Goal: Task Accomplishment & Management: Manage account settings

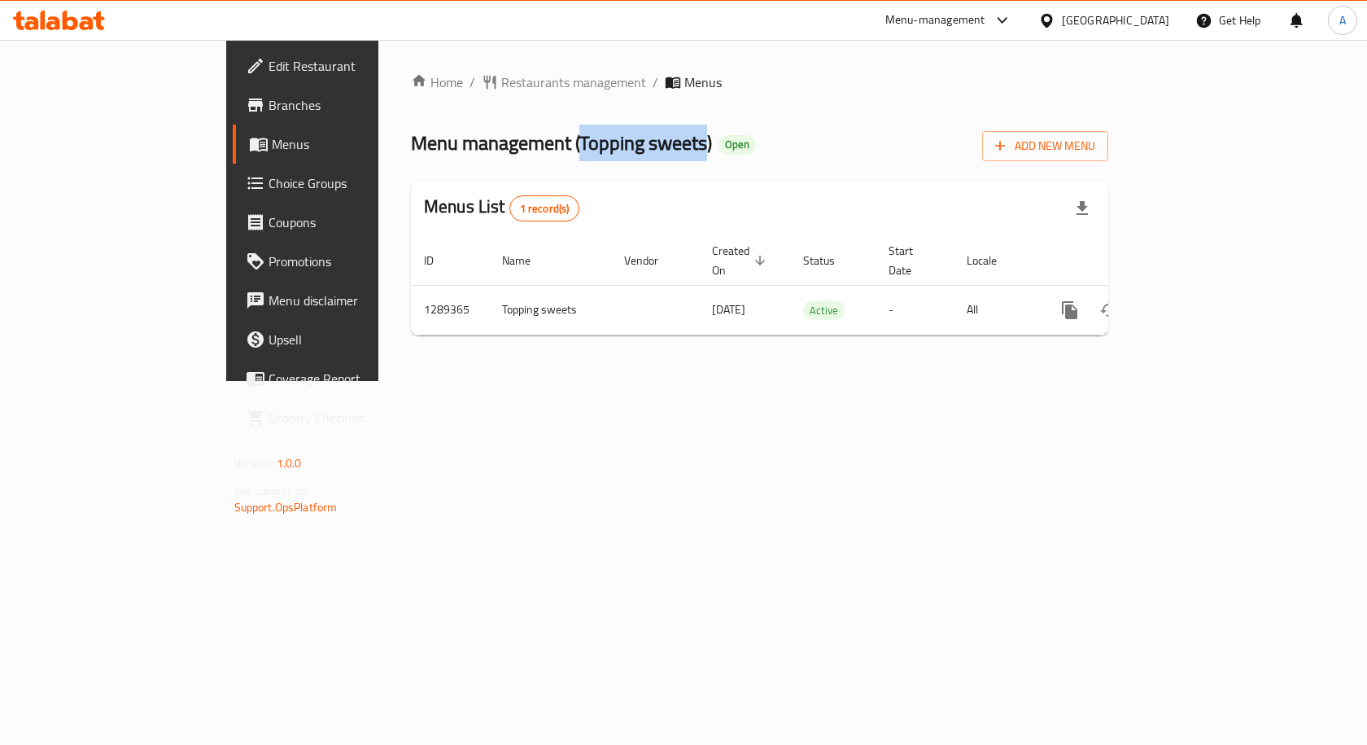
drag, startPoint x: 432, startPoint y: 133, endPoint x: 553, endPoint y: 145, distance: 121.8
click at [553, 145] on span "Menu management ( Topping sweets )" at bounding box center [561, 142] width 301 height 37
copy span "Topping sweets"
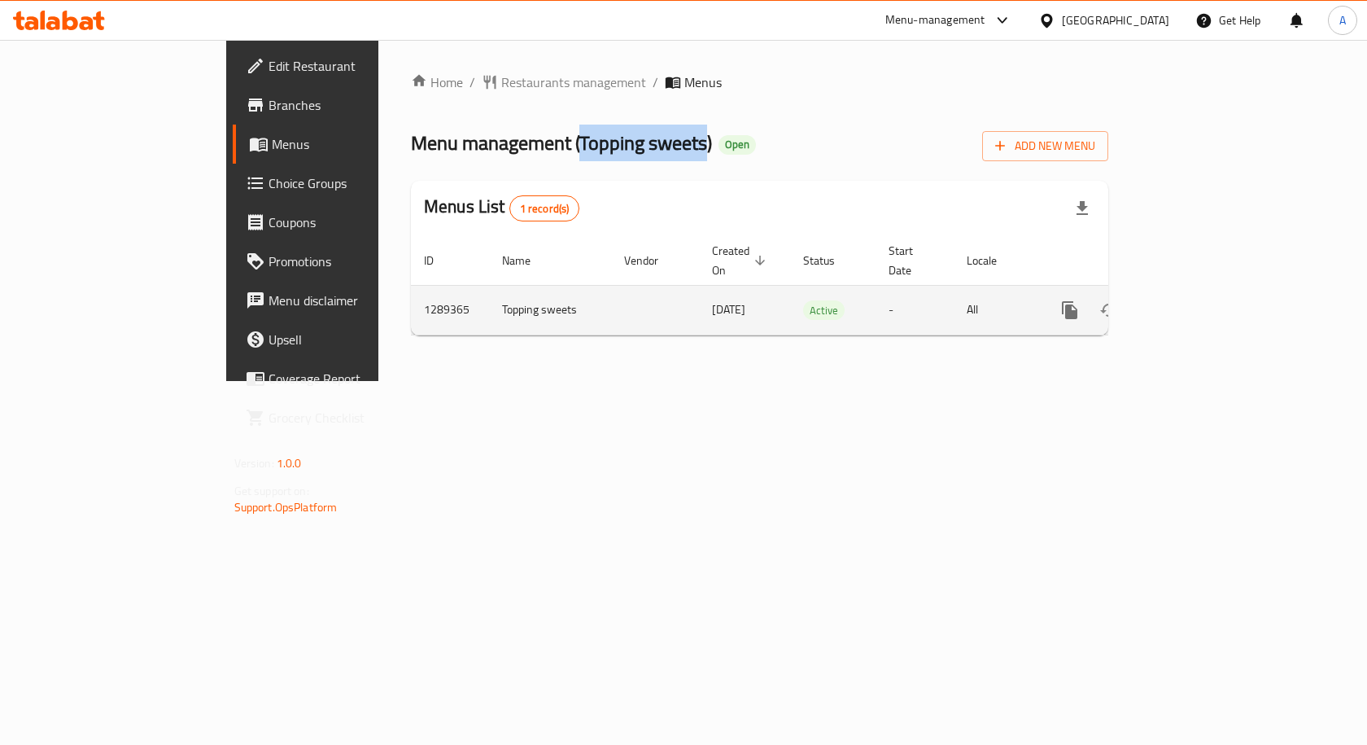
click at [1195, 303] on icon "enhanced table" at bounding box center [1187, 310] width 15 height 15
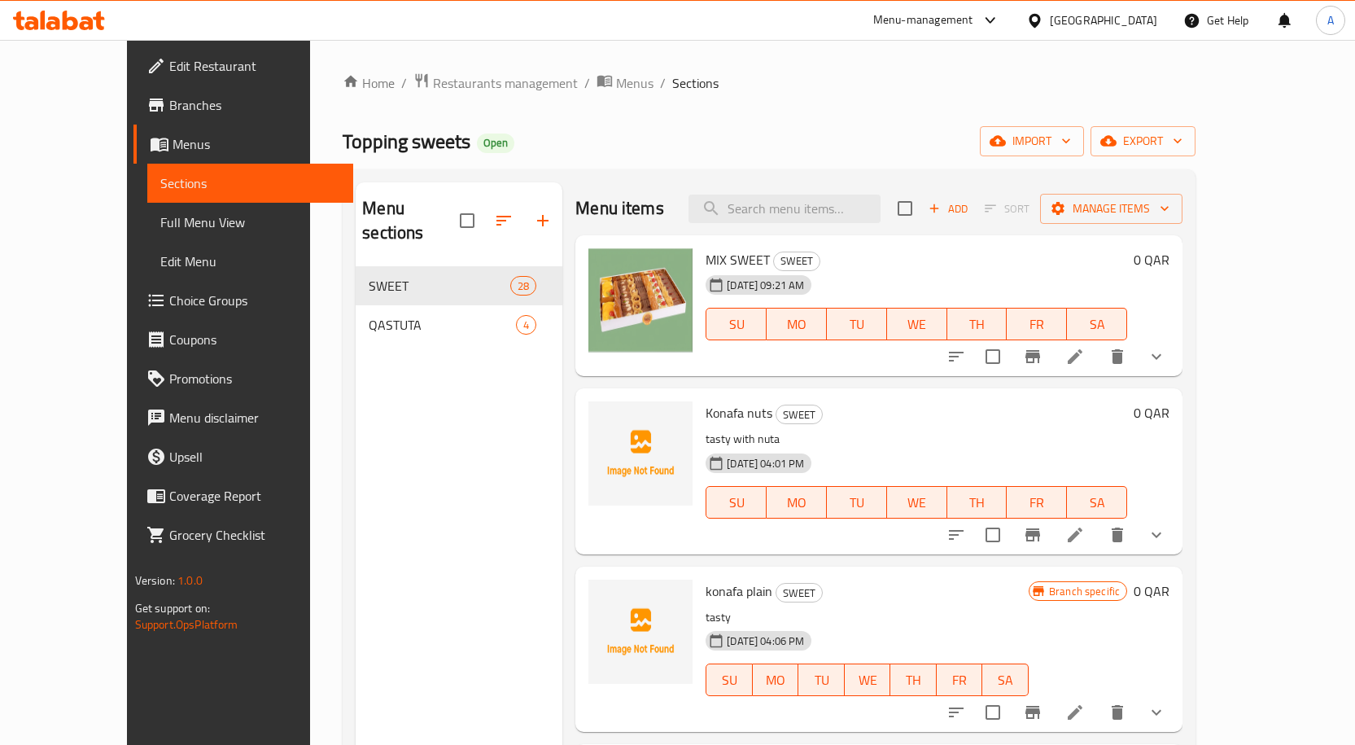
click at [690, 94] on div "Home / Restaurants management / Menus / Sections Topping sweets Open import exp…" at bounding box center [769, 505] width 853 height 867
click at [797, 209] on input "search" at bounding box center [784, 208] width 192 height 28
paste input "Mix Egyptian sweeets"
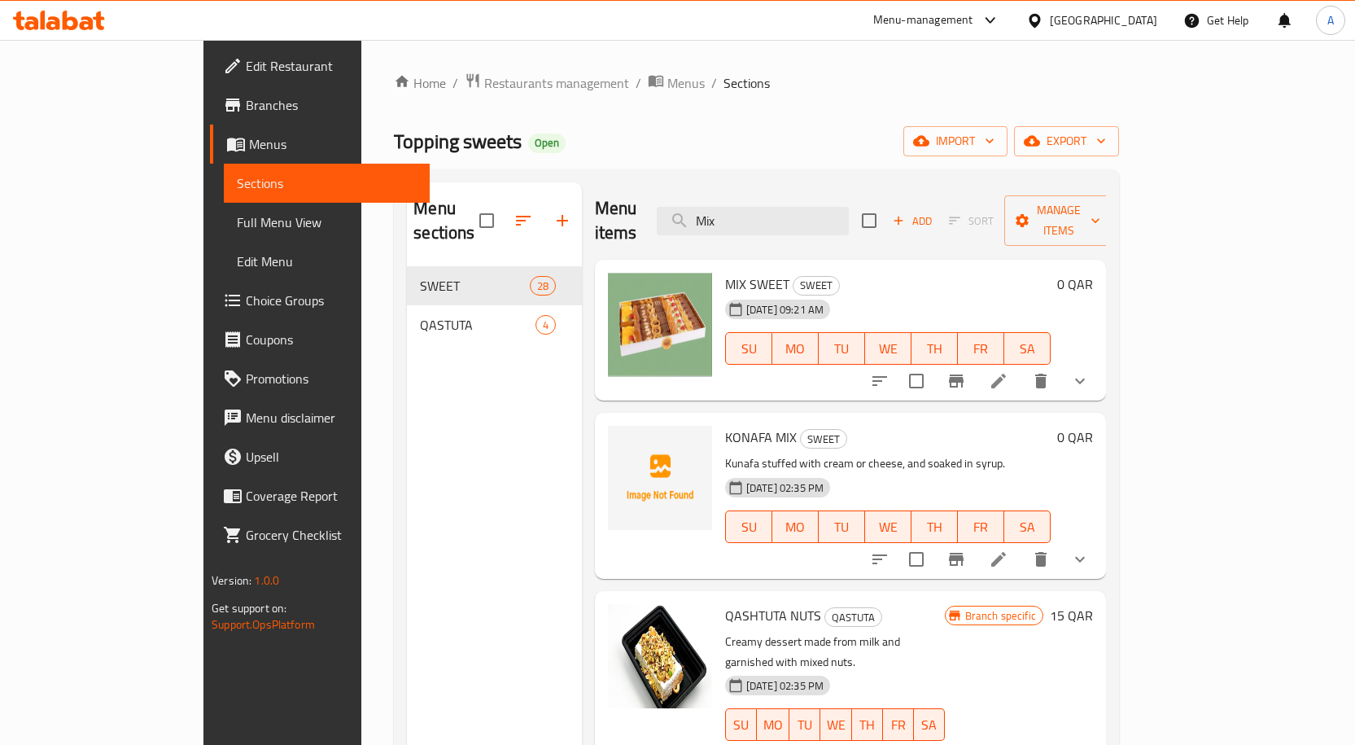
drag, startPoint x: 727, startPoint y: 209, endPoint x: 458, endPoint y: 208, distance: 268.5
click at [516, 208] on div "Menu sections SWEET 28 QASTUTA 4 Menu items Mix Add Sort Manage items MIX SWEET…" at bounding box center [756, 554] width 699 height 745
paste input "طبق مشكل حلويات مصرية"
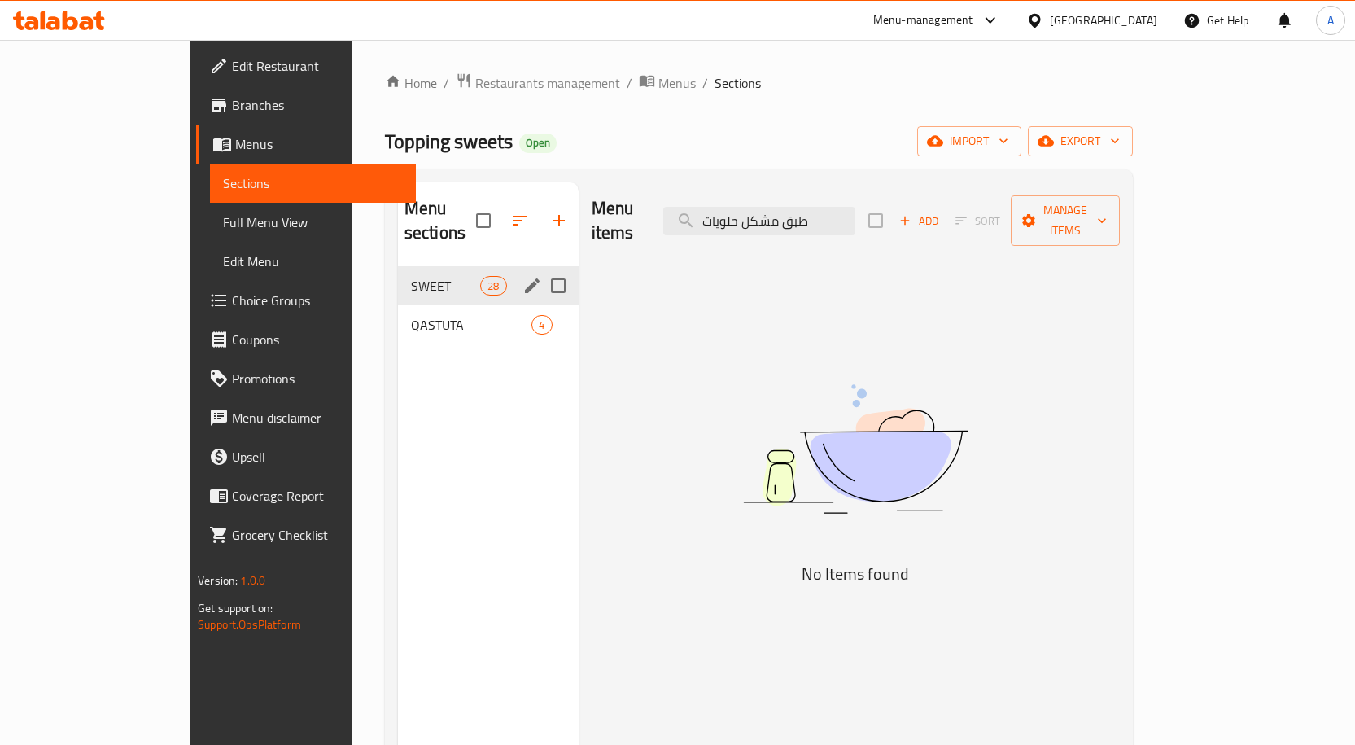
type input "طبق مشكل حلويات"
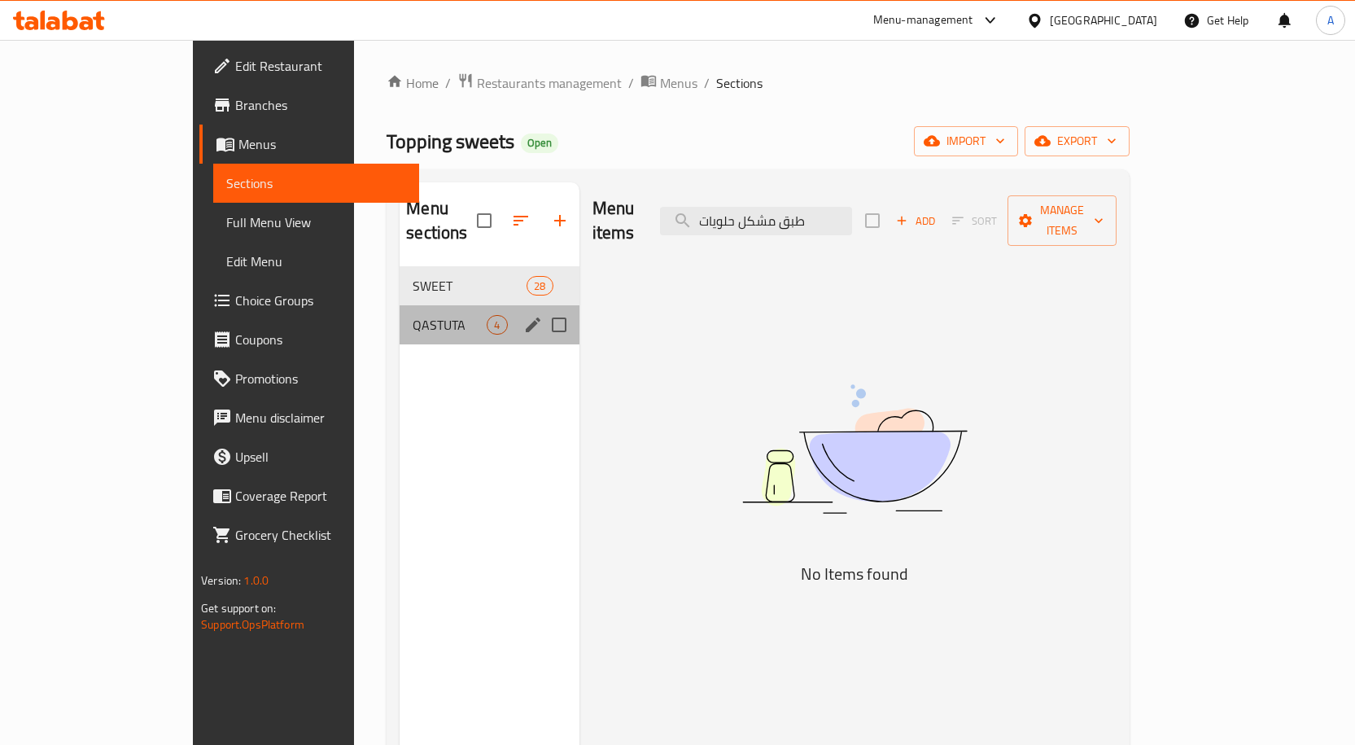
click at [400, 305] on div "QASTUTA 4" at bounding box center [489, 324] width 179 height 39
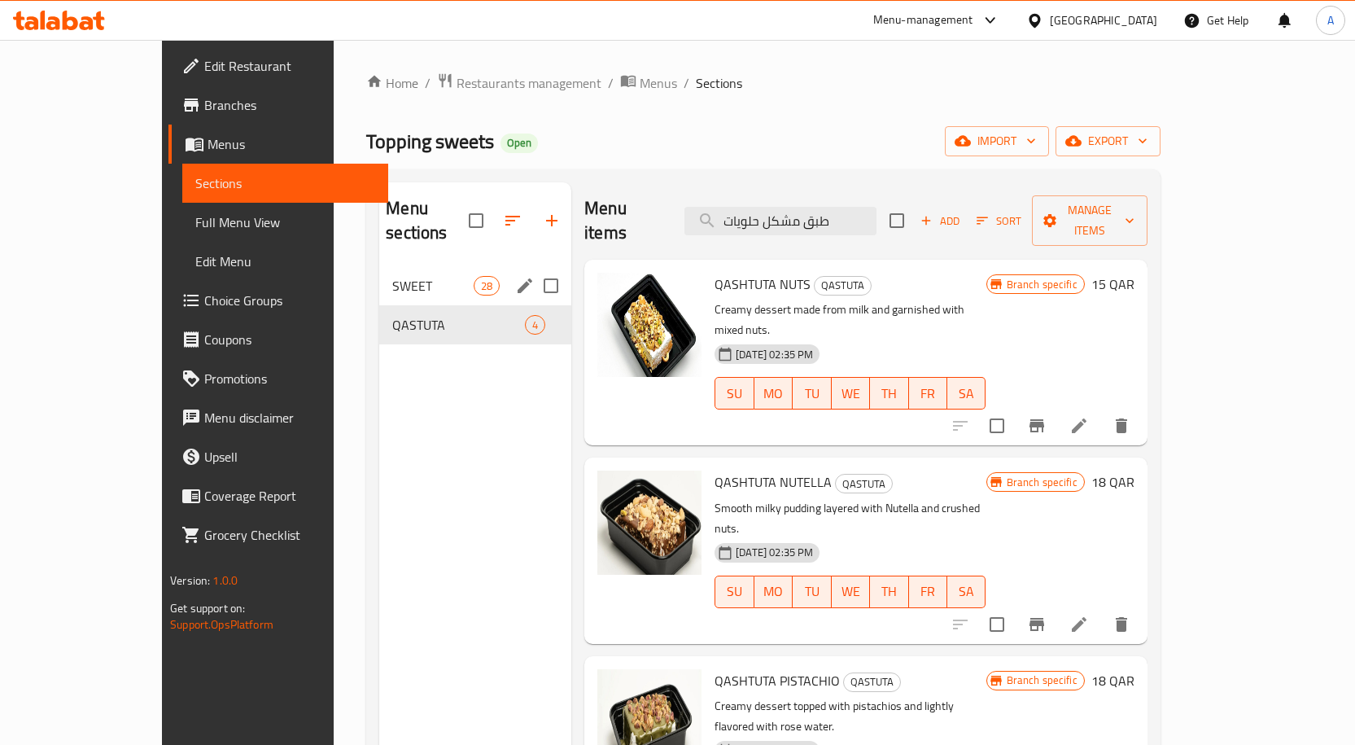
click at [392, 276] on span "SWEET" at bounding box center [432, 286] width 81 height 20
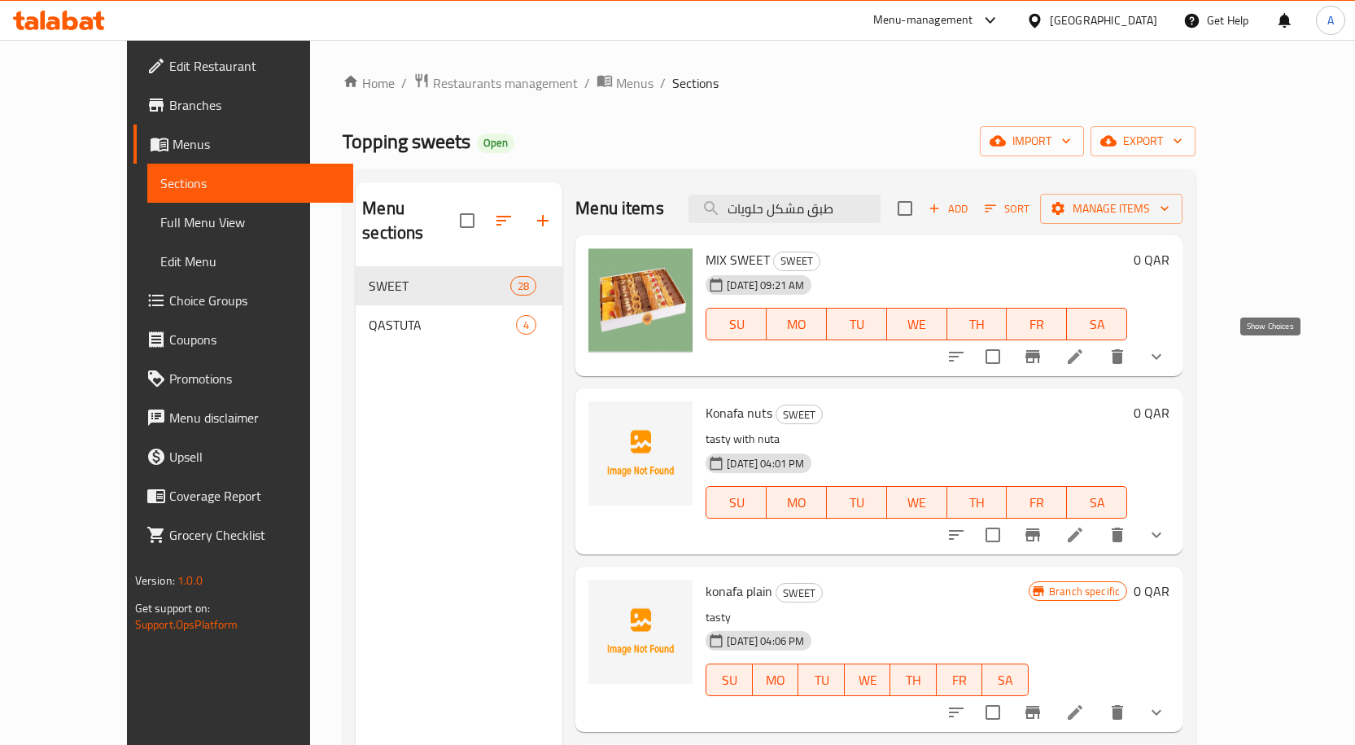
click at [1161, 360] on icon "show more" at bounding box center [1156, 357] width 10 height 6
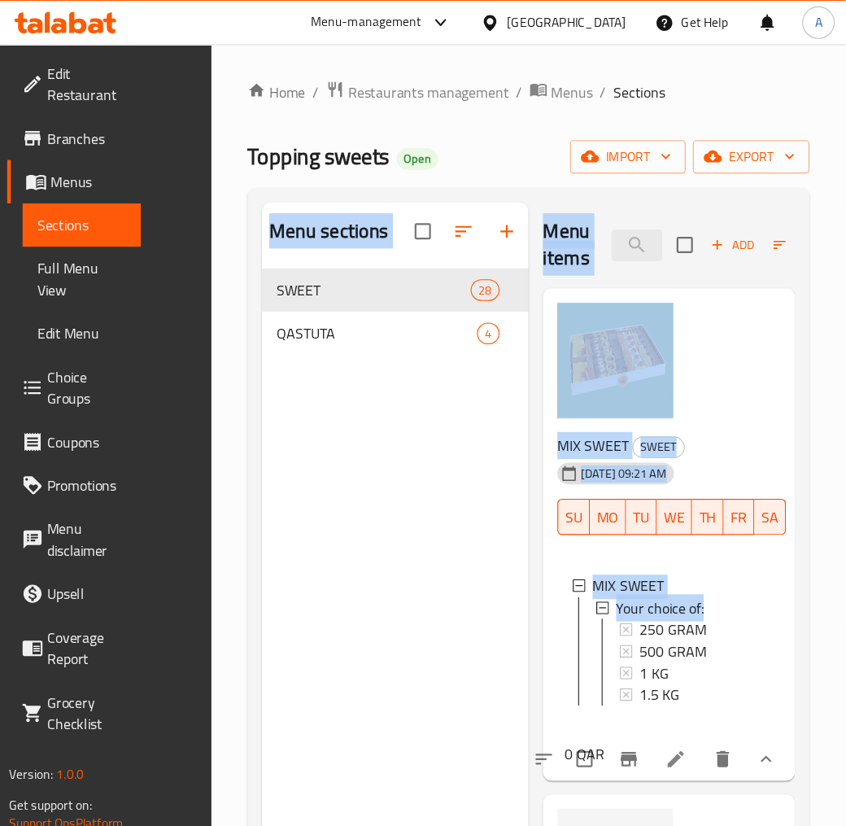
scroll to position [0, 156]
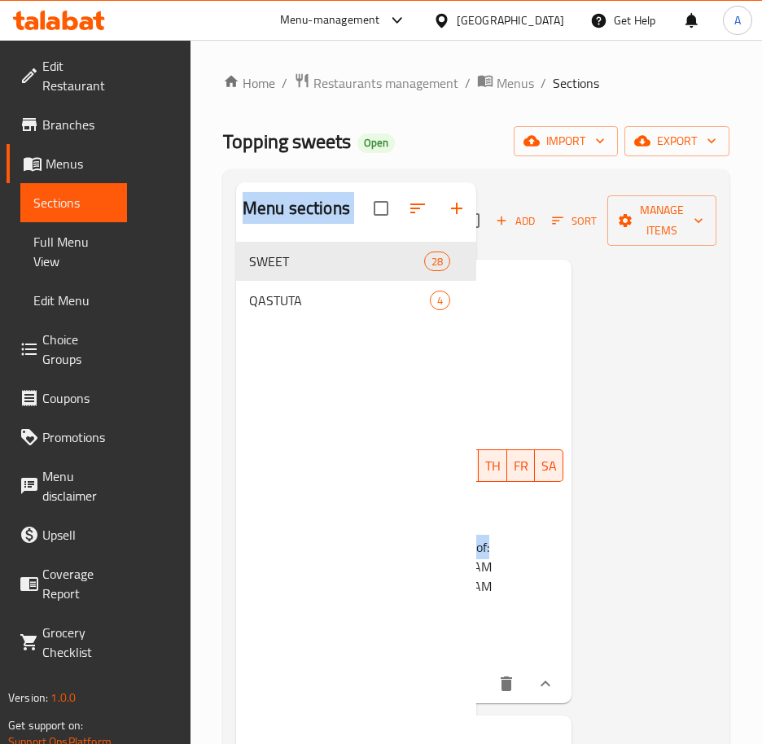
drag, startPoint x: 373, startPoint y: 570, endPoint x: 746, endPoint y: 549, distance: 373.2
click at [746, 549] on div "Home / Restaurants management / Menus / Sections Topping sweets Open import exp…" at bounding box center [475, 506] width 571 height 932
click at [649, 63] on div "Home / Restaurants management / Menus / Sections Topping sweets Open import exp…" at bounding box center [475, 506] width 571 height 932
click at [622, 73] on ol "Home / Restaurants management / Menus / Sections" at bounding box center [476, 82] width 506 height 21
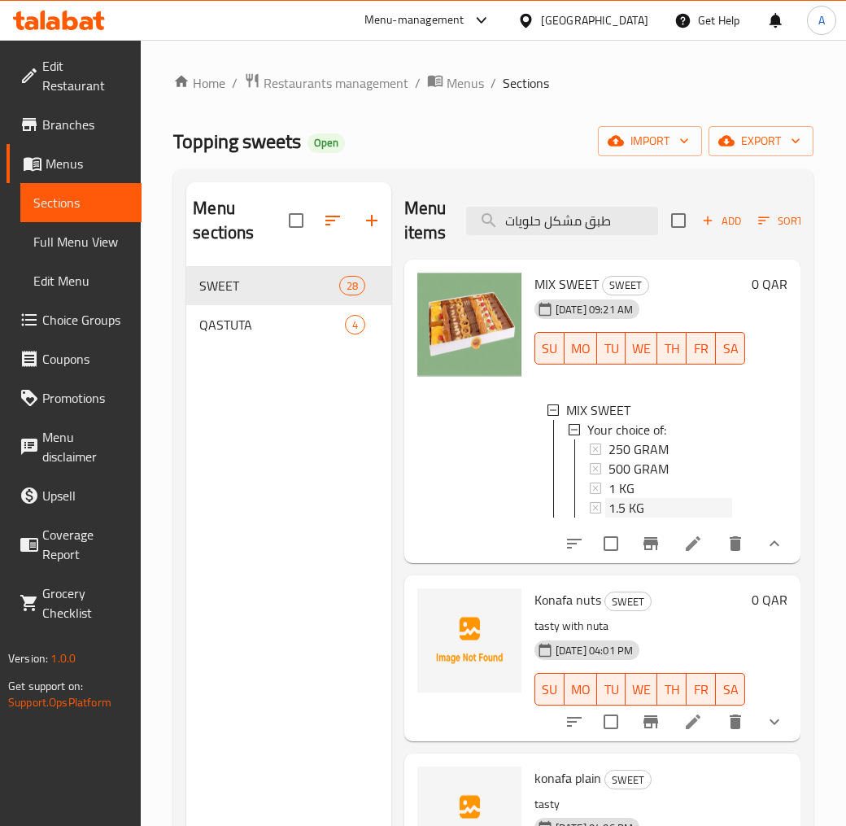
click at [640, 505] on span "1.5 KG" at bounding box center [627, 508] width 36 height 20
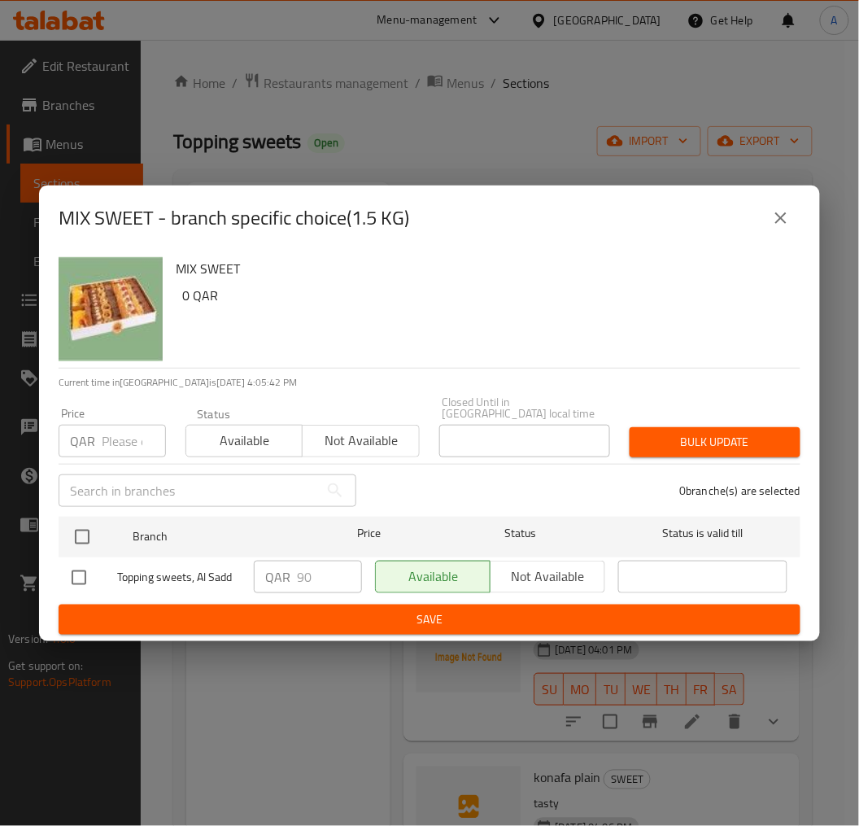
click at [783, 234] on button "close" at bounding box center [781, 218] width 39 height 39
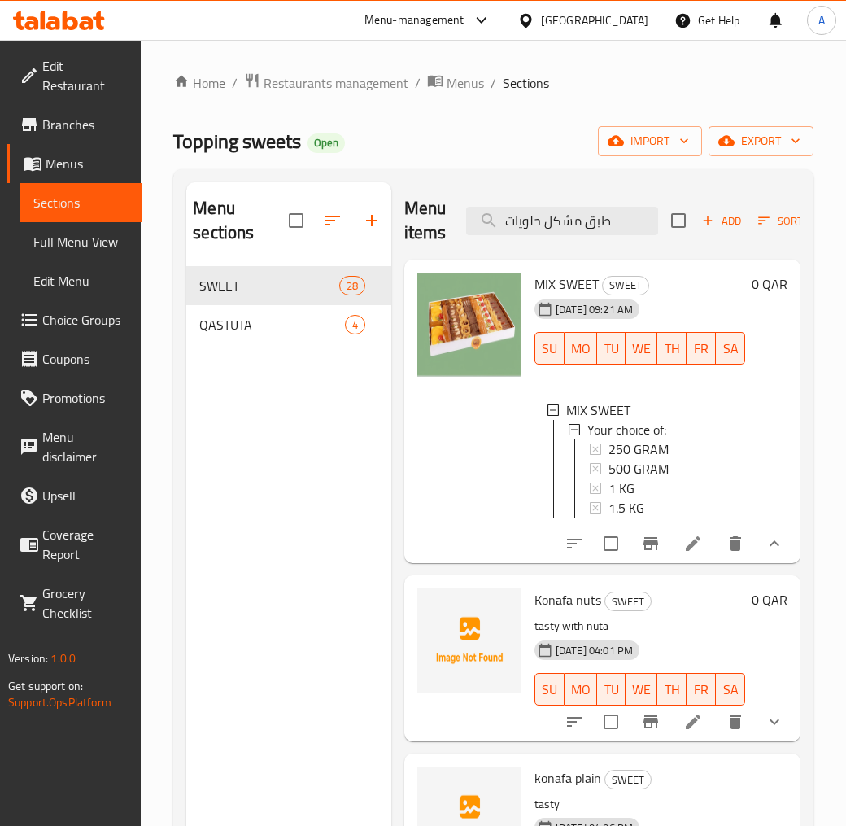
click at [568, 282] on span "MIX SWEET" at bounding box center [567, 284] width 64 height 24
copy h6 "MIX SWEET"
click at [684, 558] on li at bounding box center [693, 543] width 46 height 29
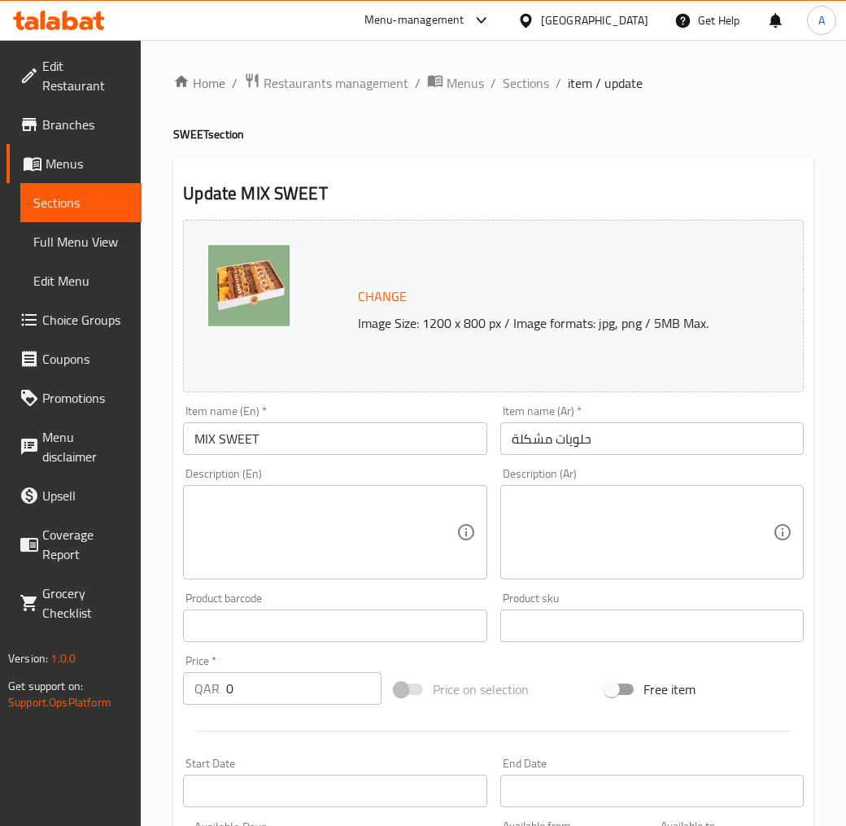
drag, startPoint x: 541, startPoint y: 85, endPoint x: 540, endPoint y: 104, distance: 18.7
click at [541, 85] on span "Sections" at bounding box center [526, 83] width 46 height 20
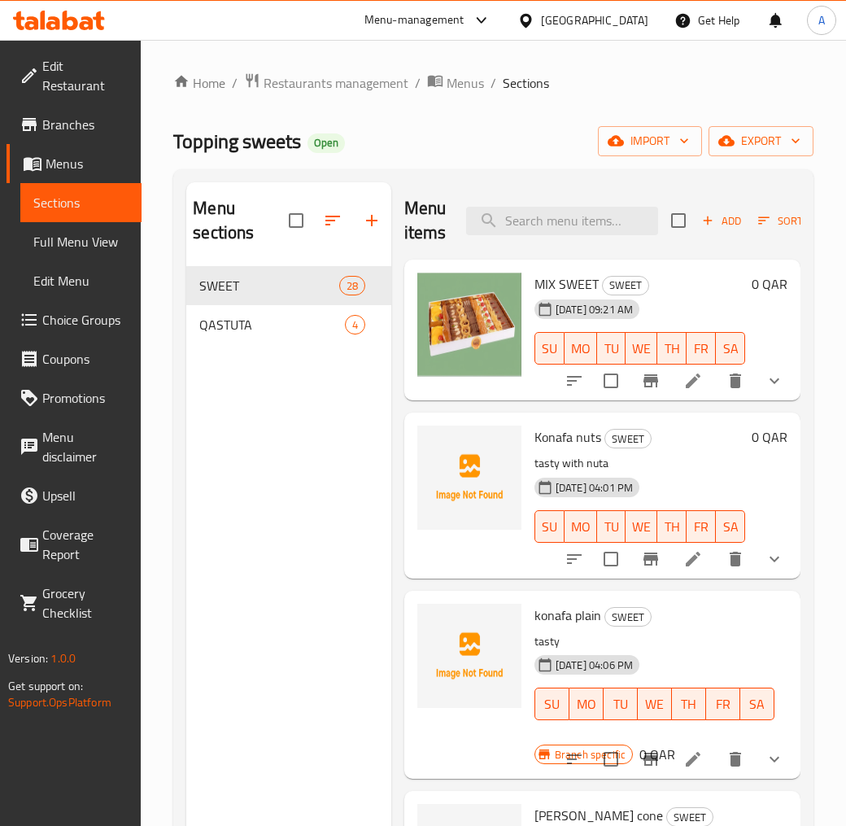
click at [766, 391] on icon "show more" at bounding box center [775, 381] width 20 height 20
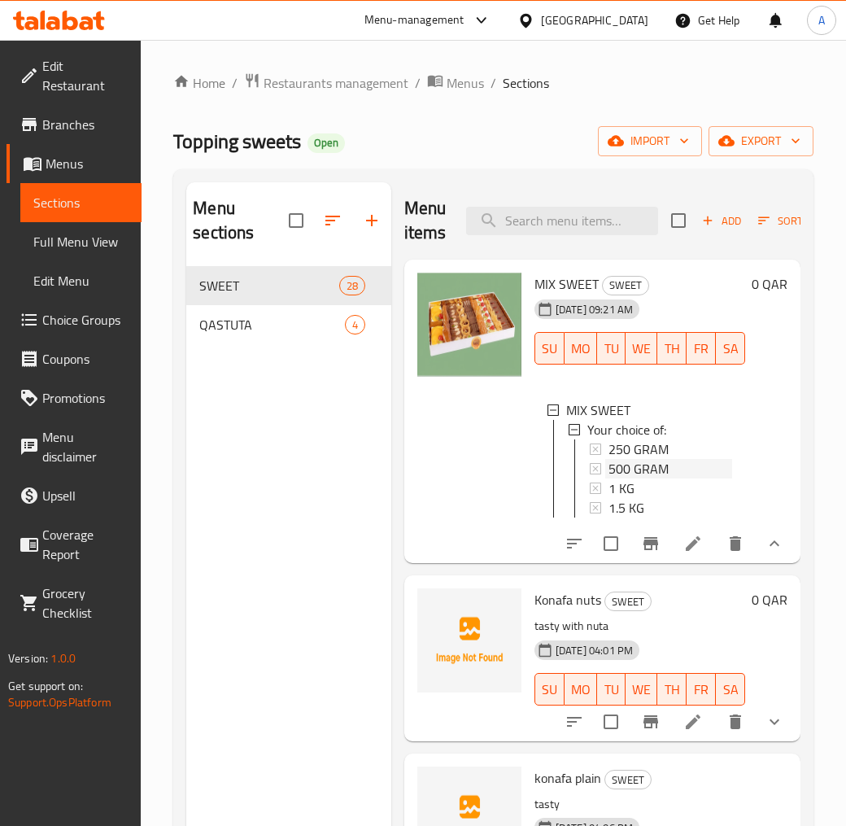
click at [657, 465] on span "500 GRAM" at bounding box center [639, 469] width 60 height 20
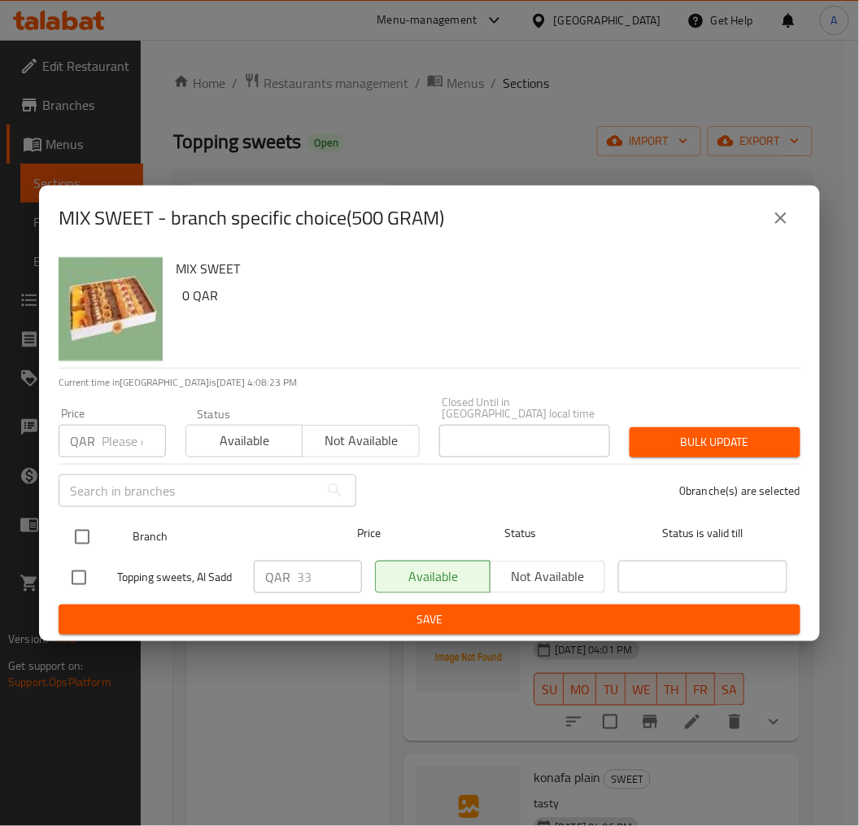
click at [85, 526] on input "checkbox" at bounding box center [82, 537] width 34 height 34
checkbox input "true"
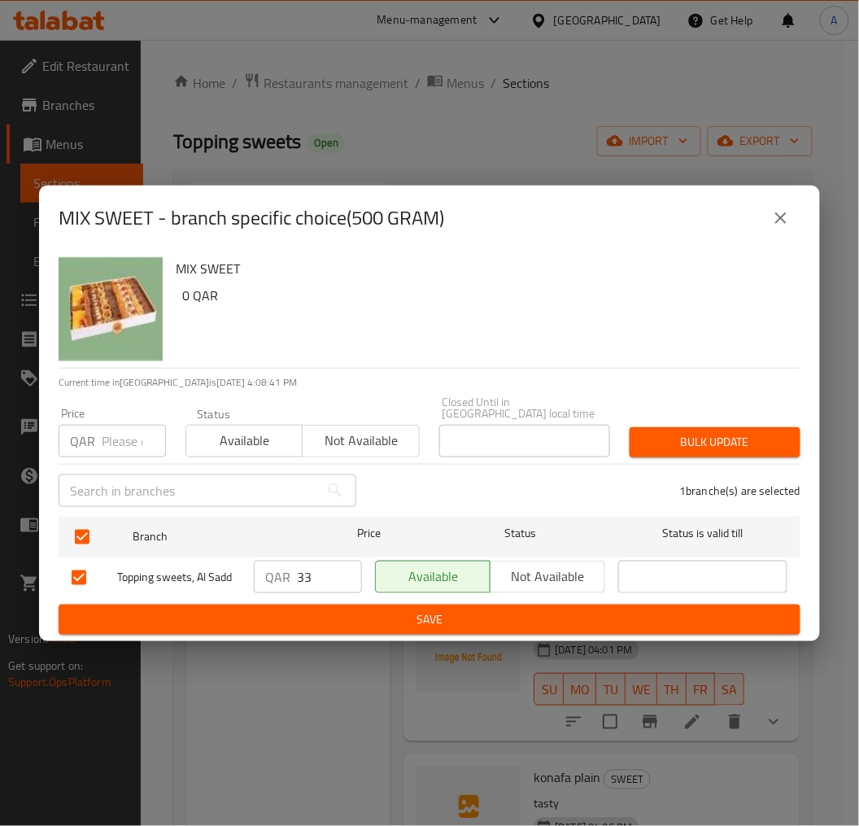
click at [779, 228] on icon "close" at bounding box center [781, 218] width 20 height 20
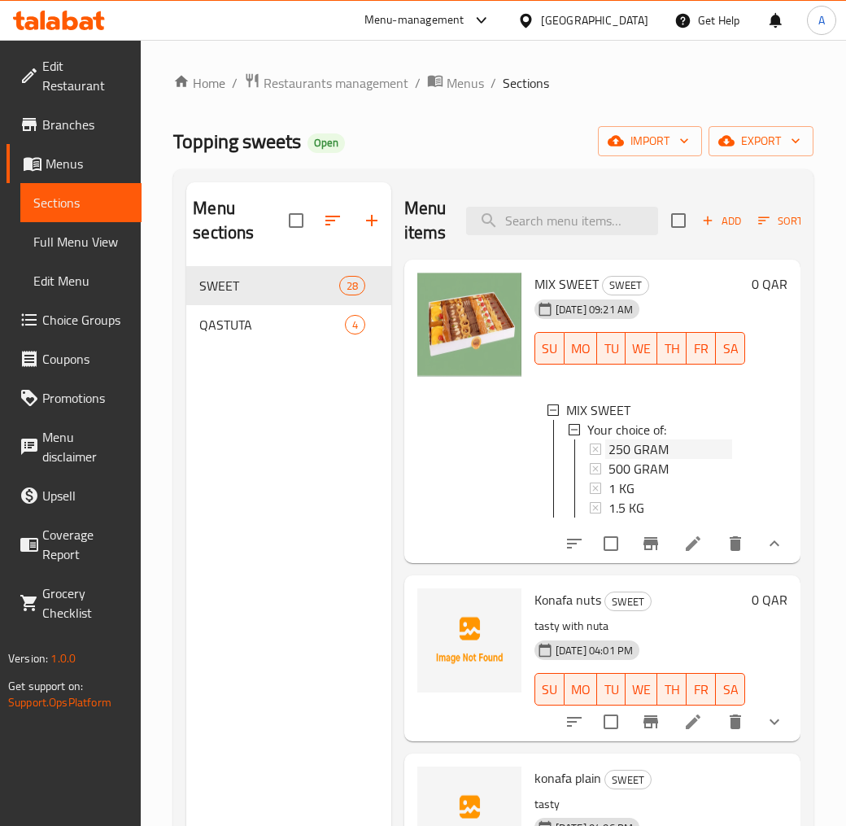
click at [657, 454] on span "250 GRAM" at bounding box center [639, 449] width 60 height 20
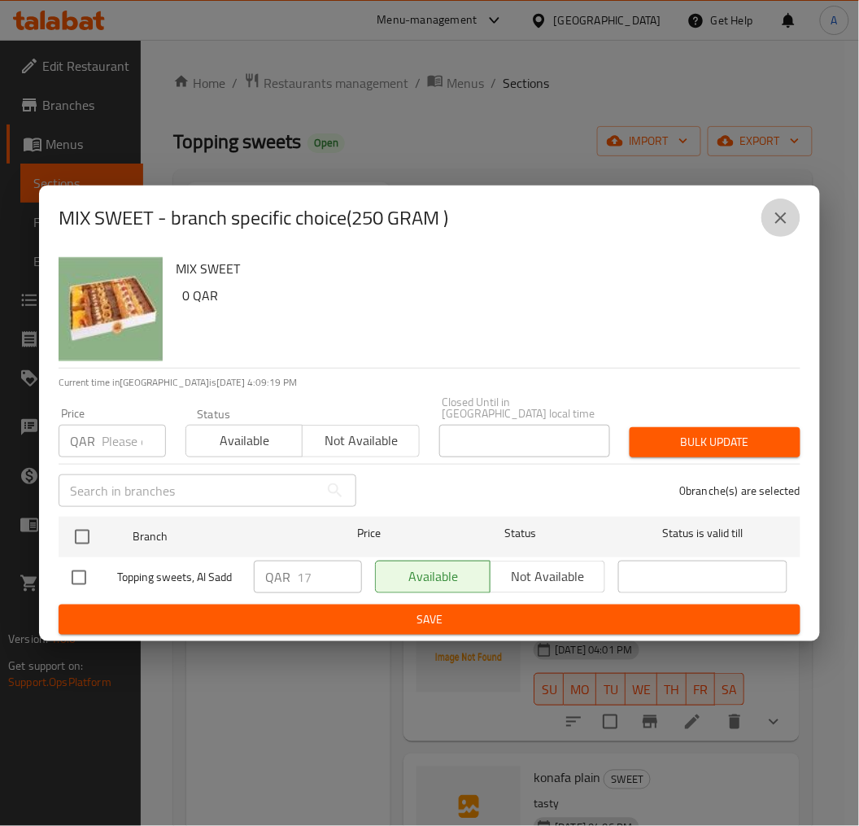
click at [781, 228] on icon "close" at bounding box center [781, 218] width 20 height 20
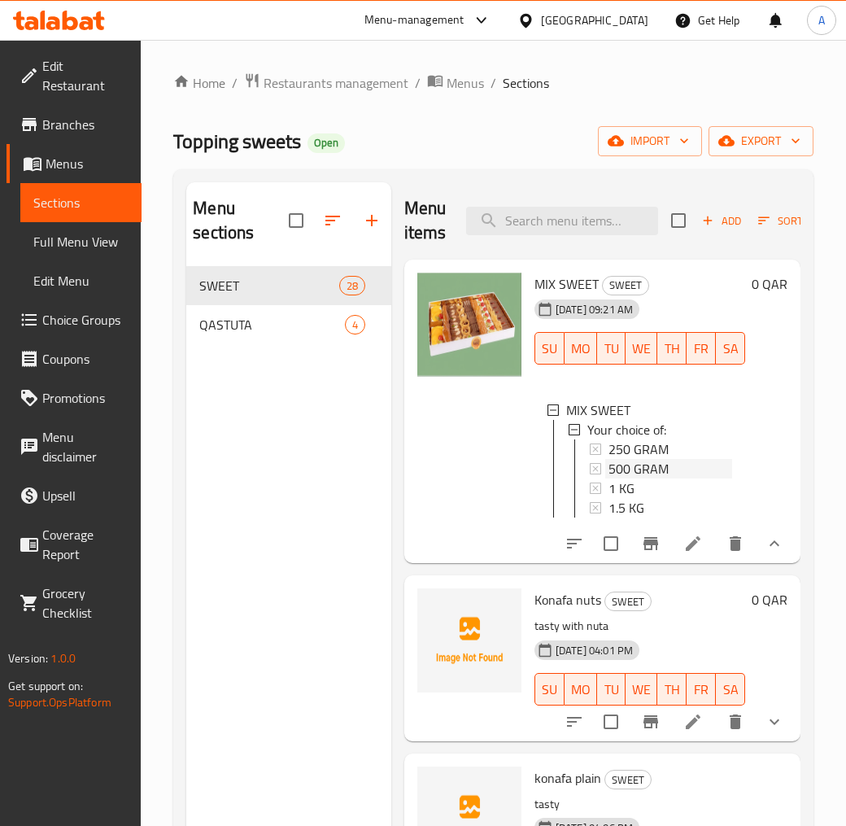
click at [664, 464] on span "500 GRAM" at bounding box center [639, 469] width 60 height 20
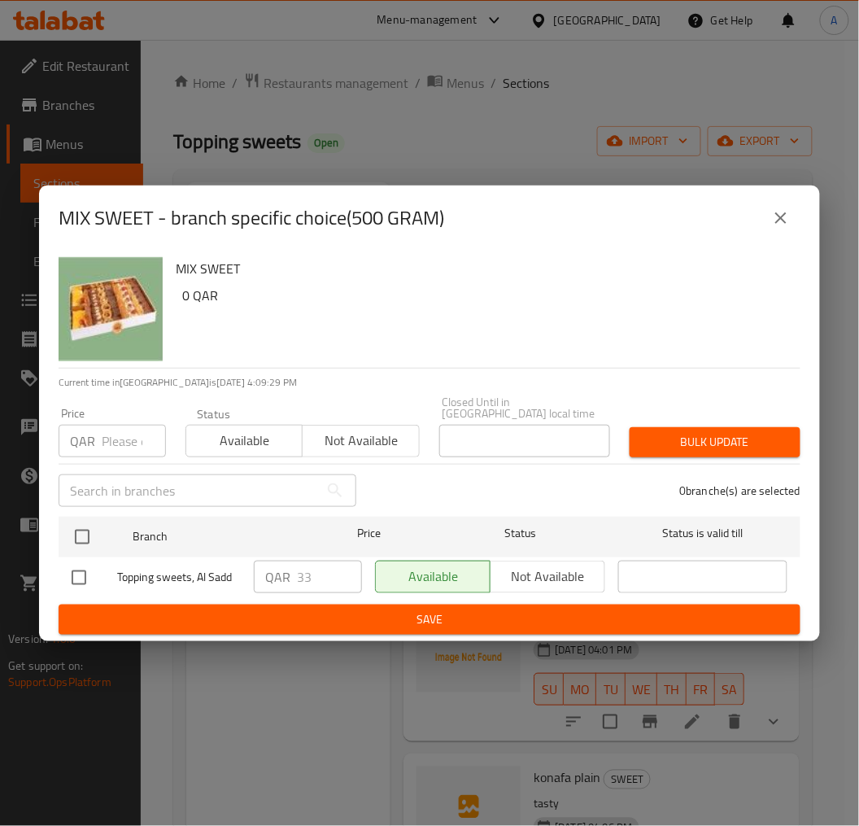
click at [784, 223] on icon "close" at bounding box center [781, 218] width 20 height 20
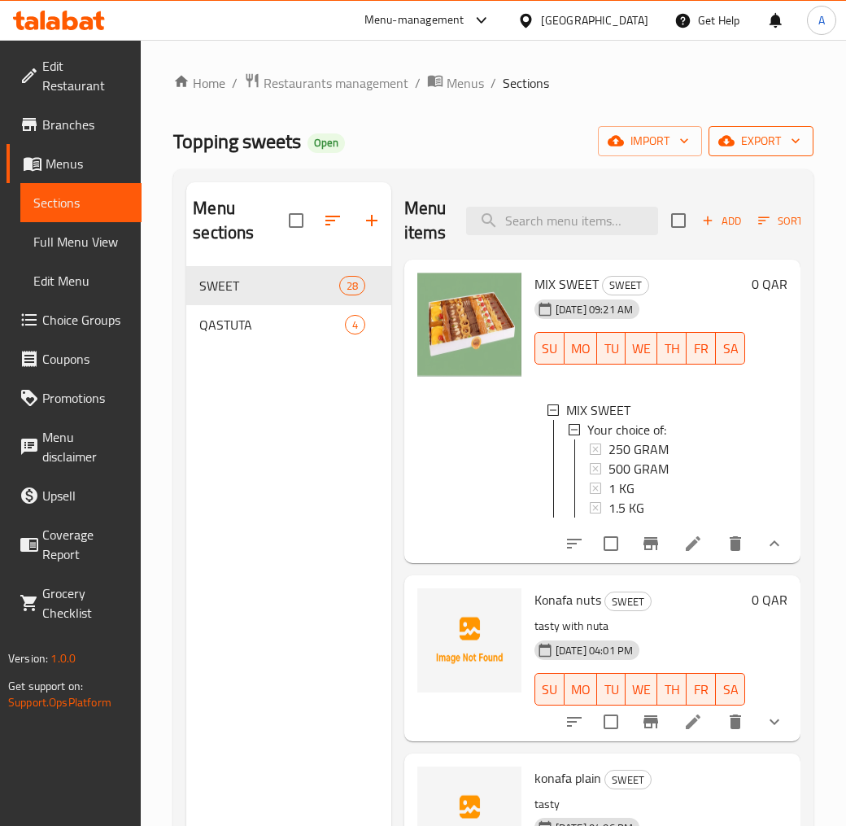
click at [773, 148] on span "export" at bounding box center [761, 141] width 79 height 20
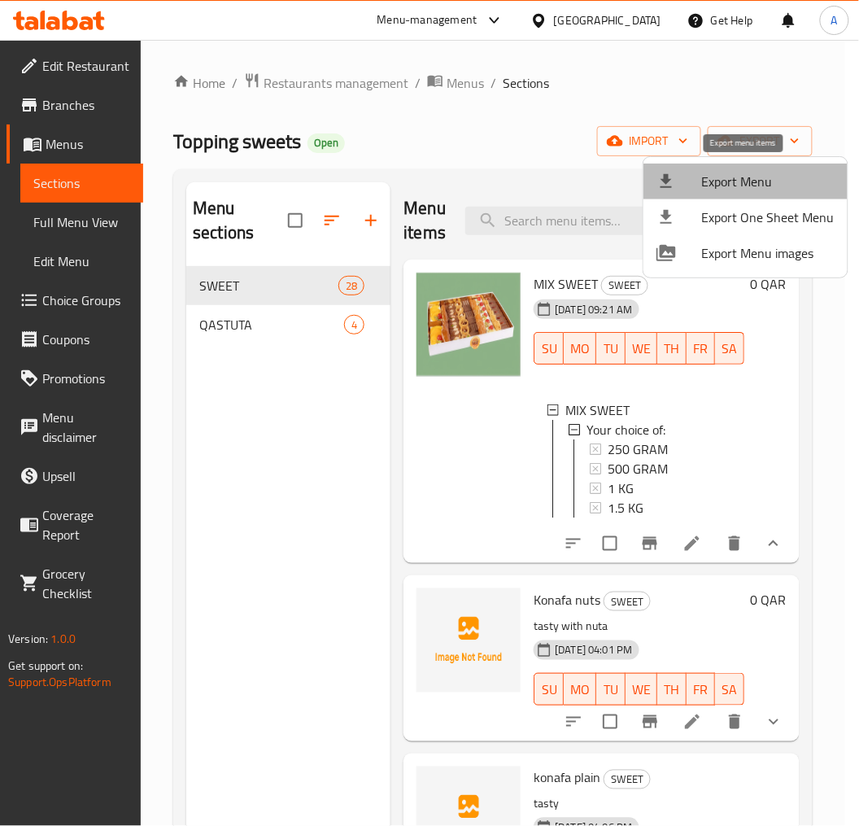
click at [771, 187] on span "Export Menu" at bounding box center [768, 182] width 133 height 20
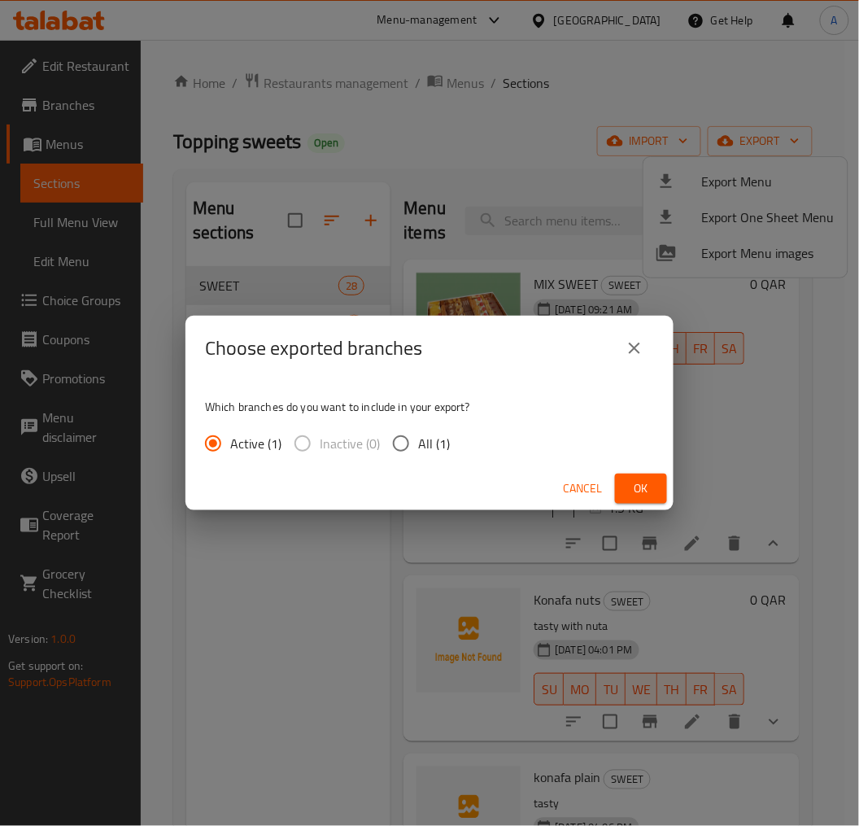
click at [443, 445] on span "All (1)" at bounding box center [434, 444] width 32 height 20
click at [418, 445] on input "All (1)" at bounding box center [401, 443] width 34 height 34
radio input "true"
click at [653, 491] on span "Ok" at bounding box center [641, 488] width 26 height 20
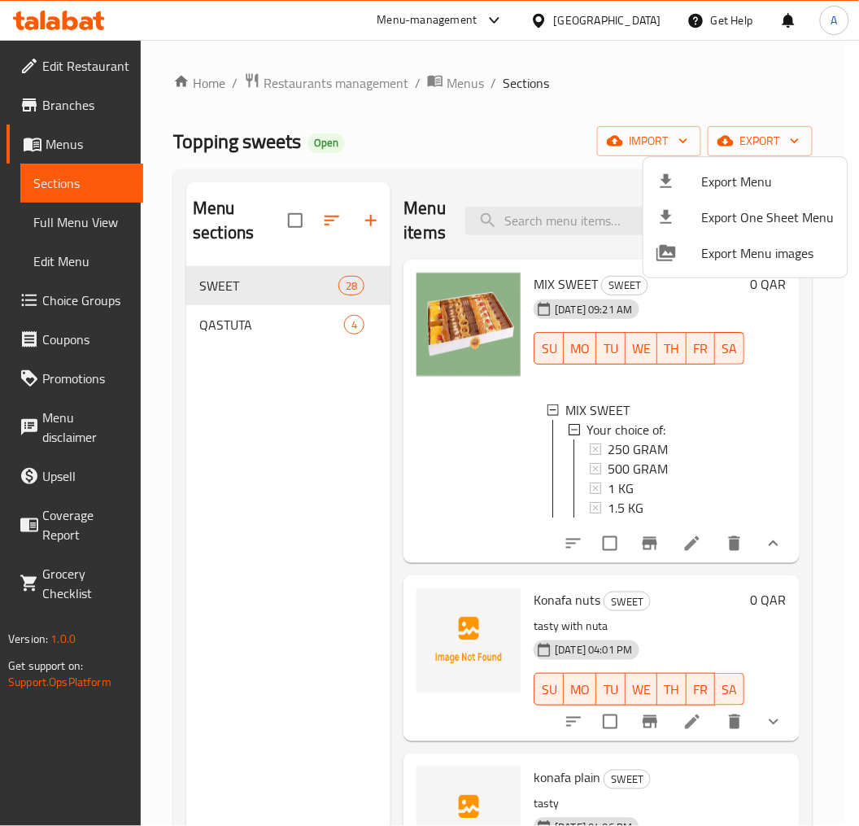
click at [640, 474] on div at bounding box center [429, 413] width 859 height 826
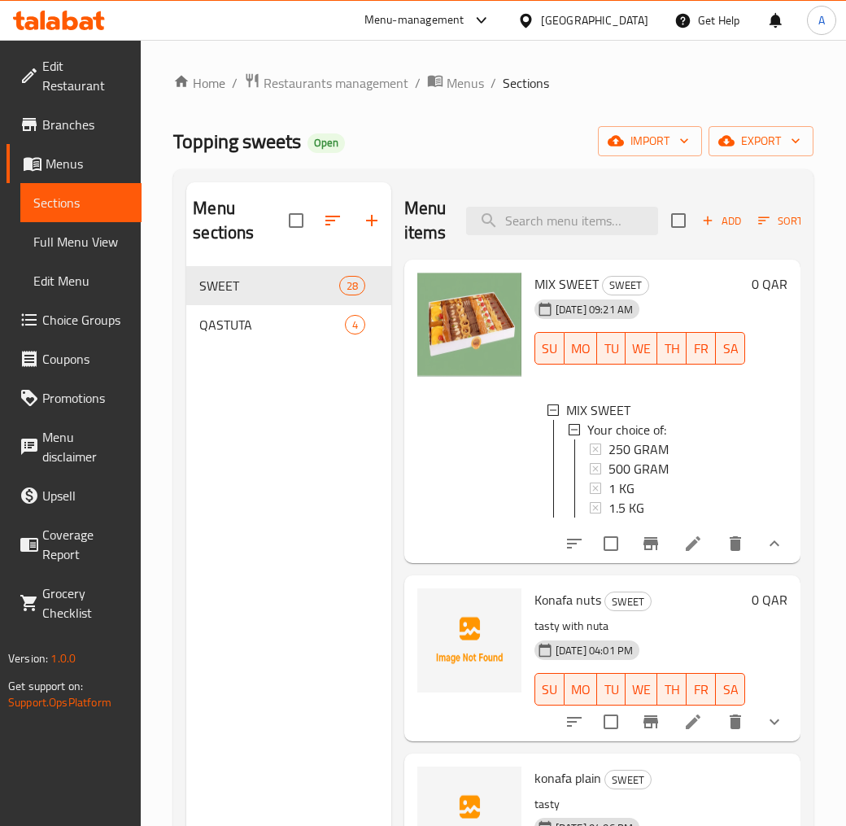
click at [639, 470] on span "500 GRAM" at bounding box center [639, 469] width 60 height 20
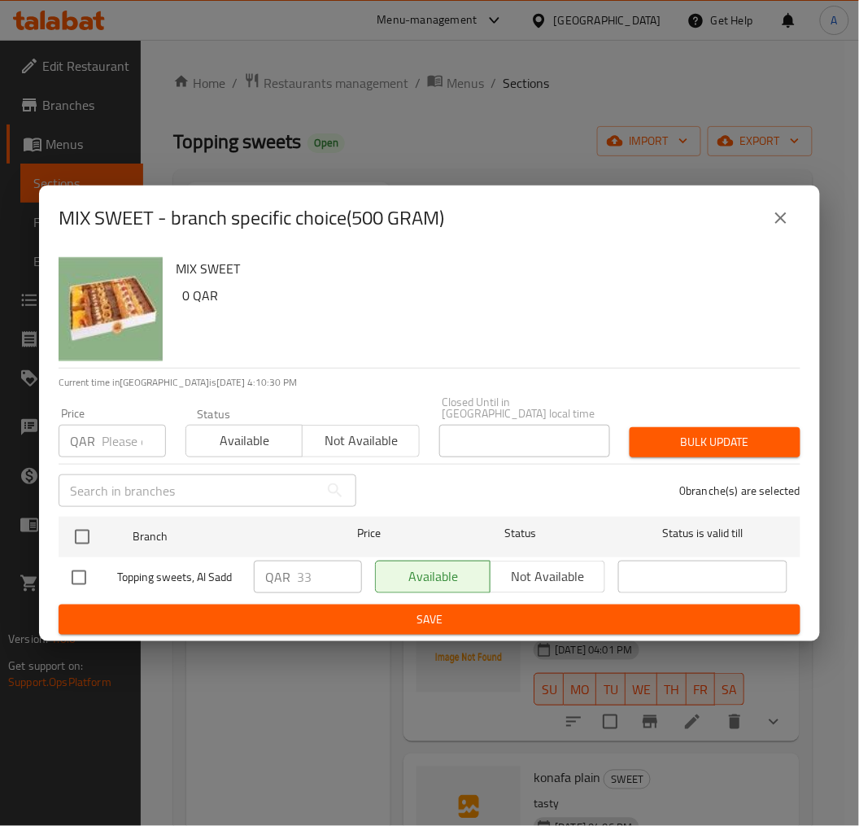
click at [763, 228] on button "close" at bounding box center [781, 218] width 39 height 39
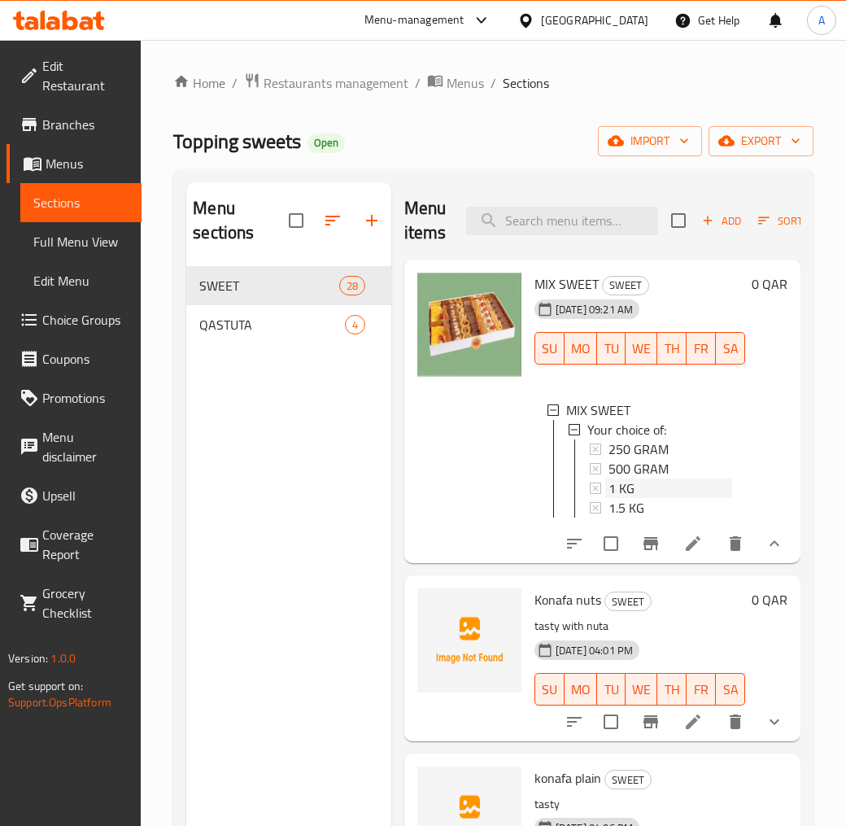
click at [662, 484] on div "1 KG" at bounding box center [671, 488] width 124 height 20
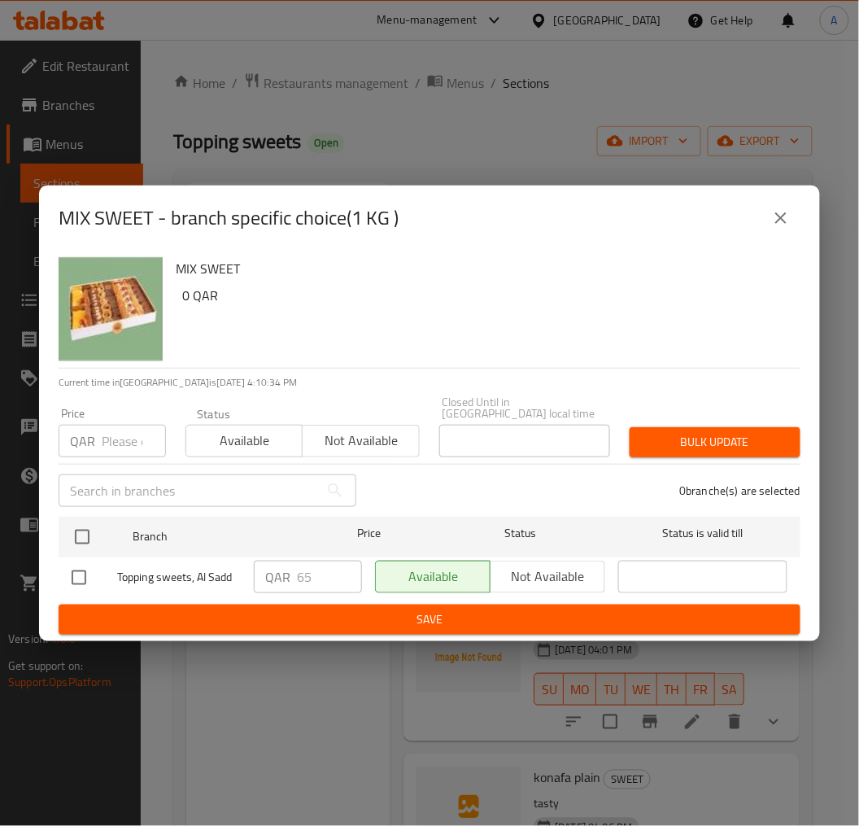
click at [787, 220] on icon "close" at bounding box center [781, 218] width 20 height 20
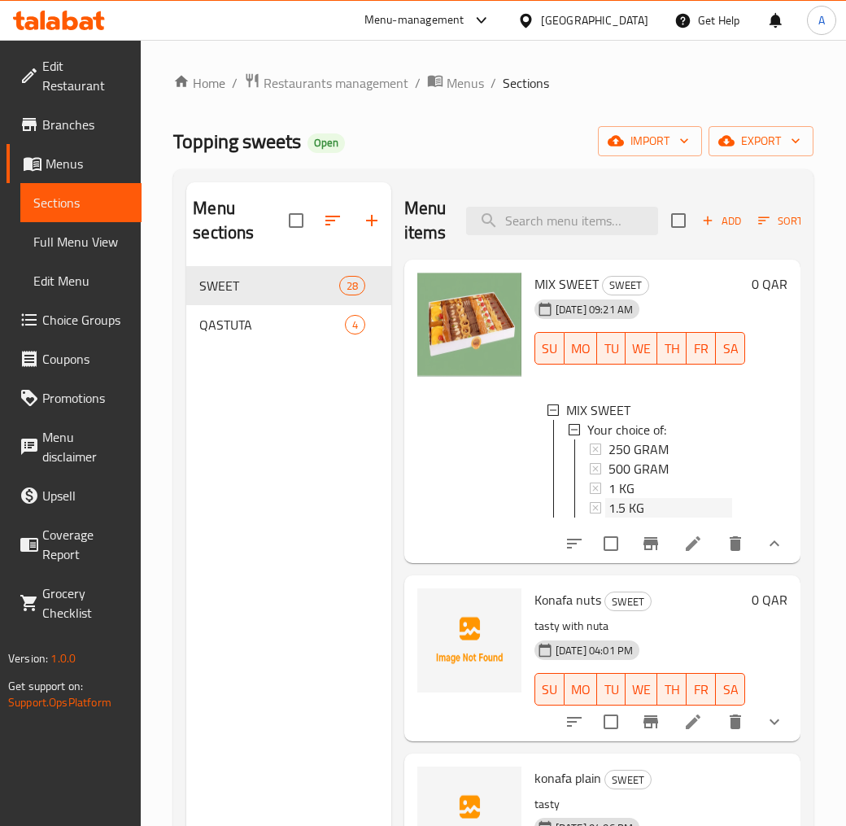
click at [666, 513] on div "1.5 KG" at bounding box center [671, 508] width 124 height 20
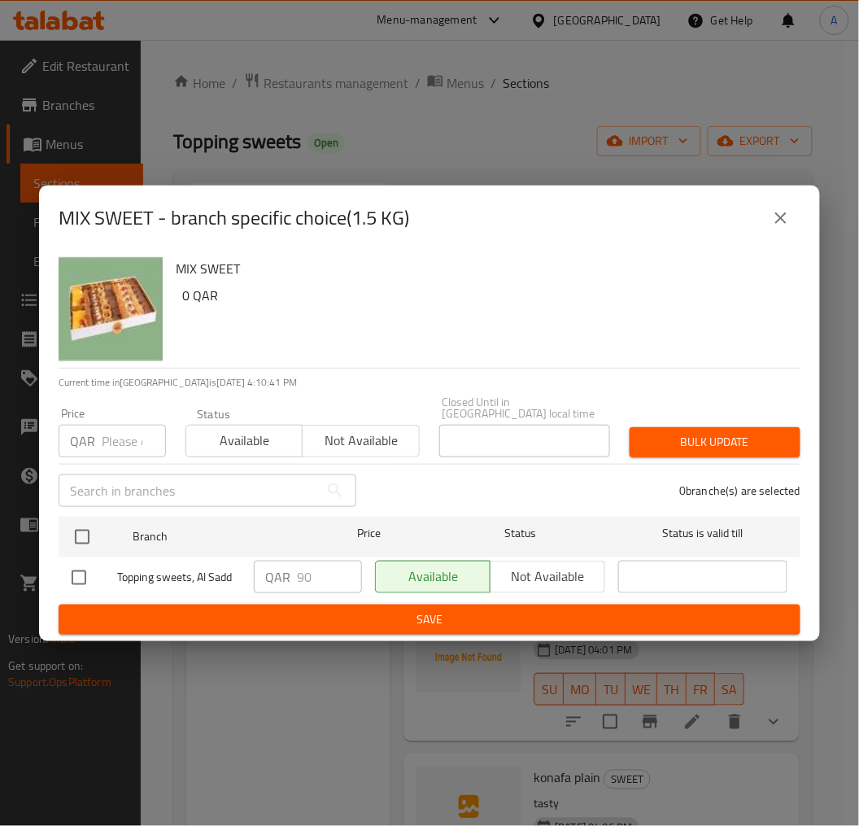
click at [796, 212] on button "close" at bounding box center [781, 218] width 39 height 39
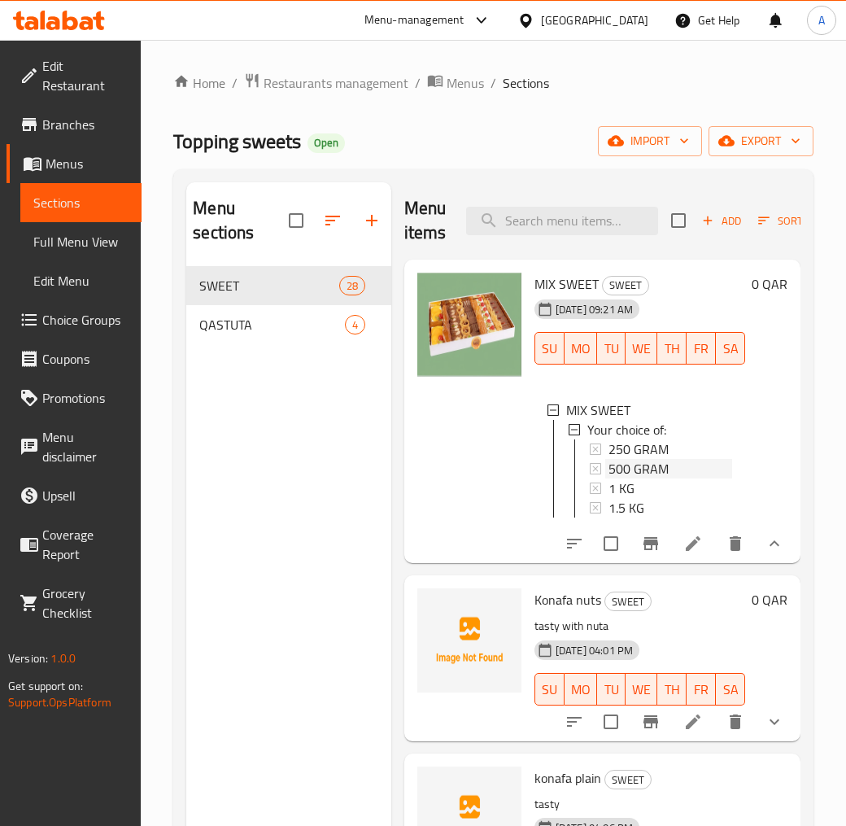
click at [648, 462] on span "500 GRAM" at bounding box center [639, 469] width 60 height 20
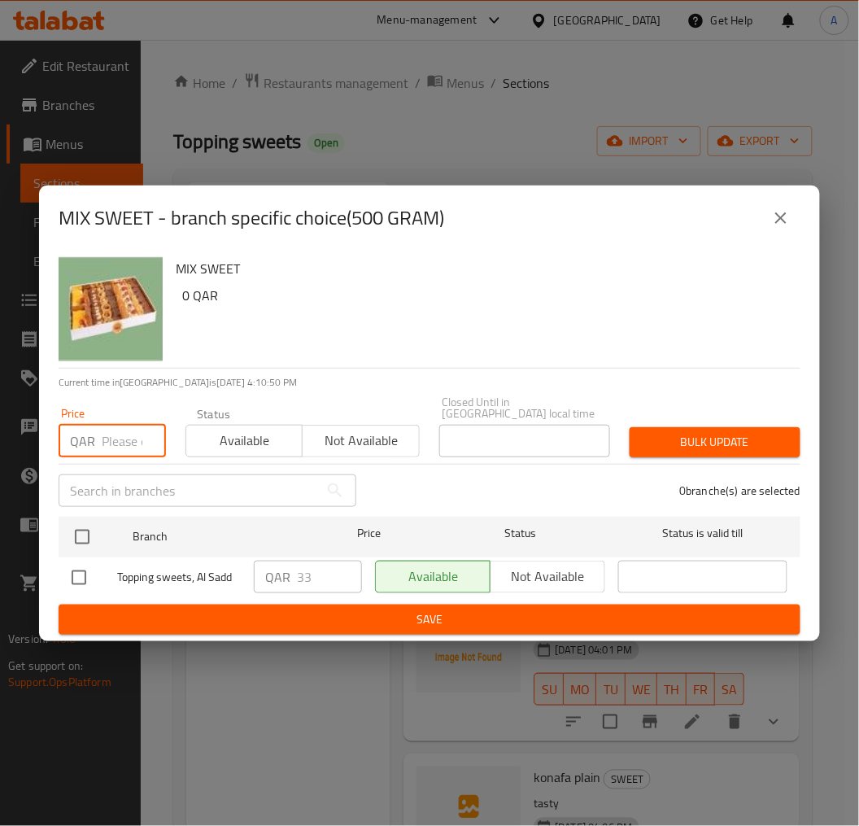
click at [124, 445] on input "number" at bounding box center [134, 441] width 64 height 33
paste input "32.5"
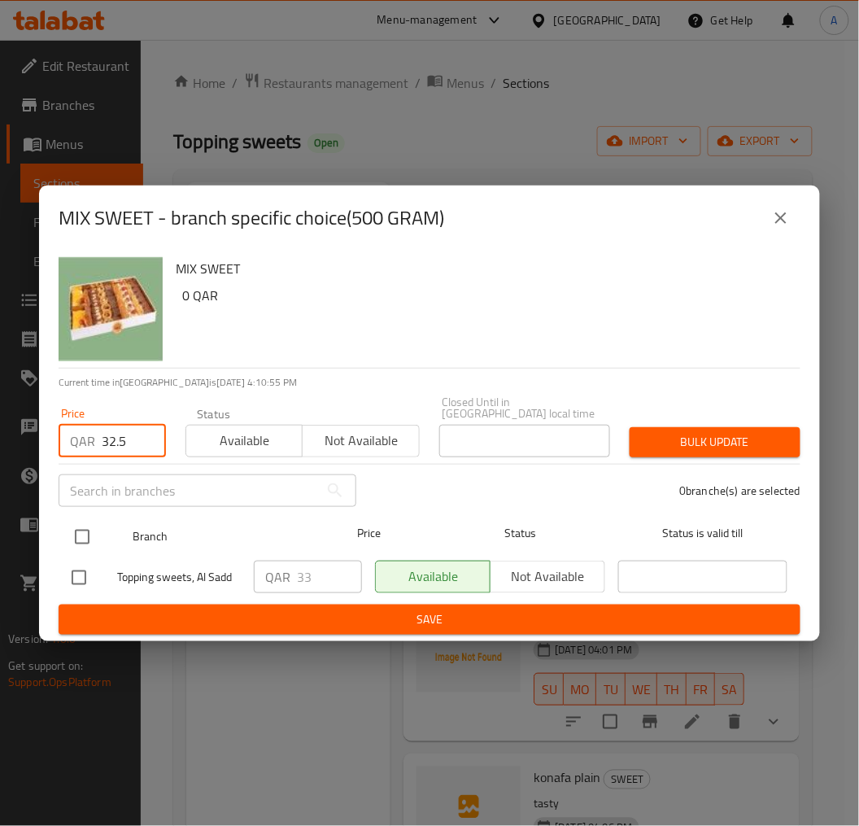
type input "32.5"
click at [86, 539] on input "checkbox" at bounding box center [82, 537] width 34 height 34
checkbox input "true"
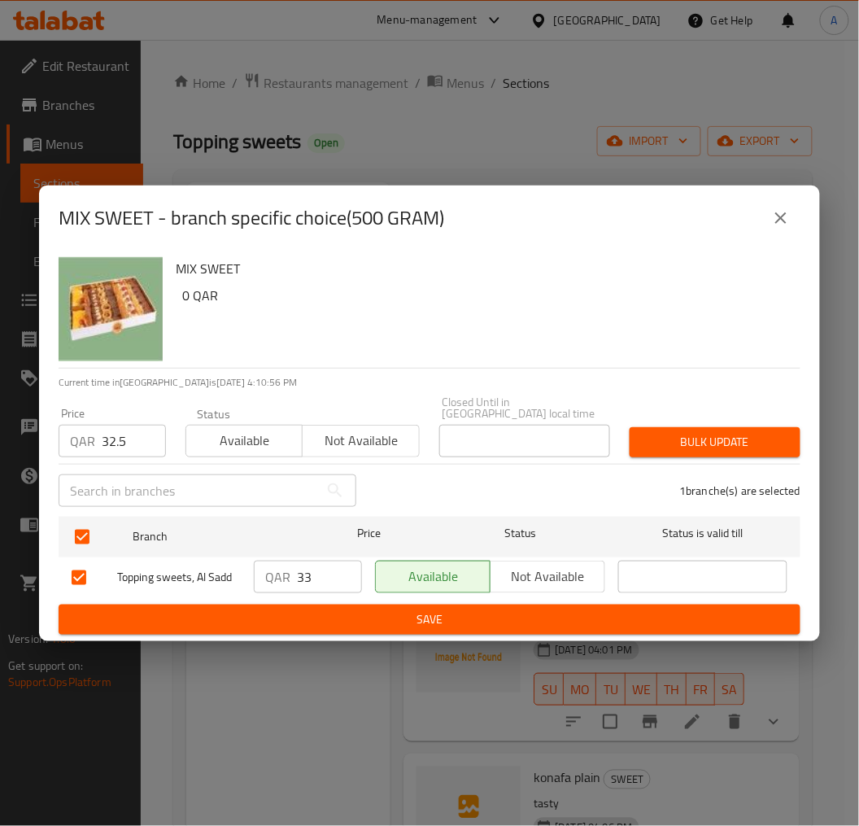
click at [687, 432] on span "Bulk update" at bounding box center [715, 442] width 145 height 20
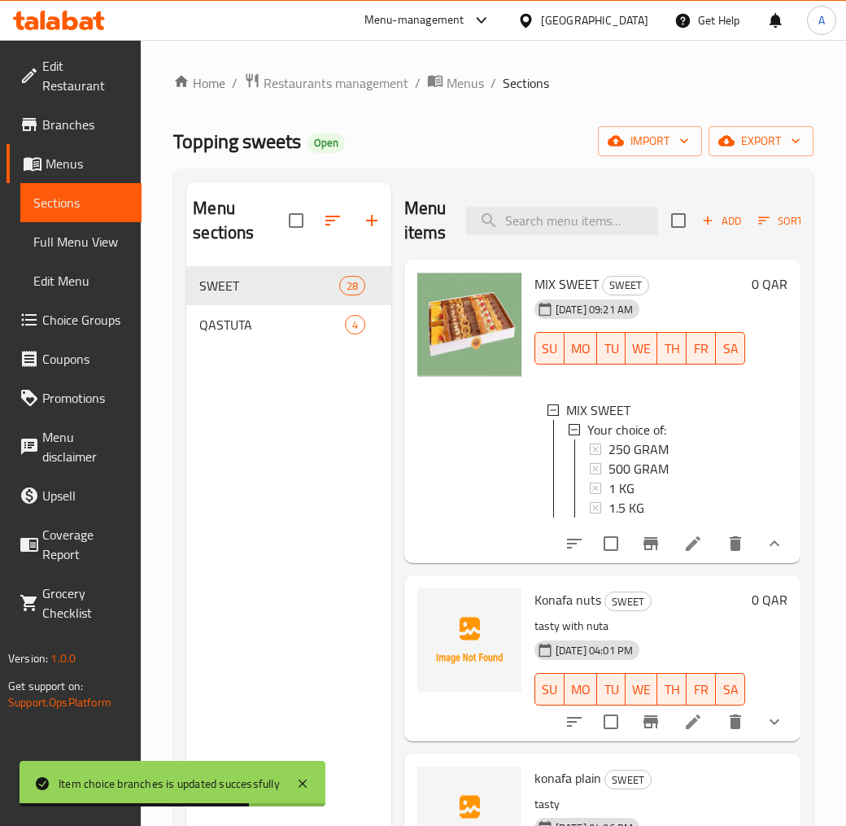
click at [649, 470] on span "500 GRAM" at bounding box center [639, 469] width 60 height 20
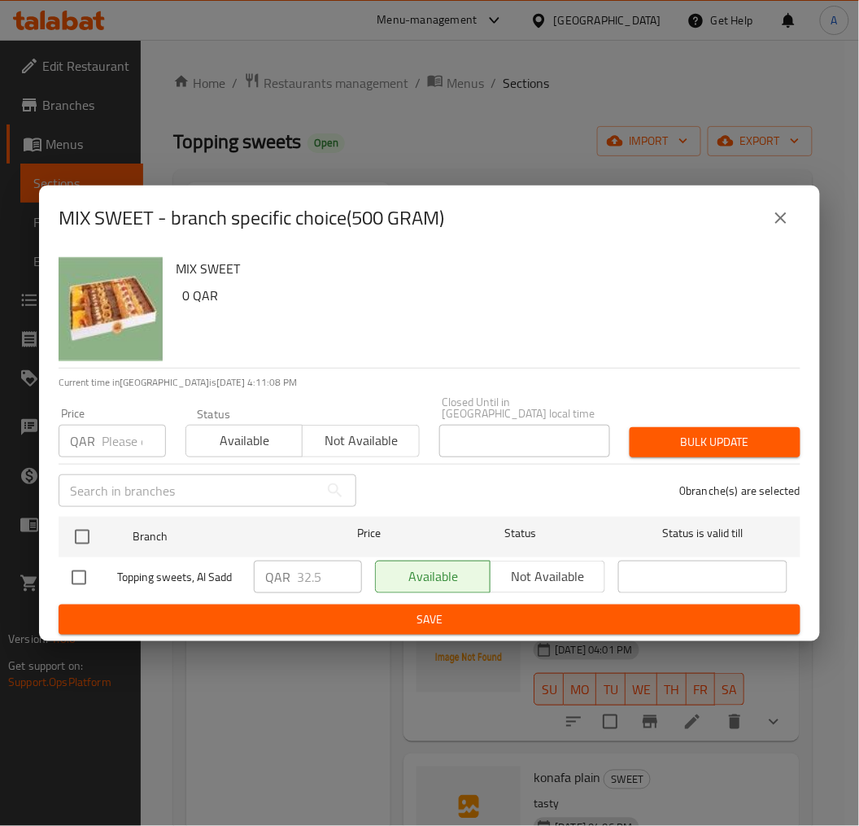
click at [45, 543] on div "MIX SWEET 0 QAR Current time in Qatar is 17 Sep 2025 4:11:08 PM Price QAR Price…" at bounding box center [429, 446] width 781 height 391
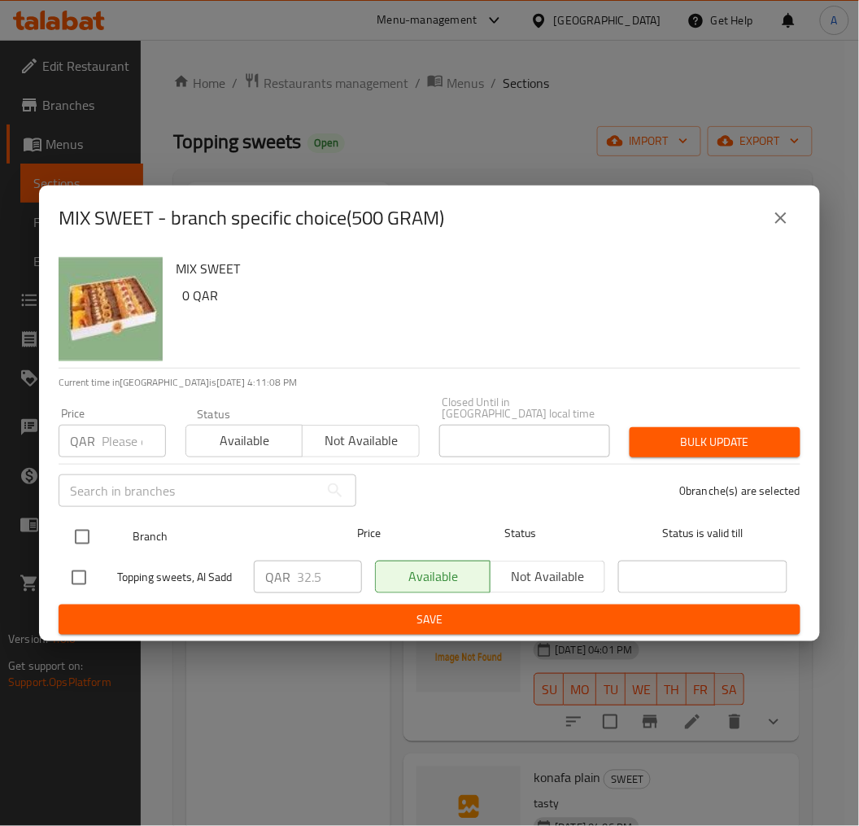
click at [62, 538] on div "Branch Price Status Status is valid till" at bounding box center [430, 537] width 742 height 41
click at [85, 535] on input "checkbox" at bounding box center [82, 537] width 34 height 34
checkbox input "true"
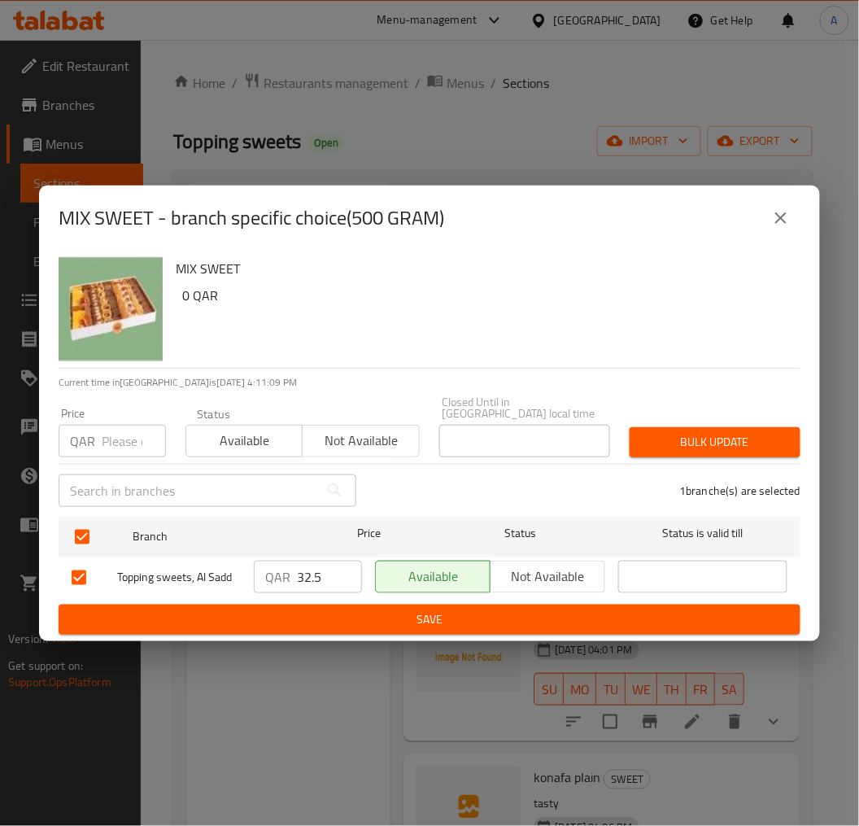
click at [334, 562] on input "32.5" at bounding box center [329, 577] width 65 height 33
drag, startPoint x: 334, startPoint y: 563, endPoint x: 767, endPoint y: 168, distance: 586.4
click at [767, 168] on div "MIX SWEET - branch specific choice(500 GRAM) MIX SWEET 0 QAR Current time in Qa…" at bounding box center [429, 413] width 859 height 826
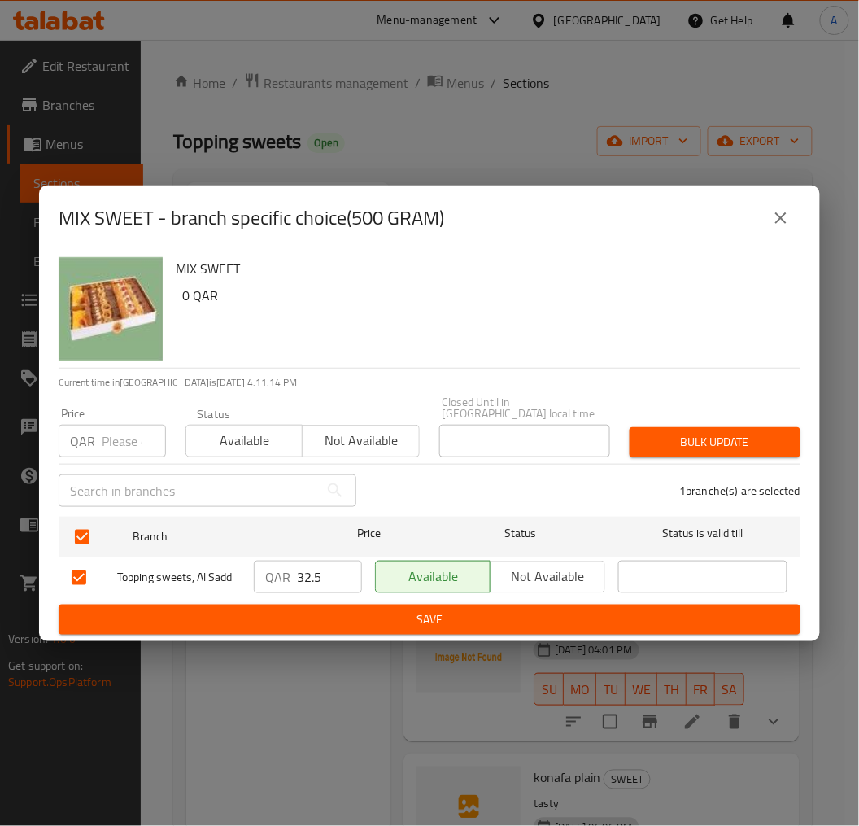
click at [791, 225] on icon "close" at bounding box center [781, 218] width 20 height 20
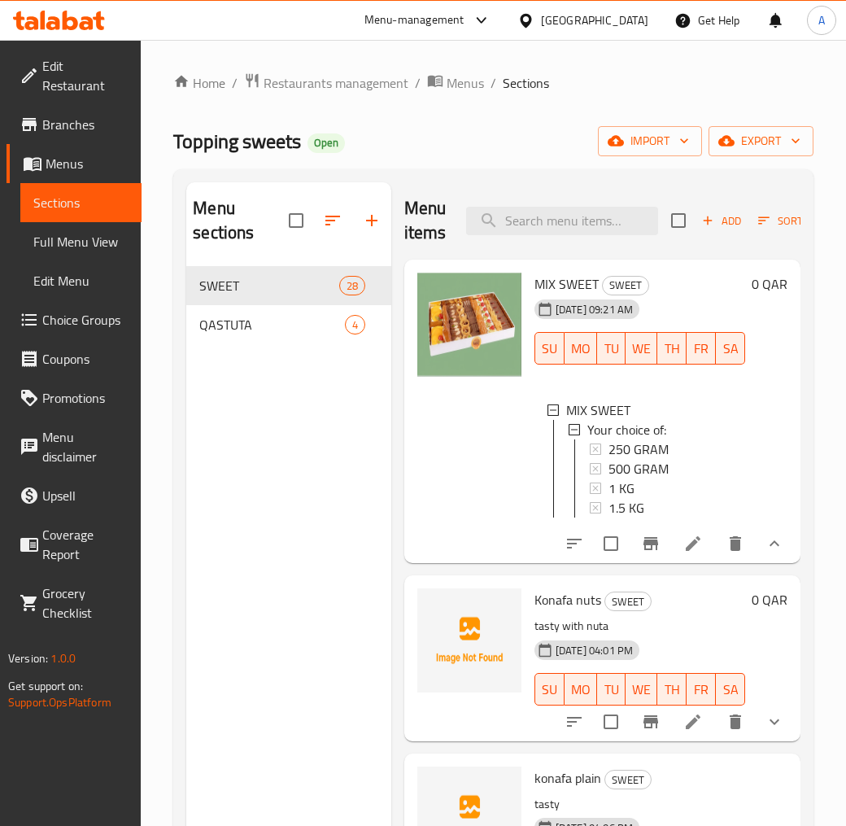
click at [684, 553] on icon at bounding box center [694, 544] width 20 height 20
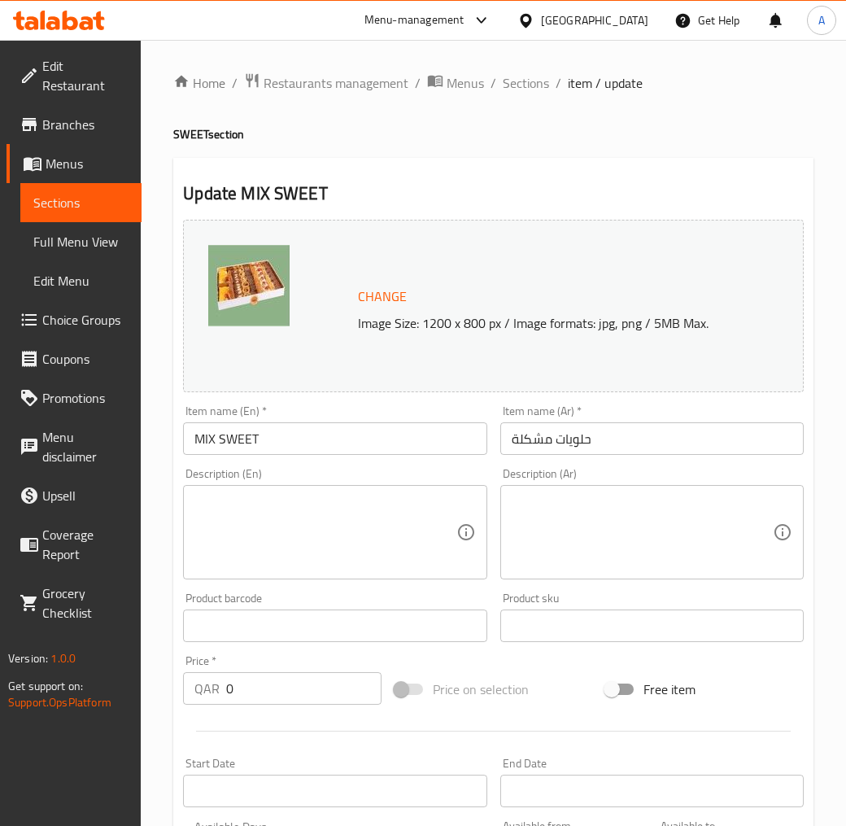
click at [674, 394] on div "Change Image Size: 1200 x 800 px / Image formats: jpg, png / 5MB Max." at bounding box center [494, 306] width 634 height 186
click at [601, 445] on input "حلويات مشكلة" at bounding box center [652, 438] width 304 height 33
click at [352, 435] on input "MIX SWEET" at bounding box center [335, 438] width 304 height 33
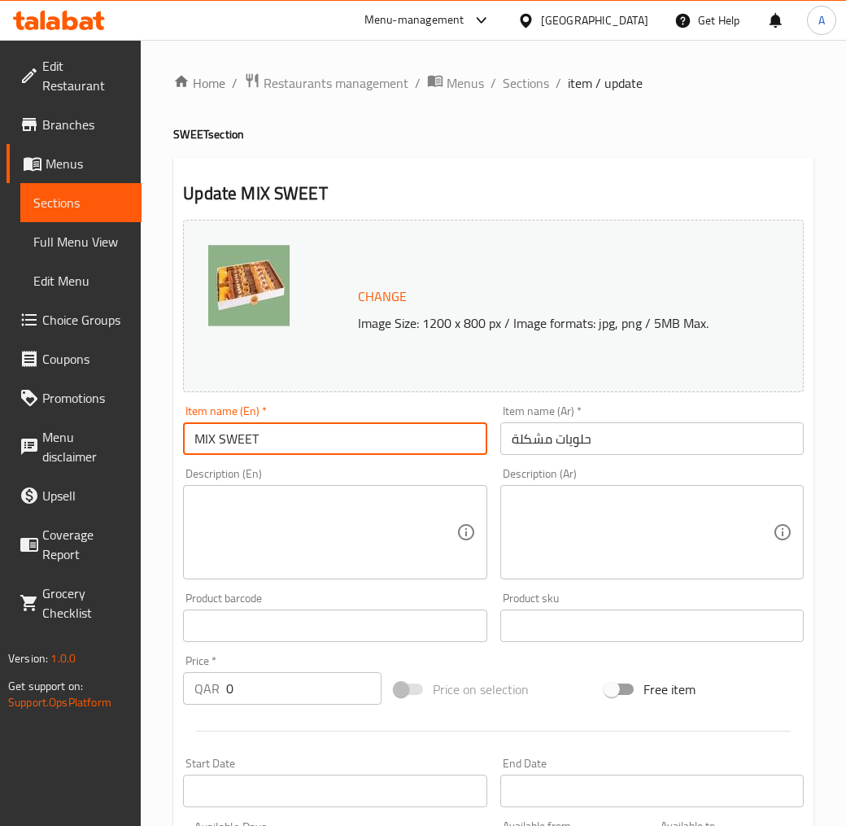
click at [352, 435] on input "MIX SWEET" at bounding box center [335, 438] width 304 height 33
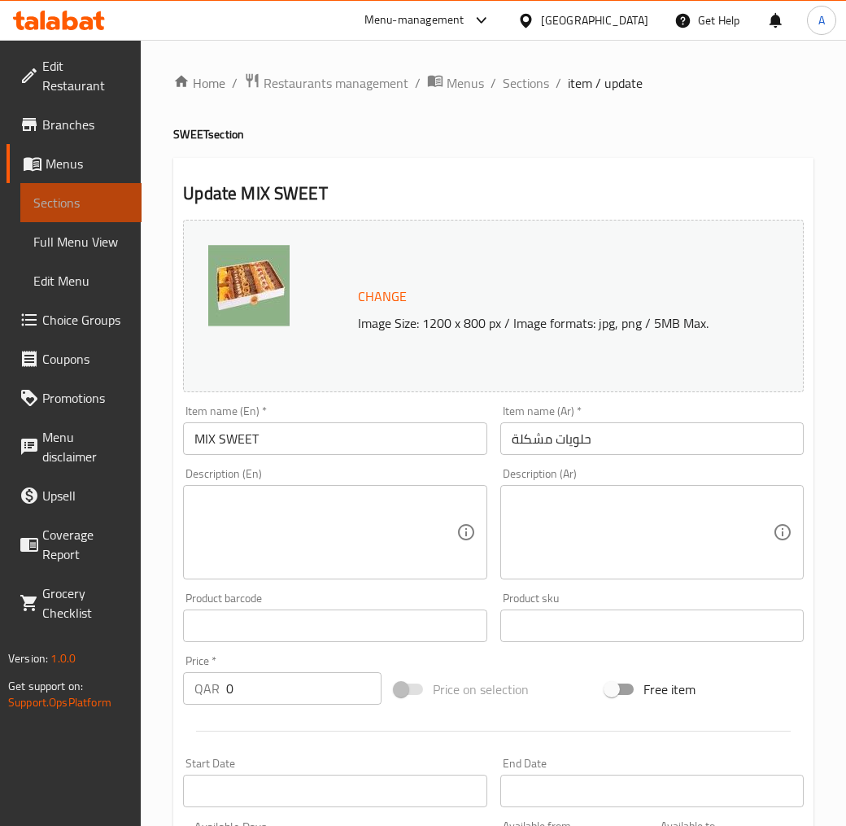
click at [73, 193] on span "Sections" at bounding box center [80, 203] width 95 height 20
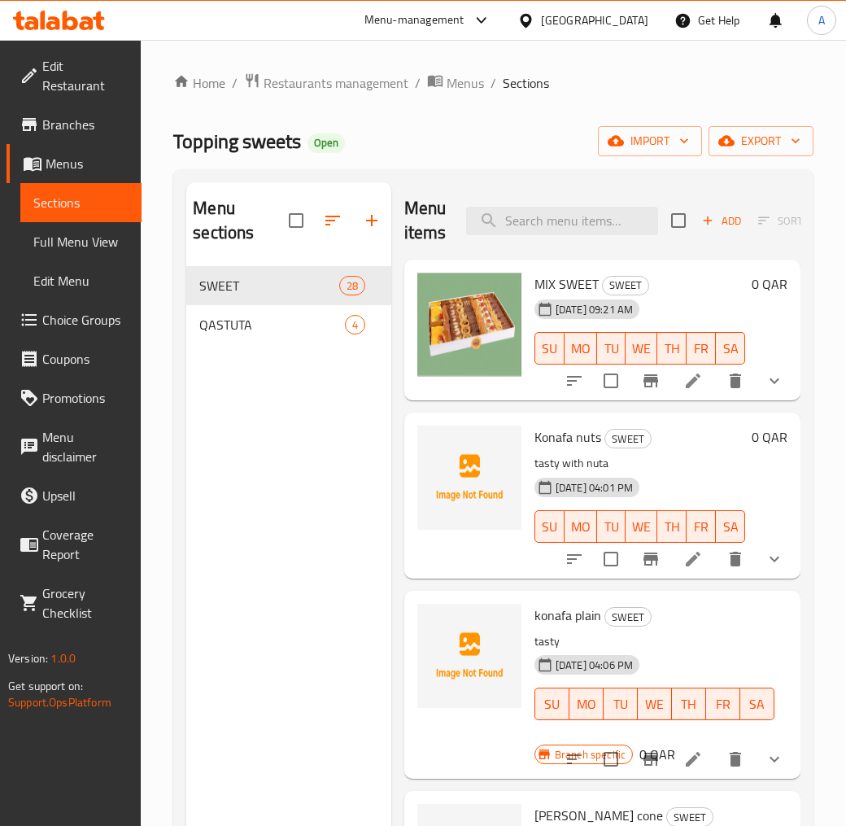
click at [580, 279] on span "MIX SWEET" at bounding box center [567, 284] width 64 height 24
drag, startPoint x: 596, startPoint y: 279, endPoint x: 531, endPoint y: 285, distance: 66.2
click at [531, 285] on div "MIX SWEET SWEET 20-05-2025 09:21 AM SU MO TU WE TH FR SA" at bounding box center [640, 330] width 224 height 129
copy span "MIX SWEET"
click at [554, 222] on input "search" at bounding box center [562, 221] width 192 height 28
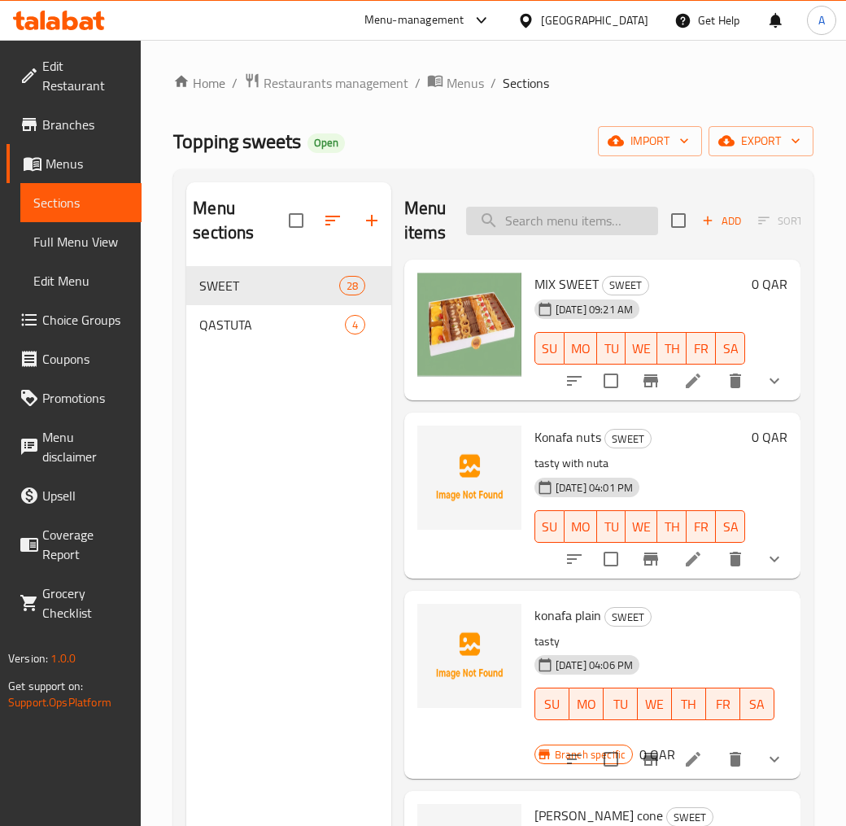
paste input "MIX SWEET"
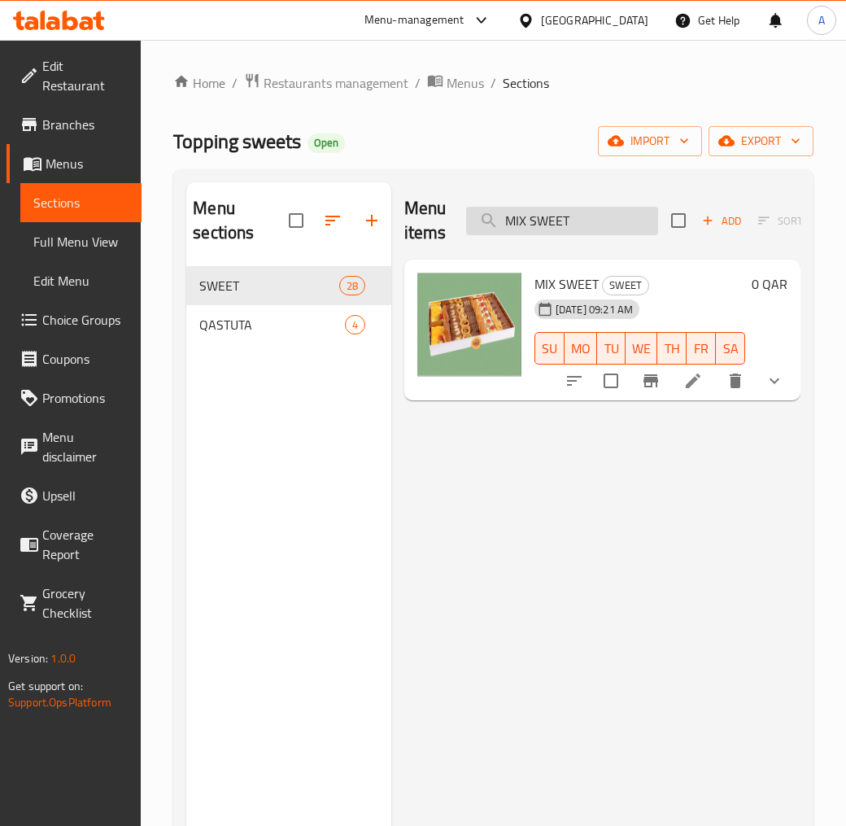
click at [562, 223] on input "MIX SWEET" at bounding box center [562, 221] width 192 height 28
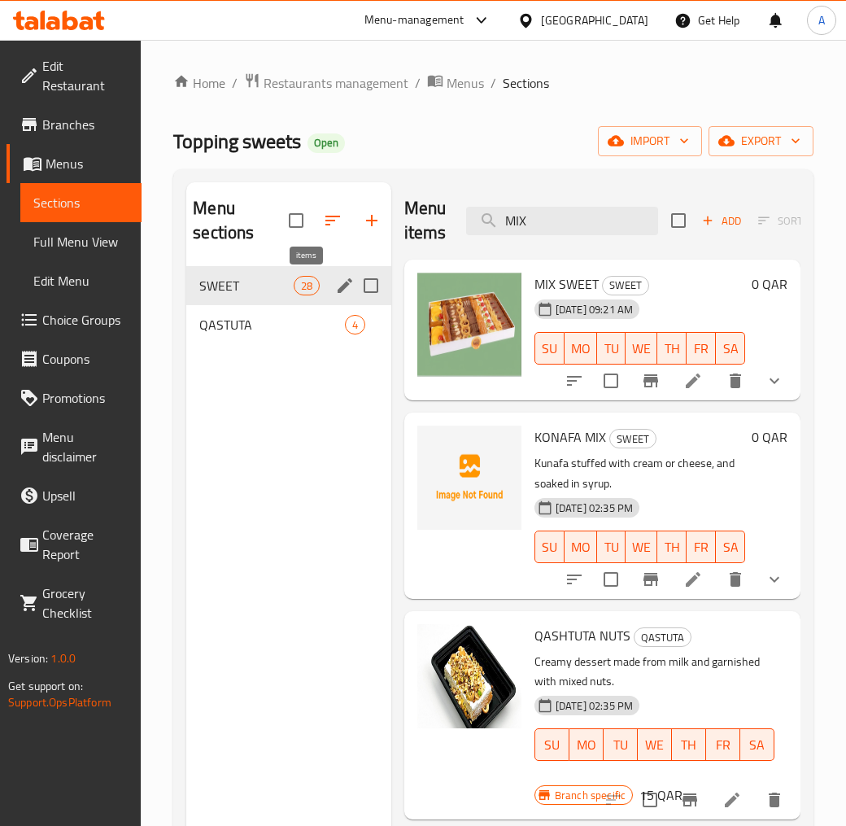
type input "MIX"
click at [302, 290] on span "28" at bounding box center [307, 285] width 24 height 15
click at [700, 388] on icon at bounding box center [694, 381] width 20 height 20
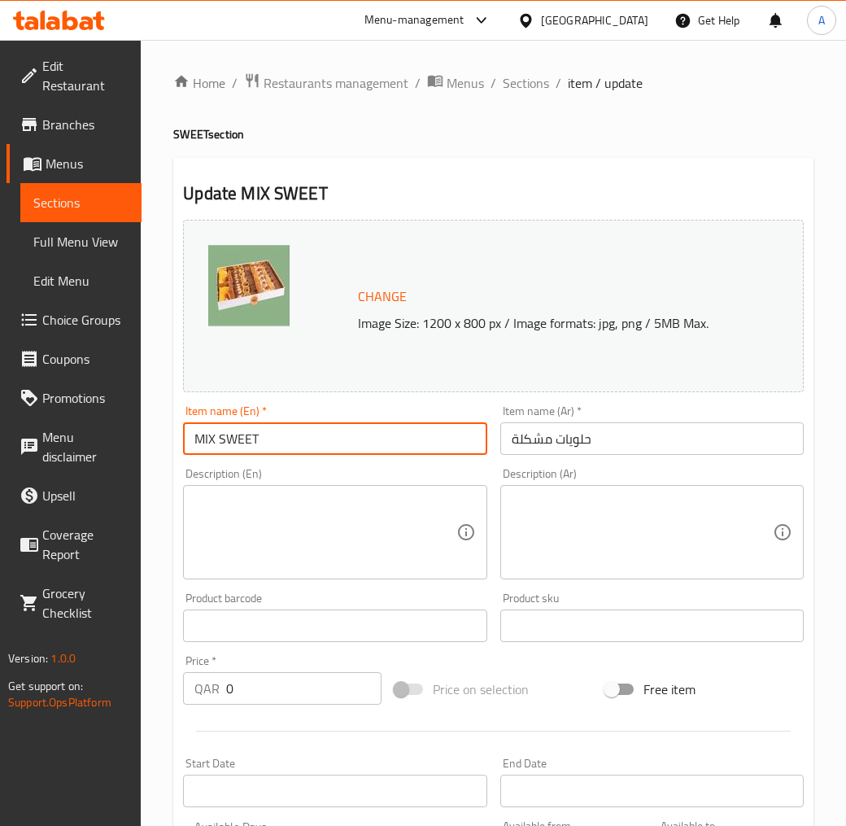
click at [272, 450] on input "MIX SWEET" at bounding box center [335, 438] width 304 height 33
paste input "ix Egyptian sweeets"
type input "Mix Egyptian sweeets"
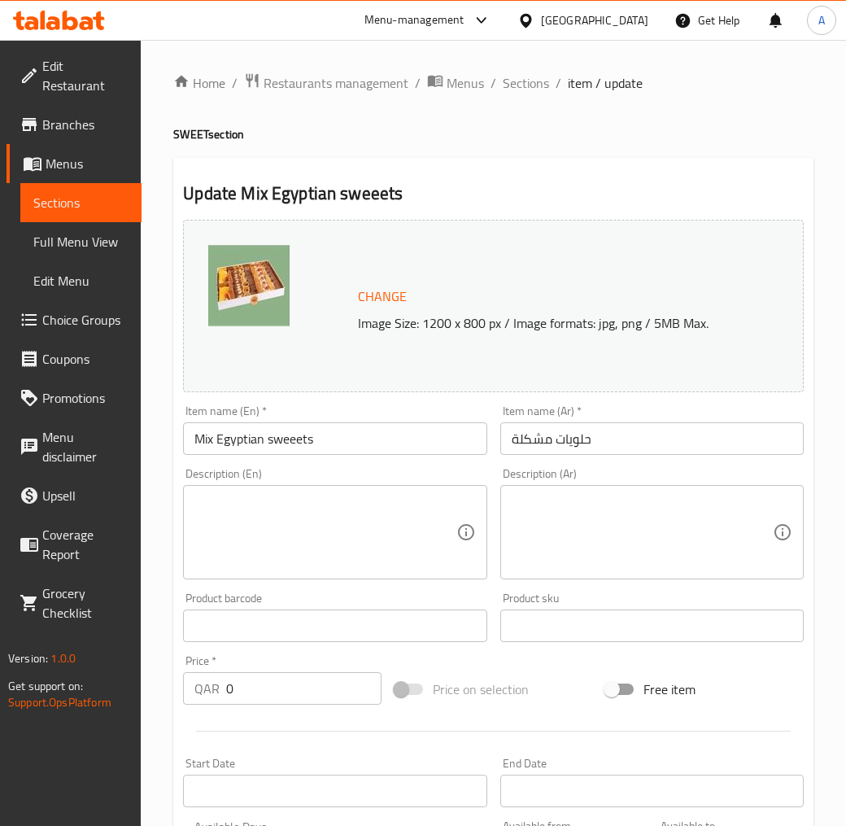
click at [546, 433] on input "حلويات مشكلة" at bounding box center [652, 438] width 304 height 33
paste input "بق مشكل حلويات مصري"
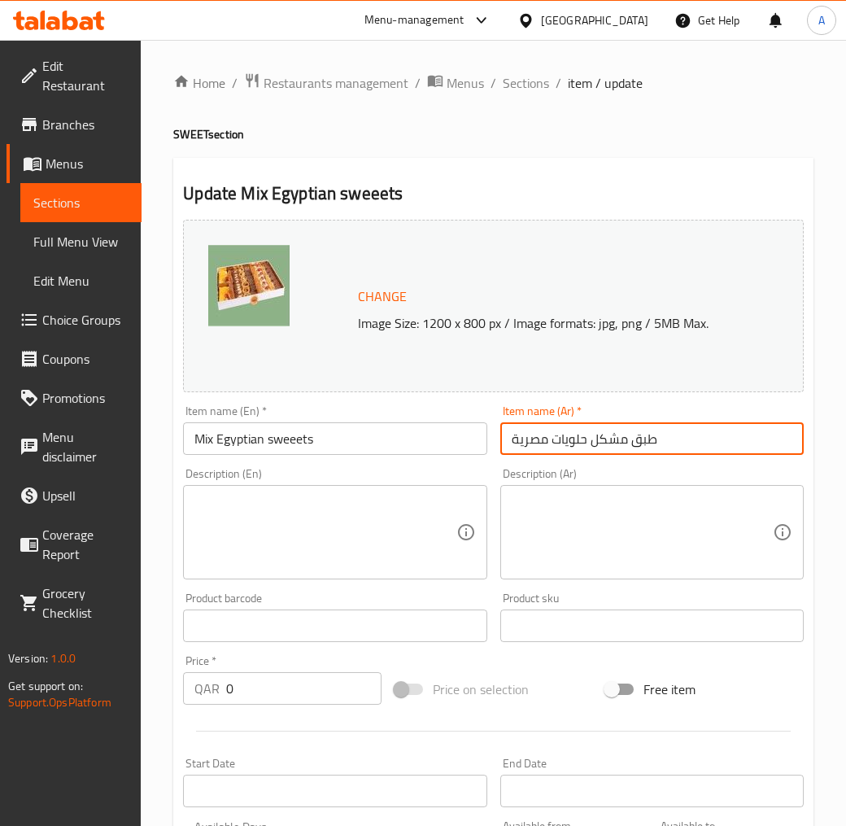
type input "طبق مشكل حلويات مصرية"
click at [344, 445] on input "Mix Egyptian sweeets" at bounding box center [335, 438] width 304 height 33
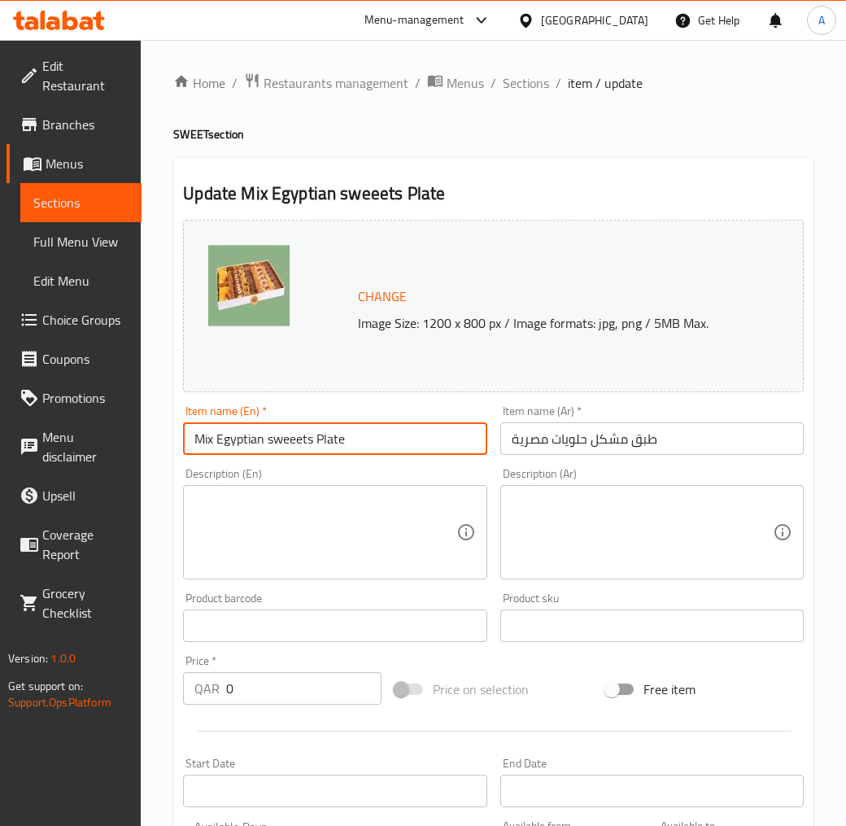
type input "Mix Egyptian sweeets Plate"
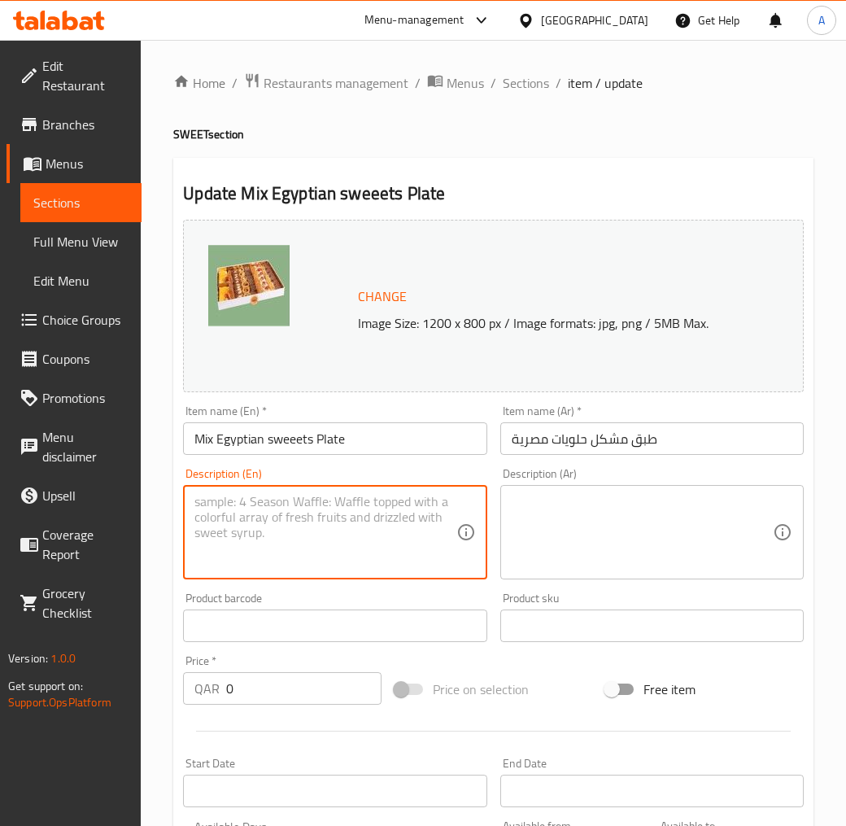
click at [395, 522] on textarea at bounding box center [324, 532] width 261 height 77
paste textarea "It contains delicious Egyptian sweets, including basbousa in its various types,…"
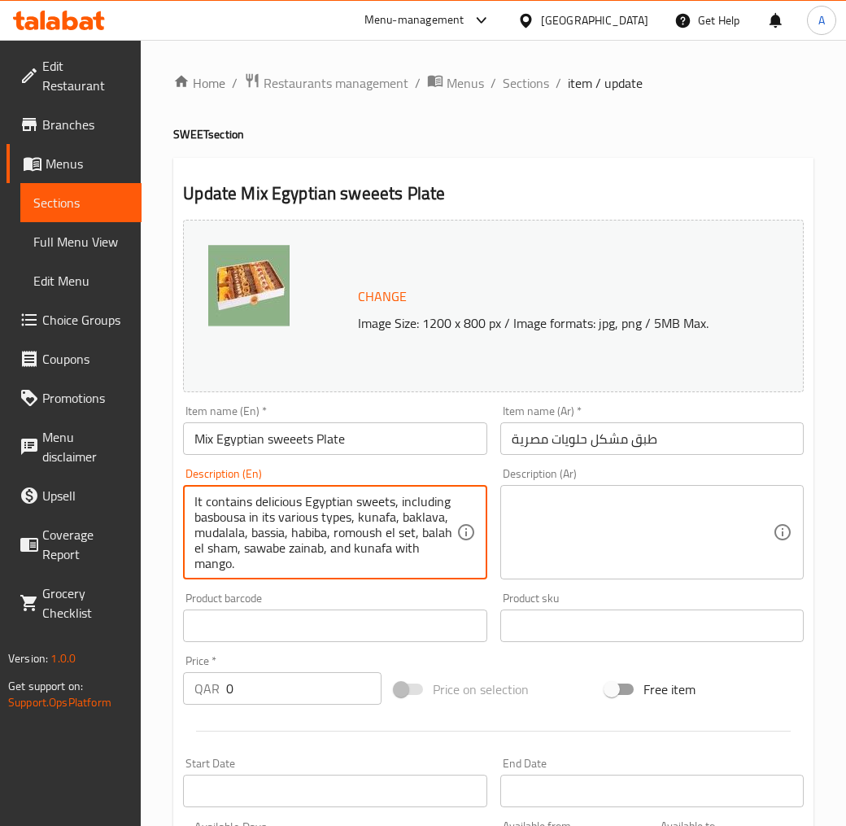
scroll to position [4, 0]
type textarea "It contains delicious Egyptian sweets, including basbousa in its various types,…"
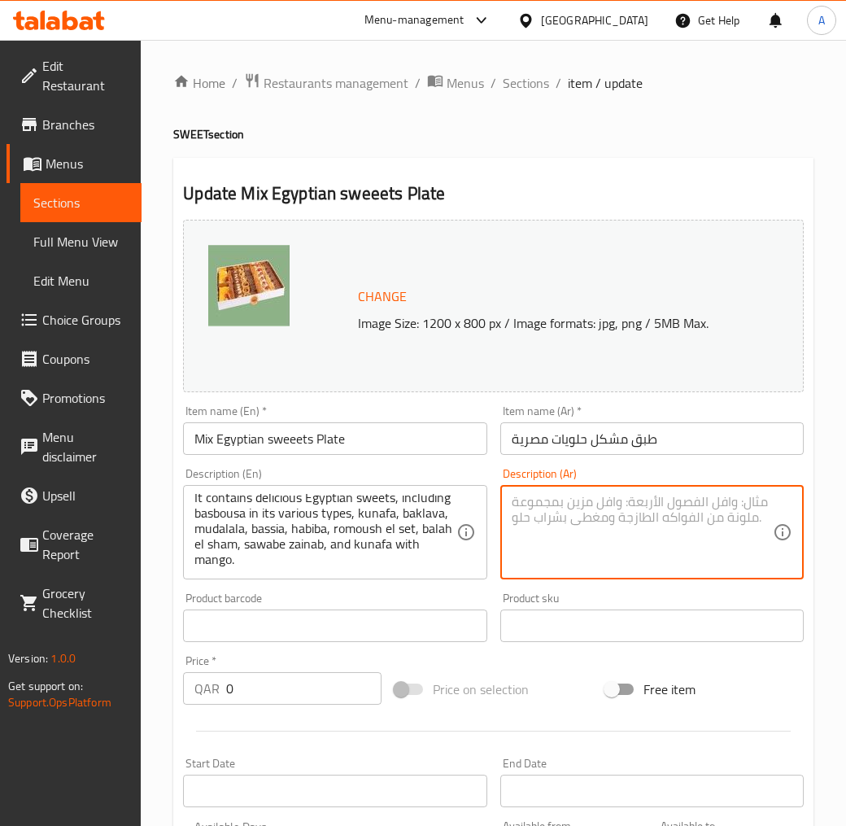
click at [587, 509] on textarea at bounding box center [642, 532] width 261 height 77
paste textarea "يحتوى على الز الحلويات المصرية الشهية وهى البسبوسة بانواعها و الكنافة و البقلاو…"
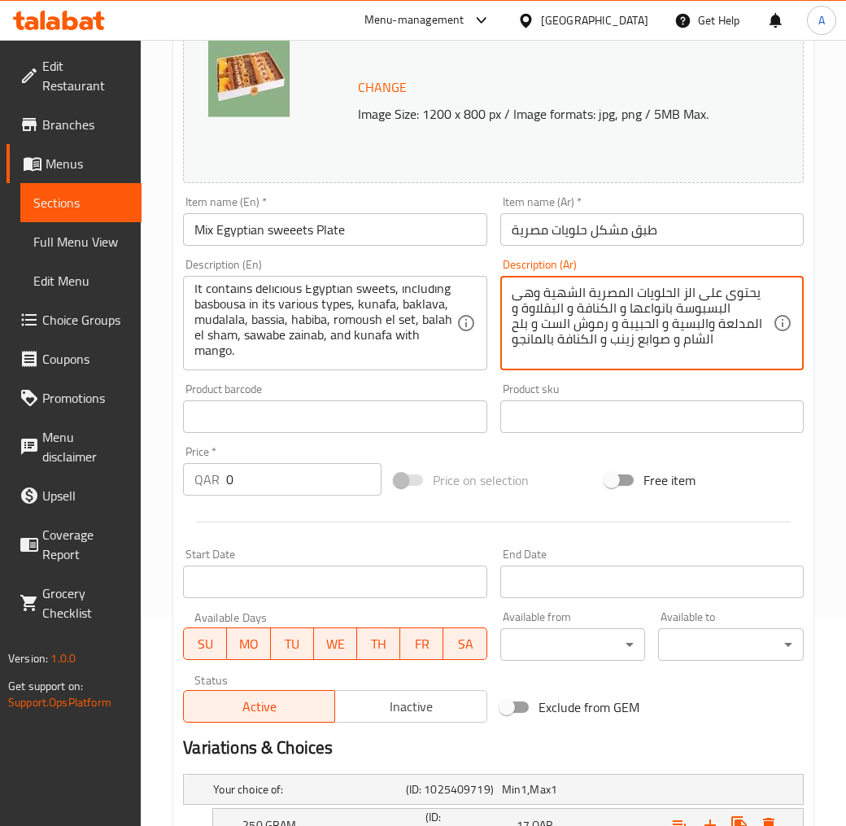
scroll to position [181, 0]
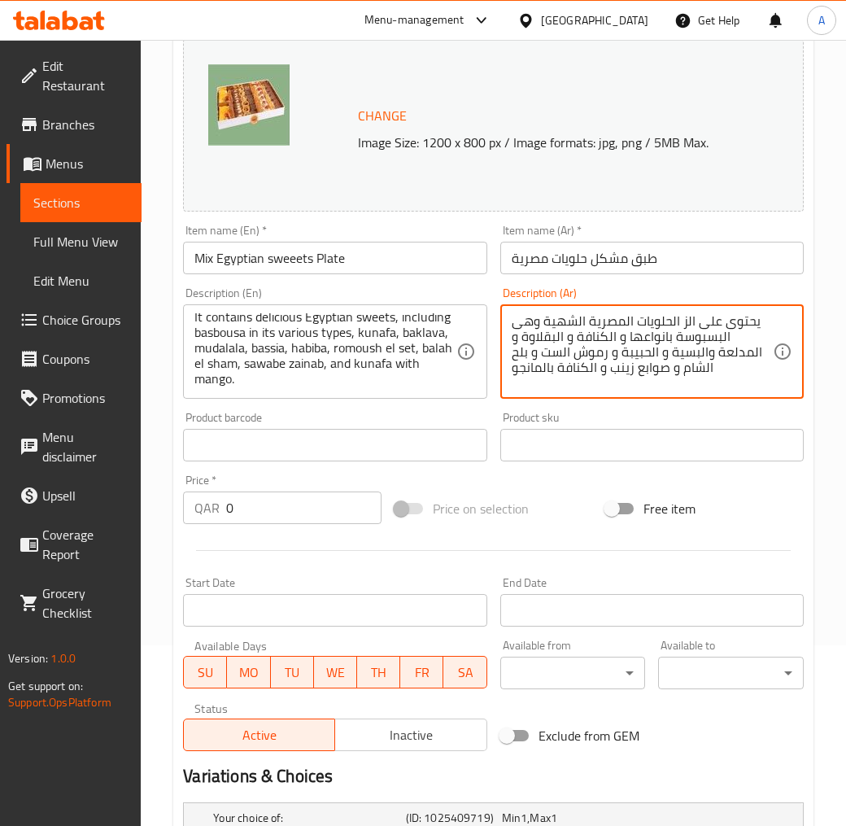
type textarea "يحتوى على الز الحلويات المصرية الشهية وهى البسبوسة بانواعها و الكنافة و البقلاو…"
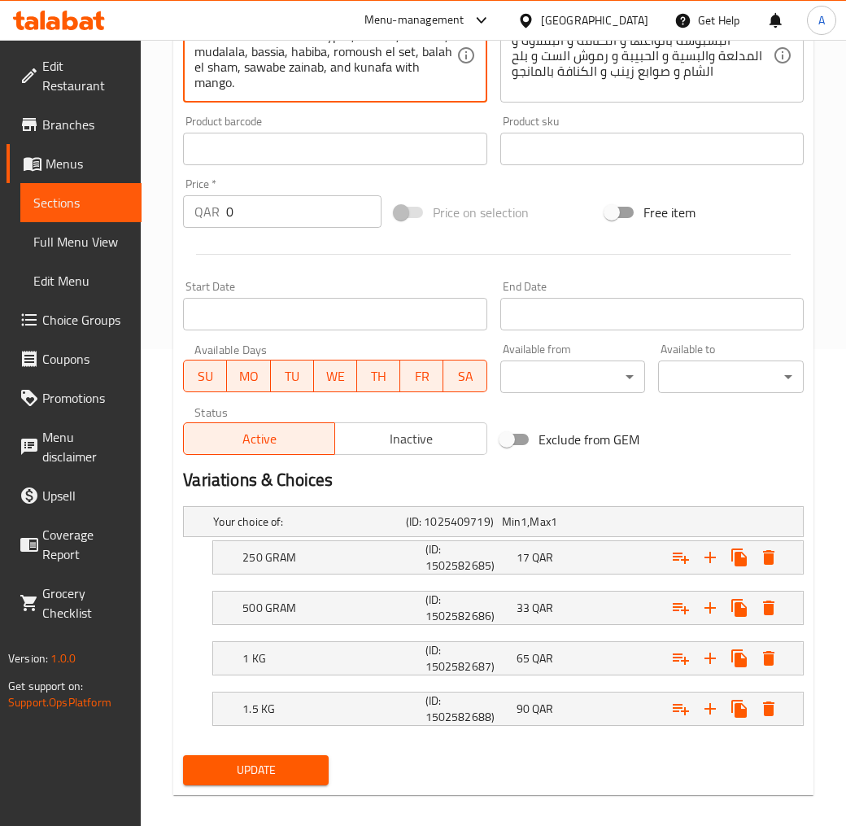
scroll to position [491, 0]
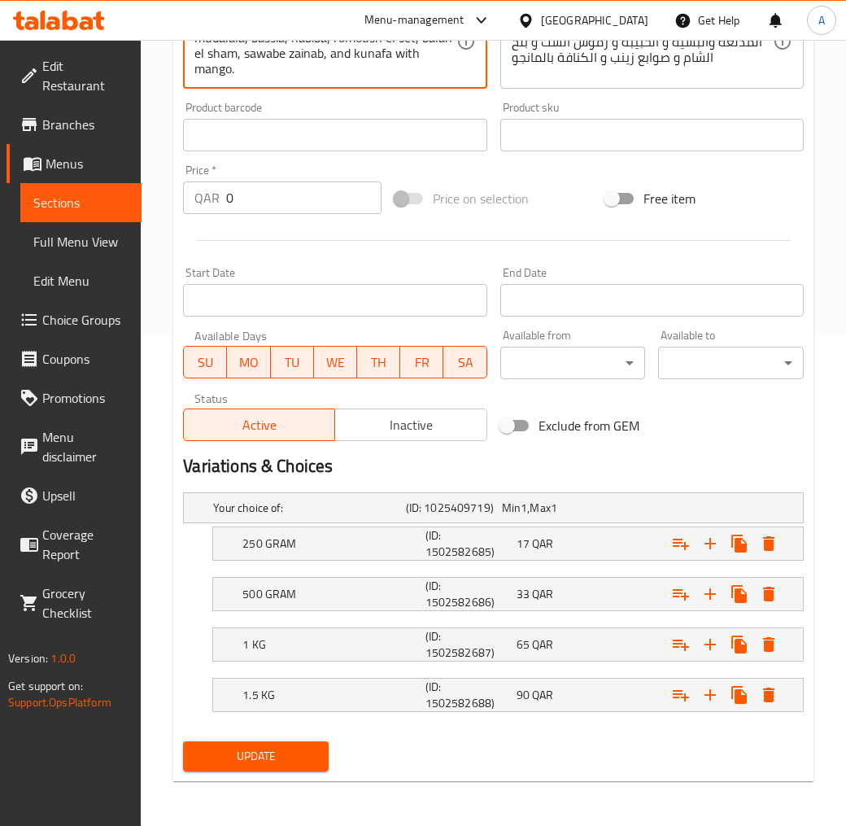
click at [282, 744] on span "Update" at bounding box center [256, 756] width 120 height 20
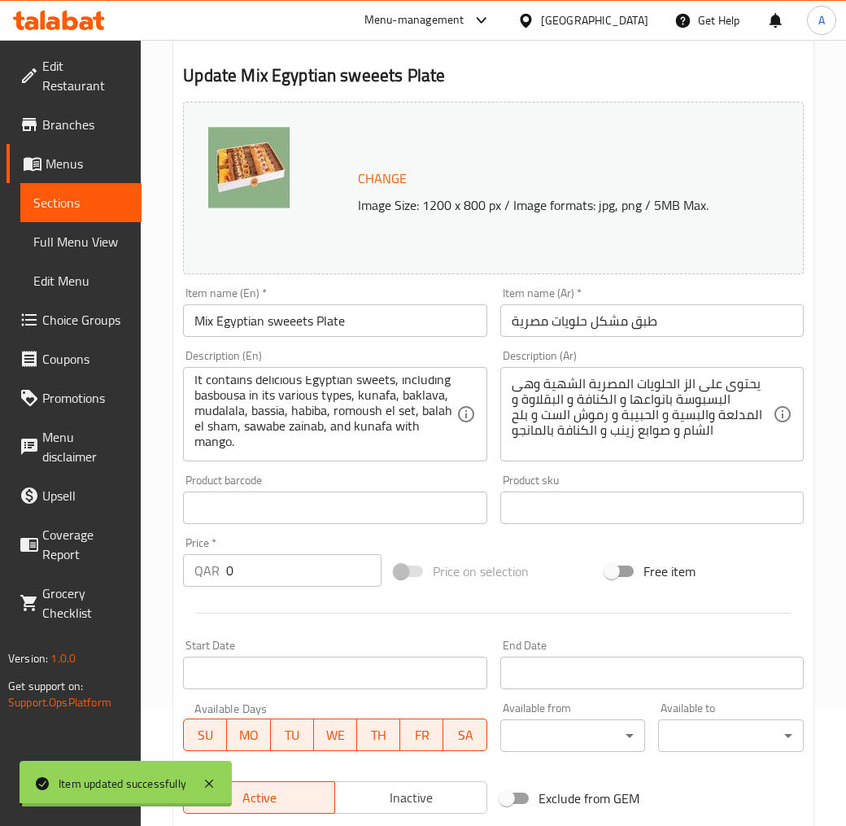
scroll to position [0, 0]
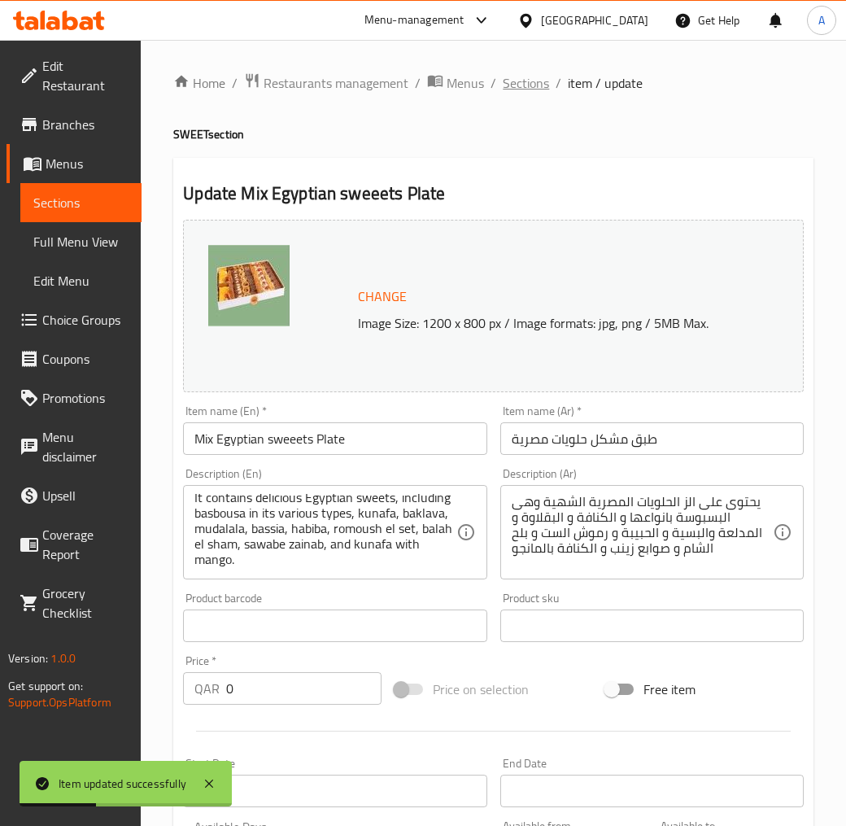
click at [539, 85] on span "Sections" at bounding box center [526, 83] width 46 height 20
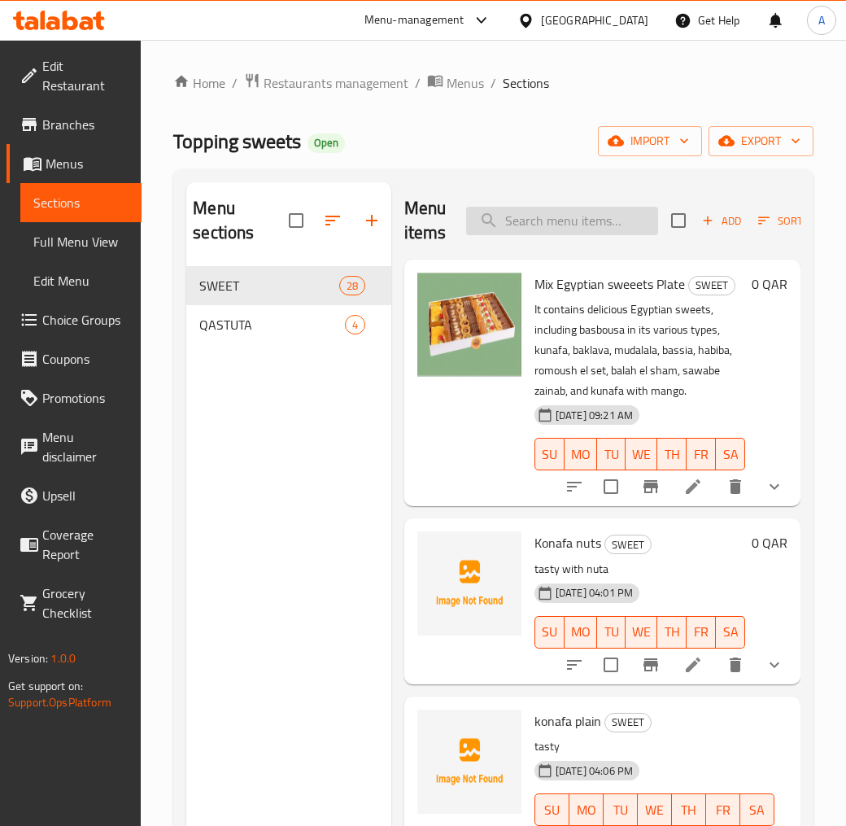
click at [539, 225] on input "search" at bounding box center [562, 221] width 192 height 28
paste input "Basbousa with nuts"
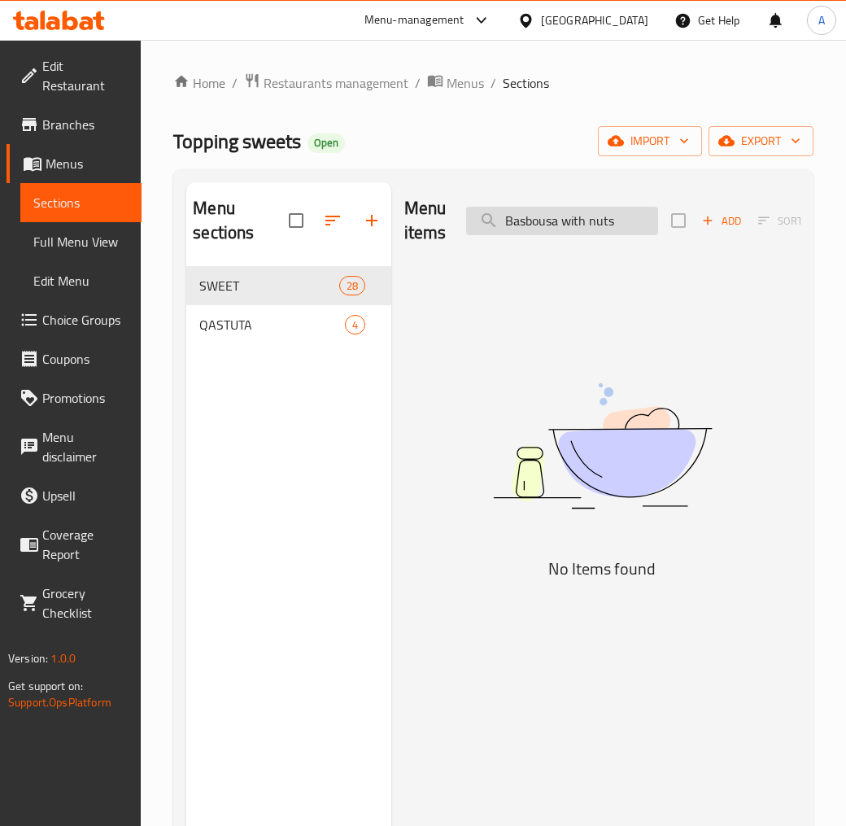
click at [579, 225] on input "Basbousa with nuts" at bounding box center [562, 221] width 192 height 28
click at [581, 224] on input "Basbousa with nuts" at bounding box center [562, 221] width 192 height 28
click at [583, 223] on input "Basbousa with nuts" at bounding box center [562, 221] width 192 height 28
click at [597, 217] on input "Basbousa nuts" at bounding box center [562, 221] width 192 height 28
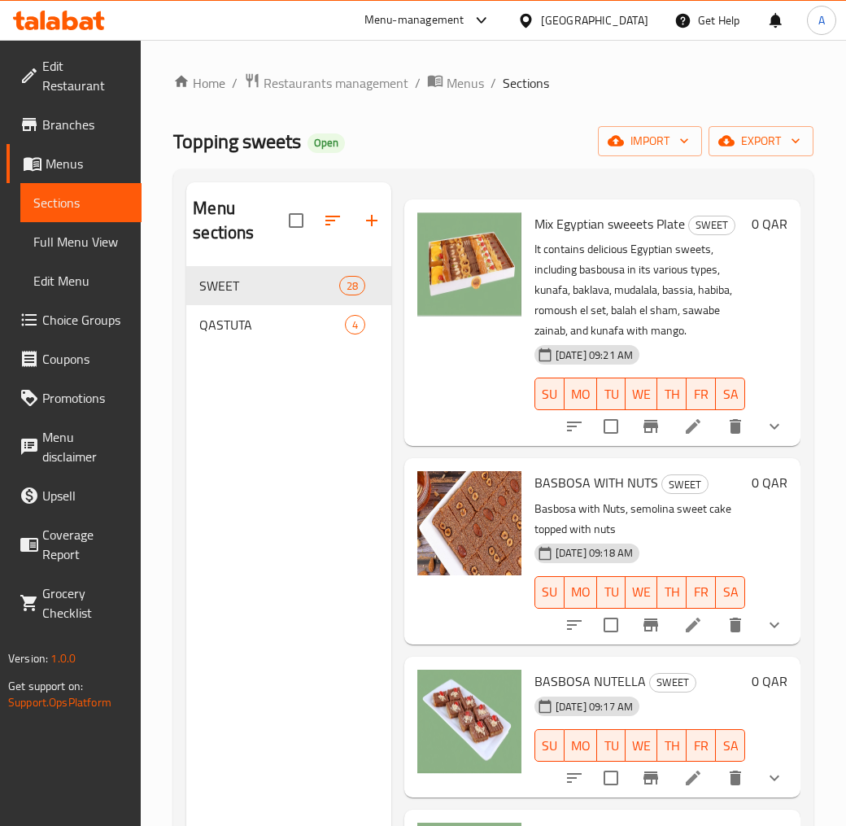
scroll to position [90, 0]
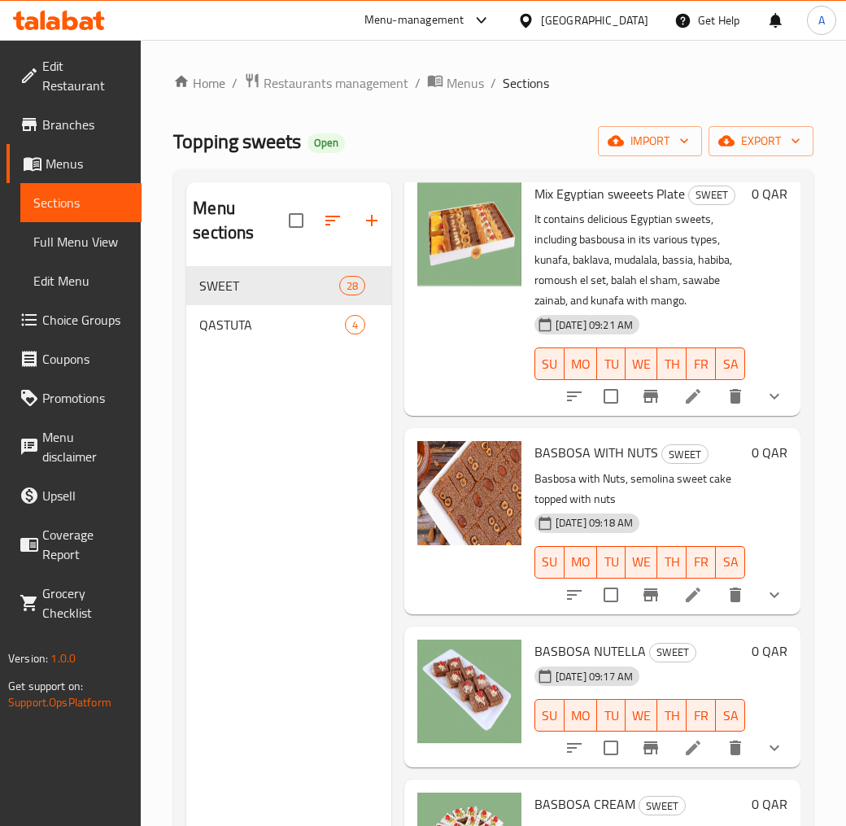
type input "Basb"
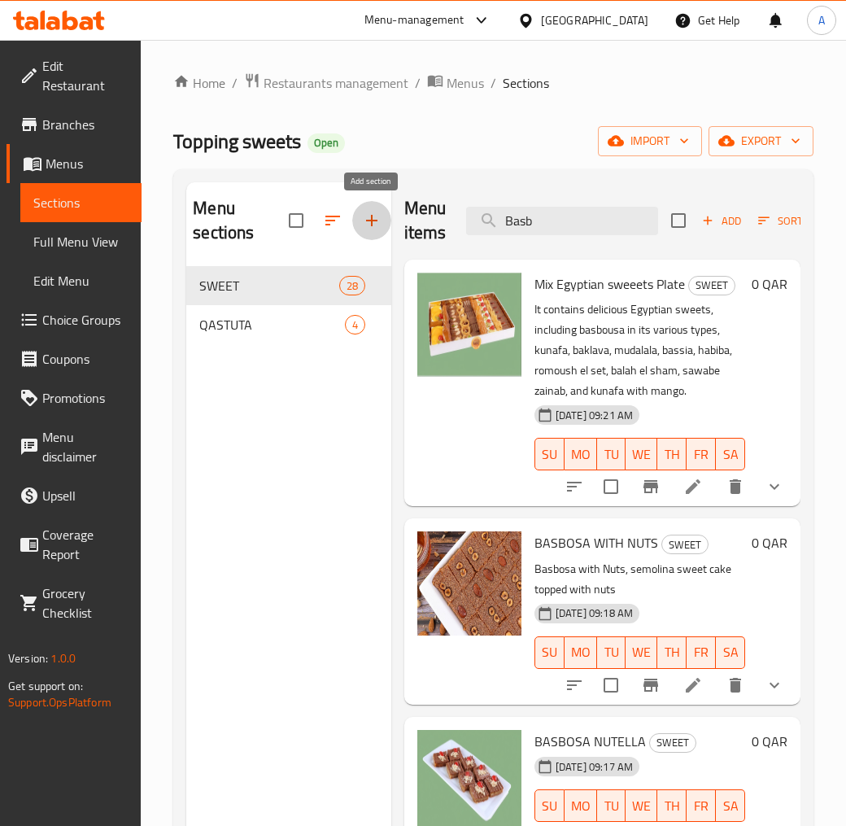
click at [384, 221] on button "button" at bounding box center [371, 220] width 39 height 39
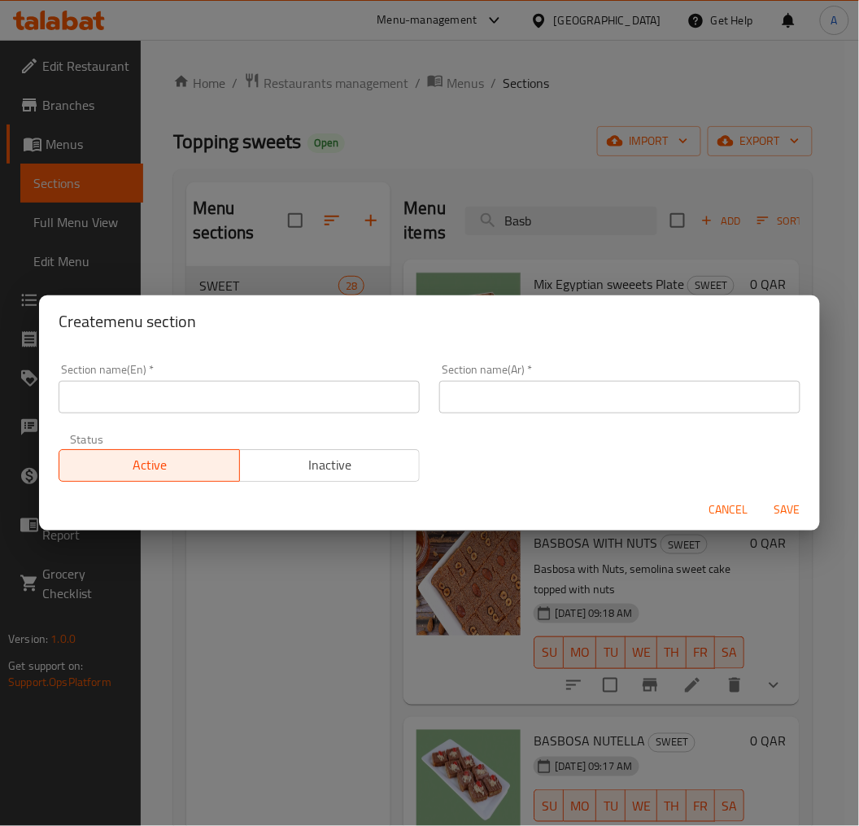
click at [272, 387] on input "text" at bounding box center [239, 397] width 361 height 33
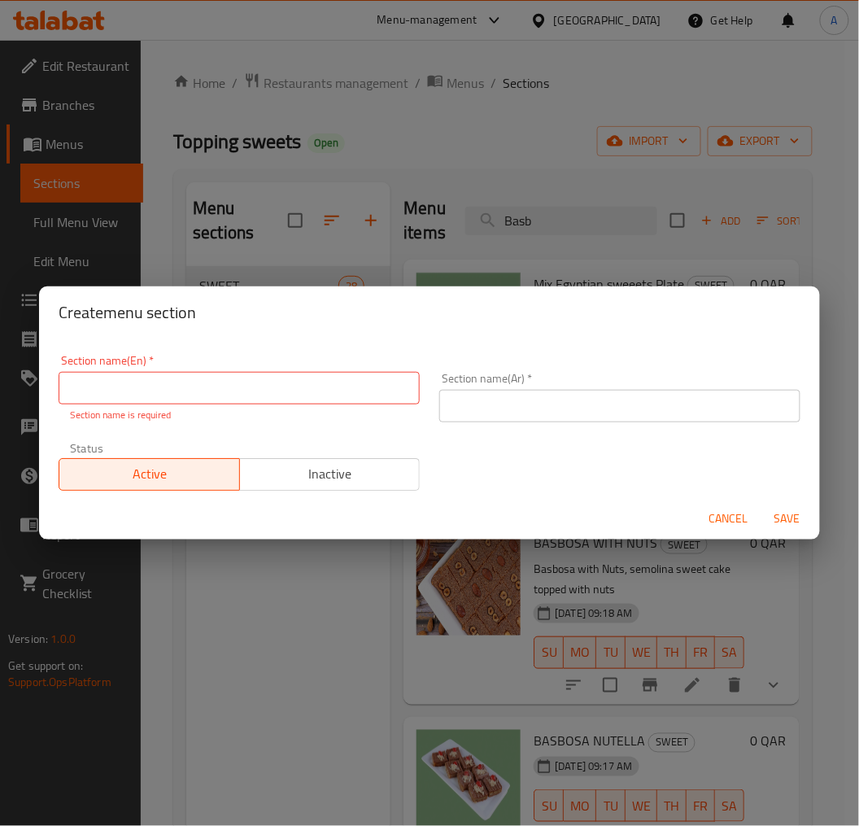
click at [725, 509] on span "Cancel" at bounding box center [729, 519] width 39 height 20
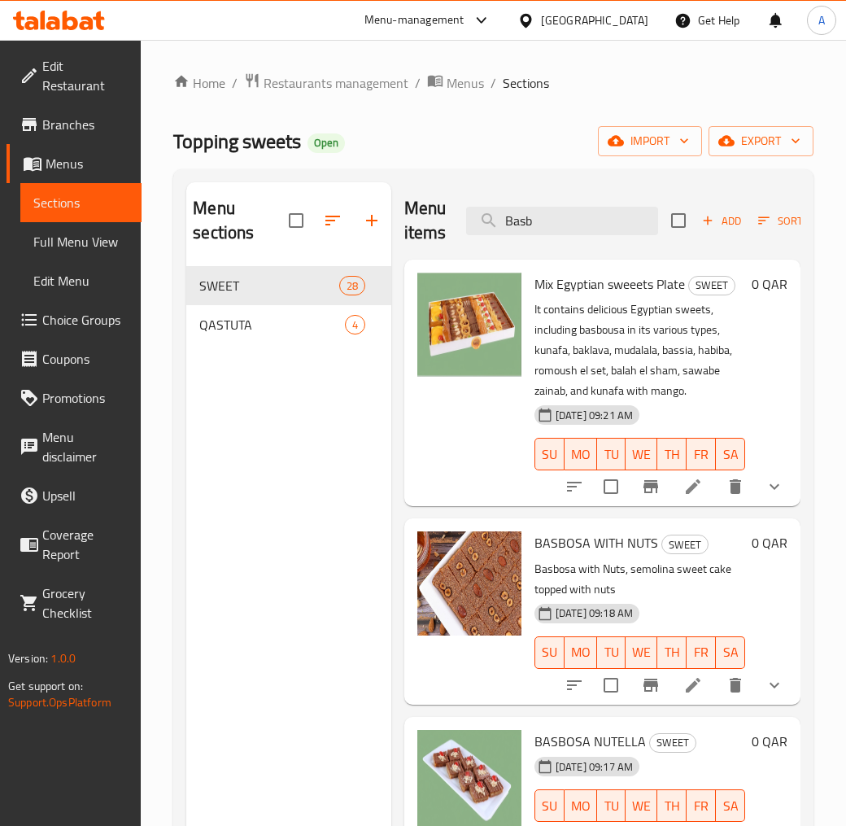
click at [564, 555] on span "BASBOSA WITH NUTS" at bounding box center [597, 543] width 124 height 24
copy h6 "BASBOSA WITH NUTS"
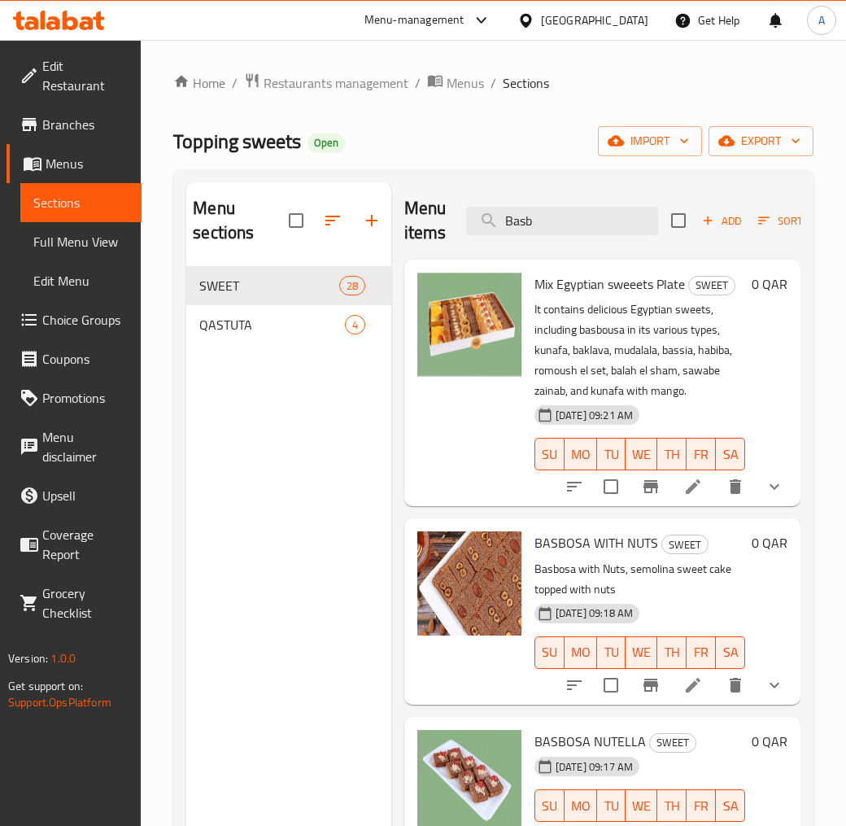
click at [521, 127] on div "Topping sweets Open import export" at bounding box center [493, 141] width 640 height 30
click at [535, 140] on div "Topping sweets Open import export" at bounding box center [493, 141] width 640 height 30
click at [75, 193] on span "Sections" at bounding box center [80, 203] width 95 height 20
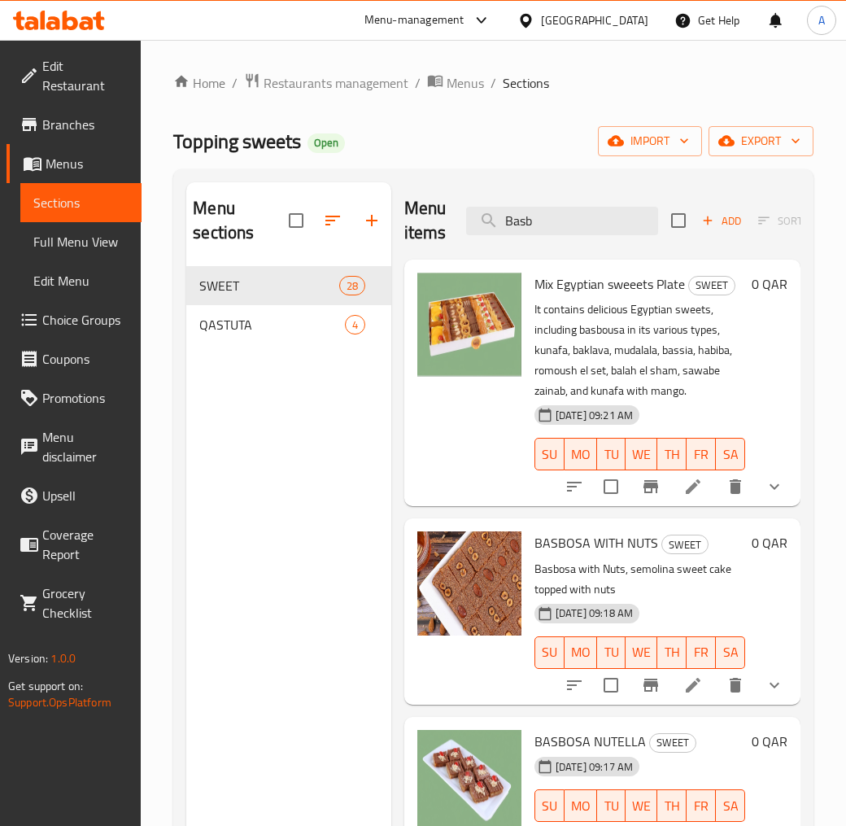
click at [489, 147] on div "Topping sweets Open import export" at bounding box center [493, 141] width 640 height 30
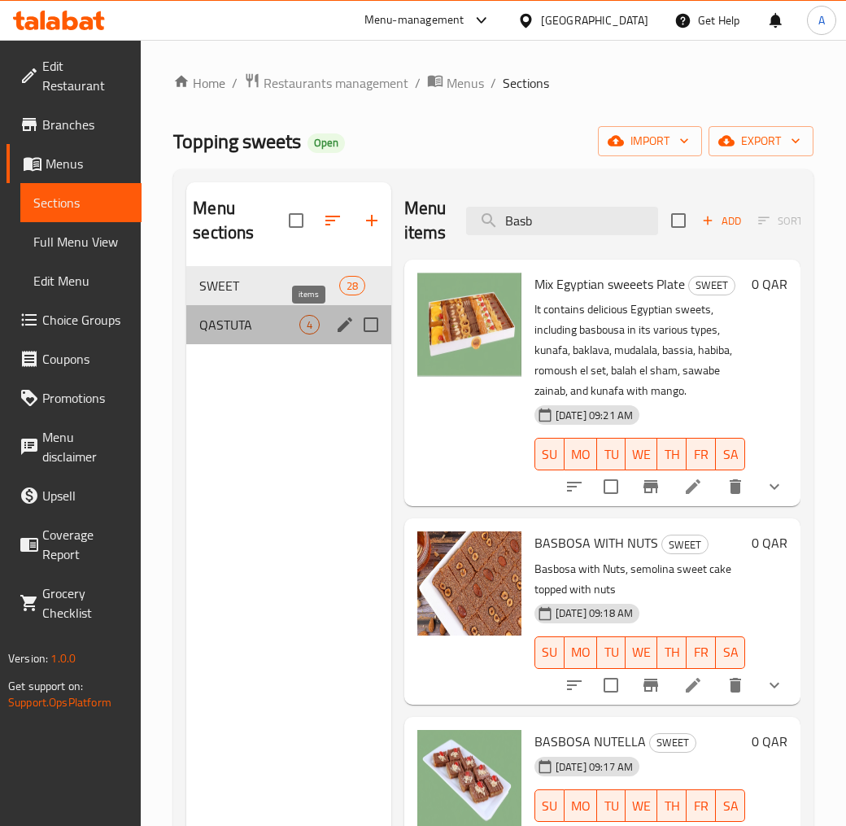
click at [312, 319] on span "4" at bounding box center [309, 324] width 19 height 15
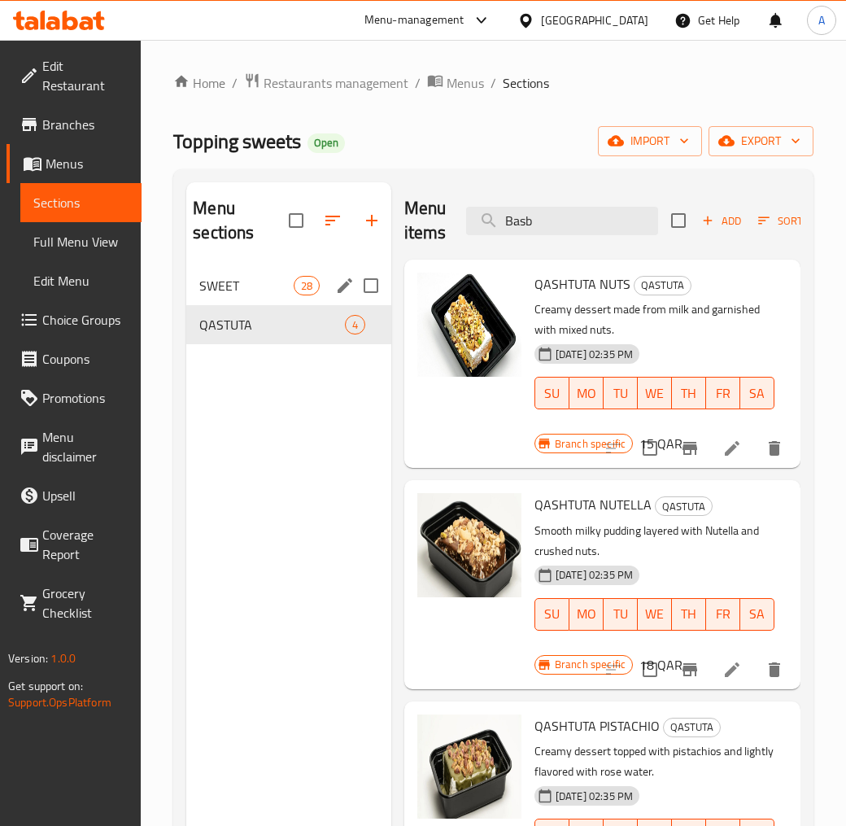
click at [241, 286] on span "SWEET" at bounding box center [246, 286] width 94 height 20
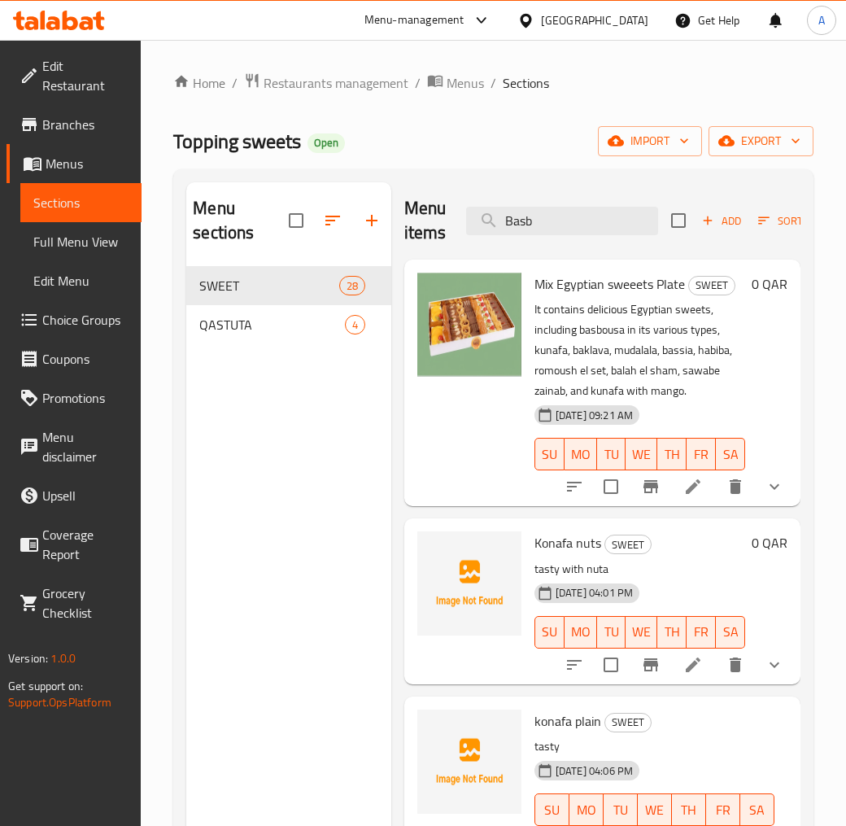
click at [338, 478] on div "Menu sections SWEET 28 QASTUTA 4" at bounding box center [288, 595] width 205 height 826
click at [762, 225] on icon "button" at bounding box center [764, 220] width 15 height 15
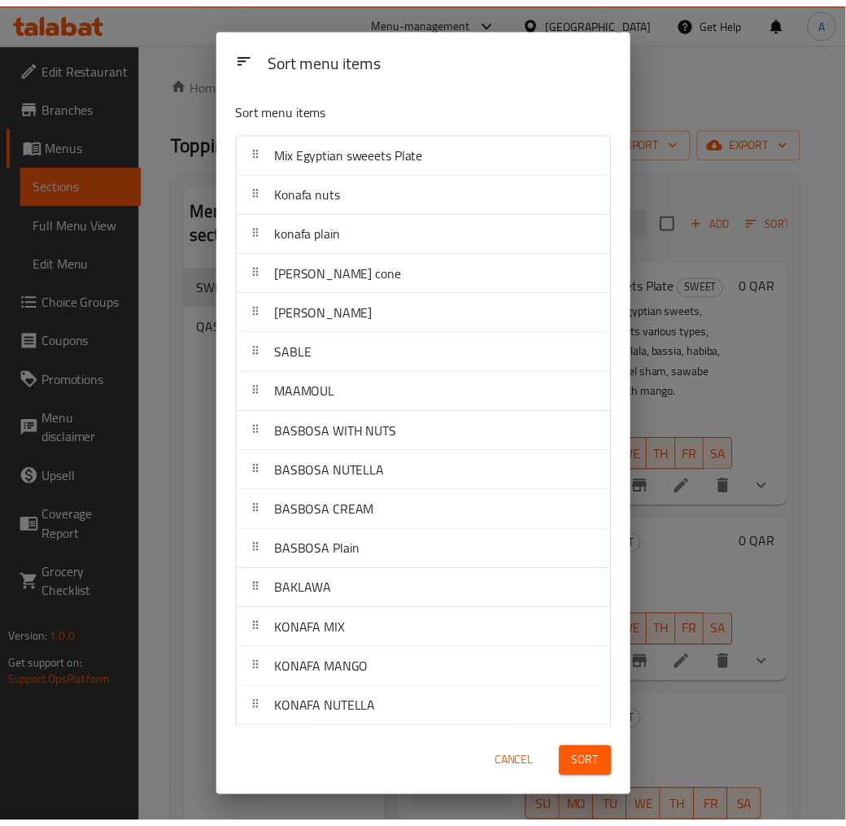
scroll to position [1205, 0]
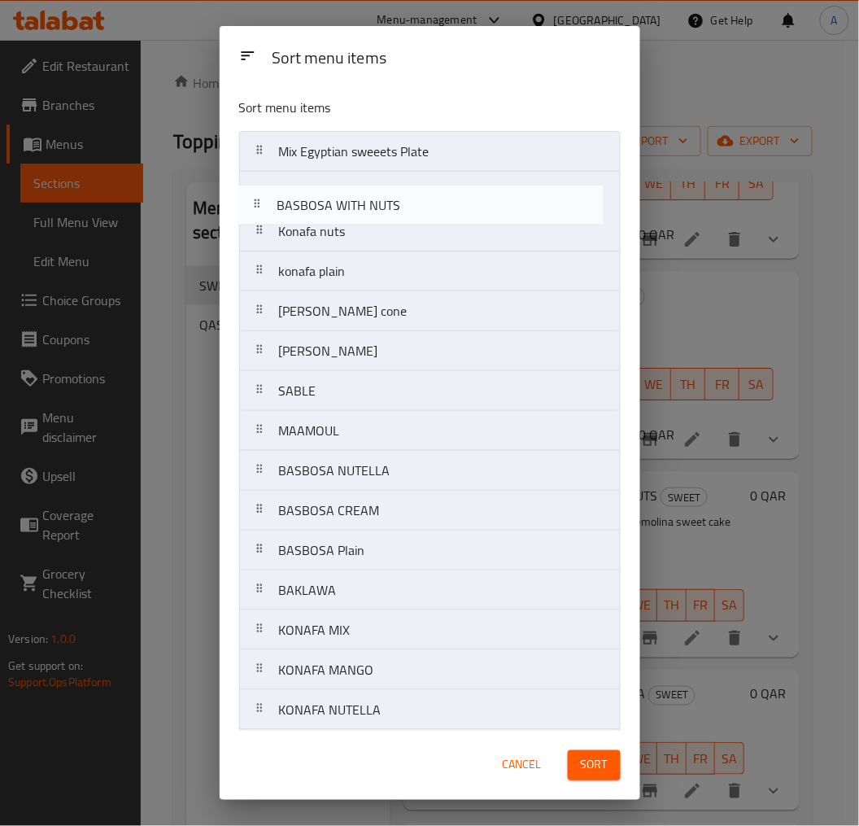
drag, startPoint x: 394, startPoint y: 432, endPoint x: 393, endPoint y: 202, distance: 230.3
click at [393, 202] on nav "Mix Egyptian sweeets Plate Konafa nuts konafa plain Konafa custer cone KAAK Mal…" at bounding box center [430, 690] width 382 height 1118
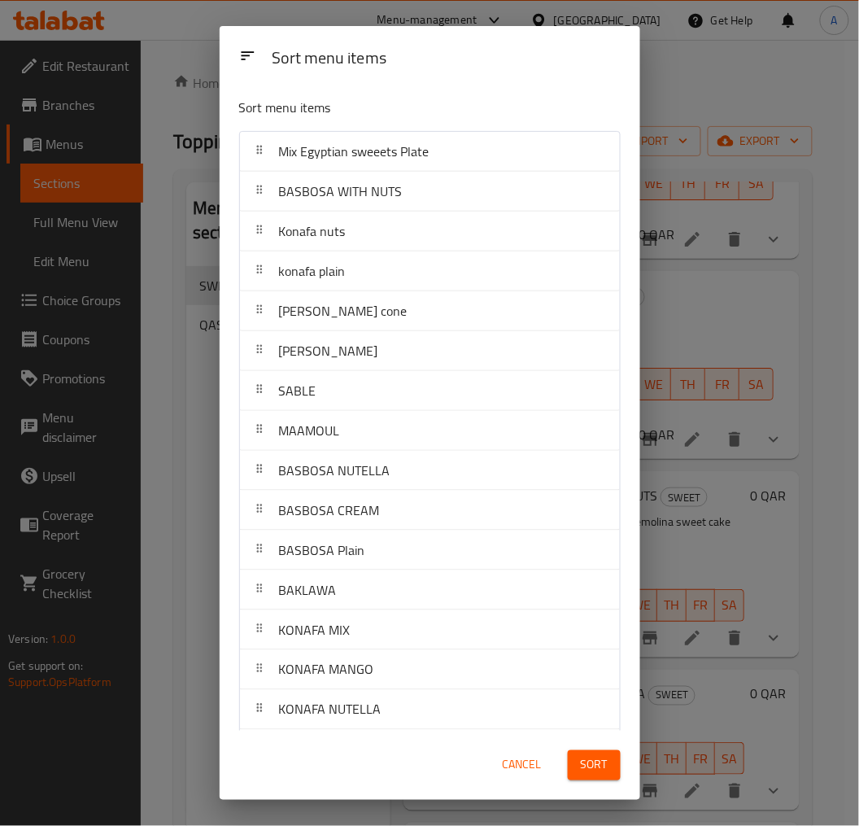
click at [614, 744] on button "Sort" at bounding box center [594, 765] width 53 height 30
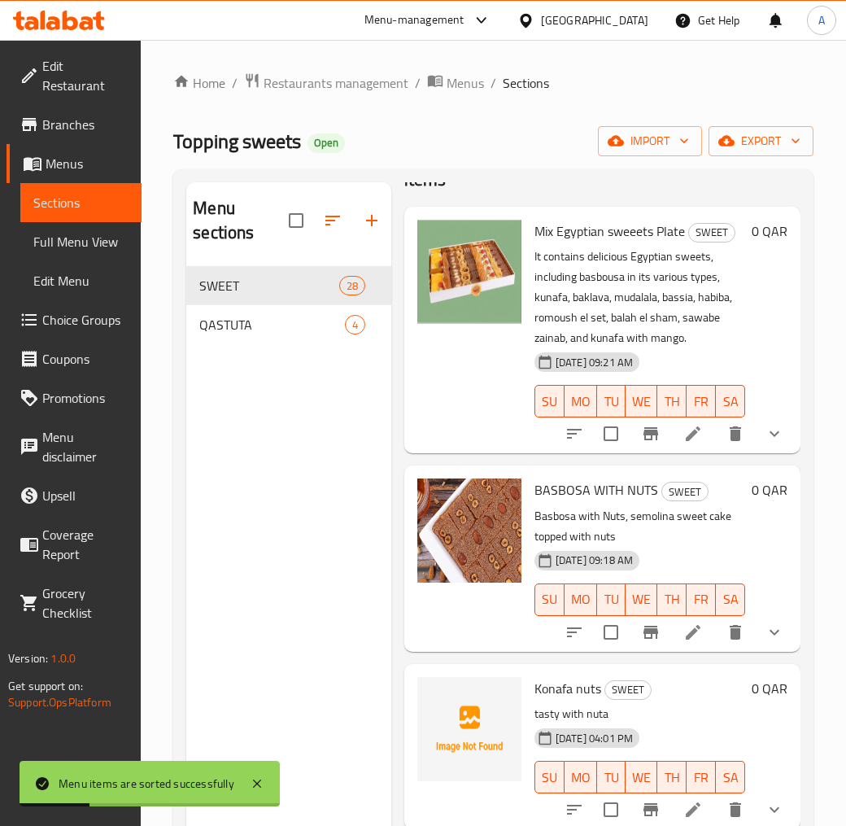
scroll to position [90, 0]
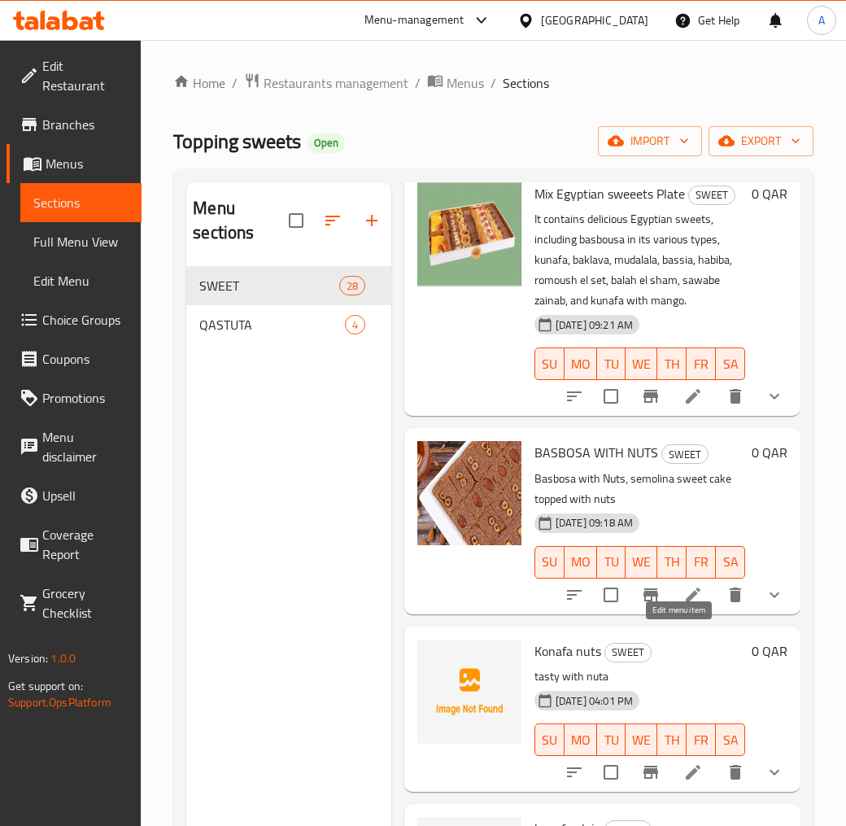
click at [684, 605] on icon at bounding box center [694, 595] width 20 height 20
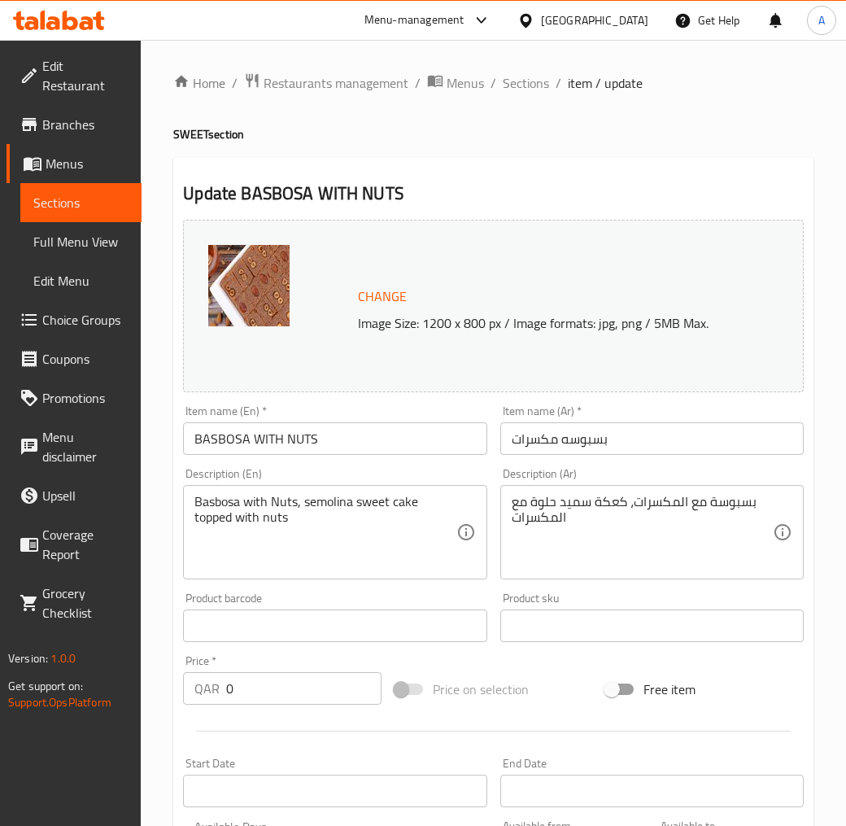
click at [299, 444] on input "BASBOSA WITH NUTS" at bounding box center [335, 438] width 304 height 33
paste input "asbousa with nuts"
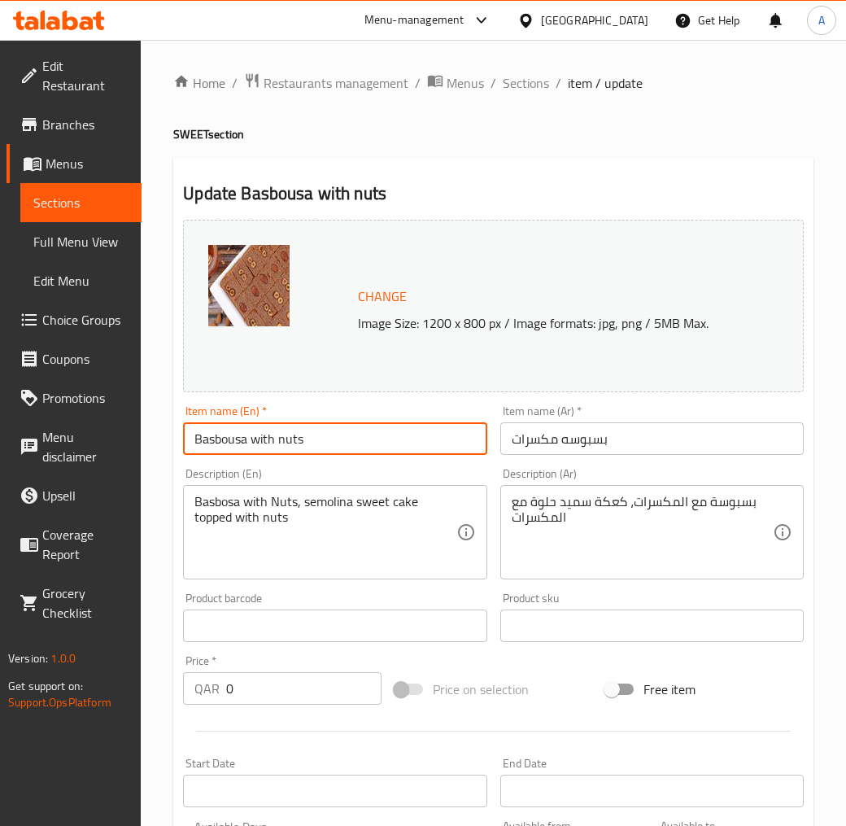
type input "Basbousa with nuts"
click at [556, 435] on input "بسبوسه مكسرات" at bounding box center [652, 438] width 304 height 33
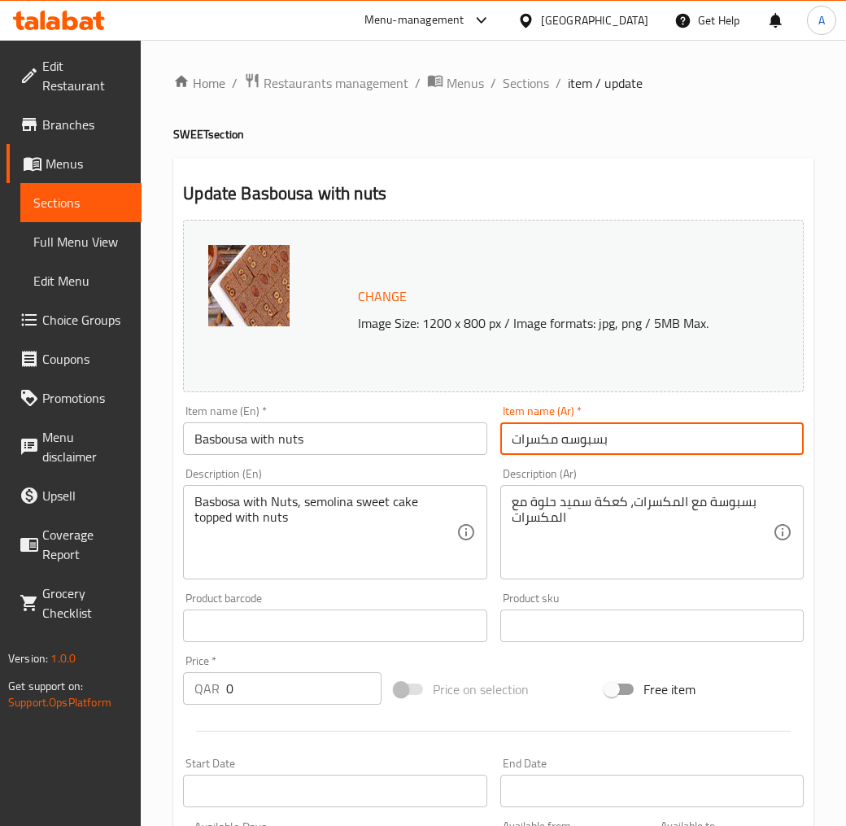
click at [556, 435] on input "بسبوسه مكسرات" at bounding box center [652, 438] width 304 height 33
paste input "ة مصرية بال"
type input "بسبوسة مصرية بالمكسرات"
click at [269, 441] on input "Basbousa with nuts" at bounding box center [335, 438] width 304 height 33
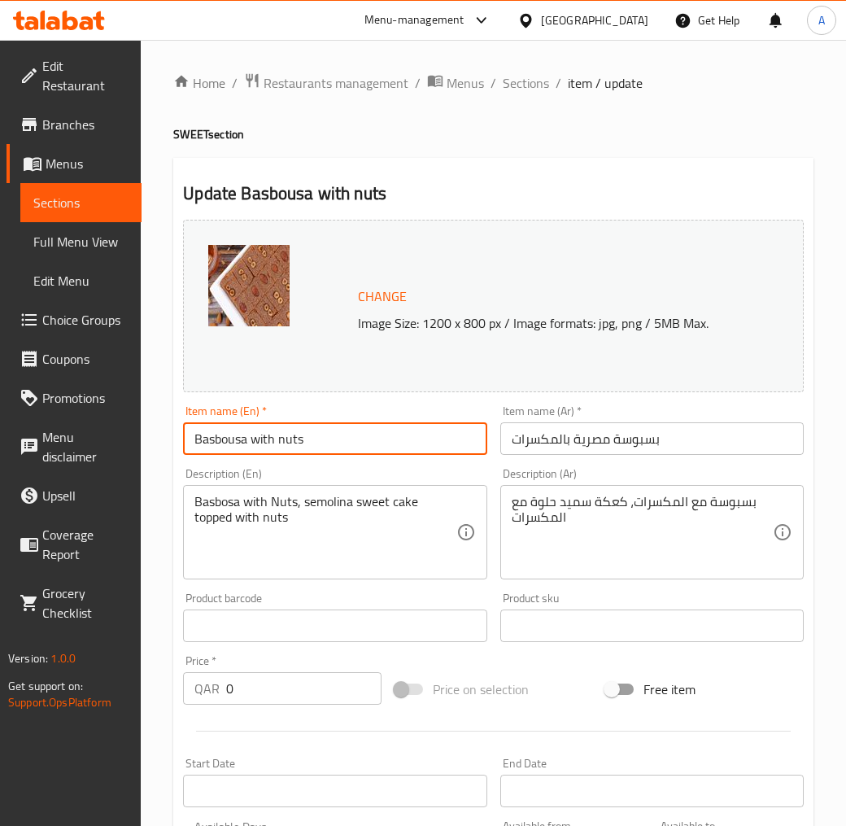
click at [269, 441] on input "Basbousa with nuts" at bounding box center [335, 438] width 304 height 33
paste input "Egyptian"
type input "Egyptian Basbousa with nuts"
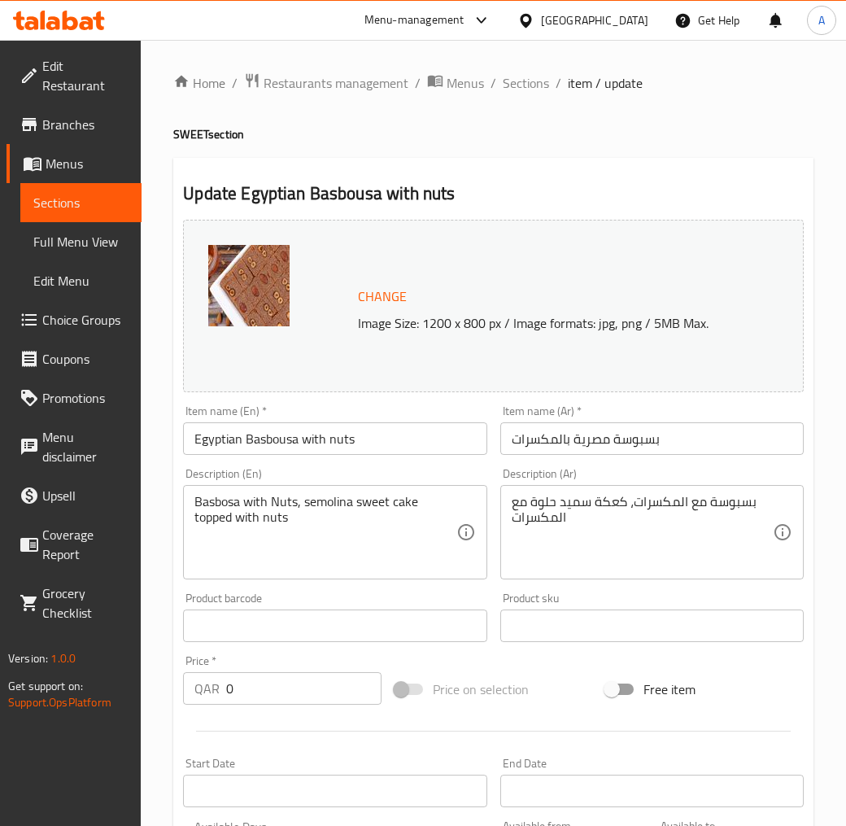
click at [527, 445] on input "بسبوسة مصرية بالمكسرات" at bounding box center [652, 438] width 304 height 33
paste input "text"
type input "بسبوسة مصرية بالمكسرات"
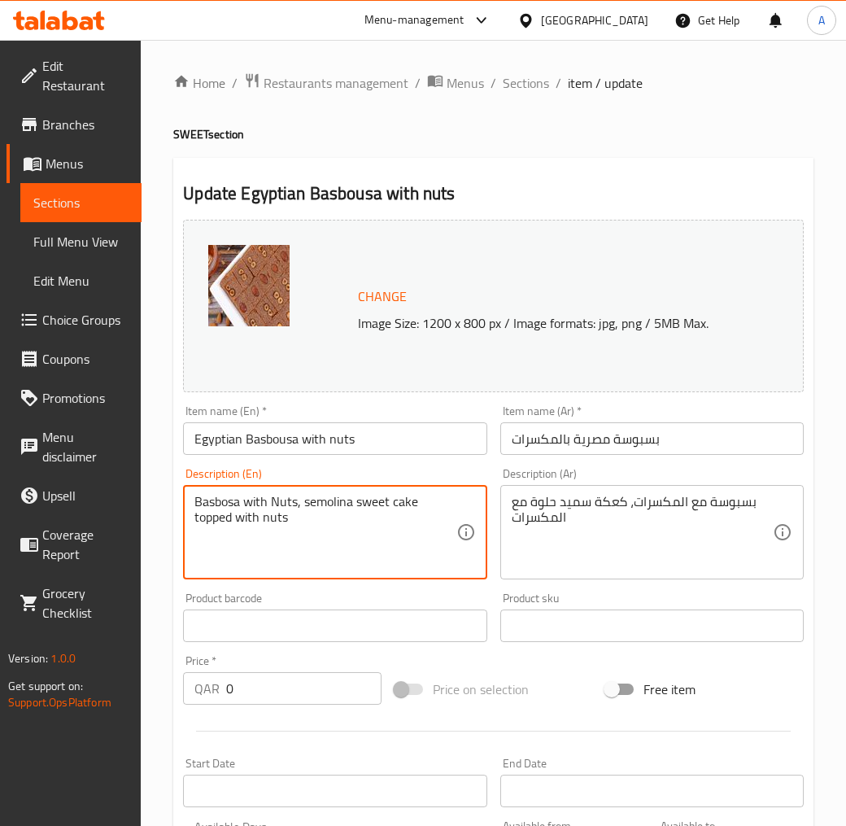
click at [309, 509] on textarea "Basbosa with Nuts, semolina sweet cake topped with nuts" at bounding box center [324, 532] width 261 height 77
paste textarea "The soft, moist texture of the semolina in this basbousa with pure country butt…"
type textarea "The soft, moist texture of the semolina in this basbousa with pure country butt…"
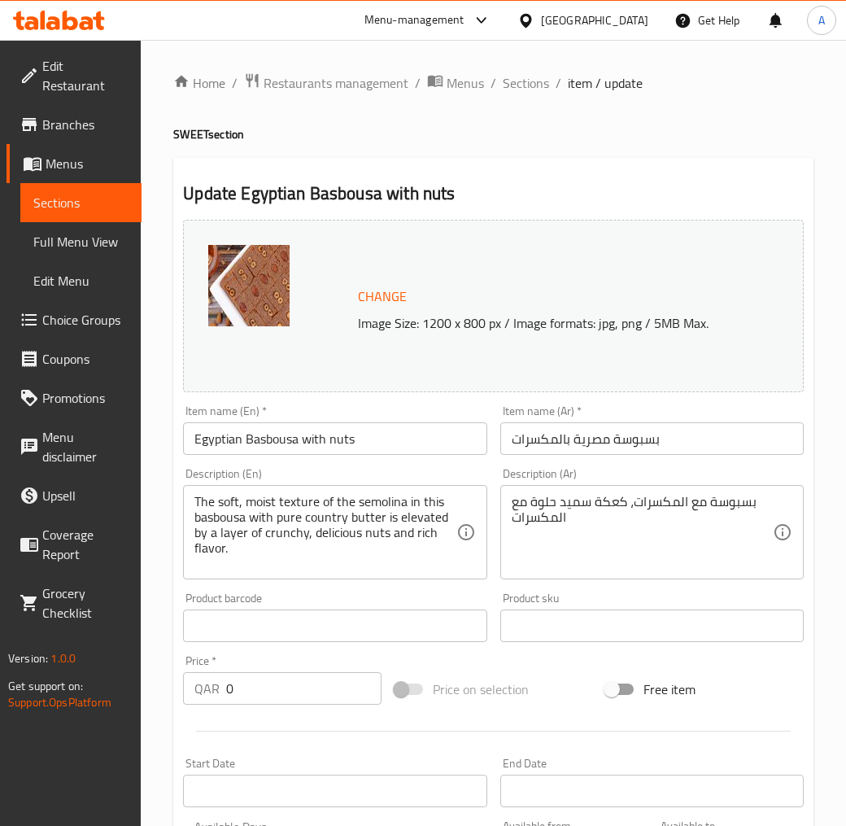
click at [550, 524] on textarea "بسبوسة مع المكسرات، كعكة سميد حلوة مع المكسرات" at bounding box center [642, 532] width 261 height 77
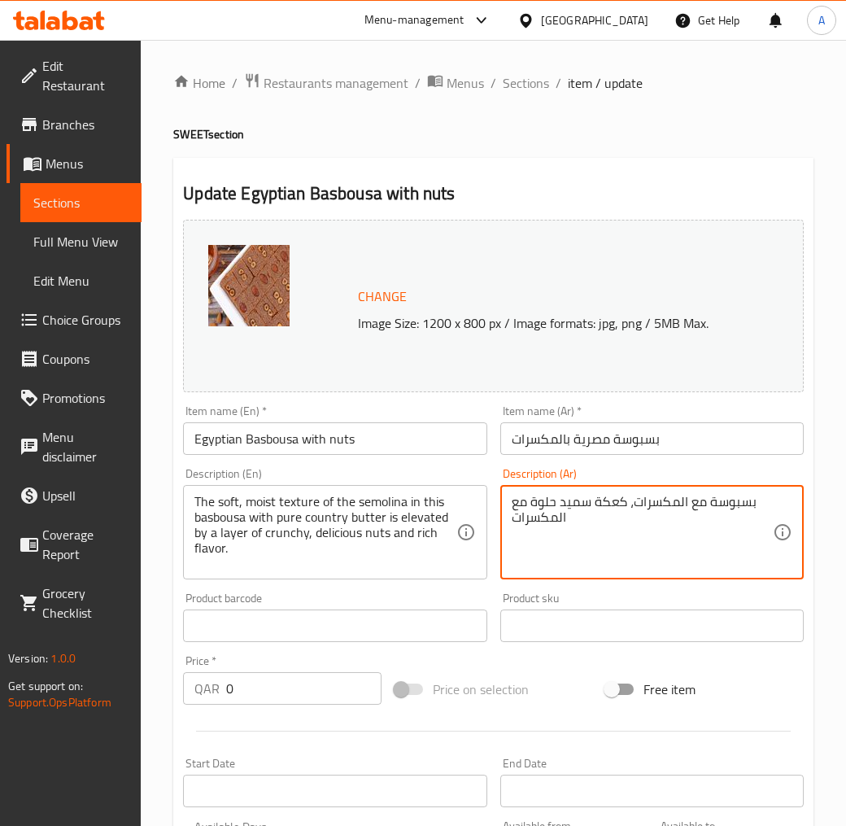
click at [550, 524] on textarea "بسبوسة مع المكسرات، كعكة سميد حلوة مع المكسرات" at bounding box center [642, 532] width 261 height 77
paste textarea "قوام السميد الرطب و الناعم فى البسبوسة بالسمن البلدى النقى يرتقى بطبفة من المكس…"
type textarea "قوام السميد الرطب و الناعم فى البسبوسة بالسمن البلدى النقى يرتقى بطبفة من المكس…"
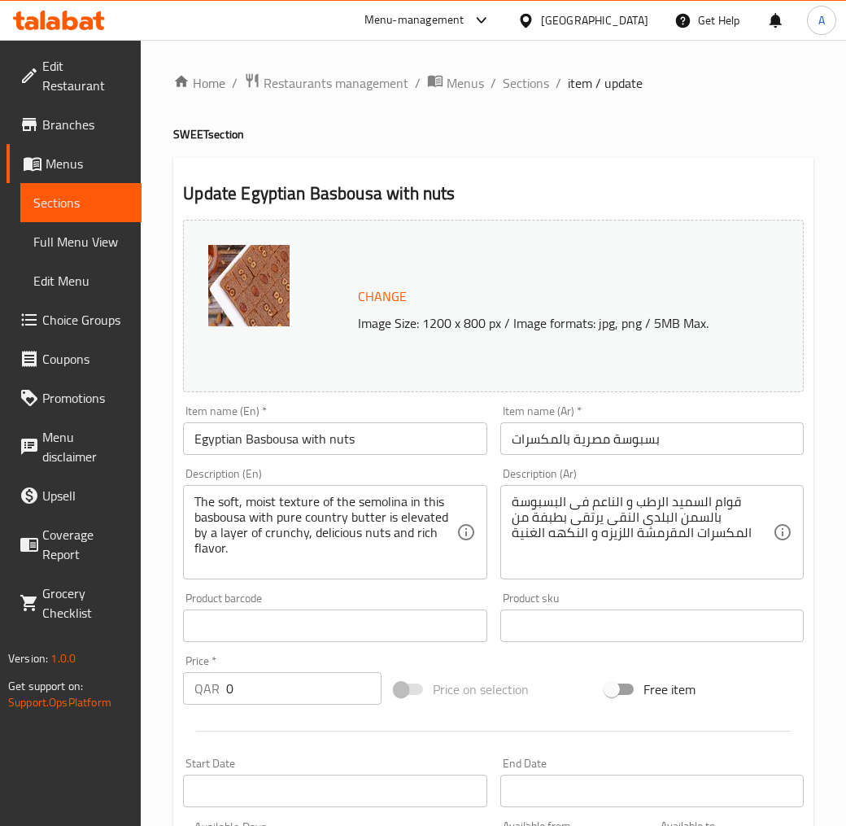
click at [649, 546] on textarea "قوام السميد الرطب و الناعم فى البسبوسة بالسمن البلدى النقى يرتقى بطبفة من المكس…" at bounding box center [642, 532] width 261 height 77
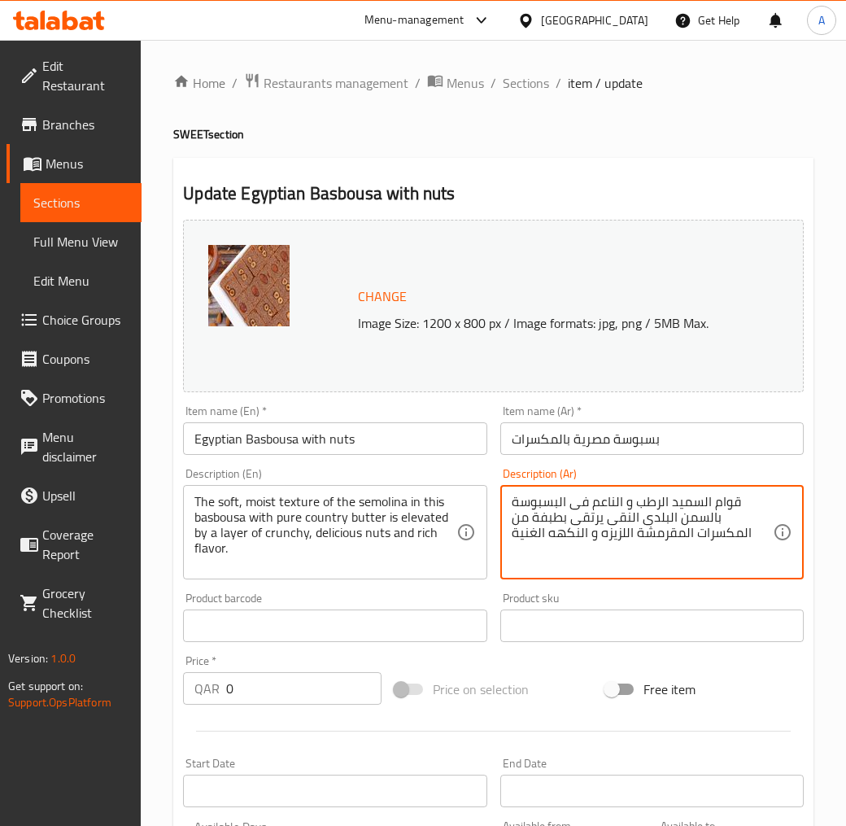
click at [649, 546] on textarea "قوام السميد الرطب و الناعم فى البسبوسة بالسمن البلدى النقى يرتقى بطبفة من المكس…" at bounding box center [642, 532] width 261 height 77
click at [712, 503] on textarea "قوام السميد الرطب و الناعم فى البسبوسة بالسمن البلدى النقى يرتقى بطبفة من المكس…" at bounding box center [642, 532] width 261 height 77
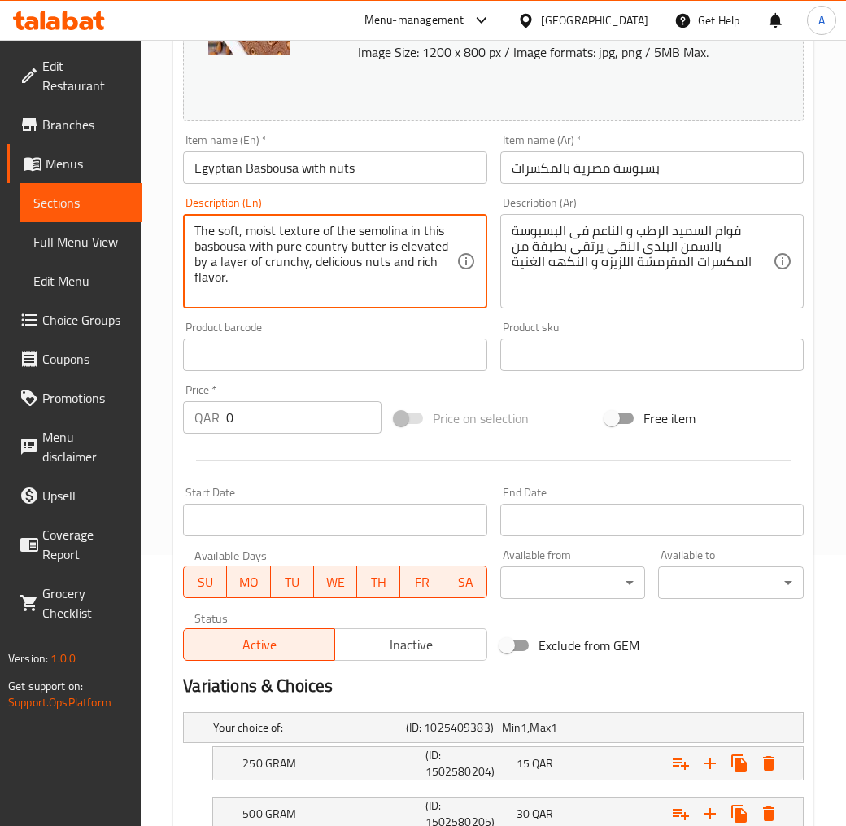
scroll to position [440, 0]
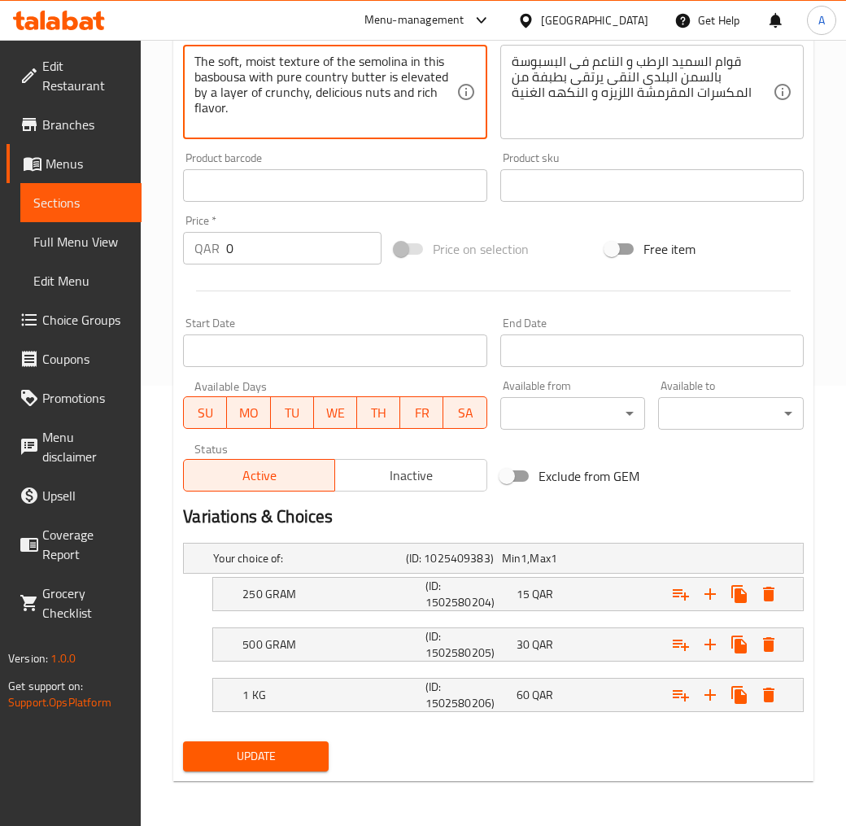
click at [277, 744] on span "Update" at bounding box center [256, 756] width 120 height 20
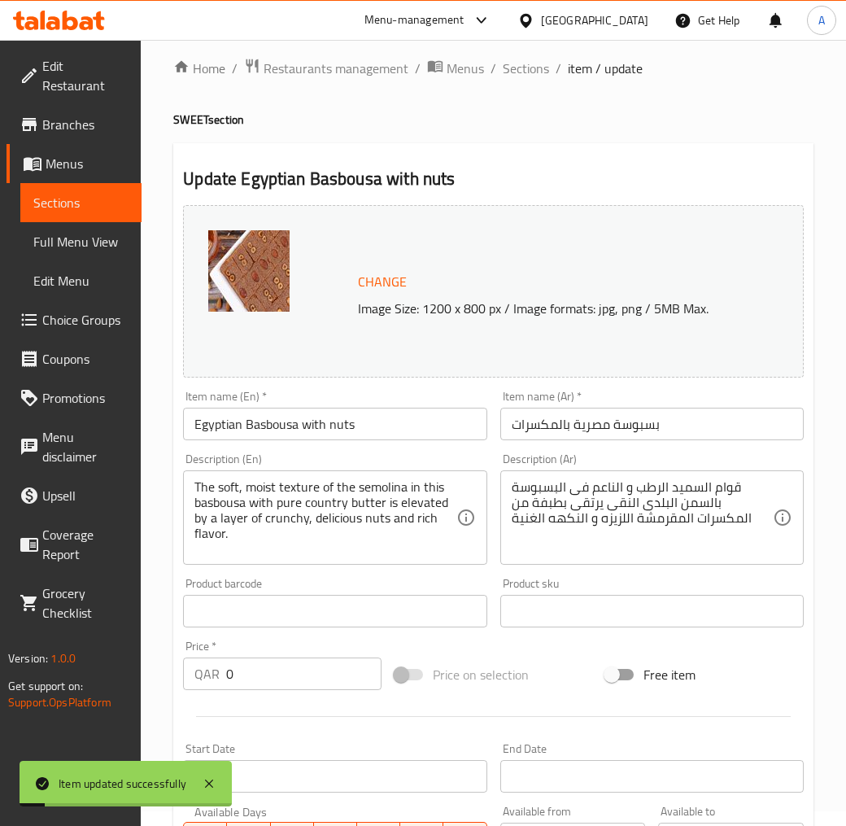
scroll to position [0, 0]
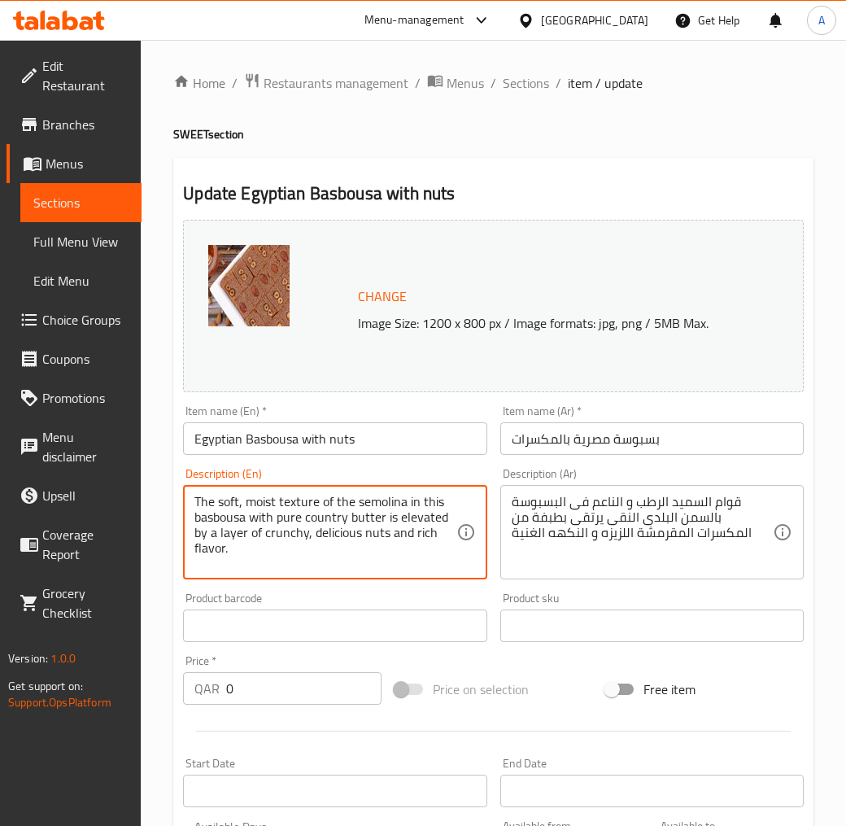
click at [421, 531] on textarea "The soft, moist texture of the semolina in this basbousa with pure country butt…" at bounding box center [324, 532] width 261 height 77
click at [415, 517] on textarea "The soft, moist texture of the semolina in this basbousa with pure country butt…" at bounding box center [324, 532] width 261 height 77
click at [376, 510] on textarea "The soft, moist texture of the semolina in this basbousa with pure country butt…" at bounding box center [324, 532] width 261 height 77
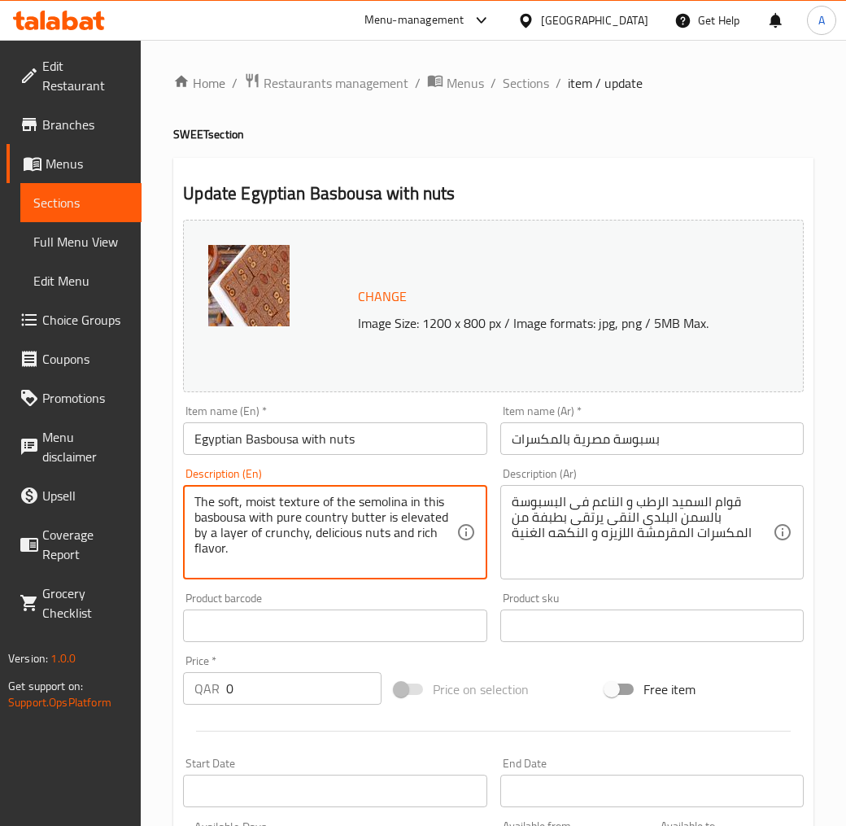
click at [376, 510] on textarea "The soft, moist texture of the semolina in this basbousa with pure country butt…" at bounding box center [324, 532] width 261 height 77
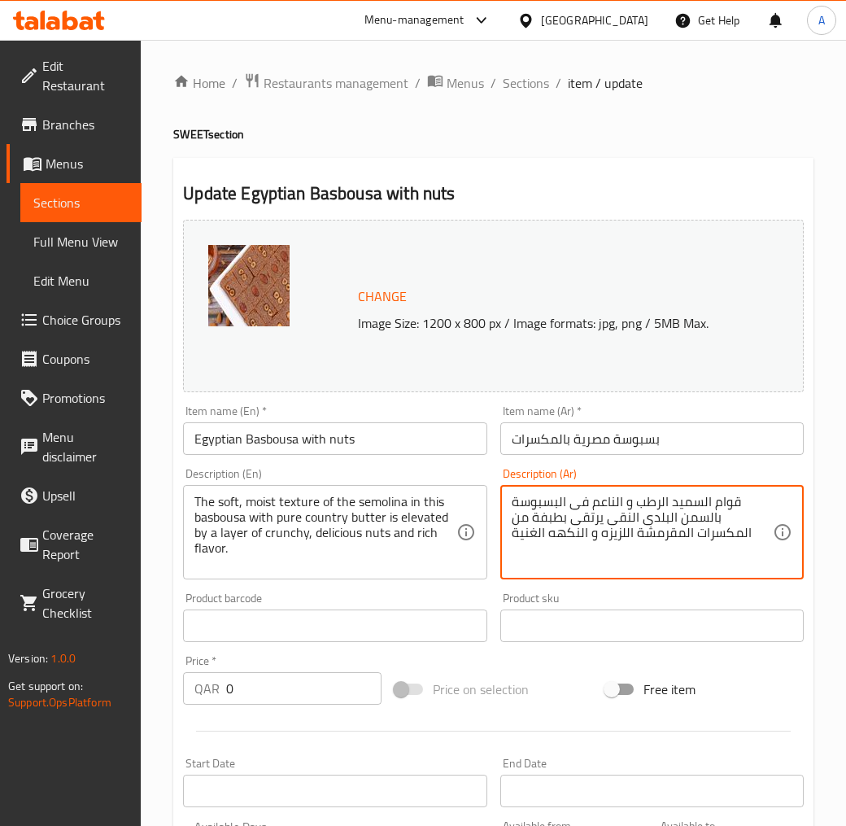
click at [309, 443] on input "Egyptian Basbousa with nuts" at bounding box center [335, 438] width 304 height 33
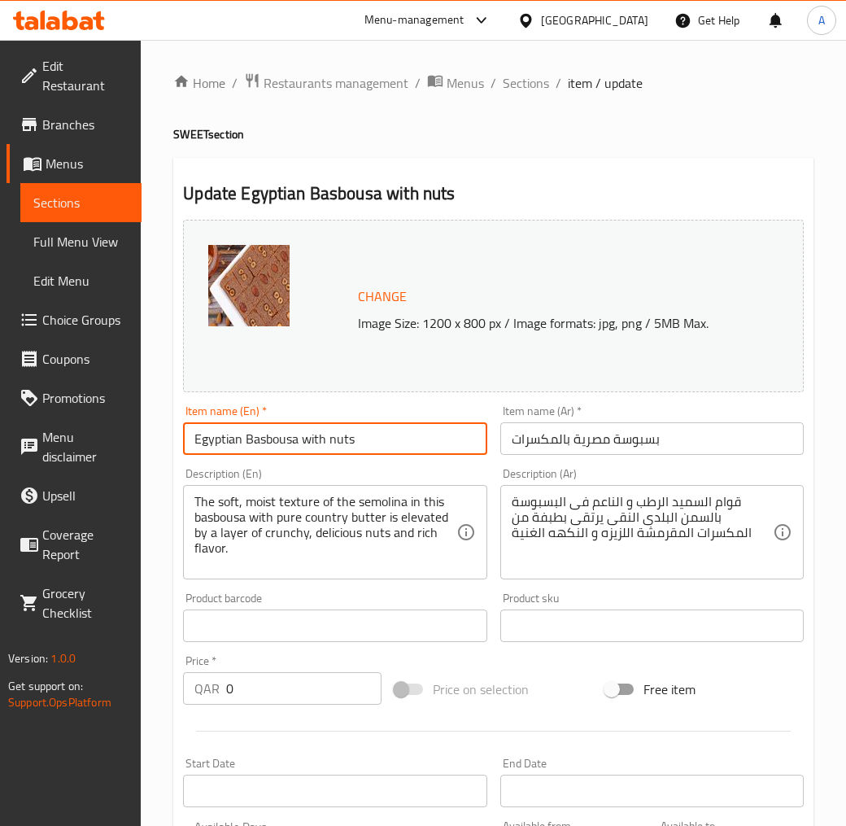
click at [309, 443] on input "Egyptian Basbousa with nuts" at bounding box center [335, 438] width 304 height 33
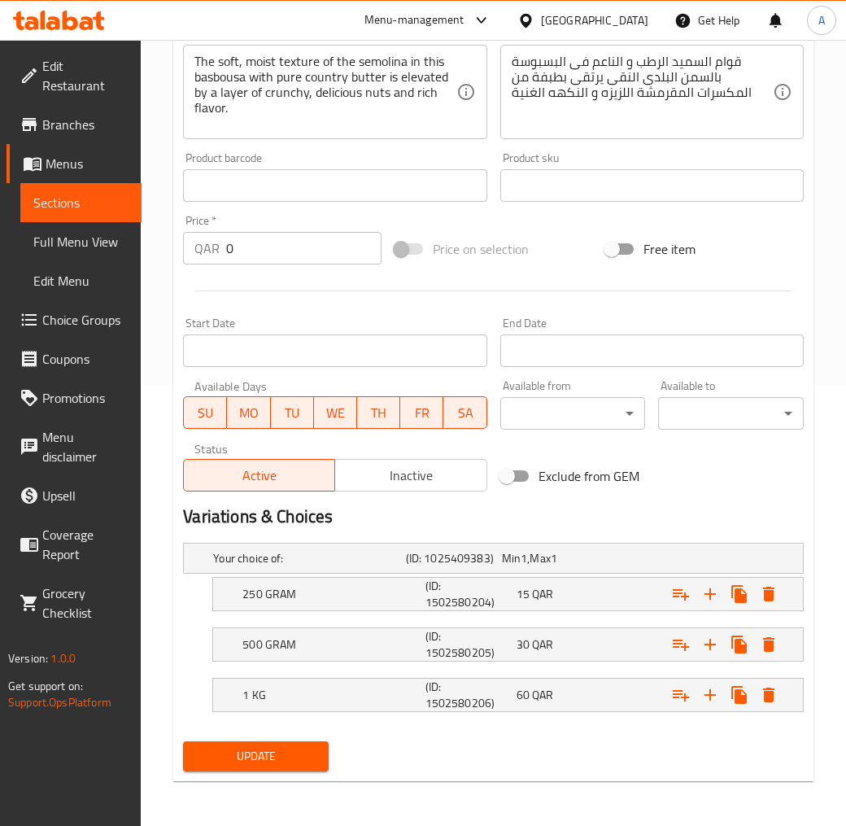
click at [290, 744] on span "Update" at bounding box center [256, 756] width 120 height 20
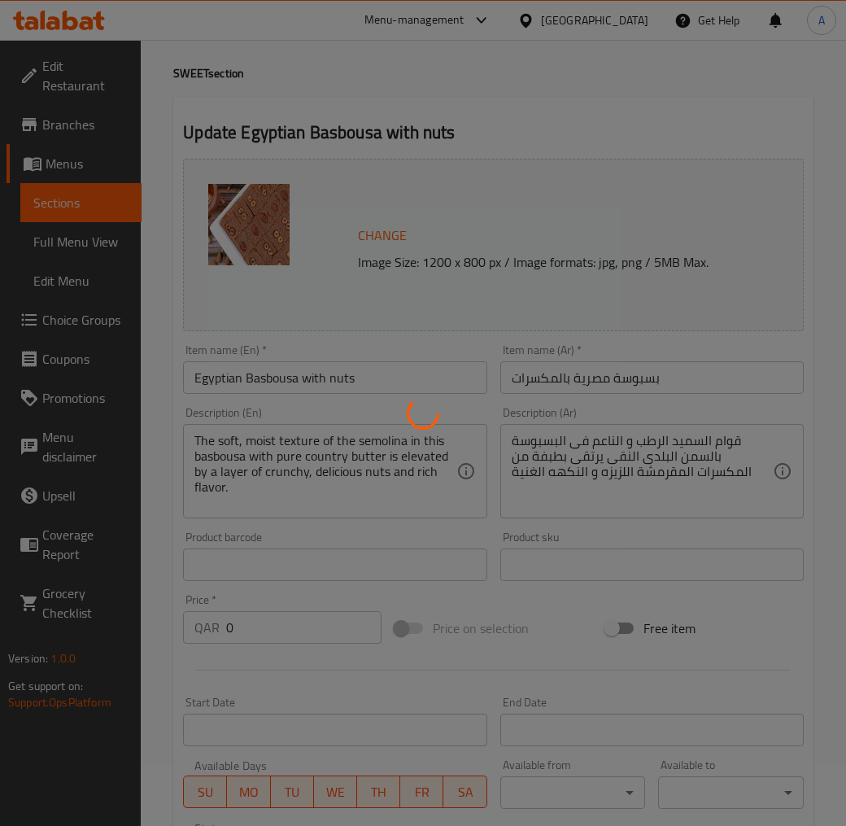
scroll to position [0, 0]
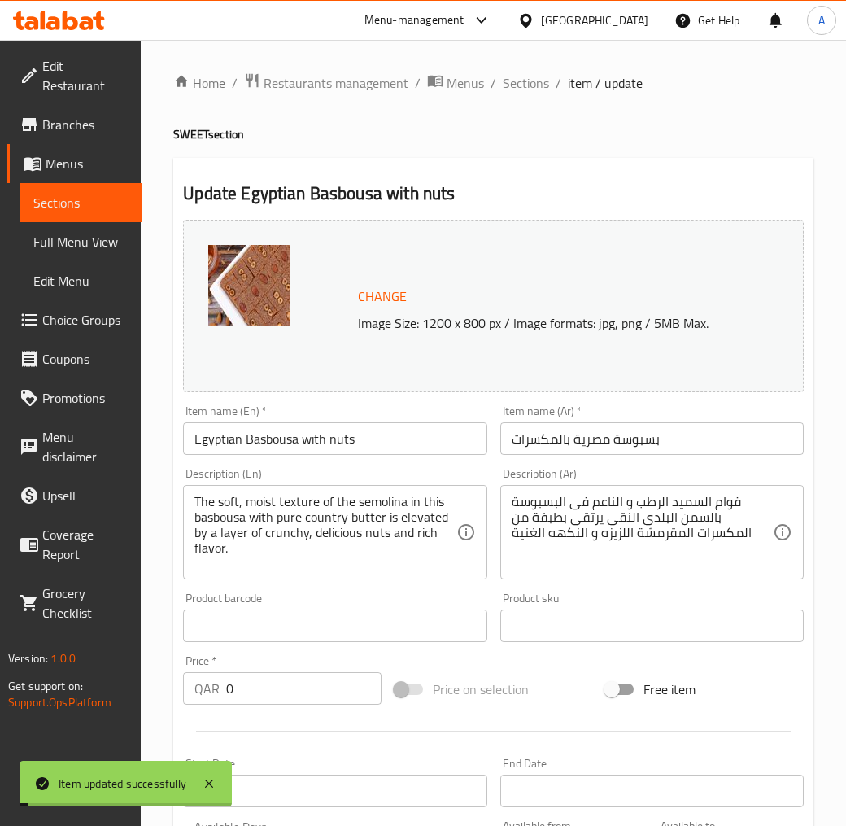
click at [530, 96] on div "Home / Restaurants management / Menus / Sections / item / update SWEET section …" at bounding box center [493, 653] width 640 height 1162
click at [530, 93] on span "Sections" at bounding box center [526, 83] width 46 height 20
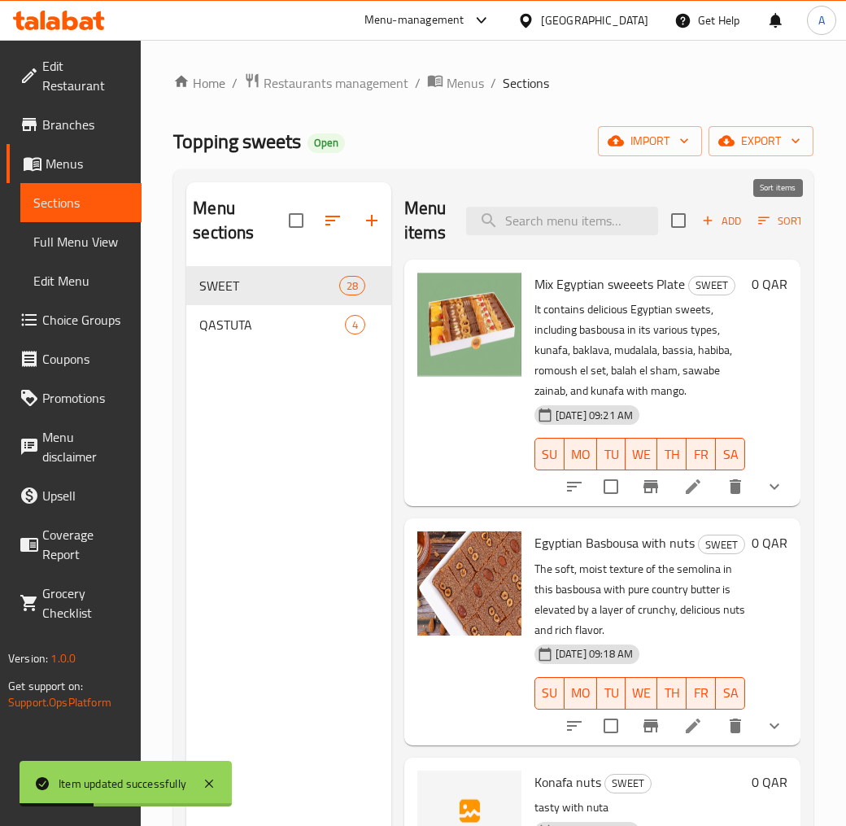
click at [775, 226] on span "Sort" at bounding box center [780, 221] width 45 height 19
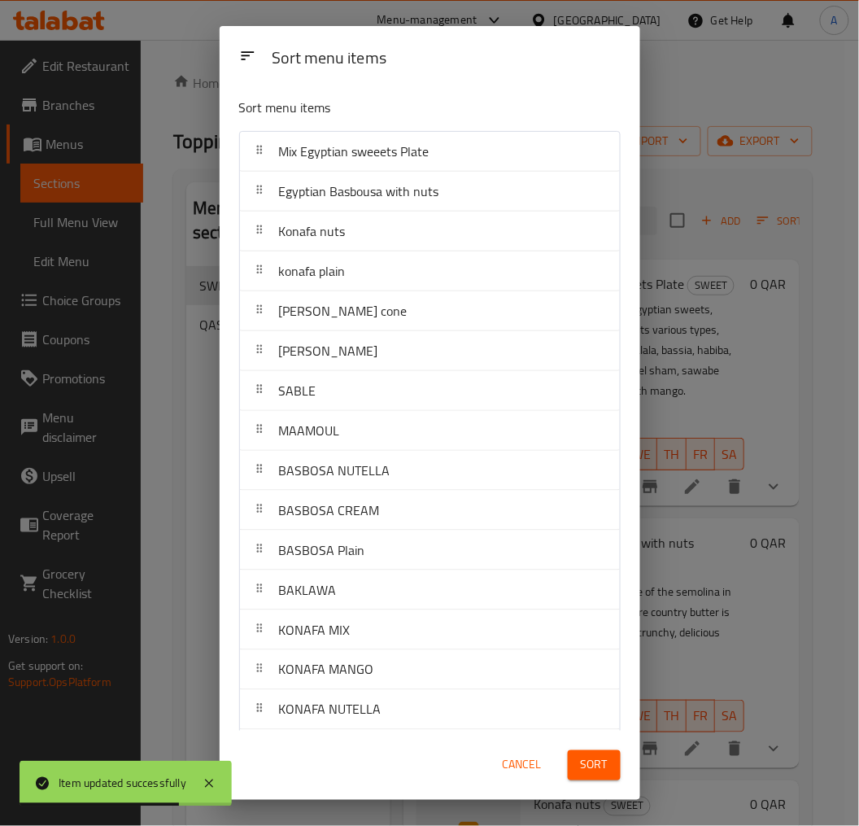
click at [702, 94] on div "Sort menu items Sort menu items Mix Egyptian sweeets Plate Egyptian Basbousa wi…" at bounding box center [429, 413] width 859 height 826
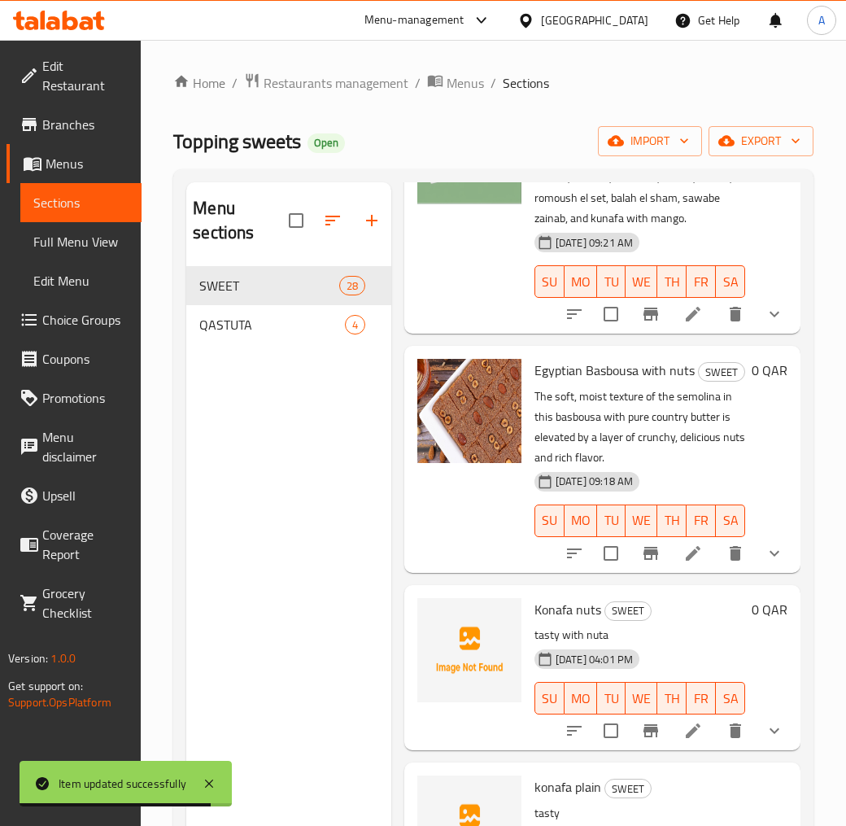
scroll to position [181, 0]
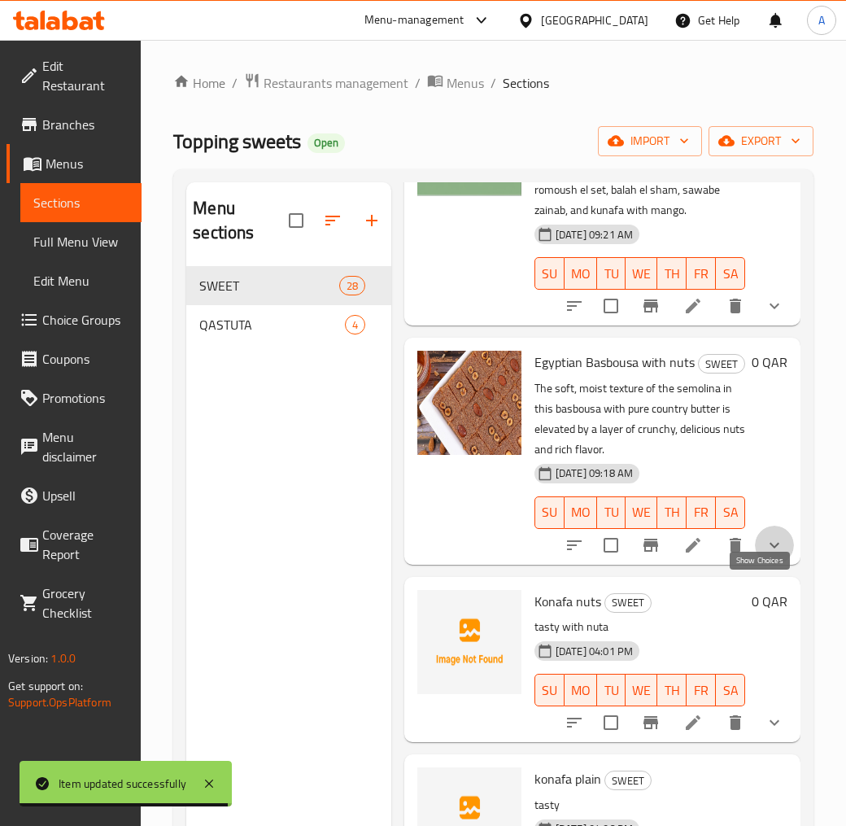
click at [765, 555] on icon "show more" at bounding box center [775, 545] width 20 height 20
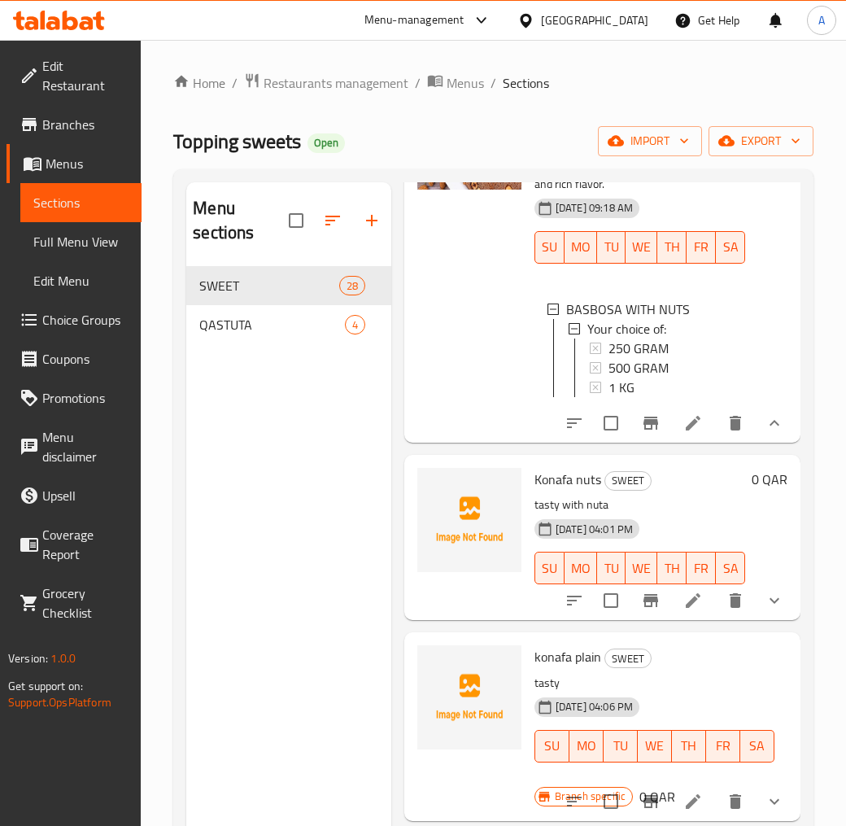
scroll to position [452, 0]
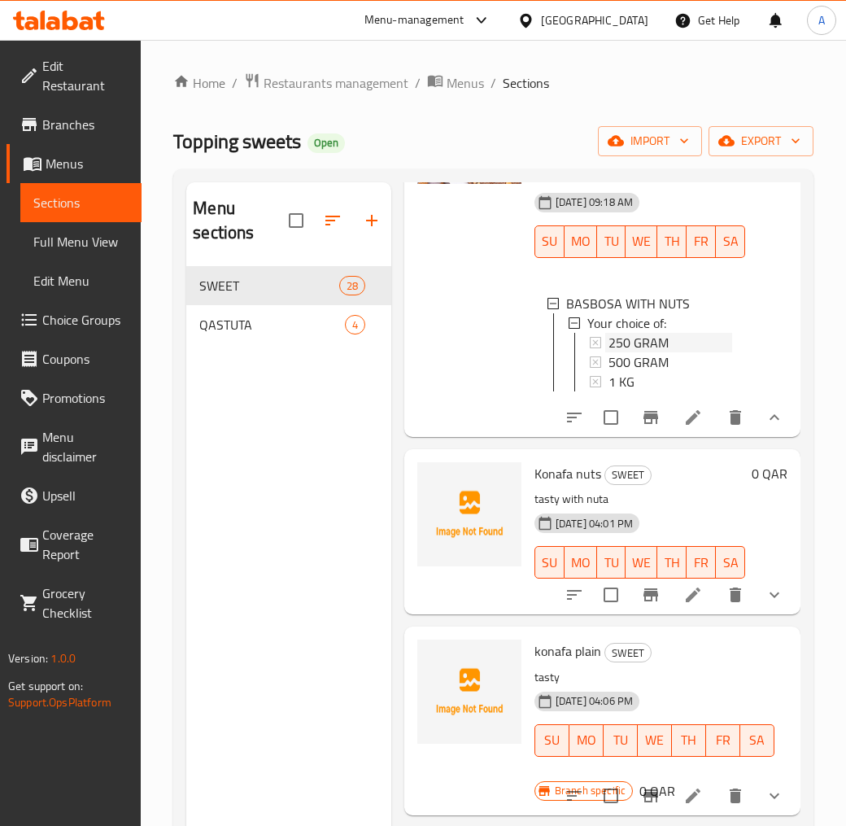
click at [656, 352] on span "250 GRAM" at bounding box center [639, 343] width 60 height 20
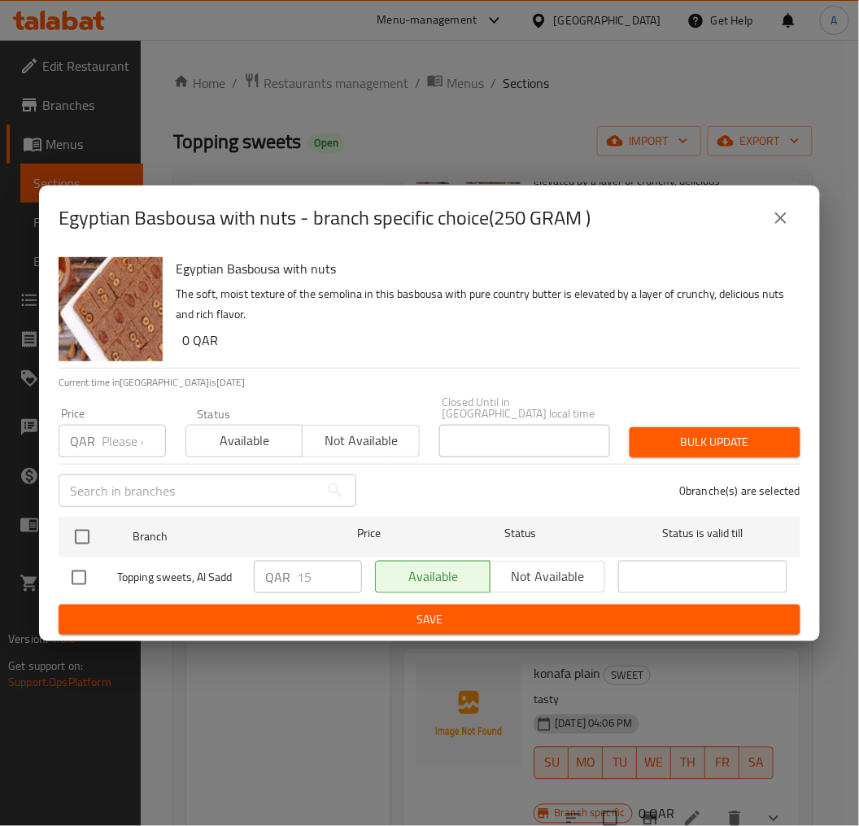
click at [790, 228] on icon "close" at bounding box center [781, 218] width 20 height 20
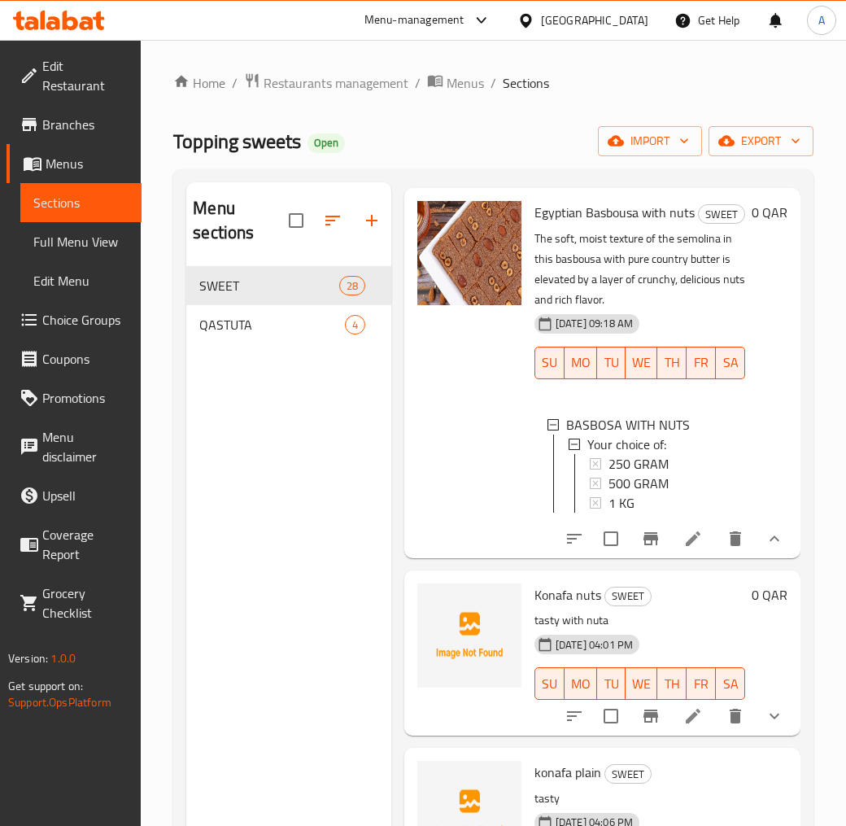
scroll to position [361, 0]
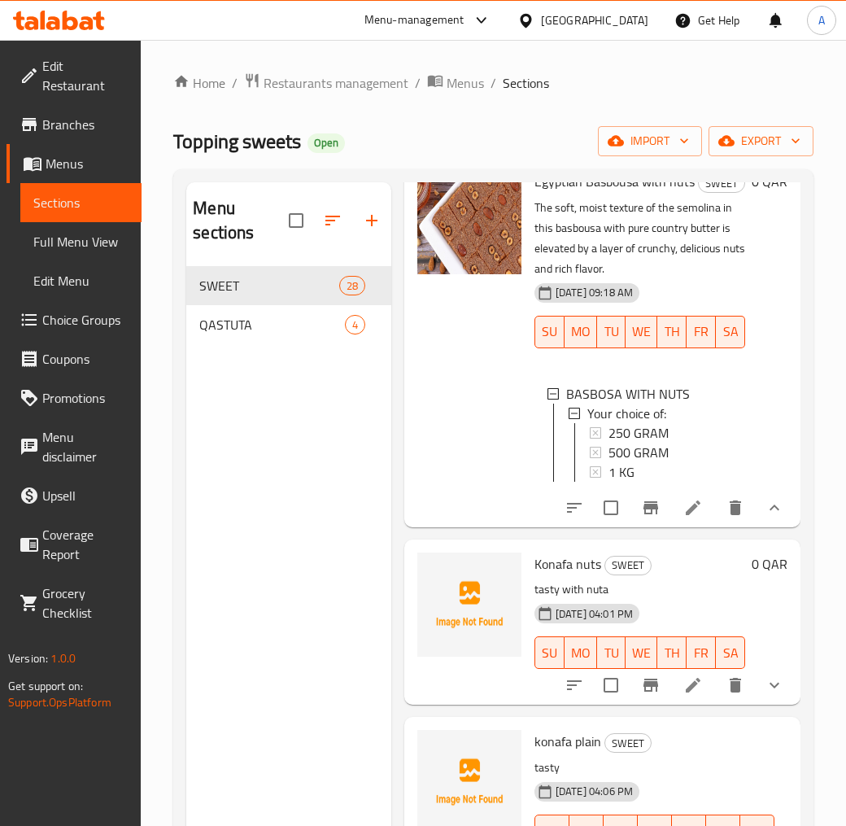
click at [653, 443] on span "250 GRAM" at bounding box center [639, 433] width 60 height 20
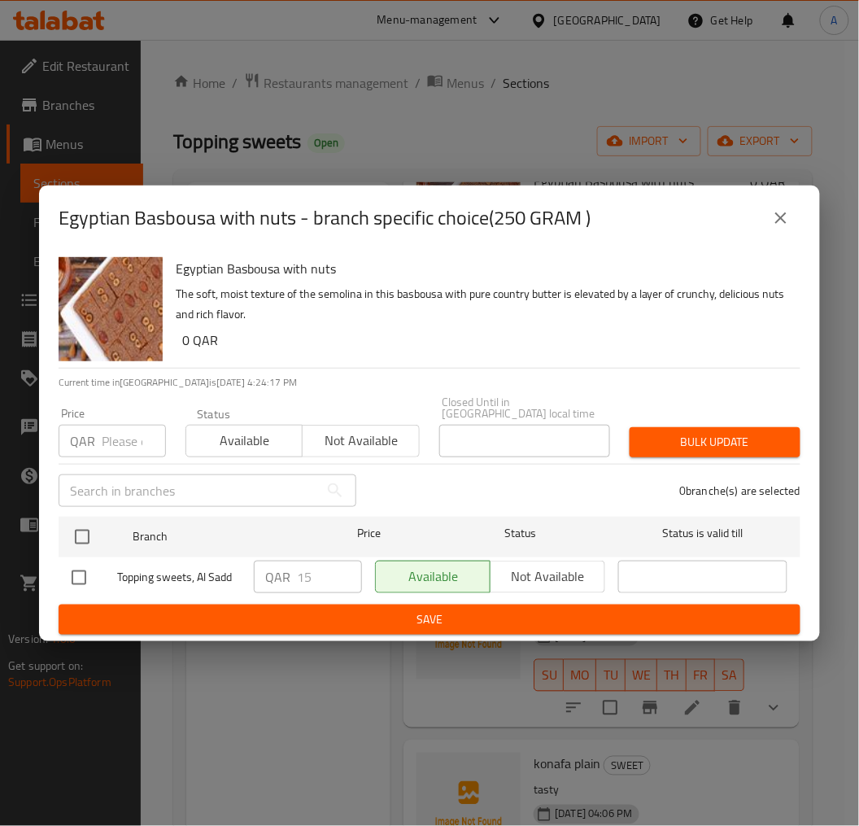
click at [784, 228] on icon "close" at bounding box center [781, 218] width 20 height 20
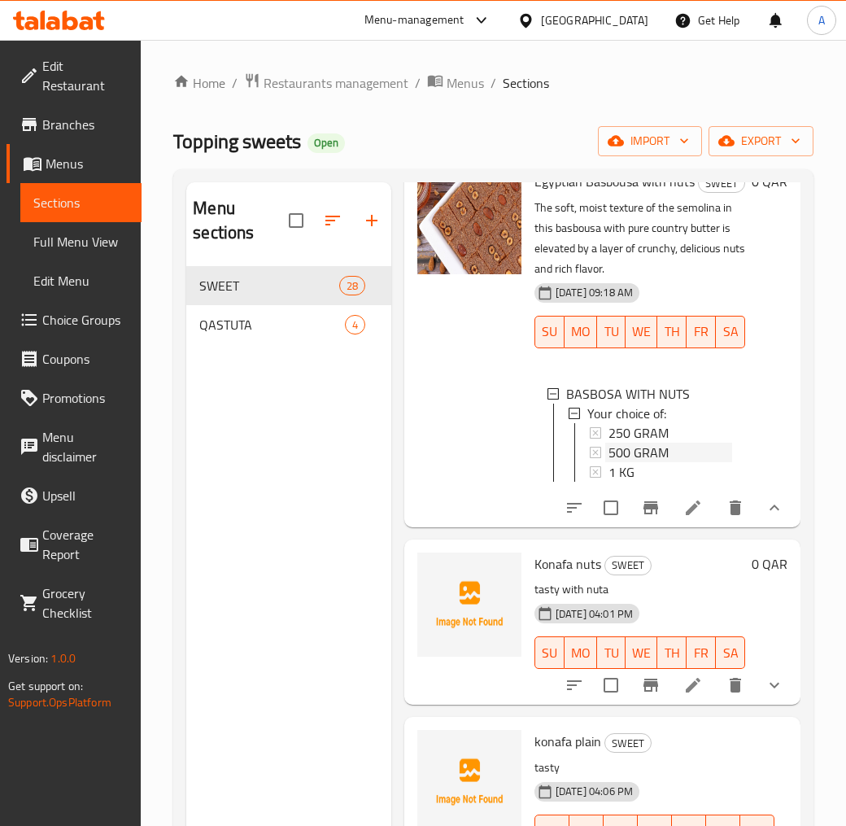
click at [655, 462] on span "500 GRAM" at bounding box center [639, 453] width 60 height 20
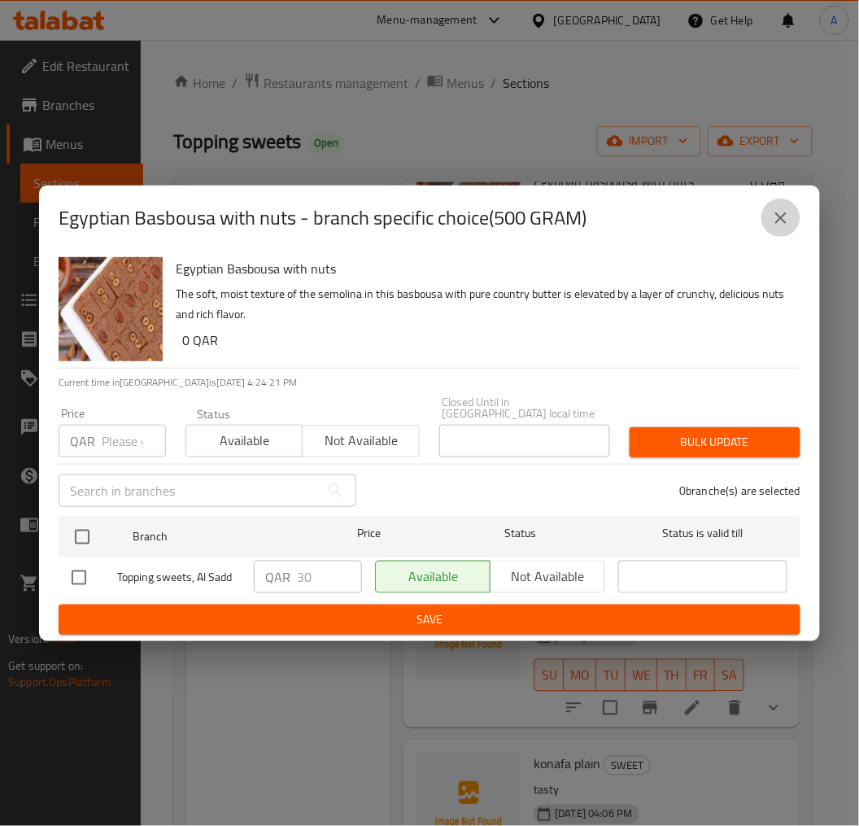
click at [776, 217] on icon "close" at bounding box center [781, 218] width 20 height 20
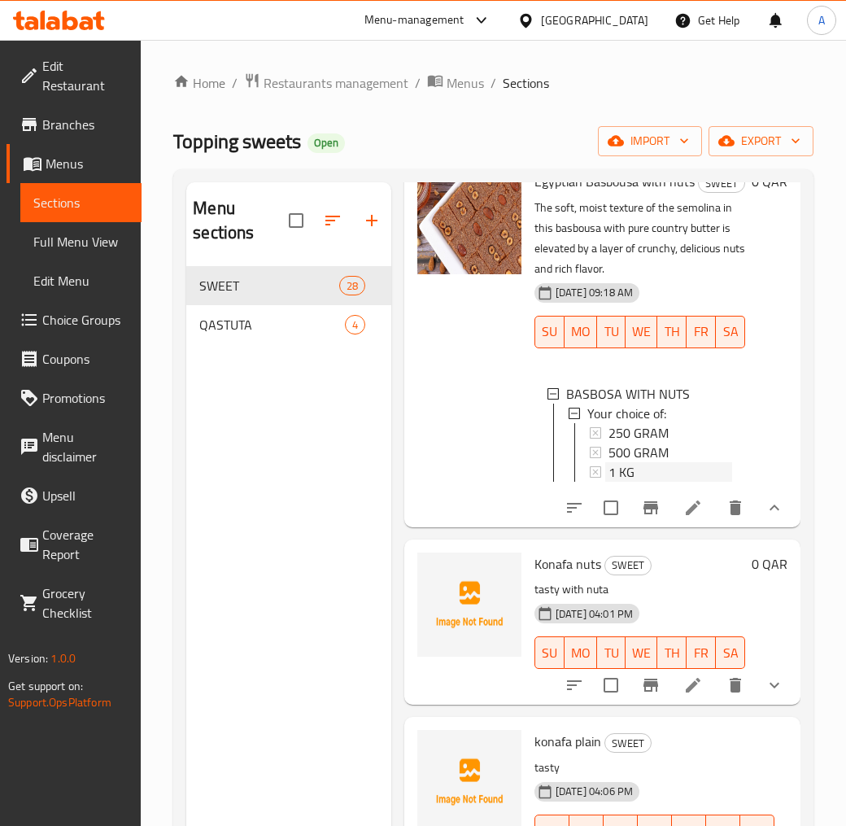
click at [640, 482] on div "1 KG" at bounding box center [671, 472] width 124 height 20
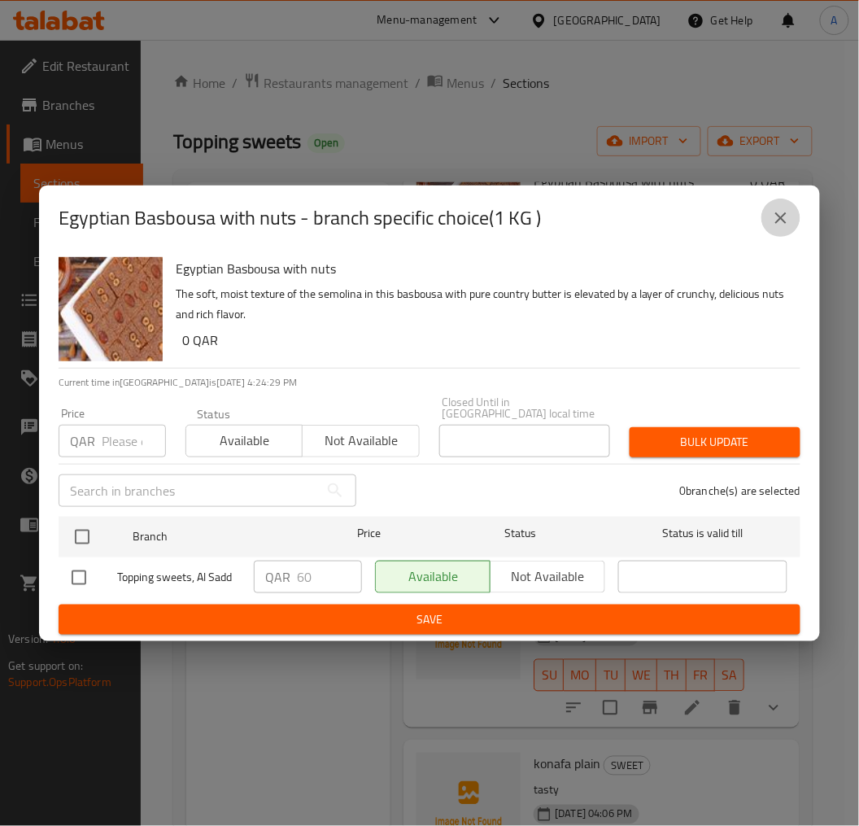
click at [771, 221] on icon "close" at bounding box center [781, 218] width 20 height 20
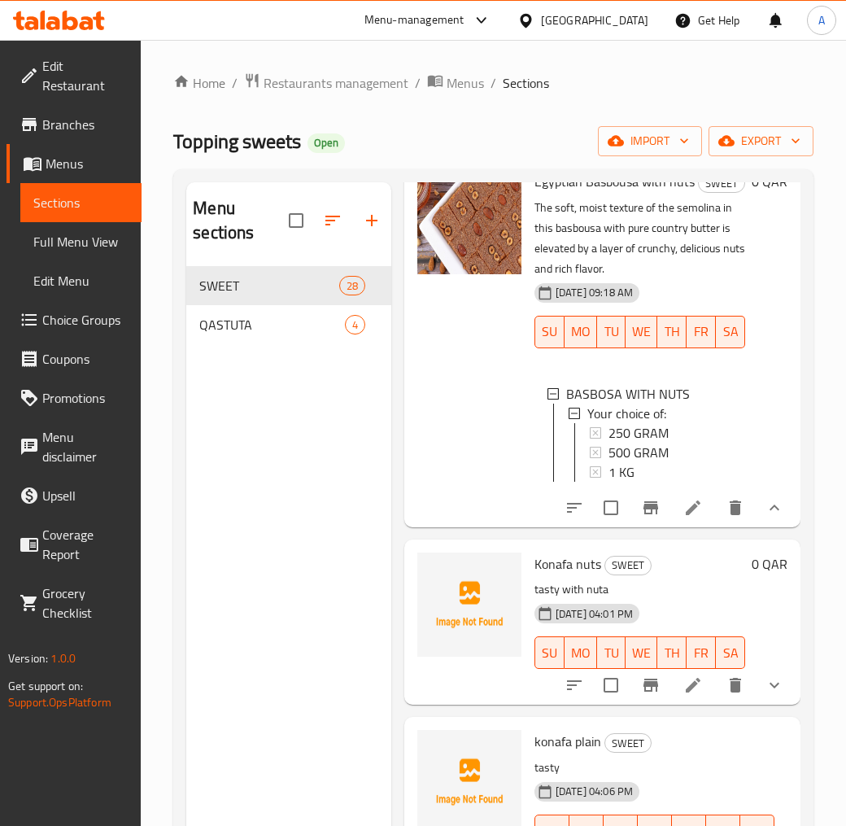
click at [601, 194] on span "Egyptian Basbousa with nuts" at bounding box center [615, 181] width 160 height 24
copy h6 "Egyptian Basbousa with nuts"
click at [690, 522] on li at bounding box center [693, 507] width 46 height 29
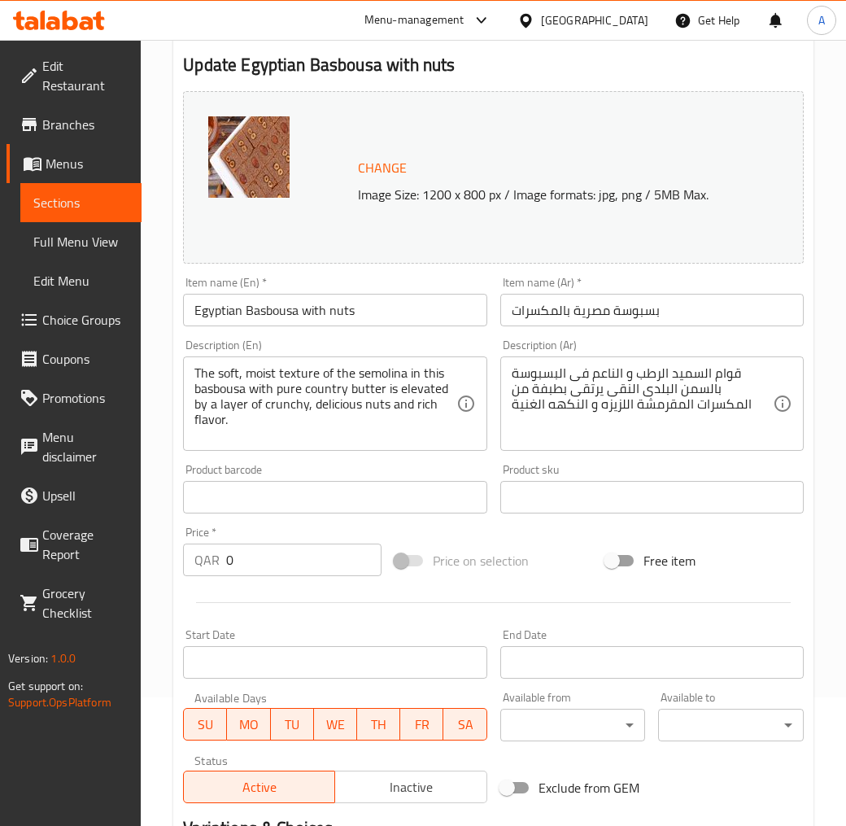
scroll to position [440, 0]
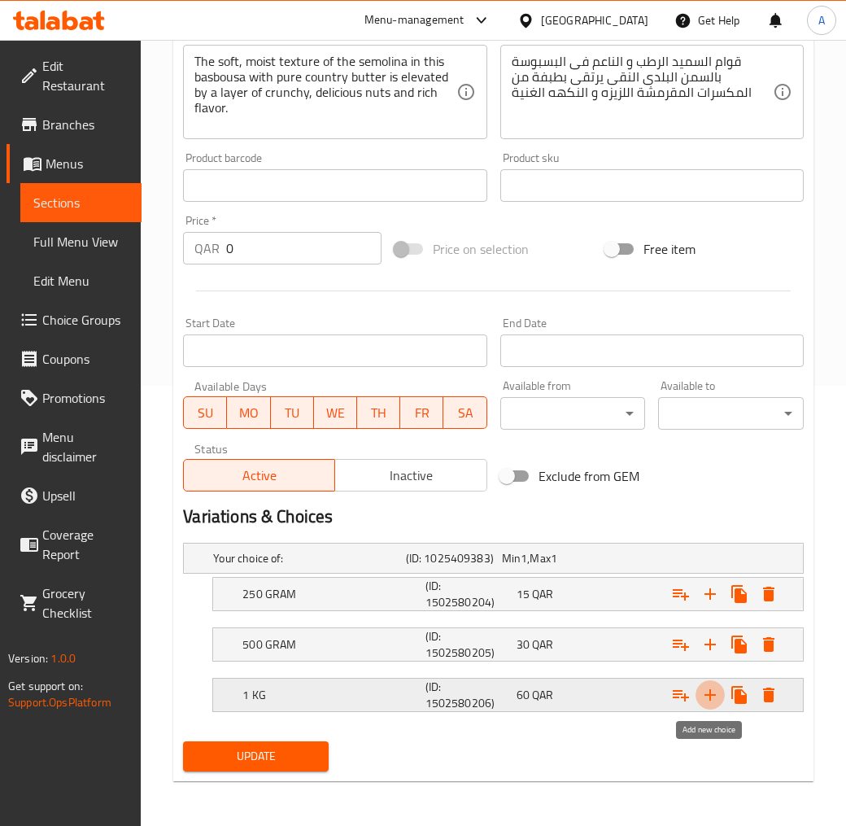
click at [716, 700] on icon "Expand" at bounding box center [711, 695] width 20 height 20
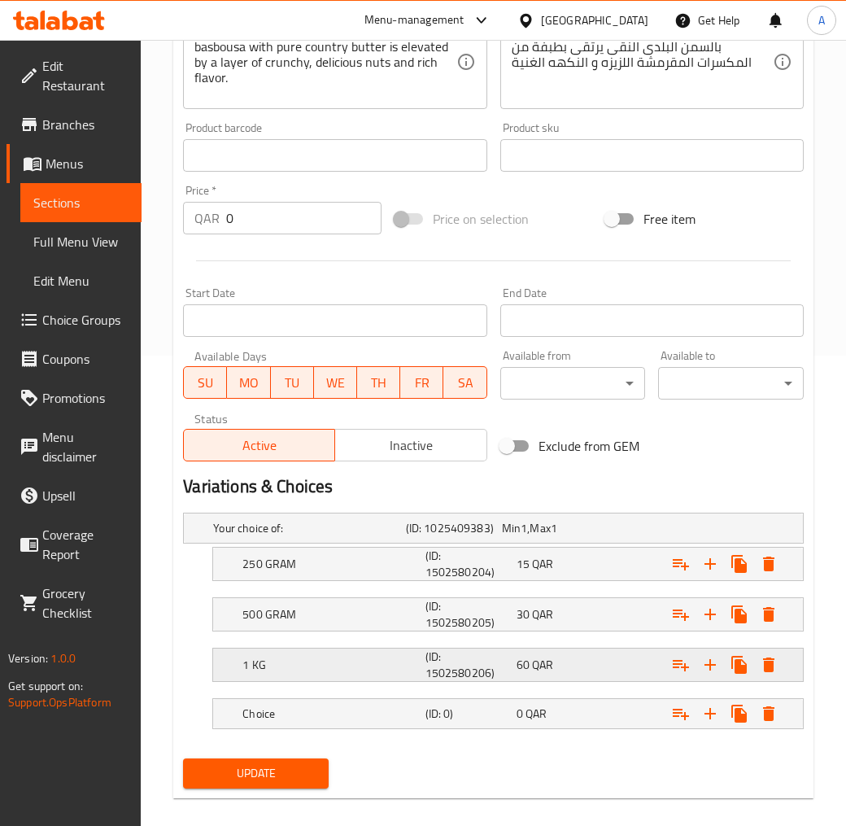
scroll to position [488, 0]
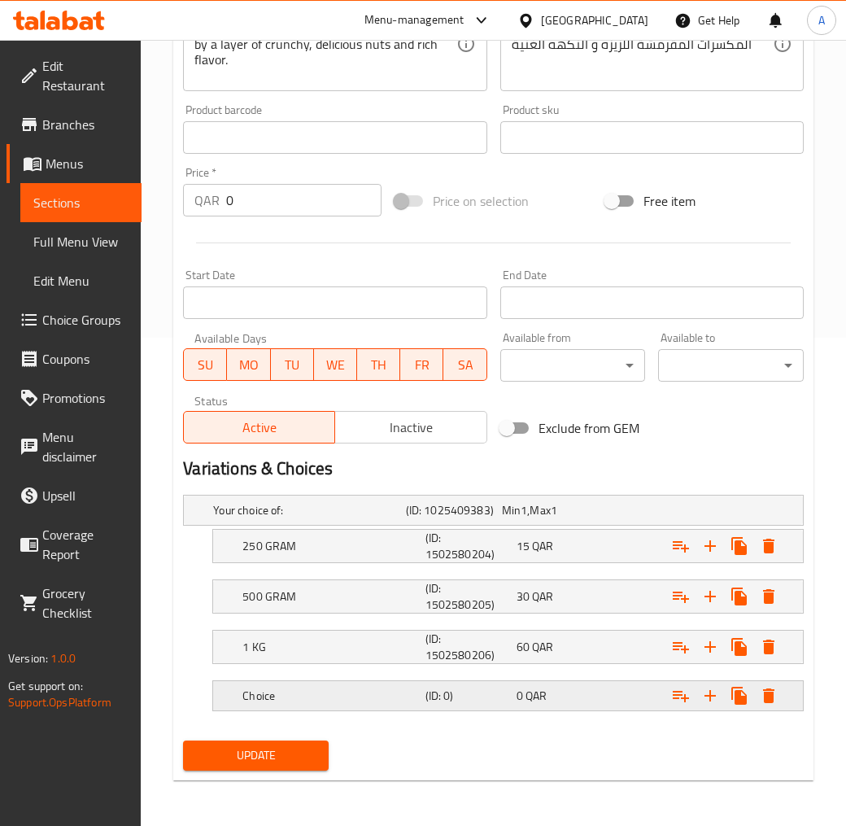
click at [352, 693] on h5 "Choice" at bounding box center [330, 696] width 176 height 16
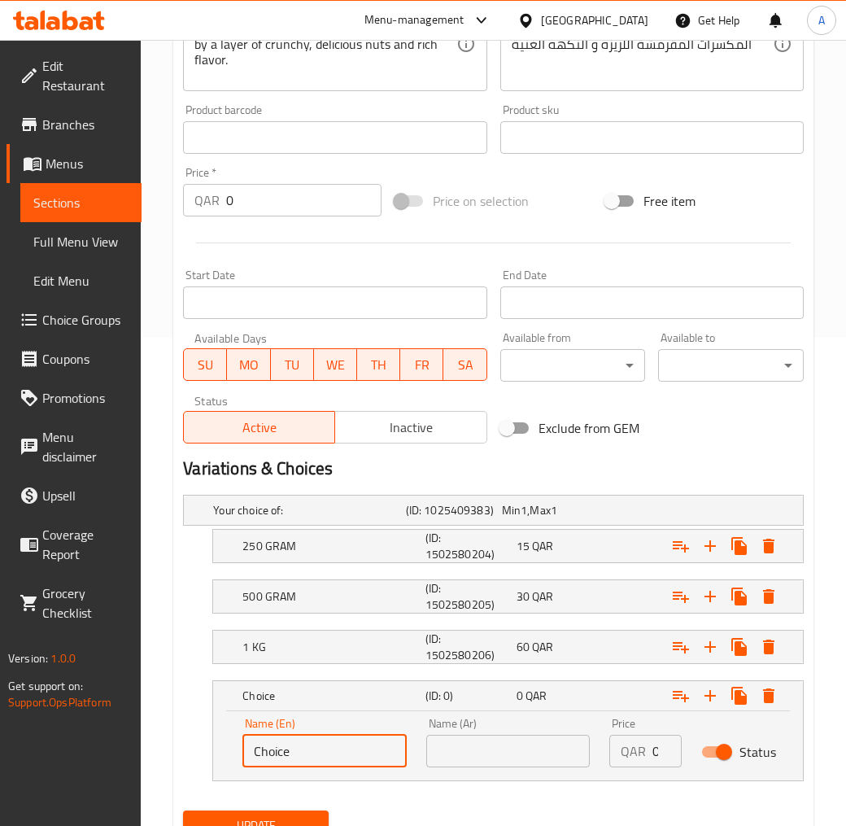
drag, startPoint x: 310, startPoint y: 742, endPoint x: 152, endPoint y: 753, distance: 158.2
click at [165, 744] on div "Home / Restaurants management / Menus / Sections / item / update SWEET section …" at bounding box center [493, 224] width 705 height 1344
paste input "1.5 KiLO"
click at [273, 744] on input "1.5 KiLO" at bounding box center [324, 751] width 164 height 33
type input "1.5 KiLO"
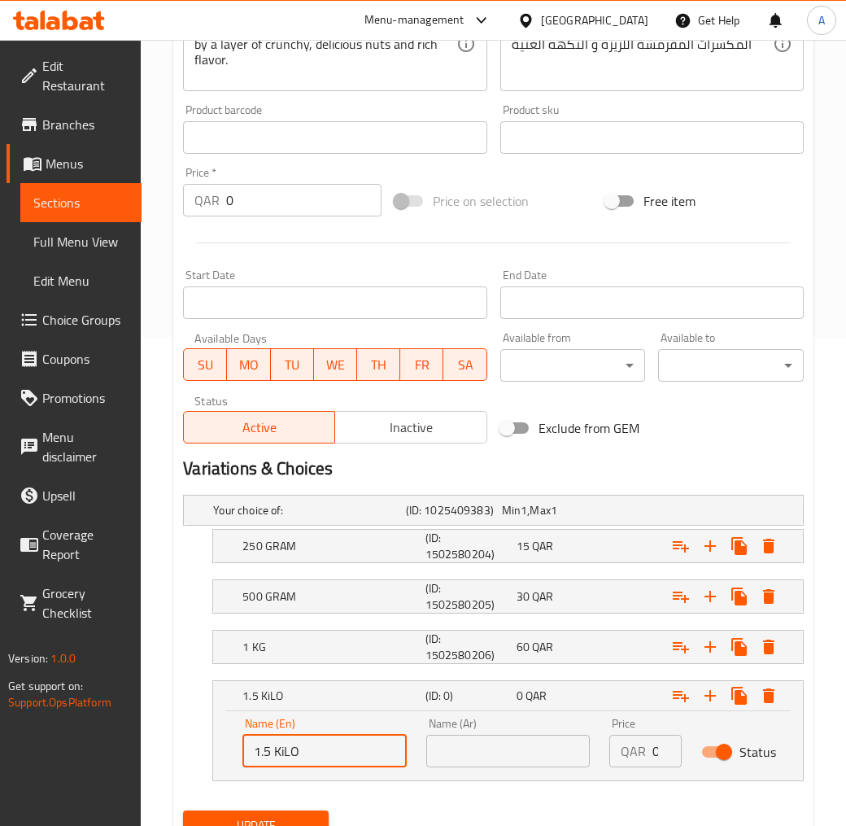
click at [433, 744] on input "text" at bounding box center [508, 751] width 164 height 33
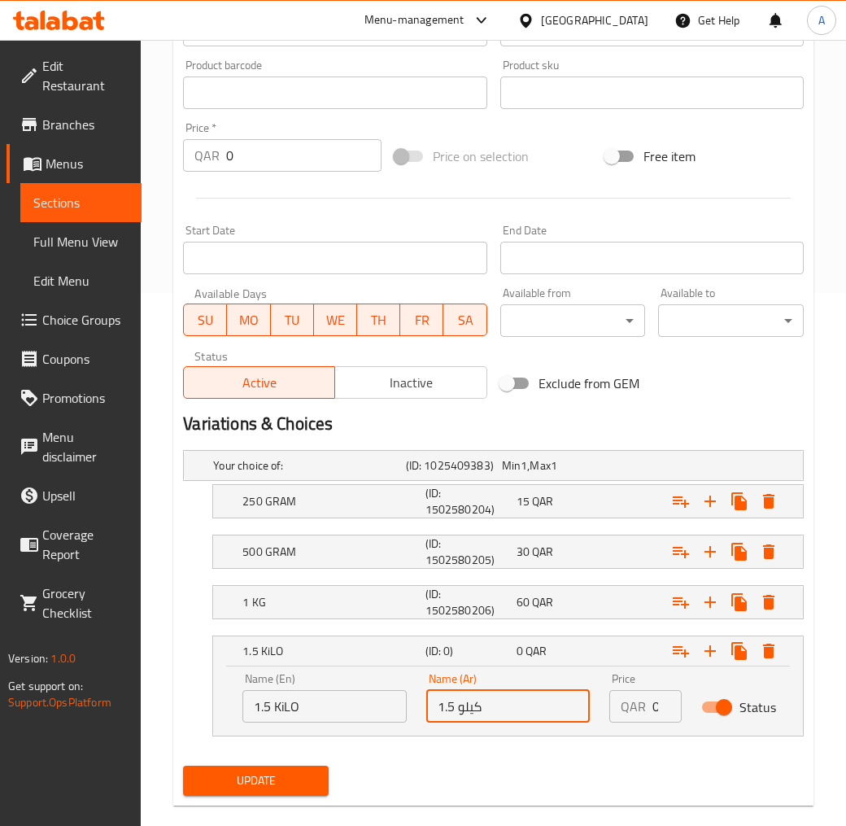
scroll to position [557, 0]
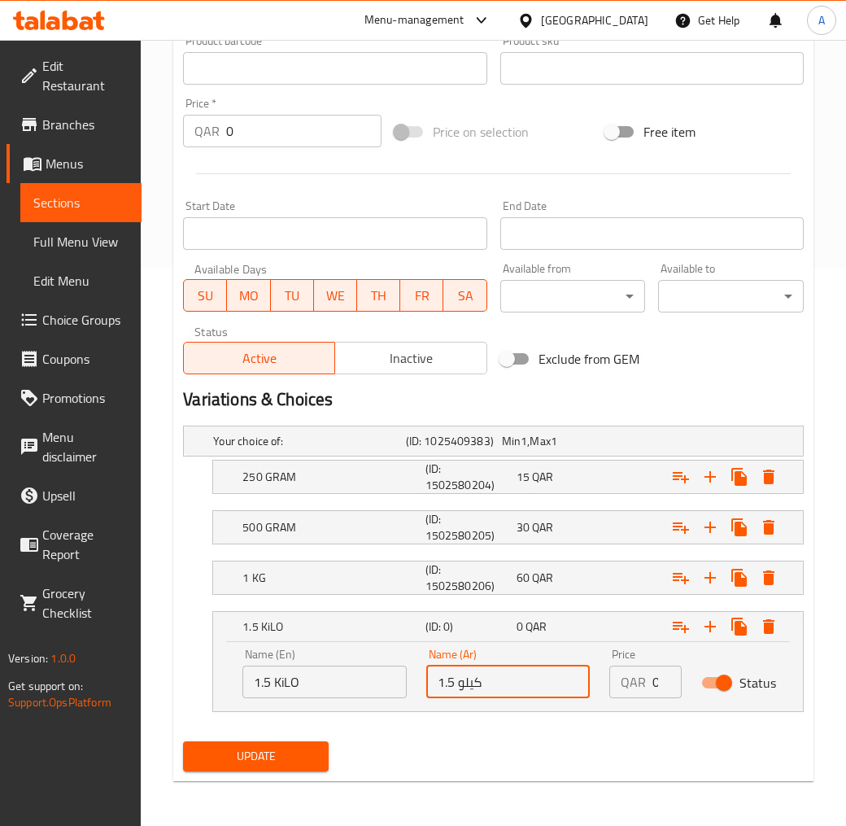
type input "1.5 كيلو"
drag, startPoint x: 653, startPoint y: 677, endPoint x: 787, endPoint y: 697, distance: 135.8
click at [760, 694] on div "Name (En) 1.5 KiLO Name (En) Name (Ar) 1.5 كيلو Name (Ar) Price QAR 0 Price Sta…" at bounding box center [508, 673] width 551 height 69
type input "90"
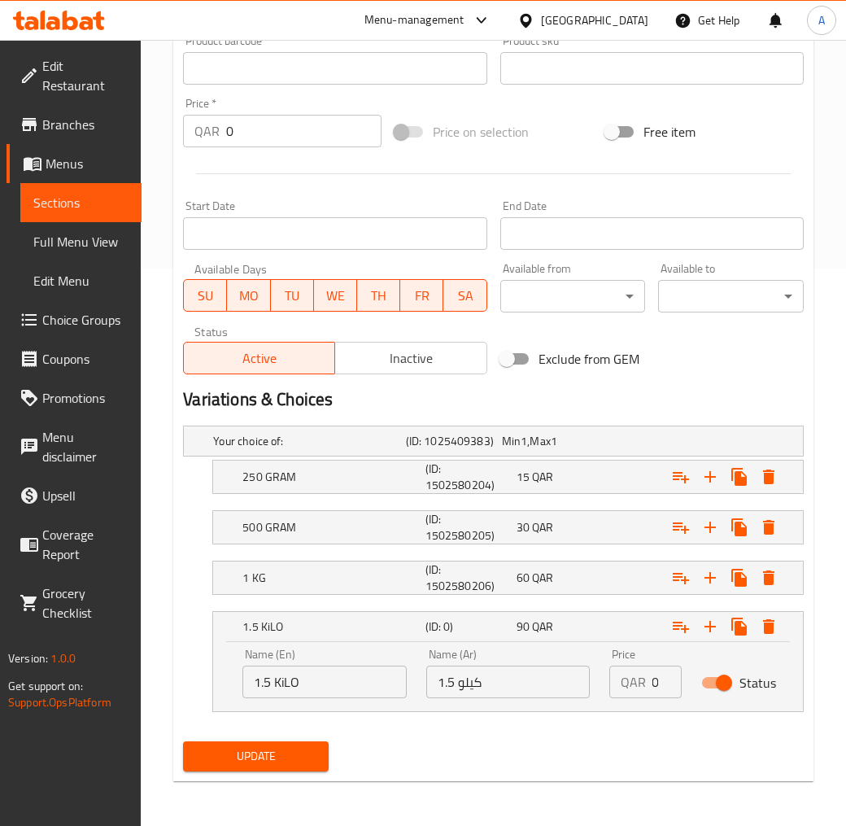
click at [285, 744] on div "Update Egyptian Basbousa with nuts Change Image Size: 1200 x 800 px / Image for…" at bounding box center [493, 190] width 640 height 1181
click at [291, 744] on button "Update" at bounding box center [256, 756] width 146 height 30
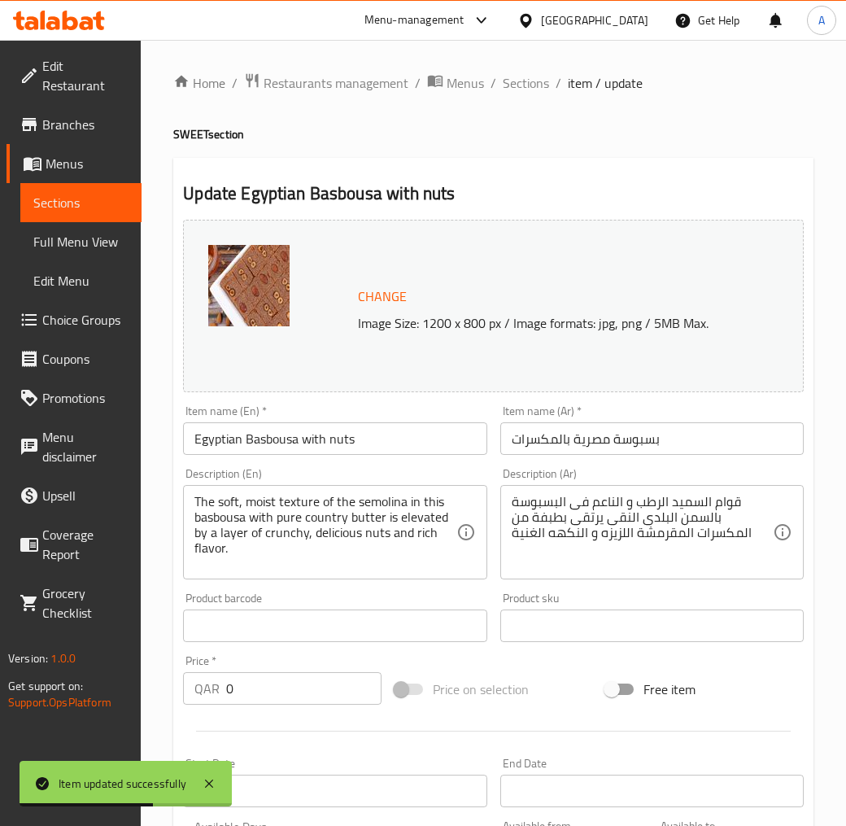
drag, startPoint x: 545, startPoint y: 86, endPoint x: 560, endPoint y: 109, distance: 27.1
click at [545, 86] on span "Sections" at bounding box center [526, 83] width 46 height 20
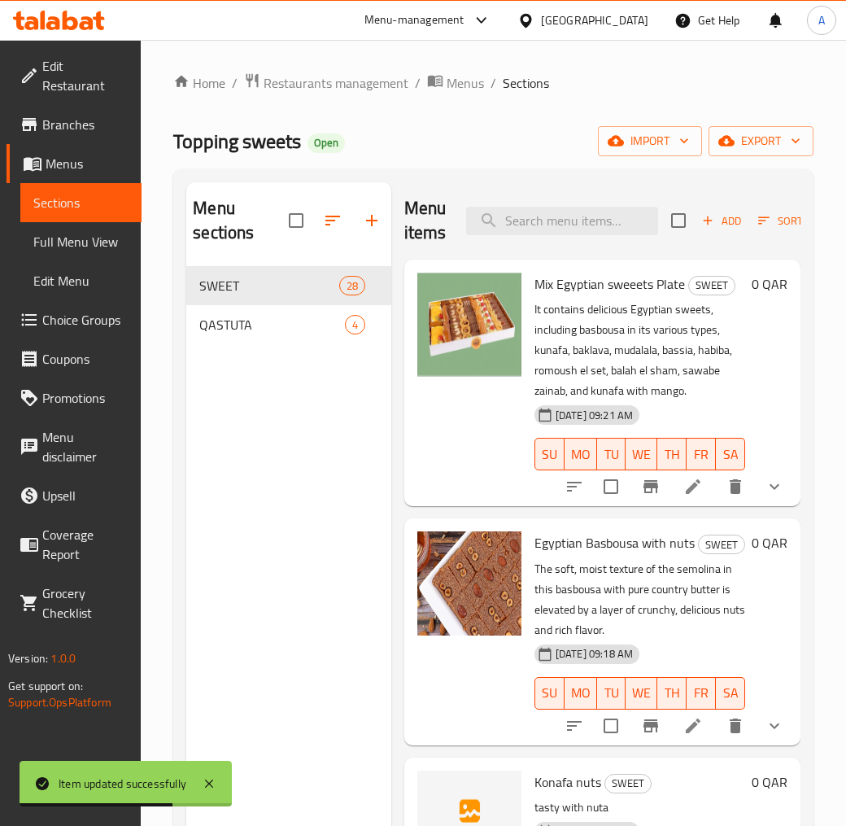
click at [260, 315] on span "QASTUTA" at bounding box center [271, 325] width 145 height 20
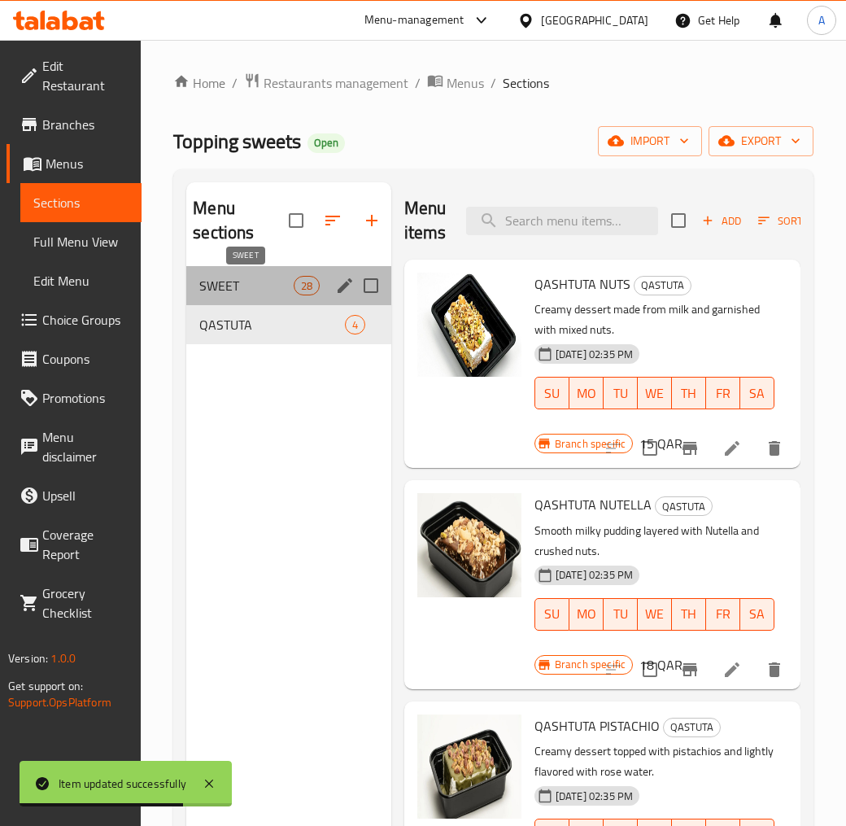
click at [258, 294] on span "SWEET" at bounding box center [246, 286] width 94 height 20
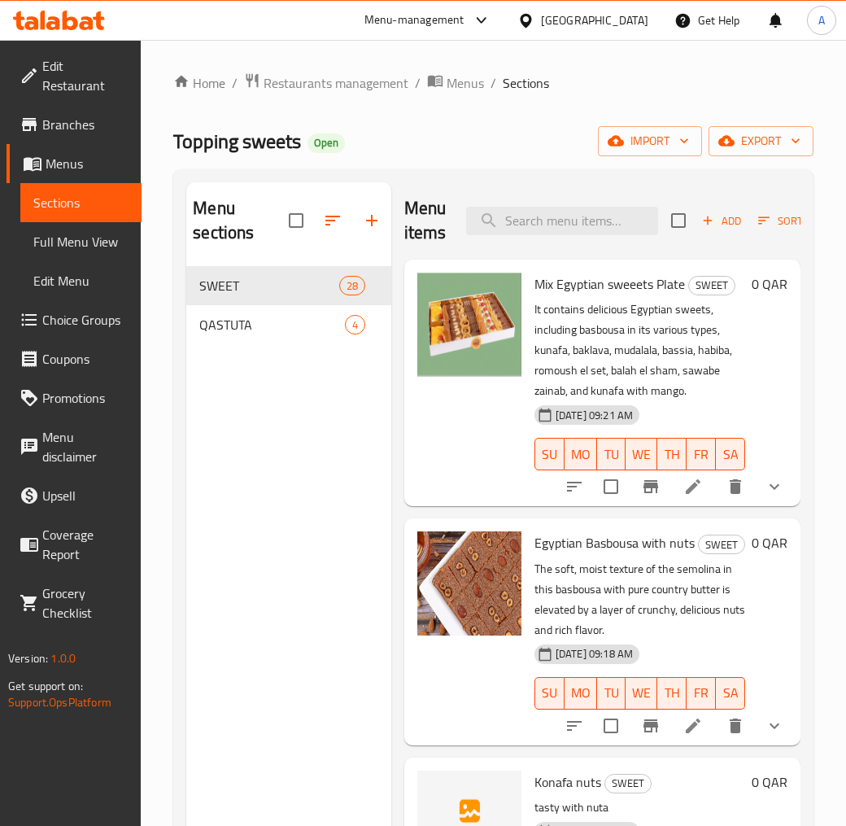
click at [327, 450] on div "Menu sections SWEET 28 QASTUTA 4" at bounding box center [288, 595] width 205 height 826
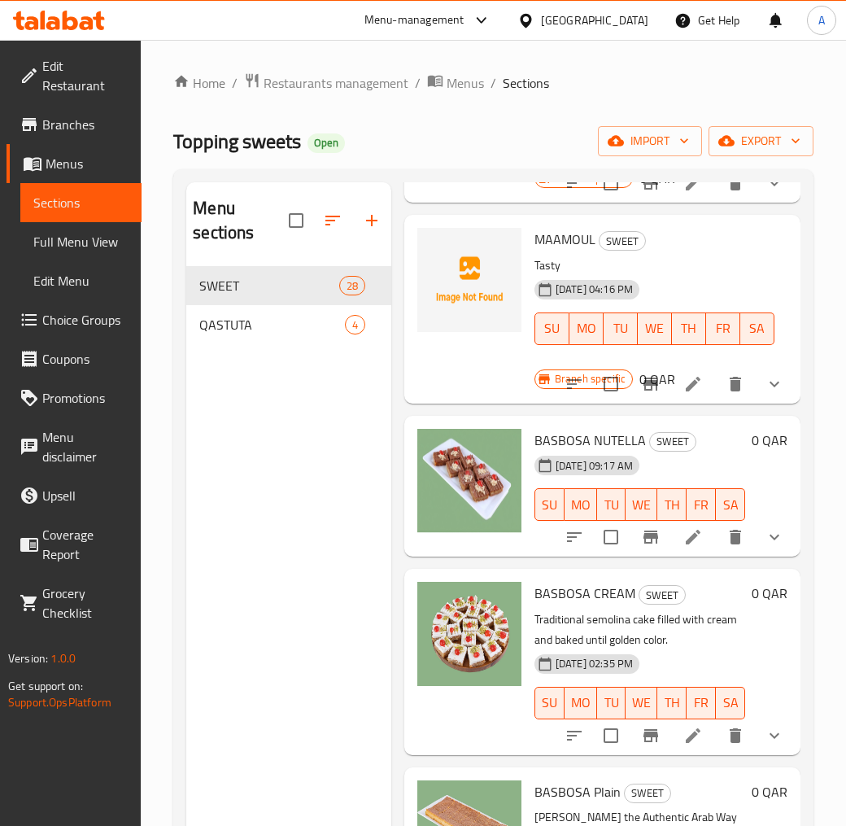
scroll to position [1531, 0]
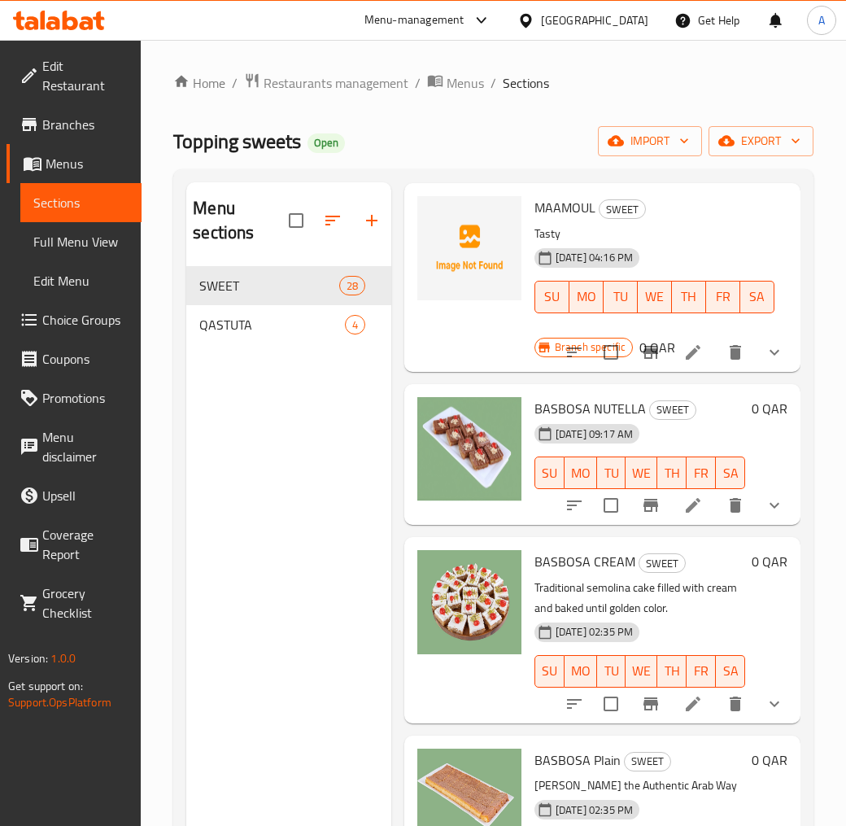
click at [583, 421] on span "BASBOSA NUTELLA" at bounding box center [590, 408] width 111 height 24
copy h6 "BASBOSA NUTELLA"
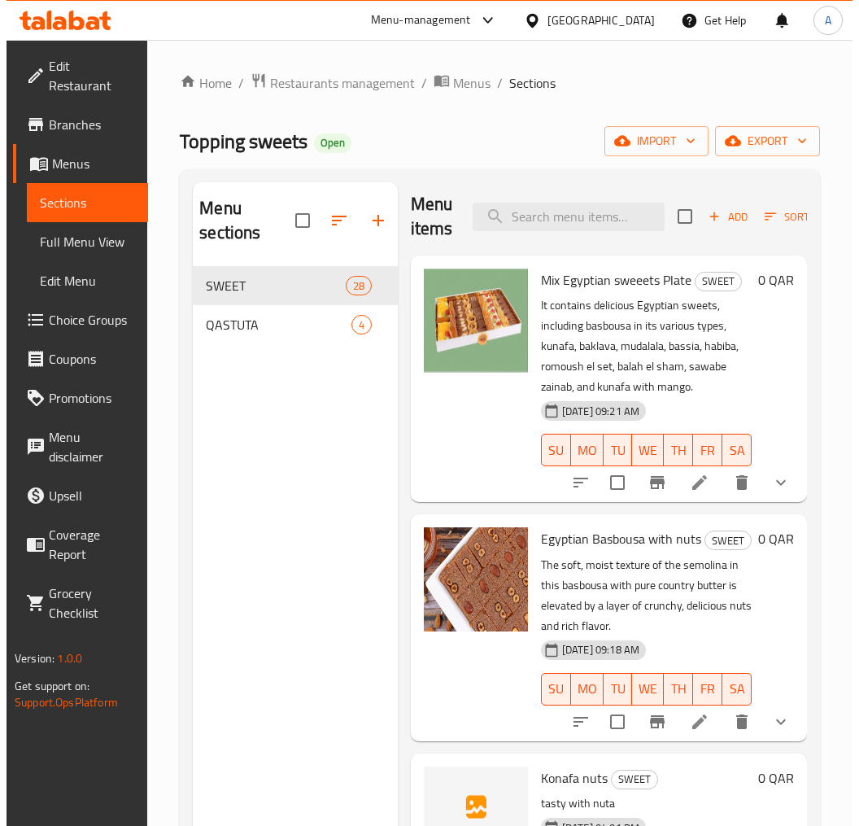
scroll to position [0, 0]
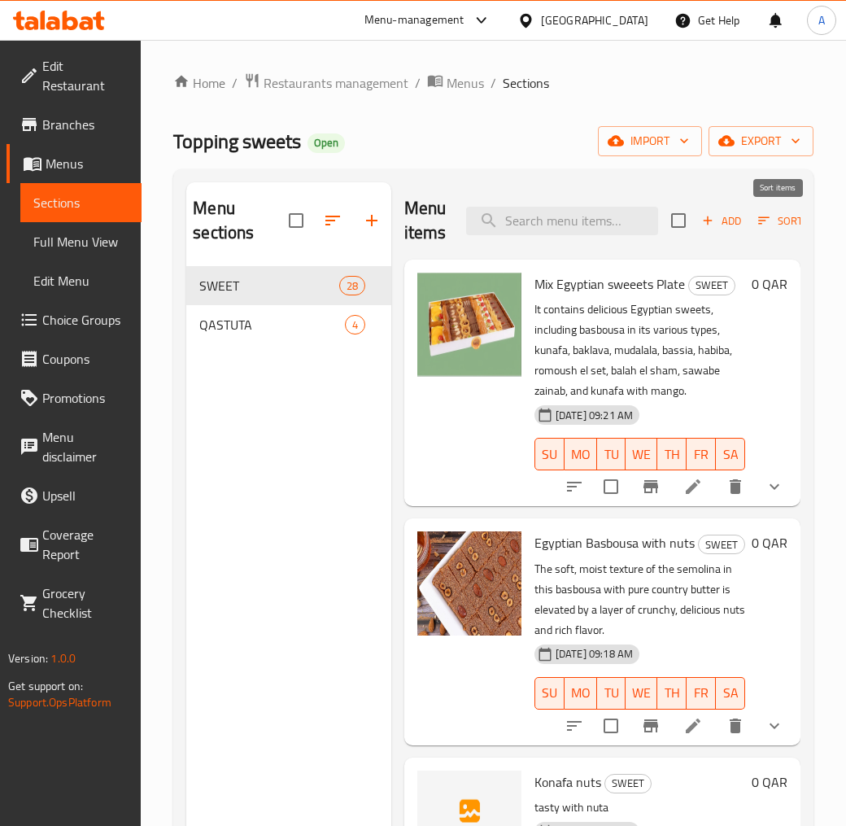
click at [771, 223] on span "Sort" at bounding box center [780, 221] width 45 height 19
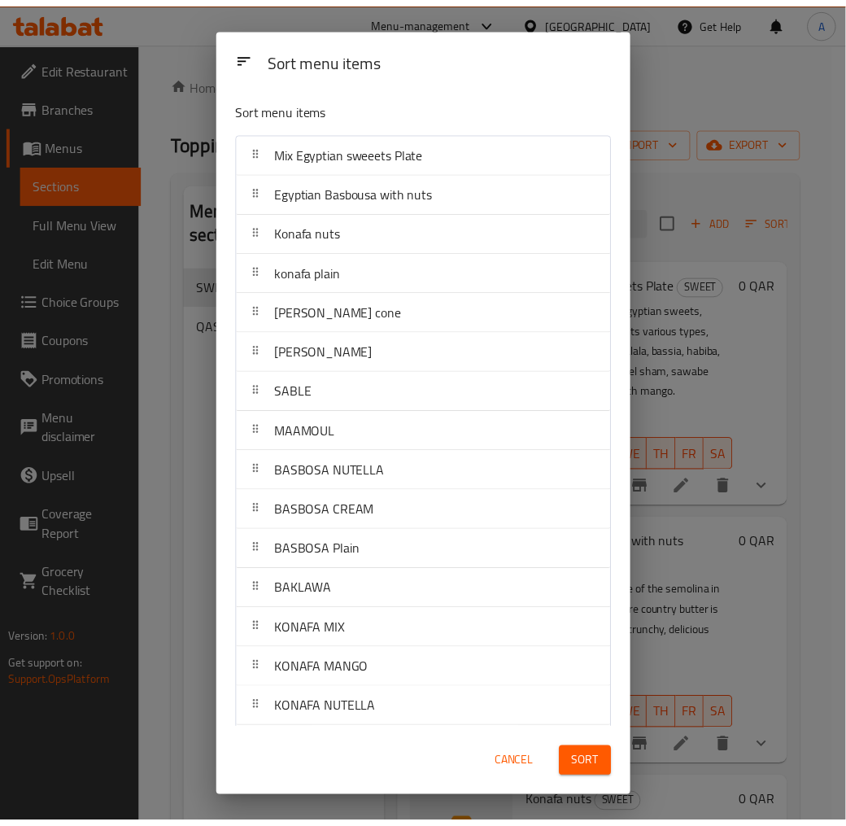
scroll to position [1441, 0]
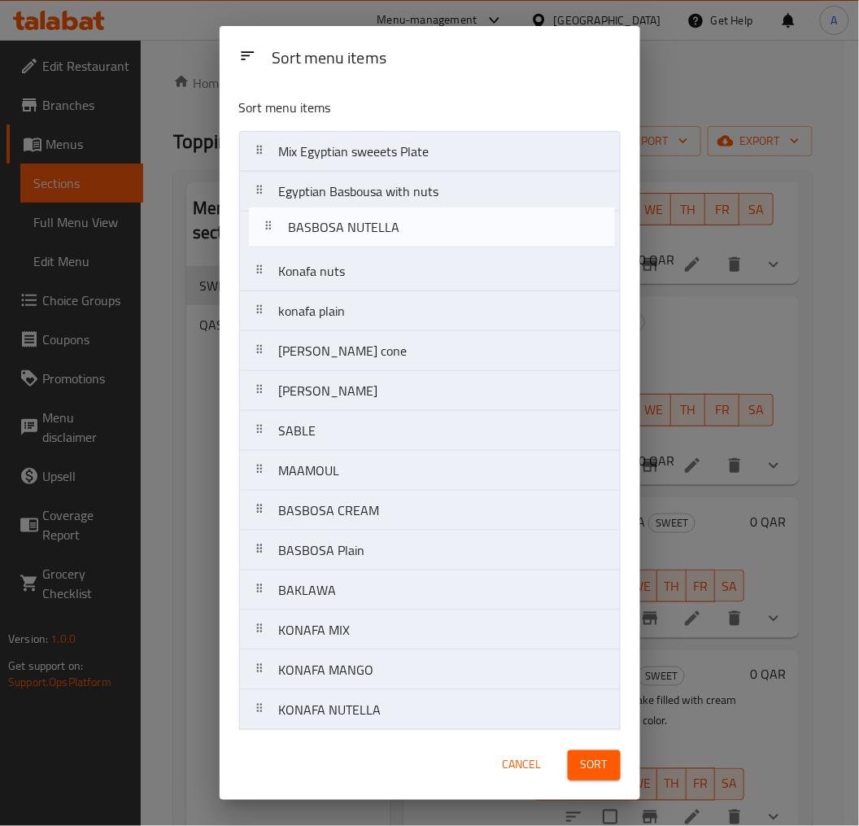
drag, startPoint x: 382, startPoint y: 472, endPoint x: 391, endPoint y: 218, distance: 254.0
click at [391, 218] on nav "Mix Egyptian sweeets Plate Egyptian Basbousa with nuts Konafa nuts konafa plain…" at bounding box center [430, 690] width 382 height 1118
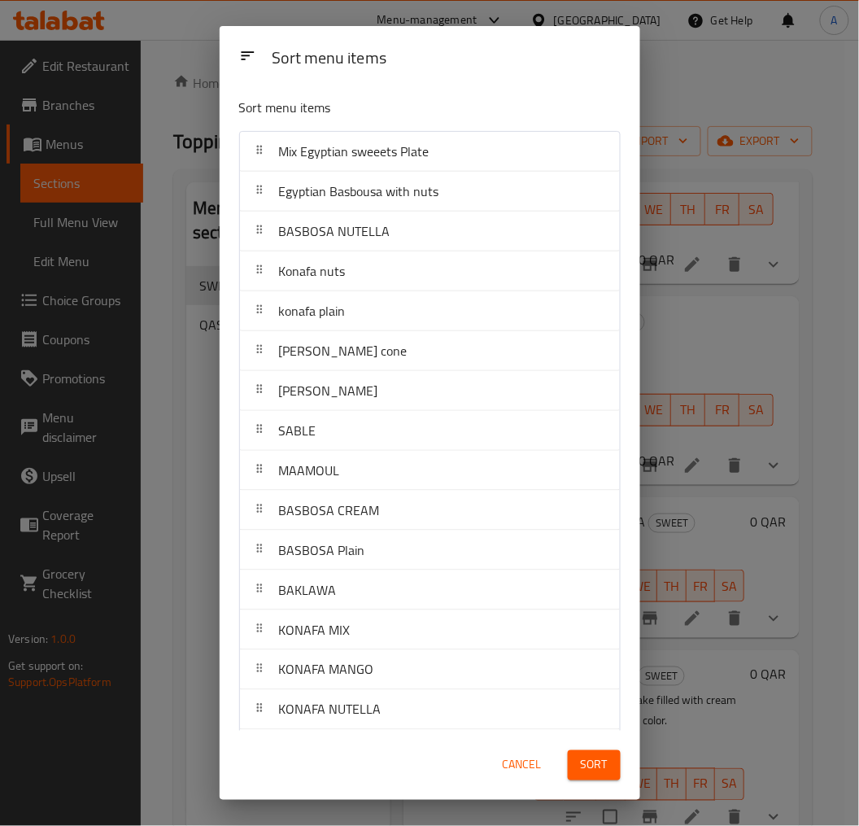
click at [594, 744] on span "Sort" at bounding box center [594, 765] width 27 height 20
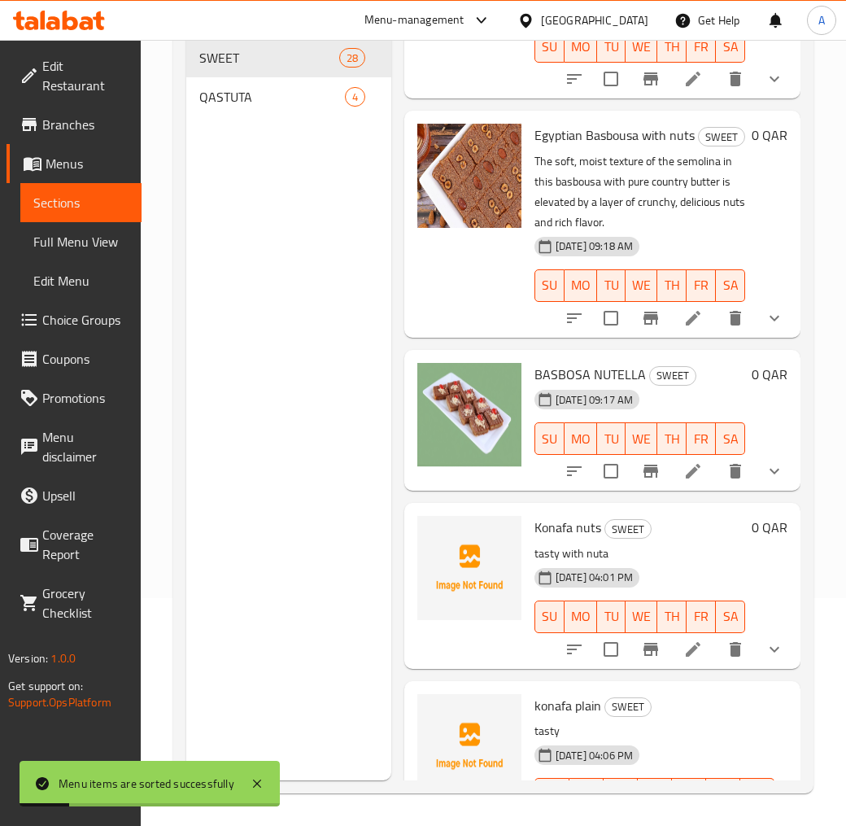
scroll to position [181, 0]
click at [755, 490] on button "show more" at bounding box center [774, 470] width 39 height 39
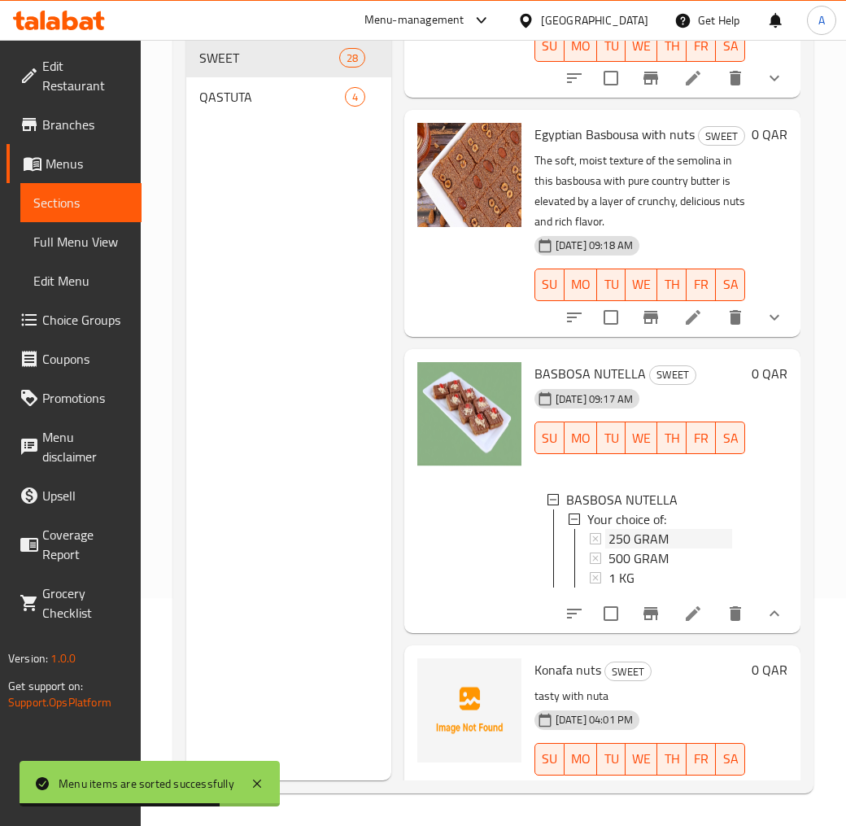
click at [655, 548] on span "250 GRAM" at bounding box center [639, 539] width 60 height 20
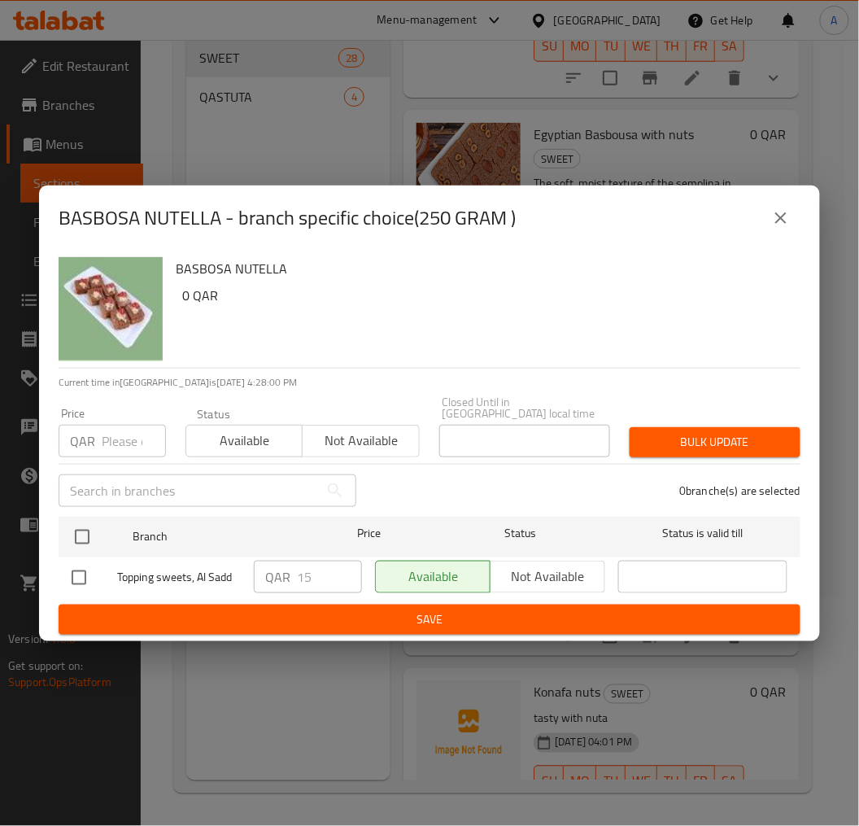
click at [798, 237] on div "BASBOSA NUTELLA - branch specific choice(250 GRAM )" at bounding box center [430, 218] width 742 height 39
click at [793, 229] on button "close" at bounding box center [781, 218] width 39 height 39
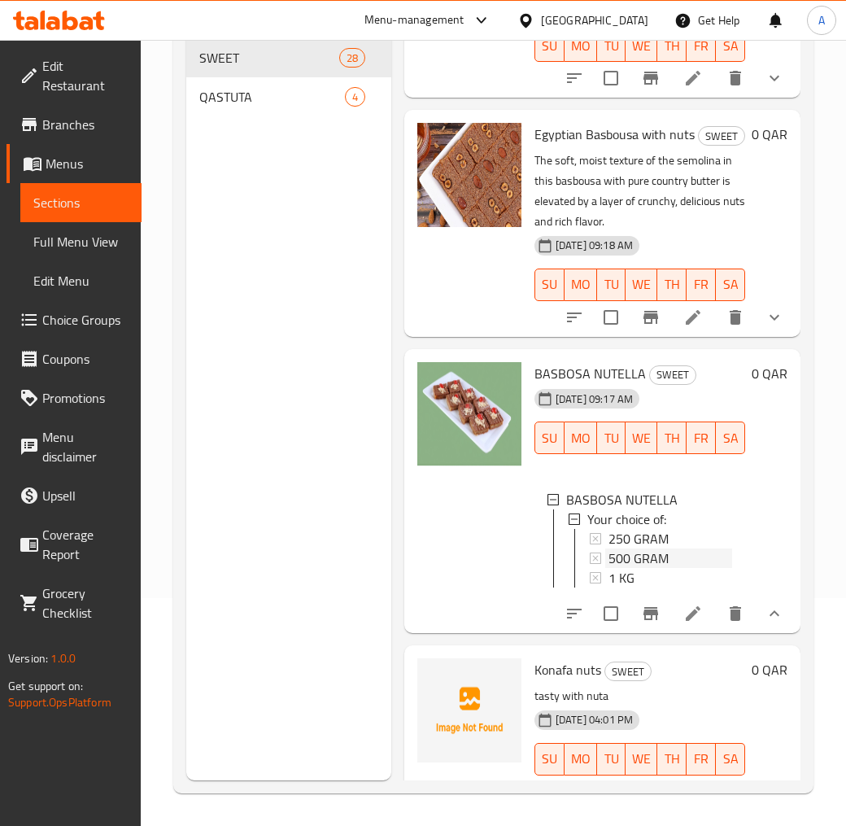
click at [660, 568] on span "500 GRAM" at bounding box center [639, 558] width 60 height 20
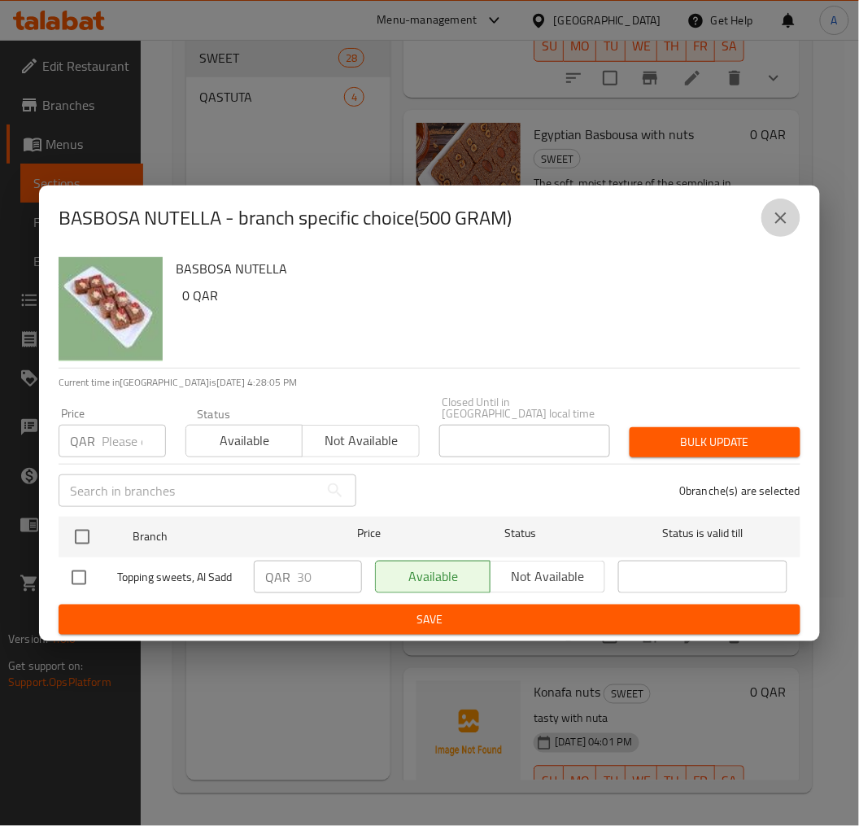
click at [782, 223] on icon "close" at bounding box center [780, 217] width 11 height 11
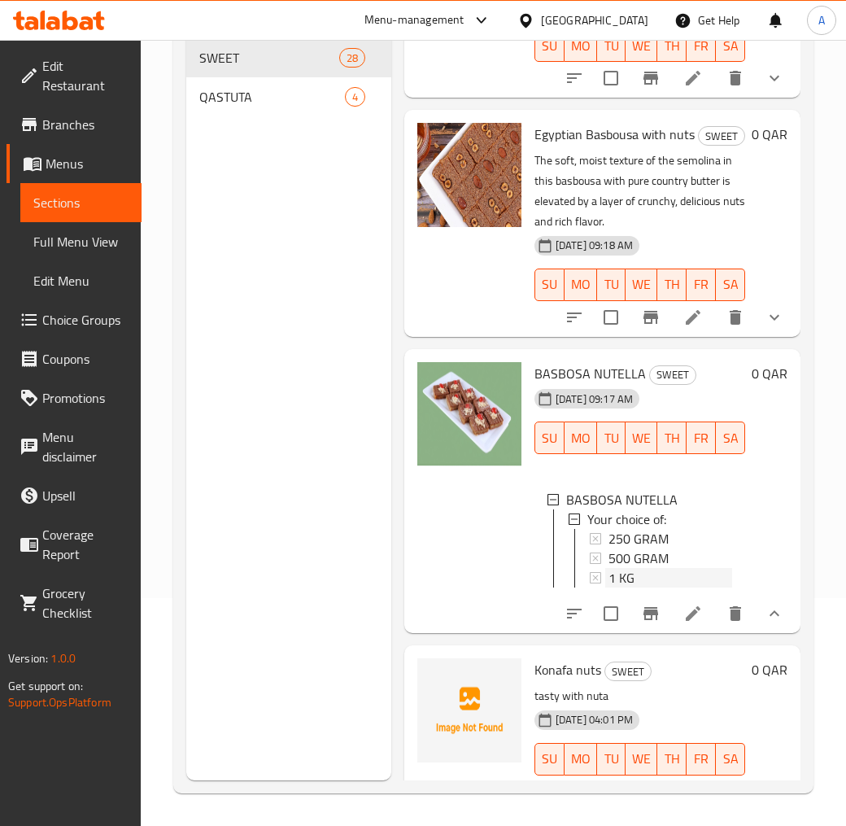
click at [631, 587] on span "1 KG" at bounding box center [622, 578] width 26 height 20
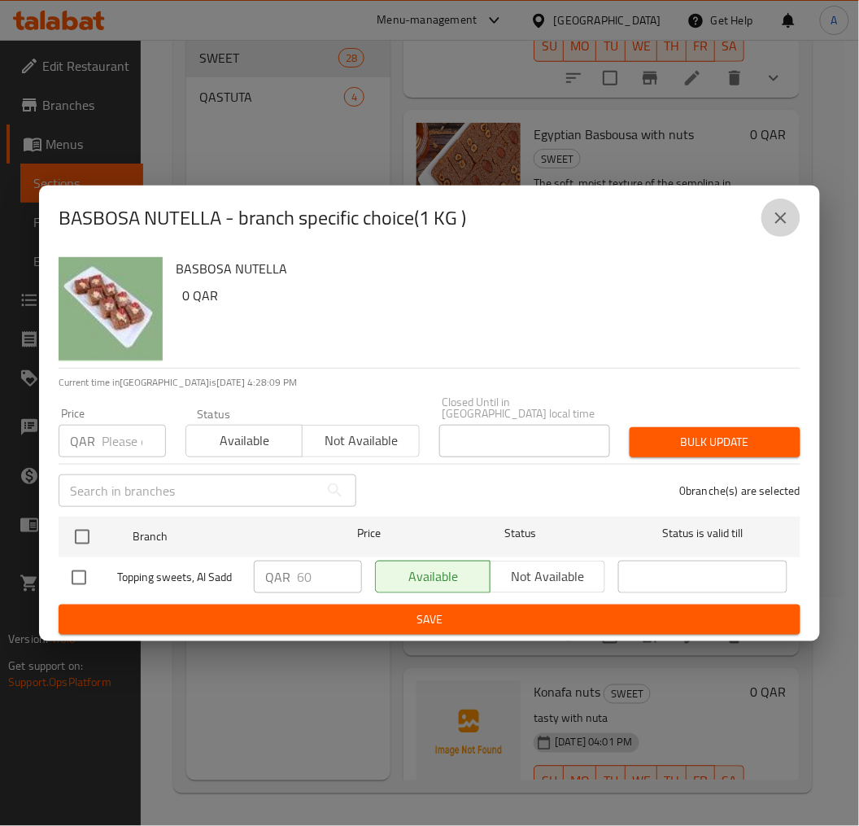
click at [784, 216] on icon "close" at bounding box center [781, 218] width 20 height 20
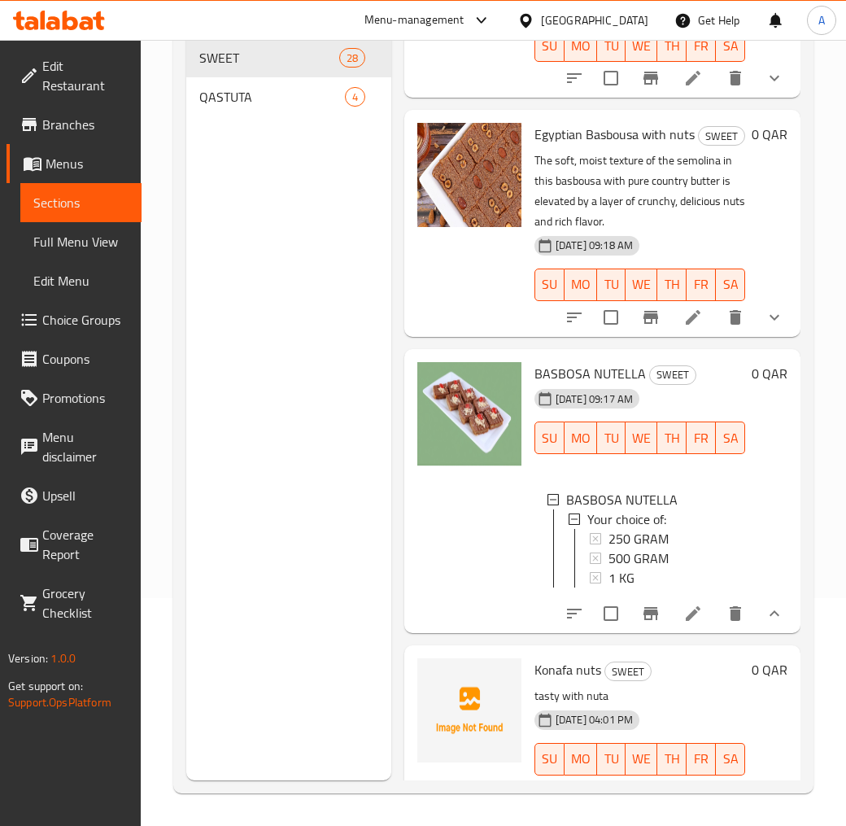
scroll to position [271, 0]
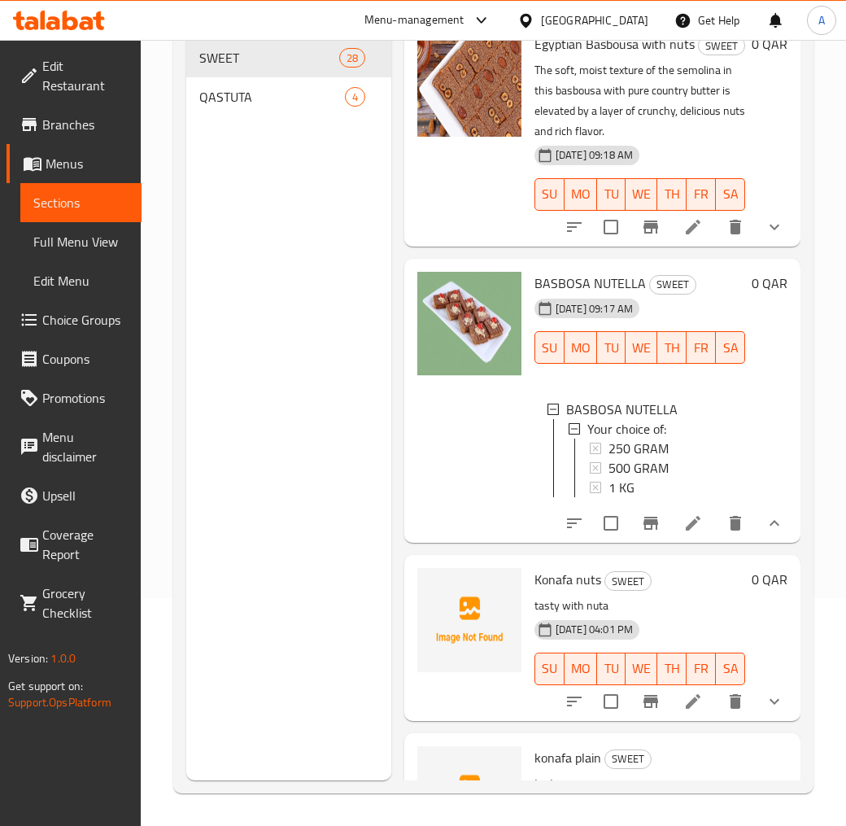
click at [684, 533] on icon at bounding box center [694, 523] width 20 height 20
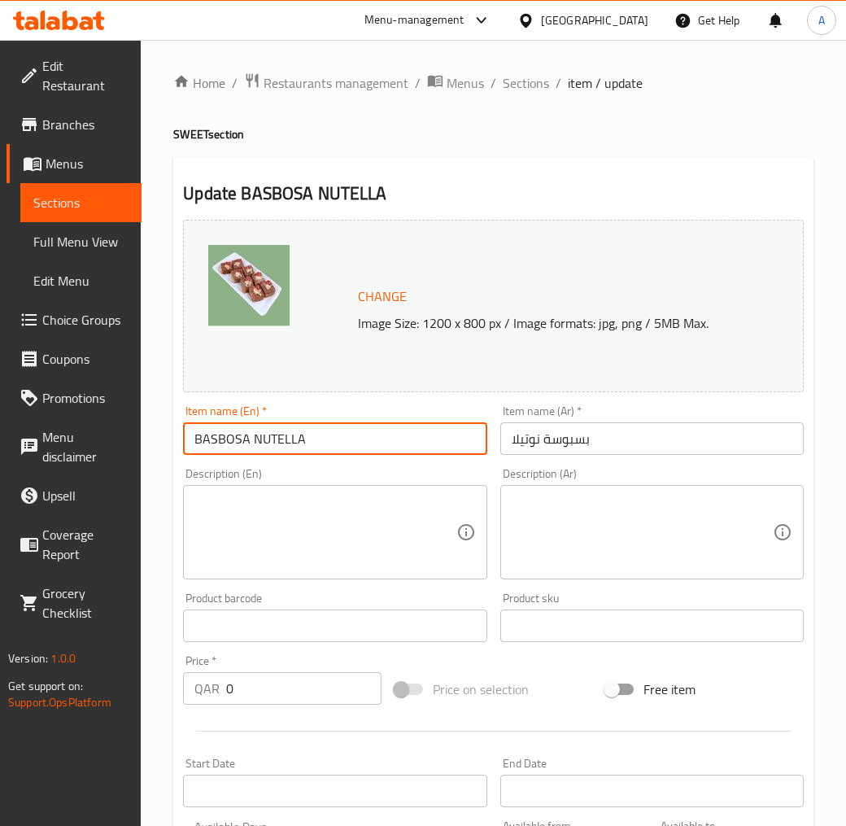
click at [286, 441] on input "BASBOSA NUTELLA" at bounding box center [335, 438] width 304 height 33
paste input "asbousa with Nutella"
type input "Basbousa with [PERSON_NAME]"
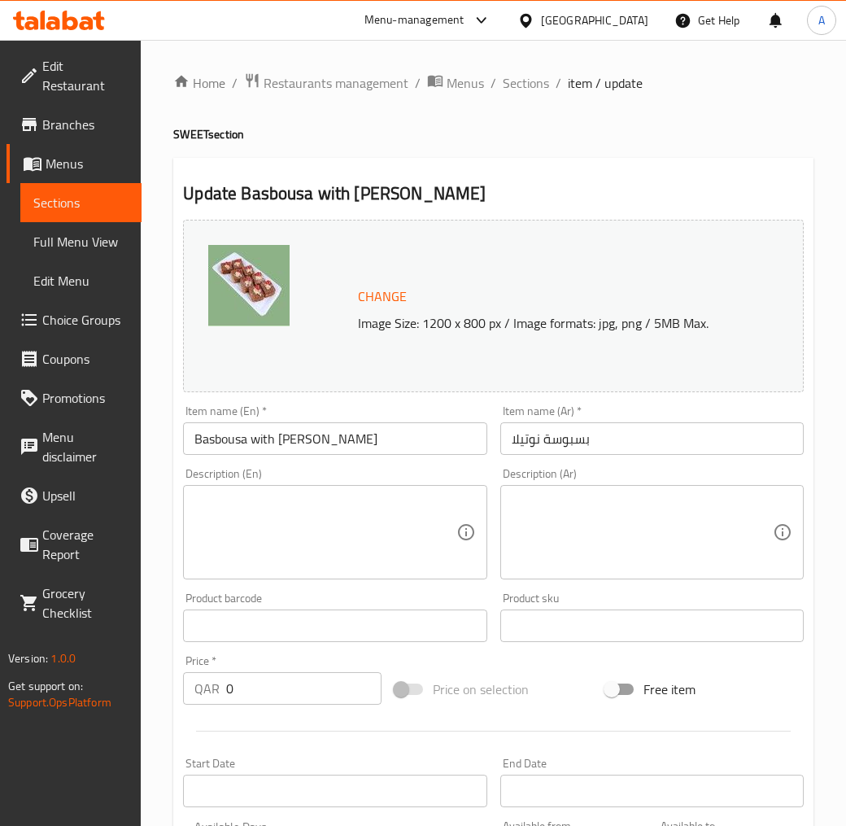
click at [579, 434] on input "بسبوسة نوتيلا" at bounding box center [652, 438] width 304 height 33
paste input "بالنوتيلا"
type input "بسبوسة بالنوتيلا"
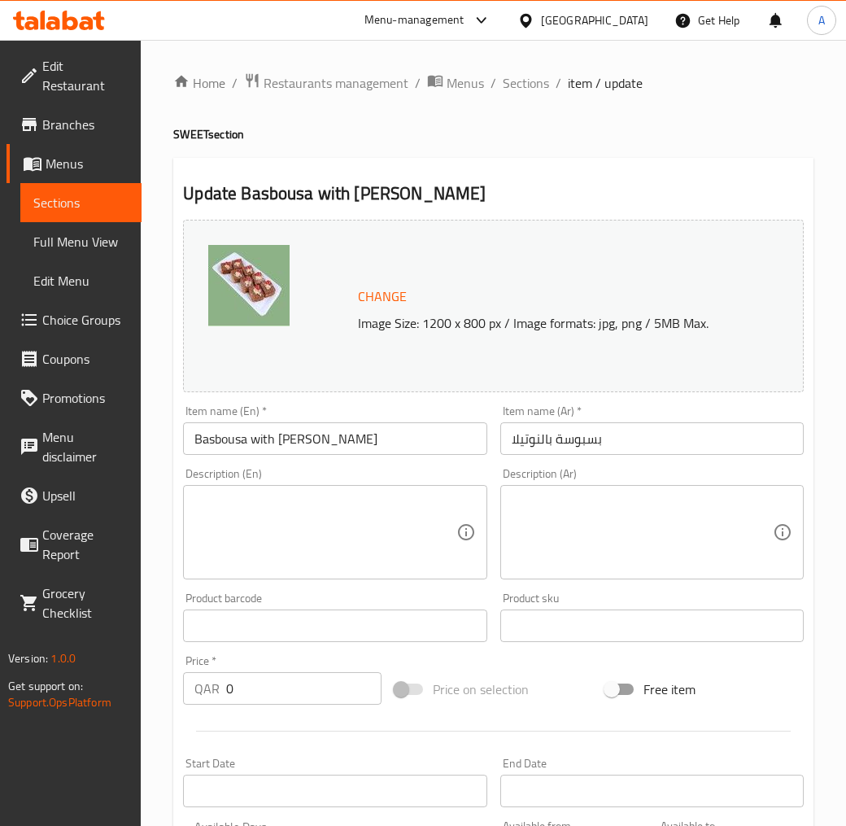
click at [373, 557] on textarea at bounding box center [324, 532] width 261 height 77
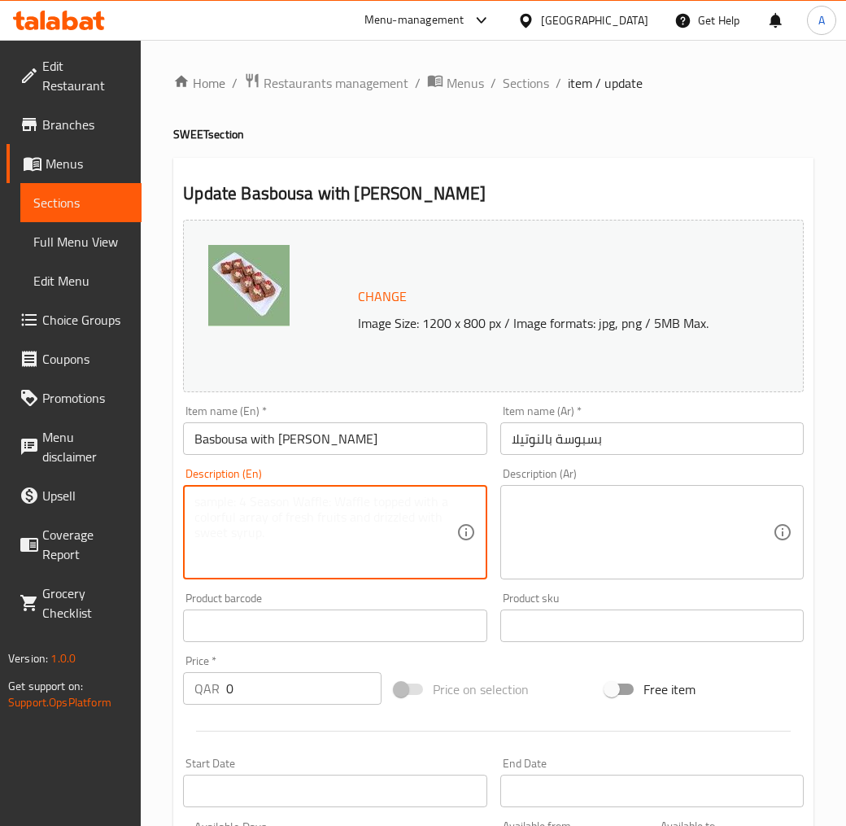
paste textarea "A rich layer of hazelnut chocolate blends with the basbousa piece to give the b…"
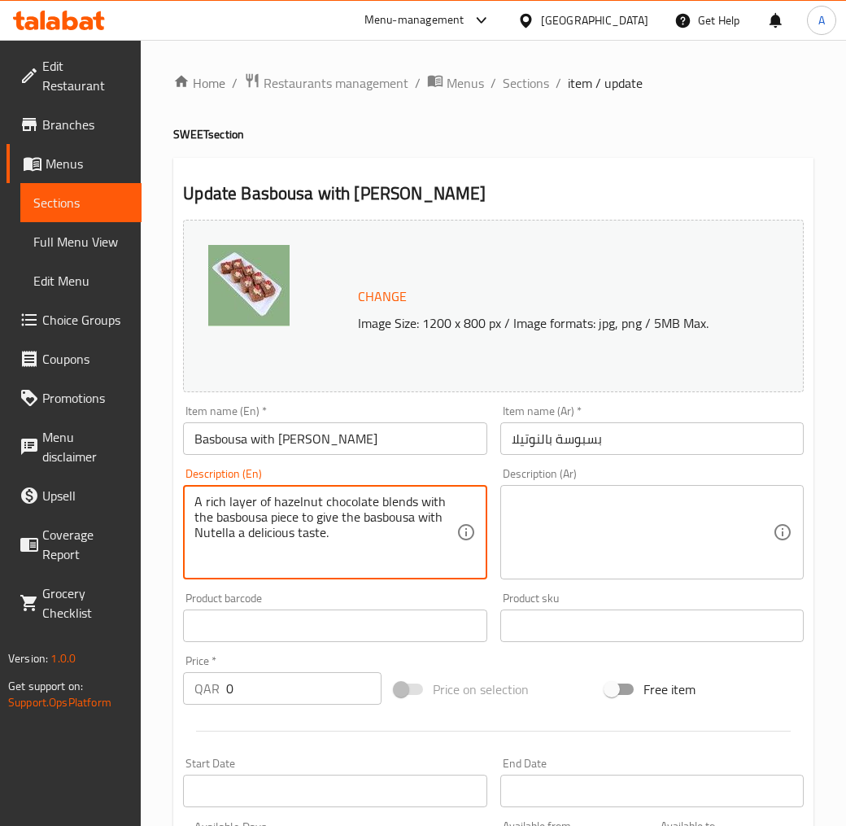
type textarea "A rich layer of hazelnut chocolate blends with the basbousa piece to give the b…"
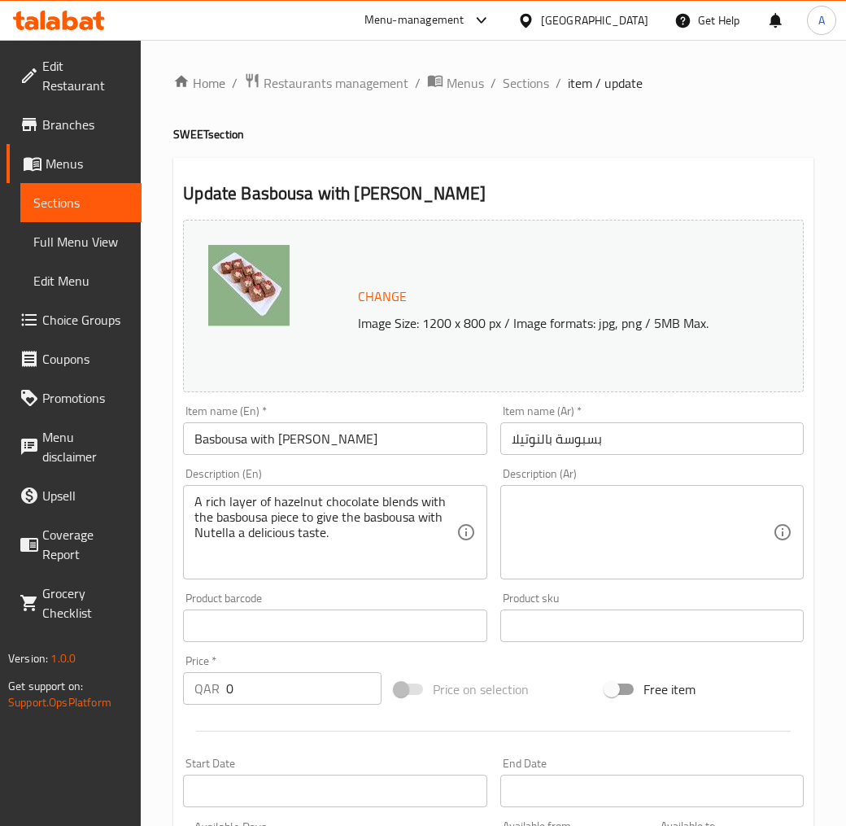
click at [562, 540] on textarea at bounding box center [642, 532] width 261 height 77
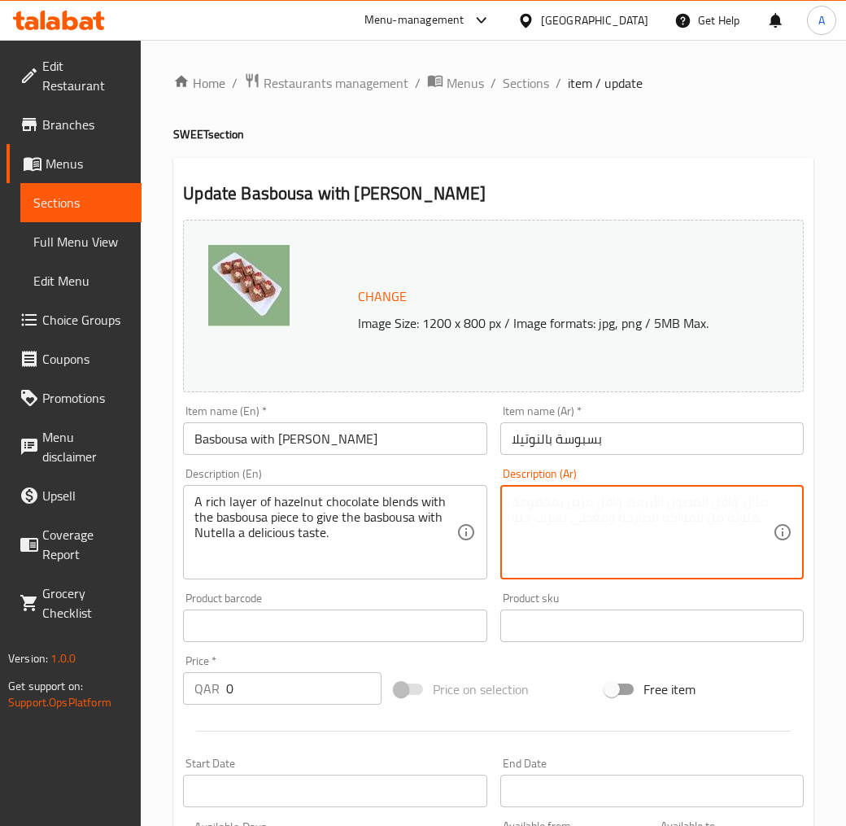
paste textarea "طبقة غنية من شيكولاتة البندق تندمج مع قطعة البسبوسة لتعطى الز طعم للبسبوسة بالن…"
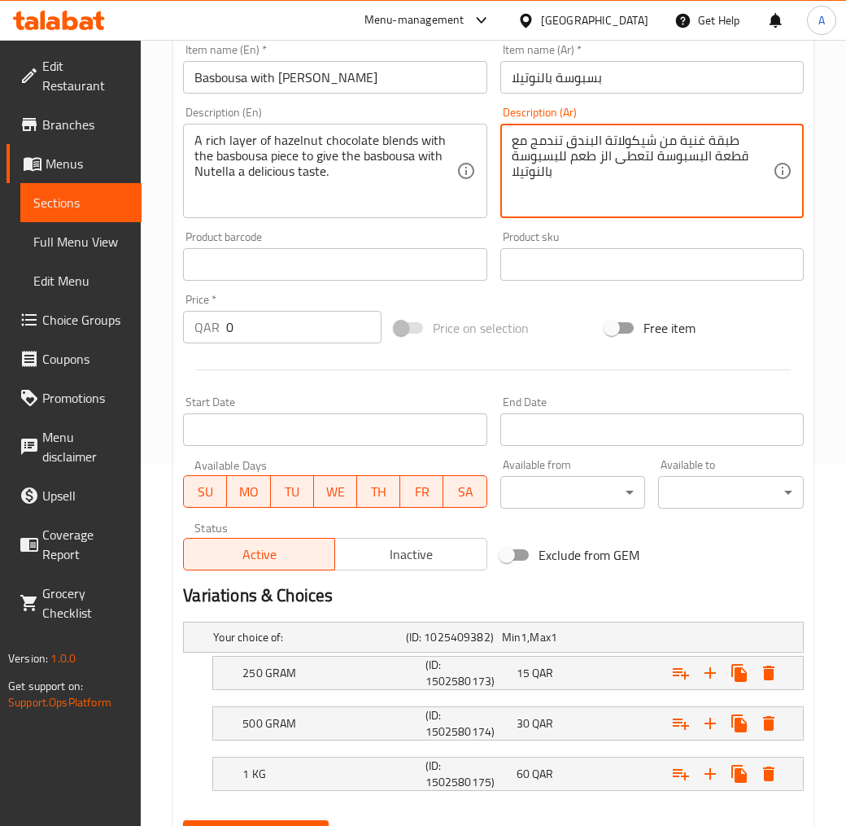
scroll to position [440, 0]
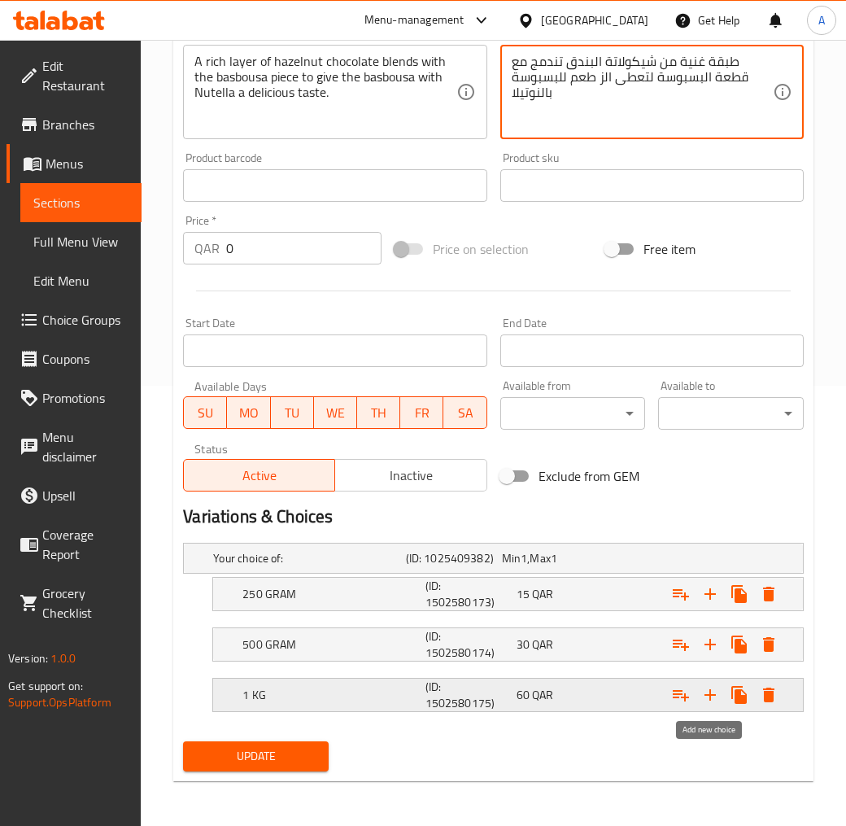
type textarea "طبقة غنية من شيكولاتة البندق تندمج مع قطعة البسبوسة لتعطى الز طعم للبسبوسة بالن…"
click at [705, 686] on icon "Expand" at bounding box center [711, 695] width 20 height 20
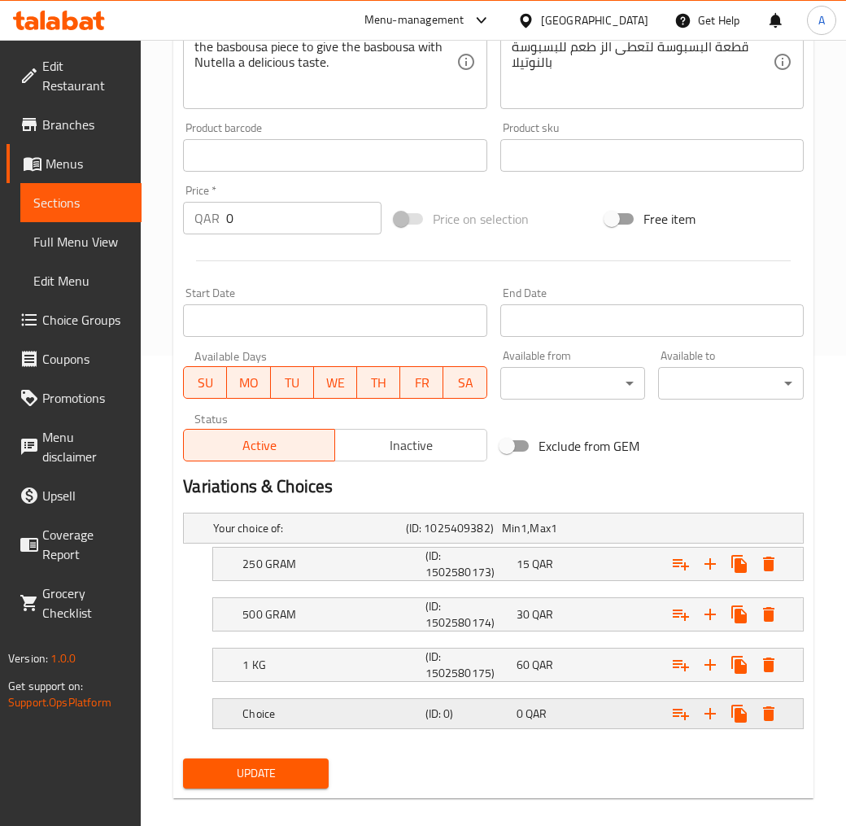
scroll to position [488, 0]
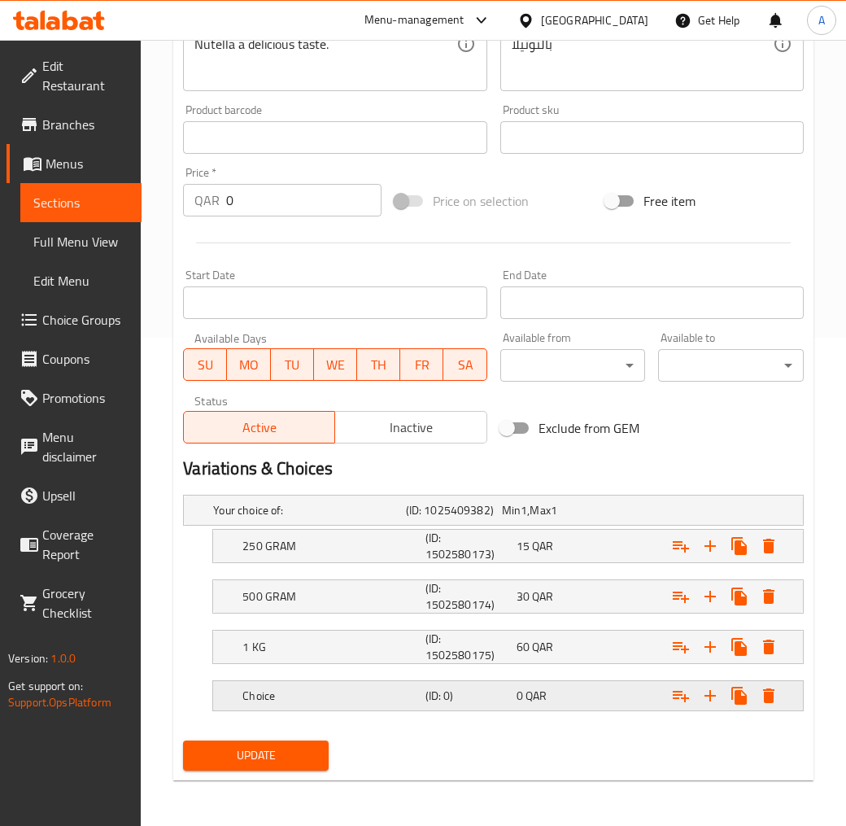
click at [334, 710] on div "Choice (ID: 0) 0 QAR" at bounding box center [513, 696] width 548 height 36
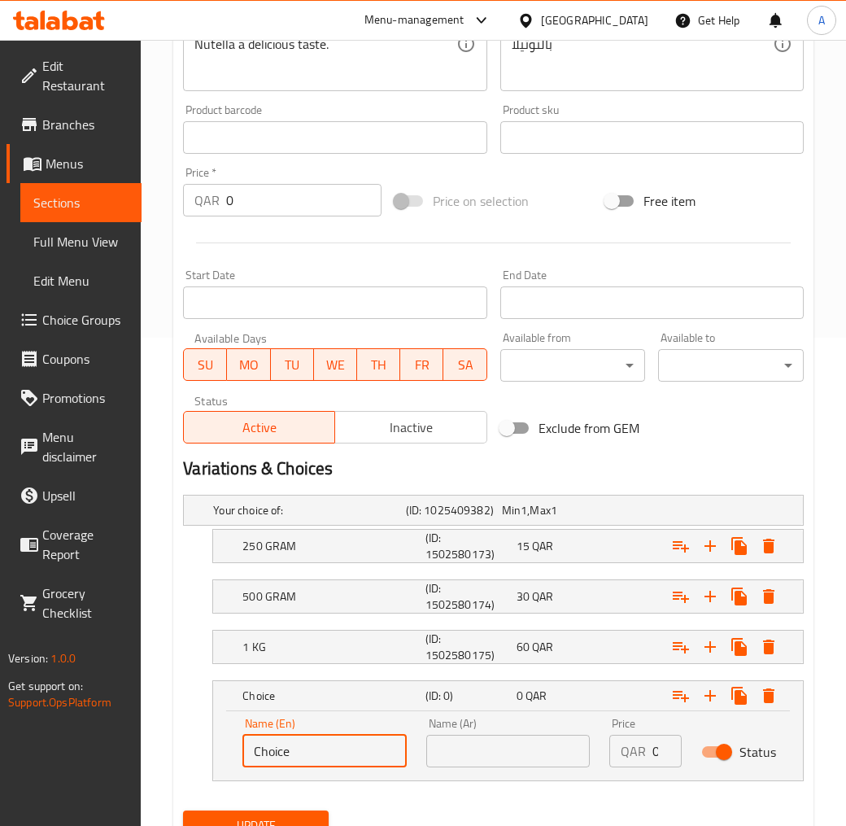
click at [297, 744] on input "Choice" at bounding box center [324, 751] width 164 height 33
type input "1.5 KiLO"
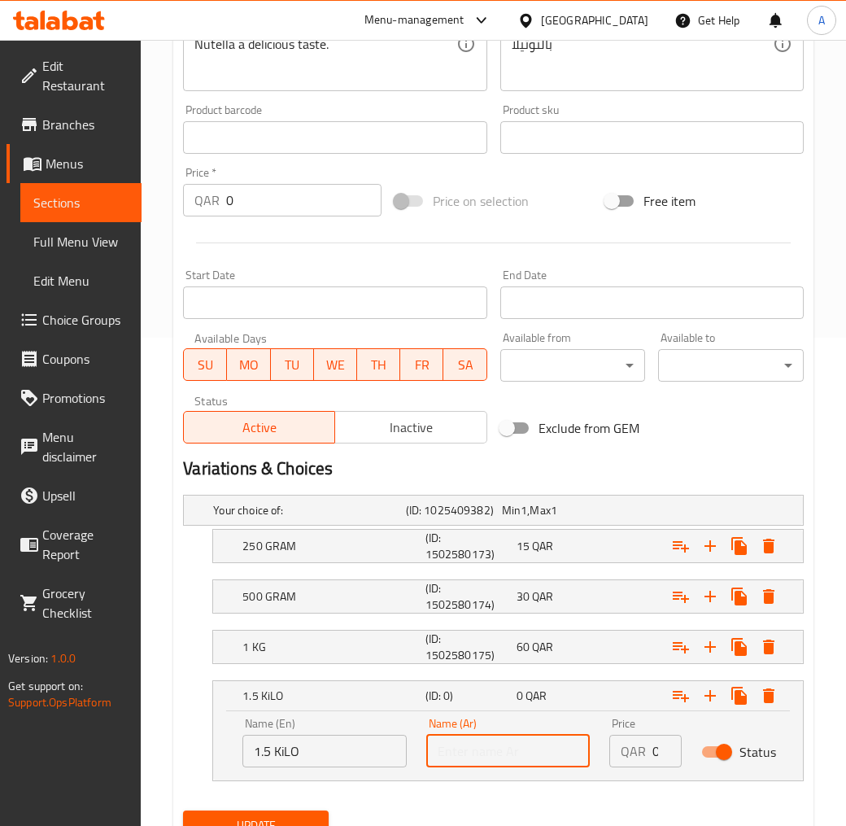
click at [474, 741] on input "text" at bounding box center [508, 751] width 164 height 33
type input "1.5 كيلو"
drag, startPoint x: 653, startPoint y: 752, endPoint x: 692, endPoint y: 758, distance: 40.3
click at [677, 744] on input "0" at bounding box center [667, 751] width 29 height 33
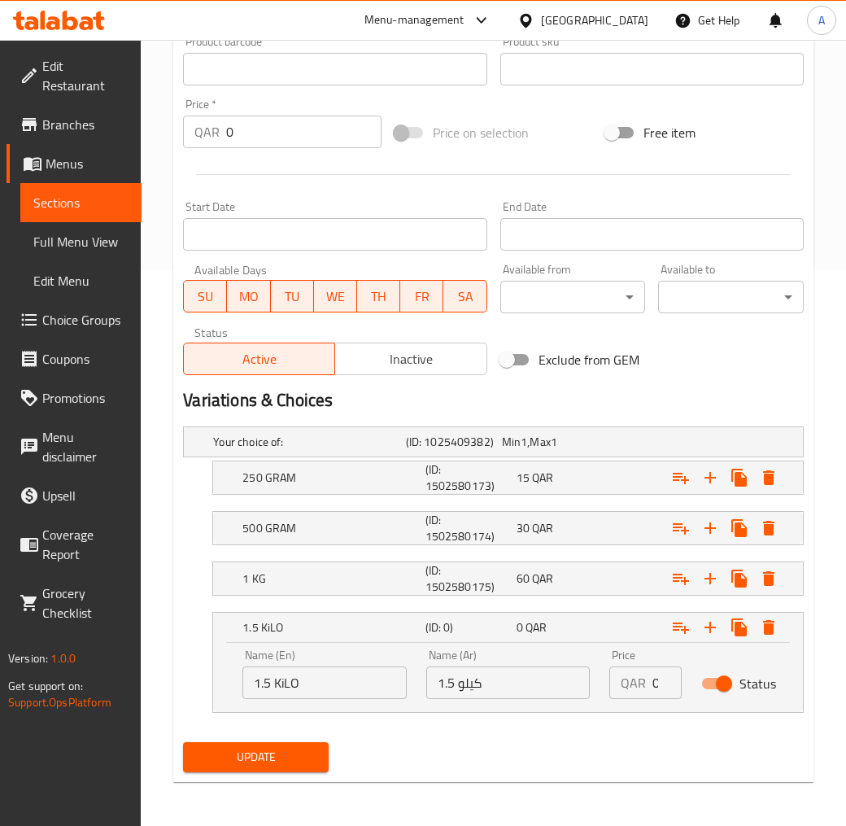
scroll to position [557, 0]
click at [654, 680] on input "0" at bounding box center [667, 682] width 29 height 33
drag, startPoint x: 653, startPoint y: 682, endPoint x: 673, endPoint y: 690, distance: 21.9
click at [663, 684] on input "0" at bounding box center [667, 682] width 29 height 33
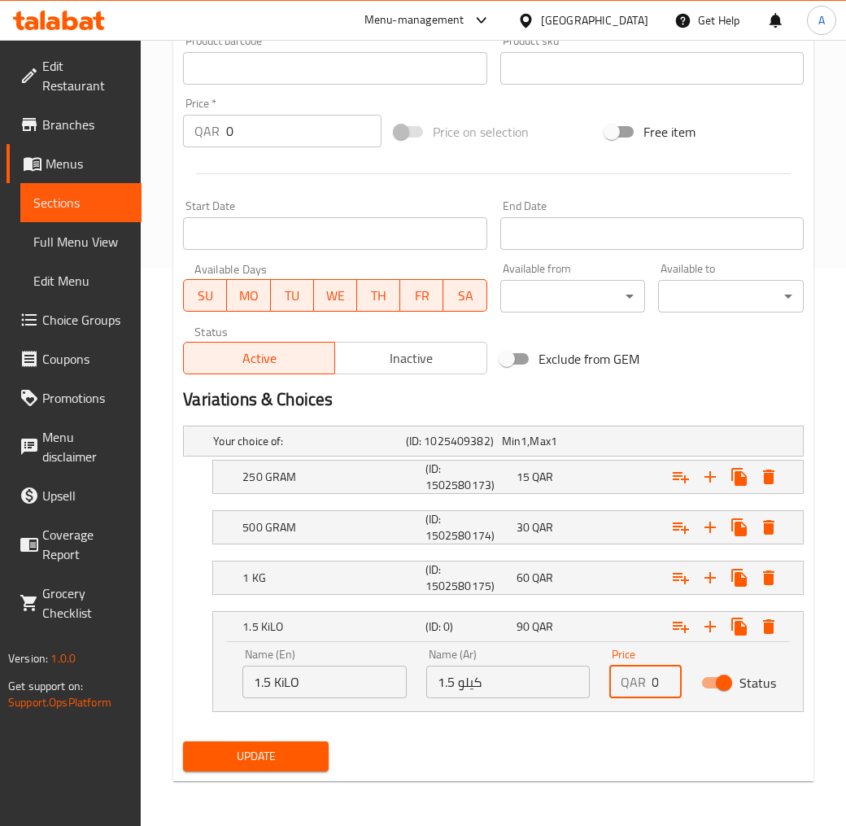
type input "90"
click at [618, 686] on div "QAR 90 Price" at bounding box center [645, 682] width 72 height 33
click at [303, 744] on span "Update" at bounding box center [256, 756] width 120 height 20
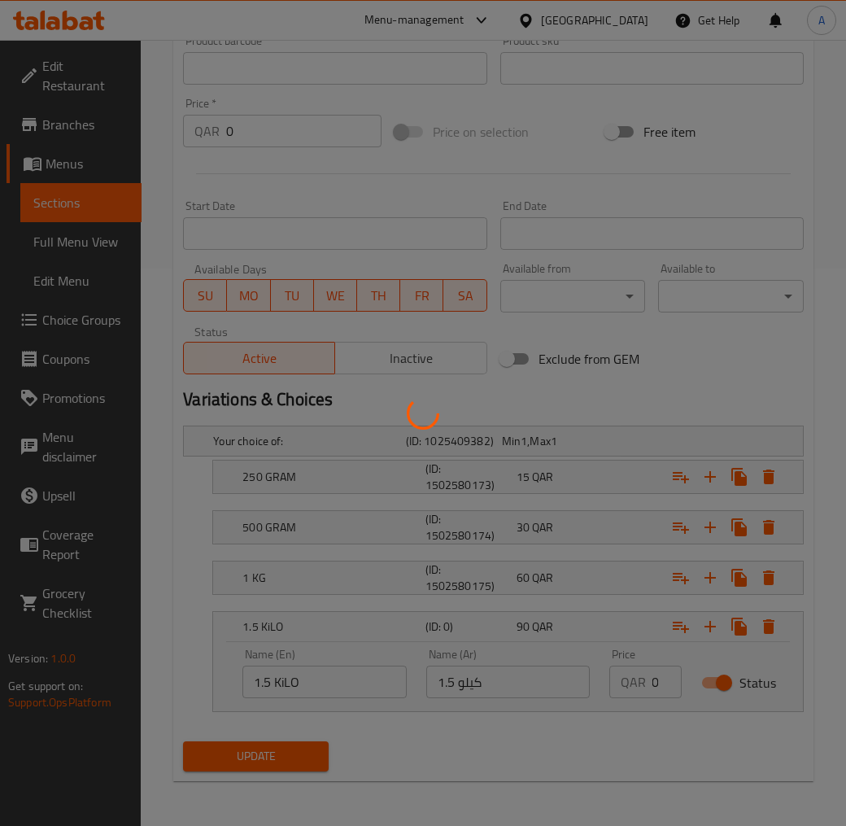
scroll to position [0, 0]
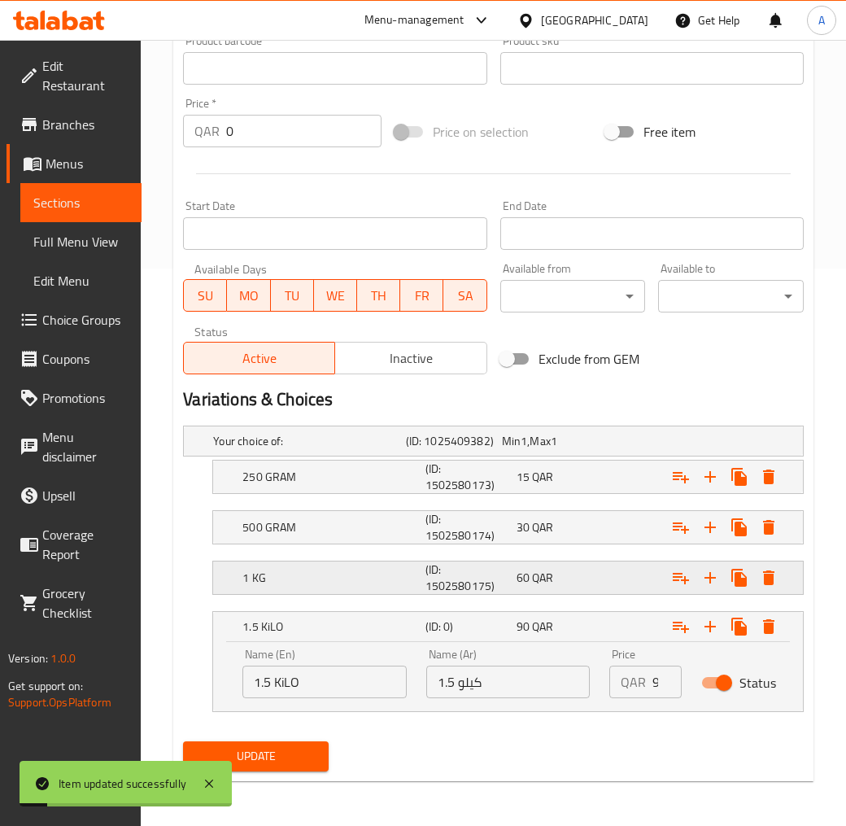
click at [548, 574] on span "QAR" at bounding box center [542, 577] width 21 height 21
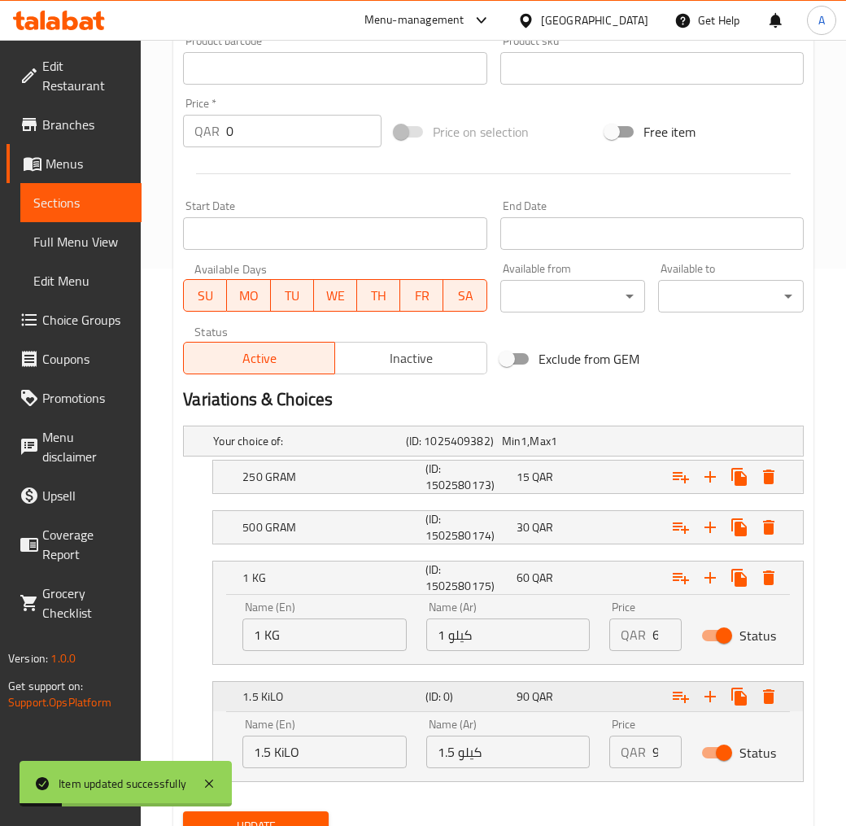
click at [561, 695] on div "90 QAR" at bounding box center [559, 696] width 85 height 16
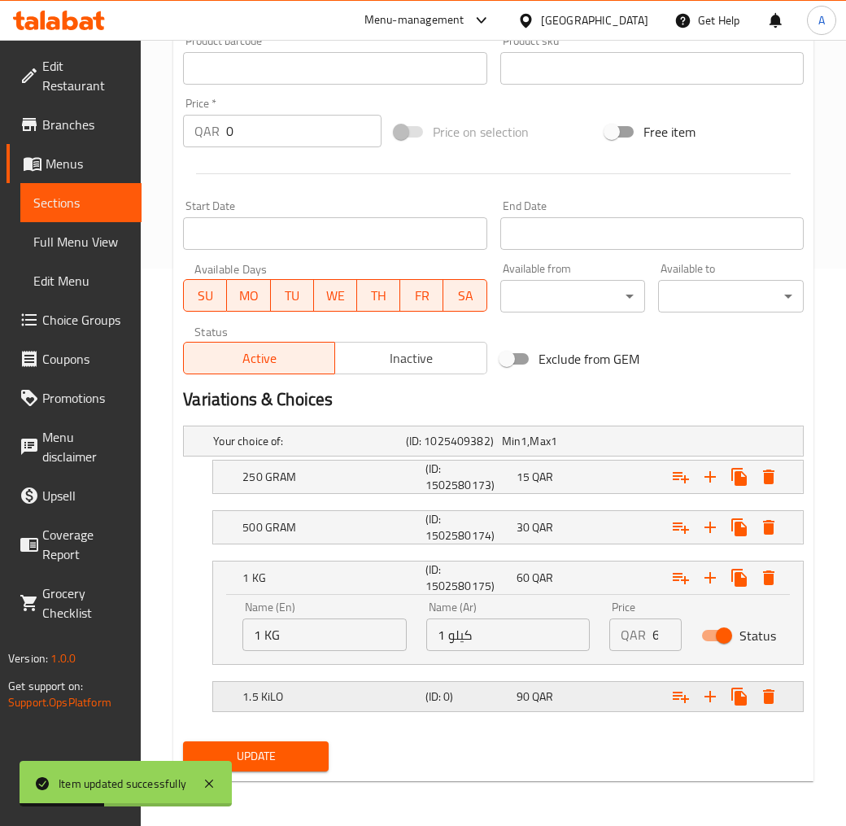
click at [469, 692] on h5 "(ID: 0)" at bounding box center [468, 696] width 85 height 16
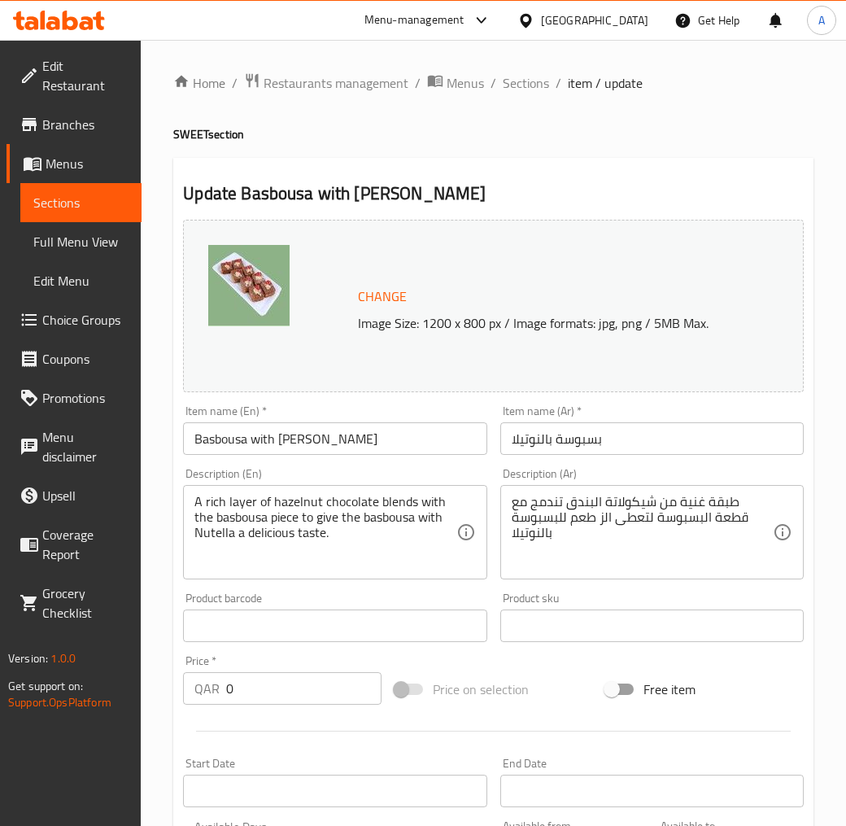
click at [294, 434] on input "Basbousa with [PERSON_NAME]" at bounding box center [335, 438] width 304 height 33
click at [555, 144] on div "Home / Restaurants management / Menus / Sections / item / update SWEET section …" at bounding box center [493, 746] width 640 height 1349
click at [532, 93] on span "Sections" at bounding box center [526, 83] width 46 height 20
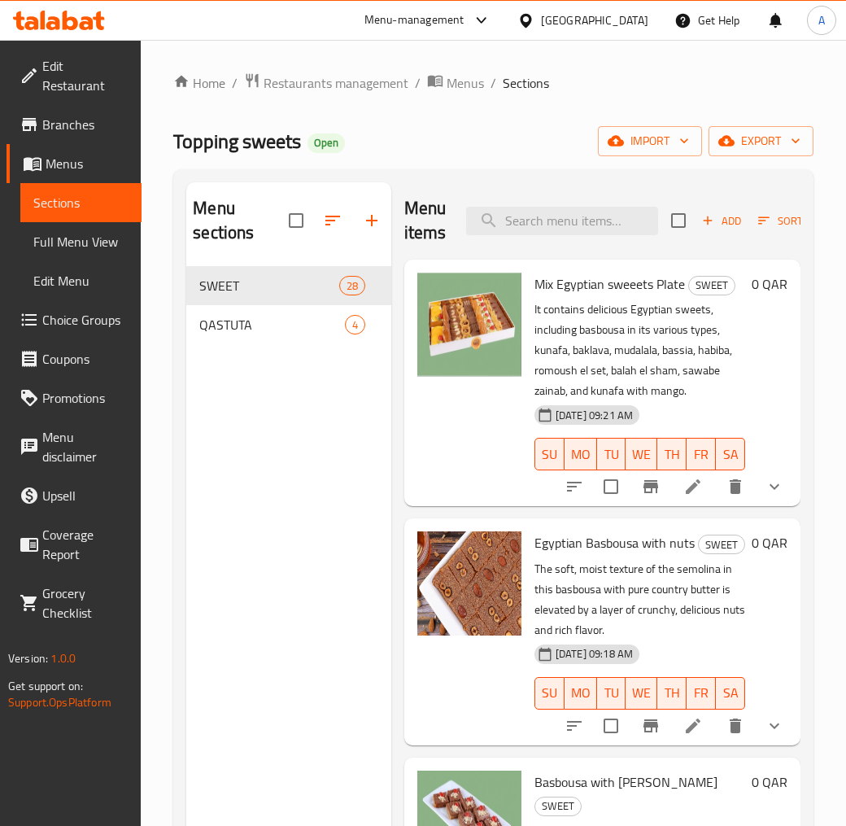
click at [544, 120] on div "Home / Restaurants management / Menus / Sections Topping sweets Open import exp…" at bounding box center [493, 546] width 640 height 949
click at [576, 138] on div "Topping sweets Open import export" at bounding box center [493, 141] width 640 height 30
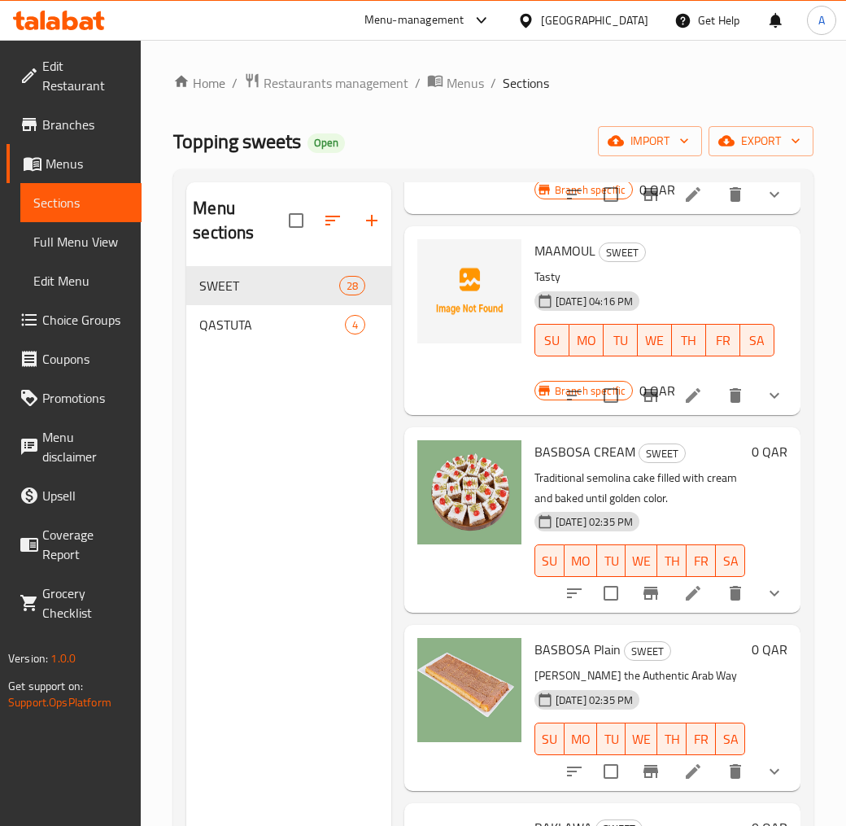
scroll to position [1772, 0]
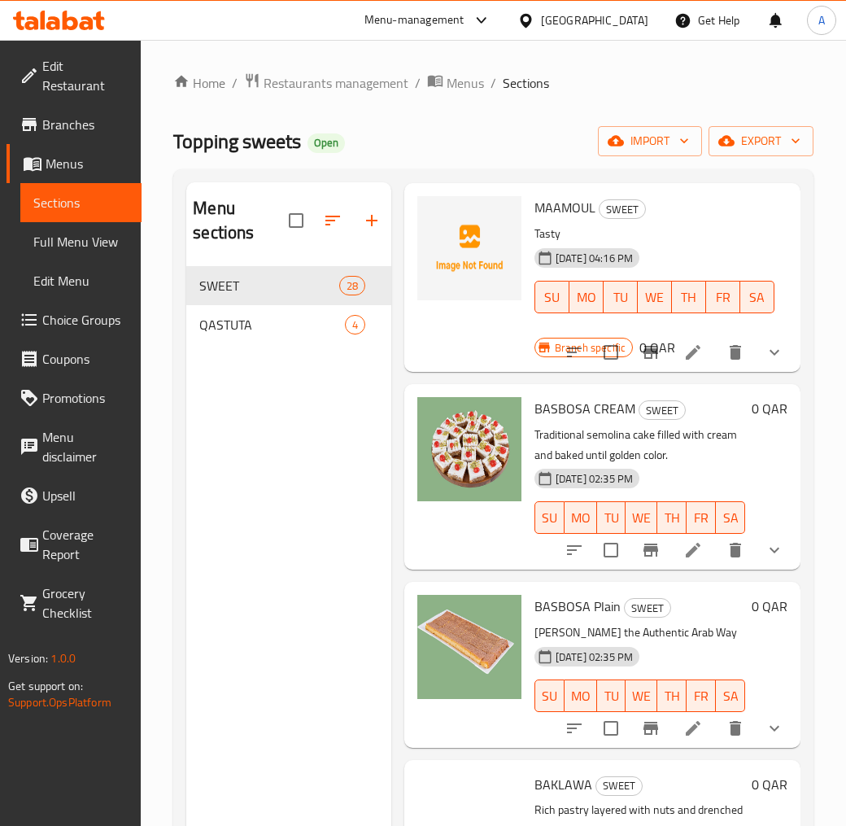
click at [603, 421] on span "BASBOSA CREAM" at bounding box center [585, 408] width 101 height 24
copy h6 "BASBOSA CREAM"
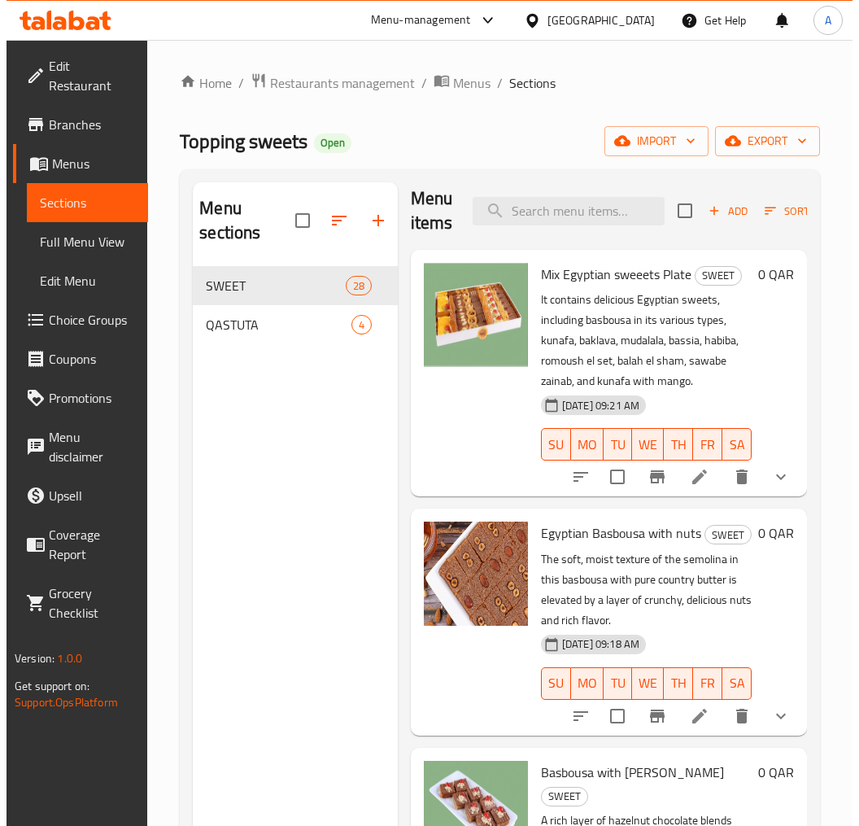
scroll to position [0, 0]
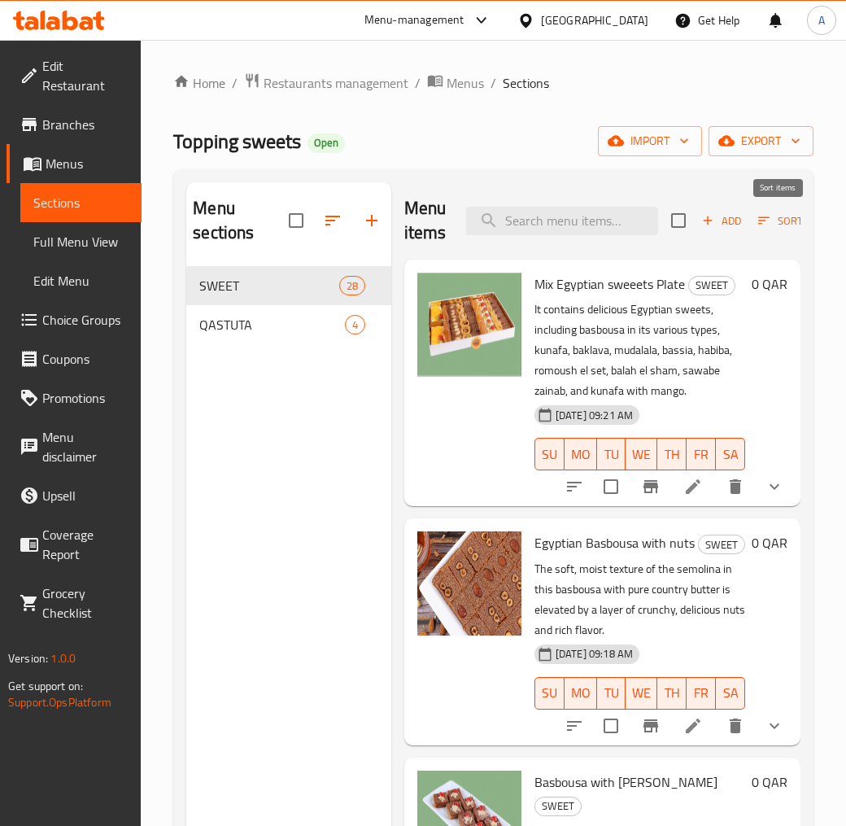
click at [769, 215] on icon "button" at bounding box center [764, 220] width 15 height 15
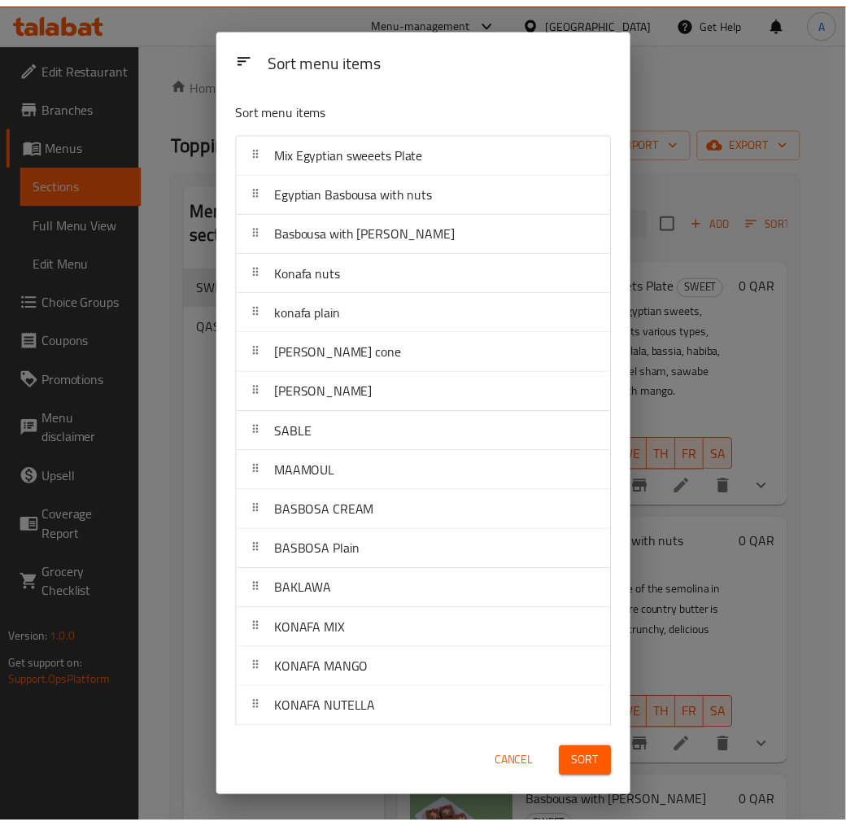
scroll to position [1682, 0]
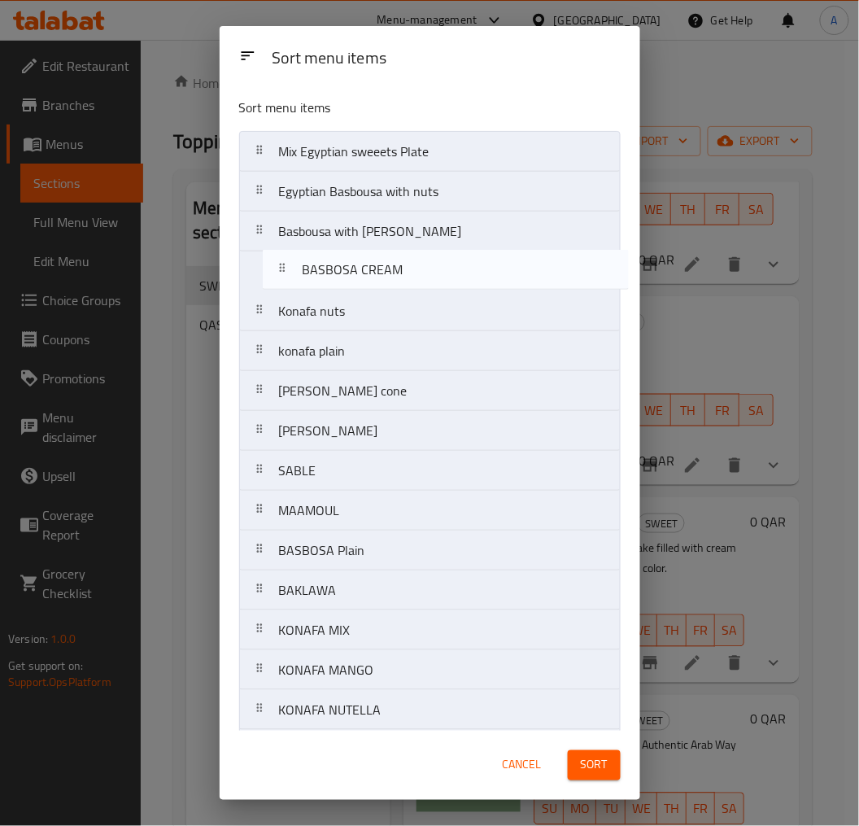
drag, startPoint x: 393, startPoint y: 507, endPoint x: 417, endPoint y: 256, distance: 251.7
click at [417, 256] on nav "Mix Egyptian sweeets Plate Egyptian Basbousa with nuts Basbousa with Nutella Ko…" at bounding box center [430, 690] width 382 height 1118
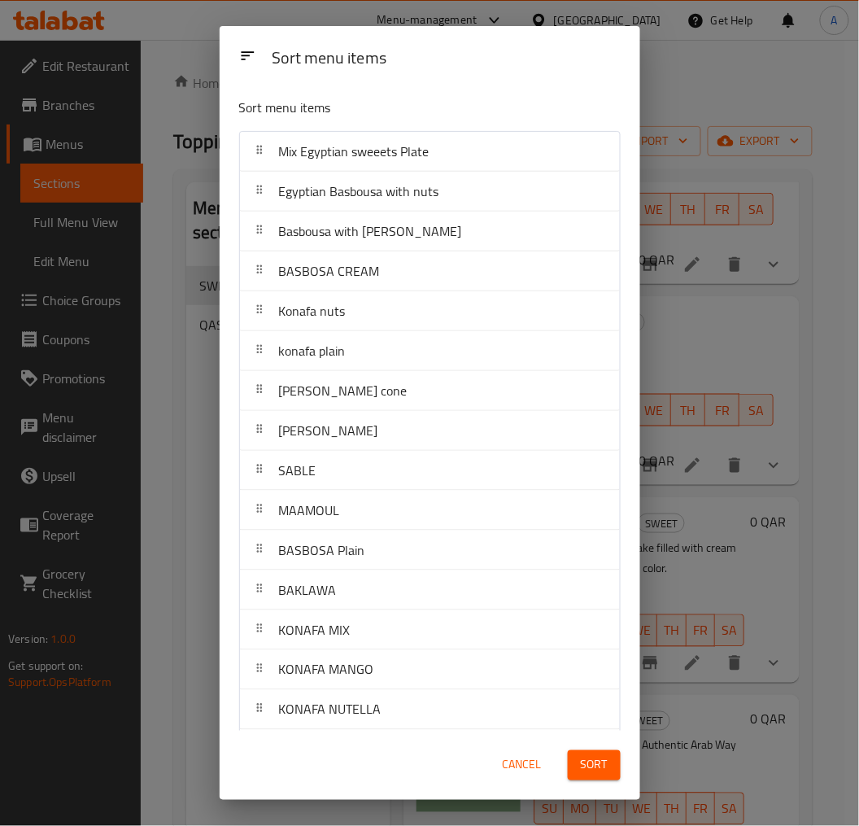
click at [595, 744] on span "Sort" at bounding box center [594, 765] width 27 height 20
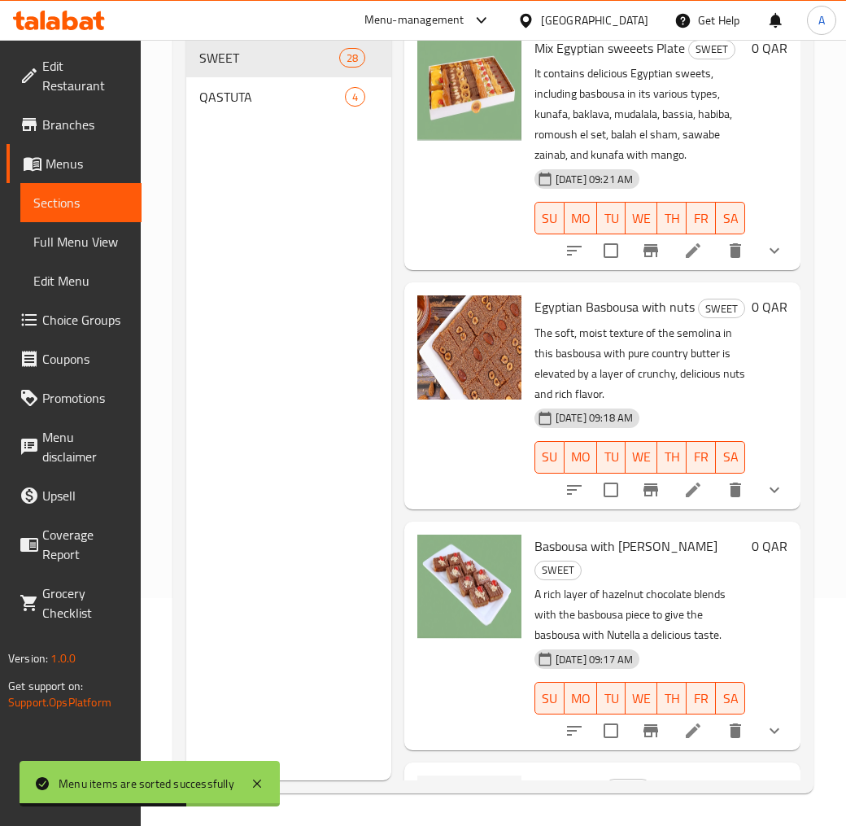
scroll to position [0, 0]
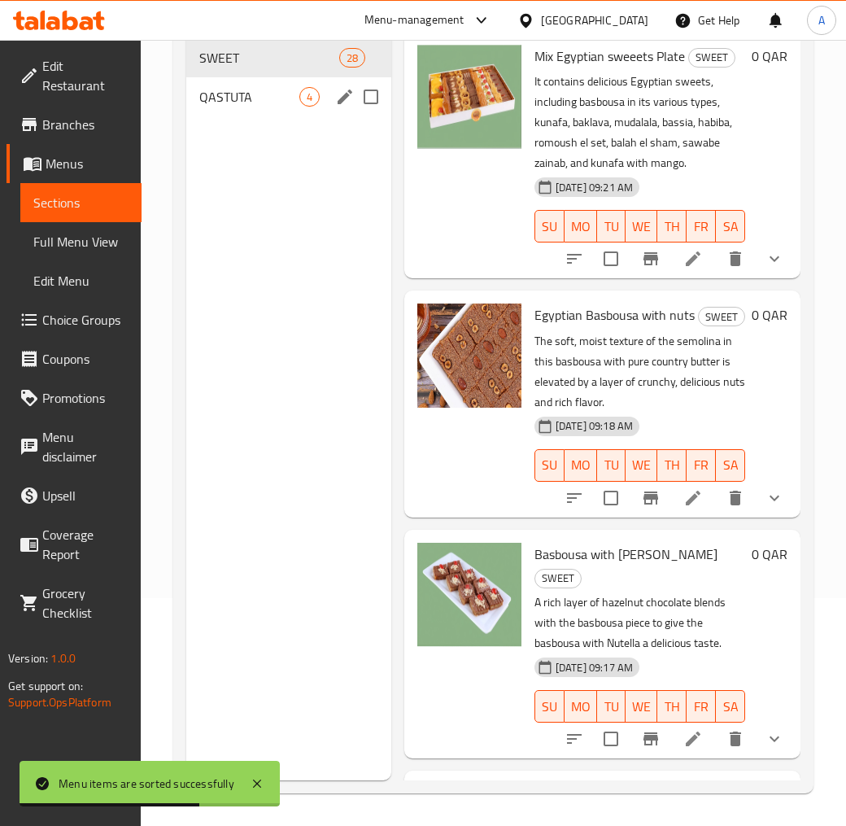
drag, startPoint x: 255, startPoint y: 107, endPoint x: 255, endPoint y: 78, distance: 29.3
click at [255, 107] on div "QASTUTA 4" at bounding box center [288, 96] width 205 height 39
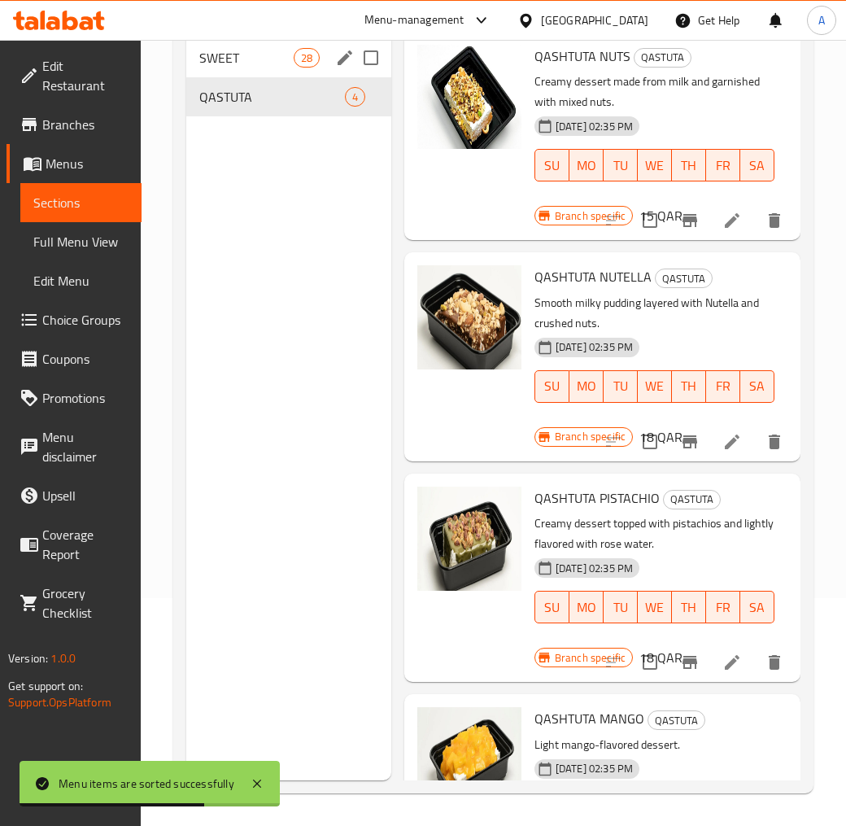
click at [254, 57] on span "SWEET" at bounding box center [246, 58] width 94 height 20
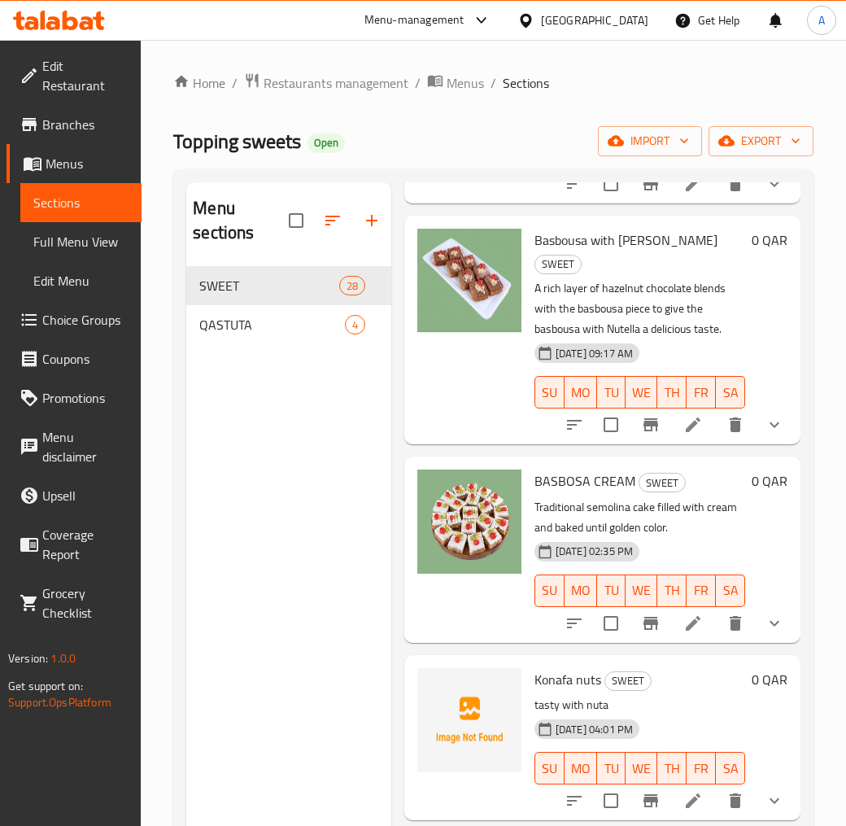
scroll to position [723, 0]
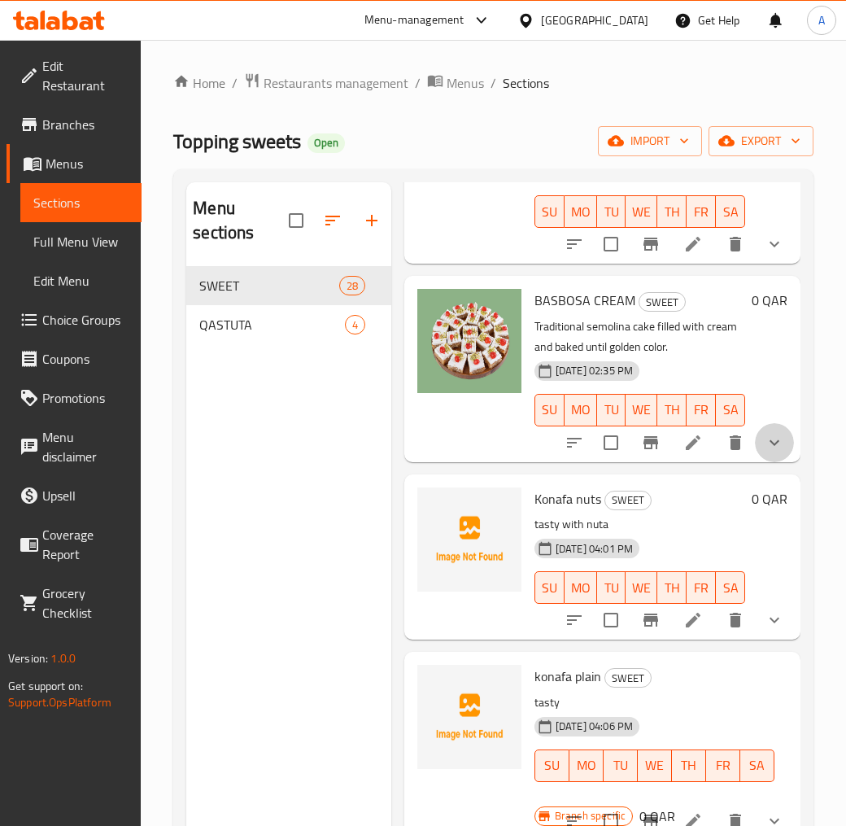
click at [774, 462] on button "show more" at bounding box center [774, 442] width 39 height 39
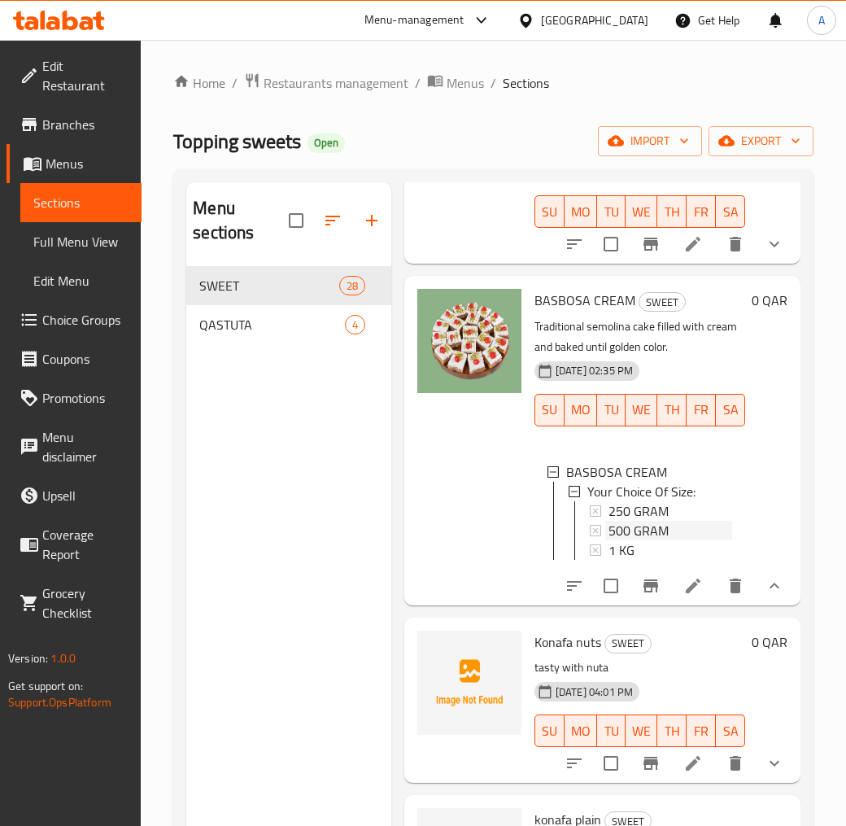
click at [622, 540] on span "500 GRAM" at bounding box center [639, 531] width 60 height 20
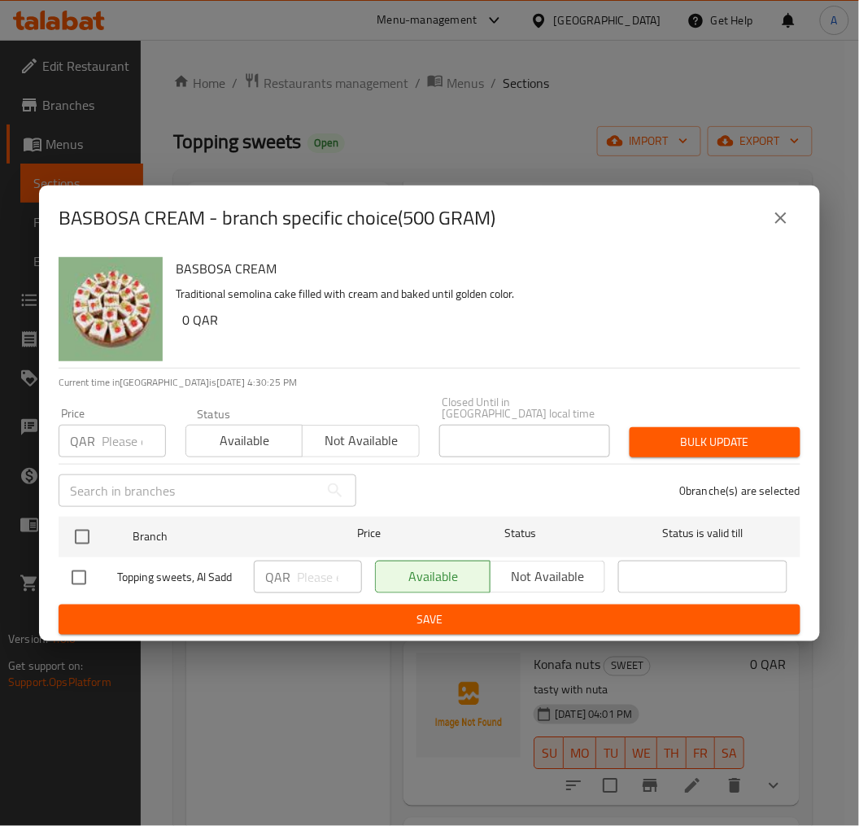
click at [783, 246] on div "BASBOSA CREAM - branch specific choice(500 GRAM)" at bounding box center [429, 218] width 781 height 65
click at [780, 234] on button "close" at bounding box center [781, 218] width 39 height 39
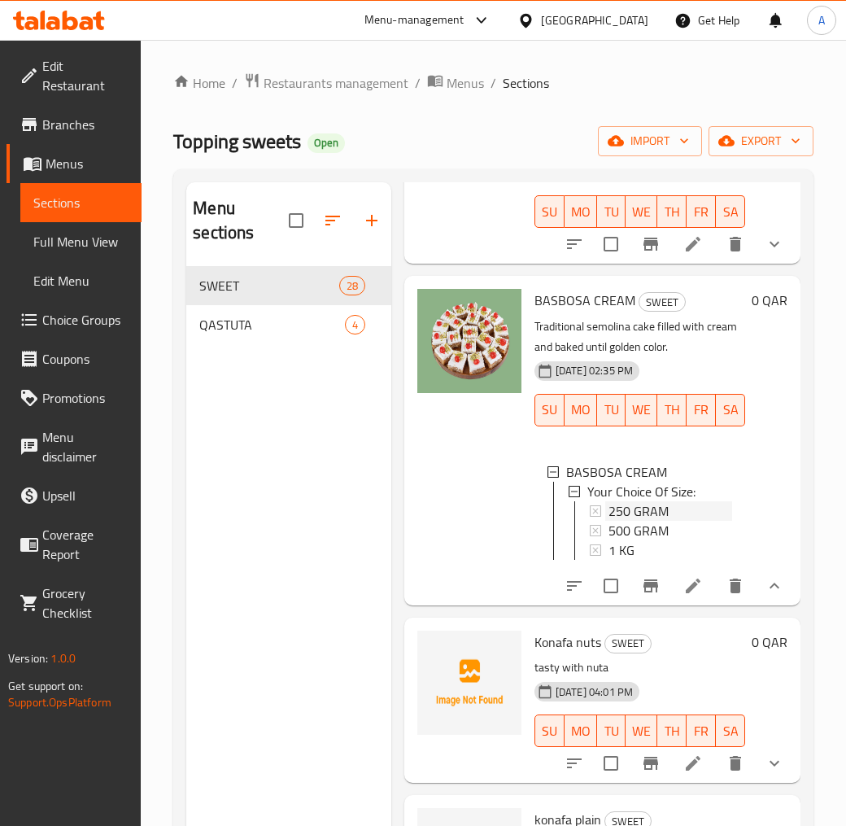
click at [657, 521] on span "250 GRAM" at bounding box center [639, 511] width 60 height 20
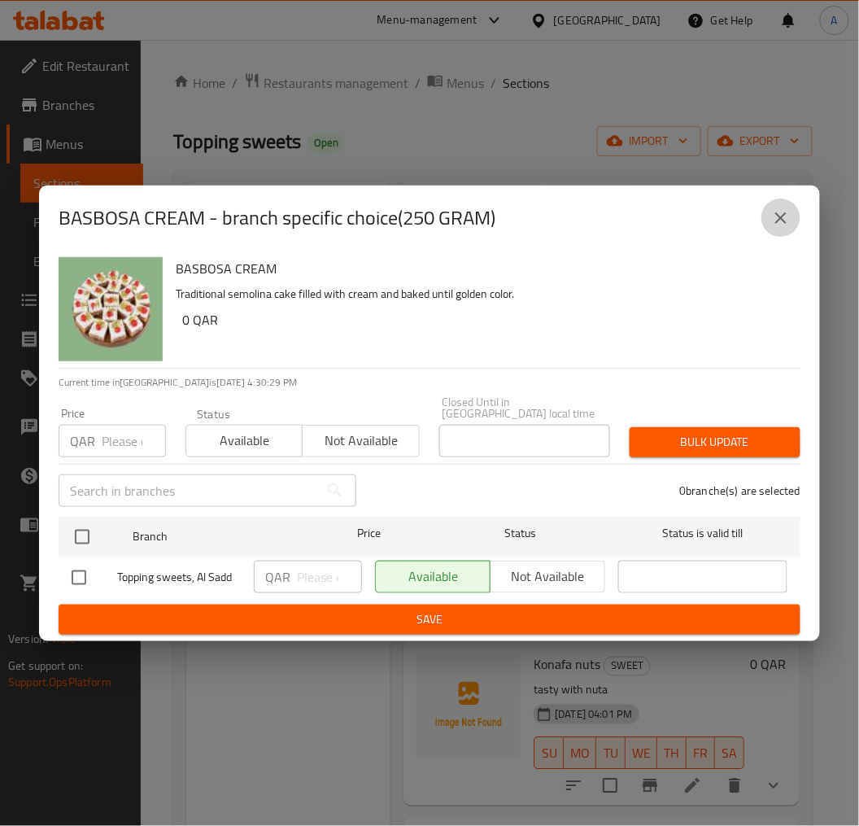
click at [793, 218] on button "close" at bounding box center [781, 218] width 39 height 39
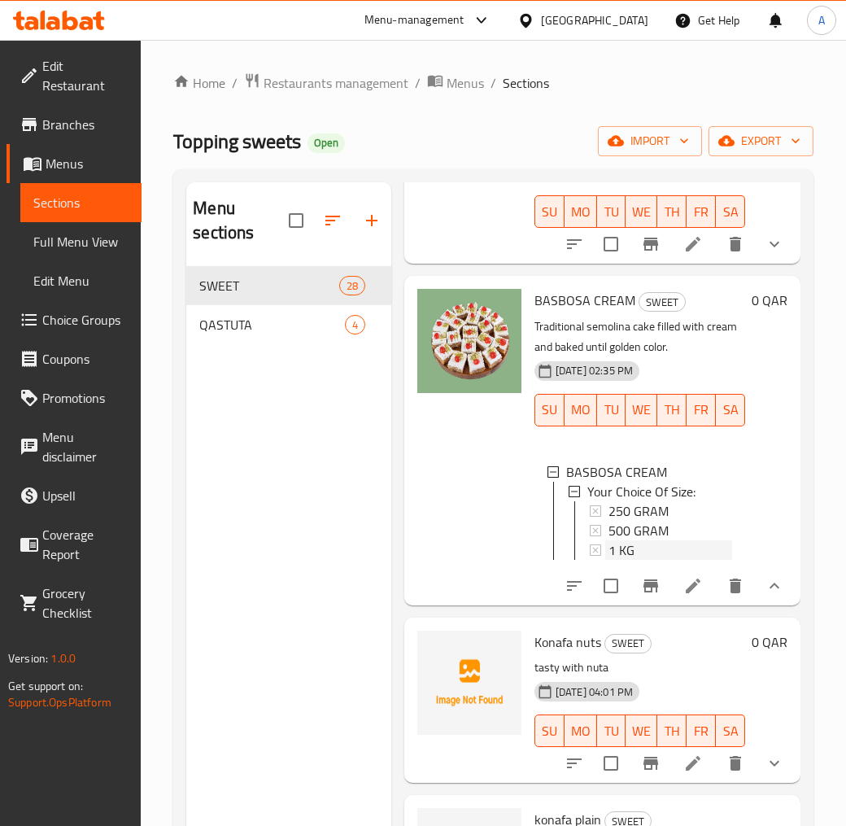
click at [638, 560] on div "1 KG" at bounding box center [671, 550] width 124 height 20
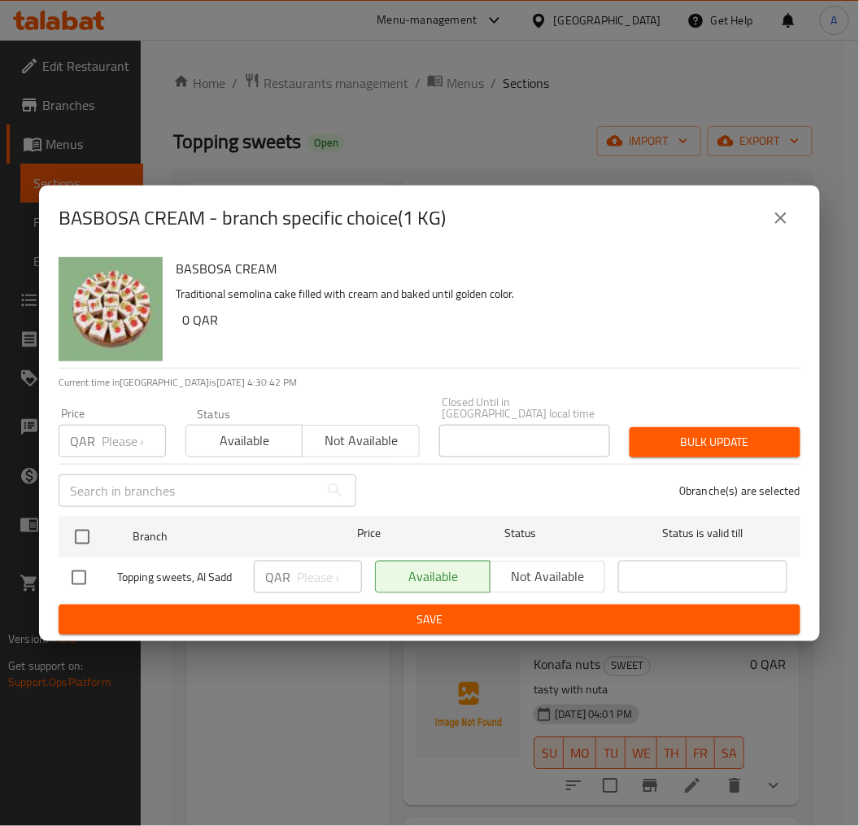
click at [784, 217] on icon "close" at bounding box center [781, 218] width 20 height 20
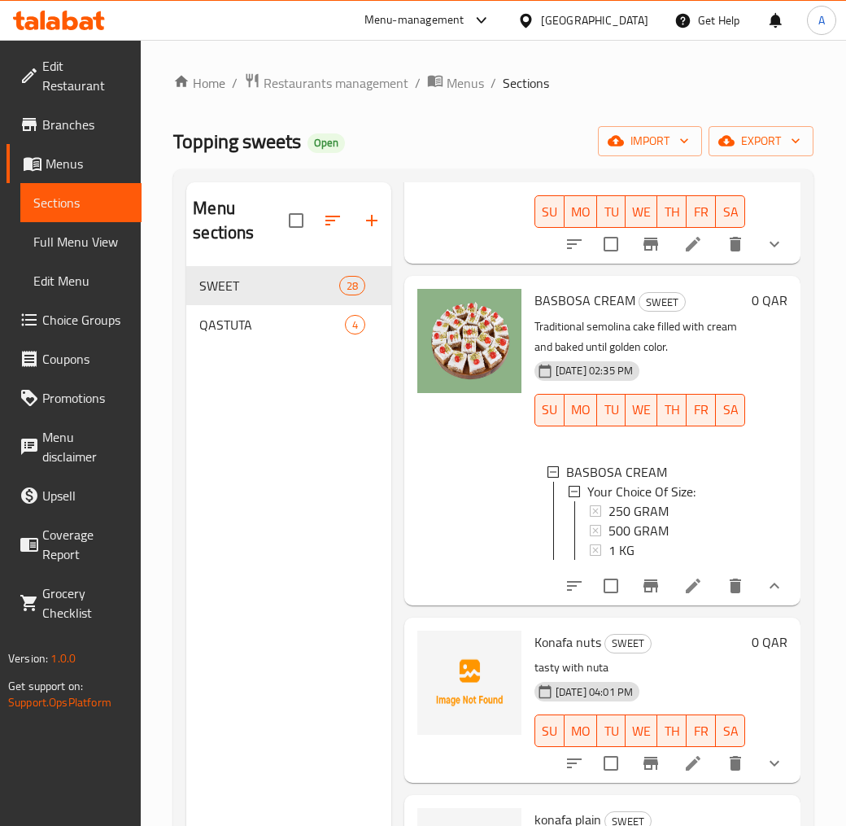
click at [684, 596] on icon at bounding box center [694, 586] width 20 height 20
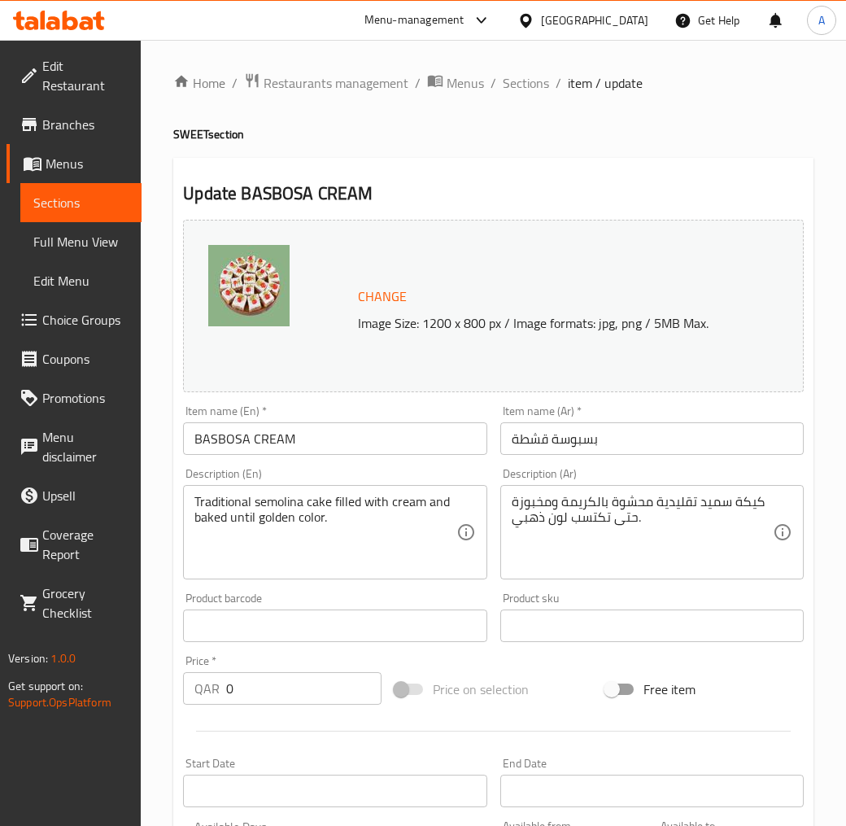
scroll to position [440, 0]
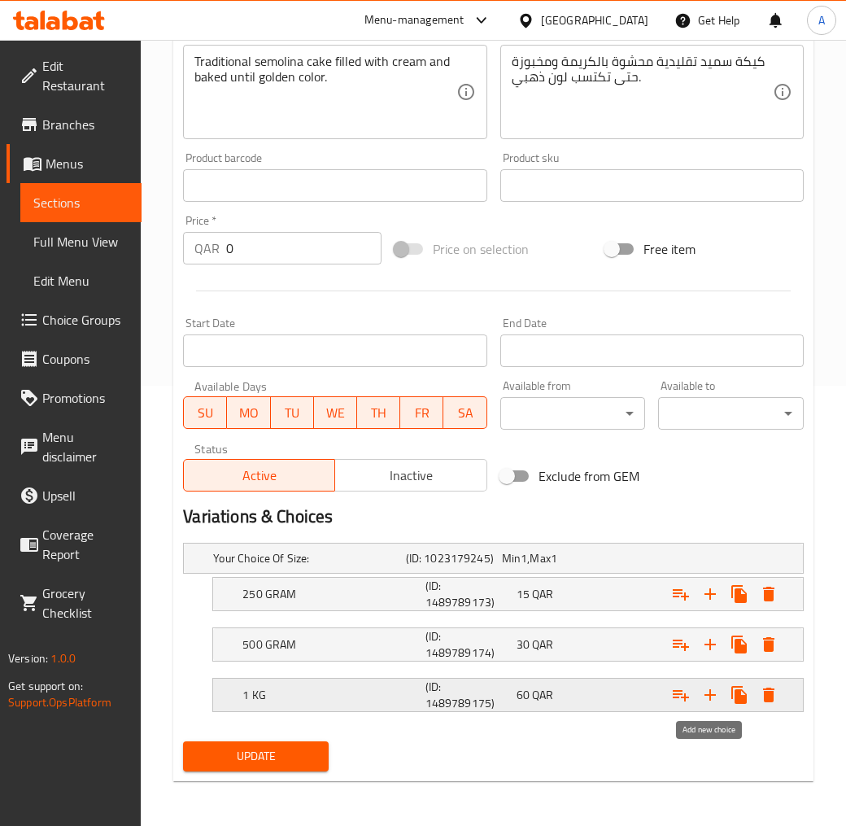
click at [714, 696] on icon "Expand" at bounding box center [711, 695] width 20 height 20
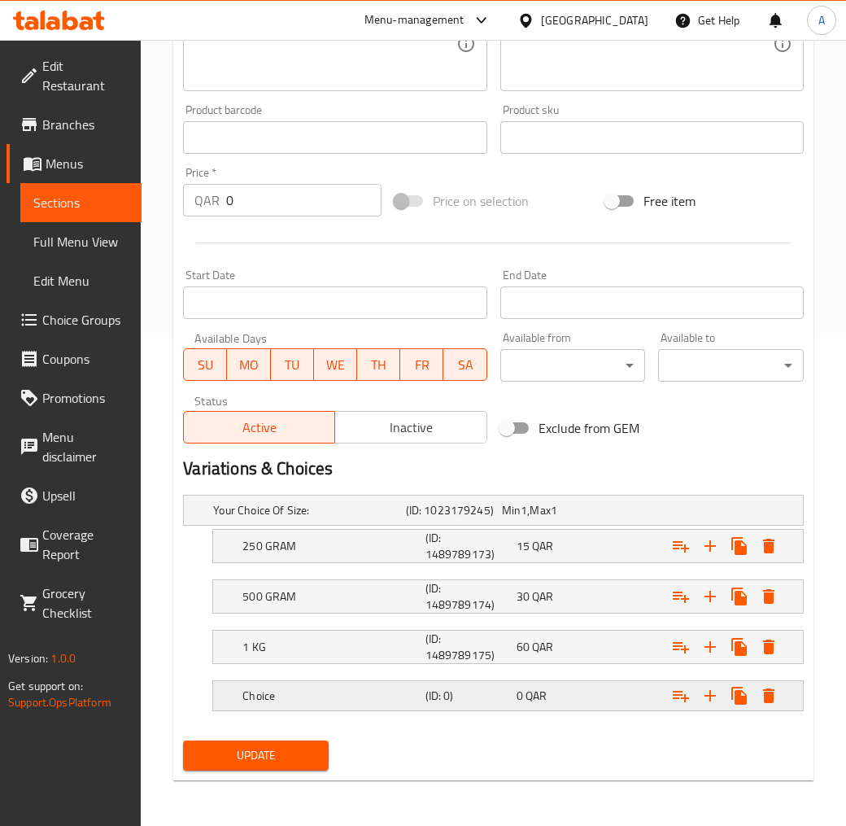
click at [517, 690] on span "0" at bounding box center [520, 695] width 7 height 21
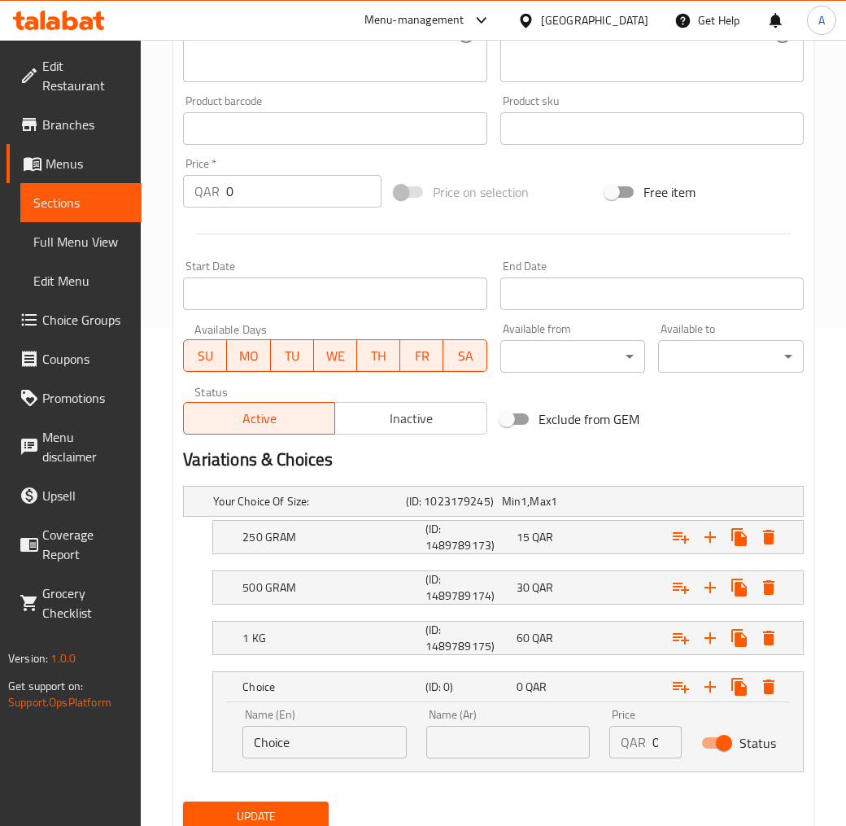
scroll to position [557, 0]
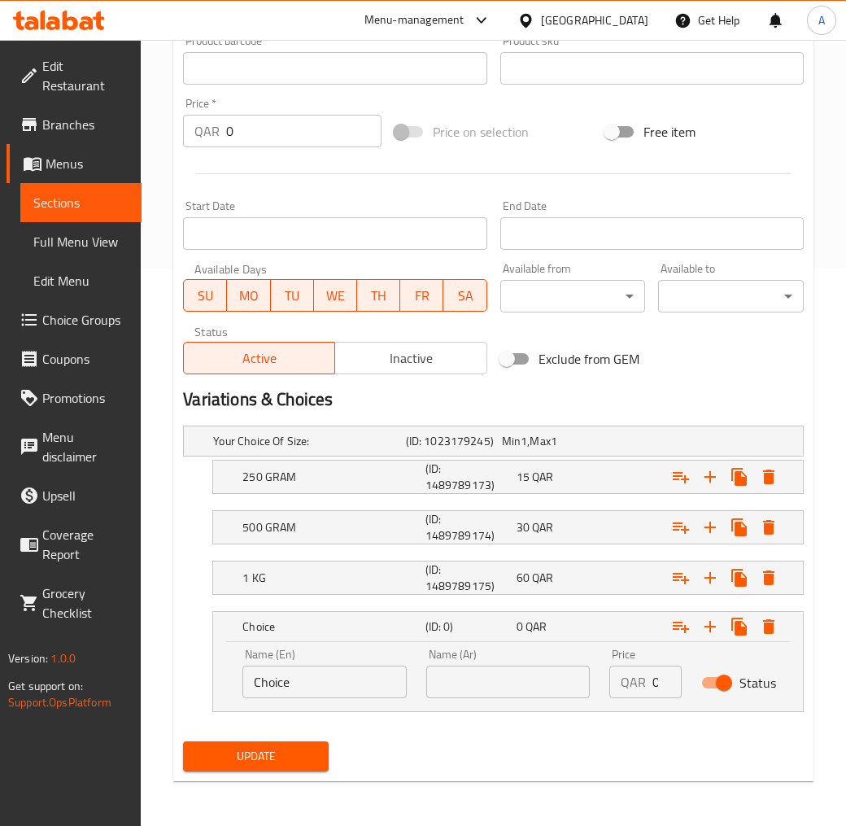
click at [498, 667] on input "text" at bounding box center [508, 682] width 164 height 33
type input "1.5 كيلو"
drag, startPoint x: 312, startPoint y: 680, endPoint x: 139, endPoint y: 679, distance: 173.3
click at [141, 679] on div "Edit Restaurant Branches Menus Sections Full Menu View Edit Menu Choice Groups …" at bounding box center [423, 154] width 846 height 1344
click at [258, 679] on input "text" at bounding box center [324, 682] width 164 height 33
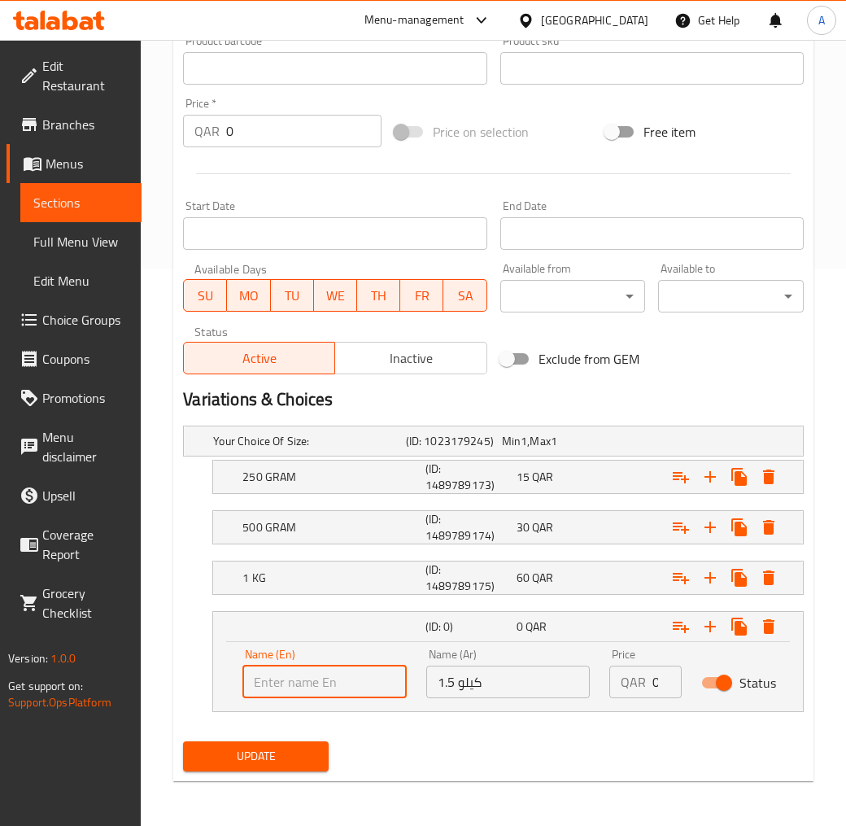
type input "1.5 KiLO"
drag, startPoint x: 641, startPoint y: 678, endPoint x: 750, endPoint y: 717, distance: 115.8
click at [717, 701] on div "Name (En) 1.5 KiLO Name (En) Name (Ar) 1.5 كيلو Name (Ar) Price QAR 0 Price Sta…" at bounding box center [508, 673] width 551 height 69
click at [574, 736] on div "Update" at bounding box center [494, 756] width 634 height 43
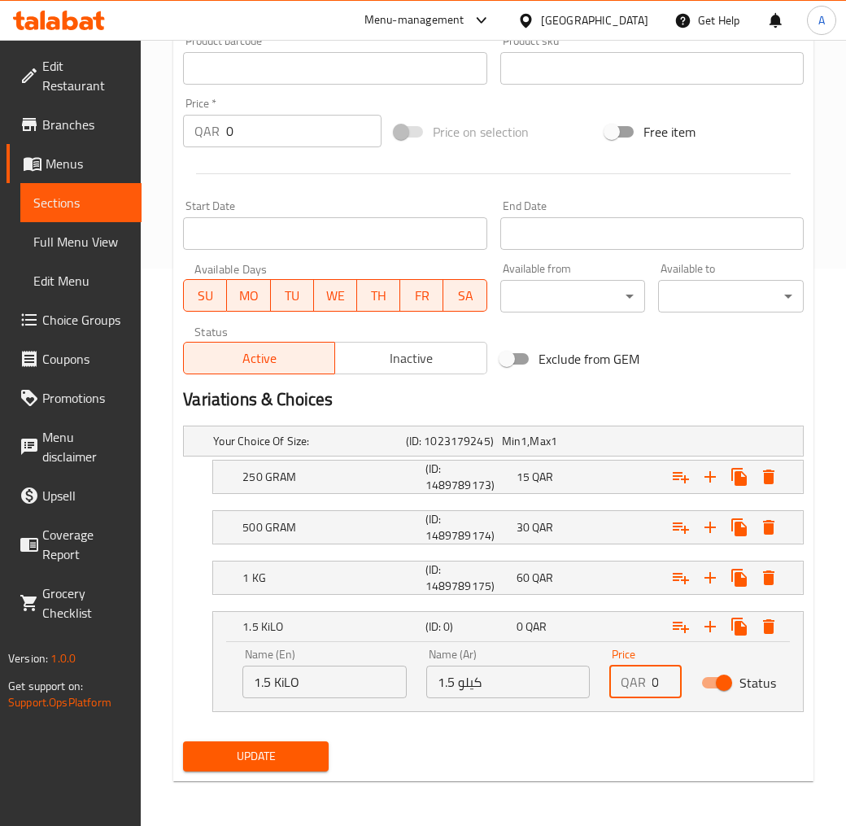
scroll to position [0, 0]
drag, startPoint x: 652, startPoint y: 679, endPoint x: 663, endPoint y: 679, distance: 11.4
click at [663, 679] on input "0" at bounding box center [667, 682] width 29 height 33
type input "90"
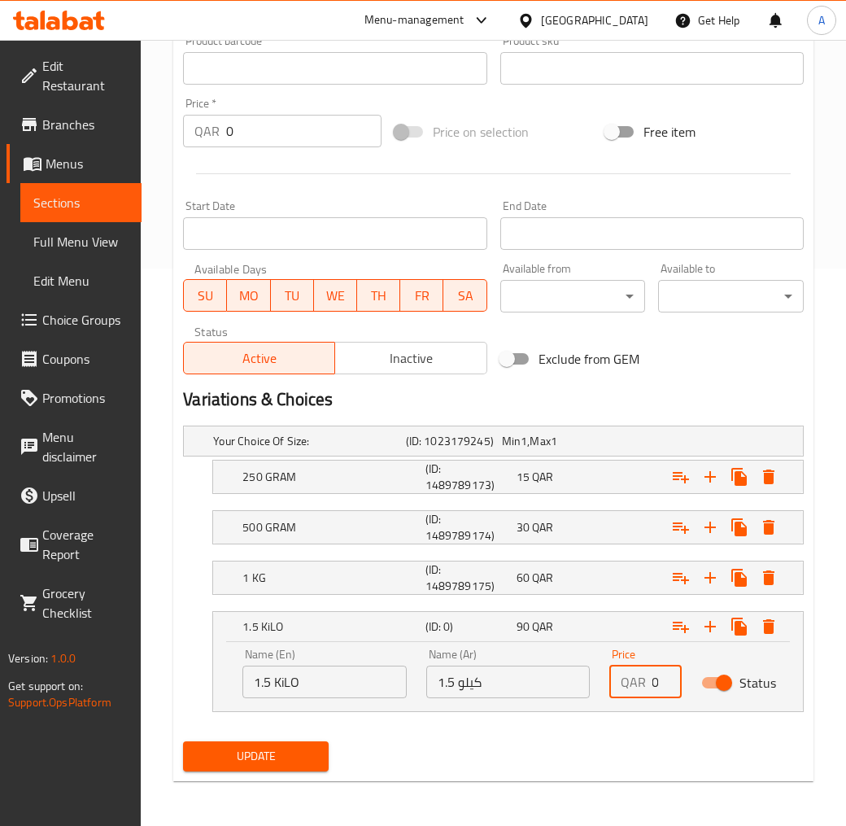
click at [643, 744] on div "Update" at bounding box center [494, 756] width 634 height 43
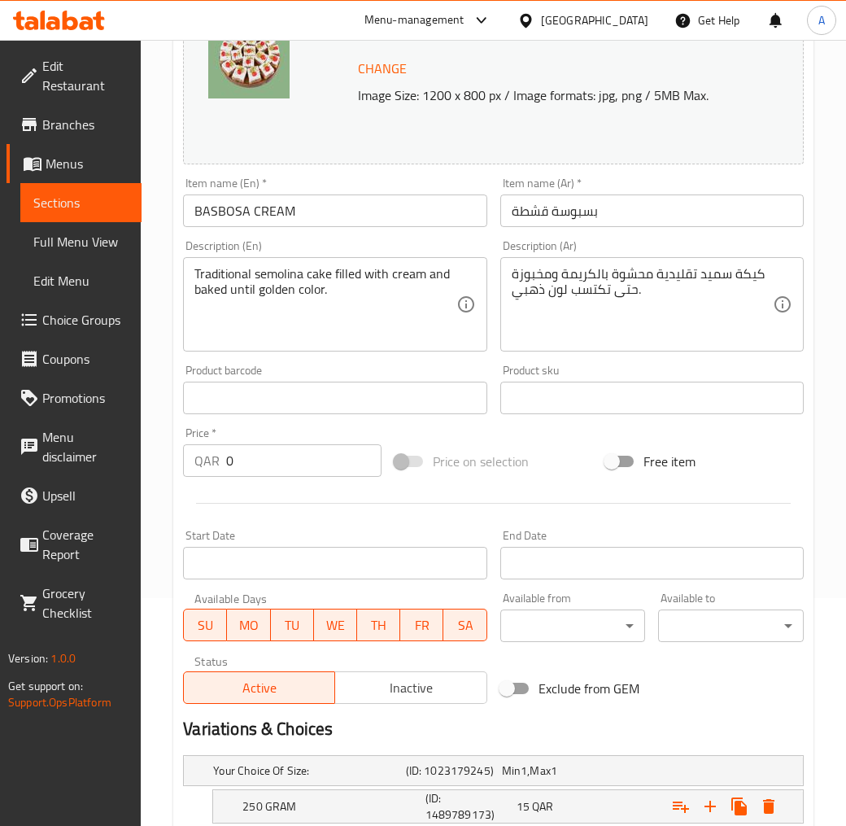
scroll to position [196, 0]
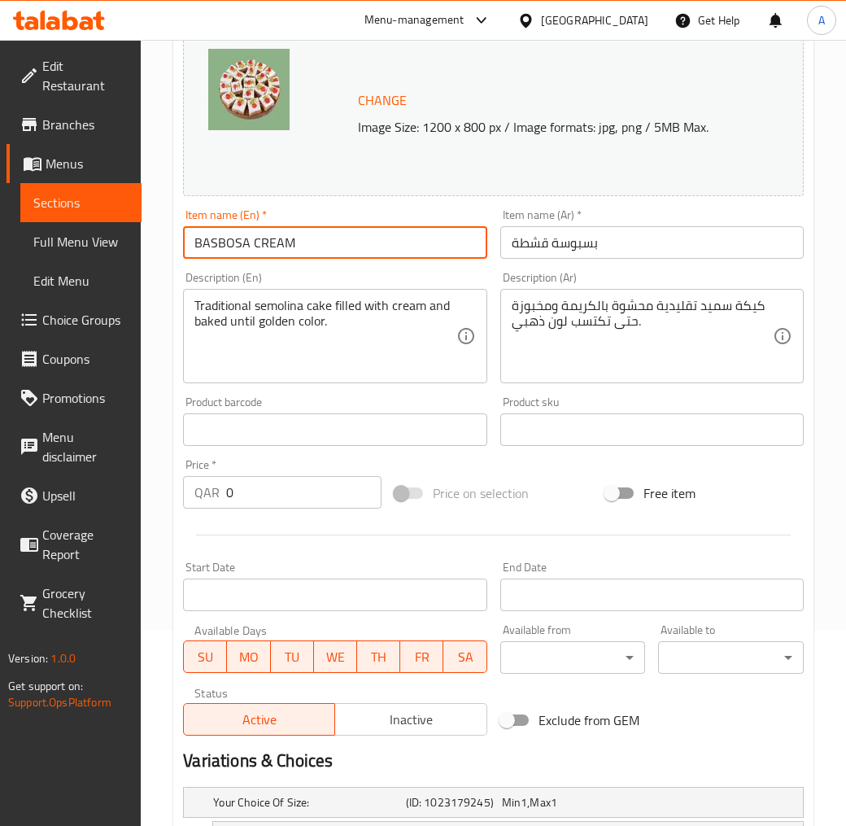
click at [308, 249] on input "BASBOSA CREAM" at bounding box center [335, 242] width 304 height 33
paste input "asbousa with cream"
type input "Basbousa with cream"
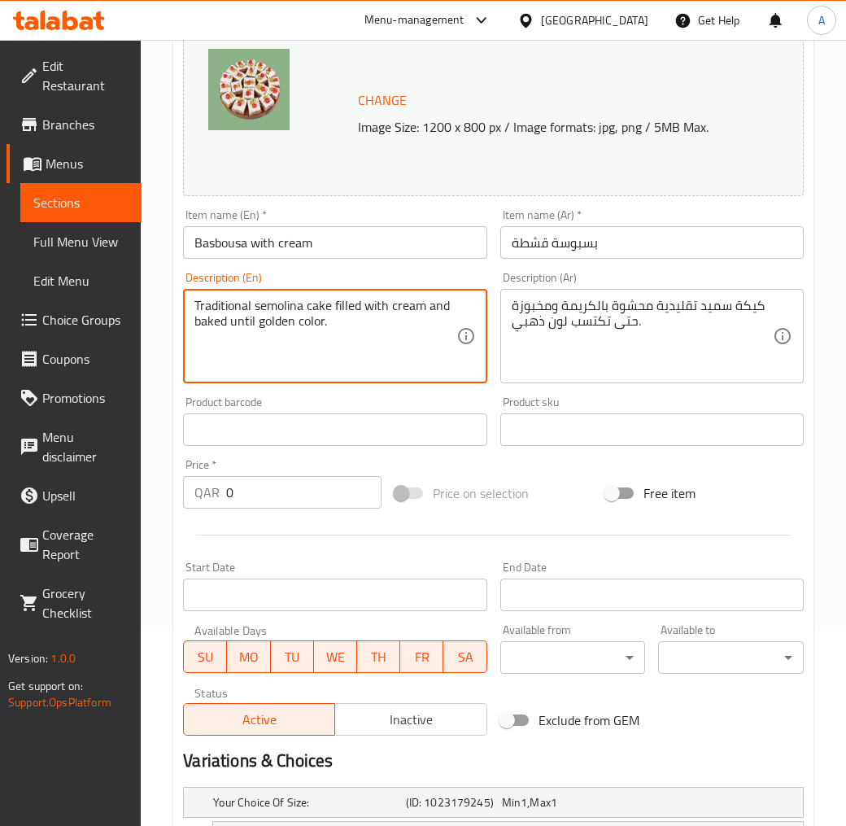
click at [310, 338] on textarea "Traditional semolina cake filled with cream and baked until golden color." at bounding box center [324, 336] width 261 height 77
paste textarea "A rich and cold cream layer adds a layer of softness to the basbousa, making th…"
type textarea "A rich and cold cream layer adds a layer of softness to the basbousa, making th…"
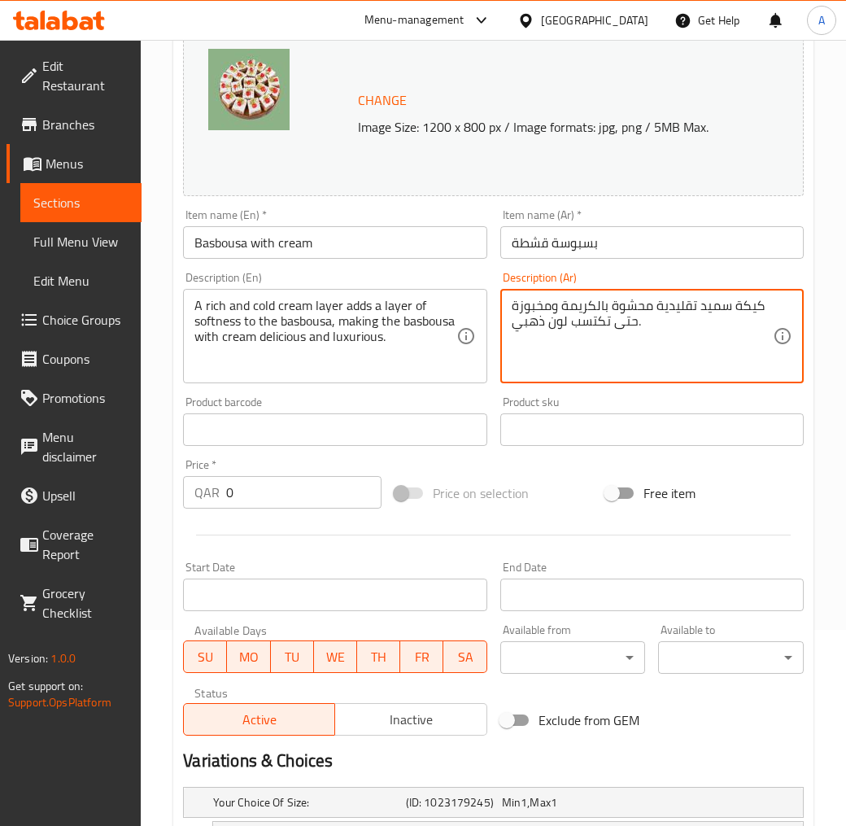
click at [611, 321] on textarea "كيكة سميد تقليدية محشوة بالكريمة ومخبوزة حتى تكتسب لون ذهبي." at bounding box center [642, 336] width 261 height 77
paste textarea "طبقة قشطة غنية و باردة تزيد قطعة البسبوسة الرطبقة مما يجعل بسبوسة بالقشطة لزيزة…"
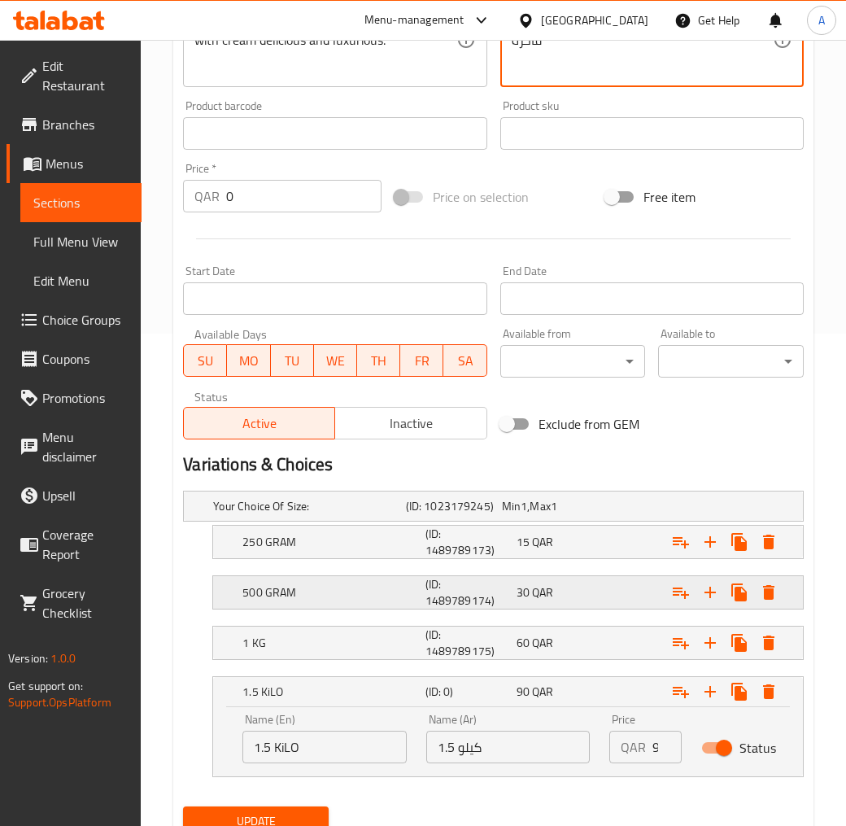
scroll to position [557, 0]
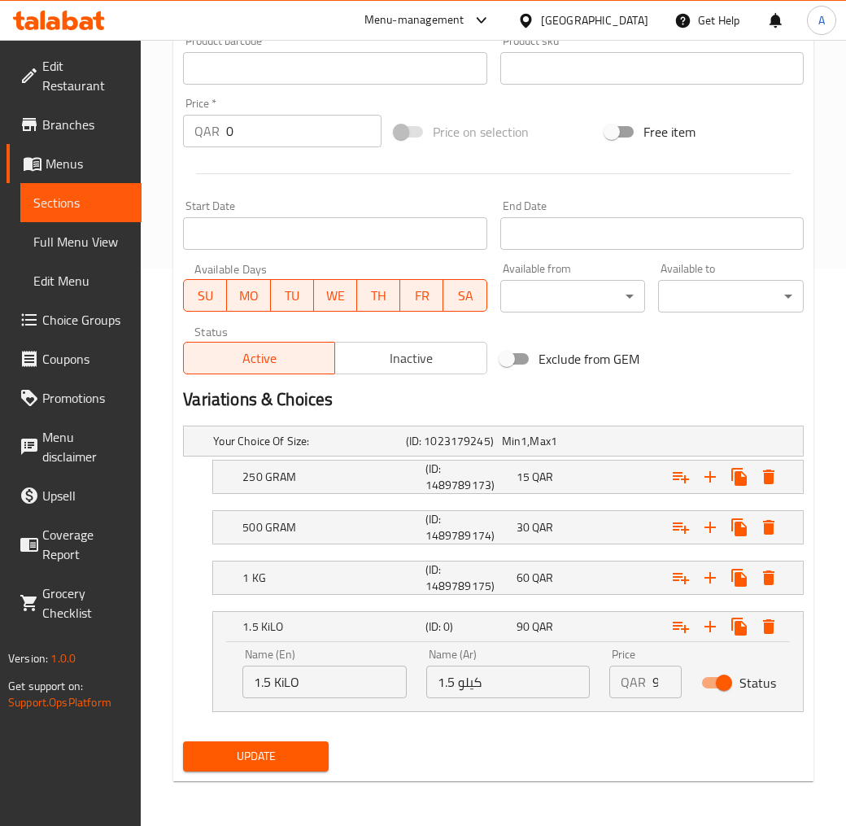
type textarea "طبقة قشطة غنية و باردة تزيد قطعة البسبوسة الرطبقة مما يجعل بسبوسة بالقشطة لزيزة…"
click at [297, 744] on span "Update" at bounding box center [256, 756] width 120 height 20
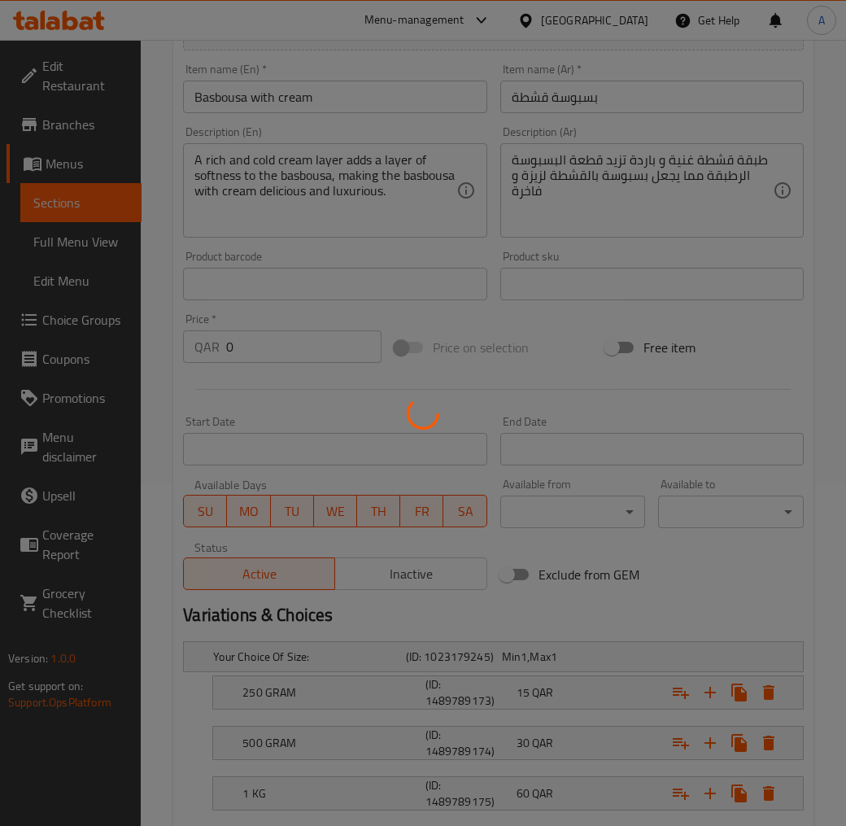
scroll to position [106, 0]
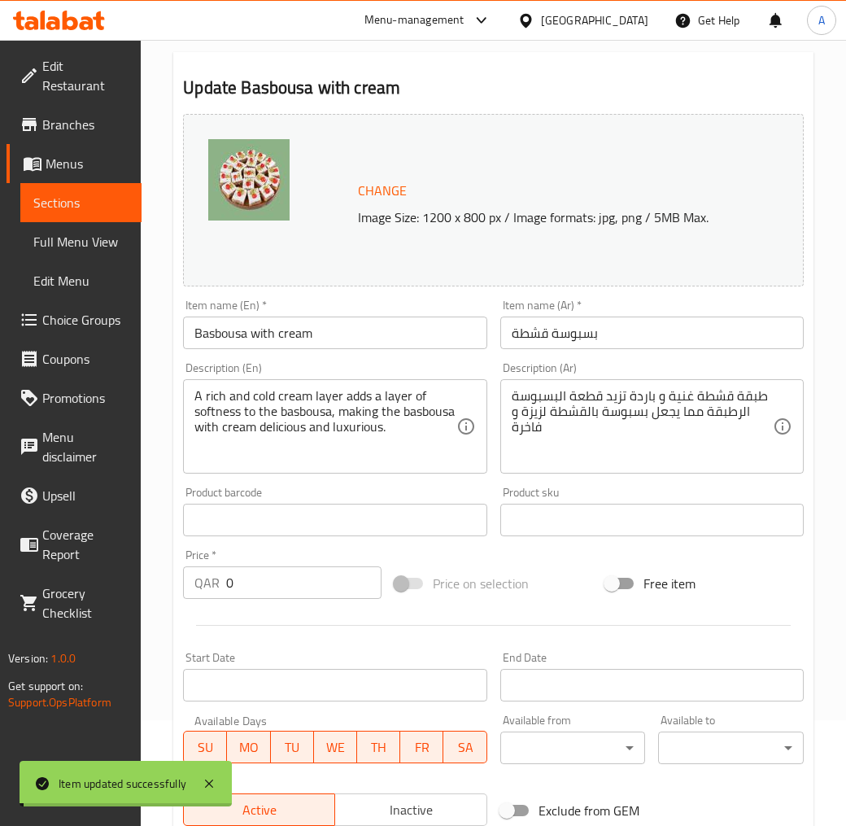
click at [277, 339] on input "Basbousa with cream" at bounding box center [335, 333] width 304 height 33
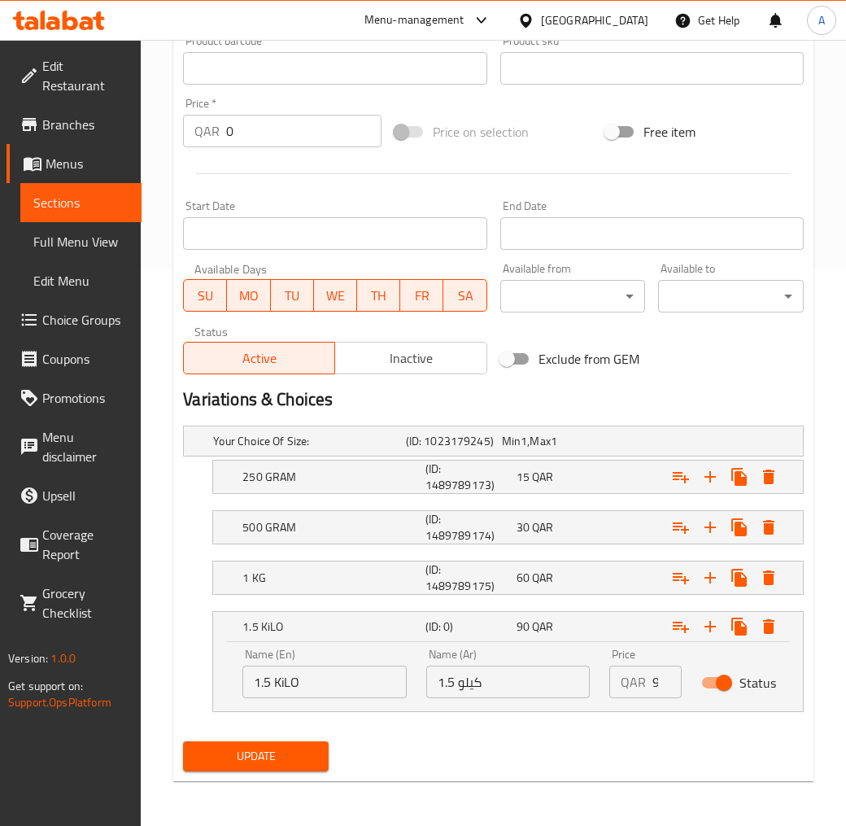
drag, startPoint x: 285, startPoint y: 762, endPoint x: 297, endPoint y: 750, distance: 16.7
click at [285, 744] on span "Update" at bounding box center [256, 756] width 120 height 20
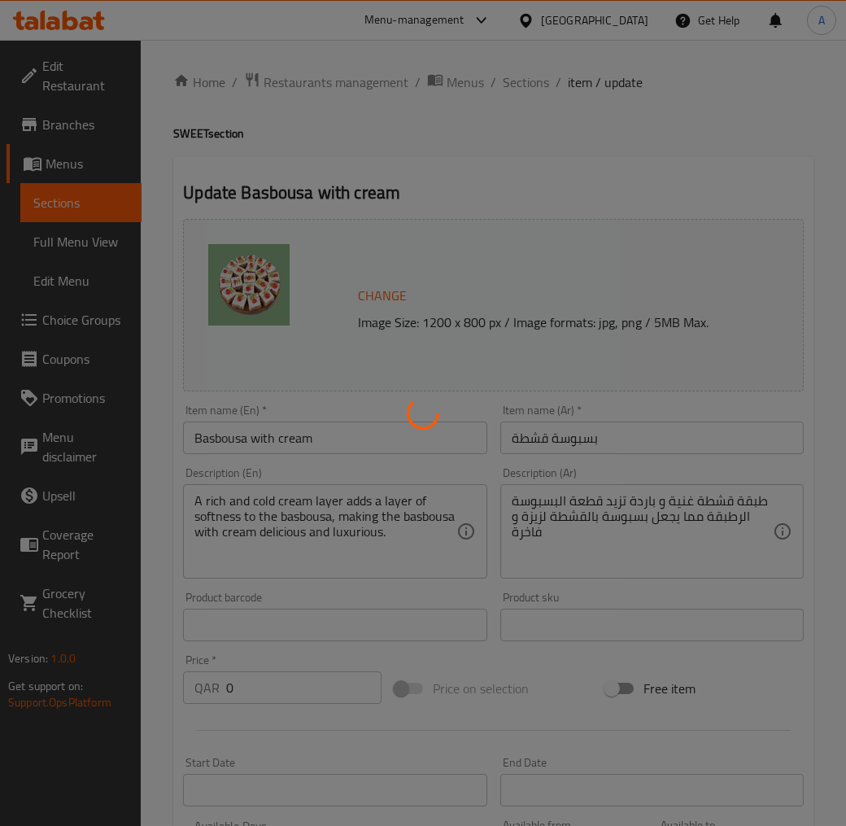
scroll to position [0, 0]
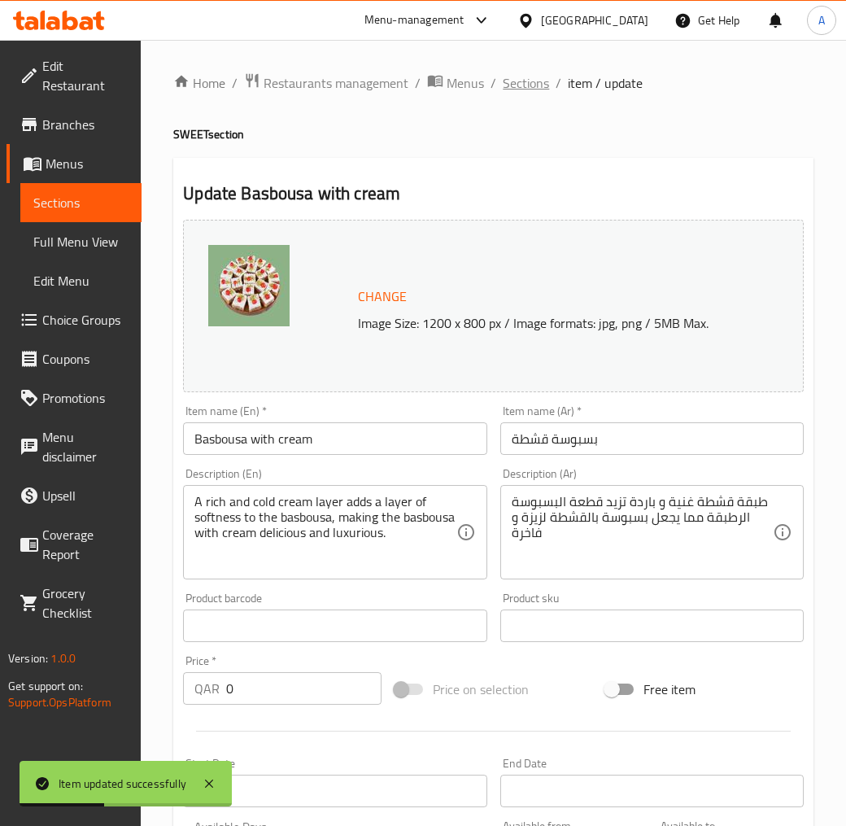
click at [519, 74] on span "Sections" at bounding box center [526, 83] width 46 height 20
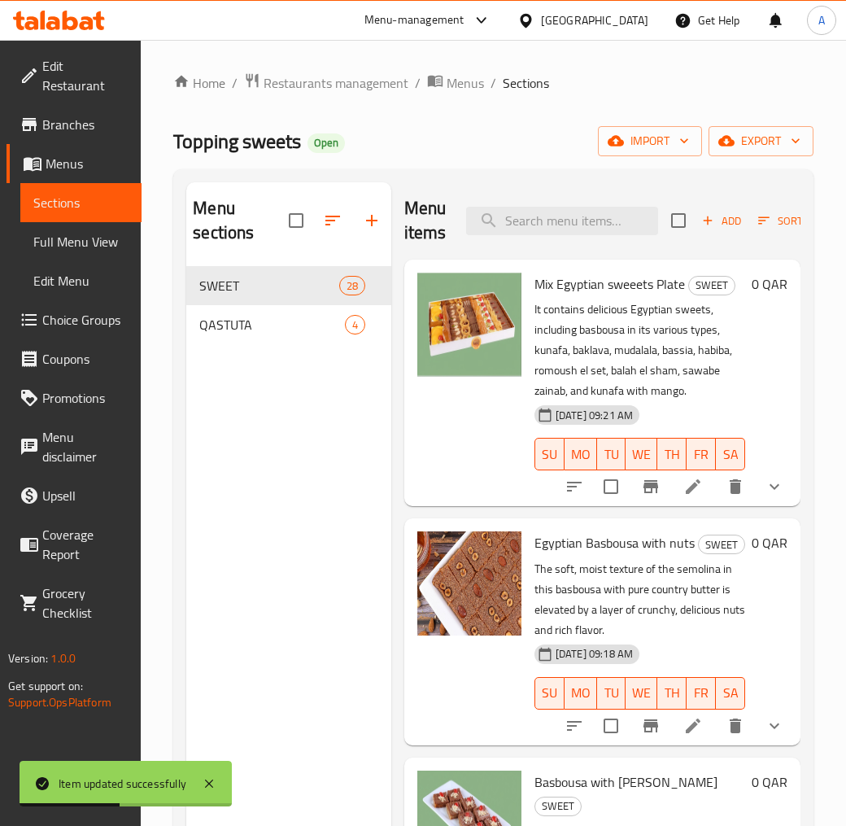
click at [576, 119] on div "Home / Restaurants management / Menus / Sections Topping sweets Open import exp…" at bounding box center [493, 546] width 640 height 949
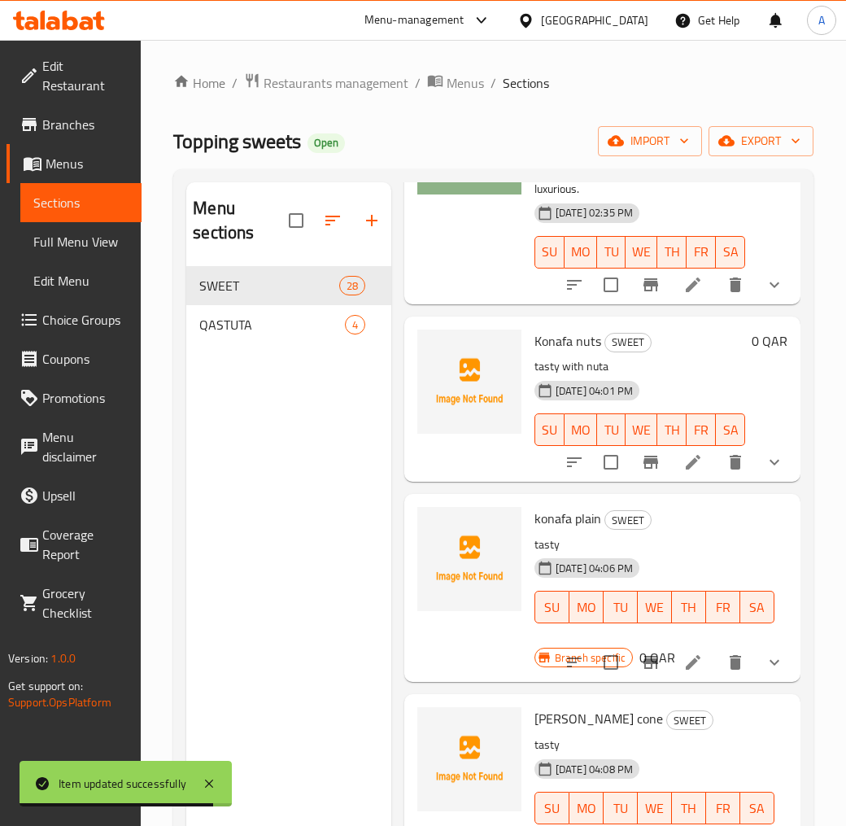
scroll to position [1924, 0]
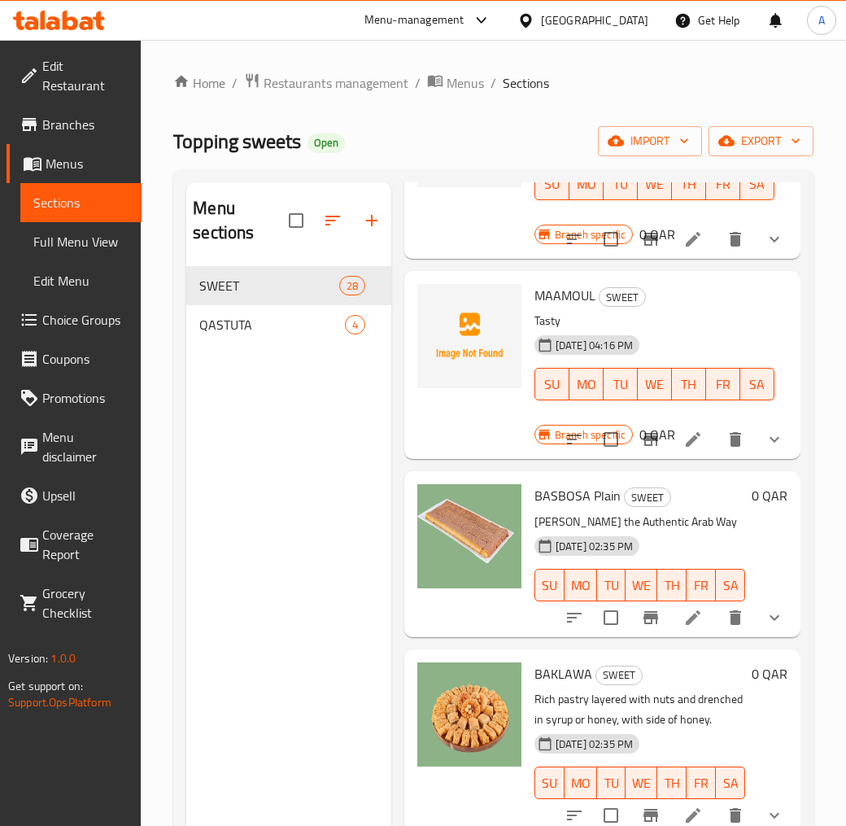
click at [571, 508] on span "BASBOSA Plain" at bounding box center [578, 495] width 86 height 24
copy h6 "BASBOSA Plain"
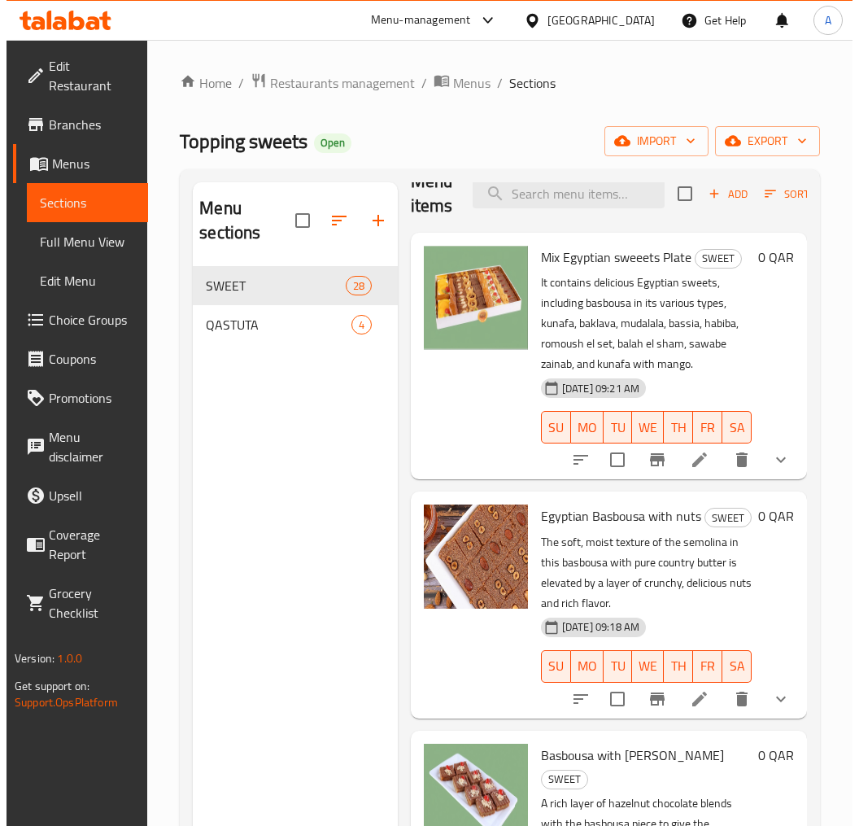
scroll to position [0, 0]
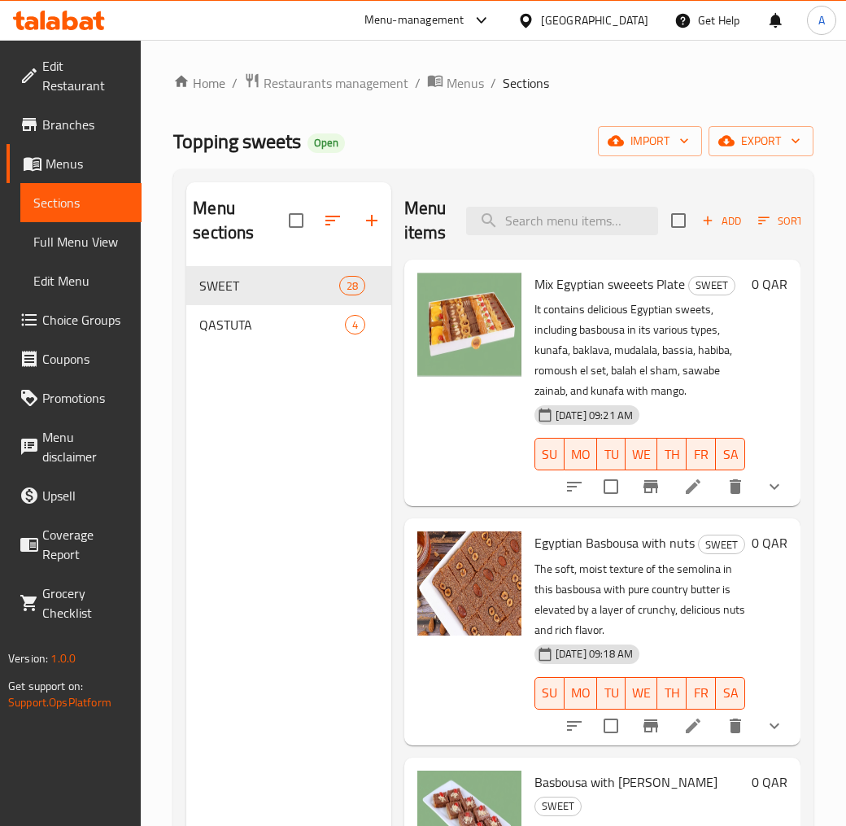
click at [765, 230] on span "Sort" at bounding box center [780, 221] width 45 height 19
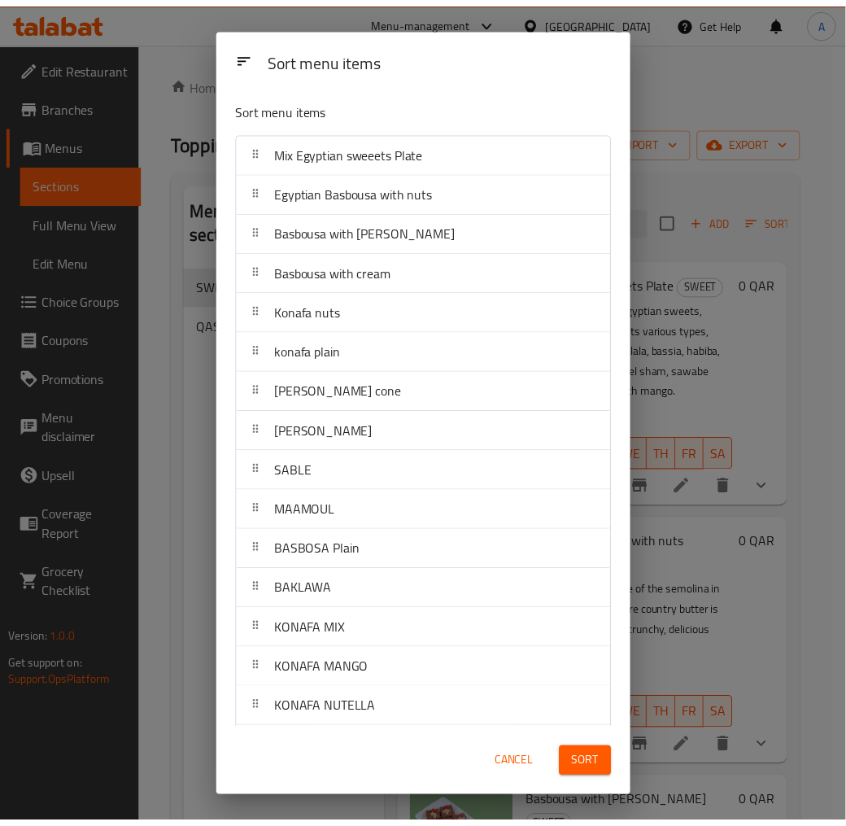
scroll to position [1924, 0]
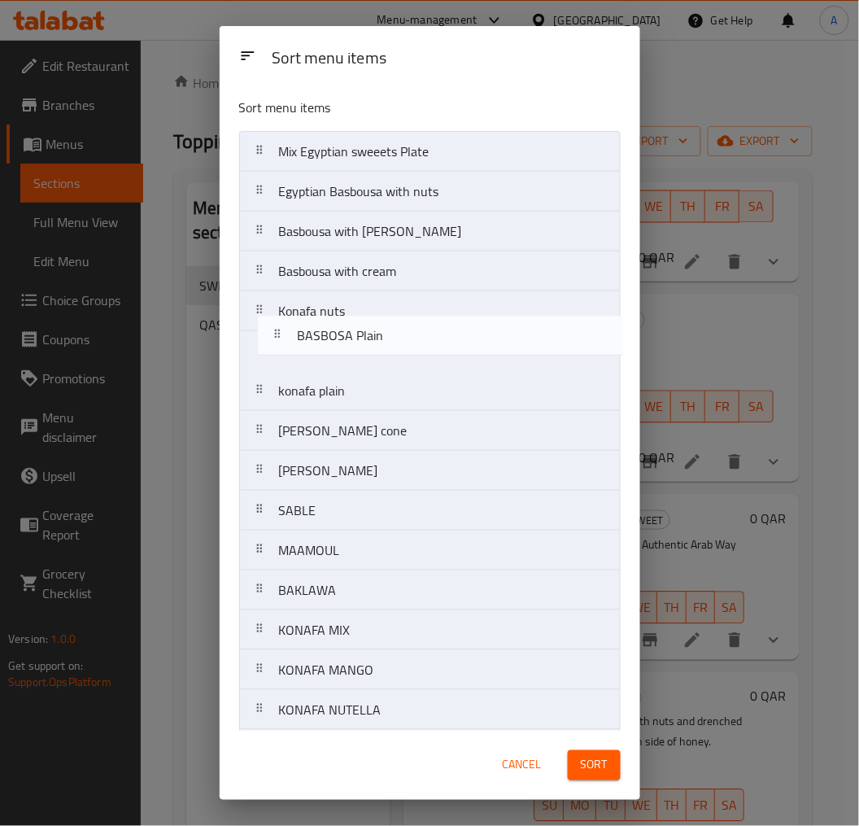
drag, startPoint x: 382, startPoint y: 553, endPoint x: 395, endPoint y: 328, distance: 225.8
click at [395, 328] on nav "Mix Egyptian sweeets Plate Egyptian Basbousa with nuts Basbousa with Nutella Ba…" at bounding box center [430, 690] width 382 height 1118
drag, startPoint x: 369, startPoint y: 362, endPoint x: 362, endPoint y: 323, distance: 39.7
click at [362, 323] on nav "Mix Egyptian sweeets Plate Egyptian Basbousa with nuts Basbousa with Nutella Ba…" at bounding box center [430, 690] width 382 height 1118
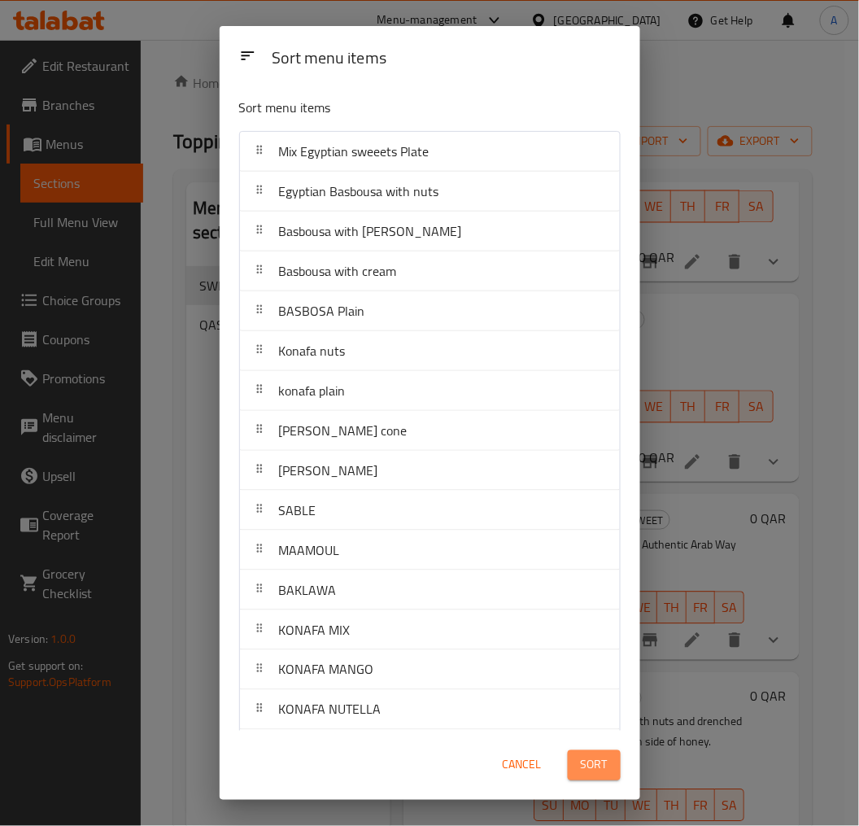
click at [584, 744] on span "Sort" at bounding box center [594, 765] width 27 height 20
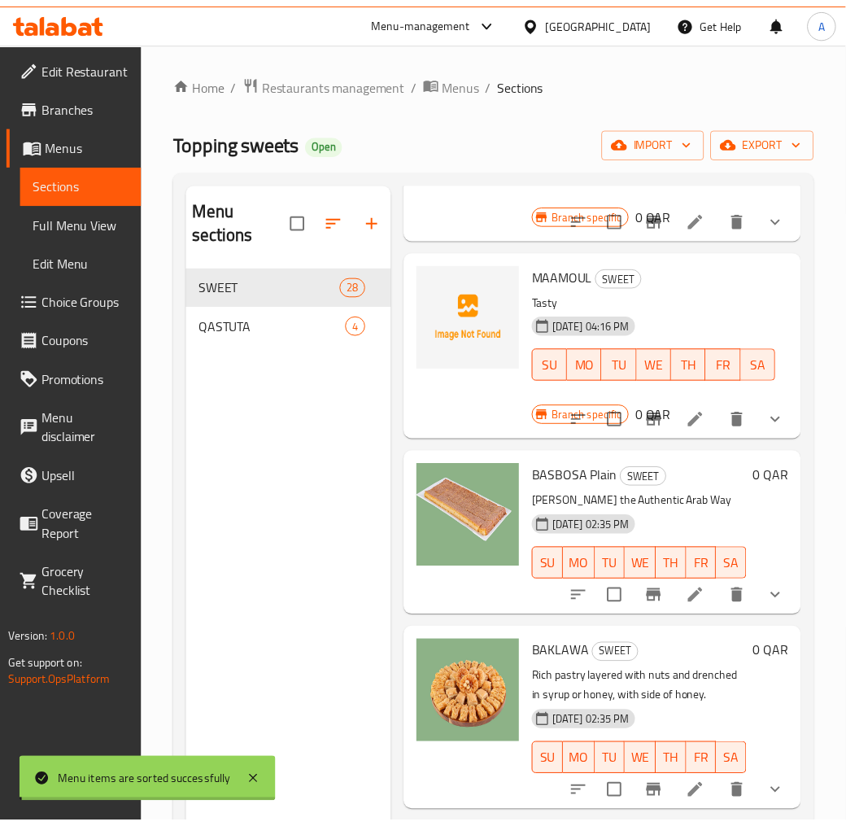
scroll to position [0, 0]
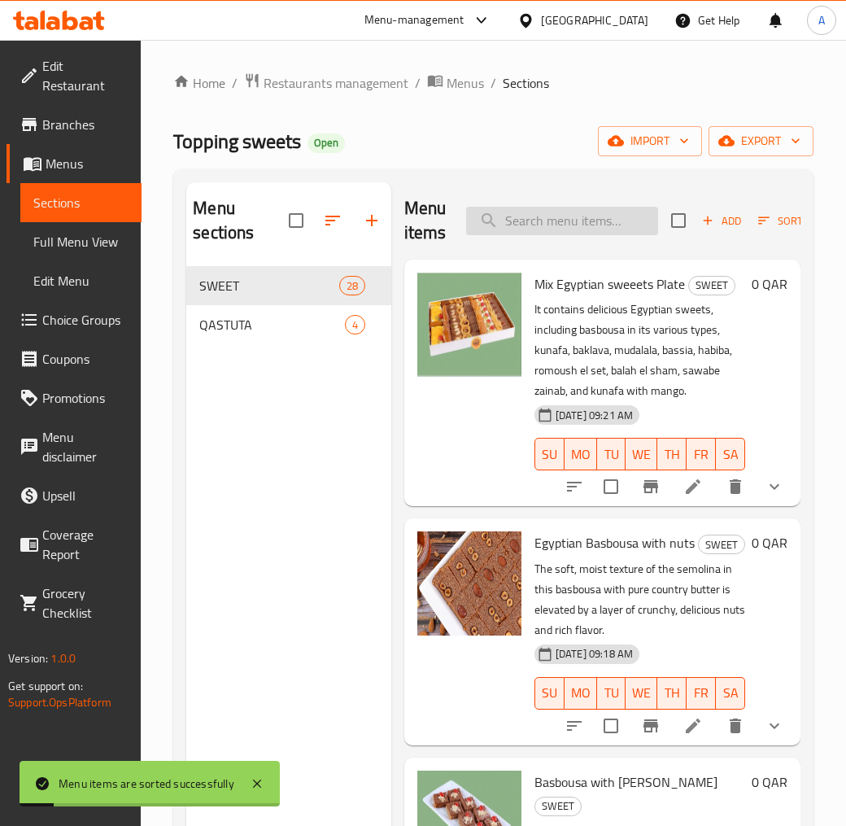
click at [532, 207] on input "search" at bounding box center [562, 221] width 192 height 28
paste input "BASBOSA Plain"
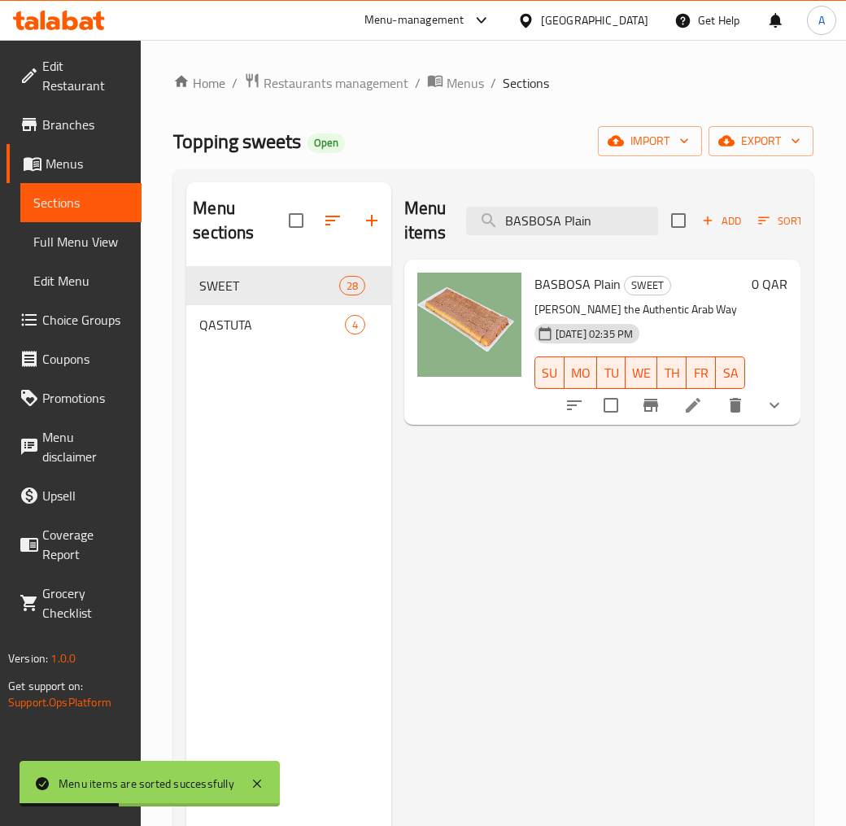
type input "BASBOSA Plain"
click at [679, 397] on li at bounding box center [693, 405] width 46 height 29
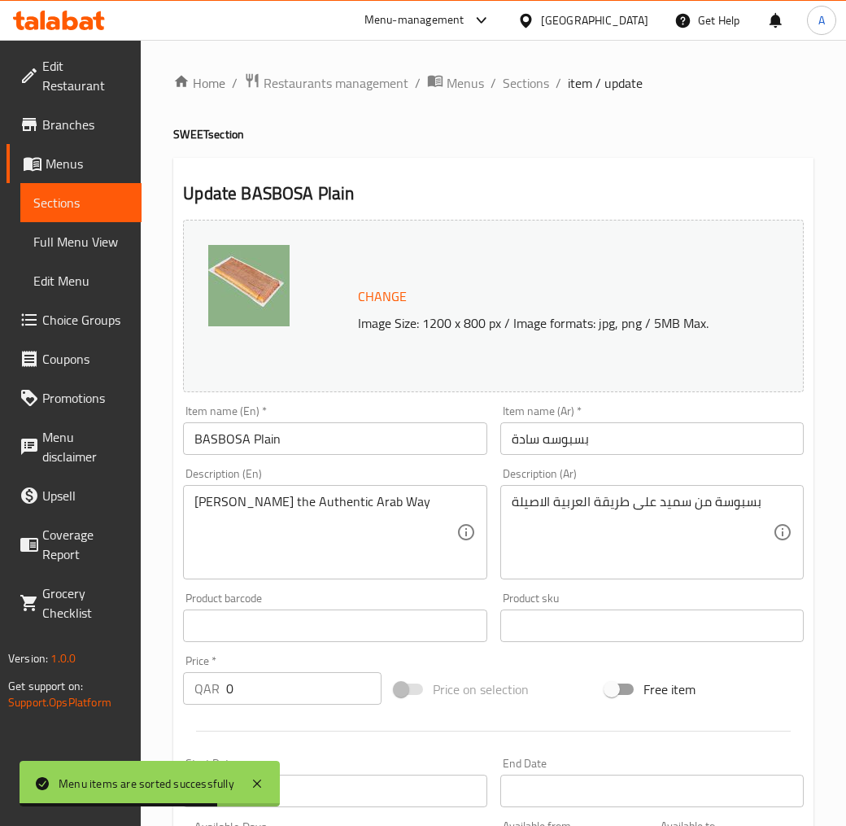
click at [287, 435] on input "BASBOSA Plain" at bounding box center [335, 438] width 304 height 33
paste input "Plain Basbousa"
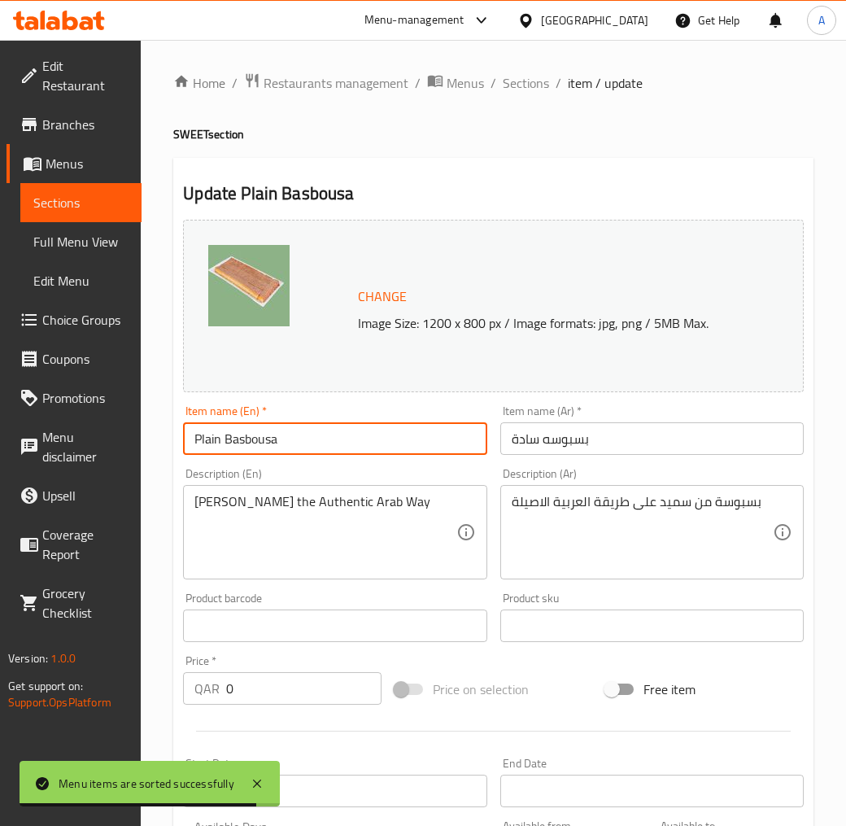
type input "Plain Basbousa"
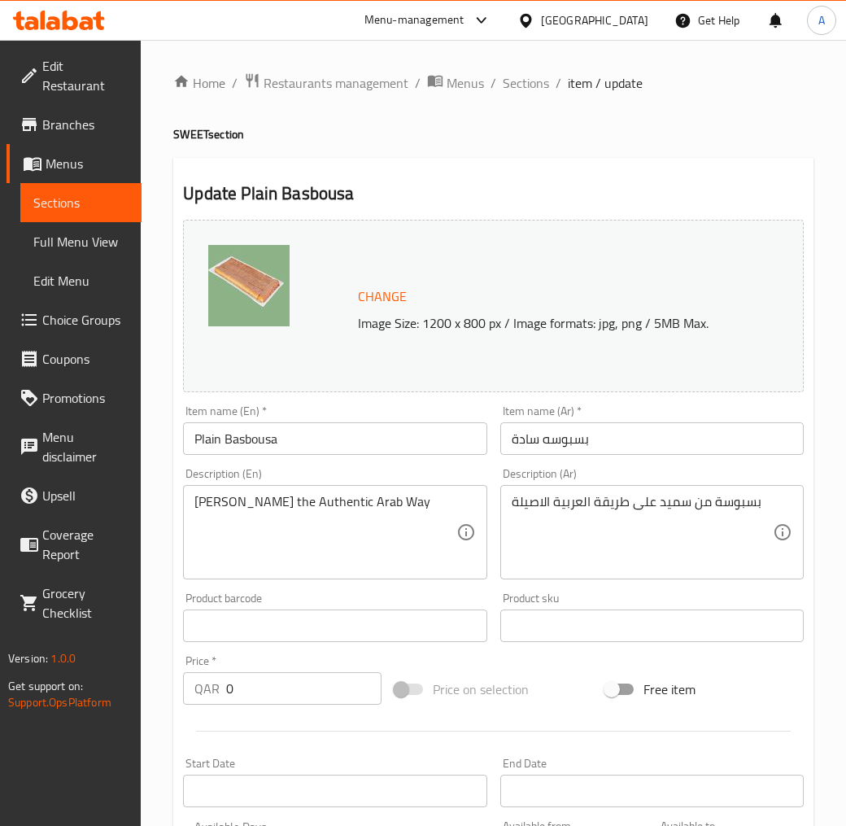
click at [609, 439] on input "بسبوسه سادة" at bounding box center [652, 438] width 304 height 33
paste input "ة سادة"
type input "بسبوسة سادة"
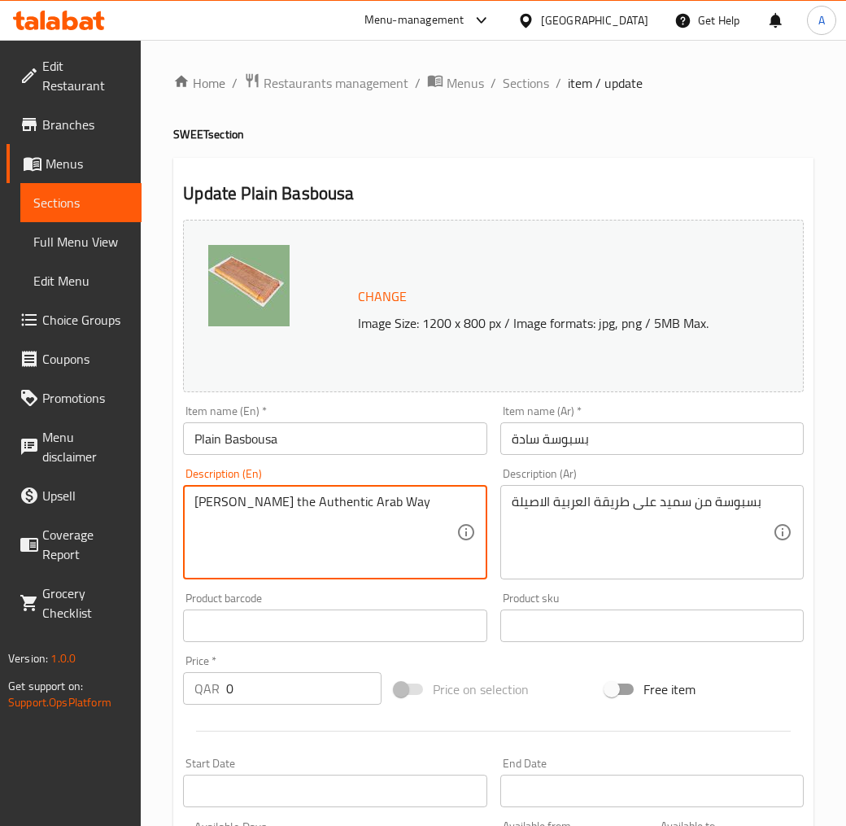
click at [295, 523] on textarea "Semolina Basbousa the Authentic Arab Way" at bounding box center [324, 532] width 261 height 77
paste textarea "Plain Basbousa is a classic semolina cake made with pure country butter, soft a…"
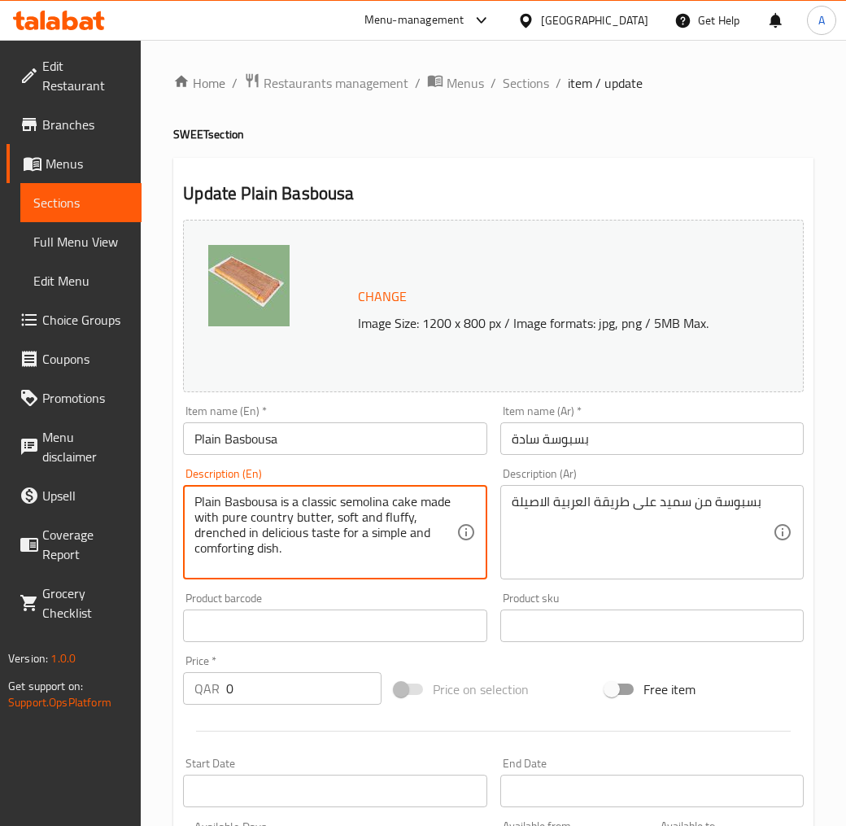
type textarea "Plain Basbousa is a classic semolina cake made with pure country butter, soft a…"
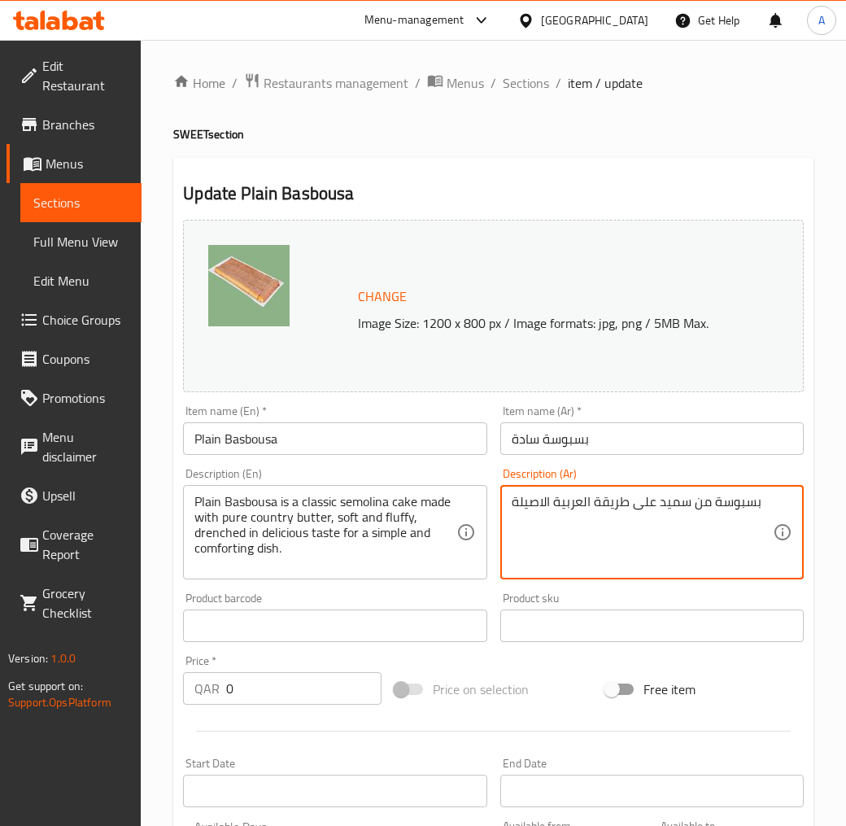
click at [603, 526] on textarea "بسبوسة من سميد على طريقة العربية الاصيلة" at bounding box center [642, 532] width 261 height 77
paste textarea "سادة هى كعكة السميد الكلاسيكية ناعمة بالسمن البلدى النقى ناعمة و رطبق مغمورة با…"
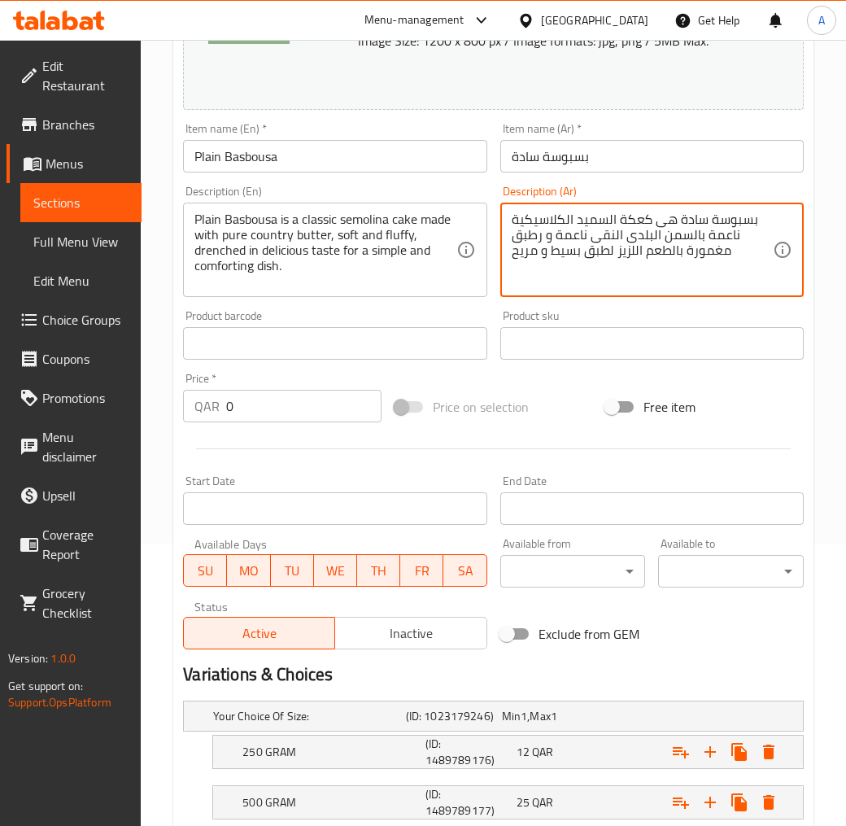
scroll to position [491, 0]
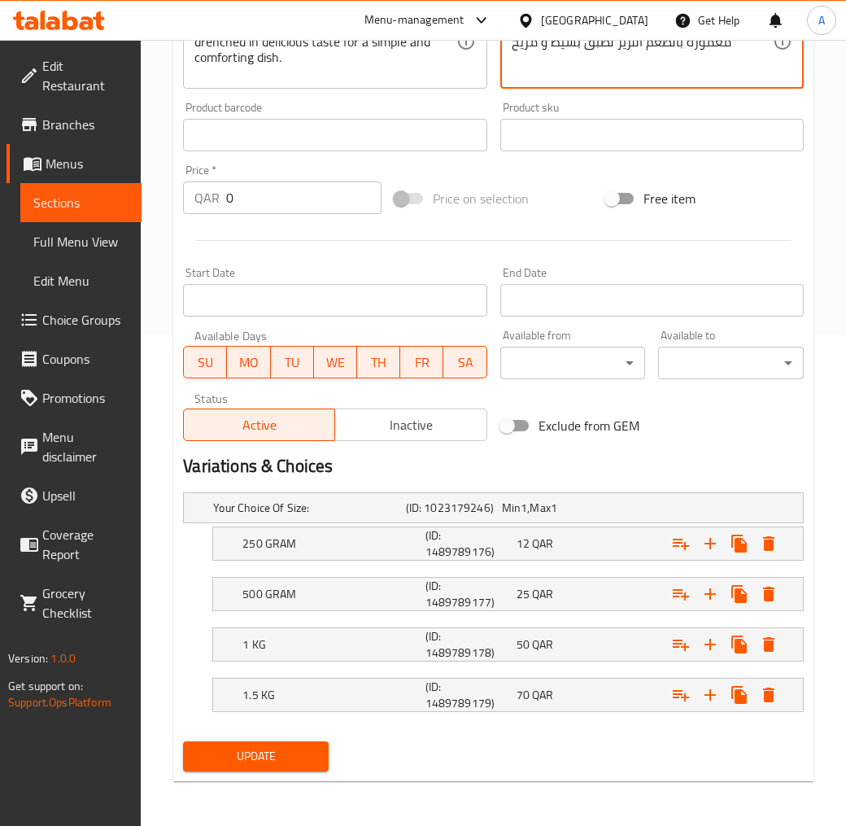
type textarea "بسبوسة سادة هى كعكة السميد الكلاسيكية ناعمة بالسمن البلدى النقى ناعمة و رطبق مغ…"
drag, startPoint x: 295, startPoint y: 746, endPoint x: 299, endPoint y: 739, distance: 8.4
click at [295, 744] on span "Update" at bounding box center [256, 756] width 120 height 20
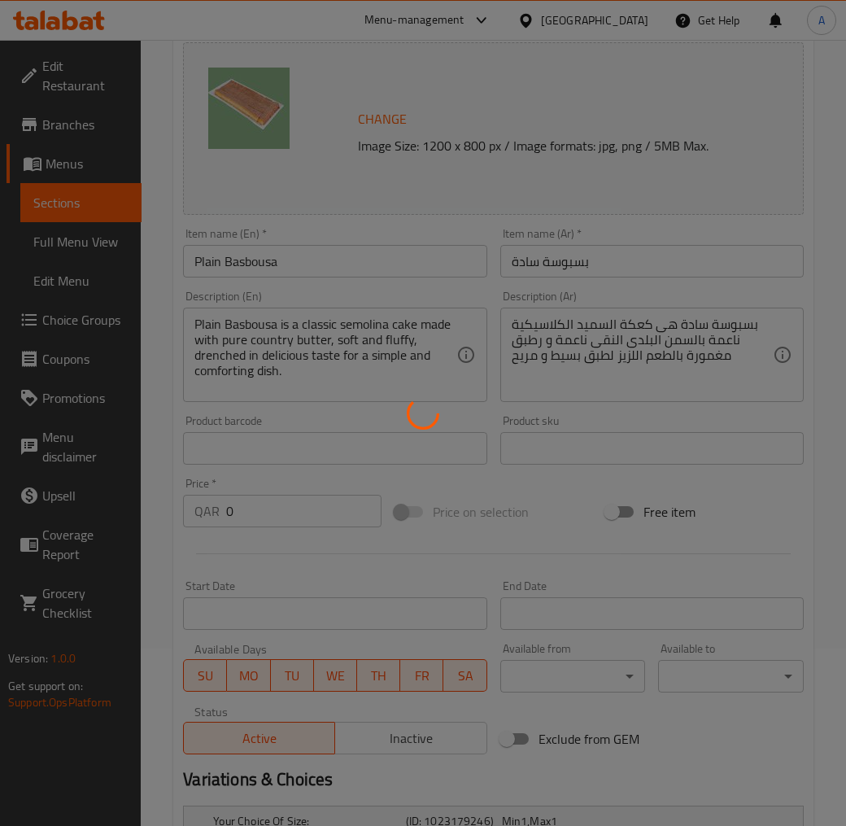
scroll to position [38, 0]
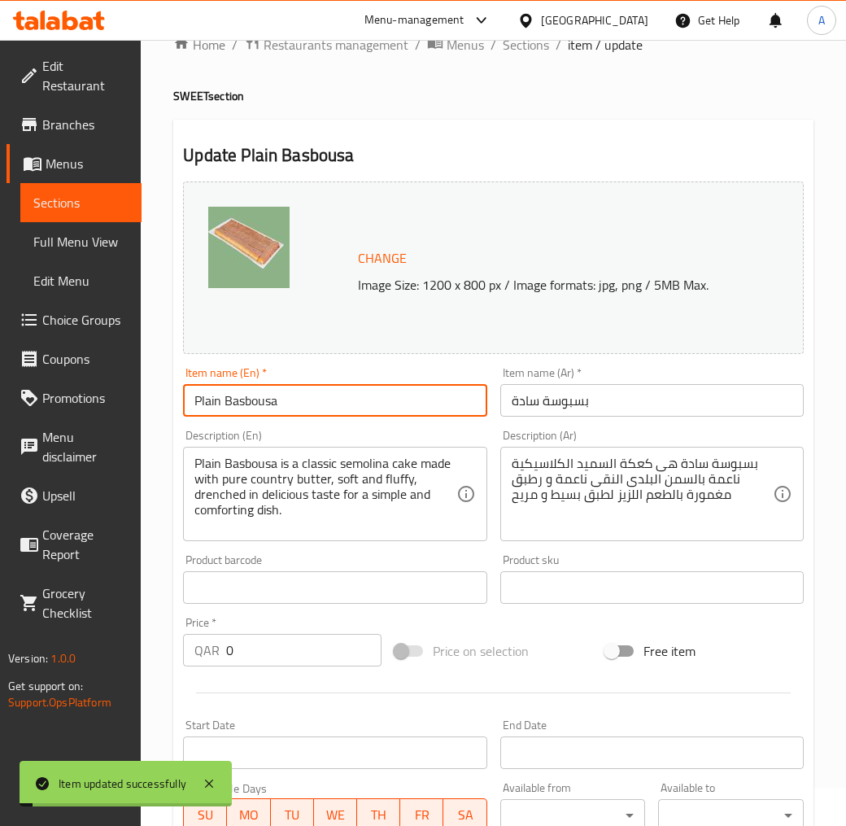
click at [259, 403] on input "Plain Basbousa" at bounding box center [335, 400] width 304 height 33
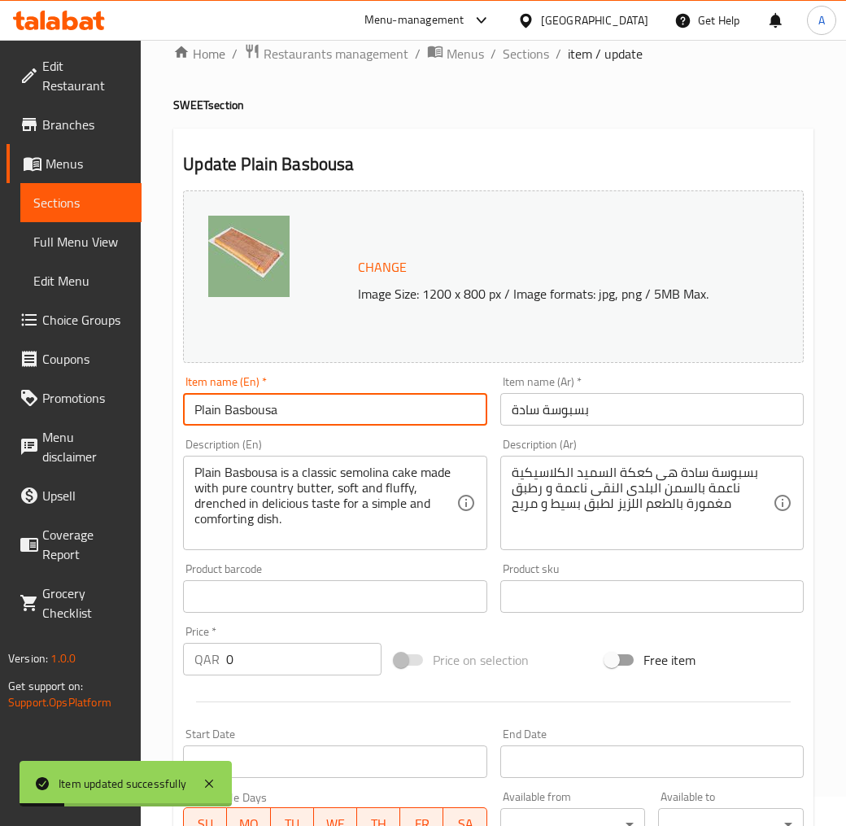
scroll to position [0, 0]
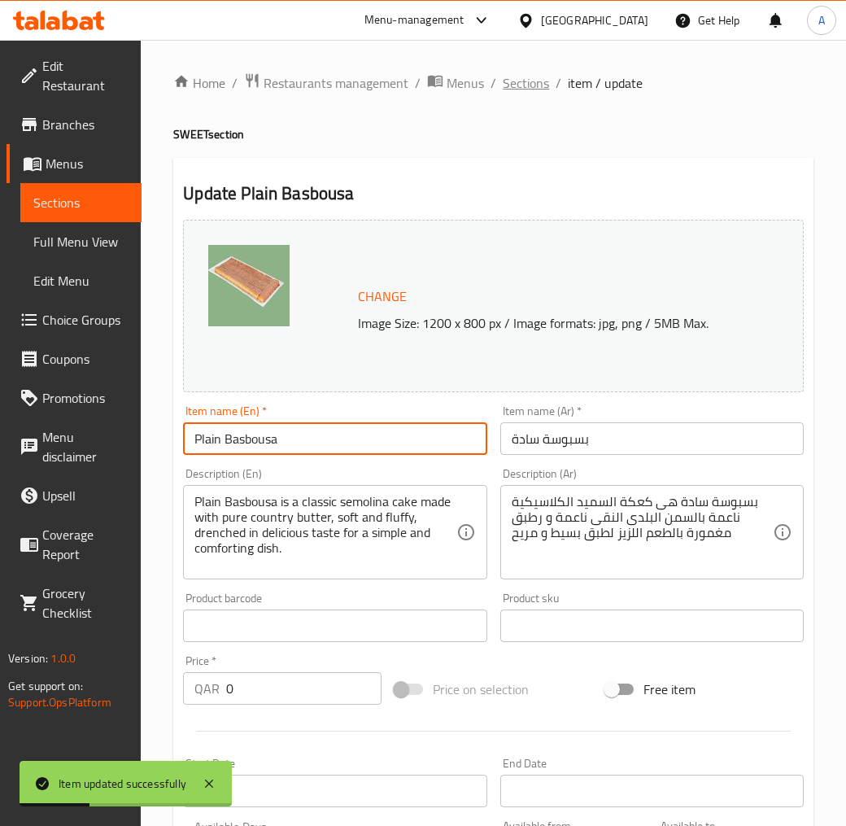
click at [537, 78] on span "Sections" at bounding box center [526, 83] width 46 height 20
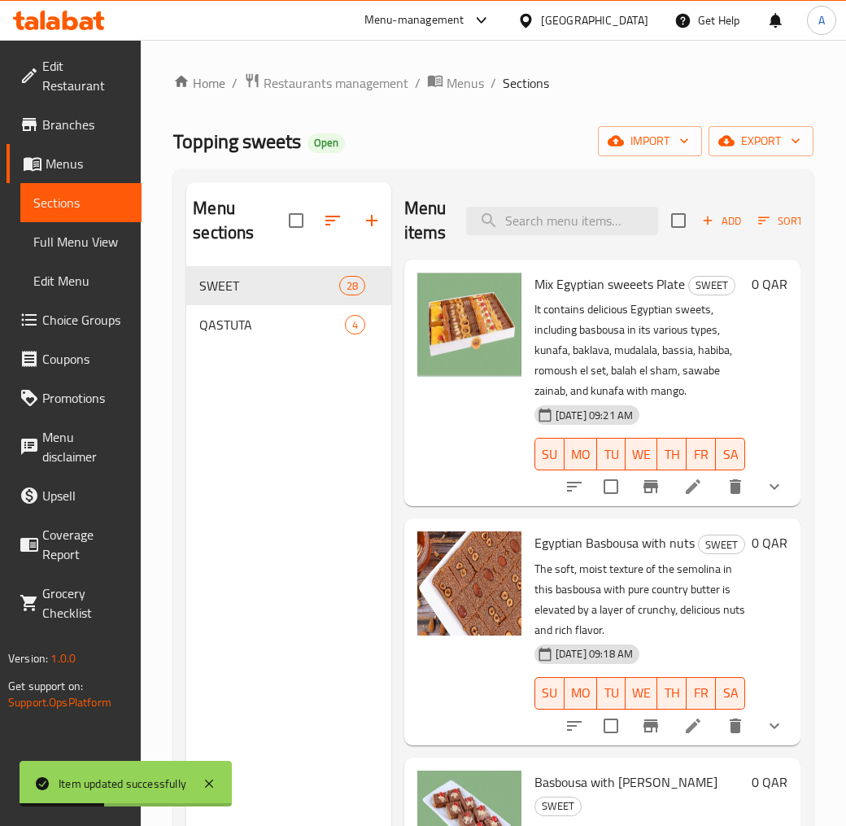
click at [527, 143] on div "Topping sweets Open import export" at bounding box center [493, 141] width 640 height 30
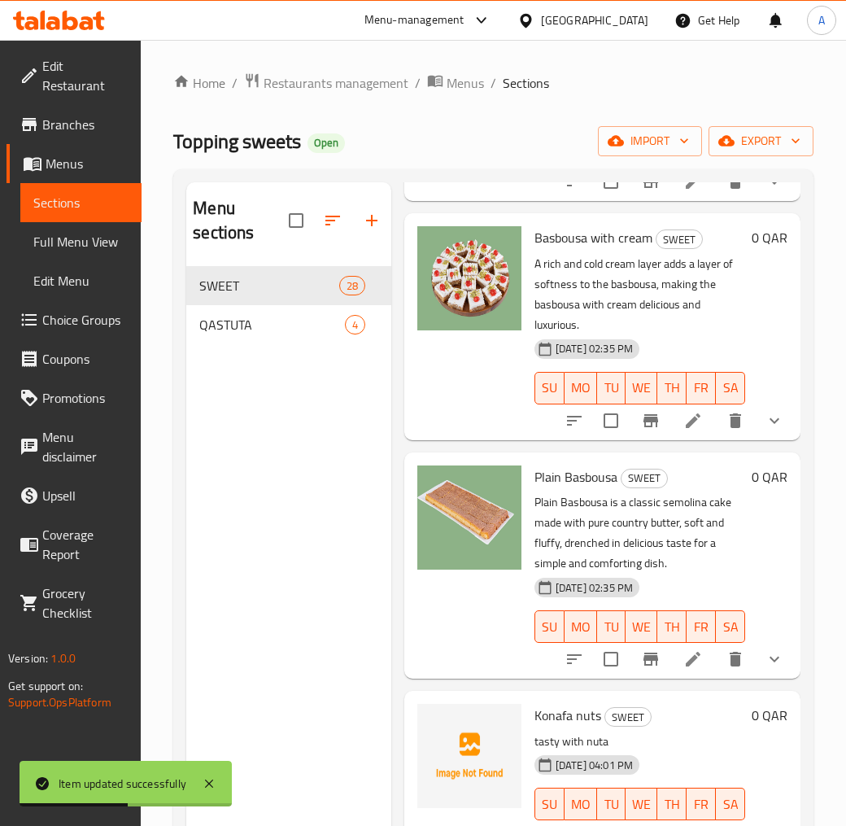
scroll to position [901, 0]
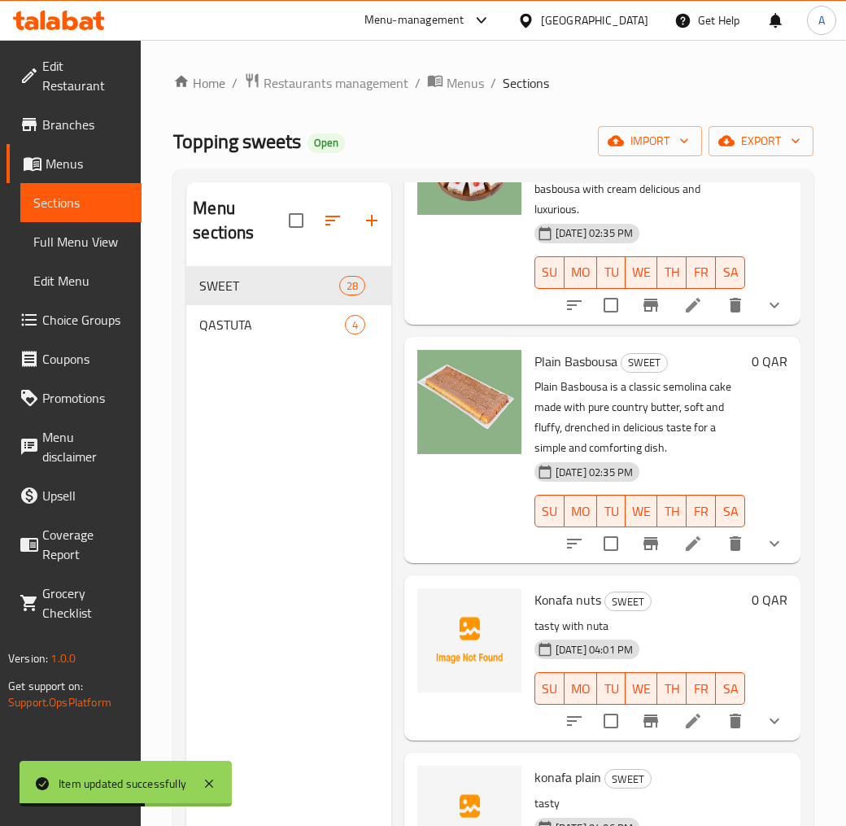
click at [765, 553] on icon "show more" at bounding box center [775, 544] width 20 height 20
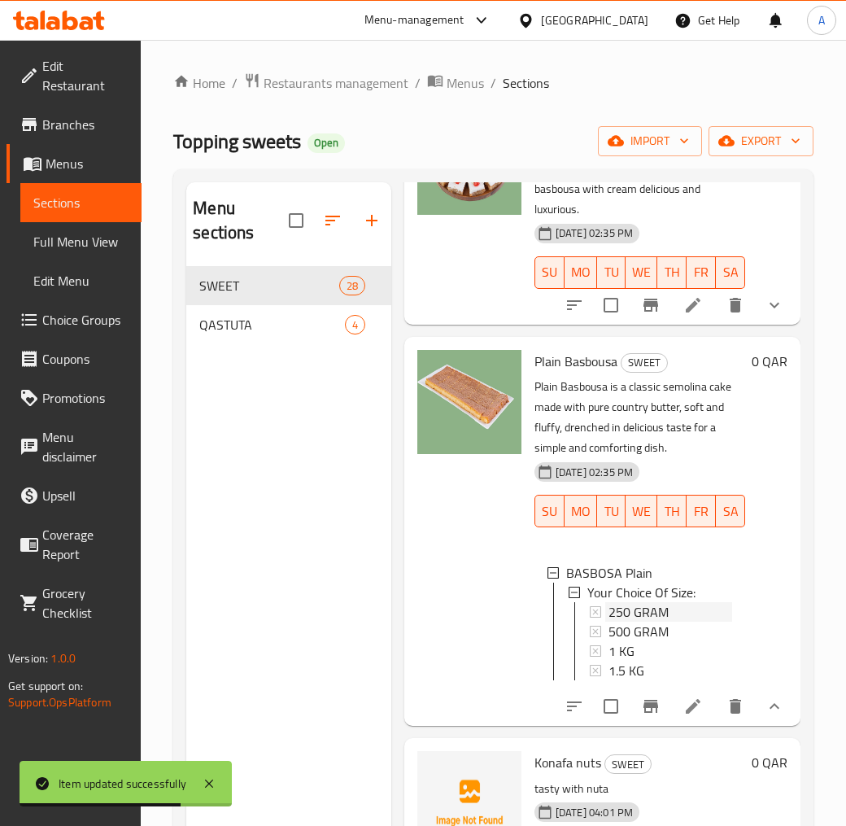
click at [652, 622] on span "250 GRAM" at bounding box center [639, 612] width 60 height 20
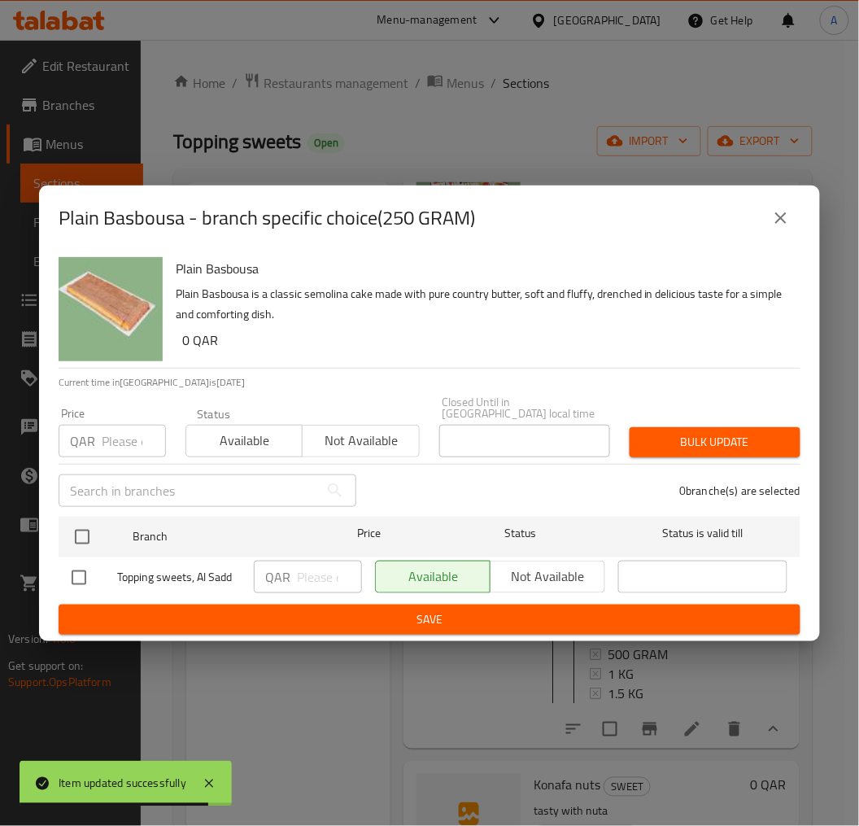
click at [781, 225] on icon "close" at bounding box center [781, 218] width 20 height 20
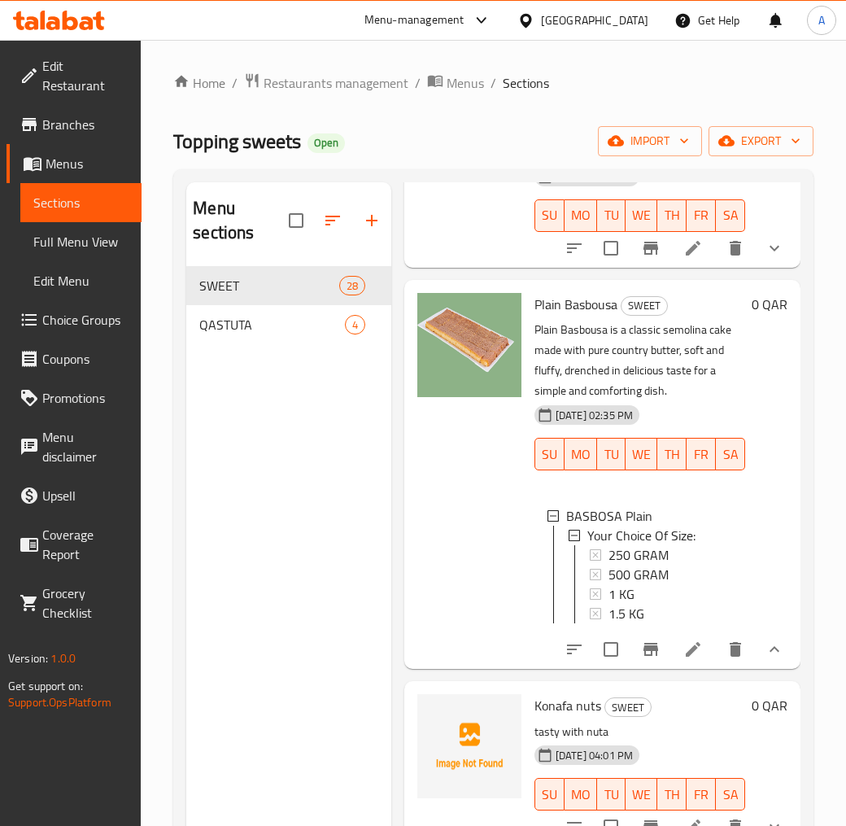
scroll to position [1085, 0]
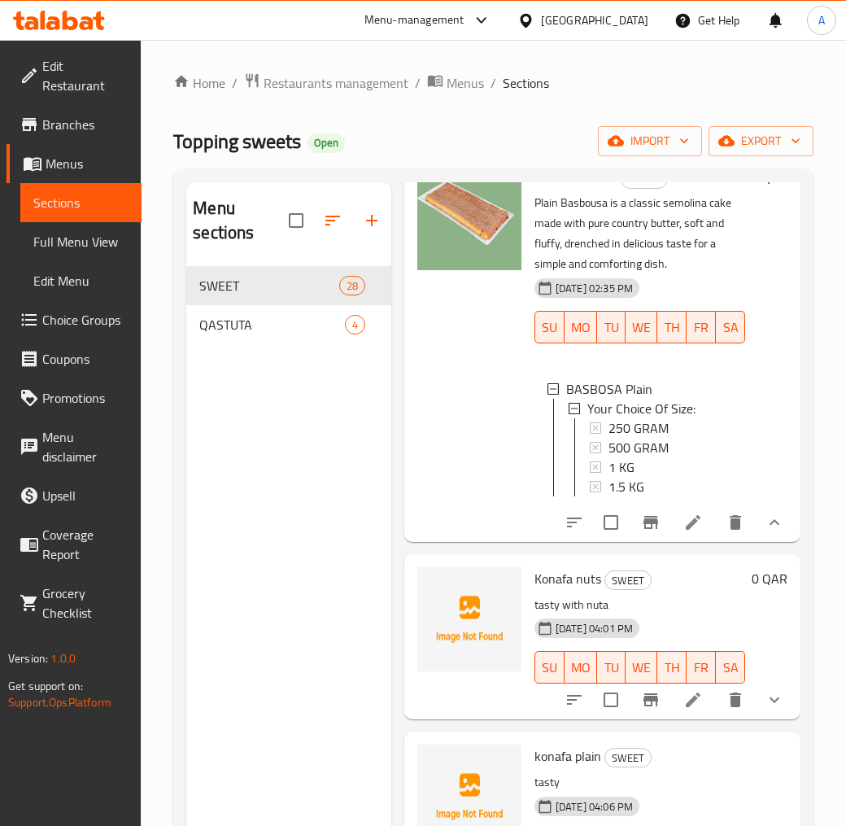
click at [556, 242] on p "Plain Basbousa is a classic semolina cake made with pure country butter, soft a…" at bounding box center [640, 233] width 211 height 81
click at [556, 190] on span "Plain Basbousa" at bounding box center [576, 177] width 83 height 24
copy h6 "Plain Basbousa"
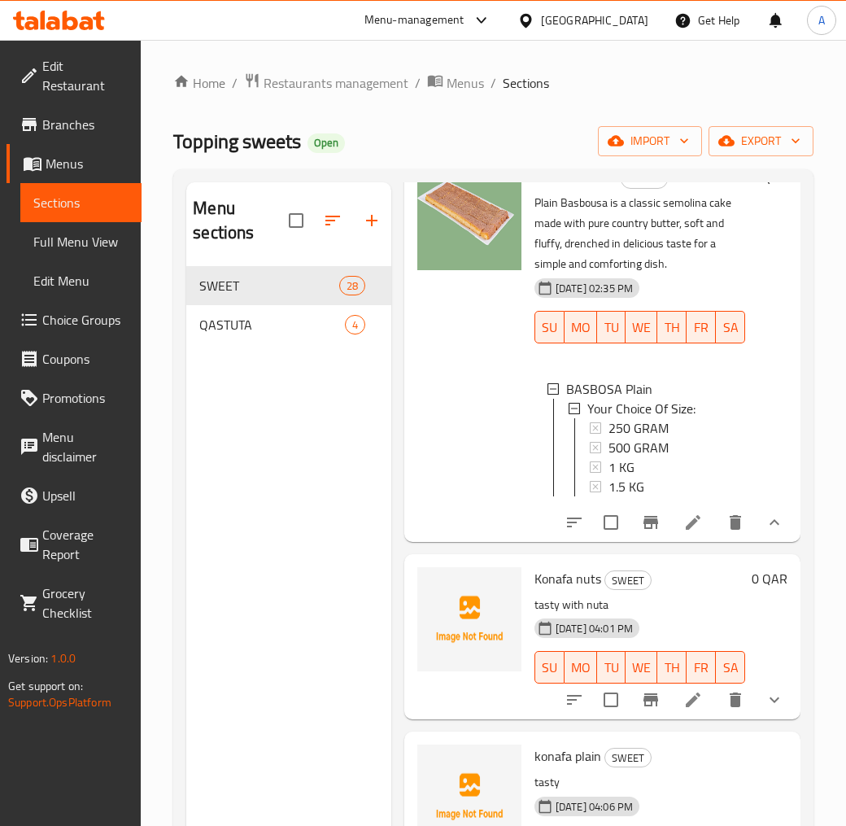
click at [328, 413] on div "Menu sections SWEET 28 QASTUTA 4" at bounding box center [288, 595] width 205 height 826
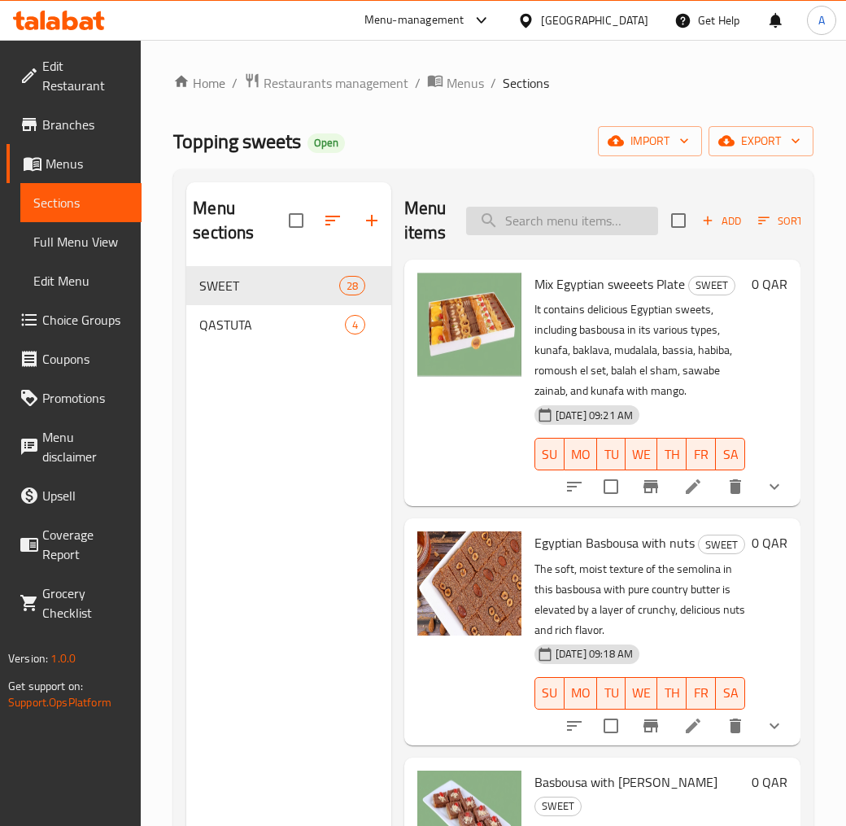
click at [537, 228] on input "search" at bounding box center [562, 221] width 192 height 28
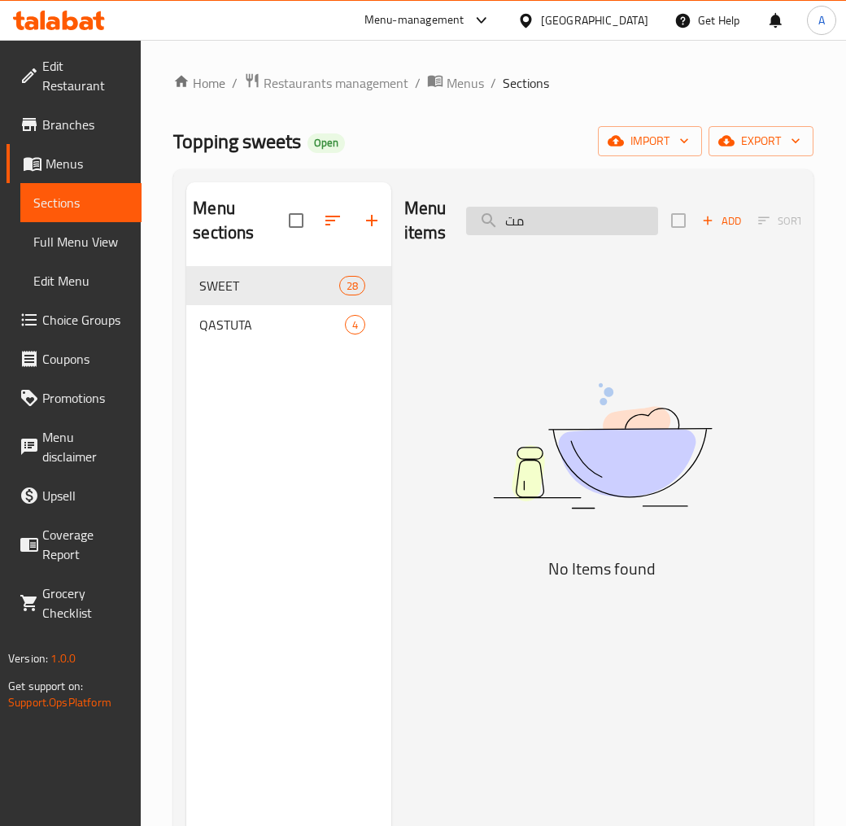
type input "م"
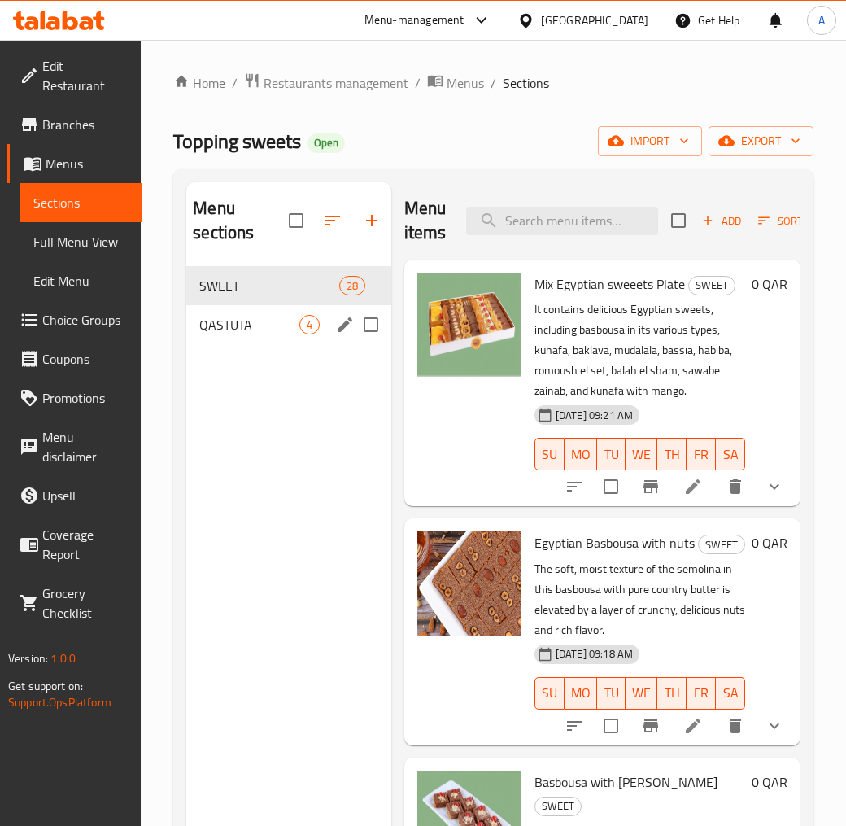
click at [267, 321] on span "QASTUTA" at bounding box center [248, 325] width 99 height 20
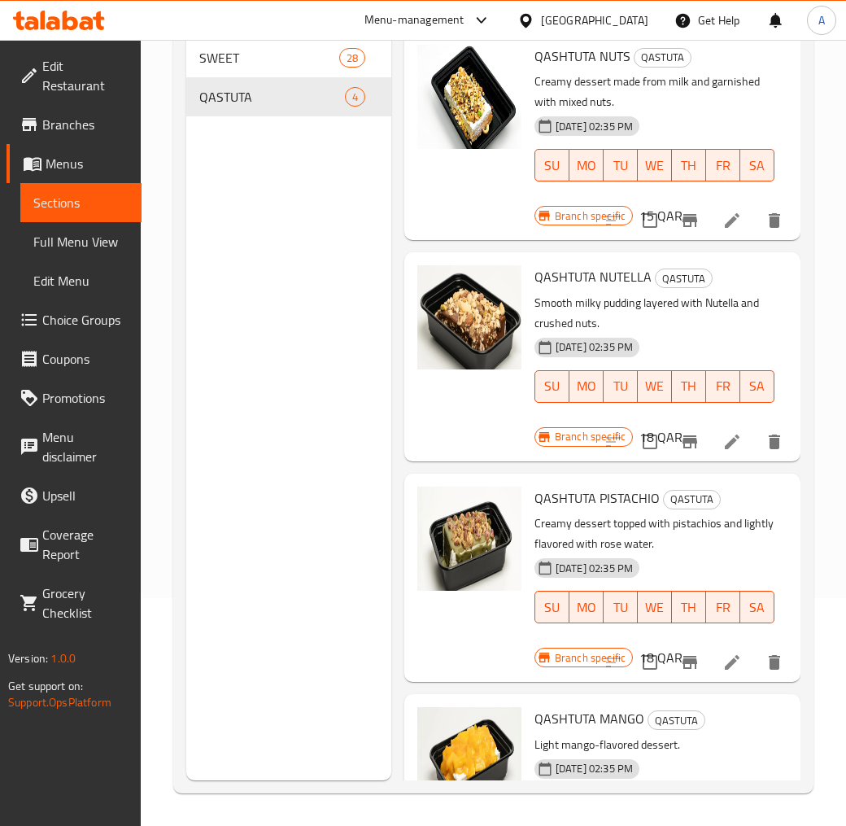
scroll to position [46, 0]
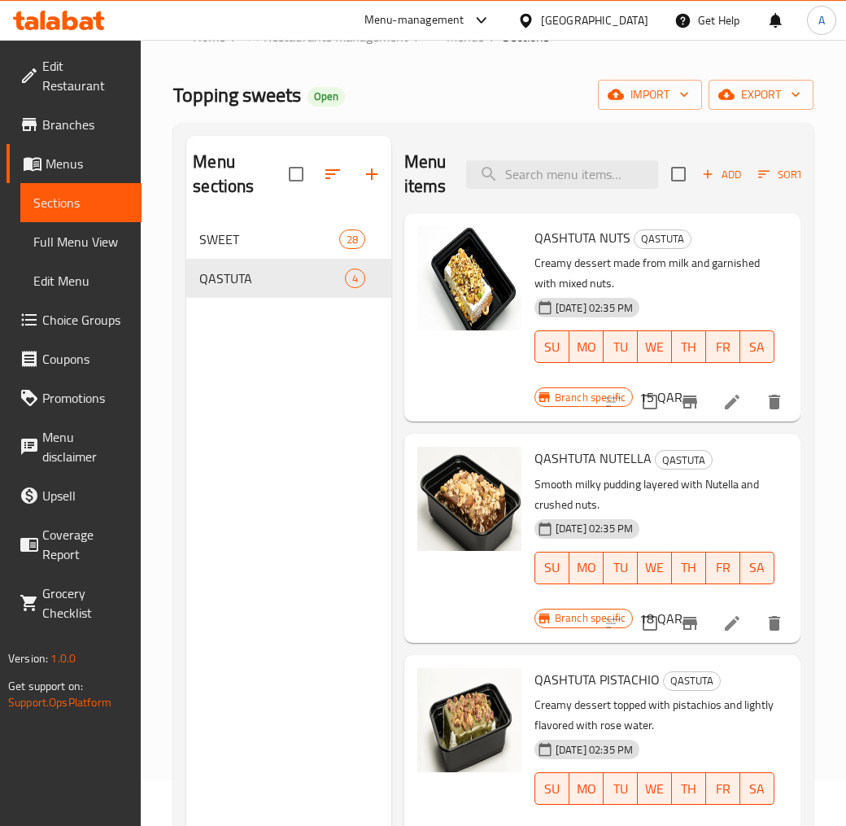
click at [260, 217] on nav "SWEET 28 QASTUTA 4" at bounding box center [288, 258] width 205 height 91
click at [260, 234] on span "SWEET" at bounding box center [246, 239] width 94 height 20
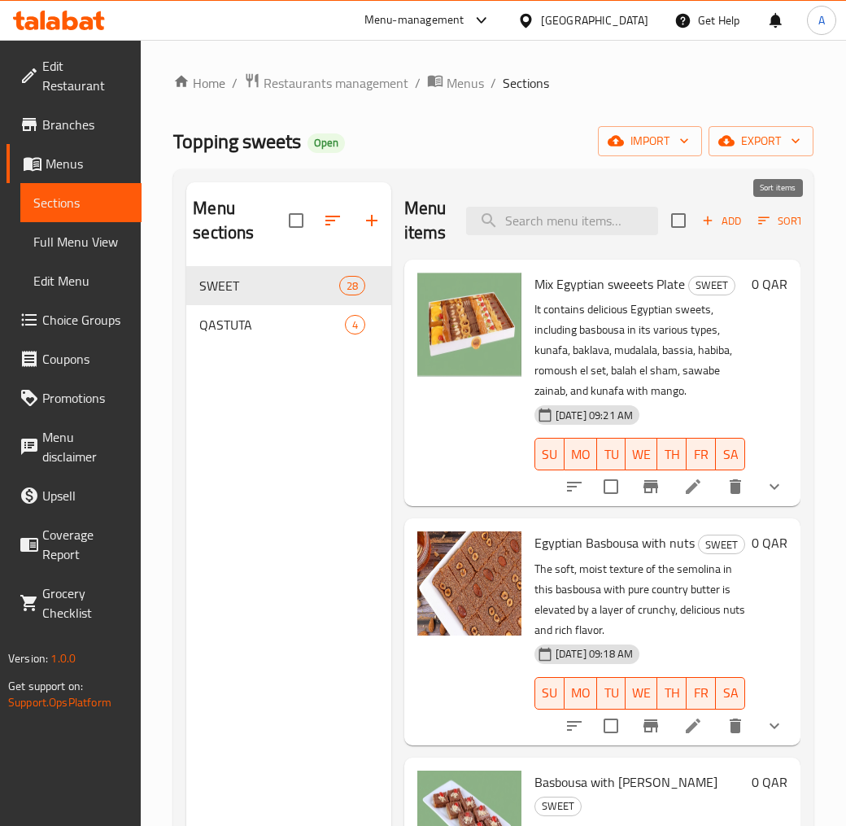
click at [757, 218] on icon "button" at bounding box center [764, 220] width 15 height 15
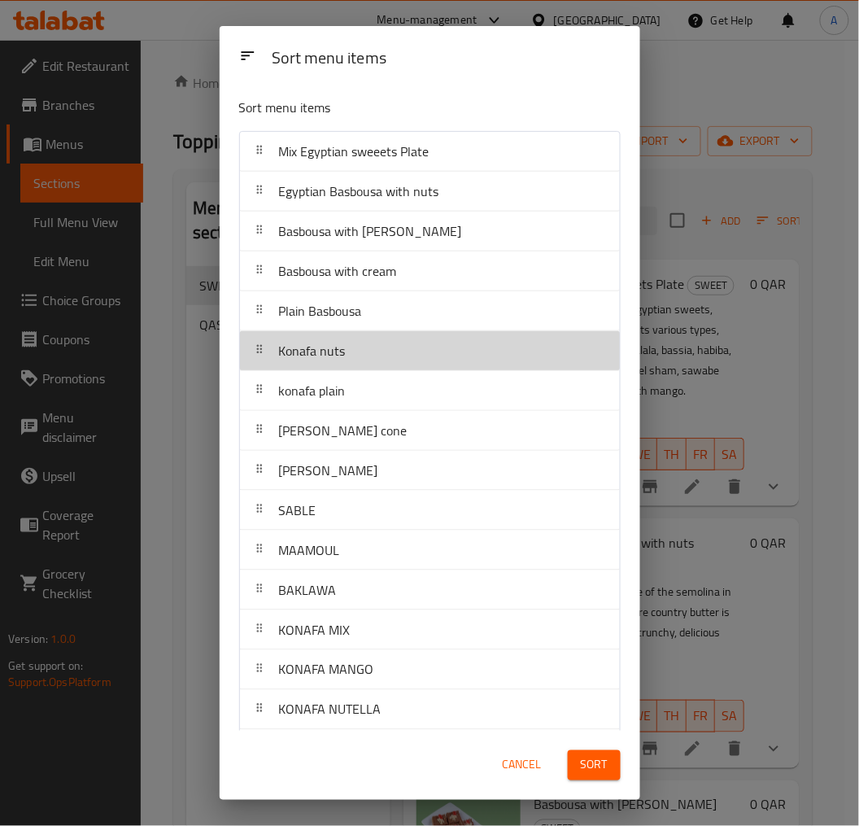
click at [464, 360] on div "Konafa nuts" at bounding box center [430, 350] width 367 height 39
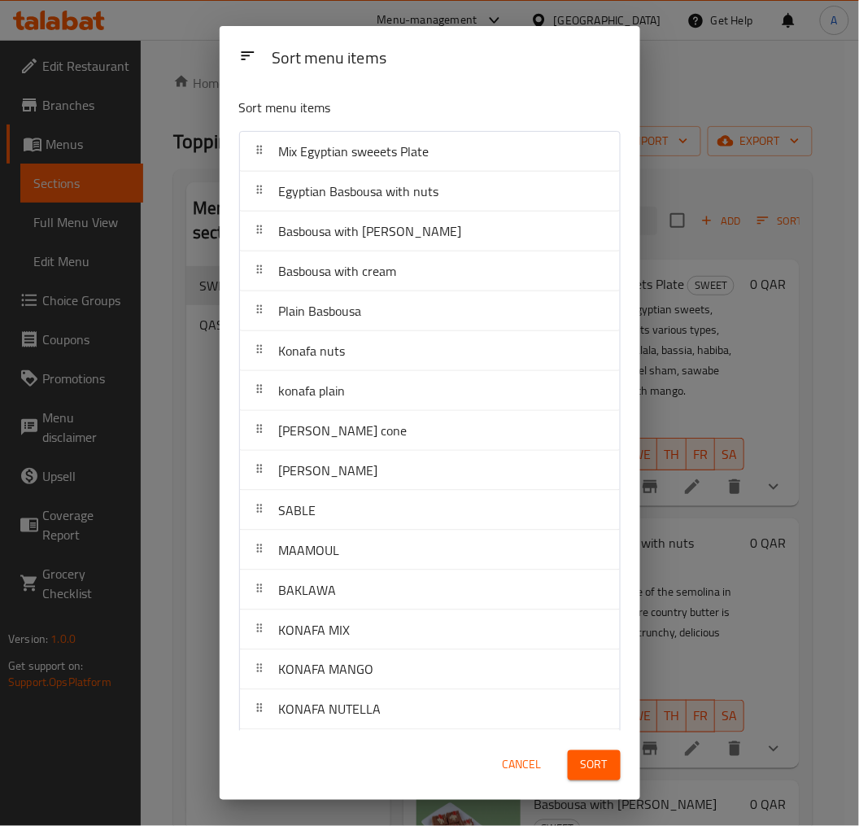
click at [457, 98] on p "Sort menu items" at bounding box center [390, 108] width 303 height 20
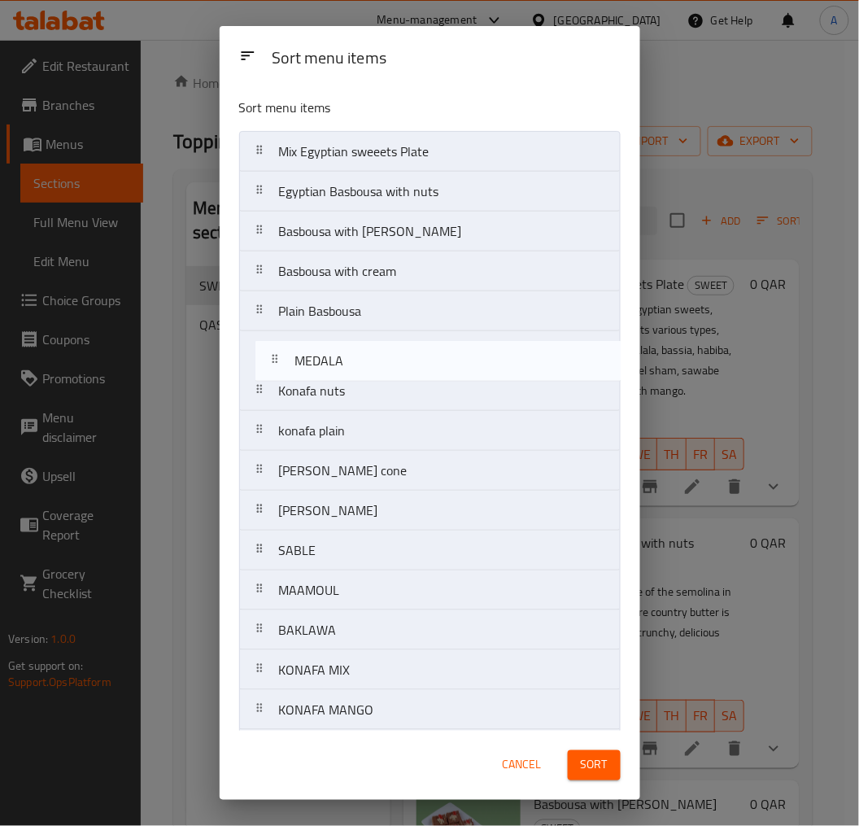
drag, startPoint x: 343, startPoint y: 667, endPoint x: 358, endPoint y: 352, distance: 316.1
click at [358, 352] on nav "Mix Egyptian sweeets Plate Egyptian Basbousa with nuts Basbousa with Nutella Ba…" at bounding box center [430, 690] width 382 height 1118
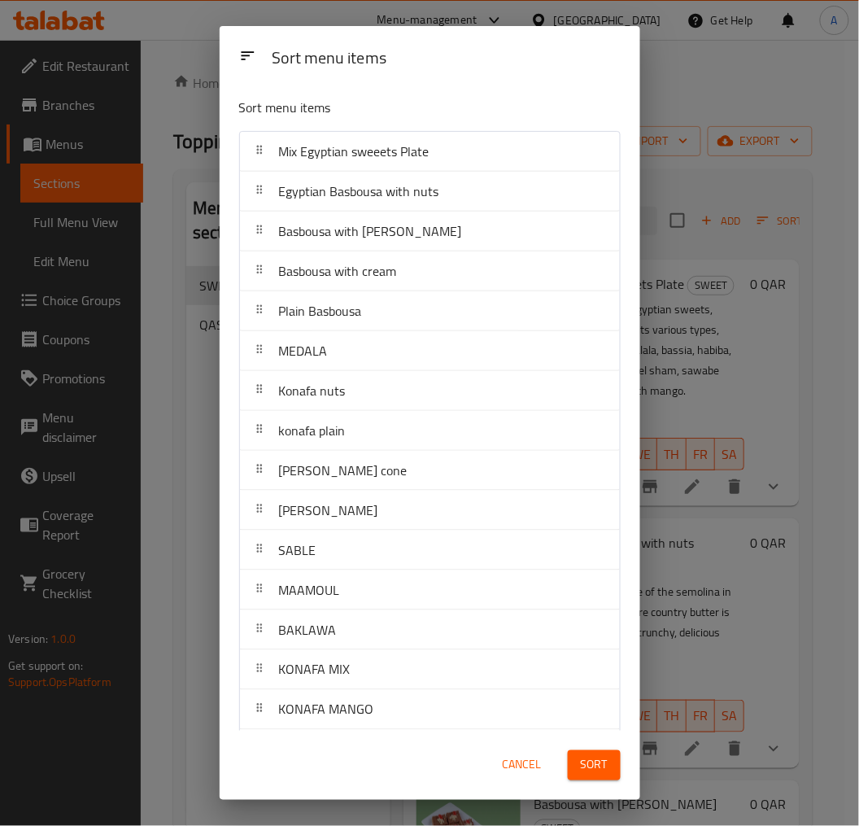
click at [598, 744] on span "Sort" at bounding box center [594, 765] width 27 height 20
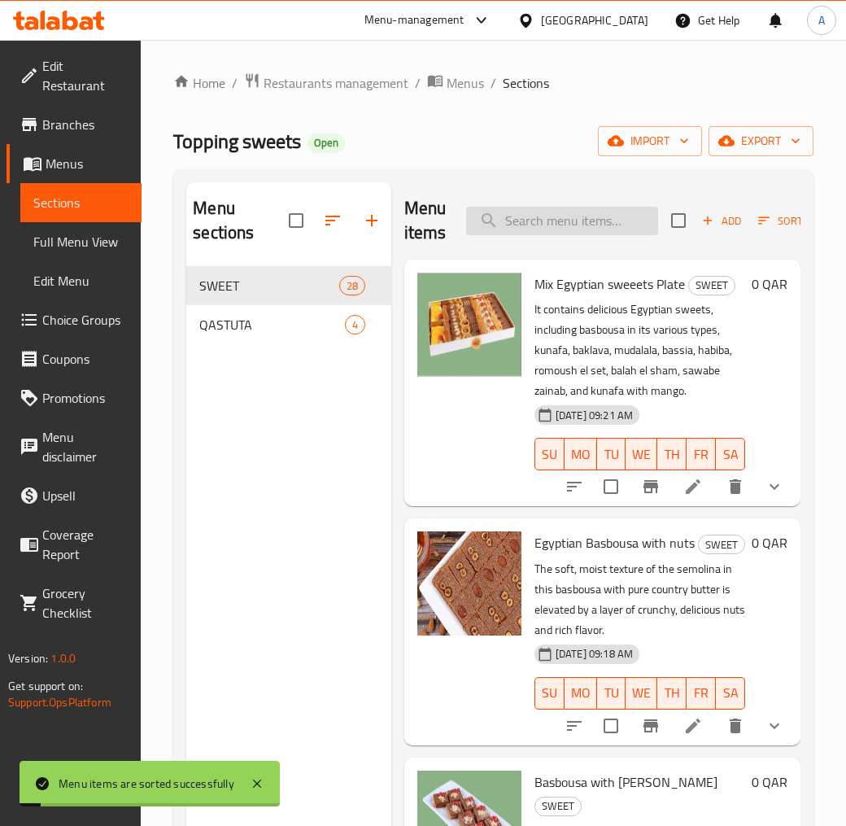
click at [550, 207] on input "search" at bounding box center [562, 221] width 192 height 28
paste input "MEDALA"
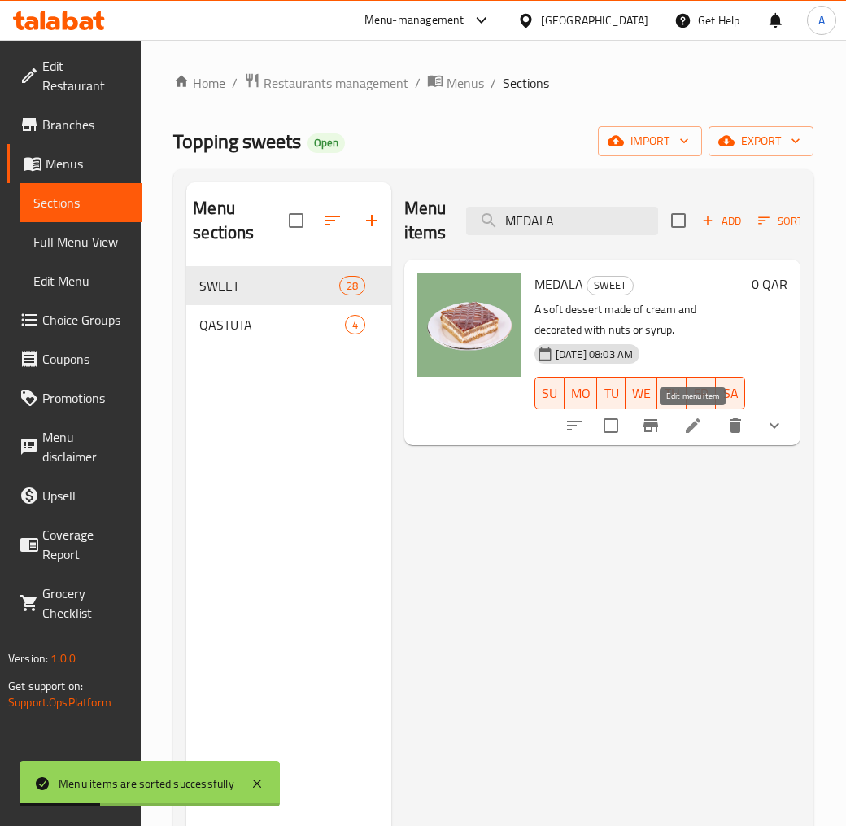
type input "MEDALA"
click at [697, 419] on icon at bounding box center [693, 425] width 15 height 15
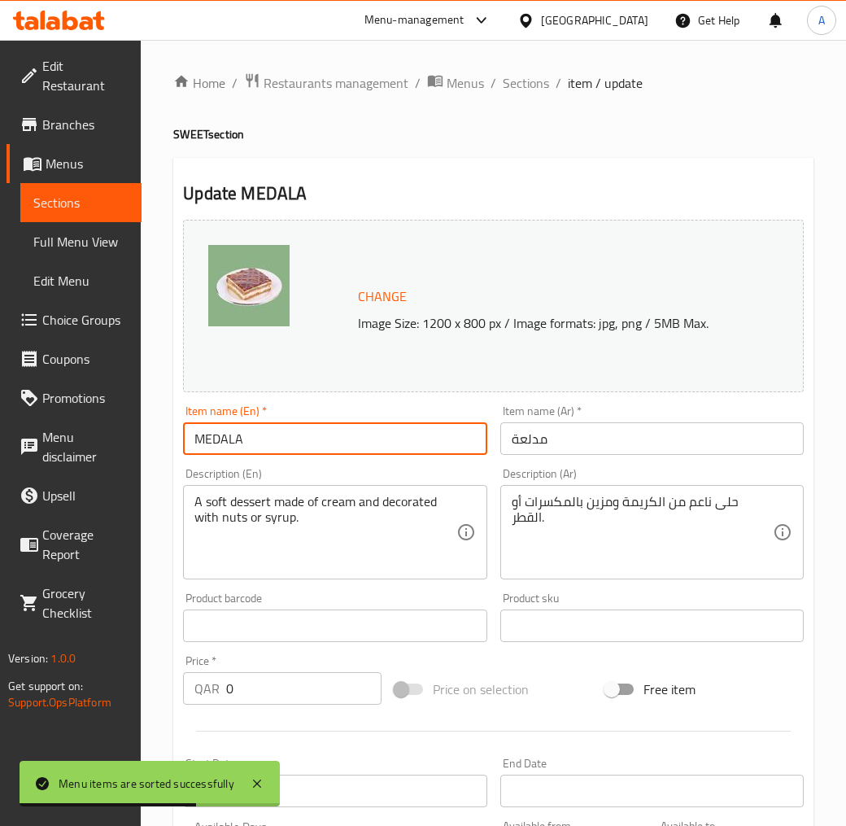
click at [266, 435] on input "MEDALA" at bounding box center [335, 438] width 304 height 33
paste input "Al-Mudallaa is made up of layers of kunafa roasted in ghee and basbousa, with a…"
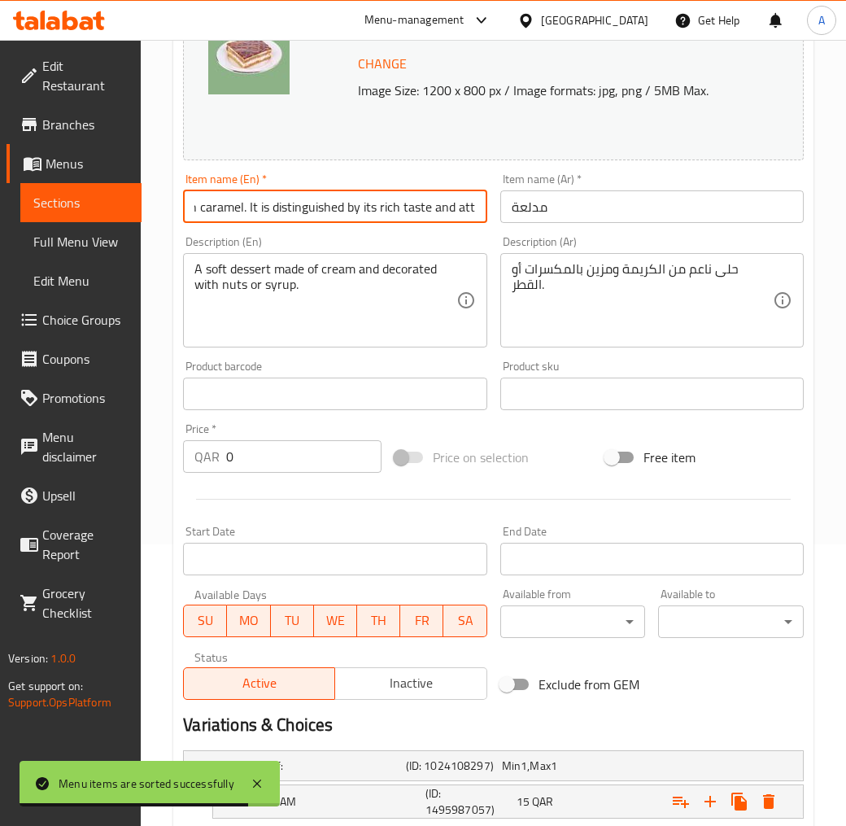
scroll to position [489, 0]
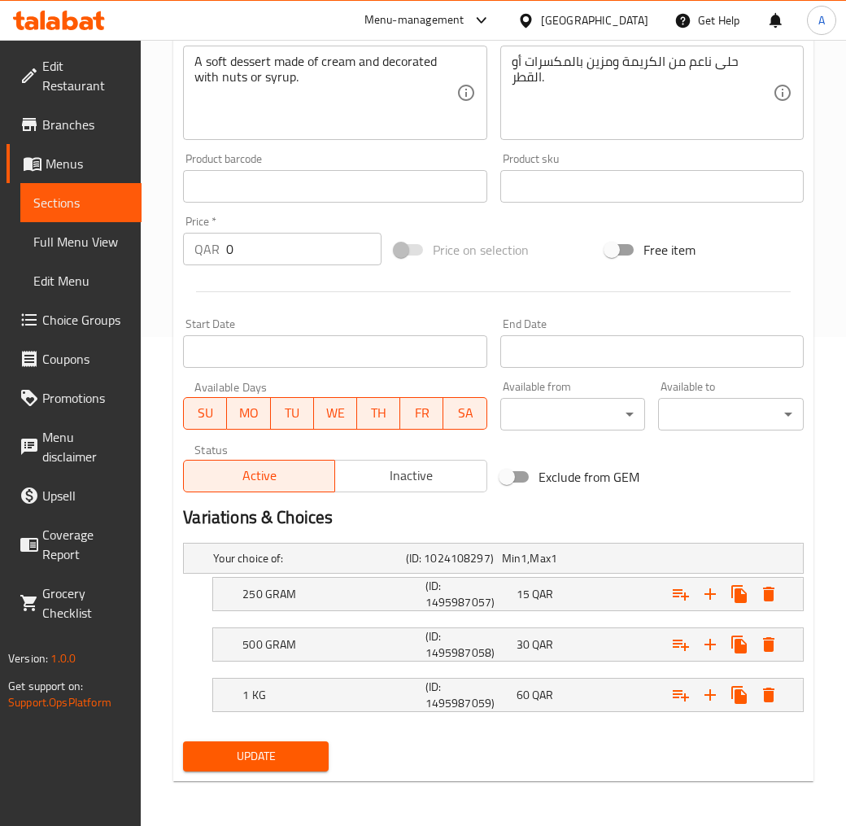
type input "Al-Mudallaa is made up of layers of kunafa roasted in ghee and basbousa, with a…"
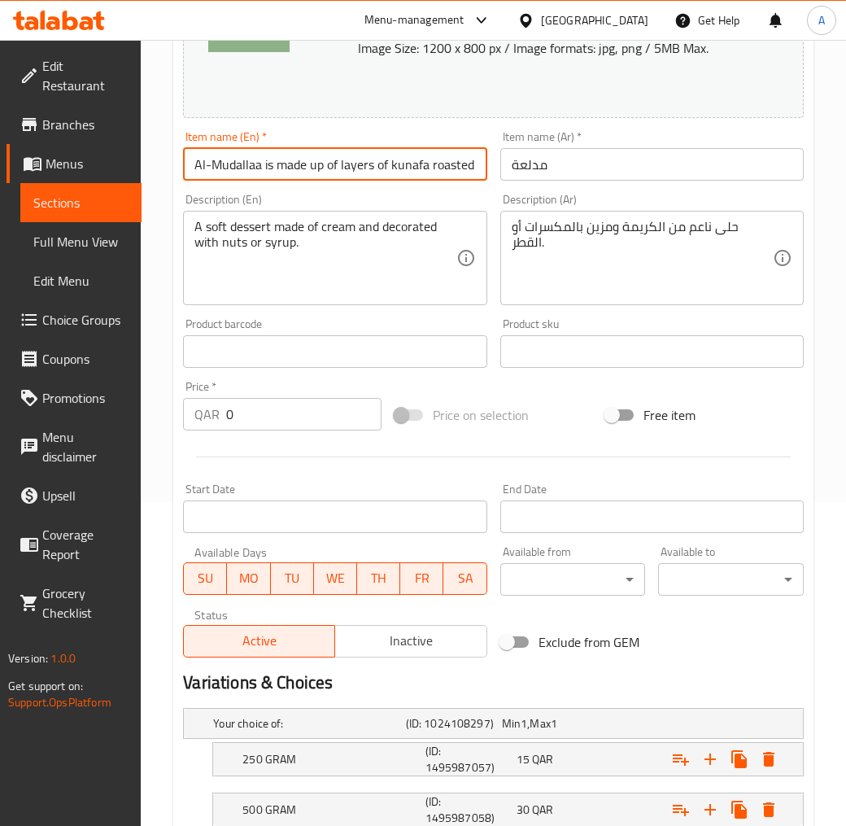
scroll to position [127, 0]
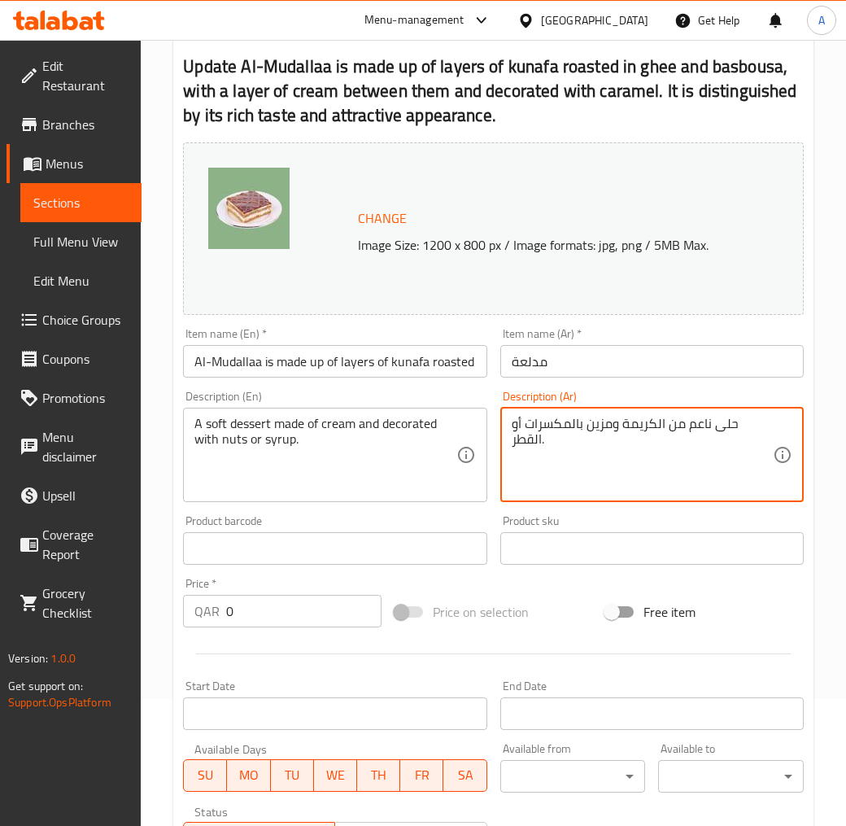
click at [610, 439] on textarea "حلى ناعم من الكريمة ومزين بالمكسرات أو القطر." at bounding box center [642, 454] width 261 height 77
paste textarea "لمدلعة هى طبقات من الكنافة المحمصة بالسمن الحيوانى و البسبوسة بينهما طبقة من ال…"
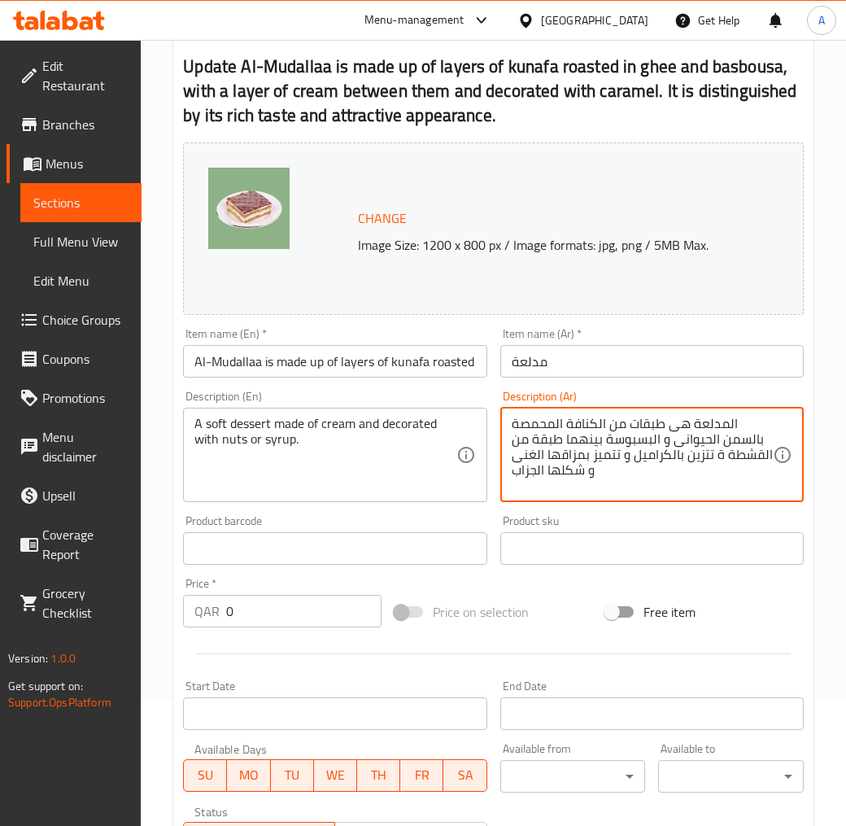
type textarea "المدلعة هى طبقات من الكنافة المحمصة بالسمن الحيوانى و البسبوسة بينهما طبقة من ا…"
click at [359, 445] on textarea "A soft dessert made of cream and decorated with nuts or syrup." at bounding box center [324, 454] width 261 height 77
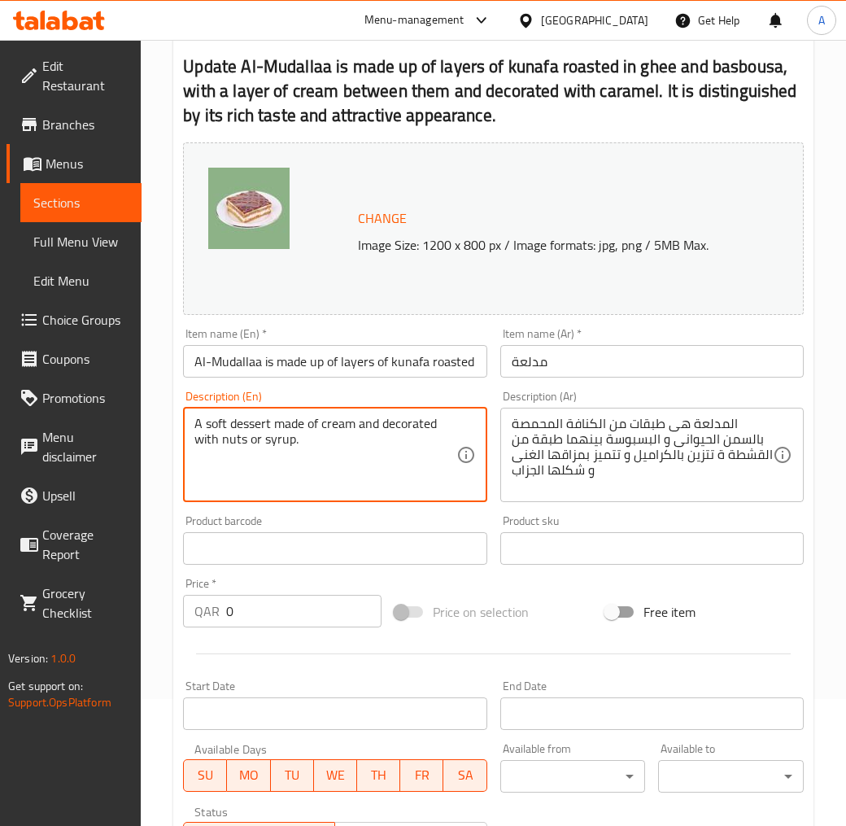
click at [359, 445] on textarea "A soft dessert made of cream and decorated with nuts or syrup." at bounding box center [324, 454] width 261 height 77
click at [351, 375] on input "Al-Mudallaa is made up of layers of kunafa roasted in ghee and basbousa, with a…" at bounding box center [335, 361] width 304 height 33
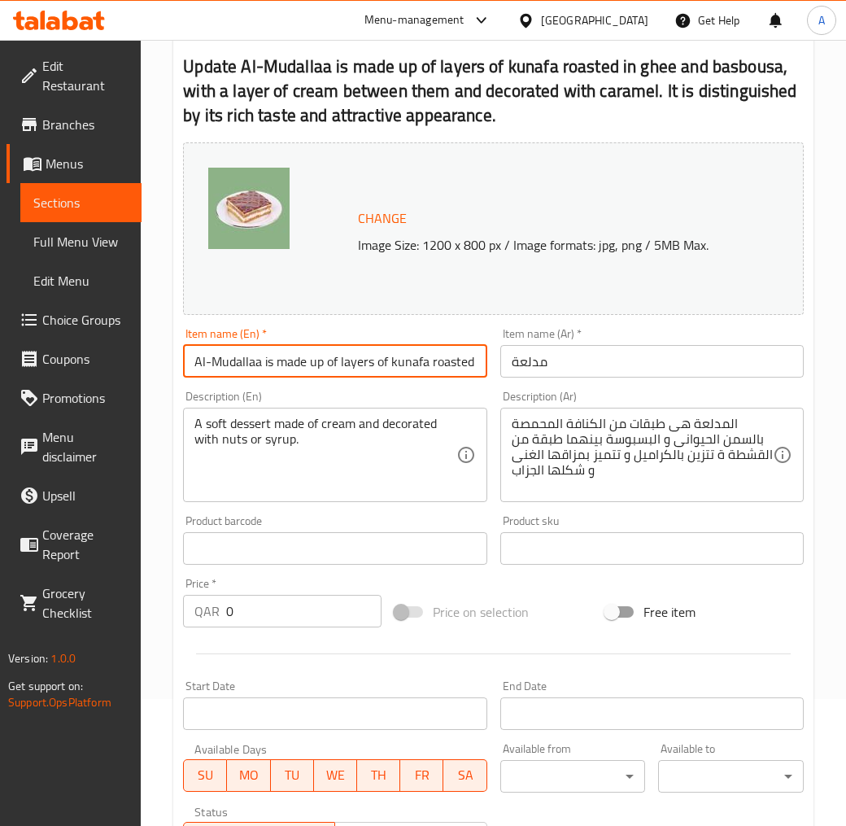
click at [351, 375] on input "Al-Mudallaa is made up of layers of kunafa roasted in ghee and basbousa, with a…" at bounding box center [335, 361] width 304 height 33
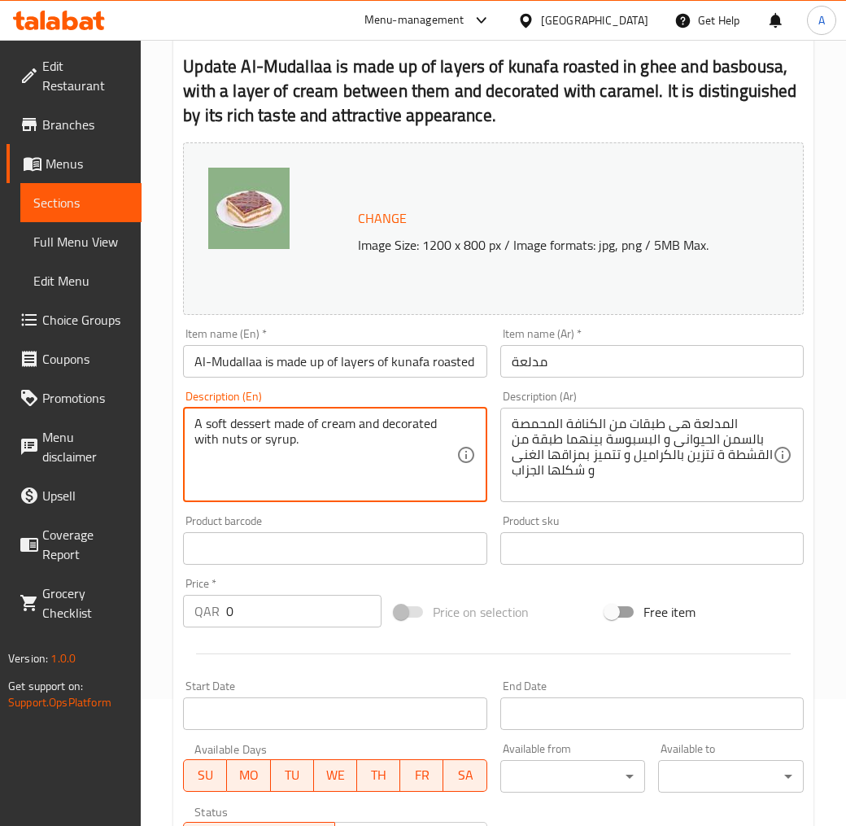
paste textarea "Al-Mudallaa is made up of layers of kunafa roasted in ghee and basbousa, with a…"
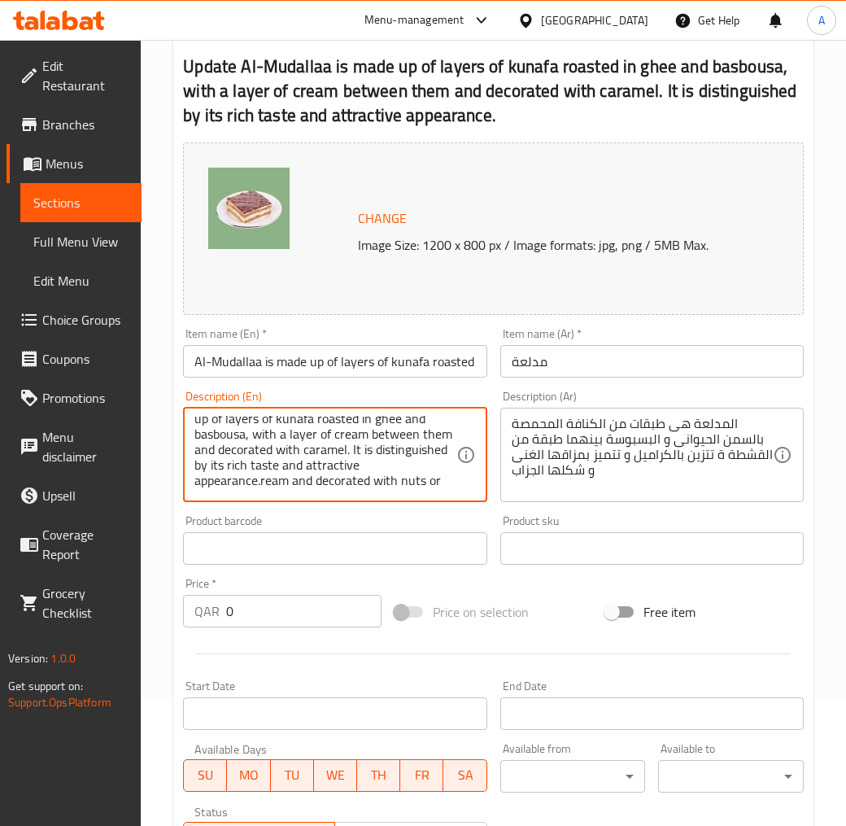
click at [324, 429] on textarea "A soft dessert made of cAl-Mudallaa is made up of layers of kunafa roasted in g…" at bounding box center [324, 454] width 261 height 77
paste textarea "l-Mudallaa is made up of layers of kunafa roasted in ghee and basbousa, with a …"
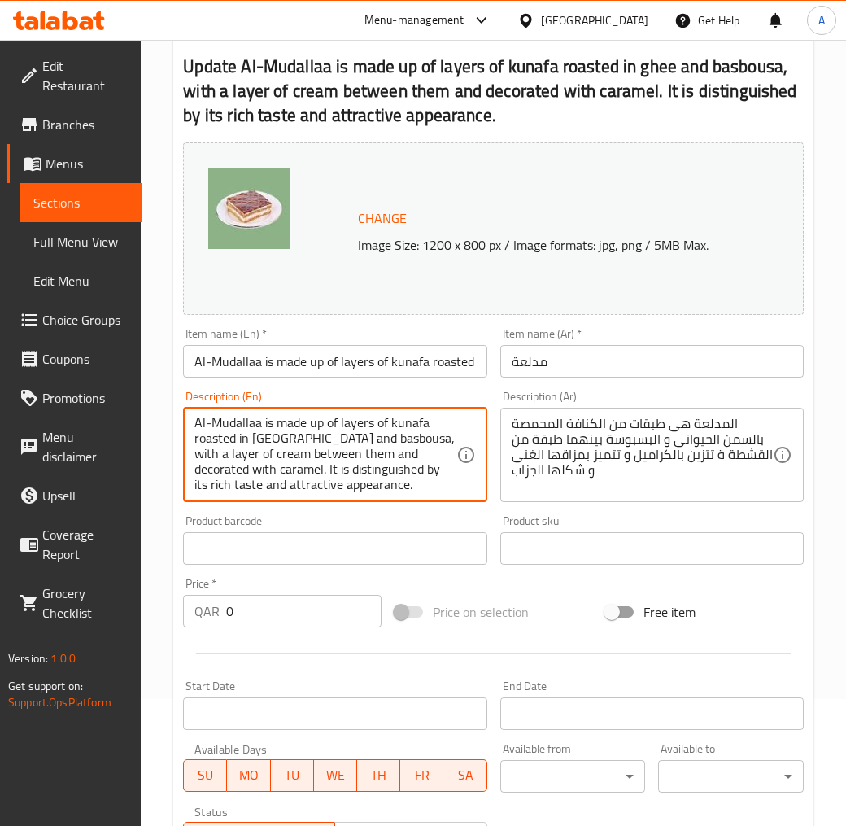
scroll to position [0, 0]
type textarea "Al-Mudallaa is made up of layers of kunafa roasted in ghee and basbousa, with a…"
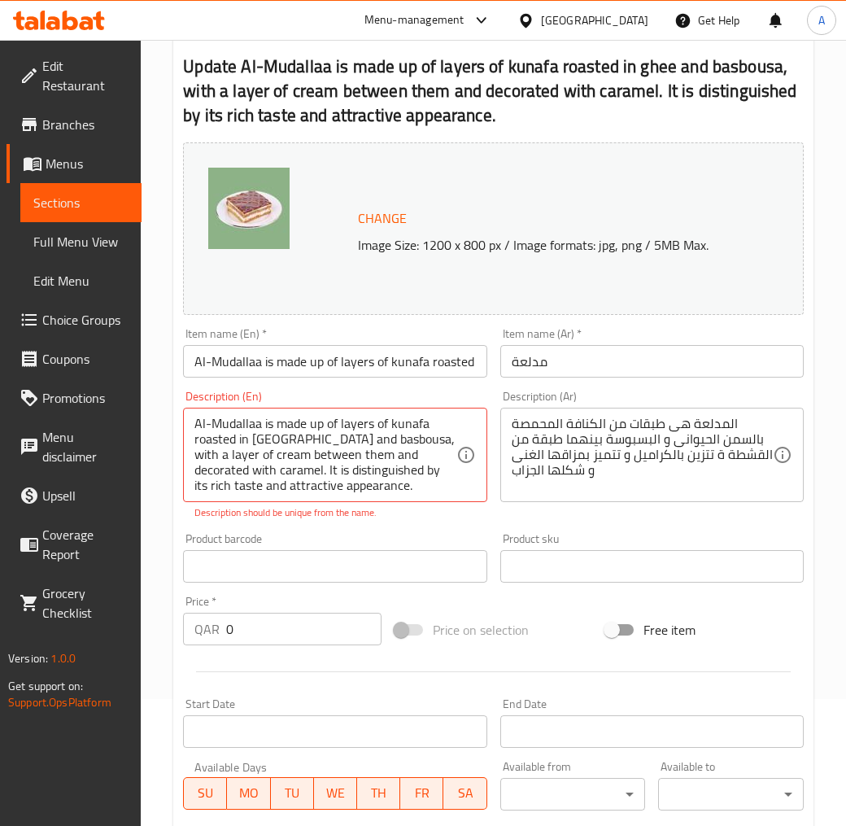
click at [301, 372] on input "Al-Mudallaa is made up of layers of kunafa roasted in ghee and basbousa, with a…" at bounding box center [335, 361] width 304 height 33
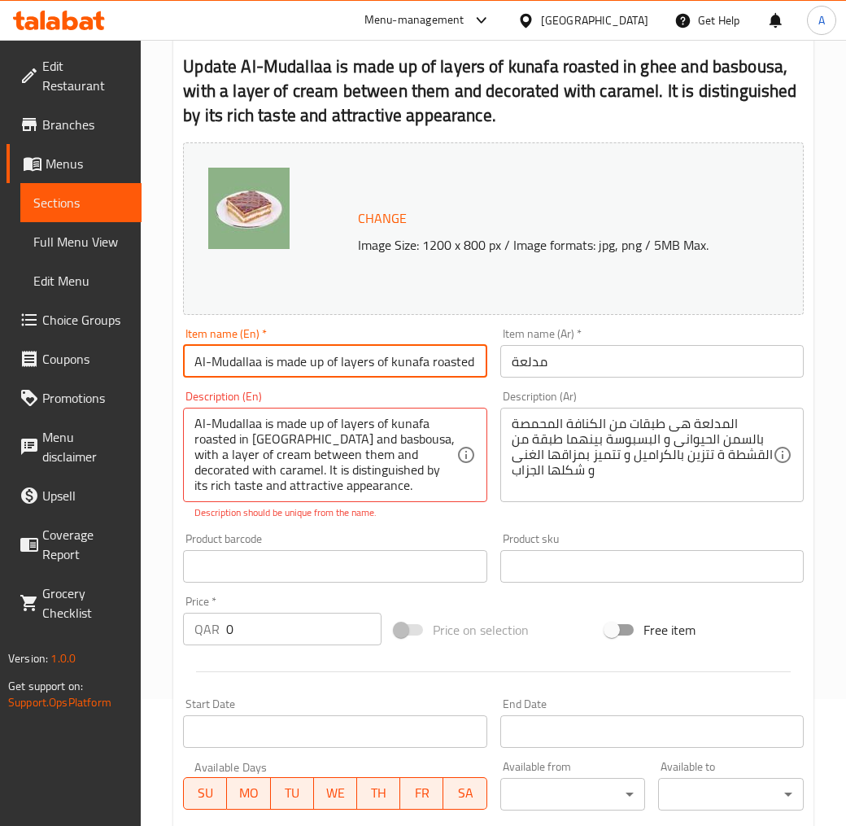
click at [301, 372] on input "Al-Mudallaa is made up of layers of kunafa roasted in ghee and basbousa, with a…" at bounding box center [335, 361] width 304 height 33
paste input "MUDALLAA"
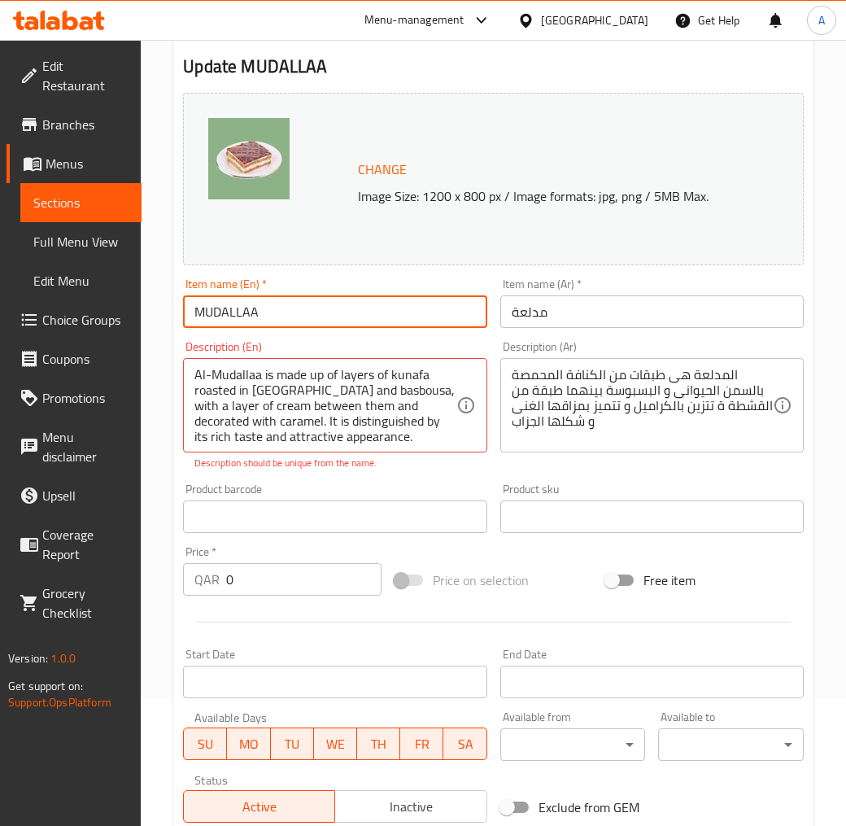
click at [269, 313] on input "MUDALLAA" at bounding box center [335, 311] width 304 height 33
type input "MUDALLAA"
click at [269, 313] on input "MUDALLAA" at bounding box center [335, 311] width 304 height 33
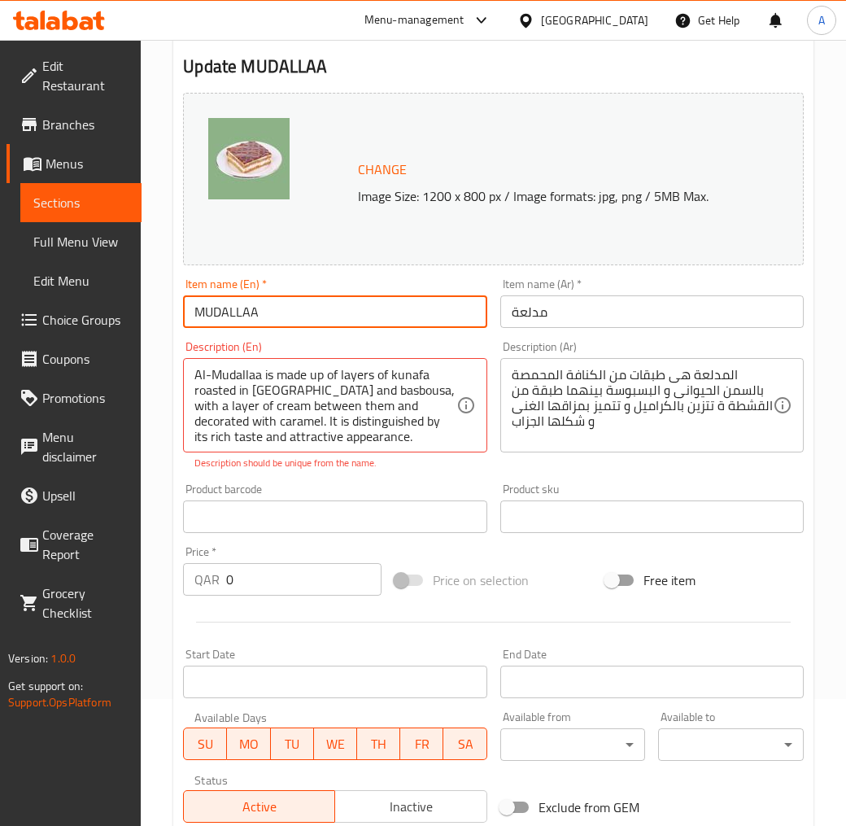
click at [269, 313] on input "MUDALLAA" at bounding box center [335, 311] width 304 height 33
click at [510, 303] on input "مدلعة" at bounding box center [652, 311] width 304 height 33
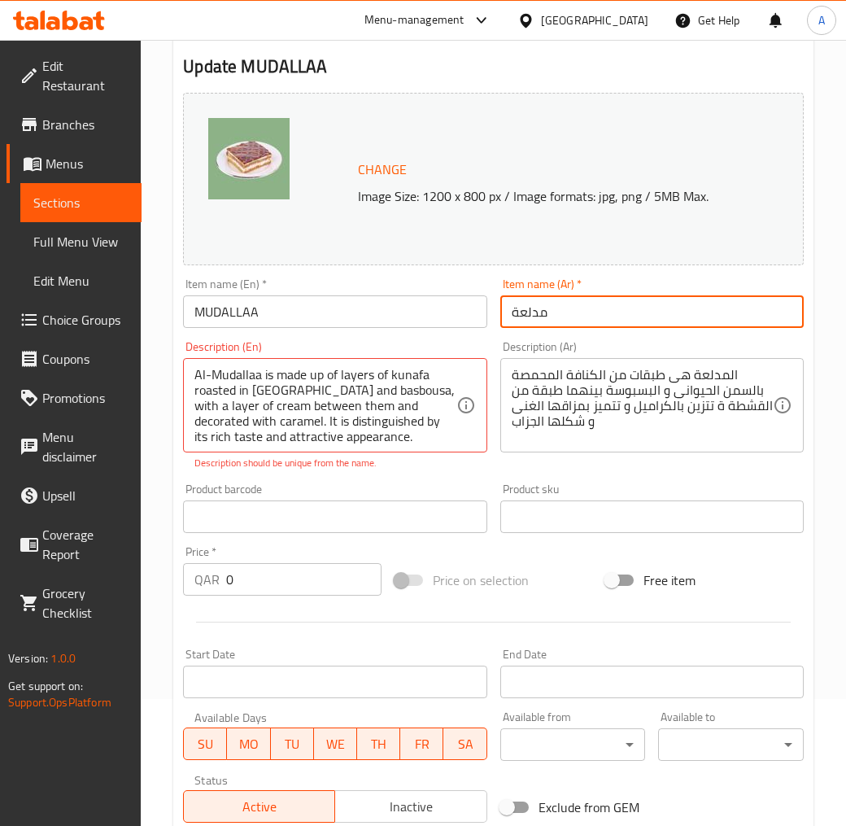
click at [295, 334] on div "Item name (En)   * MUDALLAA Item name (En) *" at bounding box center [335, 303] width 317 height 63
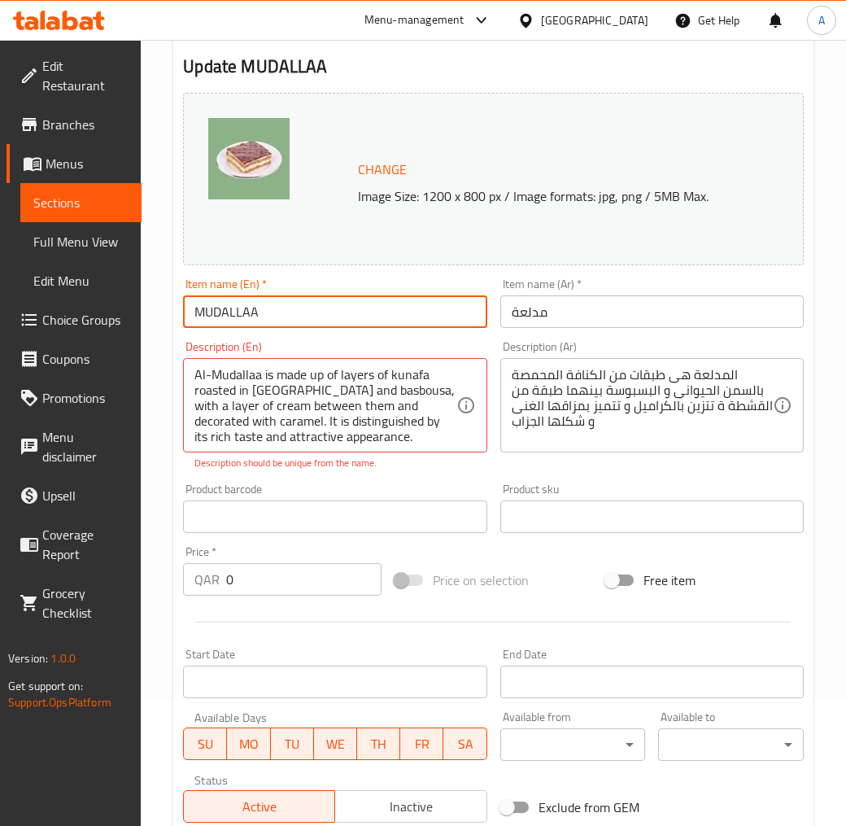
click at [278, 307] on input "MUDALLAA" at bounding box center [335, 311] width 304 height 33
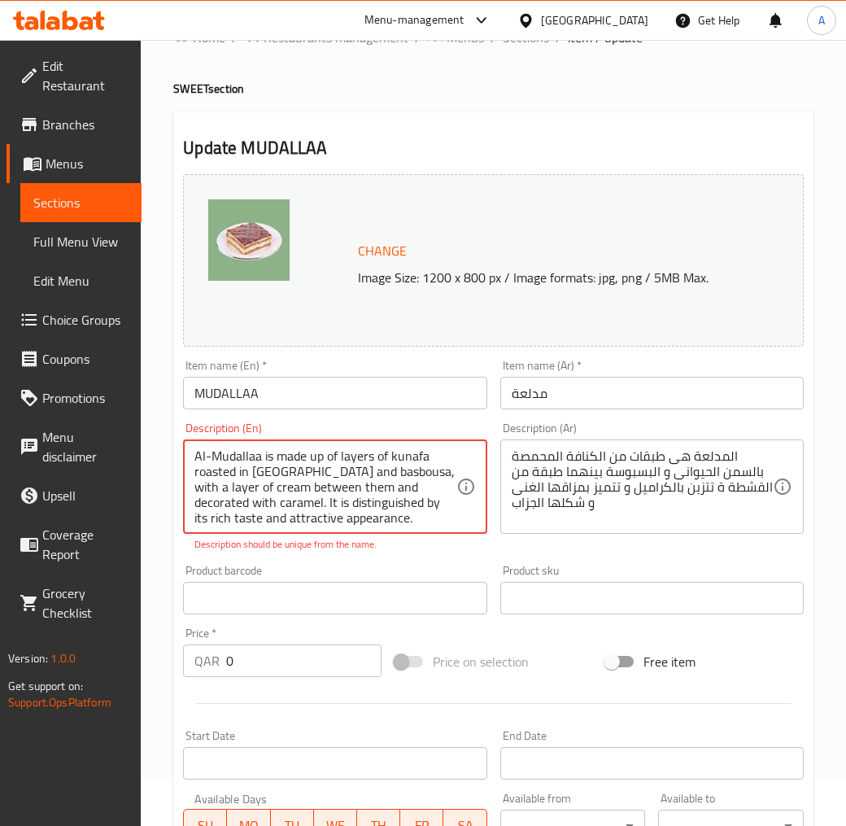
scroll to position [90, 0]
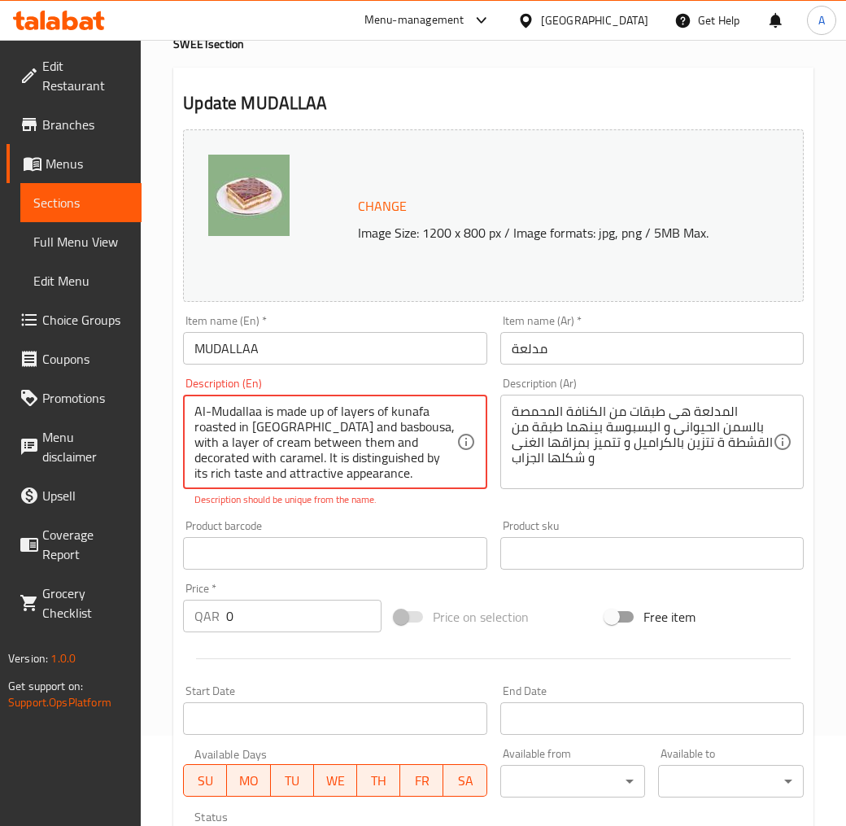
click at [364, 460] on textarea "Al-Mudallaa is made up of layers of kunafa roasted in ghee and basbousa, with a…" at bounding box center [324, 442] width 261 height 77
click at [363, 438] on textarea "Al-Mudallaa is made up of layers of kunafa roasted in ghee and basbousa, with a…" at bounding box center [324, 442] width 261 height 77
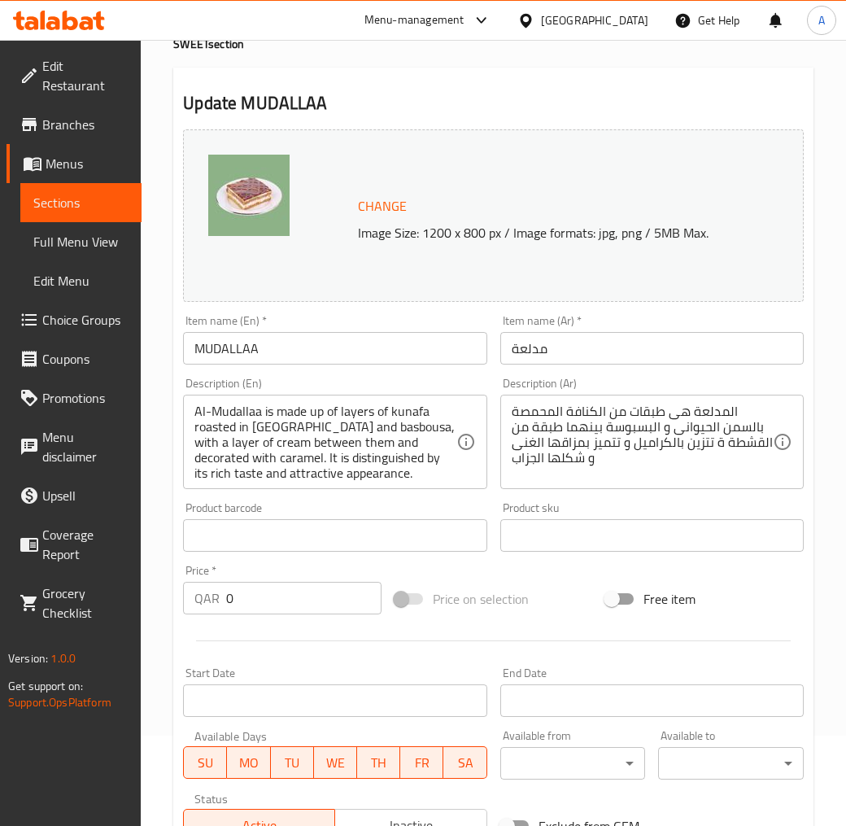
click at [355, 440] on textarea "Al-Mudallaa is made up of layers of kunafa roasted in ghee and basbousa, with a…" at bounding box center [324, 442] width 261 height 77
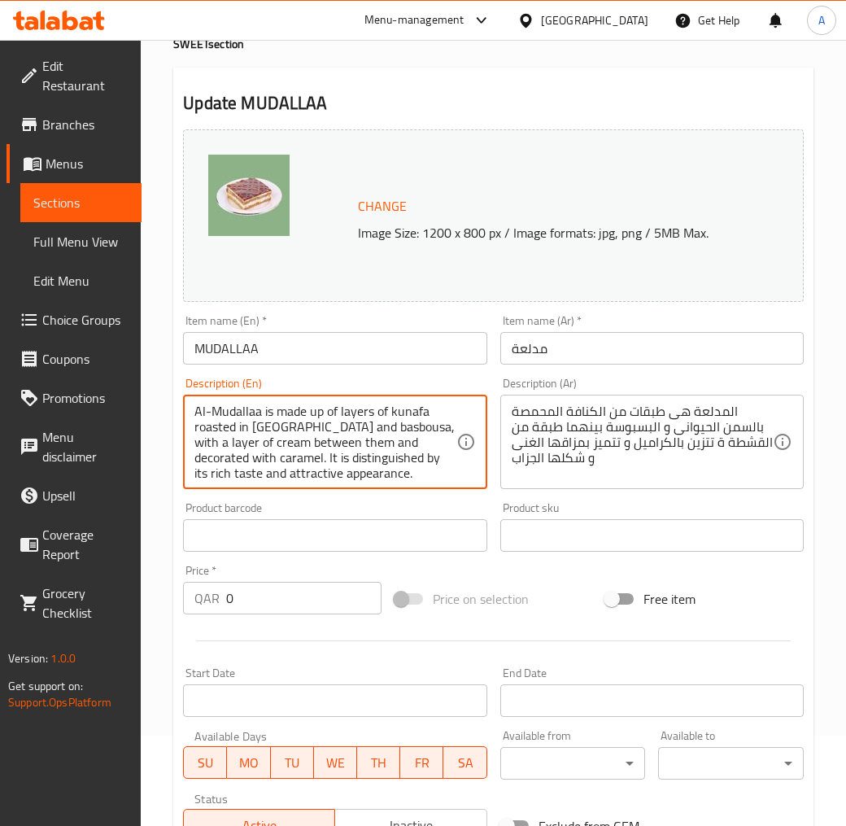
click at [355, 440] on textarea "Al-Mudallaa is made up of layers of kunafa roasted in ghee and basbousa, with a…" at bounding box center [324, 442] width 261 height 77
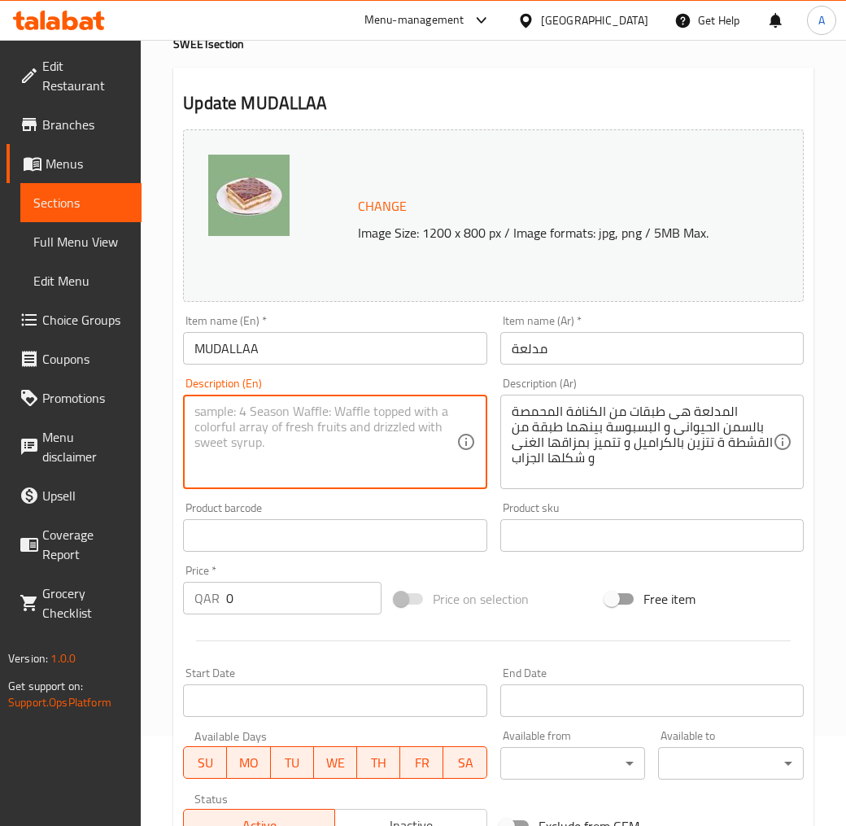
paste textarea "Al-Mudallaa is made up of layers of kunafa roasted in ghee and basbousa, with a…"
type textarea "Al-Mudallaa is made up of layers of kunafa roasted in ghee and basbousa, with a…"
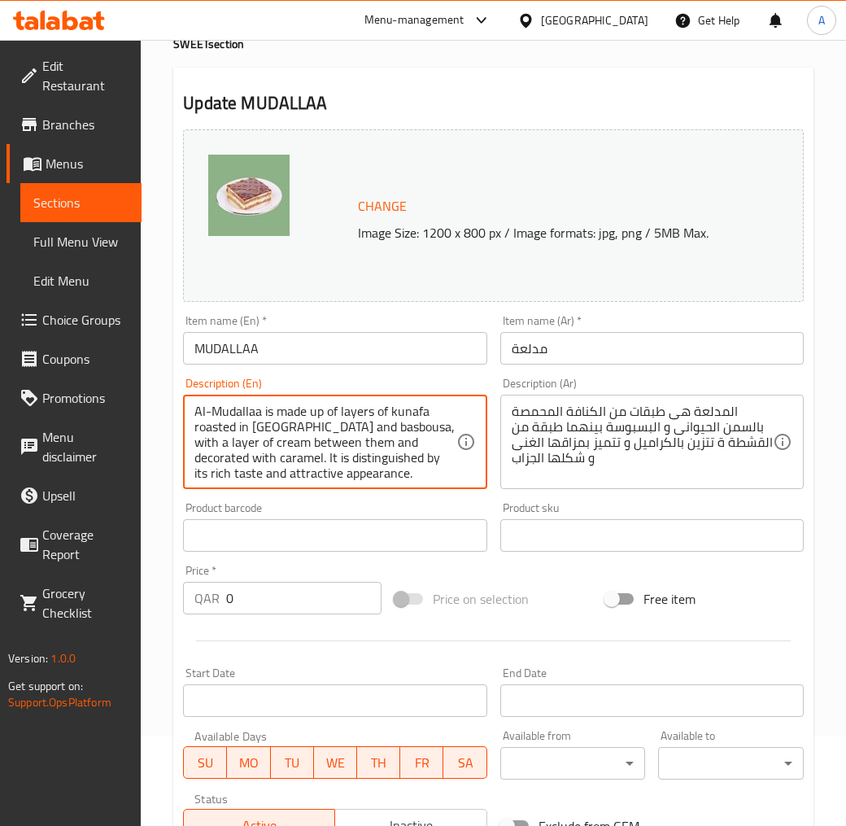
scroll to position [4, 0]
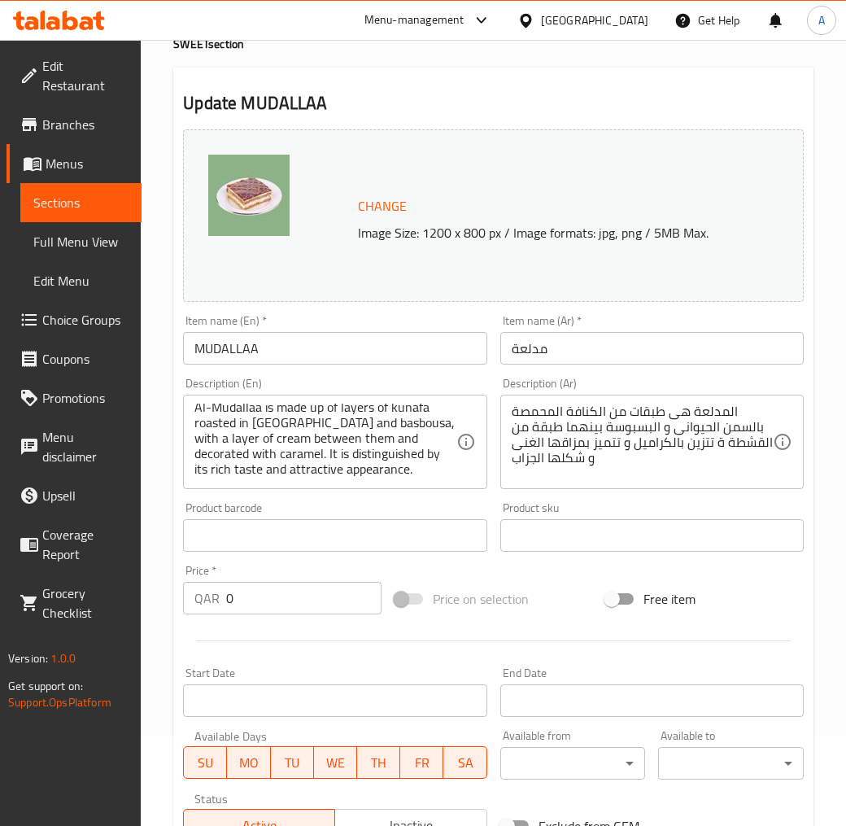
click at [635, 498] on div "Product sku Product sku" at bounding box center [652, 527] width 317 height 63
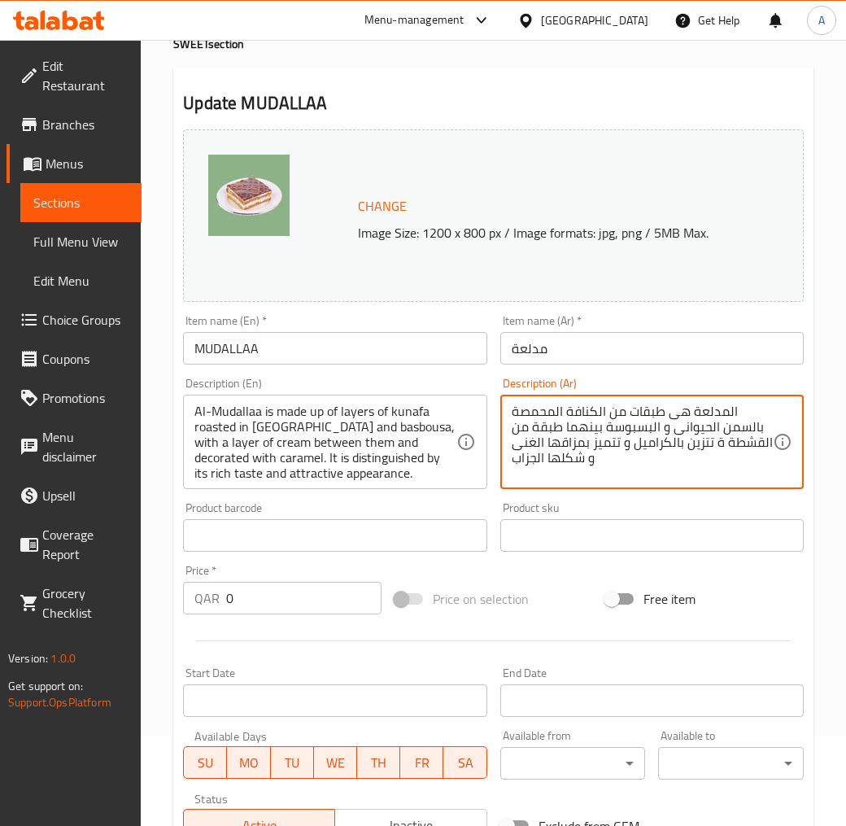
click at [701, 428] on textarea "المدلعة هى طبقات من الكنافة المحمصة بالسمن الحيوانى و البسبوسة بينهما طبقة من ا…" at bounding box center [642, 442] width 261 height 77
type textarea "المدلعة هى طبقات من الكنافة المحمصة بالسمن الحيوانى و البسبوسة بينهما طبقة من ا…"
click at [695, 421] on textarea "المدلعة هى طبقات من الكنافة المحمصة بالسمن الحيوانى و البسبوسة بينهما طبقة من ا…" at bounding box center [642, 442] width 261 height 77
drag, startPoint x: 671, startPoint y: 429, endPoint x: 747, endPoint y: 423, distance: 75.9
click at [747, 423] on textarea "المدلعة هى طبقات من الكنافة المحمصة بالسمن الحيوانى و البسبوسة بينهما طبقة من ا…" at bounding box center [642, 442] width 261 height 77
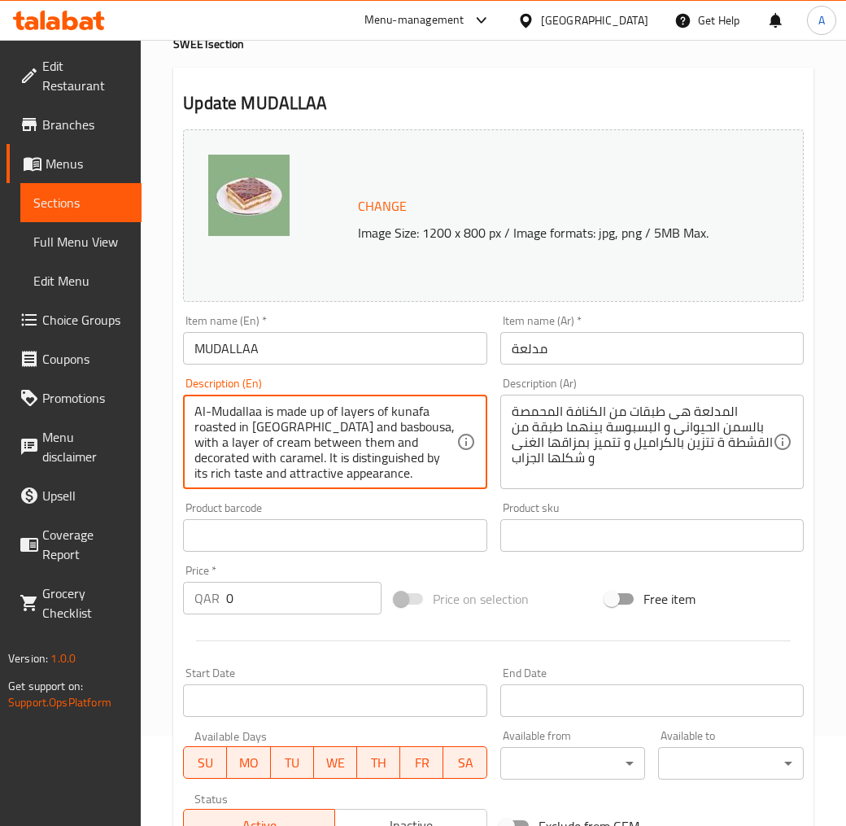
click at [249, 426] on textarea "Al-Mudallaa is made up of layers of kunafa roasted in ghee and basbousa, with a…" at bounding box center [324, 442] width 261 height 77
paste textarea "Animal"
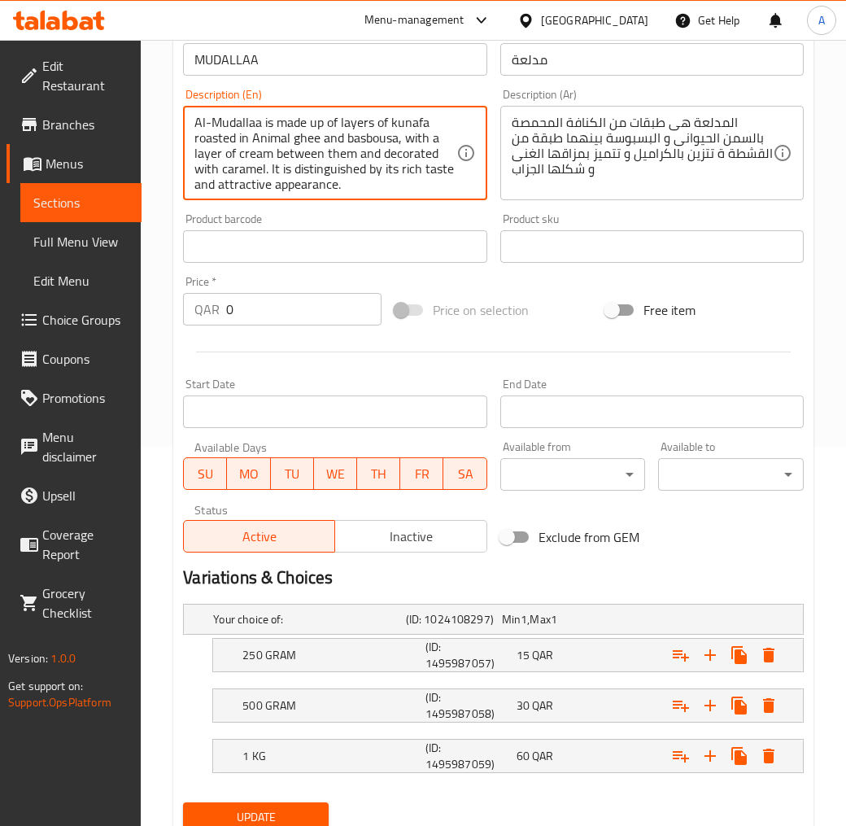
scroll to position [350, 0]
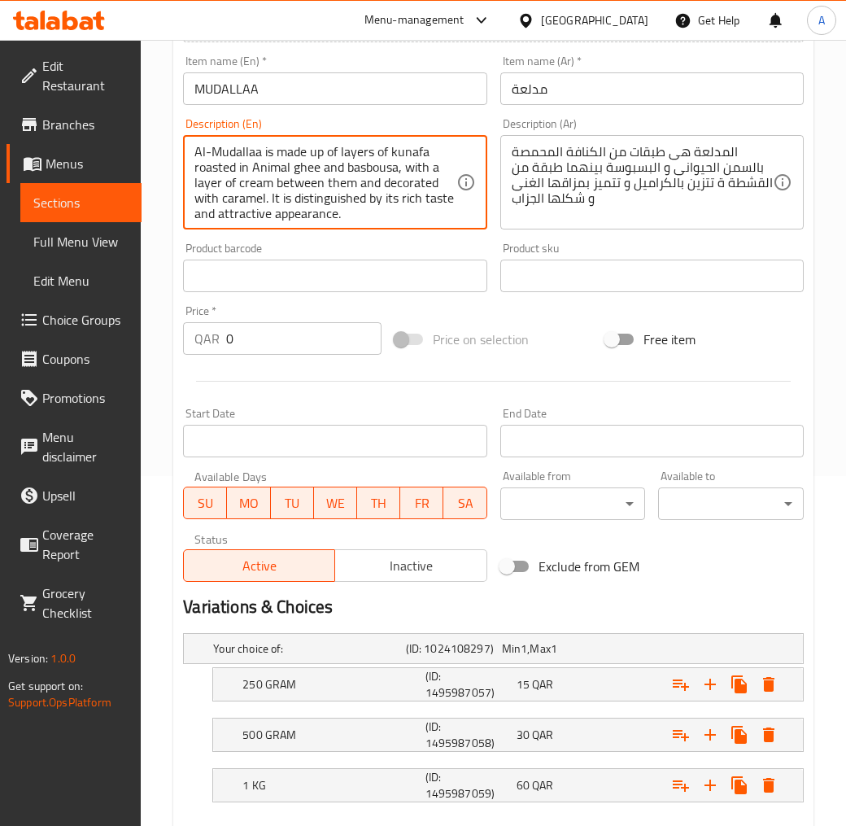
type textarea "Al-Mudallaa is made up of layers of kunafa roasted in Animal ghee and basbousa,…"
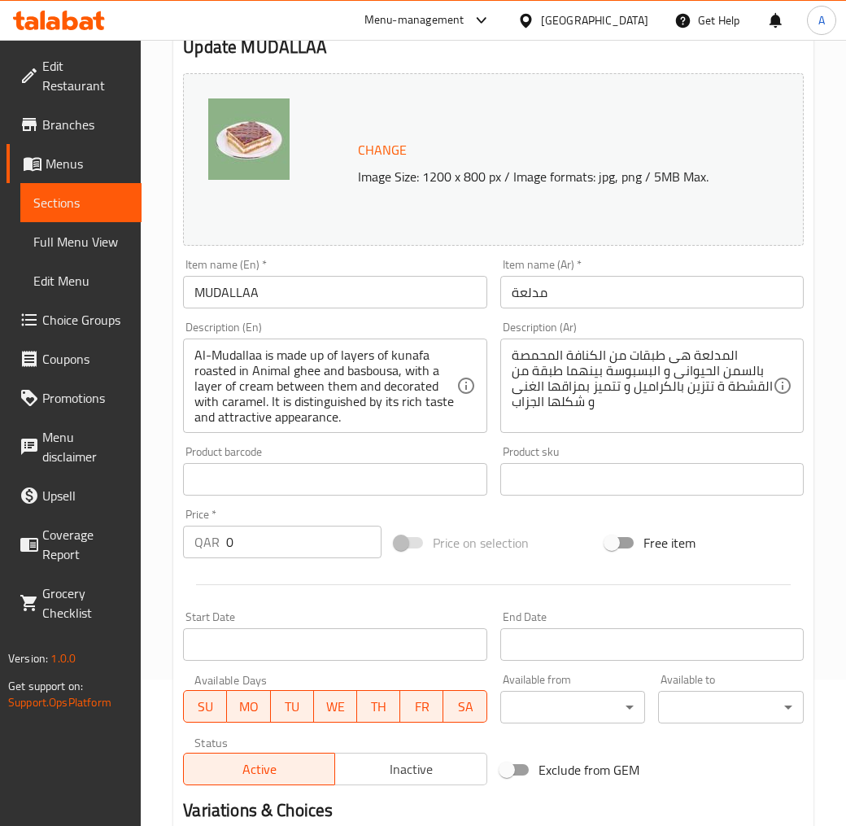
scroll to position [0, 0]
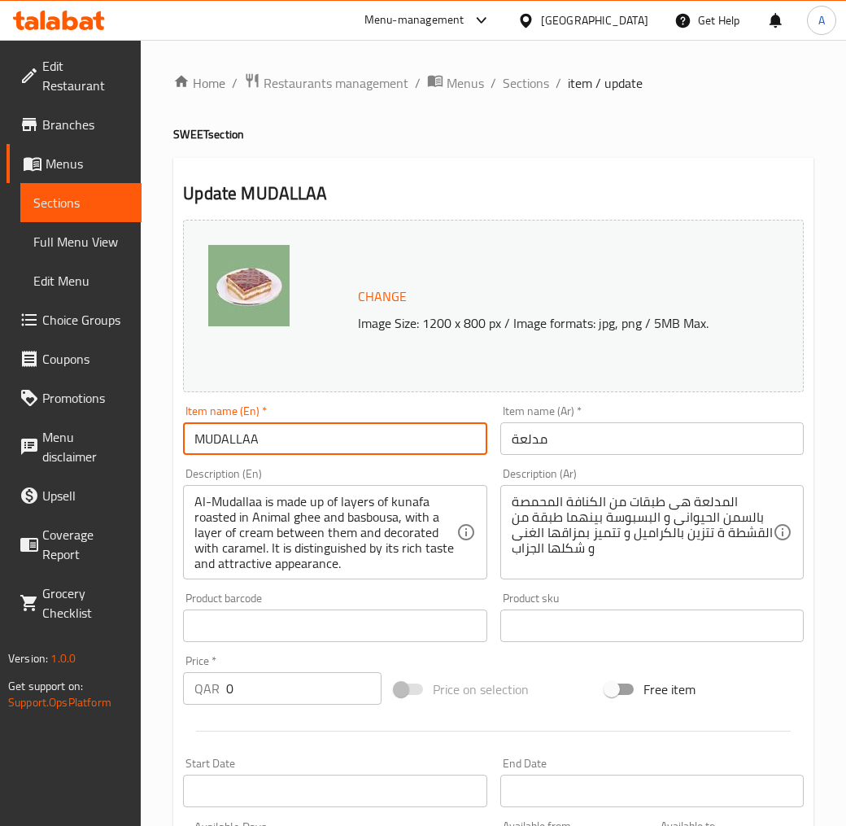
click at [248, 441] on input "MUDALLAA" at bounding box center [335, 438] width 304 height 33
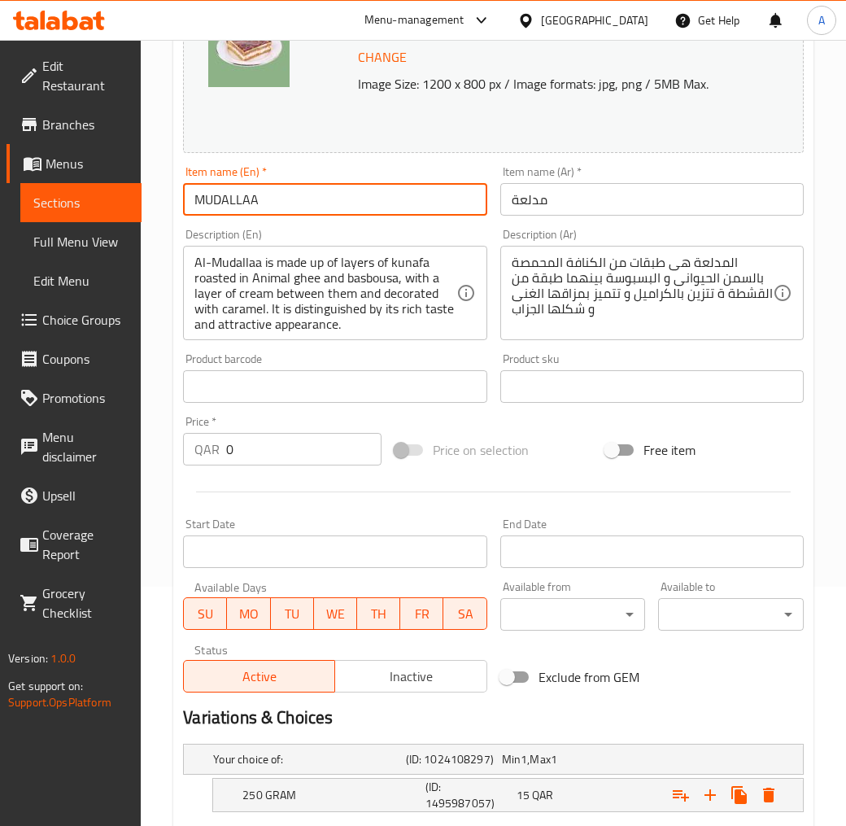
scroll to position [440, 0]
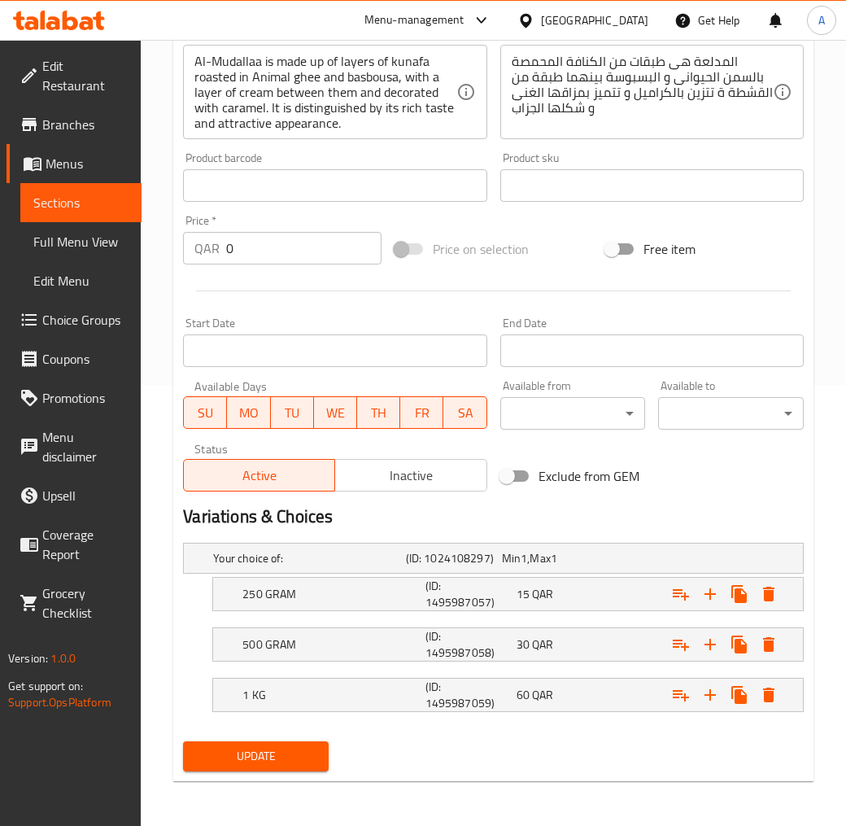
click at [303, 744] on span "Update" at bounding box center [256, 756] width 120 height 20
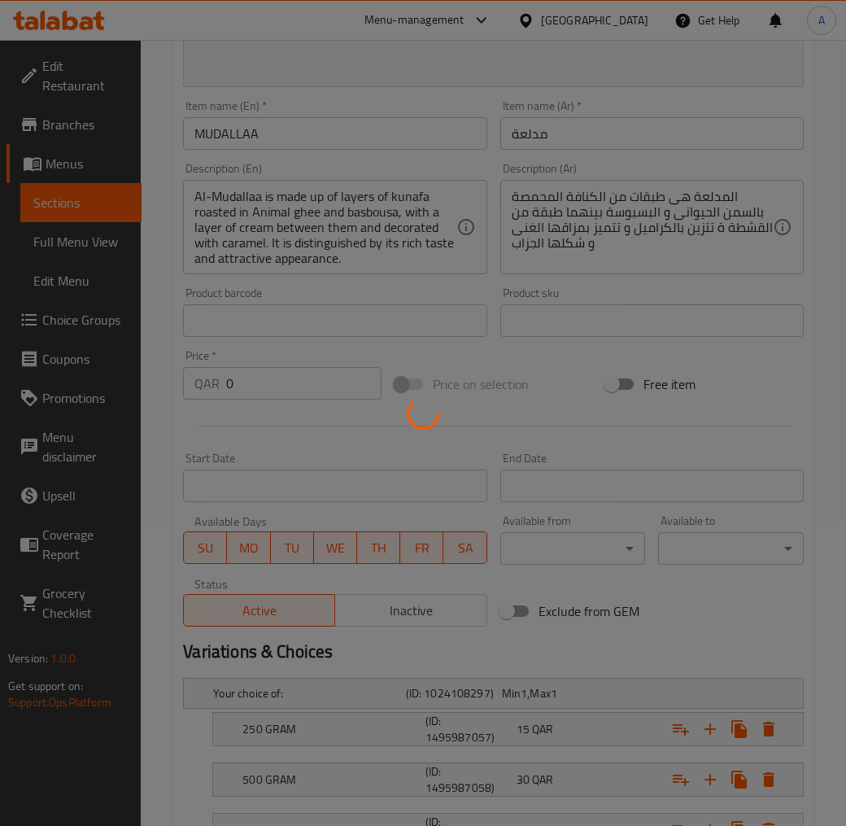
scroll to position [0, 0]
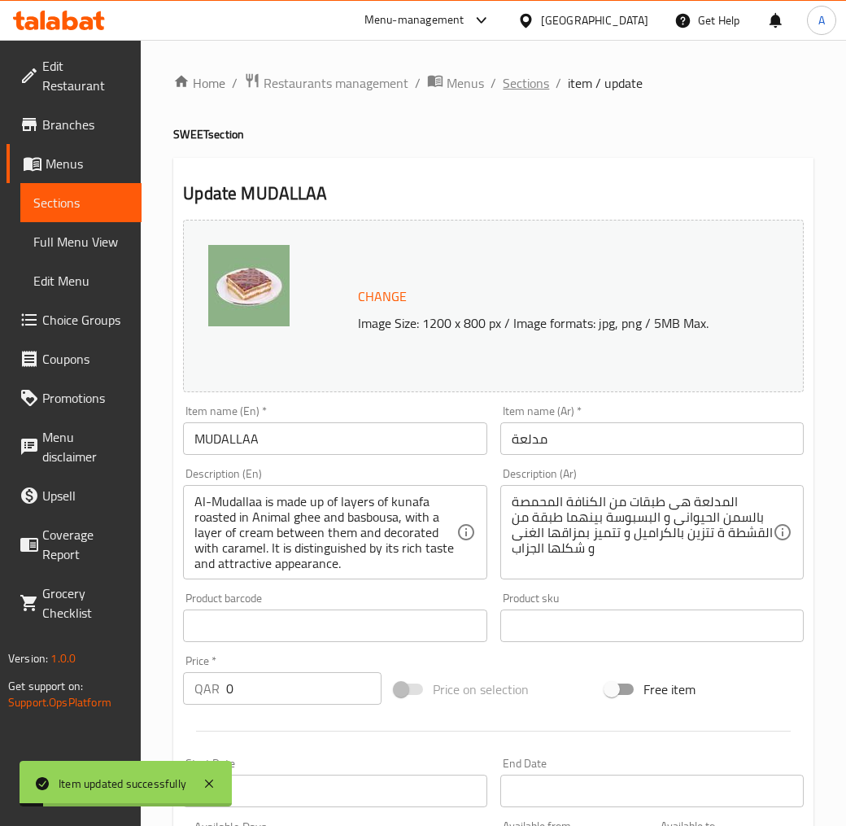
click at [546, 90] on span "Sections" at bounding box center [526, 83] width 46 height 20
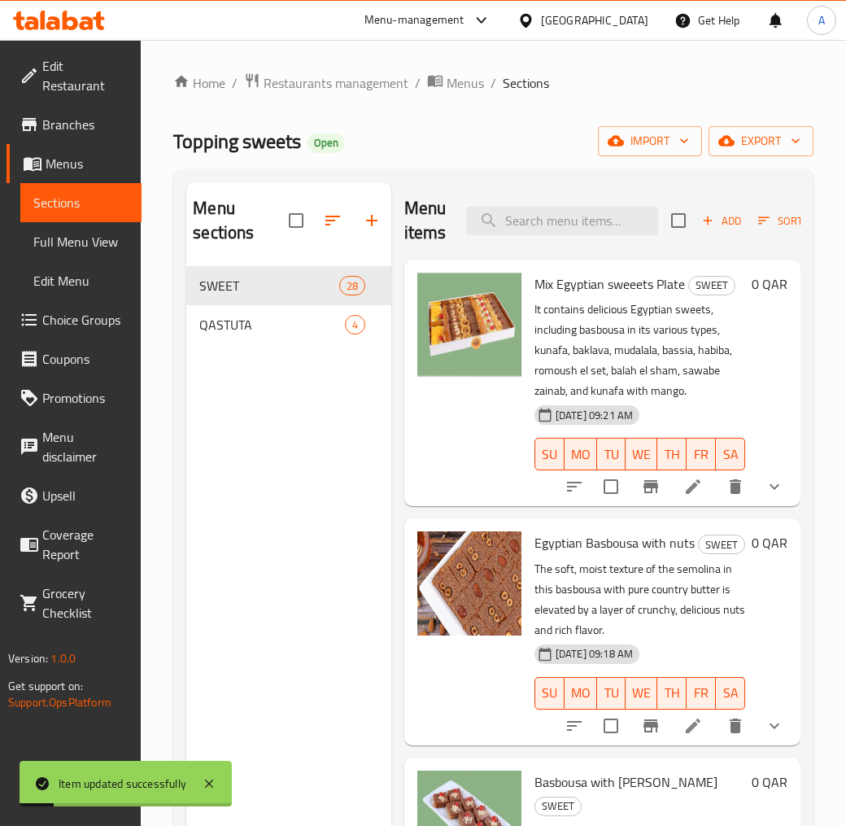
click at [547, 194] on div "Menu items Add Sort Manage items" at bounding box center [602, 220] width 396 height 77
click at [555, 212] on input "search" at bounding box center [562, 221] width 192 height 28
paste input "MUDALLAA"
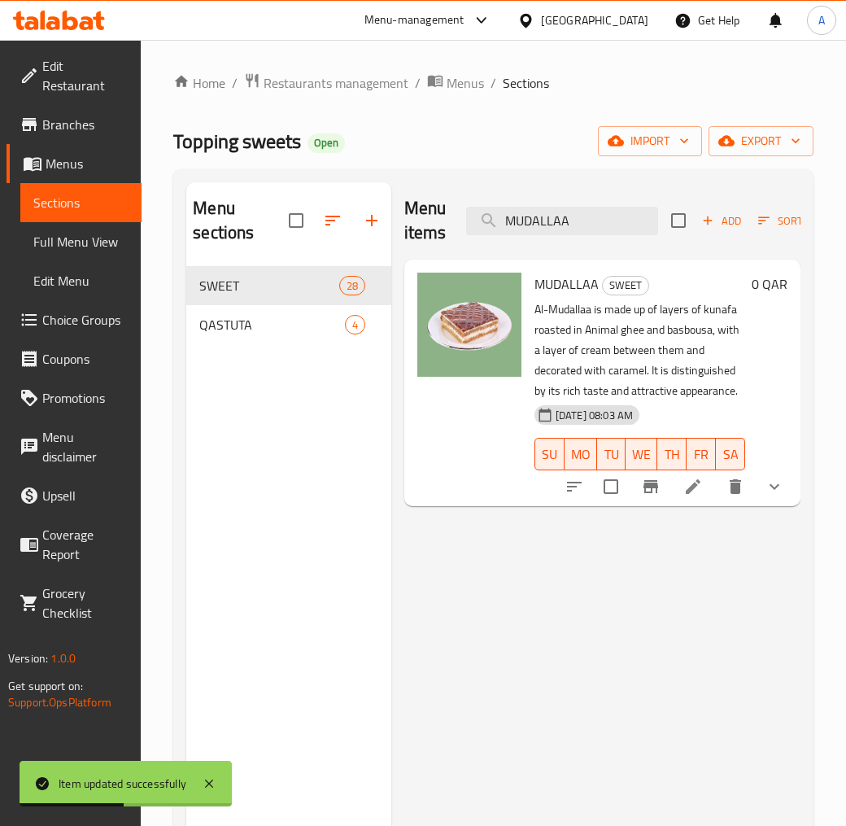
type input "MUDALLAA"
click at [679, 490] on li at bounding box center [693, 486] width 46 height 29
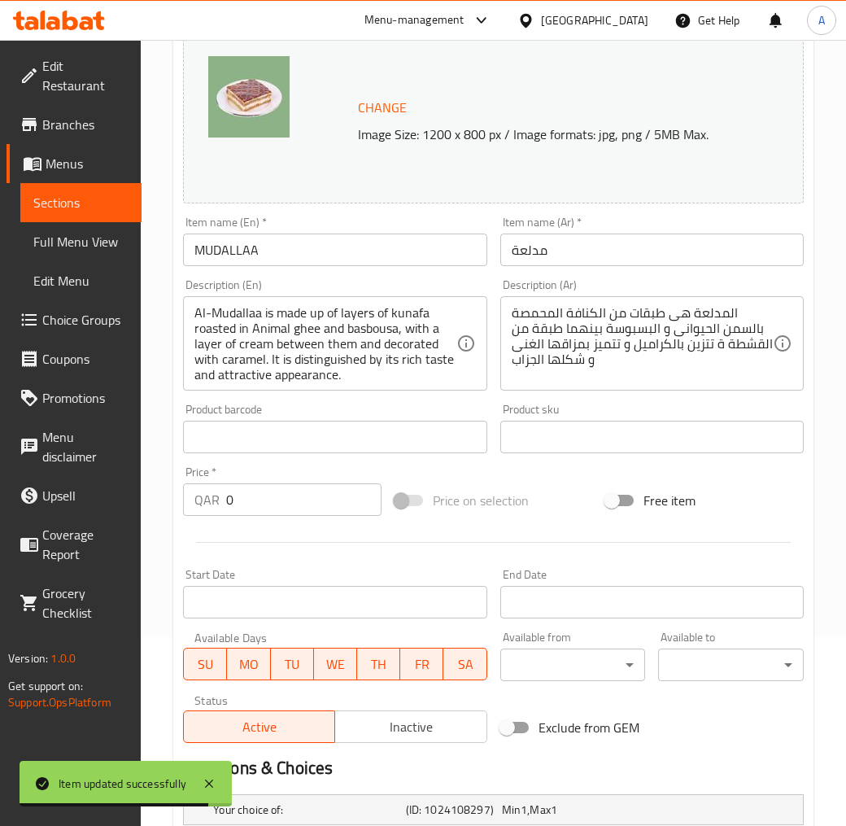
scroll to position [440, 0]
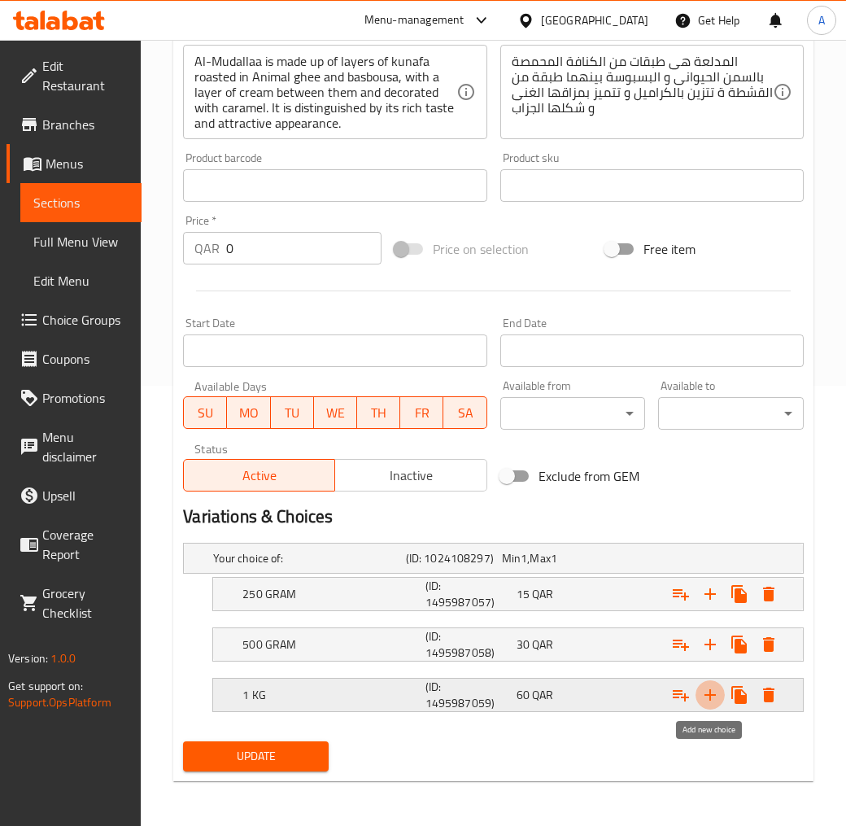
click at [703, 692] on icon "Expand" at bounding box center [711, 695] width 20 height 20
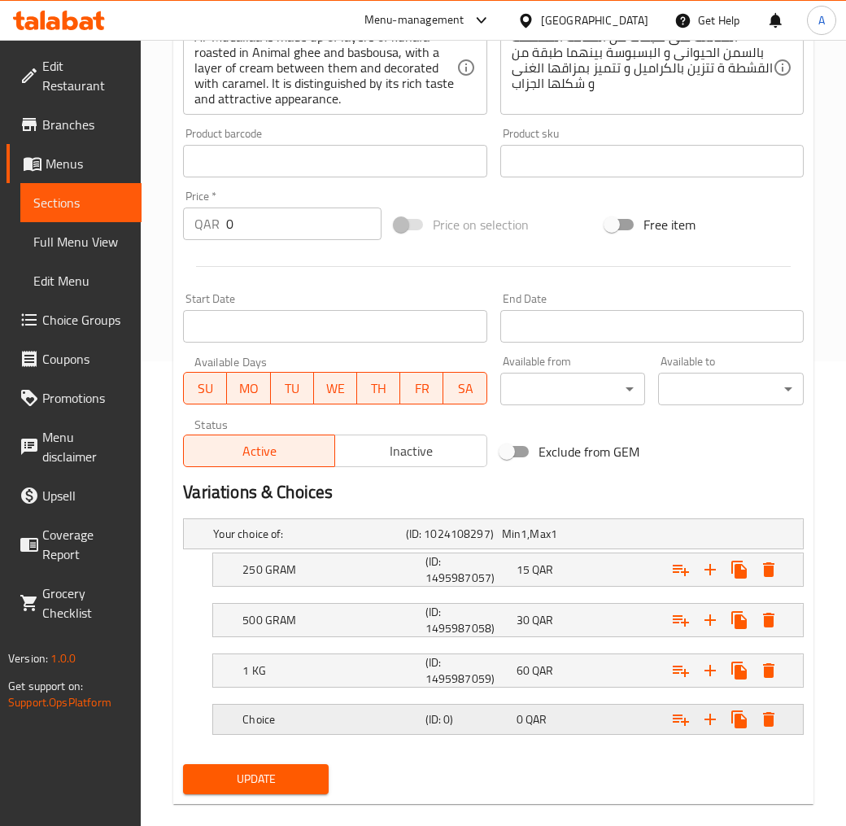
scroll to position [488, 0]
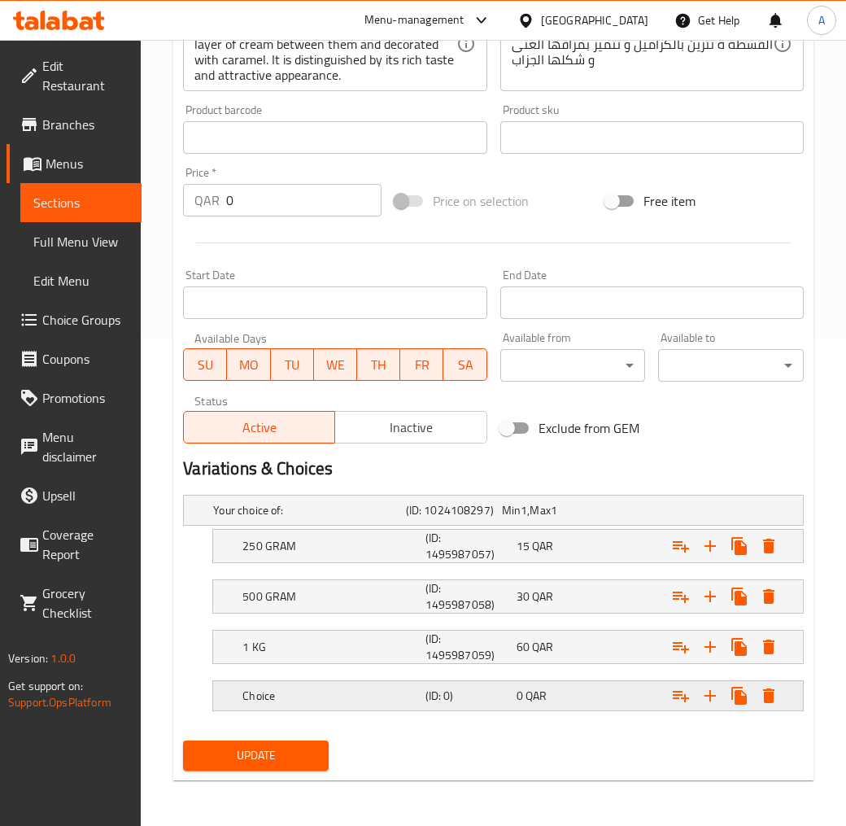
click at [494, 696] on h5 "(ID: 0)" at bounding box center [468, 696] width 85 height 16
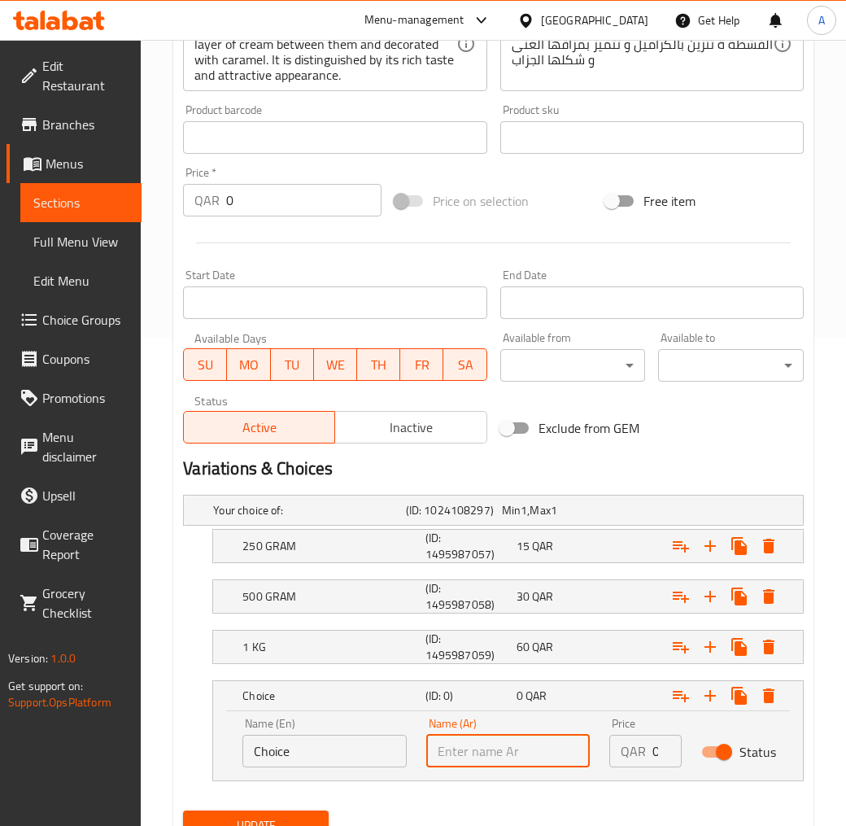
click at [494, 742] on input "text" at bounding box center [508, 751] width 164 height 33
type input "1.5 كيلو"
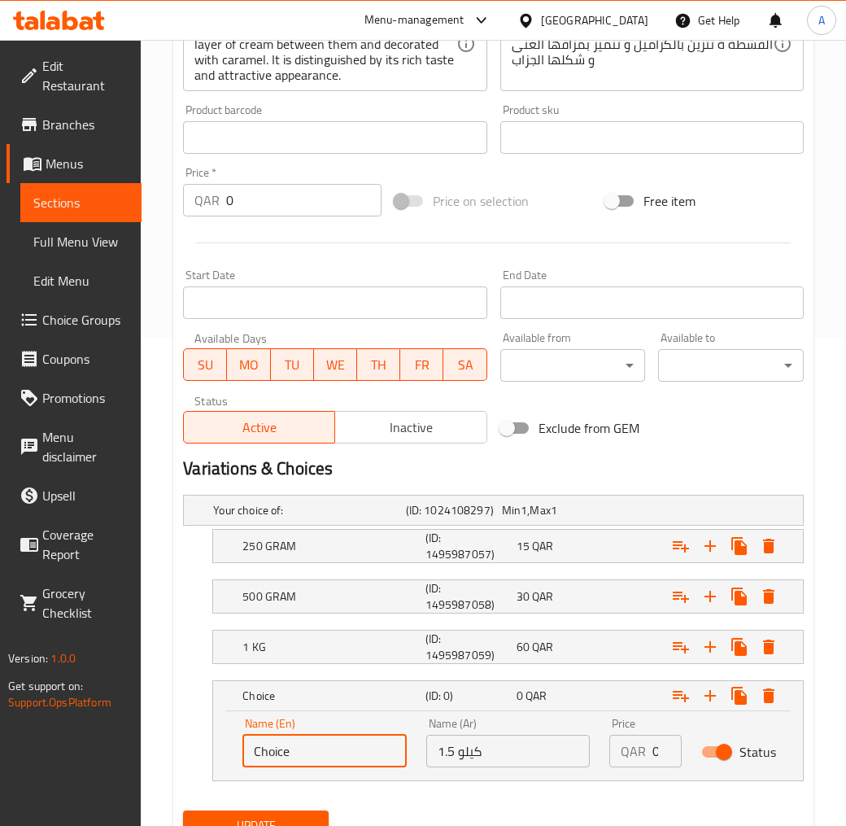
click at [350, 744] on input "Choice" at bounding box center [324, 751] width 164 height 33
type input "1.5 KiLO"
drag, startPoint x: 648, startPoint y: 753, endPoint x: 675, endPoint y: 753, distance: 27.7
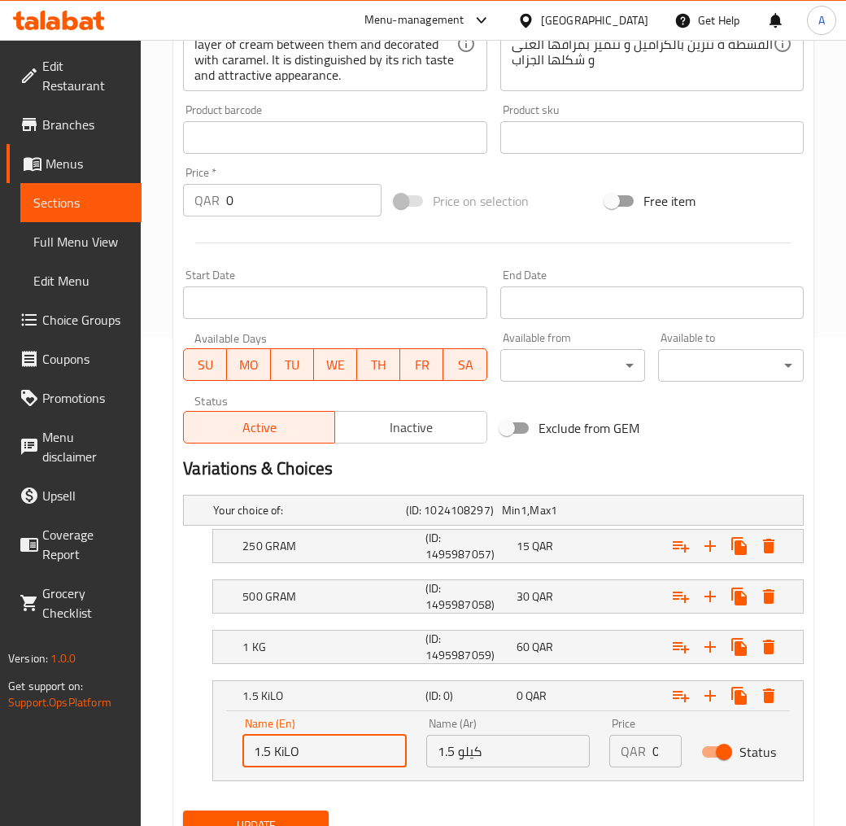
click at [675, 744] on div "QAR 0 Price" at bounding box center [645, 751] width 72 height 33
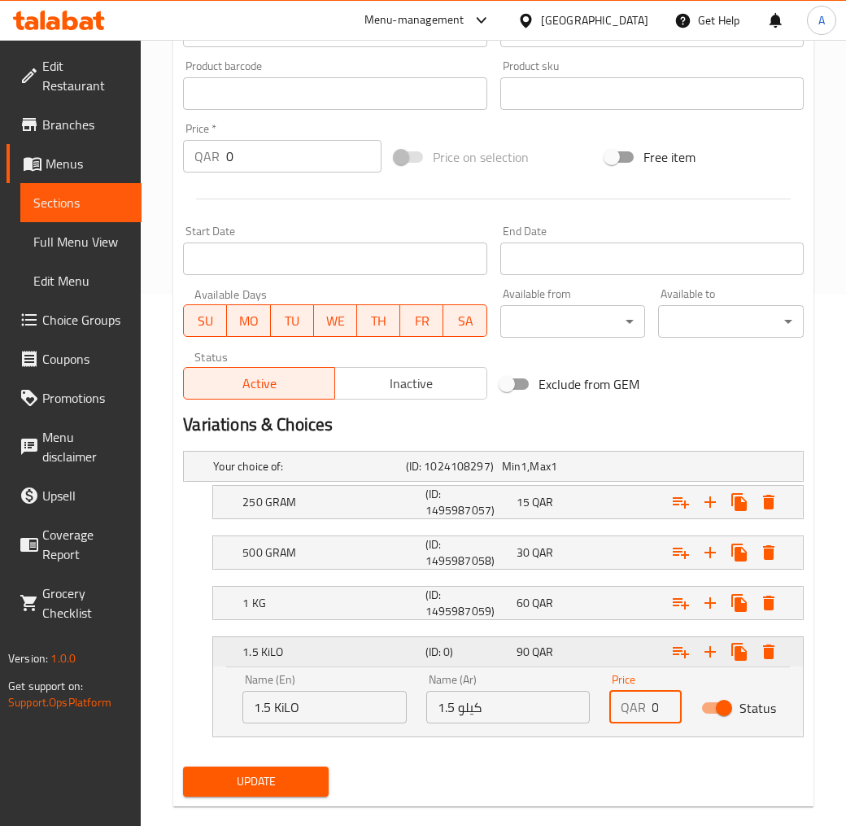
scroll to position [557, 0]
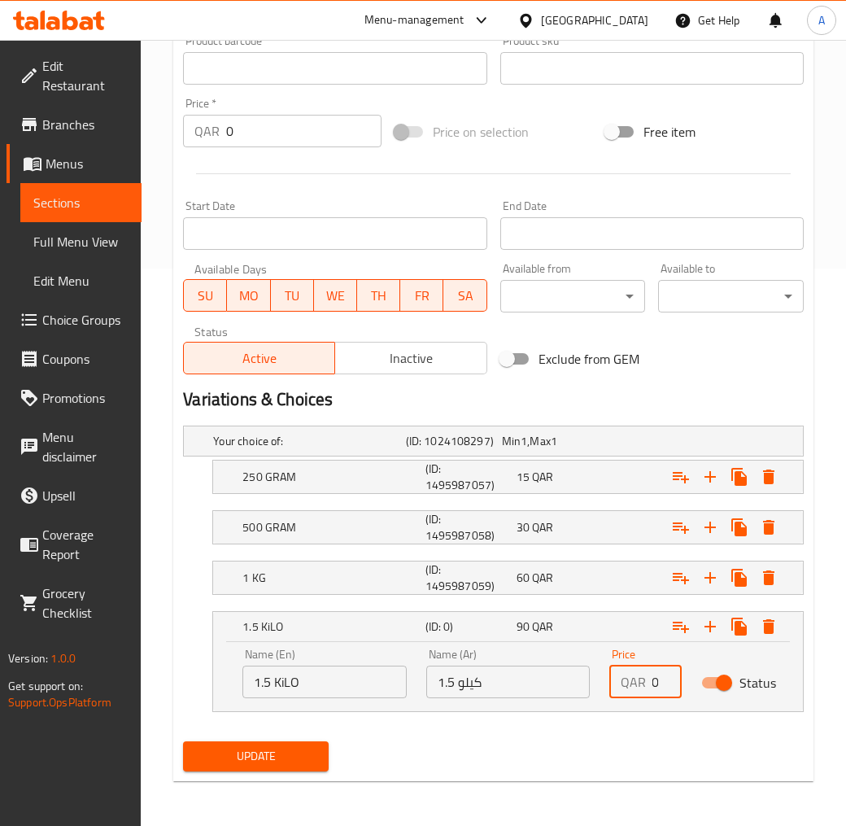
type input "90"
click at [262, 744] on span "Update" at bounding box center [256, 756] width 120 height 20
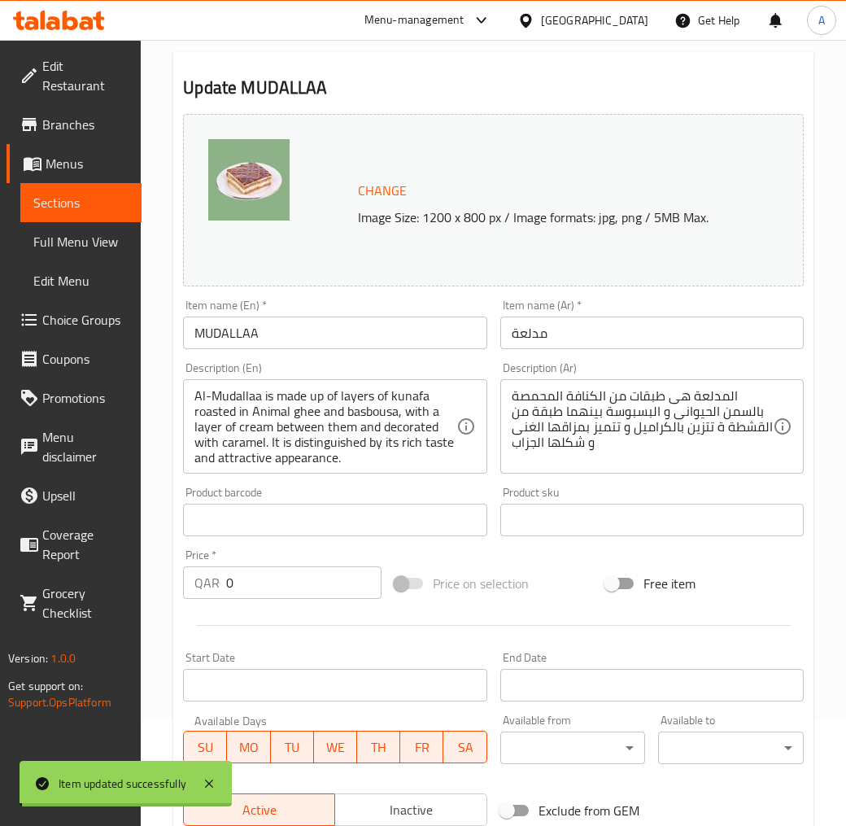
scroll to position [0, 0]
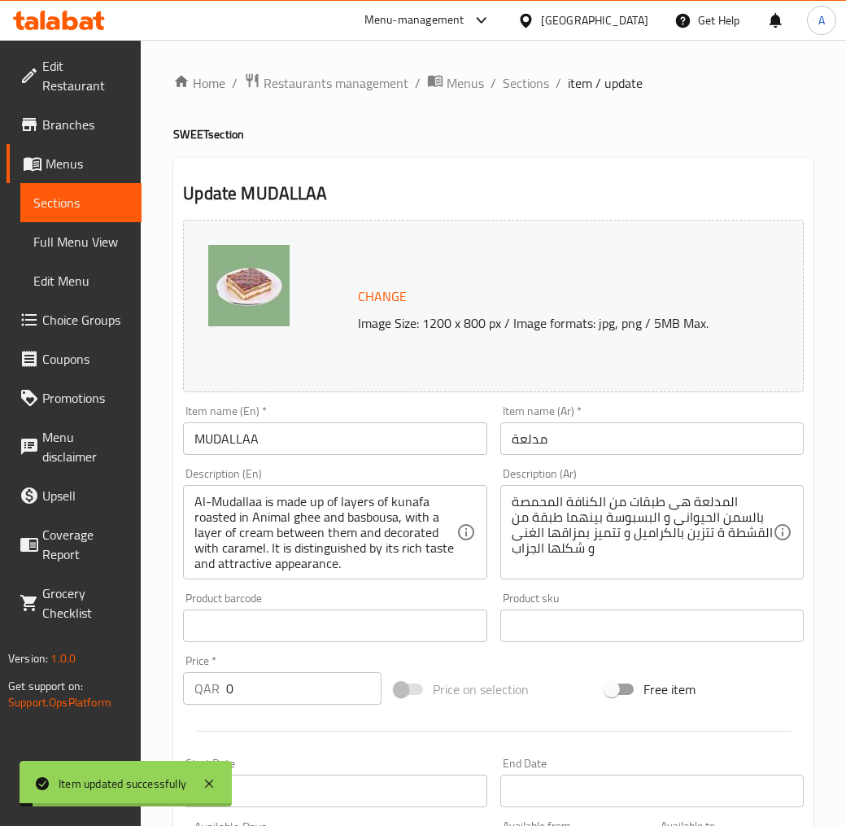
click at [214, 437] on input "MUDALLAA" at bounding box center [335, 438] width 304 height 33
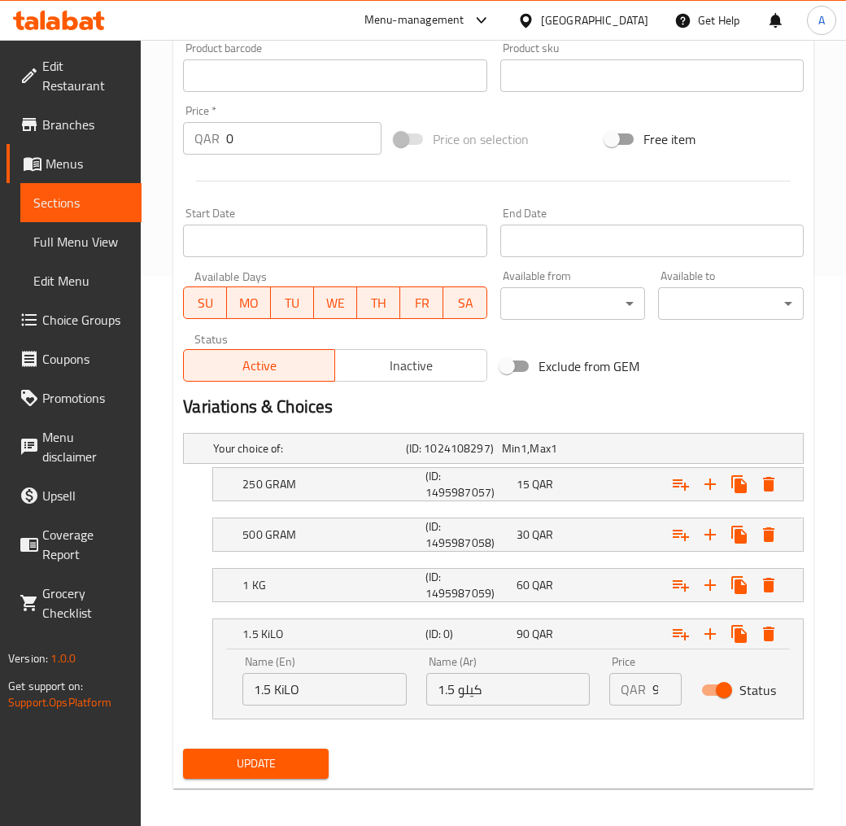
scroll to position [557, 0]
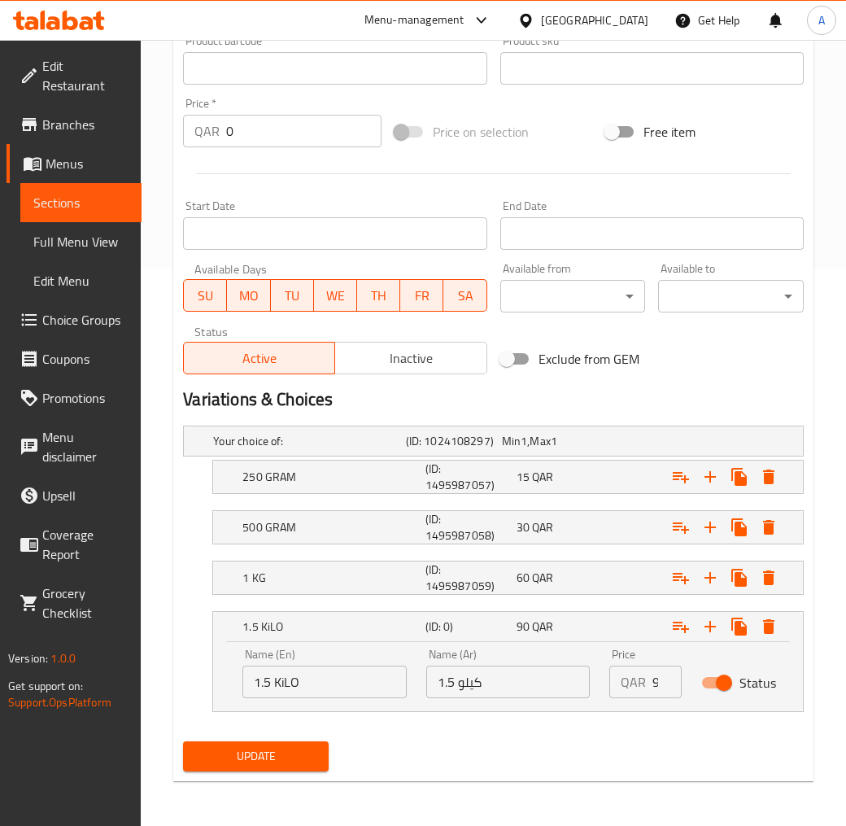
click at [280, 744] on span "Update" at bounding box center [256, 756] width 120 height 20
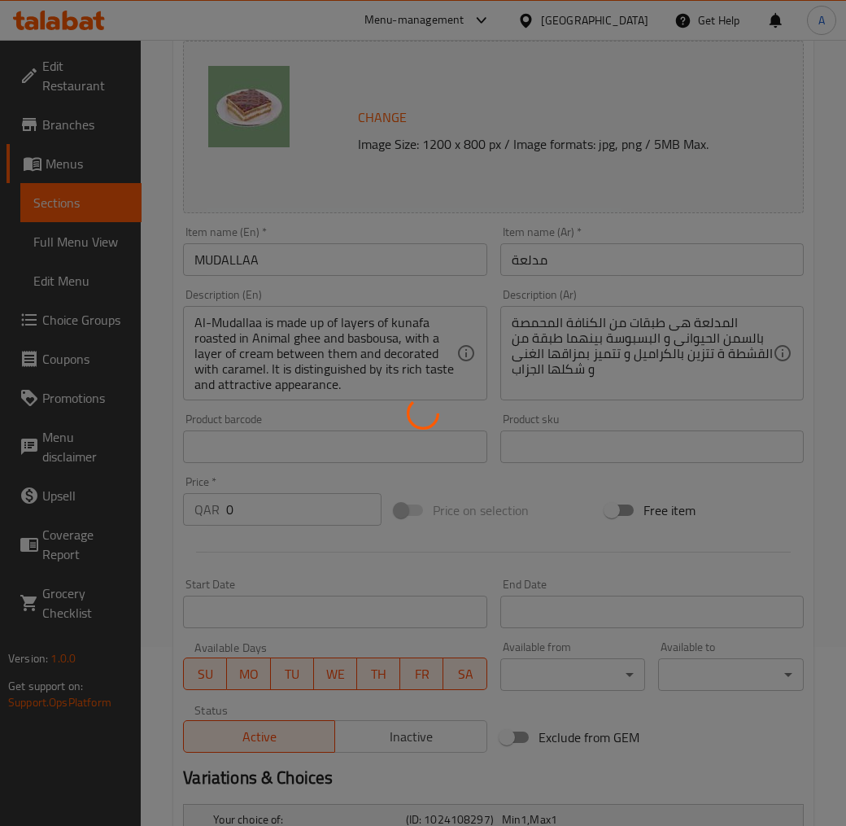
scroll to position [0, 0]
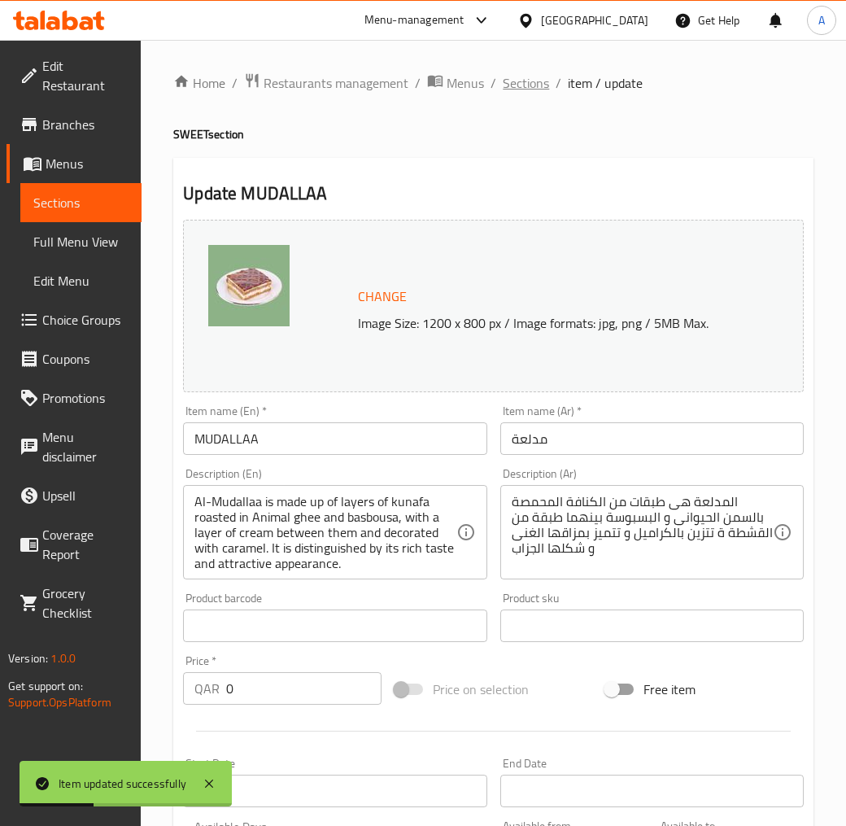
click at [537, 85] on span "Sections" at bounding box center [526, 83] width 46 height 20
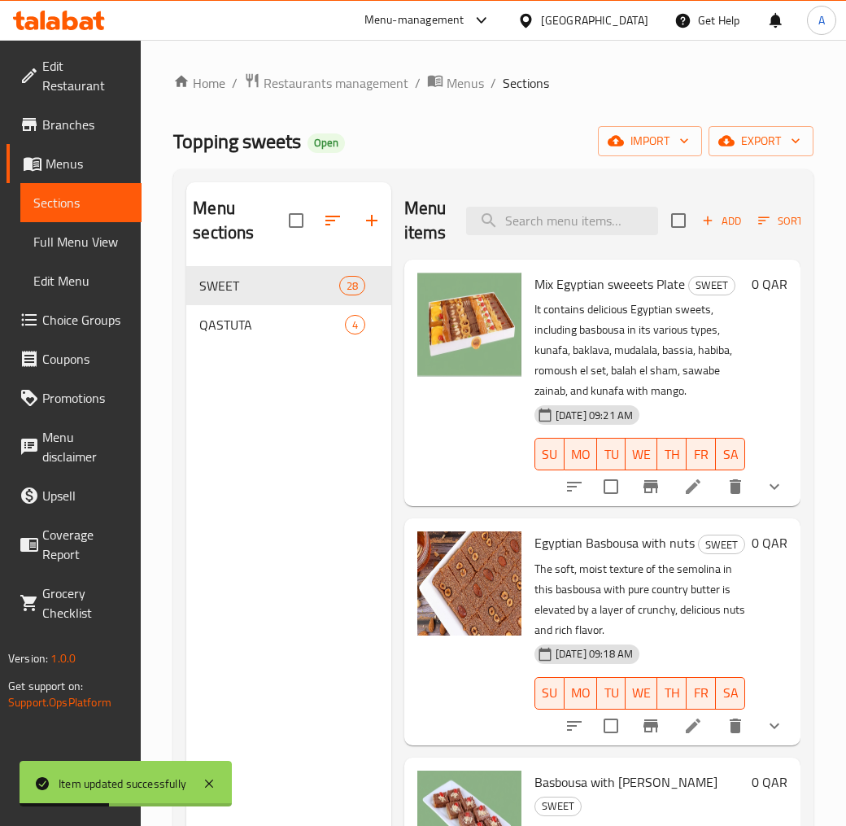
click at [507, 114] on div "Home / Restaurants management / Menus / Sections Topping sweets Open import exp…" at bounding box center [493, 546] width 640 height 949
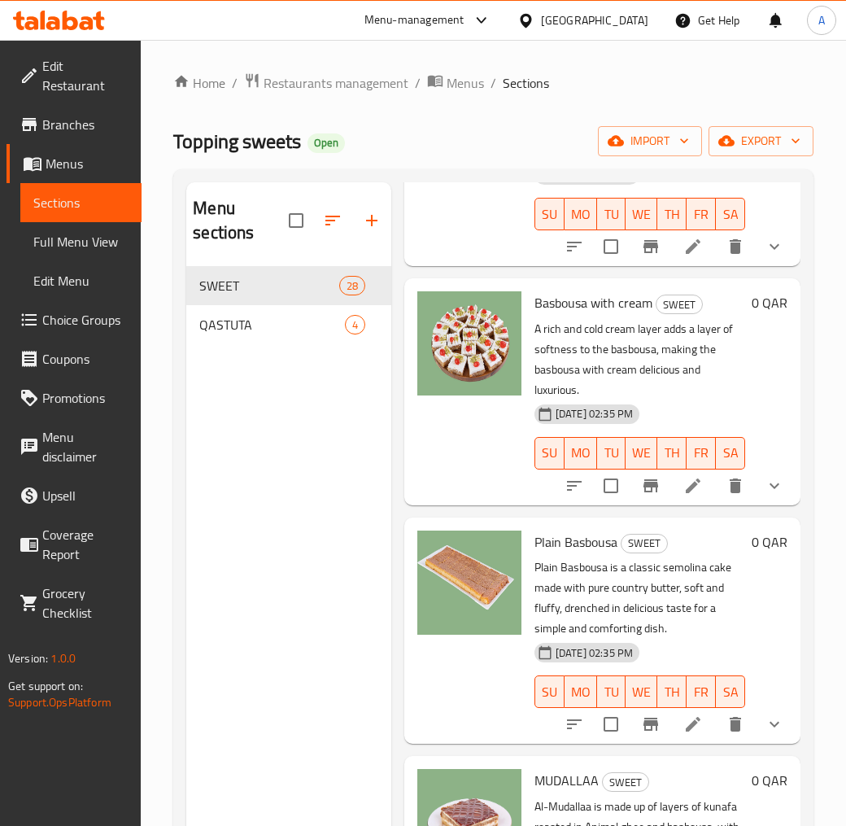
scroll to position [1465, 0]
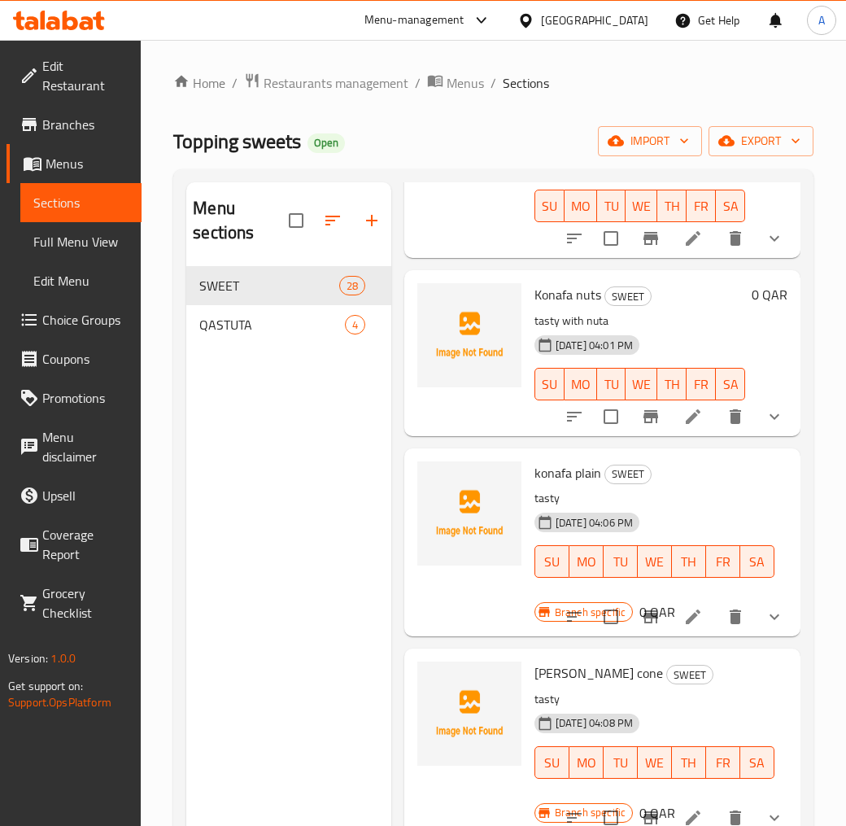
click at [563, 485] on span "konafa plain" at bounding box center [568, 473] width 67 height 24
copy h6 "konafa plain"
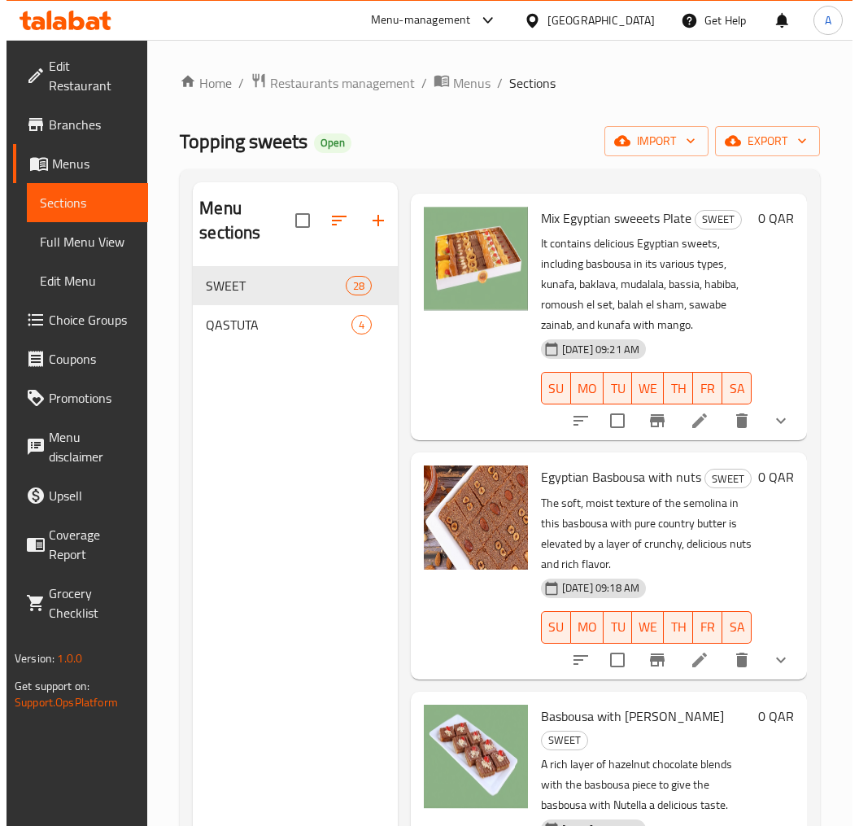
scroll to position [0, 0]
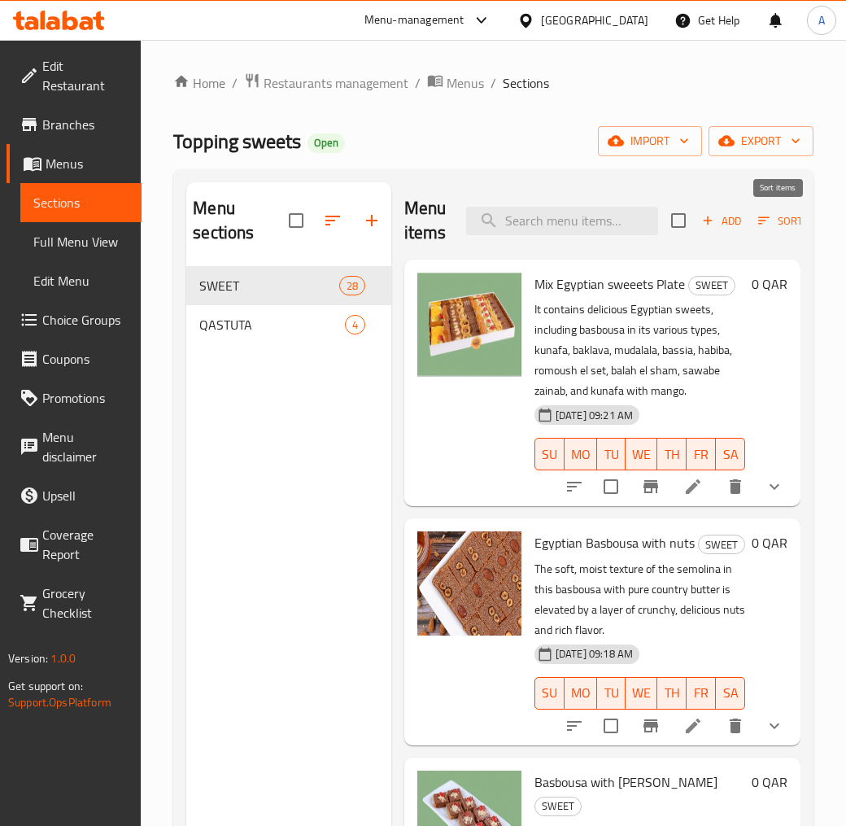
click at [768, 222] on icon "button" at bounding box center [764, 220] width 15 height 15
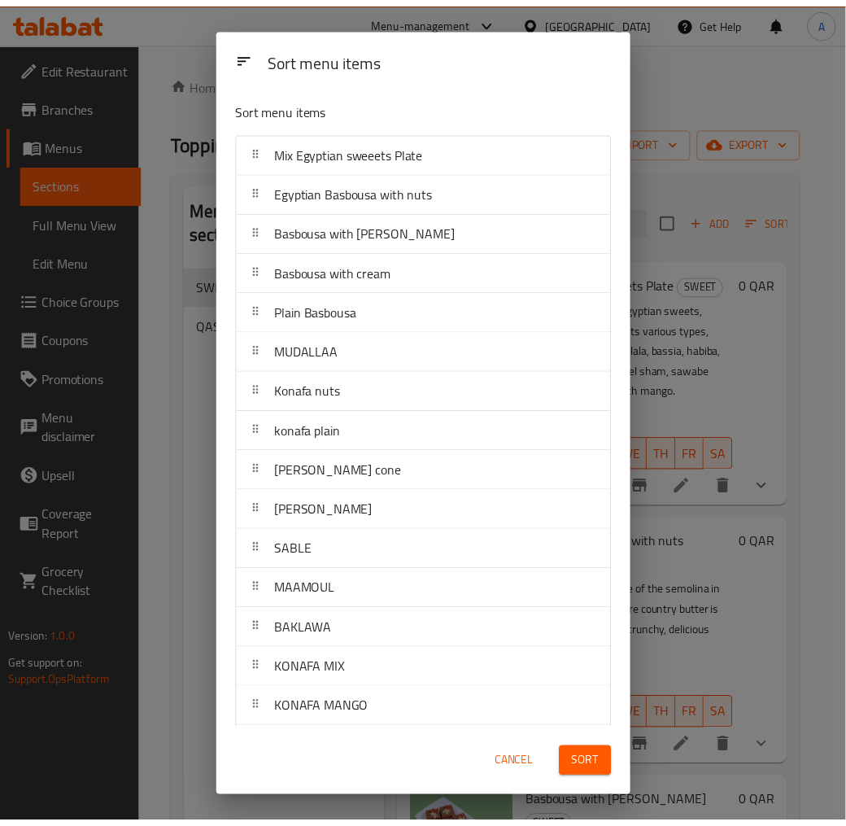
scroll to position [1465, 0]
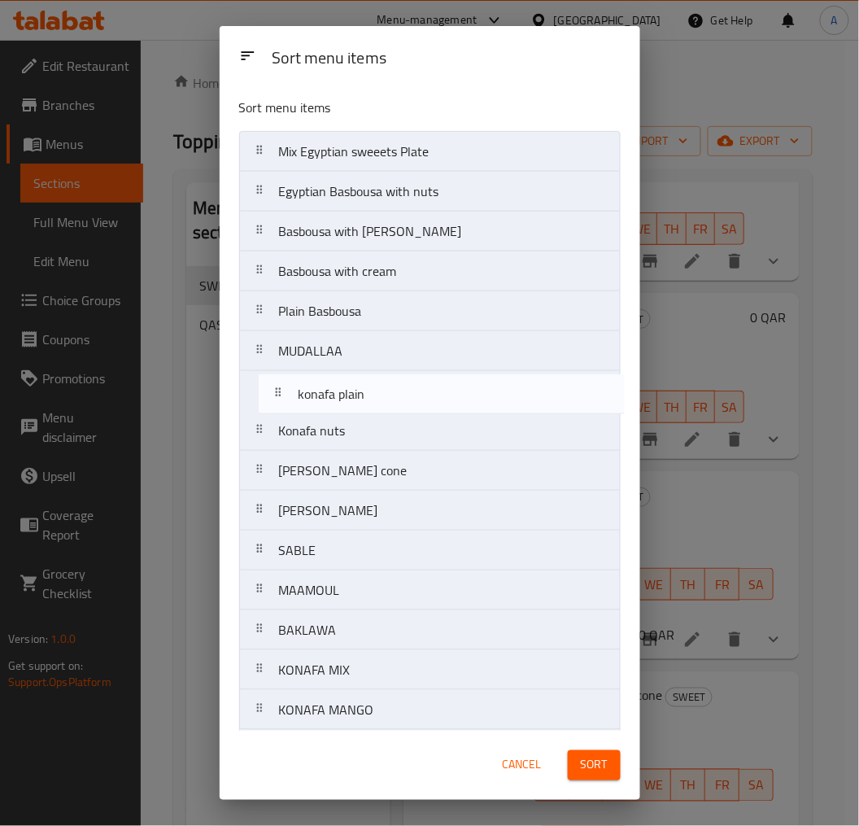
drag, startPoint x: 352, startPoint y: 446, endPoint x: 369, endPoint y: 403, distance: 46.4
click at [369, 403] on nav "Mix Egyptian sweeets Plate Egyptian Basbousa with nuts Basbousa with Nutella Ba…" at bounding box center [430, 690] width 382 height 1118
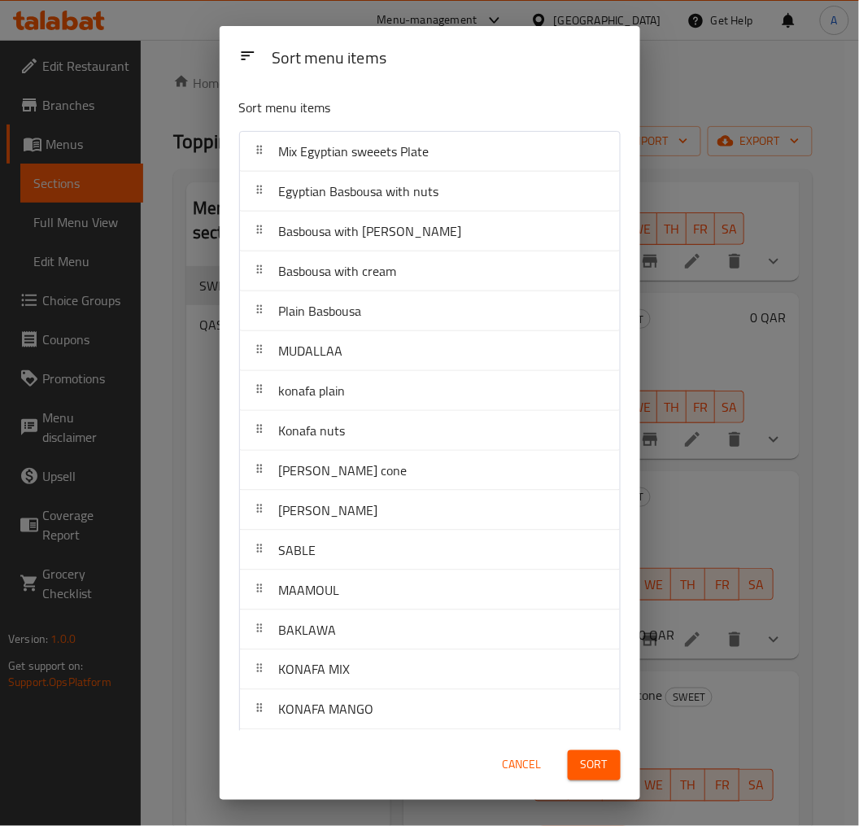
click at [605, 744] on span "Sort" at bounding box center [594, 765] width 27 height 20
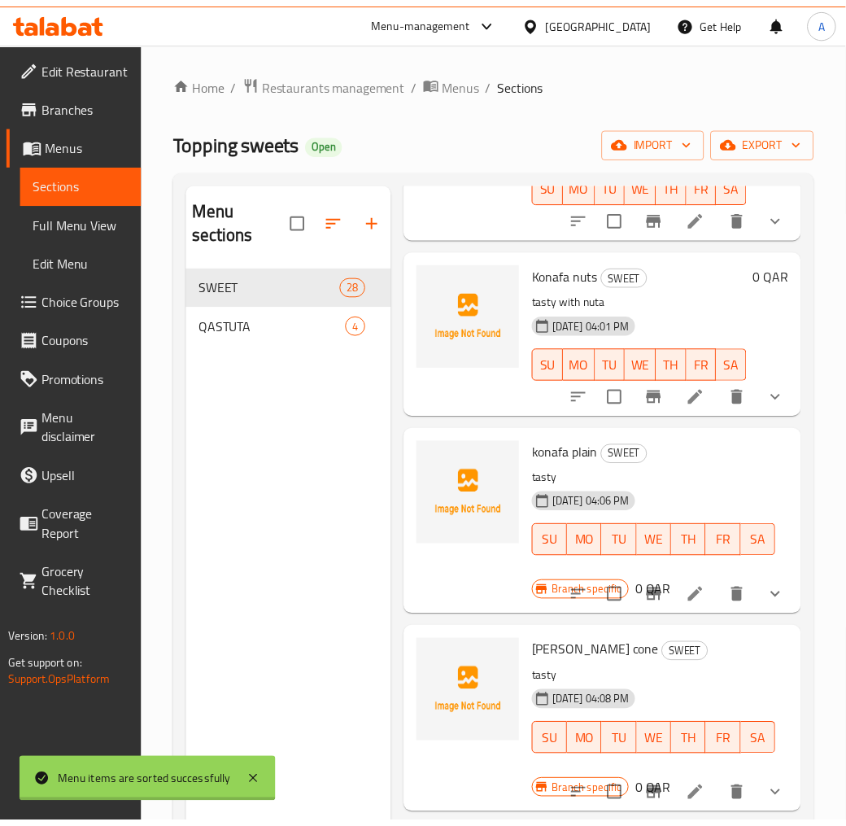
scroll to position [0, 0]
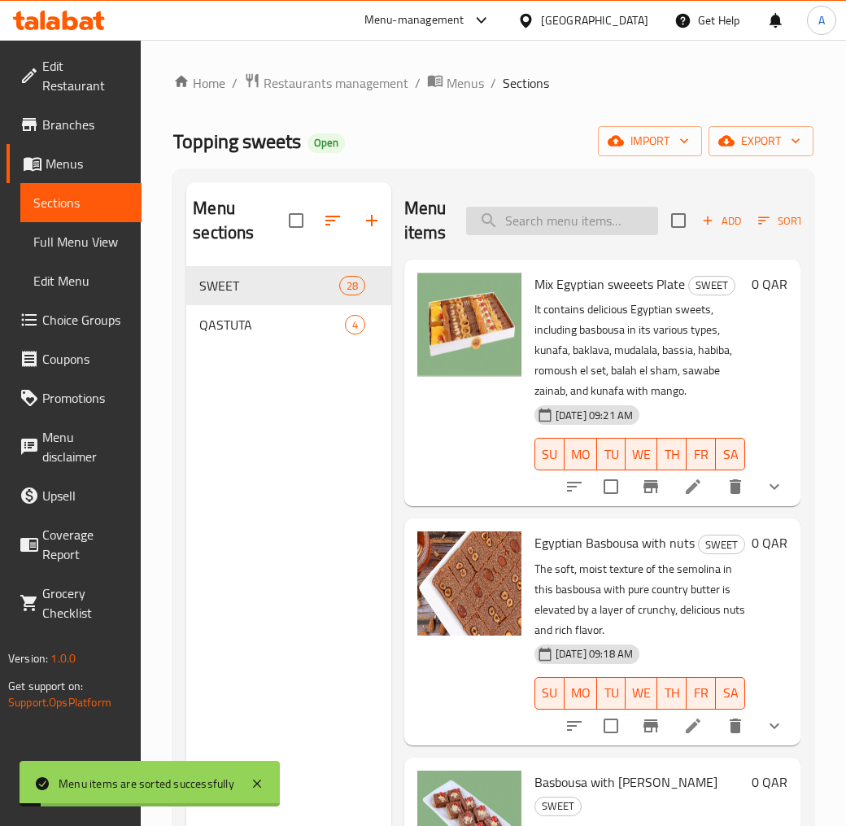
click at [546, 229] on input "search" at bounding box center [562, 221] width 192 height 28
paste input "konafa plain"
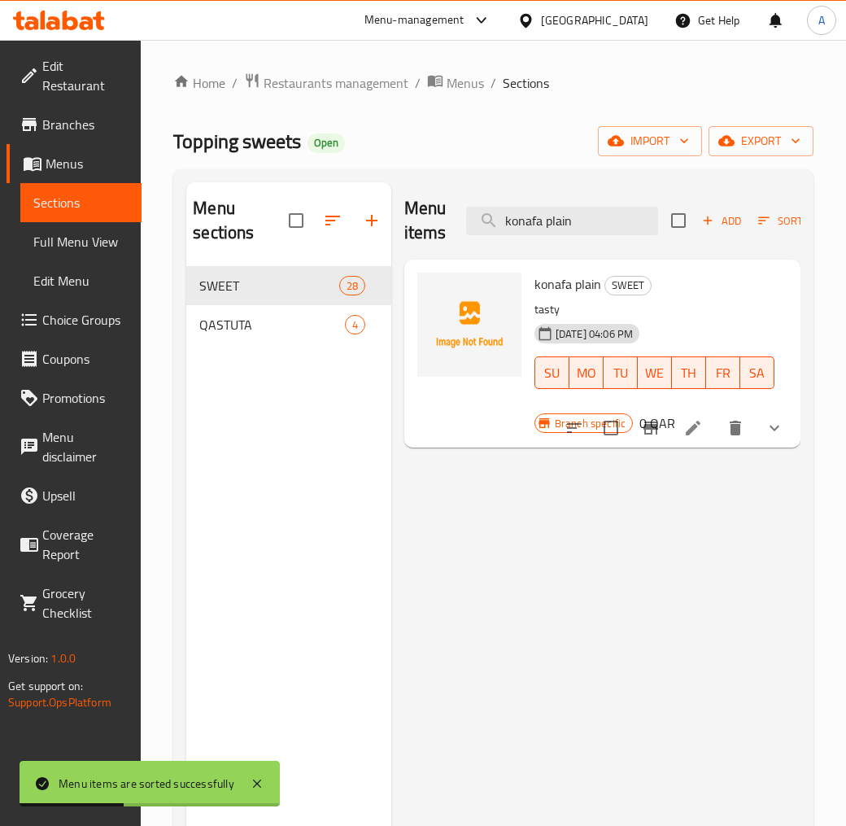
type input "konafa plain"
click at [786, 432] on button "show more" at bounding box center [774, 427] width 39 height 39
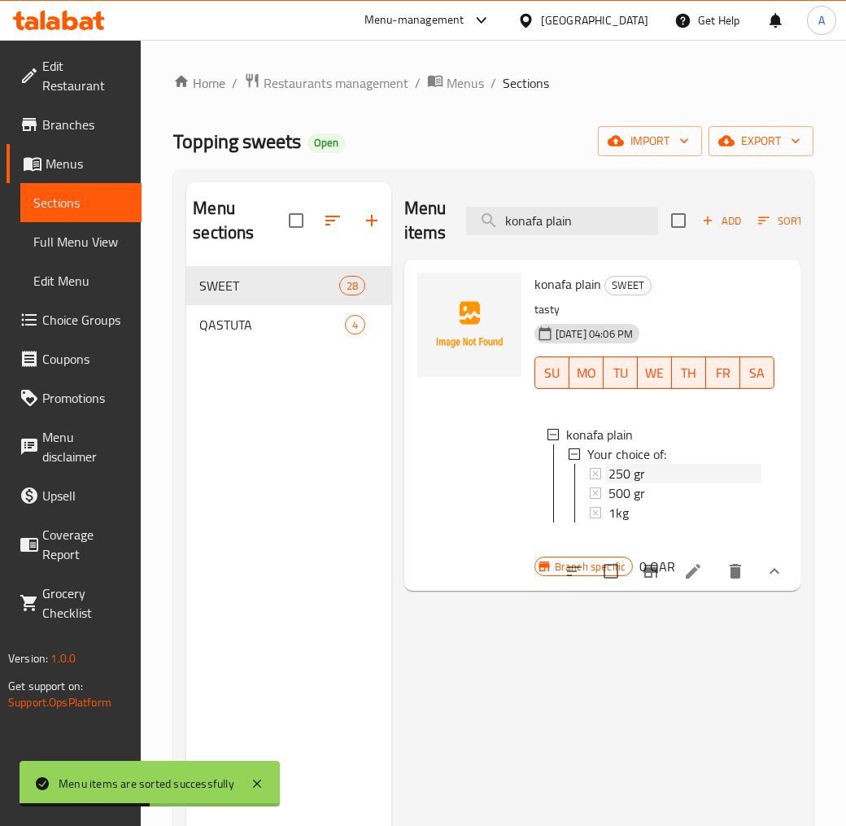
click at [660, 477] on div "250 gr" at bounding box center [685, 474] width 153 height 20
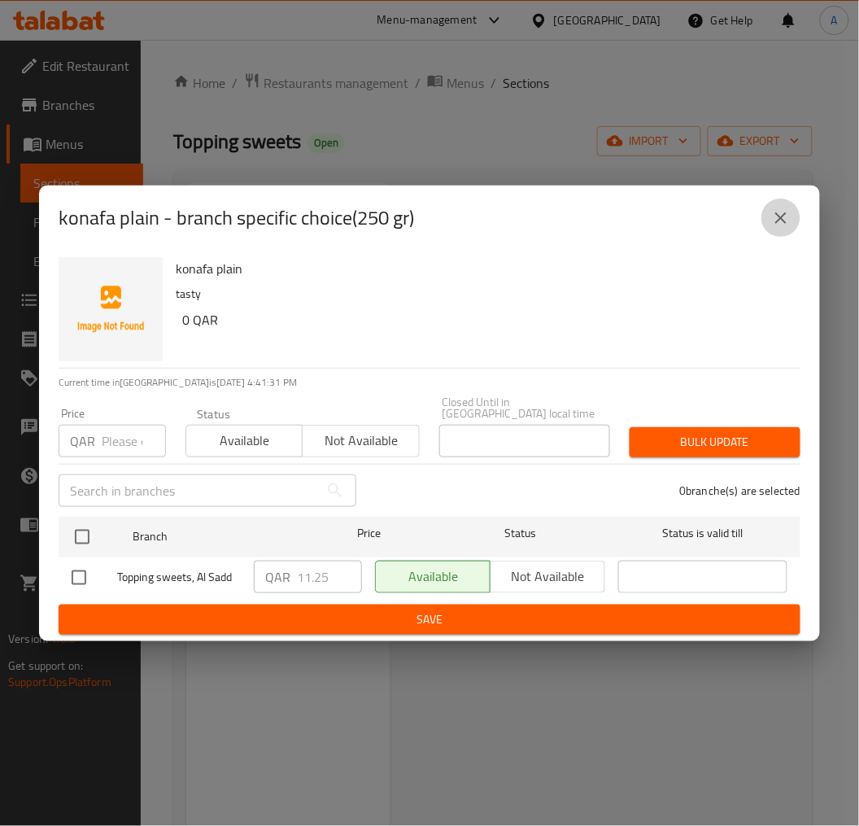
click at [785, 217] on icon "close" at bounding box center [781, 218] width 20 height 20
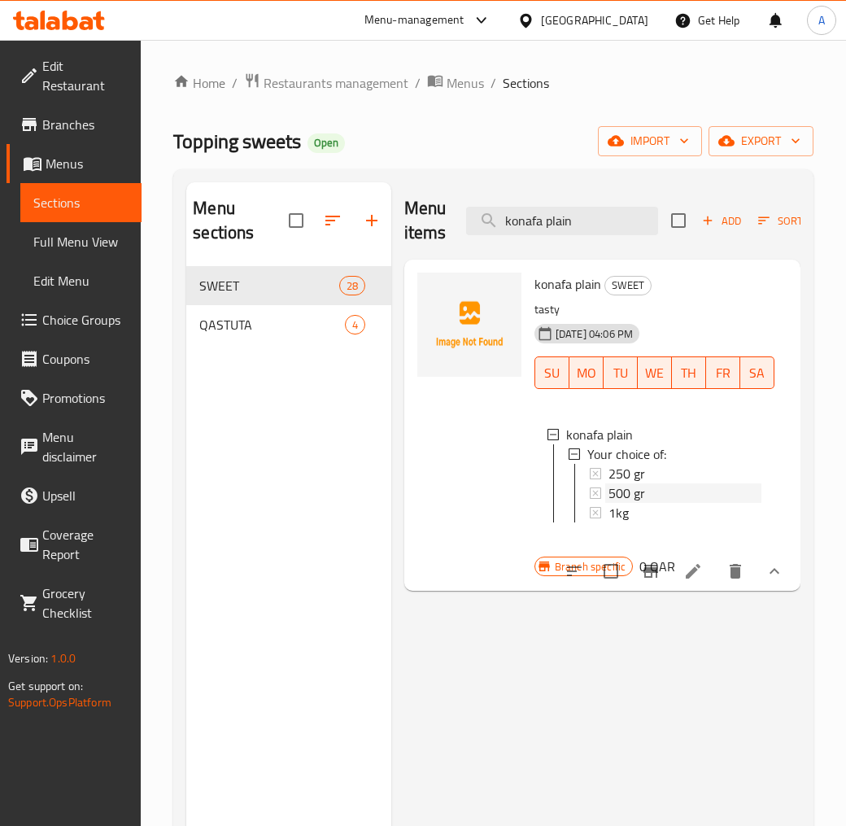
click at [622, 483] on span "500 gr" at bounding box center [627, 493] width 37 height 20
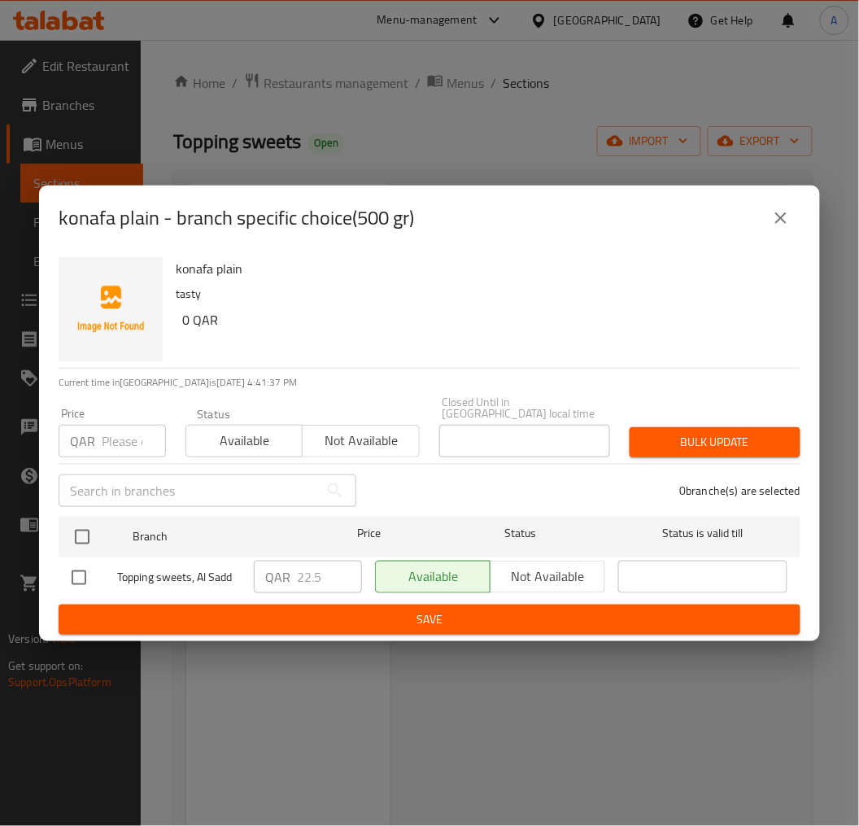
click at [794, 220] on button "close" at bounding box center [781, 218] width 39 height 39
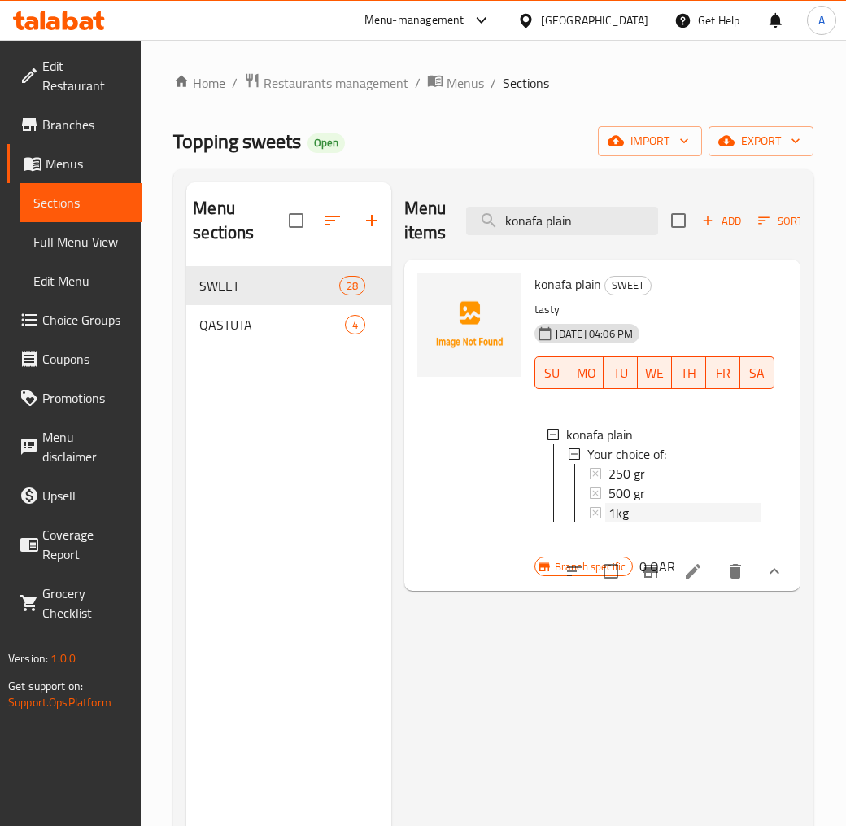
click at [641, 510] on div "1kg" at bounding box center [685, 513] width 153 height 20
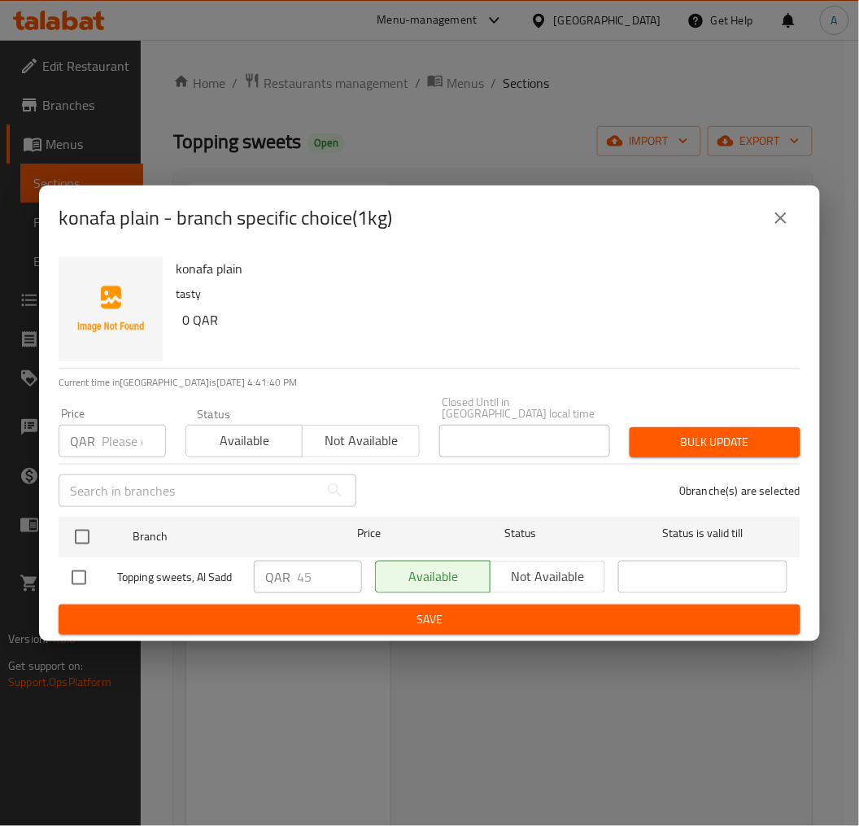
click at [793, 220] on button "close" at bounding box center [781, 218] width 39 height 39
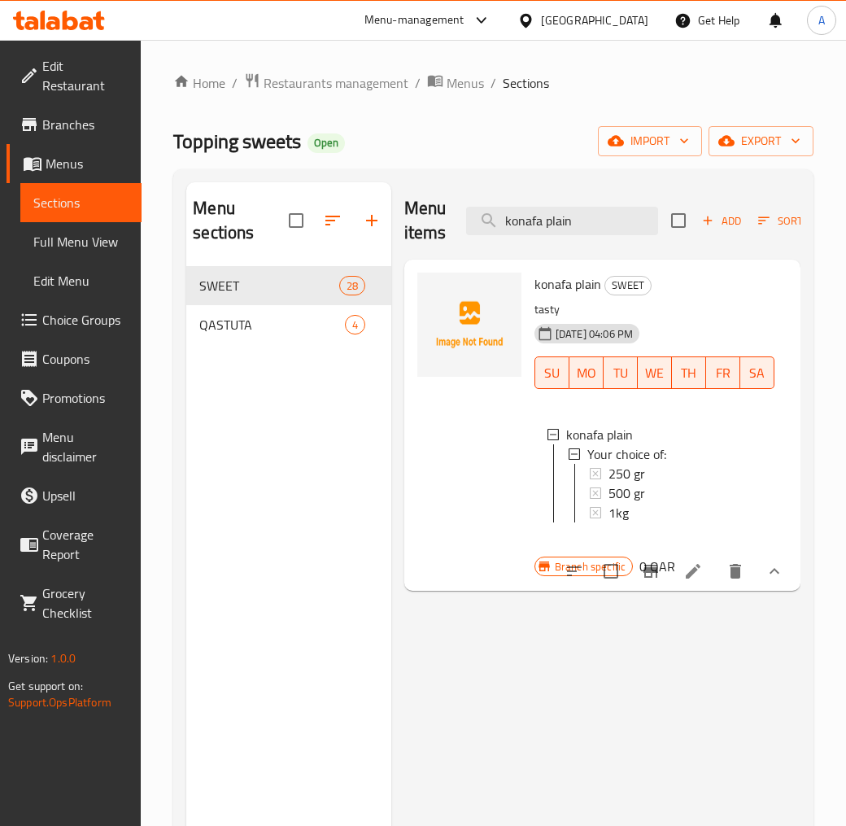
click at [576, 281] on span "konafa plain" at bounding box center [568, 284] width 67 height 24
click at [693, 580] on icon at bounding box center [694, 571] width 20 height 20
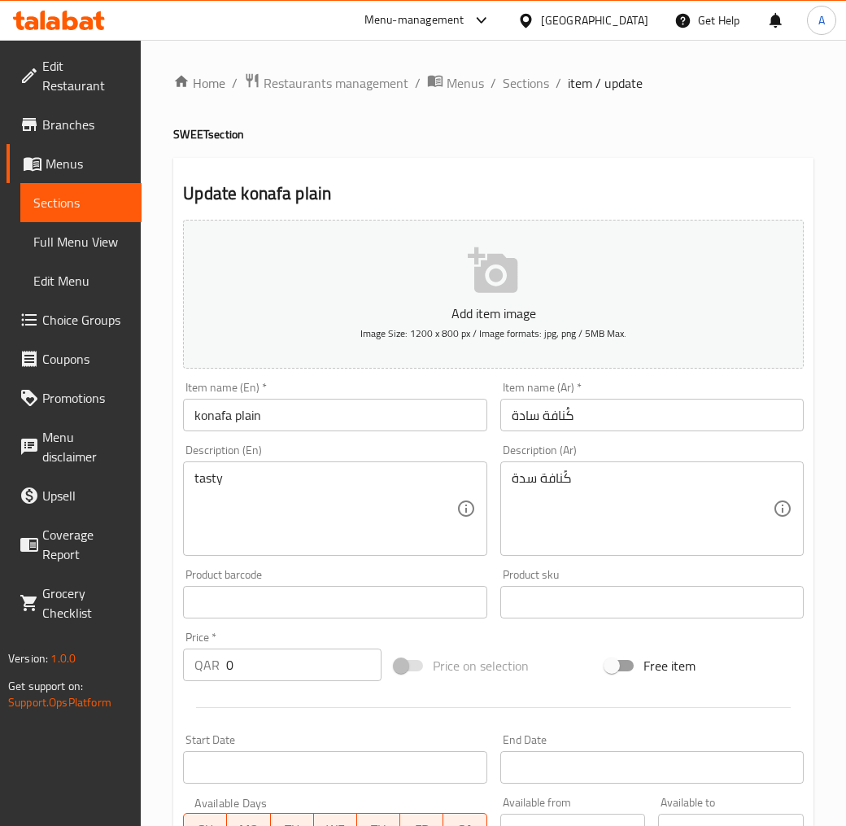
click at [312, 408] on input "konafa plain" at bounding box center [335, 415] width 304 height 33
paste input "Plain Kunafa"
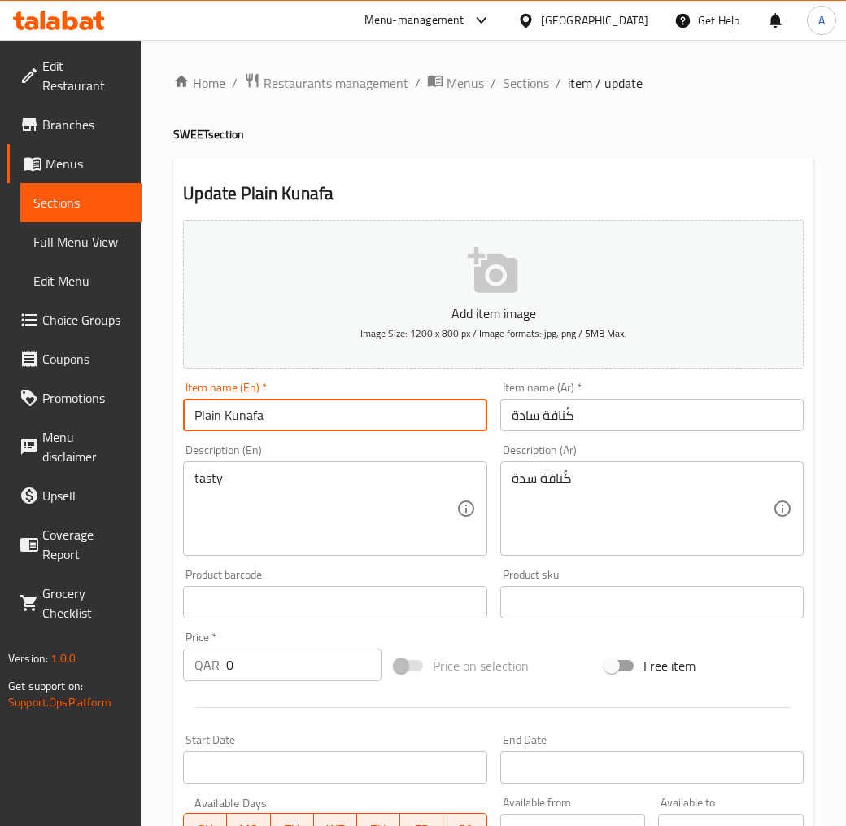
type input "Plain Kunafa"
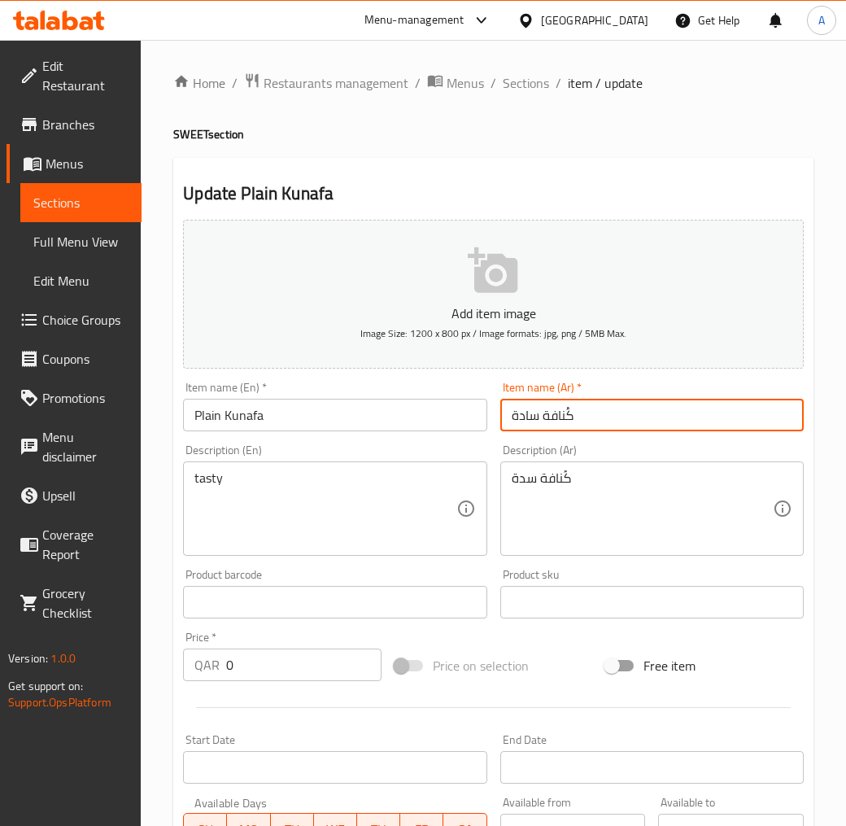
click at [558, 400] on input "كُنافة سادة" at bounding box center [652, 415] width 304 height 33
click at [560, 407] on input "كُنافة سادة" at bounding box center [652, 415] width 304 height 33
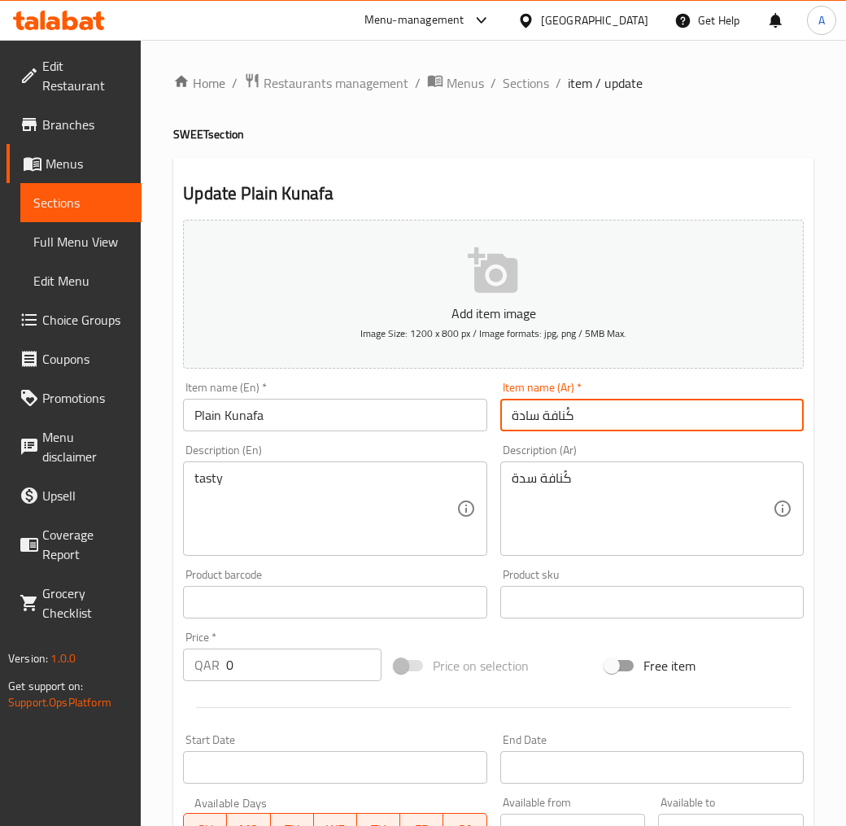
paste input "افة سادة"
type input "كنافة سادة"
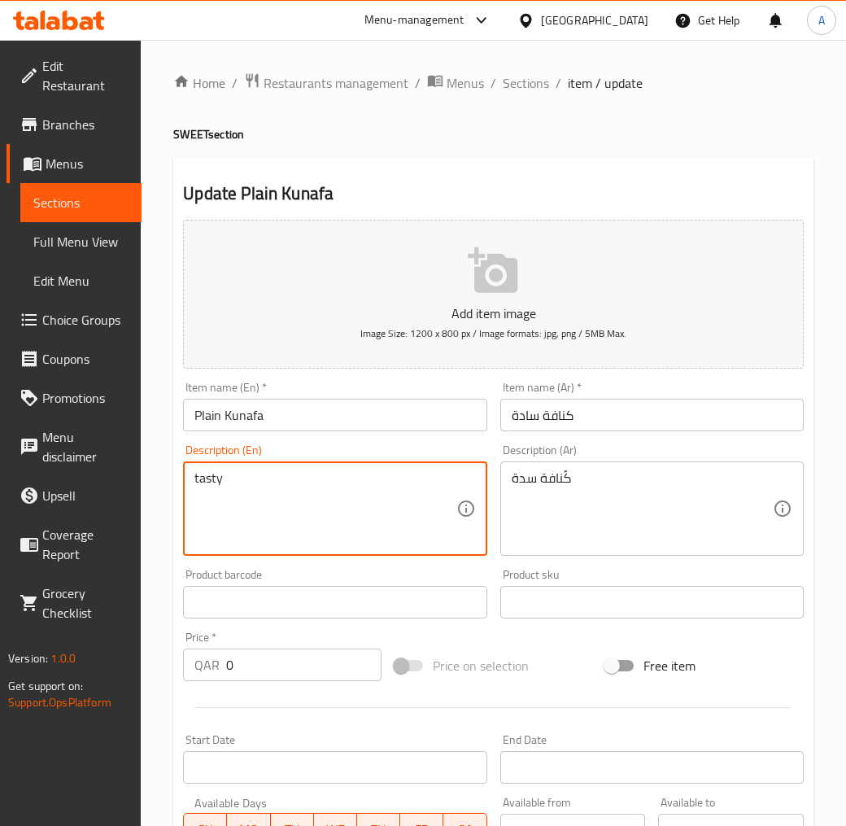
click at [319, 475] on textarea "tasty" at bounding box center [324, 508] width 261 height 77
paste textarea "Traditional Kunafa contains thin strands of golden dough baked in rich ghee and…"
type textarea "Traditional Kunafa contains thin strands of golden dough baked in rich ghee and…"
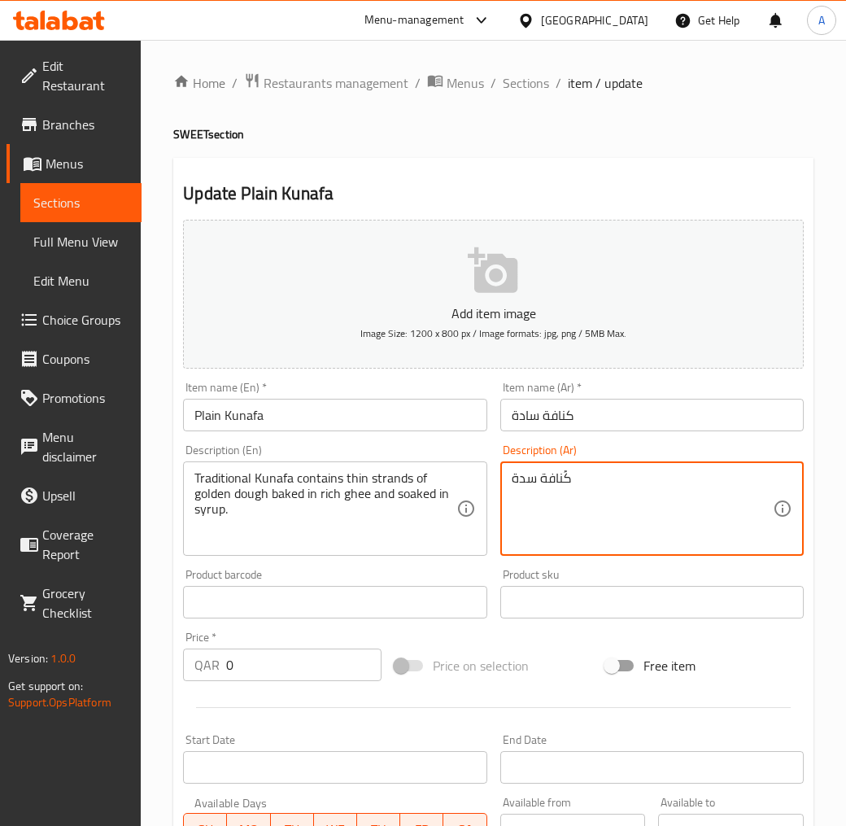
click at [561, 490] on textarea "كُنافة سدة" at bounding box center [642, 508] width 261 height 77
paste textarea "الكنافة التقليدية تحتوى على خيوط رقيقة من العجين الذهبى المخبوز بالسمن الحيوانى…"
click at [566, 508] on textarea "الكنافة التقليدية تحتوى على خيوط رقيقة من العجين الذهبى المخبوز بالسمن الحيوانى…" at bounding box center [642, 508] width 261 height 77
type textarea "الكنافة التقليدية تحتوى على خيوط رقيقة من العجين الذهبى المخبوز بالسمن الحيوانى…"
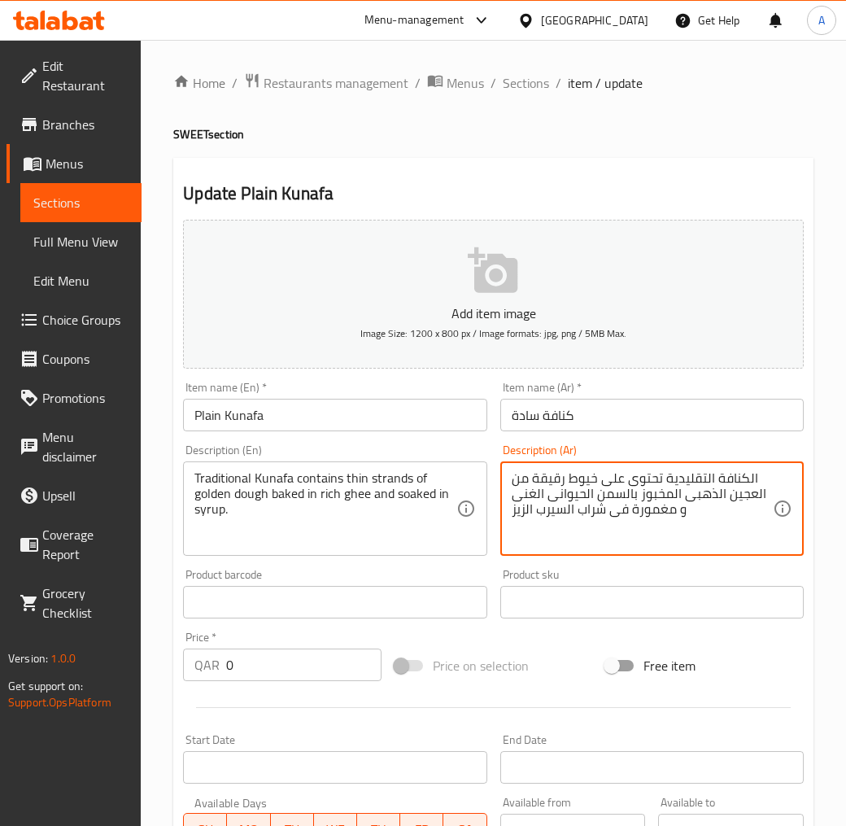
click at [671, 535] on textarea "الكنافة التقليدية تحتوى على خيوط رقيقة من العجين الذهبى المخبوز بالسمن الحيوانى…" at bounding box center [642, 508] width 261 height 77
drag, startPoint x: 604, startPoint y: 514, endPoint x: 539, endPoint y: 522, distance: 64.7
click at [539, 513] on textarea "الكنافة التقليدية تحتوى على خيوط رقيقة من العجين الذهبى المخبوز بالسمن الحيوانى…" at bounding box center [642, 508] width 261 height 77
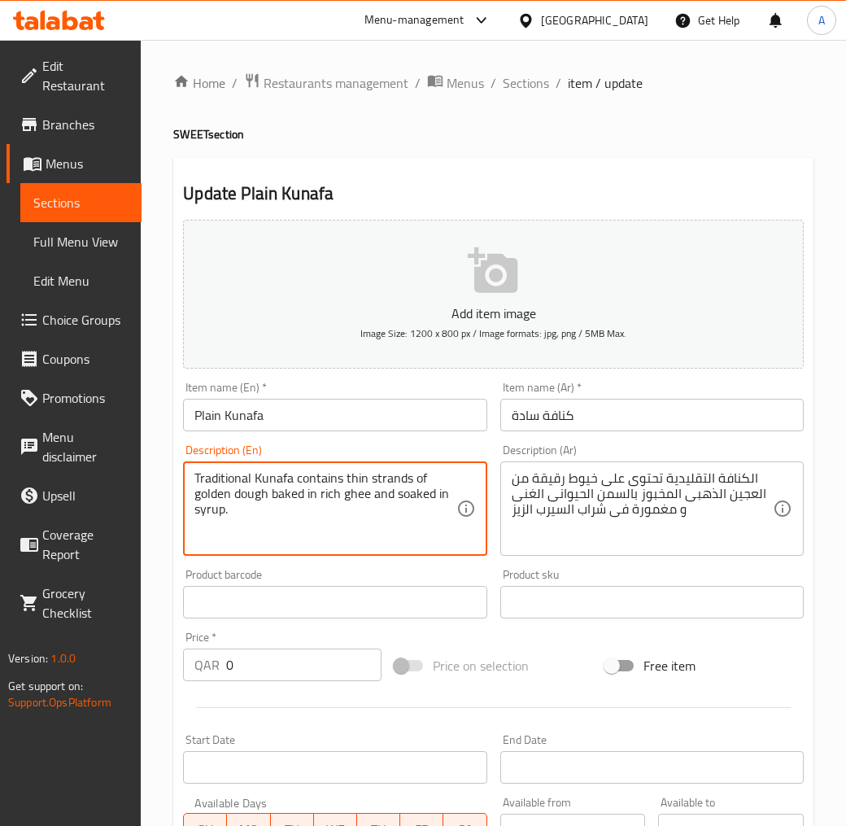
click at [216, 501] on textarea "Traditional Kunafa contains thin strands of golden dough baked in rich ghee and…" at bounding box center [324, 508] width 261 height 77
click at [215, 507] on textarea "Traditional Kunafa contains thin strands of golden dough baked in rich ghee and…" at bounding box center [324, 508] width 261 height 77
click at [280, 509] on textarea "Traditional Kunafa contains thin strands of golden dough baked in rich ghee and…" at bounding box center [324, 508] width 261 height 77
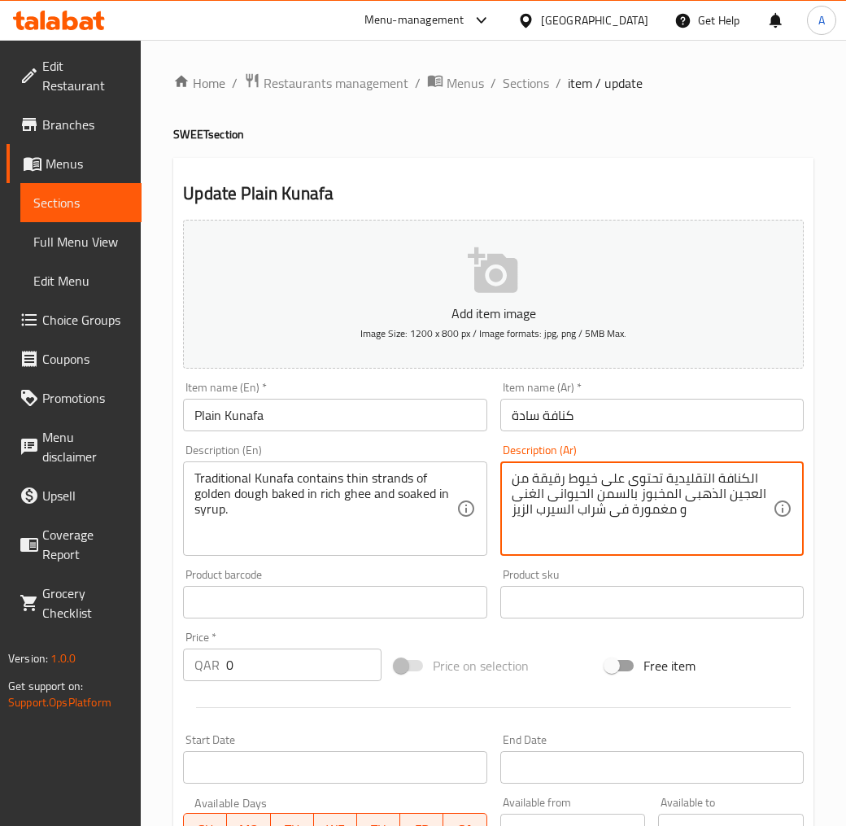
click at [518, 513] on textarea "الكنافة التقليدية تحتوى على خيوط رقيقة من العجين الذهبى المخبوز بالسمن الحيوانى…" at bounding box center [642, 508] width 261 height 77
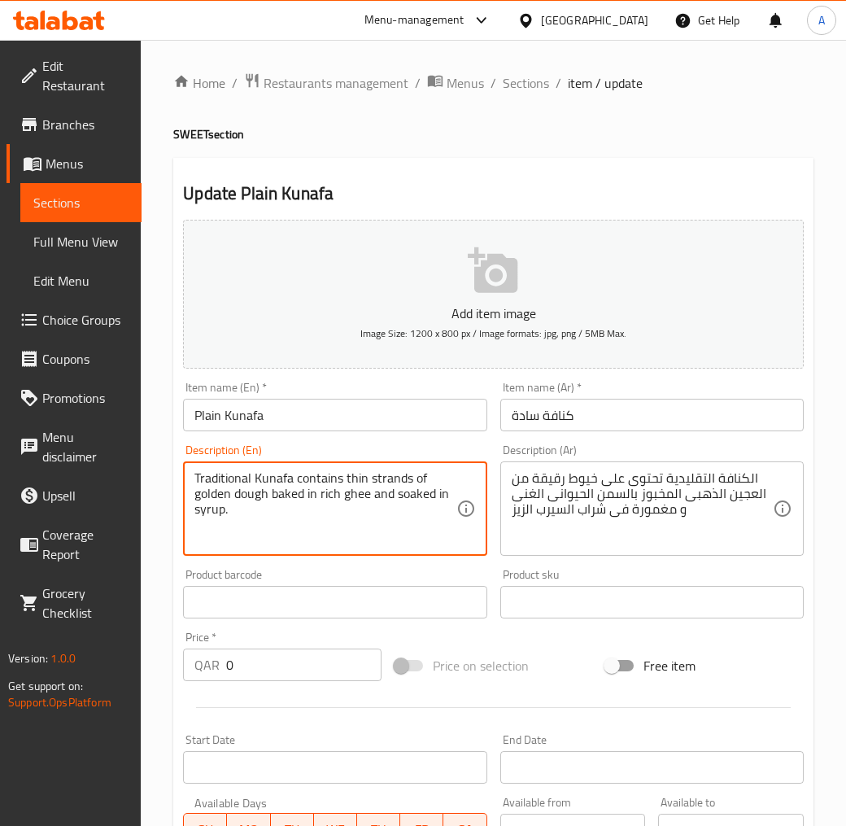
click at [441, 495] on textarea "Traditional Kunafa contains thin strands of golden dough baked in rich ghee and…" at bounding box center [324, 508] width 261 height 77
click at [444, 494] on textarea "Traditional Kunafa contains thin strands of golden dough baked in rich ghee and…" at bounding box center [324, 508] width 261 height 77
paste textarea "Delicious"
click at [203, 513] on textarea "Traditional Kunafa contains thin strands of golden dough baked in rich ghee and…" at bounding box center [324, 508] width 261 height 77
click at [338, 519] on textarea "Traditional Kunafa contains thin strands of golden dough baked in rich ghee and…" at bounding box center [324, 508] width 261 height 77
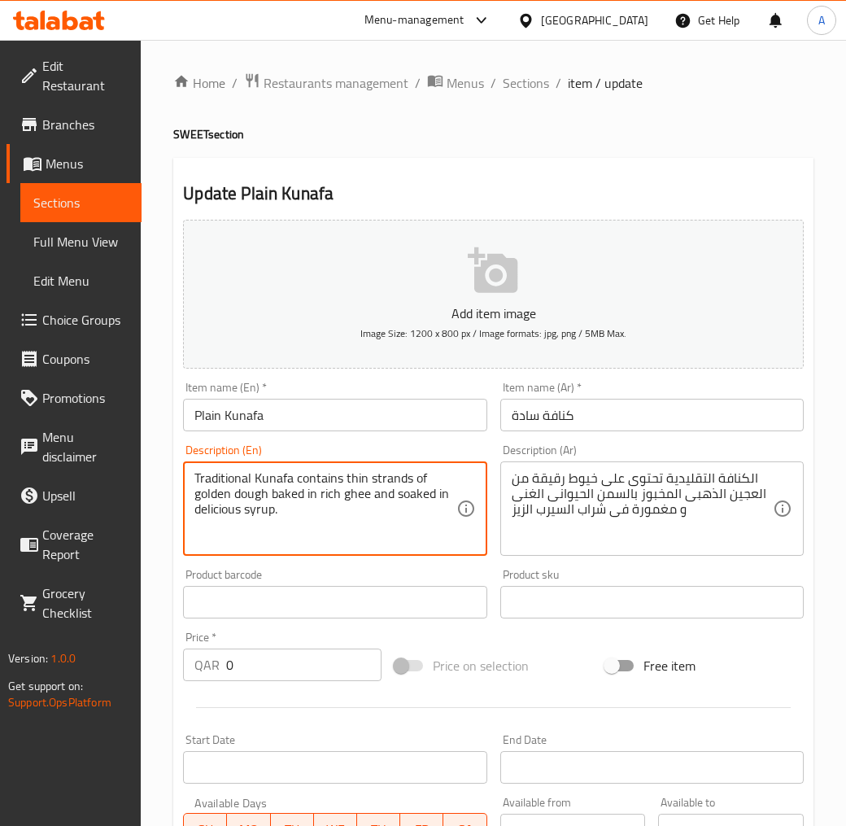
click at [400, 482] on textarea "Traditional Kunafa contains thin strands of golden dough baked in rich ghee and…" at bounding box center [324, 508] width 261 height 77
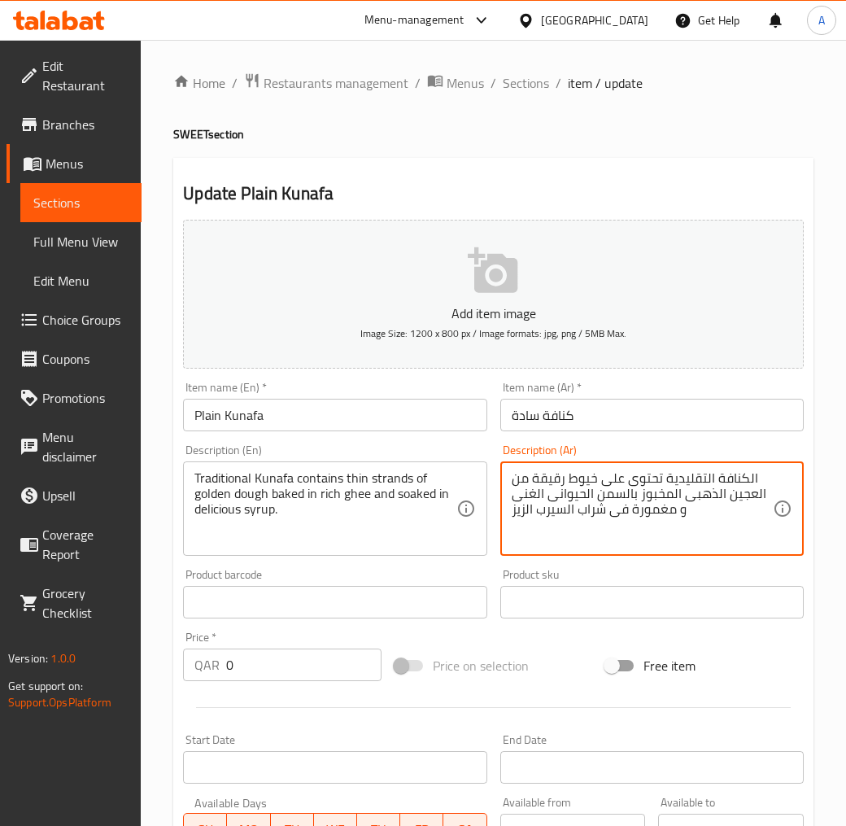
drag, startPoint x: 598, startPoint y: 476, endPoint x: 532, endPoint y: 480, distance: 66.0
click at [532, 480] on textarea "الكنافة التقليدية تحتوى على خيوط رقيقة من العجين الذهبى المخبوز بالسمن الحيوانى…" at bounding box center [642, 508] width 261 height 77
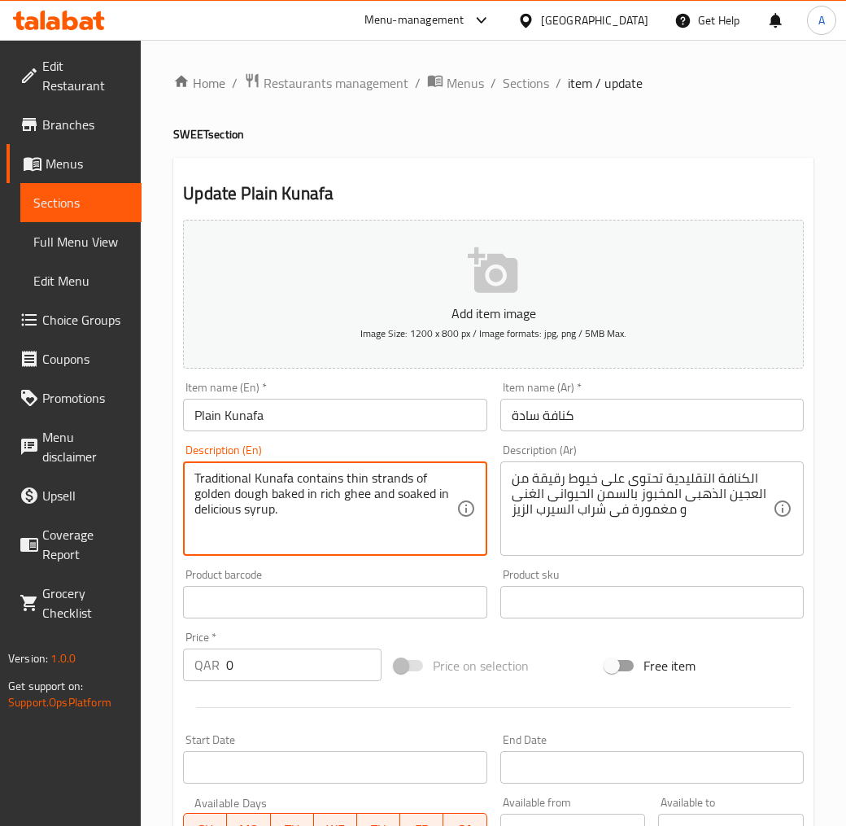
click at [400, 481] on textarea "Traditional Kunafa contains thin strands of golden dough baked in rich ghee and…" at bounding box center [324, 508] width 261 height 77
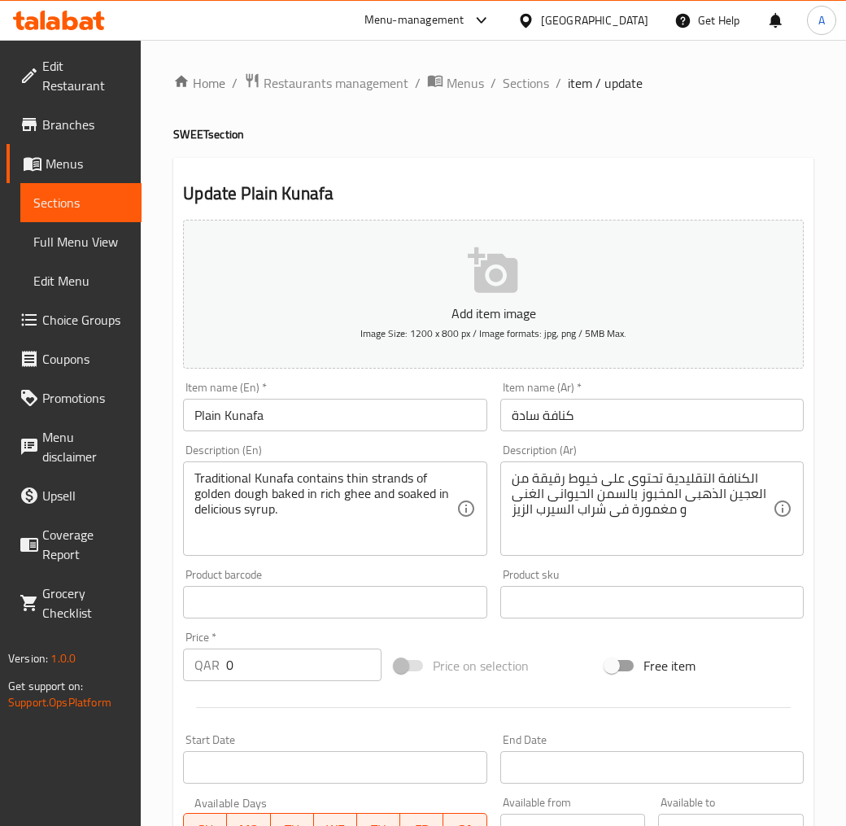
click at [395, 499] on textarea "Traditional Kunafa contains thin strands of golden dough baked in rich ghee and…" at bounding box center [324, 508] width 261 height 77
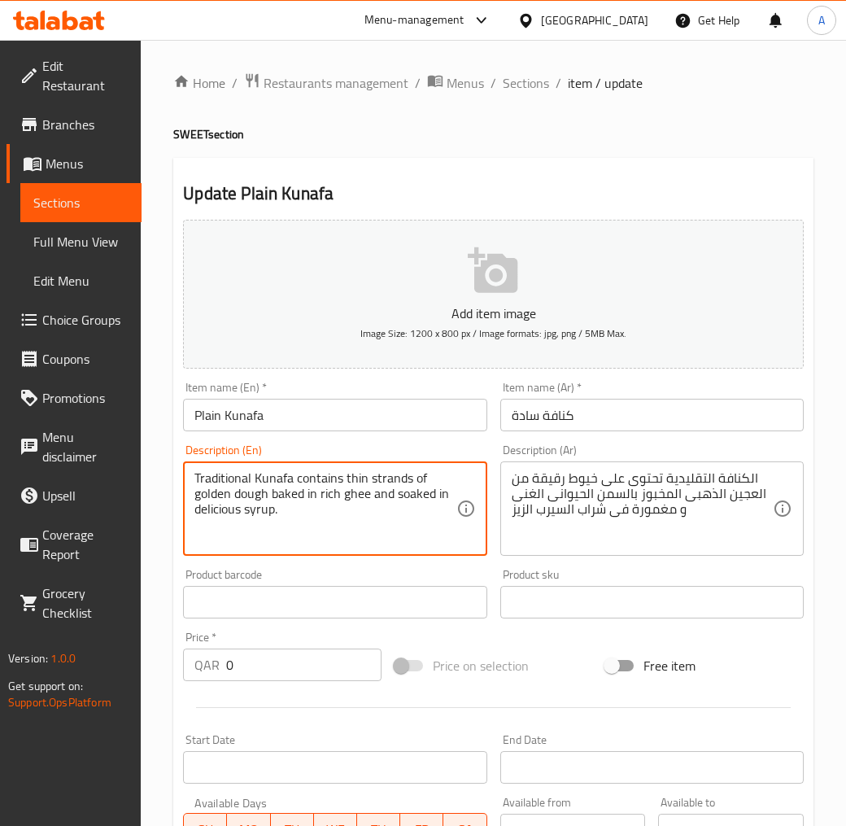
click at [384, 480] on textarea "Traditional Kunafa contains thin strands of golden dough baked in rich ghee and…" at bounding box center [324, 508] width 261 height 77
click at [386, 492] on textarea "Traditional Kunafa contains thin strands of golden dough baked in rich ghee and…" at bounding box center [324, 508] width 261 height 77
click at [395, 484] on textarea "Traditional Kunafa contains thin strands of golden dough baked in rich ghee and…" at bounding box center [324, 508] width 261 height 77
click at [391, 526] on textarea "Traditional Kunafa contains thin strands of golden dough baked in rich ghee and…" at bounding box center [324, 508] width 261 height 77
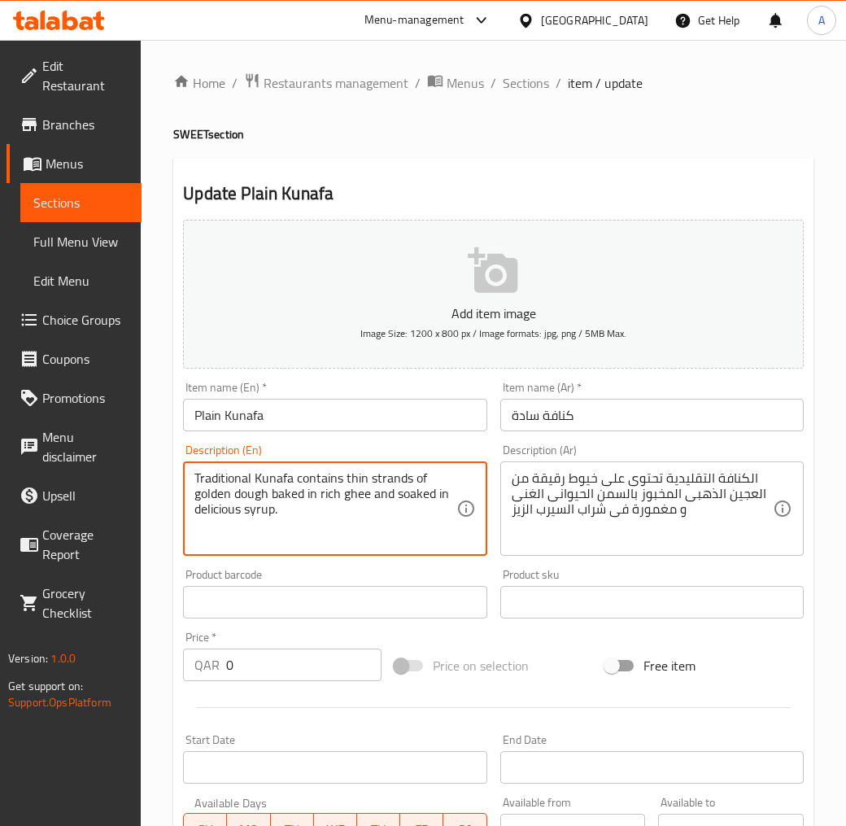
click at [393, 483] on textarea "Traditional Kunafa contains thin strands of golden dough baked in rich ghee and…" at bounding box center [324, 508] width 261 height 77
click at [380, 484] on textarea "Traditional Kunafa contains thin strands of golden dough baked in rich ghee and…" at bounding box center [324, 508] width 261 height 77
click at [330, 498] on textarea "Traditional Kunafa contains thin strands of golden dough baked in rich ghee and…" at bounding box center [324, 508] width 261 height 77
click at [289, 497] on textarea "Traditional Kunafa contains thin strands of golden dough baked in rich ghee and…" at bounding box center [324, 508] width 261 height 77
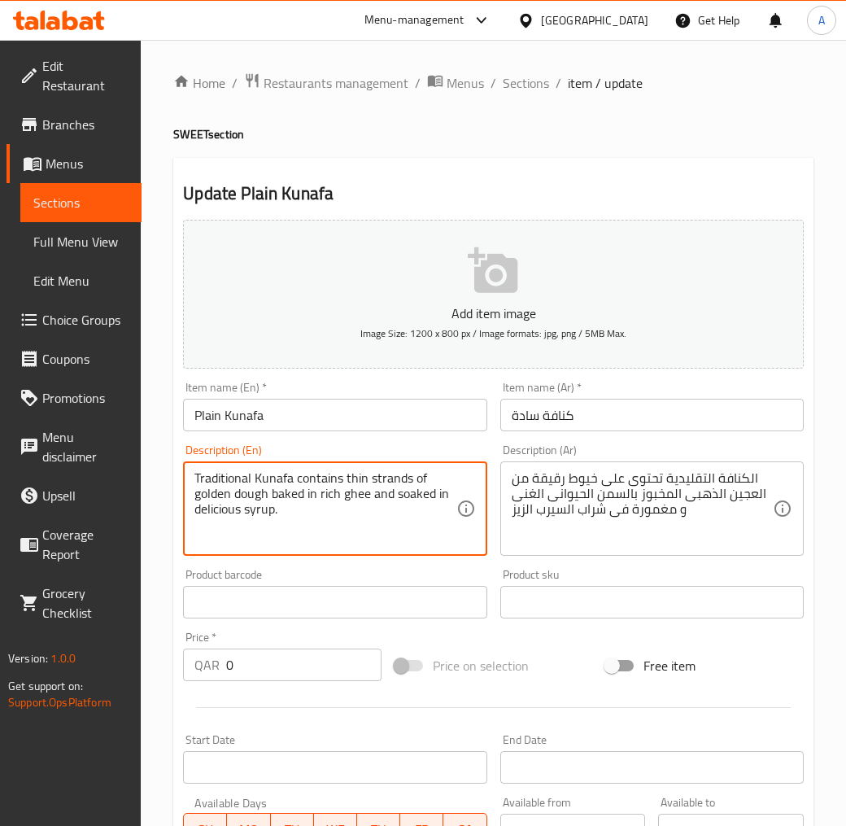
click at [337, 500] on textarea "Traditional Kunafa contains thin strands of golden dough baked in rich ghee and…" at bounding box center [324, 508] width 261 height 77
click at [421, 503] on textarea "Traditional Kunafa contains thin strands of golden dough baked in rich animal g…" at bounding box center [324, 508] width 261 height 77
click at [335, 514] on textarea "Traditional Kunafa contains thin strands of golden dough baked in rich animal g…" at bounding box center [324, 508] width 261 height 77
type textarea "Traditional Kunafa contains thin strands of golden dough baked in rich animal g…"
click at [236, 423] on input "Plain Kunafa" at bounding box center [335, 415] width 304 height 33
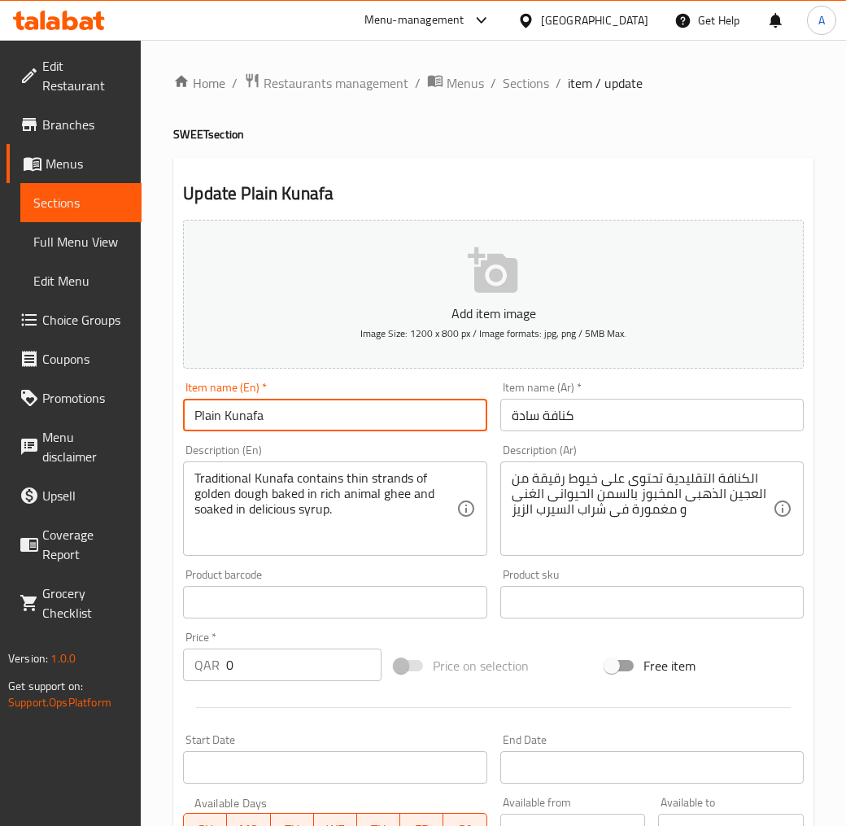
click at [236, 423] on input "Plain Kunafa" at bounding box center [335, 415] width 304 height 33
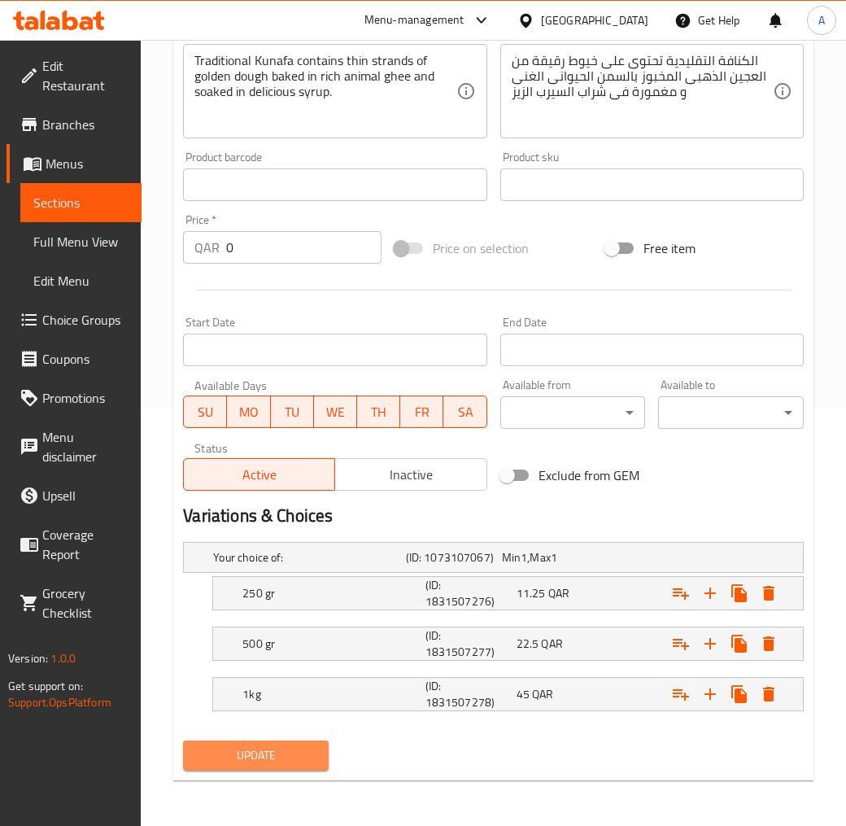
click at [239, 744] on span "Update" at bounding box center [256, 755] width 120 height 20
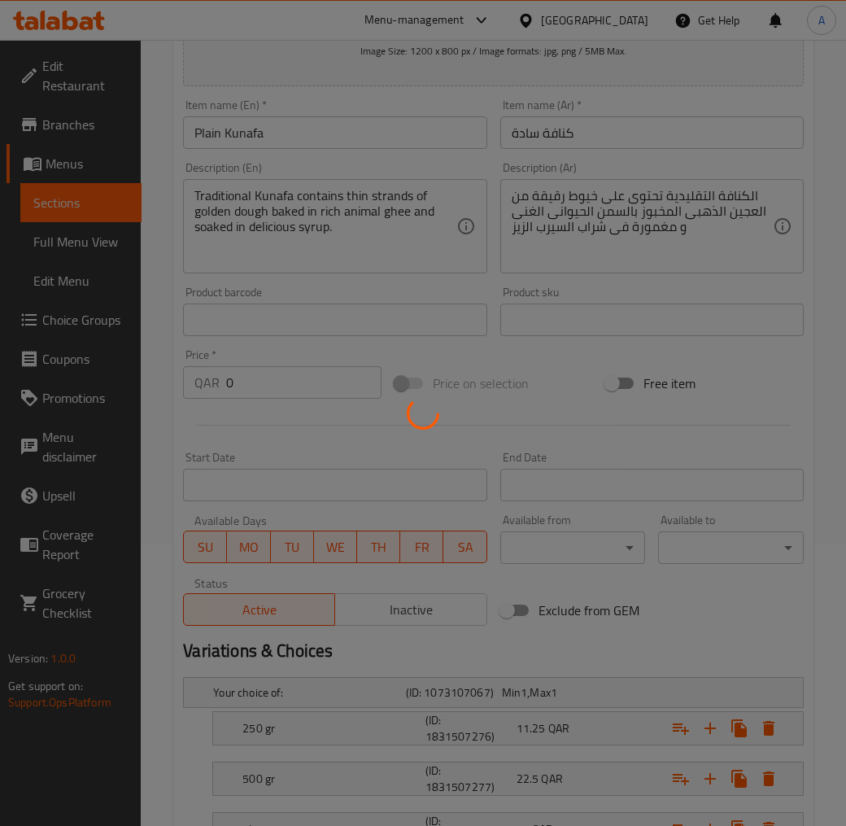
scroll to position [0, 0]
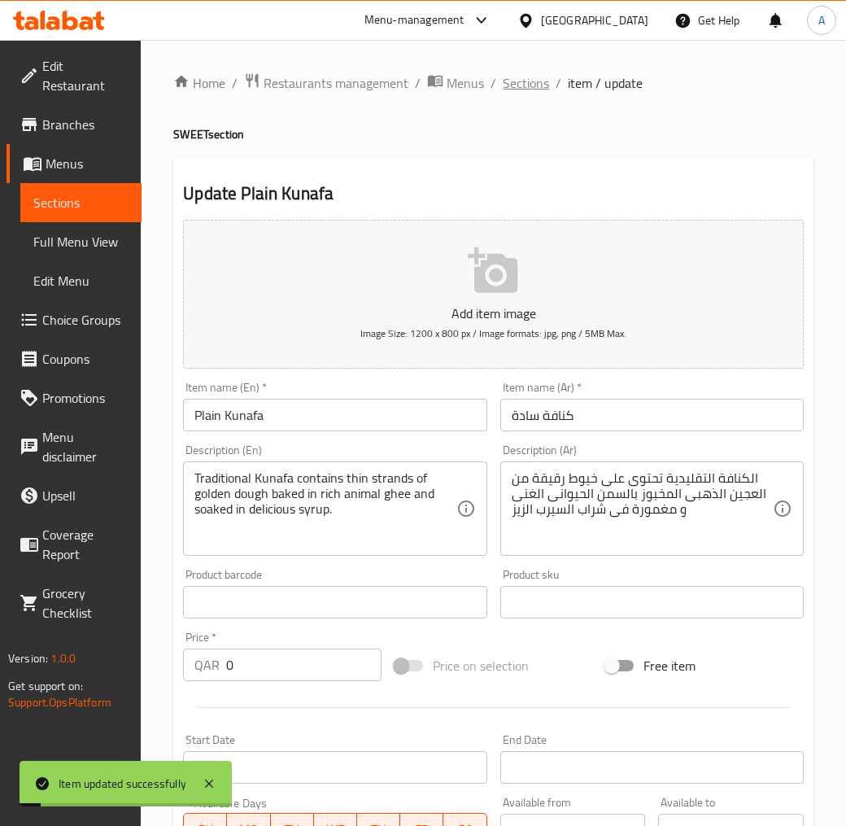
click at [530, 90] on span "Sections" at bounding box center [526, 83] width 46 height 20
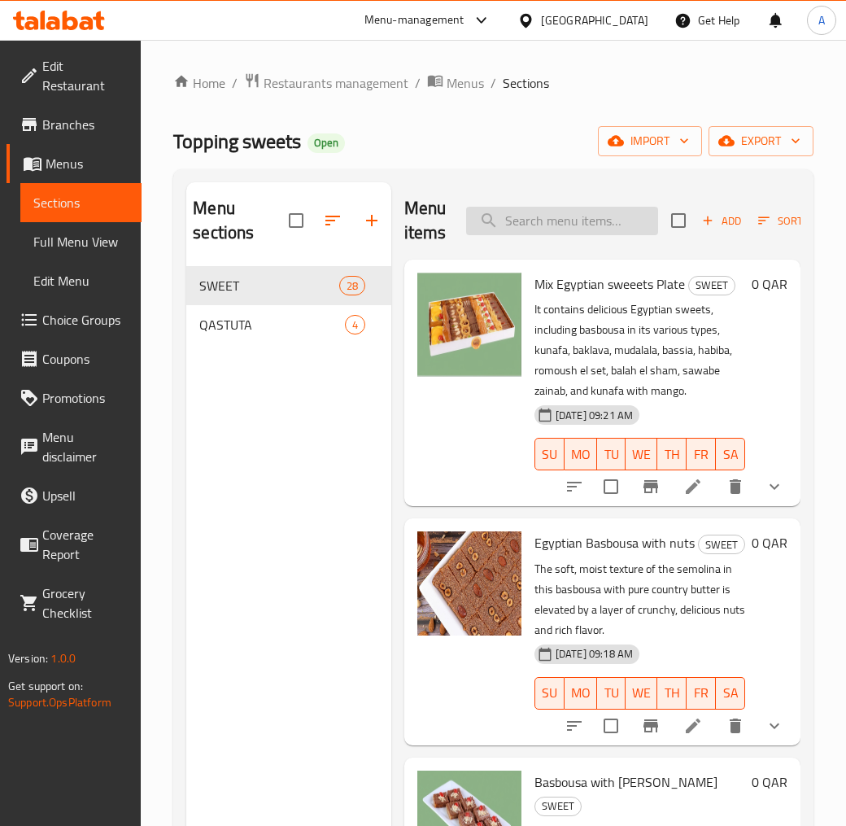
click at [527, 230] on input "search" at bounding box center [562, 221] width 192 height 28
paste input "Plain Kunafa"
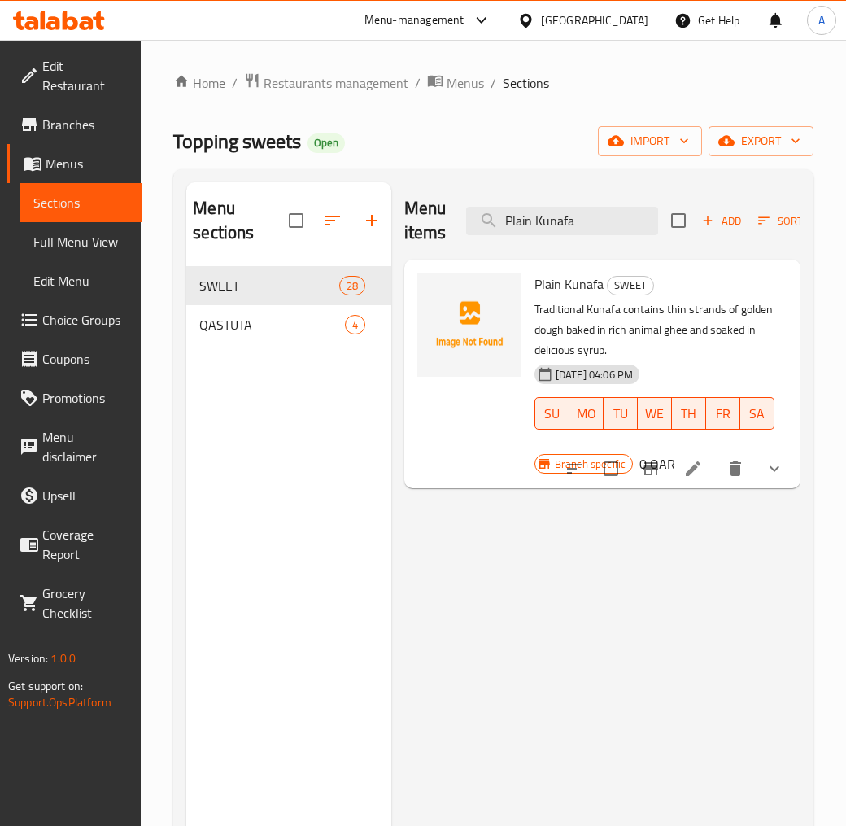
type input "Plain Kunafa"
click at [762, 473] on button "show more" at bounding box center [774, 468] width 39 height 39
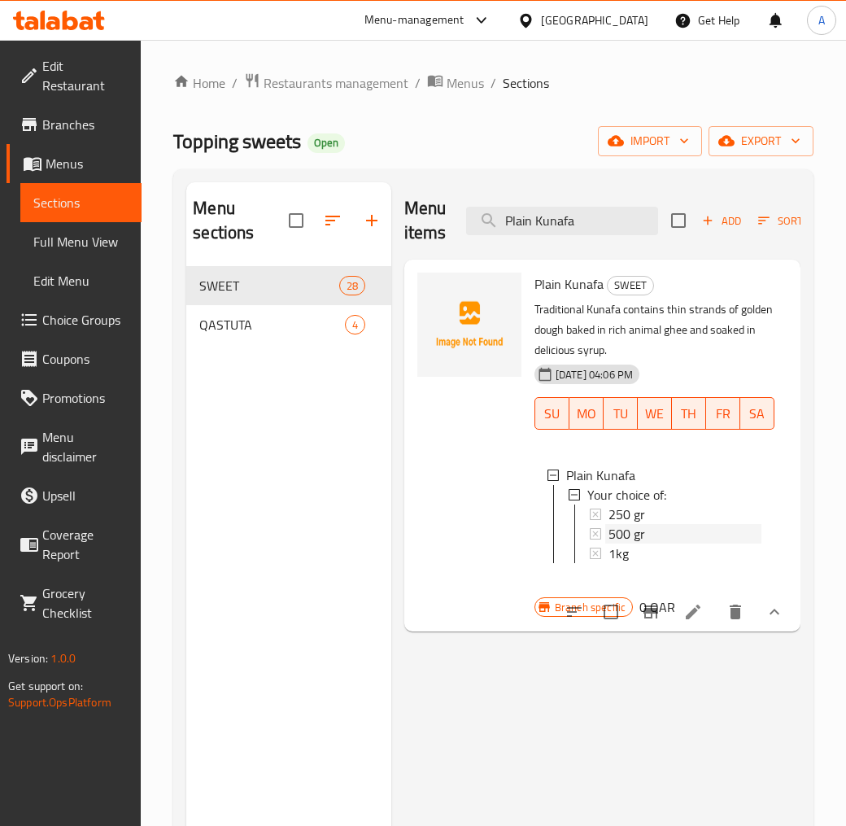
click at [640, 524] on span "500 gr" at bounding box center [627, 534] width 37 height 20
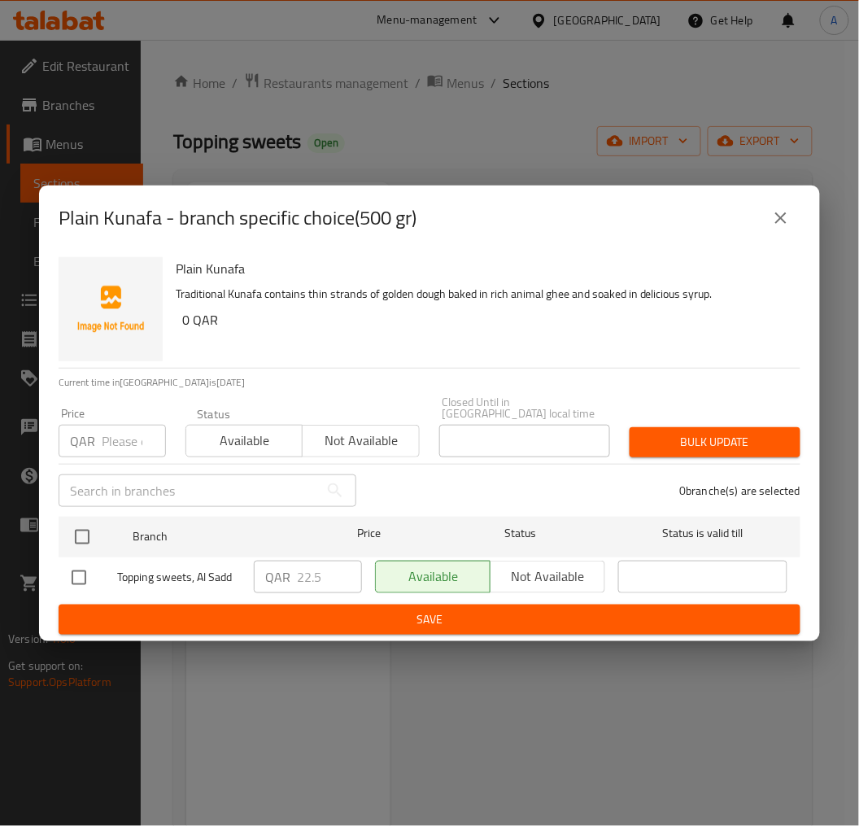
click at [762, 238] on div "Plain Kunafa - branch specific choice(500 gr)" at bounding box center [430, 218] width 742 height 39
click at [790, 215] on icon "close" at bounding box center [781, 218] width 20 height 20
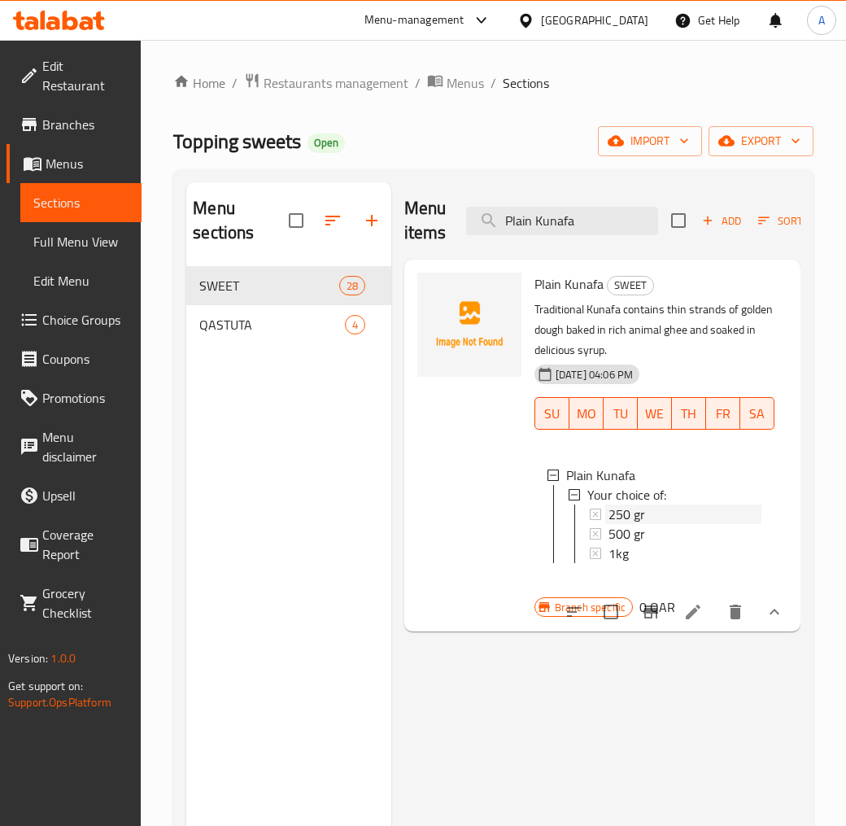
click at [664, 507] on div "250 gr" at bounding box center [685, 514] width 153 height 20
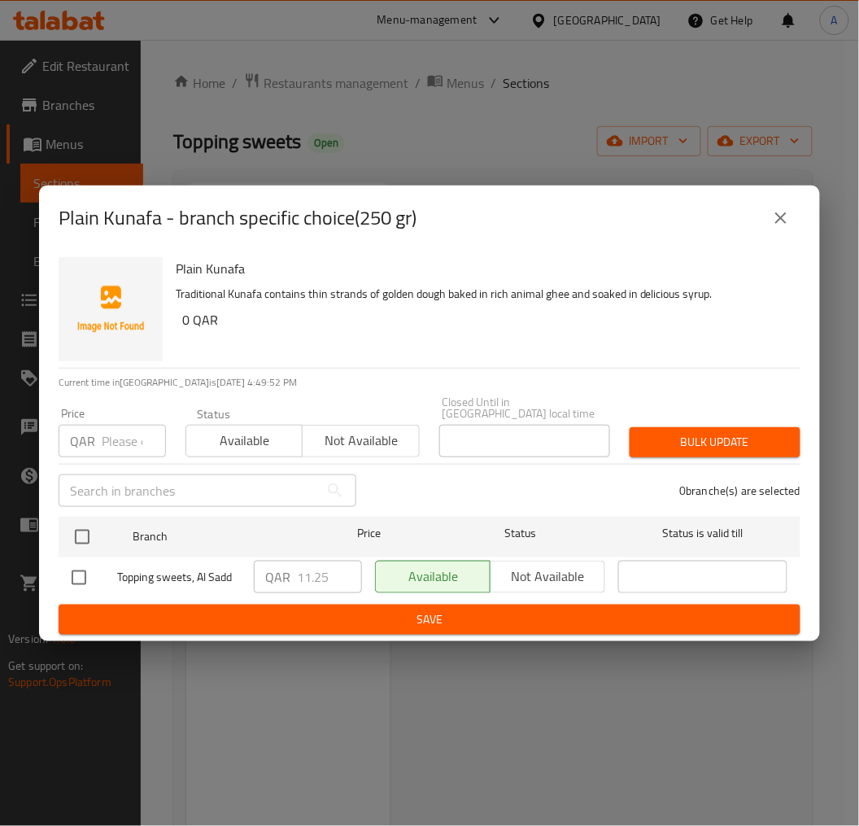
click at [771, 218] on icon "close" at bounding box center [781, 218] width 20 height 20
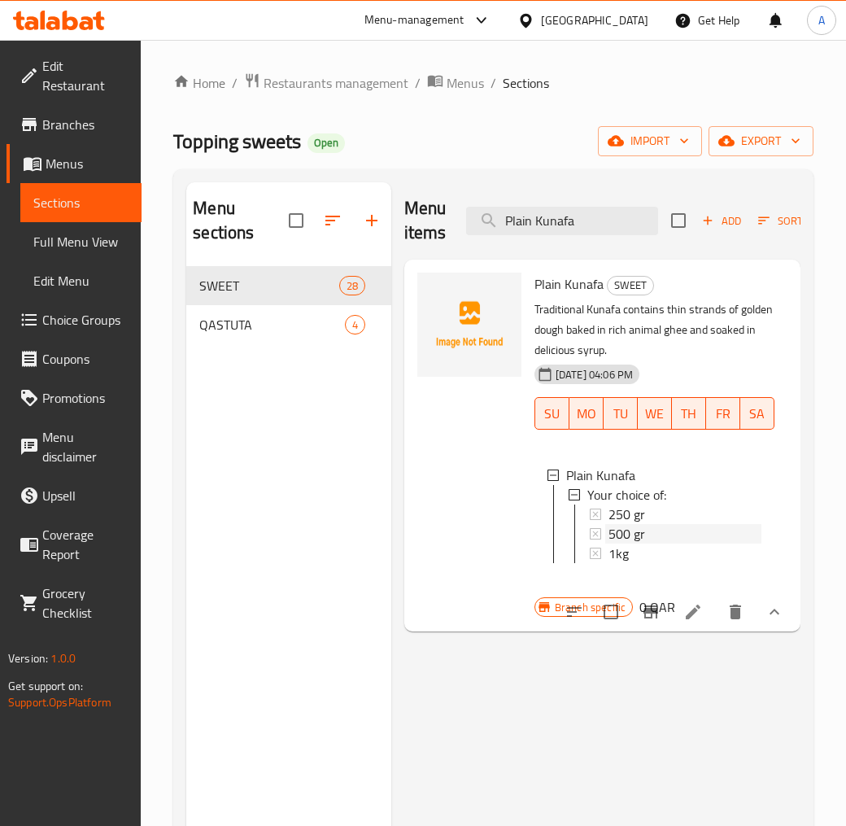
click at [655, 530] on div "500 gr" at bounding box center [685, 534] width 153 height 20
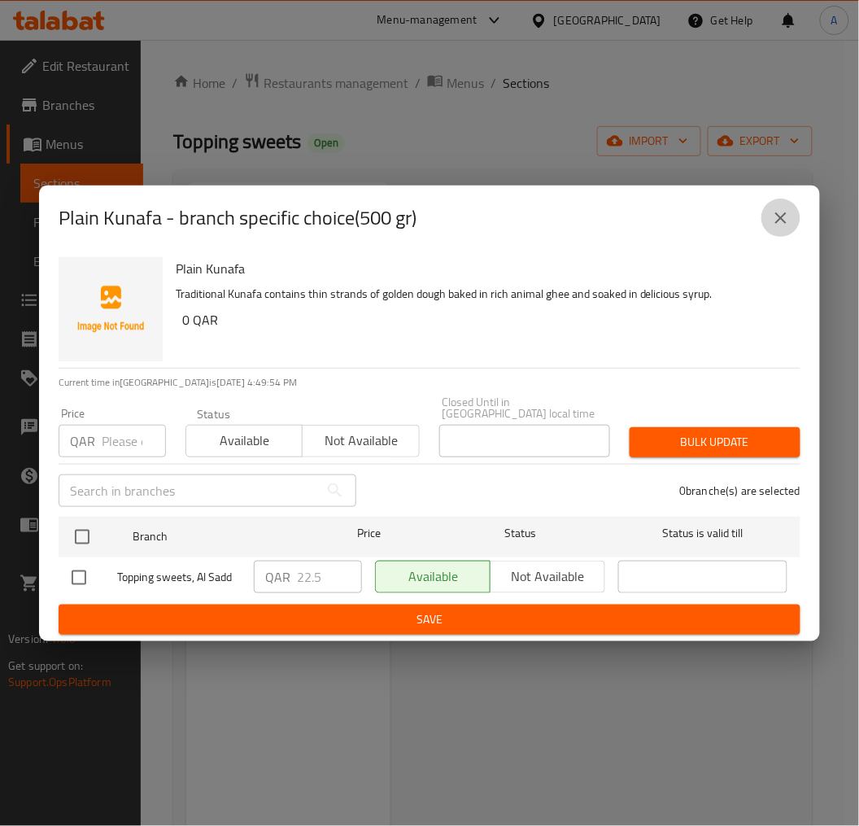
click at [771, 238] on button "close" at bounding box center [781, 218] width 39 height 39
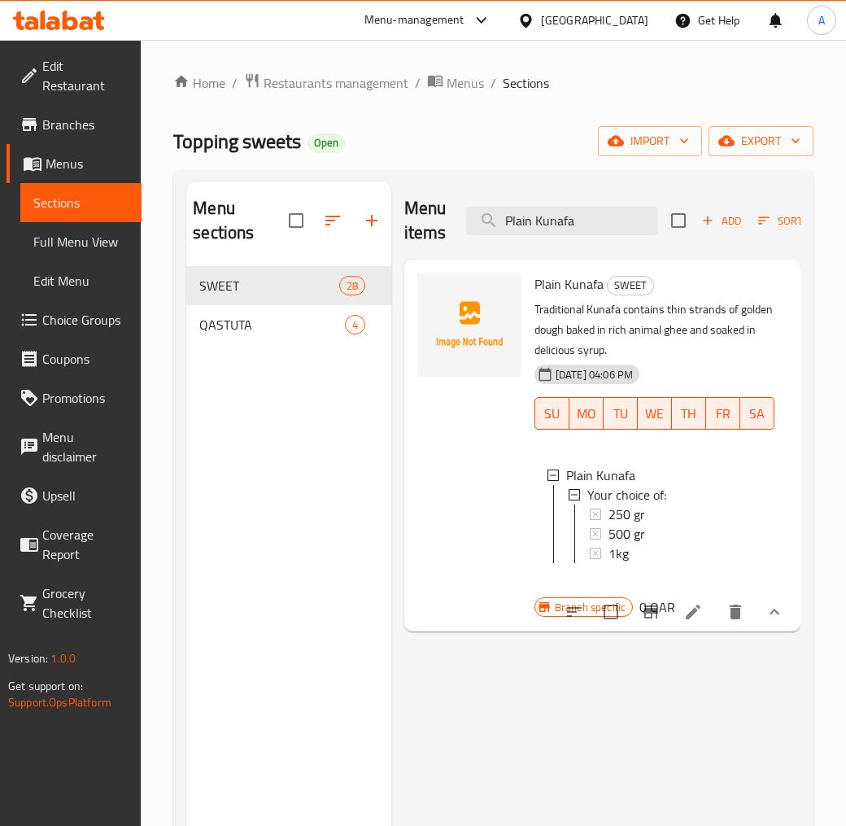
click at [579, 285] on span "Plain Kunafa" at bounding box center [569, 284] width 69 height 24
click at [426, 464] on div at bounding box center [469, 445] width 117 height 359
click at [698, 619] on icon at bounding box center [693, 612] width 15 height 15
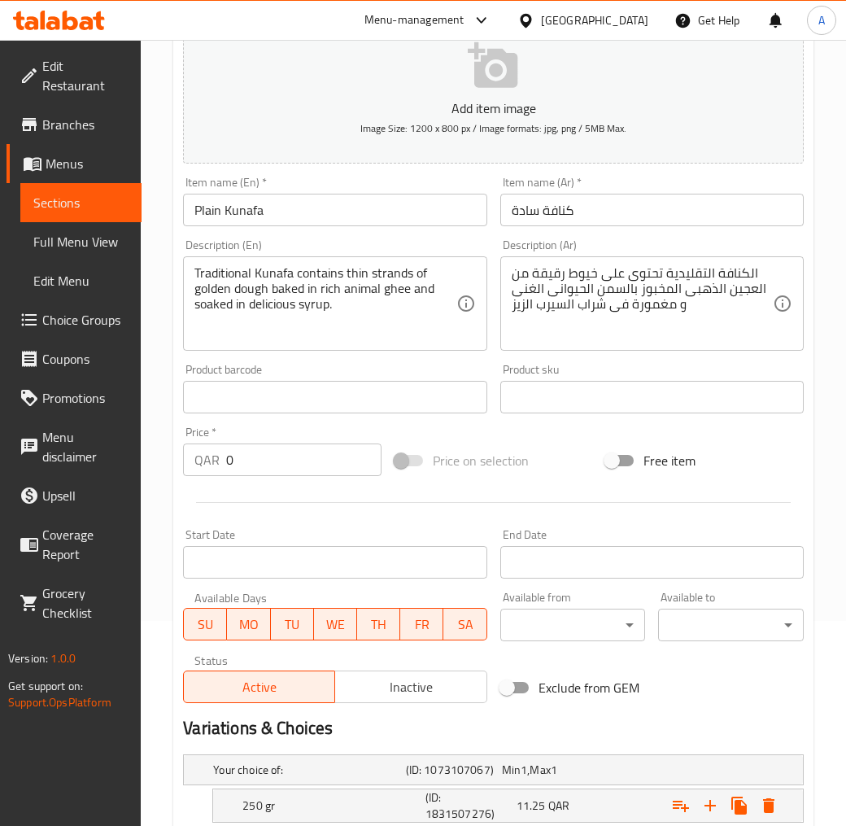
scroll to position [417, 0]
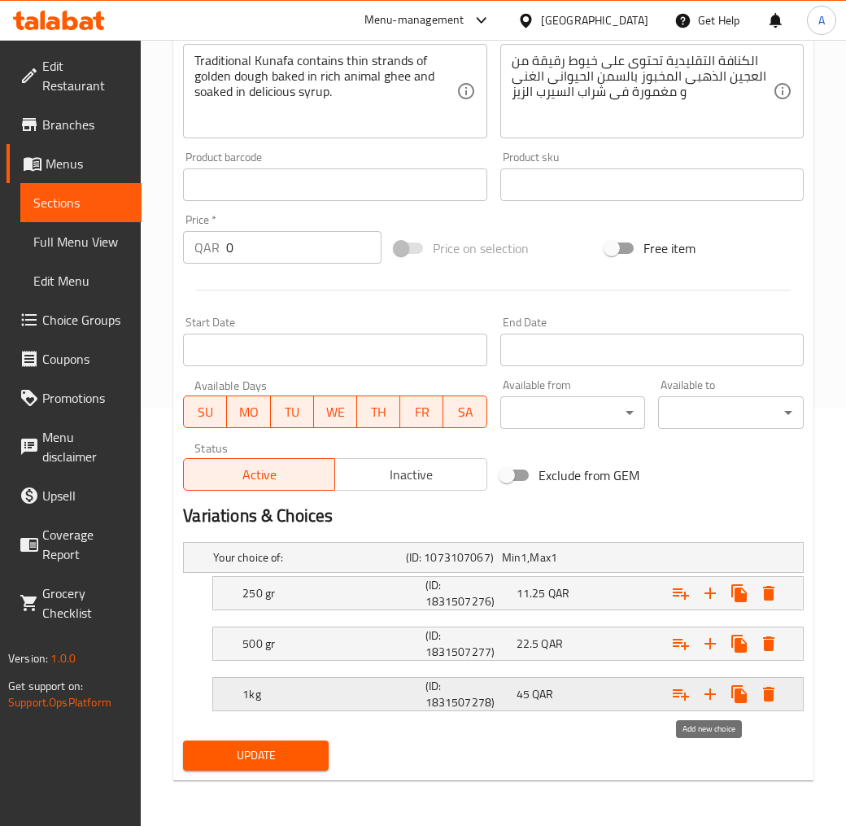
click at [718, 698] on icon "Expand" at bounding box center [711, 694] width 20 height 20
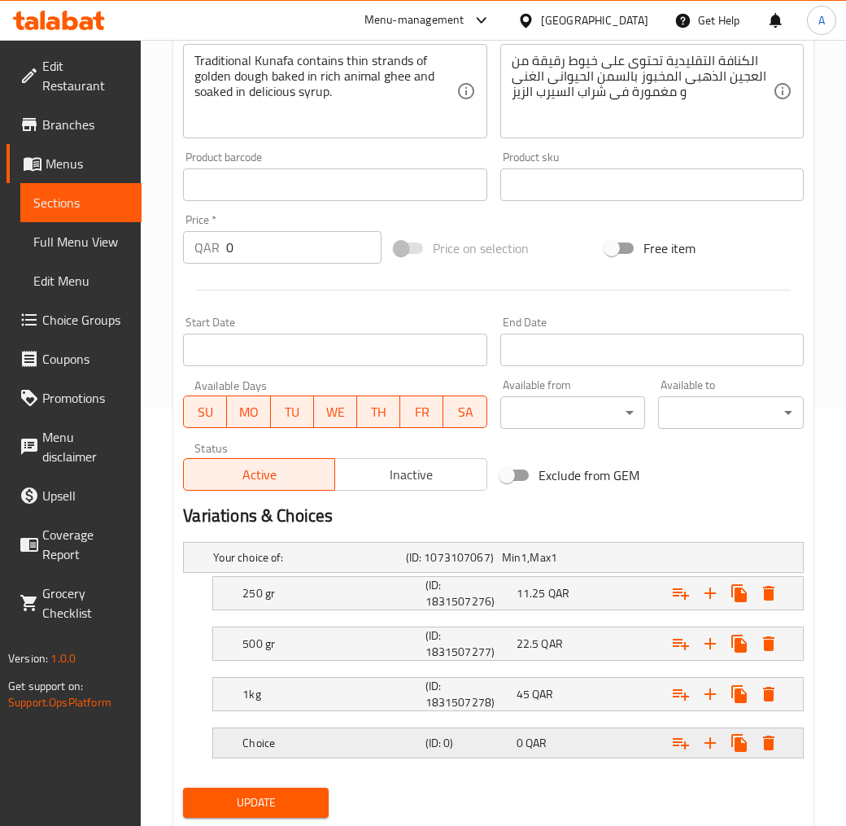
click at [559, 741] on div "0 QAR" at bounding box center [559, 743] width 85 height 16
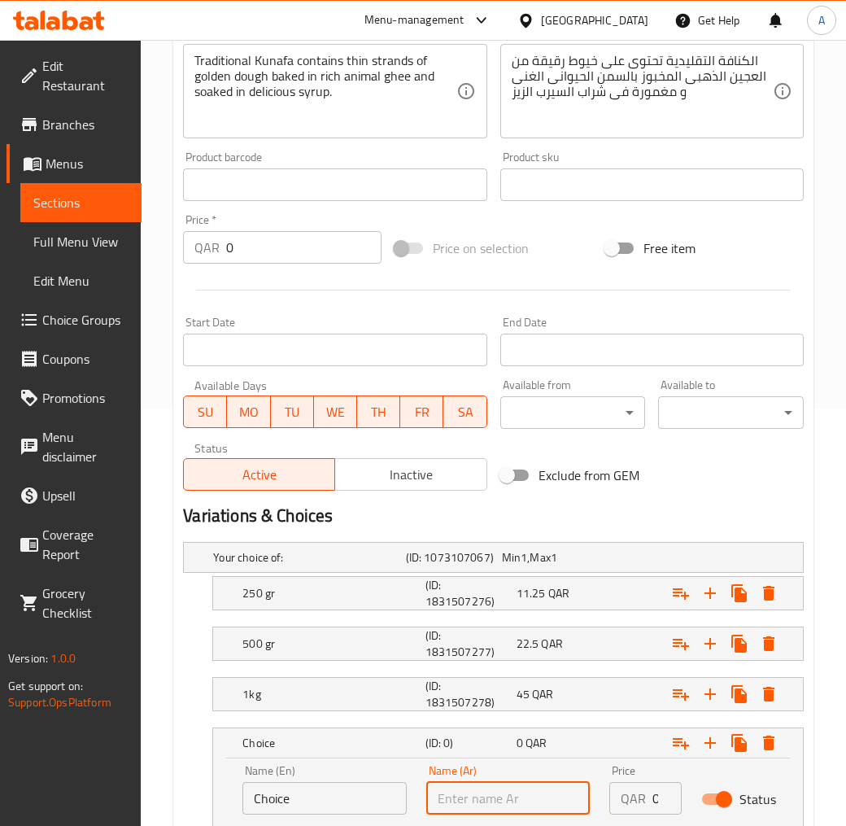
click at [539, 744] on input "text" at bounding box center [508, 798] width 164 height 33
type input "1.5 كيلو"
click at [347, 744] on input "Choice" at bounding box center [324, 798] width 164 height 33
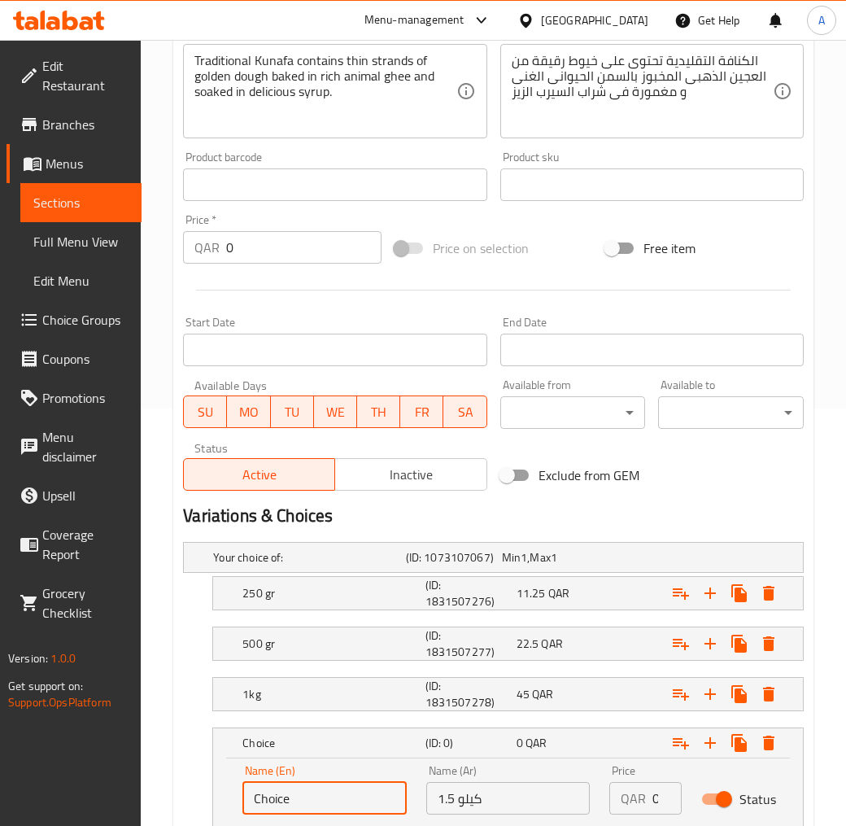
click at [347, 744] on input "Choice" at bounding box center [324, 798] width 164 height 33
click at [347, 744] on input "text" at bounding box center [324, 798] width 164 height 33
type input "1.5 KiLO"
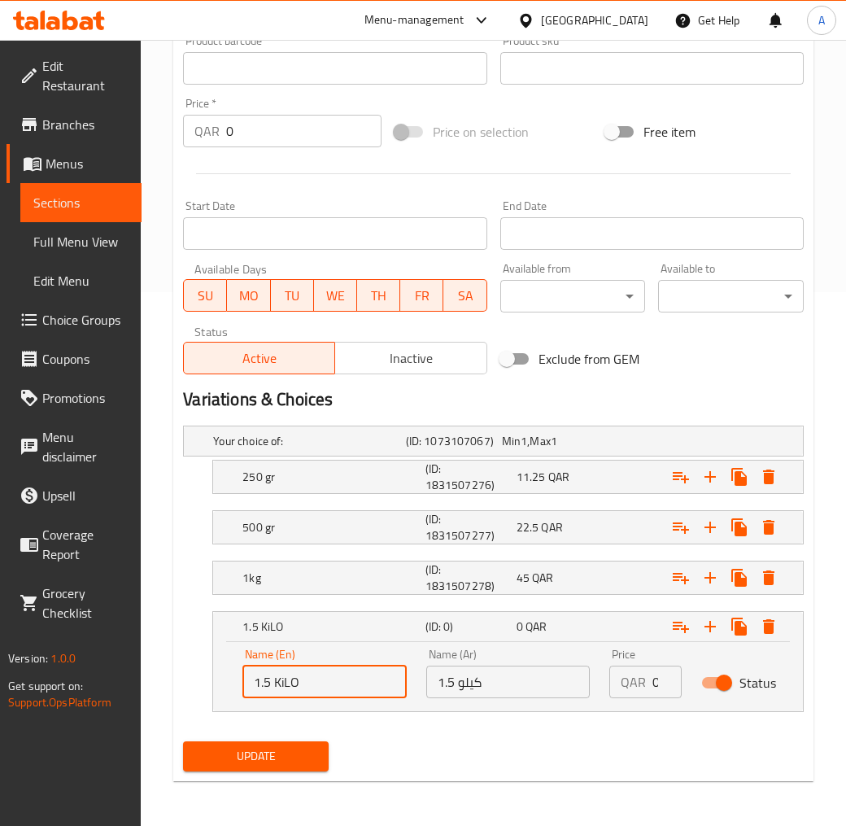
scroll to position [0, 1]
click at [656, 688] on input "0" at bounding box center [667, 682] width 29 height 33
type input "7"
type input "75"
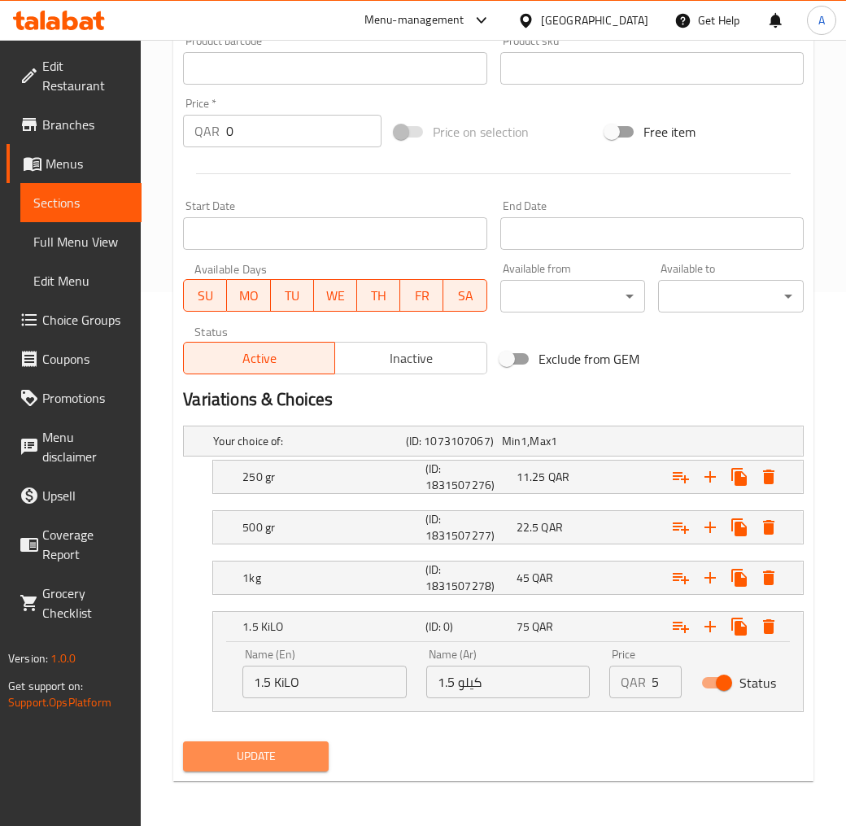
click at [230, 744] on button "Update" at bounding box center [256, 756] width 146 height 30
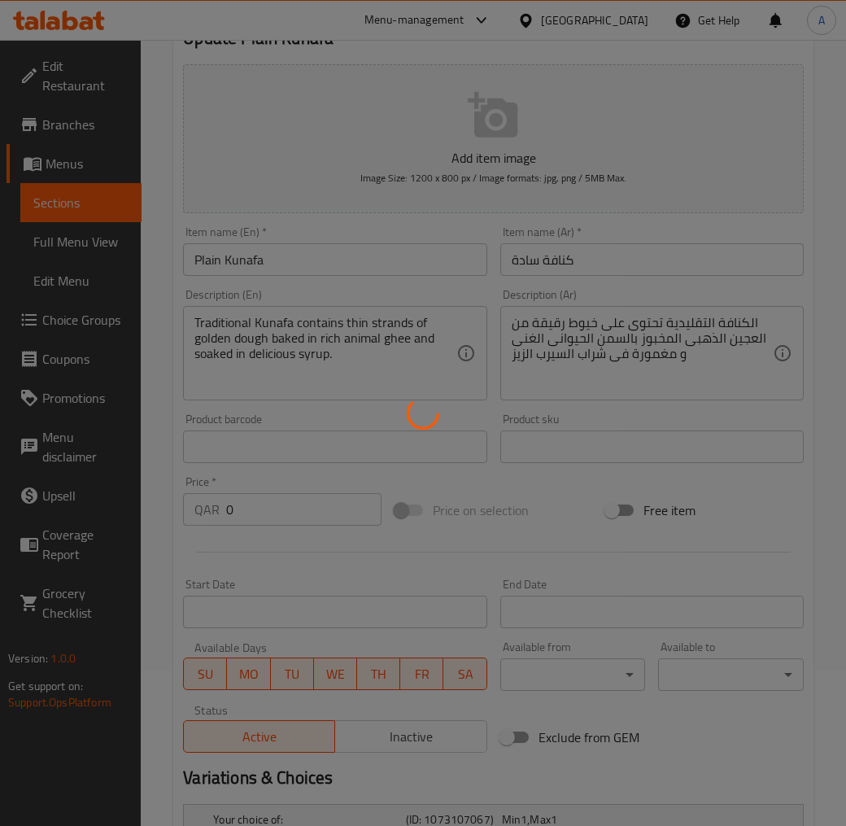
scroll to position [0, 0]
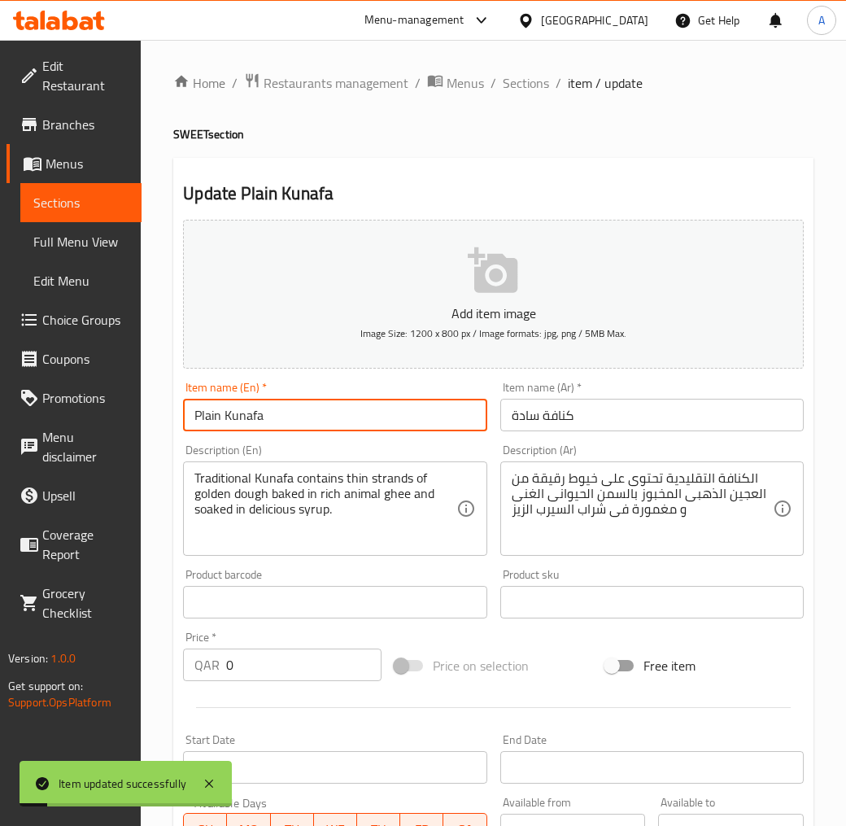
click at [228, 420] on input "Plain Kunafa" at bounding box center [335, 415] width 304 height 33
click at [525, 83] on span "Sections" at bounding box center [526, 83] width 46 height 20
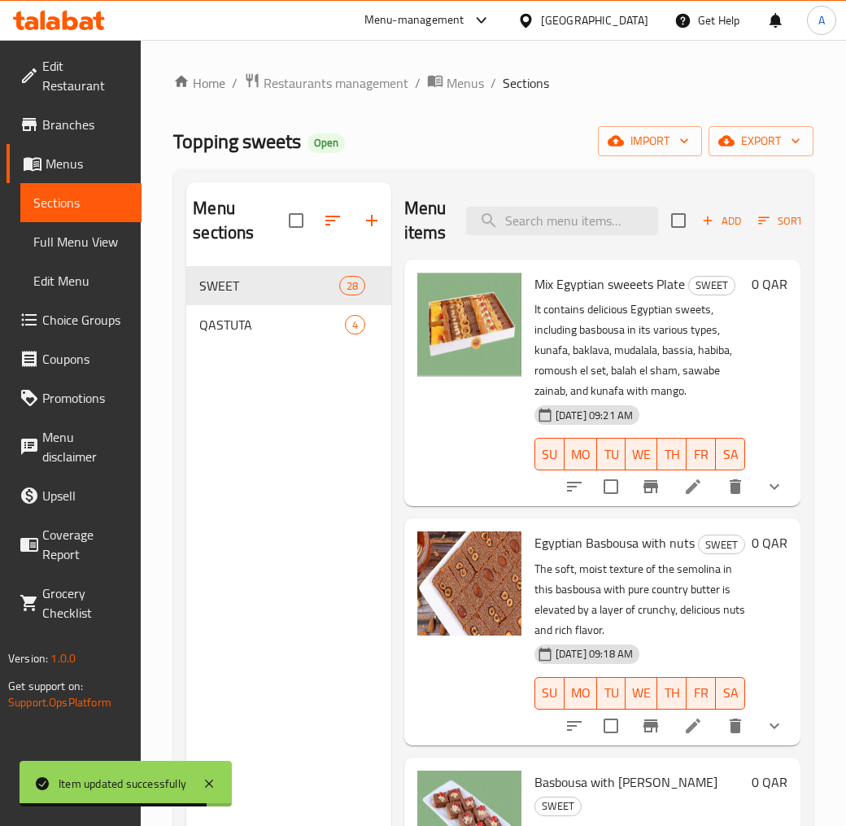
click at [549, 120] on div "Home / Restaurants management / Menus / Sections Topping sweets Open import exp…" at bounding box center [493, 546] width 640 height 949
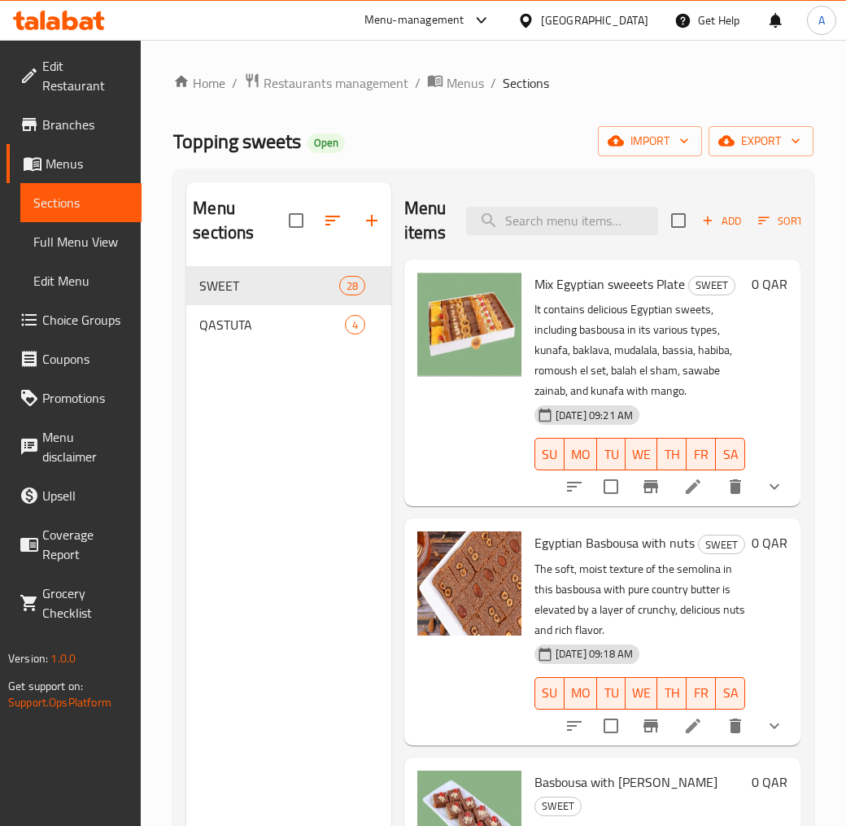
scroll to position [2728, 0]
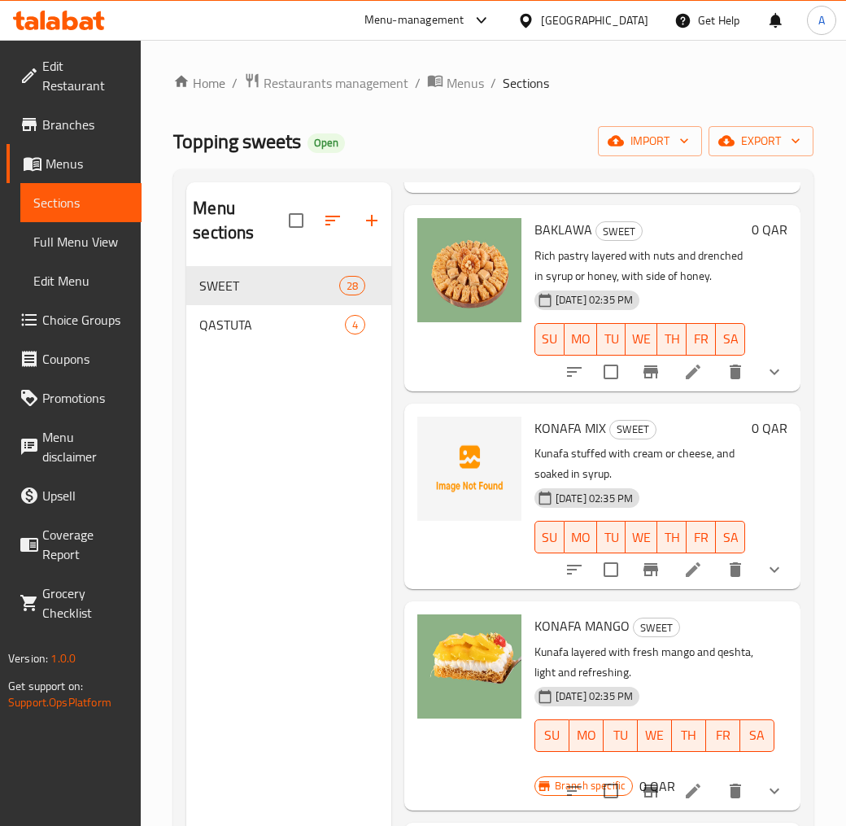
click at [586, 440] on span "KONAFA MIX" at bounding box center [571, 428] width 72 height 24
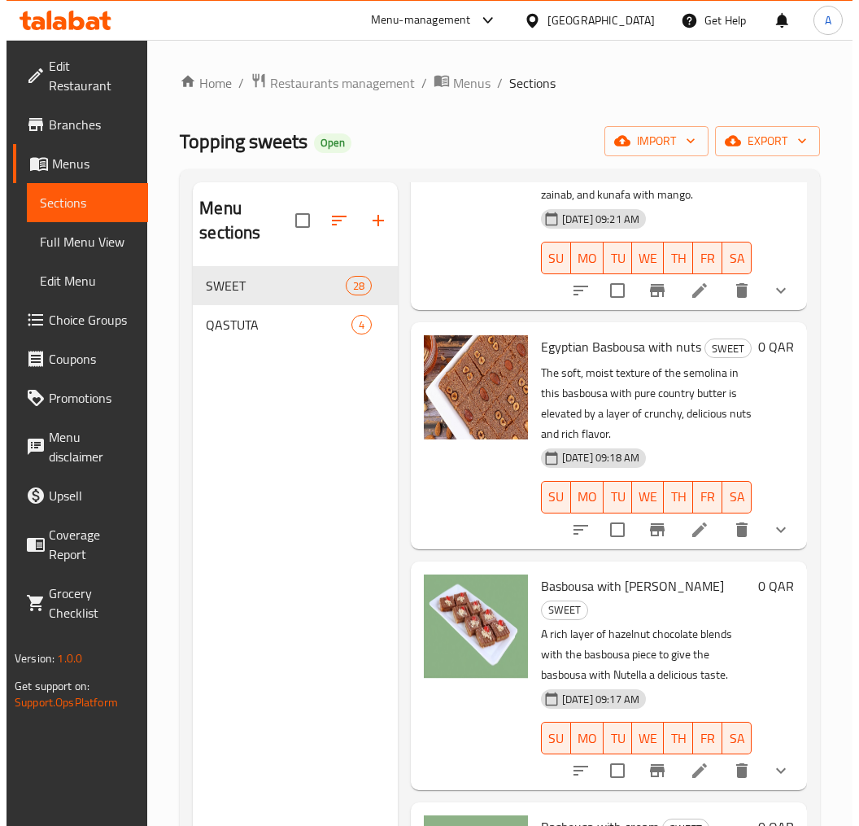
scroll to position [0, 0]
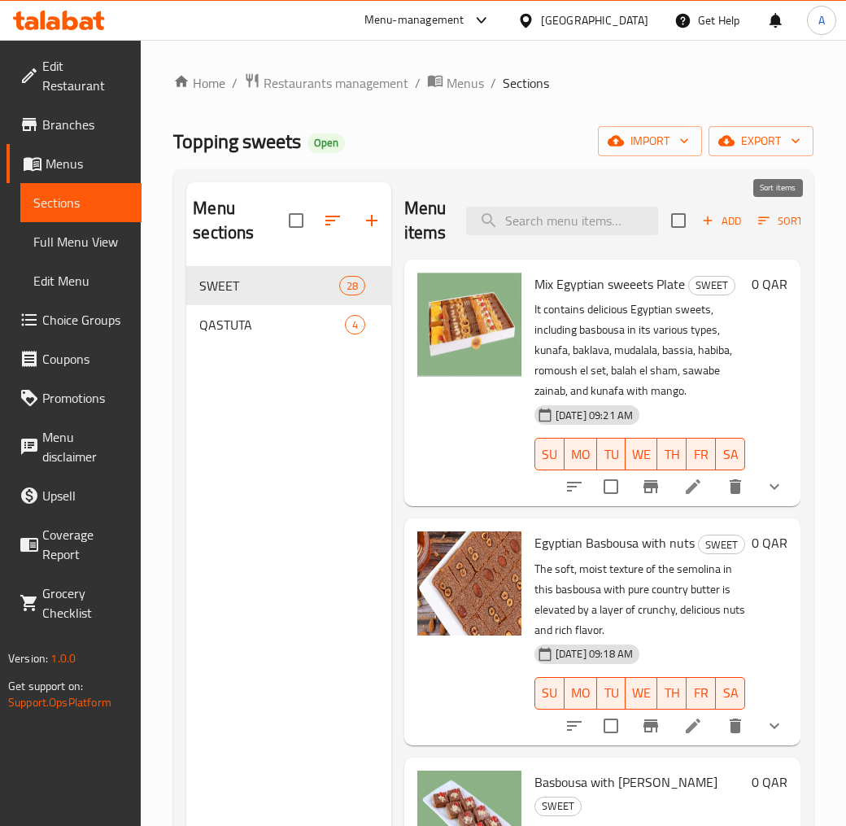
click at [768, 226] on icon "button" at bounding box center [764, 220] width 15 height 15
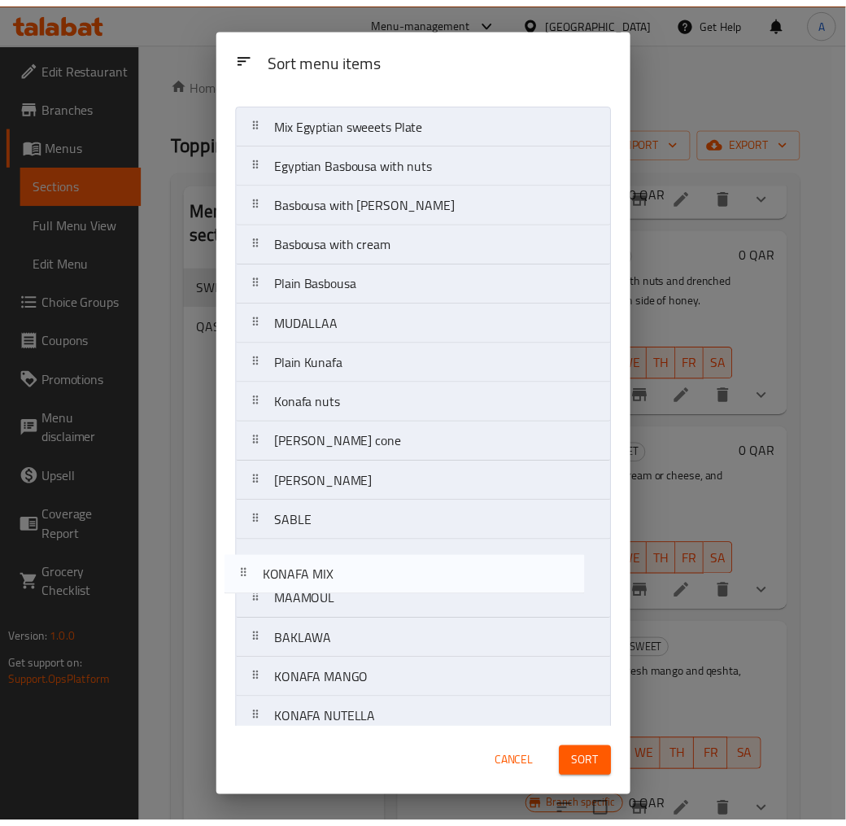
scroll to position [31, 0]
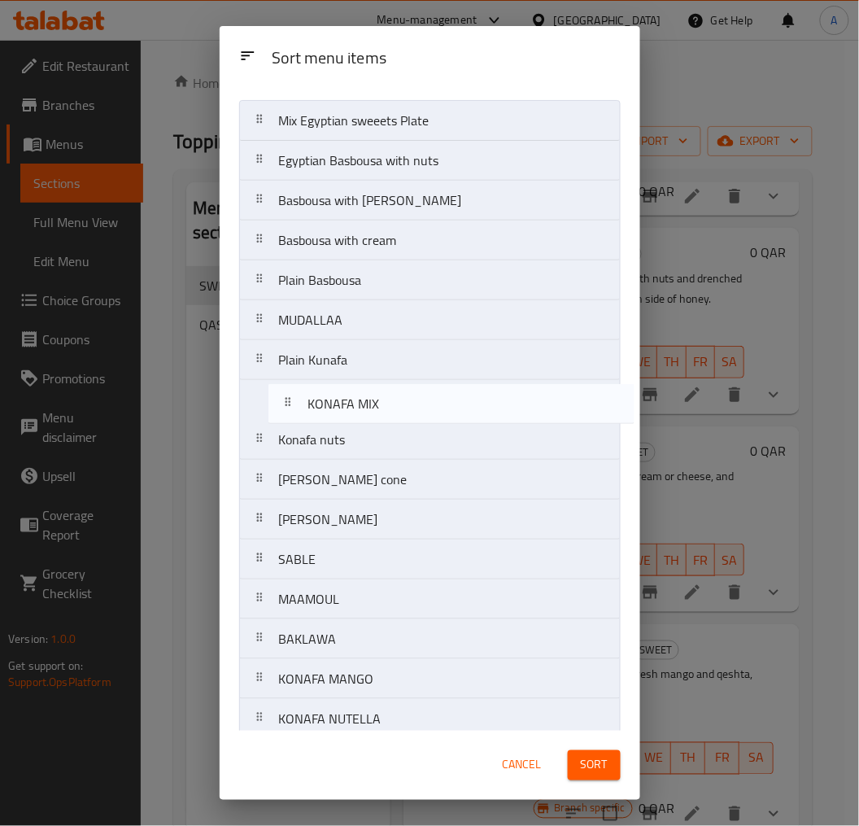
drag, startPoint x: 364, startPoint y: 676, endPoint x: 387, endPoint y: 404, distance: 273.5
click at [387, 404] on nav "Mix Egyptian sweeets Plate Egyptian Basbousa with nuts Basbousa with Nutella Ba…" at bounding box center [430, 659] width 382 height 1118
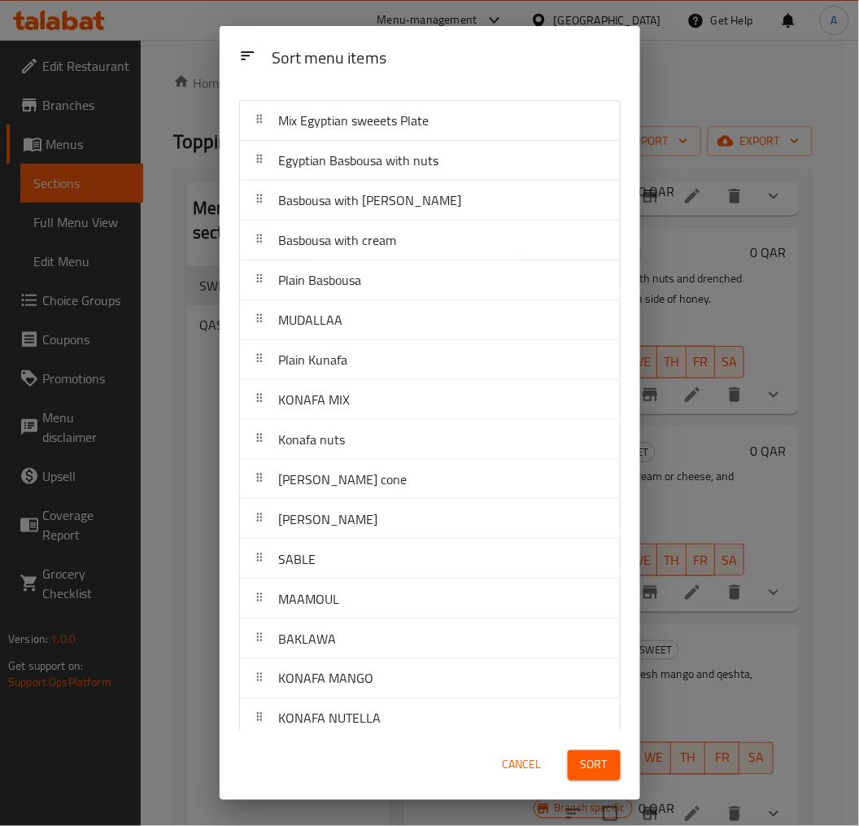
click at [590, 744] on span "Sort" at bounding box center [594, 765] width 27 height 20
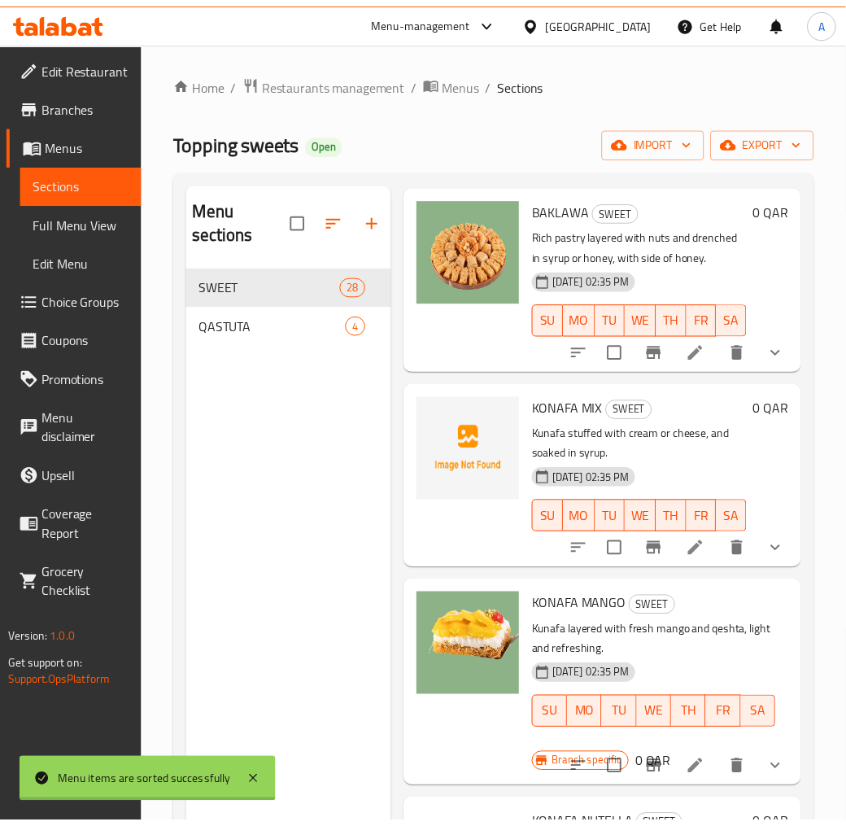
scroll to position [0, 0]
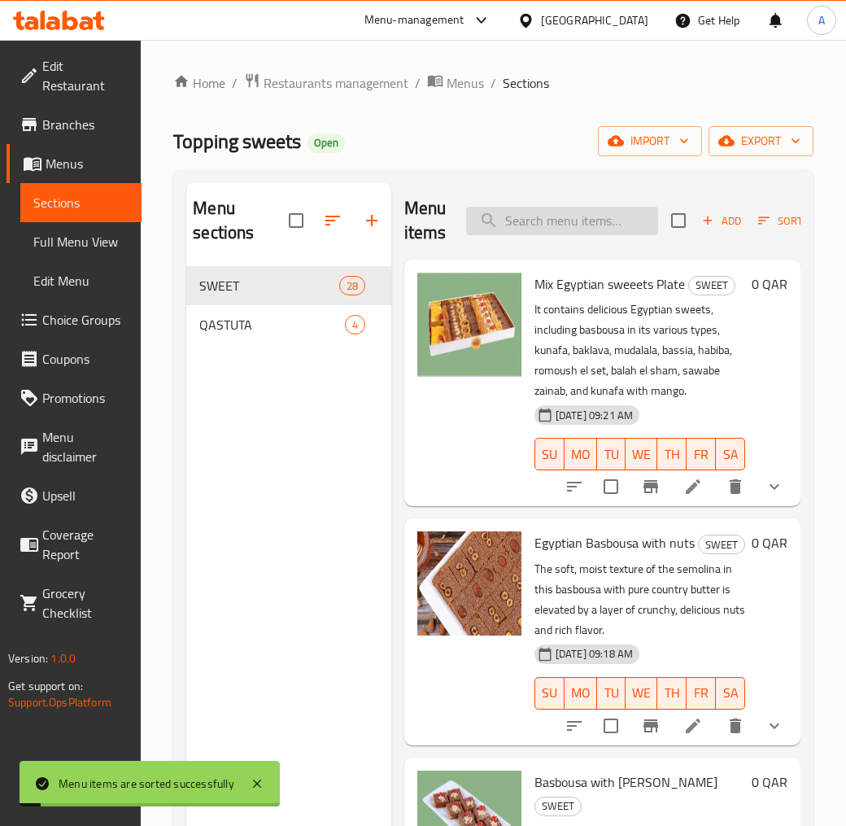
click at [583, 223] on input "search" at bounding box center [562, 221] width 192 height 28
paste input "KONAFA MIX"
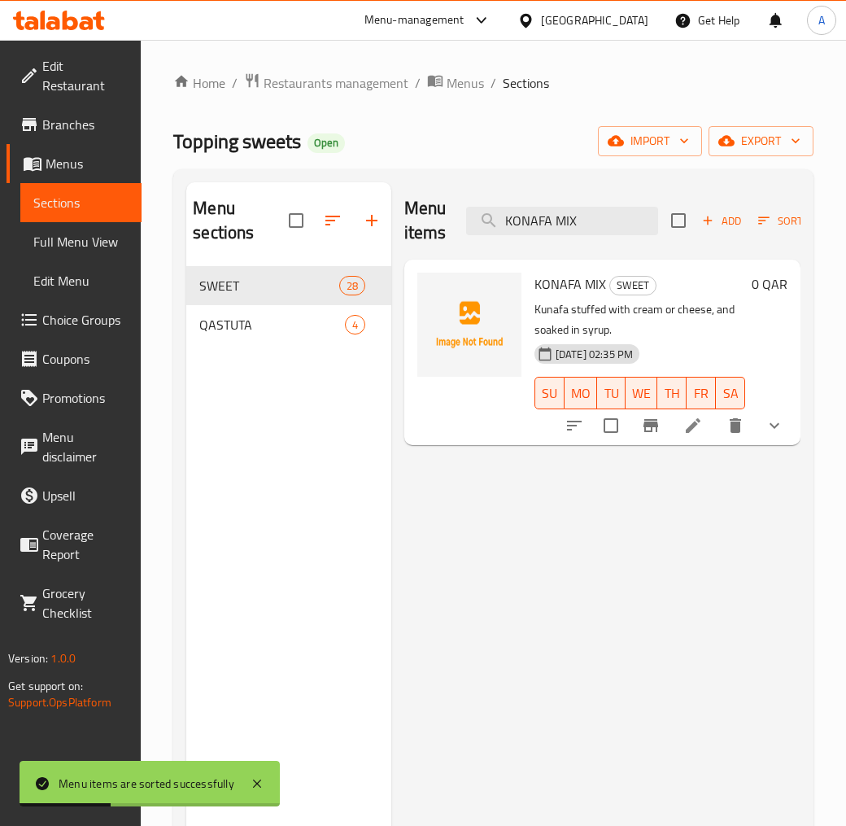
type input "KONAFA MIX"
click at [711, 413] on li at bounding box center [693, 425] width 46 height 29
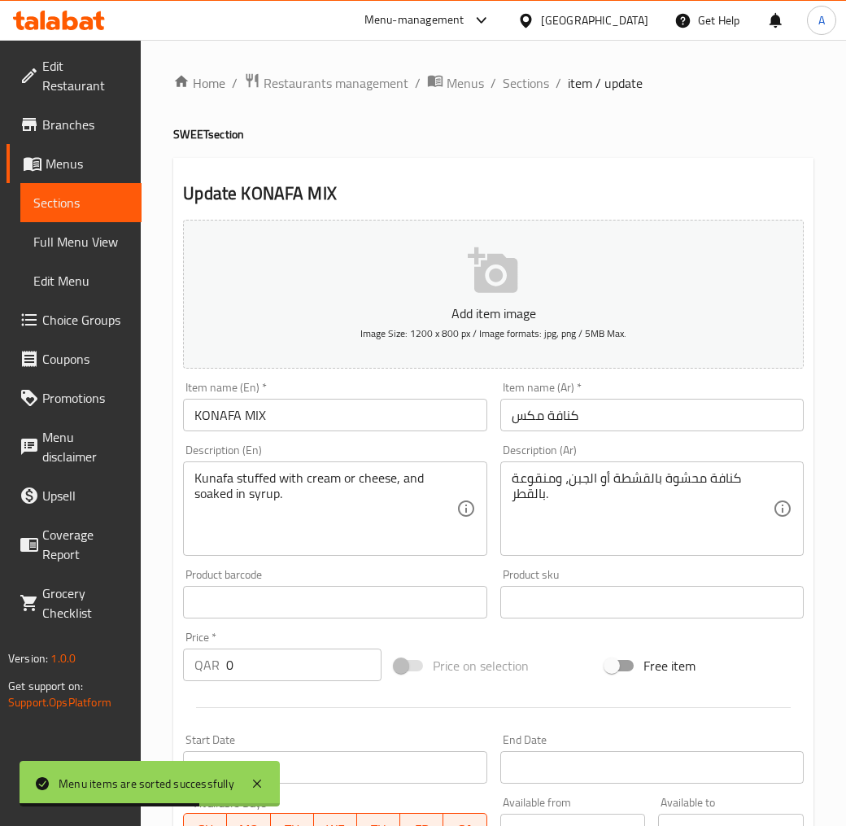
click at [323, 412] on input "KONAFA MIX" at bounding box center [335, 415] width 304 height 33
paste input "unafa mix"
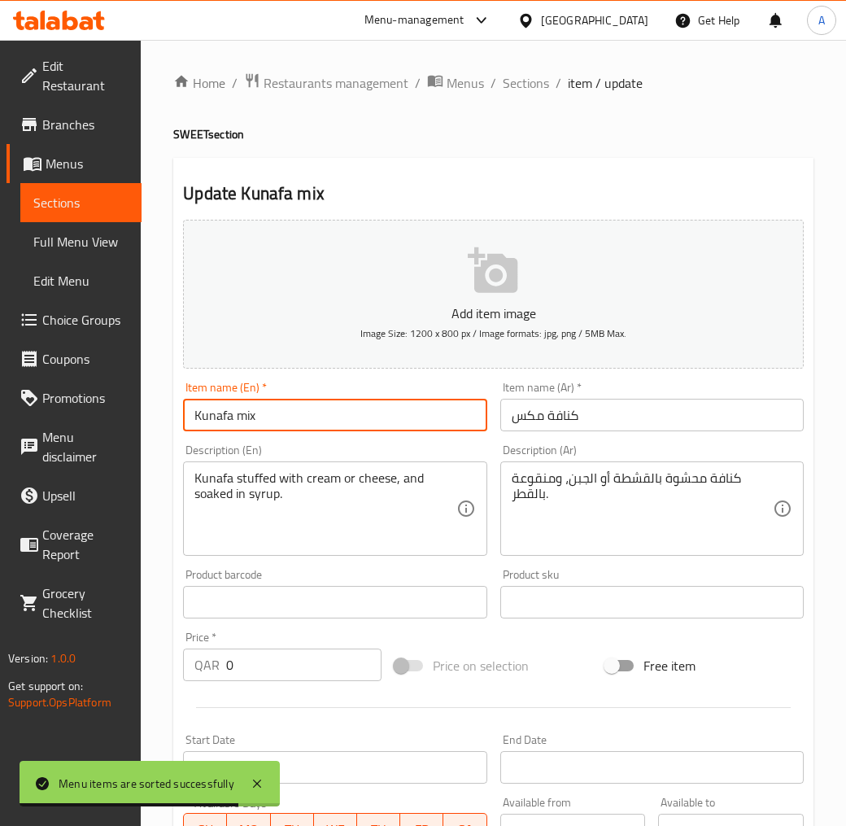
type input "Kunafa mix"
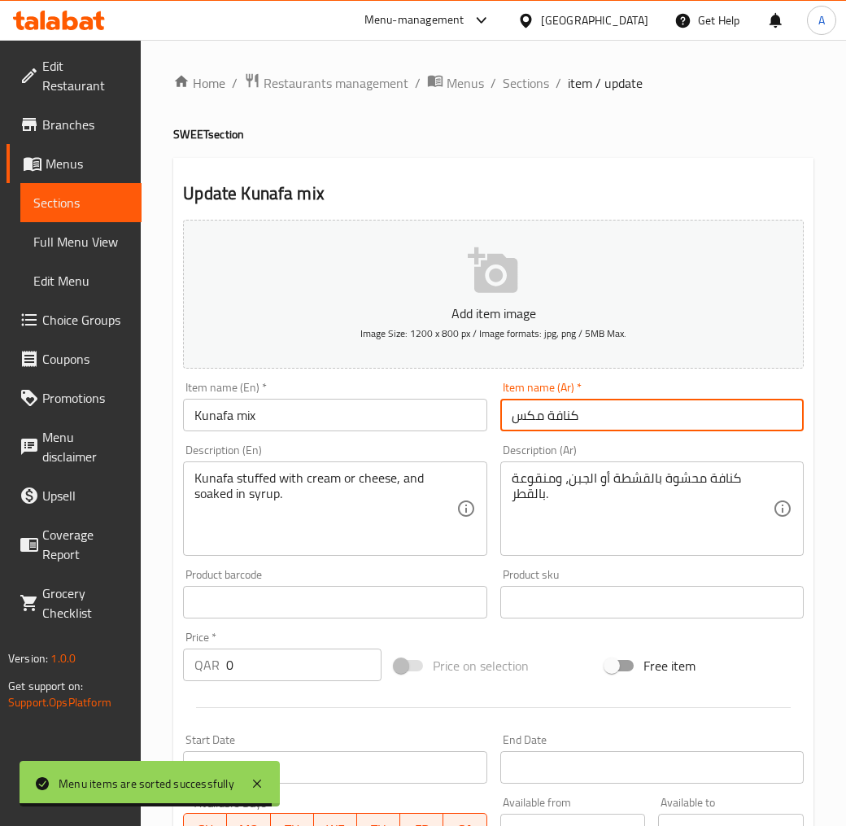
click at [543, 404] on input "كنافة مكس" at bounding box center [652, 415] width 304 height 33
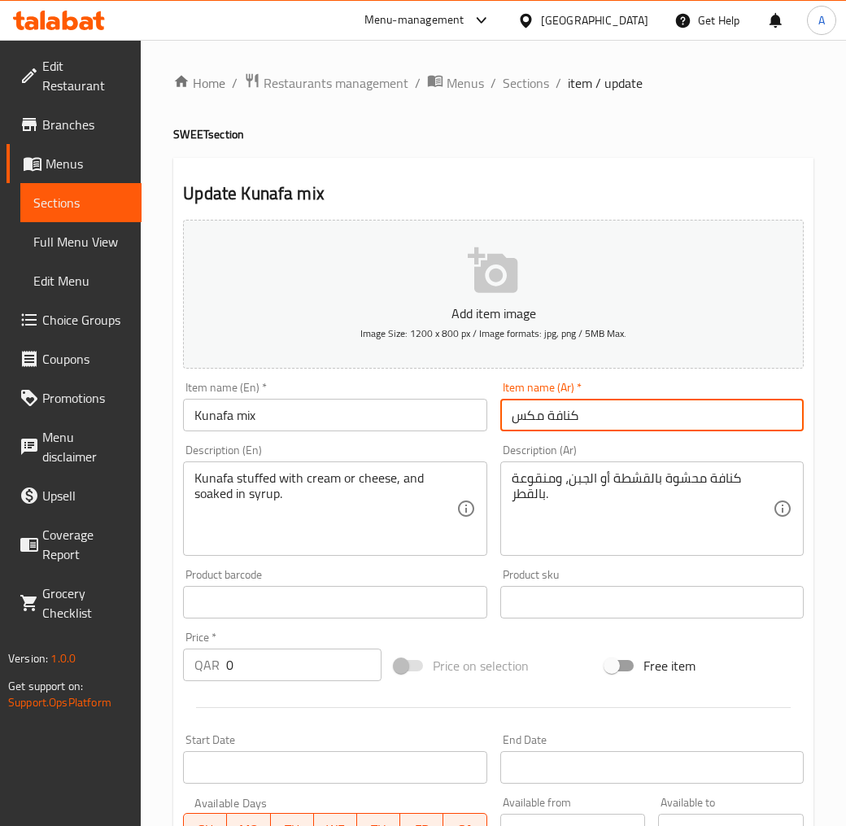
paste input "يكس الكنافة"
type input "ميكس الكنافة"
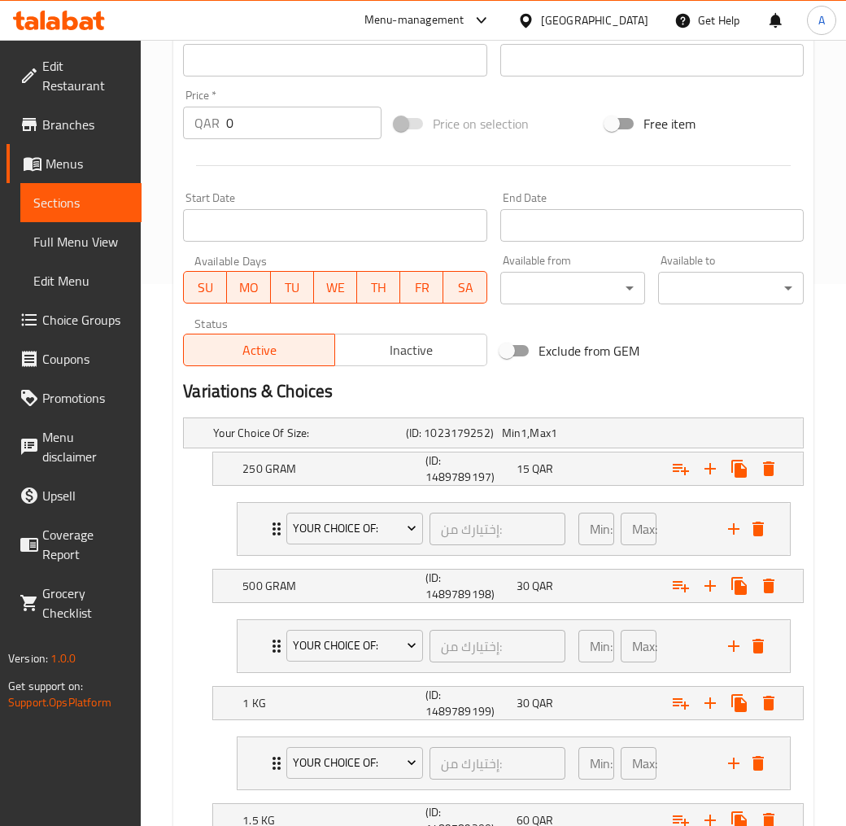
scroll to position [735, 0]
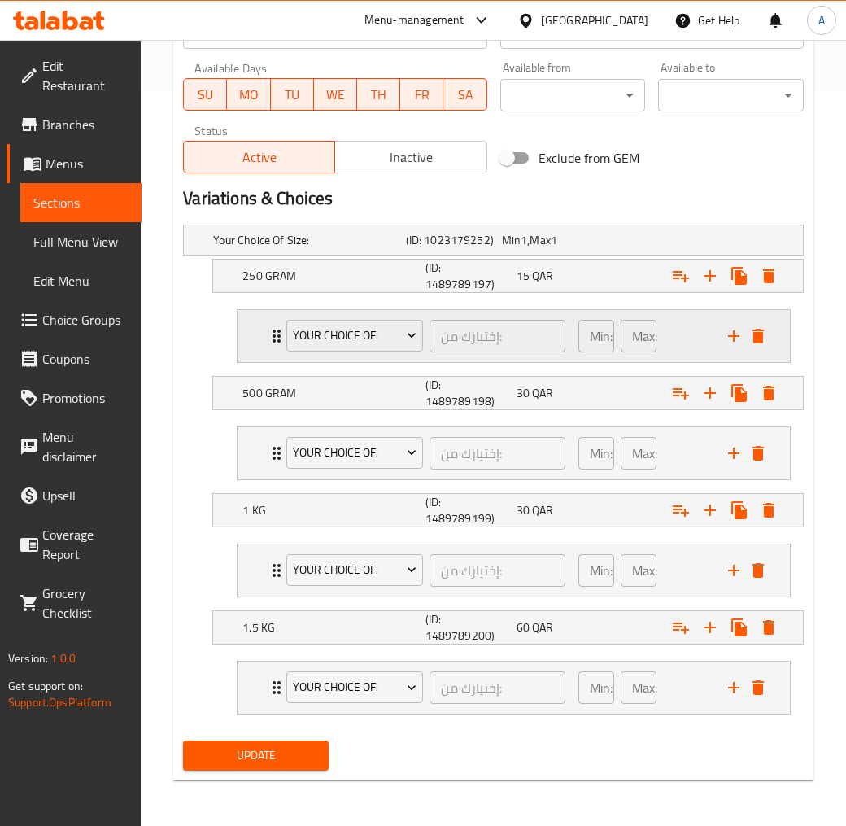
click at [678, 338] on div "Min: 1 ​ Max: 1 ​" at bounding box center [644, 336] width 150 height 52
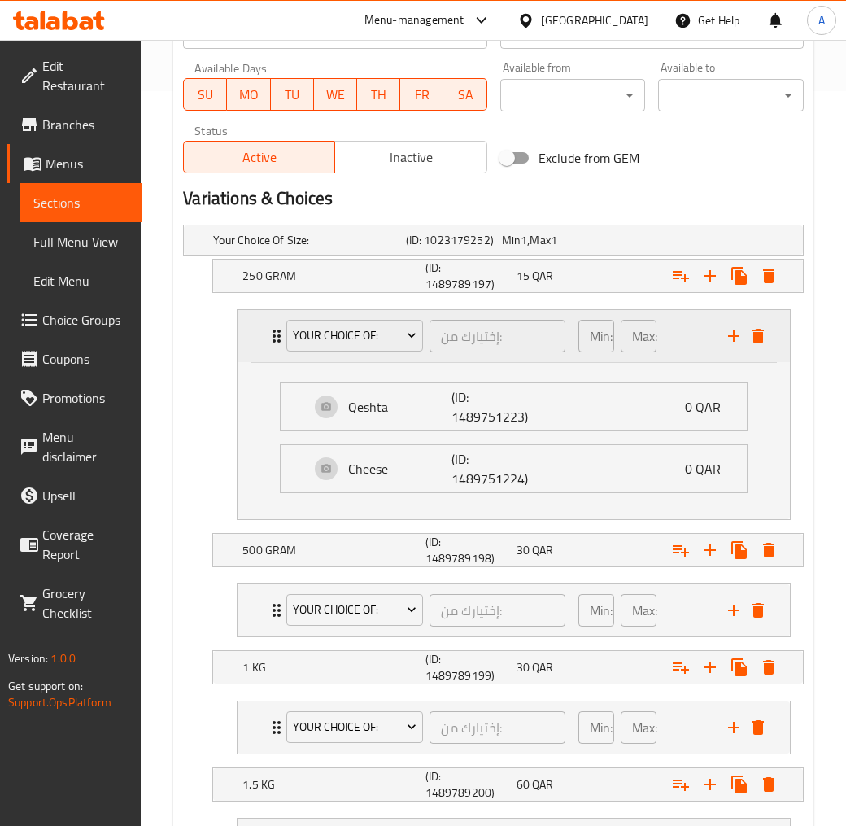
click at [678, 338] on div "Min: 1 ​ Max: 1 ​" at bounding box center [644, 336] width 150 height 52
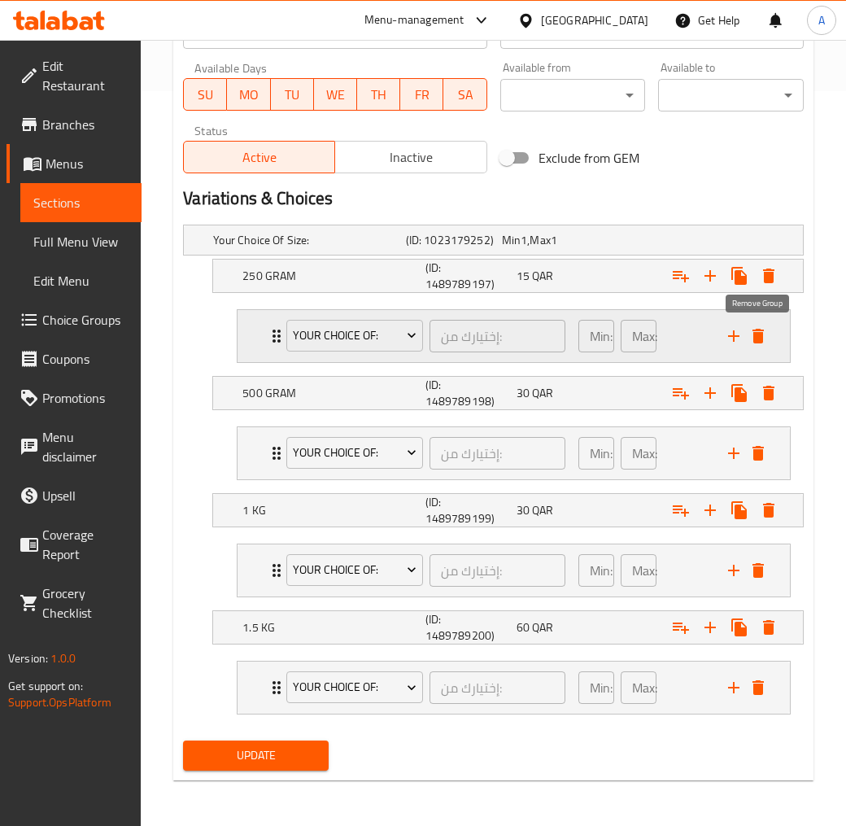
click at [758, 340] on icon "delete" at bounding box center [758, 336] width 11 height 15
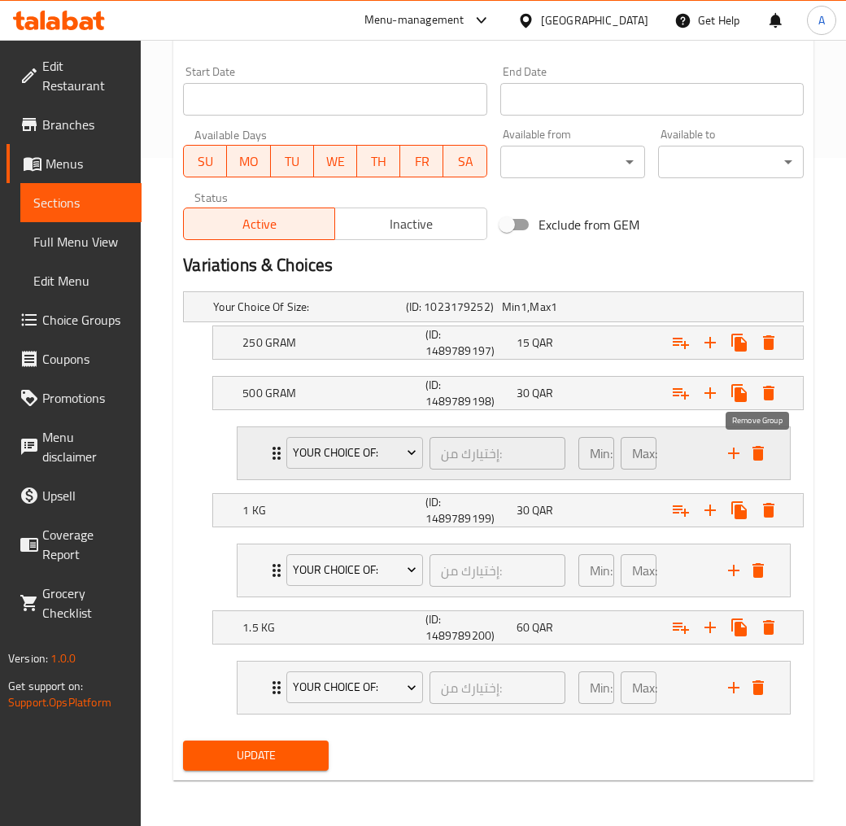
click at [768, 451] on button "delete" at bounding box center [758, 453] width 24 height 24
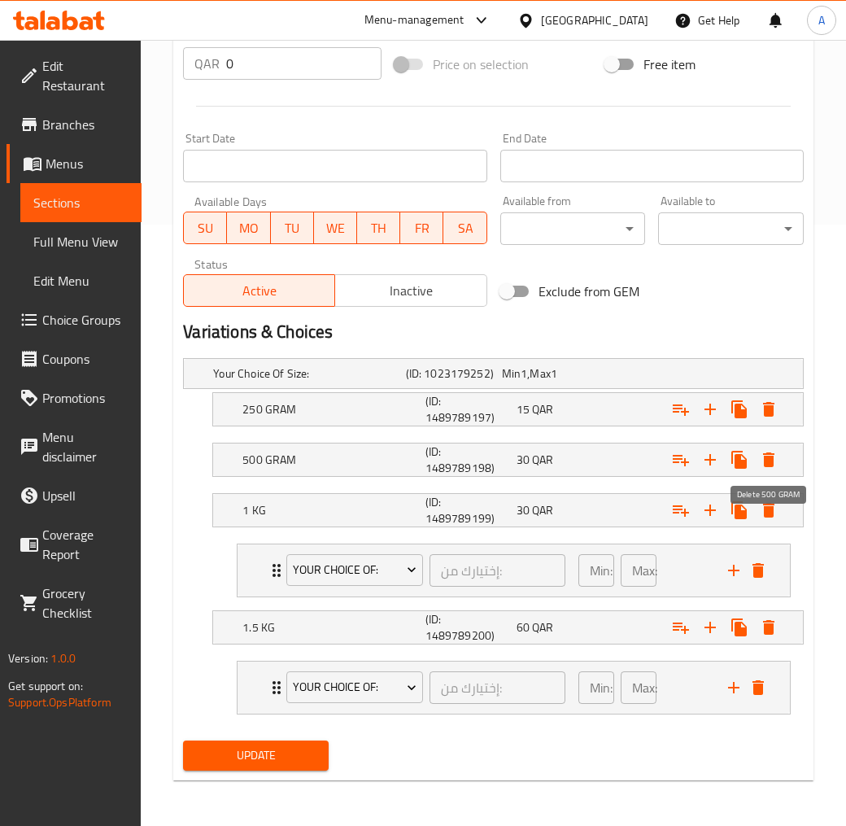
scroll to position [601, 0]
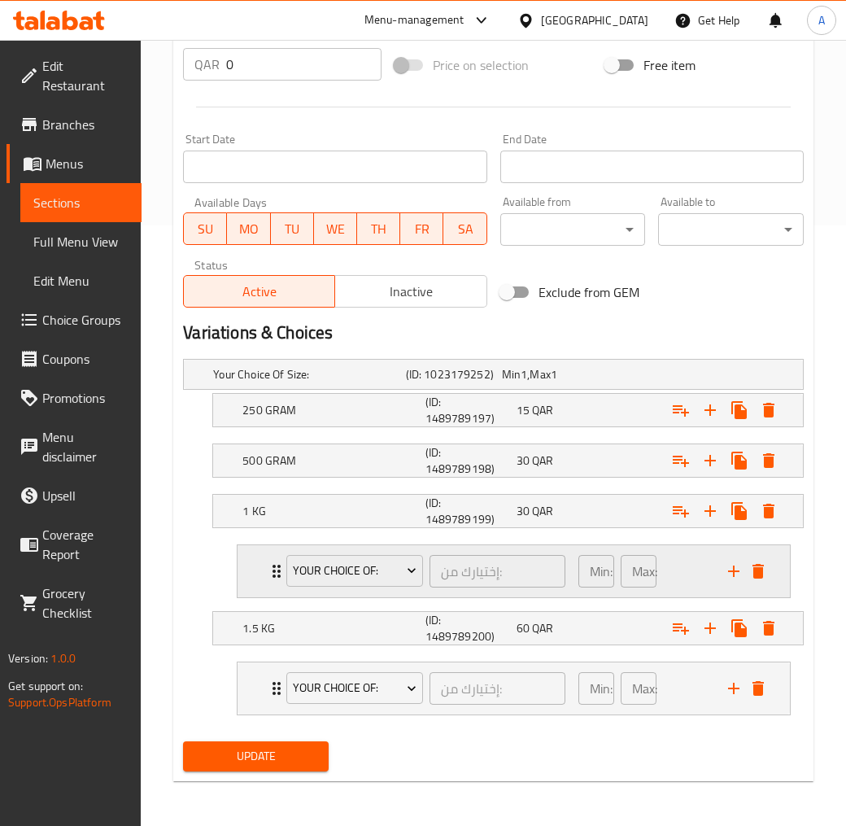
click at [768, 562] on div "Expand" at bounding box center [746, 571] width 49 height 24
click at [762, 567] on icon "delete" at bounding box center [758, 571] width 11 height 15
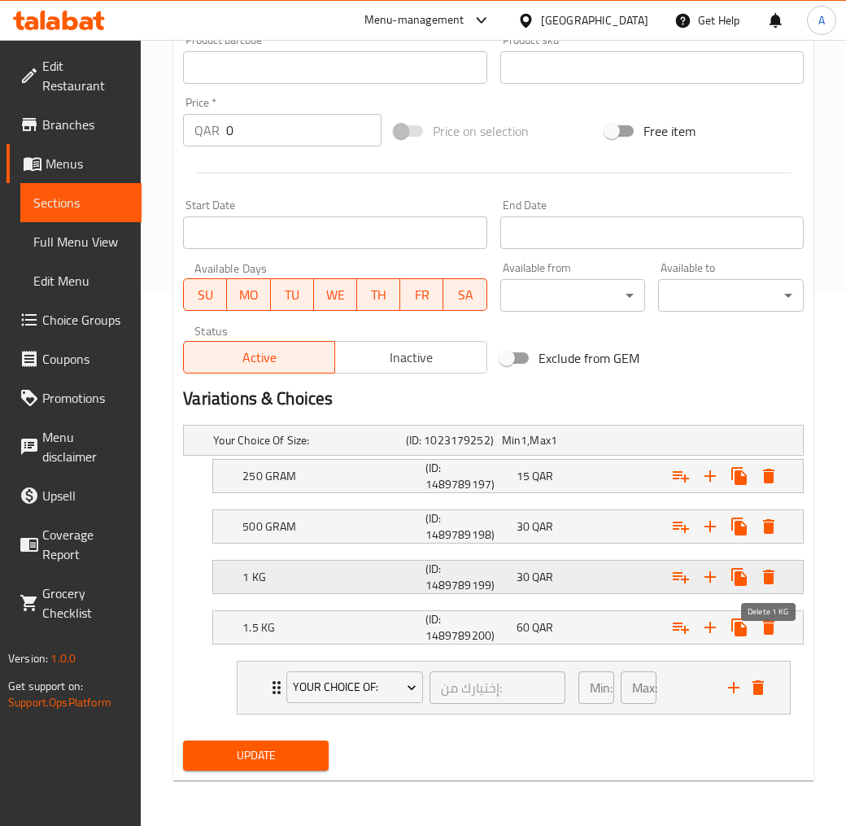
scroll to position [534, 0]
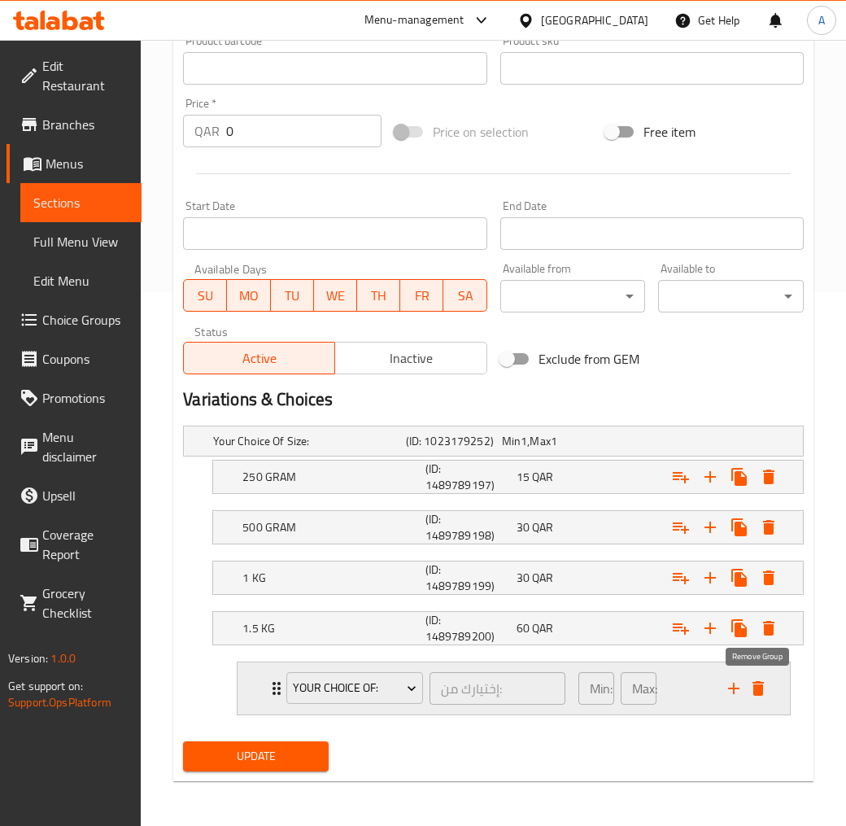
click at [759, 682] on icon "delete" at bounding box center [758, 688] width 11 height 15
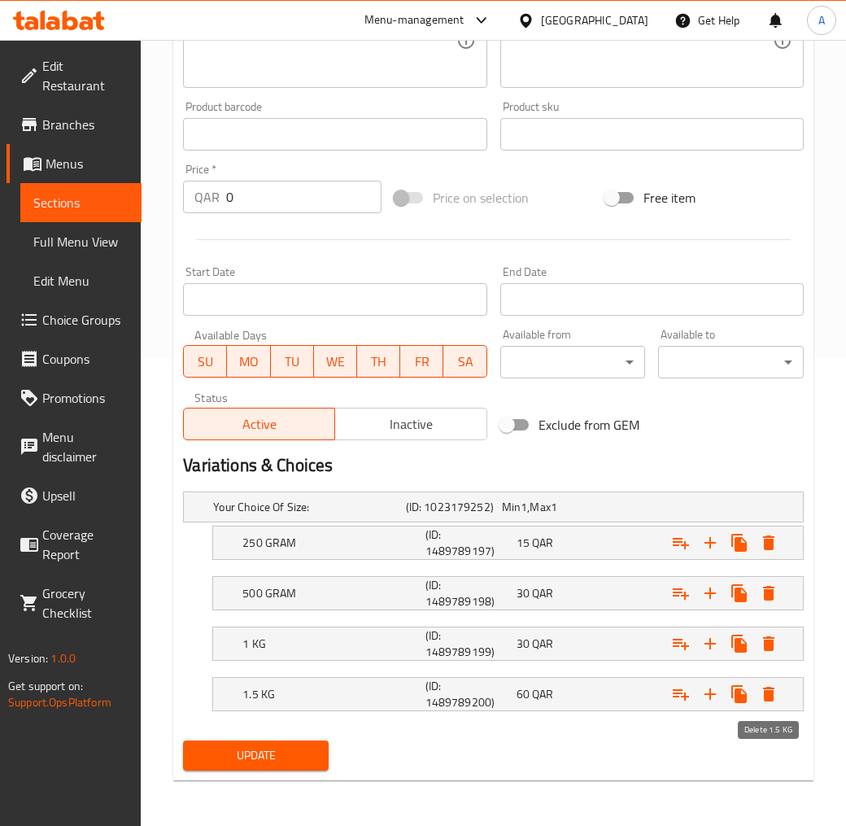
scroll to position [467, 0]
click at [314, 738] on div "Update" at bounding box center [256, 756] width 159 height 43
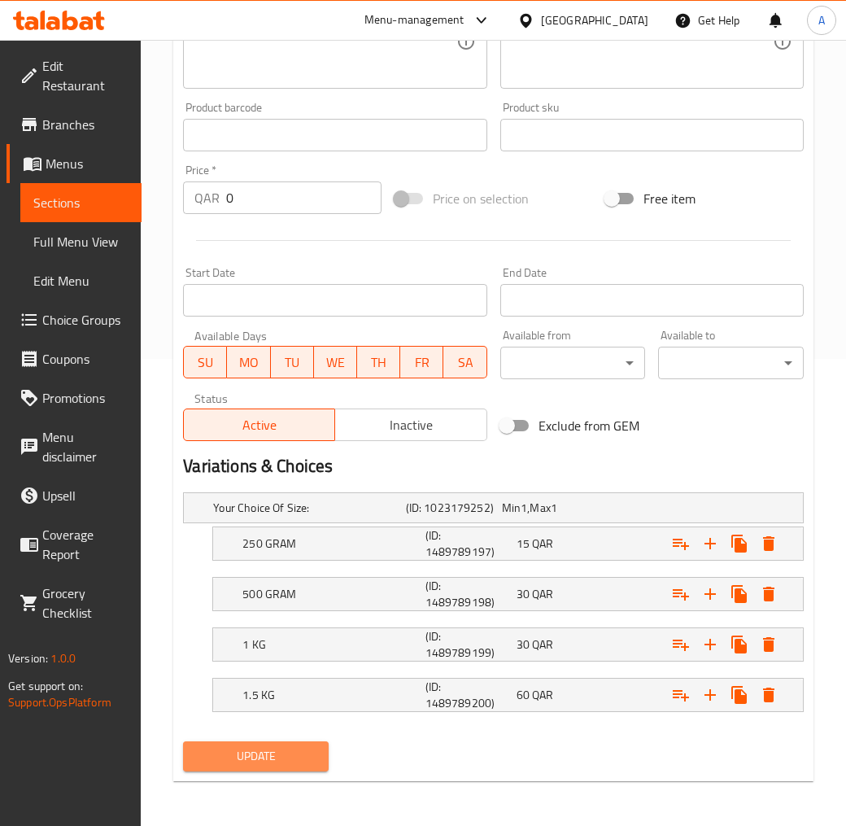
click at [312, 743] on button "Update" at bounding box center [256, 756] width 146 height 30
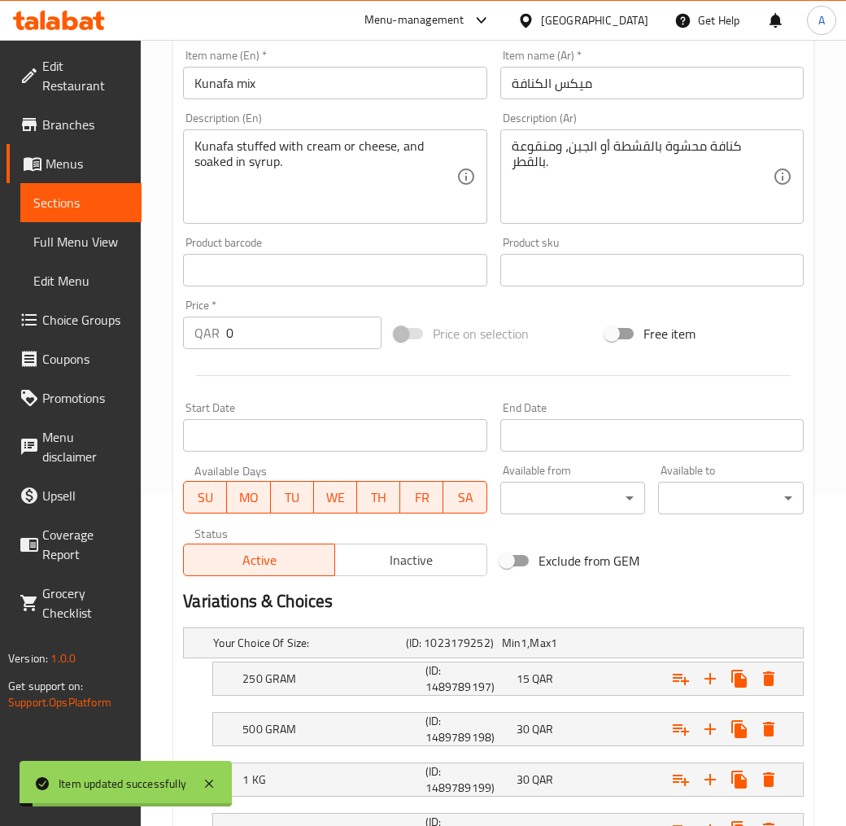
scroll to position [106, 0]
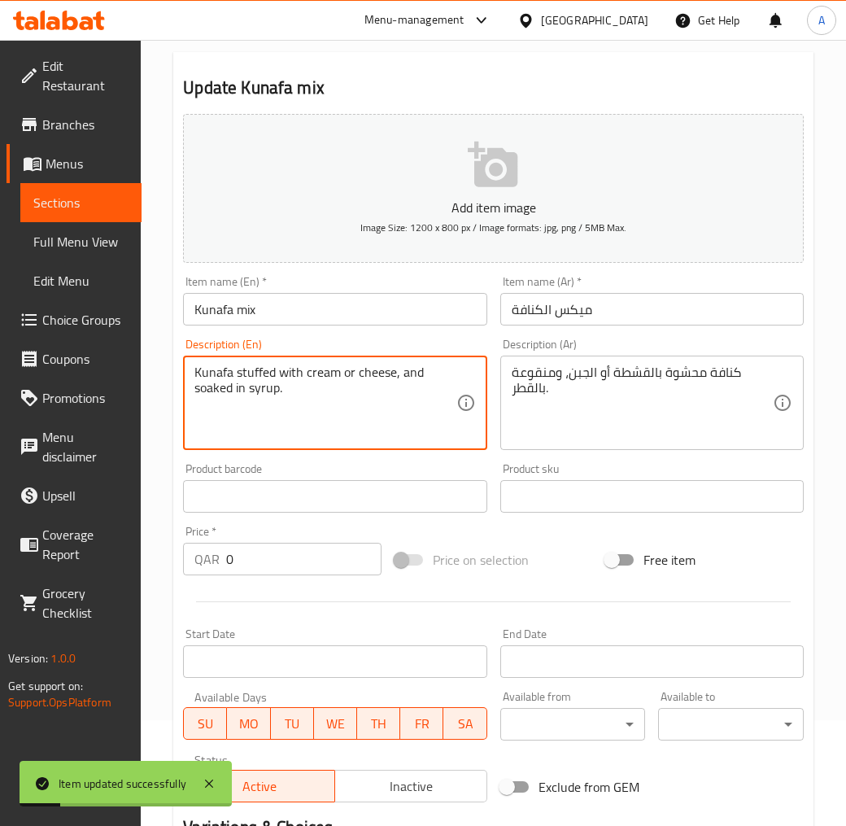
click at [280, 378] on textarea "Kunafa stuffed with cream or cheese, and soaked in syrup." at bounding box center [324, 403] width 261 height 77
paste textarea "Mix contains a variety of Kunafa shapes that contain thin threads of golden dou…"
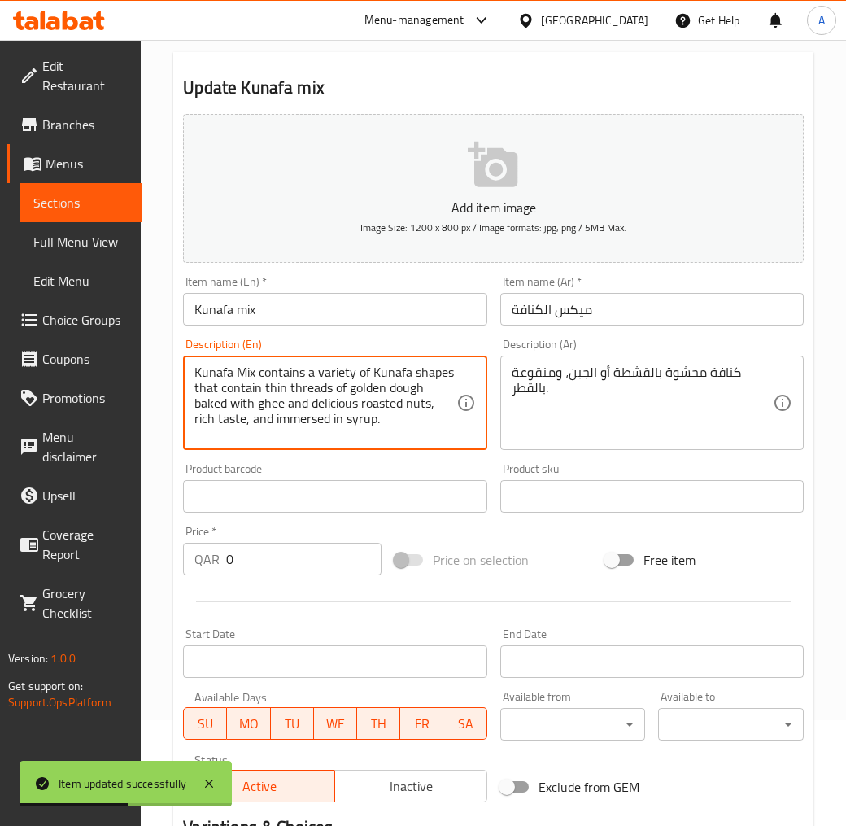
type textarea "Kunafa Mix contains a variety of Kunafa shapes that contain thin threads of gol…"
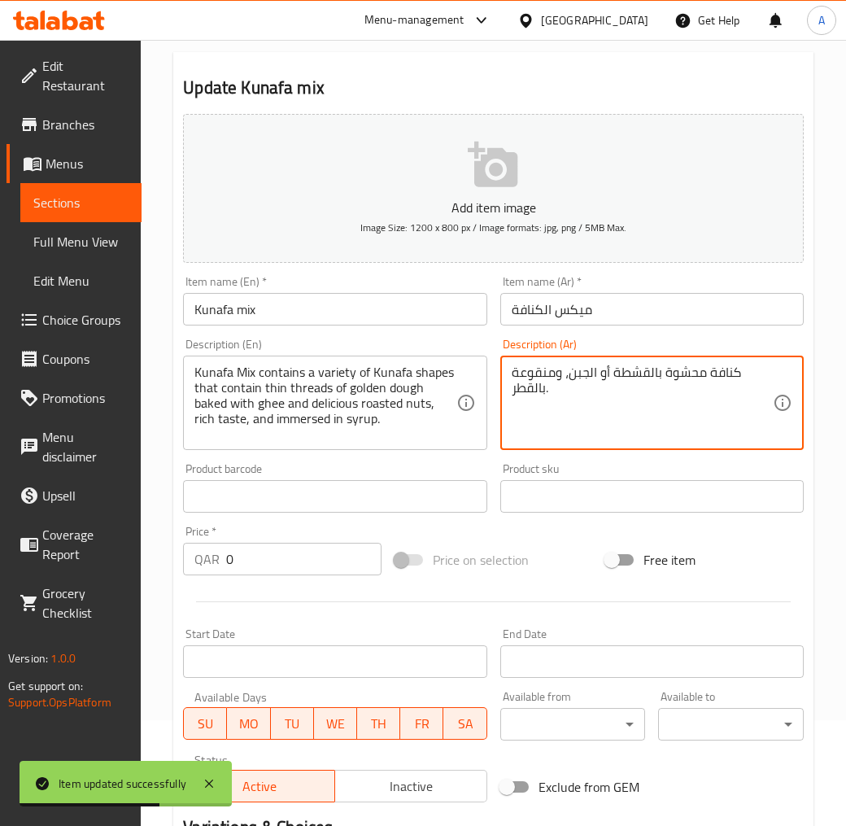
click at [531, 396] on textarea "كنافة محشوة بالقشطة أو الجبن، ومنقوعة بالقطر." at bounding box center [642, 403] width 261 height 77
paste textarea "يكس الكنافة يحتوى على تشكلية من اشكال الكنافة التى تحتوى على خيوط رقيقة من العج…"
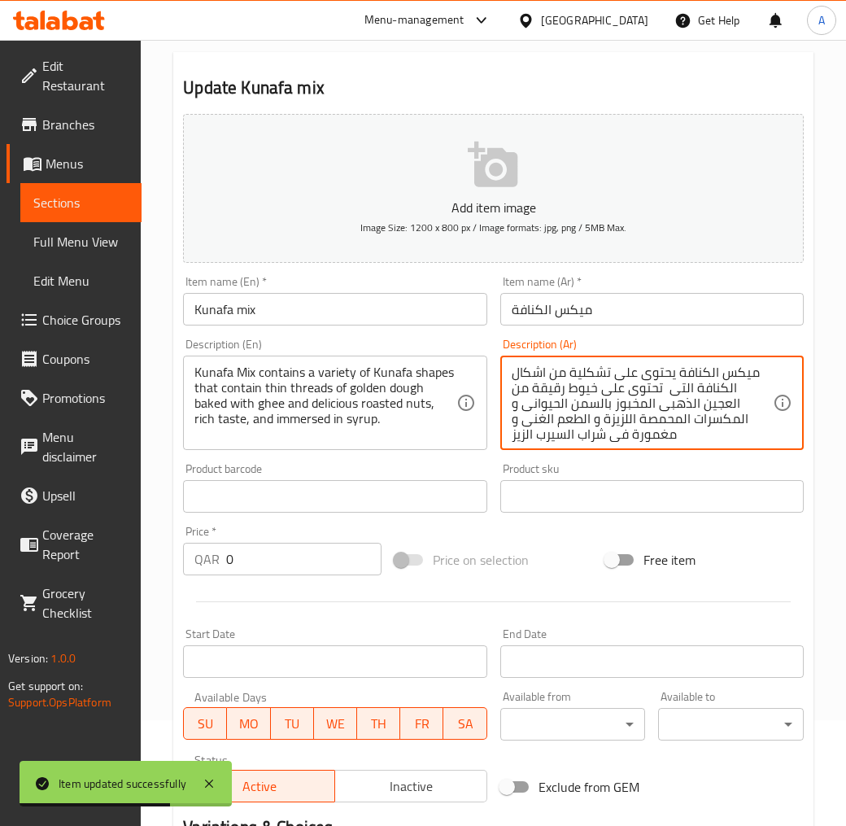
scroll to position [4, 0]
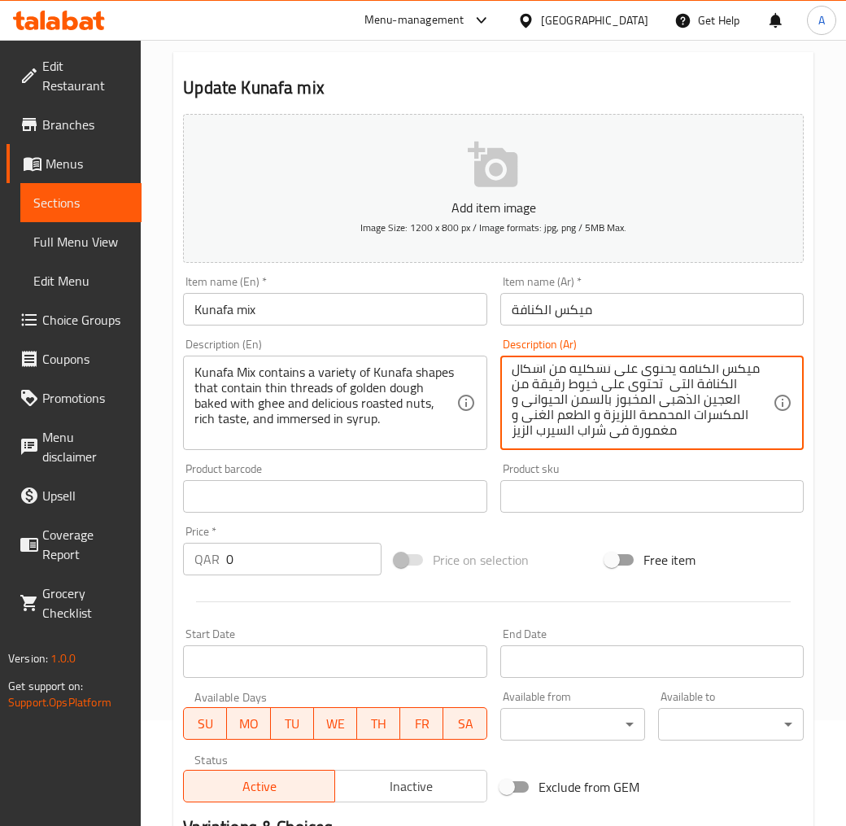
type textarea "ميكس الكنافة يحتوى على تشكلية من اشكال الكنافة التى تحتوى على خيوط رقيقة من الع…"
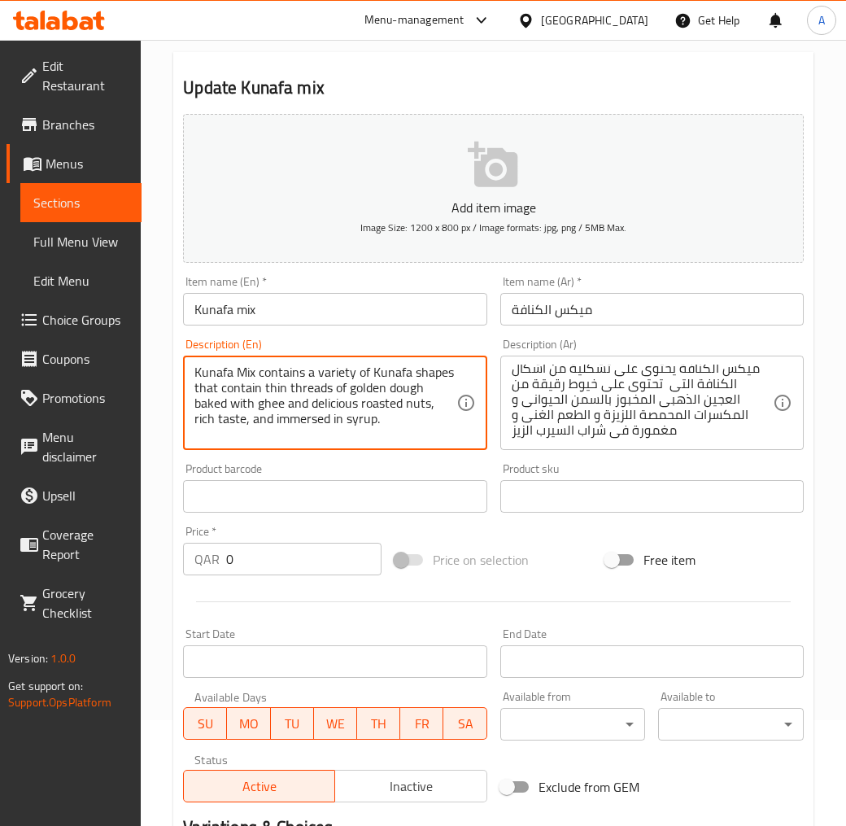
click at [282, 426] on textarea "Kunafa Mix contains a variety of Kunafa shapes that contain thin threads of gol…" at bounding box center [324, 403] width 261 height 77
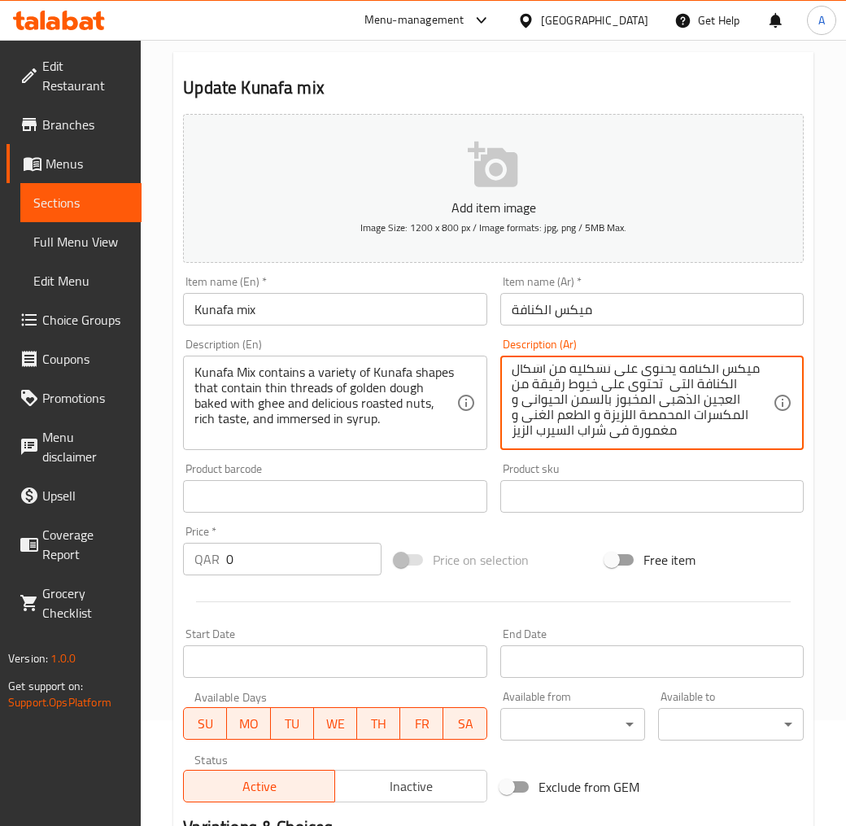
click at [522, 435] on textarea "ميكس الكنافة يحتوى على تشكلية من اشكال الكنافة التى تحتوى على خيوط رقيقة من الع…" at bounding box center [642, 403] width 261 height 77
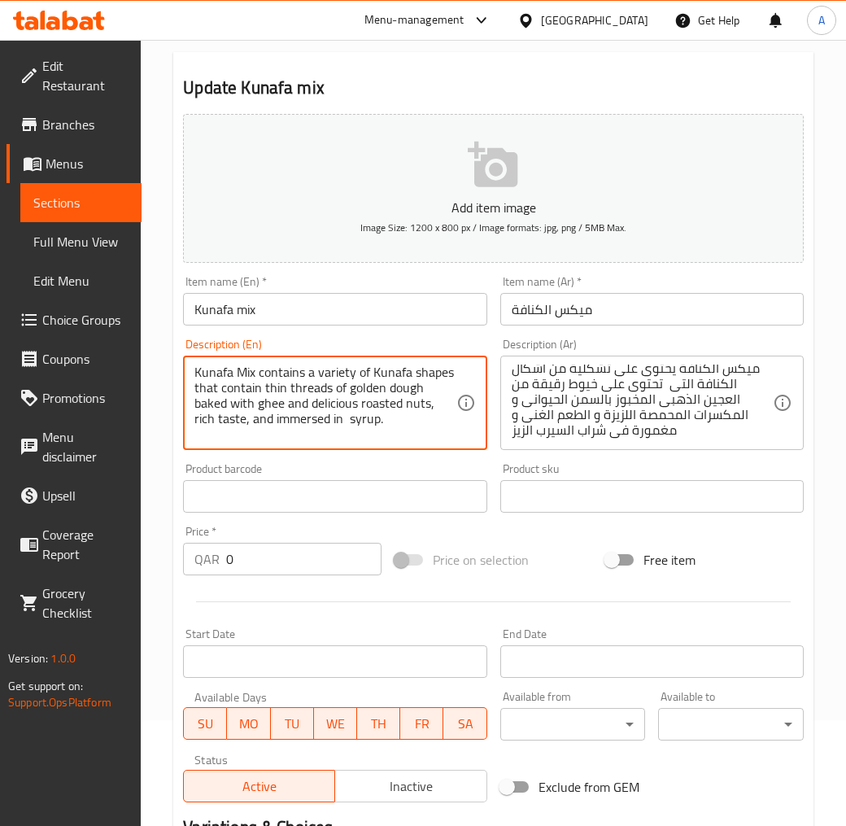
paste textarea "Delicious"
click at [387, 425] on textarea "Kunafa Mix contains a variety of Kunafa shapes that contain thin threads of gol…" at bounding box center [324, 403] width 261 height 77
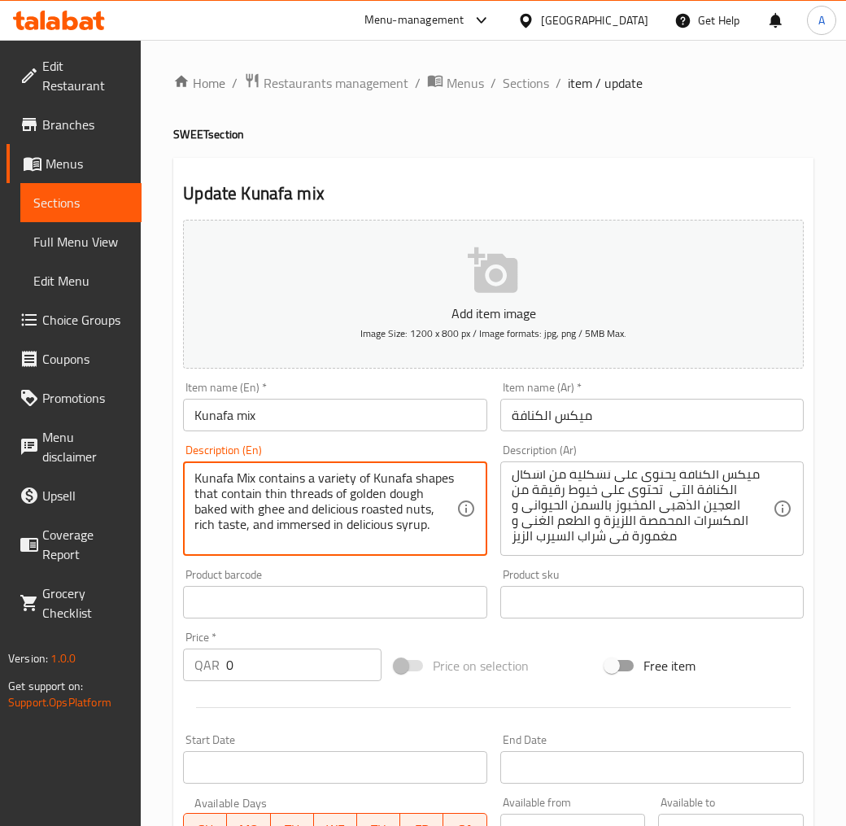
type textarea "Kunafa Mix contains a variety of Kunafa shapes that contain thin threads of gol…"
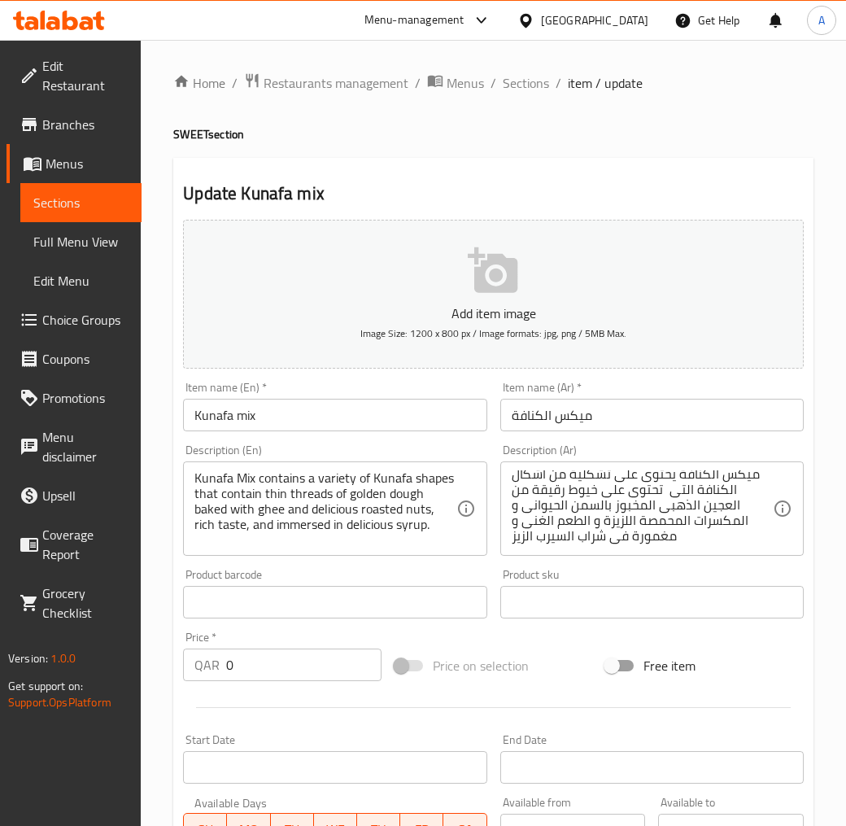
scroll to position [467, 0]
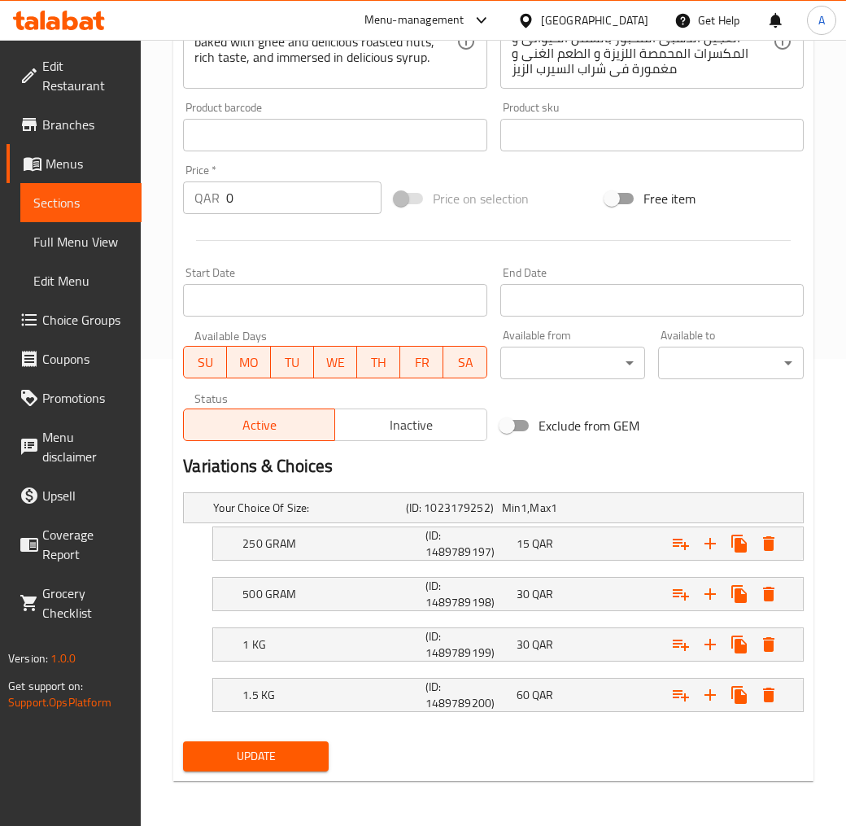
drag, startPoint x: 277, startPoint y: 753, endPoint x: 290, endPoint y: 749, distance: 13.6
click at [277, 744] on span "Update" at bounding box center [256, 756] width 120 height 20
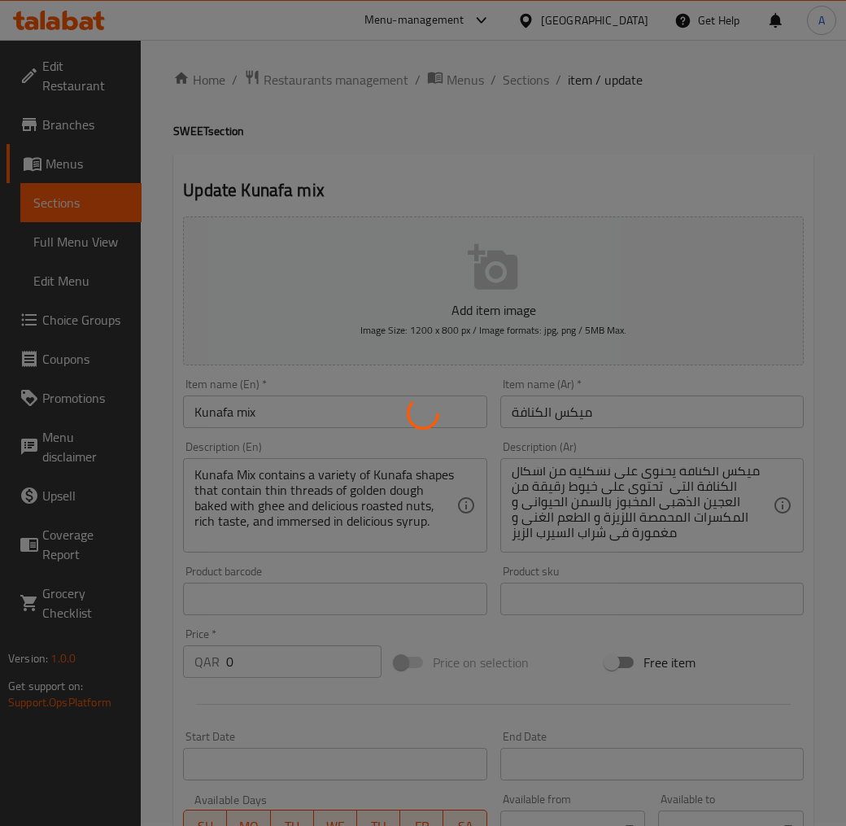
scroll to position [0, 0]
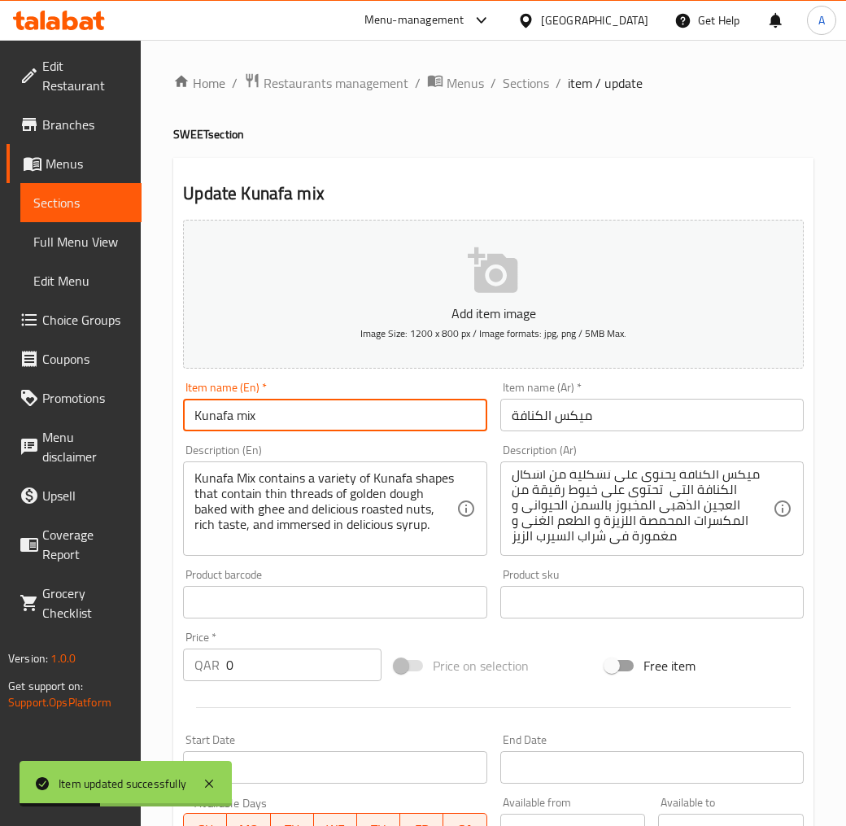
click at [238, 413] on input "Kunafa mix" at bounding box center [335, 415] width 304 height 33
click at [516, 88] on span "Sections" at bounding box center [526, 83] width 46 height 20
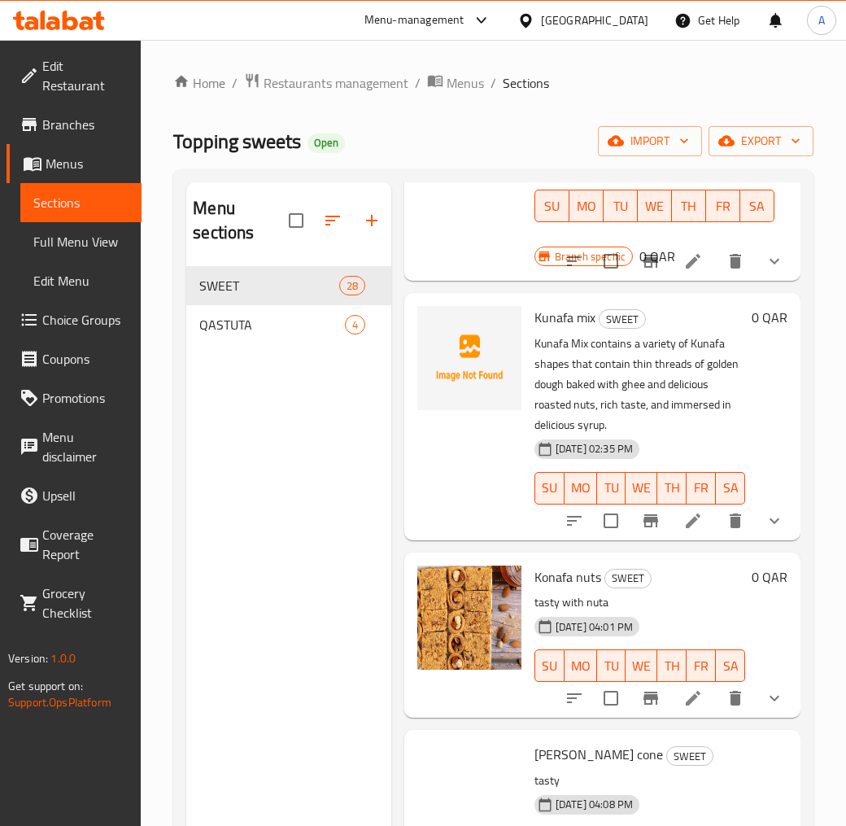
scroll to position [1885, 0]
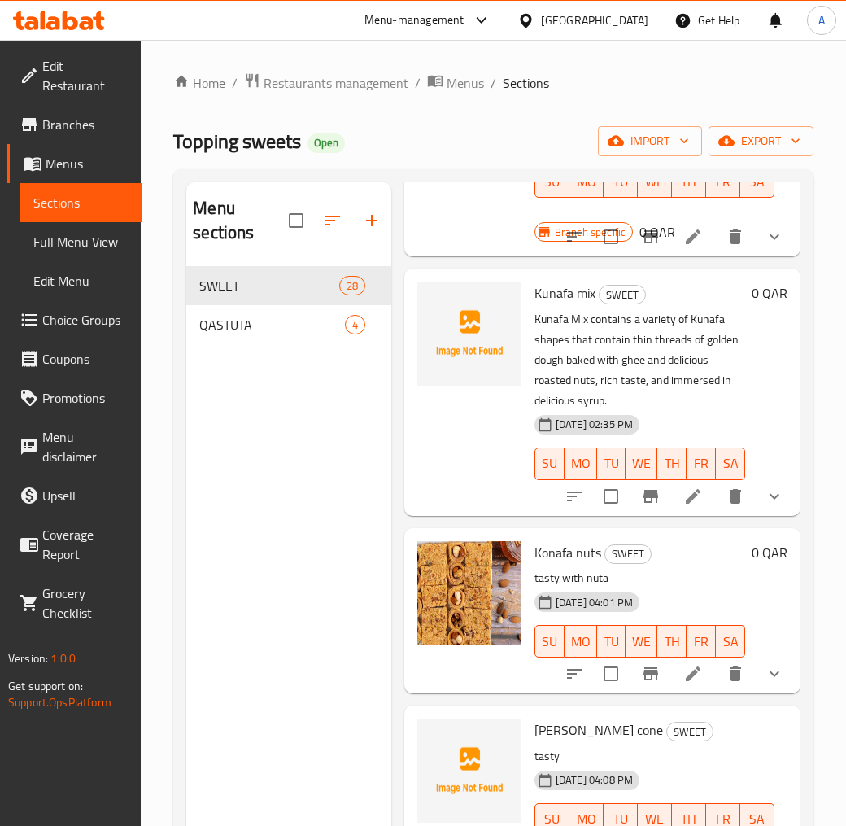
click at [557, 305] on span "Kunafa mix" at bounding box center [565, 293] width 61 height 24
click at [302, 499] on div "Menu sections SWEET 28 QASTUTA 4" at bounding box center [288, 595] width 205 height 826
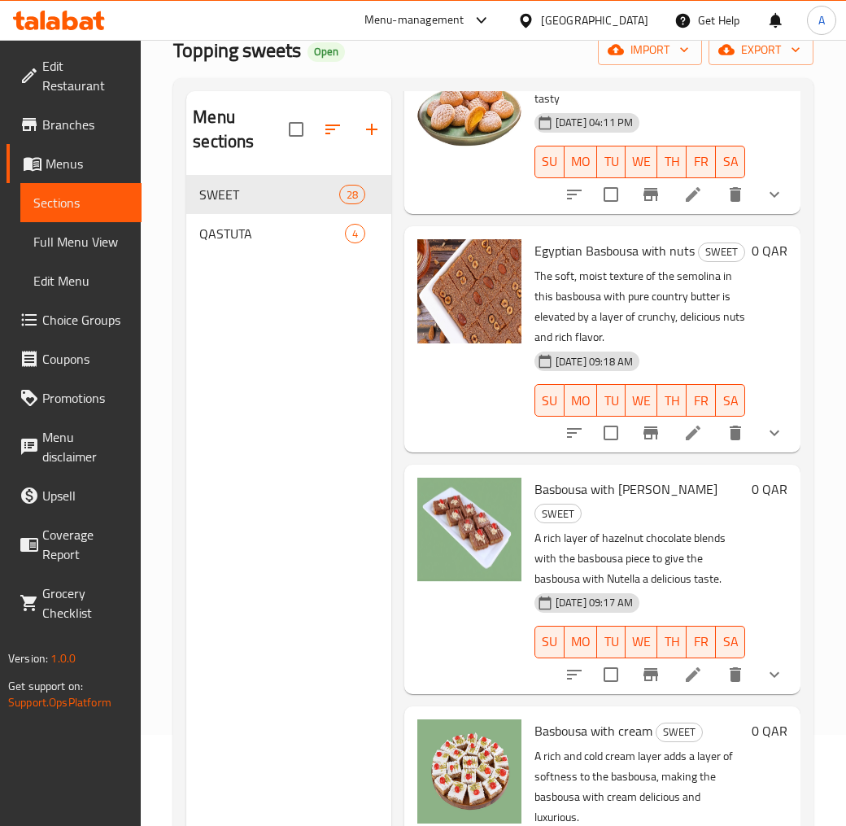
scroll to position [0, 0]
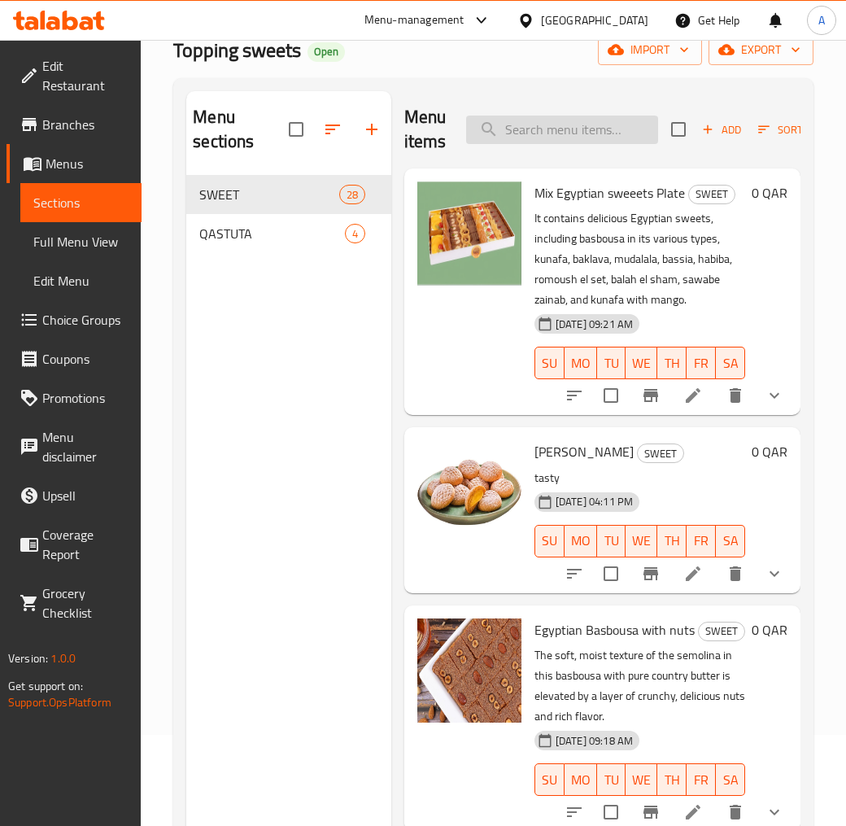
click at [529, 132] on input "search" at bounding box center [562, 130] width 192 height 28
click at [767, 130] on icon "button" at bounding box center [764, 129] width 15 height 15
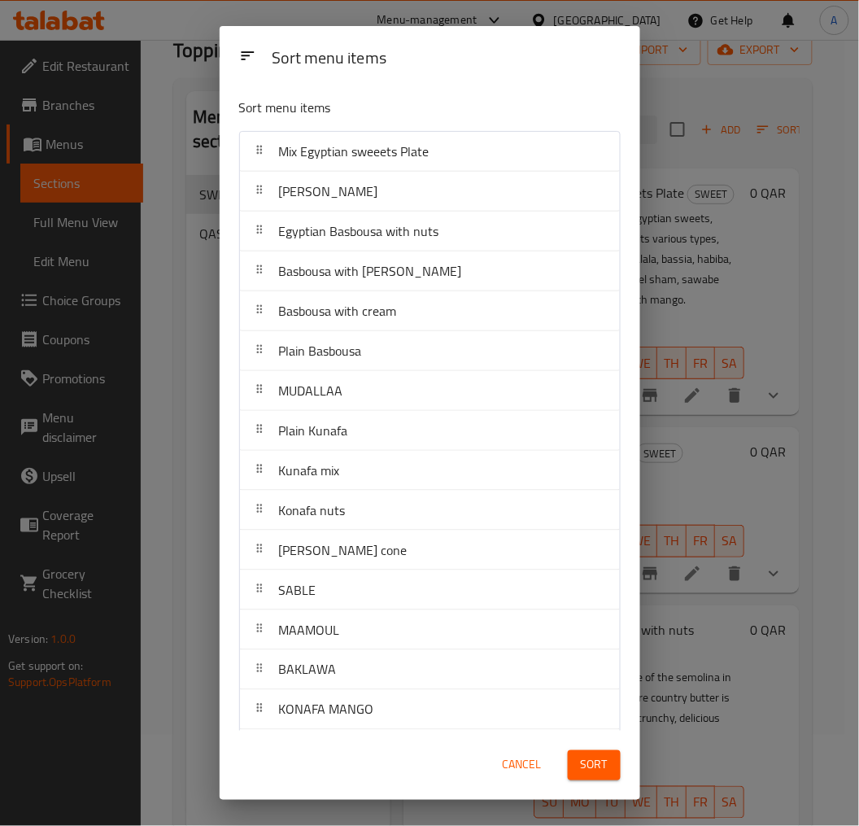
click at [176, 378] on div "Sort menu items Sort menu items Mix Egyptian sweeets Plate KAAK Malban Egyptian…" at bounding box center [429, 413] width 859 height 826
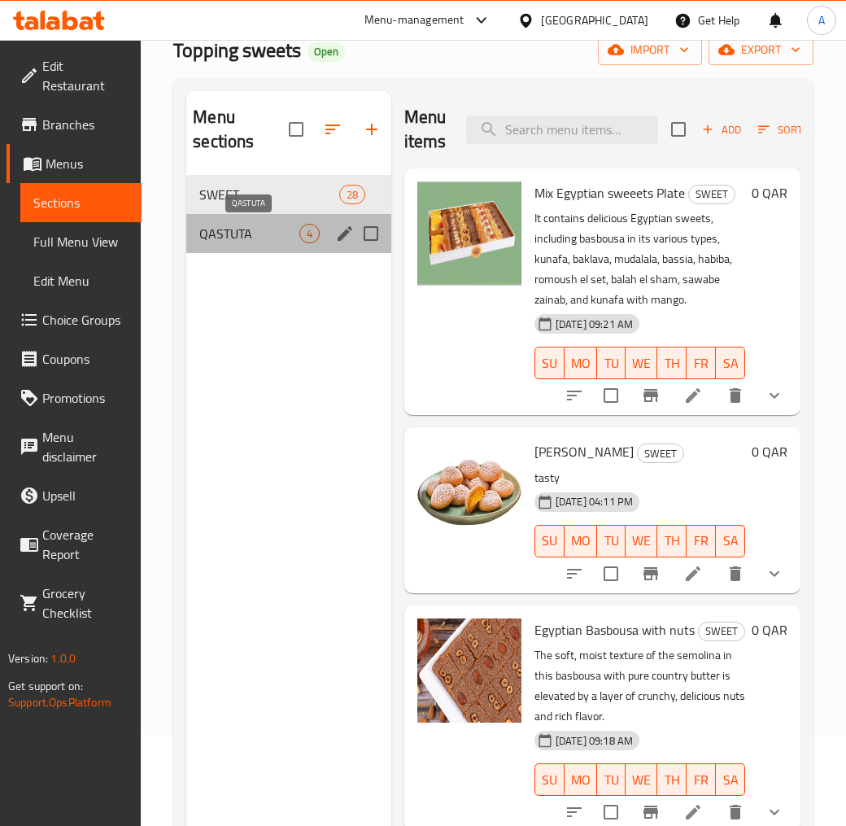
click at [223, 242] on span "QASTUTA" at bounding box center [248, 234] width 99 height 20
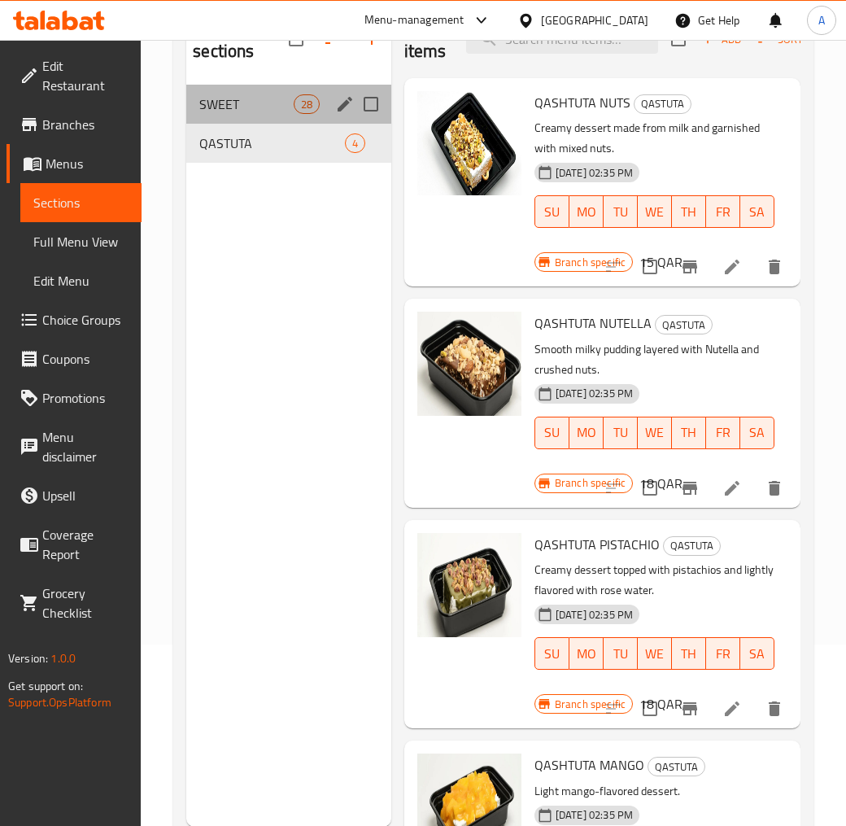
click at [236, 92] on div "SWEET 28" at bounding box center [288, 104] width 205 height 39
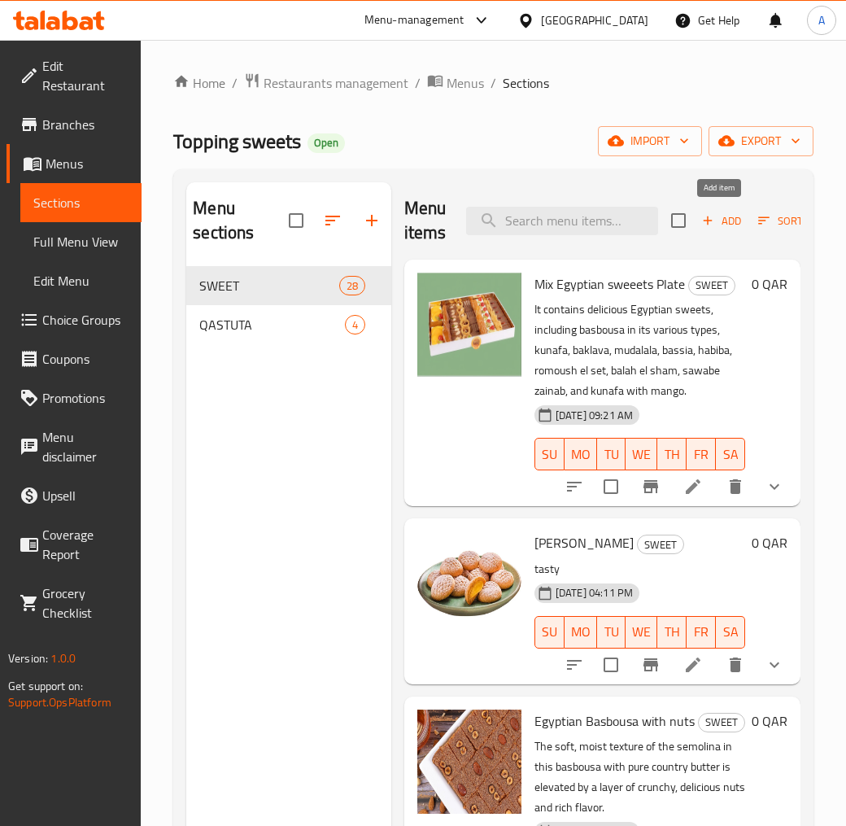
click at [718, 225] on span "Add" at bounding box center [722, 221] width 44 height 19
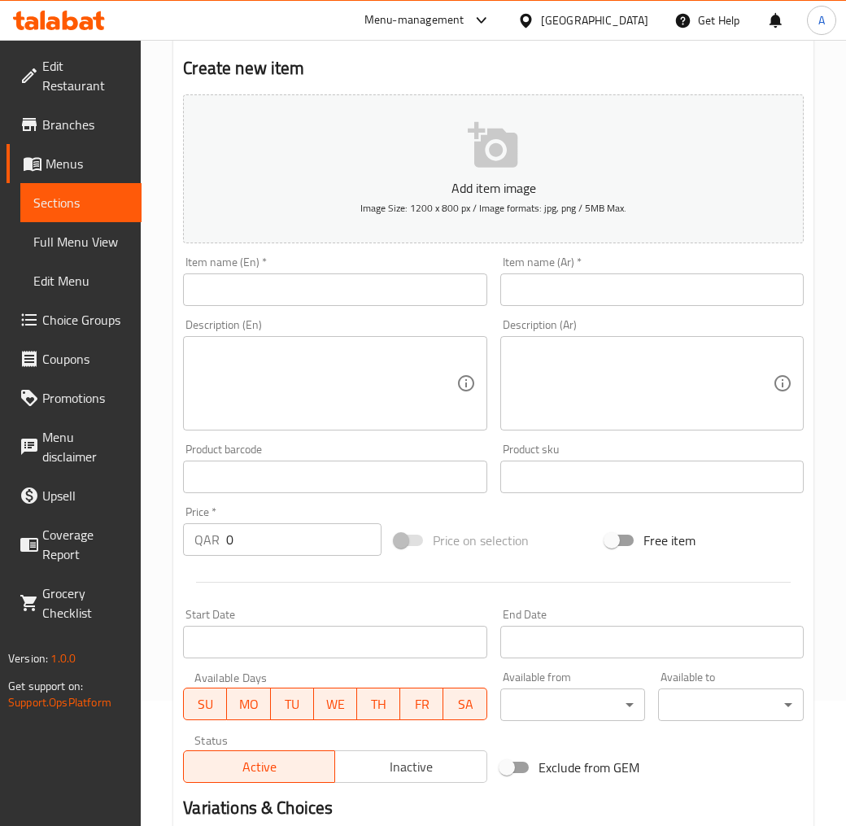
scroll to position [321, 0]
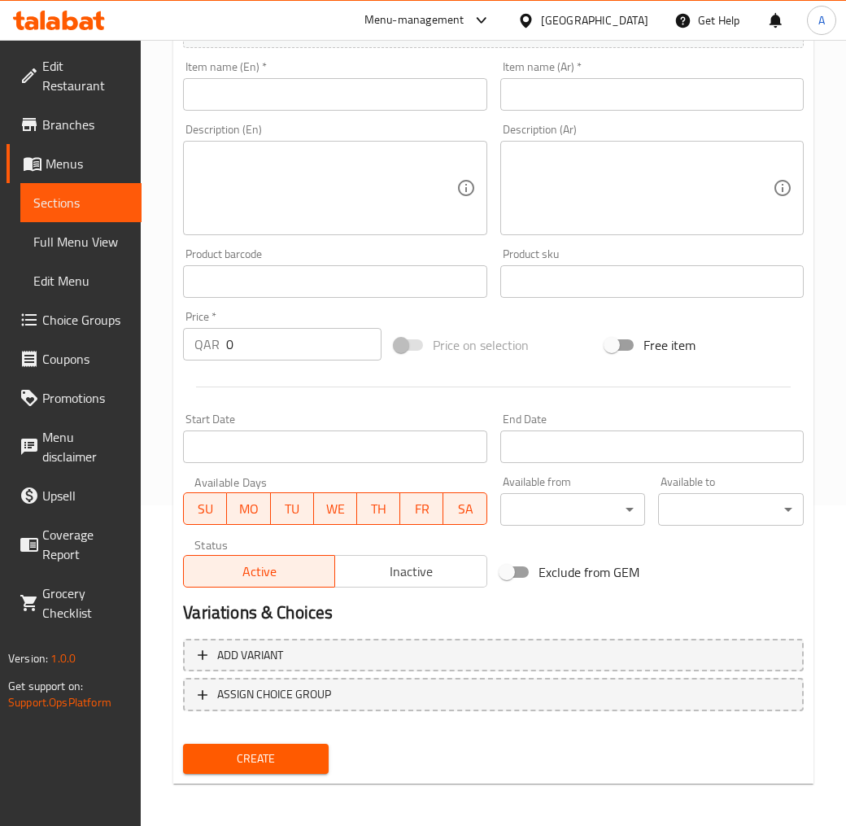
click at [418, 556] on button "Inactive" at bounding box center [410, 571] width 152 height 33
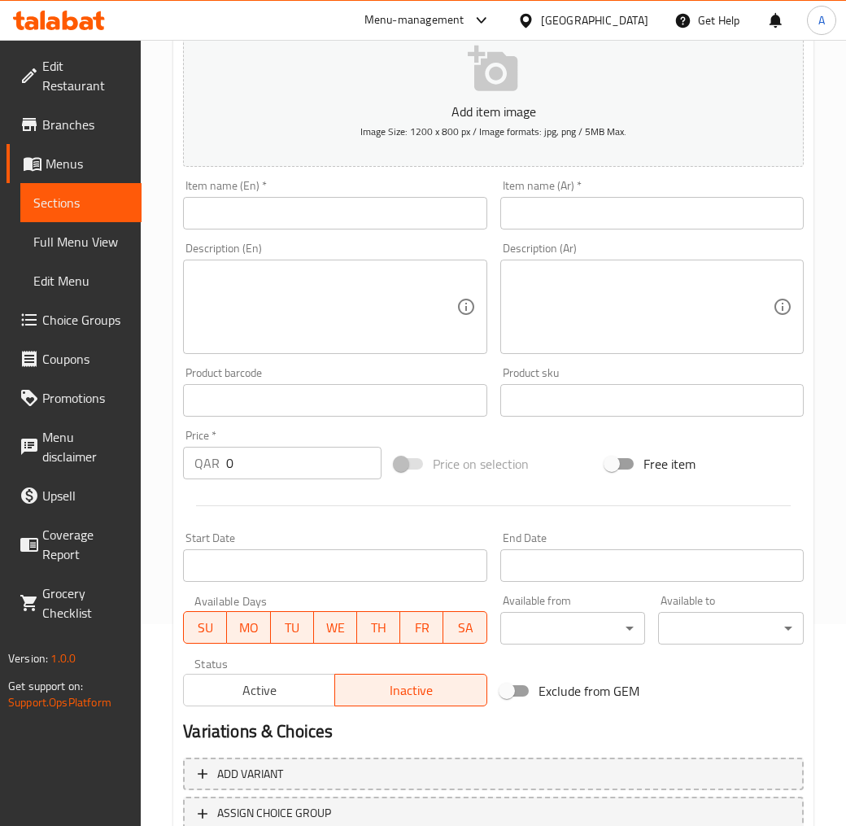
scroll to position [50, 0]
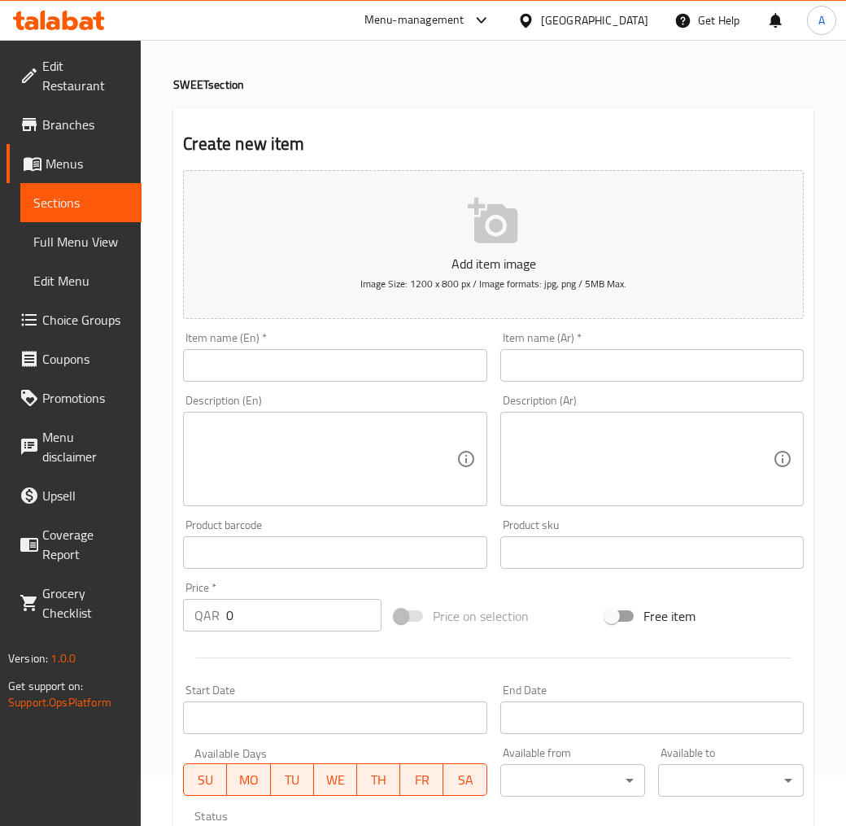
click at [281, 373] on input "text" at bounding box center [335, 365] width 304 height 33
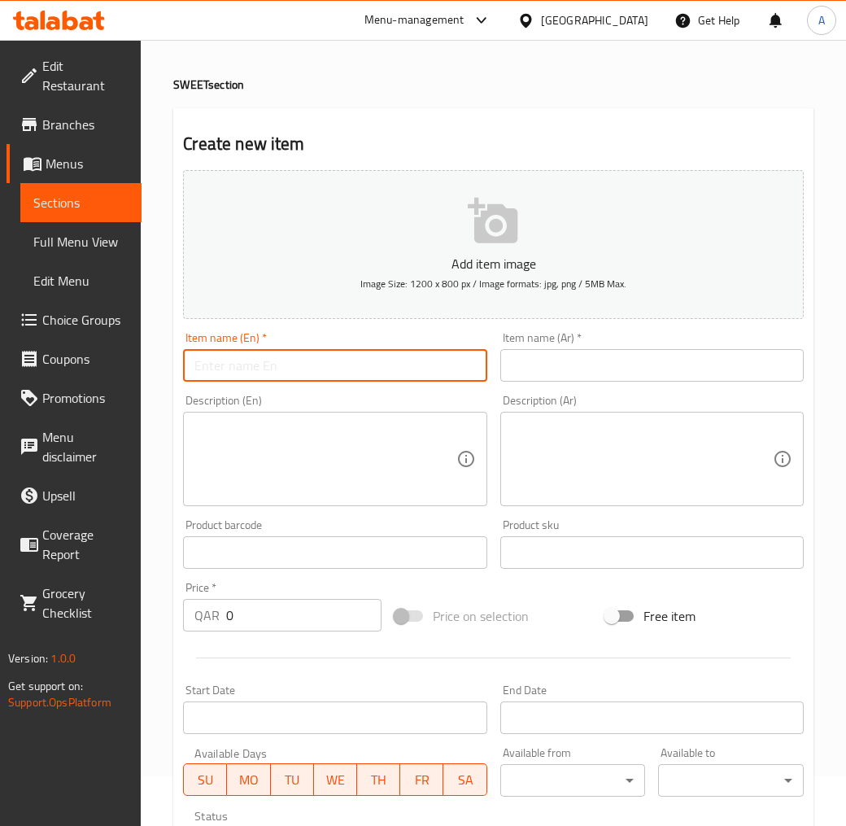
paste input "Kunafa with cream and custard"
type input "Kunafa with cream and custard"
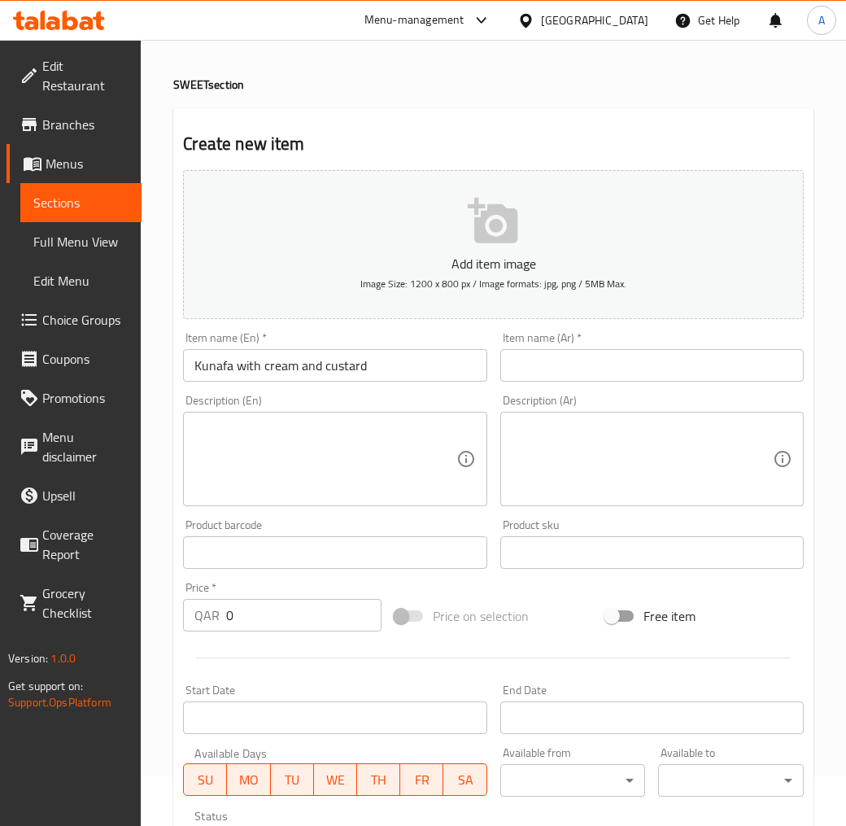
click at [540, 369] on input "text" at bounding box center [652, 365] width 304 height 33
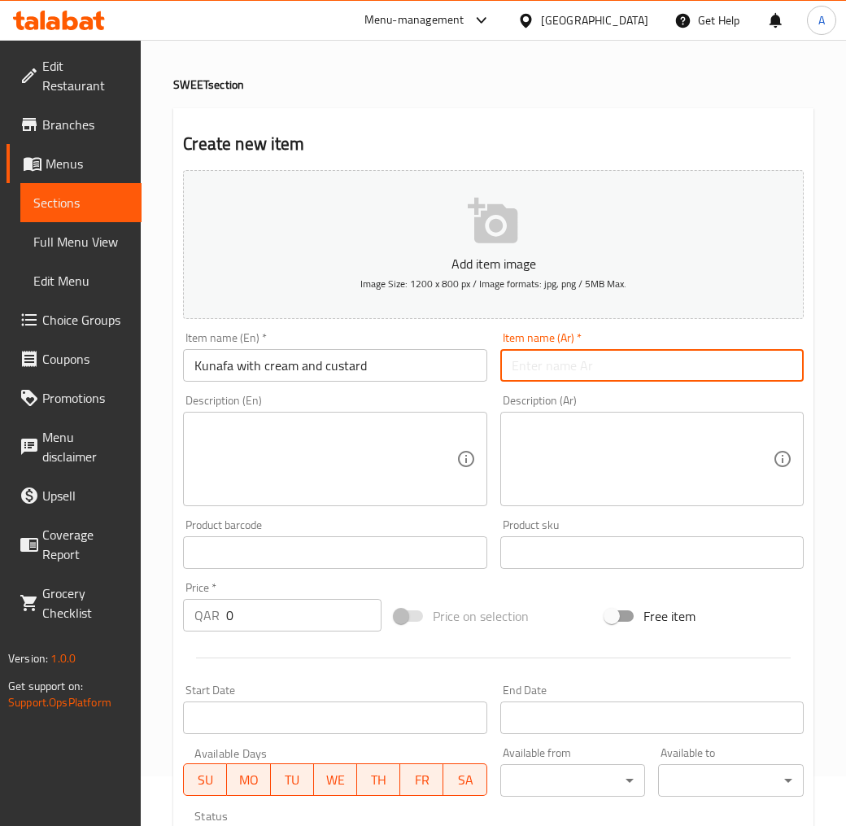
paste input "كنافة بالكريمة و القشطة"
type input "كنافة بالكريمة و القشطة"
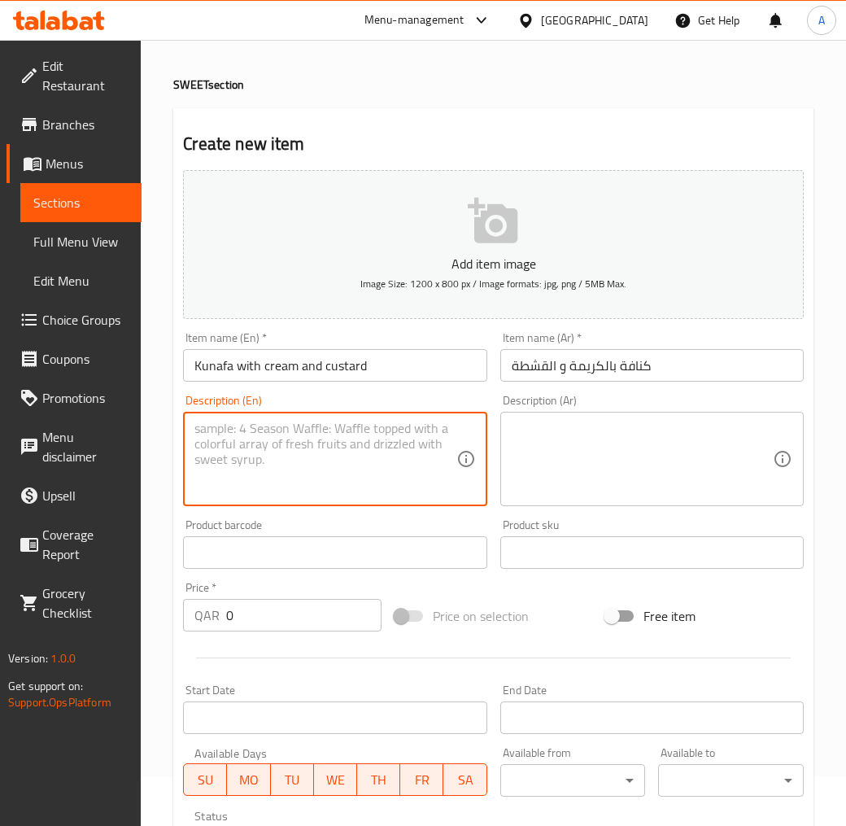
click at [261, 465] on textarea at bounding box center [324, 459] width 261 height 77
paste textarea "Kunafa with cream and custard consists of two layers of delicious golden Kunafa…"
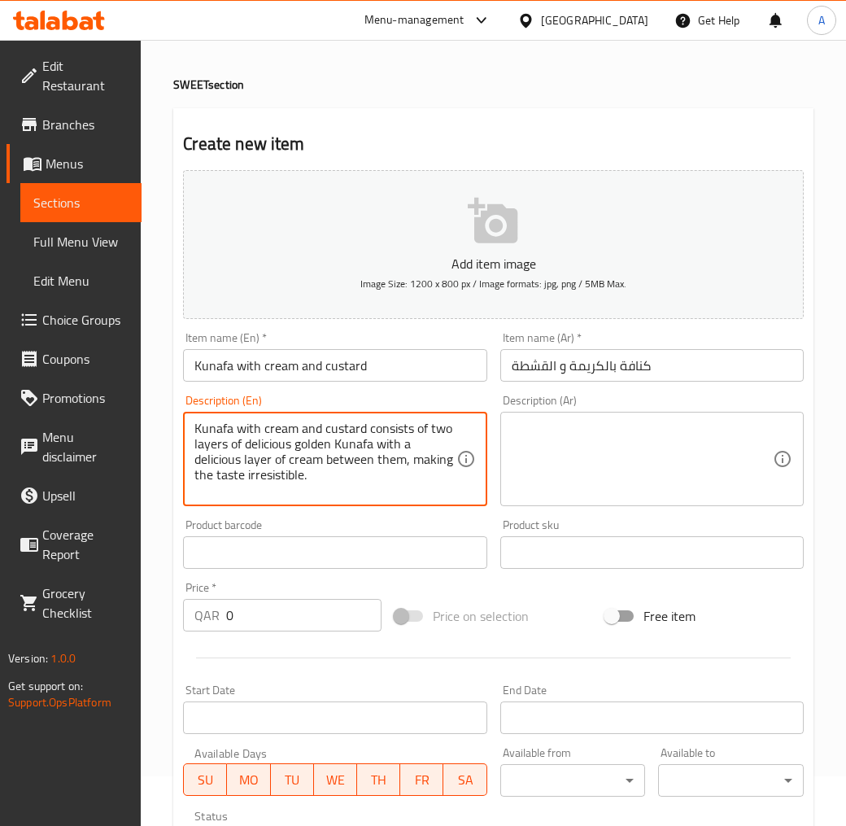
type textarea "Kunafa with cream and custard consists of two layers of delicious golden Kunafa…"
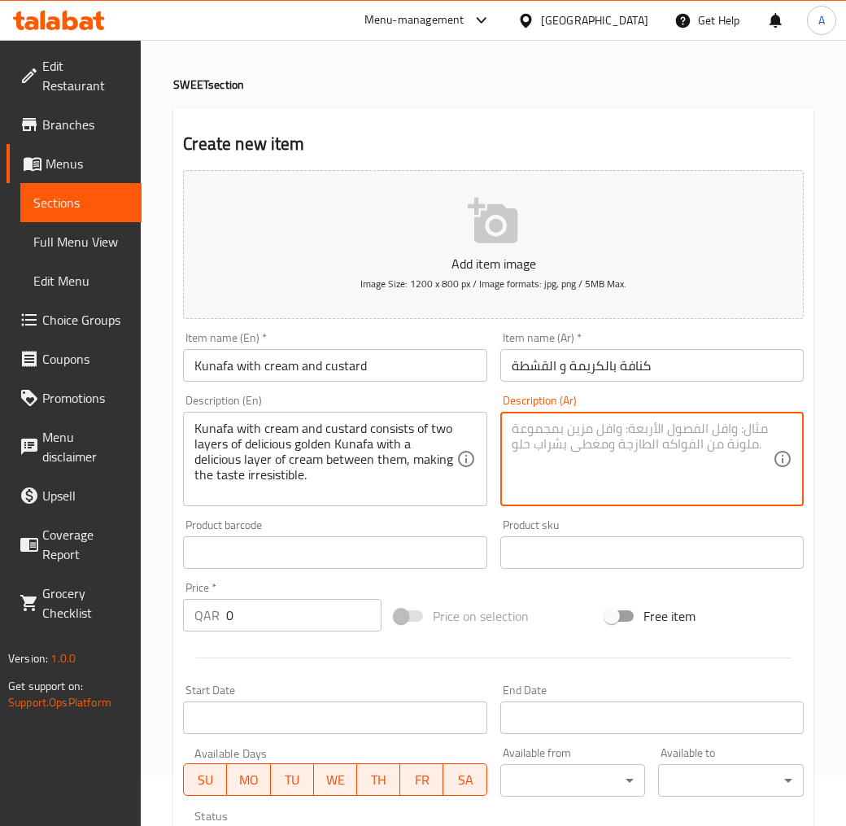
click at [573, 464] on textarea at bounding box center [642, 459] width 261 height 77
paste textarea "الكنافة بالكريمة و القشطة هى مكونة من طبقتين من المكنفة الذهبية اللزيزة بينهم ط…"
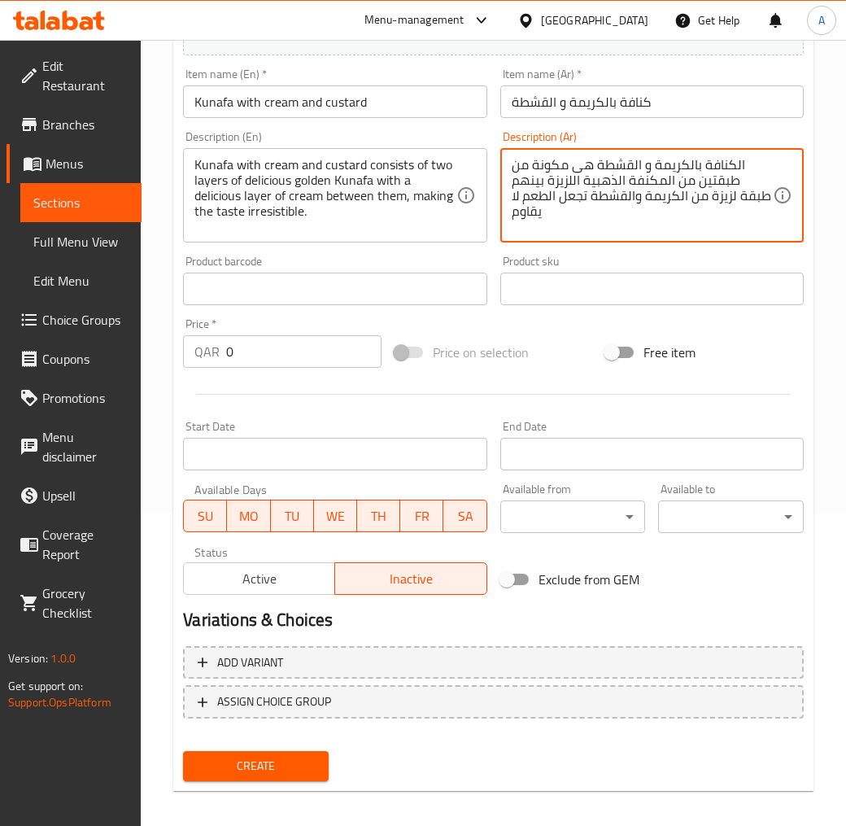
scroll to position [321, 0]
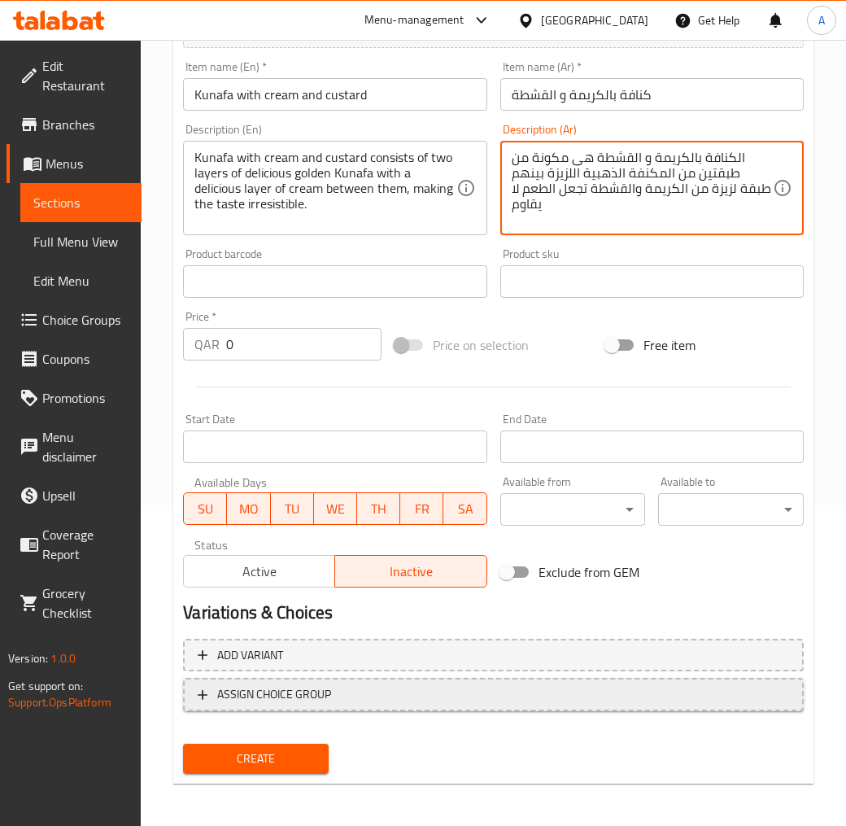
type textarea "الكنافة بالكريمة و القشطة هى مكونة من طبقتين من المكنفة الذهبية اللزيزة بينهم ط…"
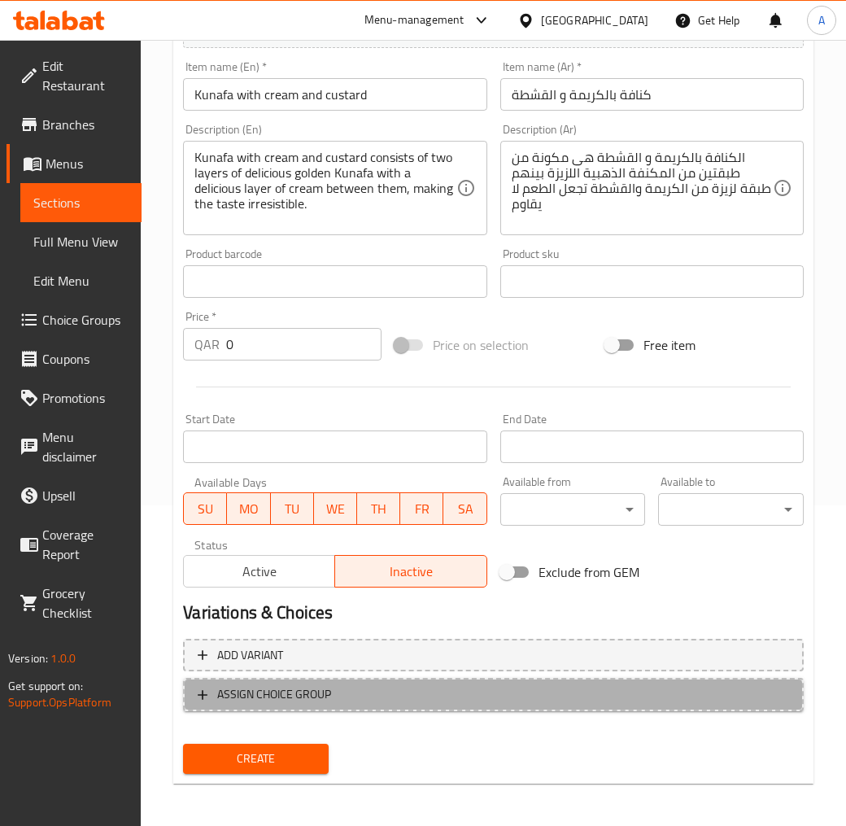
click at [322, 686] on span "ASSIGN CHOICE GROUP" at bounding box center [274, 694] width 114 height 20
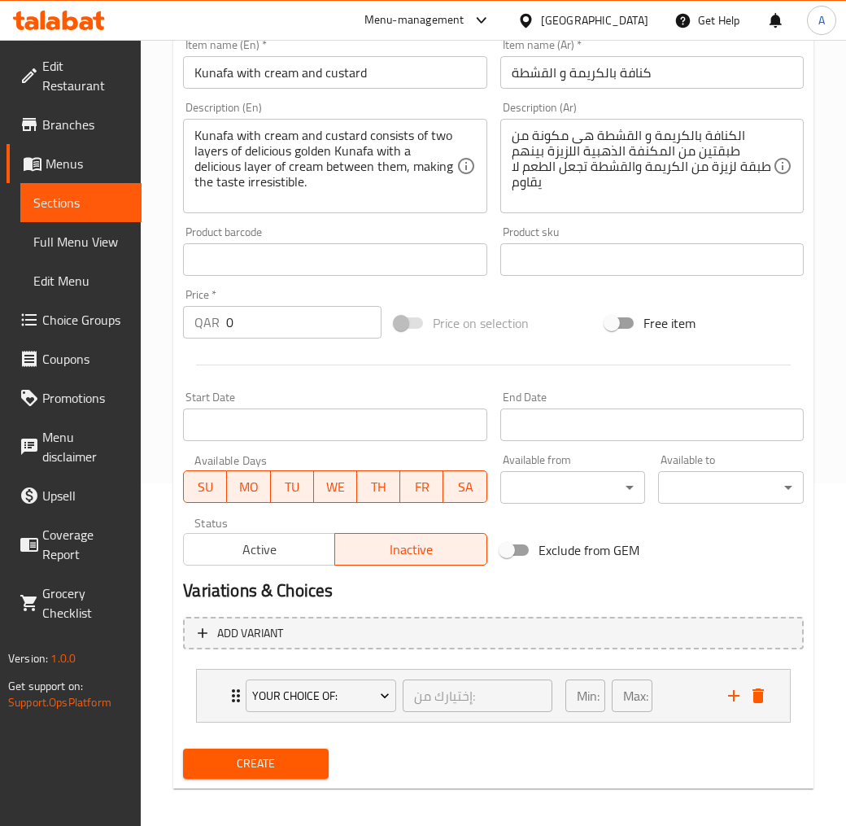
scroll to position [348, 0]
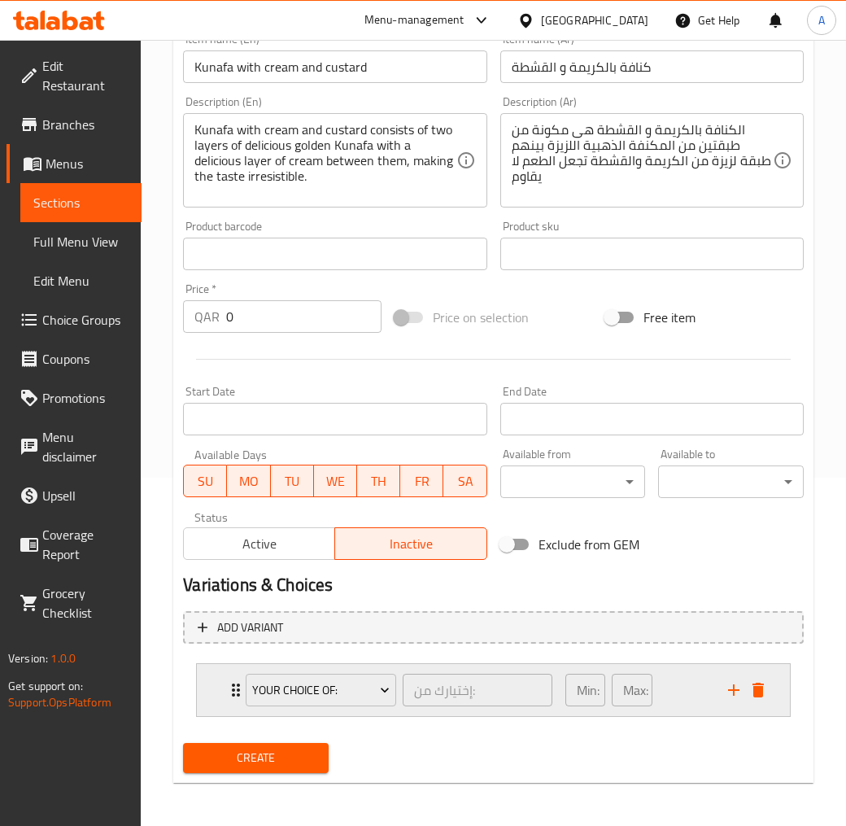
click at [678, 690] on div "Min: 1 ​ Max: 1 ​" at bounding box center [637, 690] width 163 height 52
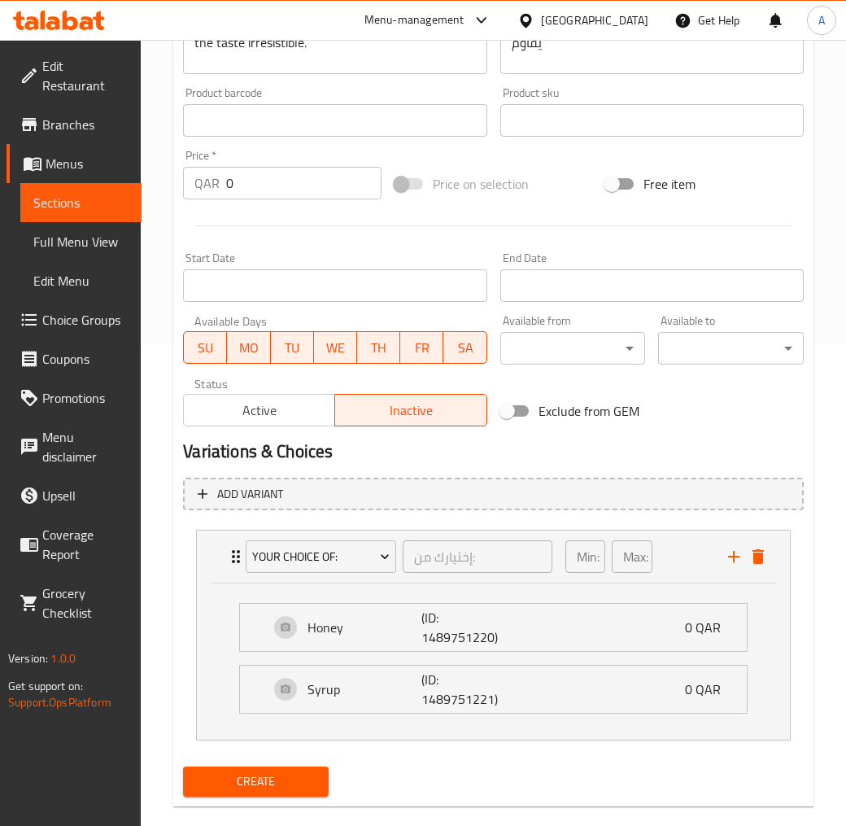
scroll to position [506, 0]
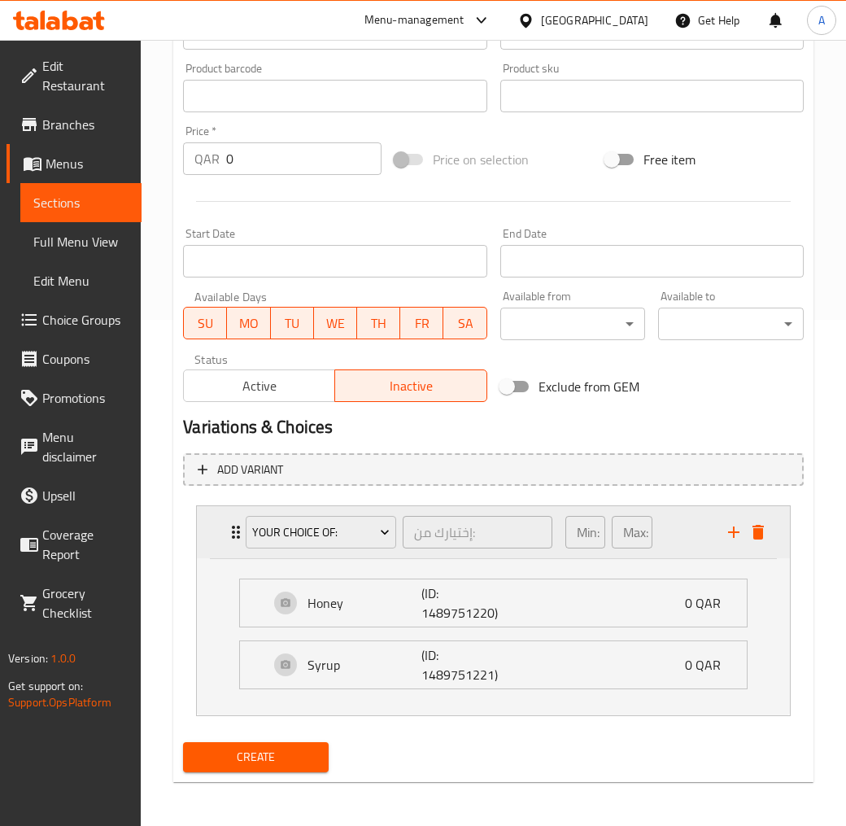
click at [768, 537] on button "delete" at bounding box center [758, 532] width 24 height 24
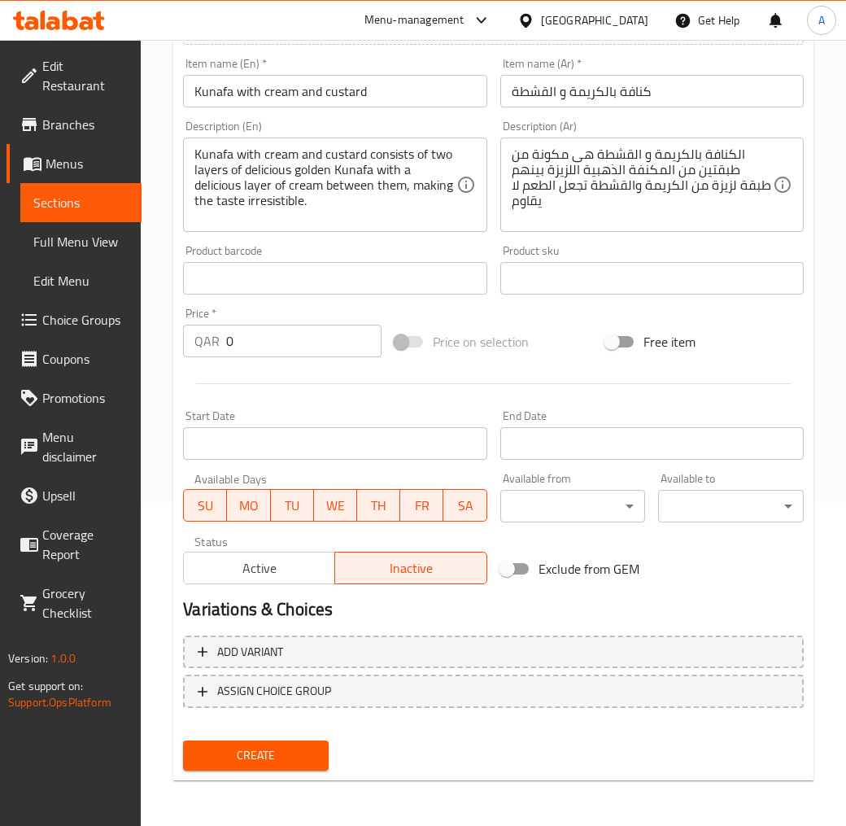
scroll to position [321, 0]
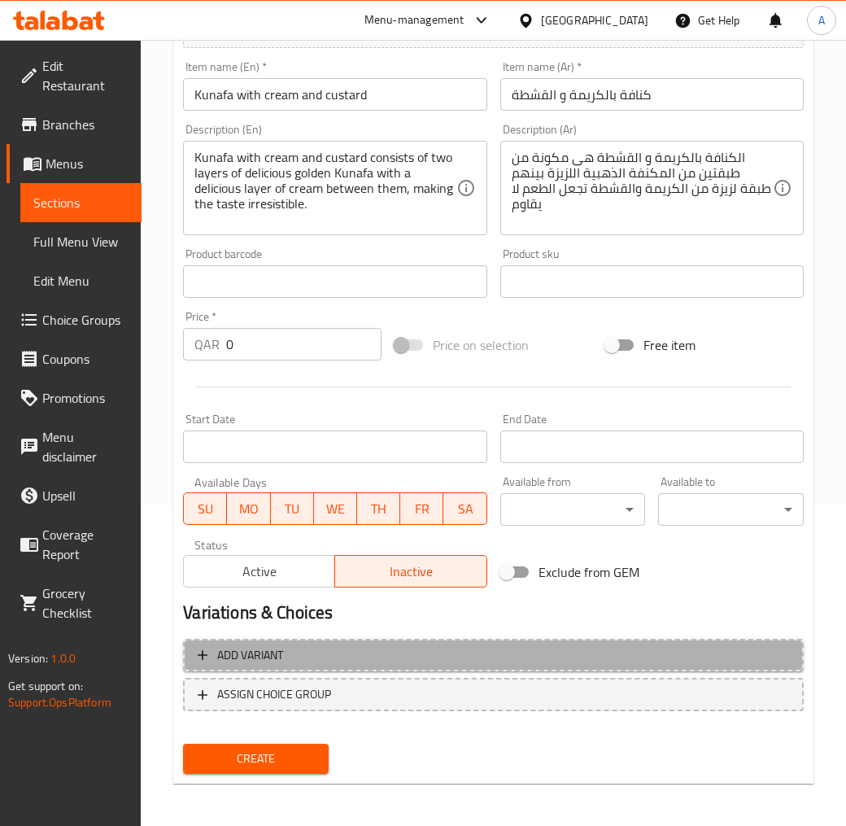
click at [354, 647] on span "Add variant" at bounding box center [494, 655] width 592 height 20
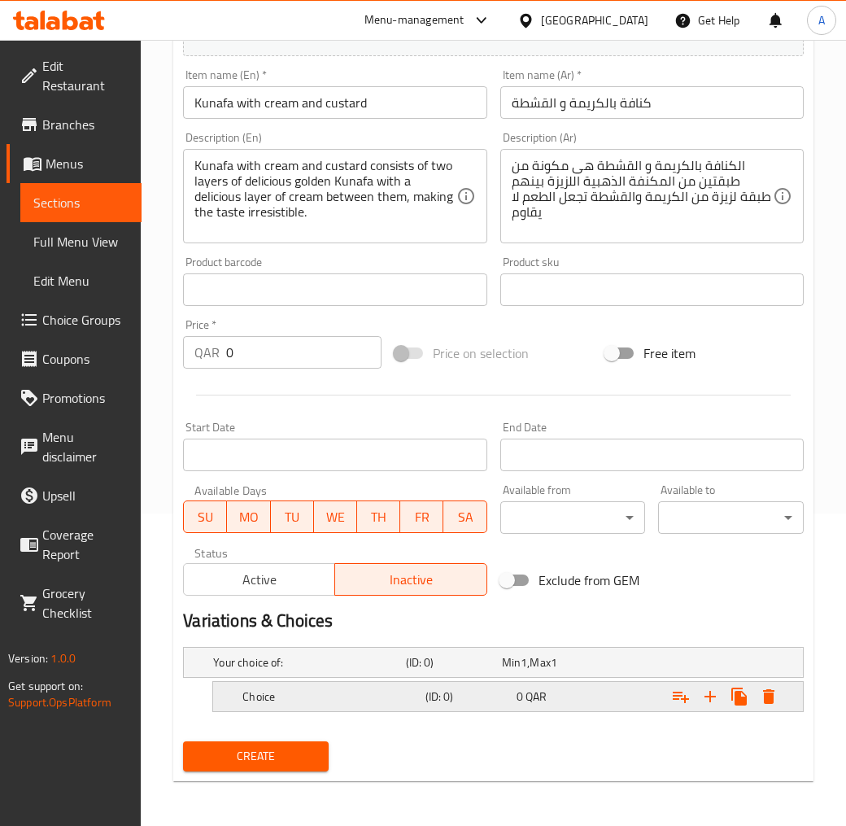
click at [563, 704] on div "0 QAR" at bounding box center [558, 696] width 91 height 23
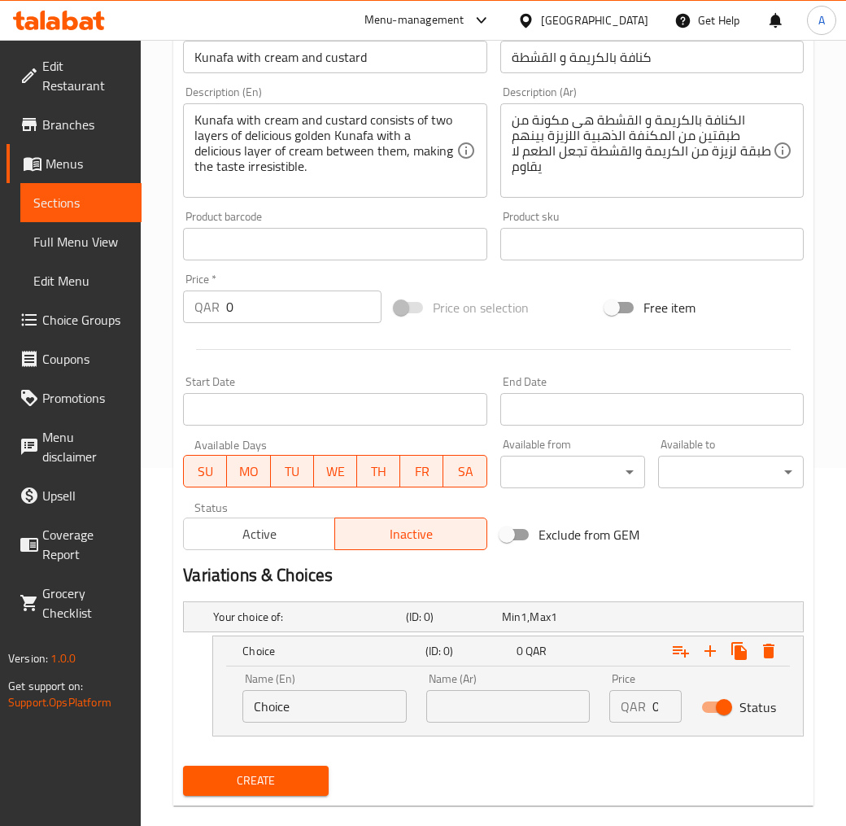
scroll to position [382, 0]
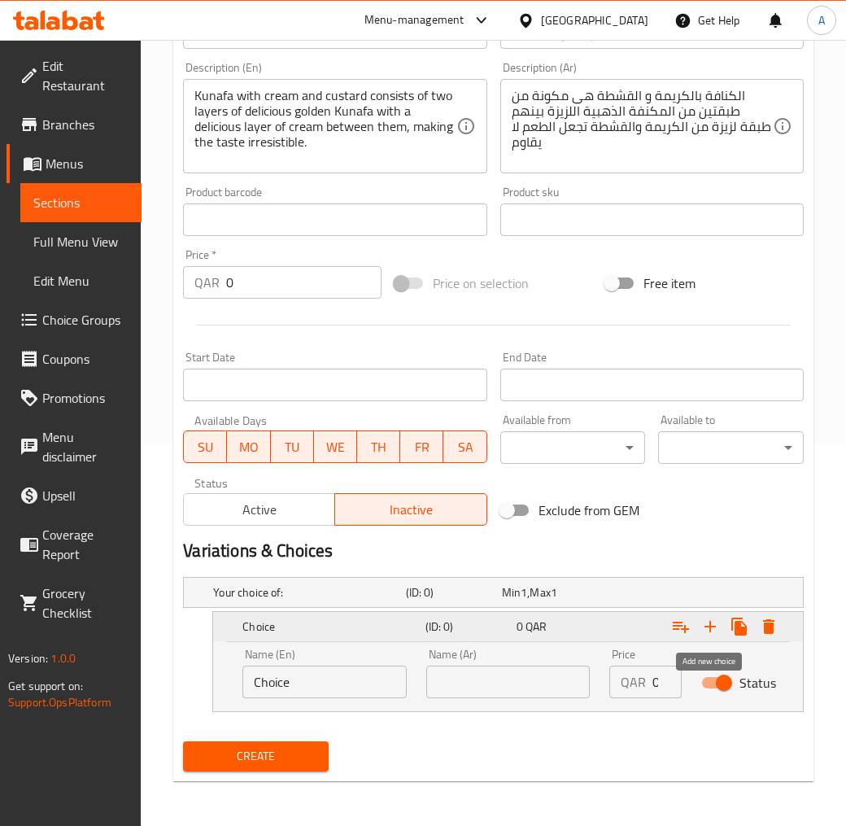
click at [705, 631] on icon "Expand" at bounding box center [711, 627] width 20 height 20
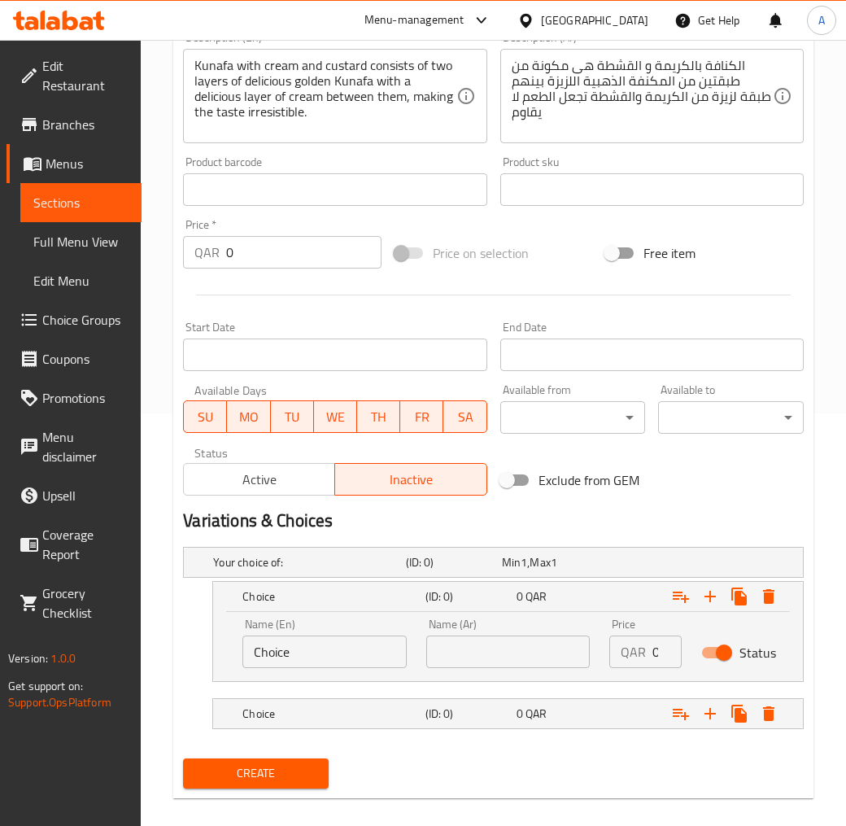
scroll to position [430, 0]
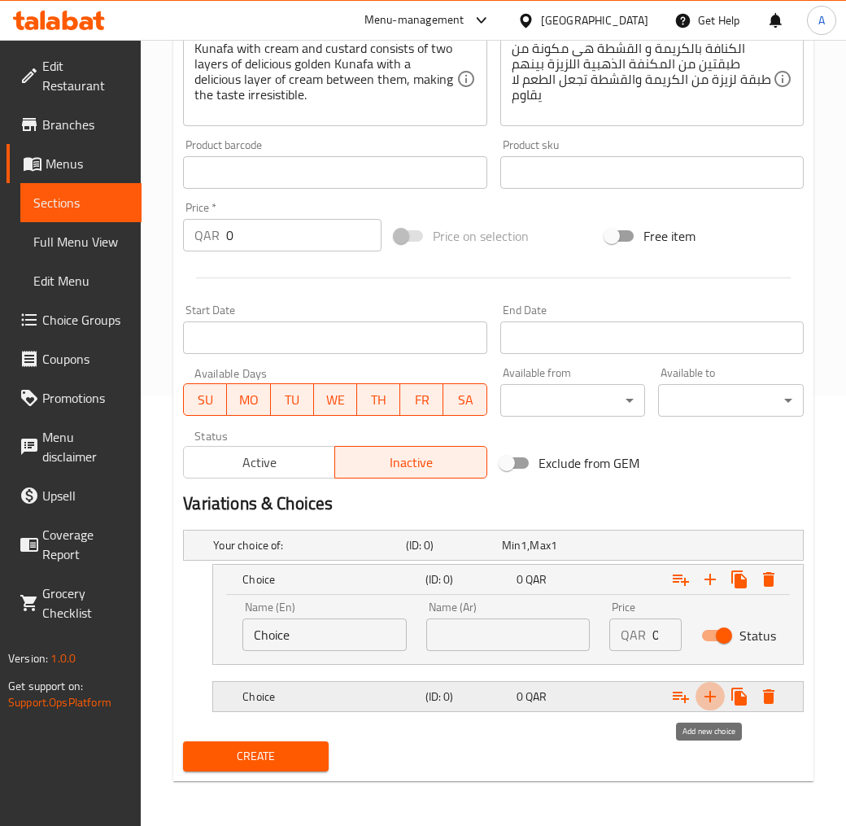
click at [701, 697] on icon "Expand" at bounding box center [711, 697] width 20 height 20
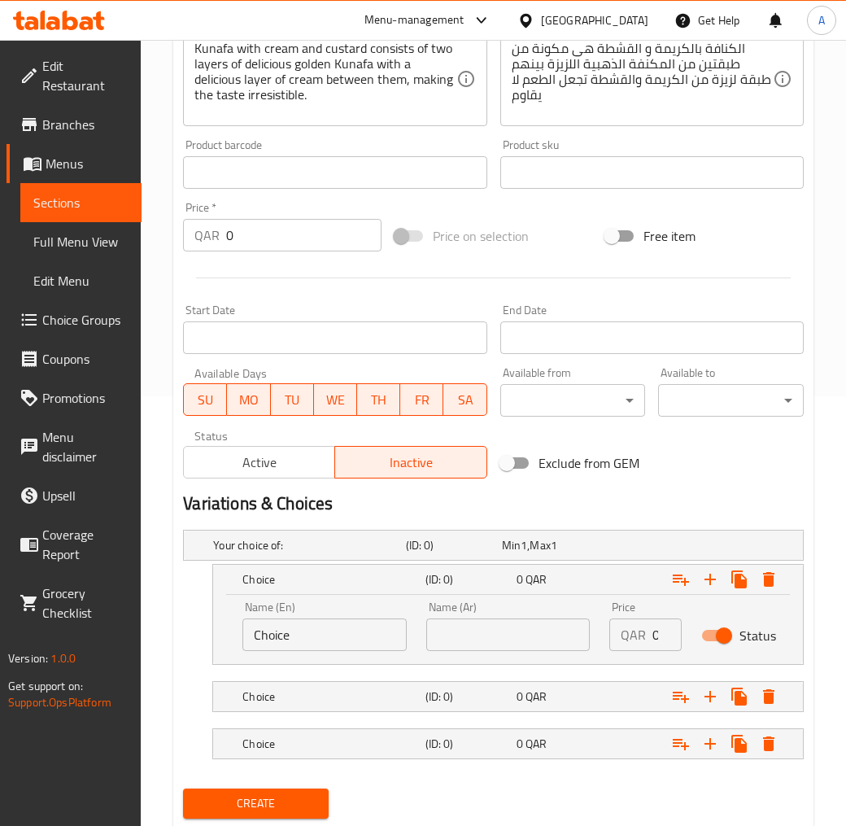
click at [478, 622] on input "text" at bounding box center [508, 634] width 164 height 33
drag, startPoint x: 321, startPoint y: 579, endPoint x: 332, endPoint y: 583, distance: 11.3
click at [321, 579] on h5 "Choice" at bounding box center [330, 579] width 176 height 16
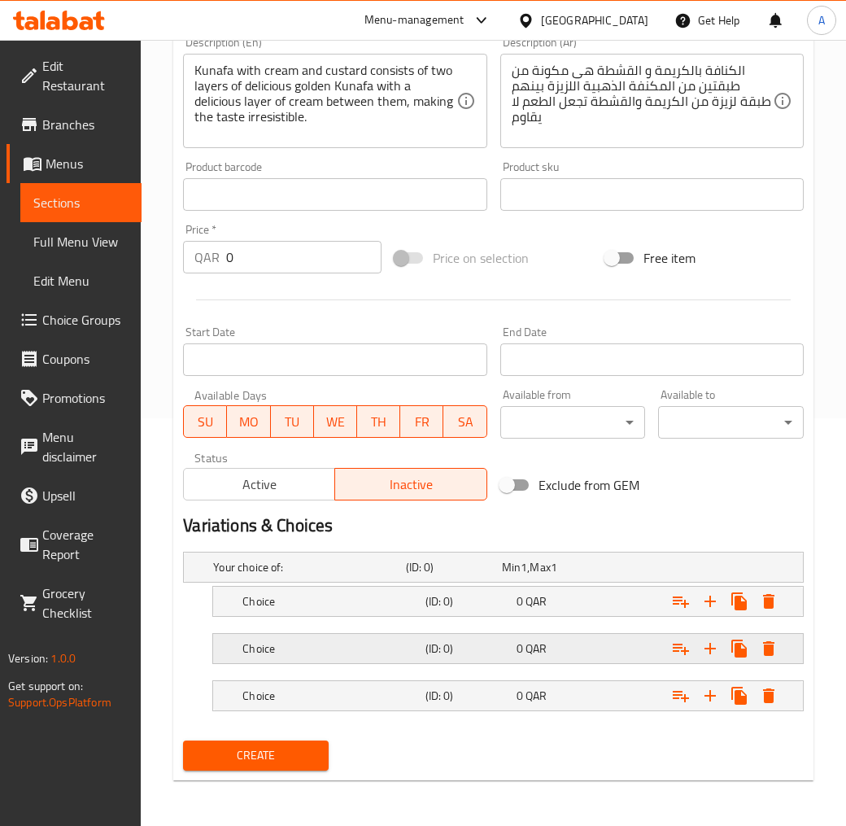
scroll to position [408, 0]
click at [705, 704] on icon "Expand" at bounding box center [711, 696] width 20 height 20
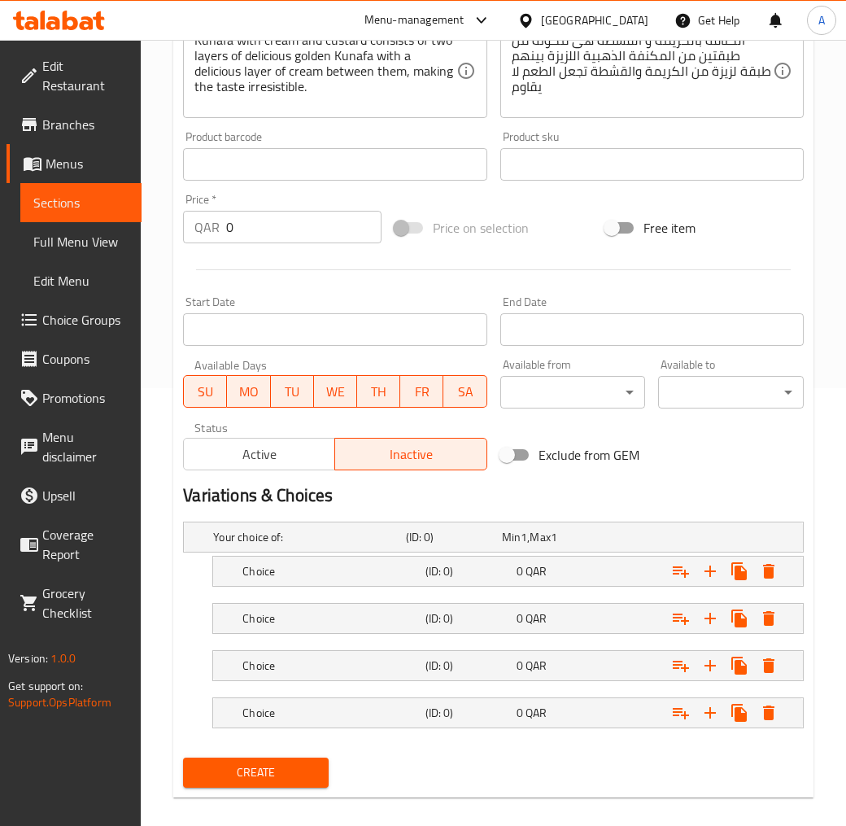
scroll to position [454, 0]
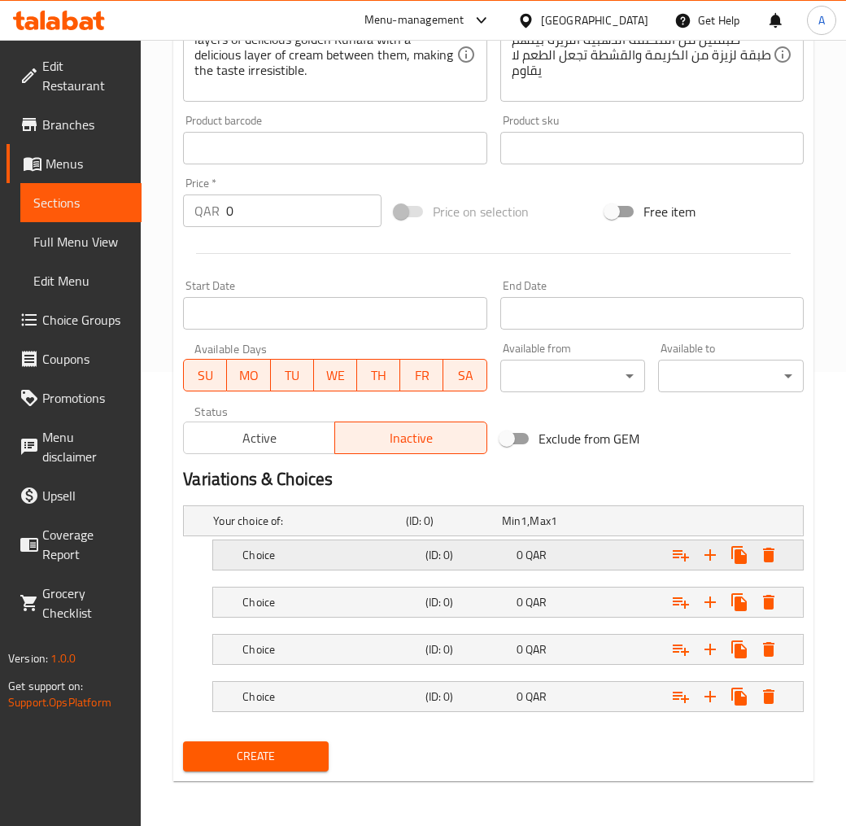
click at [322, 553] on h5 "Choice" at bounding box center [330, 555] width 176 height 16
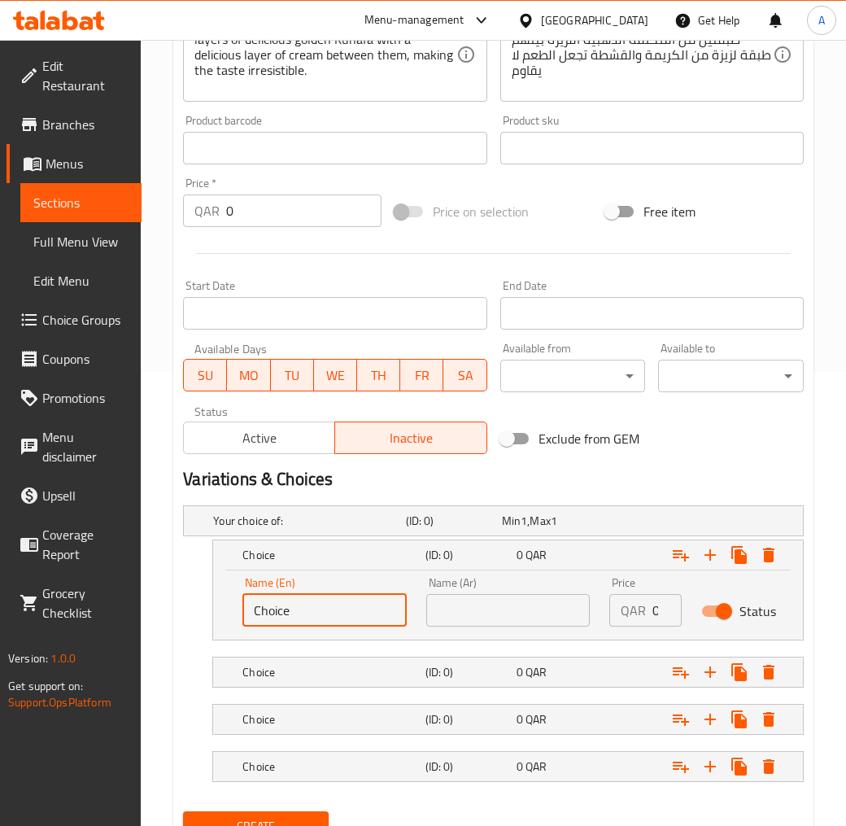
drag, startPoint x: 302, startPoint y: 616, endPoint x: 197, endPoint y: 611, distance: 105.1
click at [197, 611] on div "Choice (ID: 0) 0 QAR Name (En) Choice Name (En) Name (Ar) Name (Ar) Price QAR 0…" at bounding box center [493, 589] width 621 height 101
type input "250 Gram"
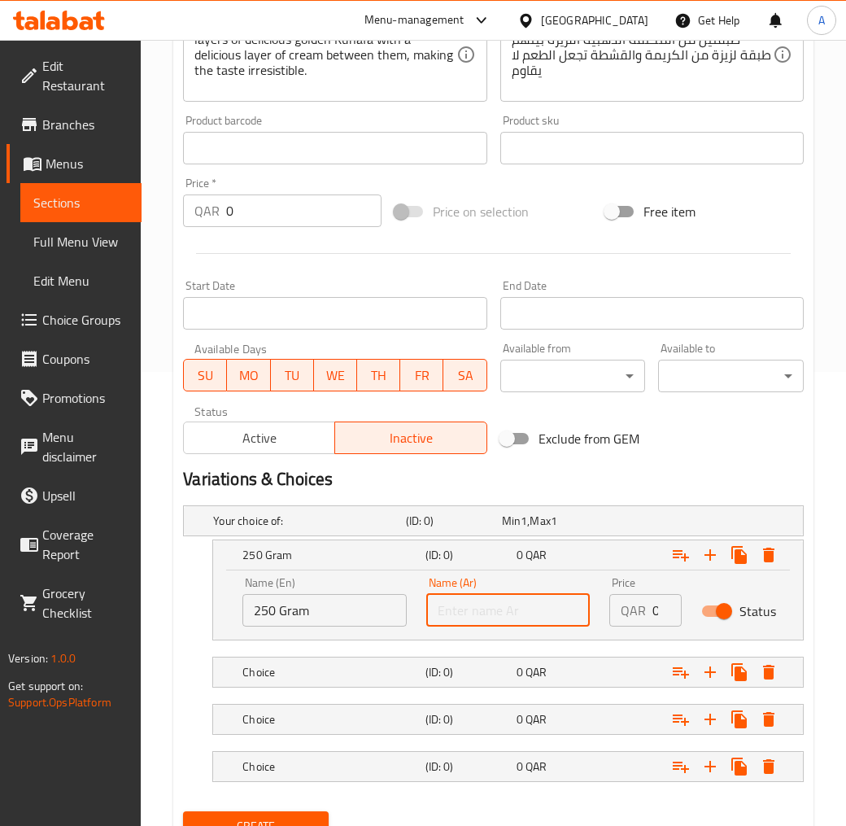
click at [434, 608] on input "text" at bounding box center [508, 610] width 164 height 33
type input "250 جرام"
click at [522, 677] on div "0 QAR" at bounding box center [559, 672] width 85 height 16
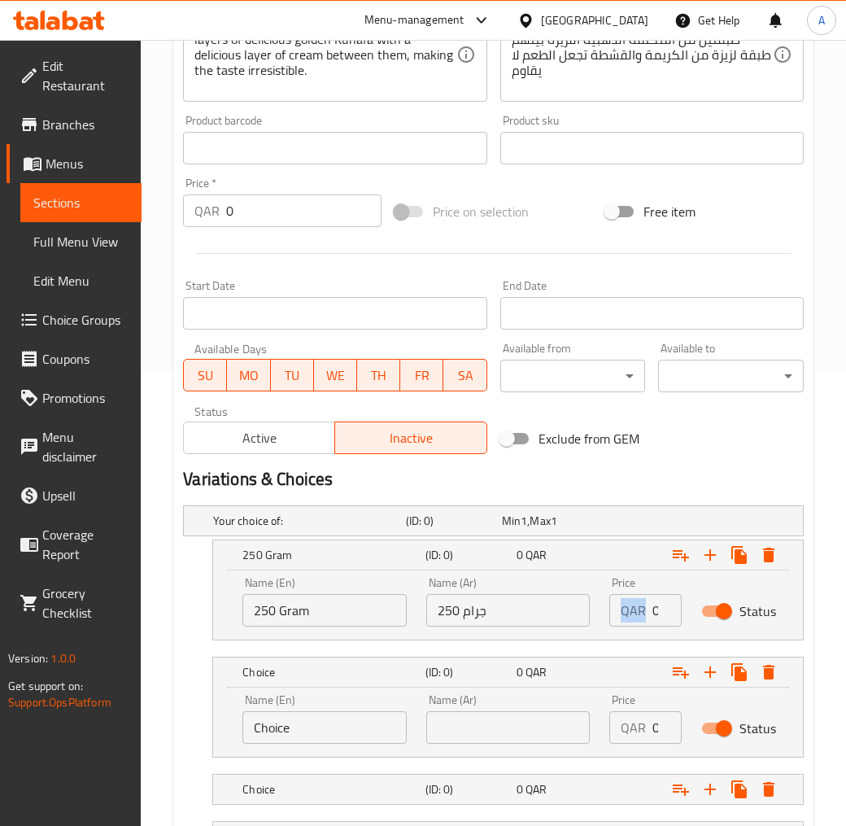
drag, startPoint x: 644, startPoint y: 603, endPoint x: 714, endPoint y: 622, distance: 71.7
click at [688, 614] on div "Price QAR 0 Price" at bounding box center [646, 601] width 92 height 69
click at [630, 616] on p "QAR" at bounding box center [633, 611] width 25 height 20
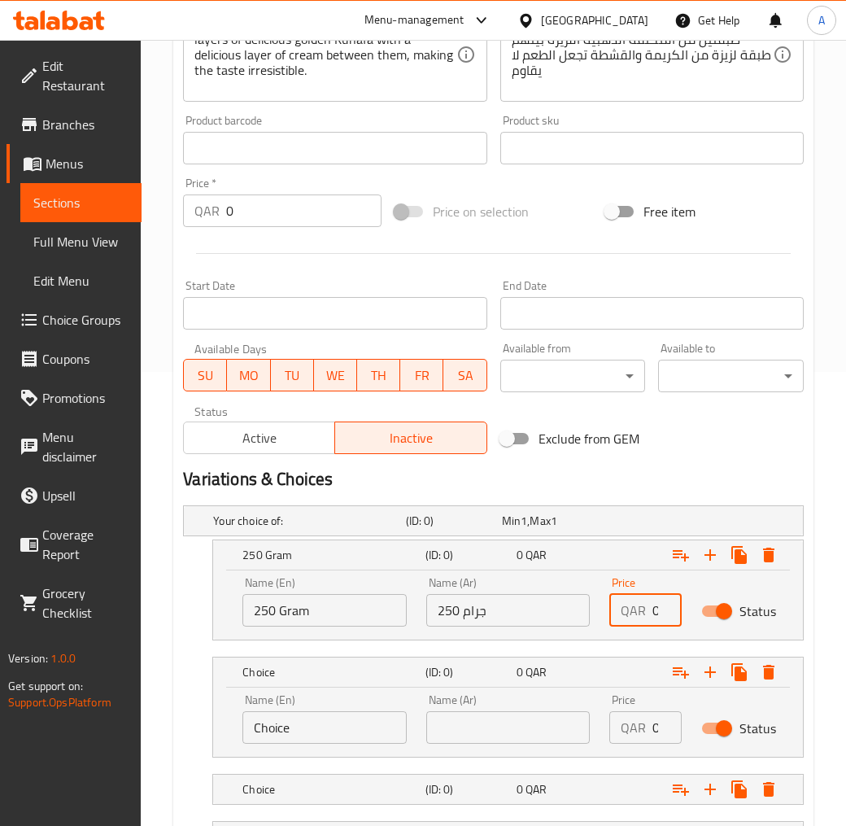
click at [657, 613] on div "QAR 0 Price" at bounding box center [645, 610] width 72 height 33
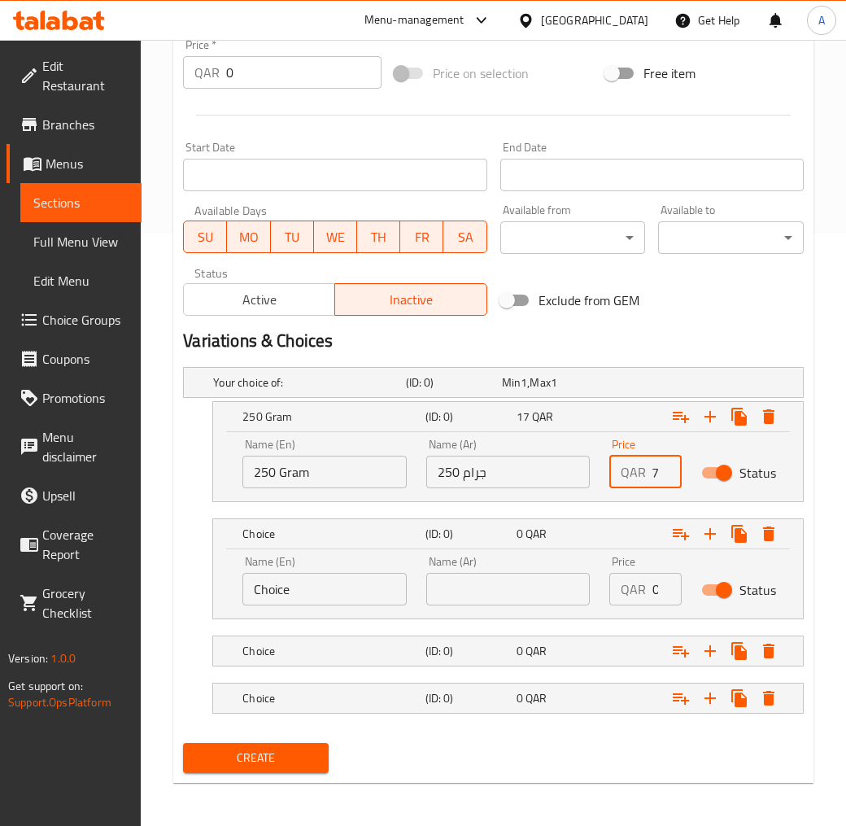
scroll to position [595, 0]
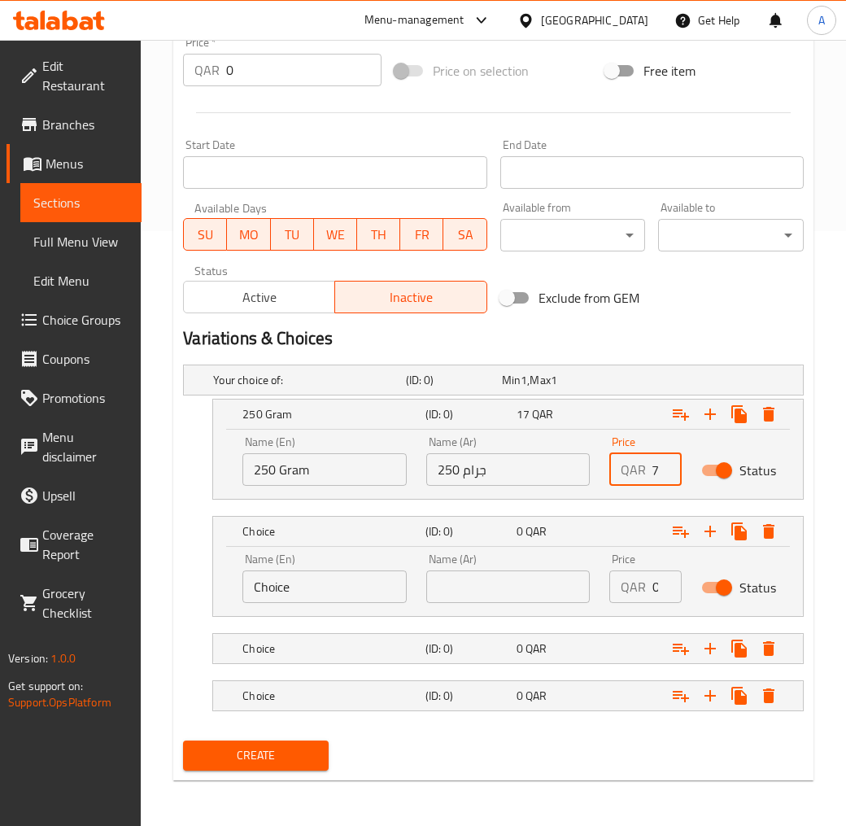
type input "17"
drag, startPoint x: 316, startPoint y: 570, endPoint x: 215, endPoint y: 574, distance: 101.0
click at [215, 574] on div "Name (En) Choice Name (En) Name (Ar) Name (Ar) Price QAR 0 Price Status" at bounding box center [508, 581] width 590 height 69
type input "500 Gram"
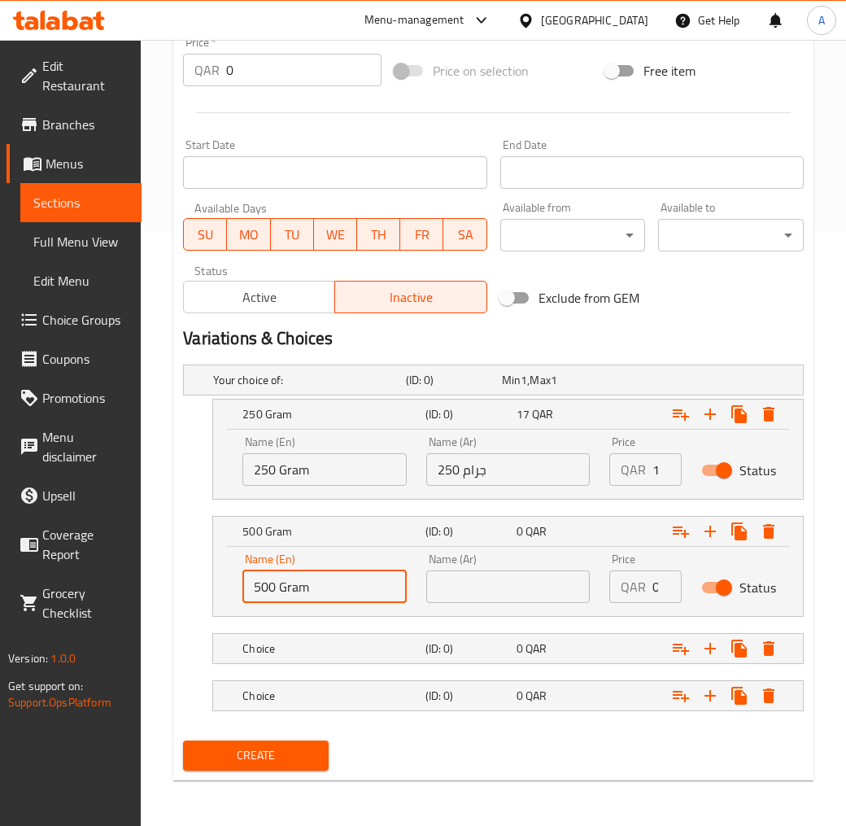
click at [505, 590] on input "text" at bounding box center [508, 586] width 164 height 33
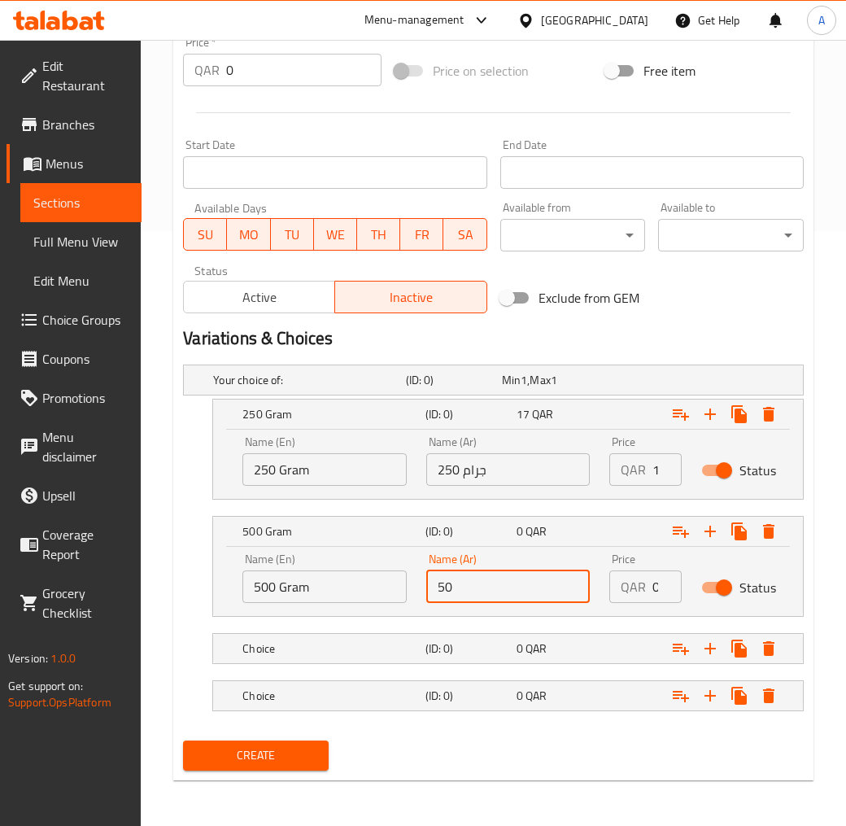
type input "5"
type input "0"
drag, startPoint x: 496, startPoint y: 473, endPoint x: 379, endPoint y: 478, distance: 117.3
click at [381, 477] on div "Name (En) 250 Gram Name (En) Name (Ar) 250 جرام Name (Ar) Price QAR 17 Price St…" at bounding box center [508, 460] width 551 height 69
type input "0.25 كيلو"
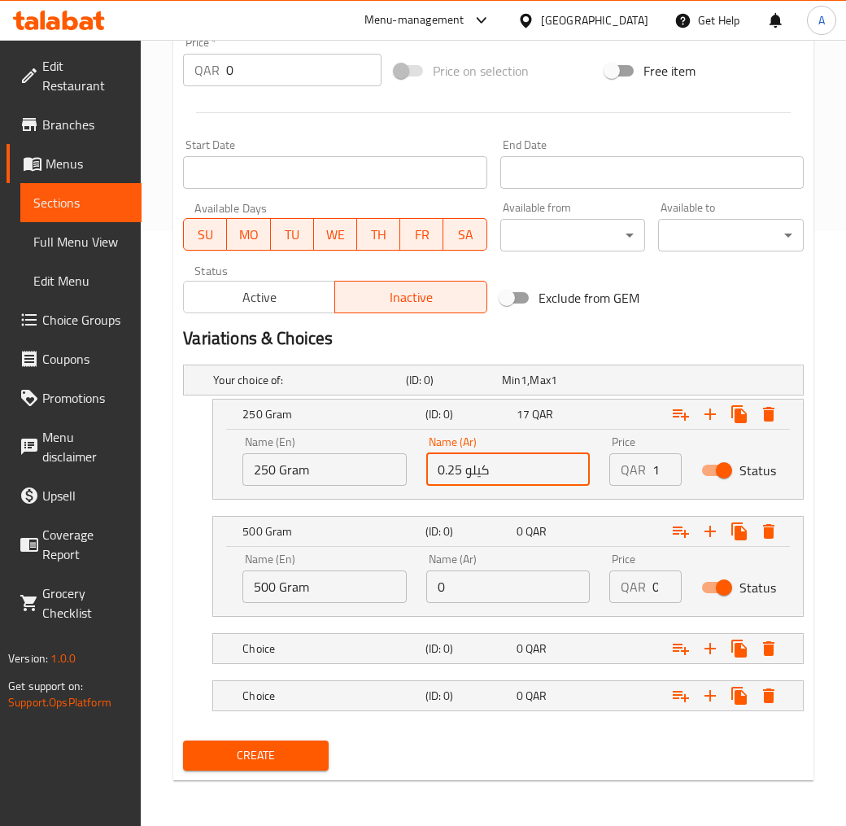
drag, startPoint x: 348, startPoint y: 478, endPoint x: 182, endPoint y: 492, distance: 166.6
click at [183, 492] on div "250 Gram (ID: 0) 17 QAR Name (En) 250 Gram Name (En) Name (Ar) 0.25 كيلو Name (…" at bounding box center [493, 449] width 621 height 101
type input "0.25 Kilo"
drag, startPoint x: 125, startPoint y: 592, endPoint x: 77, endPoint y: 597, distance: 48.3
click at [77, 597] on div "Edit Restaurant Branches Menus Sections Full Menu View Edit Menu Choice Groups …" at bounding box center [423, 135] width 846 height 1381
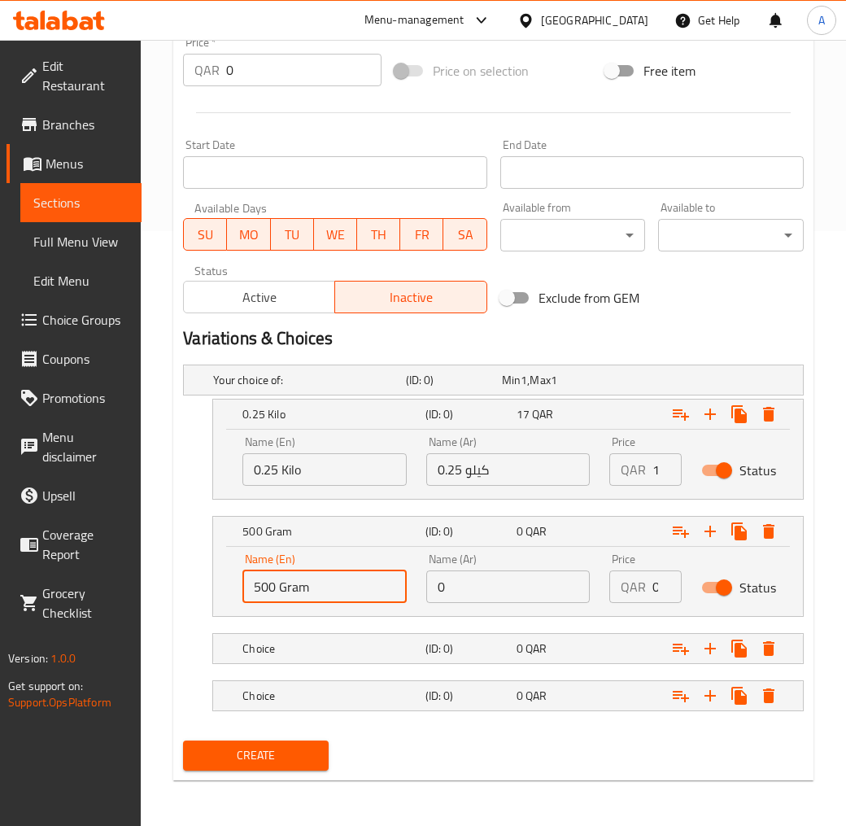
click at [307, 586] on input "500 Gram" at bounding box center [324, 586] width 164 height 33
drag, startPoint x: 305, startPoint y: 587, endPoint x: 93, endPoint y: 595, distance: 212.5
click at [101, 595] on div "Edit Restaurant Branches Menus Sections Full Menu View Edit Menu Choice Groups …" at bounding box center [423, 135] width 846 height 1381
type input "0.5 Kilo"
drag, startPoint x: 452, startPoint y: 595, endPoint x: 441, endPoint y: 597, distance: 11.7
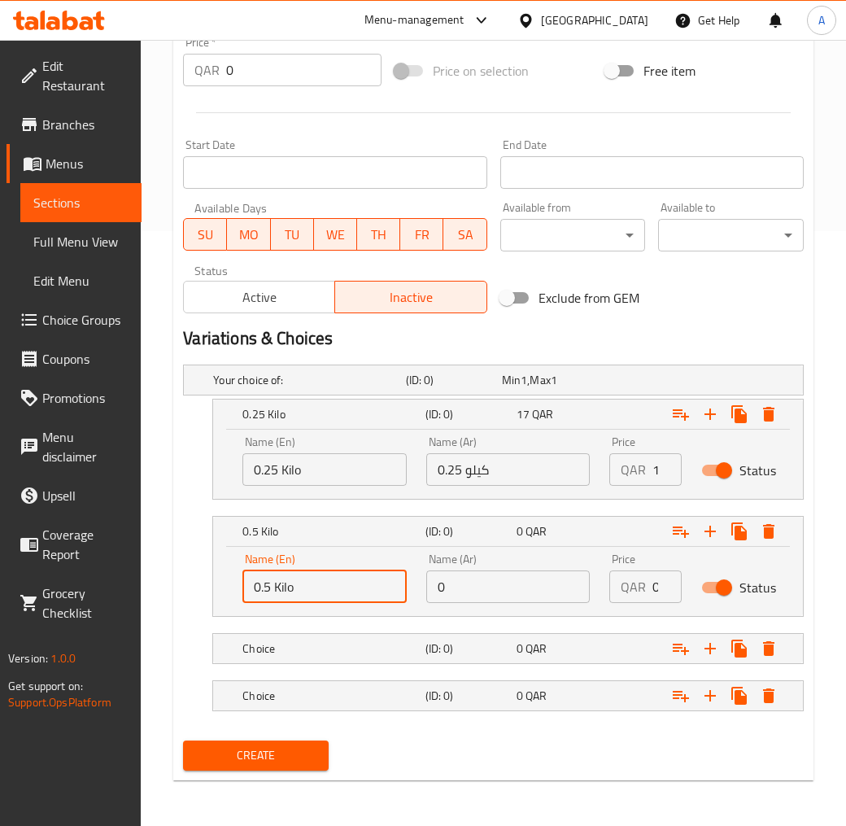
click at [441, 597] on input "0" at bounding box center [508, 586] width 164 height 33
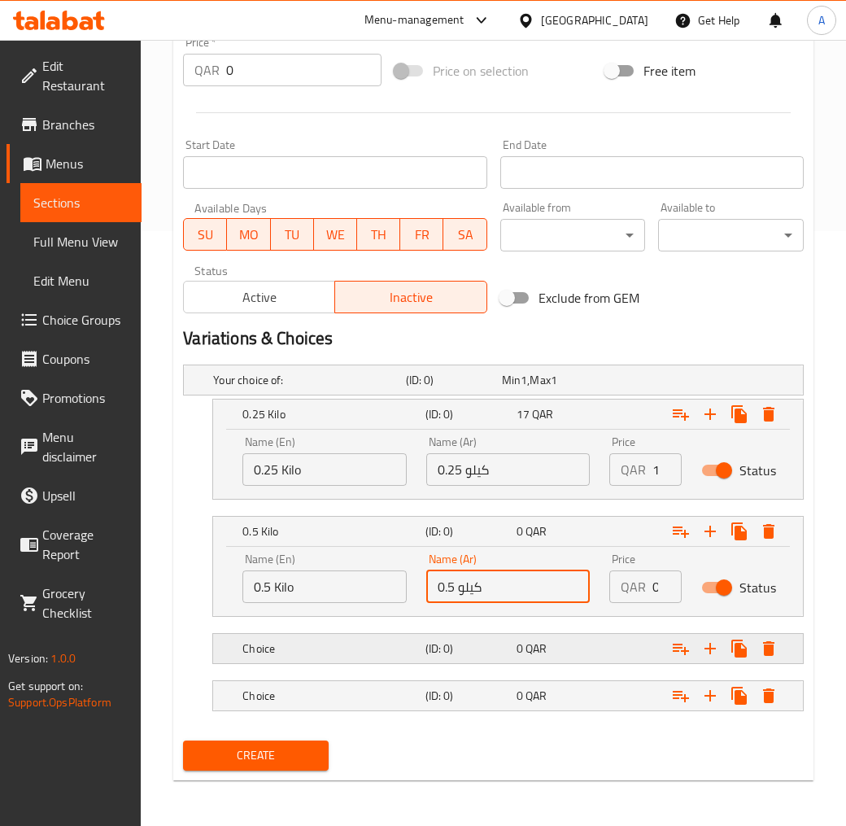
type input "0.5 كيلو"
click at [464, 652] on h5 "(ID: 0)" at bounding box center [468, 648] width 85 height 16
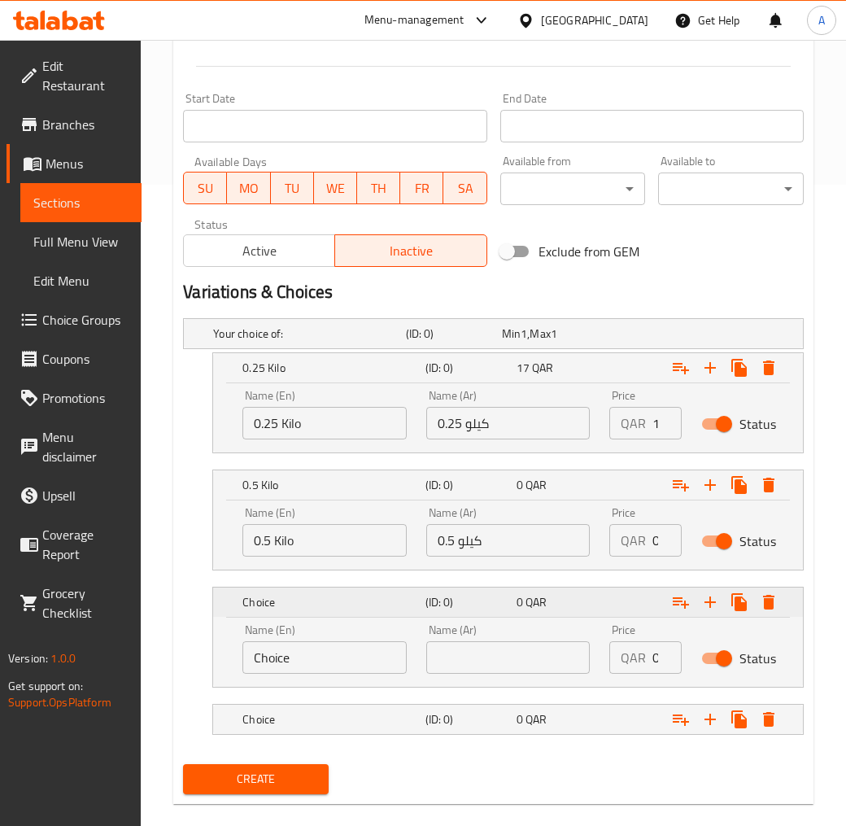
scroll to position [664, 0]
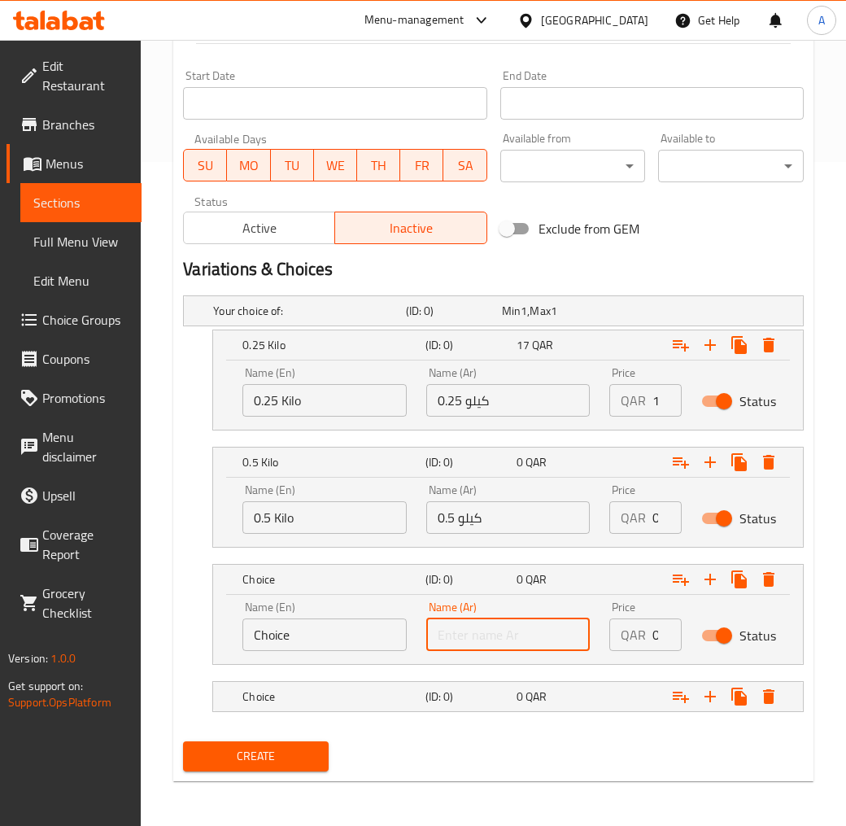
drag, startPoint x: 475, startPoint y: 628, endPoint x: 456, endPoint y: 635, distance: 19.8
click at [460, 632] on input "text" at bounding box center [508, 634] width 164 height 33
type input "1 كيلو"
drag, startPoint x: 344, startPoint y: 631, endPoint x: 30, endPoint y: 648, distance: 314.5
click at [33, 646] on div "Edit Restaurant Branches Menus Sections Full Menu View Edit Menu Choice Groups …" at bounding box center [423, 101] width 846 height 1451
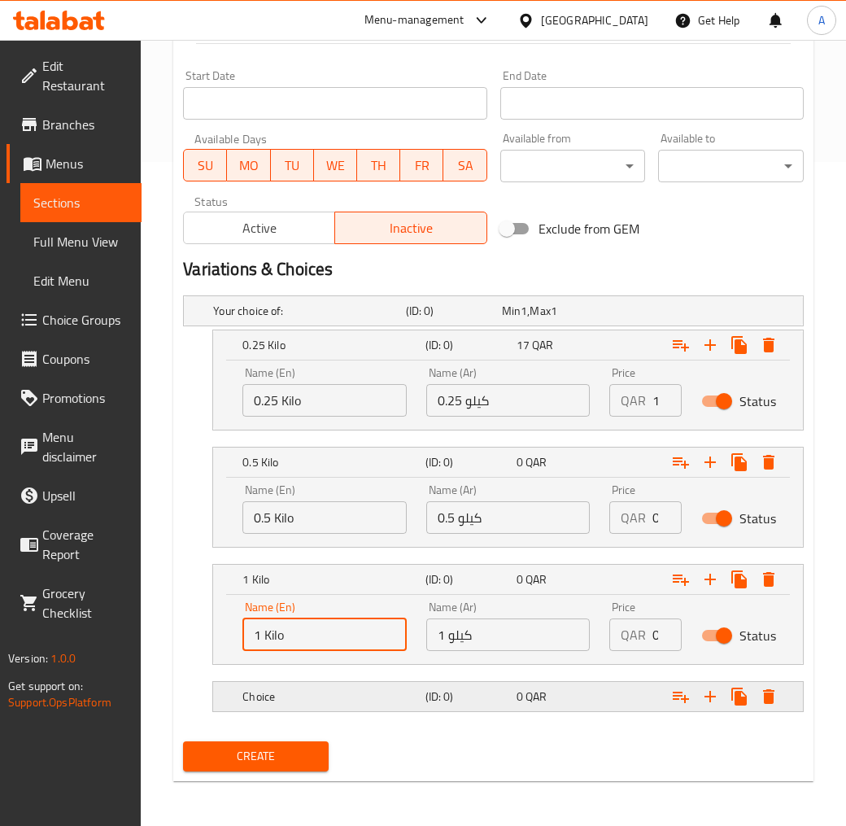
type input "1 Kilo"
click at [522, 688] on div "0 QAR" at bounding box center [559, 696] width 85 height 16
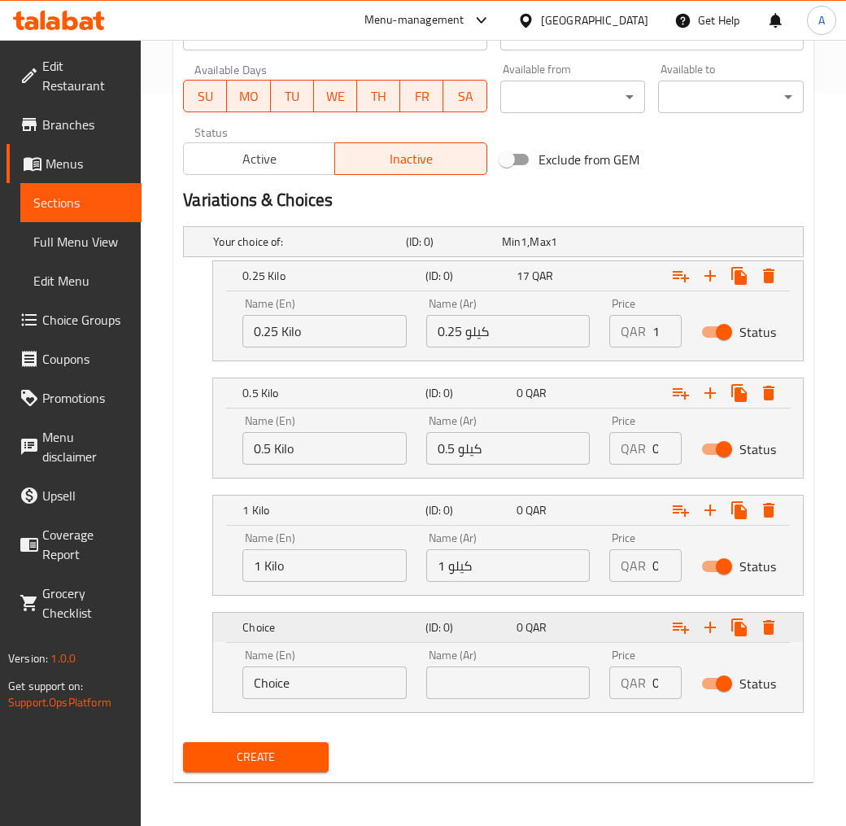
scroll to position [734, 0]
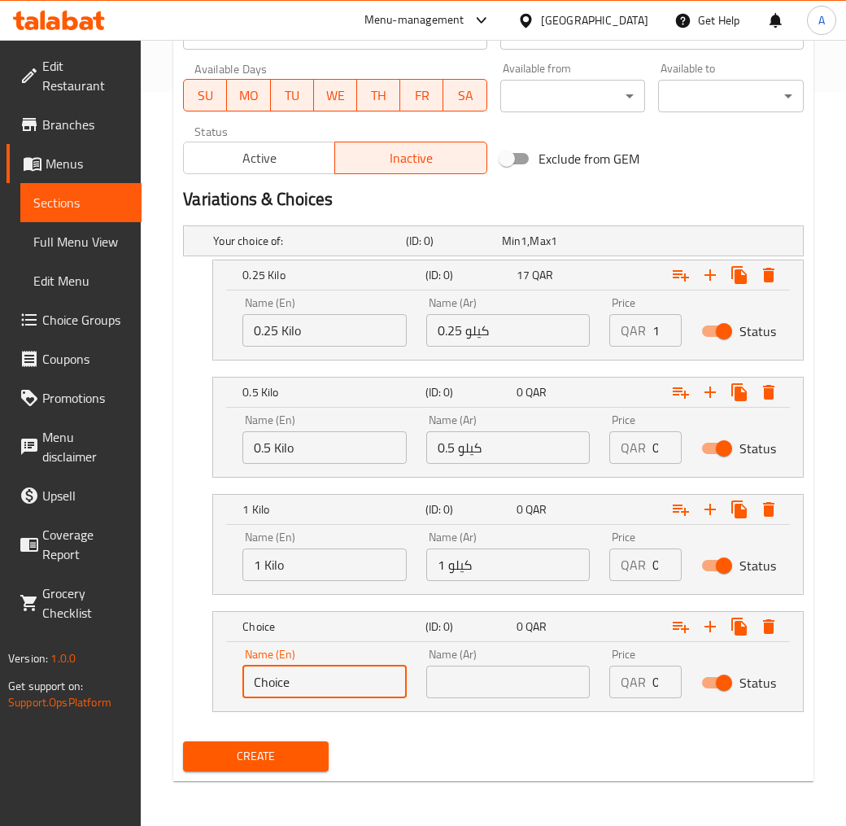
drag, startPoint x: 311, startPoint y: 675, endPoint x: 125, endPoint y: 680, distance: 185.6
click at [146, 679] on div "Home / Restaurants management / Menus / Sections / item / create SWEET section …" at bounding box center [493, 66] width 705 height 1521
type input "0"
type input "1.5 KiLO"
click at [483, 674] on input "text" at bounding box center [508, 682] width 164 height 33
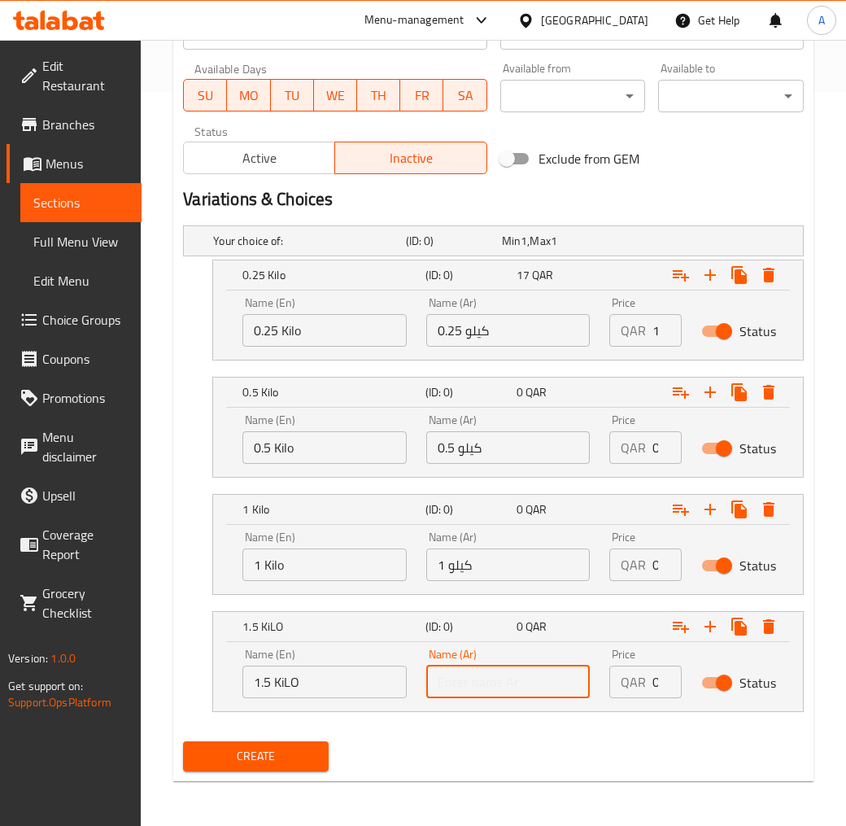
type input "1.5 كيلو"
drag, startPoint x: 649, startPoint y: 446, endPoint x: 668, endPoint y: 446, distance: 18.7
click at [668, 446] on div "QAR 0 Price" at bounding box center [645, 447] width 72 height 33
type input "32.5"
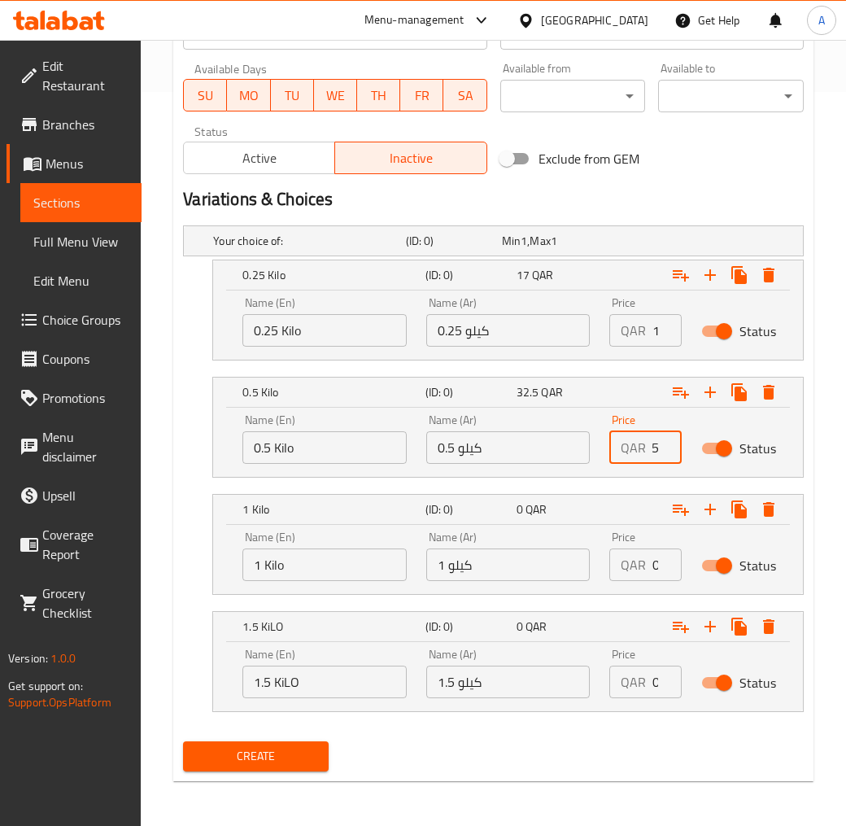
scroll to position [0, 0]
drag, startPoint x: 648, startPoint y: 564, endPoint x: 662, endPoint y: 573, distance: 17.2
click at [659, 567] on div "QAR 0 Price" at bounding box center [645, 564] width 72 height 33
type input "65"
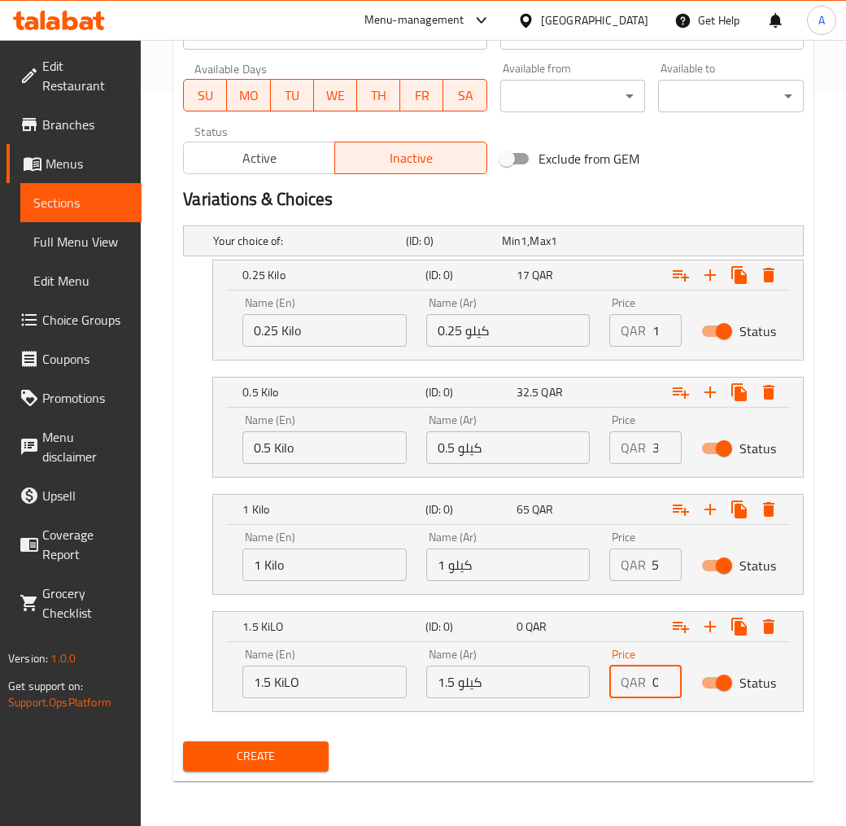
scroll to position [0, 0]
click at [656, 684] on input "0" at bounding box center [667, 682] width 29 height 33
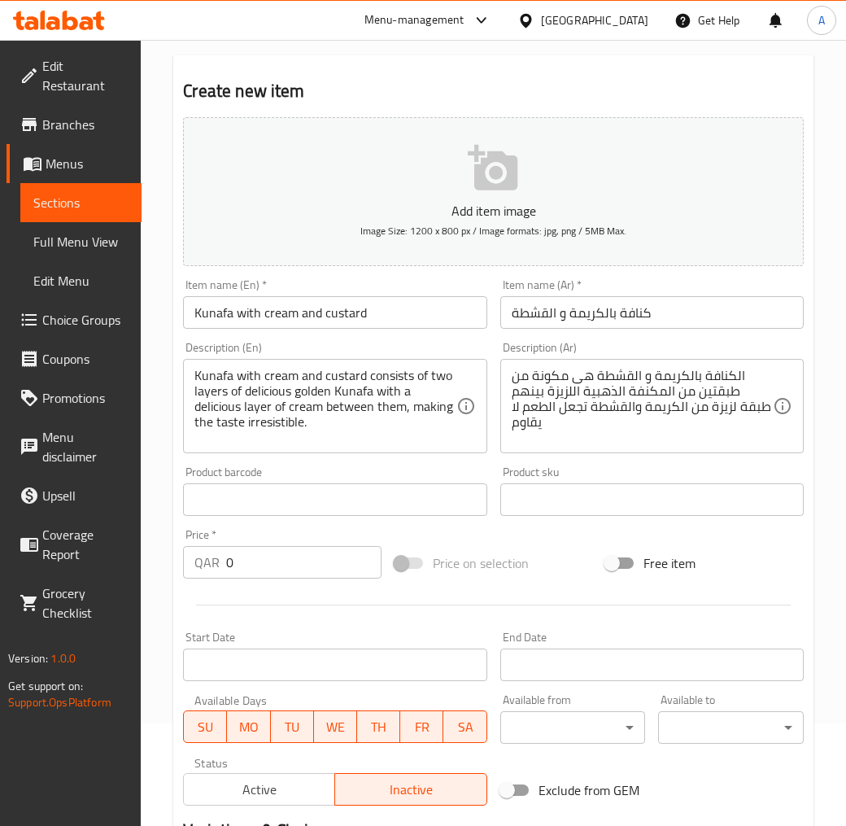
scroll to position [101, 0]
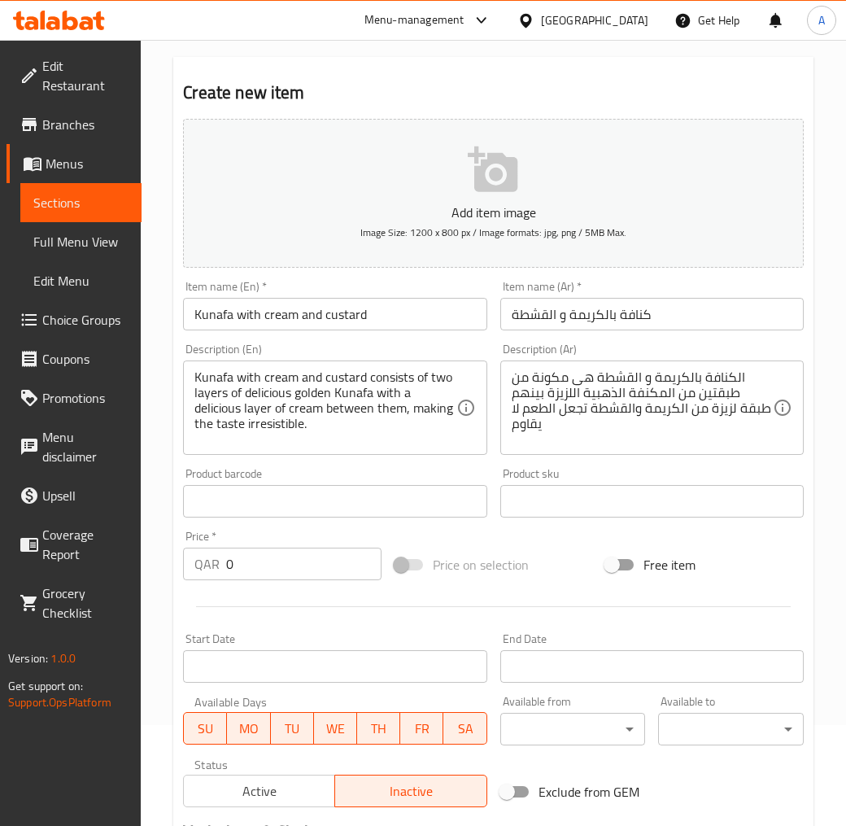
type input "90"
click at [659, 314] on input "كنافة بالكريمة و القشطة" at bounding box center [652, 314] width 304 height 33
click at [525, 314] on input "كنافة بالكريمة و الكاستر" at bounding box center [652, 314] width 304 height 33
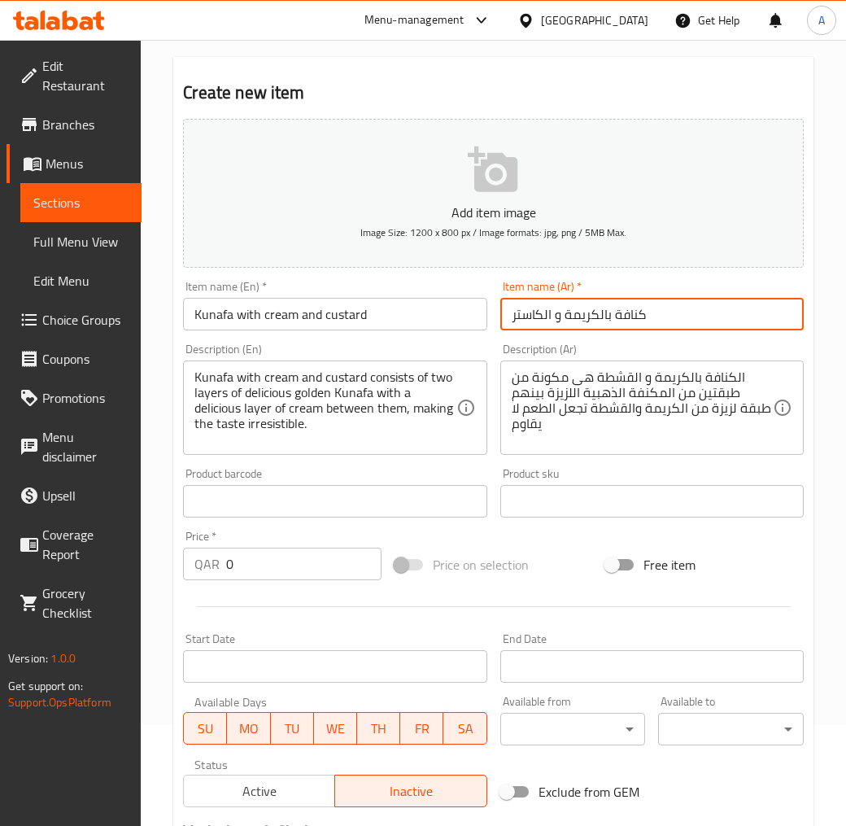
type input "كنافة بالكريمة و الكاستر"
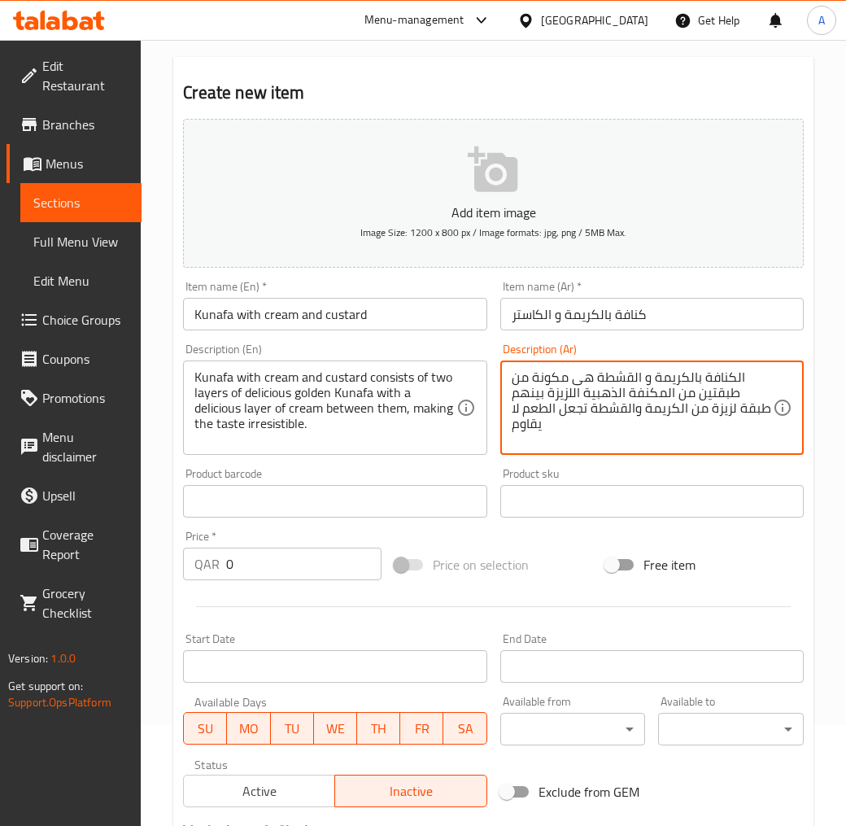
click at [613, 370] on textarea "الكنافة بالكريمة و القشطة هى مكونة من طبقتين من المكنفة الذهبية اللزيزة بينهم ط…" at bounding box center [642, 407] width 261 height 77
paste textarea "استر"
type textarea "الكنافة بالكريمة و الكاستر هى مكونة من طبقتين من المكنفة الذهبية اللزيزة بينهم …"
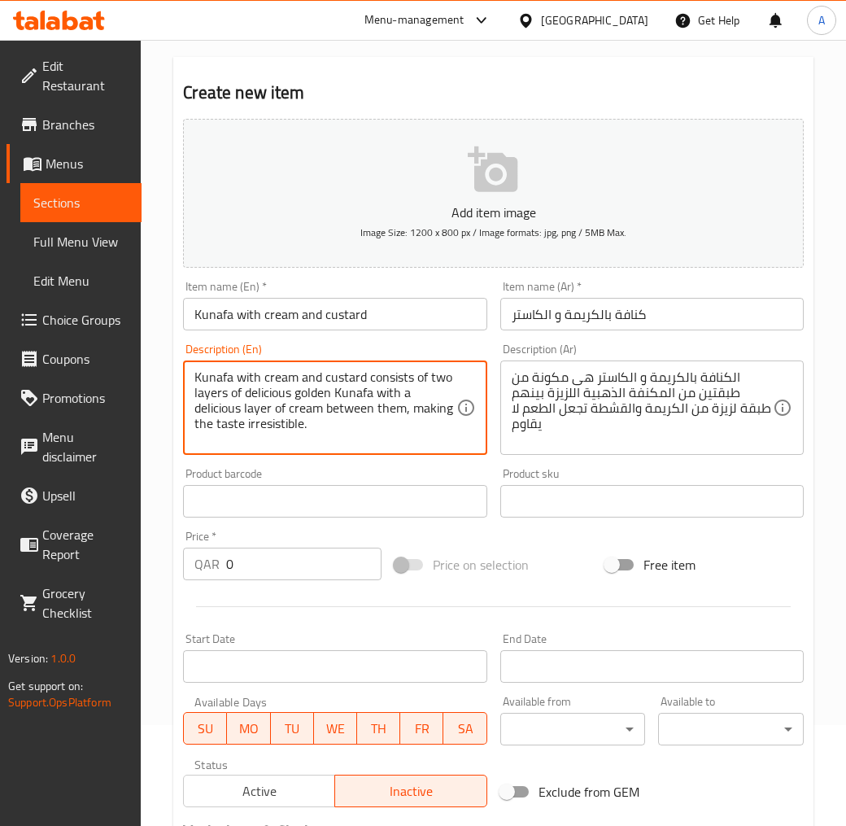
click at [431, 415] on textarea "Kunafa with cream and custard consists of two layers of delicious golden Kunafa…" at bounding box center [324, 407] width 261 height 77
click at [319, 404] on textarea "Kunafa with cream and custard consists of two layers of delicious golden Kunafa…" at bounding box center [324, 407] width 261 height 77
click at [325, 413] on textarea "Kunafa with cream and custard consists of two layers of delicious golden Kunafa…" at bounding box center [324, 407] width 261 height 77
click at [435, 435] on textarea "Kunafa with cream and custard consists of two layers of delicious golden Kunafa…" at bounding box center [324, 407] width 261 height 77
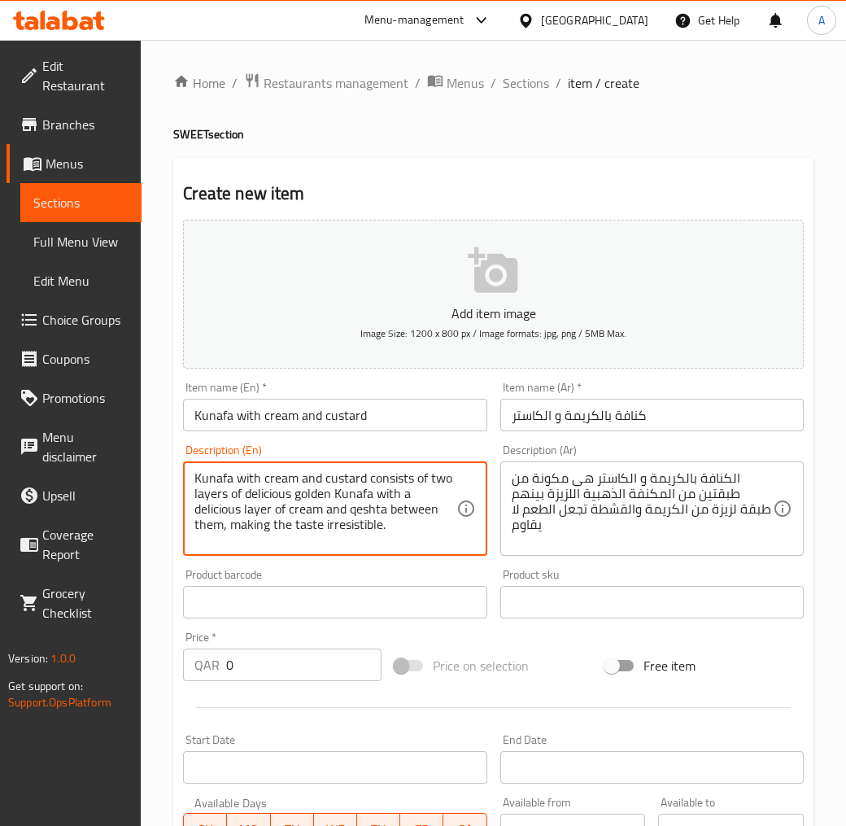
type textarea "Kunafa with cream and custard consists of two layers of delicious golden Kunafa…"
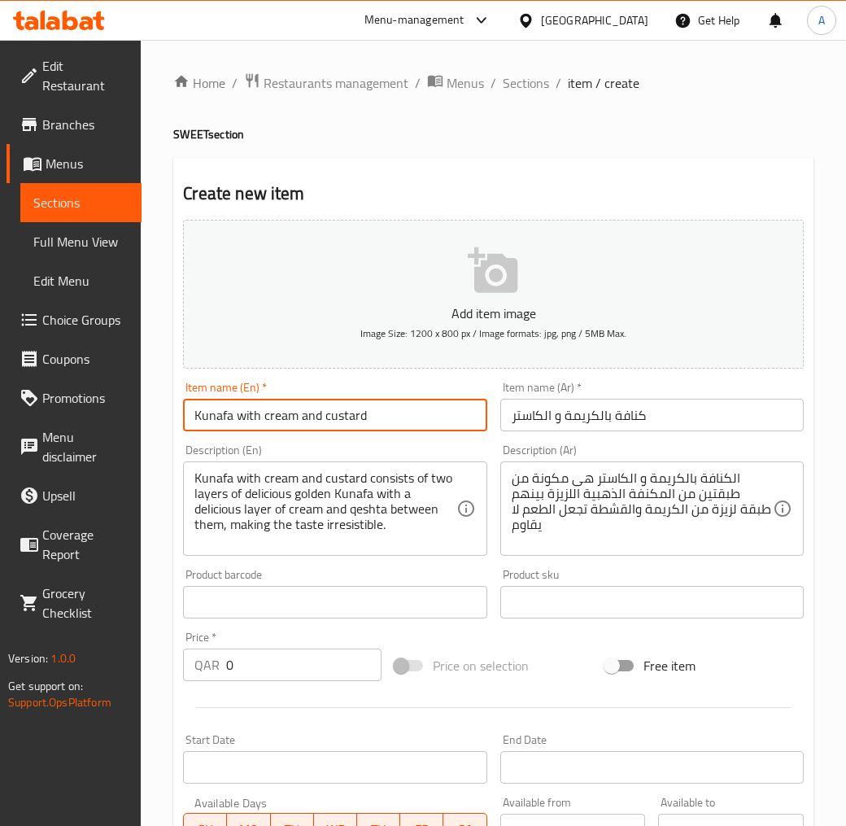
click at [259, 413] on input "Kunafa with cream and custard" at bounding box center [335, 415] width 304 height 33
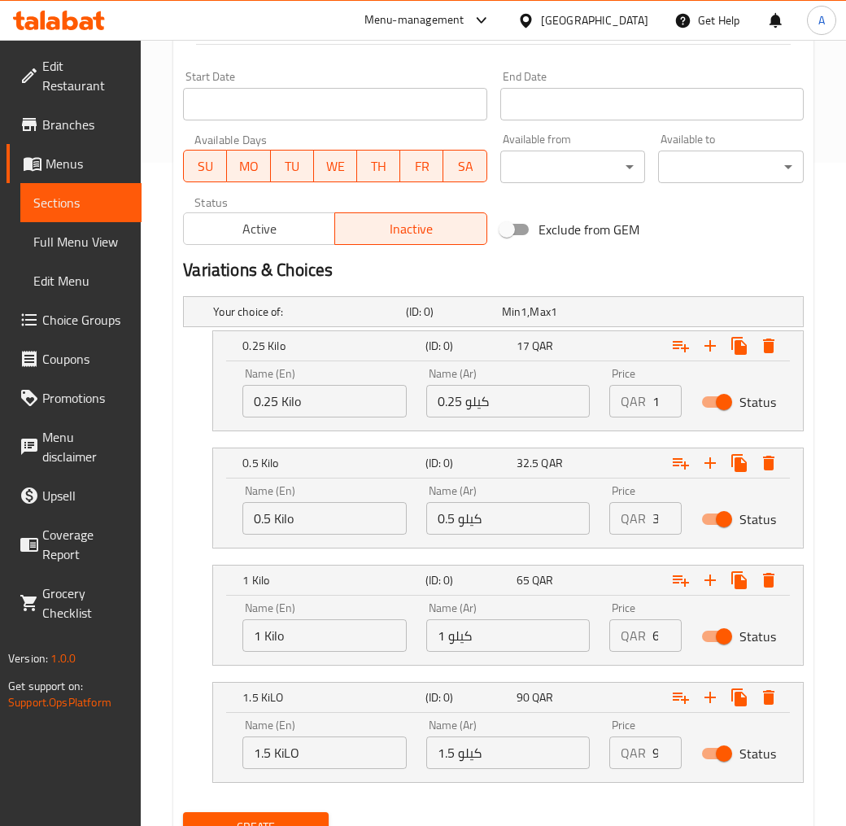
scroll to position [734, 0]
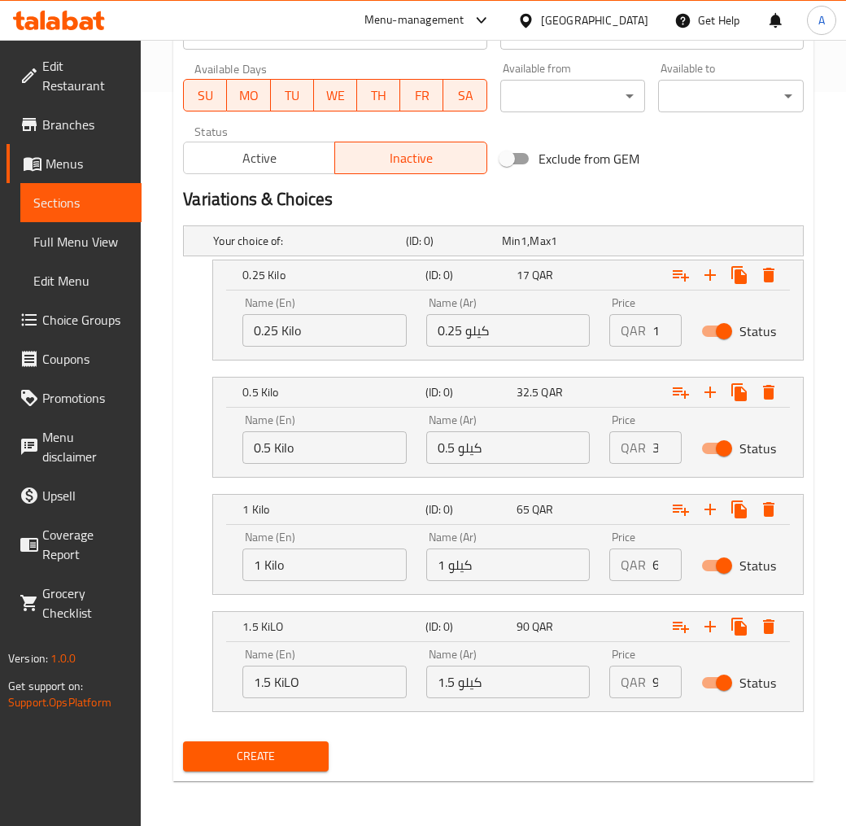
click at [281, 744] on span "Create" at bounding box center [256, 756] width 120 height 20
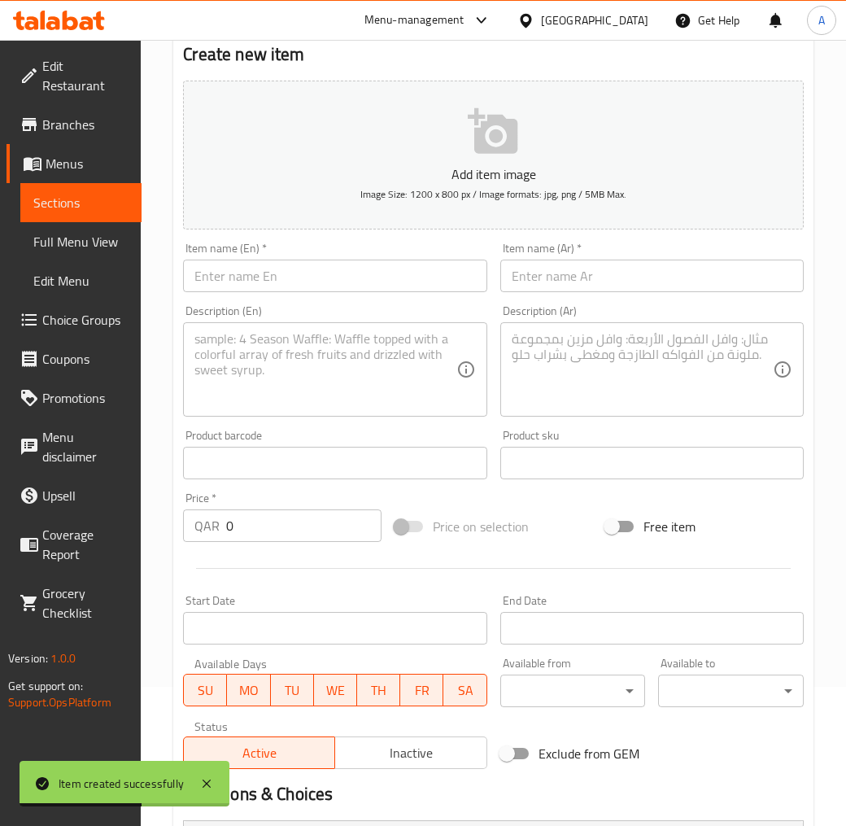
scroll to position [0, 0]
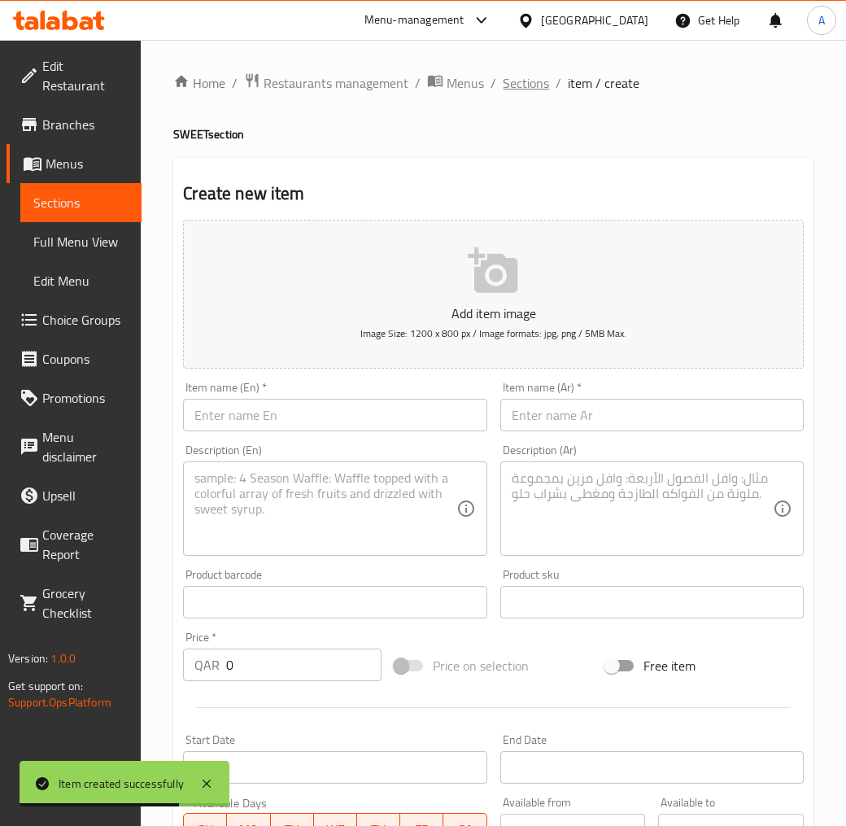
click at [527, 84] on span "Sections" at bounding box center [526, 83] width 46 height 20
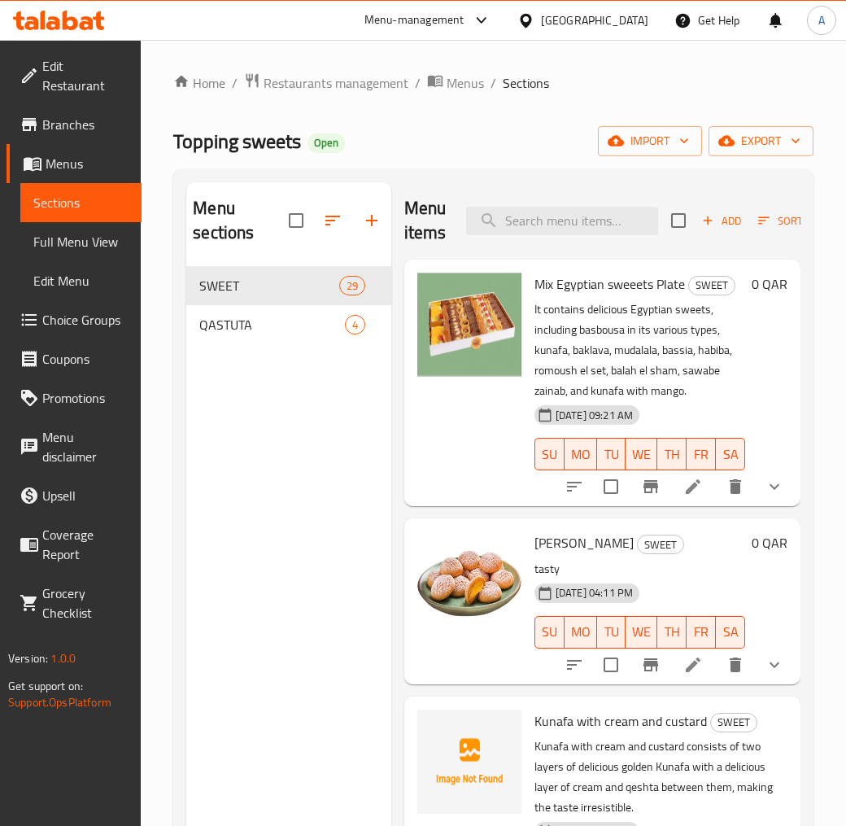
click at [762, 225] on icon "button" at bounding box center [764, 220] width 15 height 15
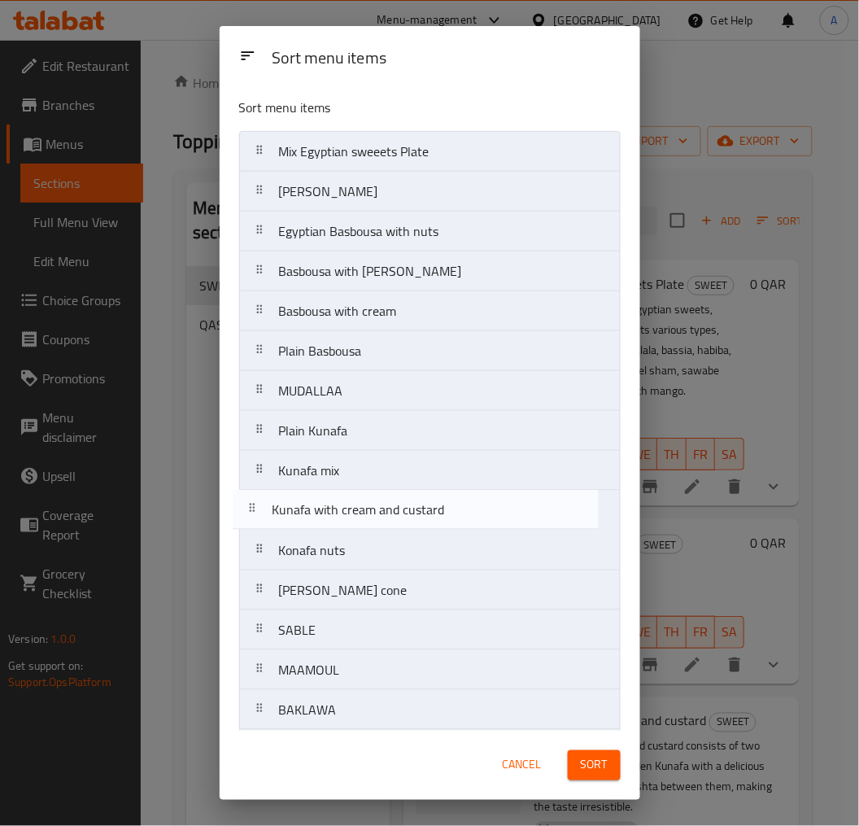
drag, startPoint x: 448, startPoint y: 232, endPoint x: 441, endPoint y: 519, distance: 287.3
click at [441, 519] on nav "Mix Egyptian sweeets Plate KAAK Malban Kunafa with cream and custard Egyptian B…" at bounding box center [430, 710] width 382 height 1158
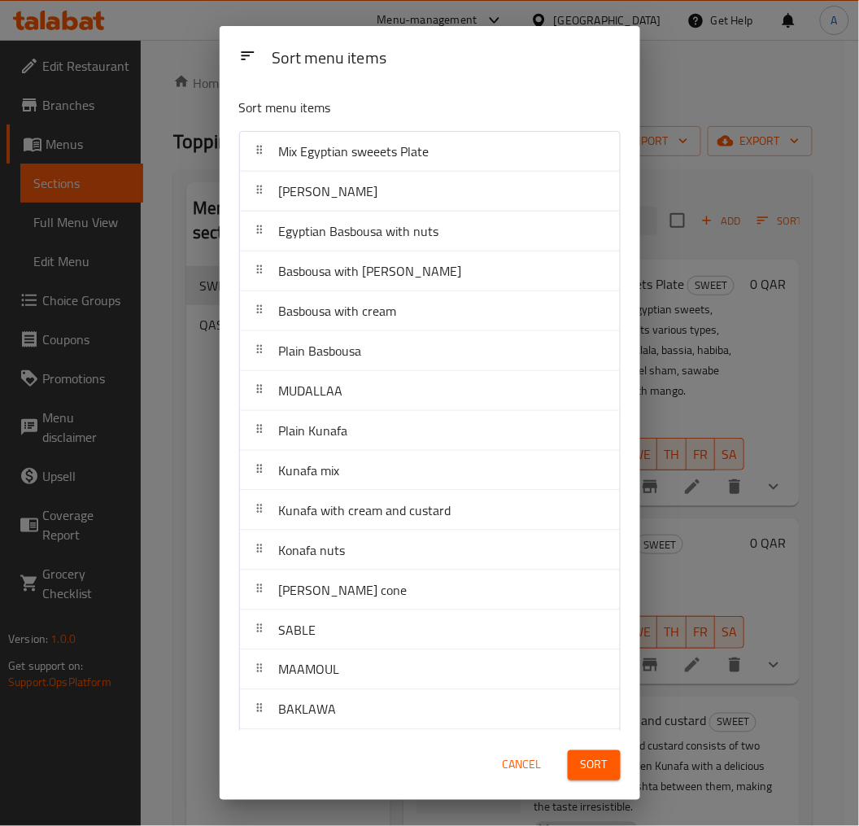
click at [605, 744] on span "Sort" at bounding box center [594, 765] width 27 height 20
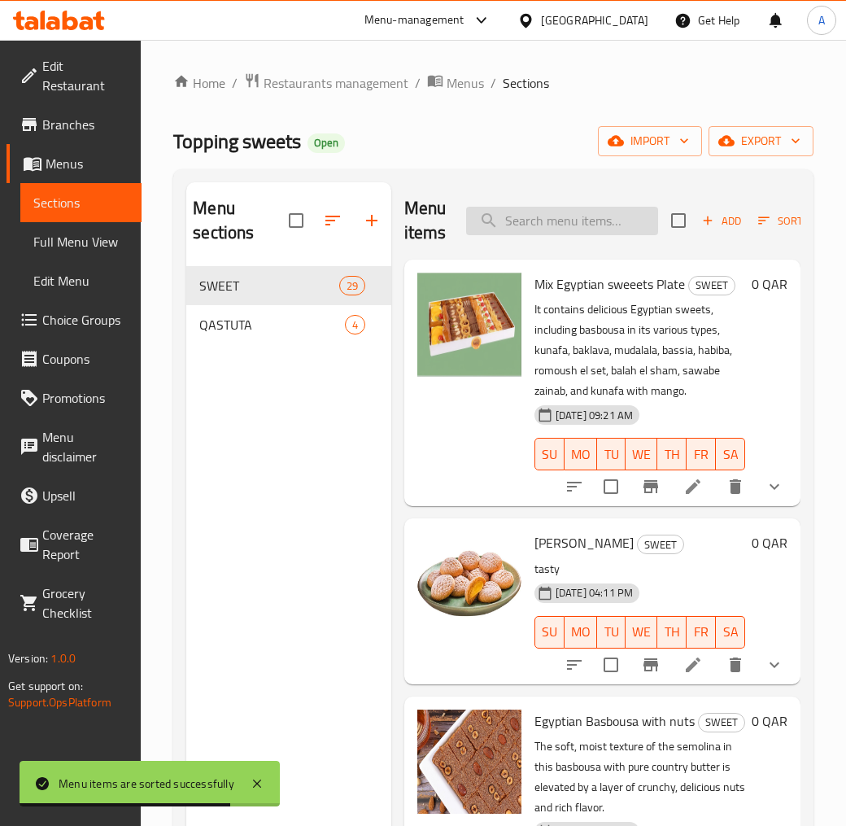
click at [549, 231] on input "search" at bounding box center [562, 221] width 192 height 28
paste input "[PERSON_NAME]"
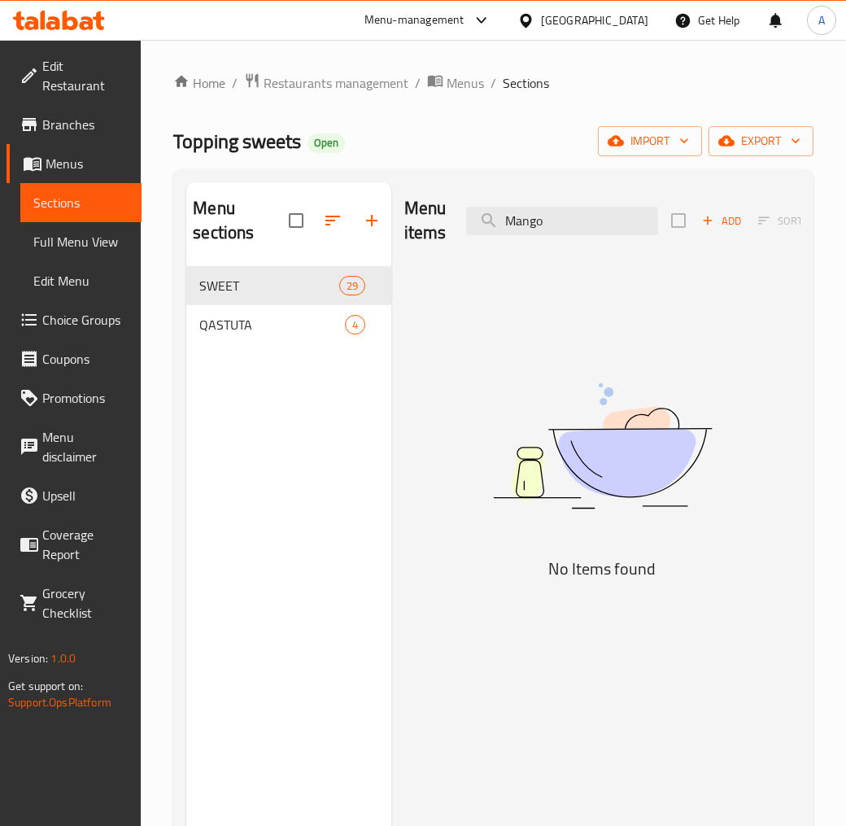
type input "Mango"
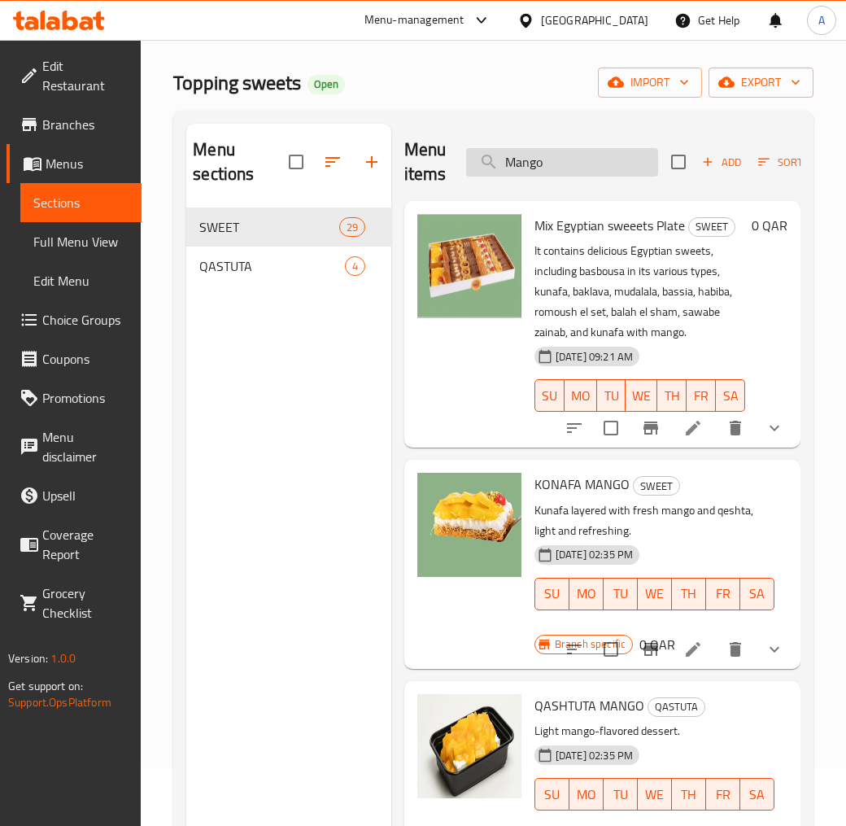
scroll to position [90, 0]
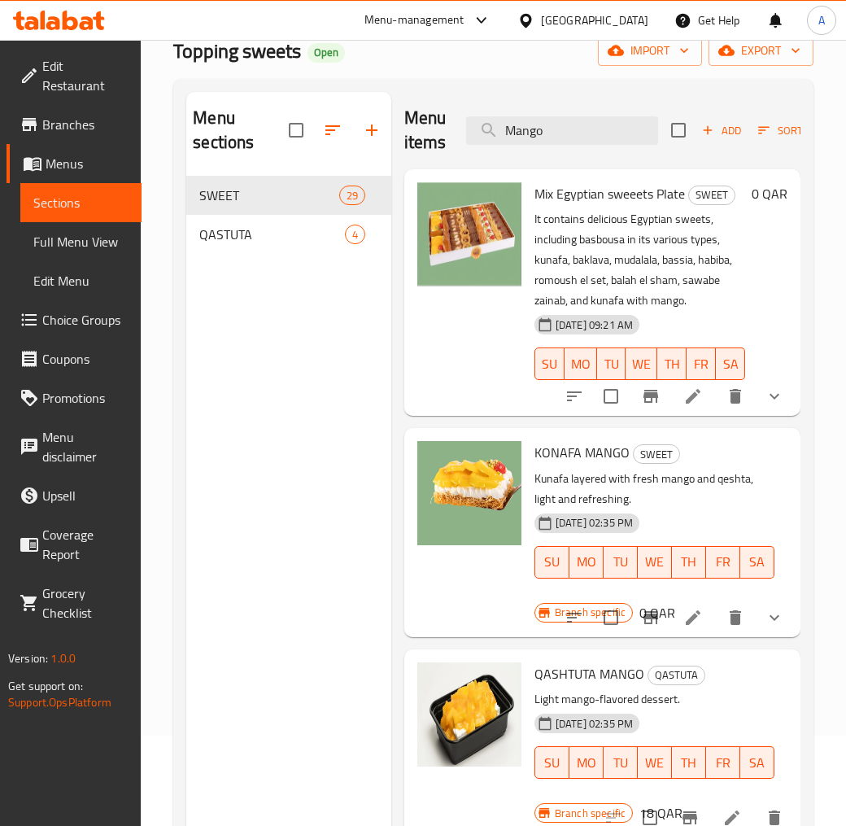
click at [604, 458] on span "KONAFA MANGO" at bounding box center [582, 452] width 95 height 24
click at [757, 608] on button "show more" at bounding box center [774, 617] width 39 height 39
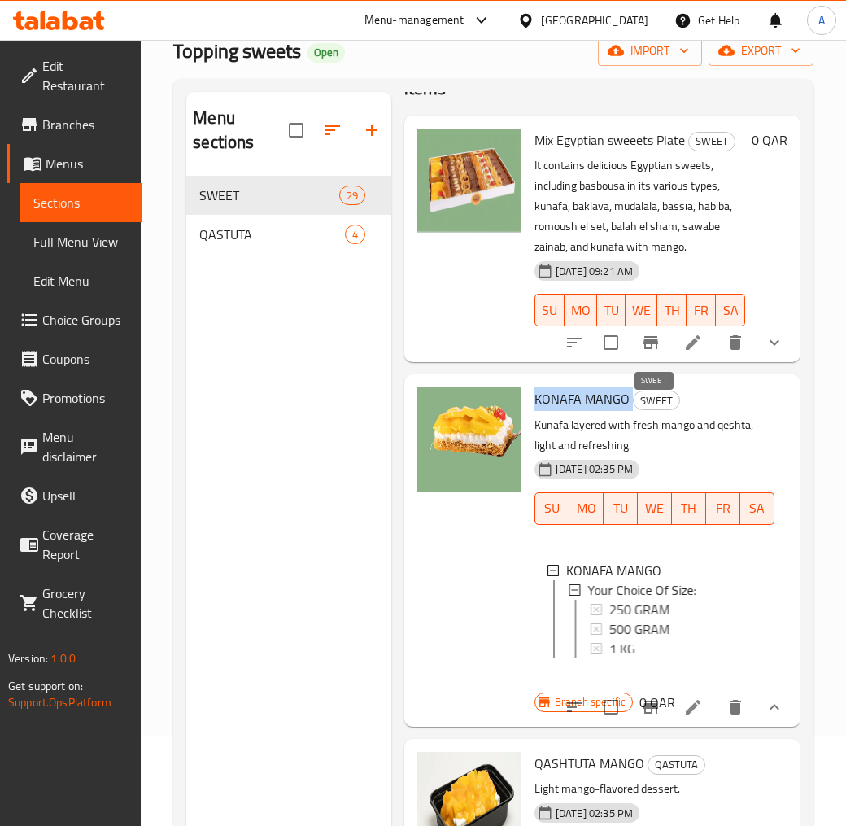
scroll to position [111, 0]
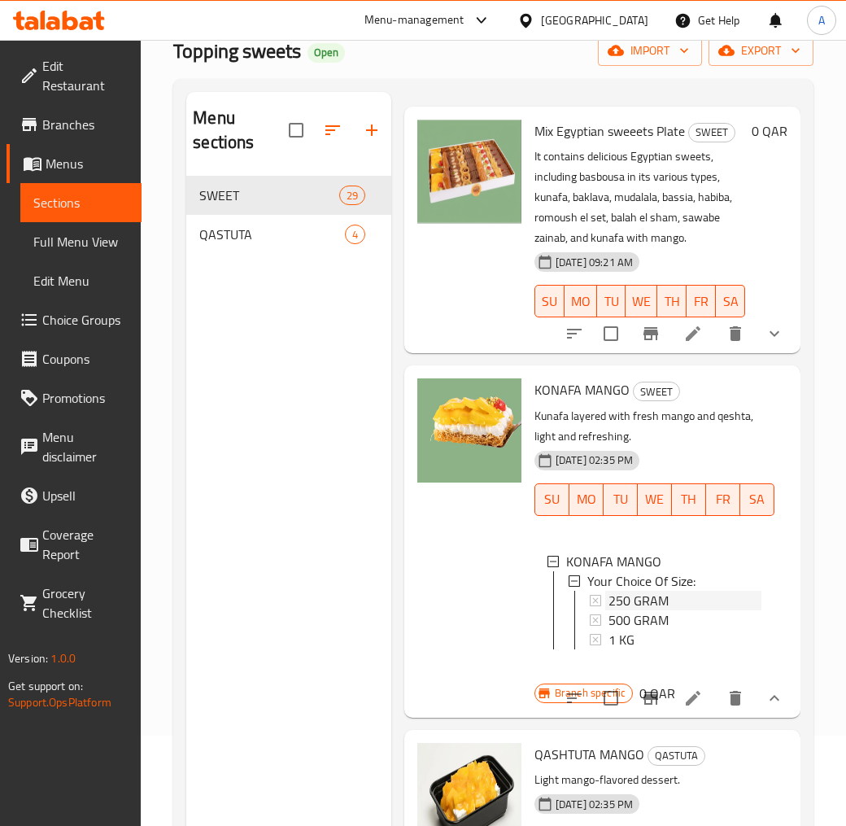
click at [670, 591] on div "250 GRAM" at bounding box center [685, 601] width 153 height 20
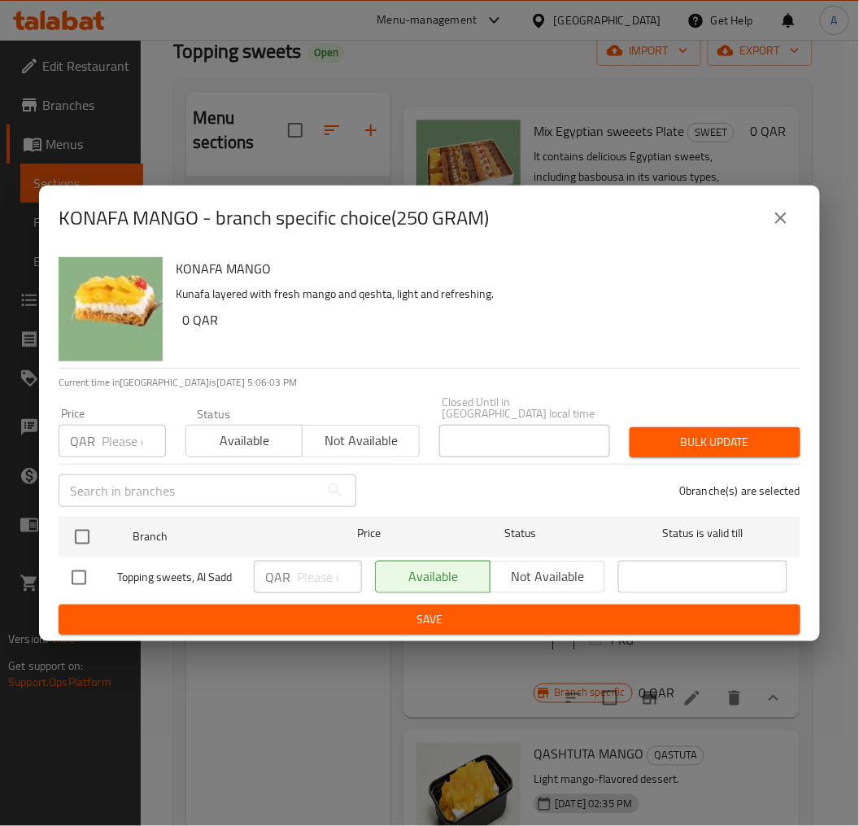
click at [778, 236] on button "close" at bounding box center [781, 218] width 39 height 39
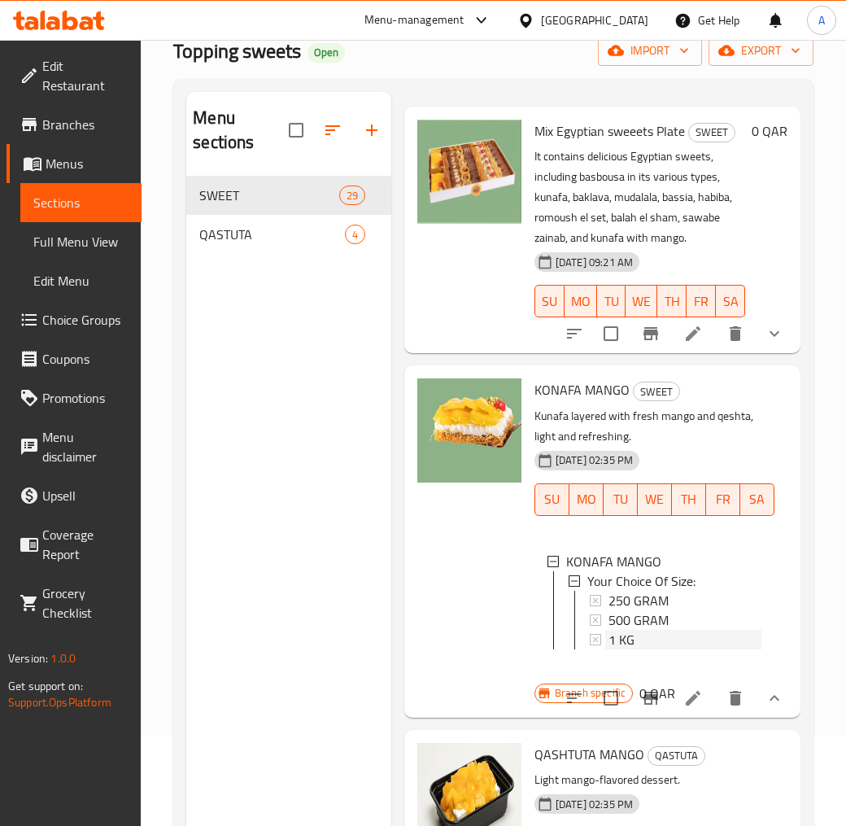
click at [631, 630] on span "1 KG" at bounding box center [622, 640] width 26 height 20
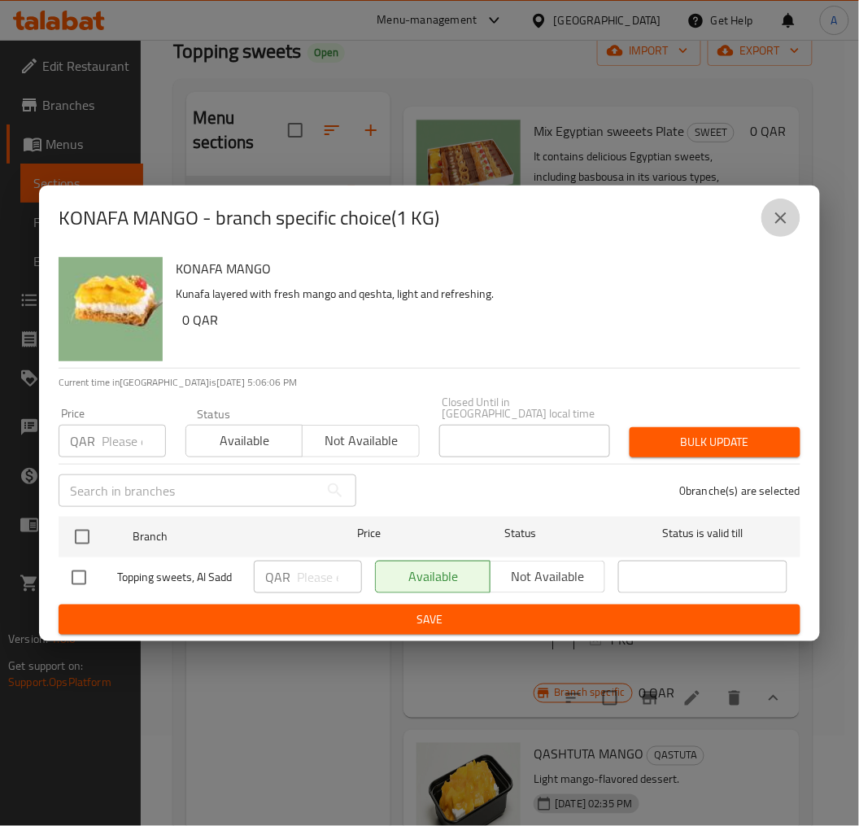
click at [780, 221] on icon "close" at bounding box center [781, 218] width 20 height 20
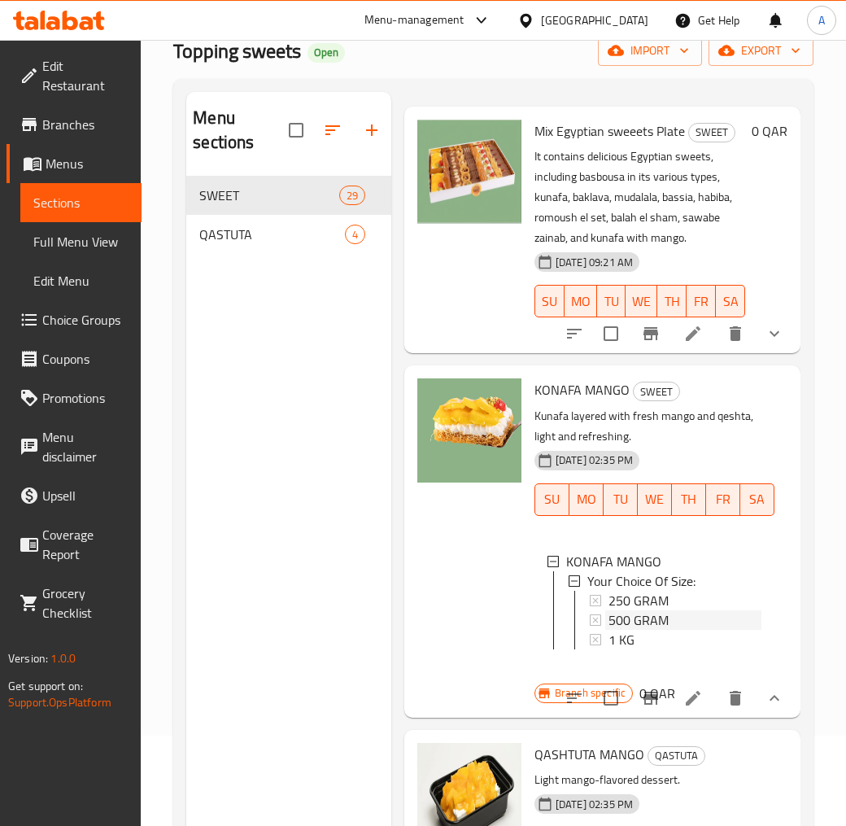
click at [649, 610] on span "500 GRAM" at bounding box center [639, 620] width 60 height 20
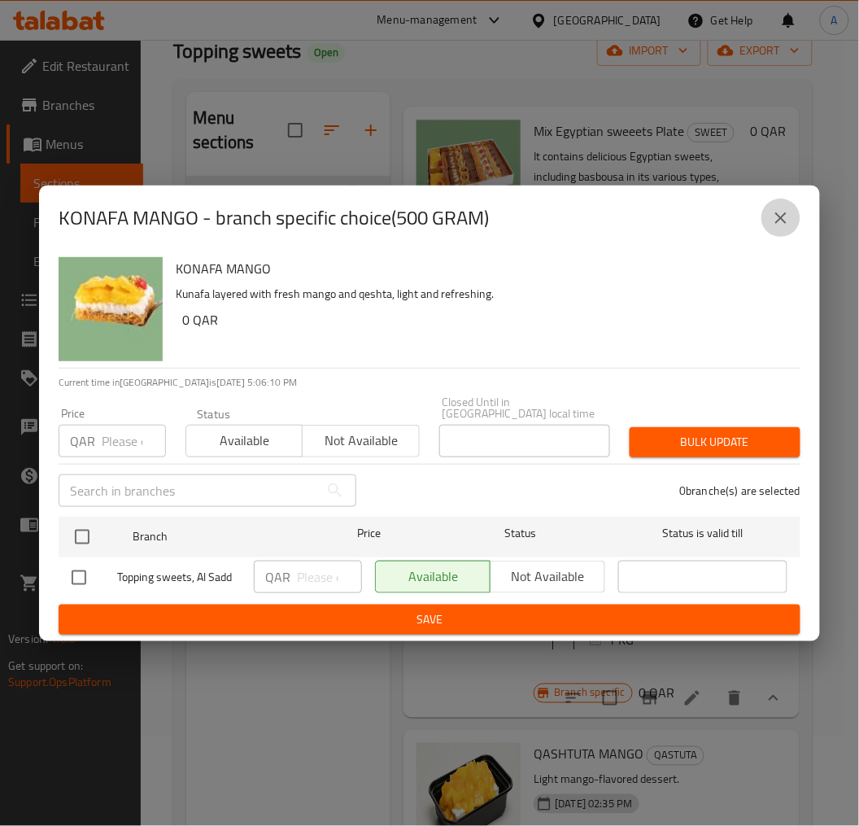
click at [789, 221] on icon "close" at bounding box center [781, 218] width 20 height 20
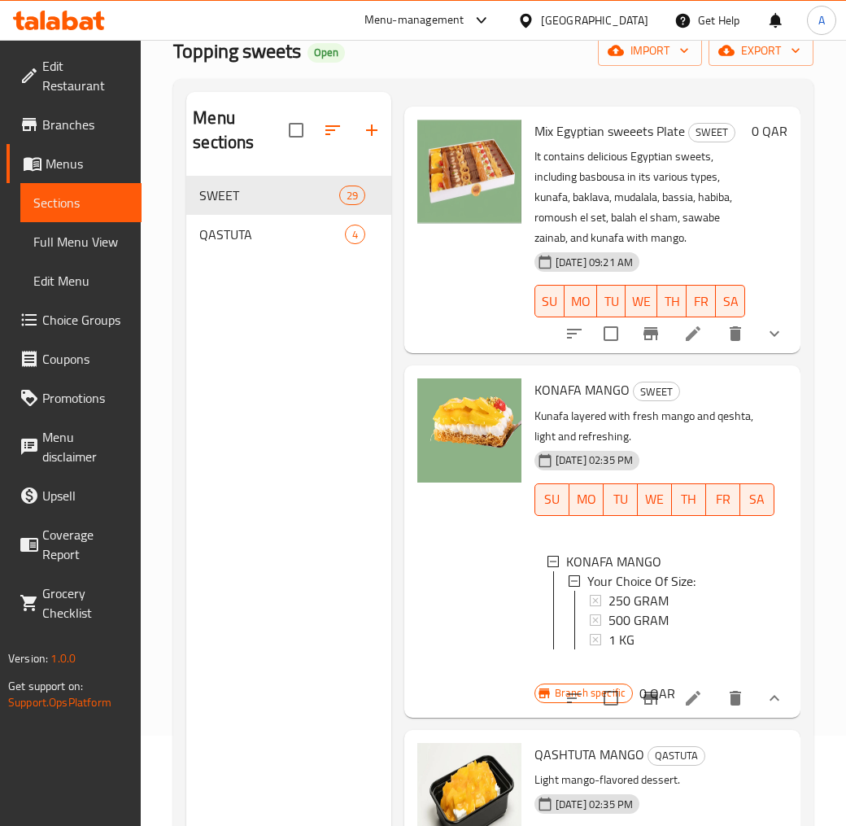
click at [588, 378] on span "KONAFA MANGO" at bounding box center [582, 390] width 95 height 24
click at [368, 321] on div "Menu sections SWEET 29 QASTUTA 4" at bounding box center [288, 505] width 205 height 826
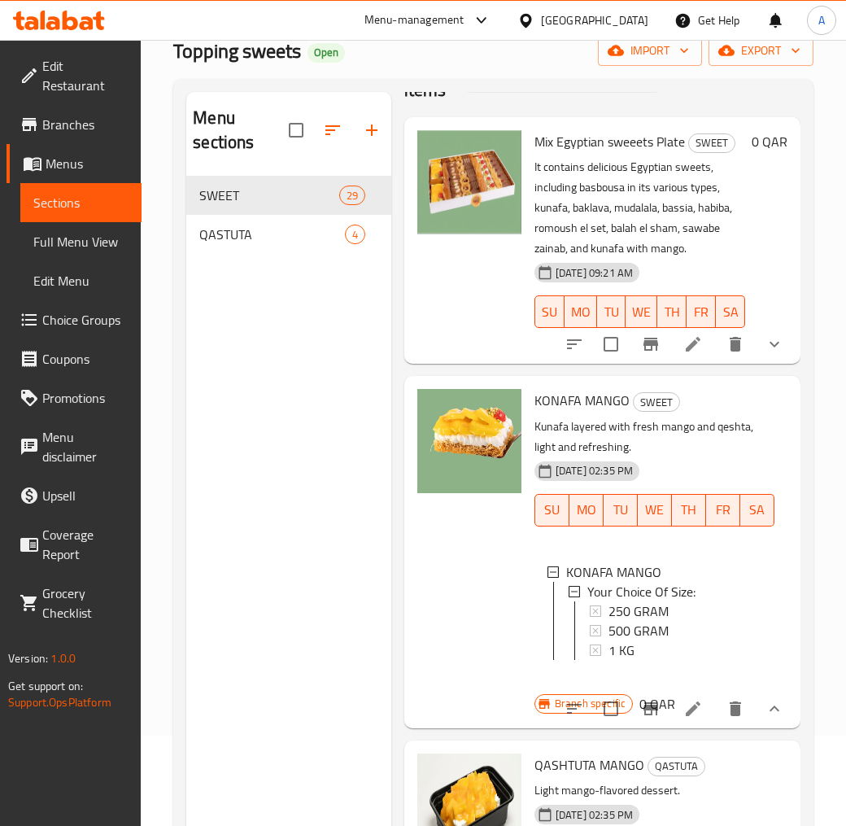
scroll to position [0, 0]
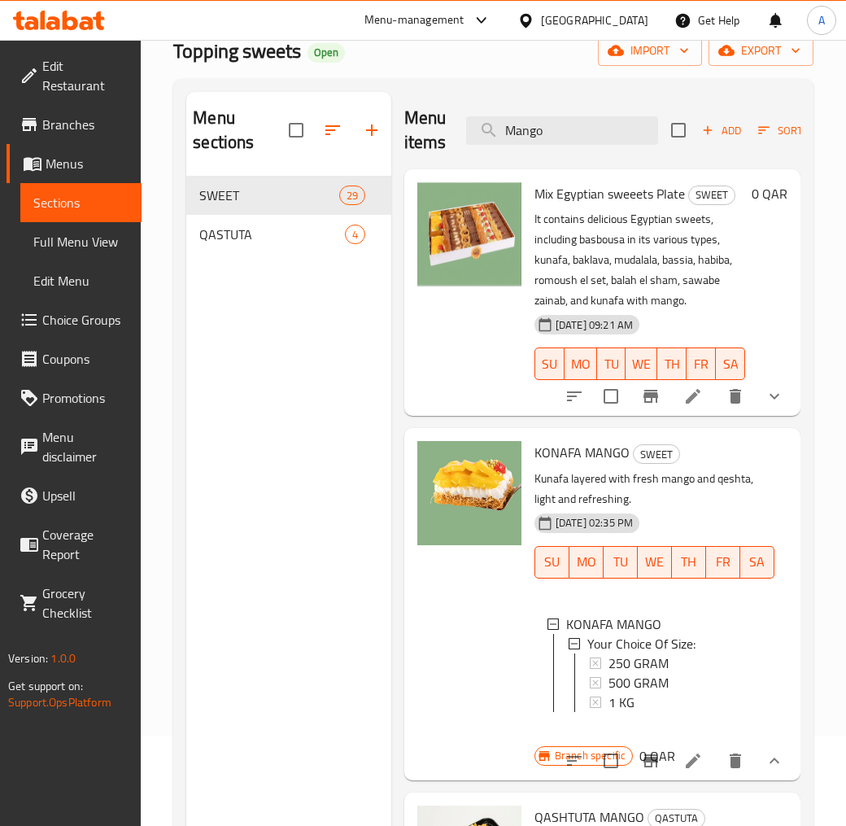
click at [754, 133] on button "Sort" at bounding box center [780, 130] width 53 height 25
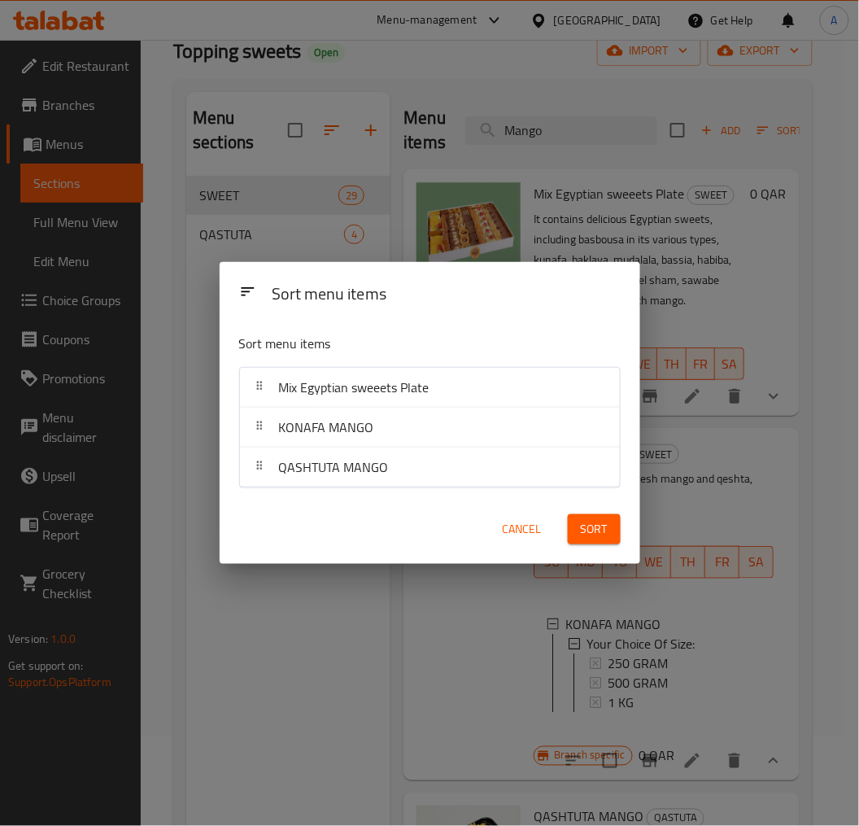
click at [524, 531] on span "Cancel" at bounding box center [522, 529] width 39 height 20
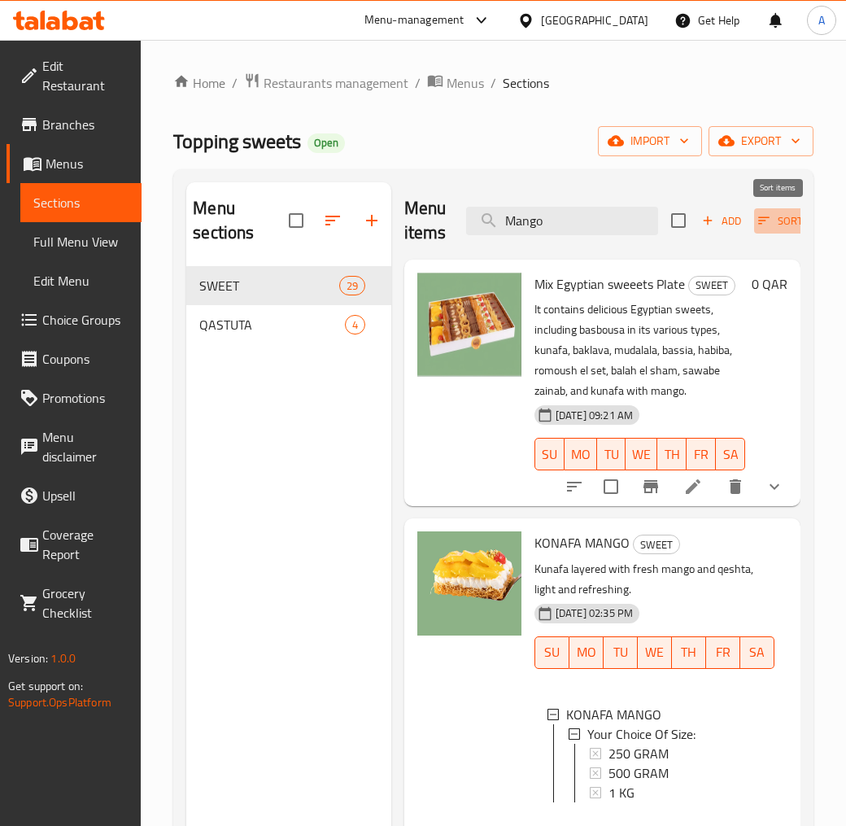
click at [775, 225] on span "Sort" at bounding box center [780, 221] width 45 height 19
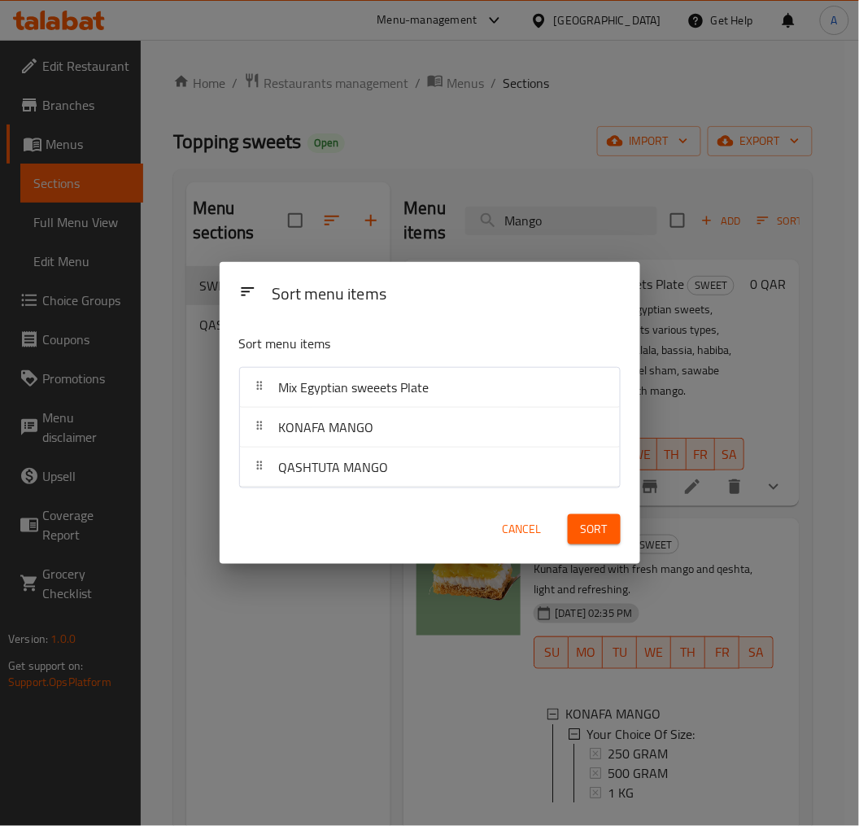
click at [523, 539] on span "Cancel" at bounding box center [522, 529] width 39 height 20
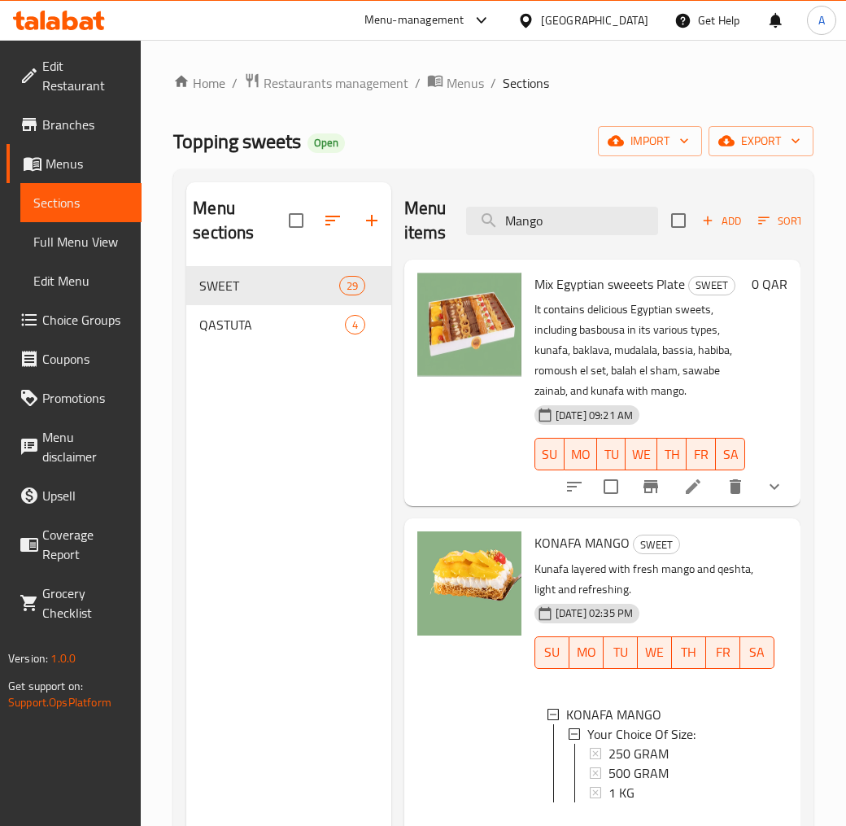
click at [247, 334] on span "QASTUTA" at bounding box center [271, 325] width 145 height 20
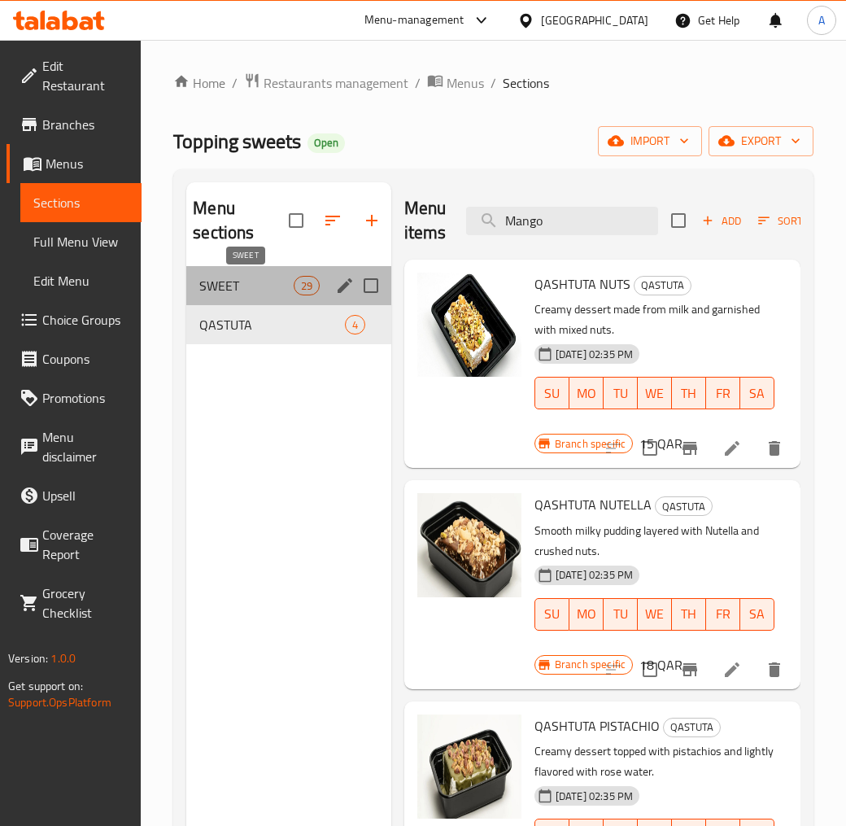
click at [244, 293] on span "SWEET" at bounding box center [246, 286] width 94 height 20
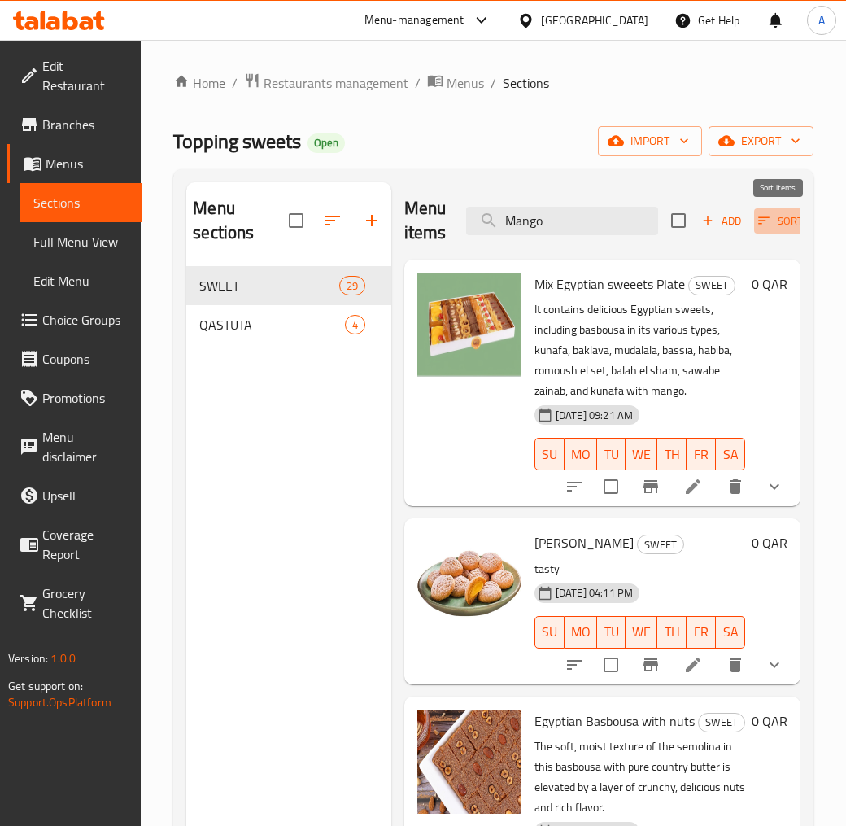
click at [765, 212] on span "Sort" at bounding box center [780, 221] width 45 height 19
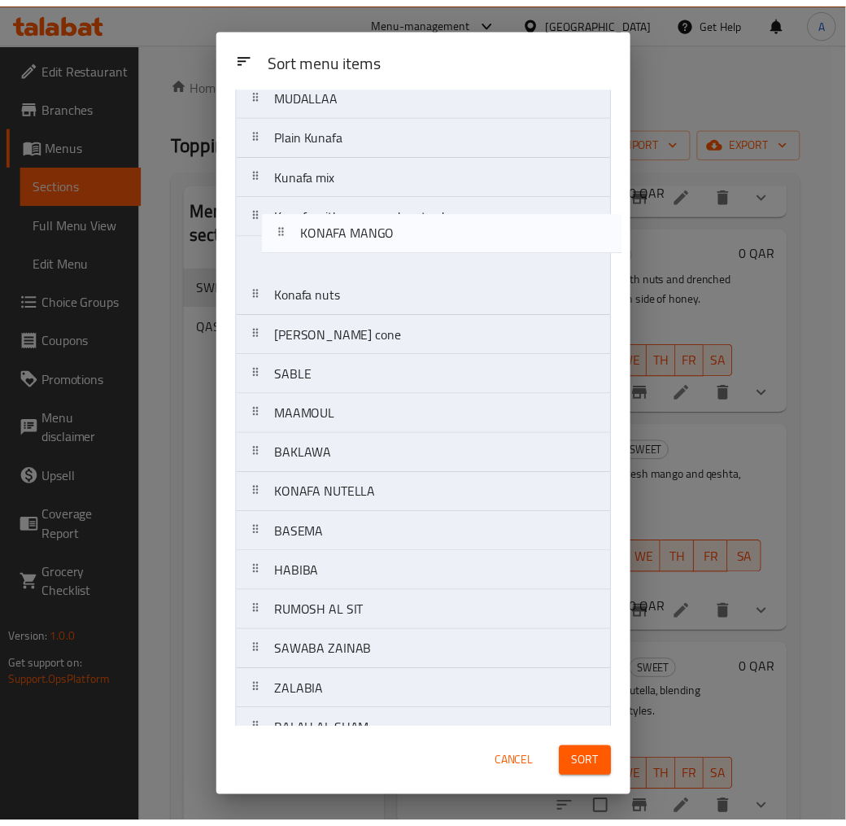
scroll to position [291, 0]
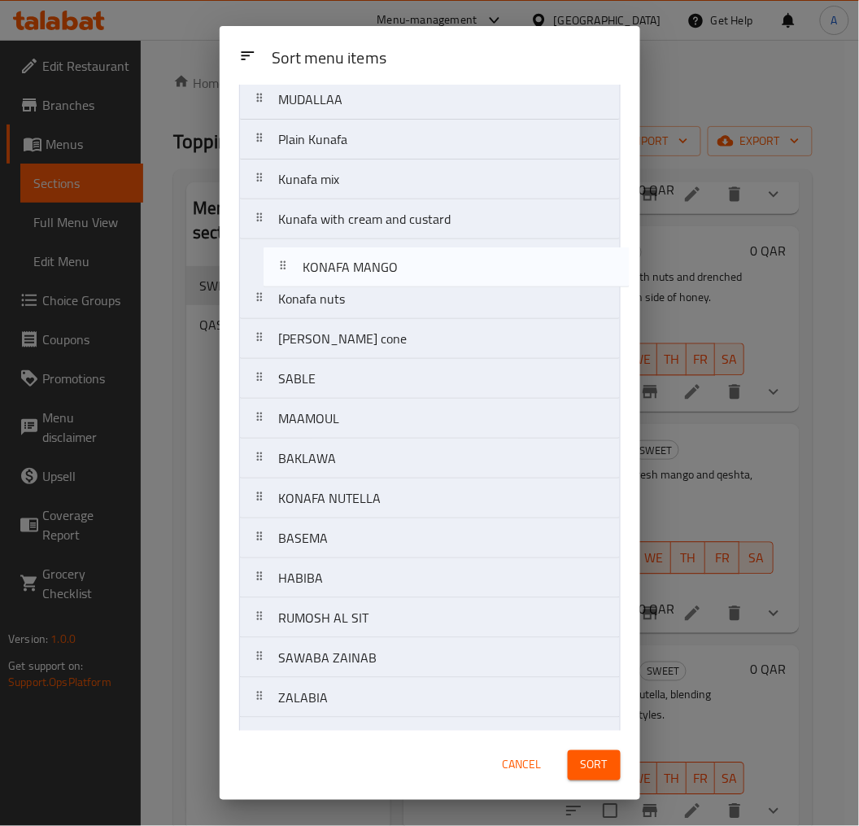
drag, startPoint x: 375, startPoint y: 417, endPoint x: 399, endPoint y: 270, distance: 149.2
click at [399, 270] on nav "Mix Egyptian sweeets Plate KAAK Malban Egyptian Basbousa with nuts Basbousa wit…" at bounding box center [430, 419] width 382 height 1158
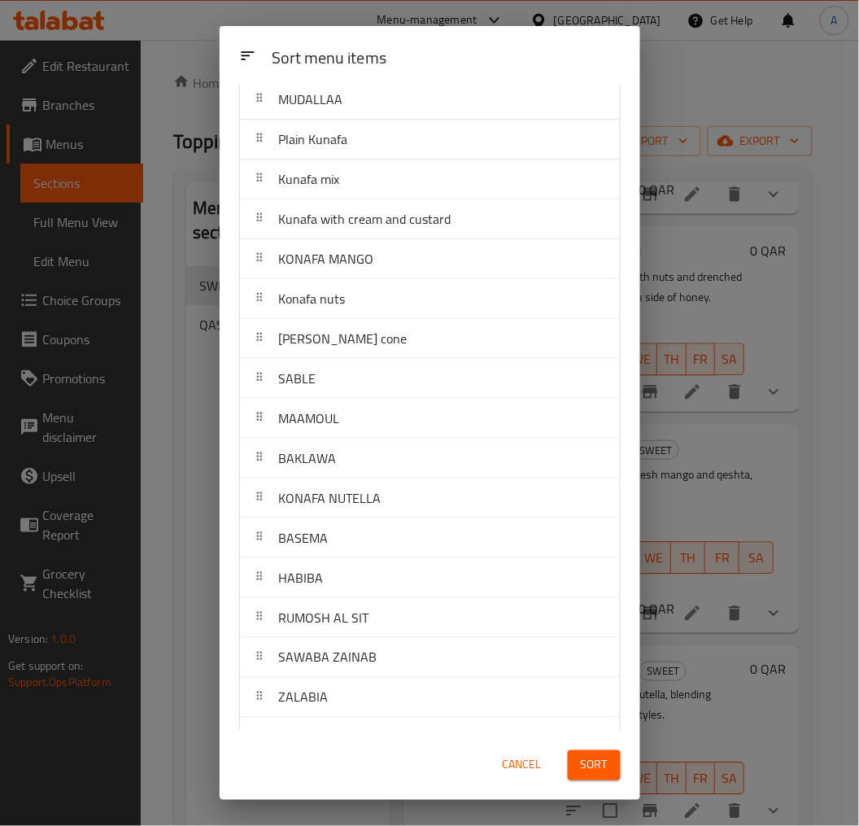
click at [595, 744] on span "Sort" at bounding box center [594, 765] width 27 height 20
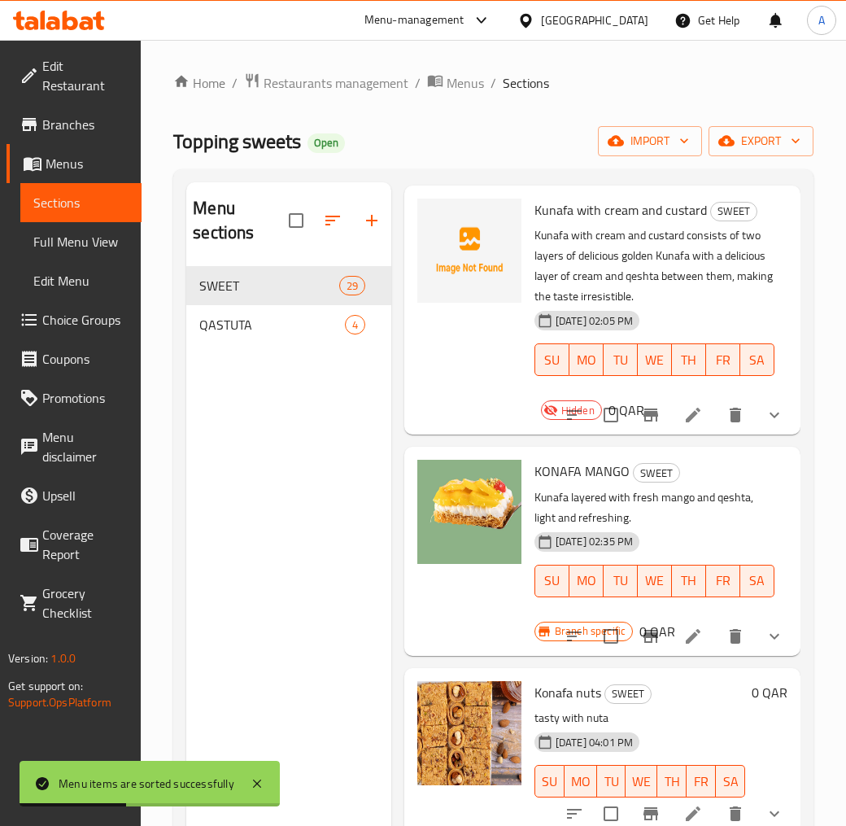
scroll to position [2319, 0]
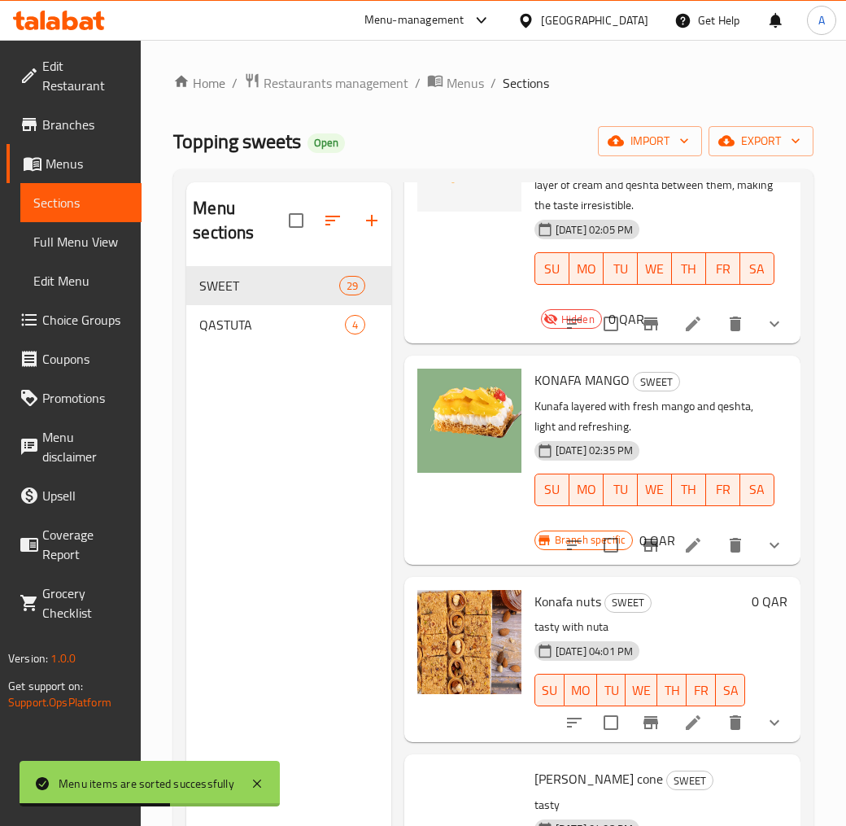
click at [777, 565] on button "show more" at bounding box center [774, 545] width 39 height 39
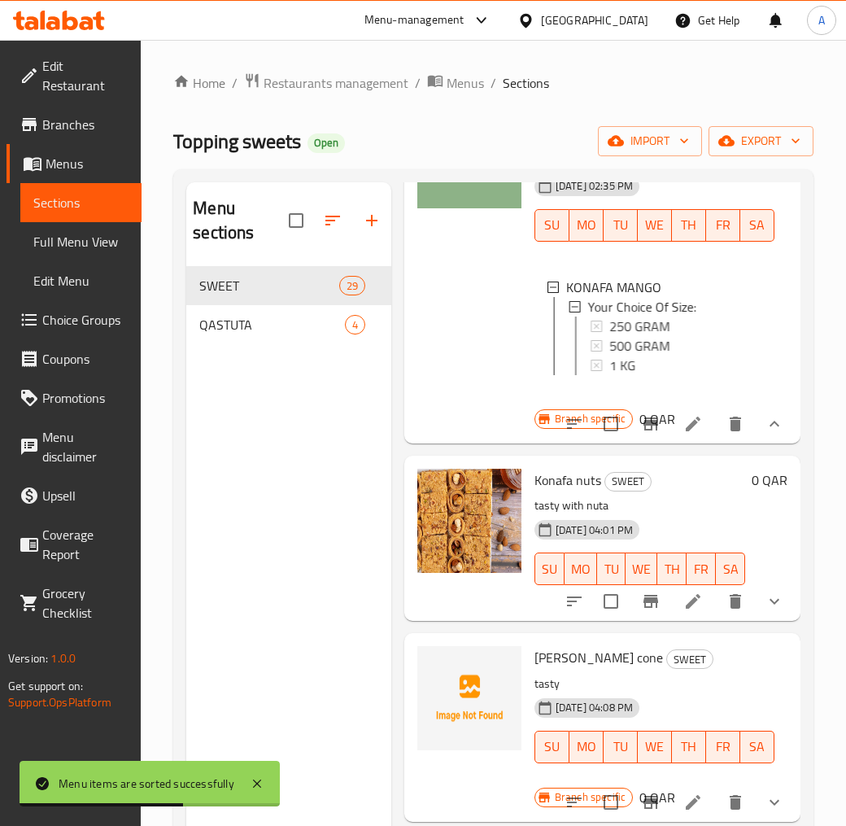
scroll to position [2590, 0]
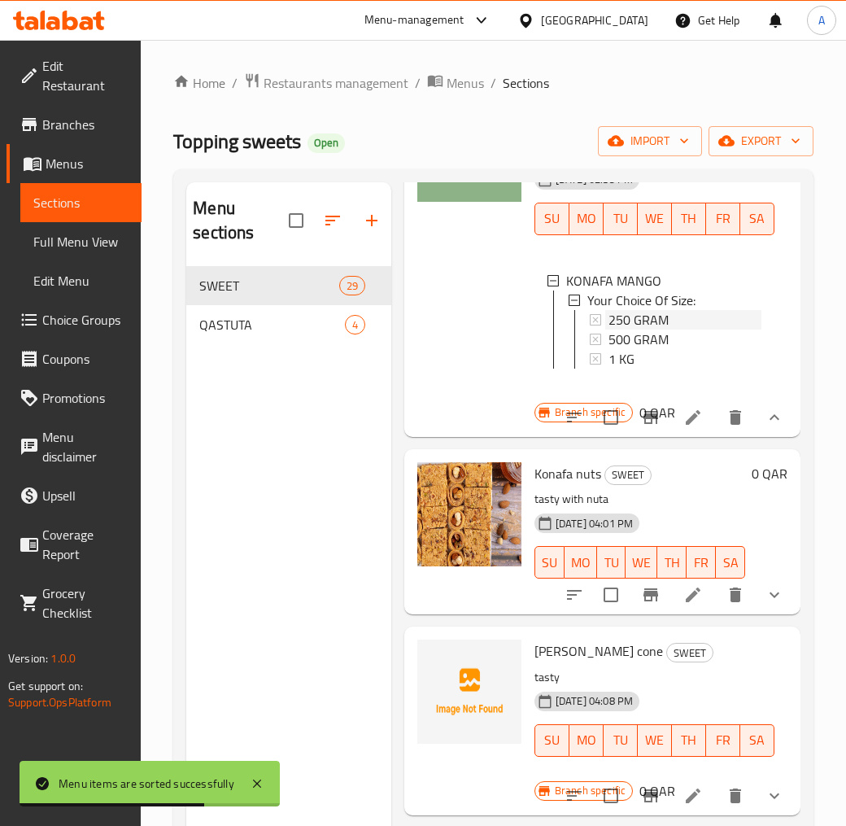
click at [640, 330] on span "250 GRAM" at bounding box center [639, 320] width 60 height 20
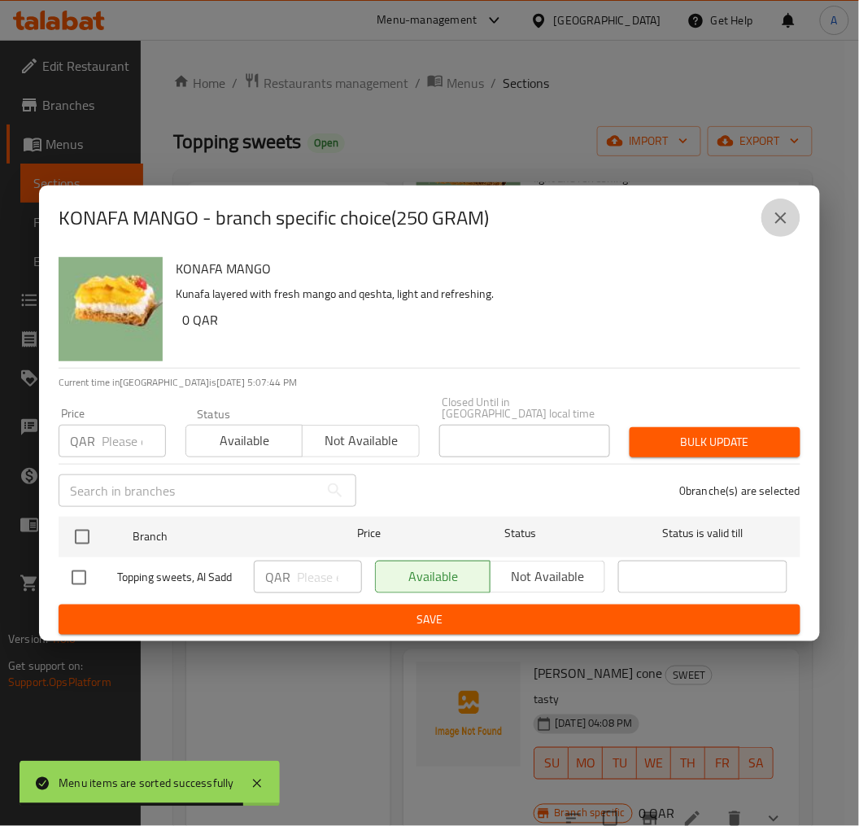
click at [789, 220] on icon "close" at bounding box center [781, 218] width 20 height 20
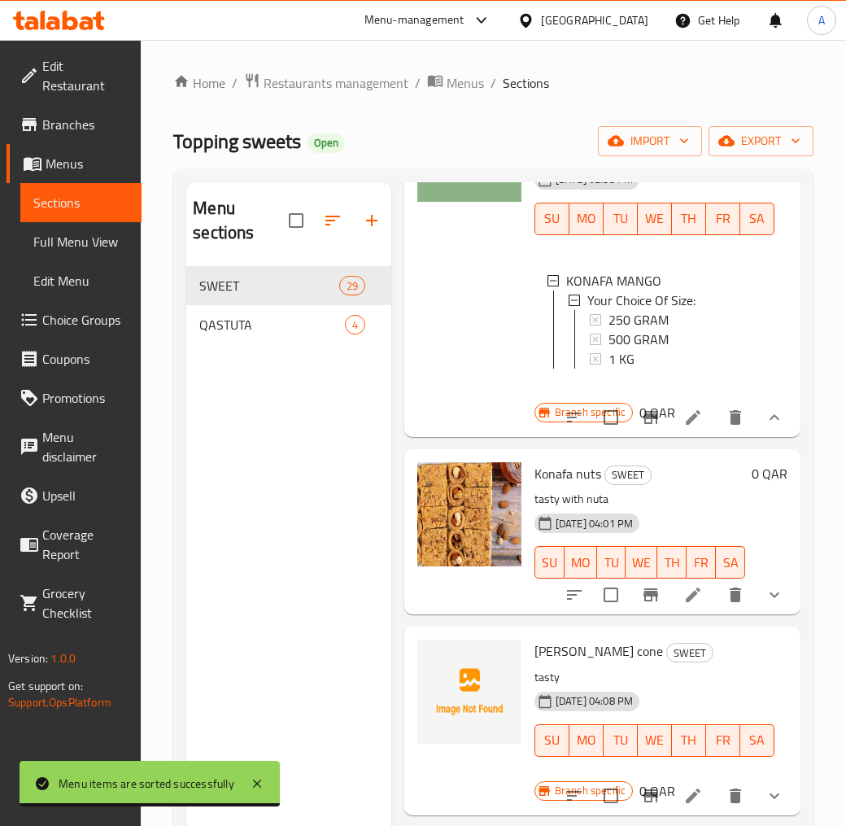
click at [693, 432] on li at bounding box center [693, 417] width 46 height 29
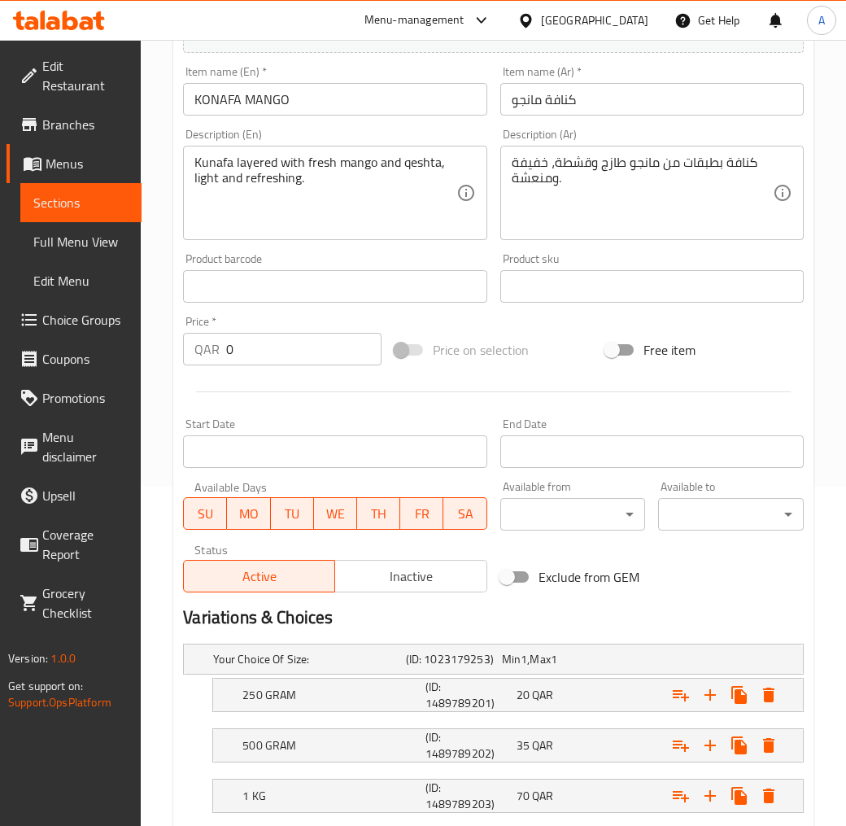
scroll to position [168, 0]
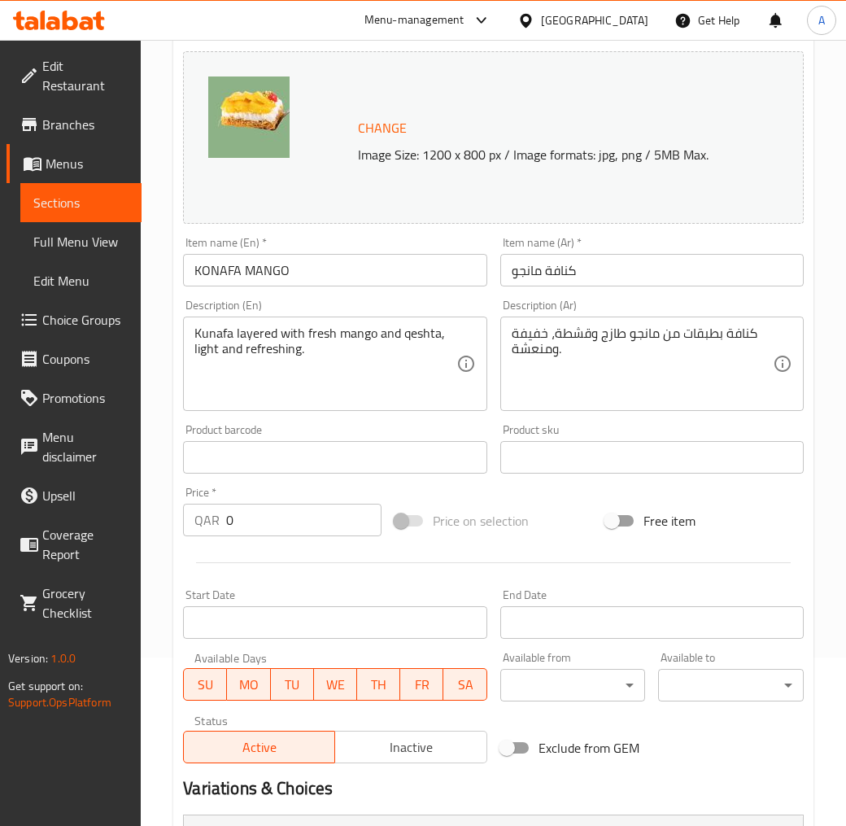
click at [310, 267] on input "KONAFA MANGO" at bounding box center [335, 270] width 304 height 33
paste input "[PERSON_NAME]"
type input "[PERSON_NAME]"
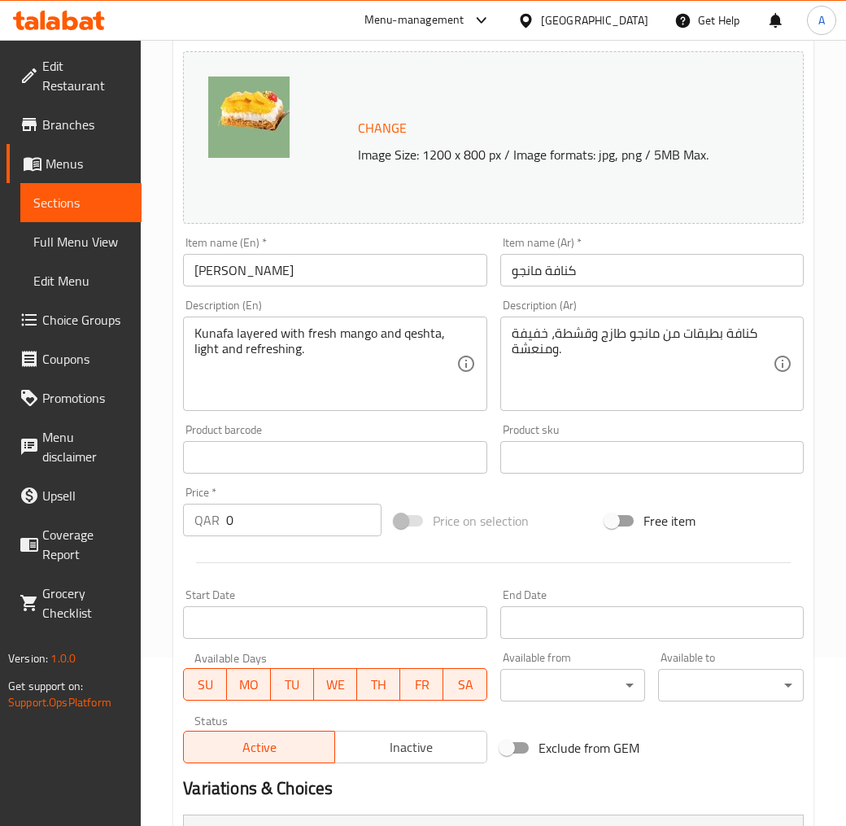
click at [556, 266] on input "كنافة مانجو" at bounding box center [652, 270] width 304 height 33
paste input "الكنافة بالمانجو"
type input "الكنافة بالمانجو"
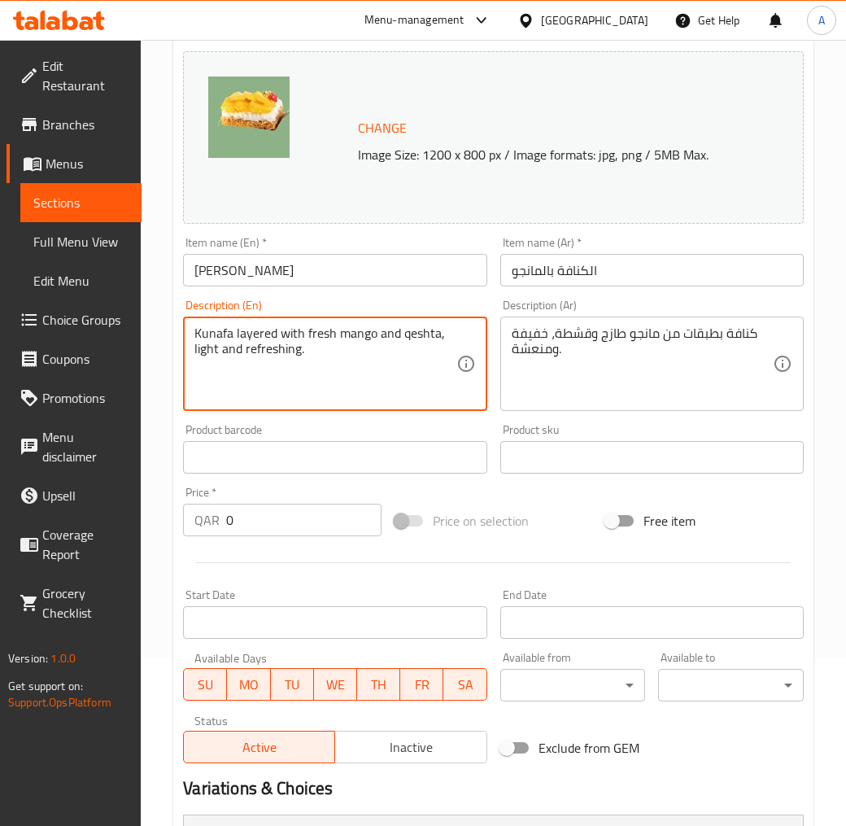
click at [288, 343] on textarea "Kunafa layered with fresh mango and qeshta, light and refreshing." at bounding box center [324, 363] width 261 height 77
paste textarea "Mango Kunafa is a perfect combination of the crunch of golden Kunafa with ghee …"
type textarea "Mango Kunafa is a perfect combination of the crunch of golden Kunafa with ghee …"
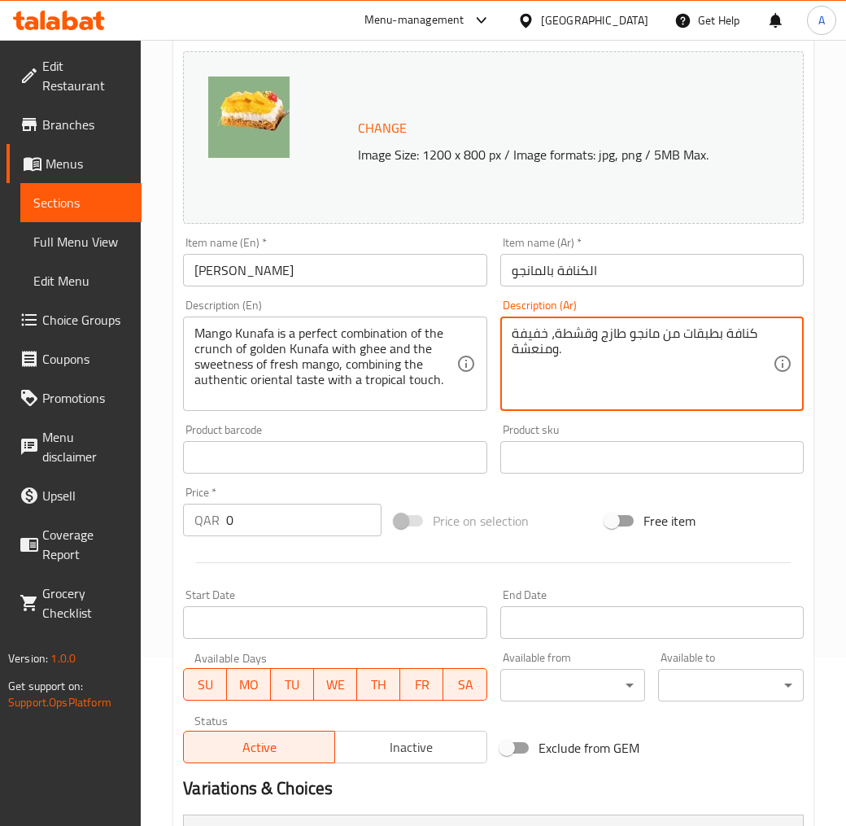
click at [592, 337] on textarea "كنافة بطبقات من مانجو طازج وقشطة، خفيفة ومنعشة." at bounding box center [642, 363] width 261 height 77
paste textarea "الكنافة بالمانجو هى مزيج مثالى بين قرمشة الكنافة الزهبية بالسمن الحيوانى و حلاو…"
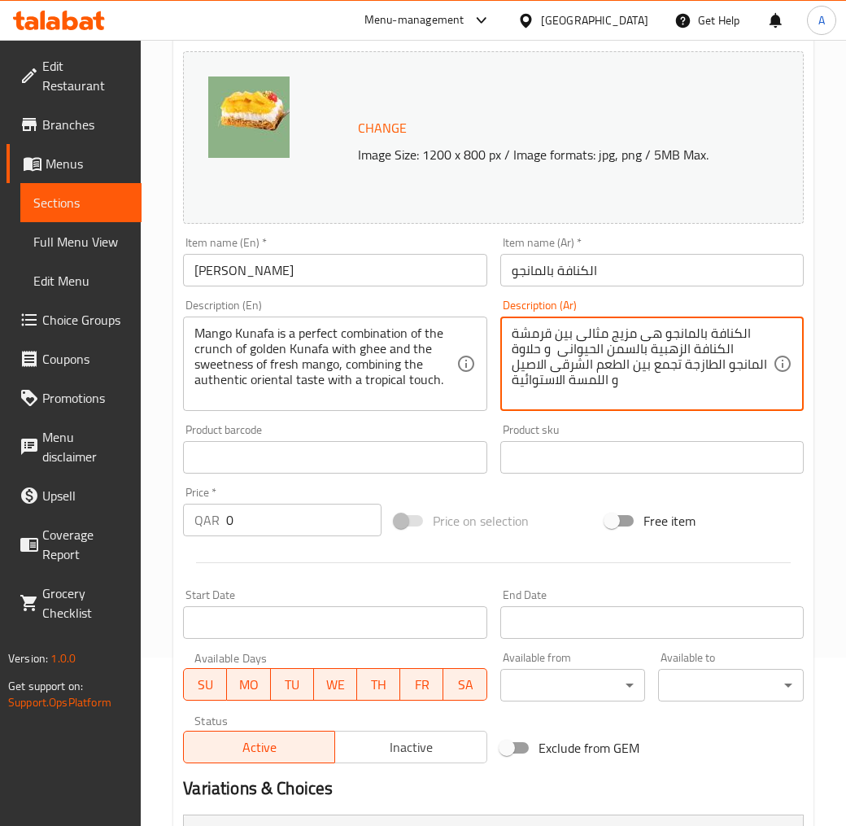
type textarea "الكنافة بالمانجو هى مزيج مثالى بين قرمشة الكنافة الزهبية بالسمن الحيوانى و حلاو…"
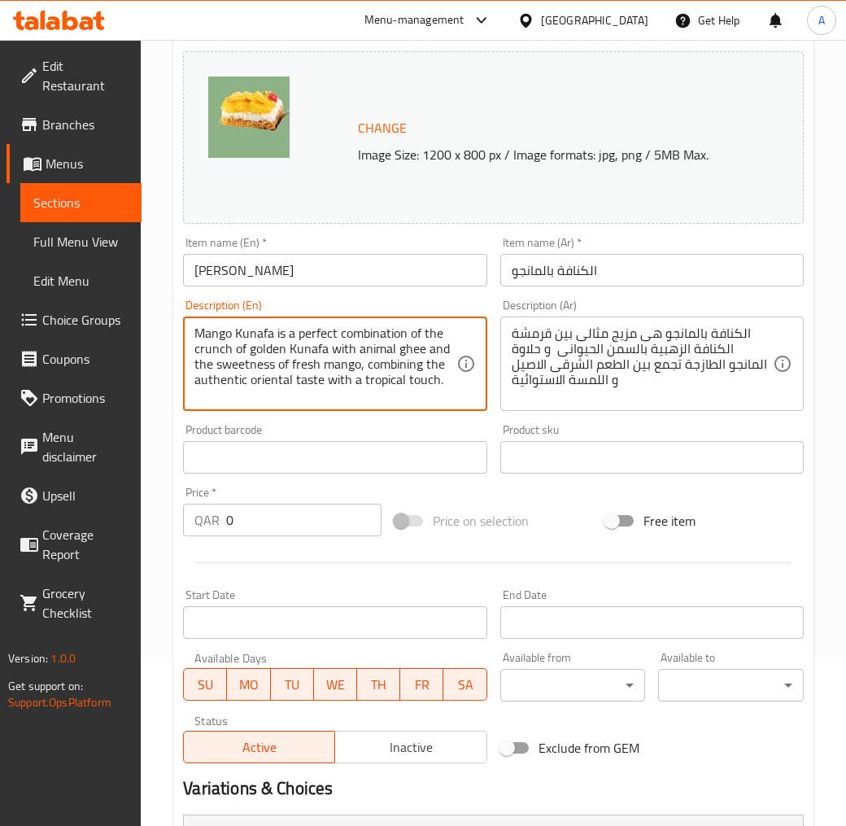
click at [411, 366] on textarea "Mango Kunafa is a perfect combination of the crunch of golden Kunafa with anima…" at bounding box center [324, 363] width 261 height 77
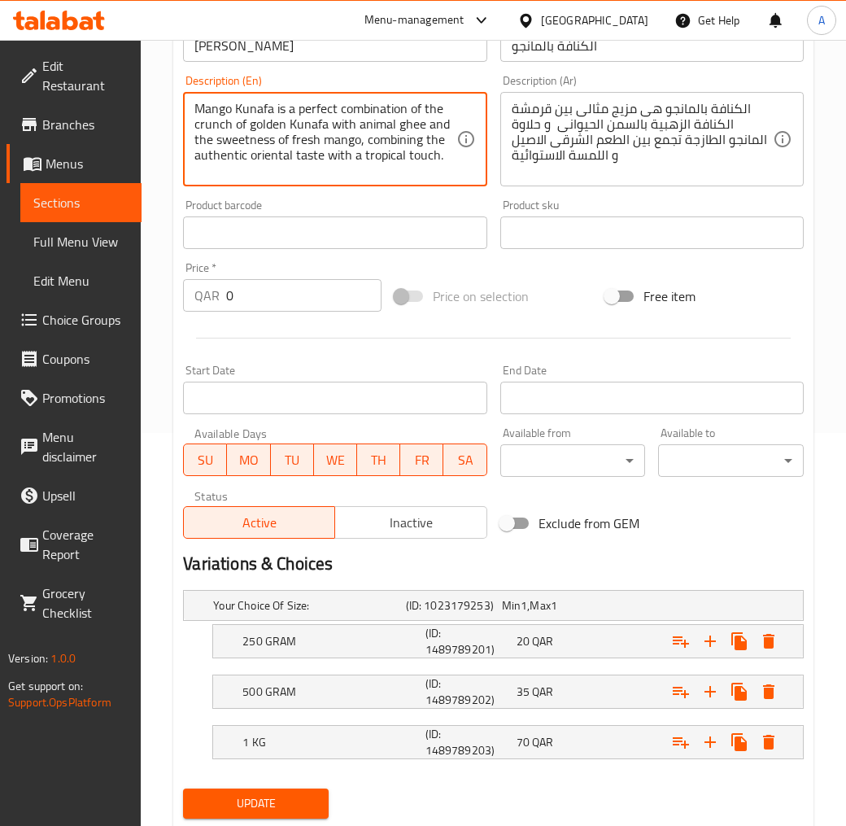
scroll to position [440, 0]
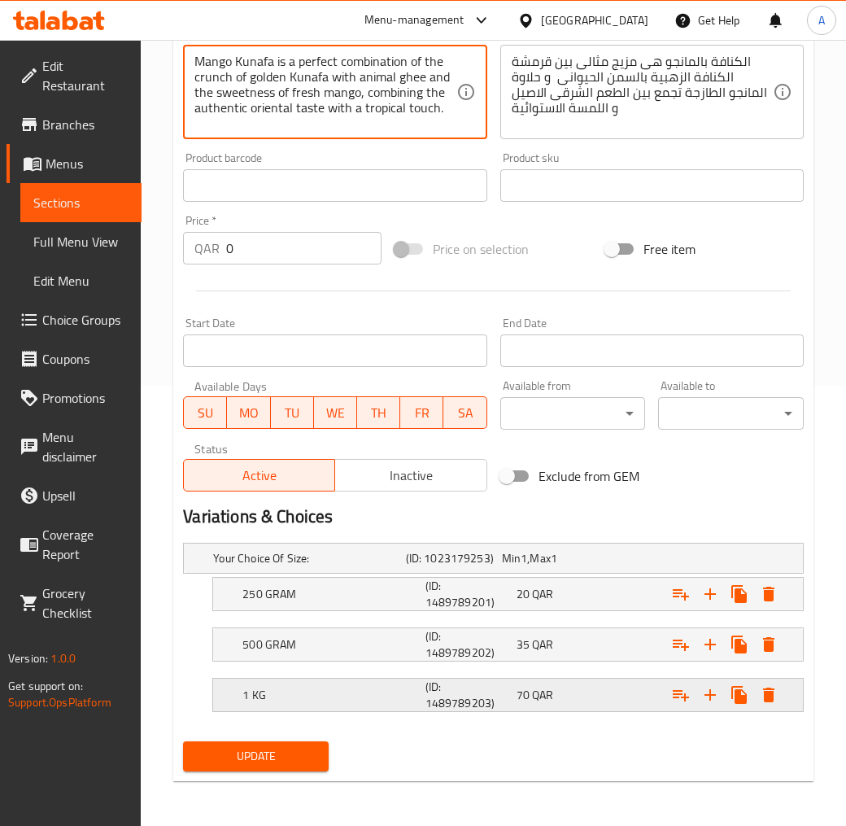
type textarea "Mango Kunafa is a perfect combination of the crunch of golden Kunafa with anima…"
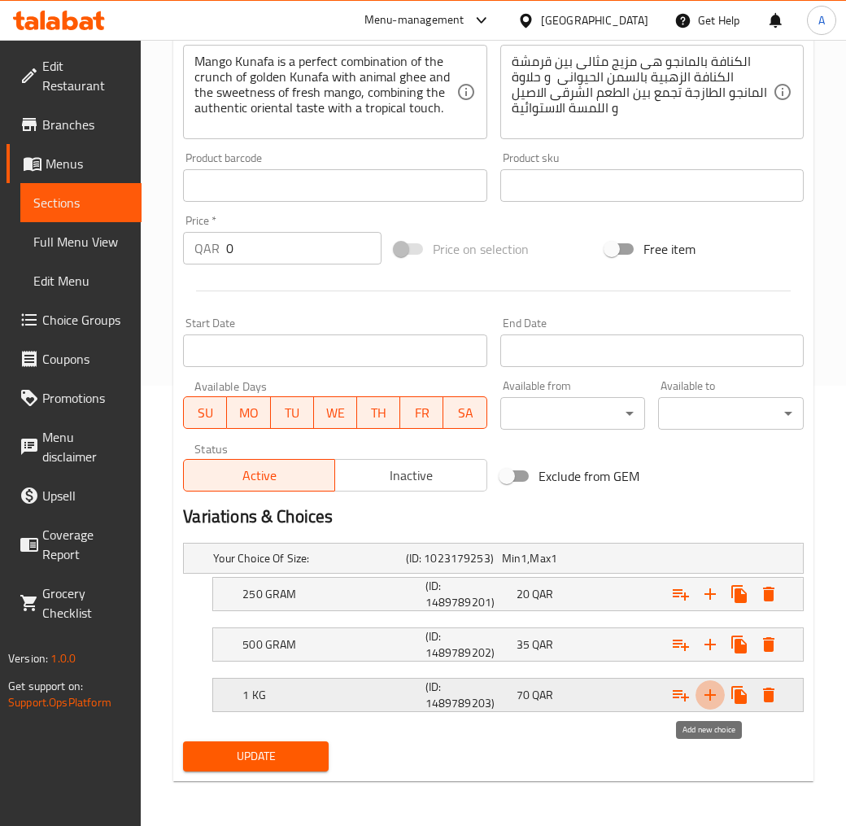
click at [714, 685] on icon "Expand" at bounding box center [711, 695] width 20 height 20
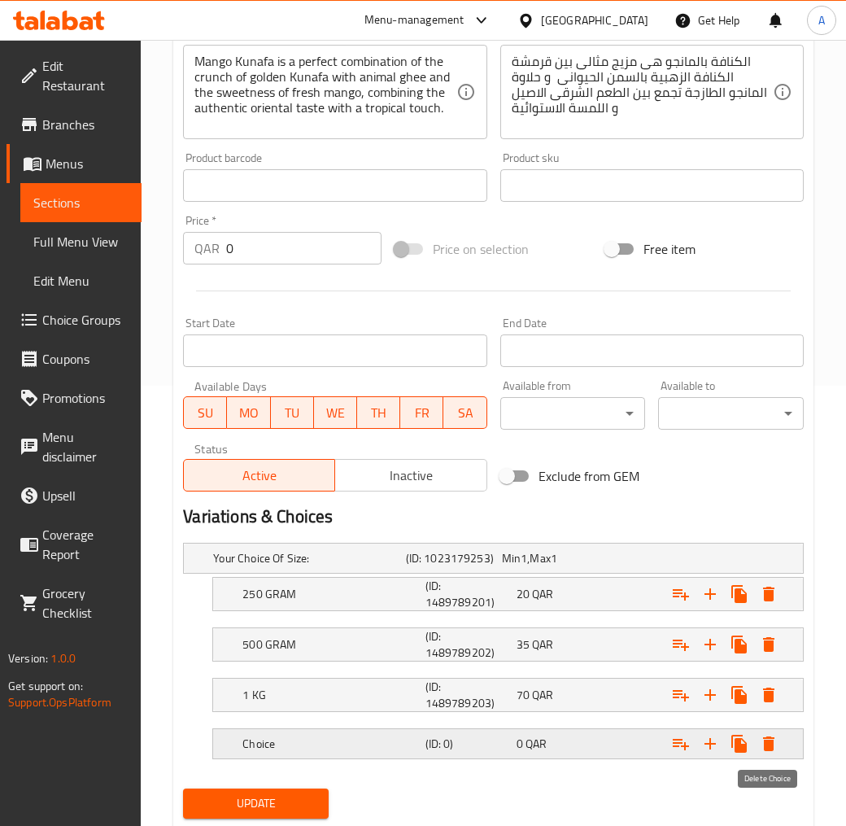
click at [762, 743] on icon "Expand" at bounding box center [769, 744] width 20 height 20
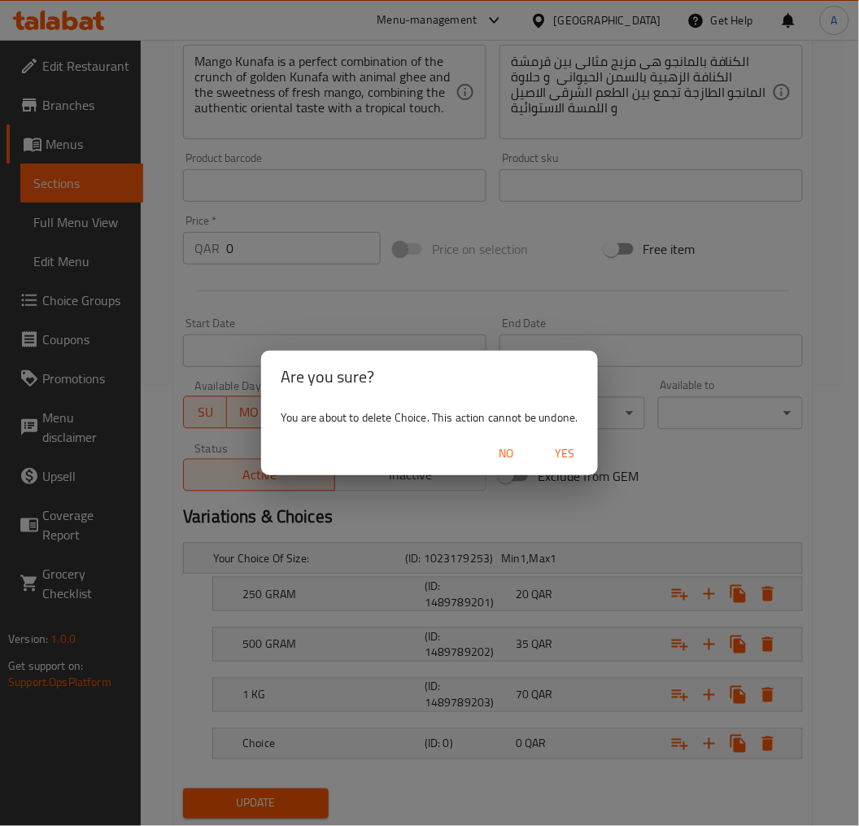
click at [508, 450] on span "No" at bounding box center [506, 453] width 39 height 20
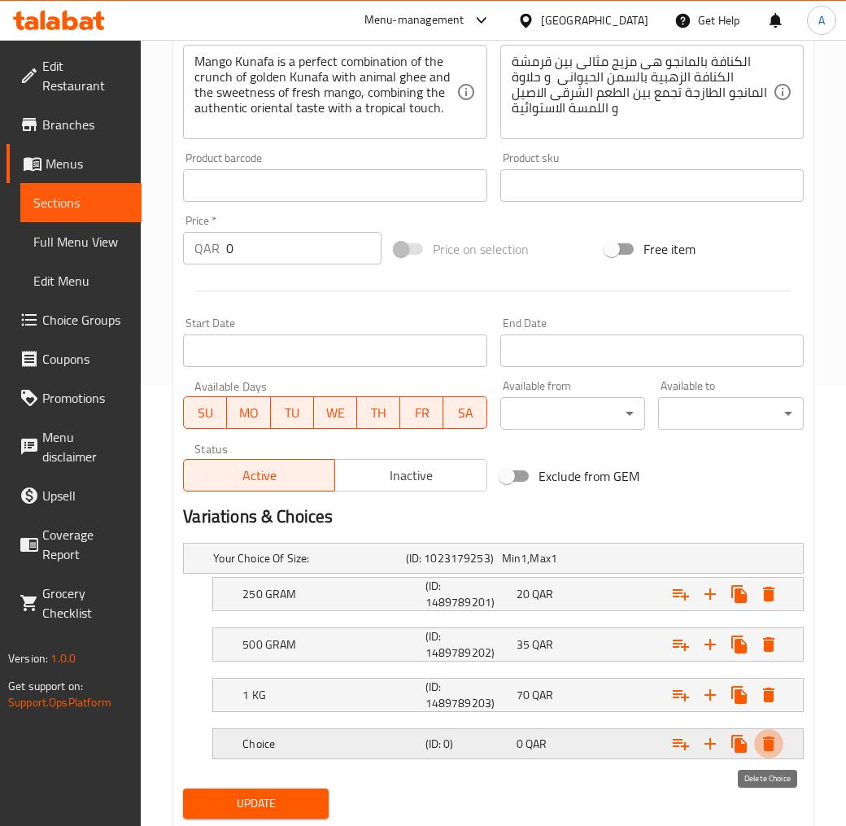
click at [763, 744] on icon "Expand" at bounding box center [768, 743] width 11 height 15
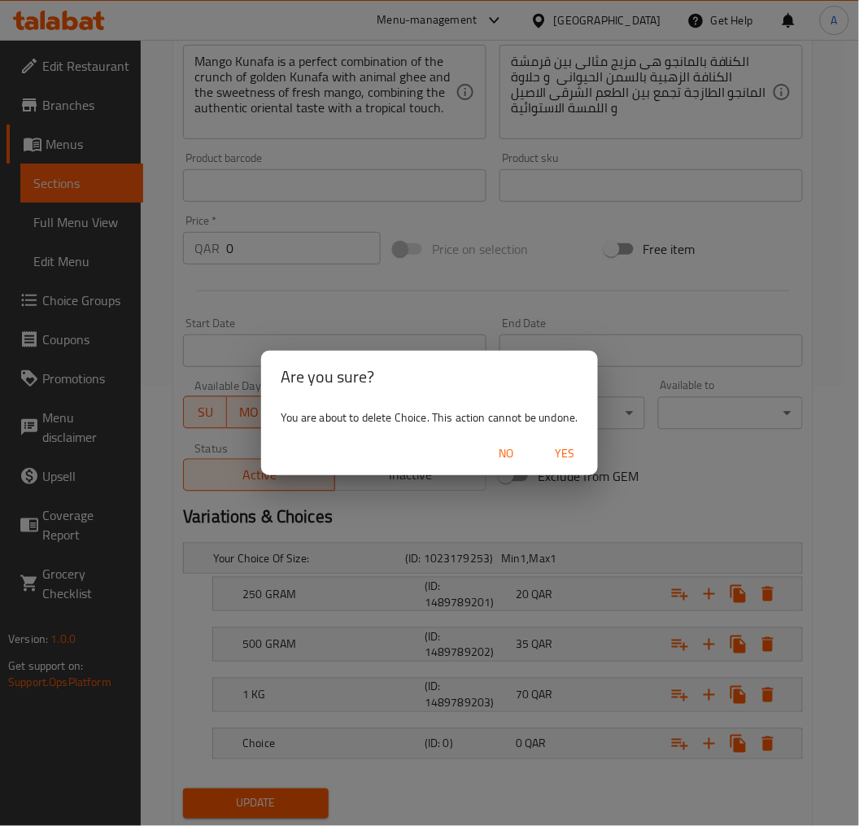
click at [561, 456] on span "Yes" at bounding box center [565, 453] width 39 height 20
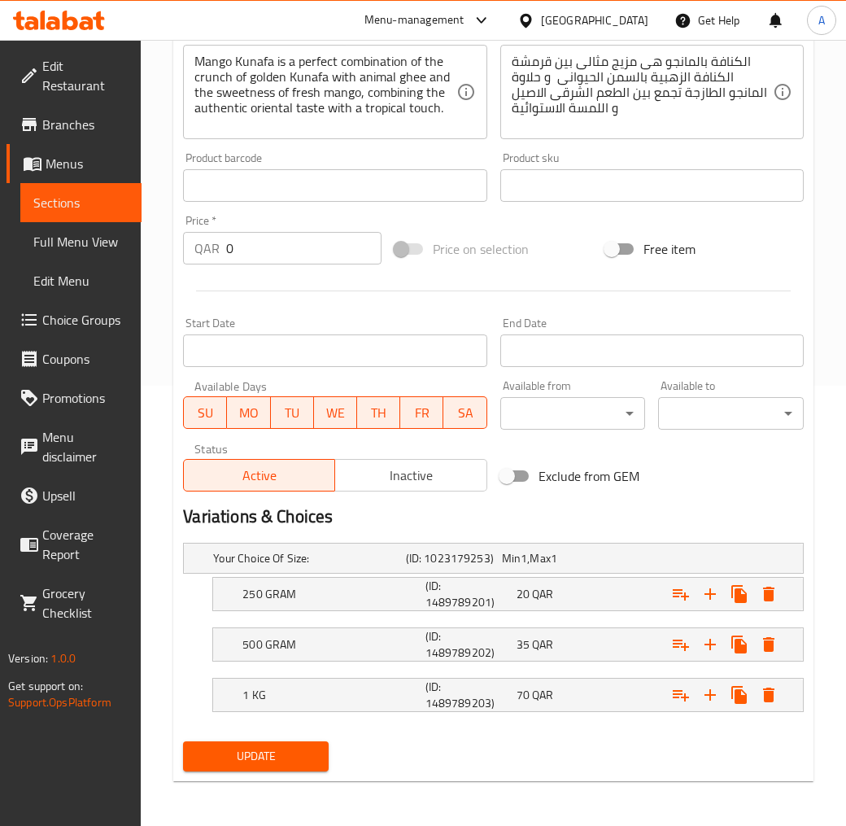
click at [288, 743] on button "Update" at bounding box center [256, 756] width 146 height 30
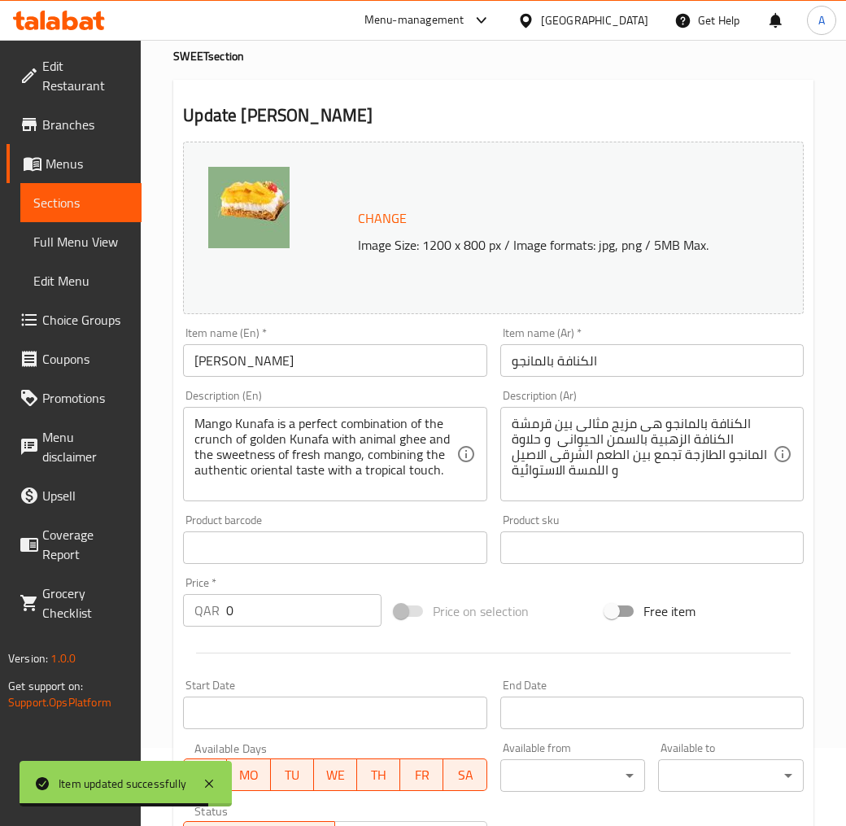
scroll to position [0, 0]
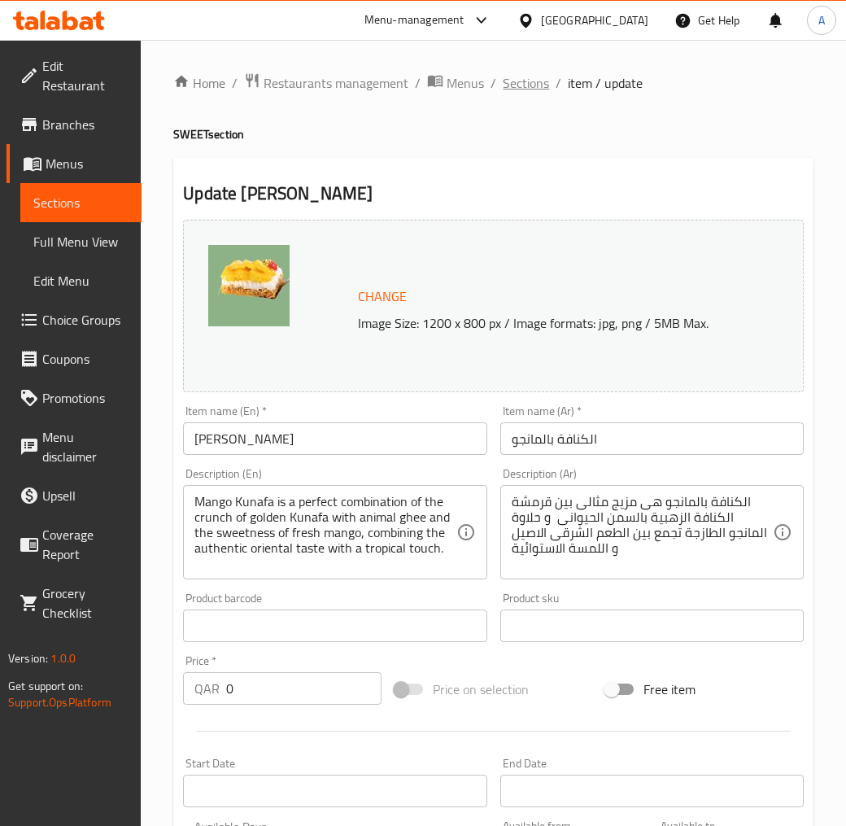
click at [519, 81] on span "Sections" at bounding box center [526, 83] width 46 height 20
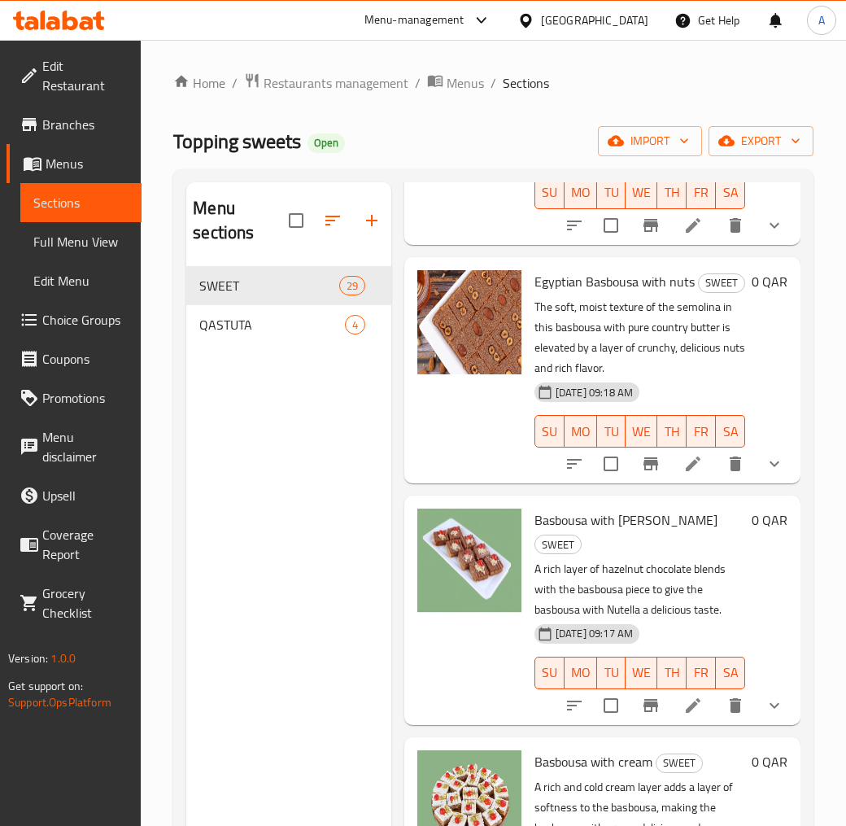
scroll to position [3512, 0]
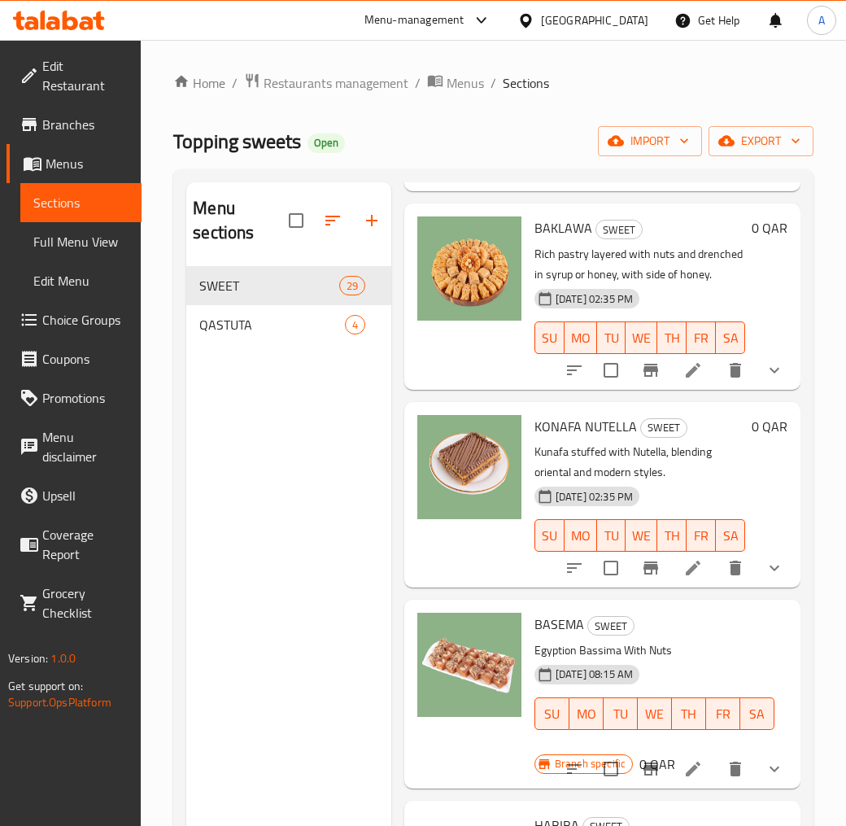
click at [570, 574] on div "KONAFA NUTELLA SWEET Kunafa stuffed with Nutella, blending oriental and modern …" at bounding box center [640, 494] width 224 height 173
click at [571, 439] on span "KONAFA NUTELLA" at bounding box center [586, 426] width 103 height 24
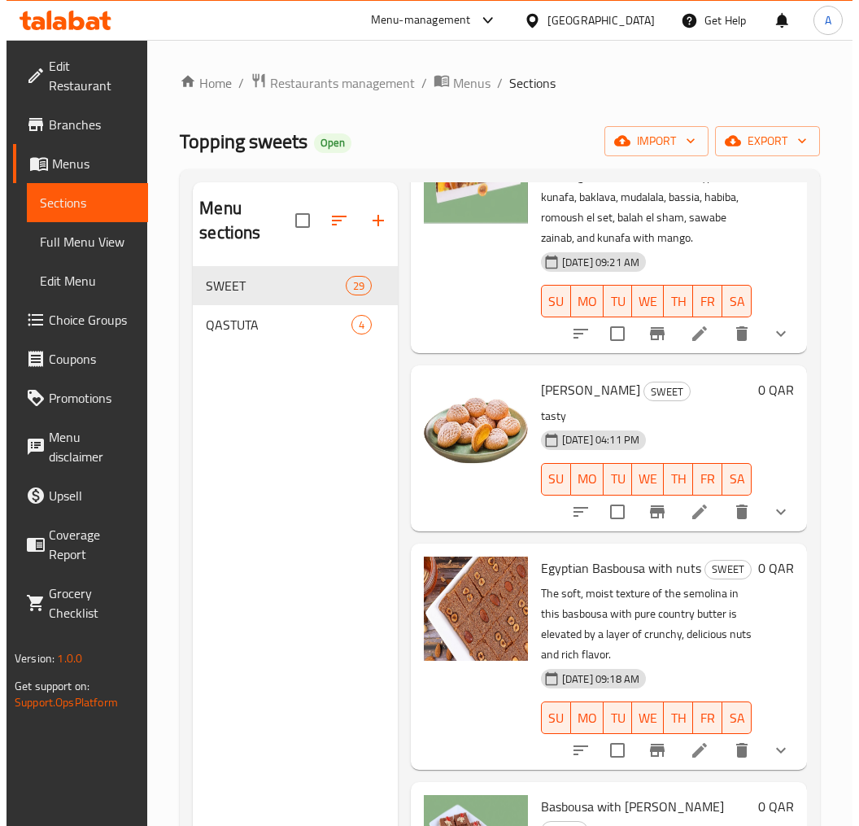
scroll to position [0, 0]
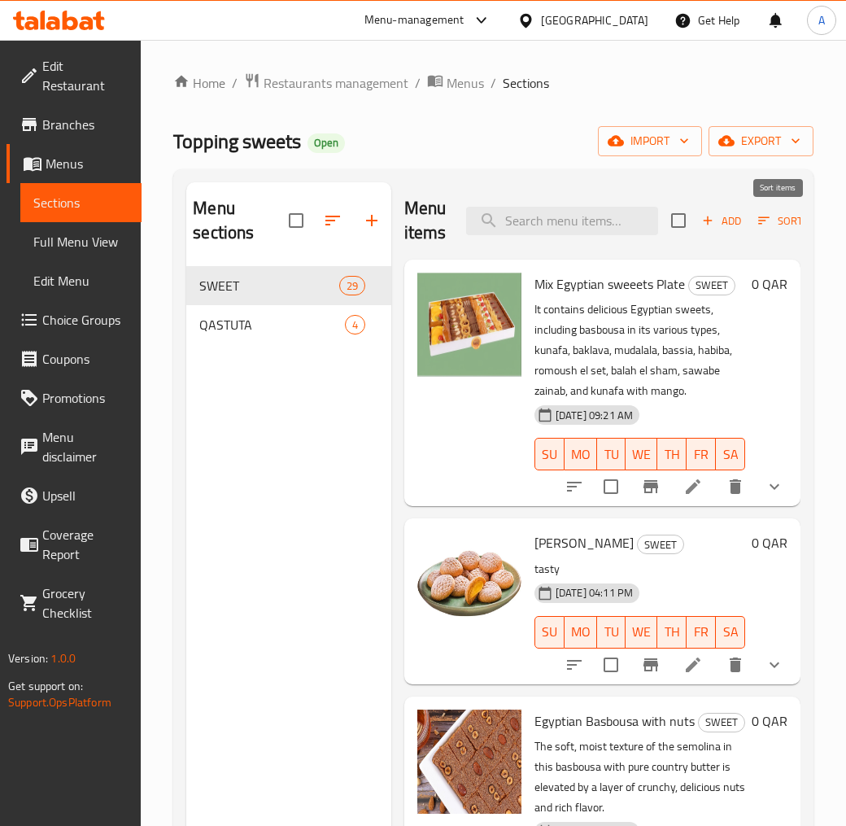
click at [760, 233] on button "Sort" at bounding box center [780, 220] width 53 height 25
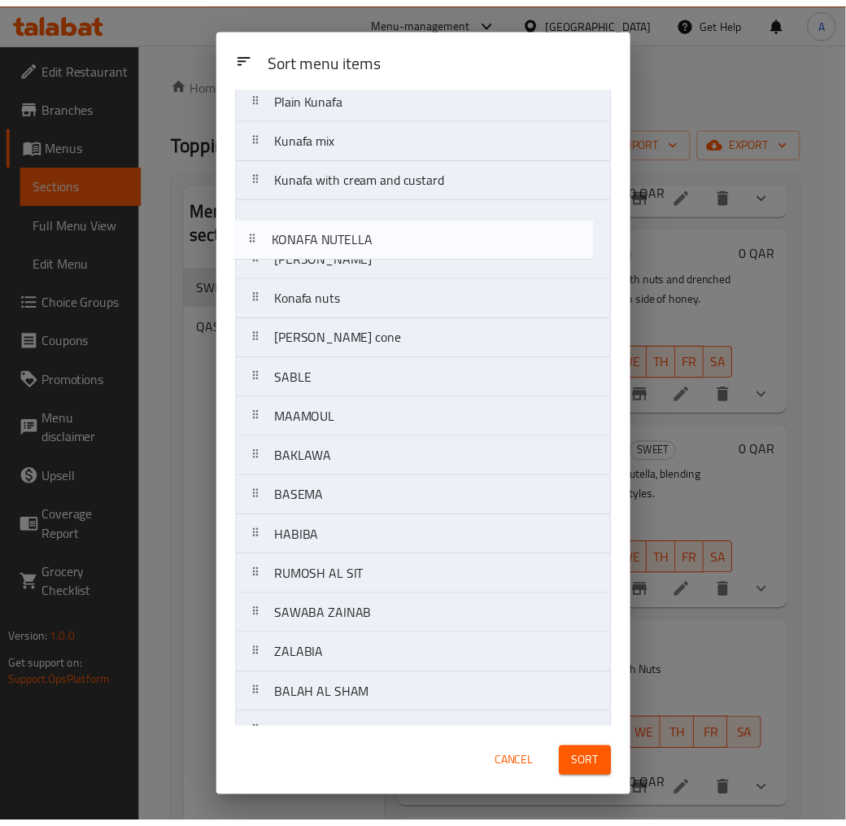
scroll to position [330, 0]
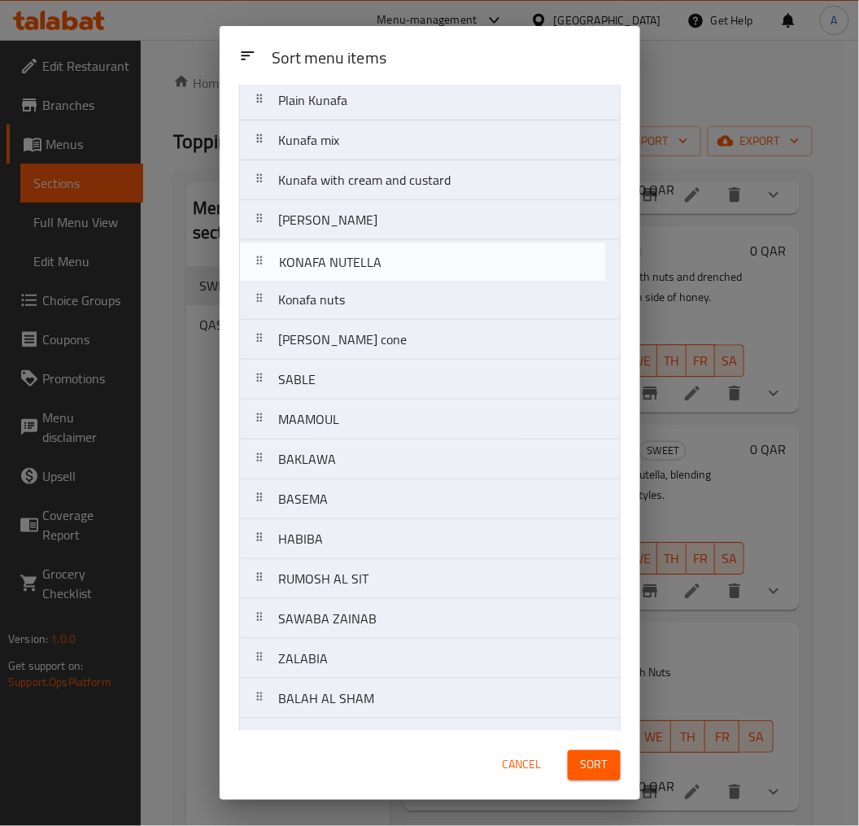
drag, startPoint x: 376, startPoint y: 417, endPoint x: 375, endPoint y: 265, distance: 151.3
click at [375, 265] on nav "Mix Egyptian sweeets Plate KAAK Malban Egyptian Basbousa with nuts Basbousa wit…" at bounding box center [430, 380] width 382 height 1158
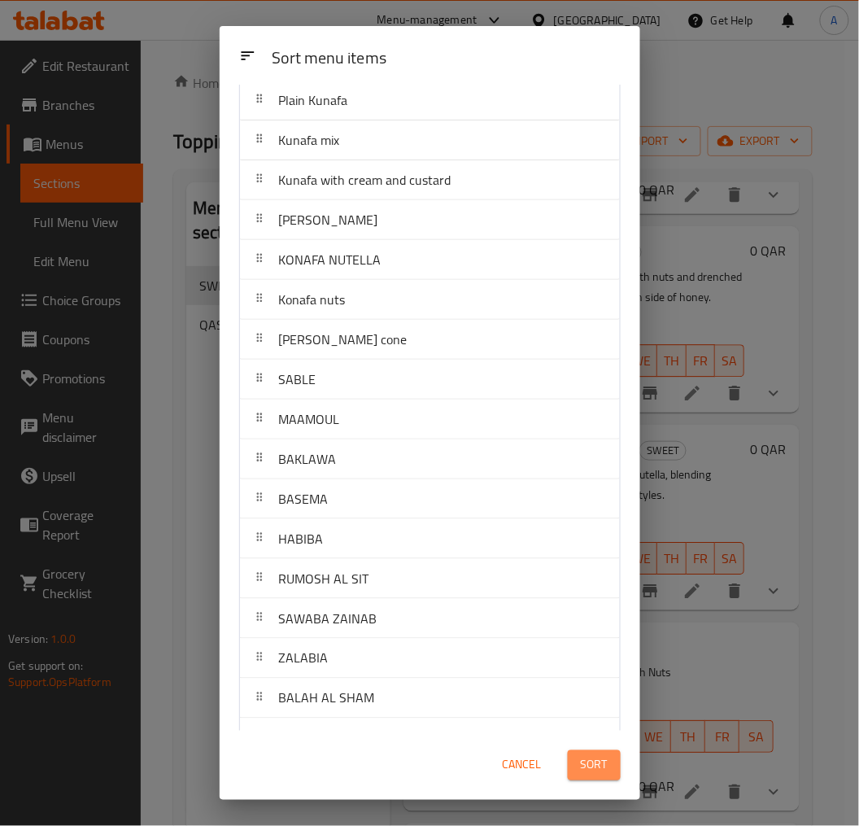
click at [600, 744] on span "Sort" at bounding box center [594, 765] width 27 height 20
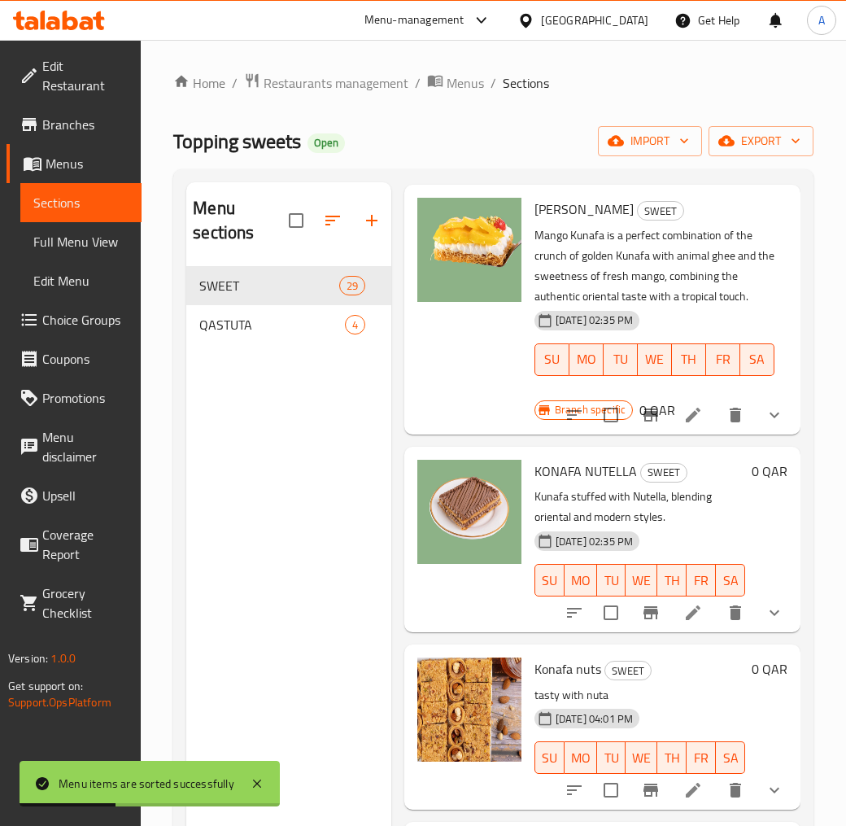
scroll to position [2671, 0]
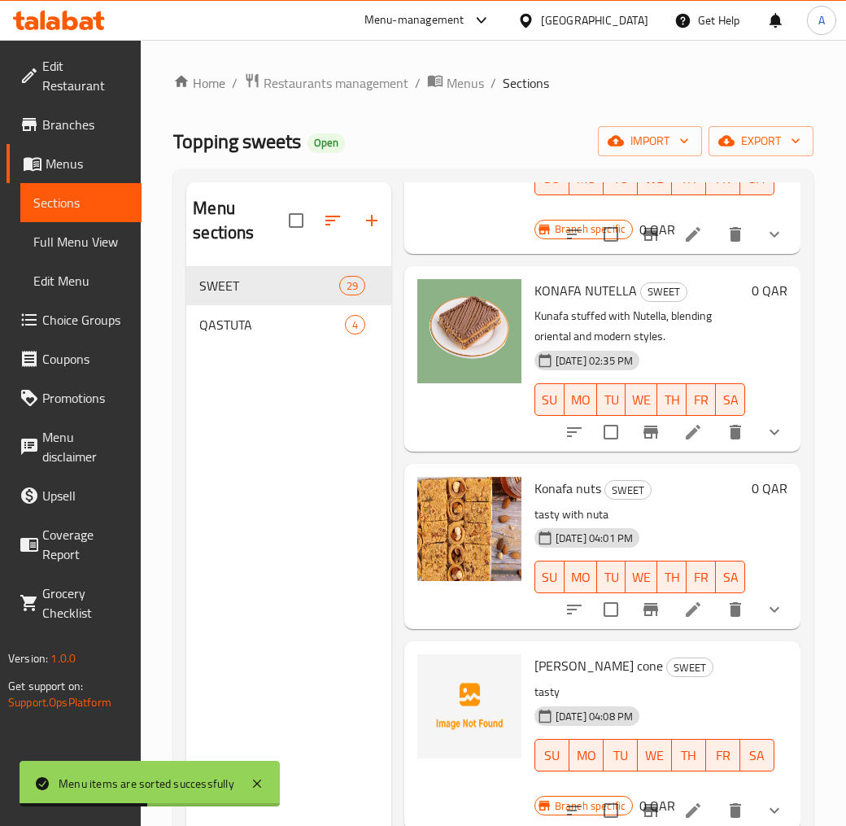
click at [592, 303] on span "KONAFA NUTELLA" at bounding box center [586, 290] width 103 height 24
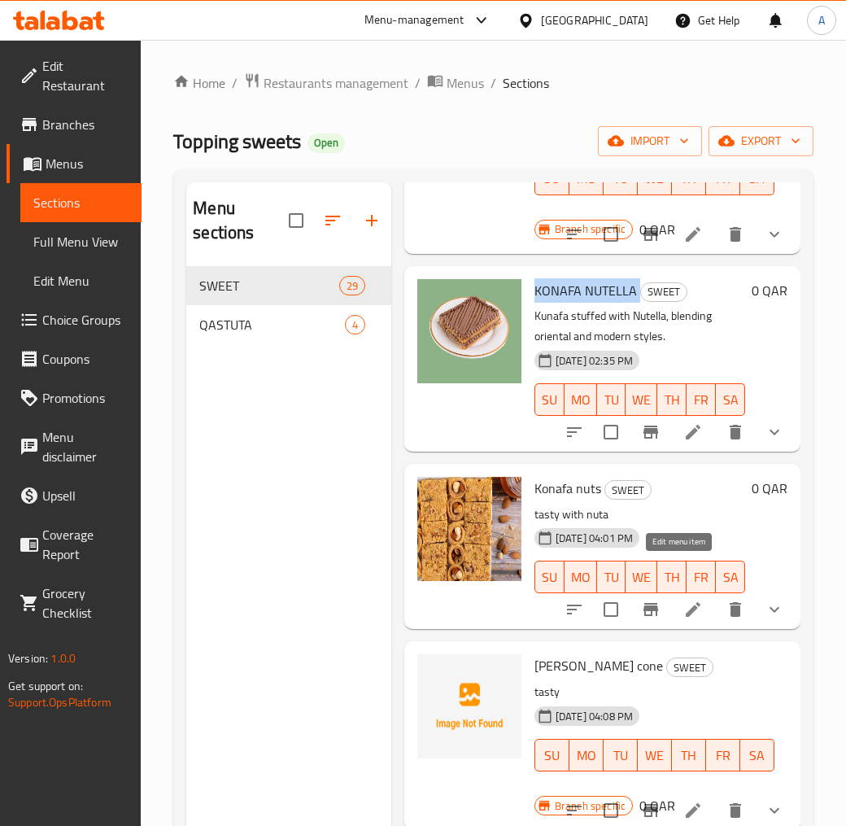
click at [684, 442] on icon at bounding box center [694, 432] width 20 height 20
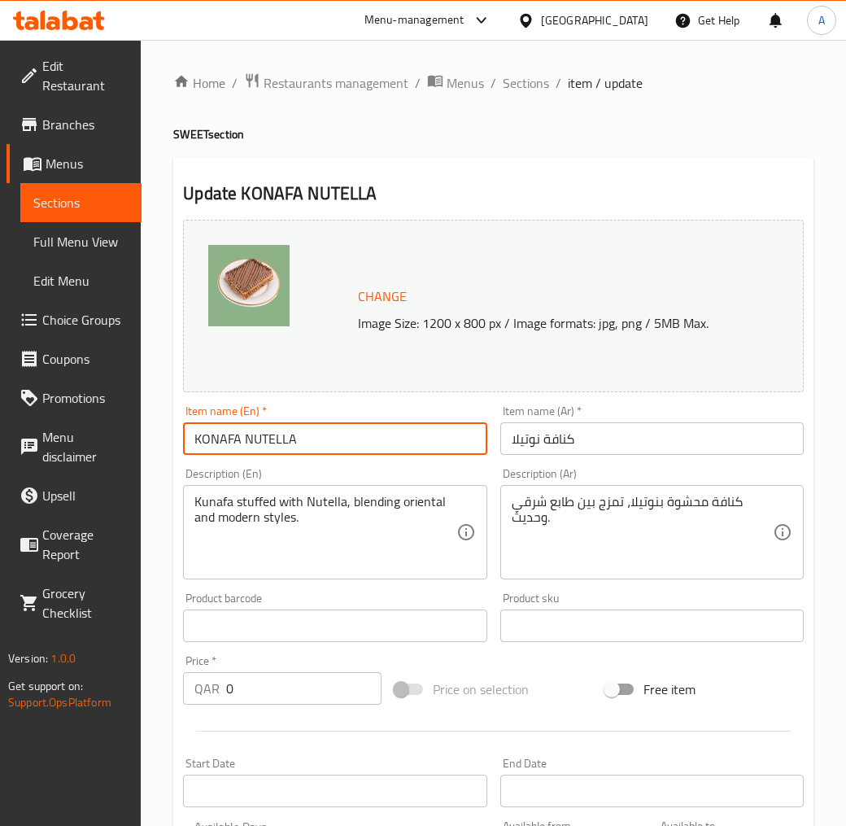
click at [273, 442] on input "KONAFA NUTELLA" at bounding box center [335, 438] width 304 height 33
paste input "unafa with Nutella"
type input "Kunafa with [PERSON_NAME]"
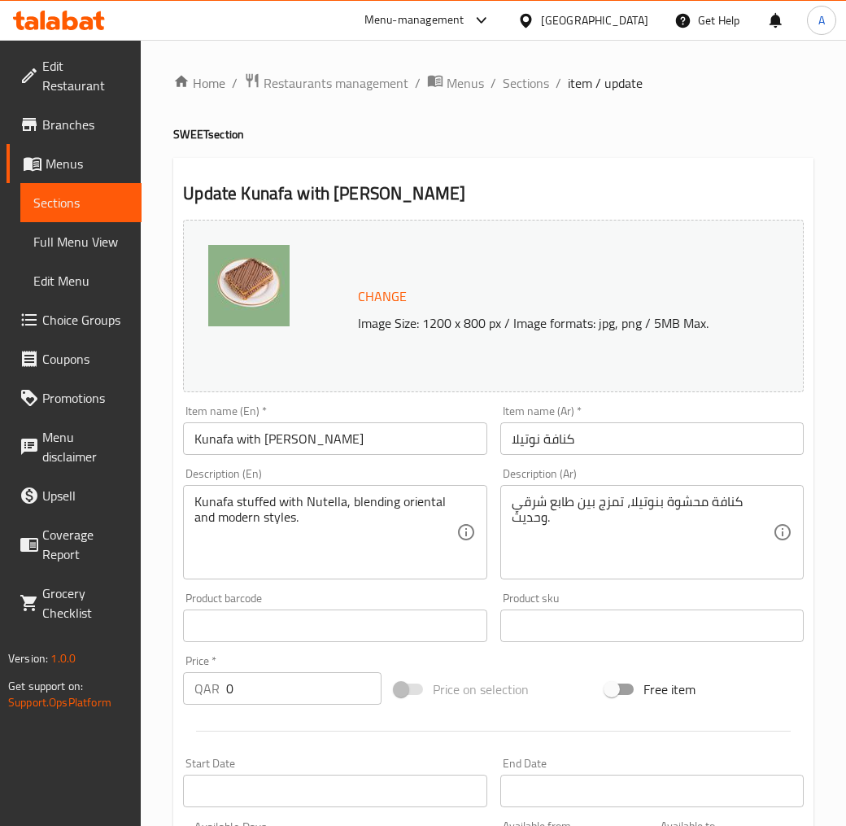
click at [571, 434] on input "كنافة نوتيلا" at bounding box center [652, 438] width 304 height 33
paste input "بالنوتيبل"
type input "كنافة بالنوتيلا"
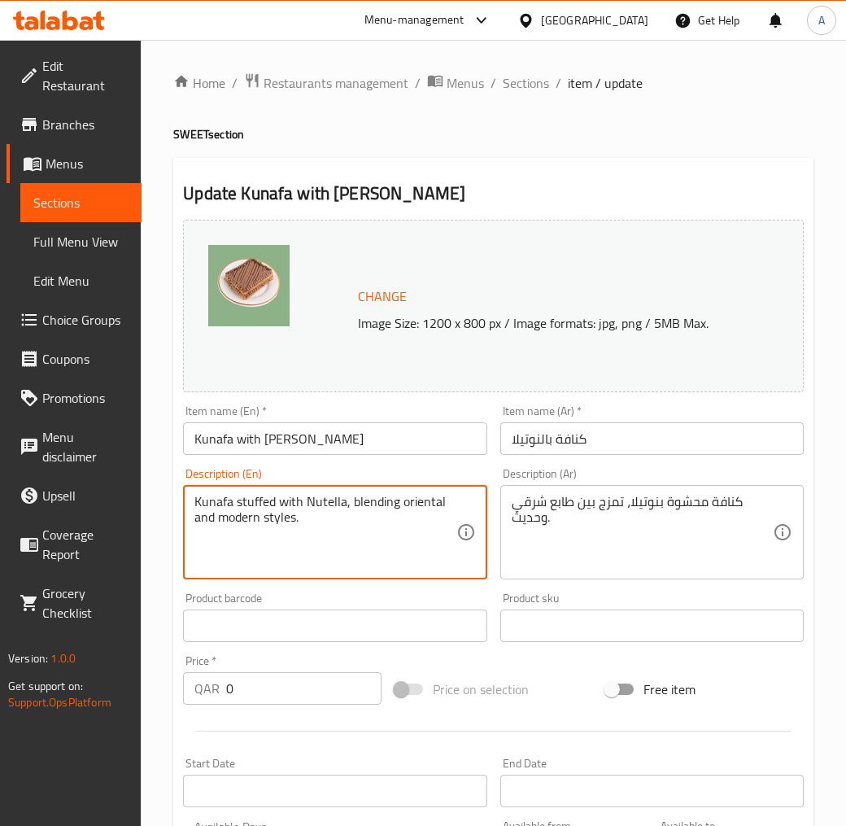
click at [277, 511] on textarea "Kunafa stuffed with Nutella, blending oriental and modern styles." at bounding box center [324, 532] width 261 height 77
paste textarea "with Nutella is a perfect combination of the crunch of golden Kunafa with ghee …"
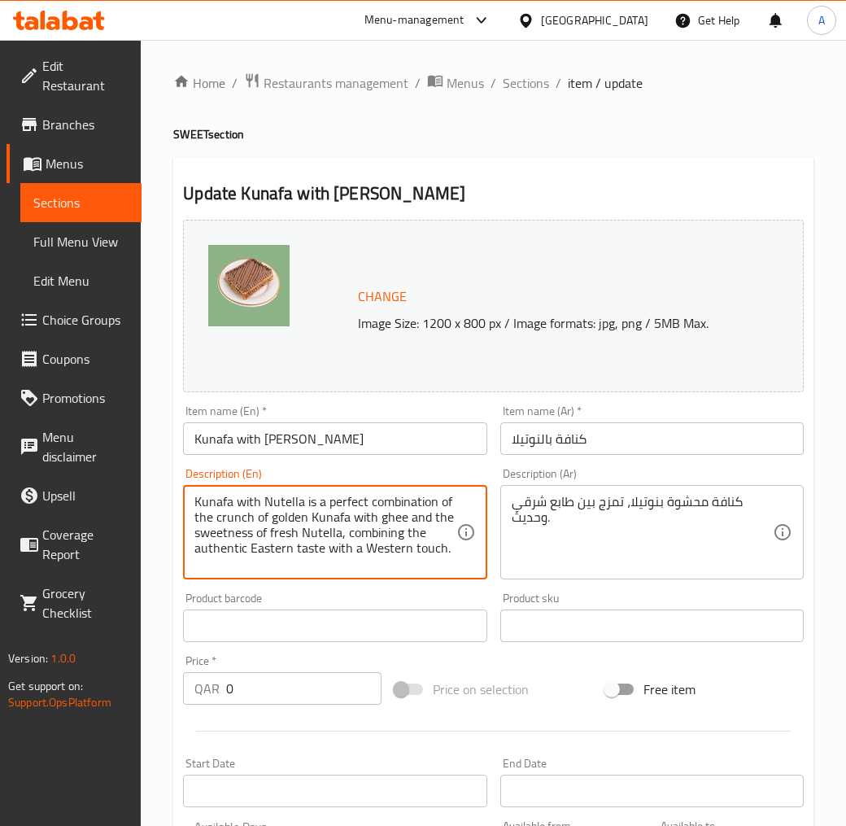
type textarea "Kunafa with Nutella is a perfect combination of the crunch of golden Kunafa wit…"
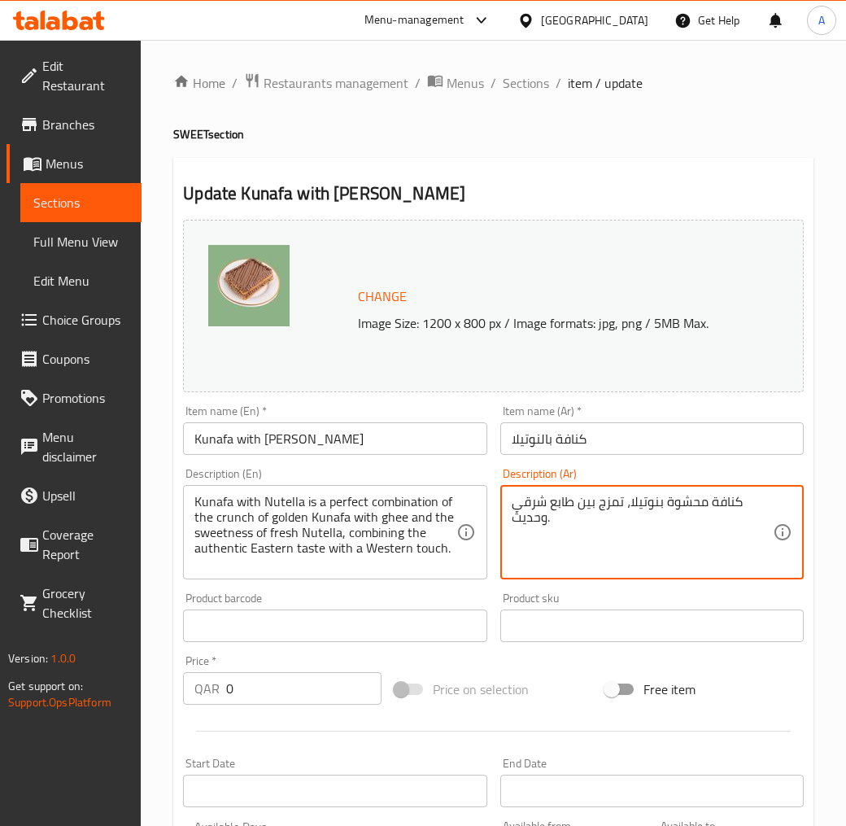
click at [587, 524] on textarea "كنافة محشوة بنوتيلا، تمزج بين طابع شرقي وحديث." at bounding box center [642, 532] width 261 height 77
paste textarea "الكنافة بالنوتيلا هى مزيج مثالى بين قرمشة الكنافة الزهبية بالسمن الحيوانى و حلا…"
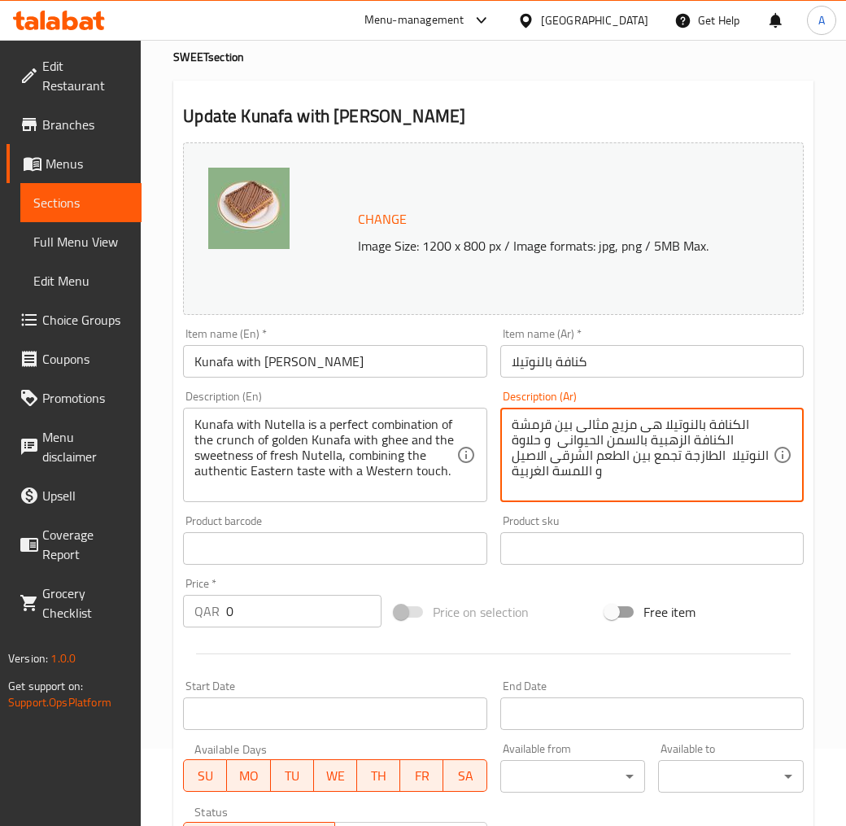
scroll to position [271, 0]
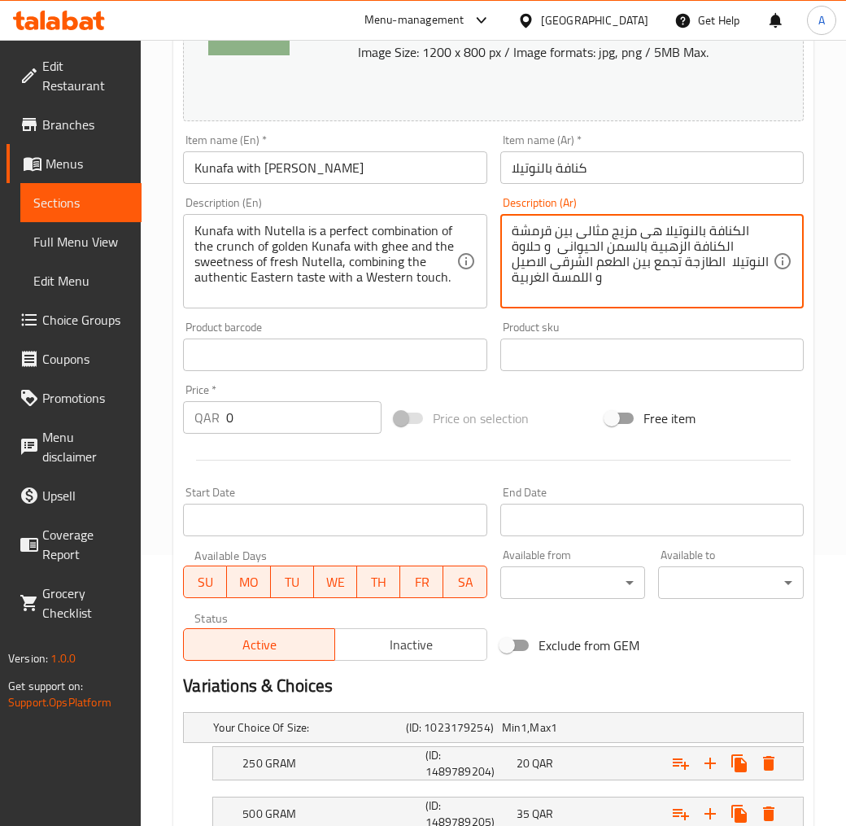
type textarea "الكنافة بالنوتيلا هى مزيج مثالى بين قرمشة الكنافة الزهبية بالسمن الحيوانى و حلا…"
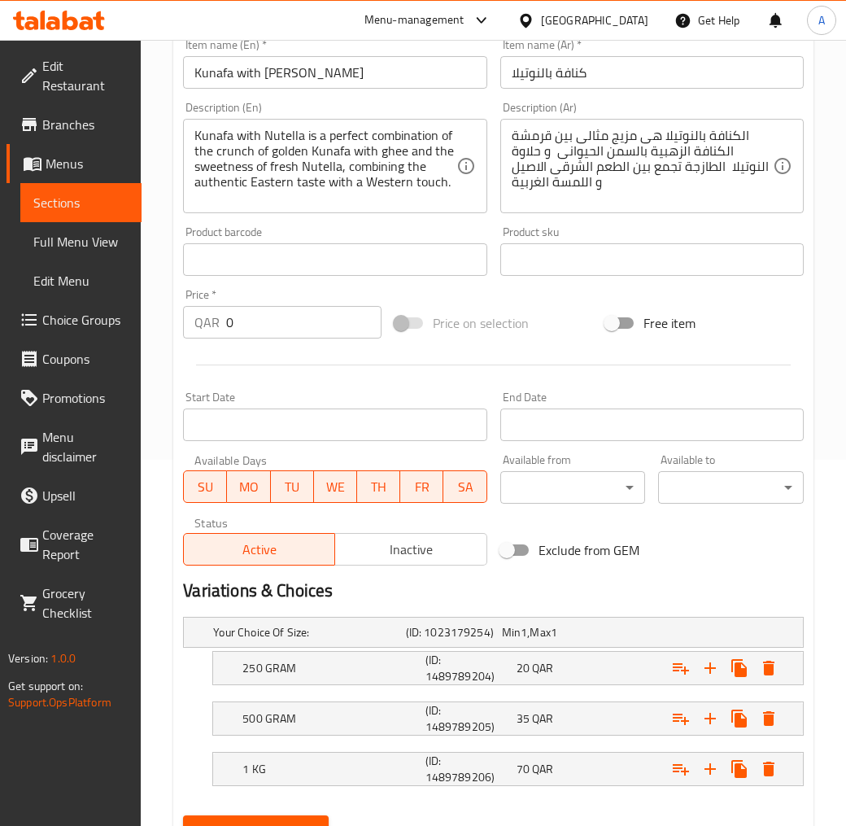
scroll to position [440, 0]
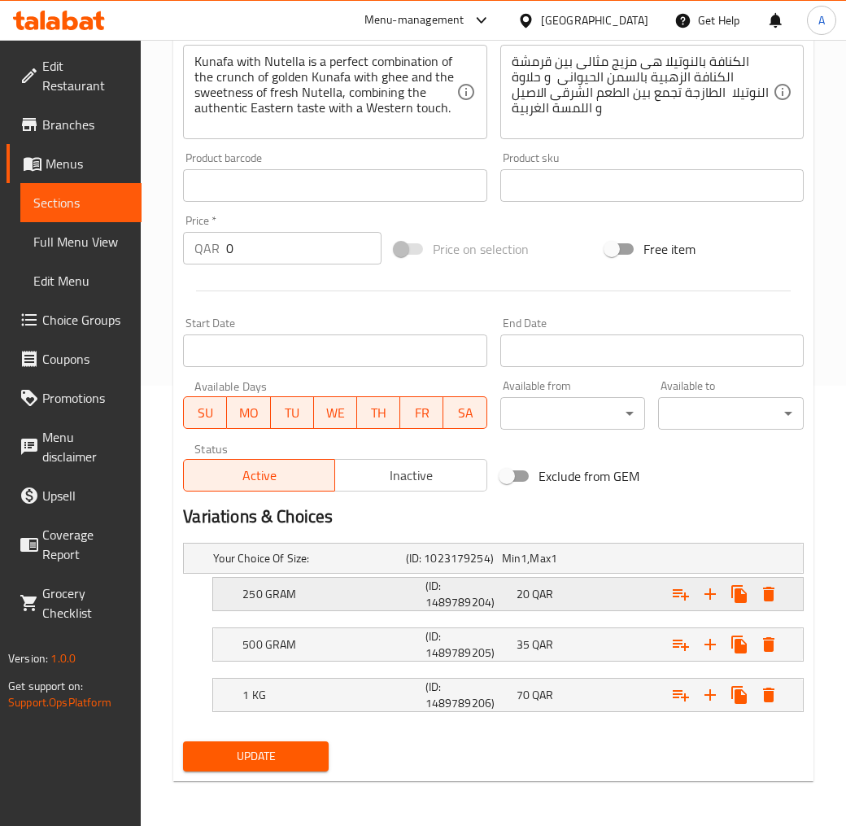
click at [535, 589] on span "QAR" at bounding box center [542, 593] width 21 height 21
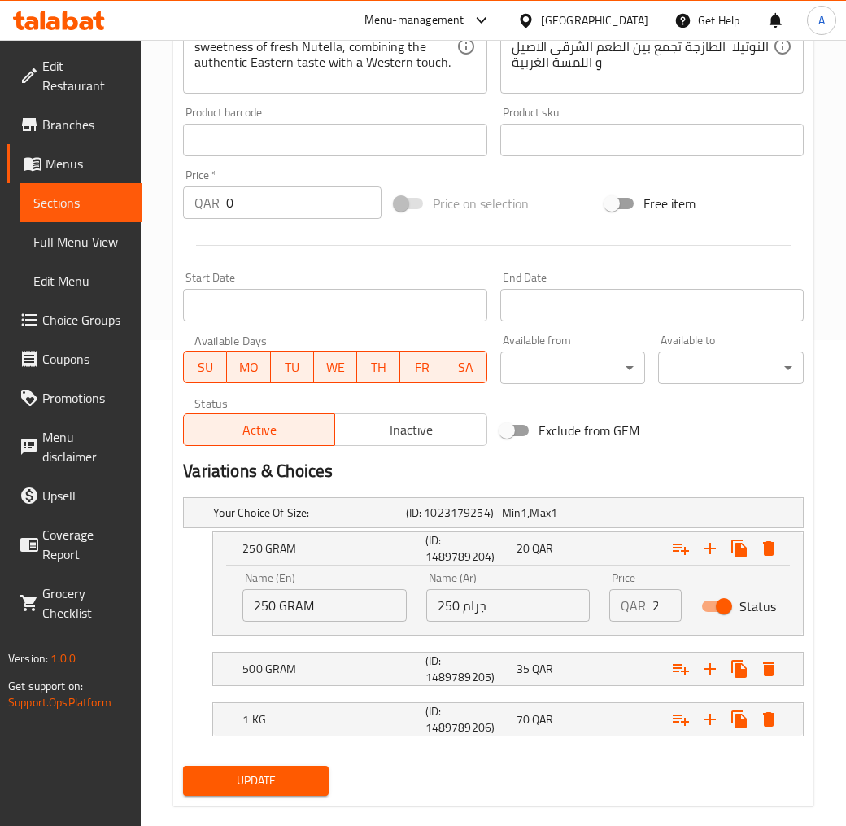
scroll to position [510, 0]
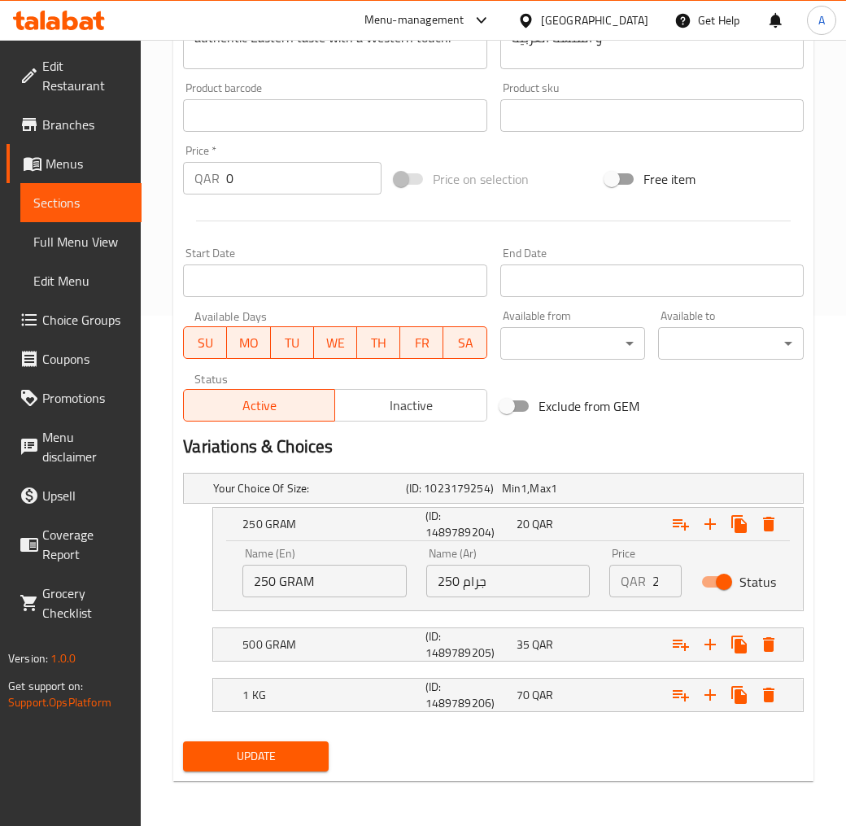
drag, startPoint x: 649, startPoint y: 579, endPoint x: 773, endPoint y: 615, distance: 128.8
click at [750, 610] on div "Your Choice Of Size: (ID: 1023179254) Min 1 , Max 1 Name (En) Your Choice Of Si…" at bounding box center [494, 600] width 634 height 269
click at [662, 579] on input "21" at bounding box center [667, 581] width 29 height 33
click at [654, 578] on input "21" at bounding box center [667, 581] width 29 height 33
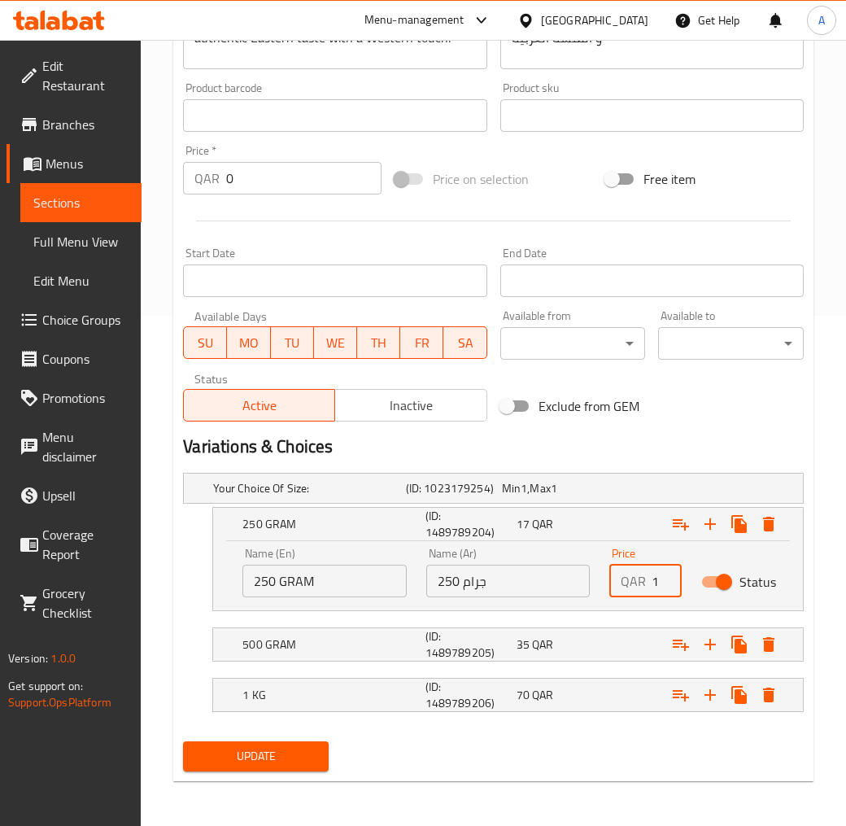
scroll to position [0, 8]
type input "17"
click at [468, 641] on h5 "(ID: 1489789205)" at bounding box center [468, 644] width 85 height 33
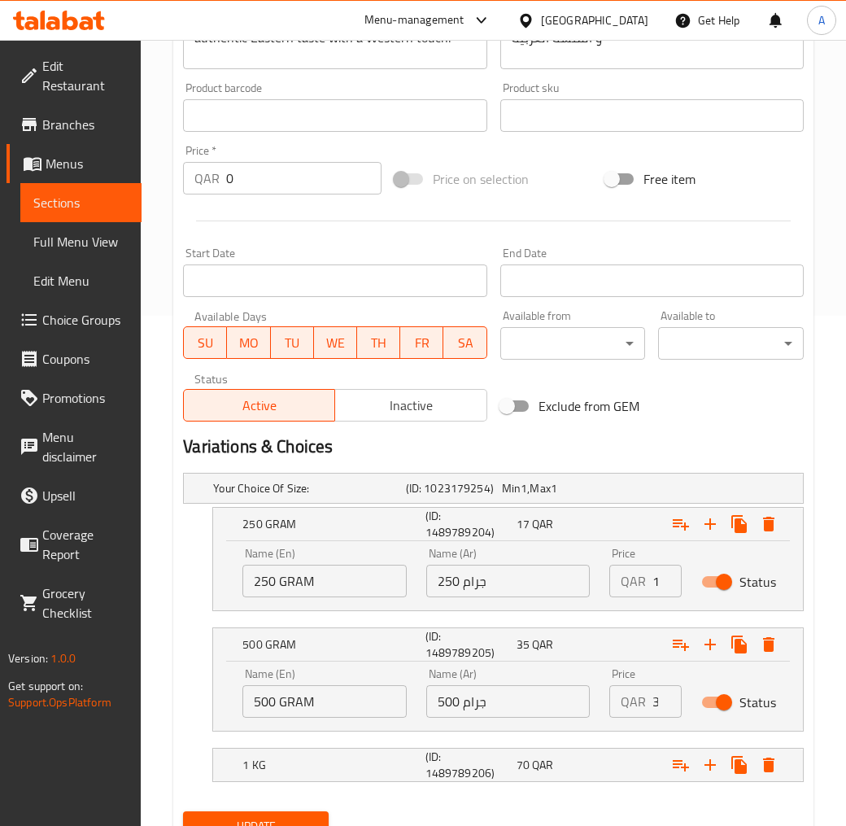
click at [649, 698] on div "QAR 35 Price" at bounding box center [645, 701] width 72 height 33
click at [651, 698] on div "QAR 35 Price" at bounding box center [645, 701] width 72 height 33
click at [652, 698] on div "QAR 35 Price" at bounding box center [645, 701] width 72 height 33
click at [653, 698] on input "35" at bounding box center [667, 701] width 29 height 33
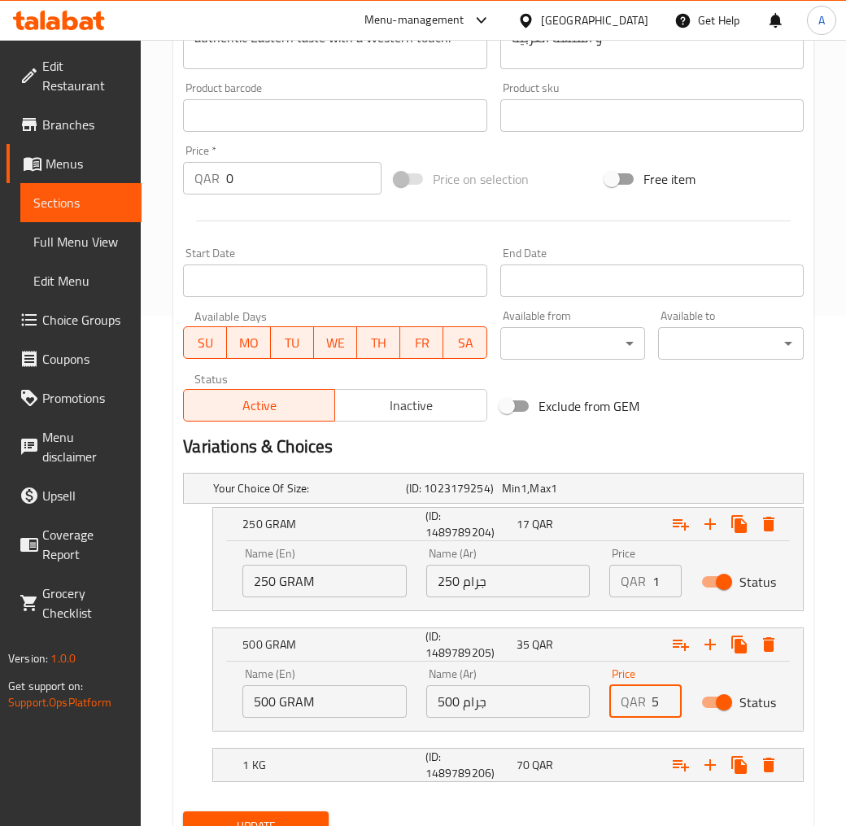
click at [653, 698] on input "35" at bounding box center [667, 701] width 29 height 33
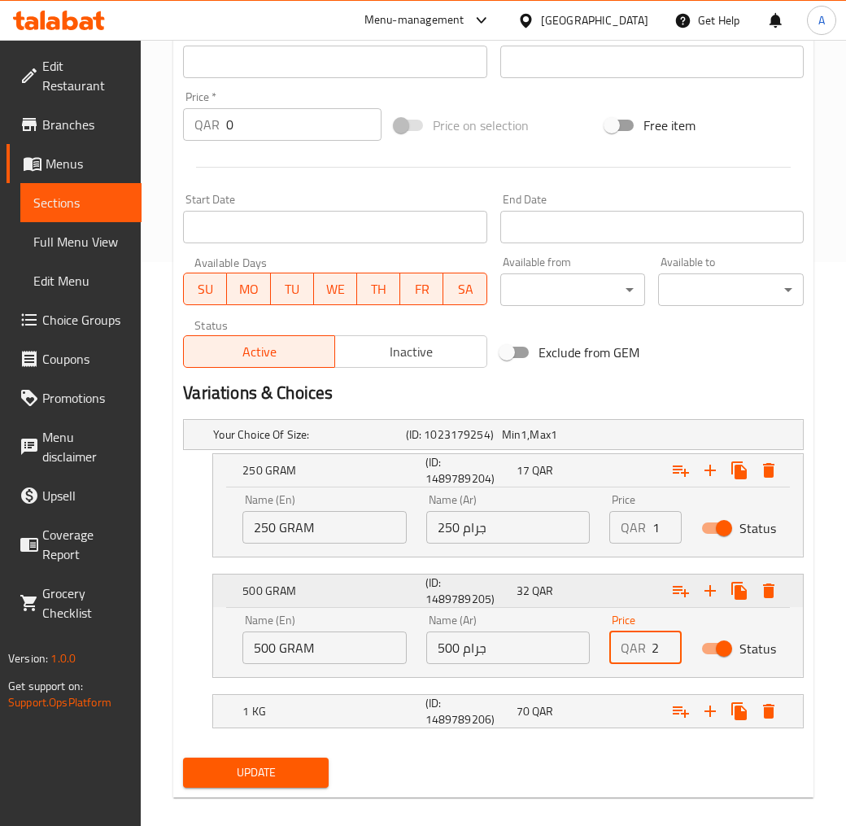
scroll to position [580, 0]
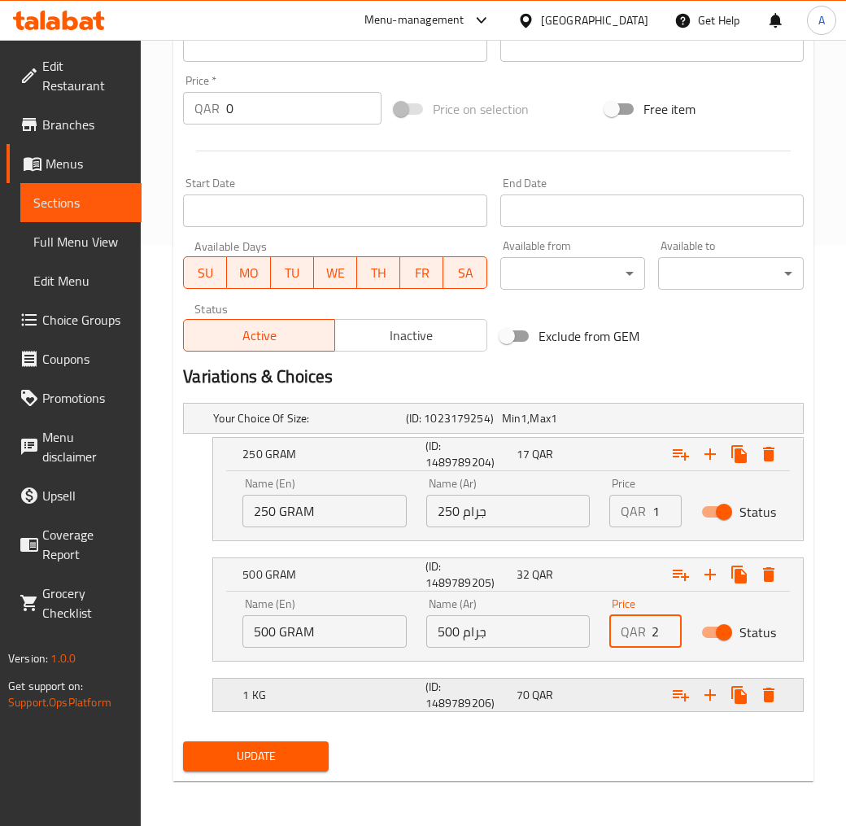
type input "32"
click at [562, 692] on div "70 QAR" at bounding box center [559, 695] width 85 height 16
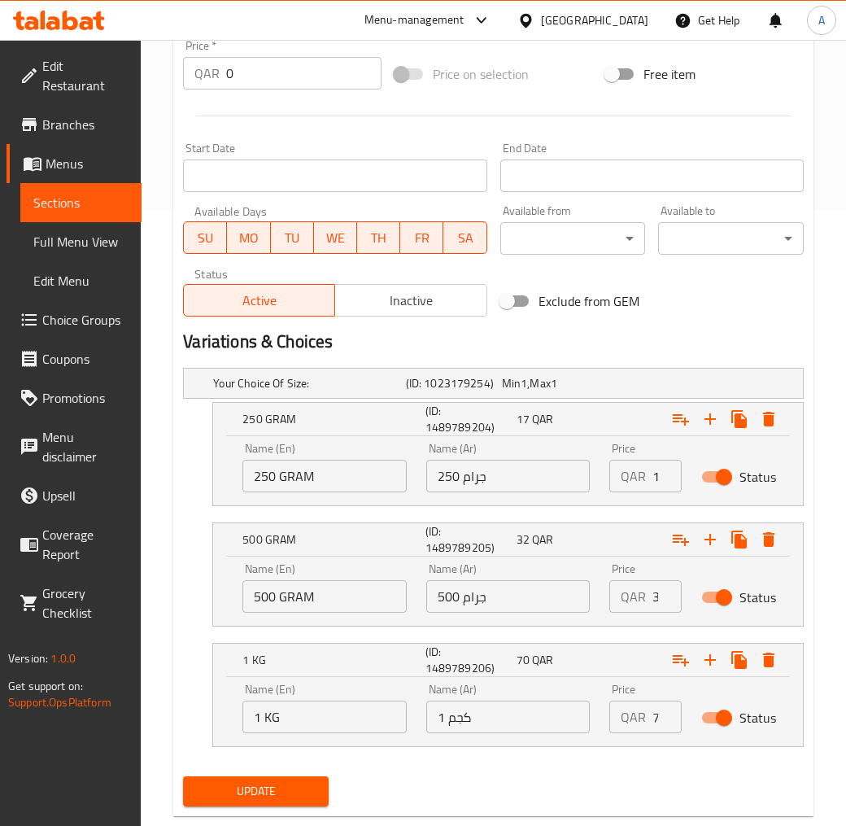
scroll to position [649, 0]
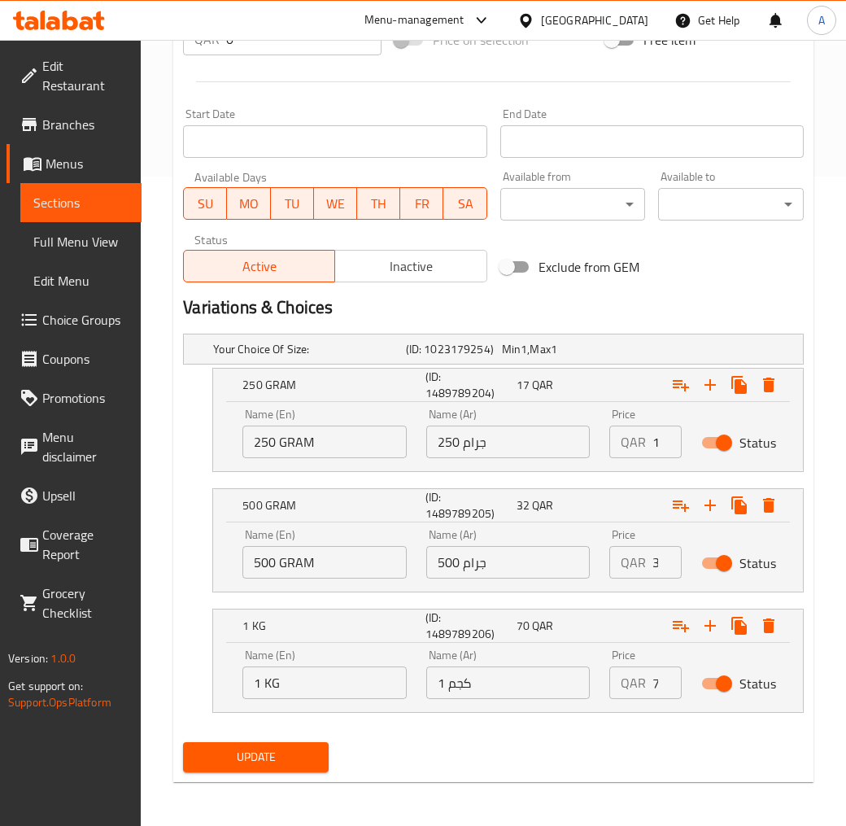
click at [653, 682] on input "70" at bounding box center [667, 682] width 29 height 33
type input "65"
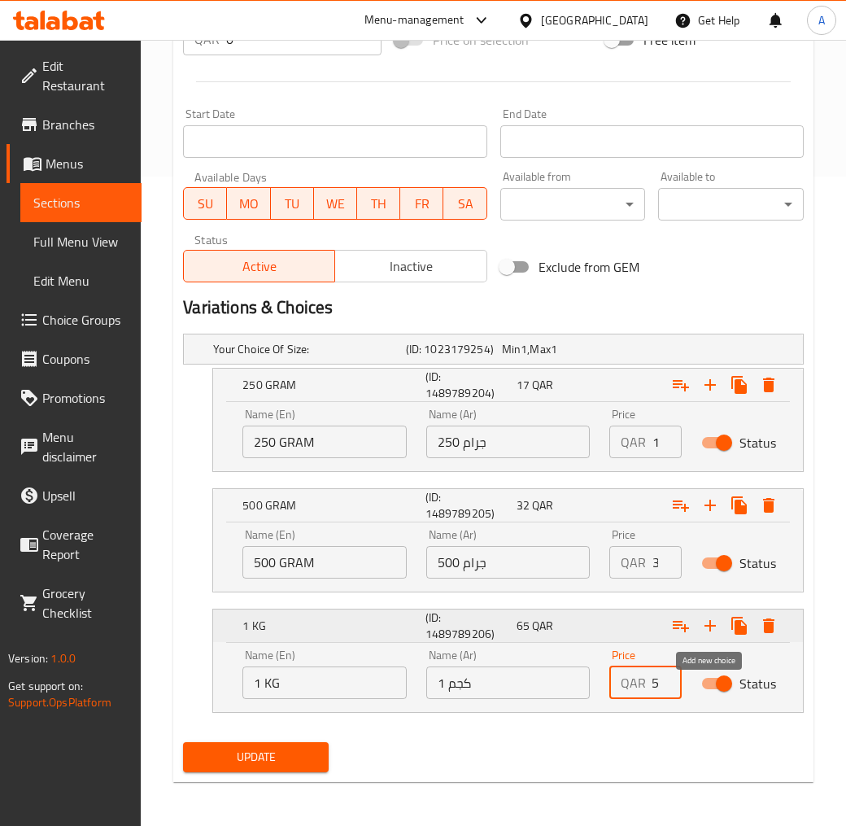
click at [712, 620] on icon "Expand" at bounding box center [711, 626] width 20 height 20
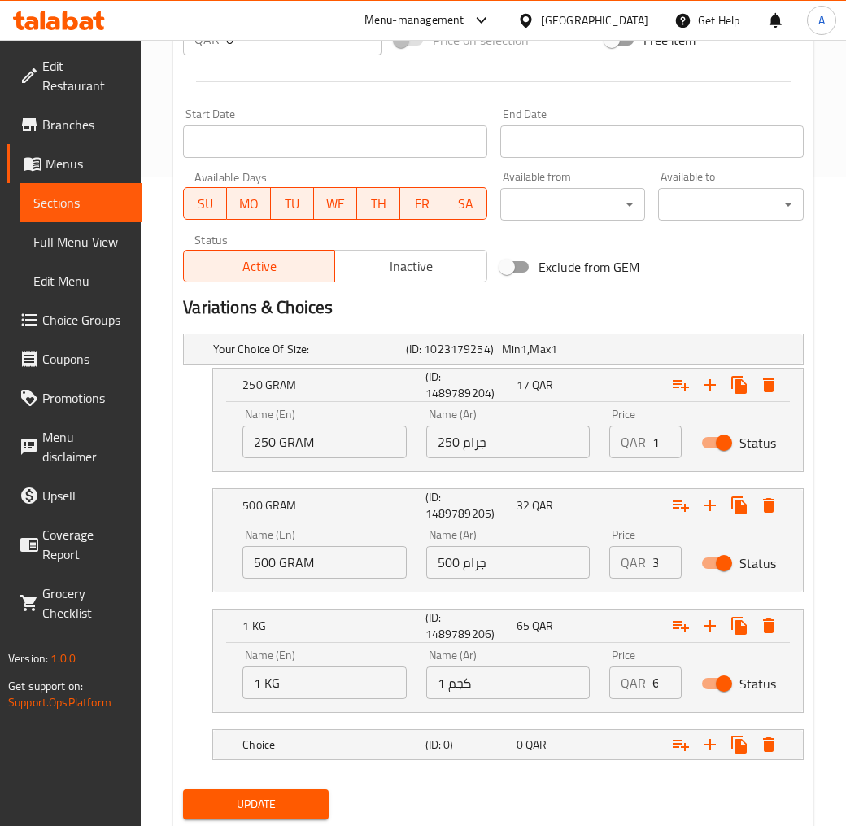
scroll to position [697, 0]
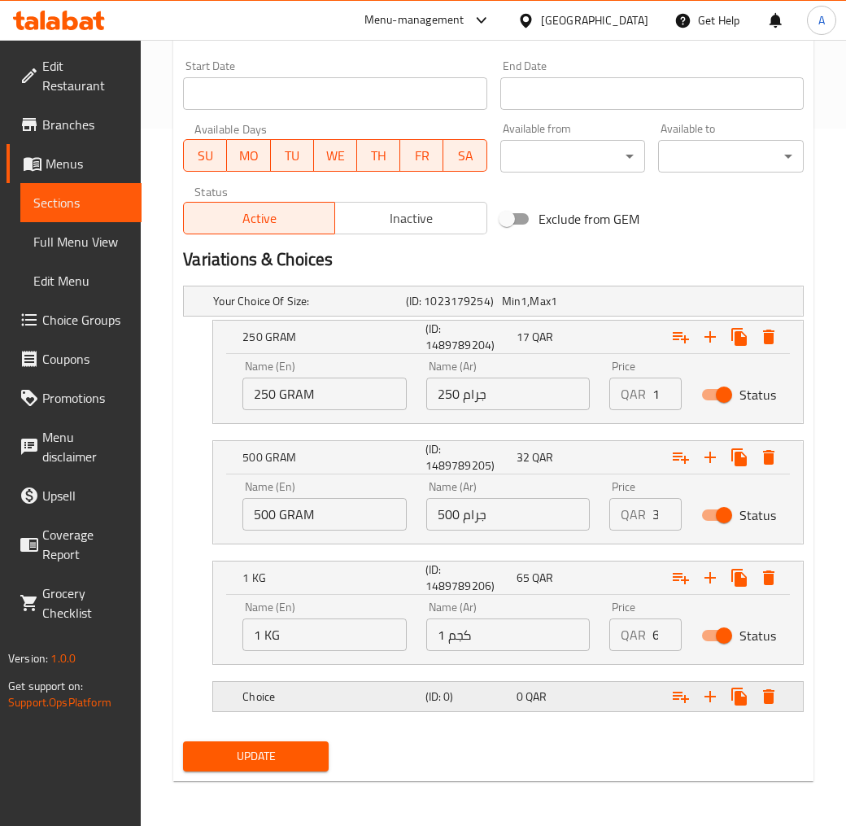
click at [331, 693] on h5 "Choice" at bounding box center [330, 696] width 176 height 16
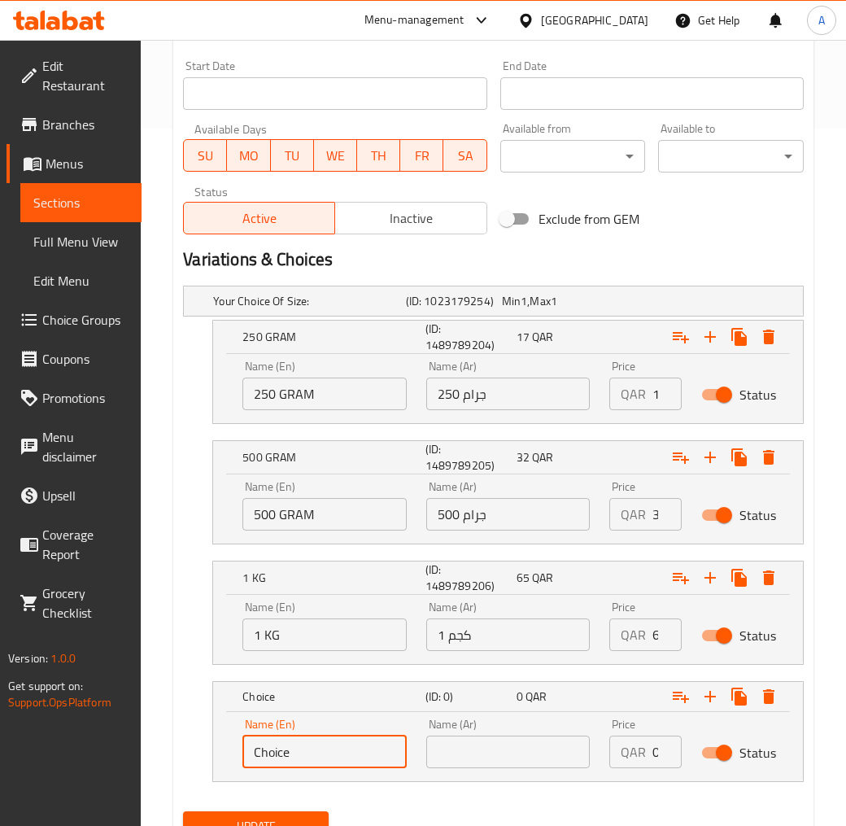
click at [308, 736] on input "Choice" at bounding box center [324, 752] width 164 height 33
type input "1.5 KiLO"
click at [498, 743] on input "text" at bounding box center [508, 752] width 164 height 33
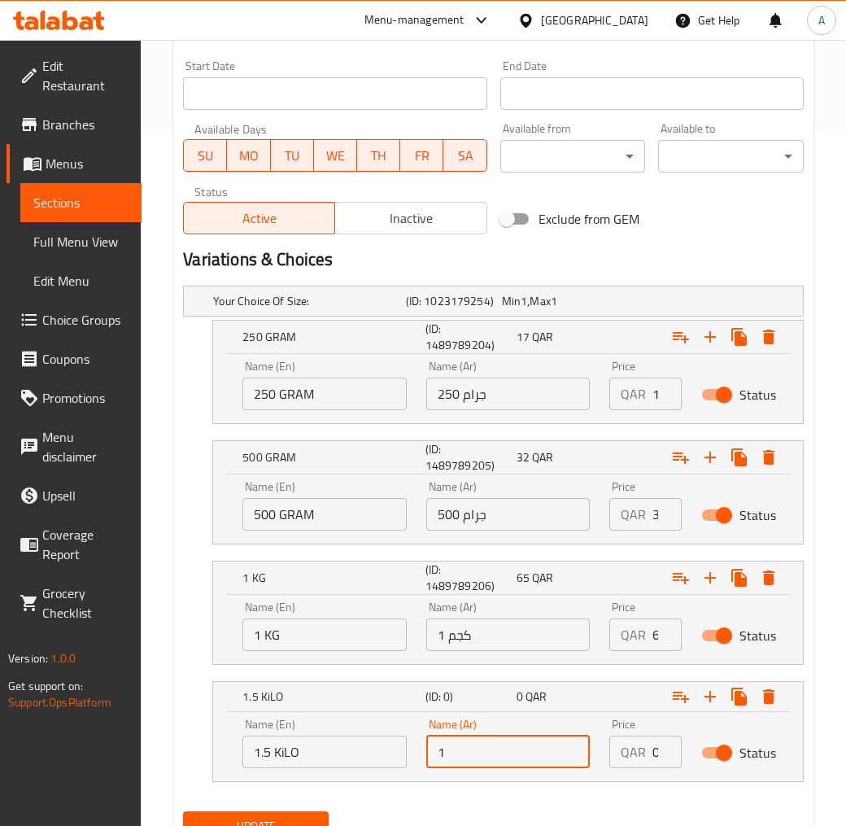
type input "1.5 كيلو"
click at [655, 744] on input "0" at bounding box center [667, 752] width 29 height 33
type input "90"
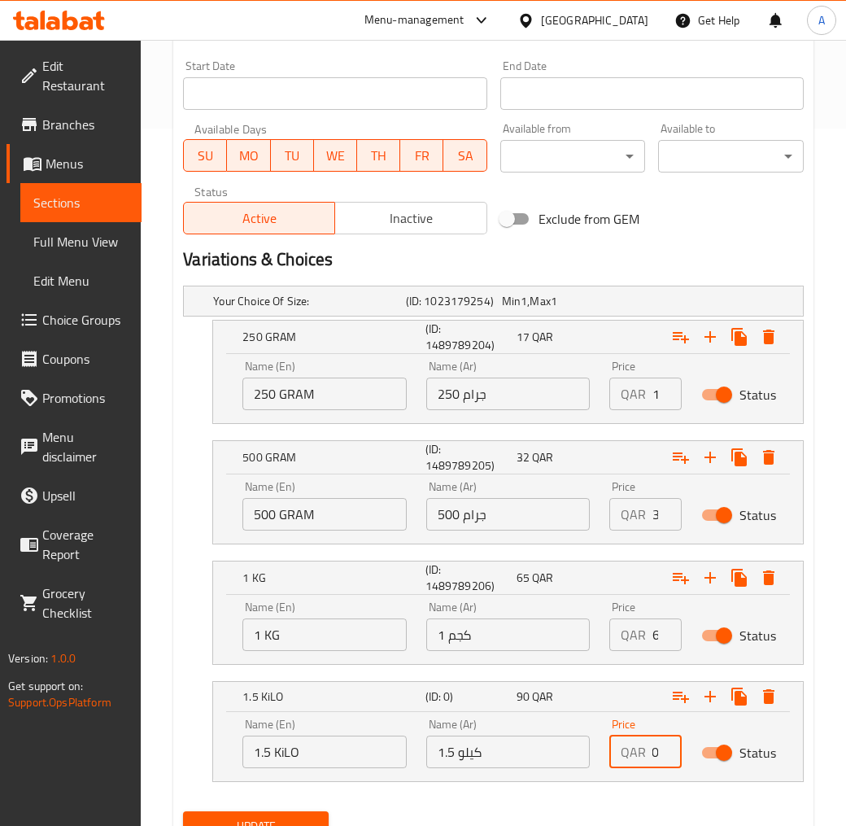
click at [567, 744] on nav at bounding box center [493, 791] width 621 height 13
click at [653, 744] on input "90" at bounding box center [667, 752] width 29 height 33
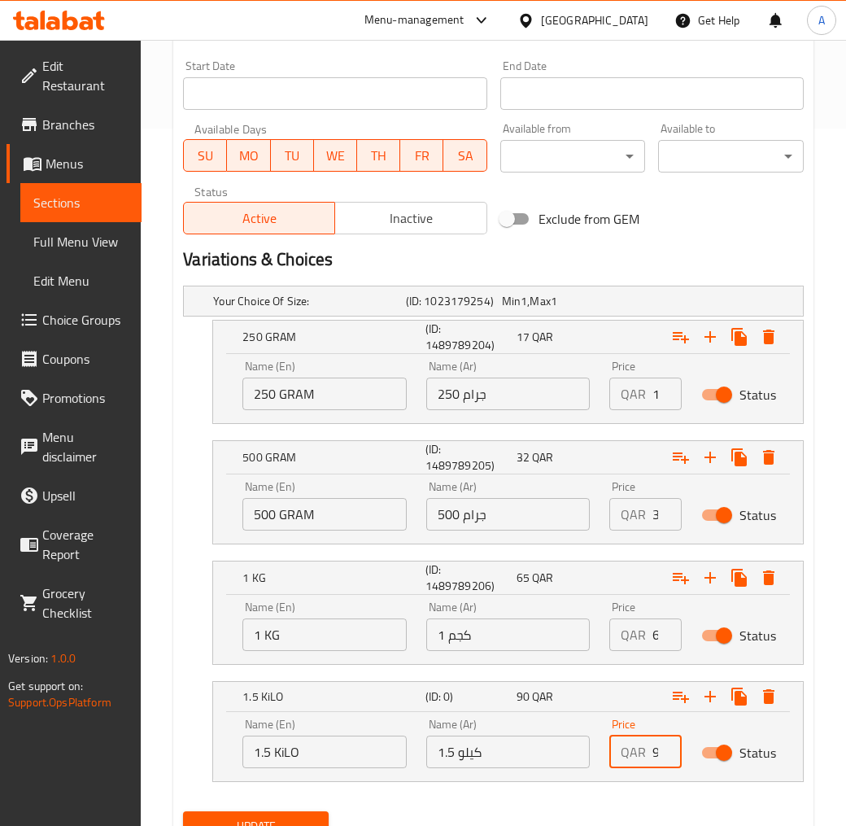
scroll to position [767, 0]
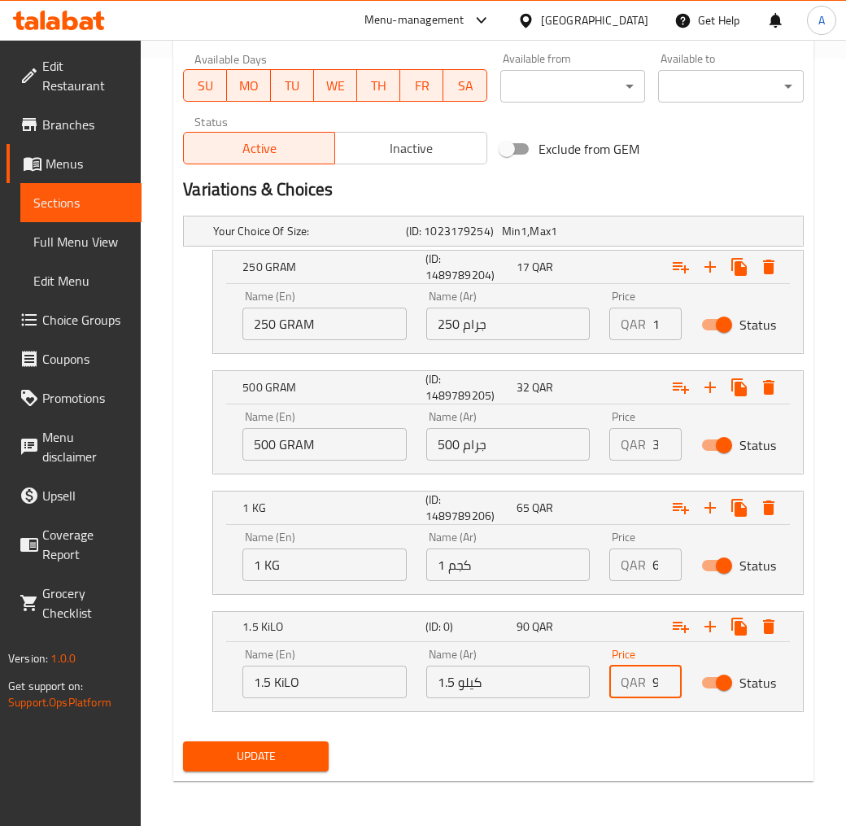
click at [496, 676] on input "1.5 كيلو" at bounding box center [508, 682] width 164 height 33
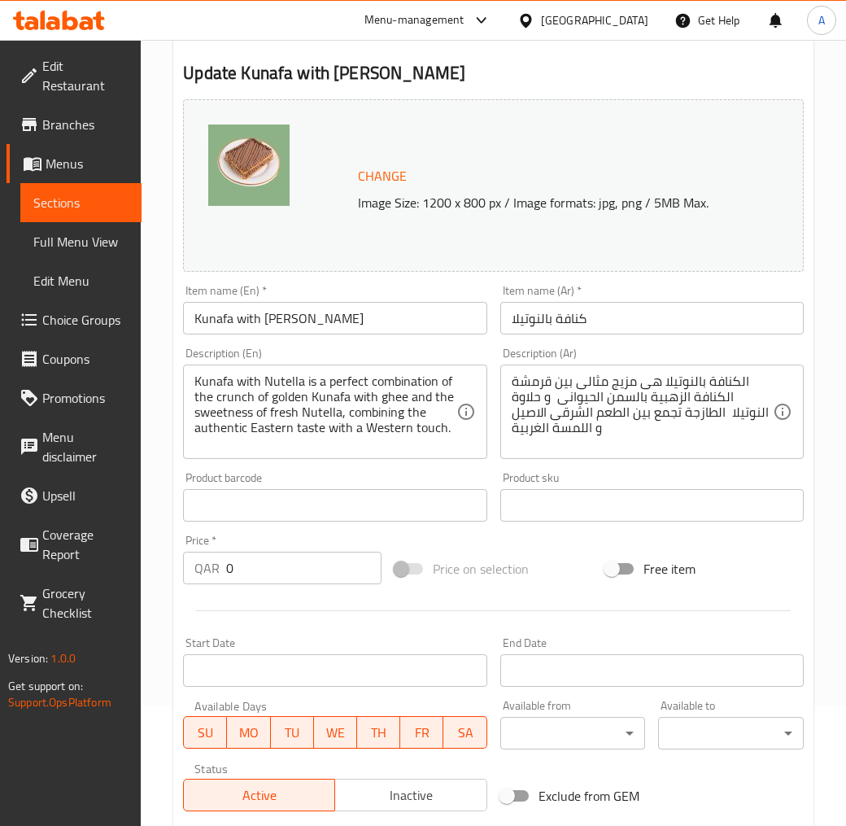
scroll to position [225, 0]
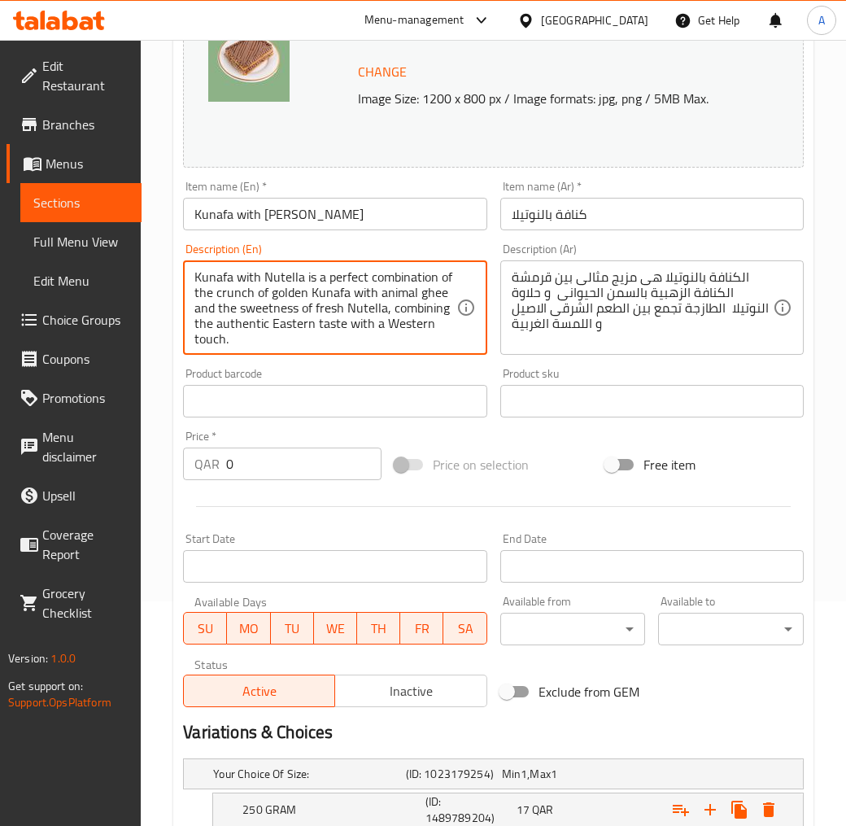
click at [334, 322] on textarea "Kunafa with Nutella is a perfect combination of the crunch of golden Kunafa wit…" at bounding box center [324, 307] width 261 height 77
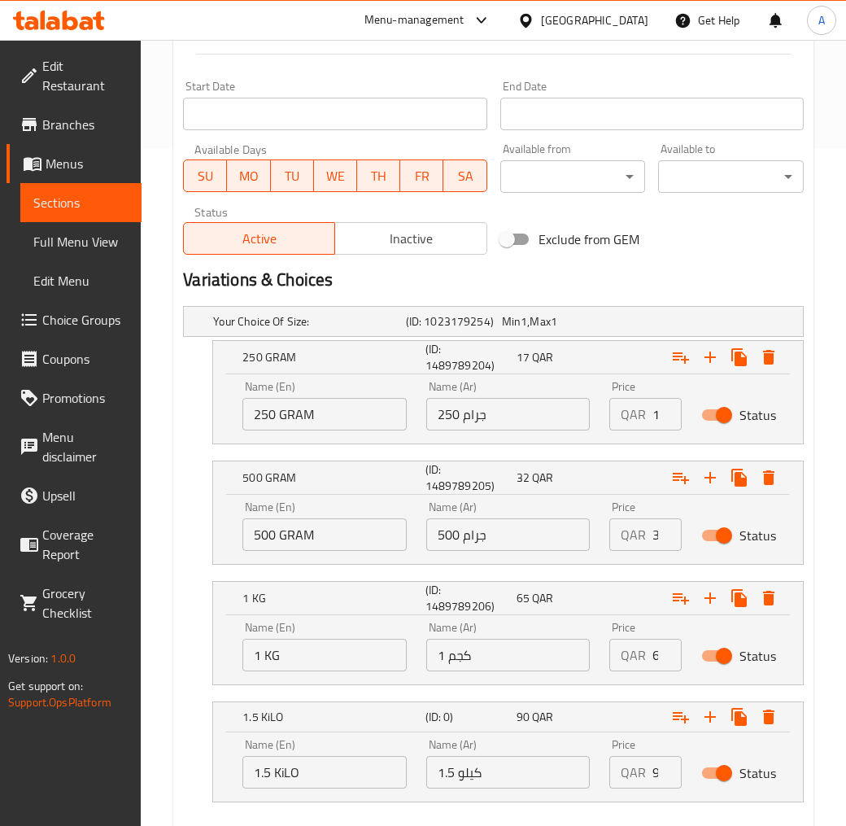
scroll to position [767, 0]
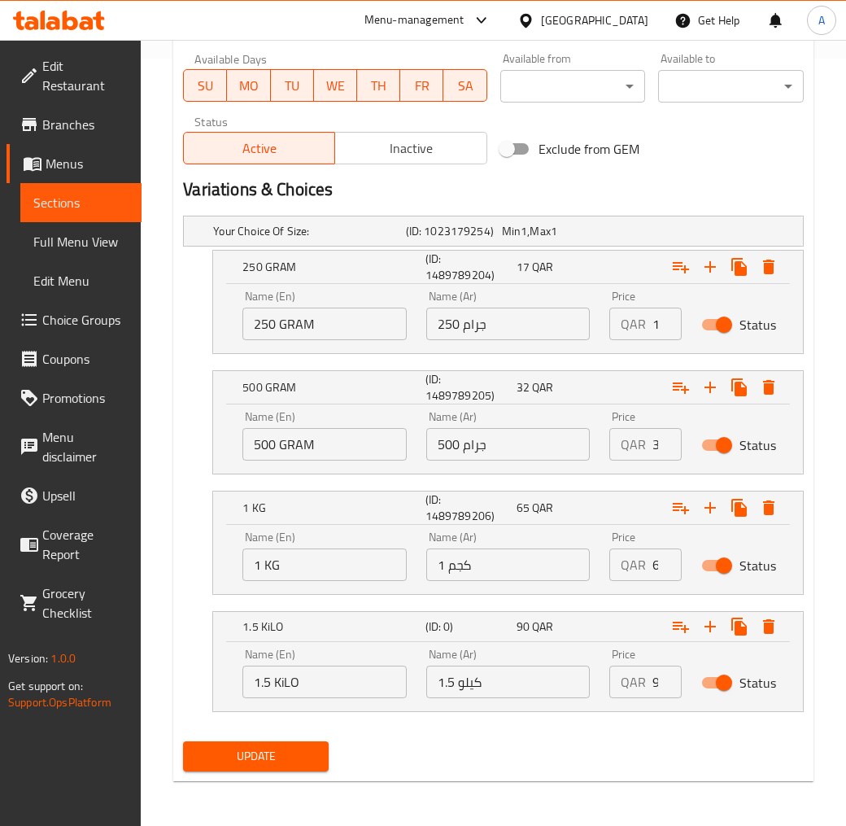
type textarea "Kunafa with Nutella is a perfect combination of the crunch of golden Kunafa wit…"
click at [325, 319] on input "250 GRAM" at bounding box center [324, 324] width 164 height 33
type input "0.25 Kilo"
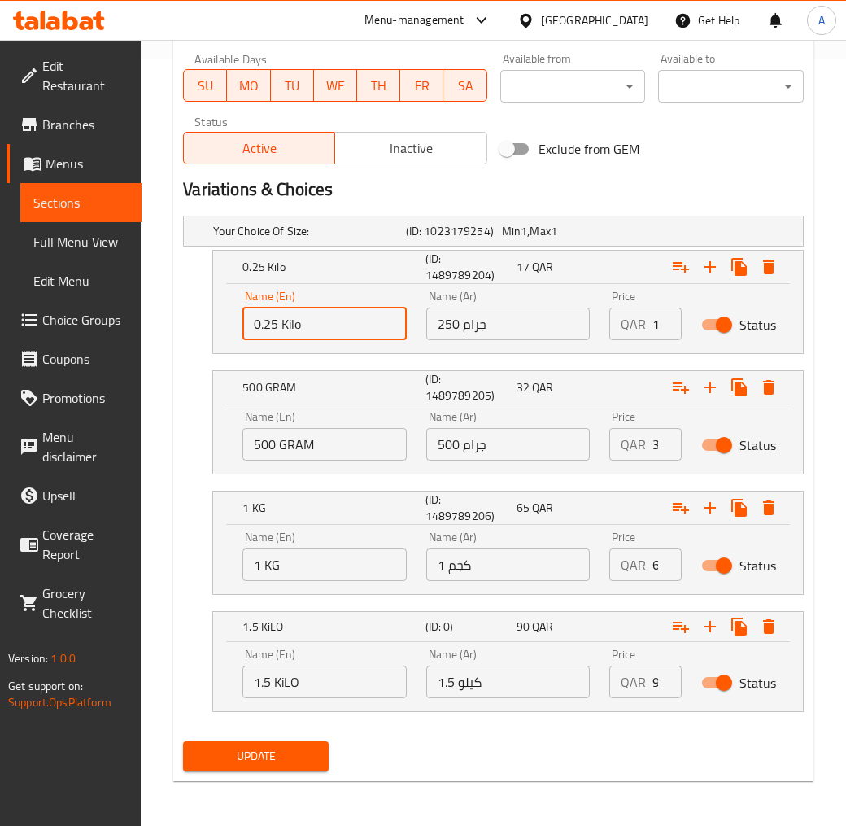
click at [295, 443] on input "500 GRAM" at bounding box center [324, 444] width 164 height 33
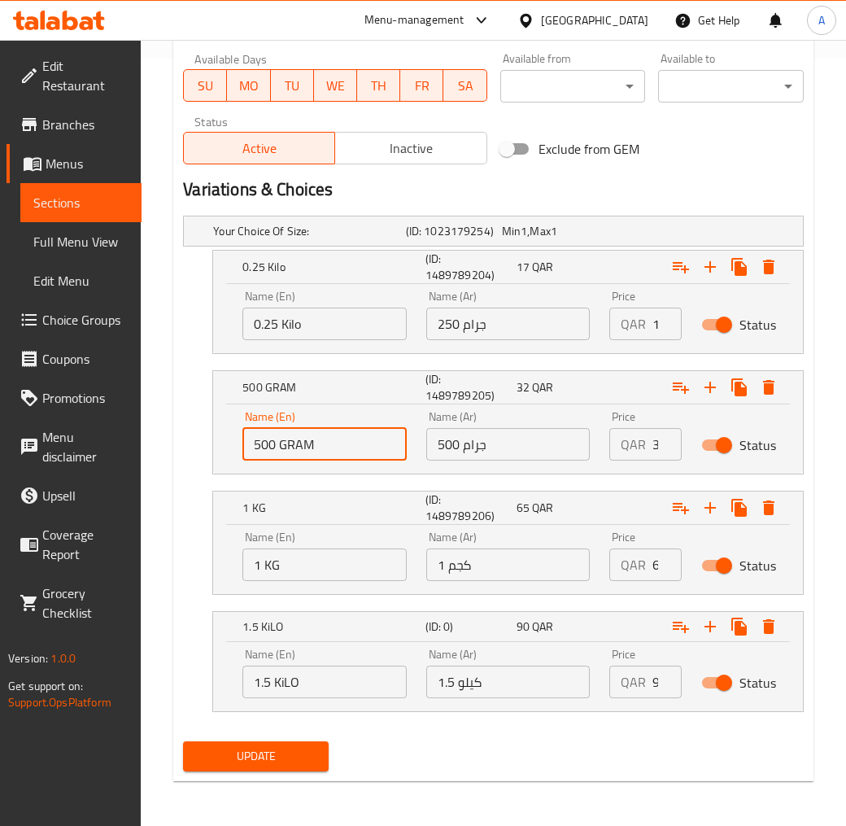
click at [295, 443] on input "500 GRAM" at bounding box center [324, 444] width 164 height 33
type input "0.5 Kilo"
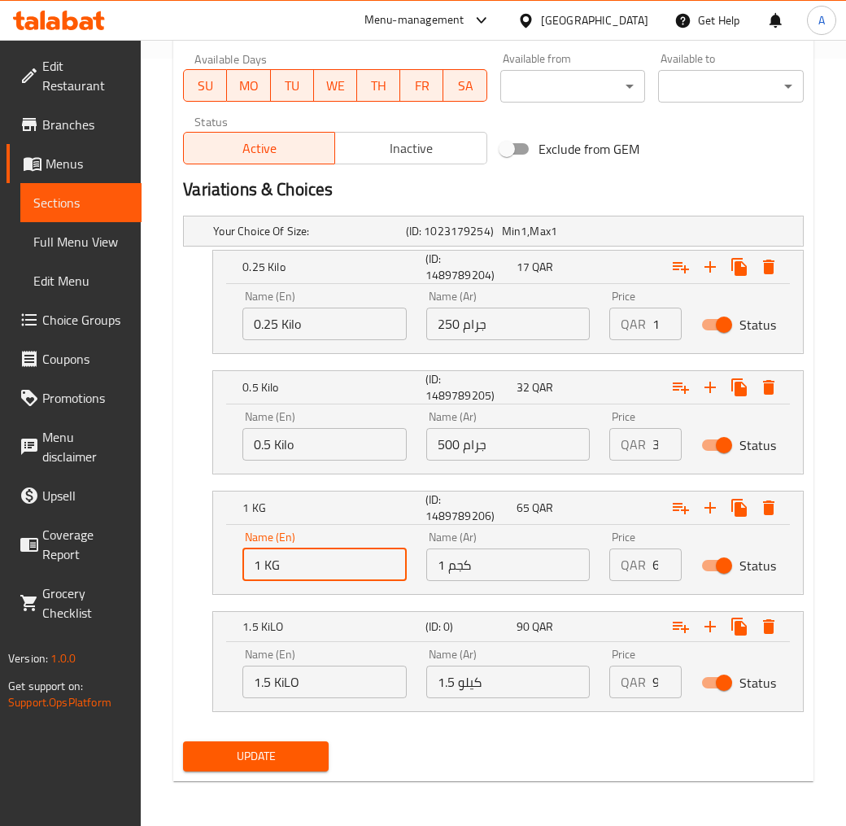
click at [283, 551] on input "1 KG" at bounding box center [324, 564] width 164 height 33
type input "1 Kilo"
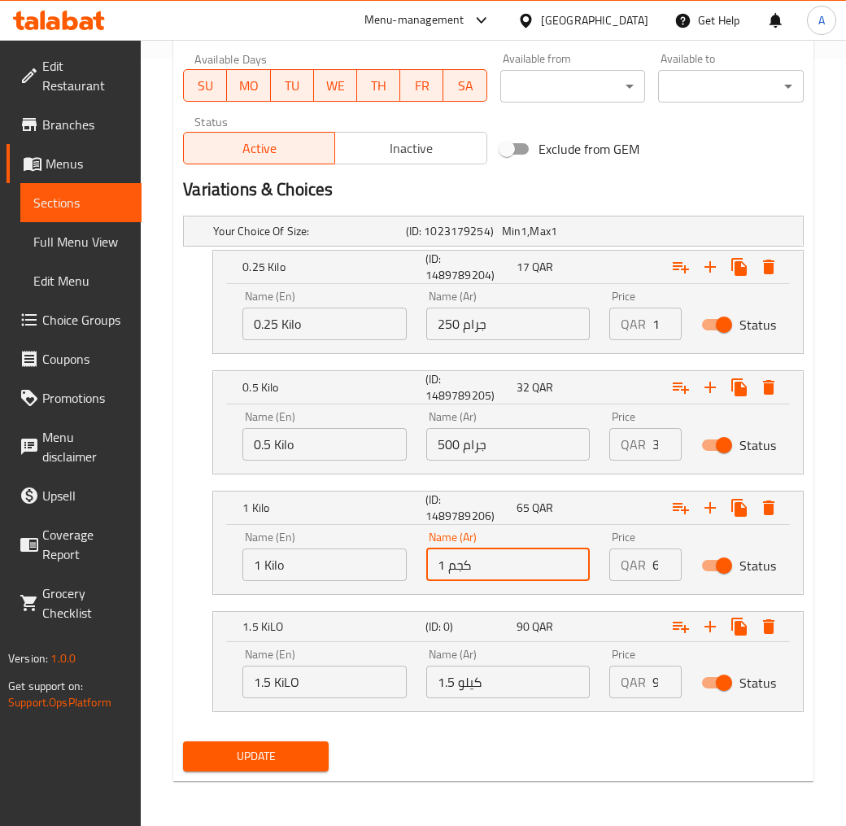
click at [578, 554] on input "1 كجم" at bounding box center [508, 564] width 164 height 33
click at [570, 559] on input "1 كجم" at bounding box center [508, 564] width 164 height 33
type input "1 كيلو"
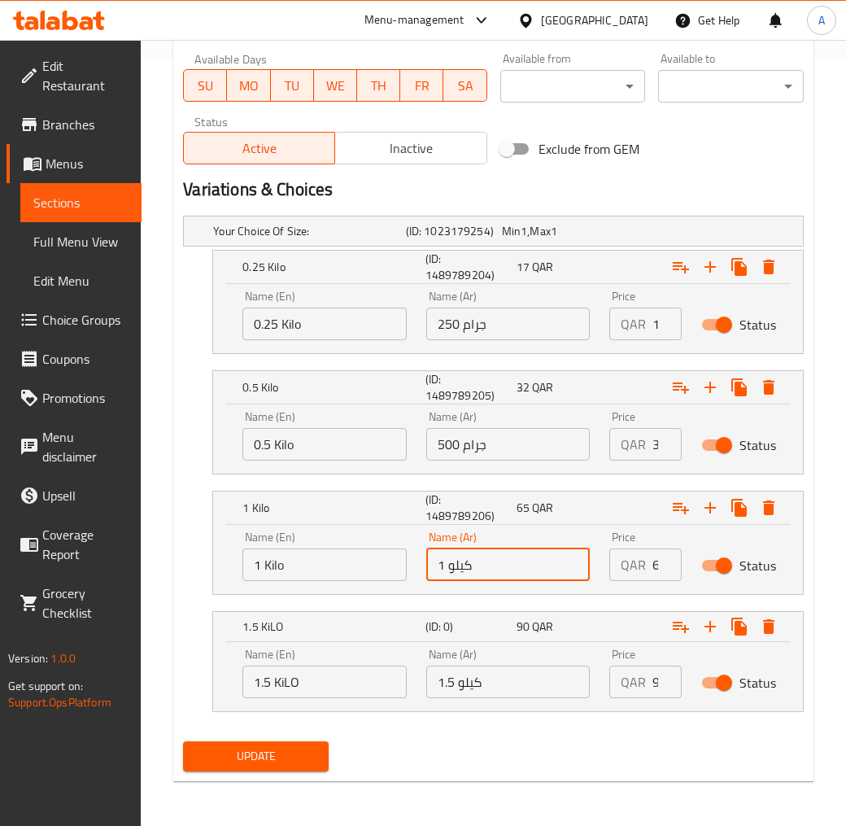
drag, startPoint x: 383, startPoint y: 449, endPoint x: 347, endPoint y: 454, distance: 36.1
click at [356, 452] on div "Name (En) 0.5 Kilo Name (En) Name (Ar) 500 جرام Name (Ar) Price QAR 32 Price St…" at bounding box center [508, 435] width 551 height 69
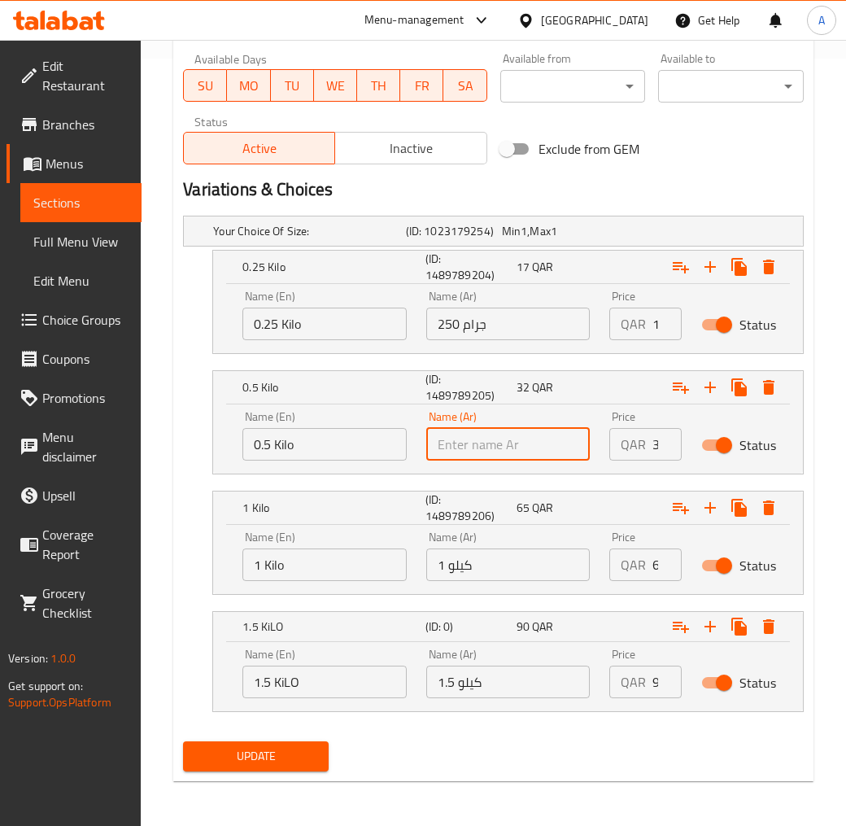
type input "1"
type input "0.5 كيلو"
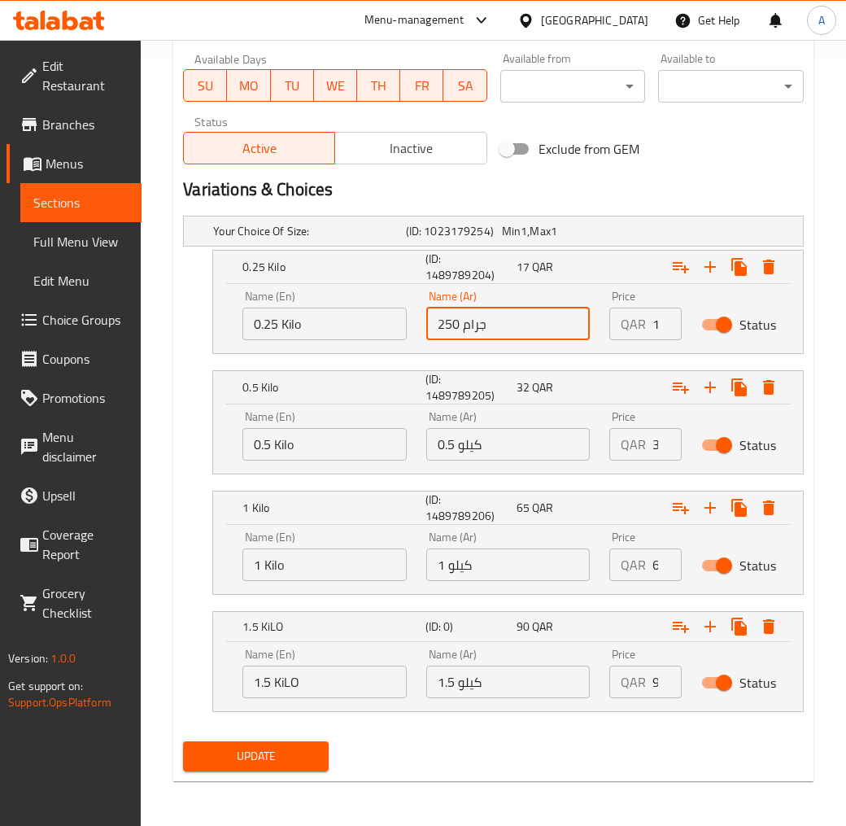
drag, startPoint x: 509, startPoint y: 321, endPoint x: 381, endPoint y: 326, distance: 128.7
click at [387, 325] on div "Name (En) 0.25 Kilo Name (En) Name (Ar) 250 جرام Name (Ar) Price QAR 17 Price S…" at bounding box center [508, 315] width 551 height 69
click at [188, 326] on div "0.25 Kilo (ID: 1489789204) 17 QAR Name (En) 0.25 Kilo Name (En) Name (Ar) 0.25 …" at bounding box center [493, 302] width 621 height 104
click at [521, 314] on input "0.25" at bounding box center [508, 324] width 164 height 33
type input "0.25 كيلو"
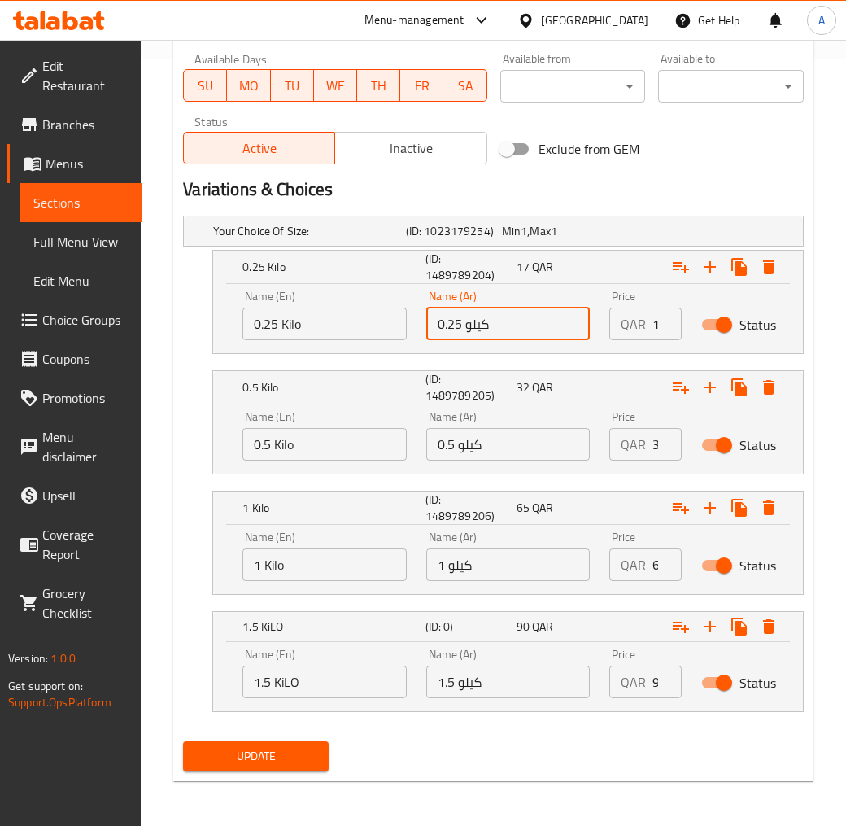
click at [201, 435] on div "0.5 Kilo (ID: 1489789205) 32 QAR Name (En) 0.5 Kilo Name (En) Name (Ar) 0.5 كيل…" at bounding box center [493, 422] width 621 height 104
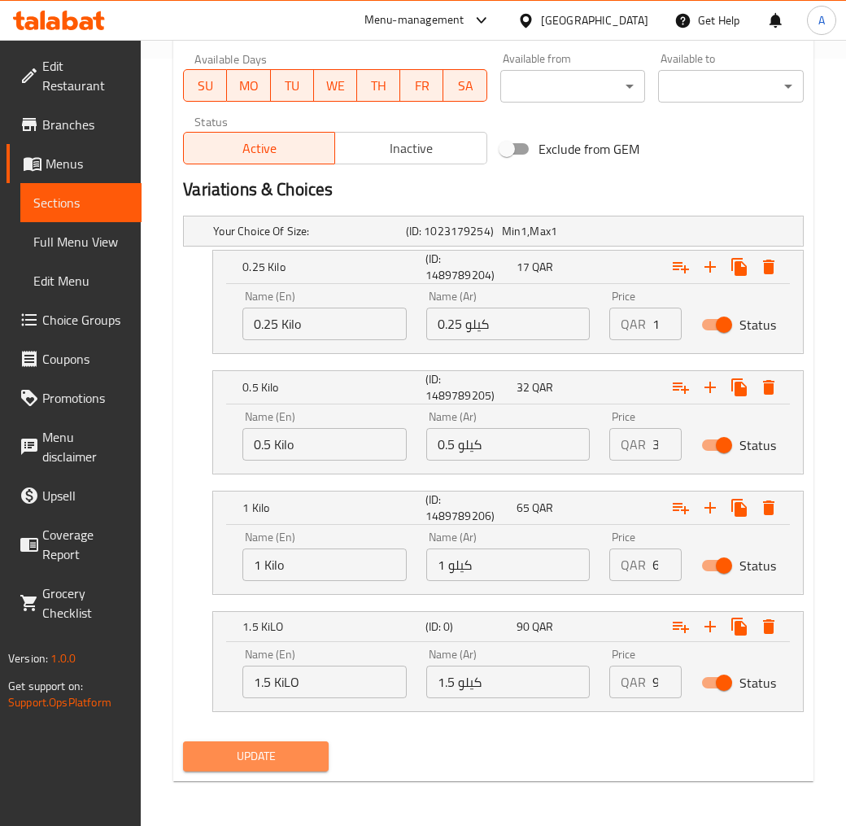
click at [301, 744] on span "Update" at bounding box center [256, 756] width 120 height 20
click at [312, 744] on span "Update" at bounding box center [256, 756] width 120 height 20
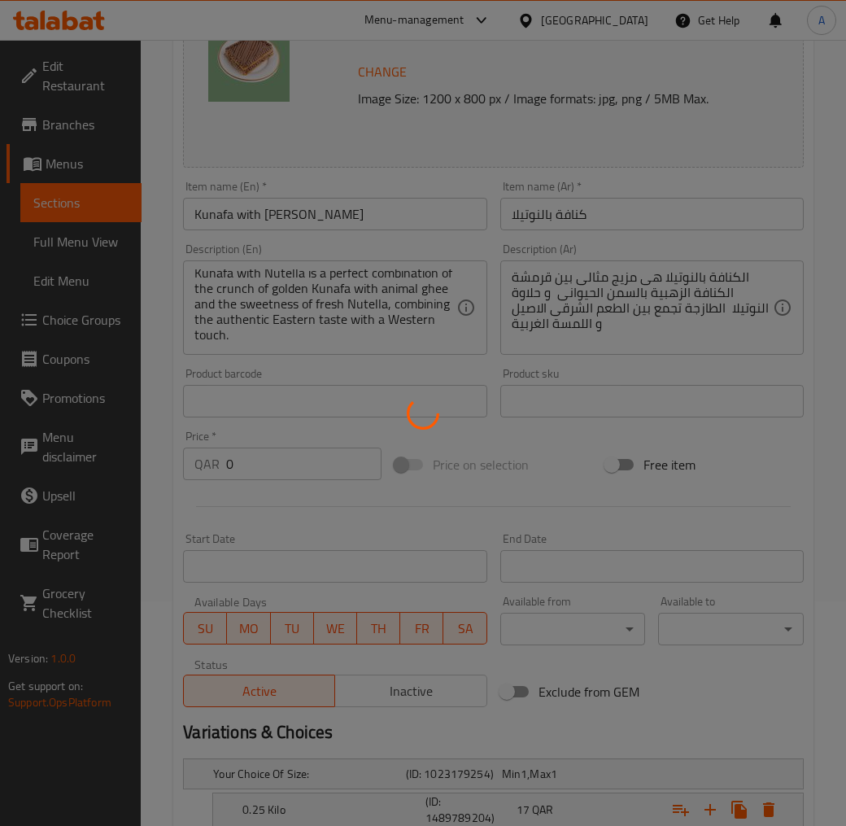
scroll to position [0, 0]
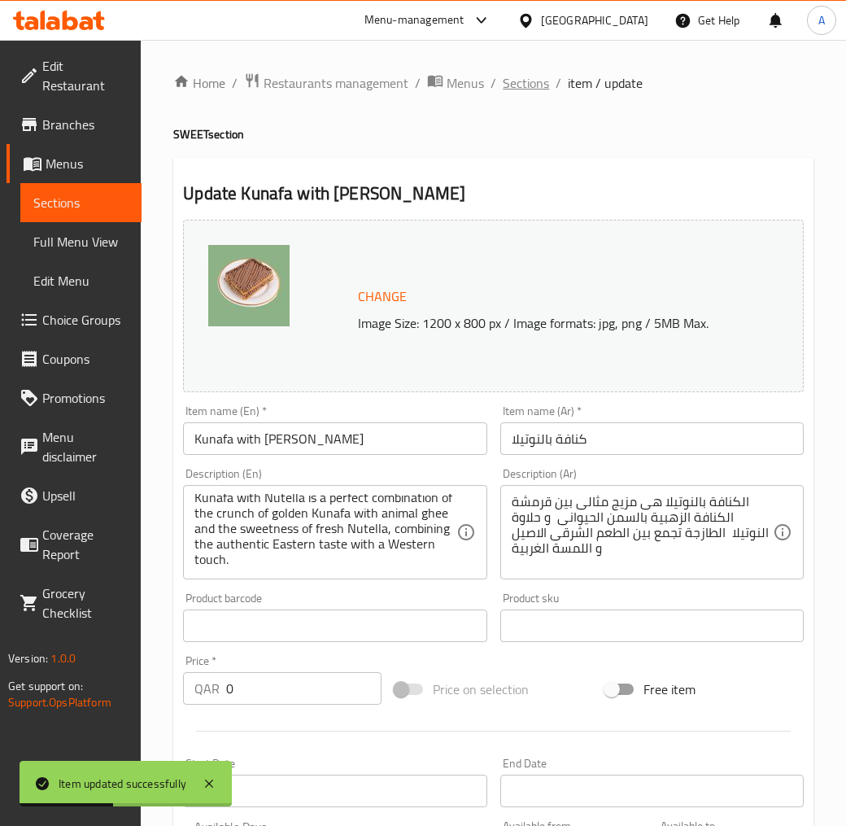
click at [531, 91] on span "Sections" at bounding box center [526, 83] width 46 height 20
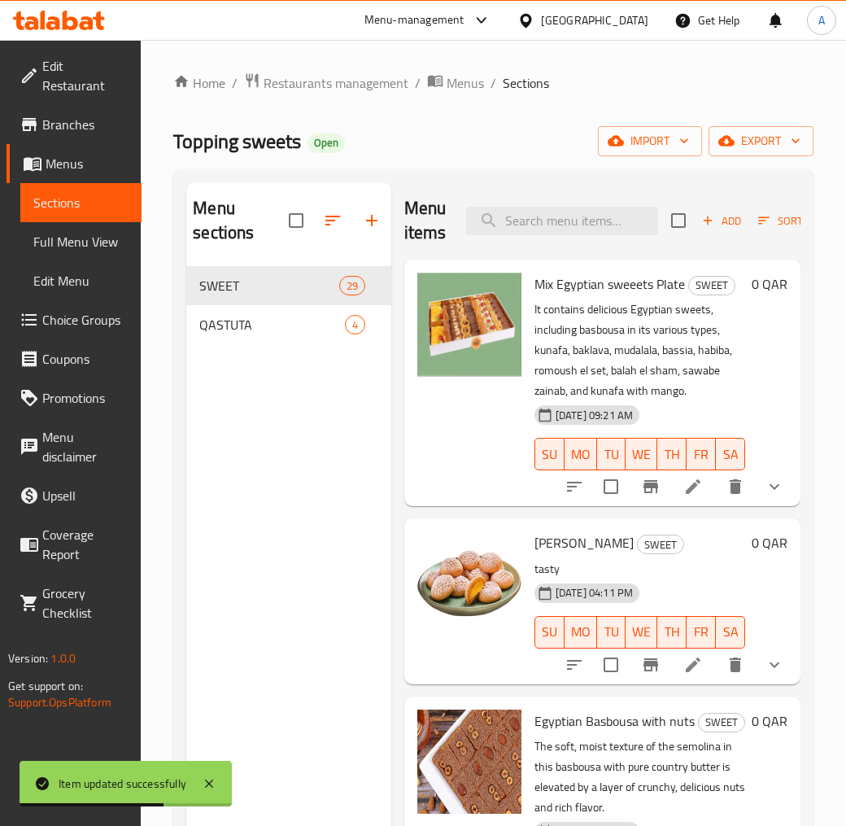
click at [532, 142] on div "Topping sweets Open import export" at bounding box center [493, 141] width 640 height 30
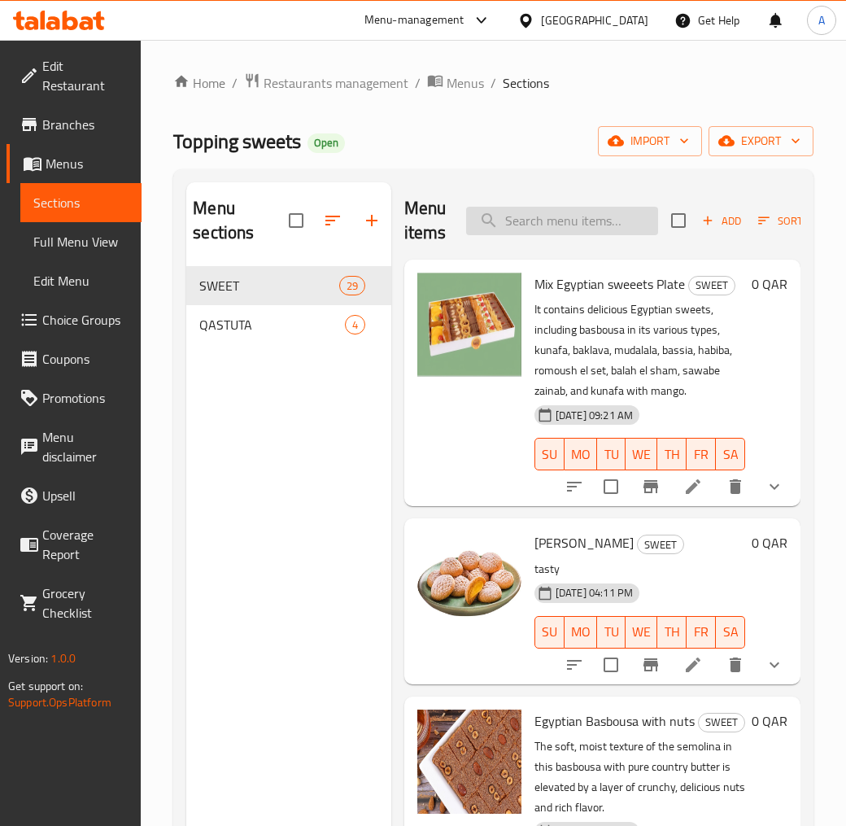
click at [572, 226] on input "search" at bounding box center [562, 221] width 192 height 28
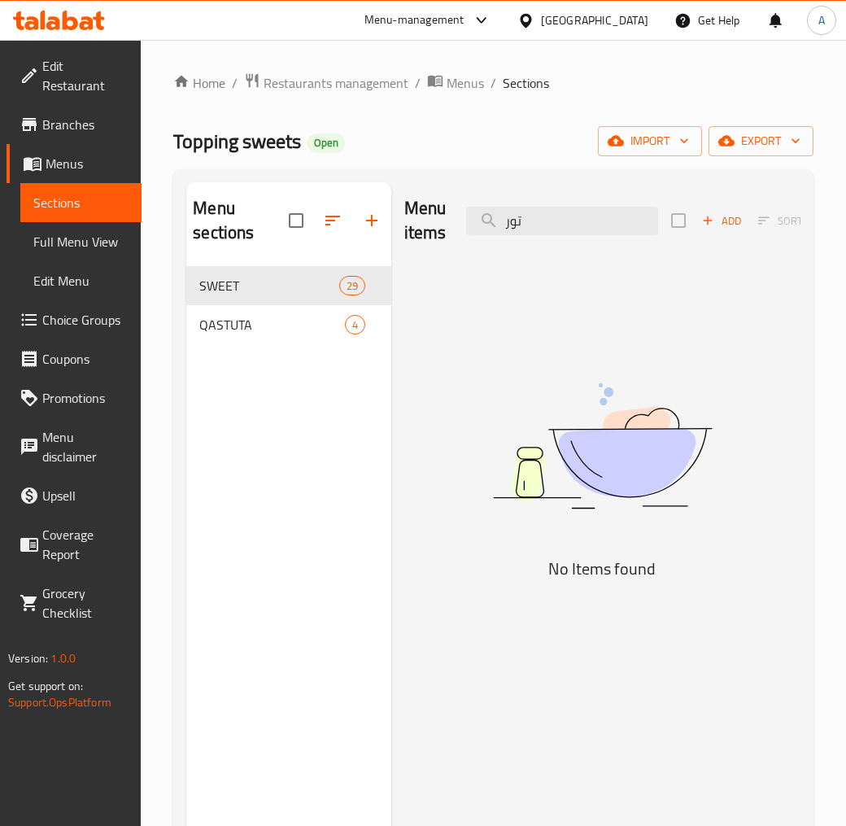
type input "تور"
click at [711, 213] on icon "button" at bounding box center [708, 220] width 15 height 15
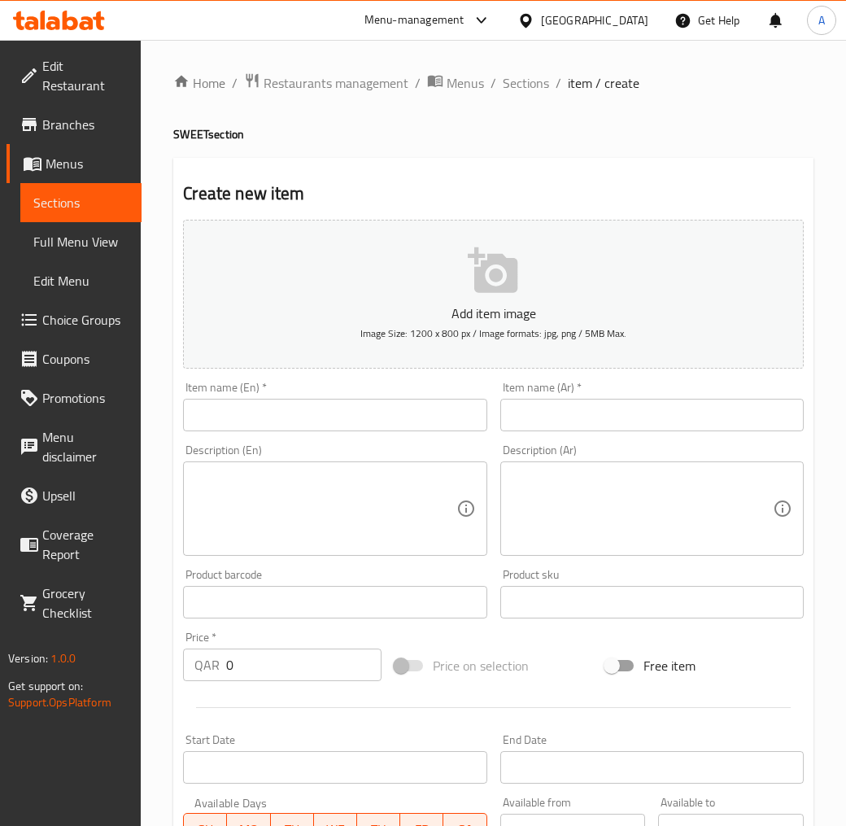
click at [407, 399] on div "Item name (En)   * Item name (En) *" at bounding box center [335, 407] width 304 height 50
click at [407, 401] on input "text" at bounding box center [335, 415] width 304 height 33
paste input "[PERSON_NAME] Cake"
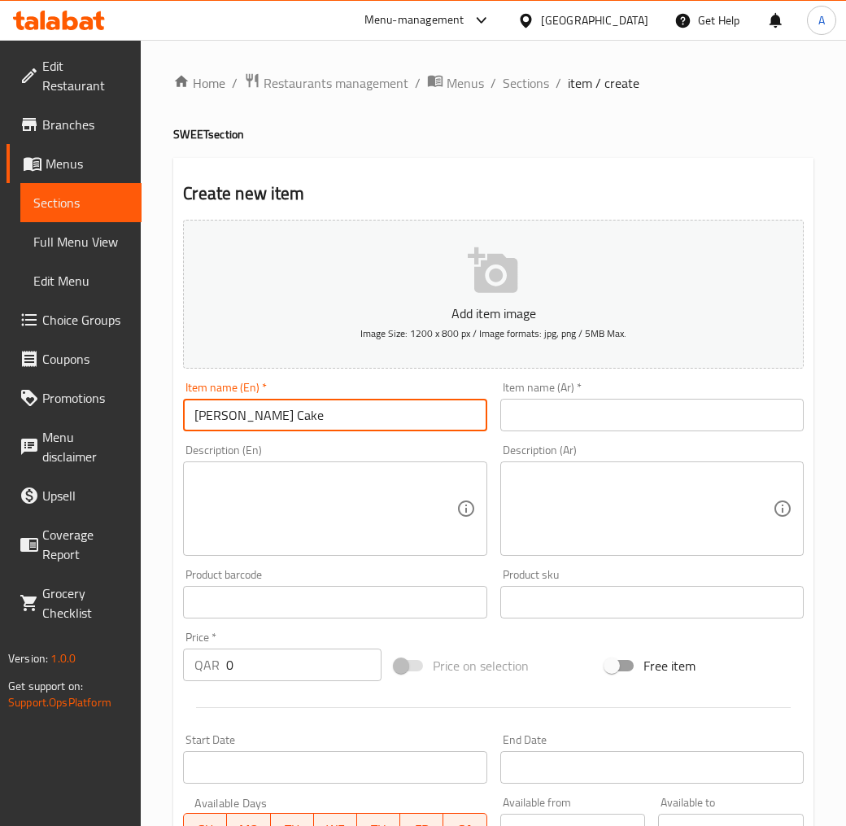
type input "[PERSON_NAME] Cake"
click at [561, 496] on textarea at bounding box center [642, 508] width 261 height 77
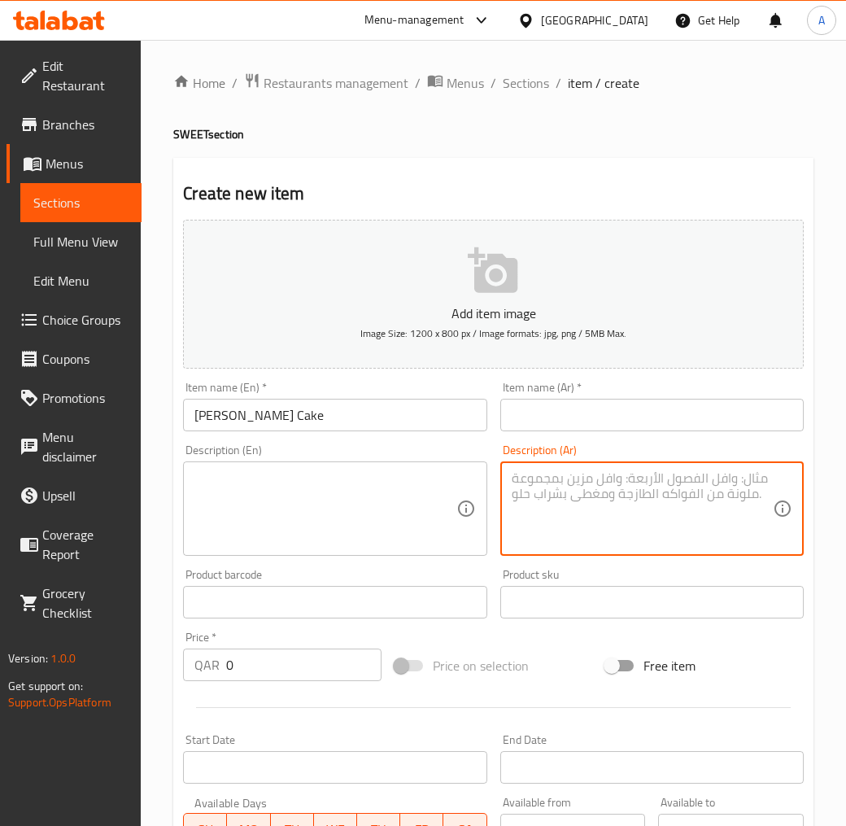
click at [571, 423] on input "text" at bounding box center [652, 415] width 304 height 33
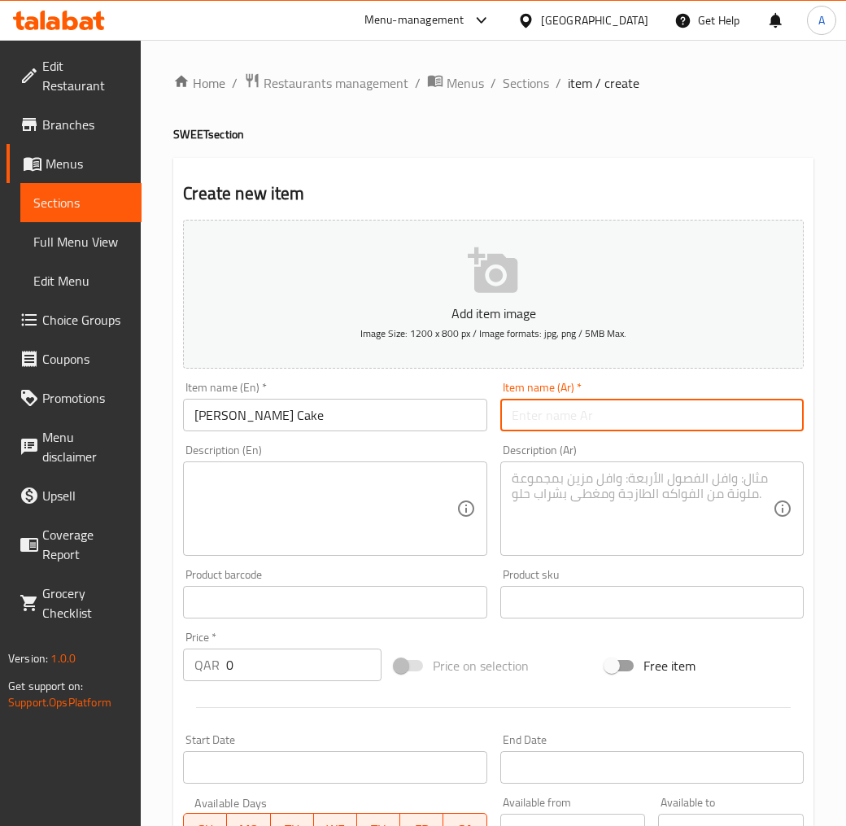
paste input "تورتة كنافة بالمانجو"
drag, startPoint x: 594, startPoint y: 417, endPoint x: 617, endPoint y: 415, distance: 22.8
click at [617, 415] on input "تورتة كنافة بالمانجو" at bounding box center [652, 415] width 304 height 33
type input "كيك كنافة بالمانجو"
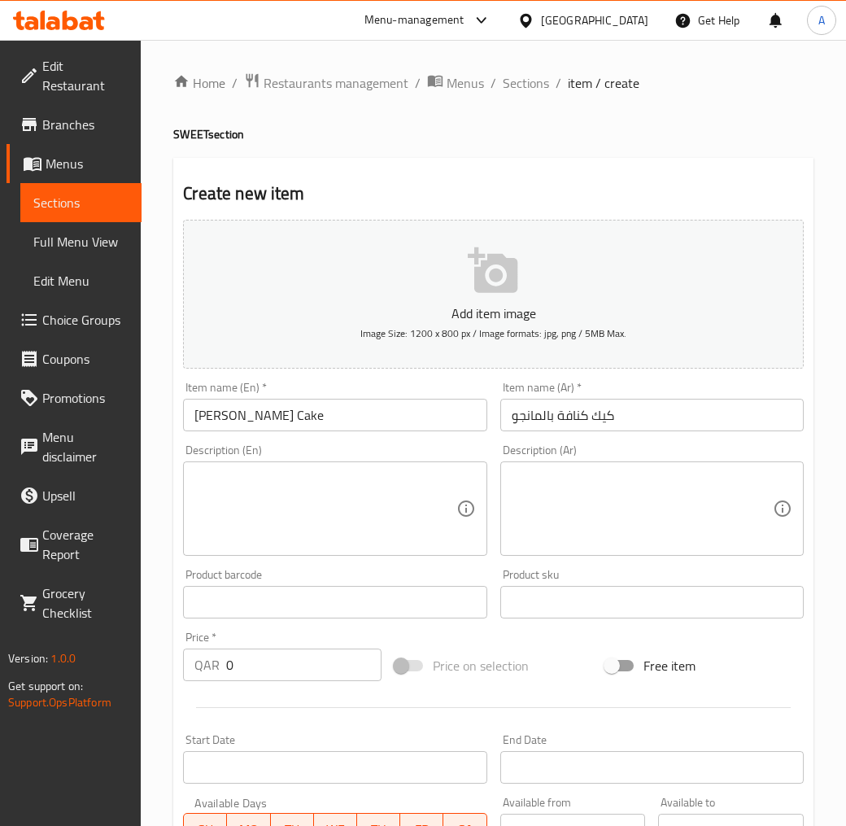
click at [359, 500] on textarea at bounding box center [324, 508] width 261 height 77
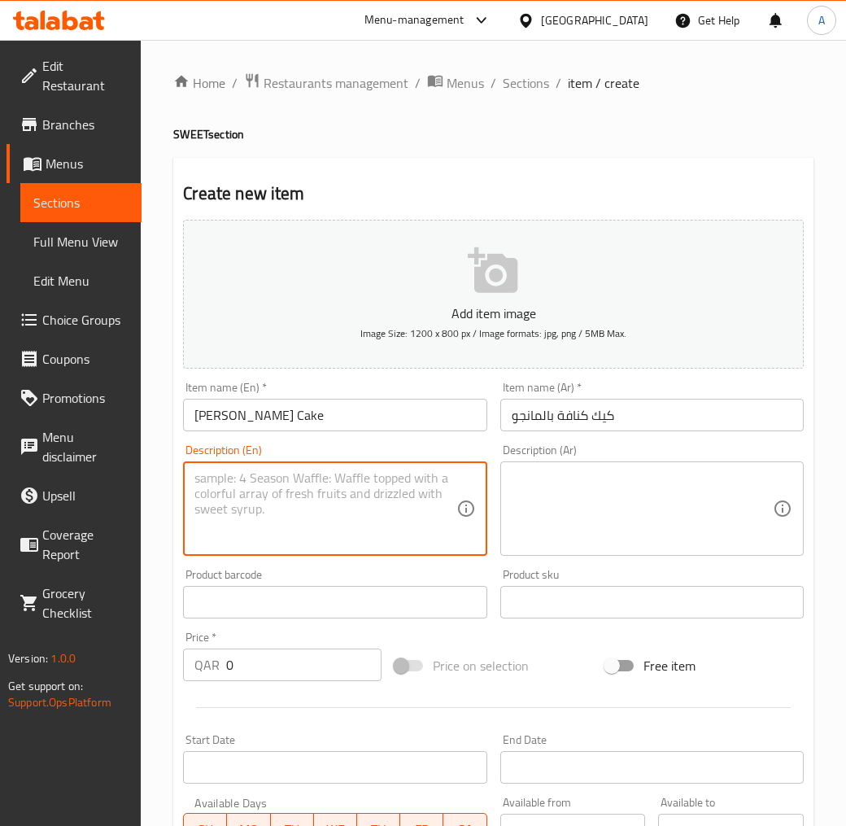
paste textarea "Mango Kunafa Cake is a perfect combination of two layers of crunchy golden Kuna…"
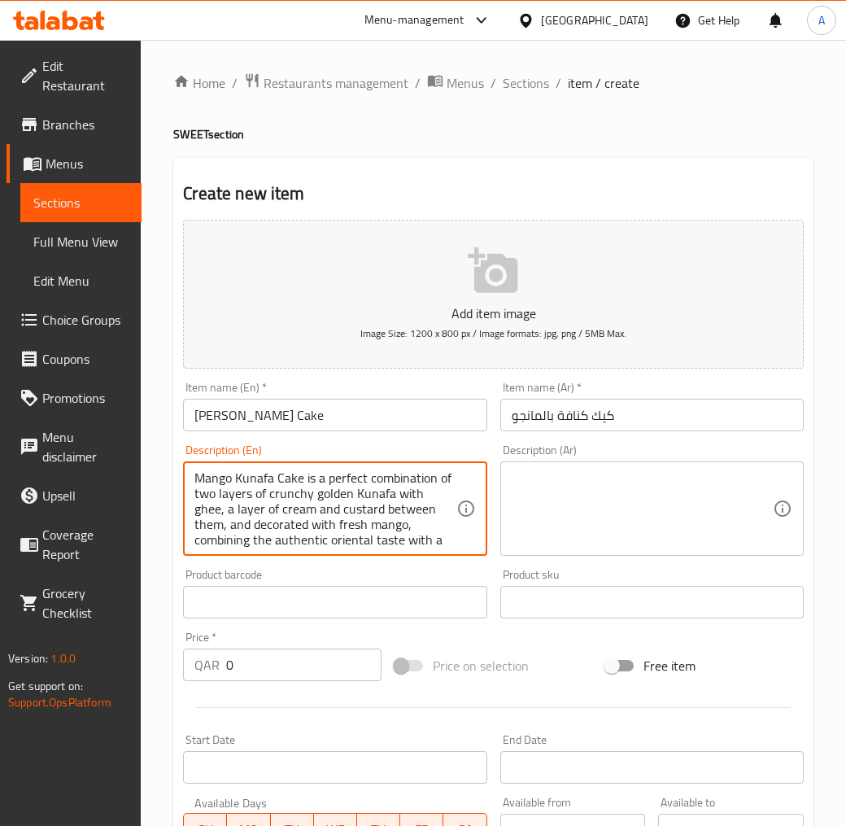
scroll to position [20, 0]
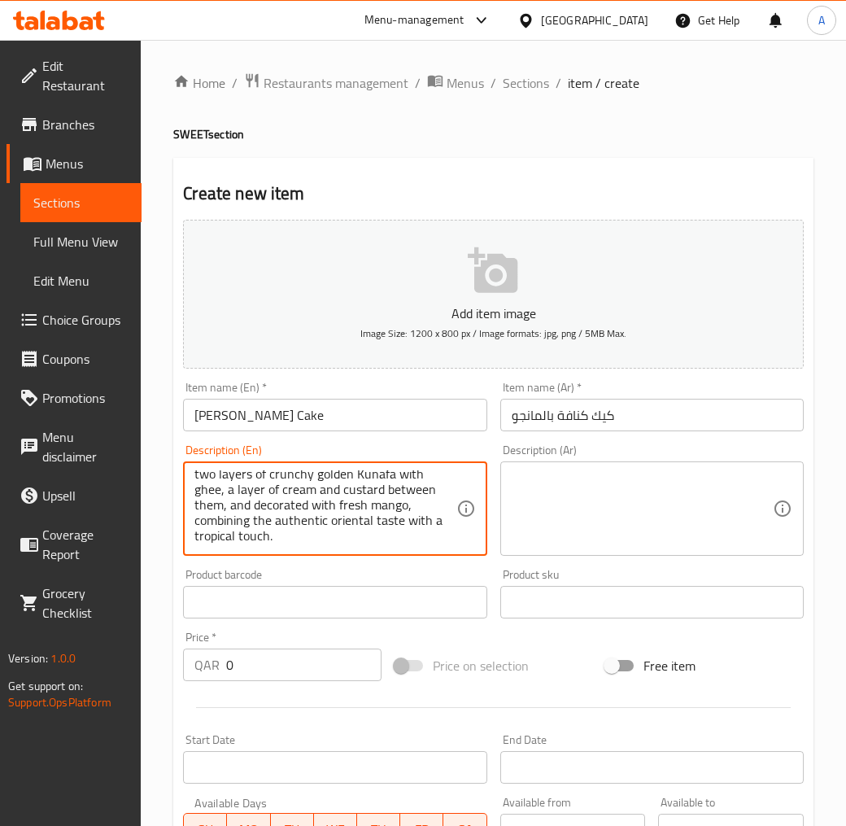
type textarea "Mango Kunafa Cake is a perfect combination of two layers of crunchy golden Kuna…"
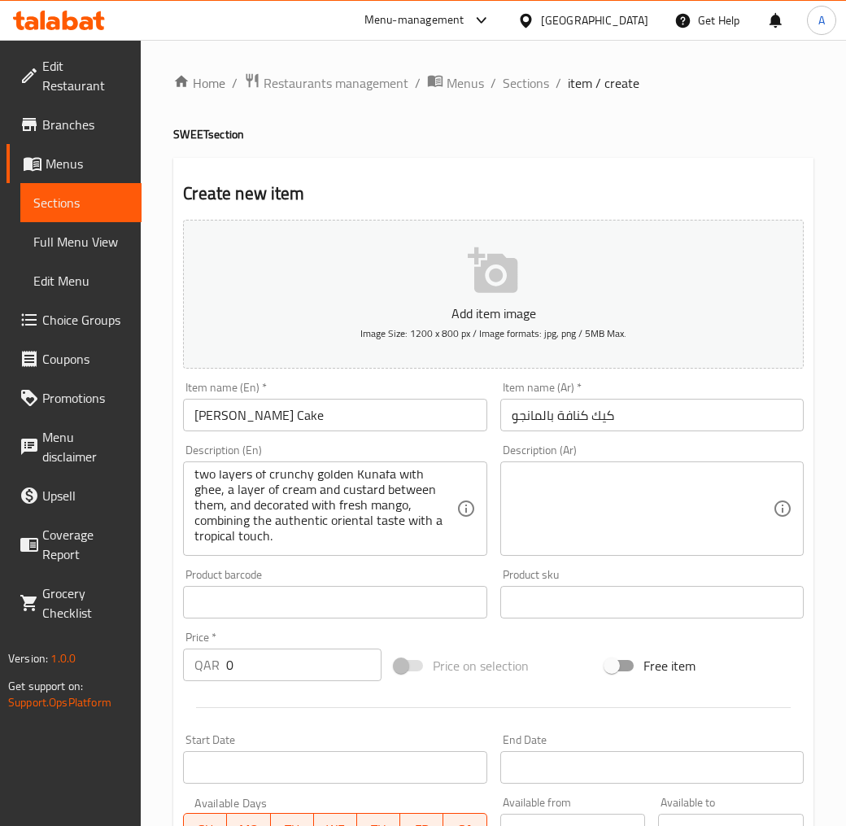
click at [604, 501] on textarea at bounding box center [642, 508] width 261 height 77
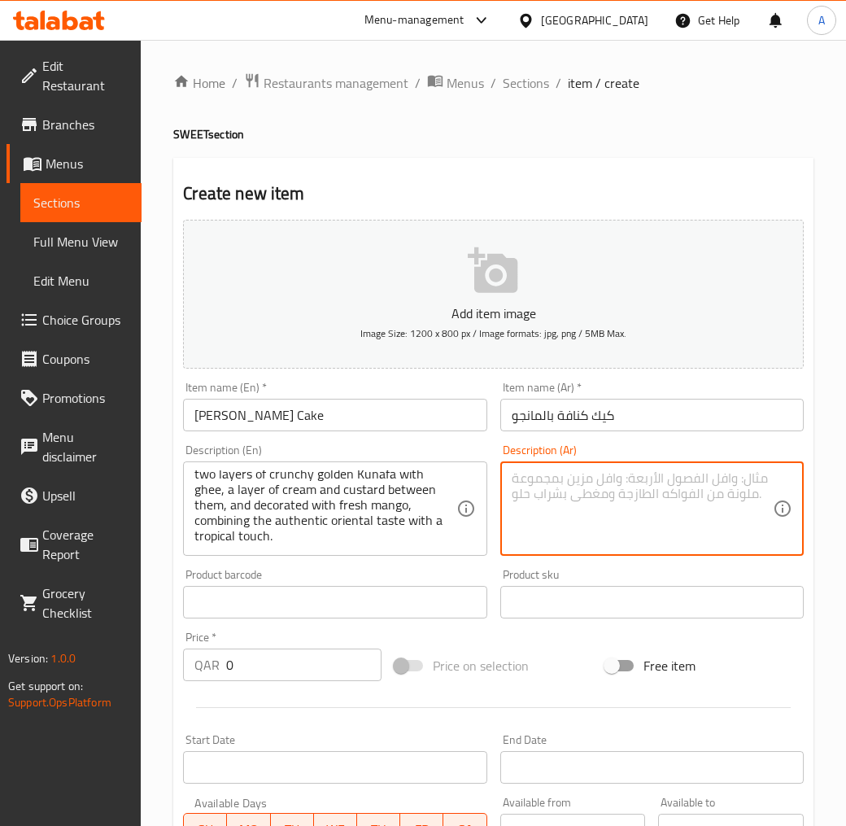
paste textarea "تورتة الكنافة بالمانجو هى مزيج مثالى بينطبقتين من الكنافة المقرمشةالزهبية بالسم…"
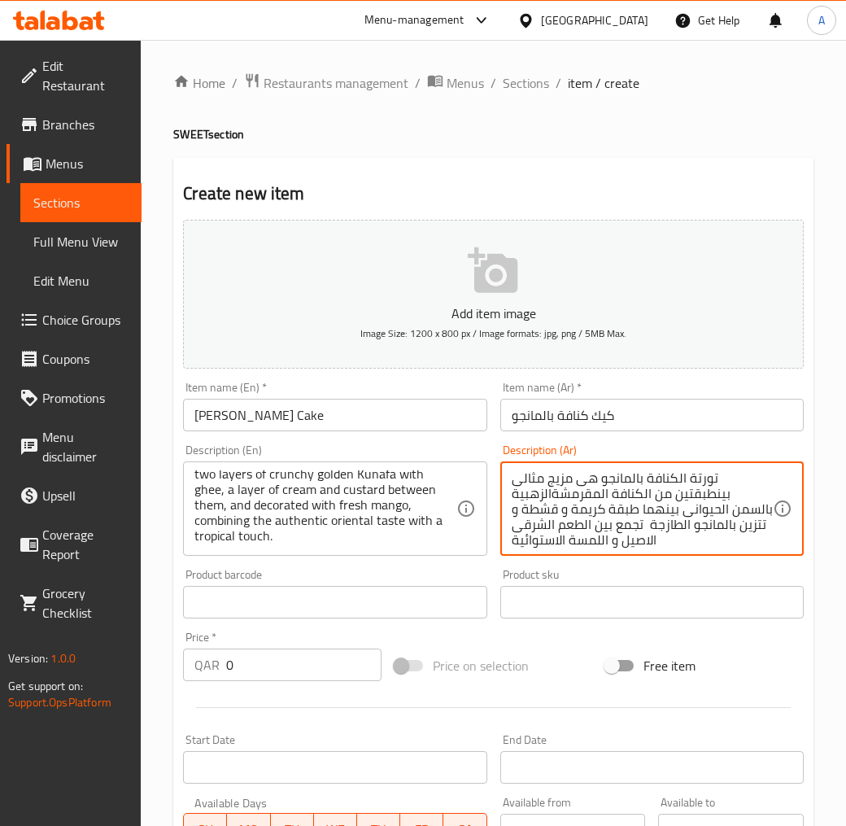
scroll to position [4, 0]
type textarea "تورتة الكنافة بالمانجو هى مزيج مثالى بينطبقتين من الكنافة المقرمشةالزهبية بالسم…"
click at [293, 417] on input "[PERSON_NAME] Cake" at bounding box center [335, 415] width 304 height 33
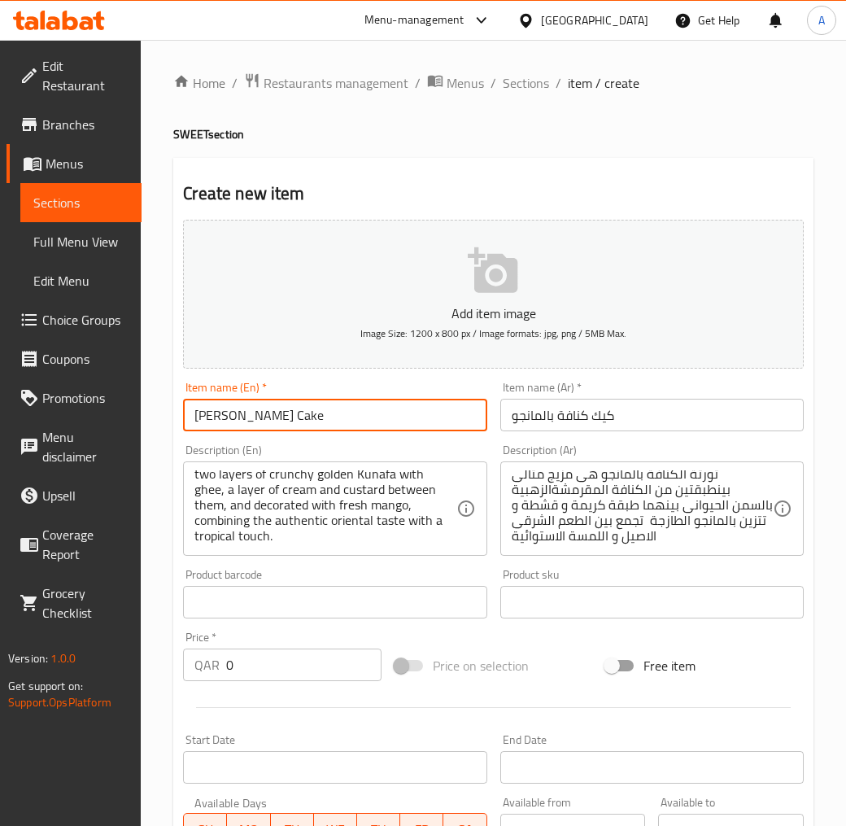
click at [293, 417] on input "[PERSON_NAME] Cake" at bounding box center [335, 415] width 304 height 33
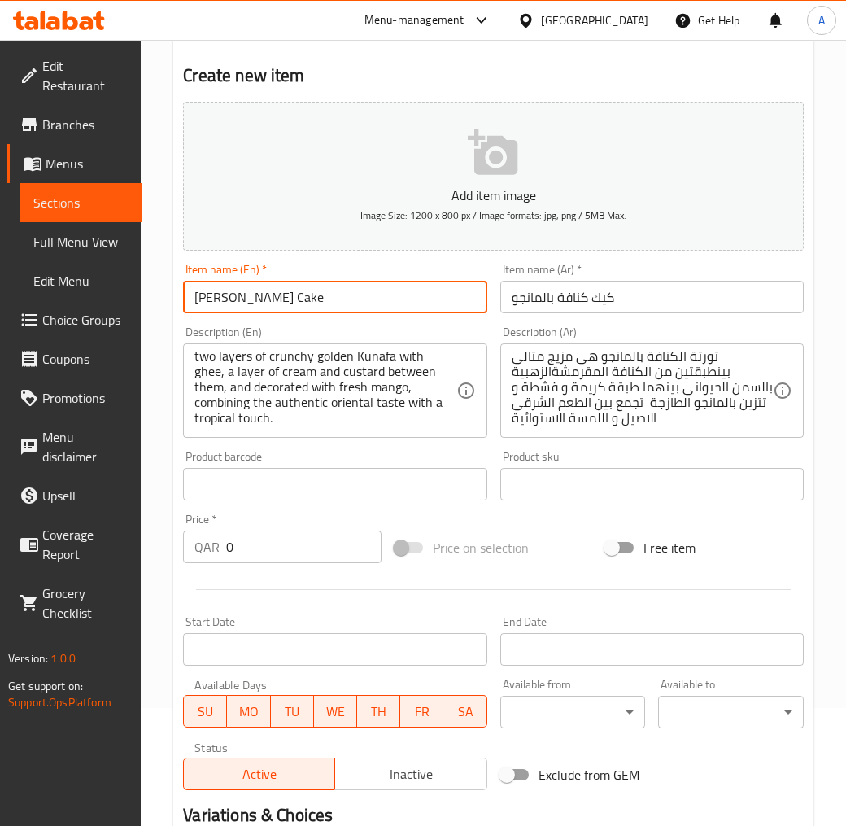
scroll to position [321, 0]
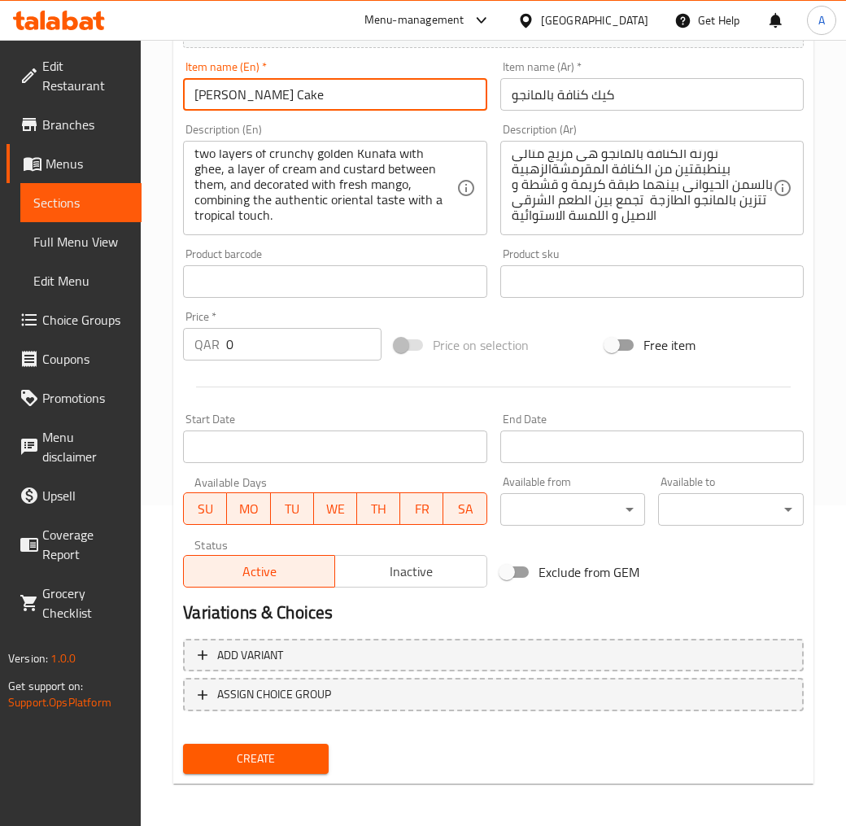
drag, startPoint x: 263, startPoint y: 344, endPoint x: 204, endPoint y: 346, distance: 58.6
click at [204, 346] on div "QAR 0 Price *" at bounding box center [282, 344] width 199 height 33
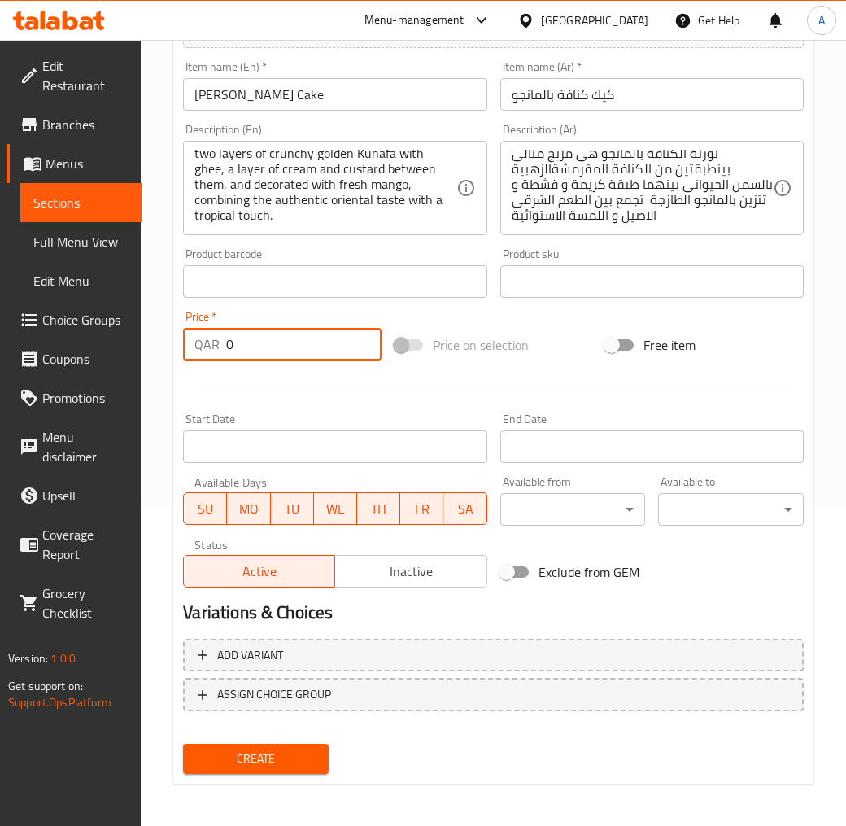
click at [395, 555] on button "Inactive" at bounding box center [410, 571] width 152 height 33
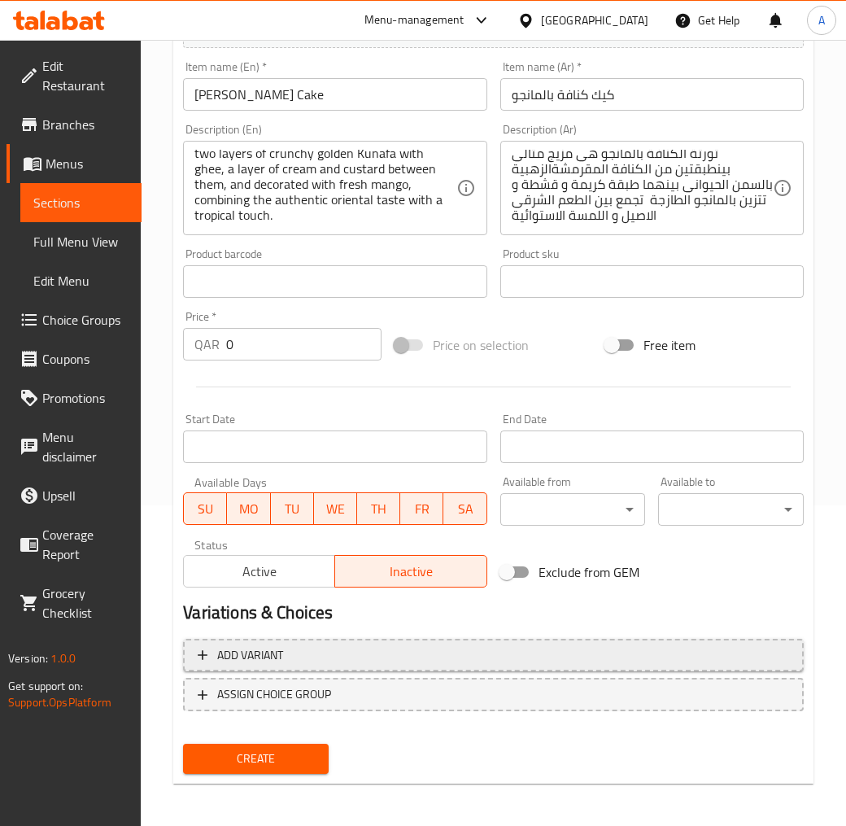
click at [321, 657] on span "Add variant" at bounding box center [494, 655] width 592 height 20
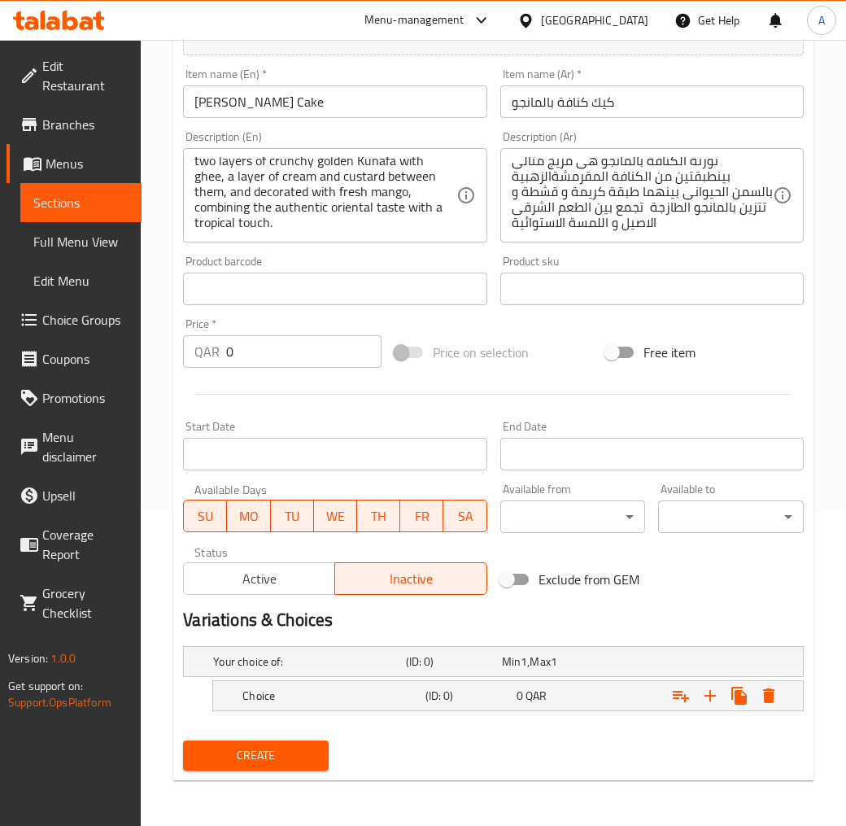
scroll to position [312, 0]
click at [559, 688] on div "0 QAR" at bounding box center [559, 696] width 85 height 16
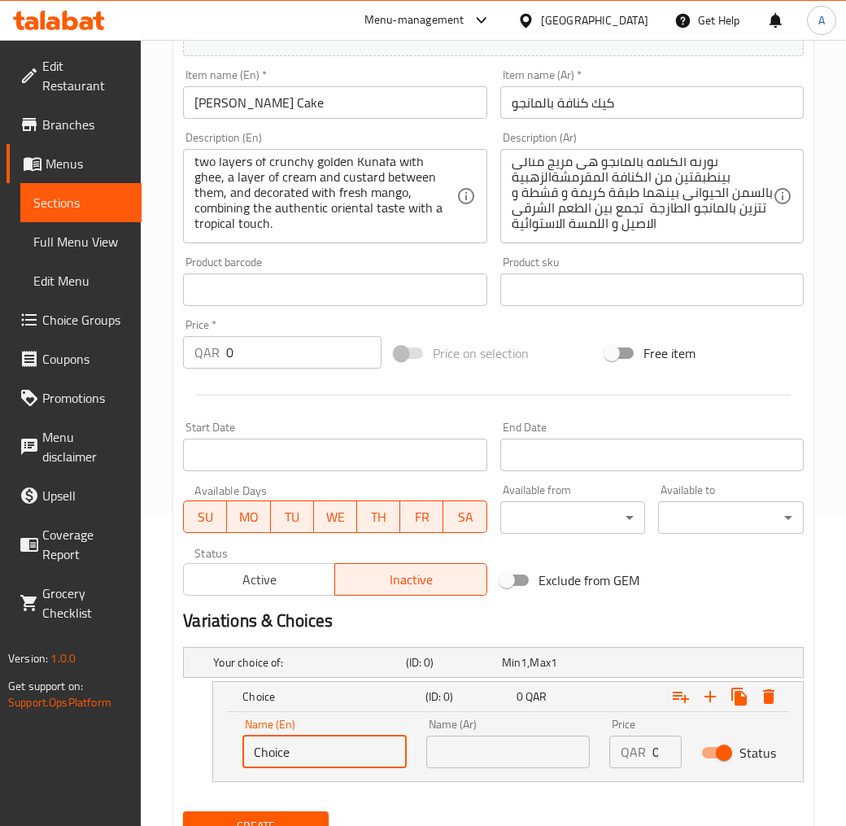
drag, startPoint x: 329, startPoint y: 741, endPoint x: 168, endPoint y: 745, distance: 161.2
click at [175, 744] on div "Create new item Add item image Image Size: 1200 x 800 px / Image formats: jpg, …" at bounding box center [493, 348] width 640 height 1006
type input "1.5 Kilo"
click at [456, 742] on input "text" at bounding box center [508, 752] width 164 height 33
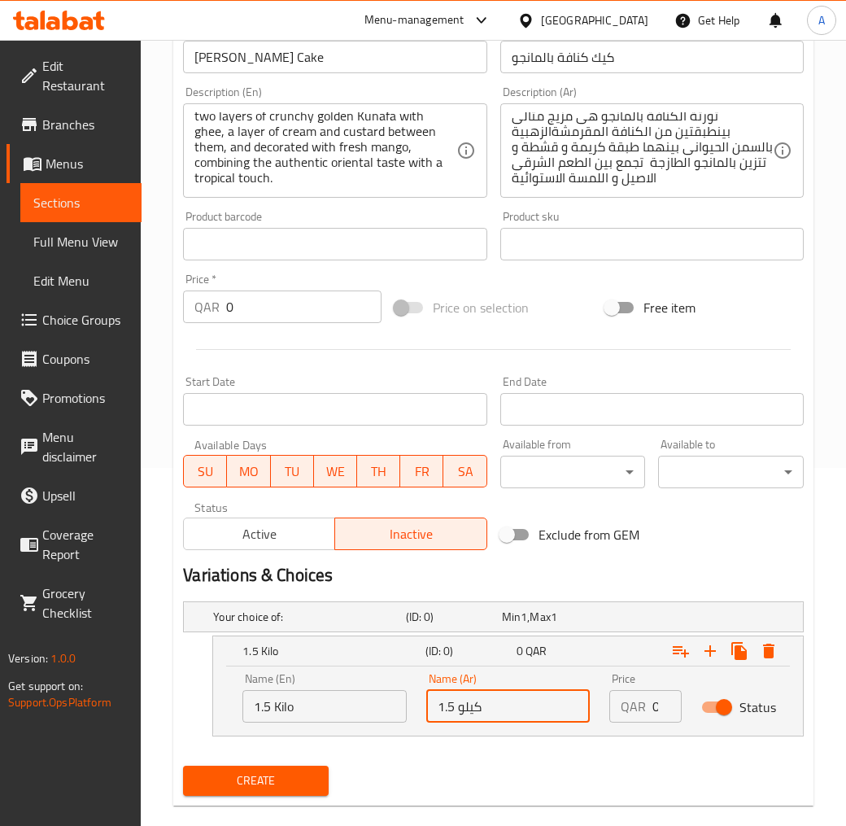
scroll to position [382, 0]
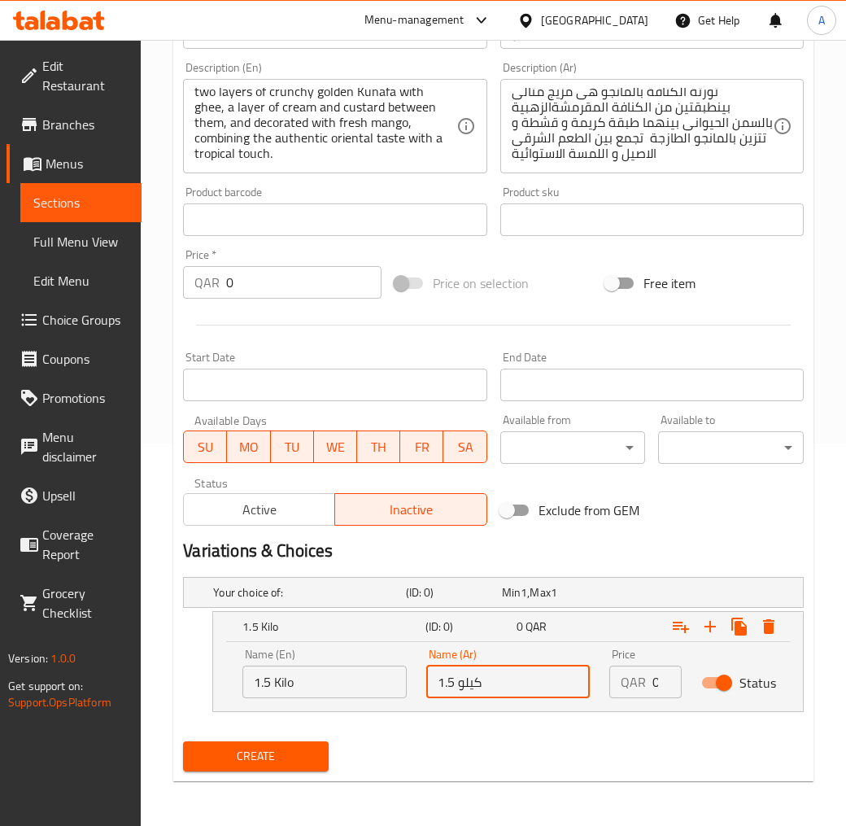
type input "1.5 كيلو"
drag, startPoint x: 652, startPoint y: 681, endPoint x: 728, endPoint y: 714, distance: 83.1
click at [680, 697] on input "0" at bounding box center [667, 682] width 29 height 33
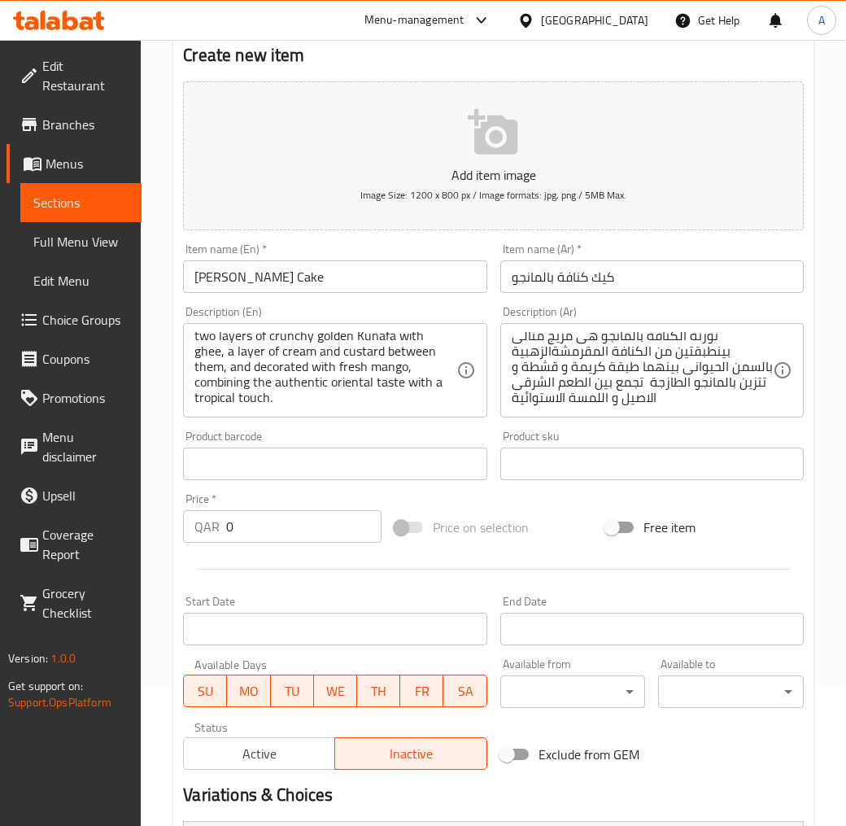
scroll to position [0, 0]
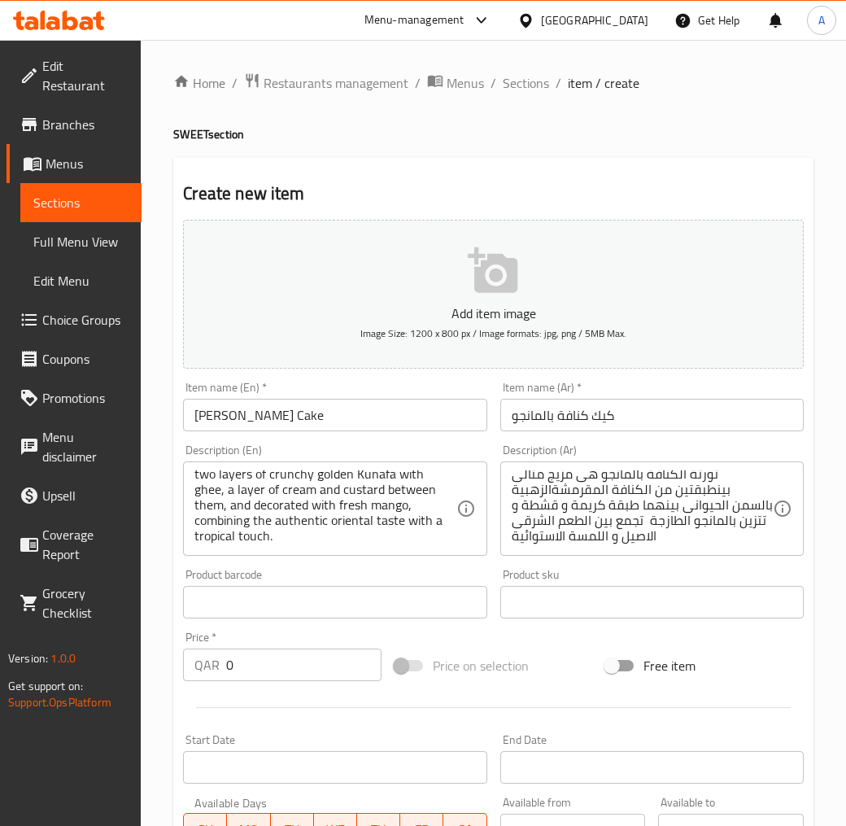
type input "90"
click at [260, 400] on input "[PERSON_NAME] Cake" at bounding box center [335, 415] width 304 height 33
click at [262, 404] on input "[PERSON_NAME] Cake" at bounding box center [335, 415] width 304 height 33
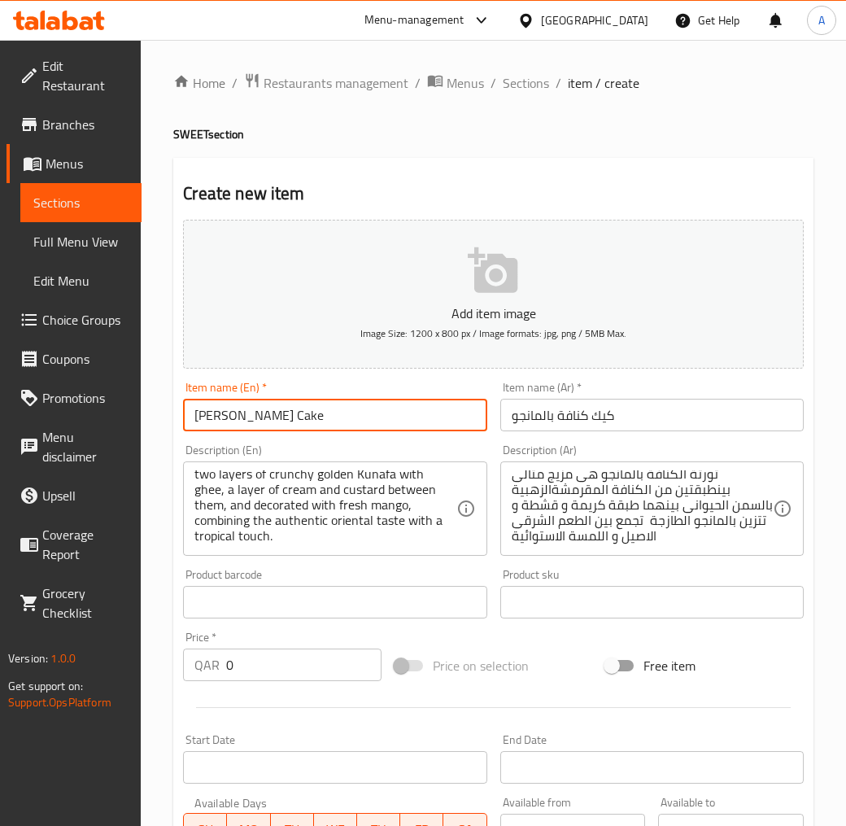
click at [266, 426] on input "[PERSON_NAME] Cake" at bounding box center [335, 415] width 304 height 33
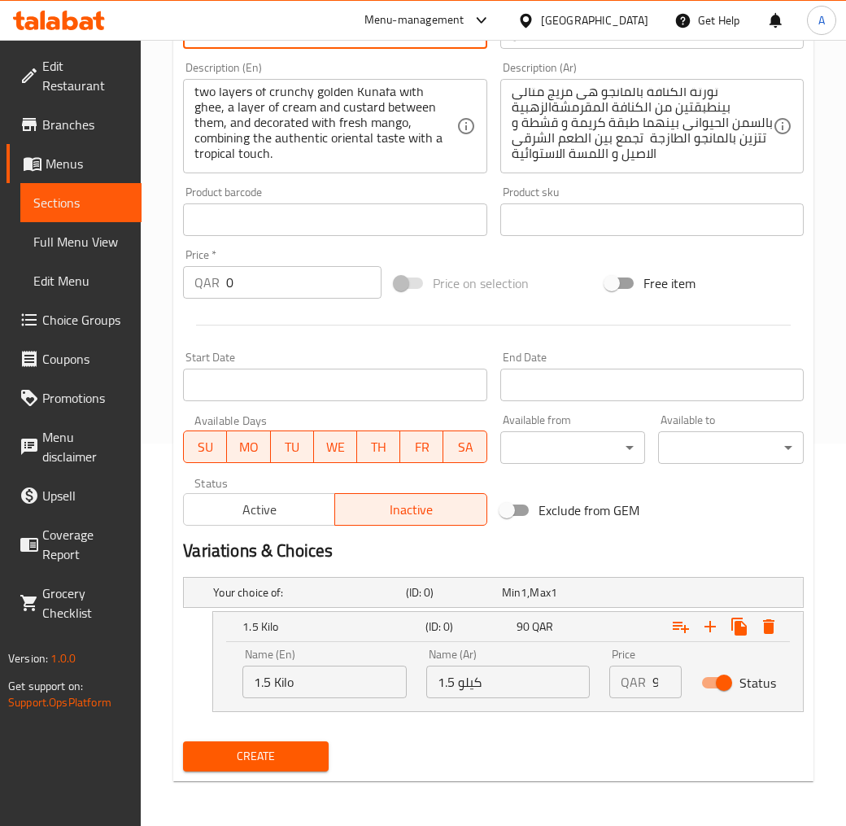
click at [229, 744] on span "Create" at bounding box center [256, 756] width 120 height 20
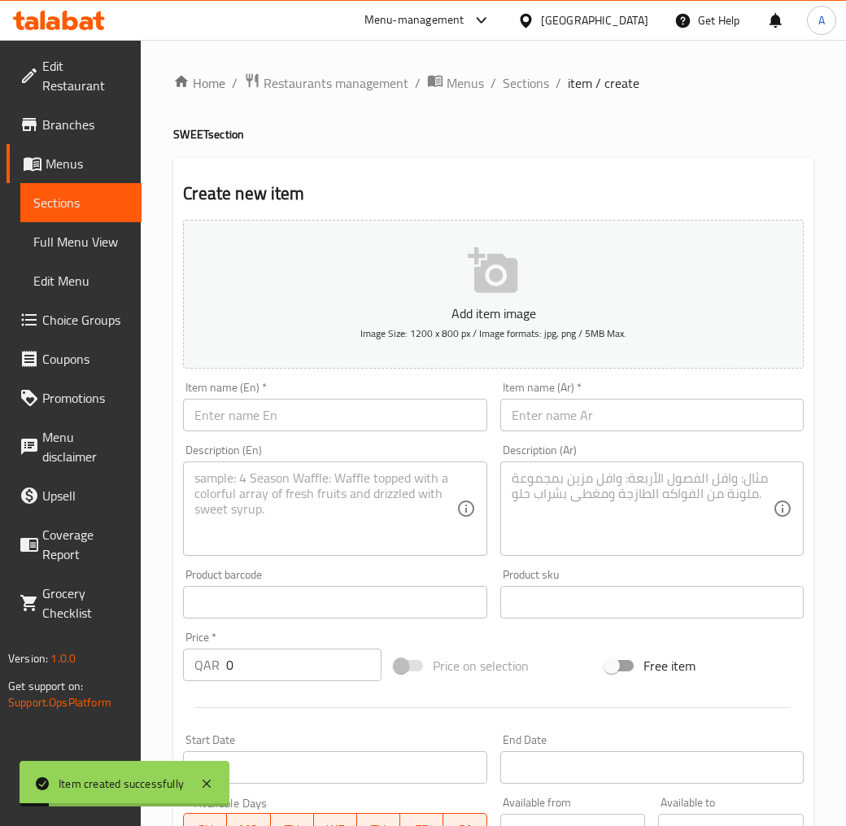
click at [552, 78] on ol "Home / Restaurants management / Menus / Sections / item / create" at bounding box center [493, 82] width 640 height 21
click at [544, 79] on span "Sections" at bounding box center [526, 83] width 46 height 20
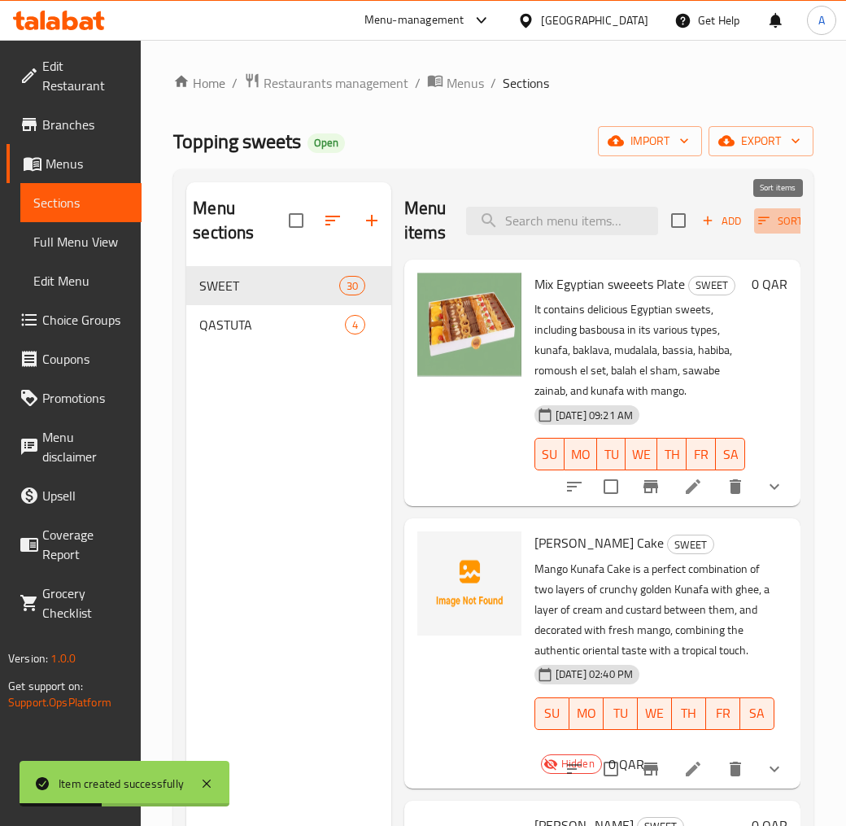
click at [761, 218] on icon "button" at bounding box center [764, 220] width 15 height 15
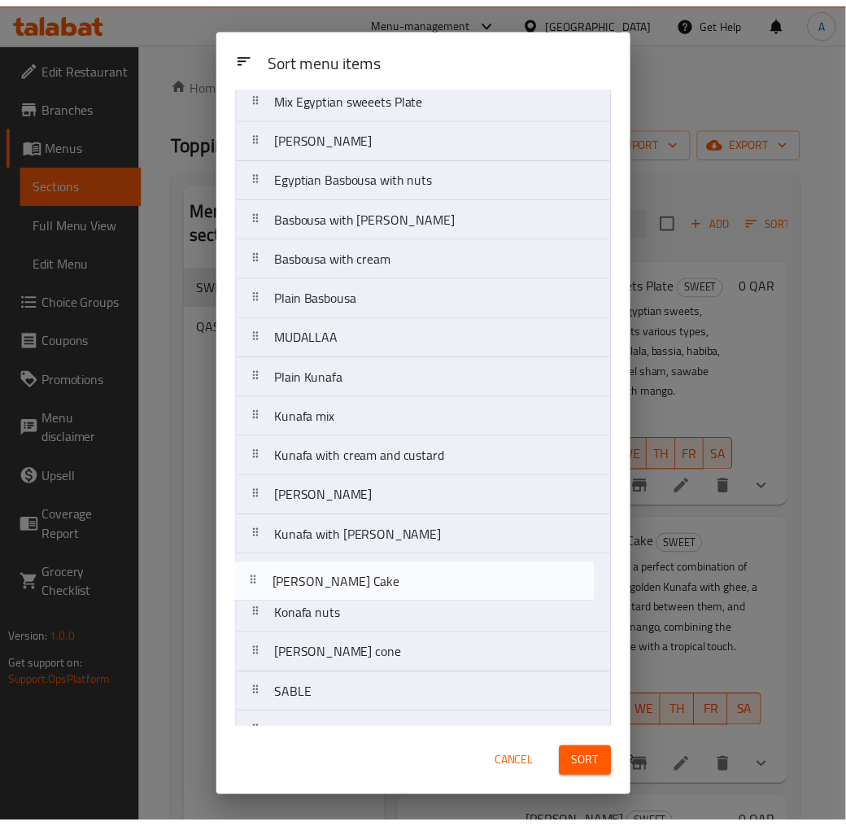
scroll to position [62, 0]
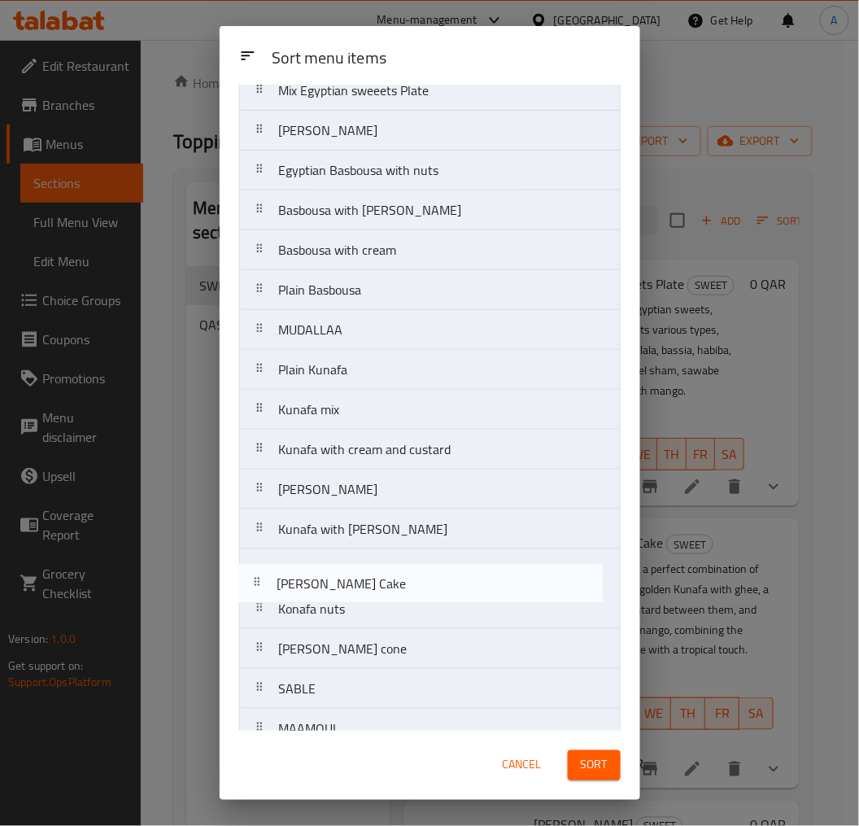
drag, startPoint x: 415, startPoint y: 205, endPoint x: 413, endPoint y: 612, distance: 406.8
click at [413, 612] on nav "Mix Egyptian sweeets Plate Mango Kunafa Cake KAAK Malban Egyptian Basbousa with…" at bounding box center [430, 669] width 382 height 1198
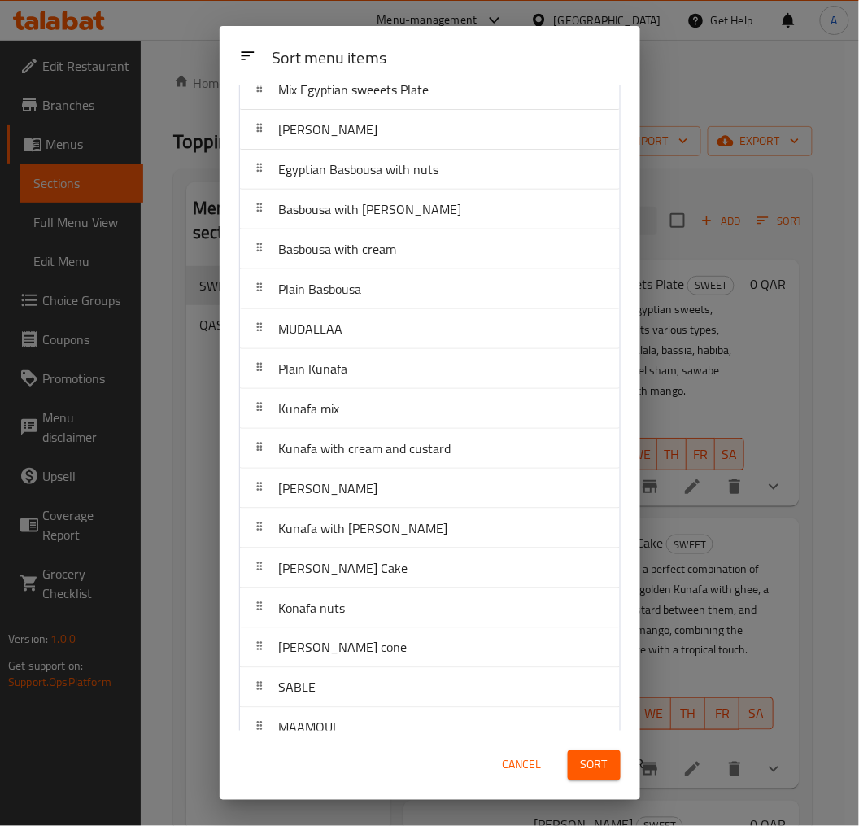
click at [620, 744] on button "Sort" at bounding box center [594, 765] width 53 height 30
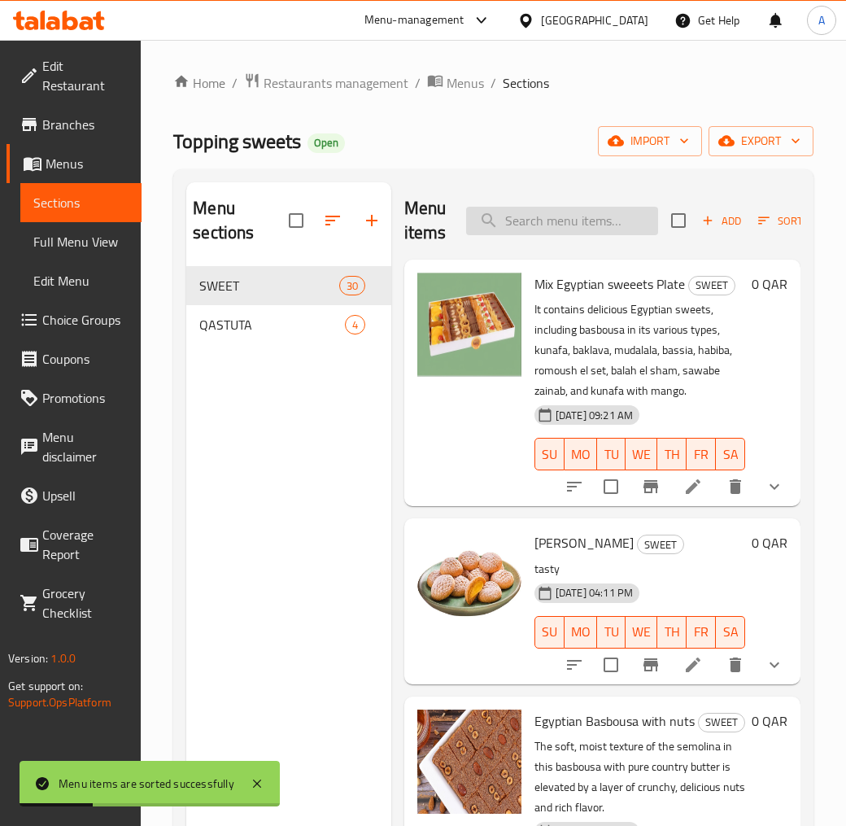
click at [566, 220] on input "search" at bounding box center [562, 221] width 192 height 28
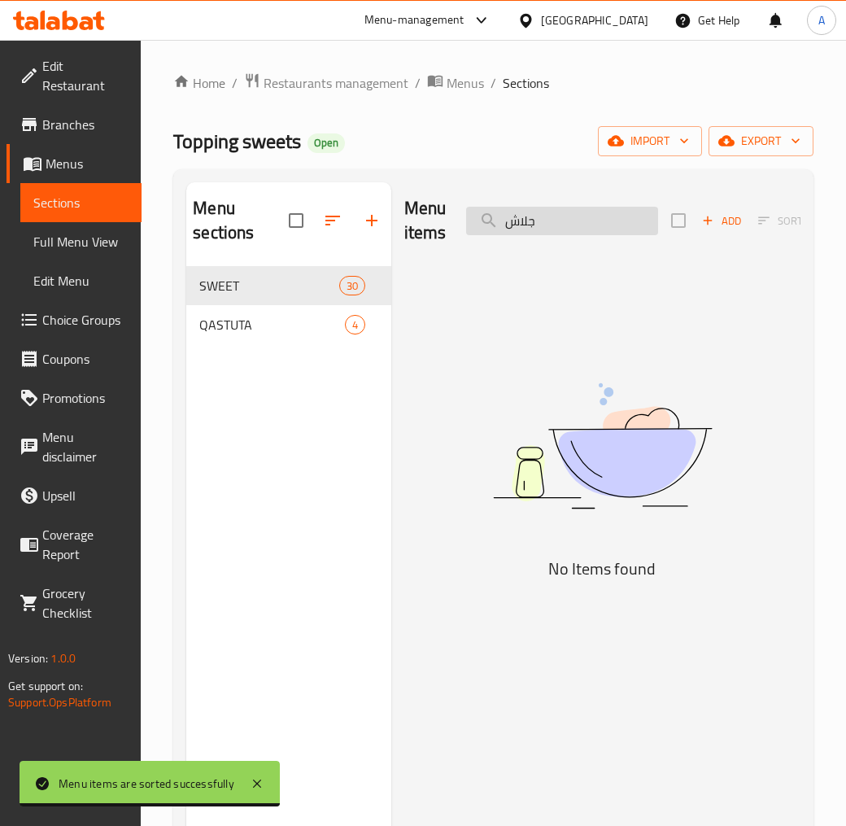
click at [544, 215] on input "جلاش" at bounding box center [562, 221] width 192 height 28
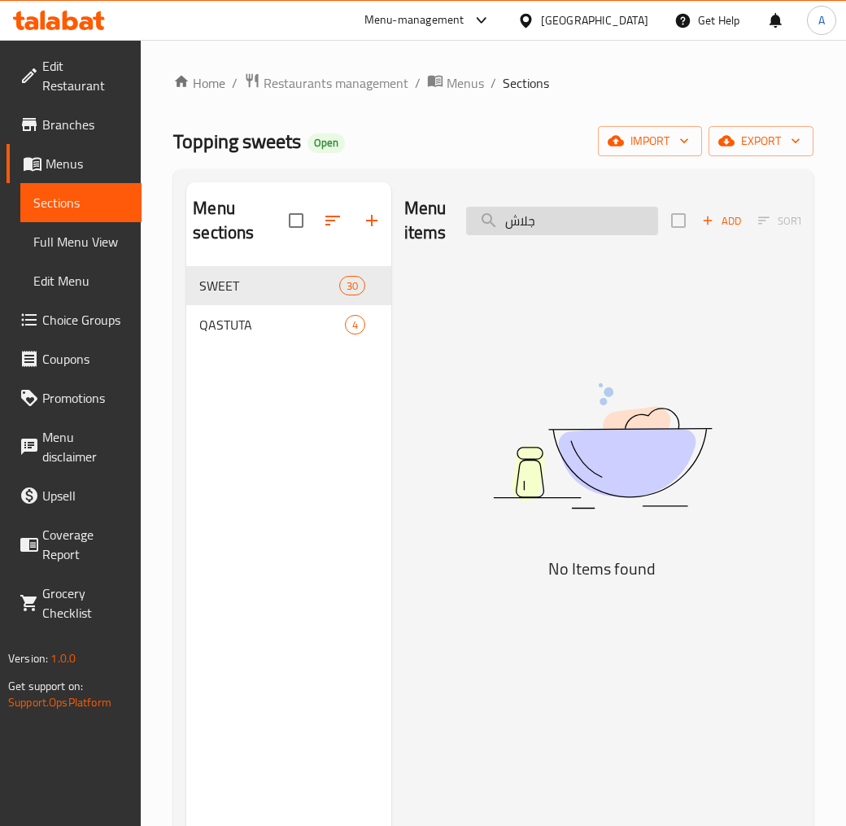
click at [544, 215] on input "جلاش" at bounding box center [562, 221] width 192 height 28
paste input "Egyptian baklava"
drag, startPoint x: 556, startPoint y: 225, endPoint x: 410, endPoint y: 242, distance: 146.6
click at [413, 240] on div "Menu items Egyptian baklava Add Sort Manage items" at bounding box center [602, 220] width 396 height 77
type input "baklava"
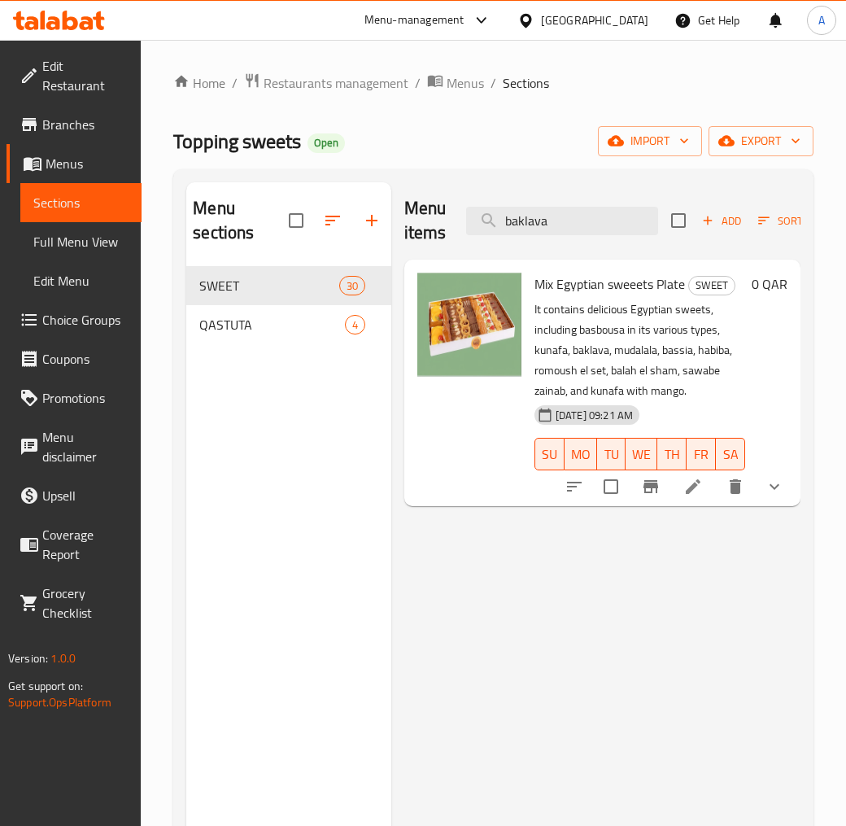
drag, startPoint x: 513, startPoint y: 222, endPoint x: 277, endPoint y: 216, distance: 235.2
click at [297, 216] on div "Menu sections SWEET 30 QASTUTA 4 Menu items baklava Add Sort Manage items Mix E…" at bounding box center [493, 595] width 614 height 826
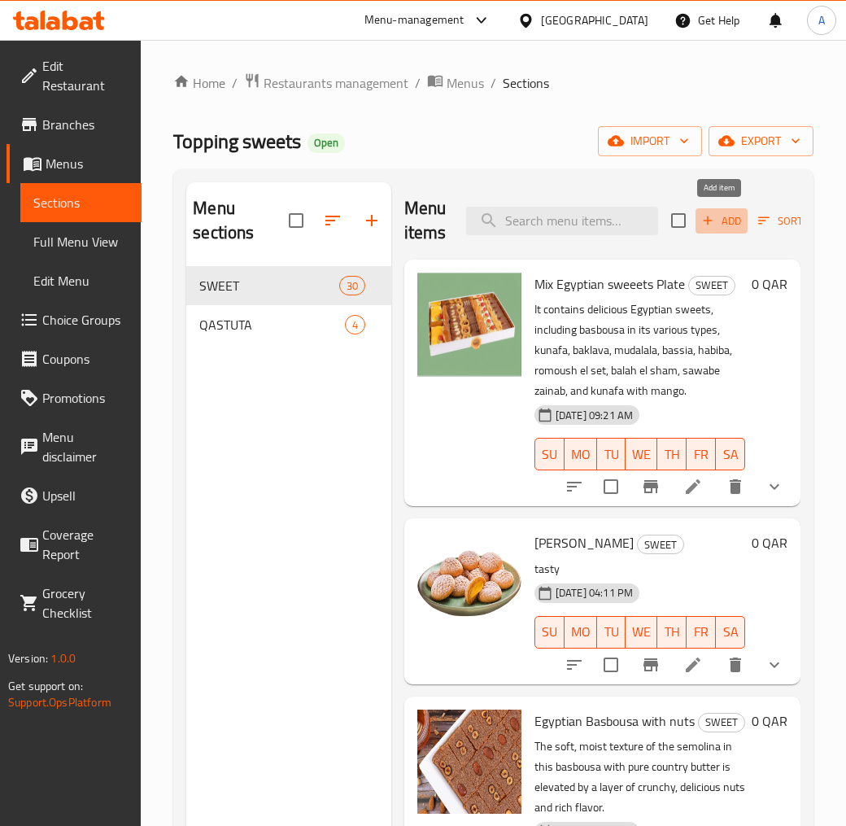
click at [719, 216] on span "Add" at bounding box center [722, 221] width 44 height 19
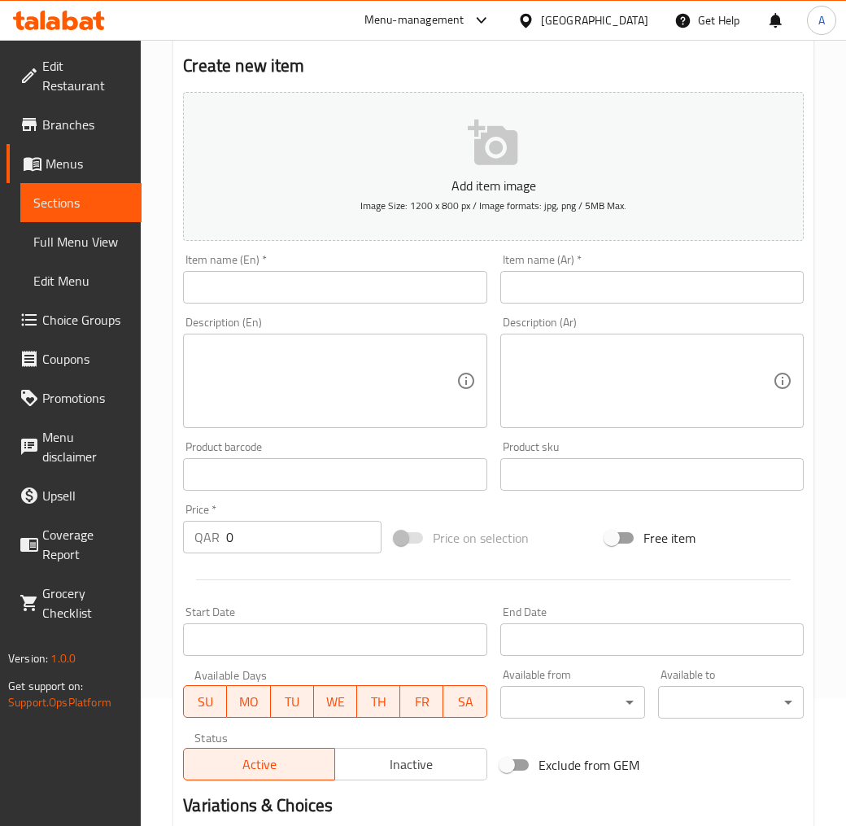
scroll to position [321, 0]
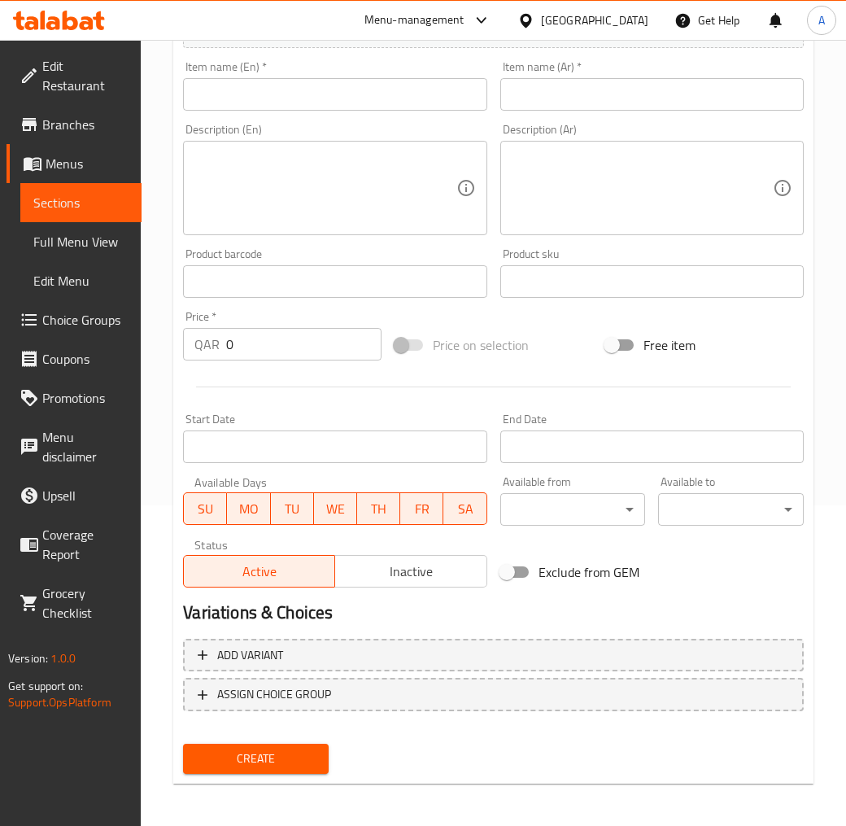
click at [421, 562] on span "Inactive" at bounding box center [411, 572] width 138 height 24
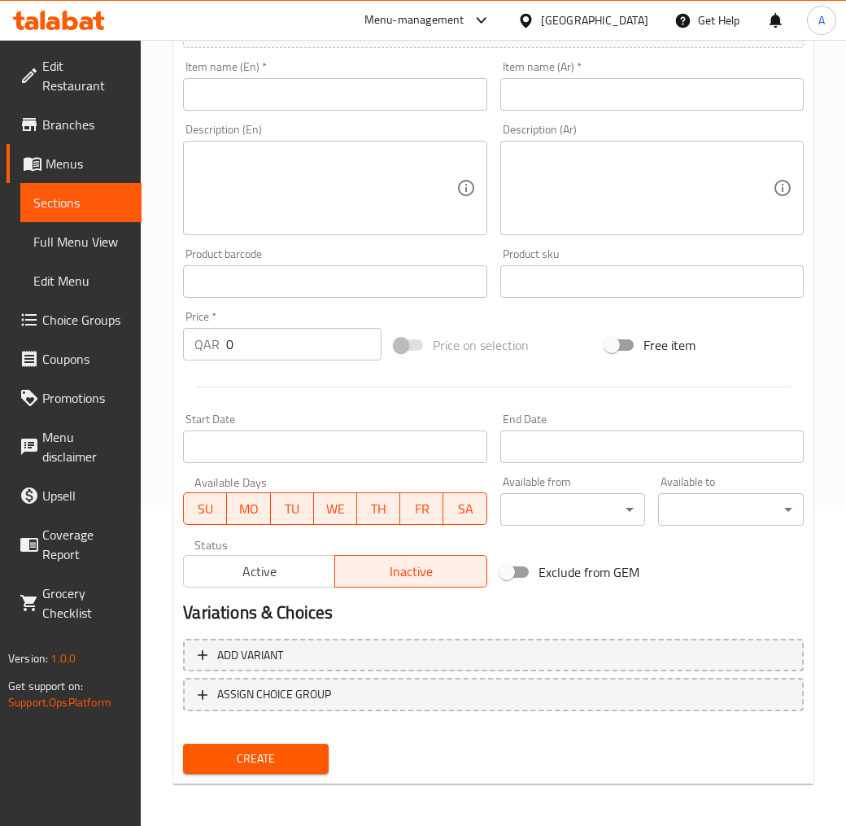
scroll to position [140, 0]
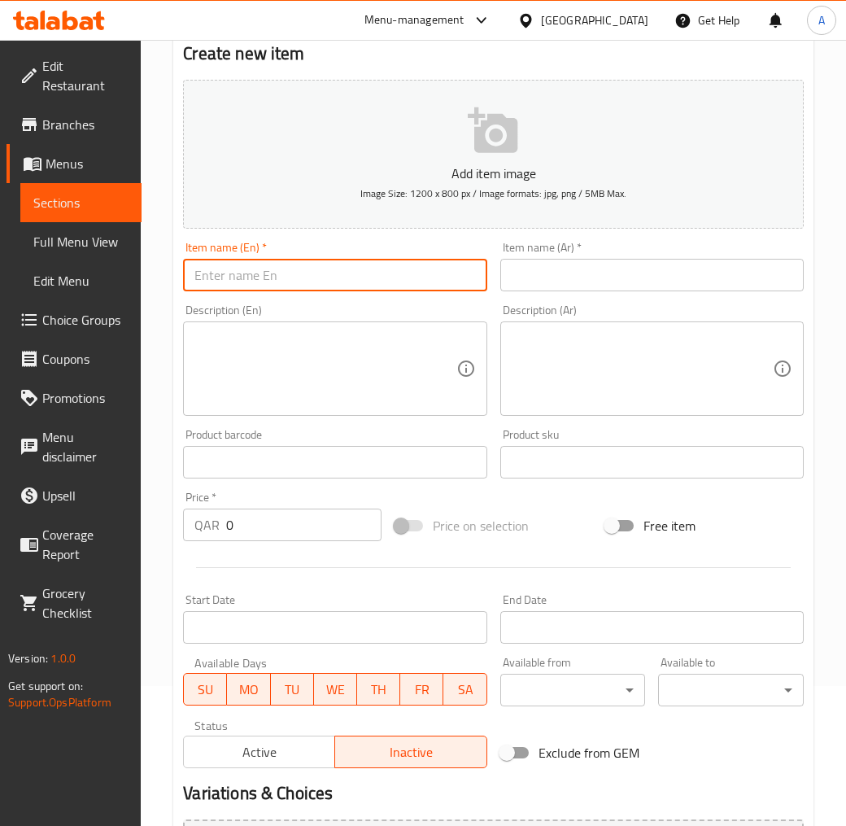
click at [287, 281] on input "text" at bounding box center [335, 275] width 304 height 33
paste input "Egyptian baklava"
type input "Egyptian baklava"
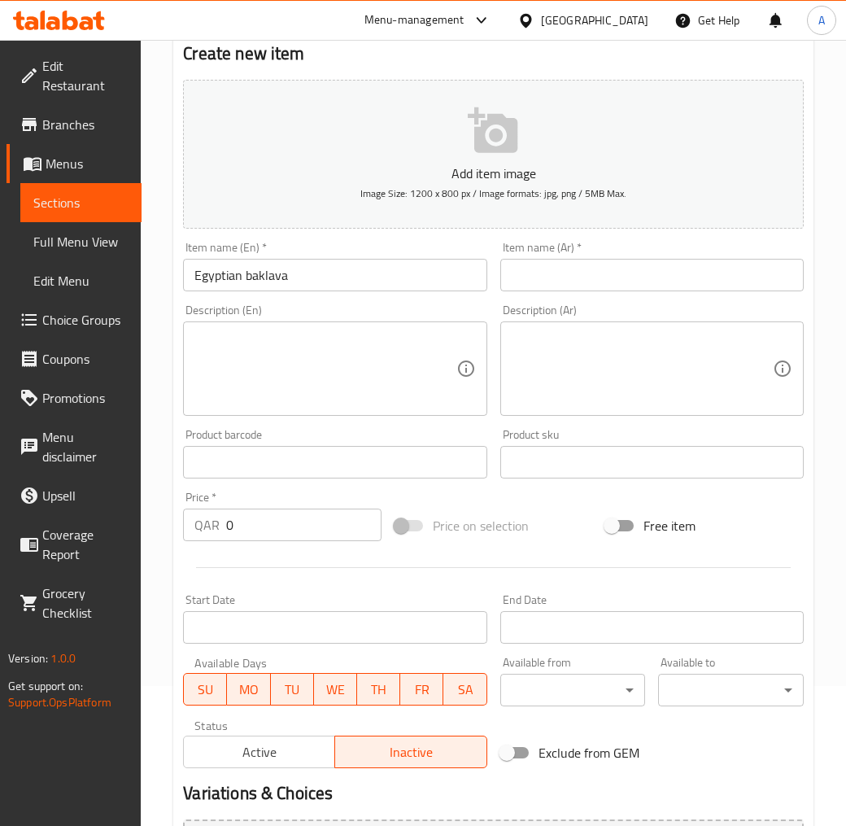
drag, startPoint x: 580, startPoint y: 252, endPoint x: 580, endPoint y: 265, distance: 13.0
click at [580, 252] on div "Item name (Ar)   * Item name (Ar) *" at bounding box center [652, 267] width 304 height 50
click at [581, 266] on input "text" at bounding box center [652, 275] width 304 height 33
paste input "جلاش مصرى"
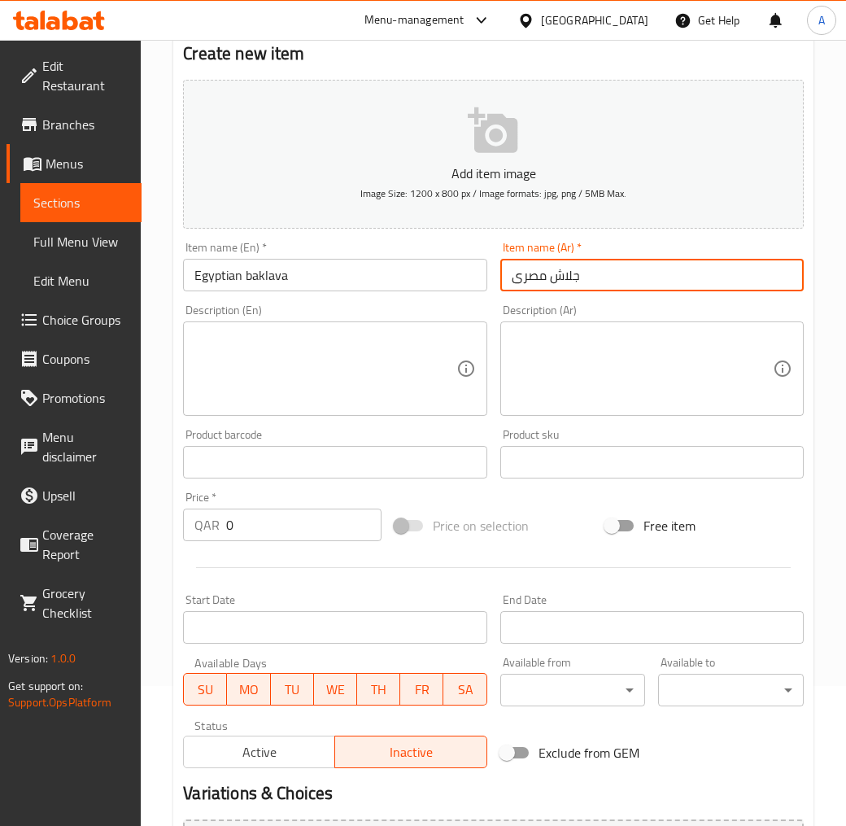
drag, startPoint x: 555, startPoint y: 281, endPoint x: 576, endPoint y: 281, distance: 21.2
click at [576, 281] on input "جلاش مصرى" at bounding box center [652, 275] width 304 height 33
type input "بقلاوة مصرى"
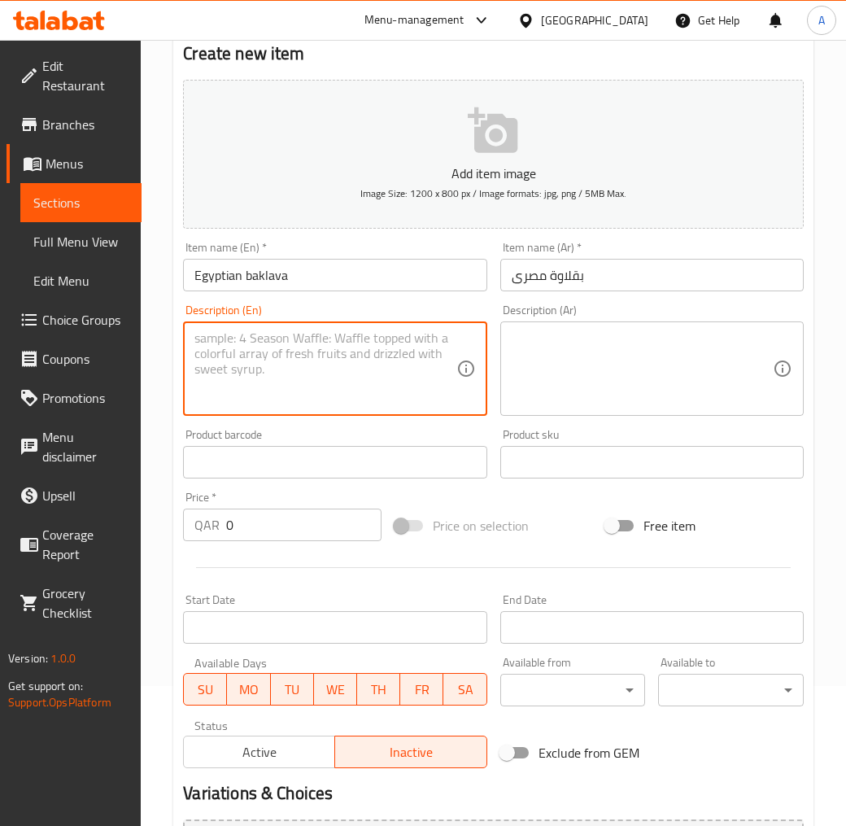
click at [295, 347] on textarea at bounding box center [324, 368] width 261 height 77
paste textarea "Egyptian baklava with nuts is a traditional dessert characterized by thin, crun…"
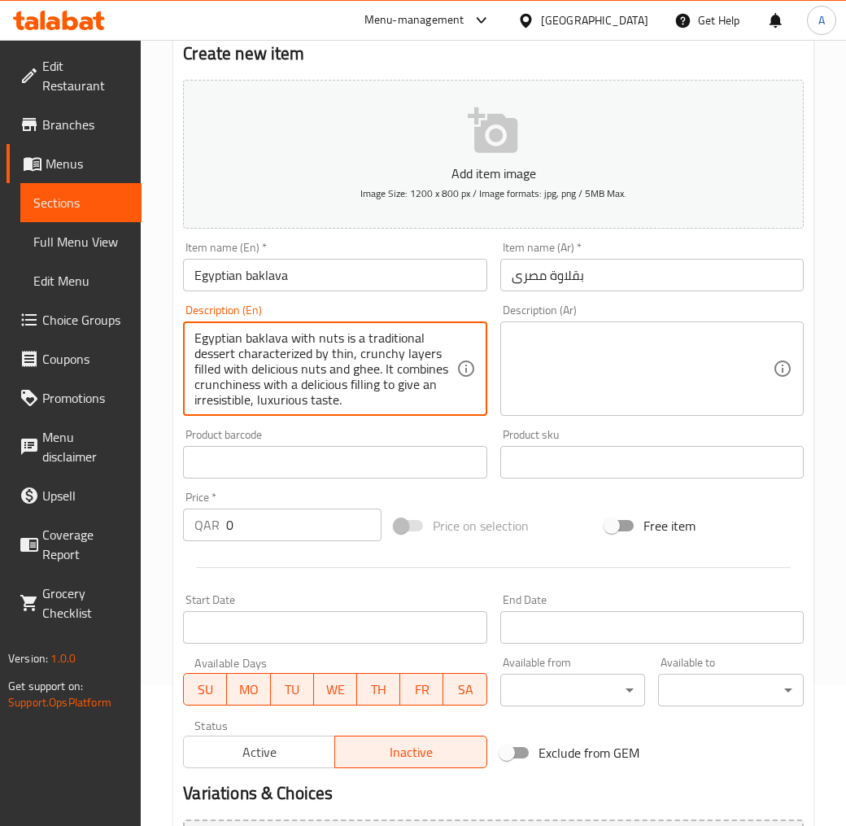
scroll to position [4, 0]
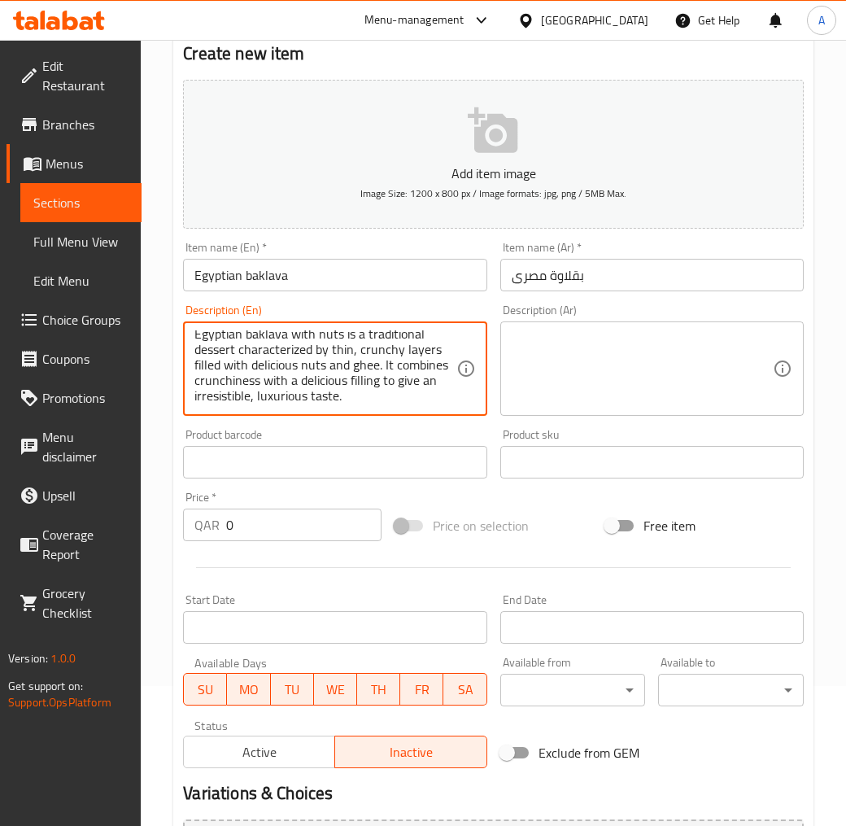
type textarea "Egyptian baklava with nuts is a traditional dessert characterized by thin, crun…"
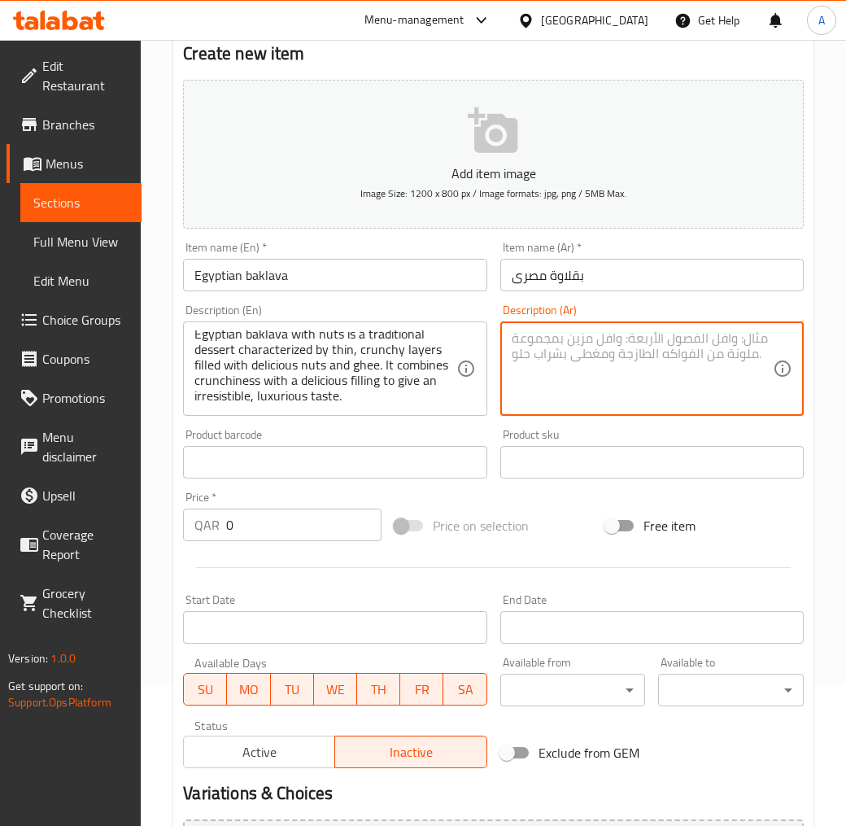
click at [579, 375] on textarea at bounding box center [642, 368] width 261 height 77
paste textarea "الجلاش المصرى بالمكسرات حلوى تقليدية تتميز بطبقات رقيقة و مقرمشة محشوة بالمكسرا…"
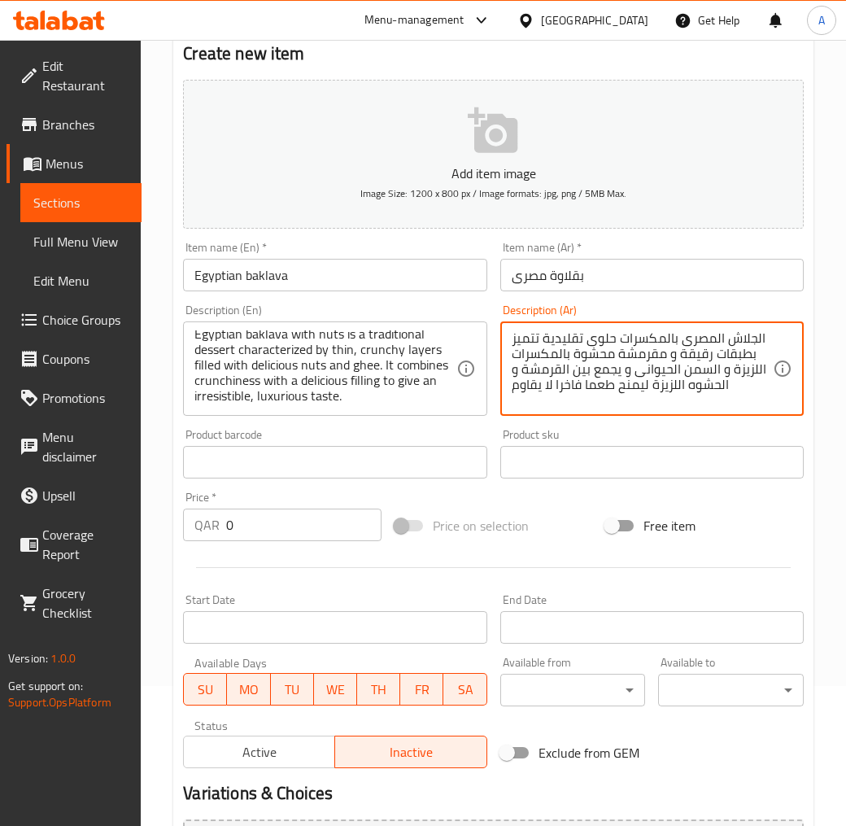
drag, startPoint x: 726, startPoint y: 338, endPoint x: 753, endPoint y: 342, distance: 27.9
click at [753, 342] on textarea "الجلاش المصرى بالمكسرات حلوى تقليدية تتميز بطبقات رقيقة و مقرمشة محشوة بالمكسرا…" at bounding box center [642, 368] width 261 height 77
type textarea "البقلاوة المصرى بالمكسرات حلوى تقليدية تتميز بطبقات رقيقة و مقرمشة محشوة بالمكس…"
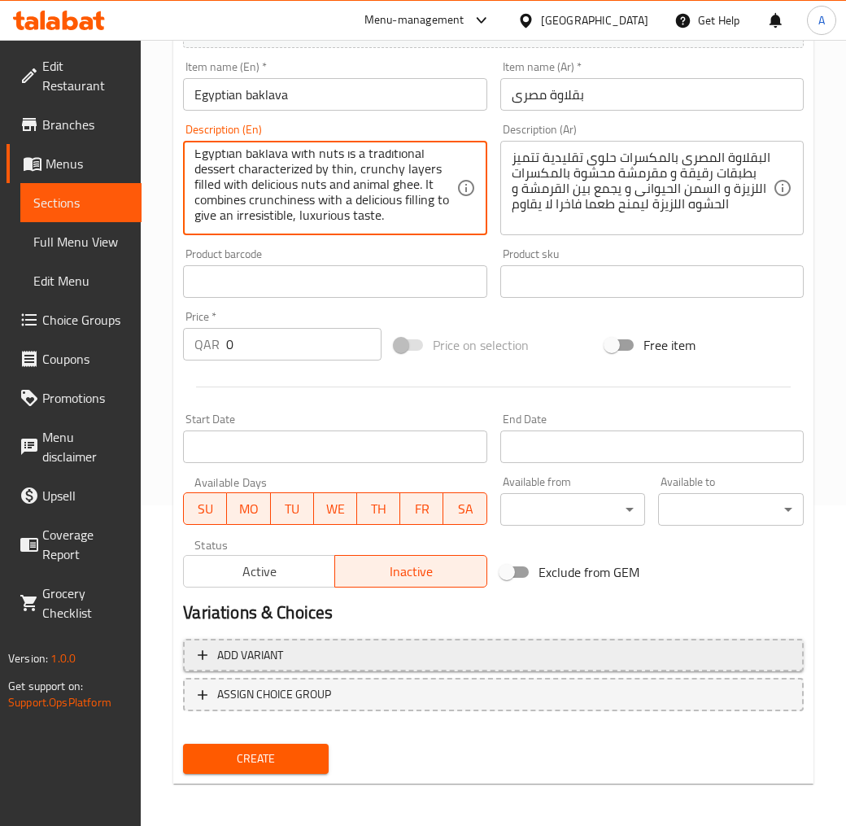
type textarea "Egyptian baklava with nuts is a traditional dessert characterized by thin, crun…"
click at [296, 646] on span "Add variant" at bounding box center [494, 655] width 592 height 20
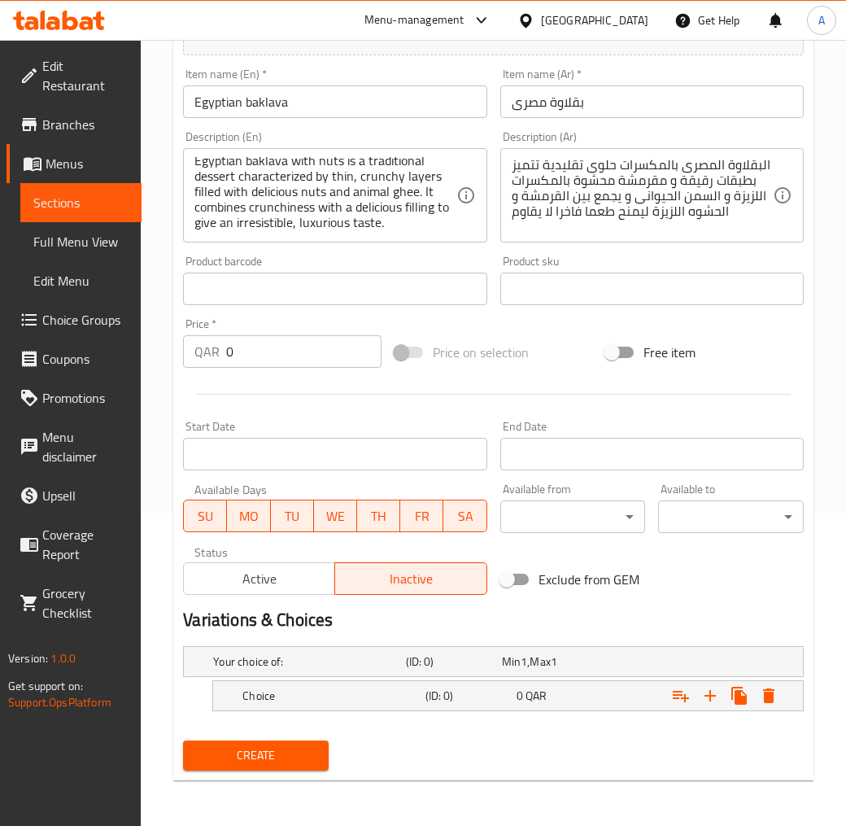
scroll to position [312, 0]
click at [497, 705] on div "(ID: 0)" at bounding box center [467, 696] width 91 height 23
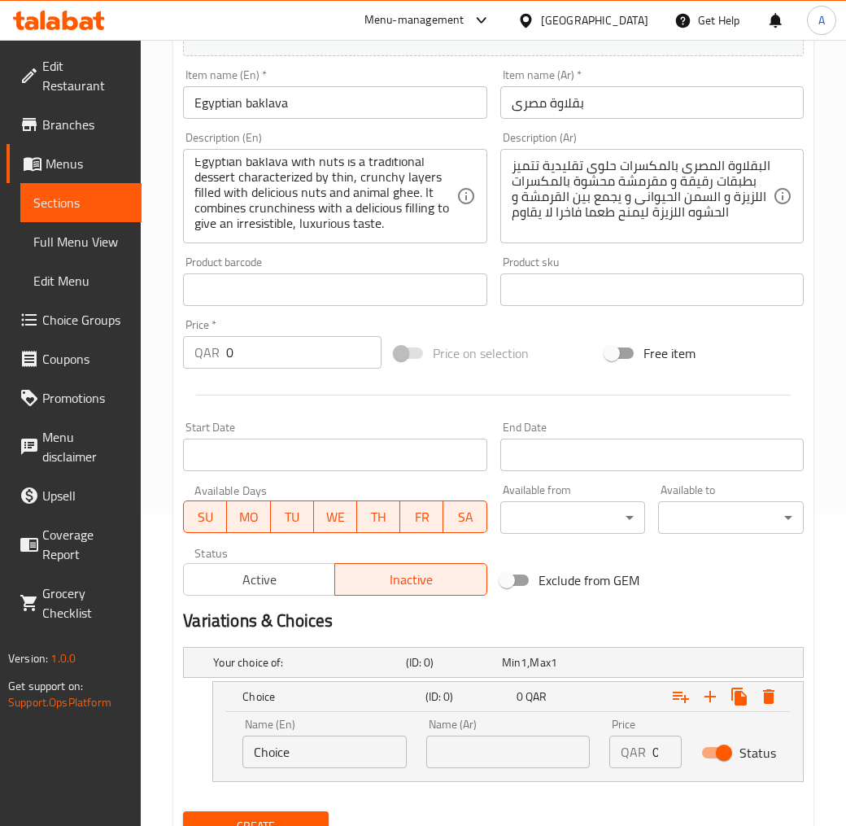
scroll to position [382, 0]
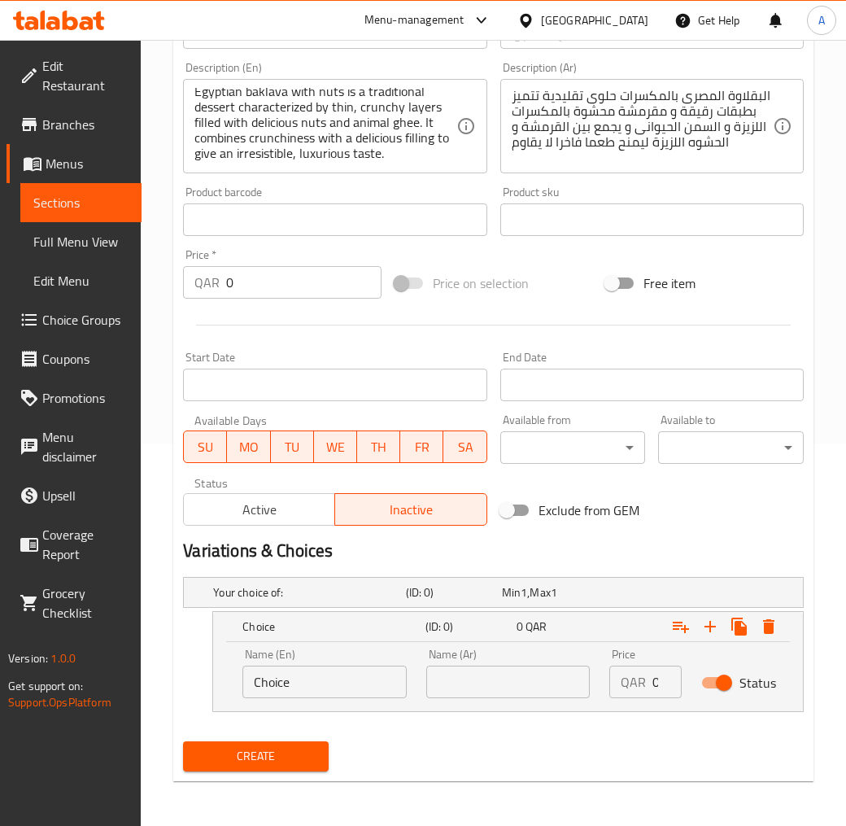
click at [322, 679] on input "Choice" at bounding box center [324, 682] width 164 height 33
type input "1.5 Kilo"
click at [481, 674] on input "text" at bounding box center [508, 682] width 164 height 33
type input "1.5 كيلو"
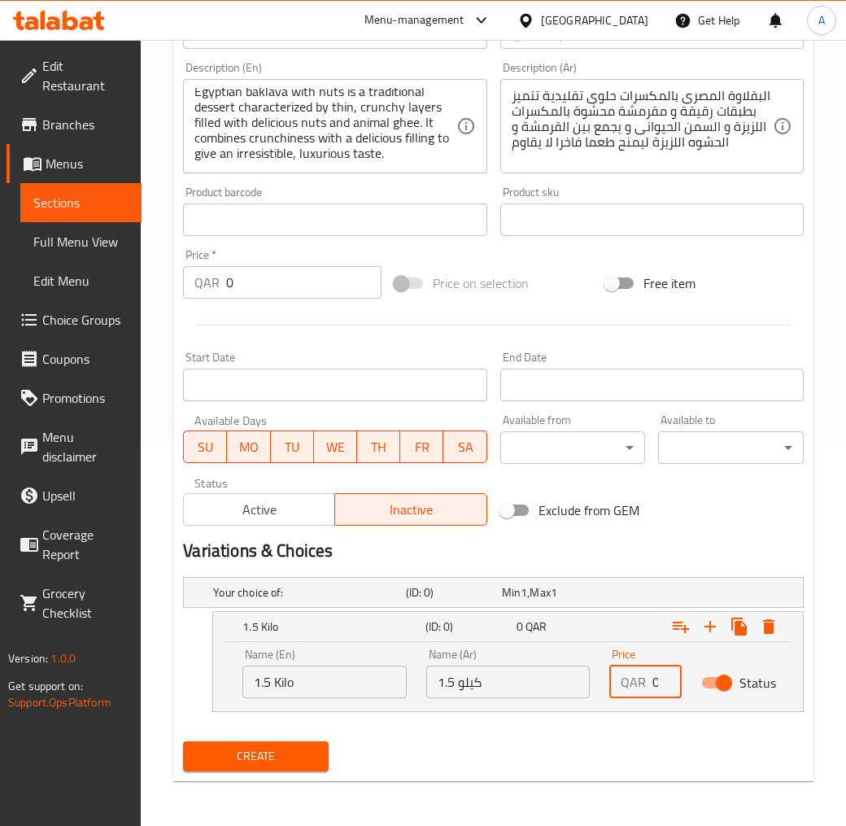
drag, startPoint x: 654, startPoint y: 679, endPoint x: 657, endPoint y: 688, distance: 9.3
click at [657, 688] on input "0" at bounding box center [667, 682] width 29 height 33
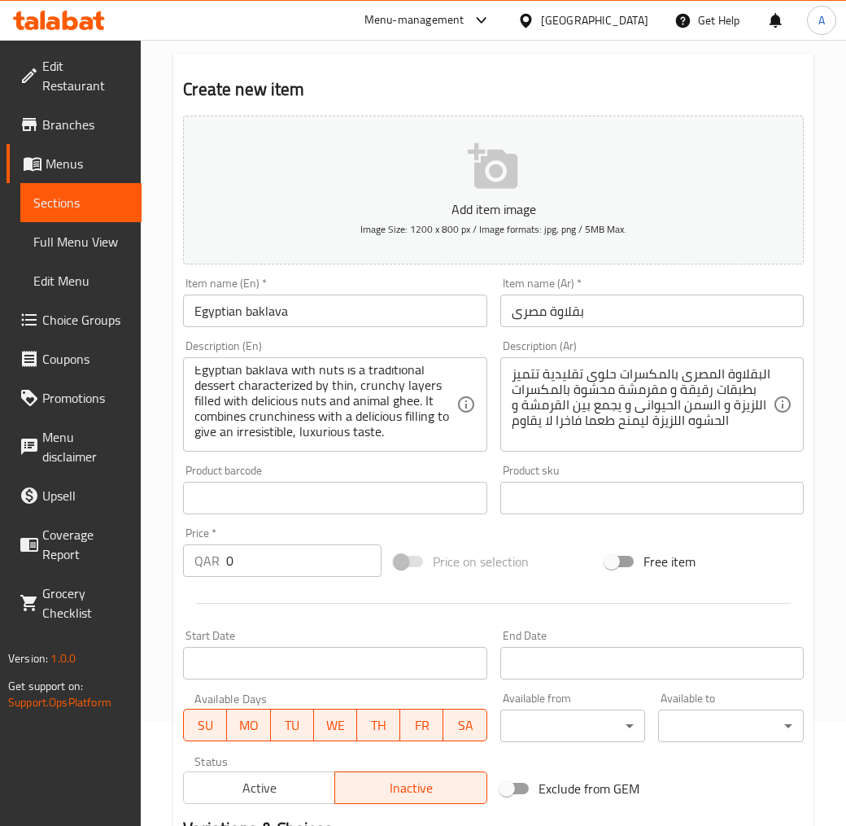
scroll to position [271, 0]
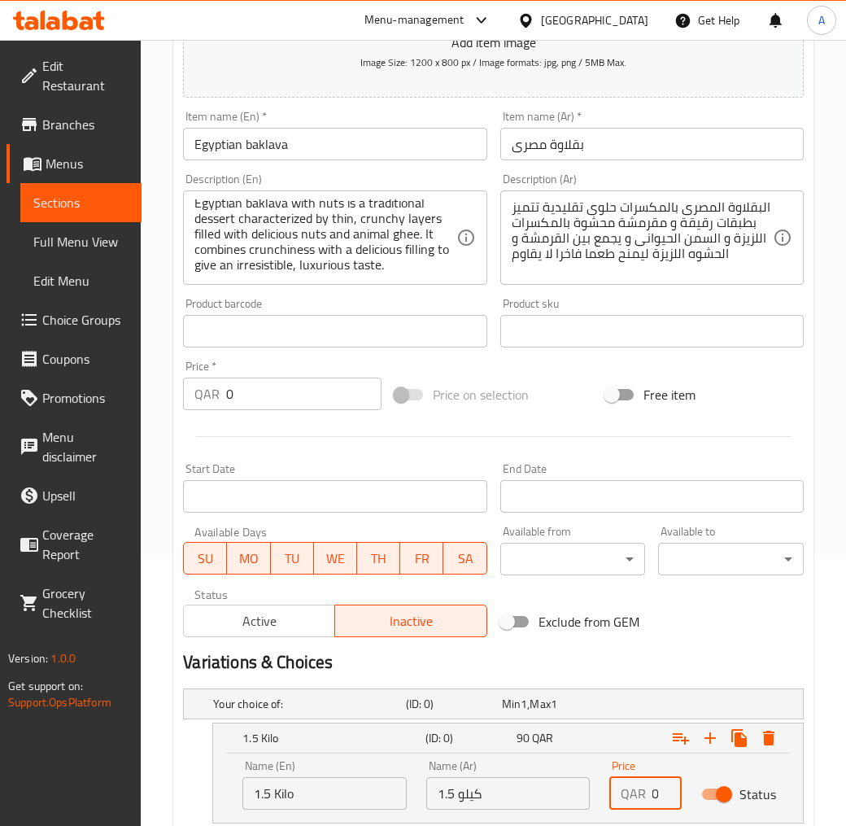
type input "90"
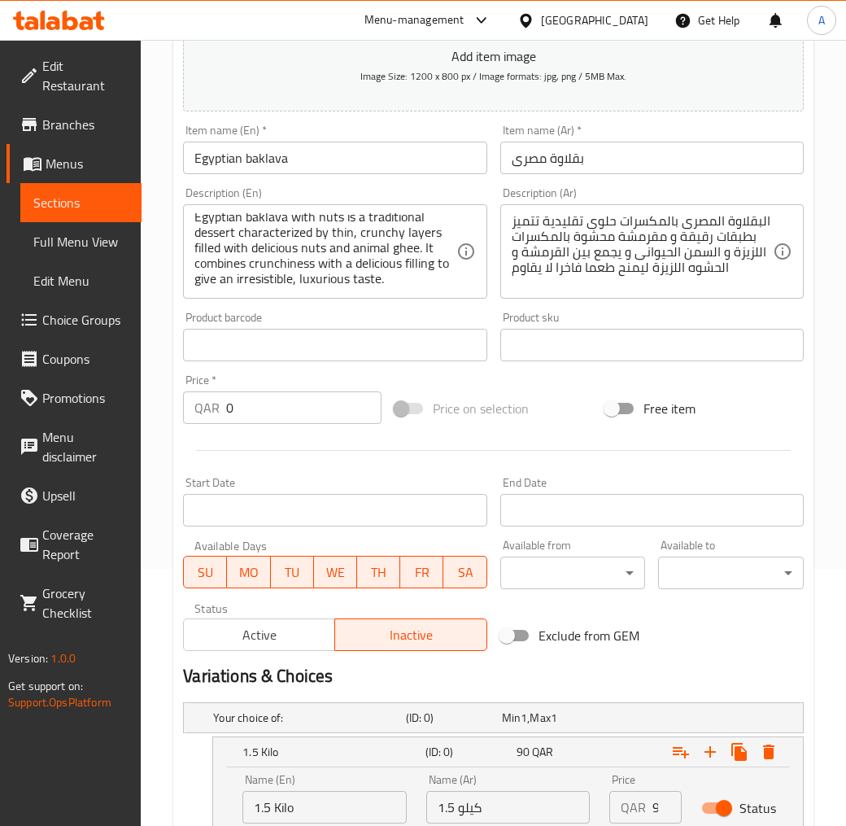
scroll to position [0, 0]
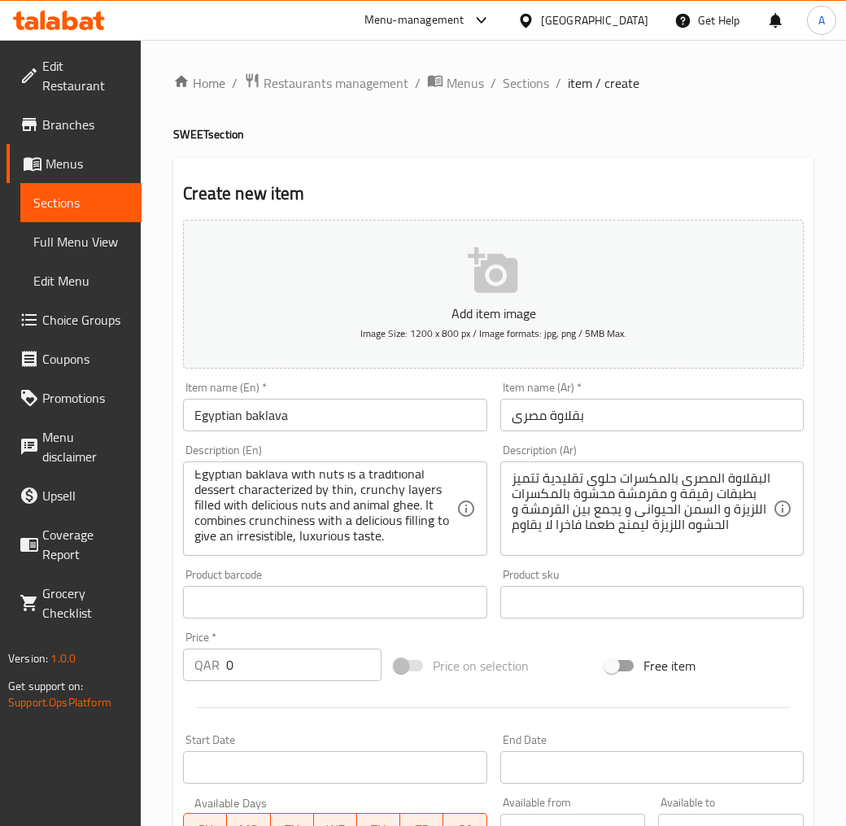
click at [253, 425] on input "Egyptian baklava" at bounding box center [335, 415] width 304 height 33
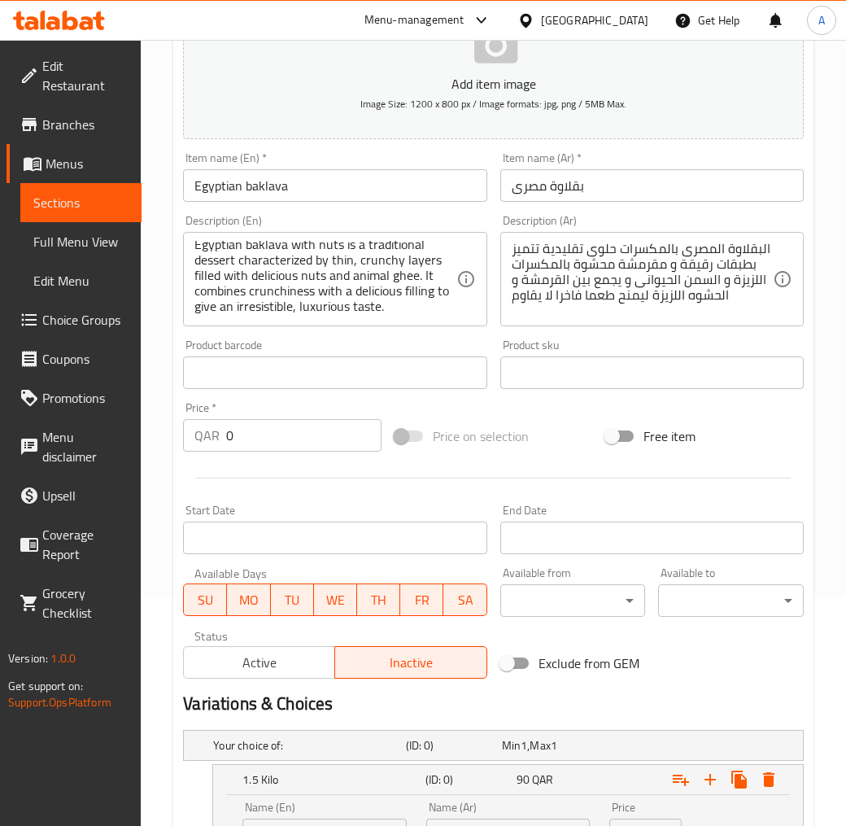
scroll to position [382, 0]
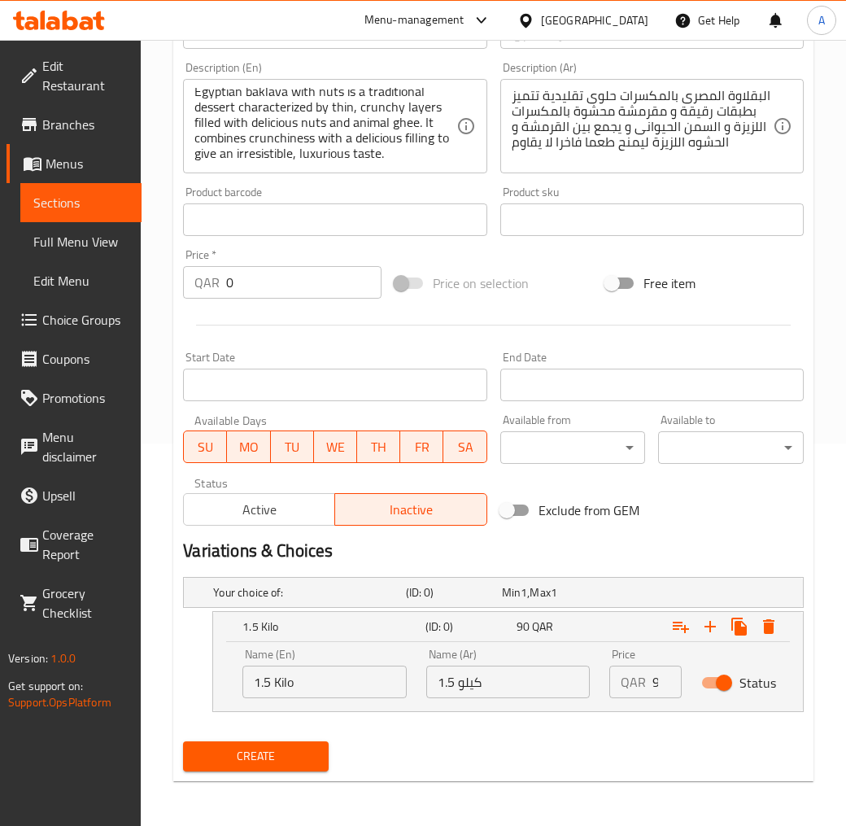
click at [282, 744] on span "Create" at bounding box center [256, 756] width 120 height 20
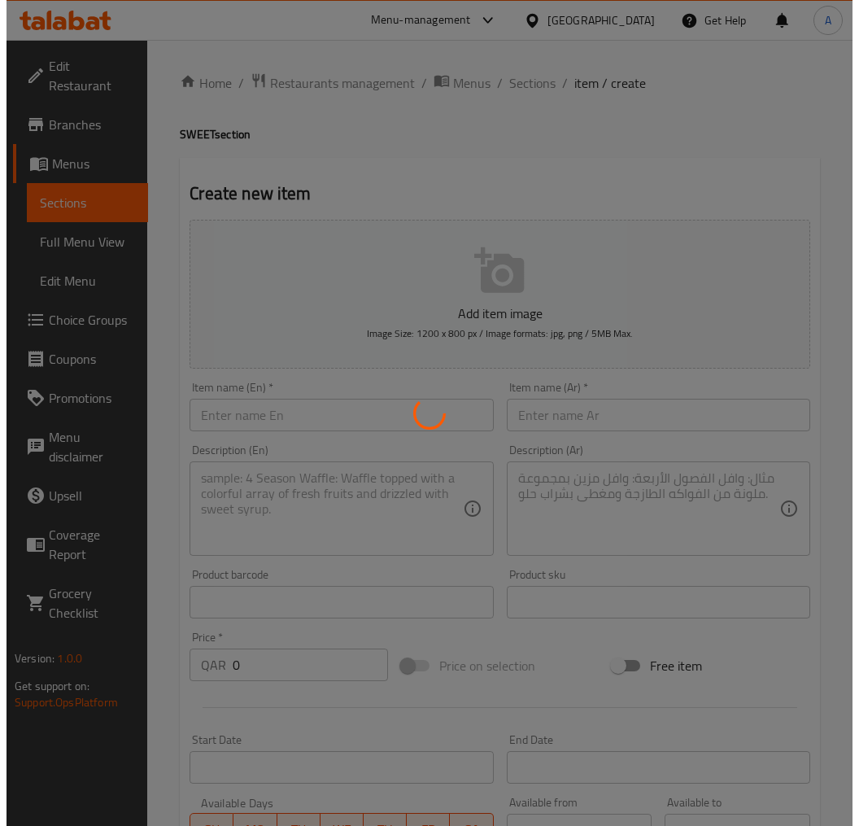
scroll to position [0, 0]
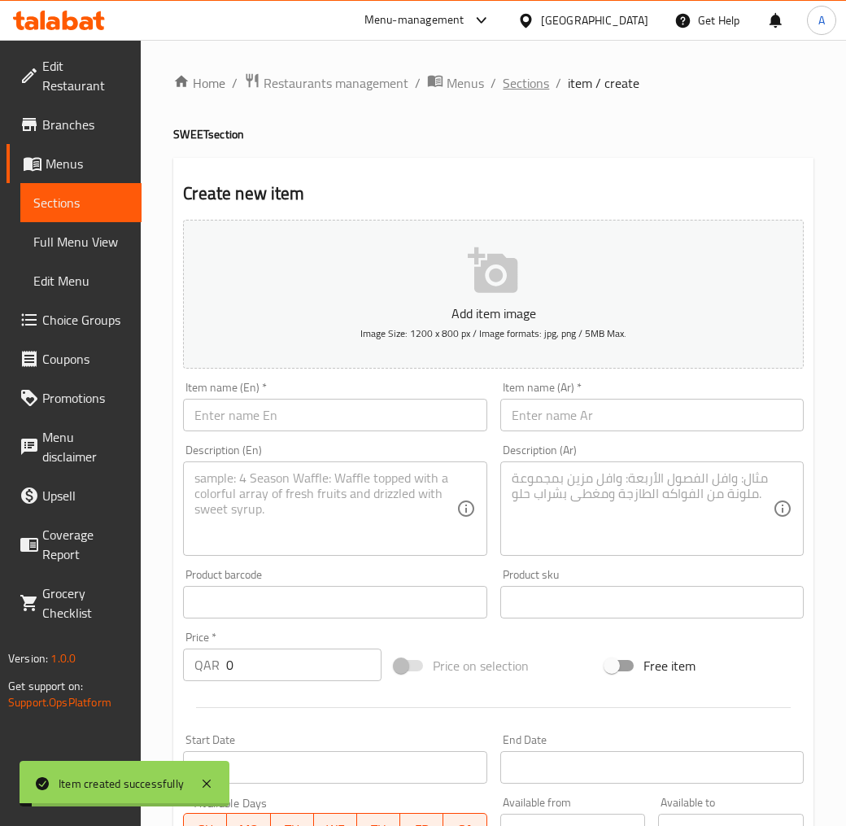
click at [518, 85] on span "Sections" at bounding box center [526, 83] width 46 height 20
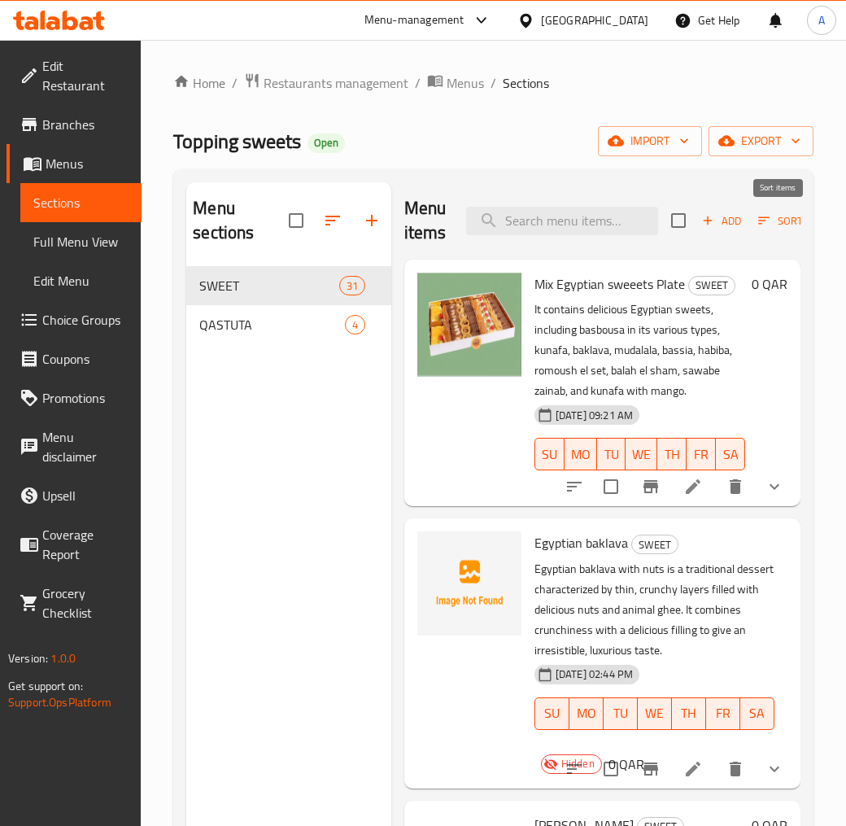
click at [766, 223] on icon "button" at bounding box center [764, 220] width 15 height 15
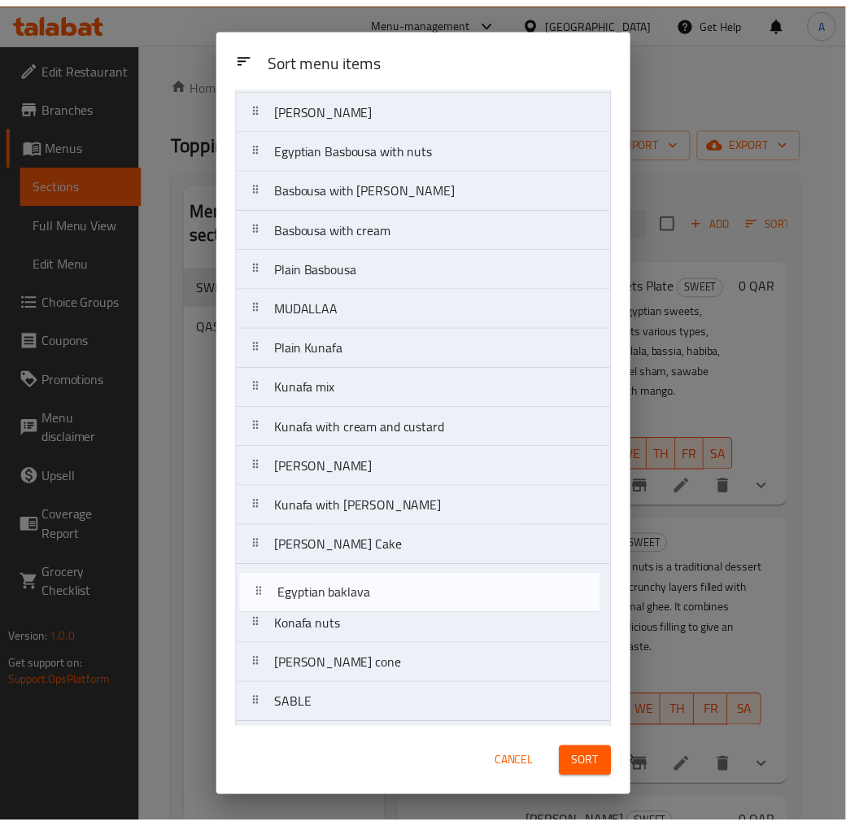
scroll to position [86, 0]
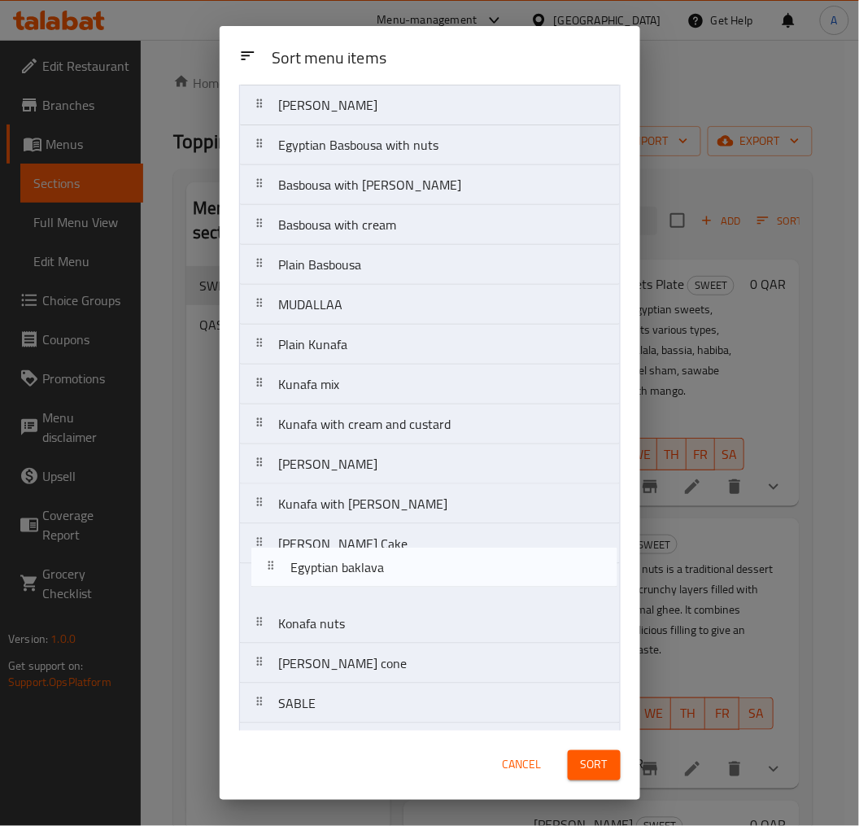
drag, startPoint x: 424, startPoint y: 190, endPoint x: 435, endPoint y: 573, distance: 382.6
click at [435, 573] on nav "Mix Egyptian sweeets Plate Egyptian baklava KAAK Malban Egyptian Basbousa with …" at bounding box center [430, 664] width 382 height 1238
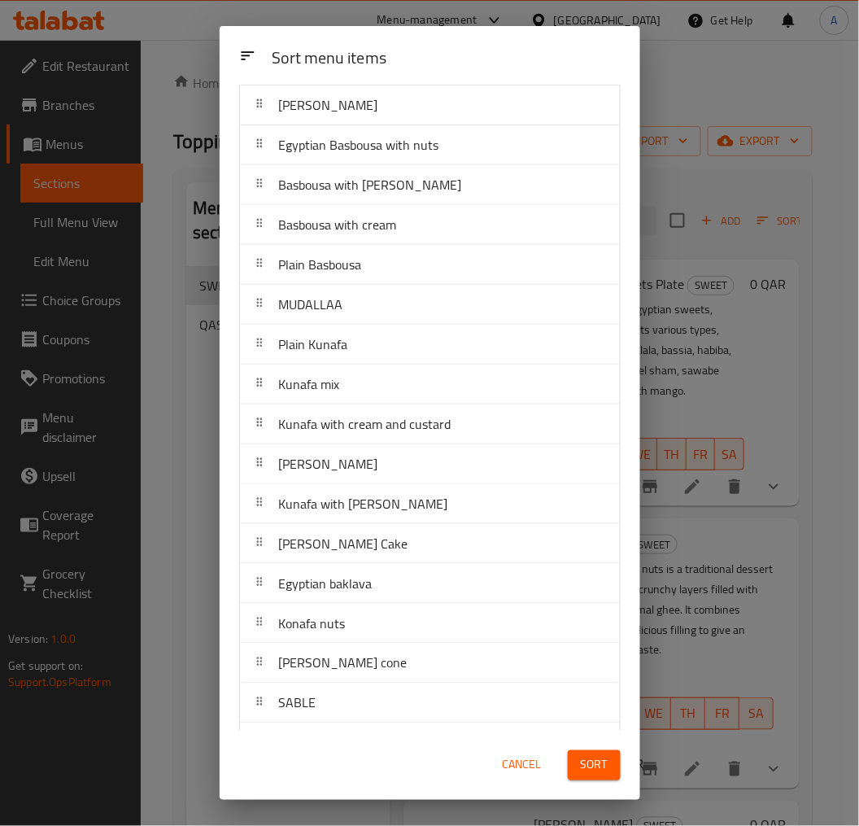
click at [584, 744] on span "Sort" at bounding box center [594, 765] width 27 height 20
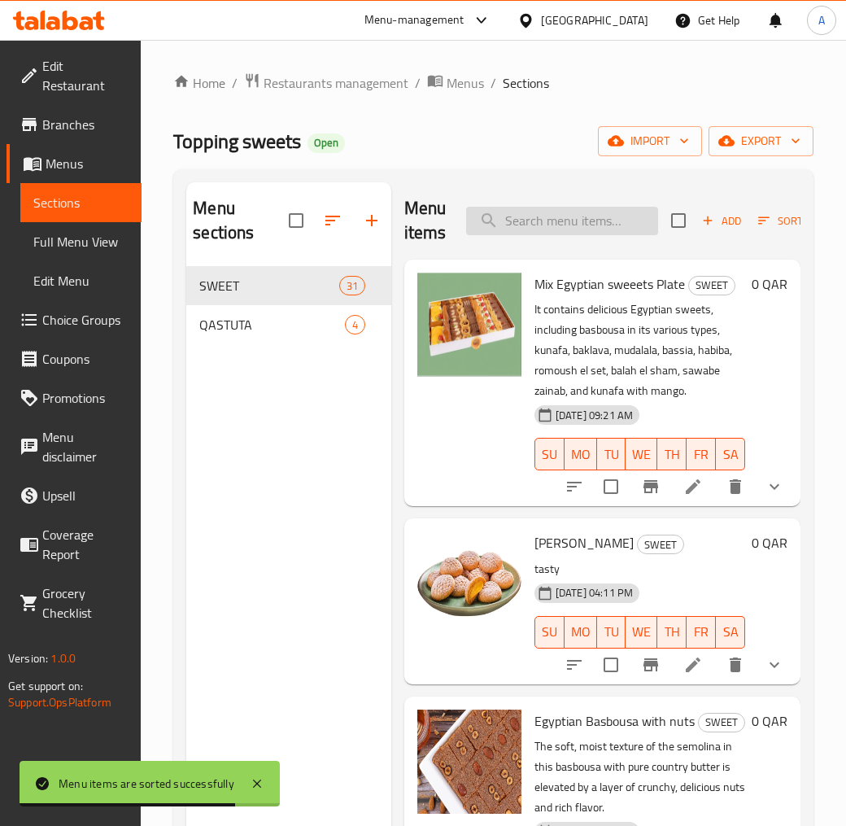
click at [558, 225] on input "search" at bounding box center [562, 221] width 192 height 28
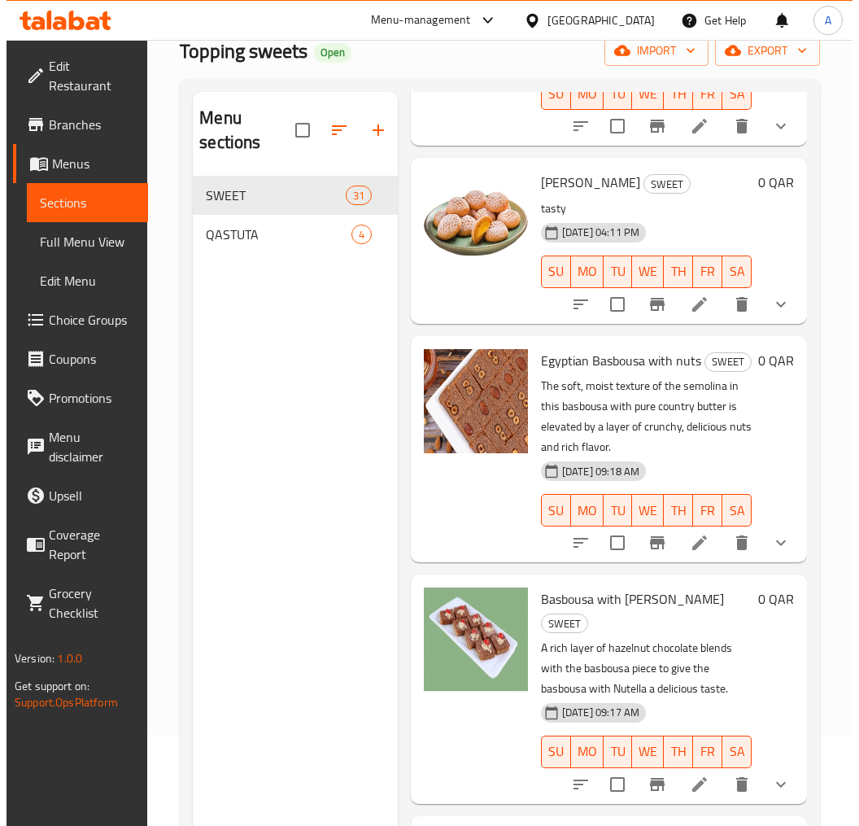
scroll to position [0, 0]
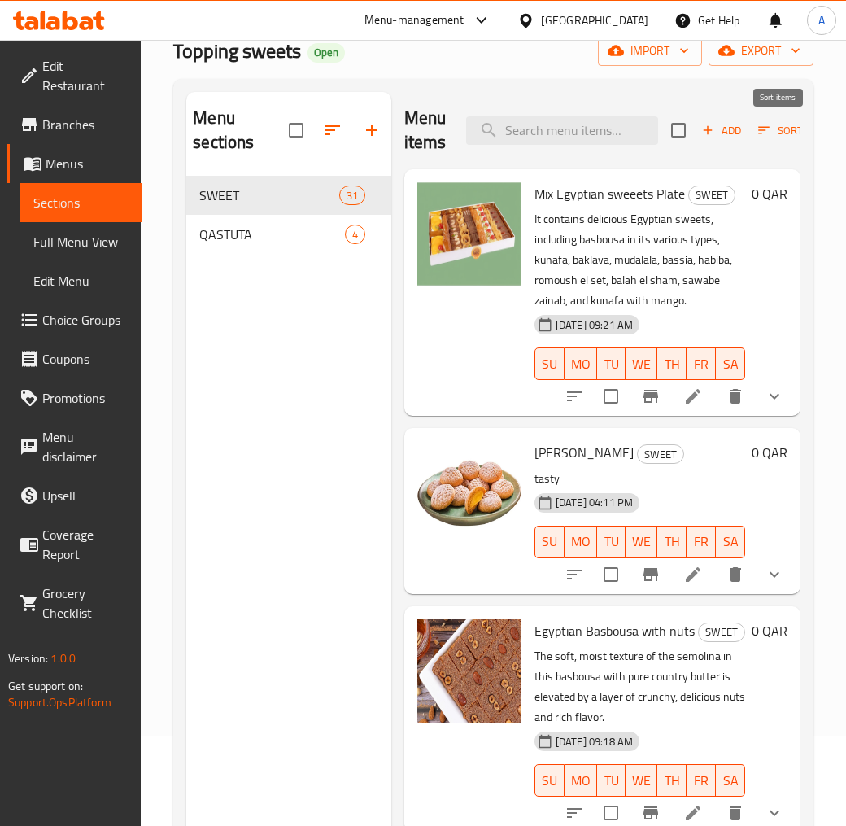
click at [766, 134] on icon "button" at bounding box center [764, 130] width 15 height 15
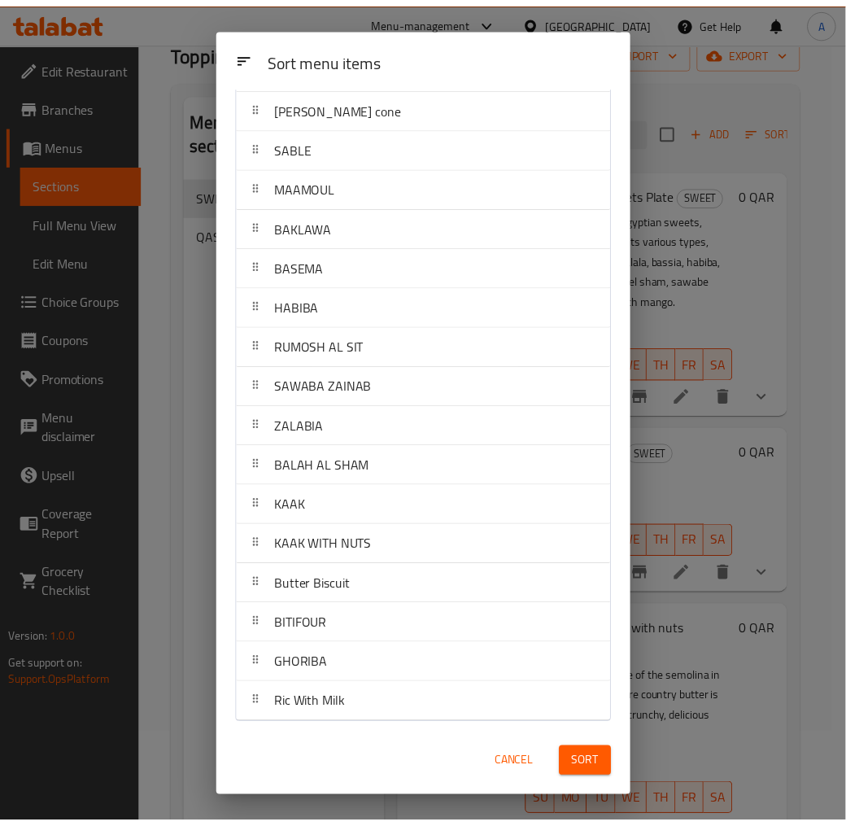
scroll to position [645, 0]
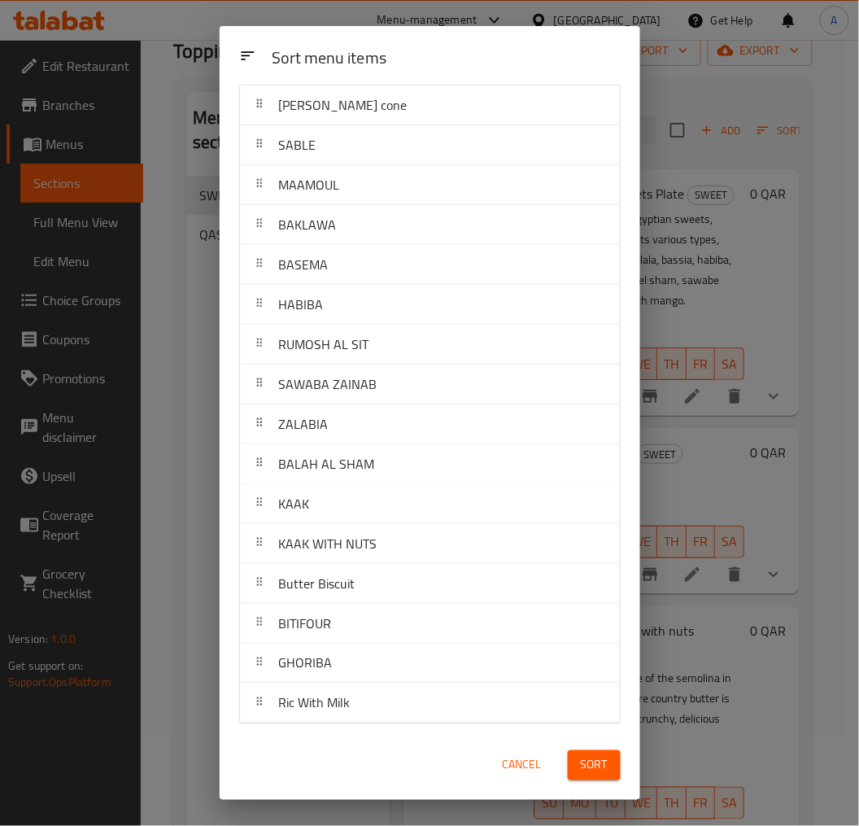
click at [672, 221] on div "Sort menu items Sort menu items Mix Egyptian sweeets Plate KAAK Malban Egyptian…" at bounding box center [429, 413] width 859 height 826
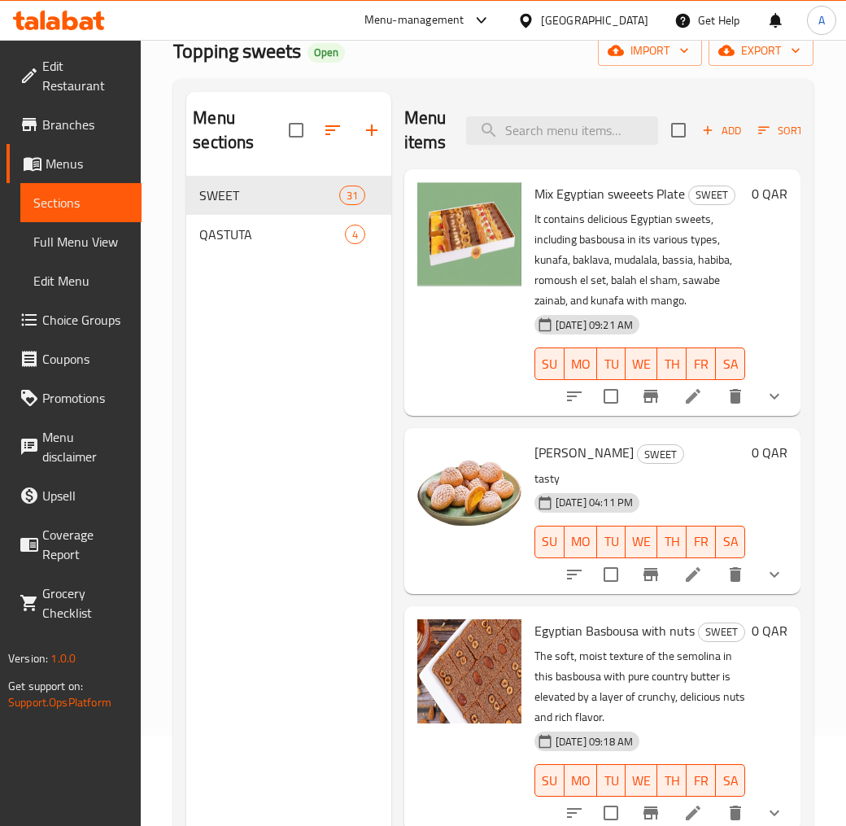
scroll to position [0, 0]
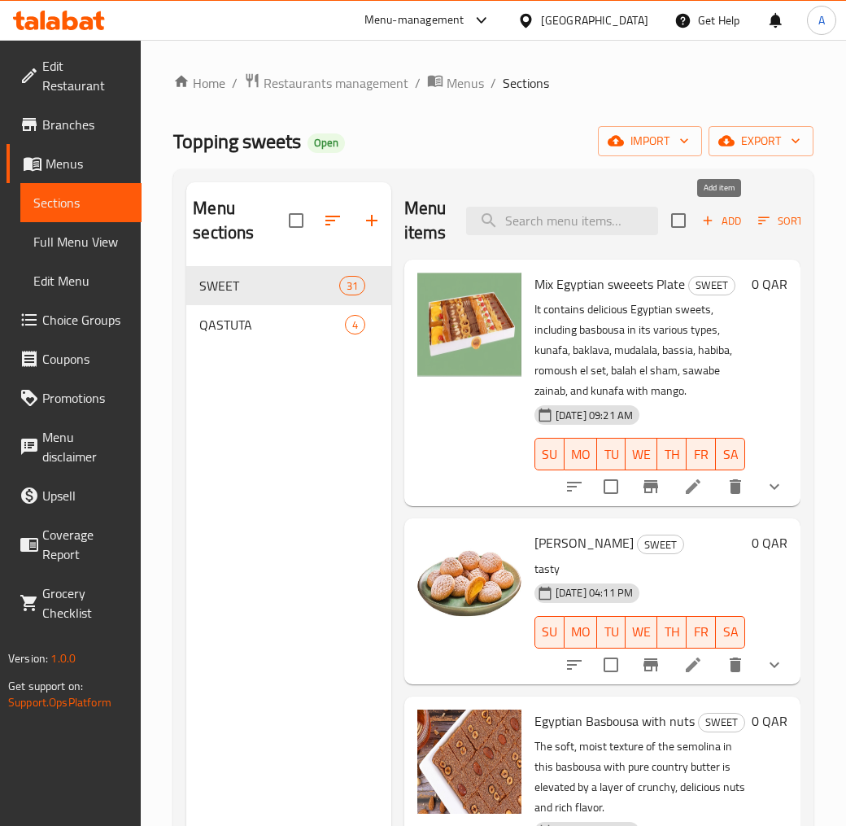
click at [710, 224] on icon "button" at bounding box center [708, 220] width 15 height 15
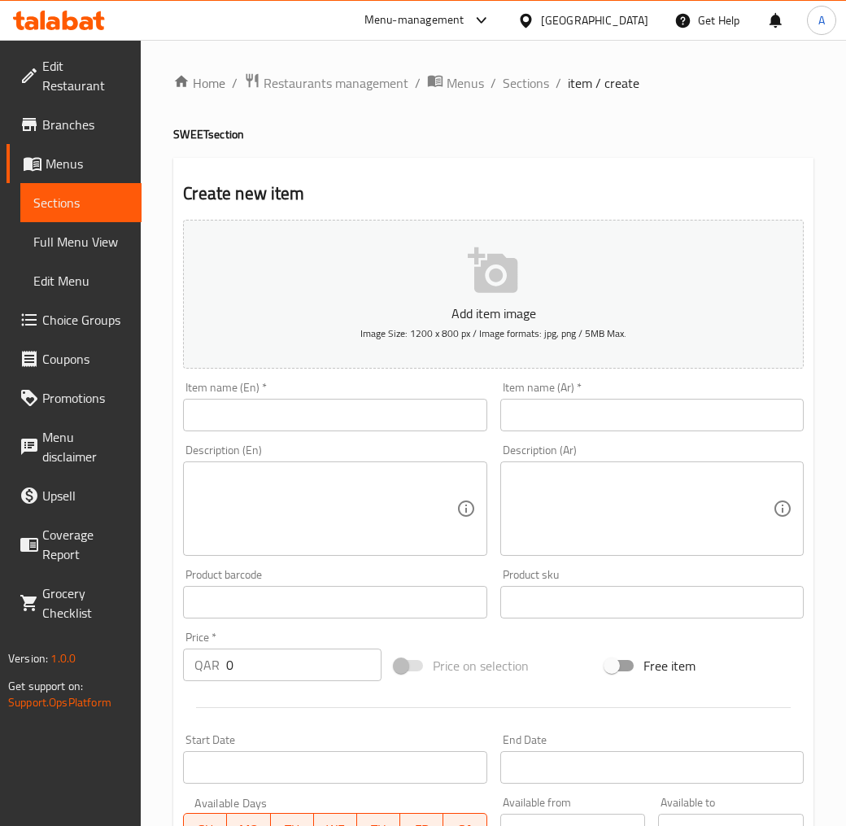
click at [385, 416] on input "text" at bounding box center [335, 415] width 304 height 33
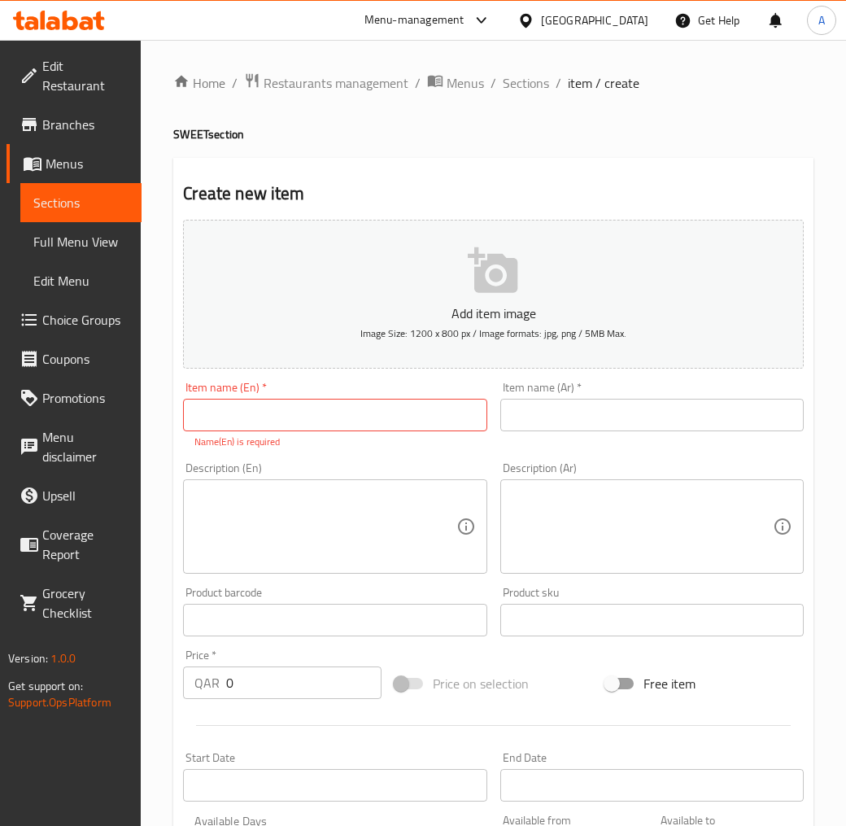
click at [389, 413] on input "text" at bounding box center [335, 415] width 304 height 33
paste input "Baklava mix"
type input "Baklava mix"
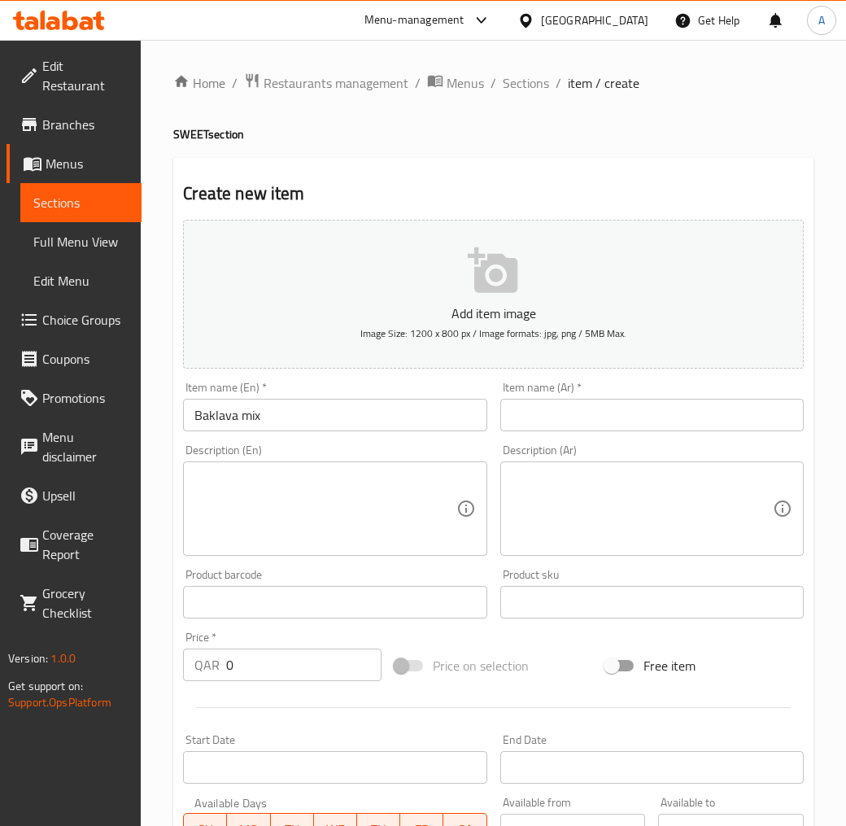
click at [587, 411] on input "text" at bounding box center [652, 415] width 304 height 33
paste input "ميكس بقلاوة"
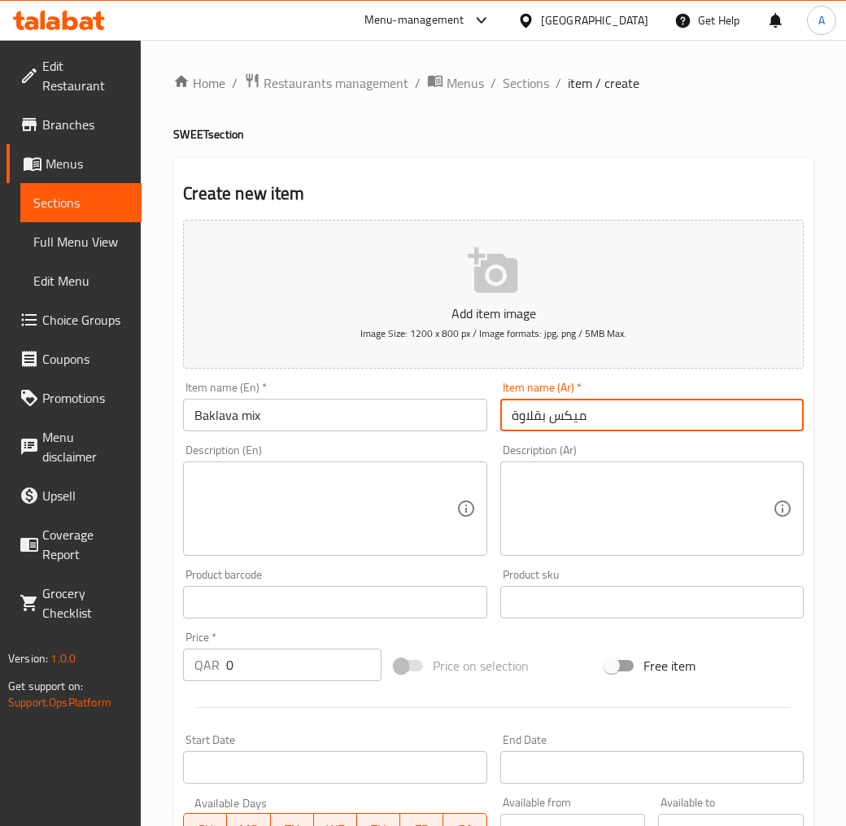
type input "ميكس بقلاوة"
click at [343, 483] on textarea at bounding box center [324, 508] width 261 height 77
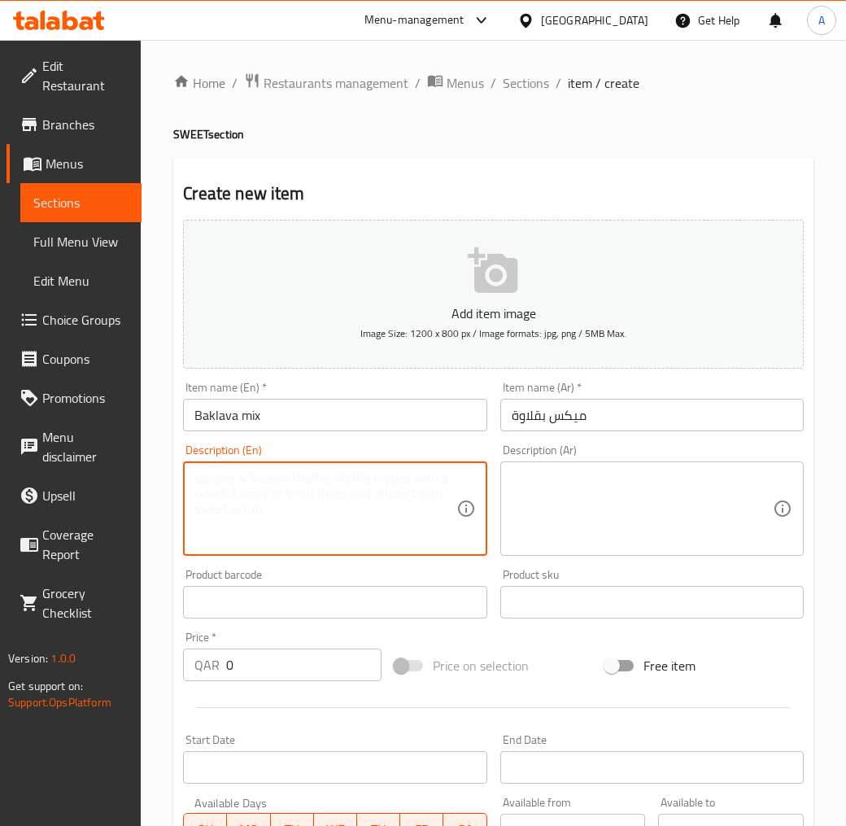
paste textarea "Baklava is a luxurious oriental dessert consisting of thin layers of pastry fil…"
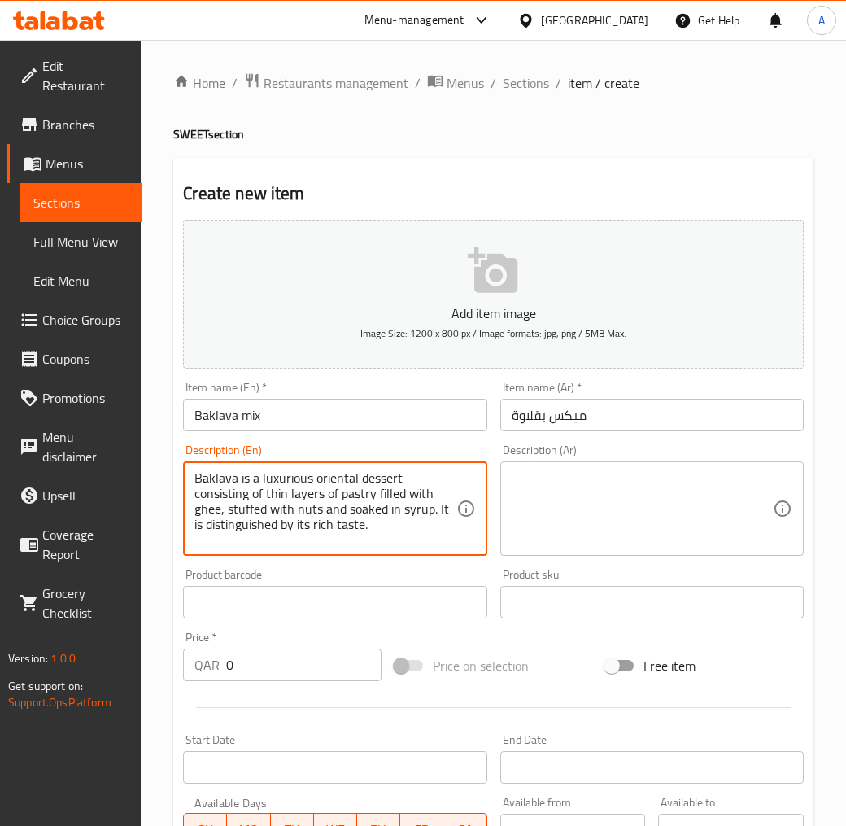
type textarea "Baklava is a luxurious oriental dessert consisting of thin layers of pastry fil…"
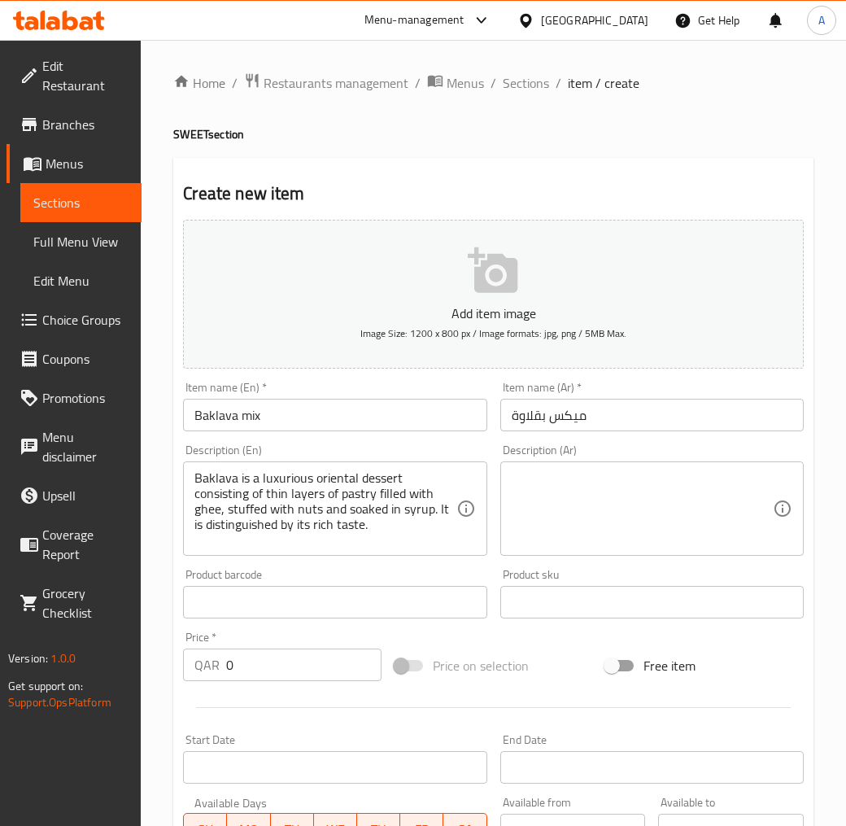
click at [649, 497] on textarea at bounding box center [642, 508] width 261 height 77
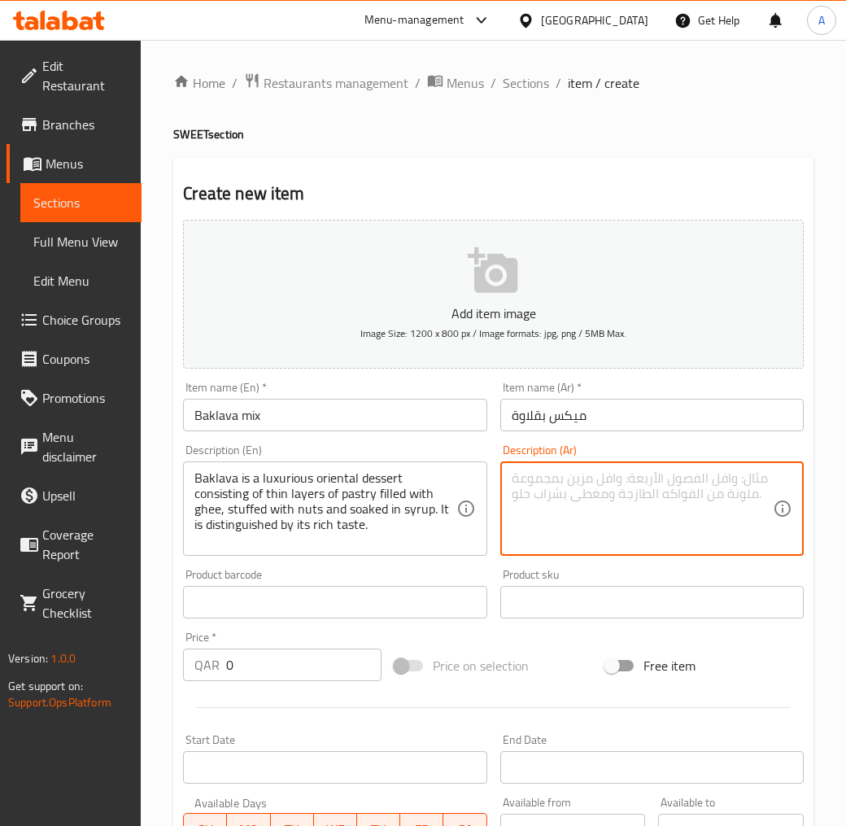
paste textarea "البقلاوه حلوى شرقية فاخرة تتكون من طبقات عجين رقيقة بالسمن الحيوانى محشوة بالمك…"
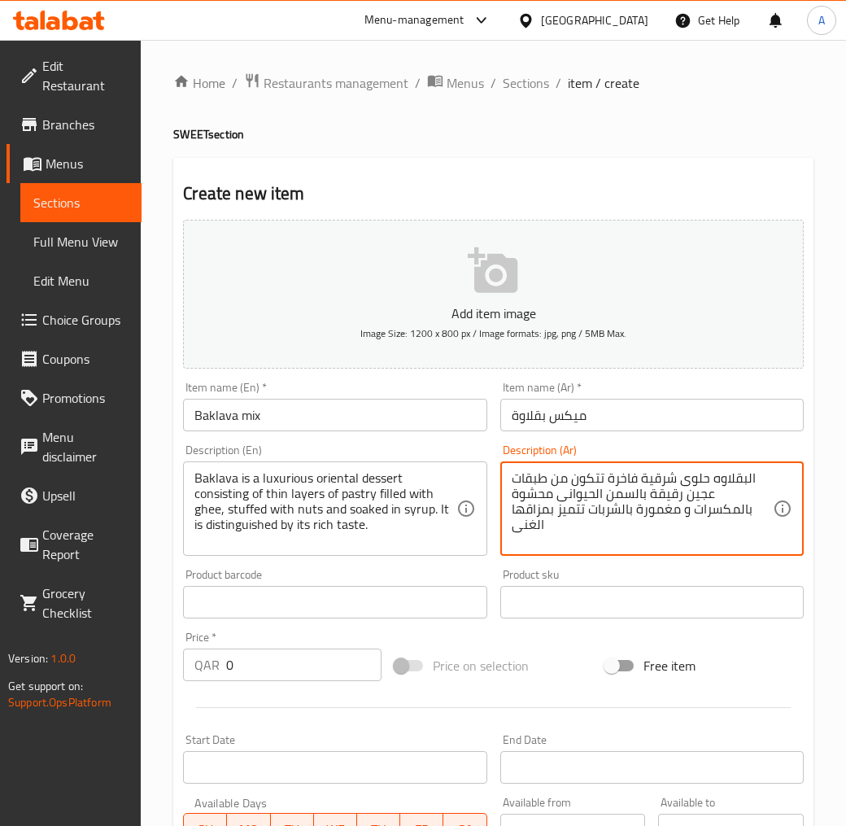
type textarea "البقلاوه حلوى شرقية فاخرة تتكون من طبقات عجين رقيقة بالسمن الحيوانى محشوة بالمك…"
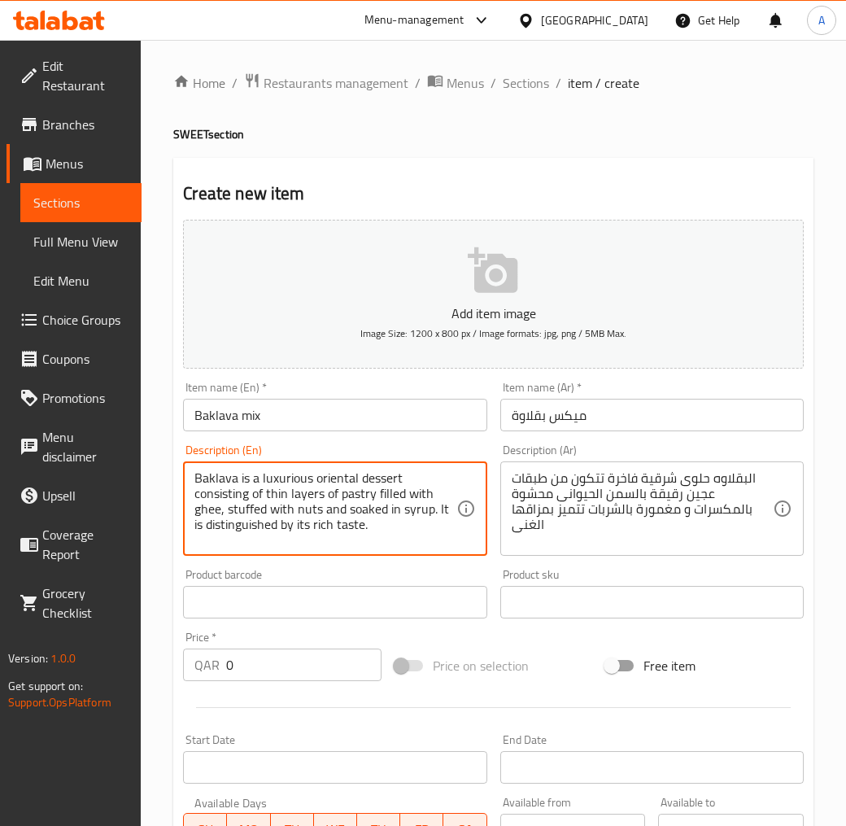
click at [404, 496] on textarea "Baklava is a luxurious oriental dessert consisting of thin layers of pastry fil…" at bounding box center [324, 508] width 261 height 77
click at [428, 494] on textarea "Baklava is a luxurious oriental dessert consisting of thin layers of pastry fil…" at bounding box center [324, 508] width 261 height 77
click at [433, 490] on textarea "Baklava is a luxurious oriental dessert consisting of thin layers of pastry fil…" at bounding box center [324, 508] width 261 height 77
click at [360, 500] on textarea "Baklava is a luxurious oriental dessert consisting of thin layers of pastry fil…" at bounding box center [324, 508] width 261 height 77
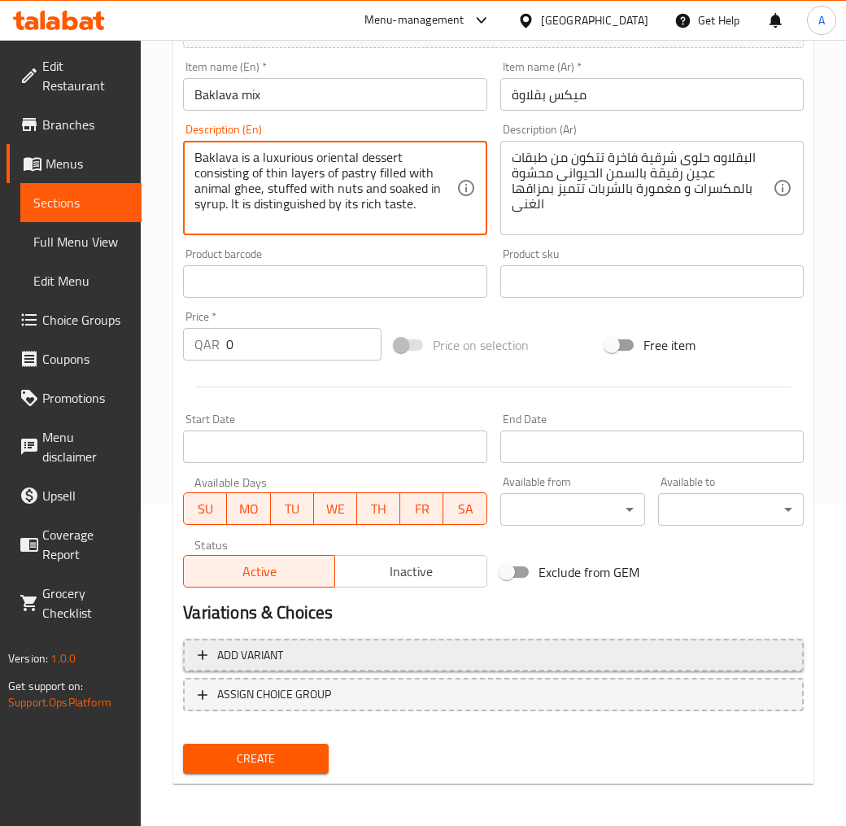
type textarea "Baklava is a luxurious oriental dessert consisting of thin layers of pastry fil…"
click at [387, 663] on span "Add variant" at bounding box center [494, 655] width 592 height 20
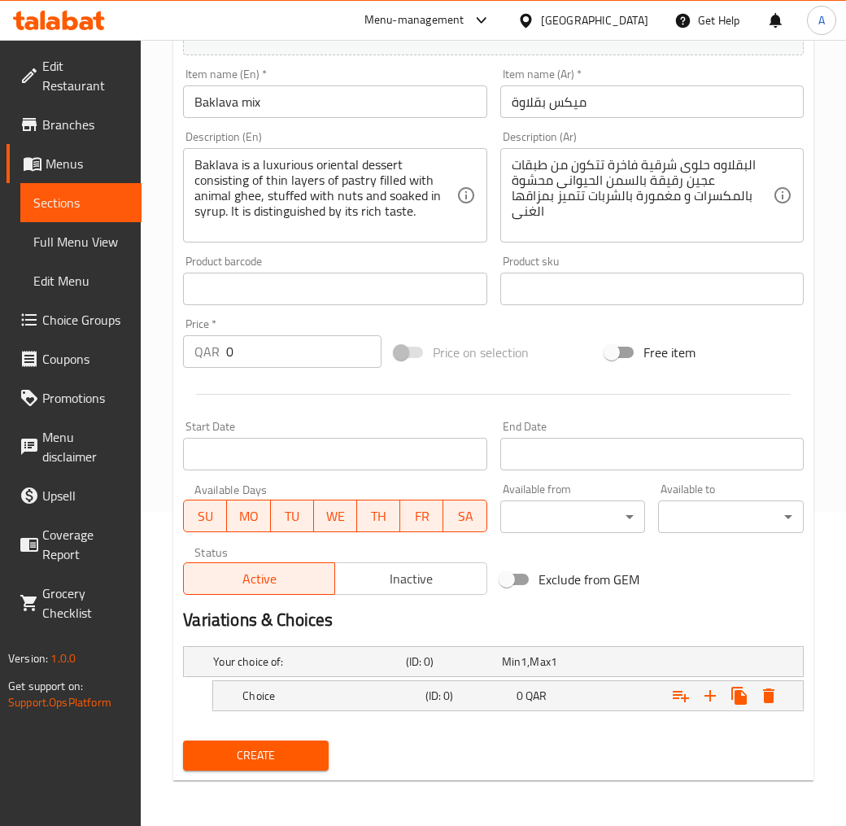
scroll to position [312, 0]
click at [717, 700] on icon "Expand" at bounding box center [711, 697] width 20 height 20
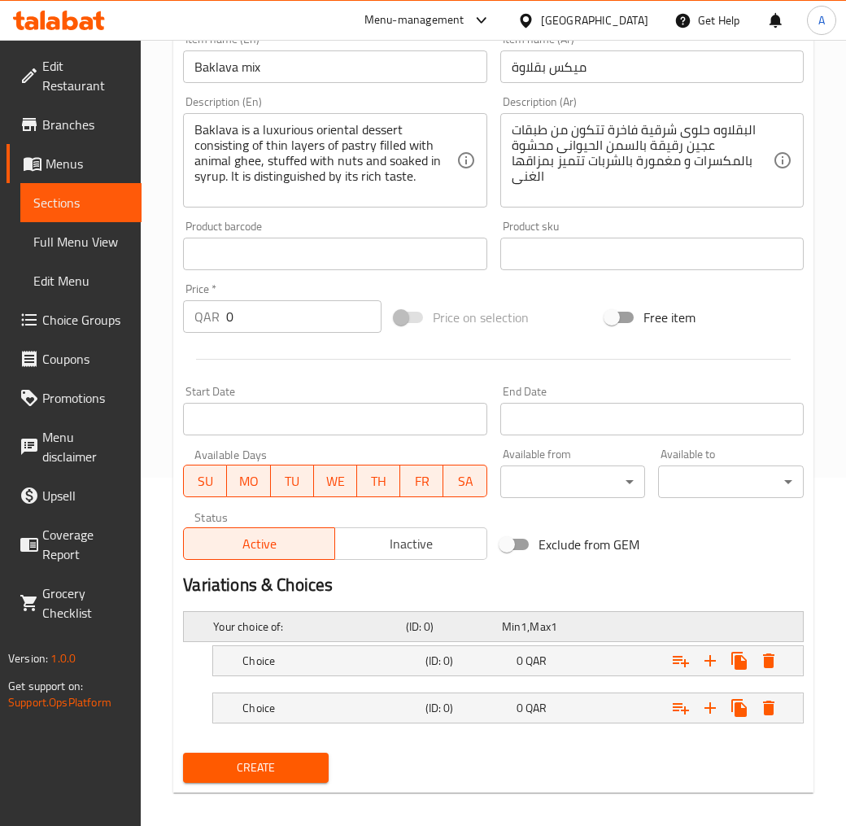
scroll to position [360, 0]
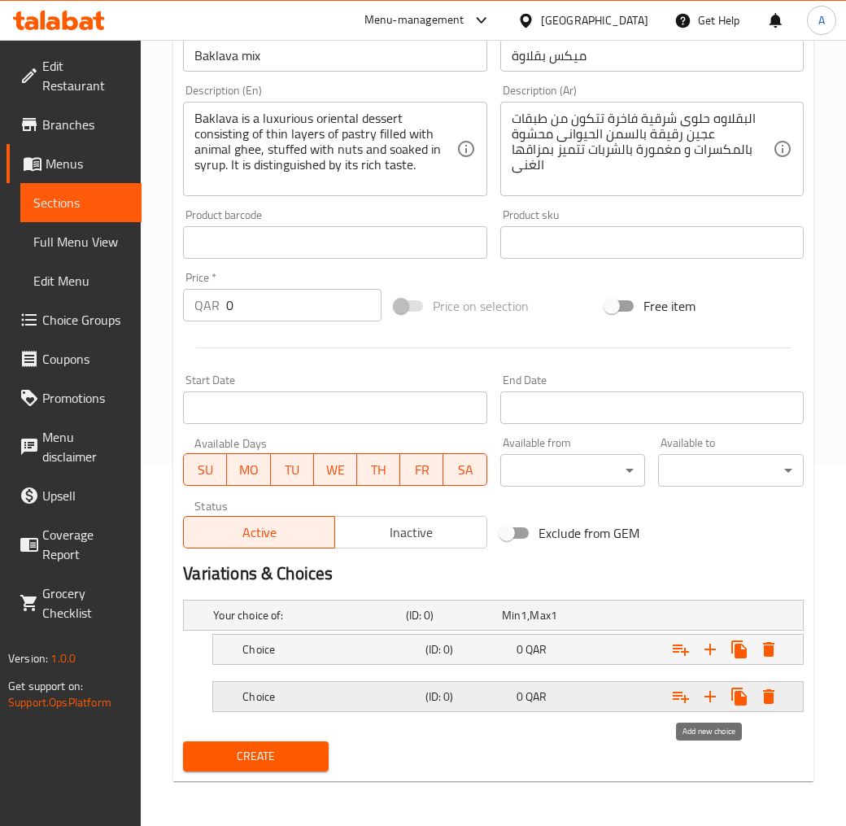
click at [713, 695] on icon "Expand" at bounding box center [711, 697] width 20 height 20
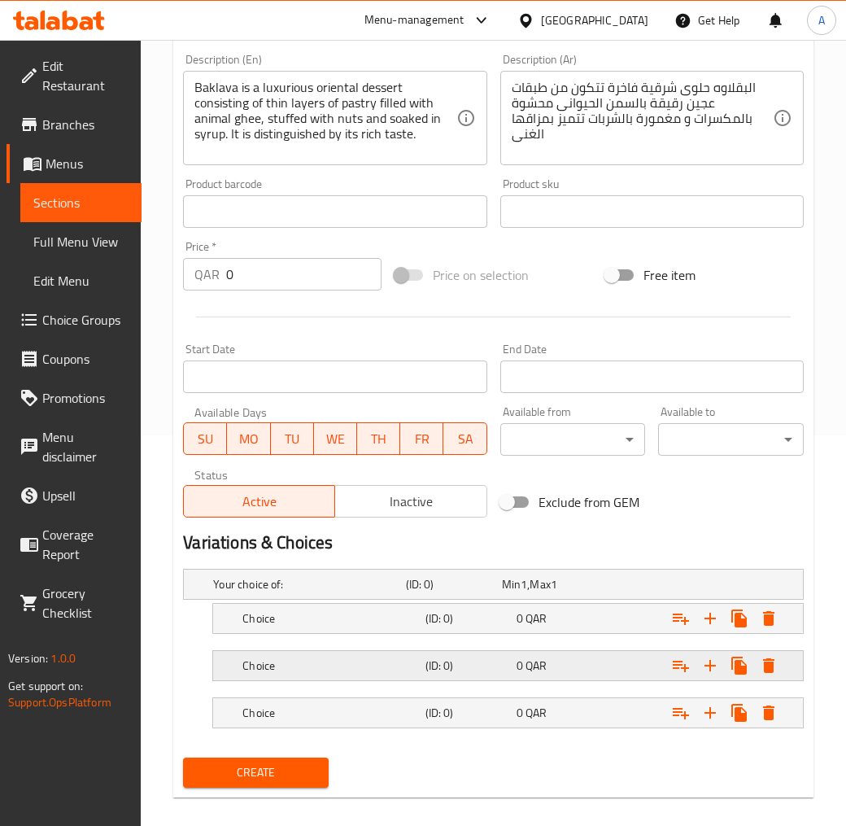
scroll to position [408, 0]
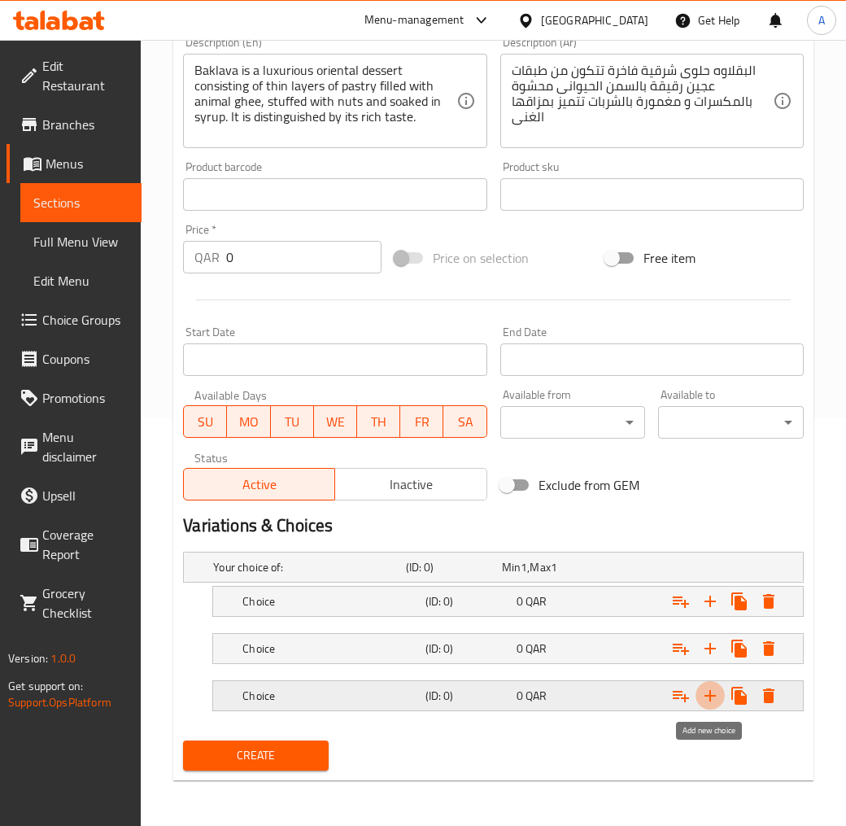
click at [718, 696] on icon "Expand" at bounding box center [711, 696] width 20 height 20
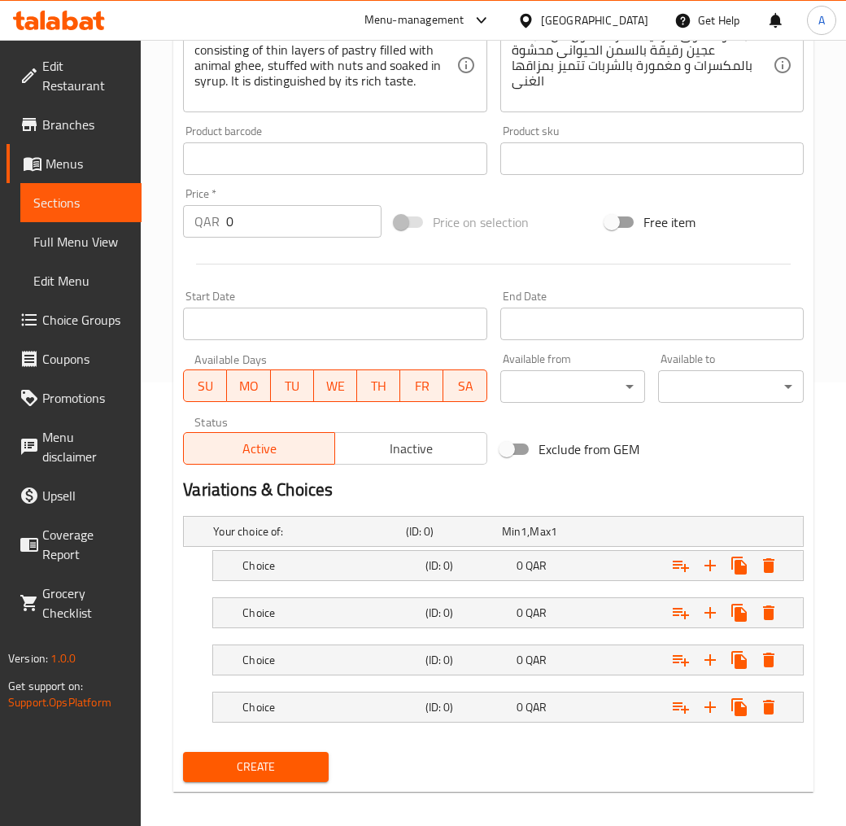
scroll to position [454, 0]
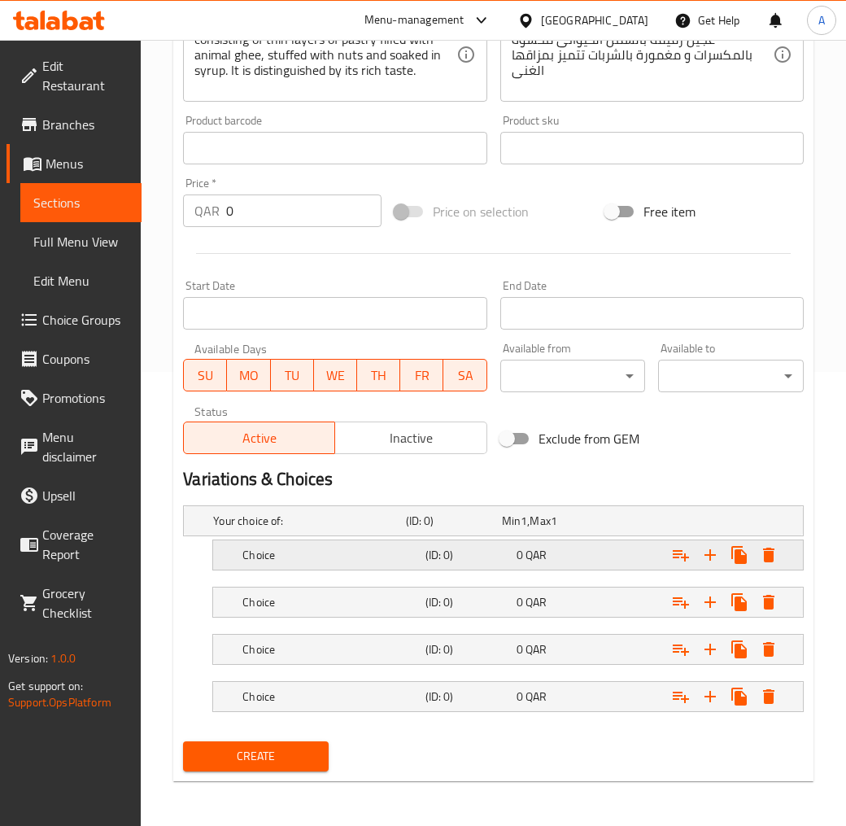
click at [304, 547] on h5 "Choice" at bounding box center [330, 555] width 176 height 16
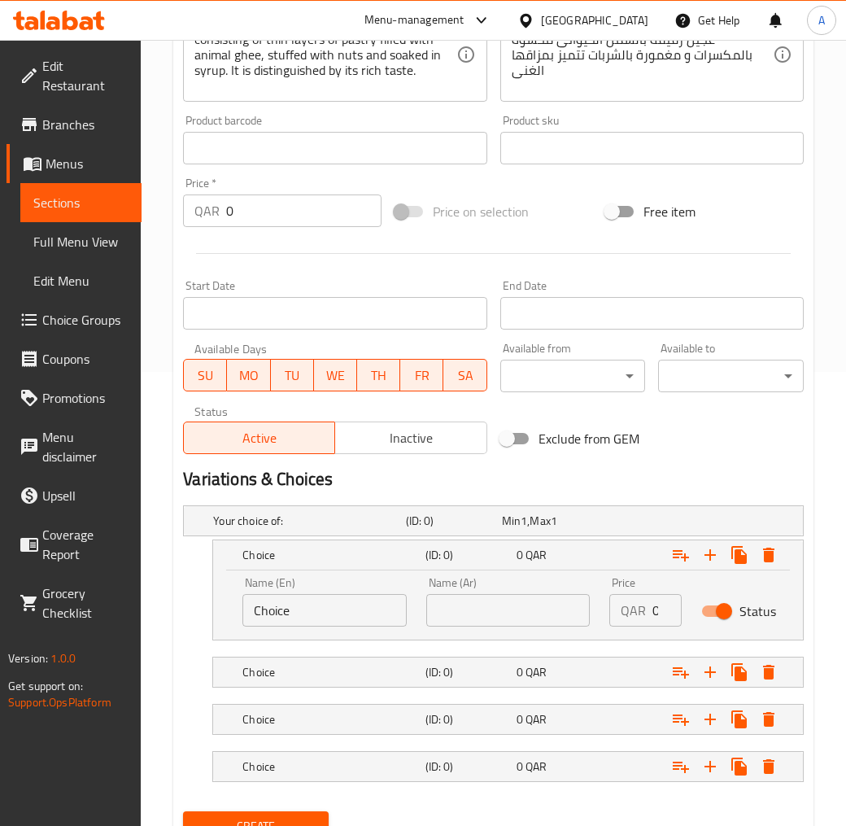
drag, startPoint x: 278, startPoint y: 609, endPoint x: 124, endPoint y: 614, distance: 154.7
click at [169, 617] on div "Home / Restaurants management / Menus / Sections / item / create SWEET section …" at bounding box center [493, 241] width 705 height 1311
type input "0.25 Kilo"
click at [425, 607] on div "Name (Ar) Name (Ar)" at bounding box center [509, 601] width 184 height 69
click at [436, 605] on input "text" at bounding box center [508, 610] width 164 height 33
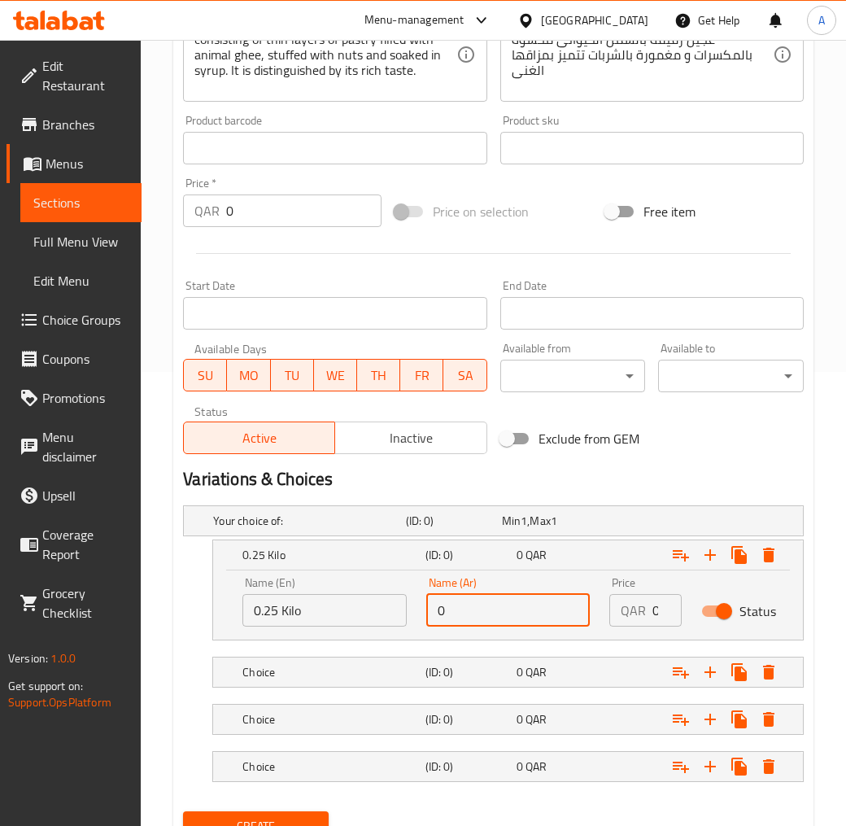
type input "0.25 كيلو"
click at [369, 661] on div "Choice" at bounding box center [330, 672] width 182 height 23
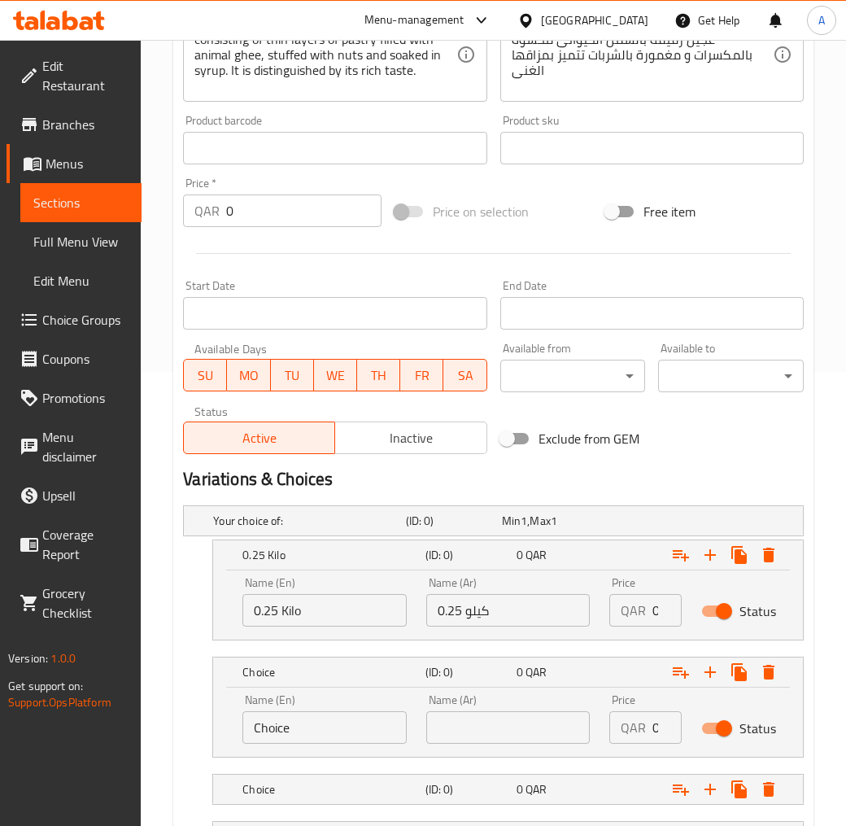
drag, startPoint x: 294, startPoint y: 727, endPoint x: 152, endPoint y: 730, distance: 141.6
click at [158, 730] on div "Home / Restaurants management / Menus / Sections / item / create SWEET section …" at bounding box center [493, 276] width 705 height 1381
type input "0.5 Kilo"
click at [467, 733] on input "text" at bounding box center [508, 727] width 164 height 33
type input "0.5 كيلو"
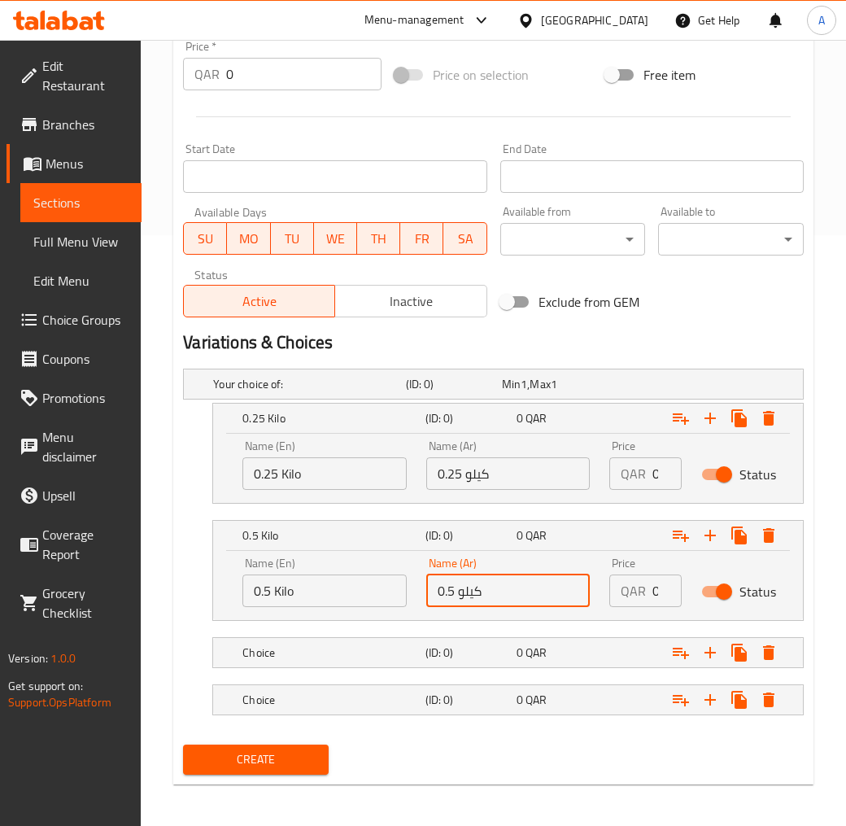
scroll to position [595, 0]
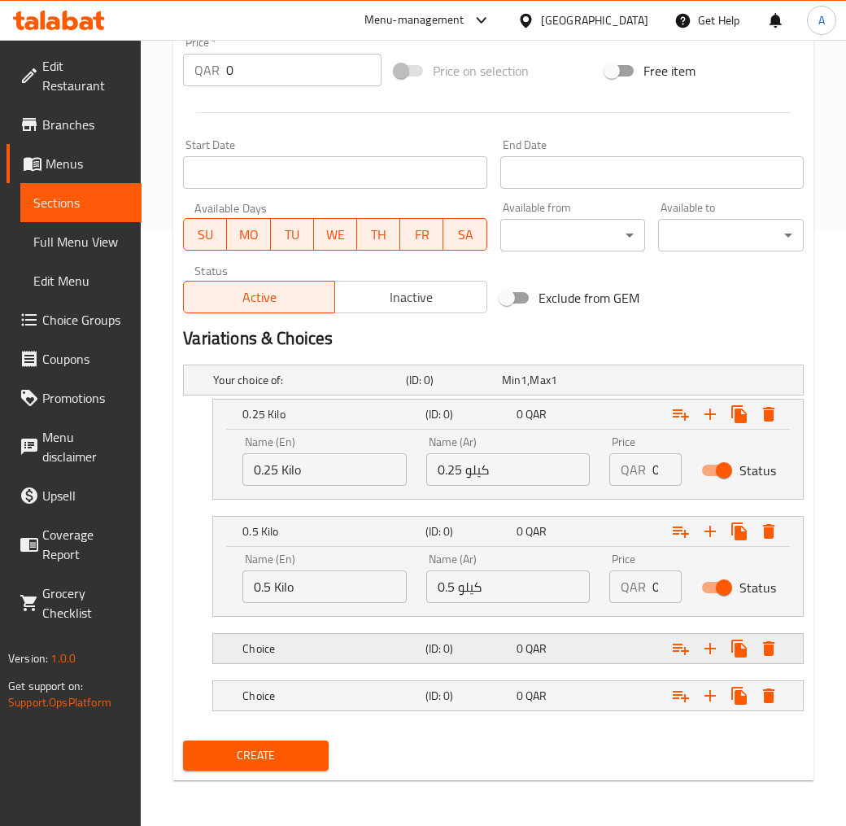
click at [336, 653] on h5 "Choice" at bounding box center [330, 648] width 176 height 16
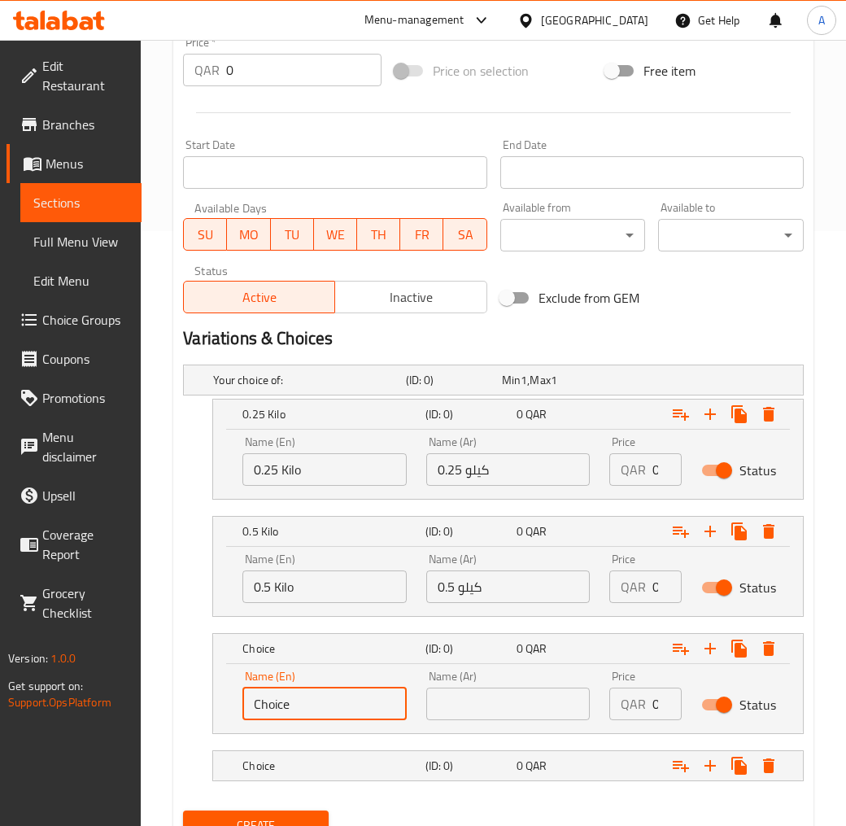
drag, startPoint x: 304, startPoint y: 693, endPoint x: 220, endPoint y: 708, distance: 85.1
click at [222, 706] on div "Name (En) Choice Name (En) Name (Ar) Name (Ar) Price QAR 0 Price Status" at bounding box center [508, 698] width 590 height 69
type input "1 Kilo"
click at [482, 705] on input "text" at bounding box center [508, 704] width 164 height 33
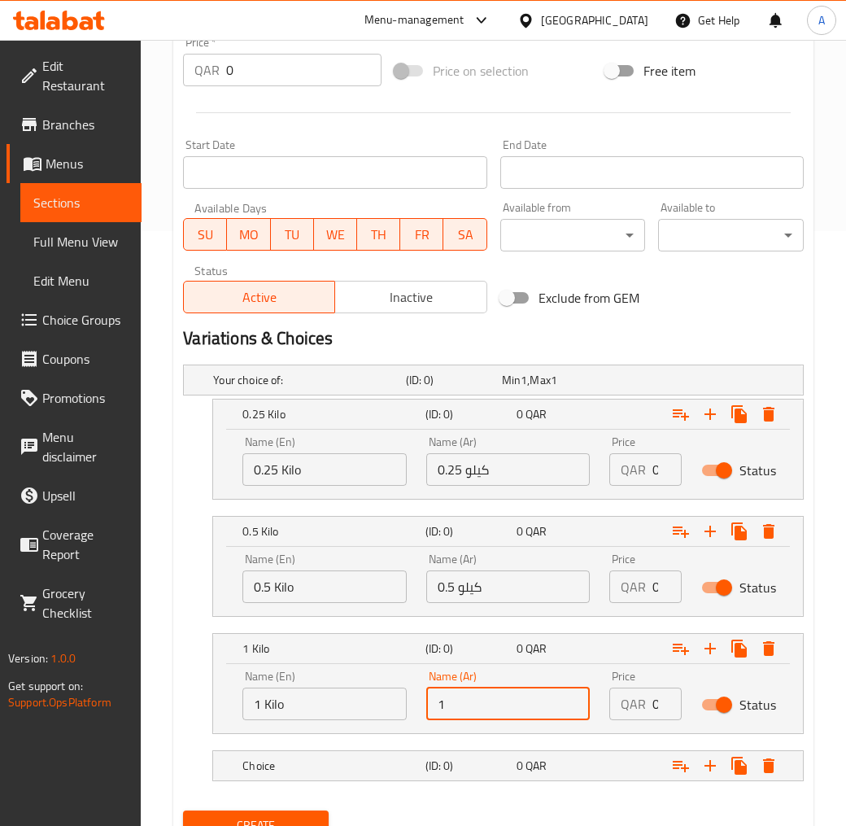
type input "1 كيلو"
click at [360, 744] on h5 "Choice" at bounding box center [330, 766] width 176 height 16
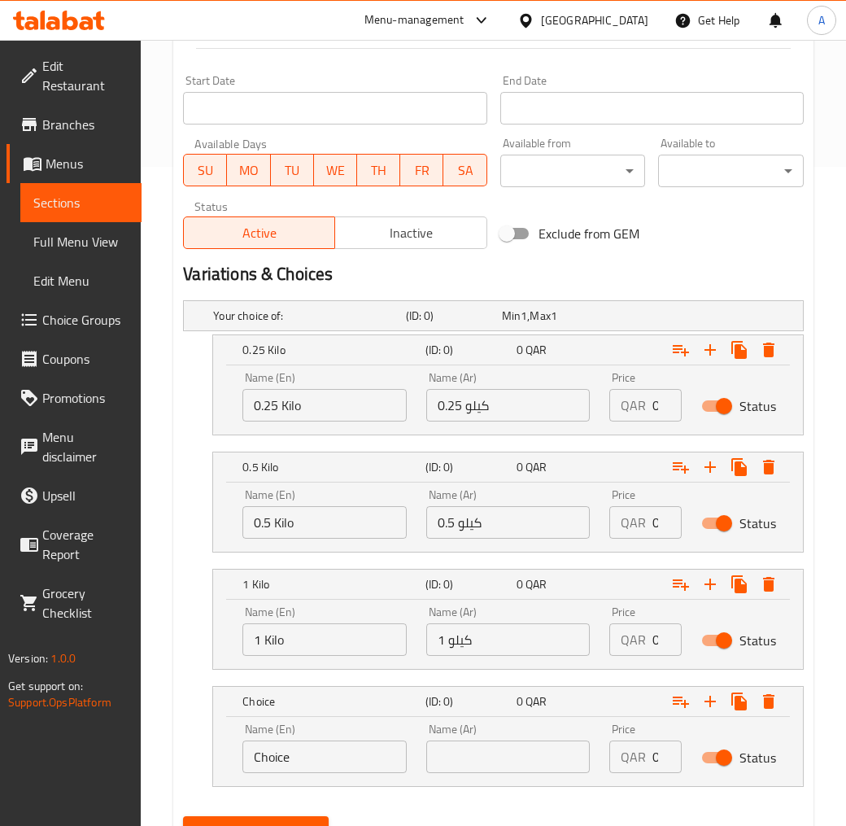
scroll to position [734, 0]
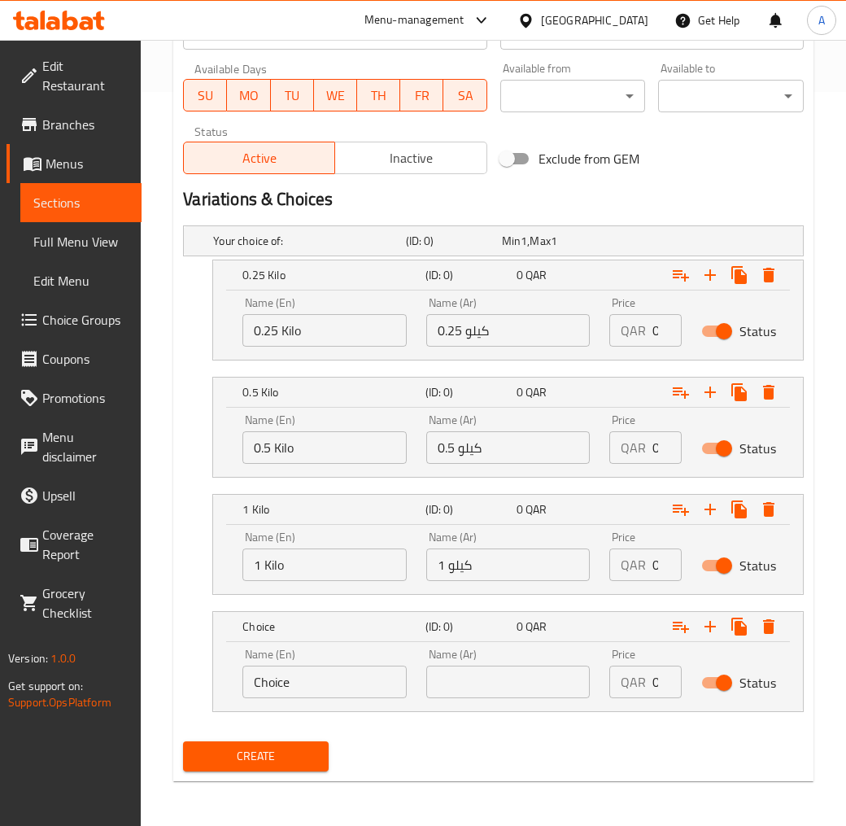
drag, startPoint x: 305, startPoint y: 681, endPoint x: 196, endPoint y: 684, distance: 109.1
click at [196, 684] on div "Choice (ID: 0) 0 QAR Name (En) Choice Name (En) Name (Ar) Name (Ar) Price QAR 0…" at bounding box center [493, 661] width 621 height 101
type input "1.5 KiLO"
click at [496, 677] on input "text" at bounding box center [508, 682] width 164 height 33
type input "1.5 كيلو"
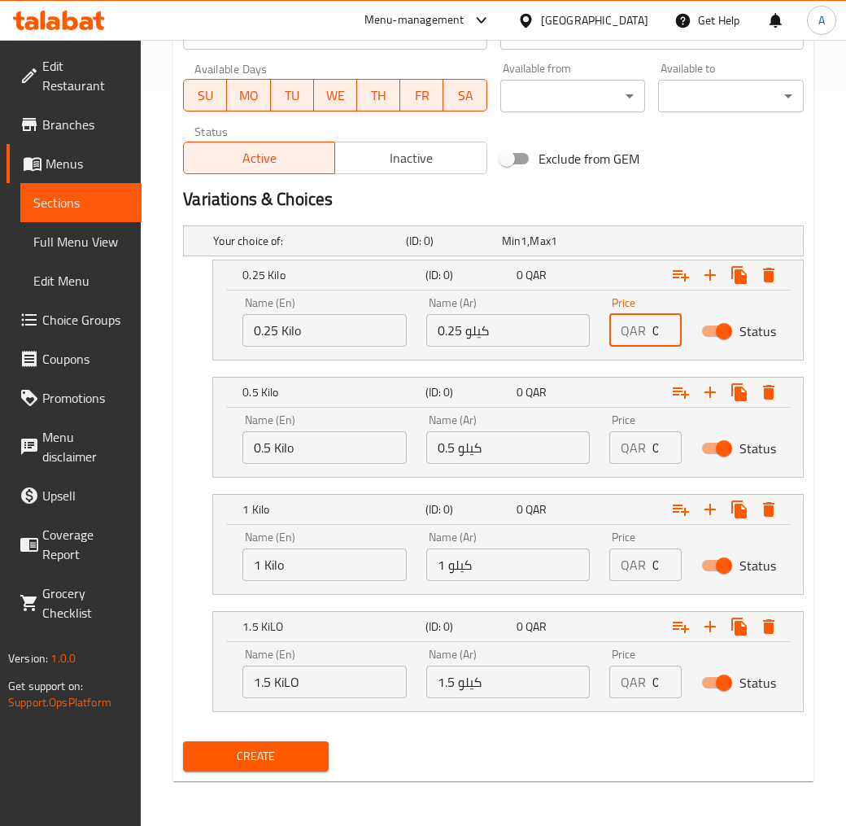
drag, startPoint x: 649, startPoint y: 323, endPoint x: 675, endPoint y: 327, distance: 27.2
click at [675, 327] on div "QAR 0 Price" at bounding box center [645, 330] width 72 height 33
click at [656, 329] on div "QAR 0 Price" at bounding box center [645, 330] width 72 height 33
type input "17"
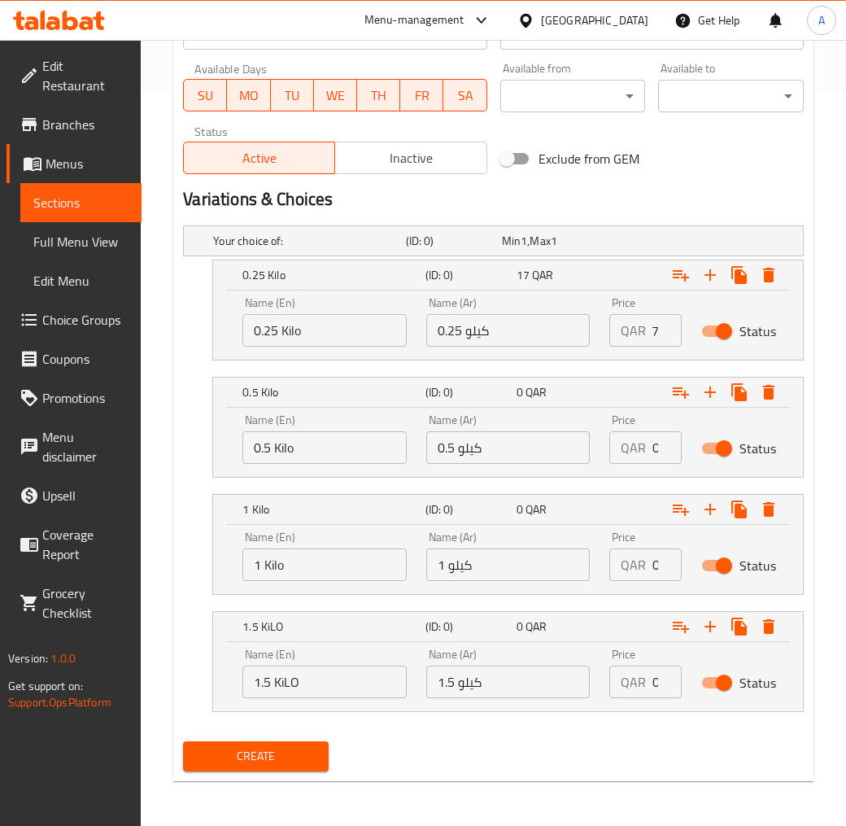
scroll to position [0, 0]
drag, startPoint x: 649, startPoint y: 452, endPoint x: 657, endPoint y: 451, distance: 9.0
click at [657, 451] on div "QAR 0 Price" at bounding box center [645, 447] width 72 height 33
type input "32.5"
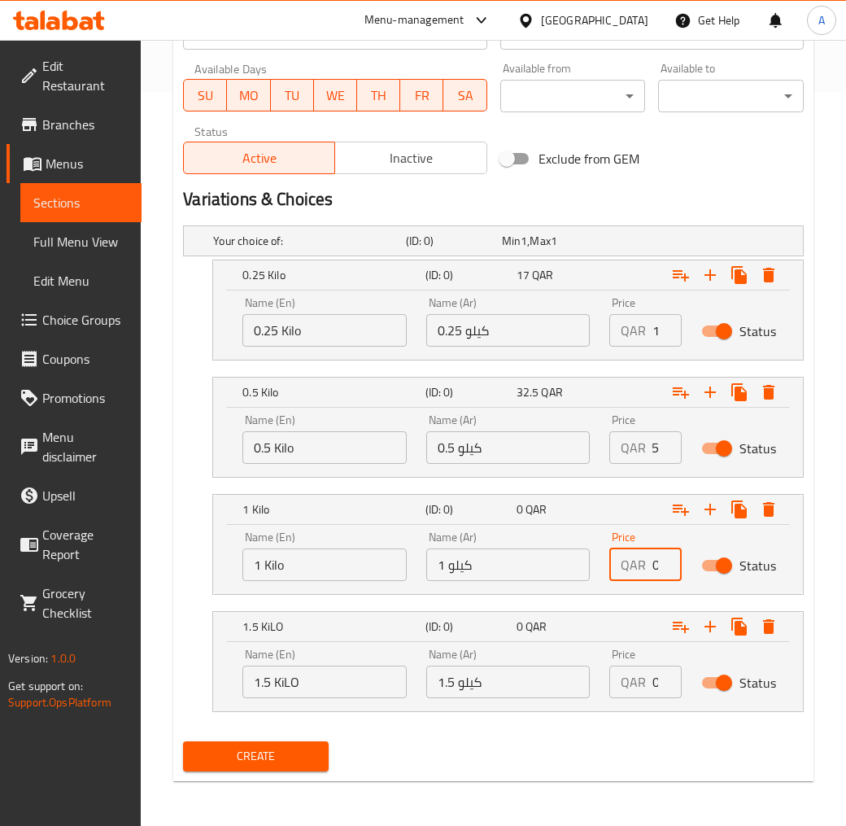
scroll to position [0, 0]
click at [656, 565] on input "0" at bounding box center [667, 564] width 29 height 33
type input "65"
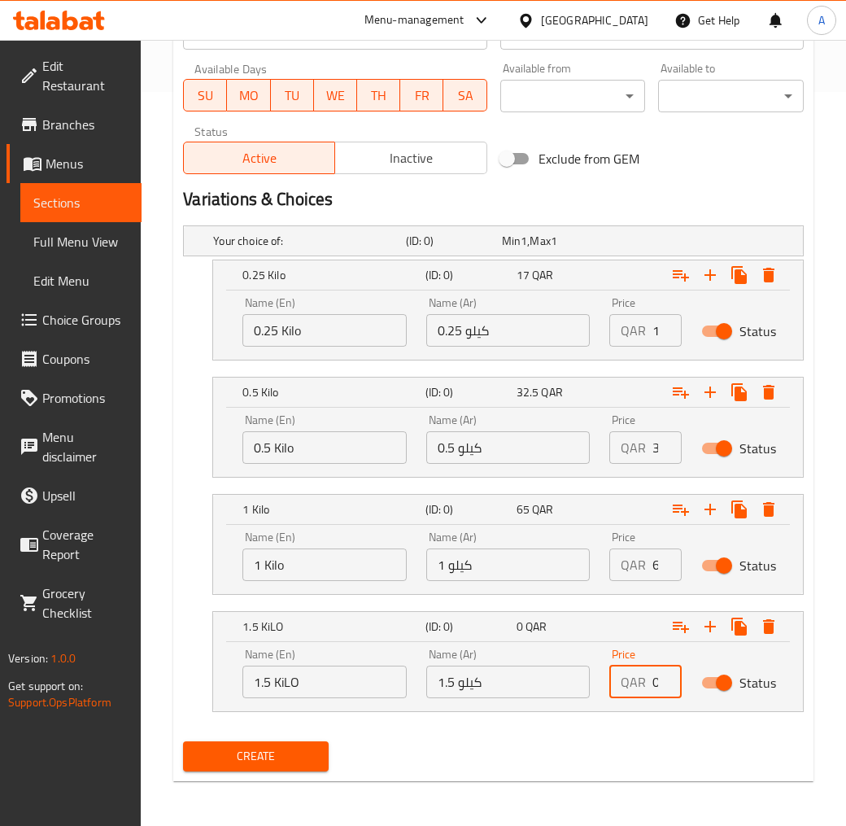
drag, startPoint x: 649, startPoint y: 677, endPoint x: 657, endPoint y: 677, distance: 9.0
click at [657, 677] on div "QAR 0 Price" at bounding box center [645, 682] width 72 height 33
type input "90"
click at [622, 743] on div "Create" at bounding box center [494, 756] width 634 height 43
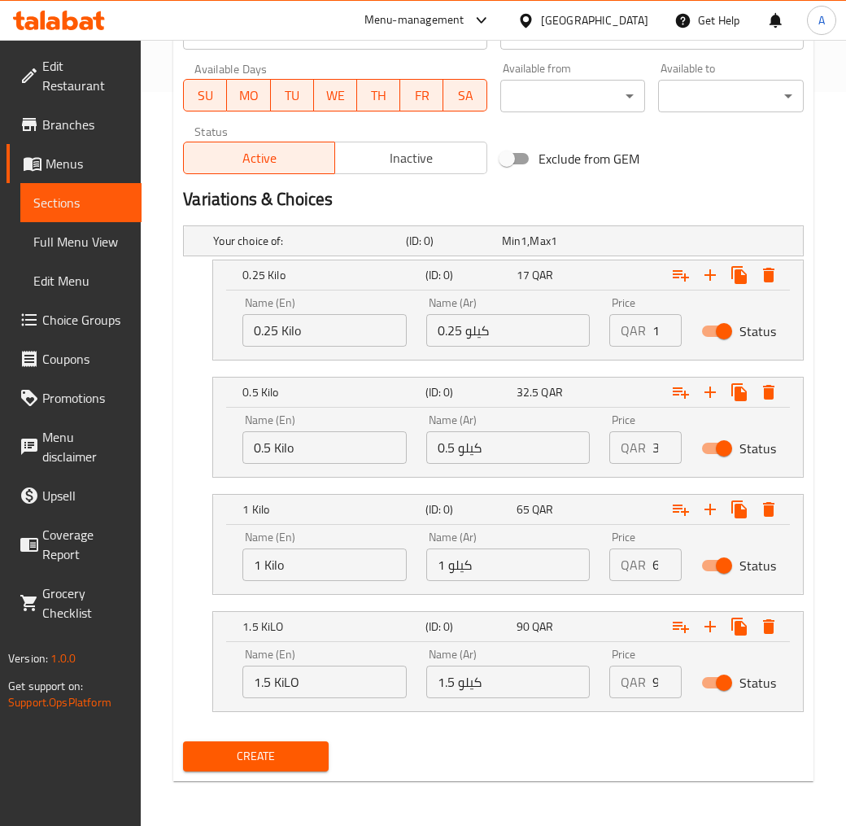
scroll to position [191, 0]
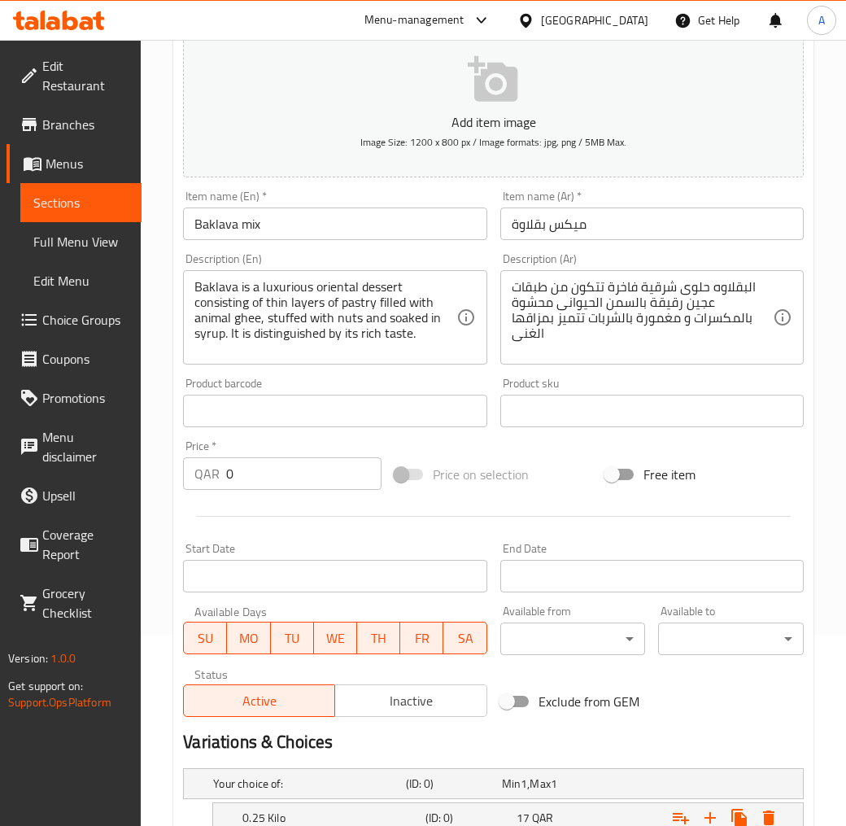
click at [391, 702] on span "Inactive" at bounding box center [411, 701] width 138 height 24
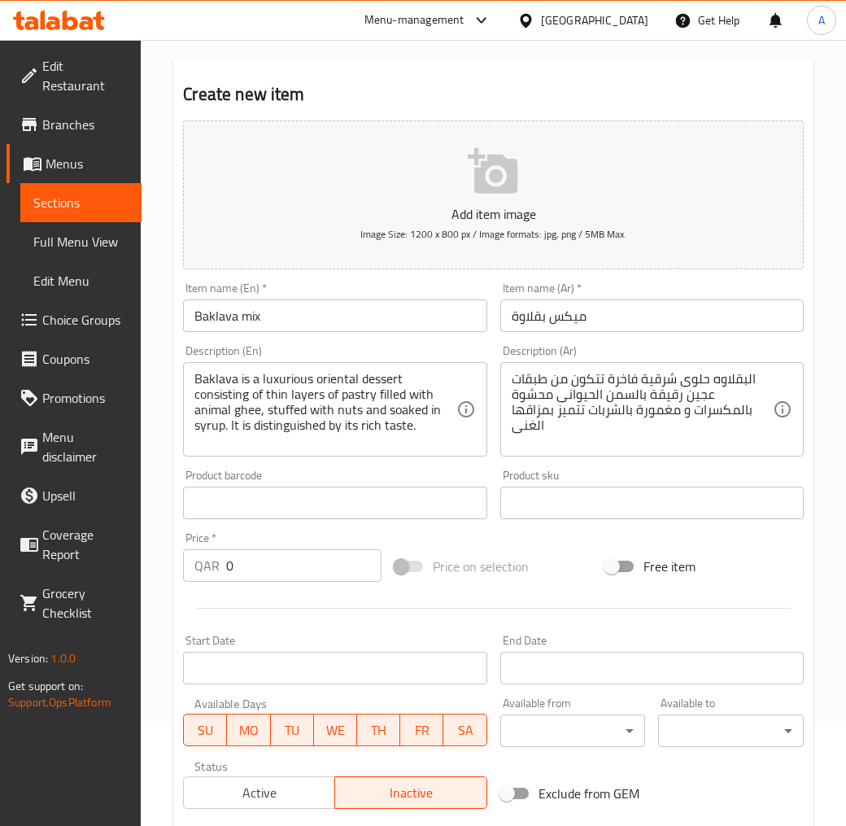
scroll to position [11, 0]
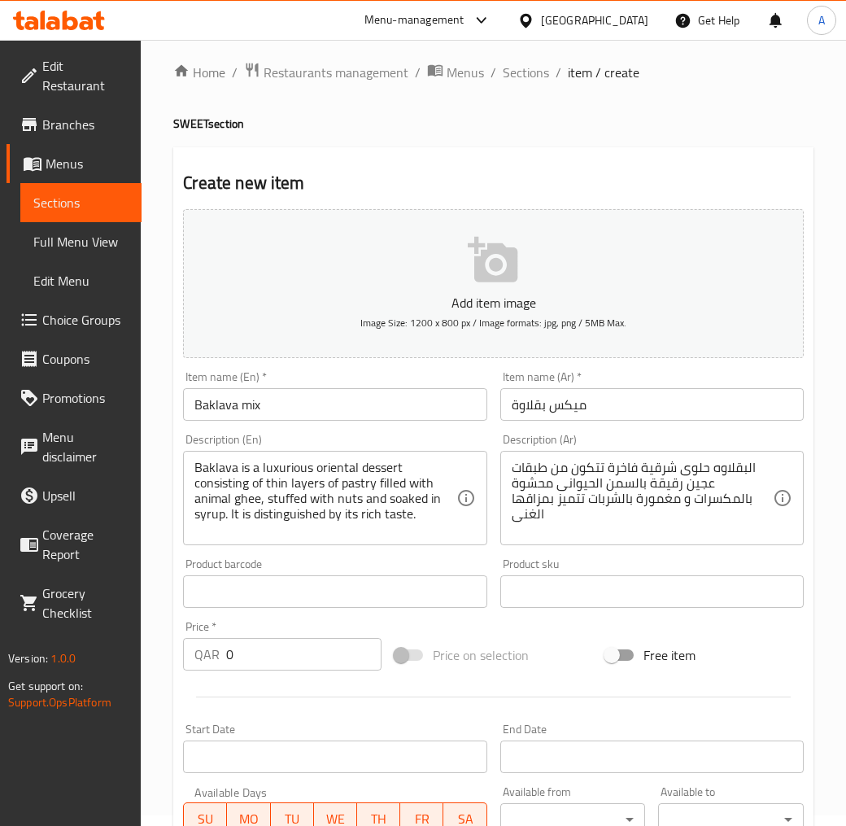
click at [248, 411] on input "Baklava mix" at bounding box center [335, 404] width 304 height 33
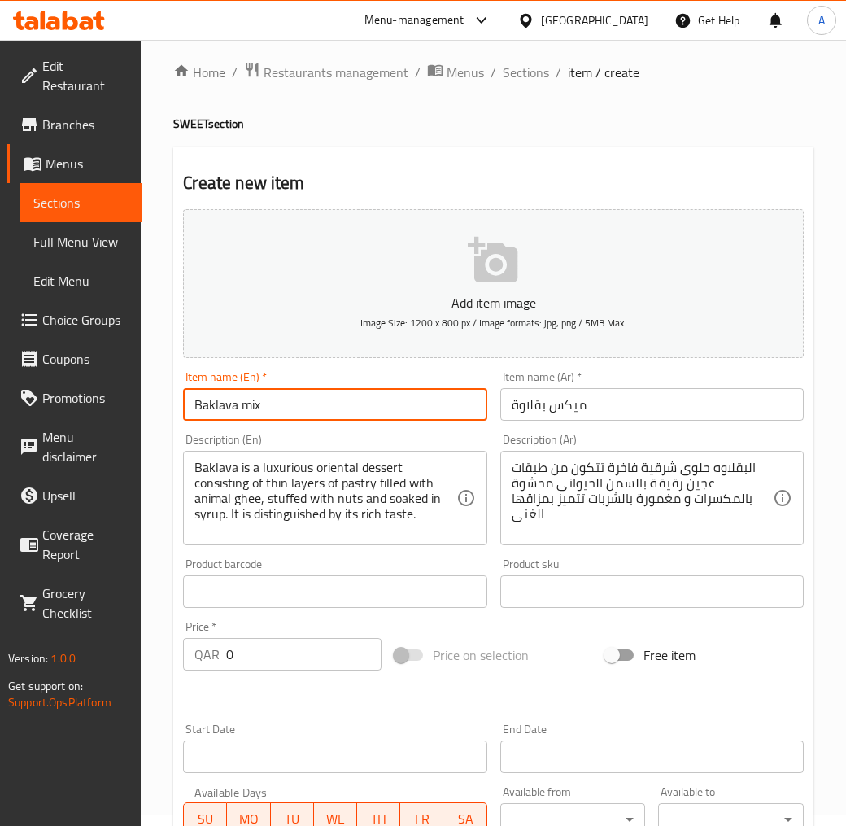
click at [248, 411] on input "Baklava mix" at bounding box center [335, 404] width 304 height 33
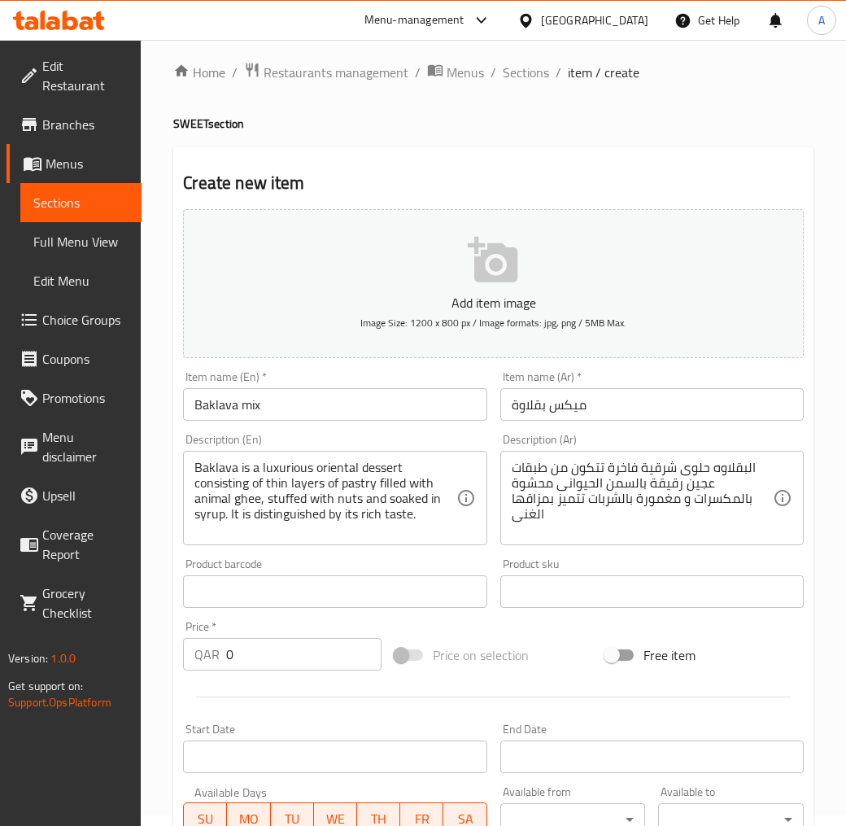
click at [653, 111] on div "Home / Restaurants management / Menus / Sections / item / create SWEET section …" at bounding box center [493, 790] width 640 height 1456
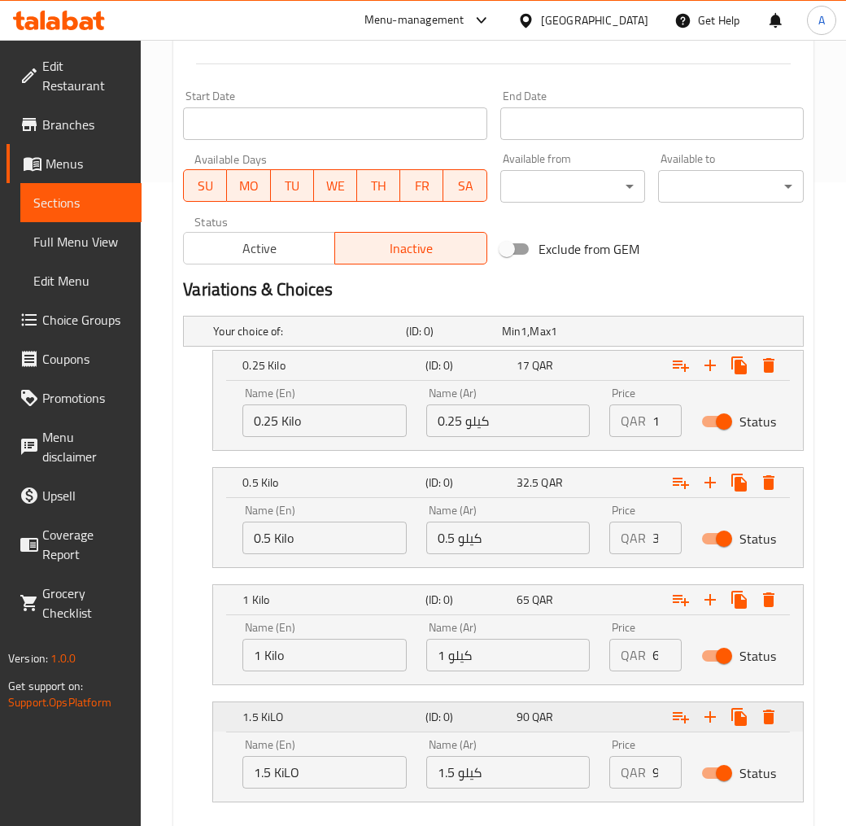
scroll to position [734, 0]
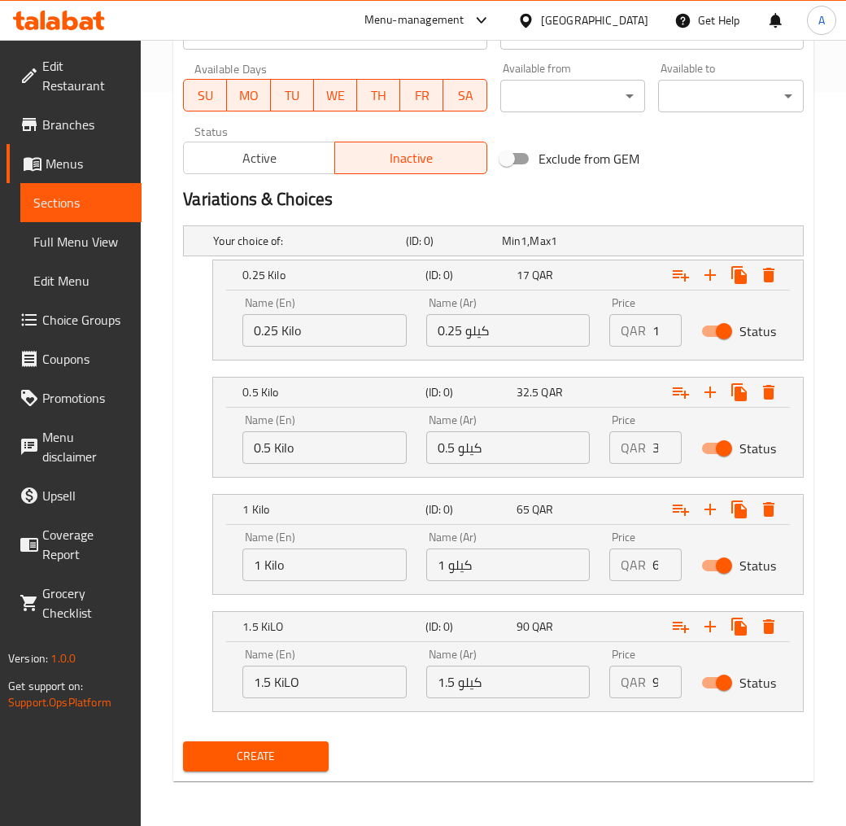
click at [279, 744] on span "Create" at bounding box center [256, 756] width 120 height 20
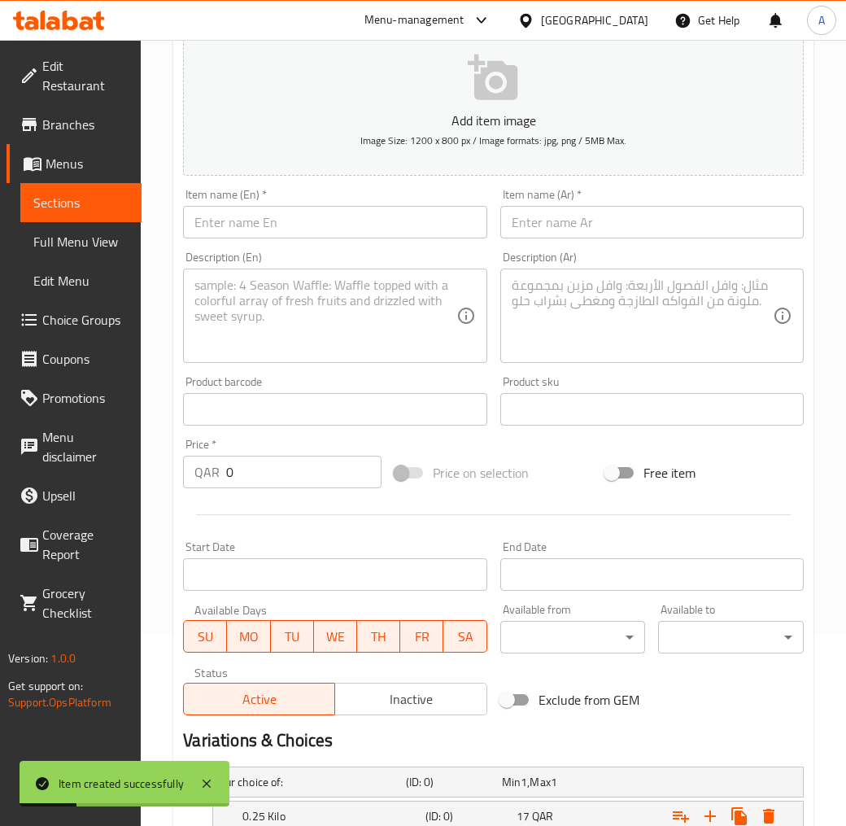
scroll to position [0, 0]
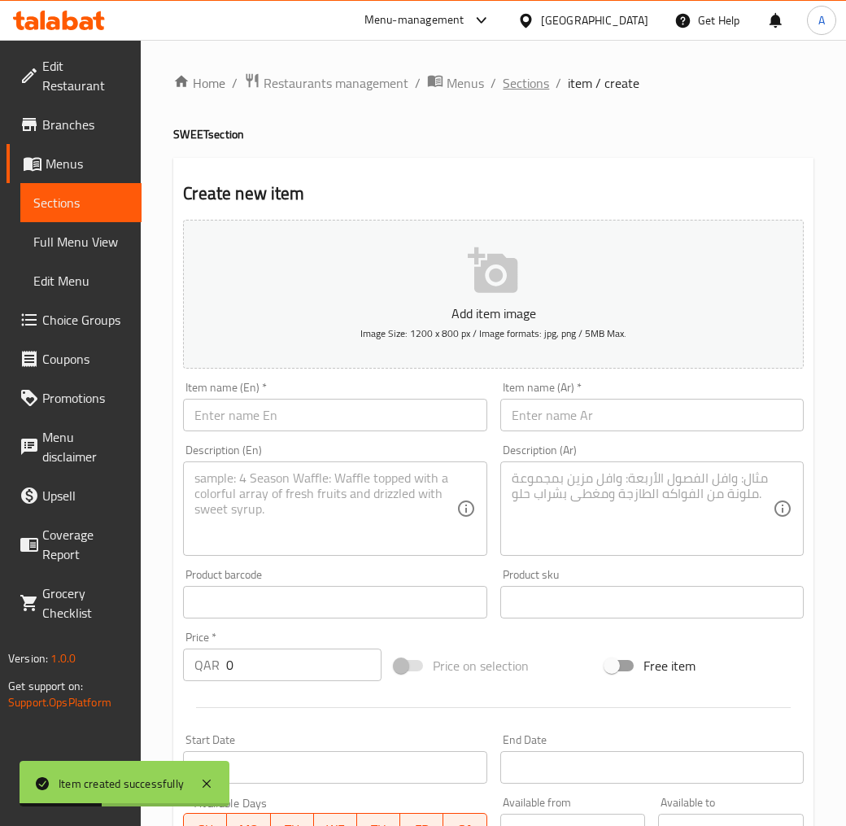
click at [535, 86] on span "Sections" at bounding box center [526, 83] width 46 height 20
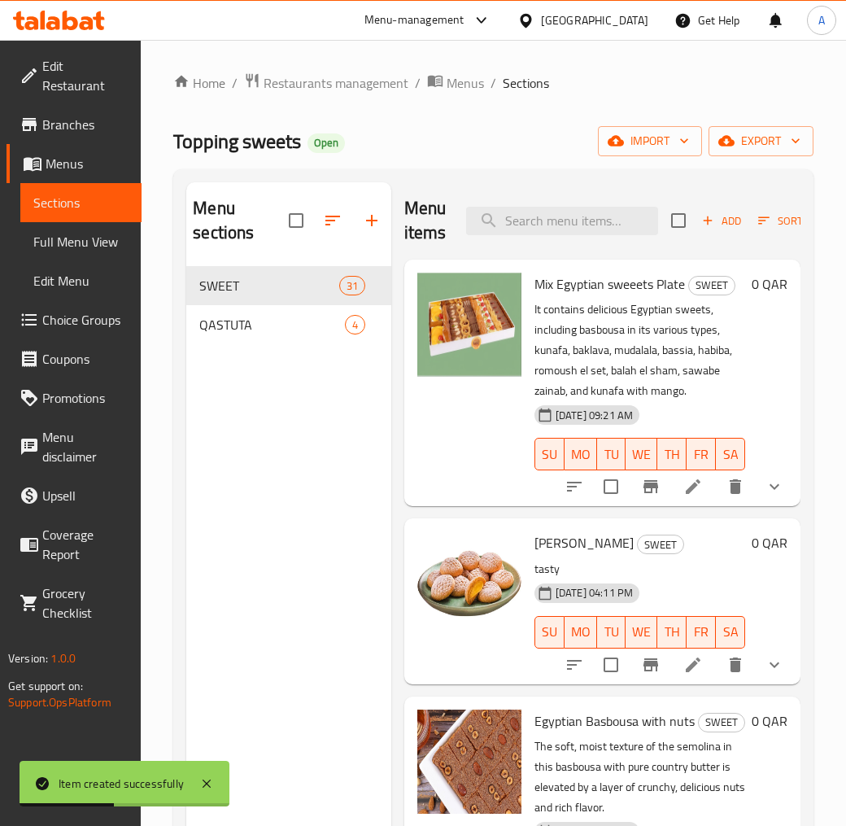
click at [553, 128] on div "Topping sweets Open import export" at bounding box center [493, 141] width 640 height 30
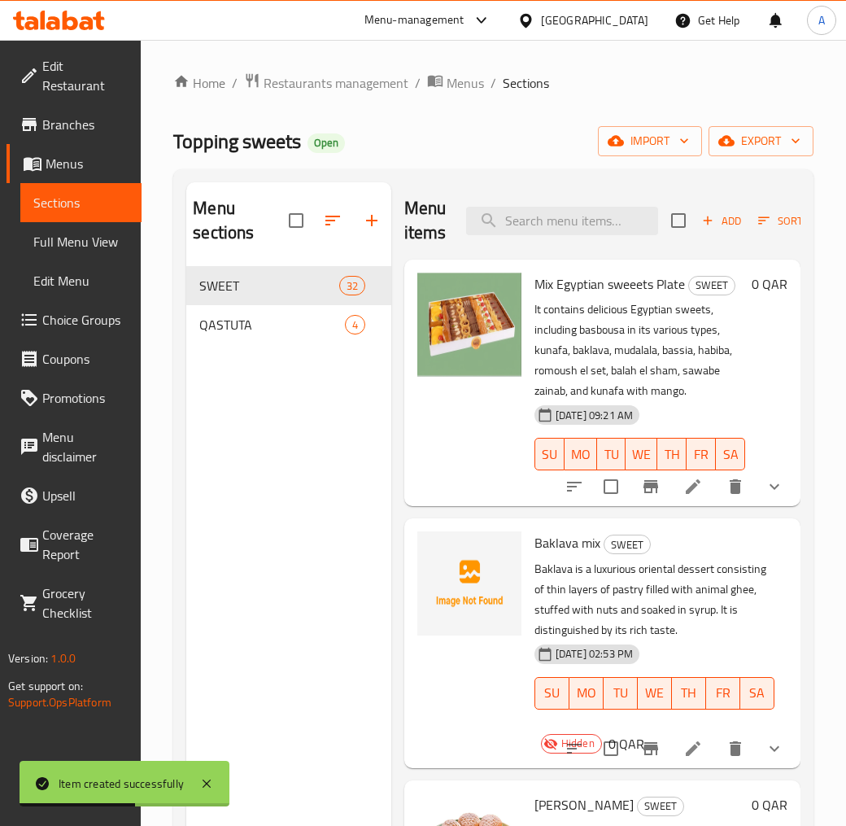
scroll to position [4639, 0]
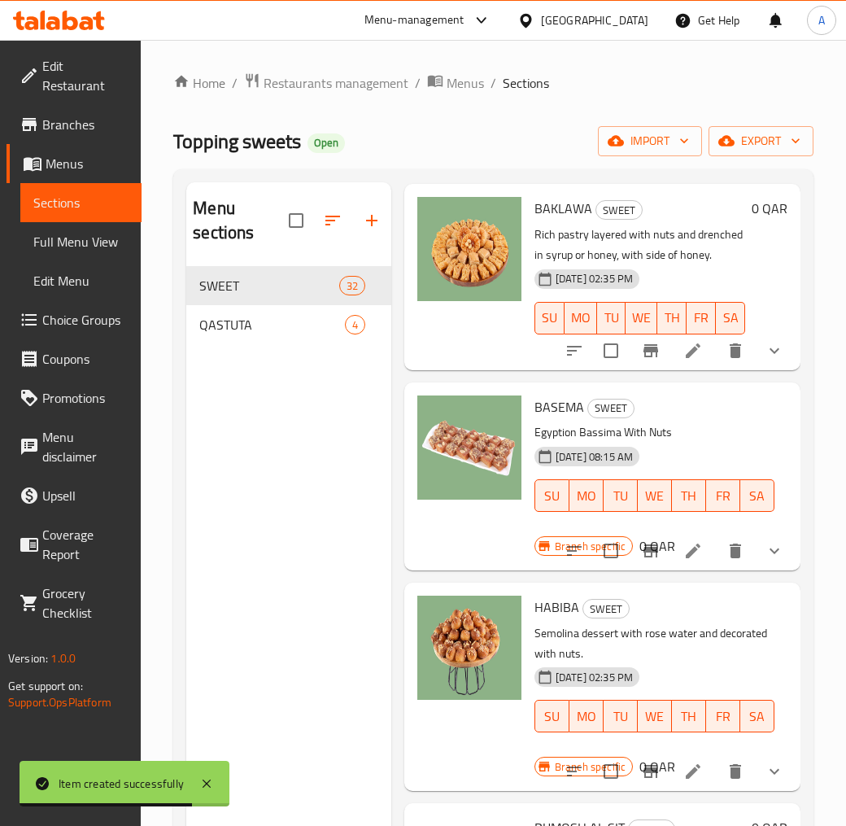
click at [761, 528] on div "19-05-2025 08:15 AM SU MO TU WE TH FR SA" at bounding box center [654, 484] width 253 height 88
click at [761, 570] on button "show more" at bounding box center [774, 550] width 39 height 39
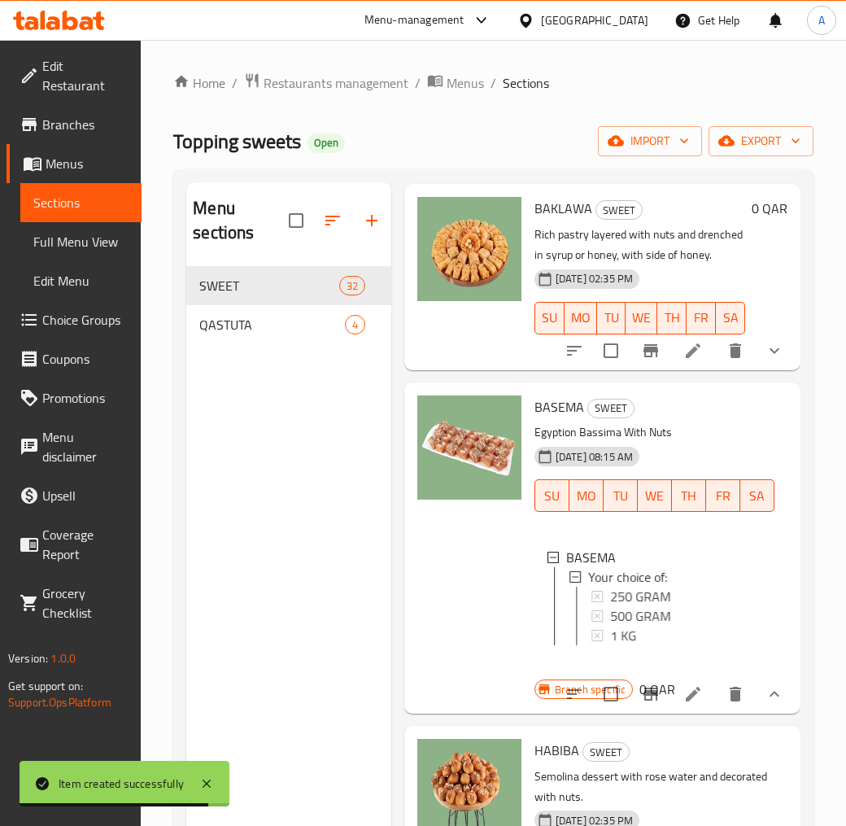
scroll to position [4910, 0]
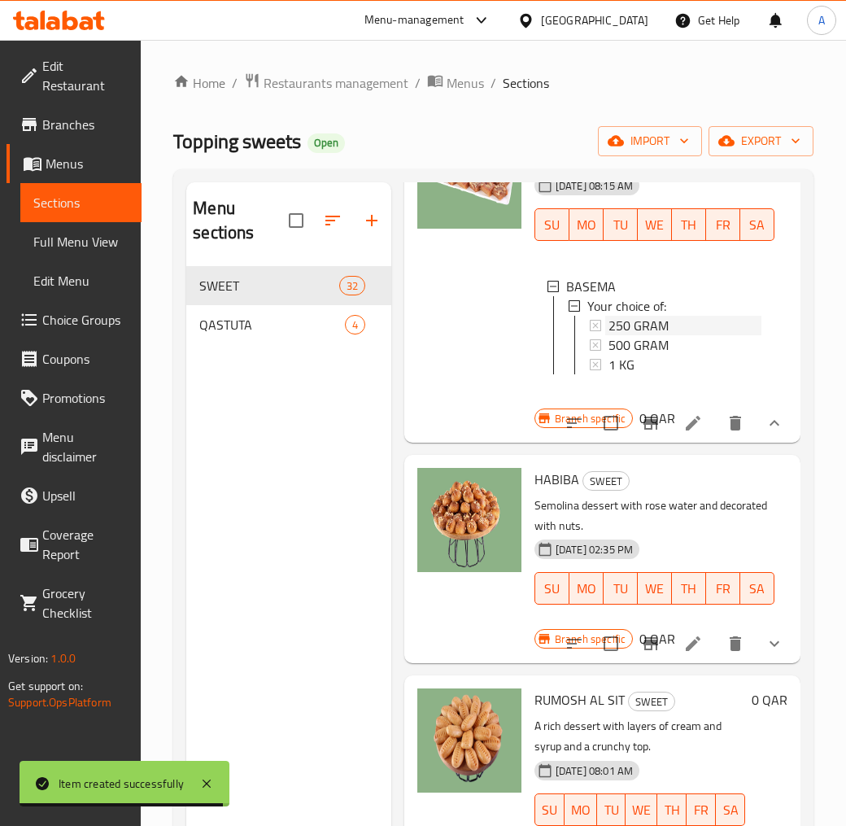
click at [643, 335] on span "250 GRAM" at bounding box center [639, 326] width 60 height 20
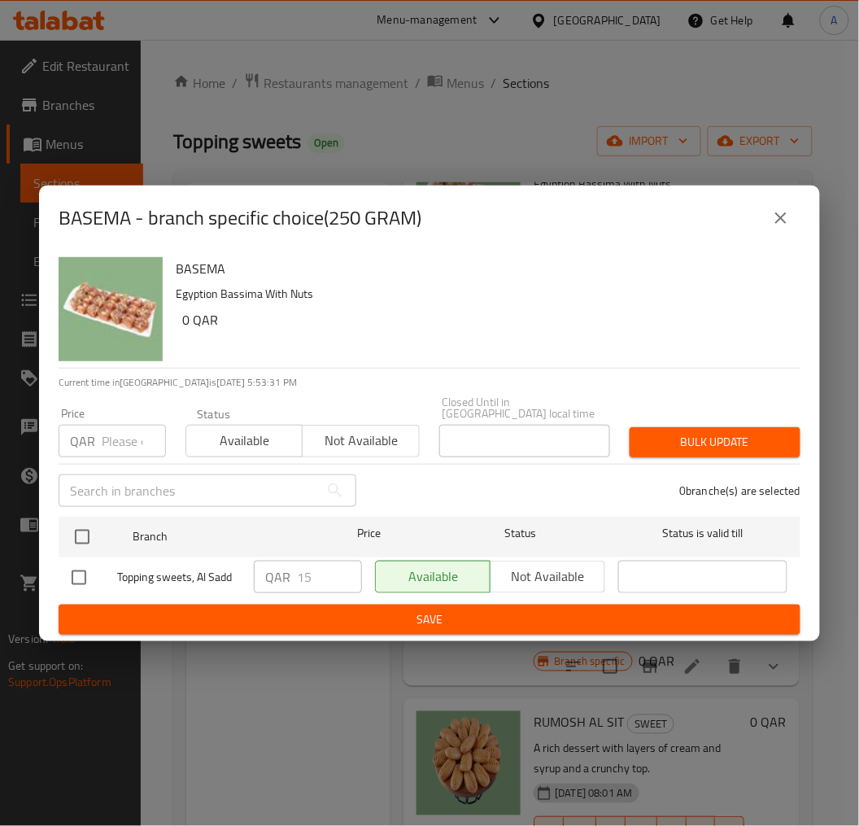
click at [785, 234] on button "close" at bounding box center [781, 218] width 39 height 39
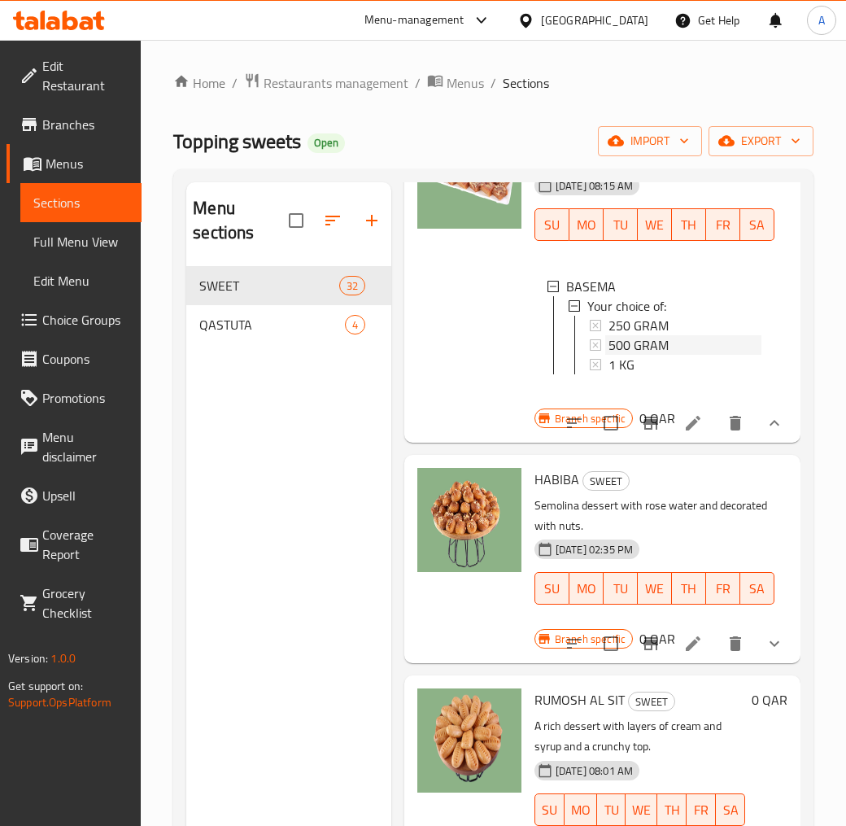
click at [663, 355] on span "500 GRAM" at bounding box center [639, 345] width 60 height 20
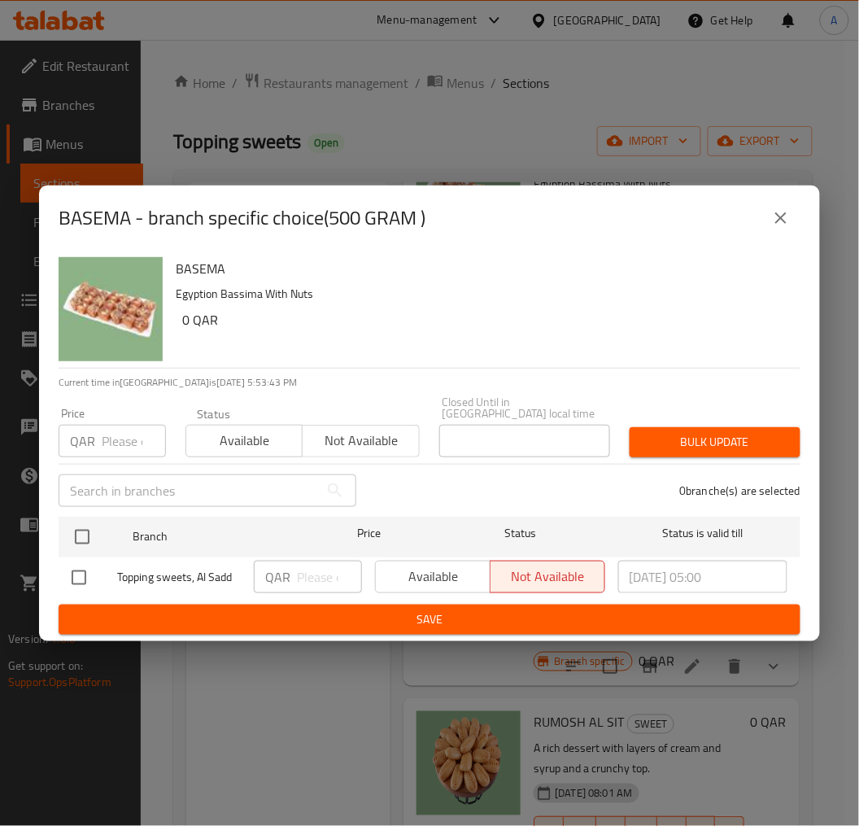
click at [435, 564] on div "Available Not available" at bounding box center [490, 577] width 230 height 33
click at [793, 209] on button "close" at bounding box center [781, 218] width 39 height 39
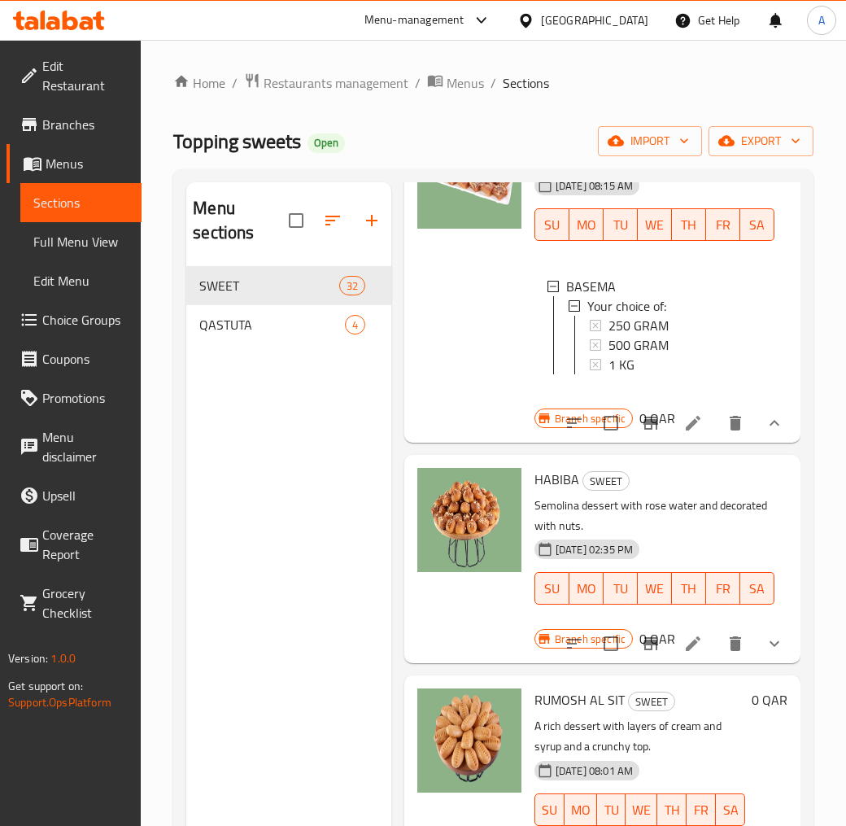
click at [657, 355] on span "500 GRAM" at bounding box center [639, 345] width 60 height 20
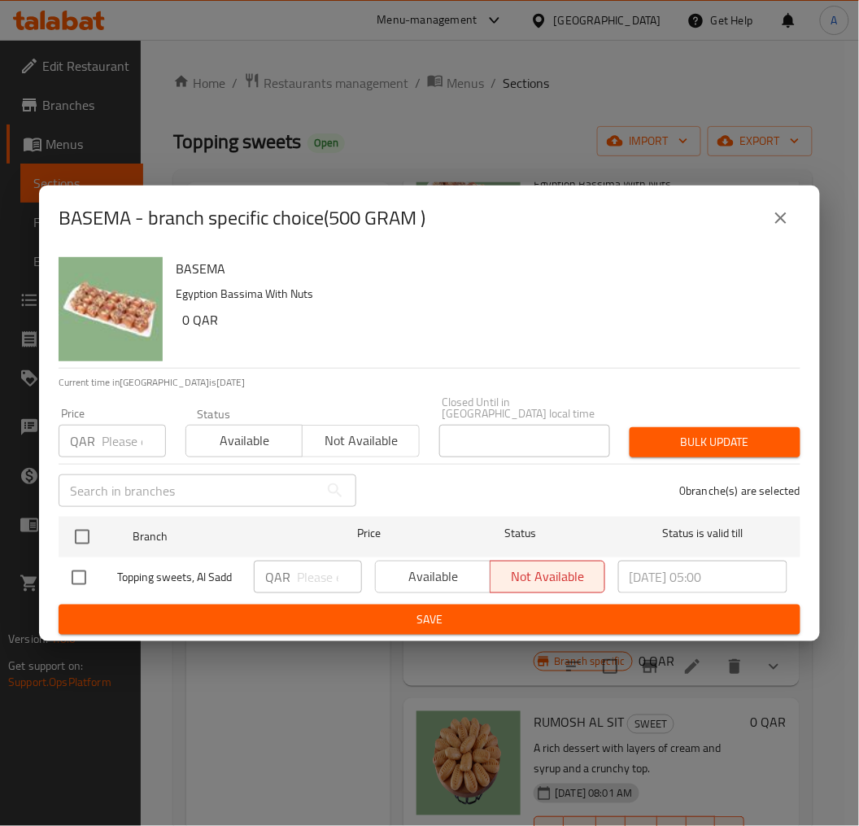
click at [794, 230] on button "close" at bounding box center [781, 218] width 39 height 39
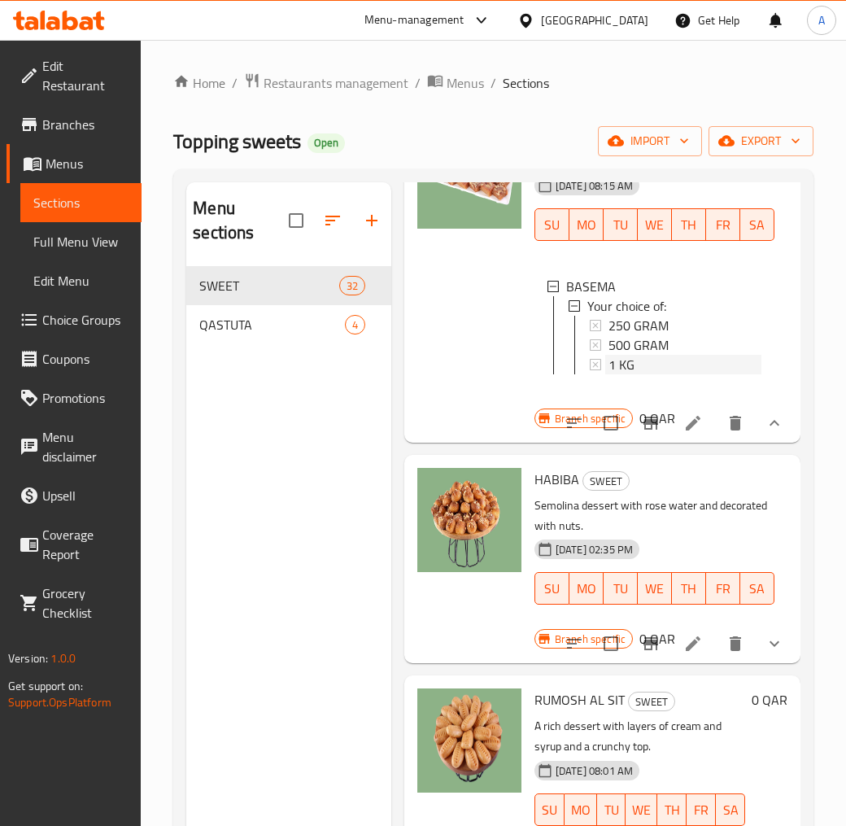
click at [631, 374] on span "1 KG" at bounding box center [622, 365] width 26 height 20
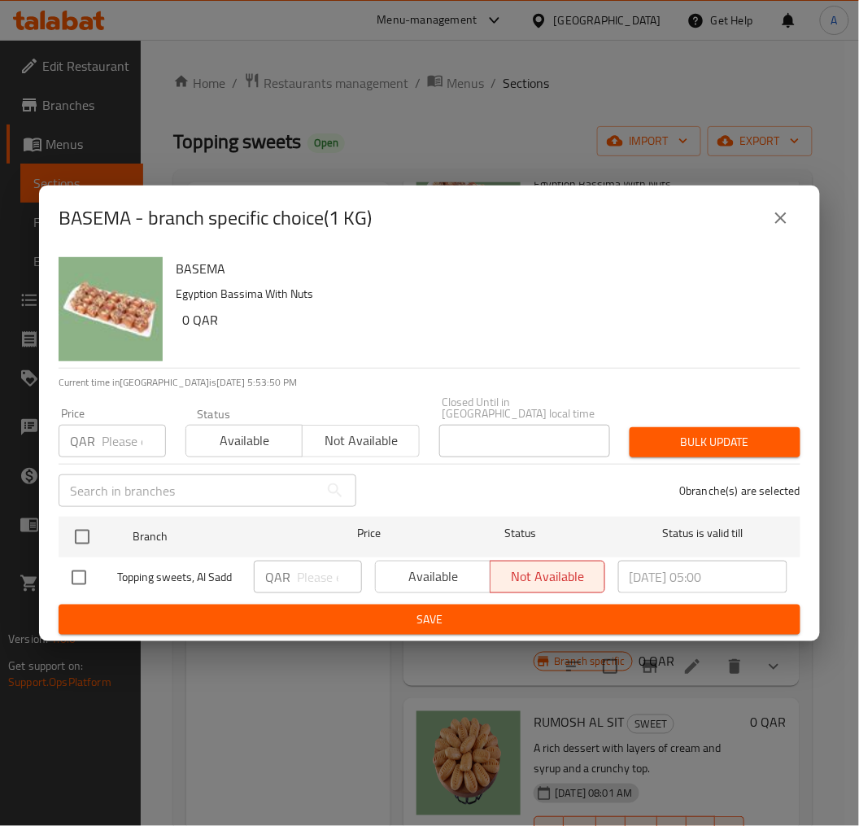
click at [776, 238] on button "close" at bounding box center [781, 218] width 39 height 39
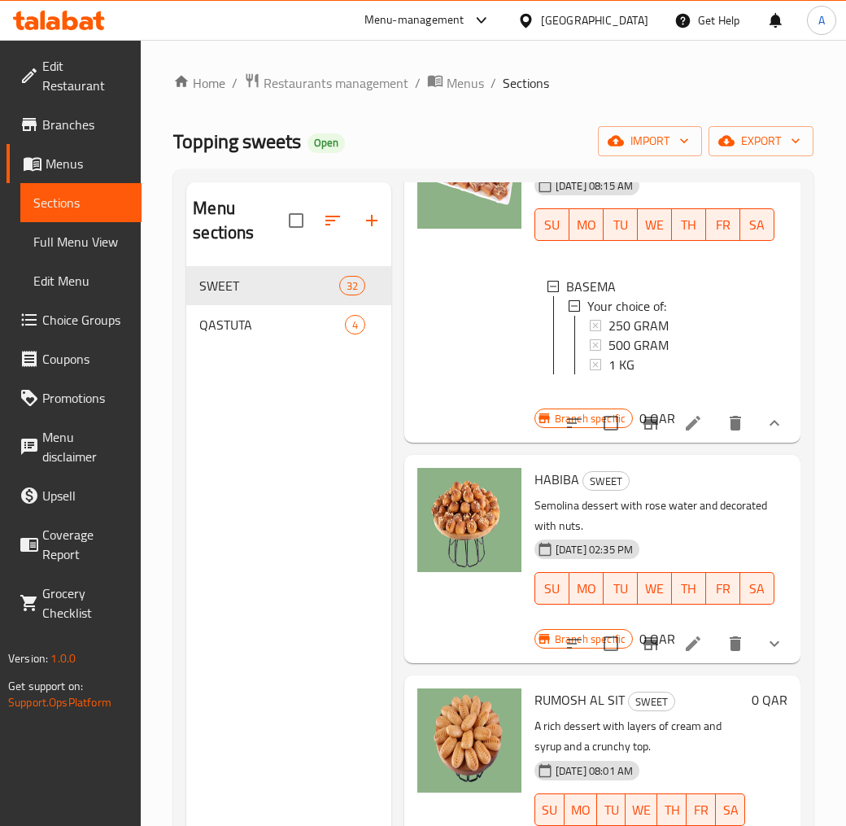
click at [566, 148] on span "BASEMA" at bounding box center [560, 136] width 50 height 24
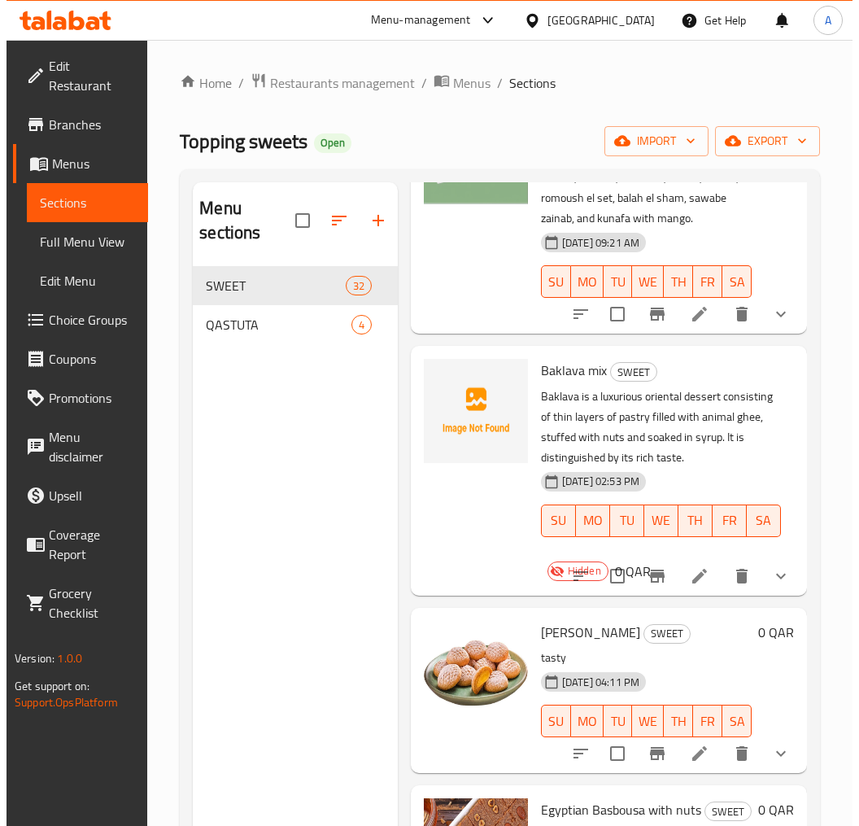
scroll to position [0, 0]
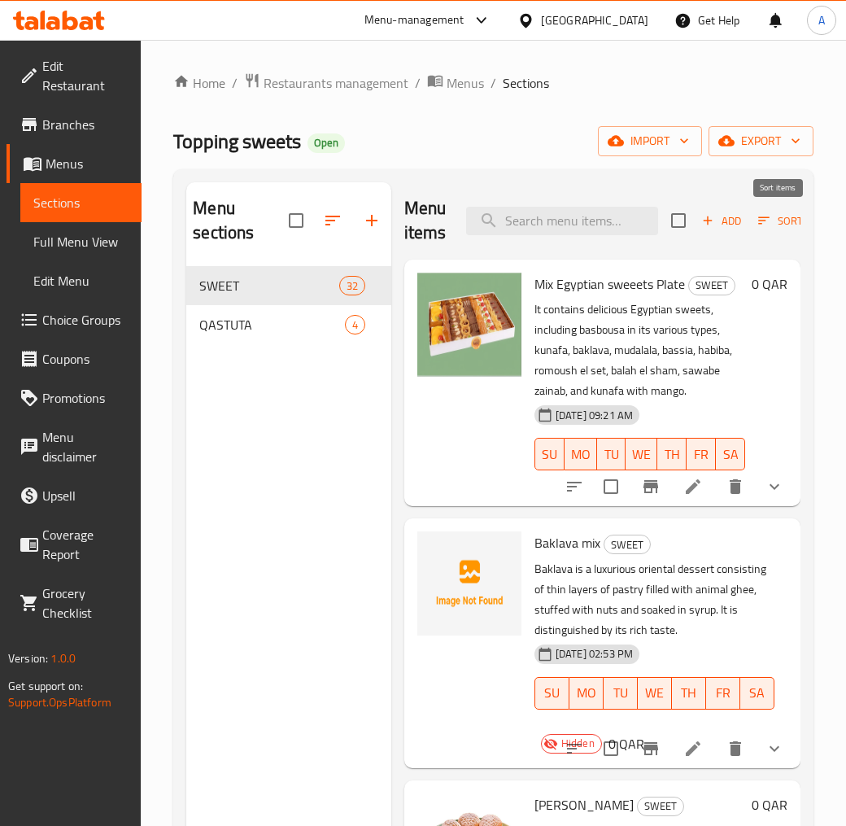
click at [771, 225] on span "Sort" at bounding box center [780, 221] width 45 height 19
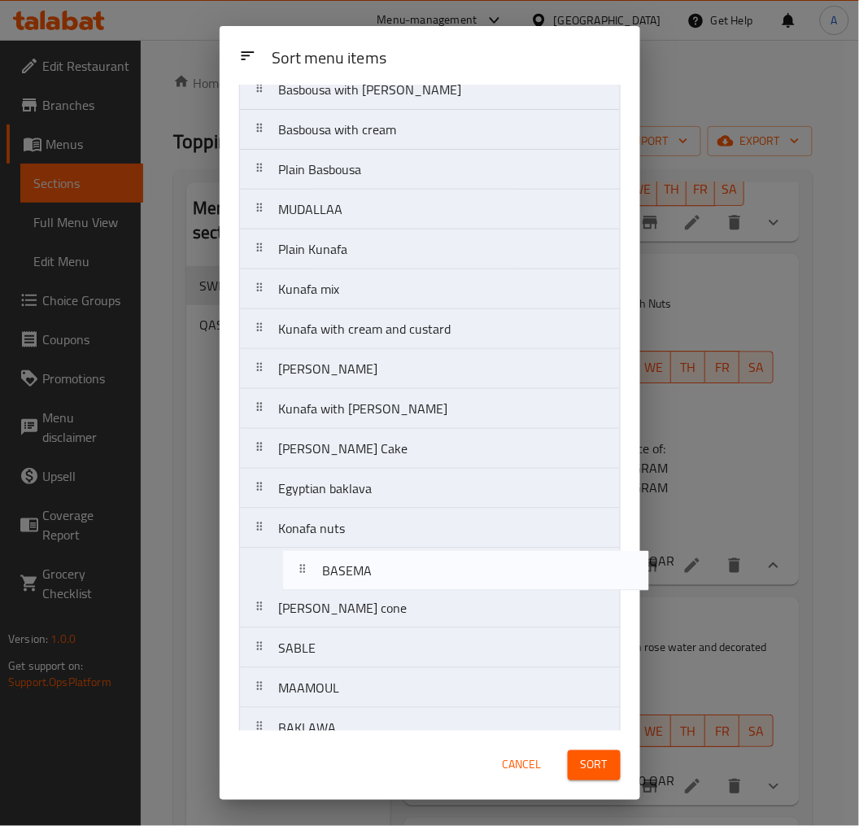
scroll to position [226, 0]
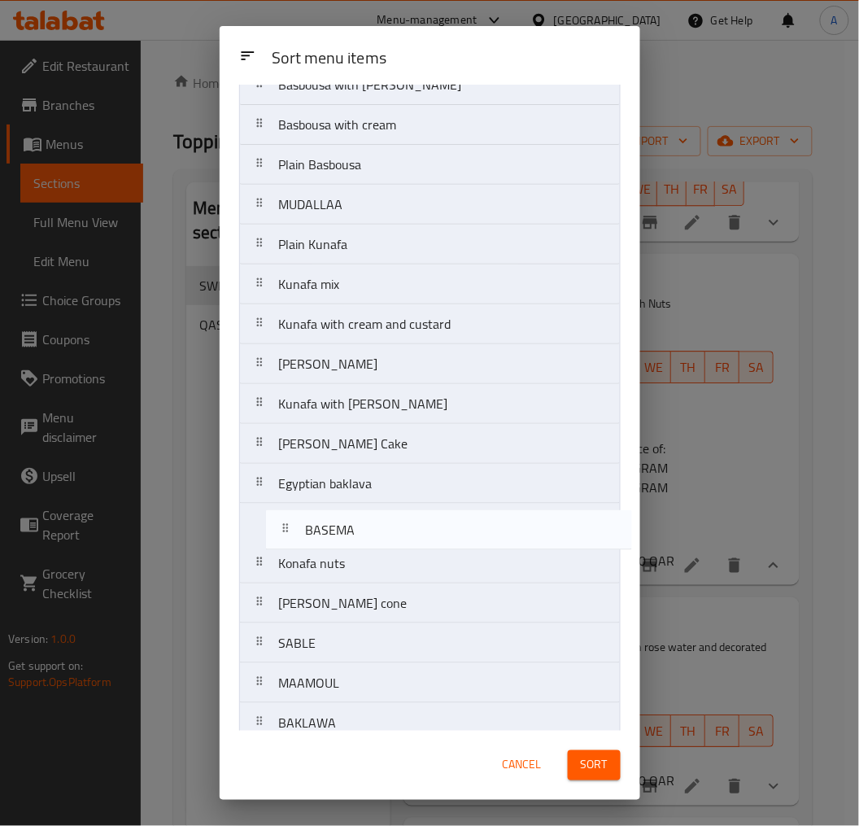
drag, startPoint x: 399, startPoint y: 419, endPoint x: 425, endPoint y: 535, distance: 118.4
click at [425, 535] on nav "Mix Egyptian sweeets Plate Baklava mix KAAK Malban Egyptian Basbousa with nuts …" at bounding box center [430, 543] width 382 height 1277
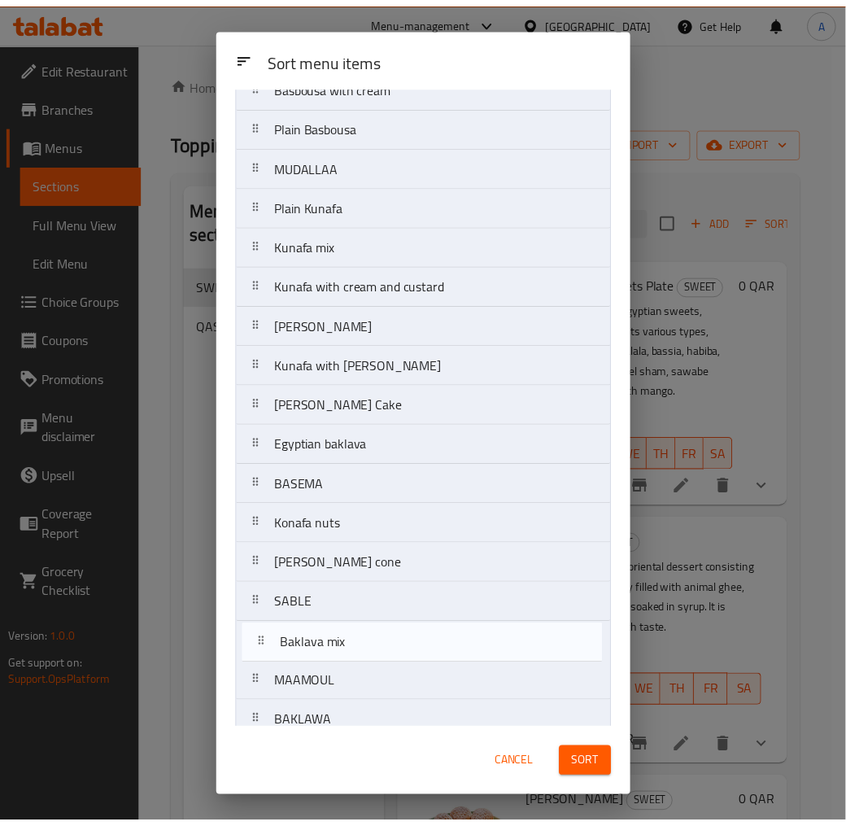
scroll to position [247, 0]
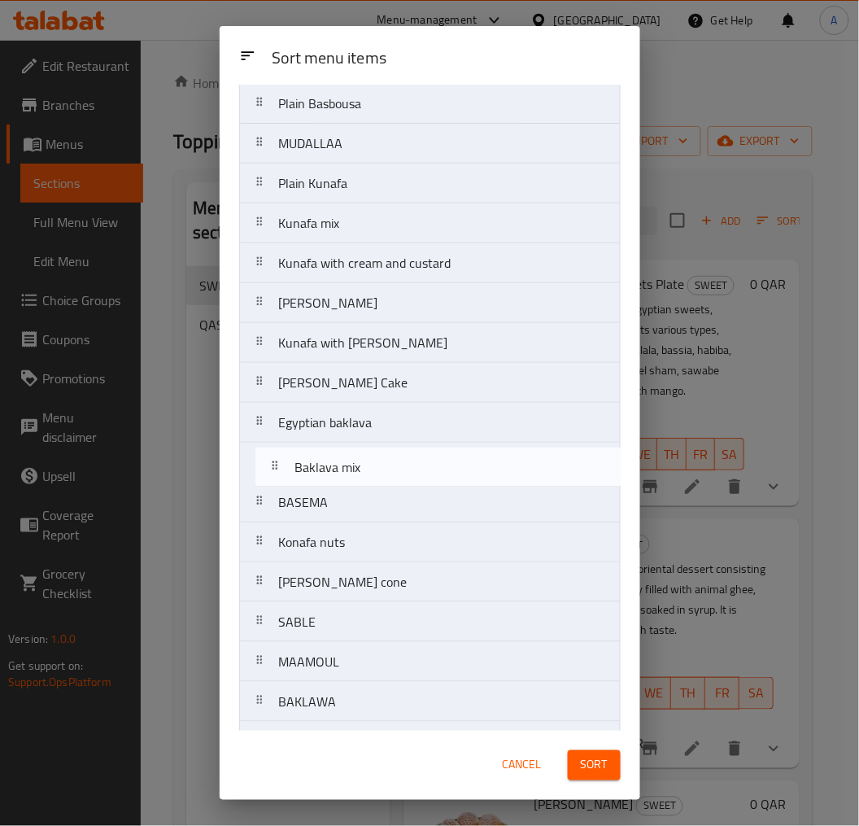
drag, startPoint x: 380, startPoint y: 201, endPoint x: 395, endPoint y: 481, distance: 280.3
click at [395, 481] on nav "Mix Egyptian sweeets Plate Baklava mix KAAK Malban Egyptian Basbousa with nuts …" at bounding box center [430, 522] width 382 height 1277
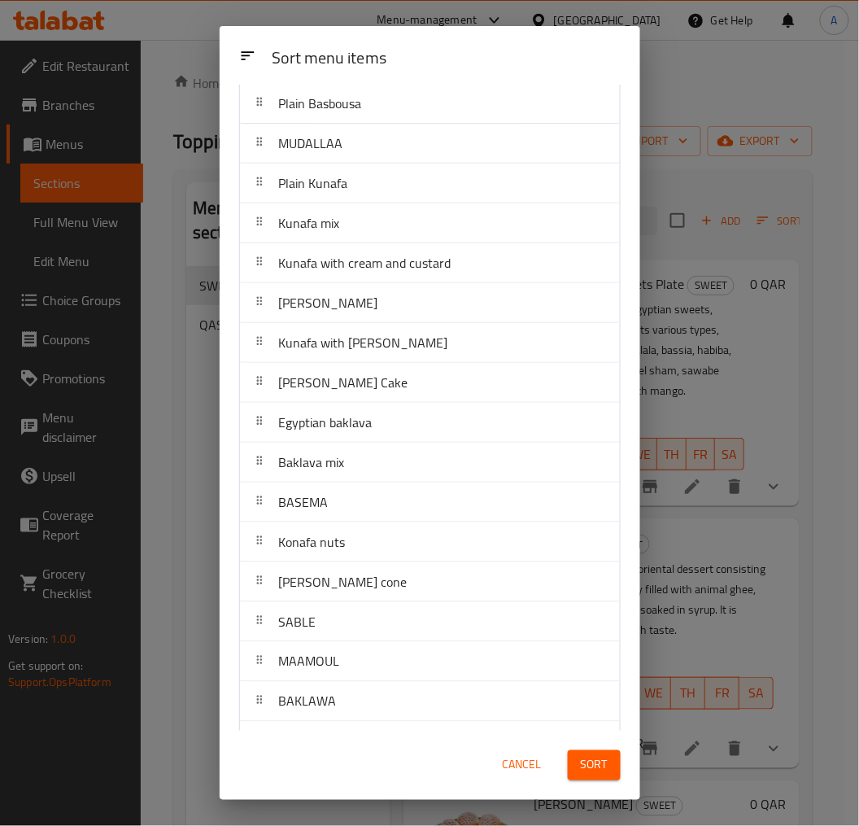
drag, startPoint x: 589, startPoint y: 770, endPoint x: 603, endPoint y: 765, distance: 14.7
click at [590, 744] on span "Sort" at bounding box center [594, 765] width 27 height 20
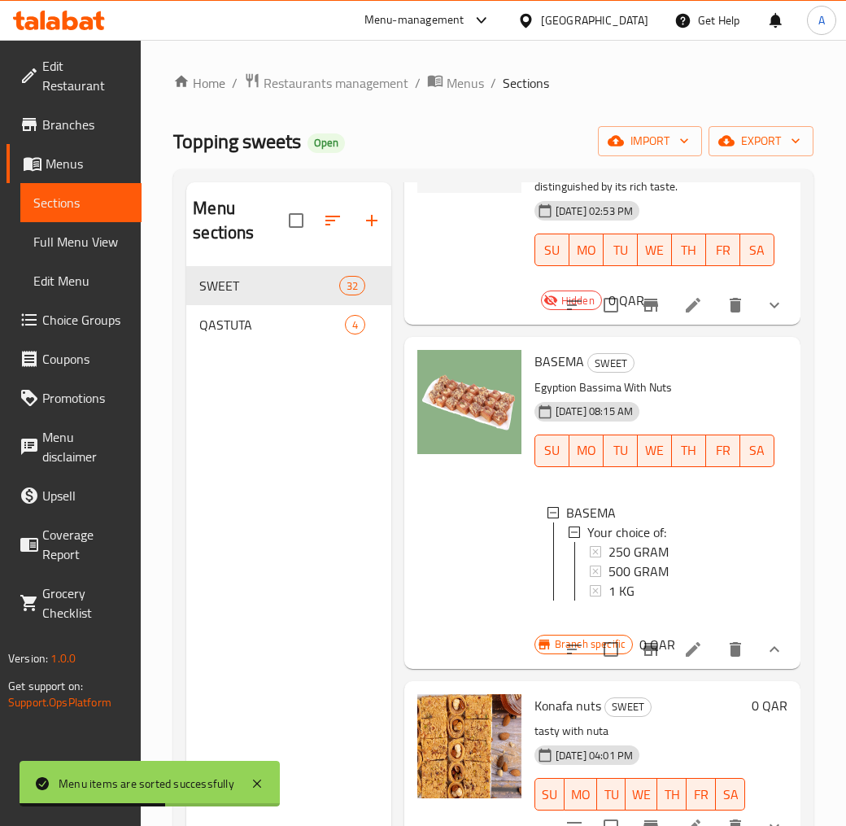
scroll to position [3797, 0]
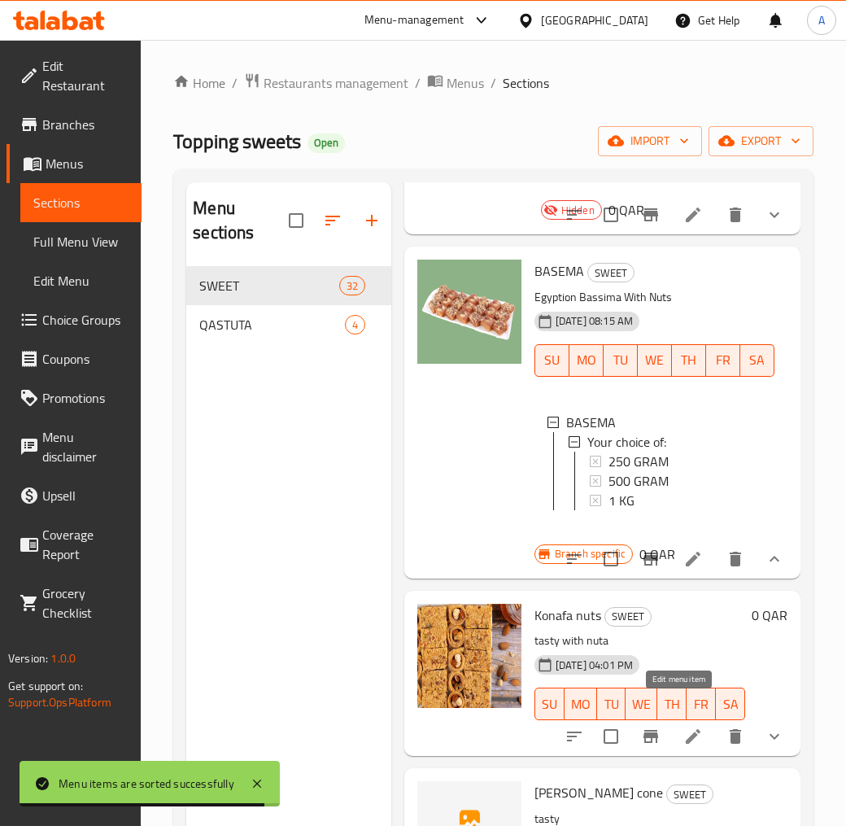
click at [685, 569] on icon at bounding box center [694, 559] width 20 height 20
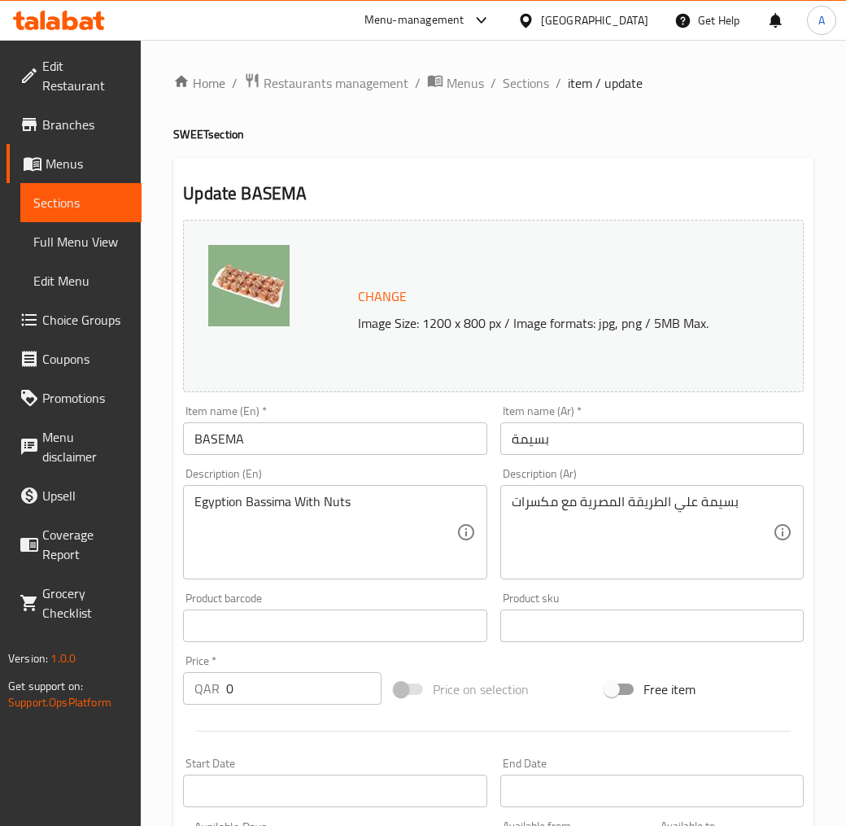
click at [210, 445] on input "BASEMA" at bounding box center [335, 438] width 304 height 33
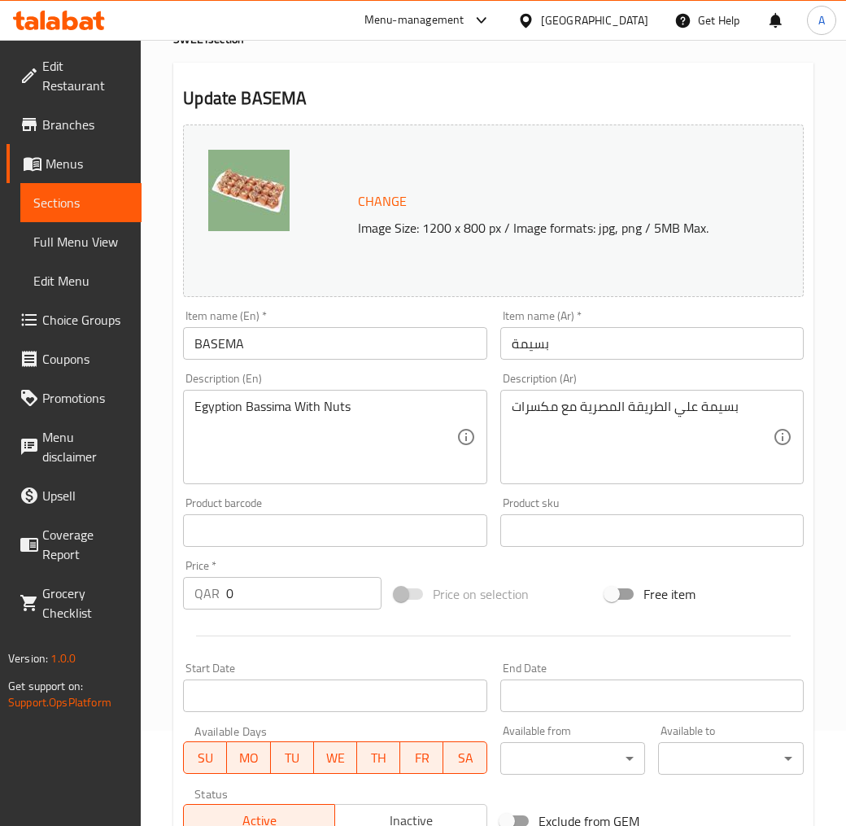
scroll to position [78, 0]
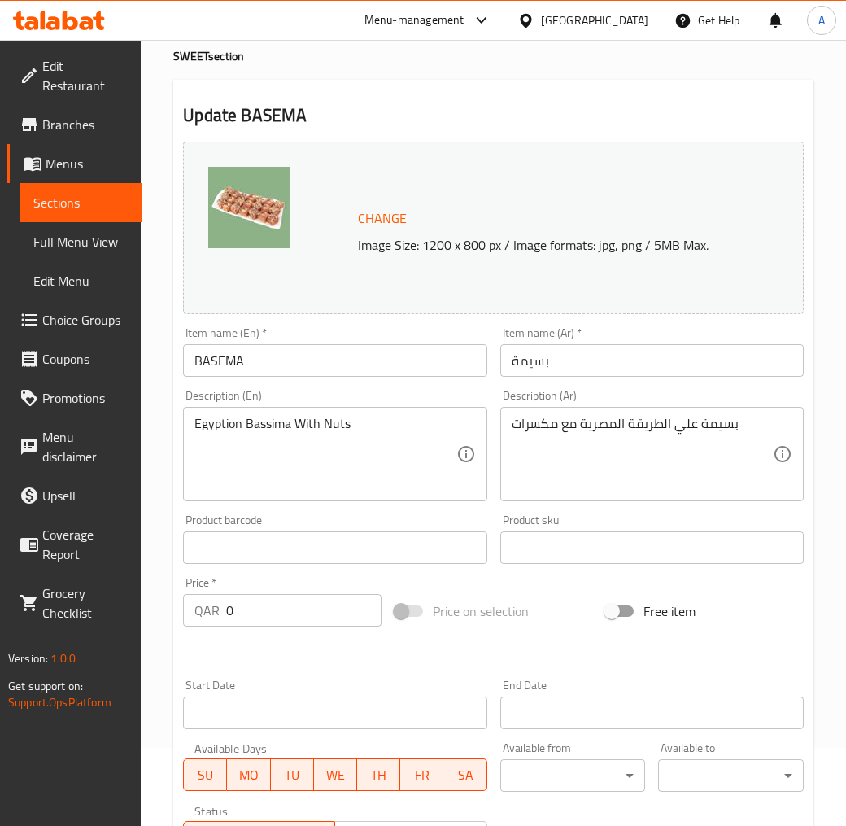
click at [373, 368] on input "BASEMA" at bounding box center [335, 360] width 304 height 33
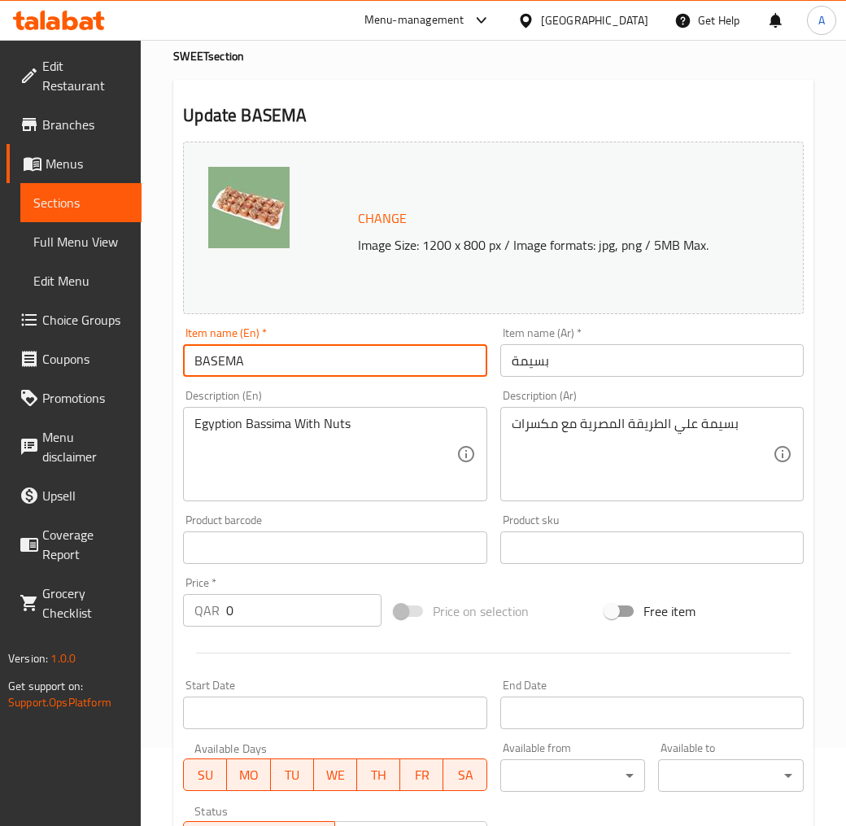
click at [373, 368] on input "BASEMA" at bounding box center [335, 360] width 304 height 33
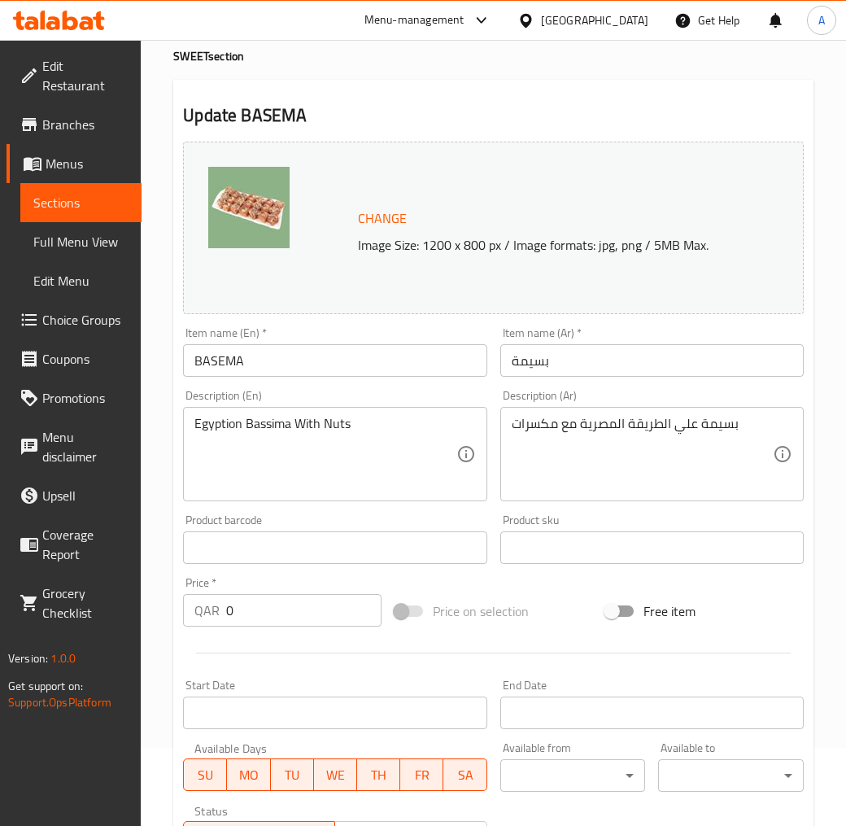
click at [535, 358] on input "بسيمة" at bounding box center [652, 360] width 304 height 33
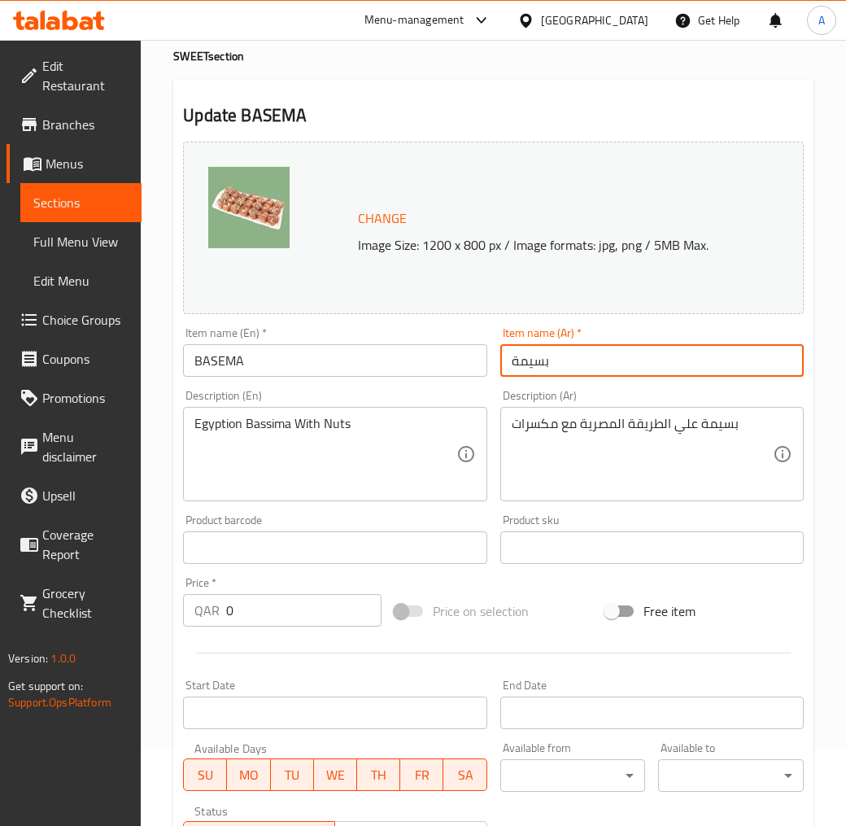
click at [535, 358] on input "بسيمة" at bounding box center [652, 360] width 304 height 33
paste input "لبسيمة"
type input "البسيمة"
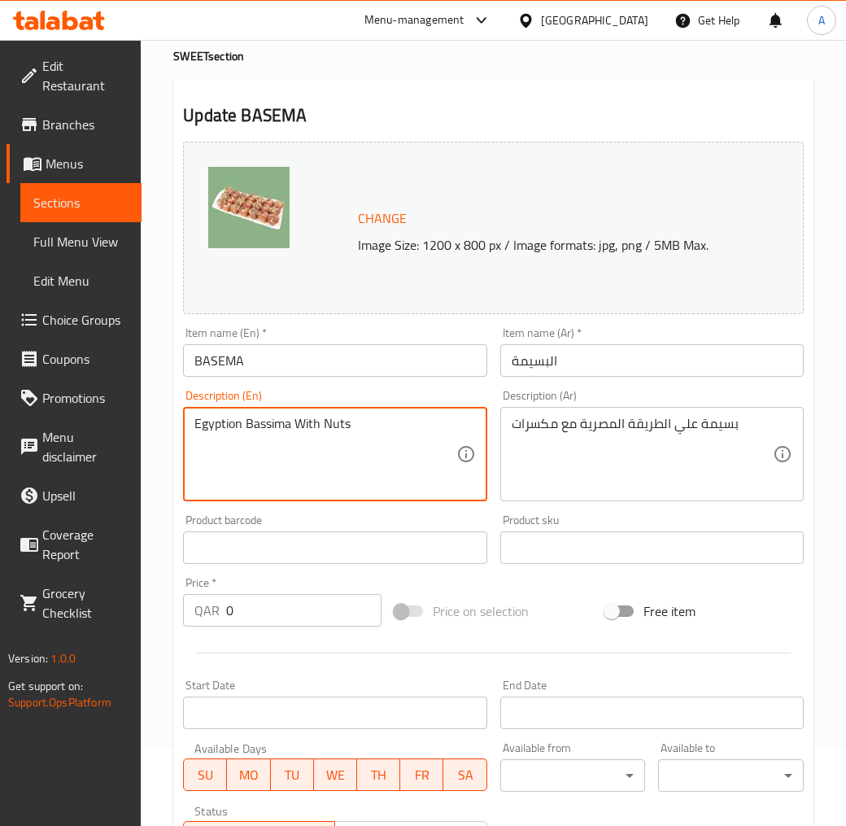
click at [331, 456] on textarea "Egyption Bassima With Nuts" at bounding box center [324, 454] width 261 height 77
paste textarea "Basima is a traditional Egyptian dessert made from coconut, semolina, and ghee.…"
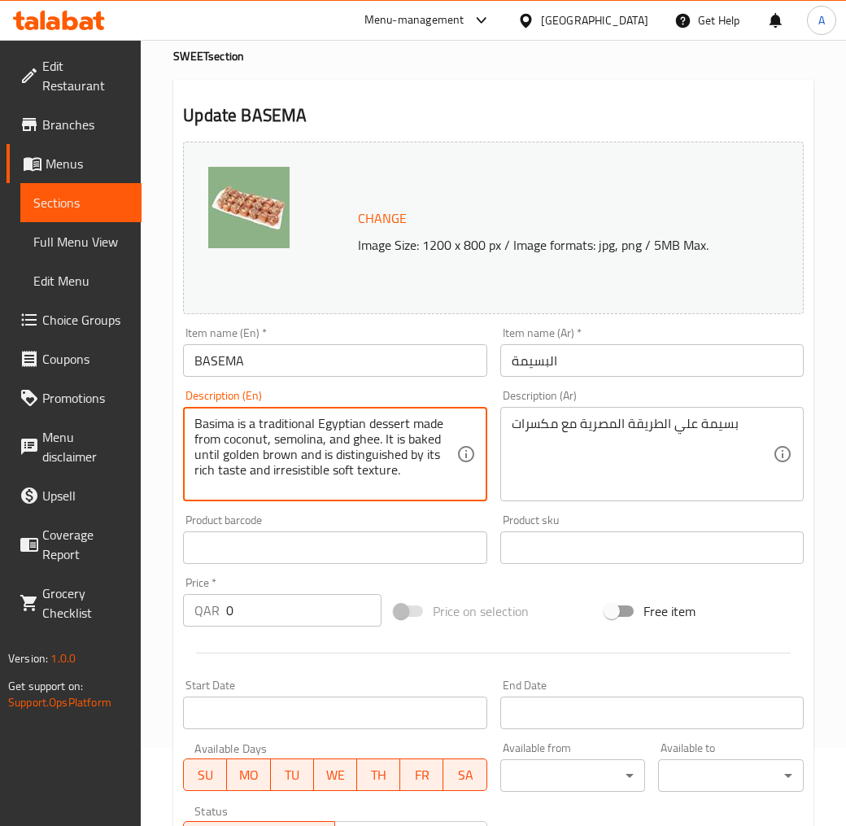
type textarea "Basima is a traditional Egyptian dessert made from coconut, semolina, and ghee.…"
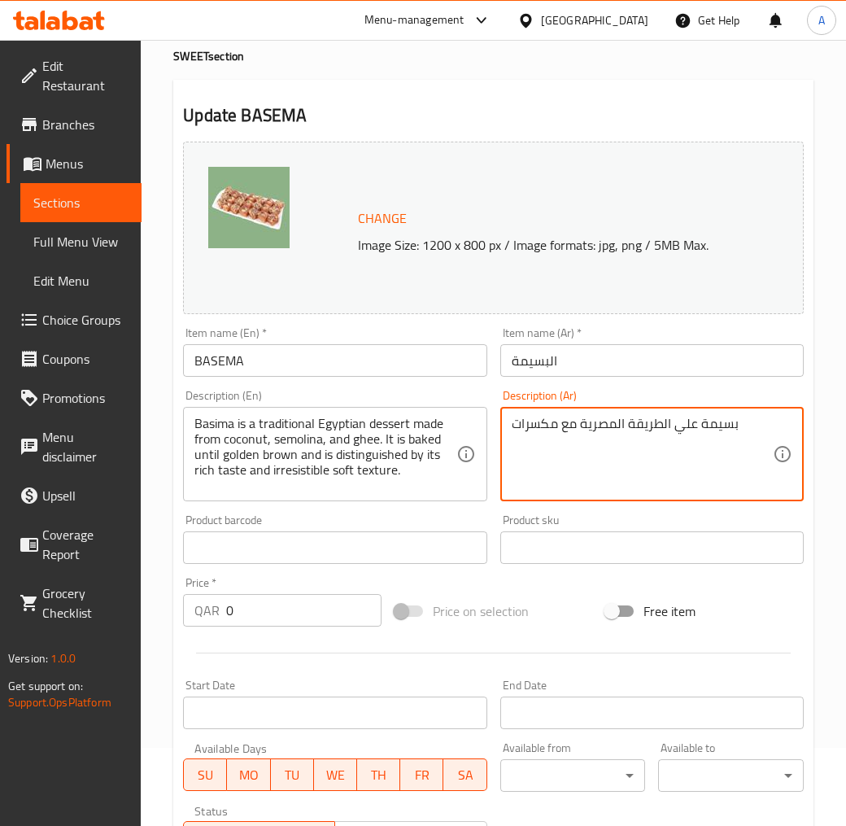
click at [628, 430] on textarea "بسيمة علي الطريقة المصرية مع مكسرات" at bounding box center [642, 454] width 261 height 77
paste textarea "لبسيمة هى حلوى مصرية تقليدية تحضر من جوز الهند و السميد و السمن الحيوانى و تخبز…"
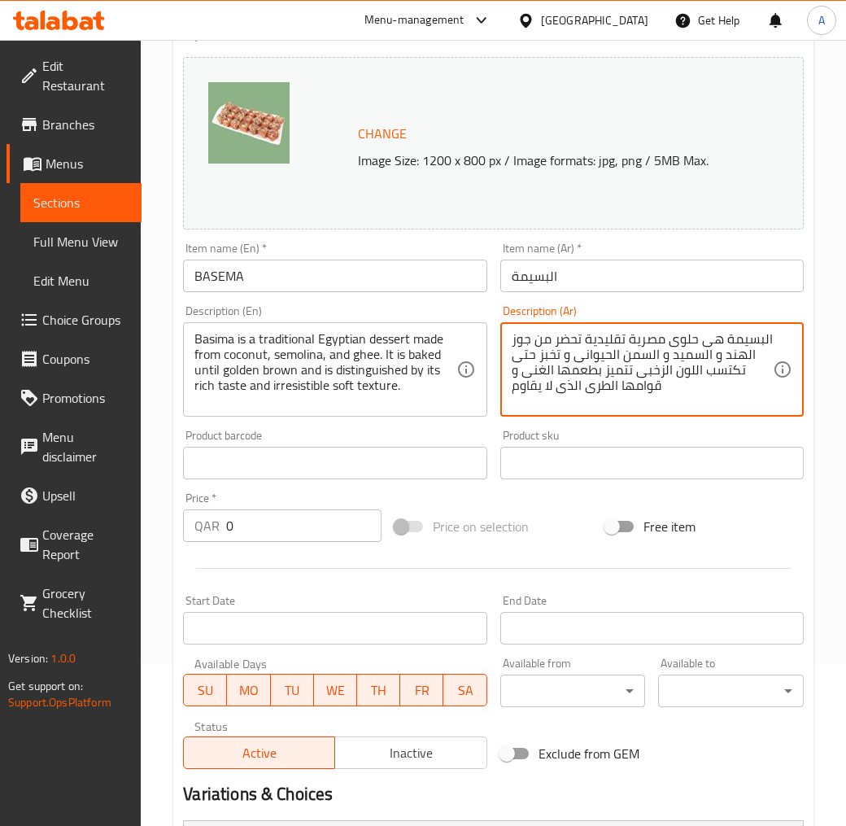
scroll to position [440, 0]
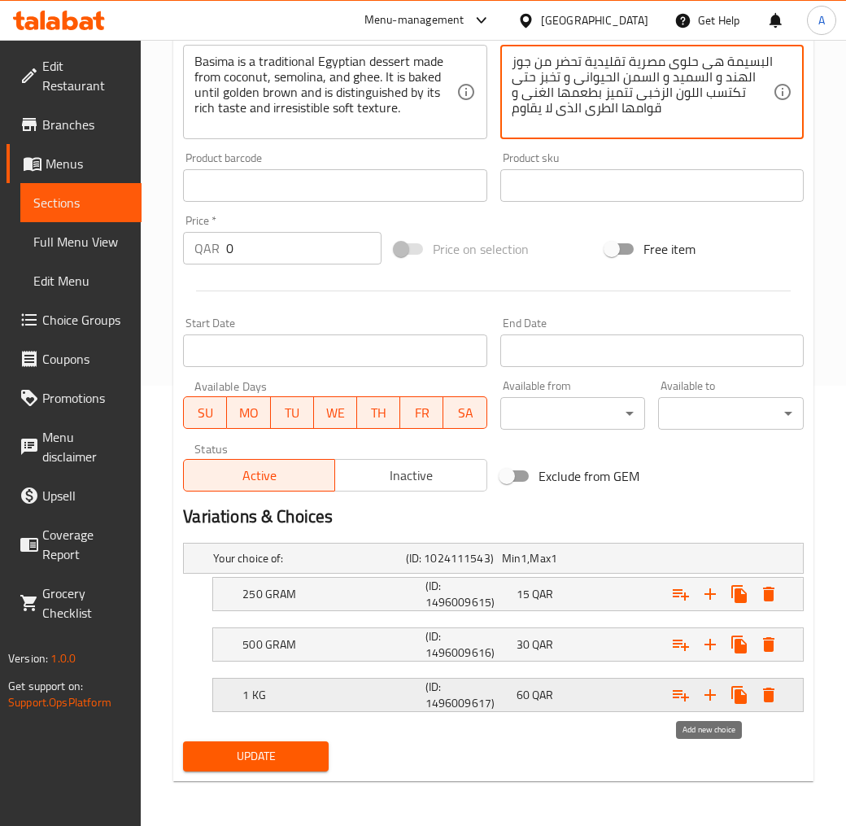
type textarea "البسيمة هى حلوى مصرية تقليدية تحضر من جوز الهند و السميد و السمن الحيوانى و تخب…"
click at [714, 701] on icon "Expand" at bounding box center [711, 695] width 20 height 20
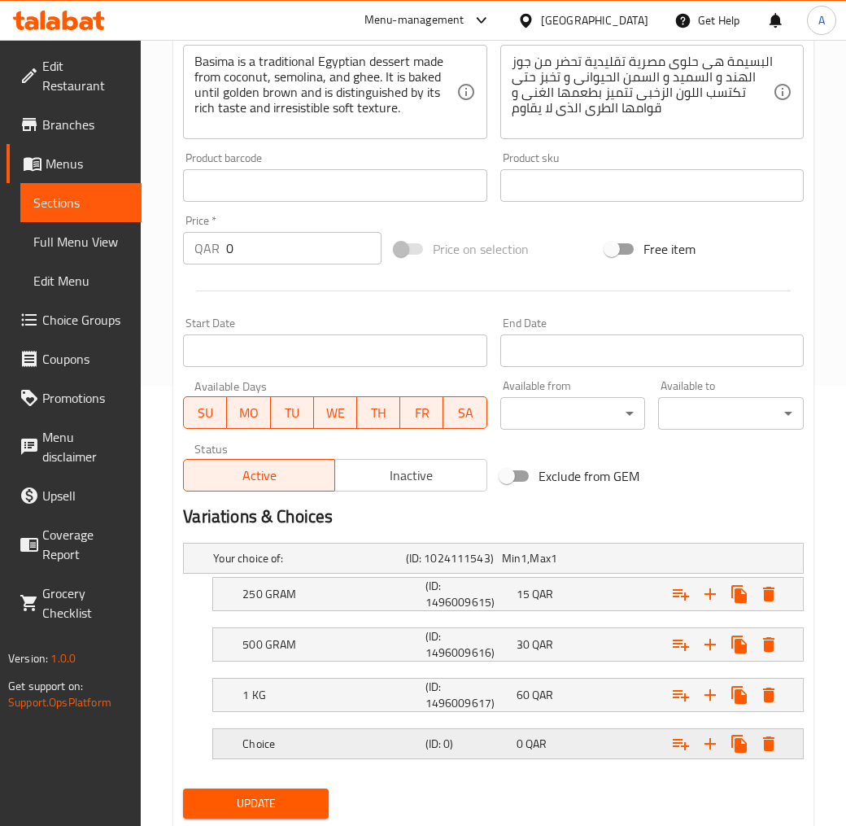
click at [317, 744] on h5 "Choice" at bounding box center [330, 744] width 176 height 16
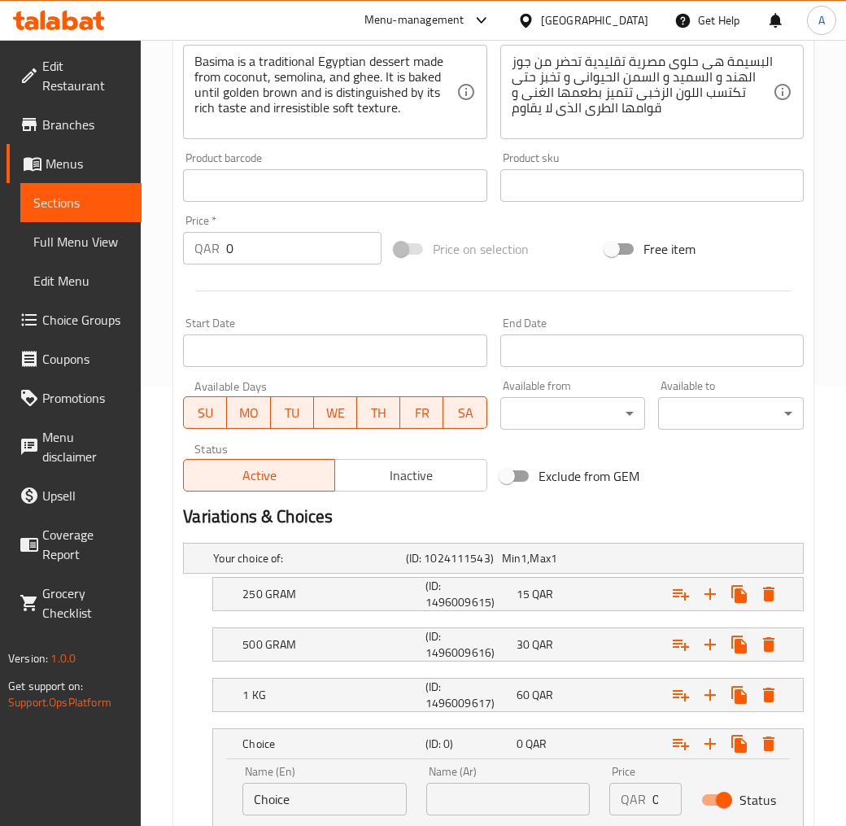
scroll to position [557, 0]
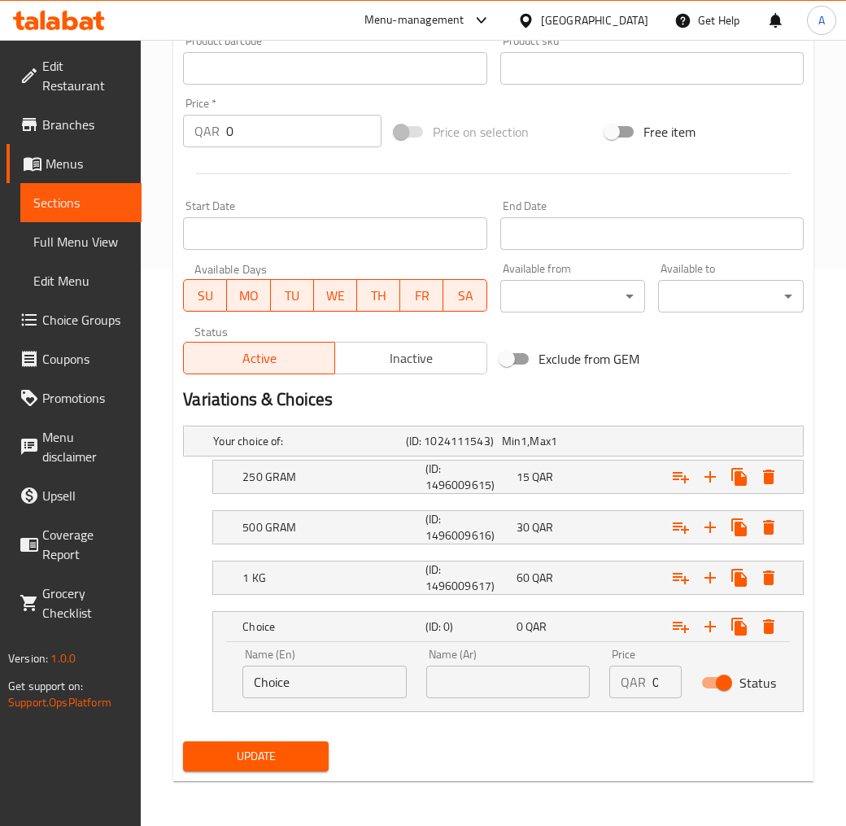
drag, startPoint x: 299, startPoint y: 681, endPoint x: 11, endPoint y: 709, distance: 289.4
click at [11, 709] on div "Edit Restaurant Branches Menus Sections Full Menu View Edit Menu Choice Groups …" at bounding box center [423, 154] width 846 height 1344
type input "1.5 KiLO"
drag, startPoint x: 474, startPoint y: 680, endPoint x: 413, endPoint y: 681, distance: 61.0
click at [421, 680] on div "Name (Ar) Name (Ar)" at bounding box center [509, 673] width 184 height 69
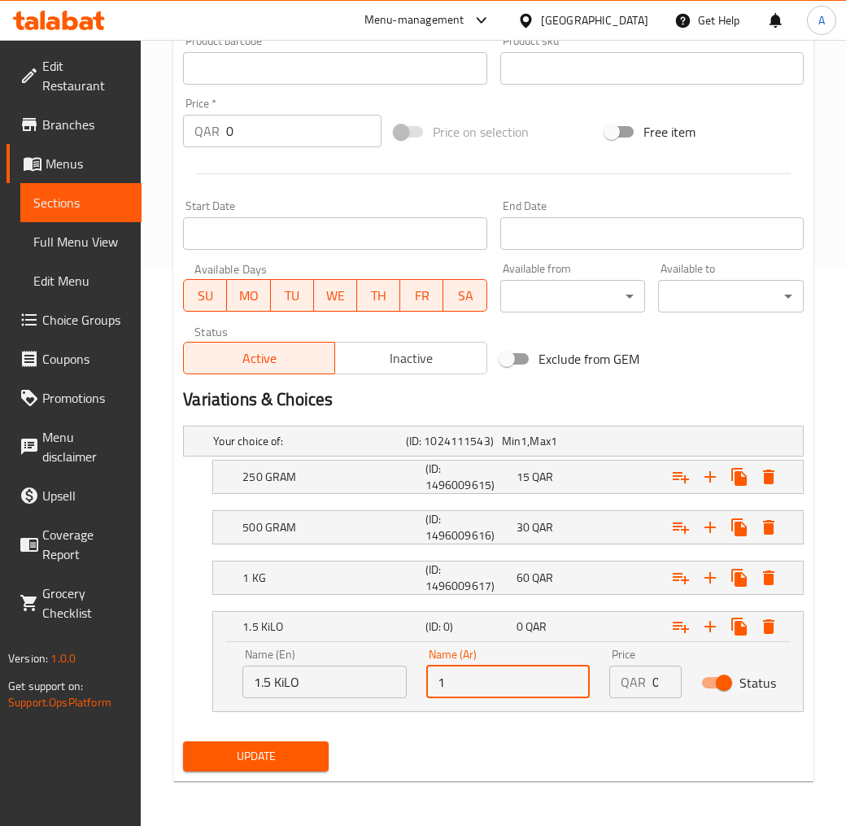
type input "1.5 كيلو"
click at [655, 679] on div "QAR 0 Price" at bounding box center [645, 682] width 72 height 33
drag, startPoint x: 652, startPoint y: 686, endPoint x: 675, endPoint y: 705, distance: 30.1
click at [666, 690] on input "0" at bounding box center [667, 682] width 29 height 33
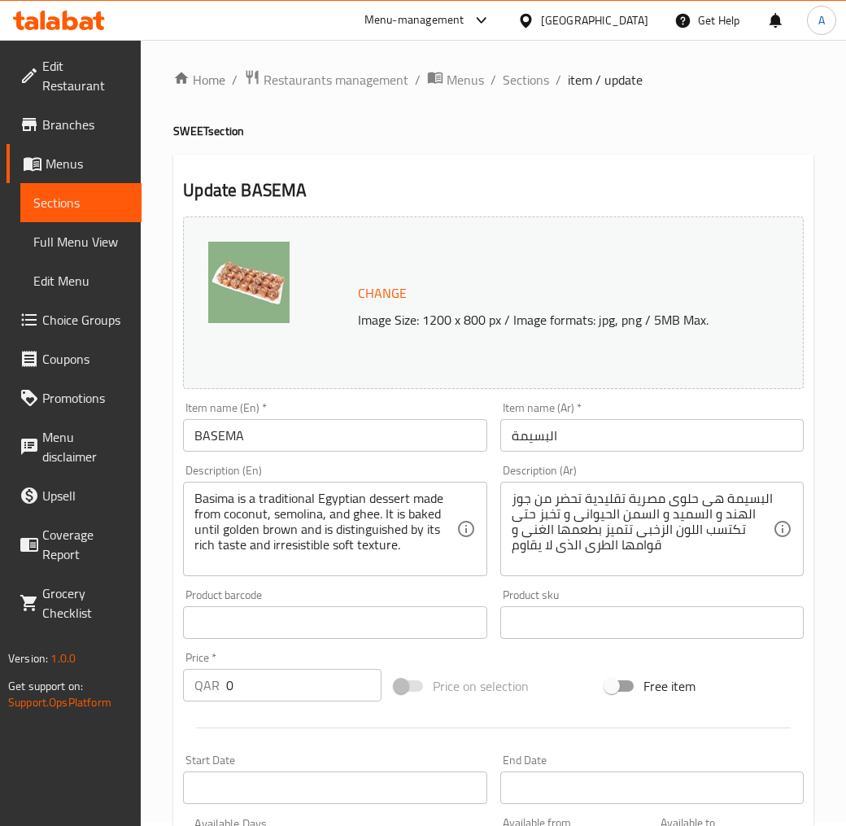
scroll to position [0, 0]
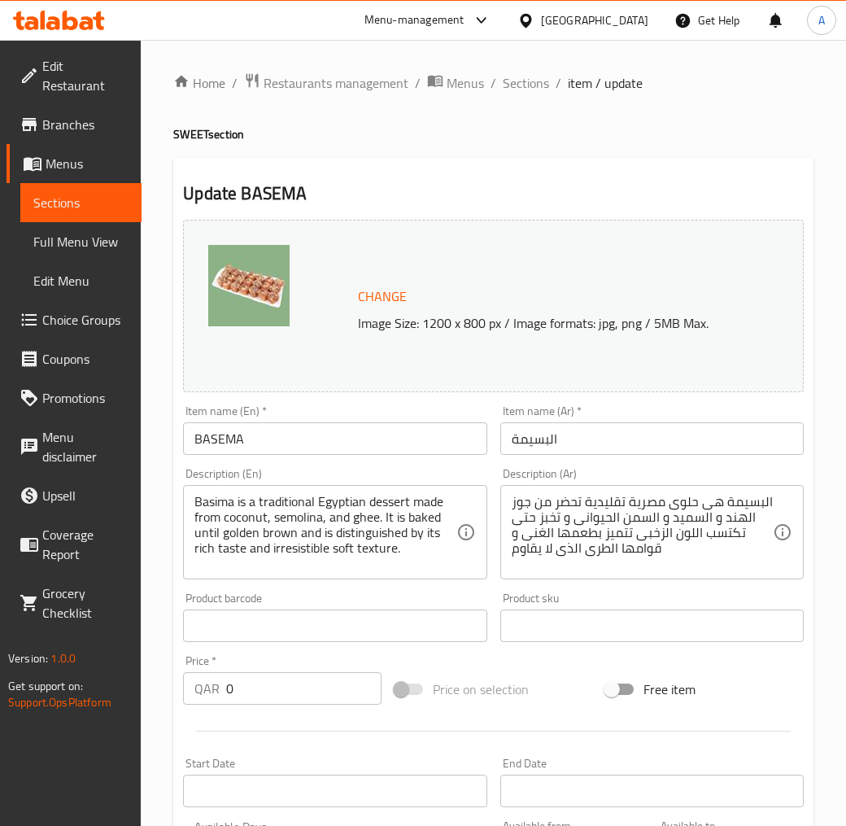
type input "90"
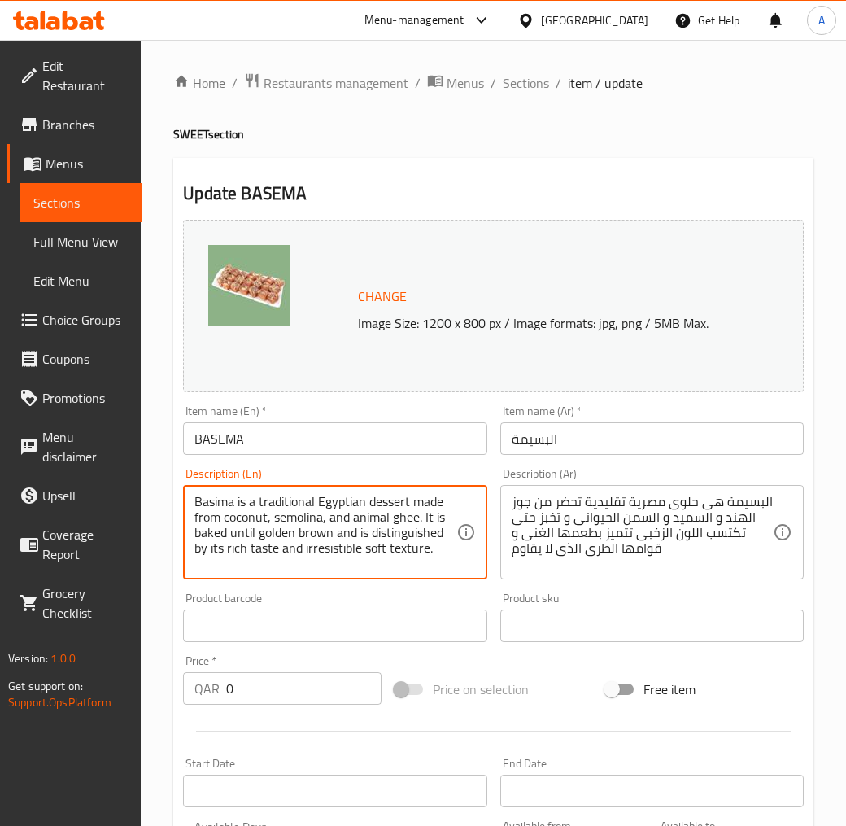
click at [361, 534] on textarea "Basima is a traditional Egyptian dessert made from coconut, semolina, and anima…" at bounding box center [324, 532] width 261 height 77
type textarea "Basima is a traditional Egyptian dessert made from coconut, semolina, and anima…"
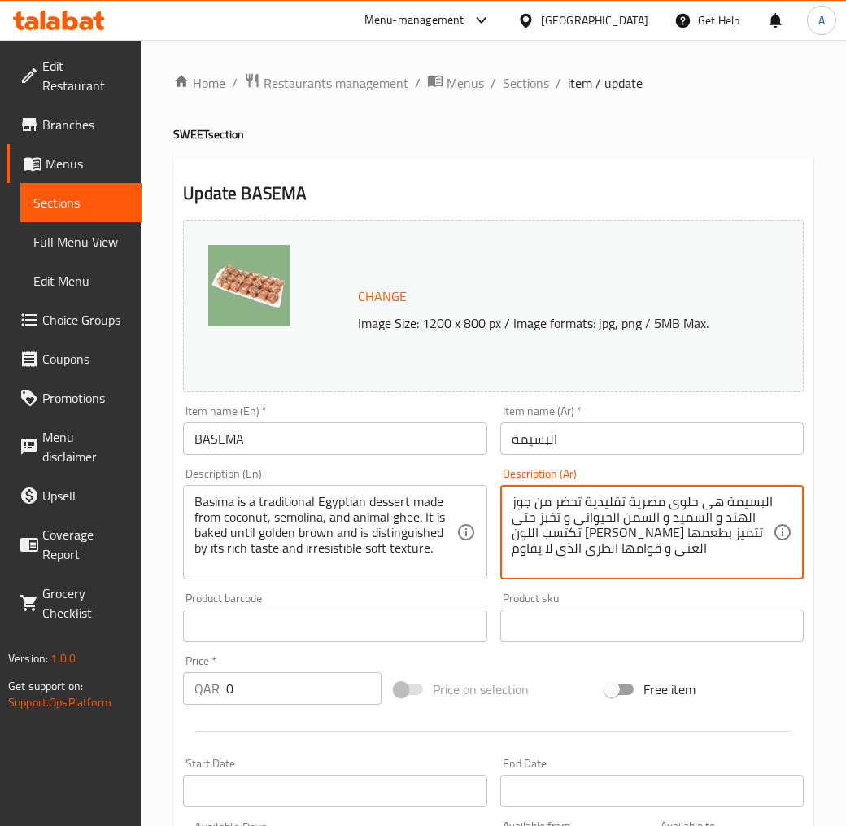
type textarea "البسيمة هى حلوى مصرية تقليدية تحضر من جوز الهند و السميد و السمن الحيوانى و تخب…"
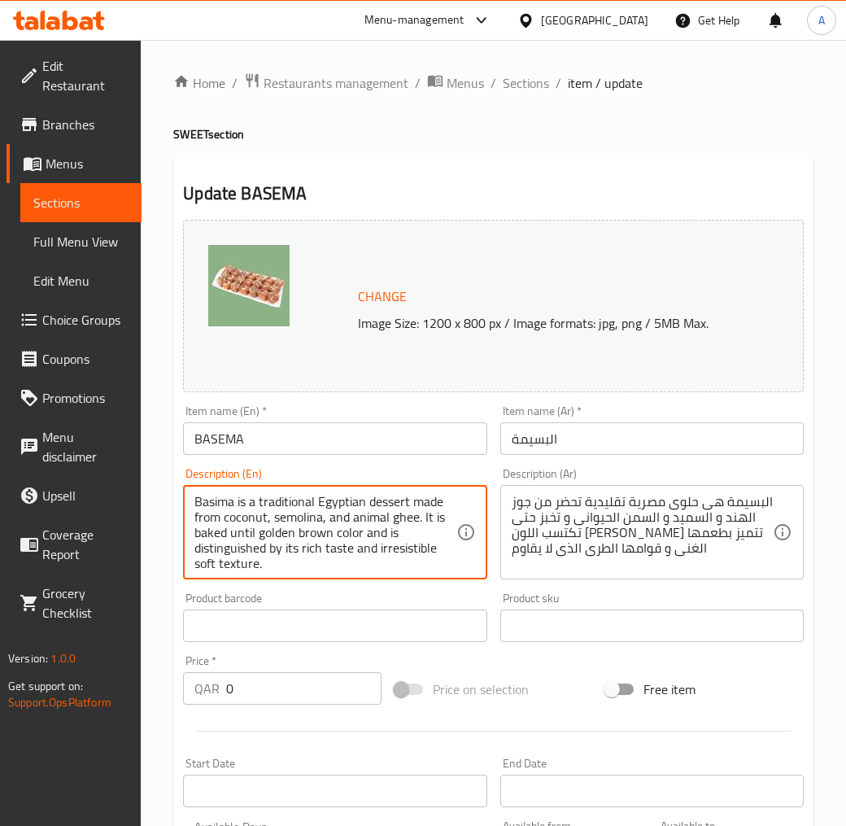
type textarea "Basima is a traditional Egyptian dessert made from coconut, semolina, and anima…"
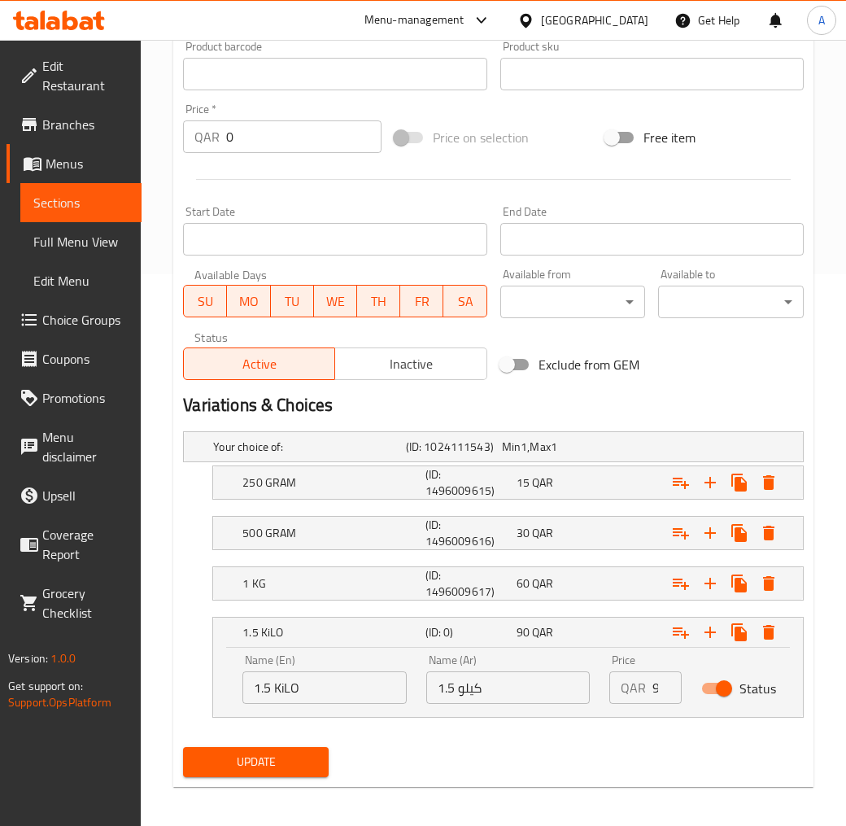
scroll to position [557, 0]
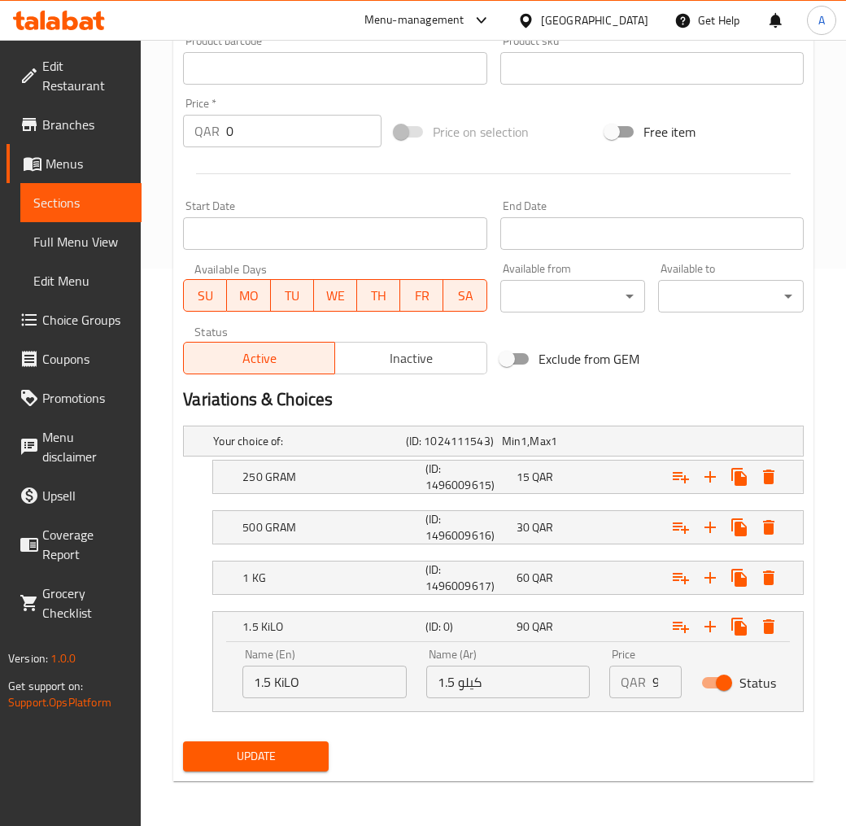
type textarea "البسيمة هى حلوى مصرية تقليدية تحضر من جوز الهند و السميد و السمن الحيوانى و تخب…"
click at [297, 744] on span "Update" at bounding box center [256, 756] width 120 height 20
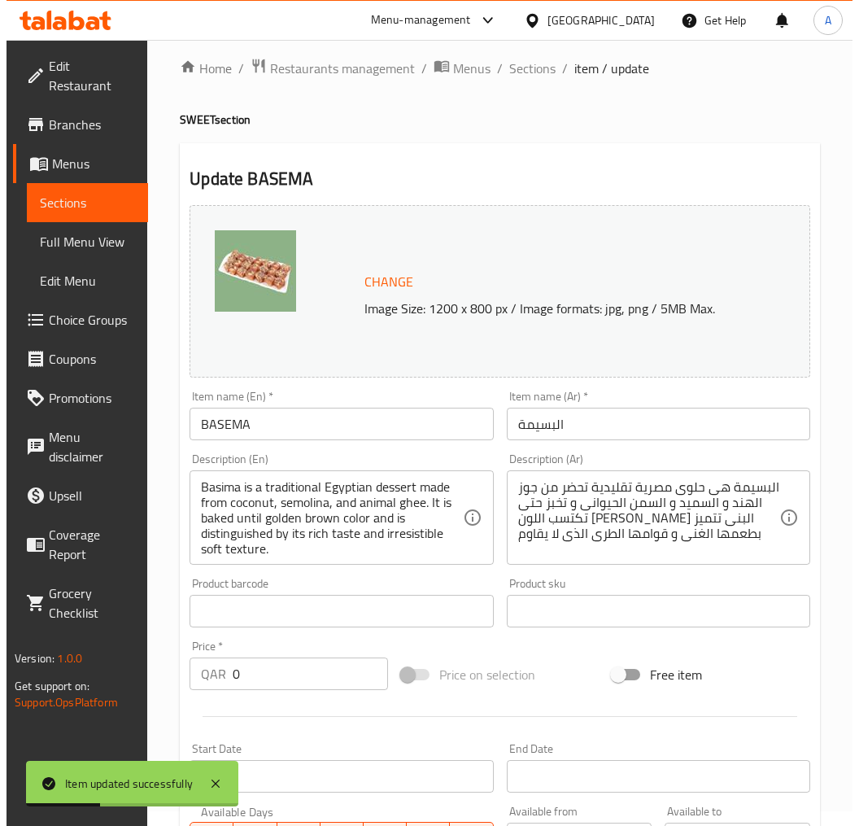
scroll to position [0, 0]
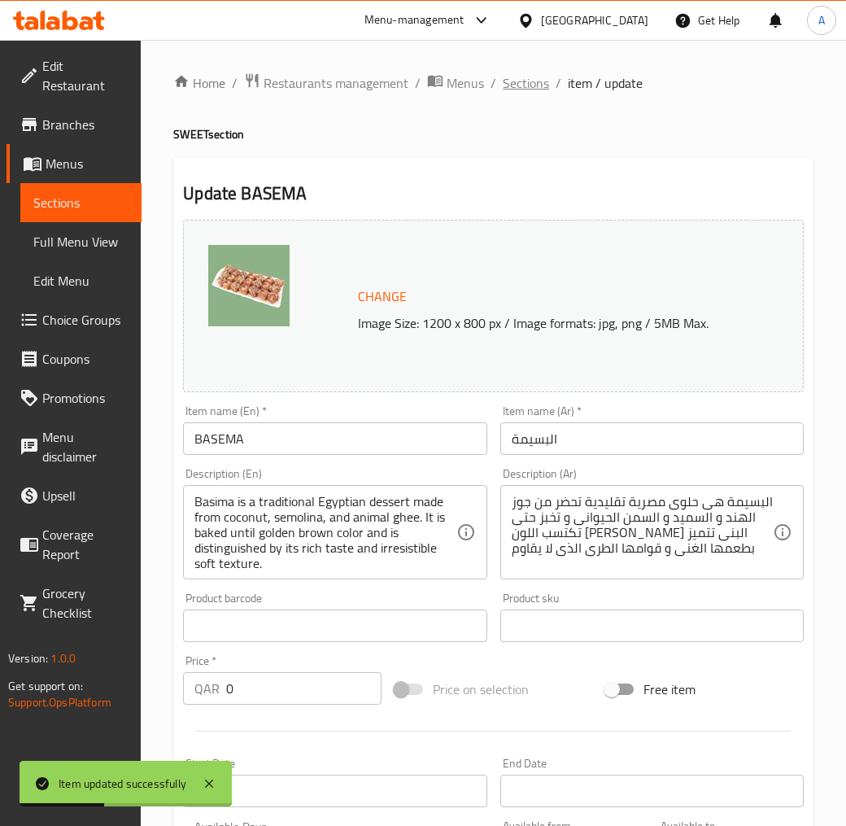
click at [525, 73] on span "Sections" at bounding box center [526, 83] width 46 height 20
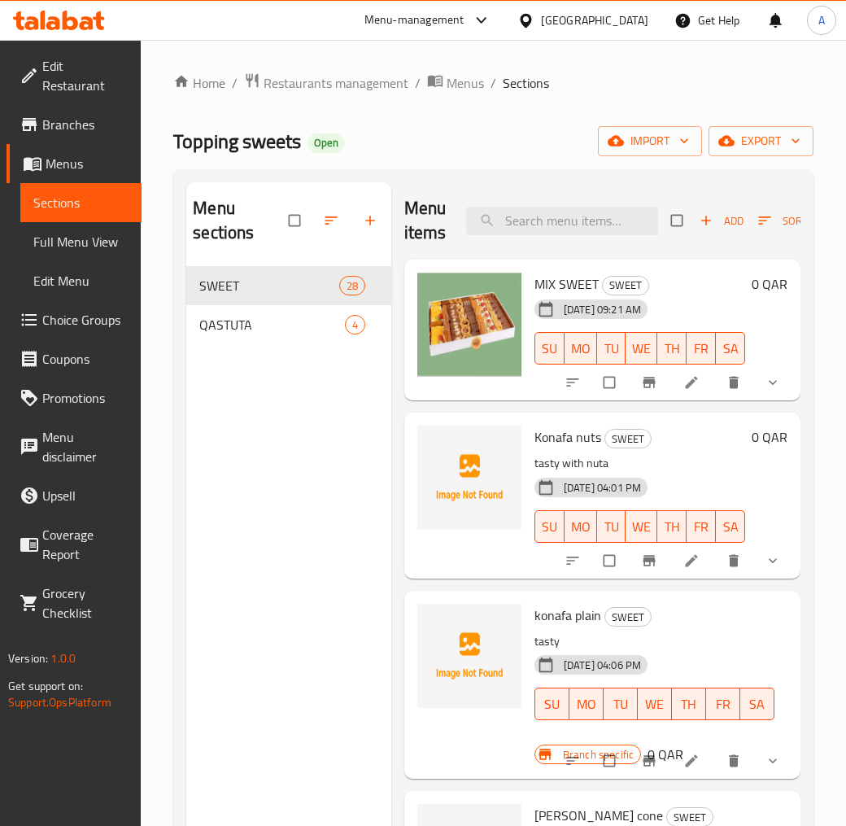
click at [50, 232] on span "Full Menu View" at bounding box center [80, 242] width 95 height 20
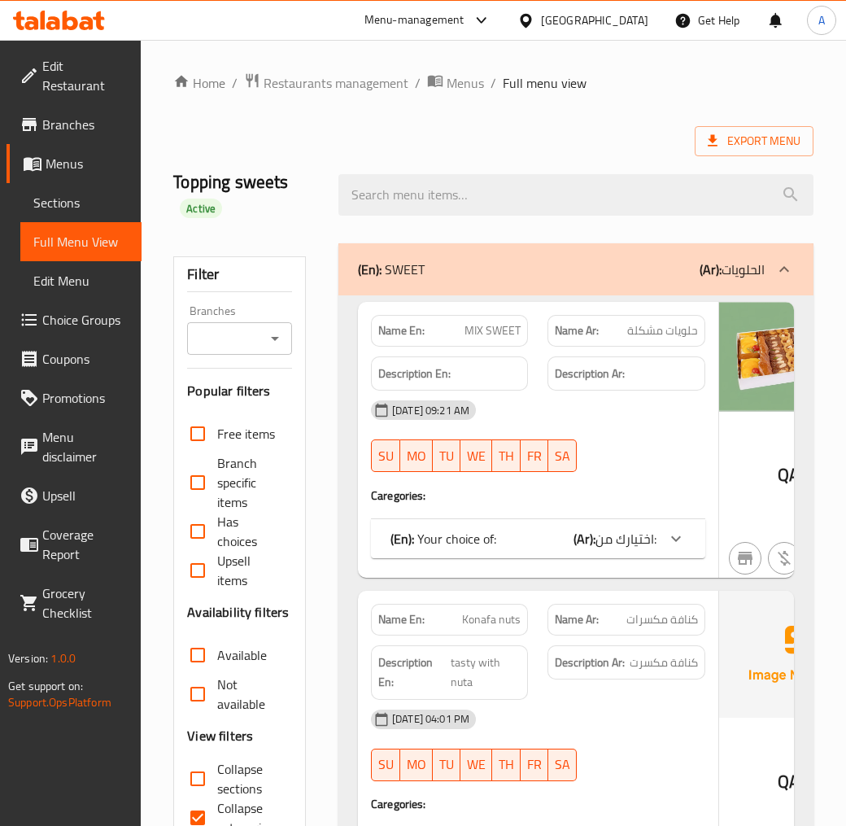
click at [275, 337] on icon "Open" at bounding box center [275, 339] width 8 height 4
click at [249, 418] on span "Topping sweets, Al Sadd" at bounding box center [250, 418] width 99 height 39
type input "Topping sweets, Al Sadd"
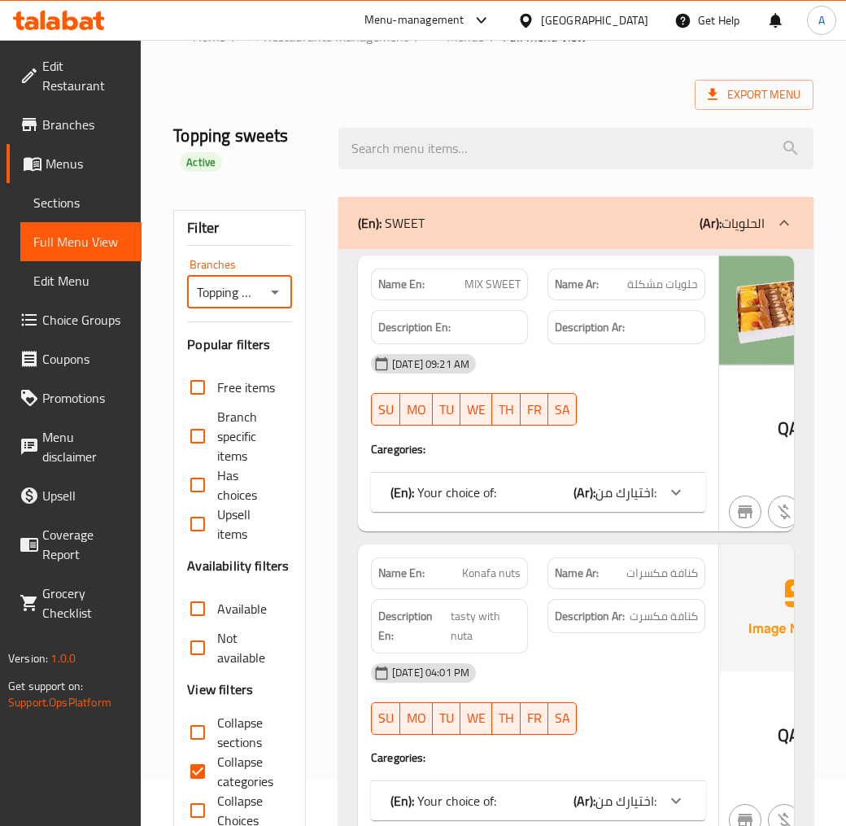
scroll to position [90, 0]
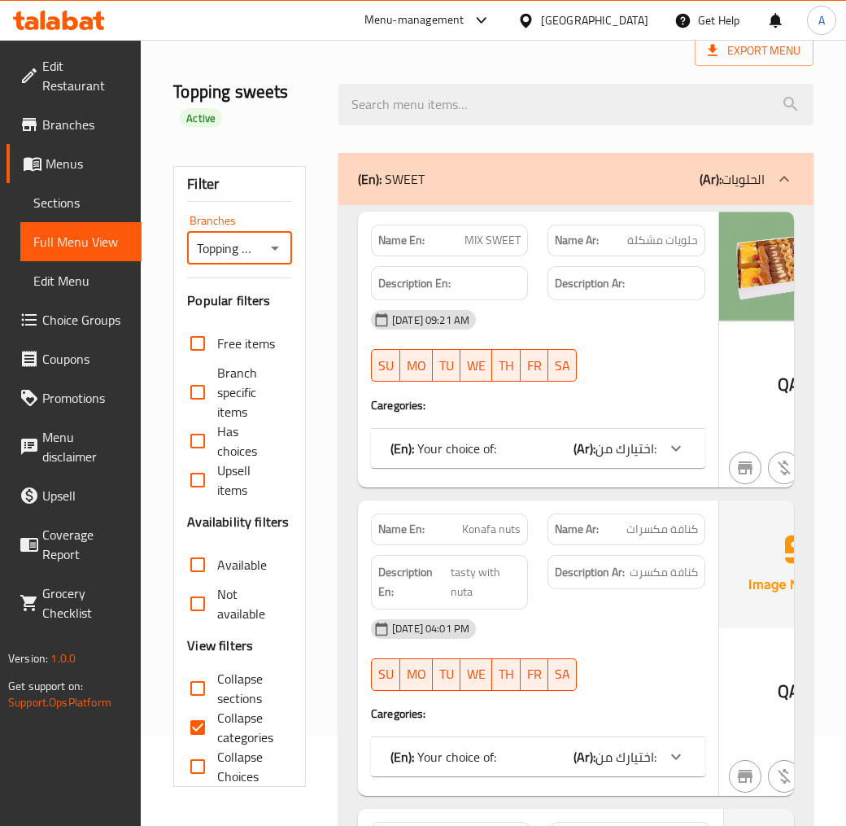
click at [217, 724] on span "Collapse categories" at bounding box center [248, 727] width 62 height 39
click at [217, 724] on input "Collapse categories" at bounding box center [197, 727] width 39 height 39
checkbox input "false"
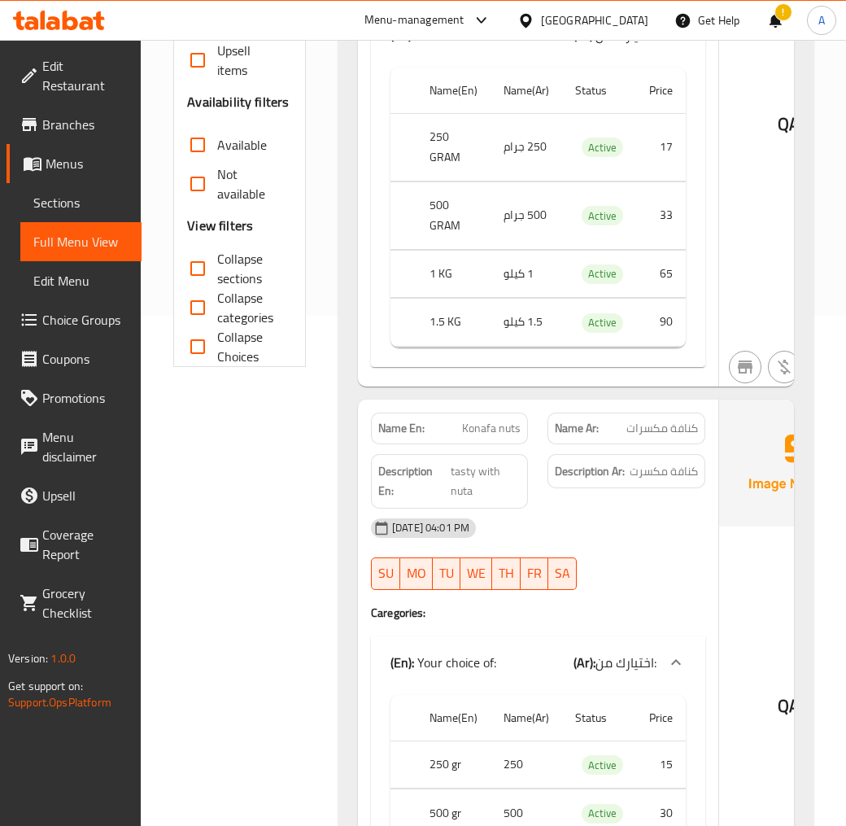
scroll to position [542, 0]
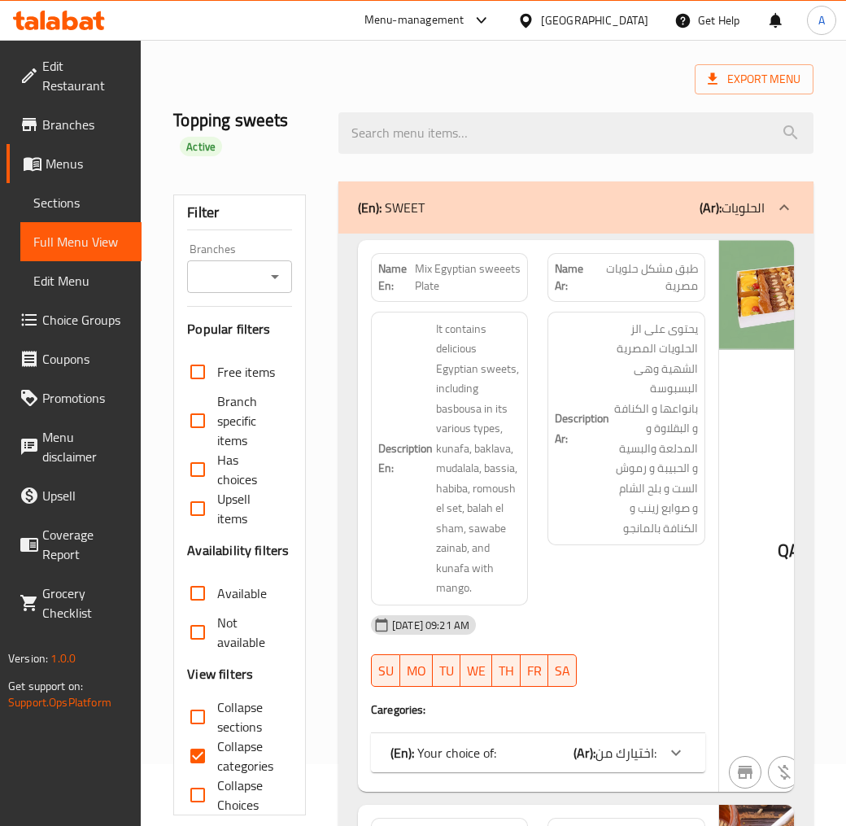
scroll to position [90, 0]
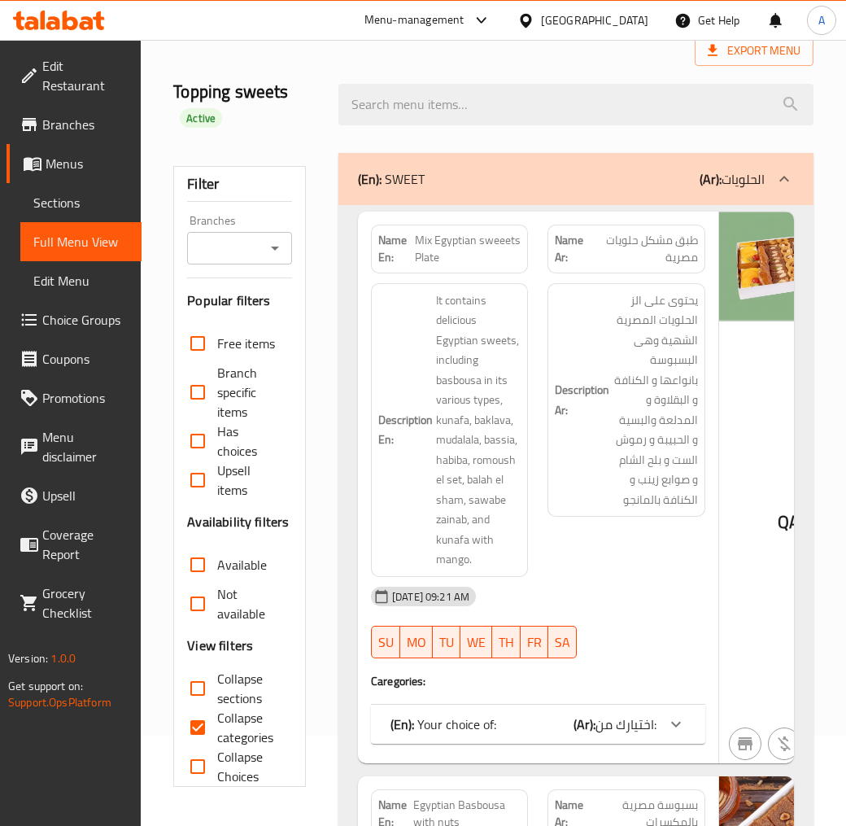
click at [275, 248] on icon "Open" at bounding box center [275, 249] width 8 height 4
click at [242, 324] on span "Topping sweets, [PERSON_NAME]" at bounding box center [250, 327] width 99 height 39
type input "Topping sweets, [PERSON_NAME]"
click at [657, 719] on div at bounding box center [676, 724] width 39 height 39
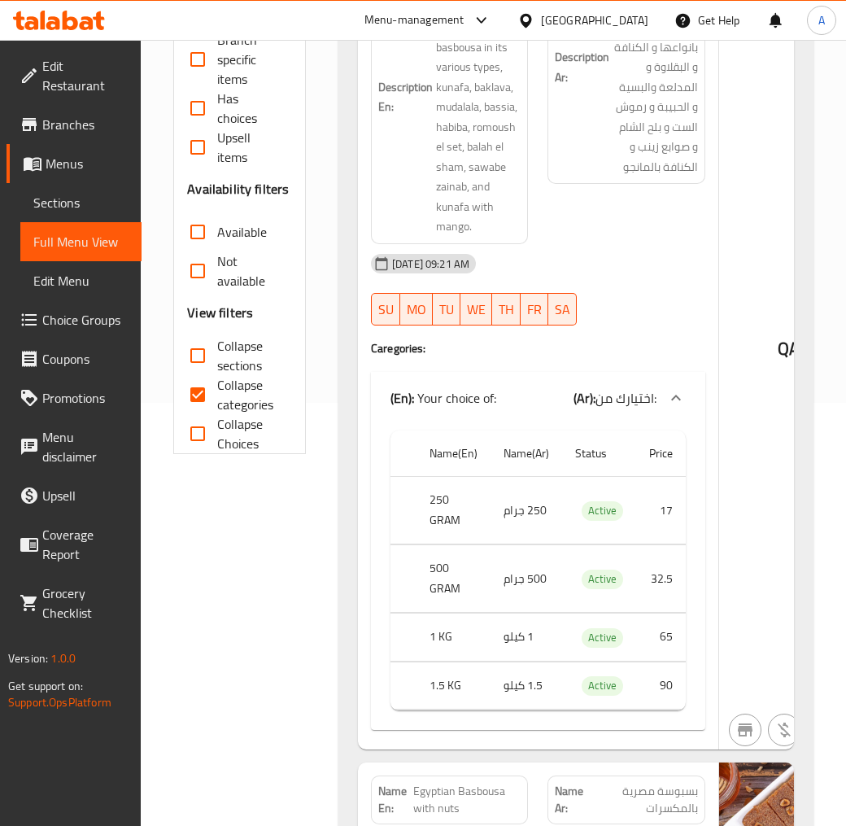
scroll to position [452, 0]
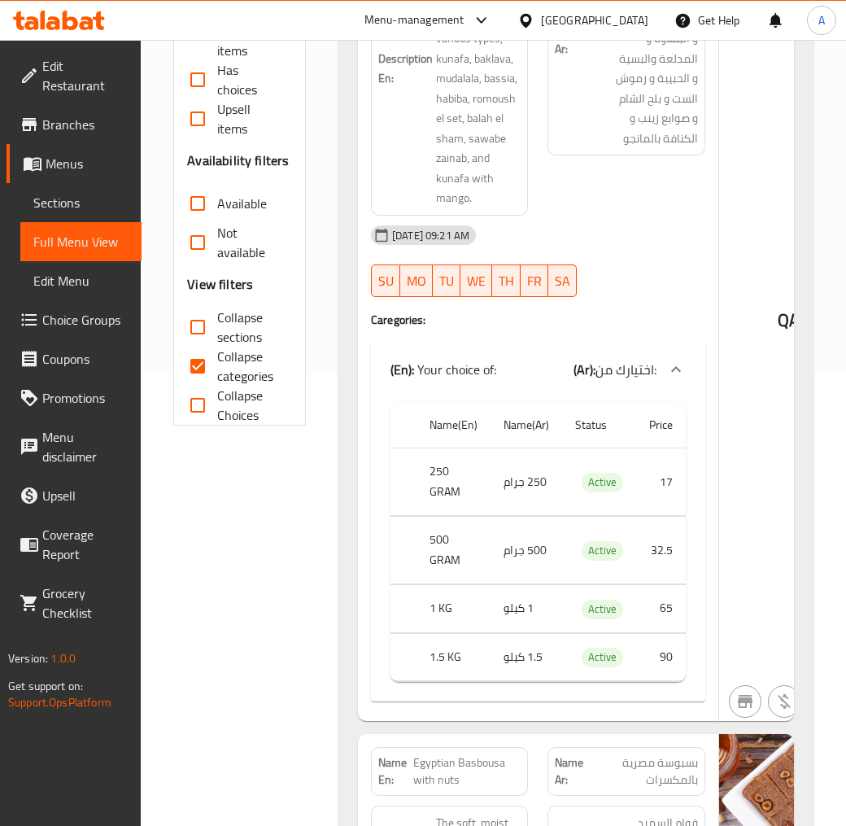
click at [686, 369] on div at bounding box center [676, 369] width 39 height 39
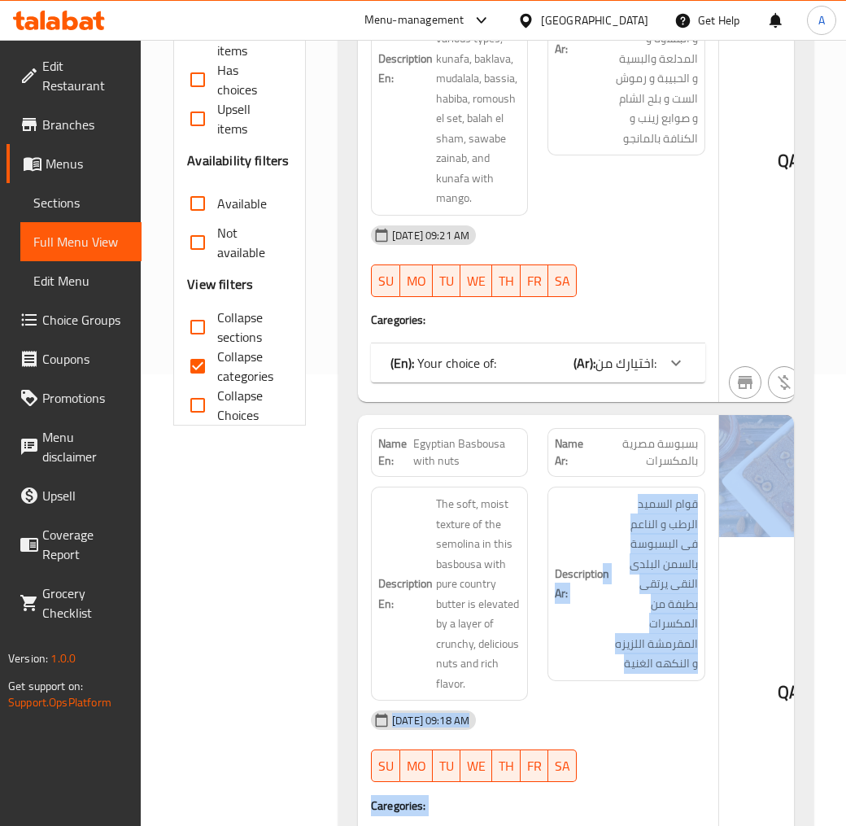
drag, startPoint x: 602, startPoint y: 580, endPoint x: 1027, endPoint y: 582, distance: 424.8
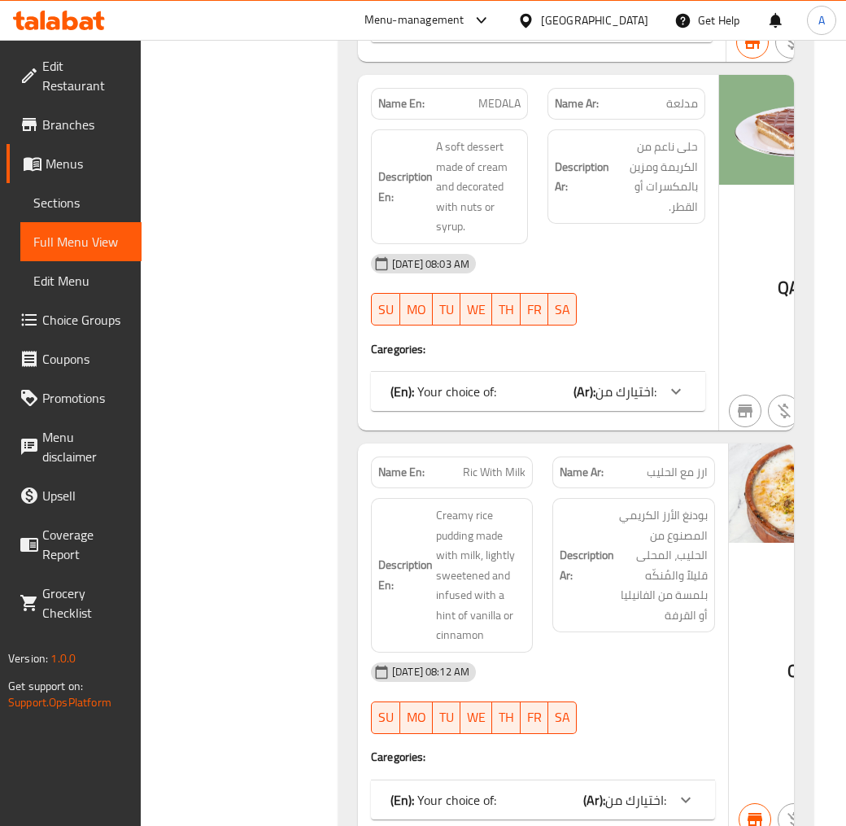
scroll to position [9583, 0]
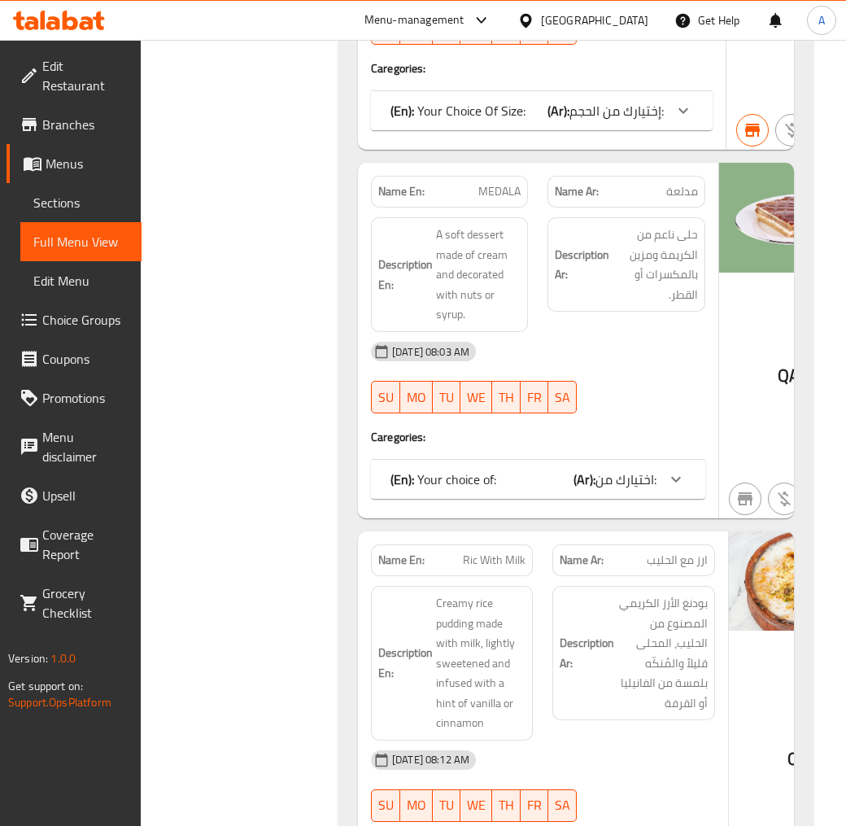
click at [513, 185] on span "MEDALA" at bounding box center [499, 191] width 42 height 17
copy span "MEDALA"
click at [636, 467] on span "اختيارك من:" at bounding box center [626, 479] width 61 height 24
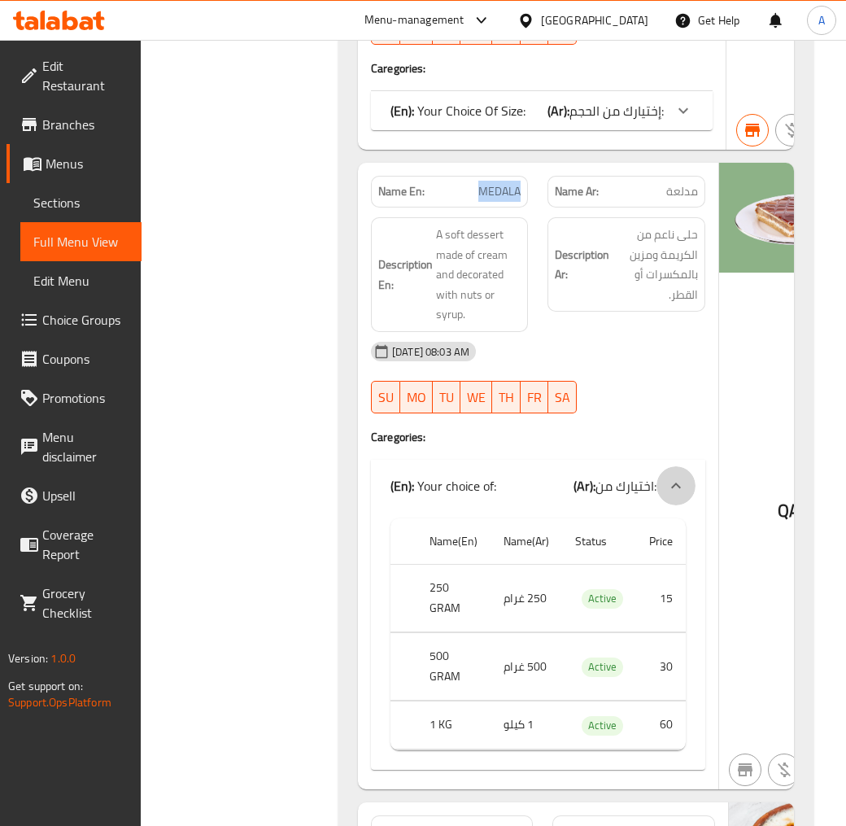
click at [666, 476] on icon at bounding box center [676, 486] width 20 height 20
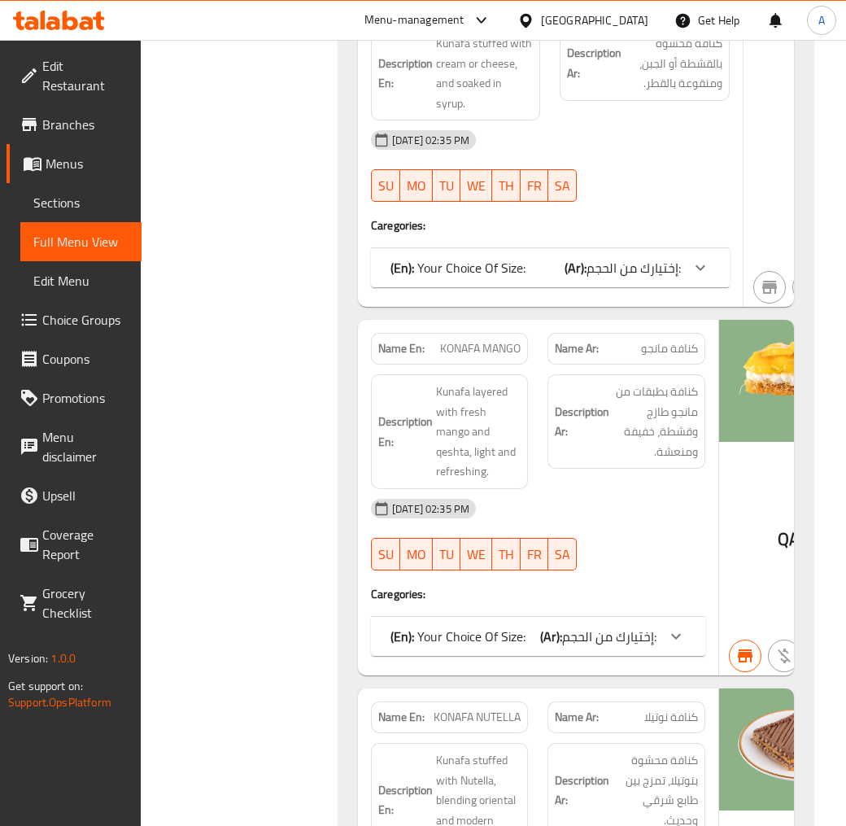
scroll to position [4946, 0]
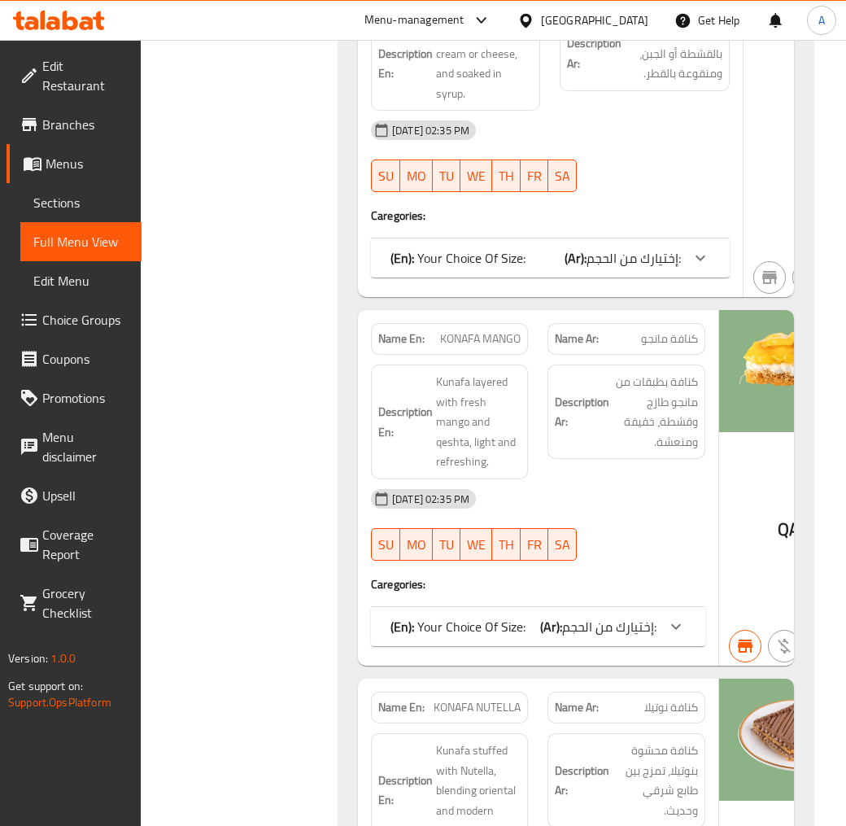
click at [620, 614] on span "إختيارك من الحجم:" at bounding box center [609, 626] width 94 height 24
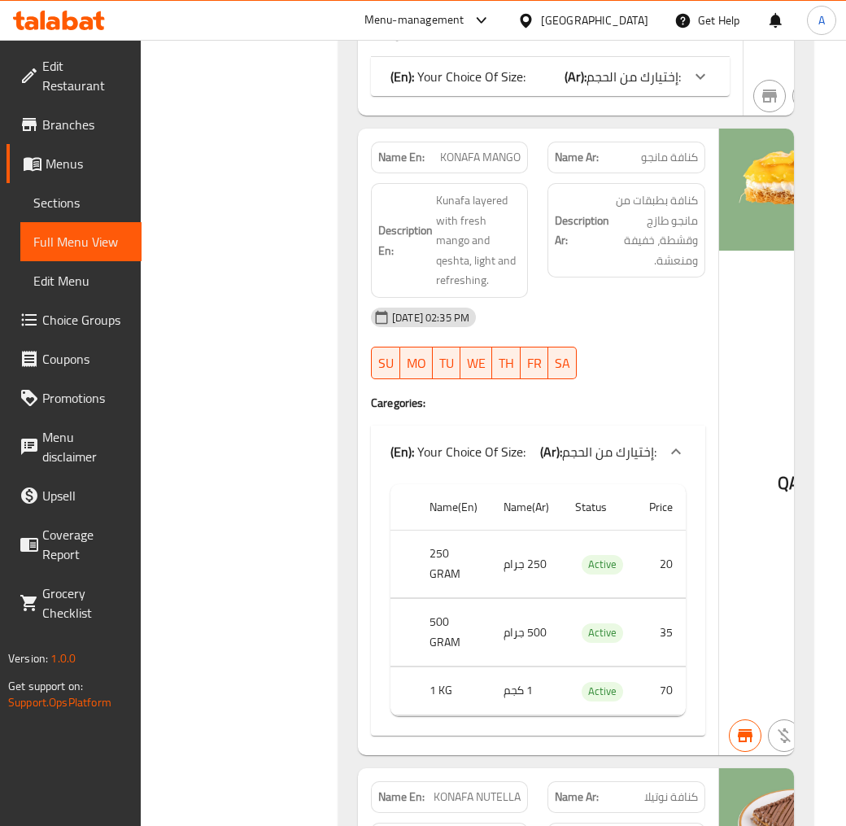
scroll to position [5037, 0]
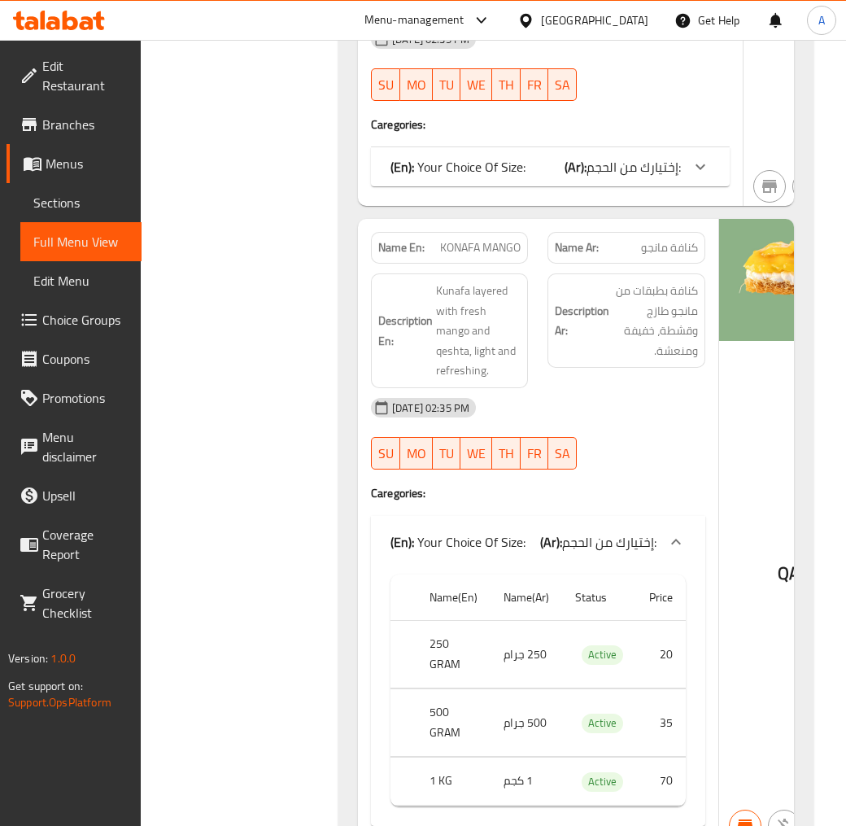
click at [470, 239] on span "KONAFA MANGO" at bounding box center [480, 247] width 81 height 17
click at [491, 239] on span "KONAFA MANGO" at bounding box center [480, 247] width 81 height 17
copy span "KONAFA MANGO"
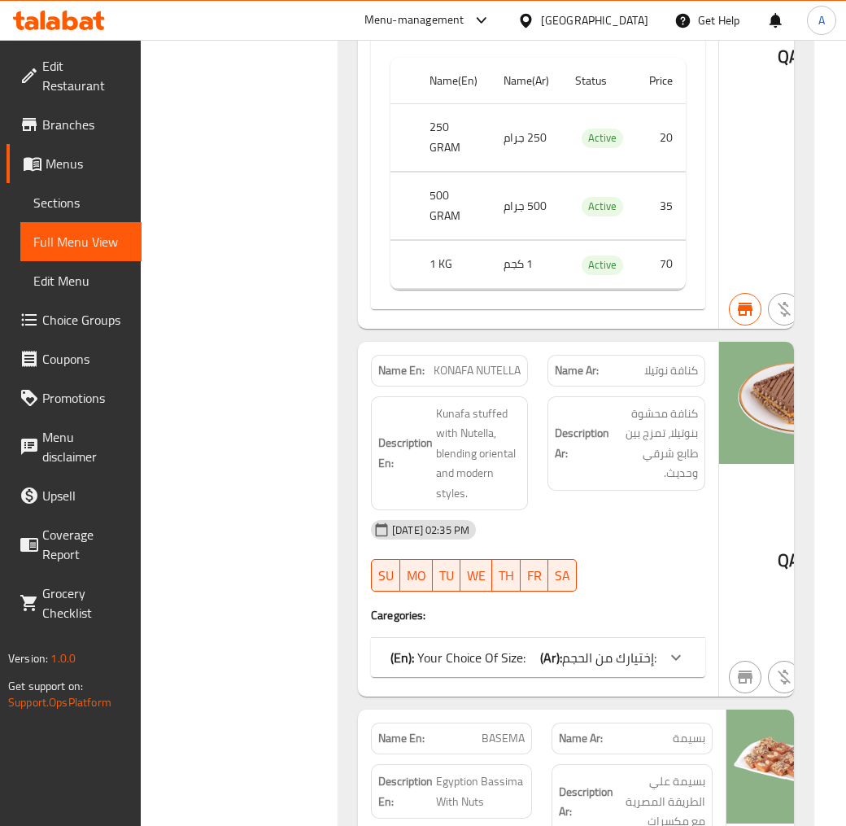
scroll to position [5586, 0]
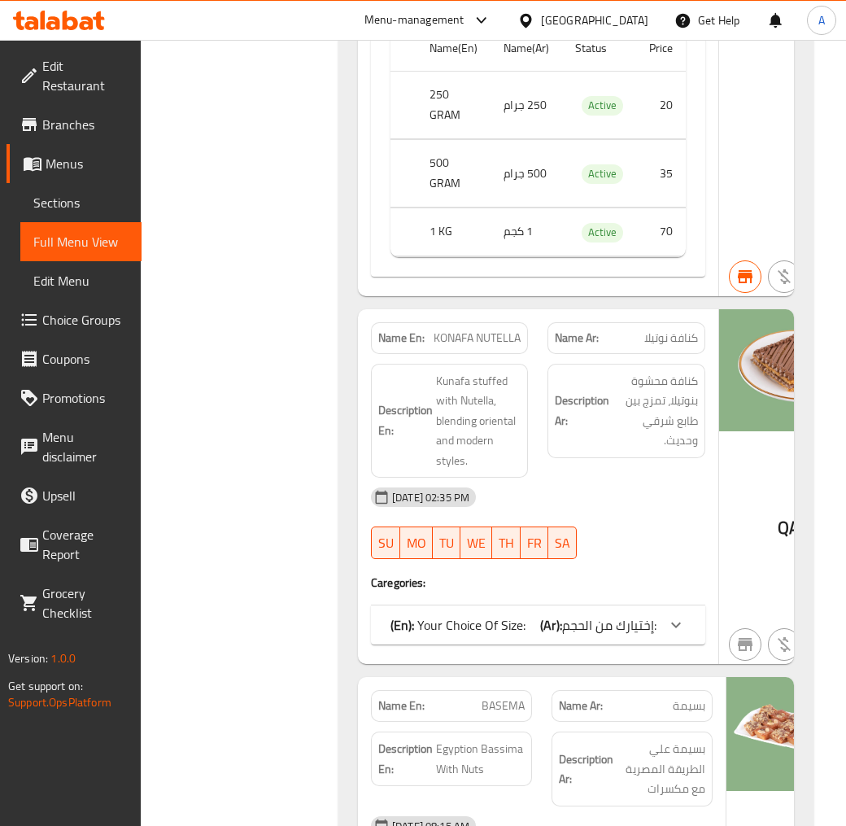
click at [676, 622] on icon at bounding box center [676, 625] width 10 height 6
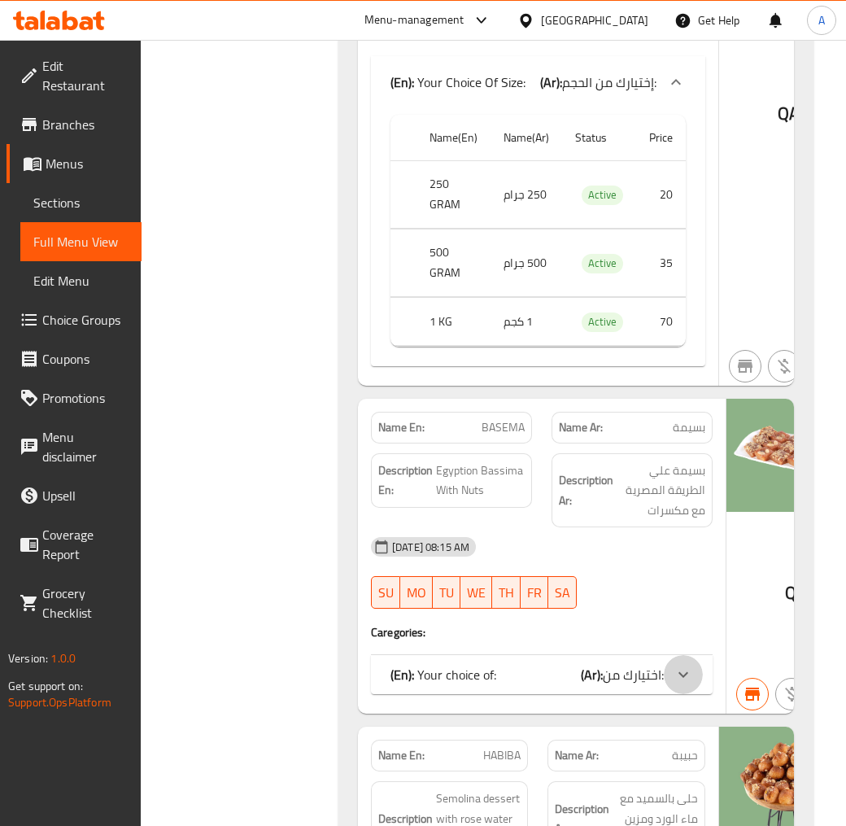
click at [679, 655] on div at bounding box center [683, 674] width 39 height 39
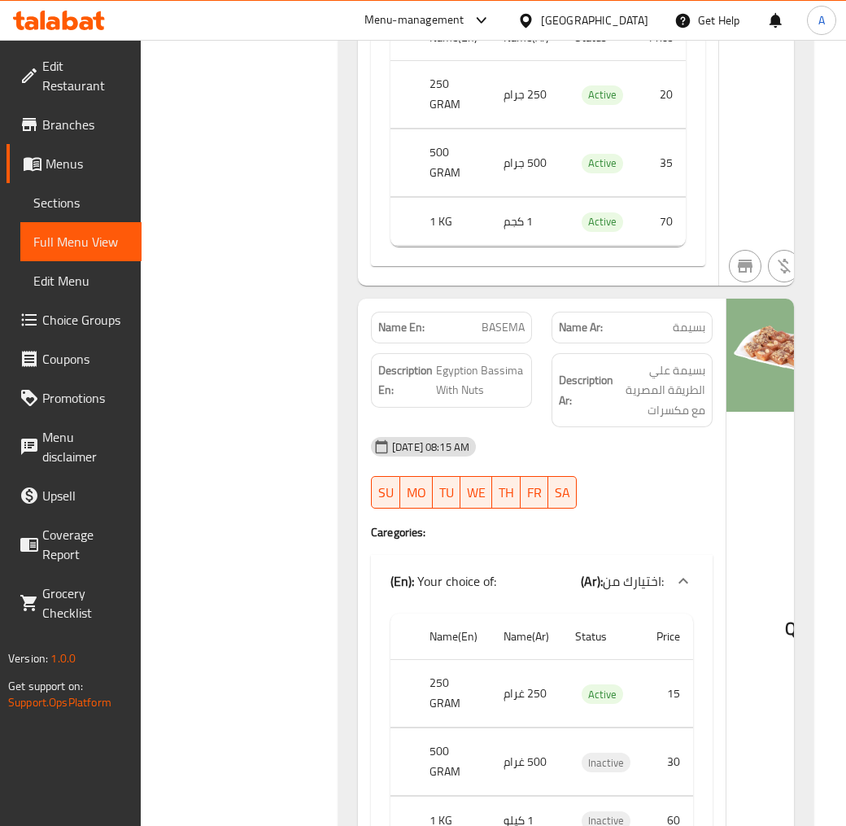
scroll to position [6226, 0]
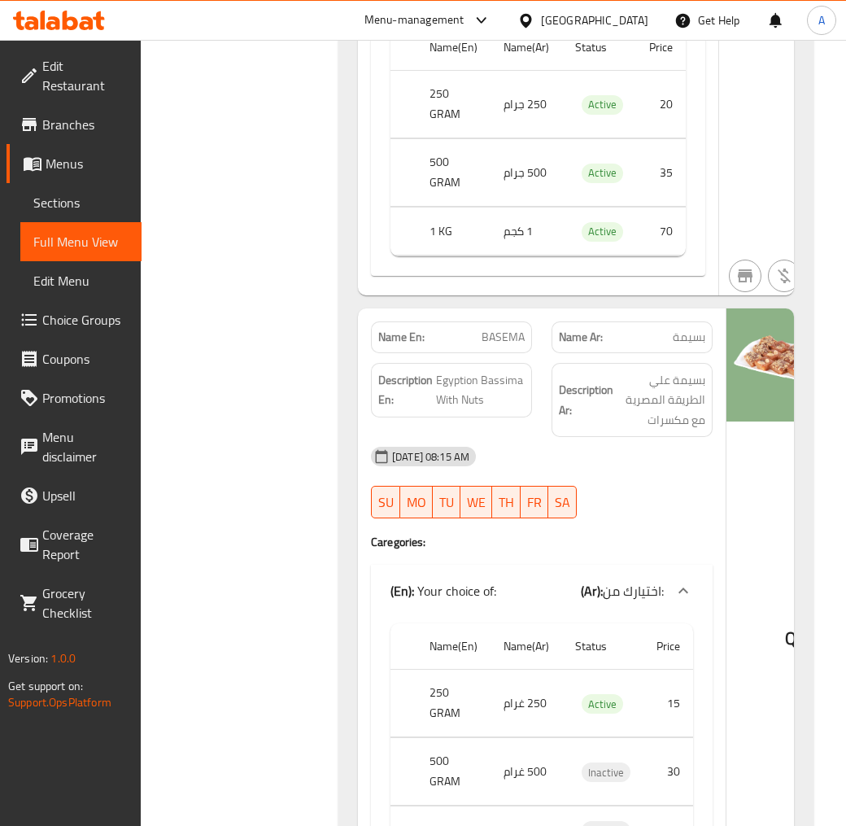
click at [502, 329] on span "BASEMA" at bounding box center [503, 337] width 43 height 17
copy span "BASEMA"
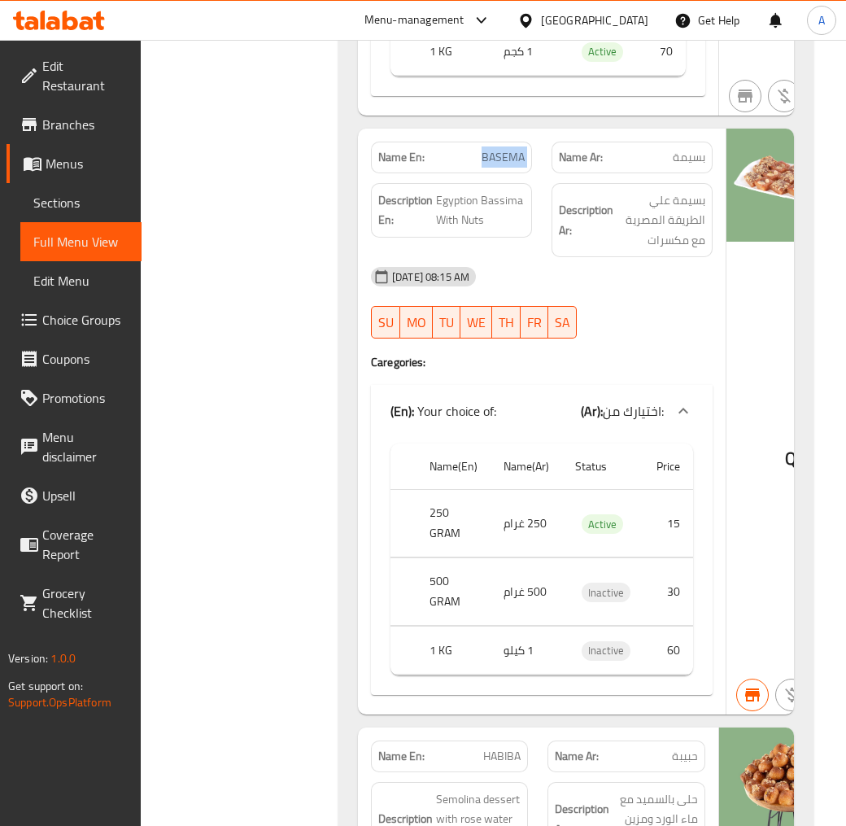
scroll to position [6406, 0]
click at [503, 148] on span "BASEMA" at bounding box center [503, 156] width 43 height 17
click at [309, 430] on div "Filter Branches Topping sweets, [PERSON_NAME] Branches Popular filters Free ite…" at bounding box center [246, 167] width 165 height 12680
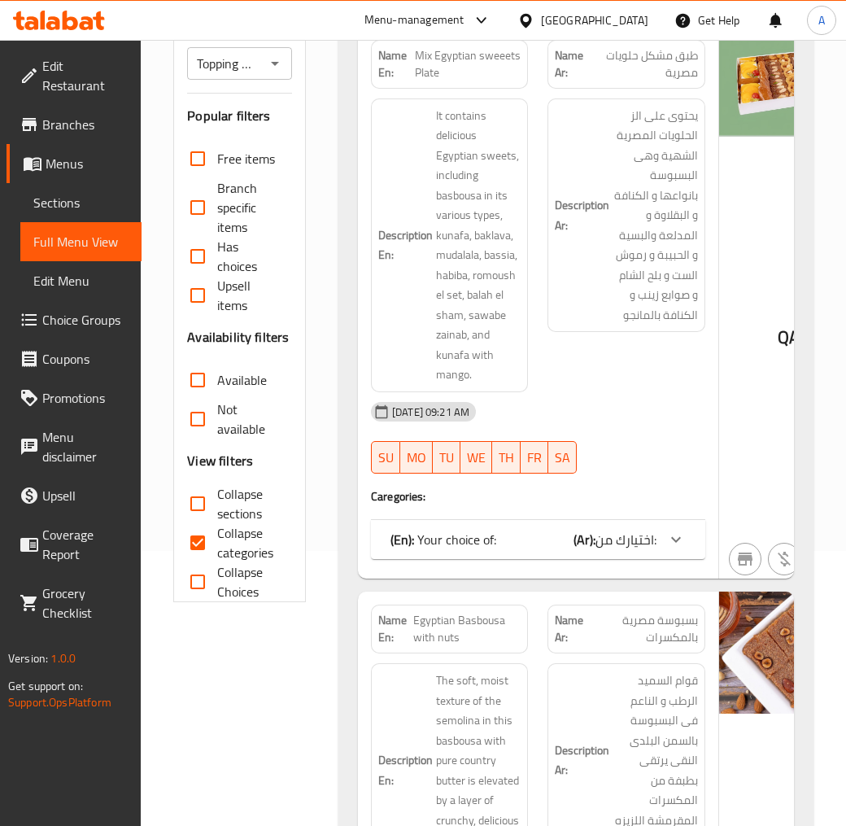
scroll to position [317, 0]
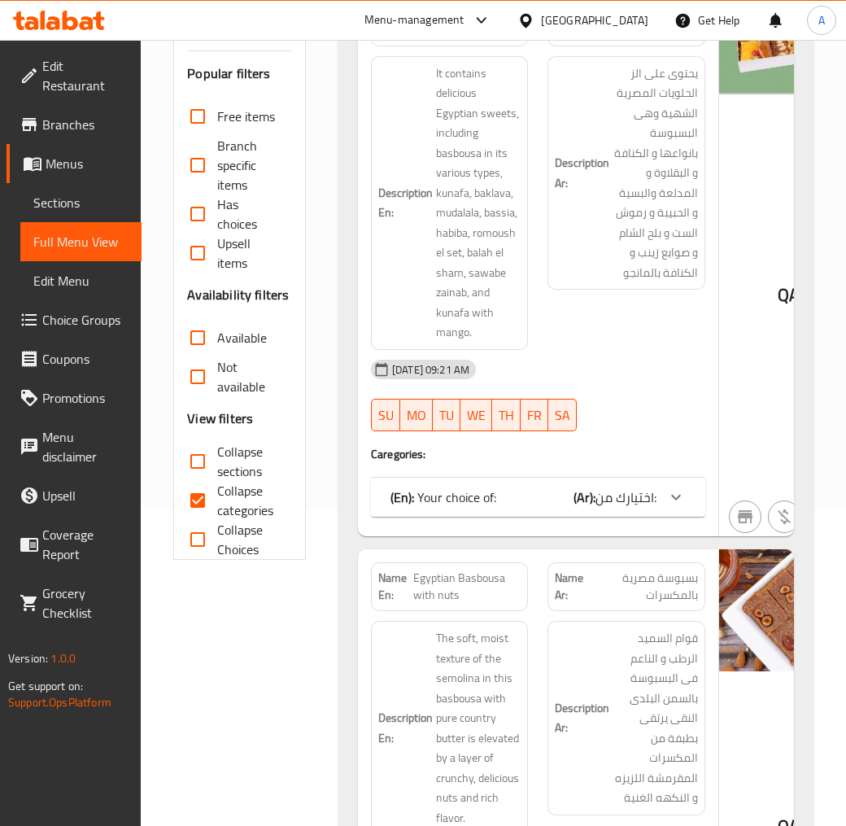
click at [657, 489] on div at bounding box center [676, 497] width 39 height 39
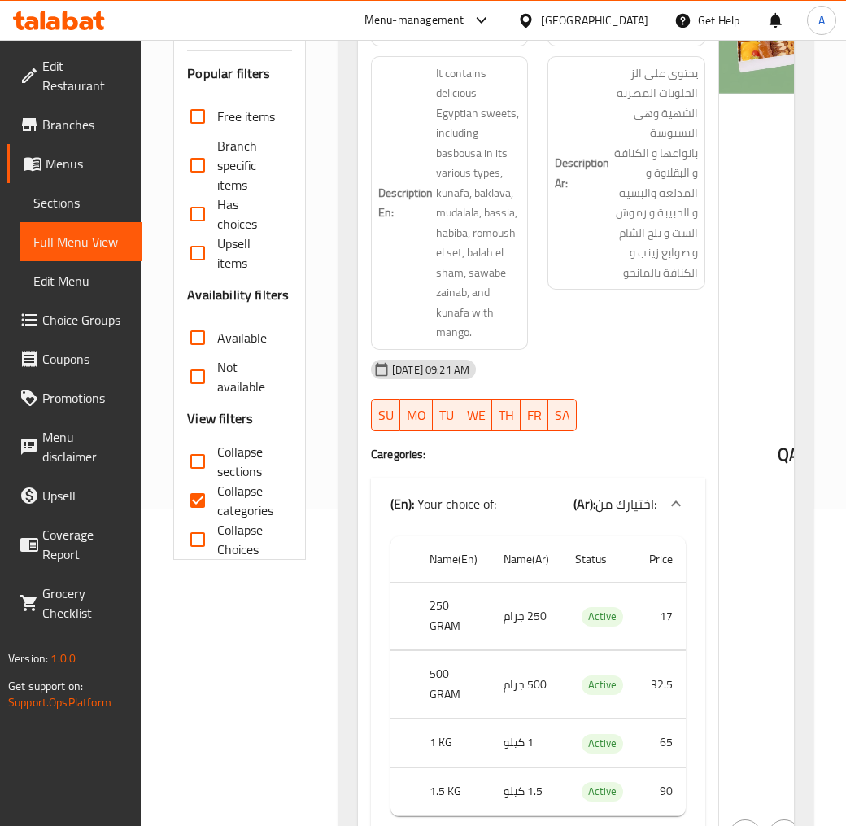
scroll to position [7052, 0]
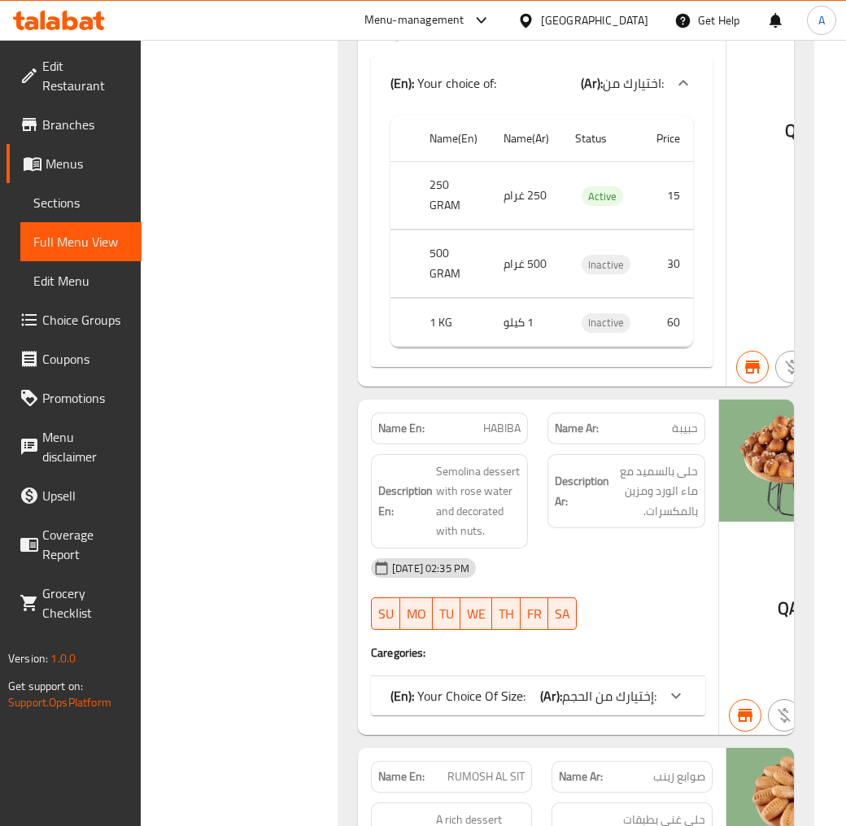
click at [687, 701] on div "(En): Your Choice Of Size: (Ar): إختيارك من الحجم:" at bounding box center [538, 695] width 334 height 39
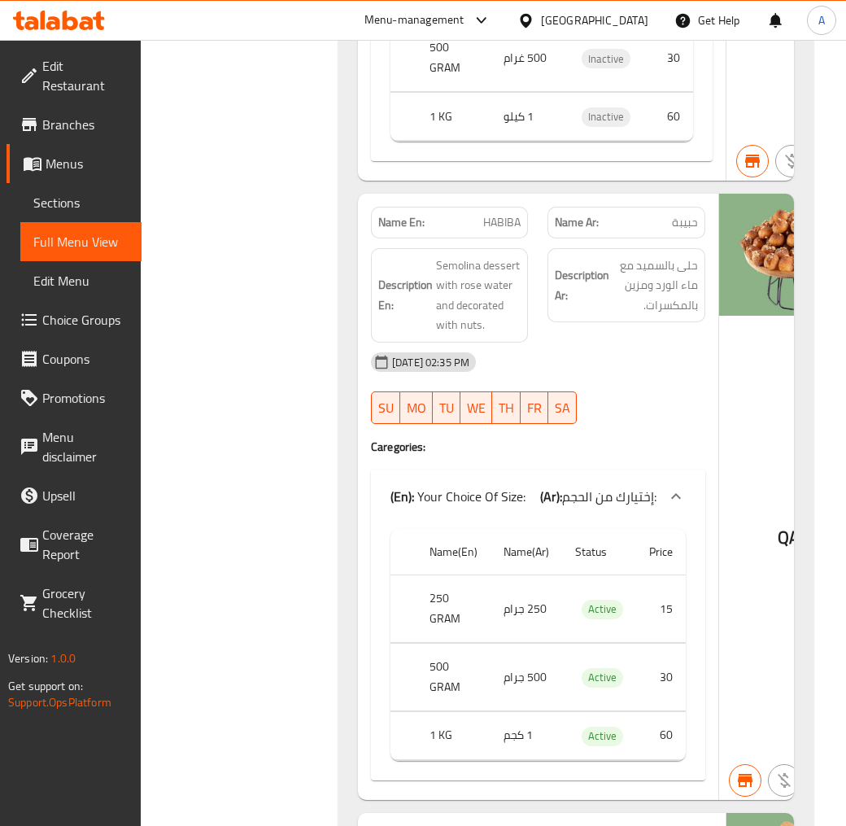
scroll to position [7324, 0]
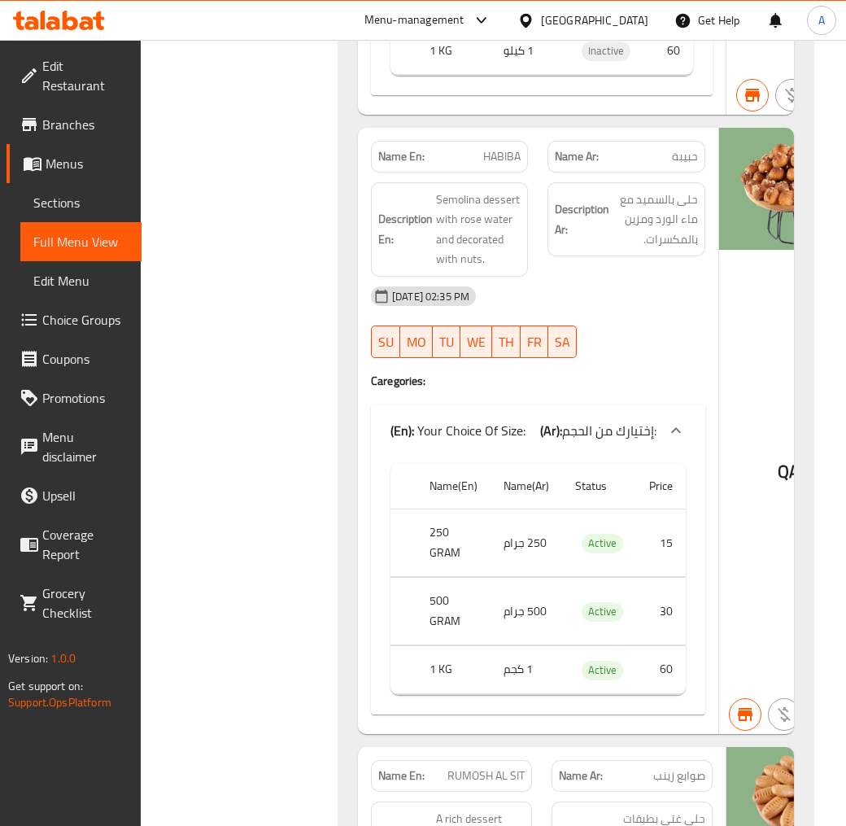
click at [493, 148] on span "HABIBA" at bounding box center [501, 156] width 37 height 17
copy span "HABIBA"
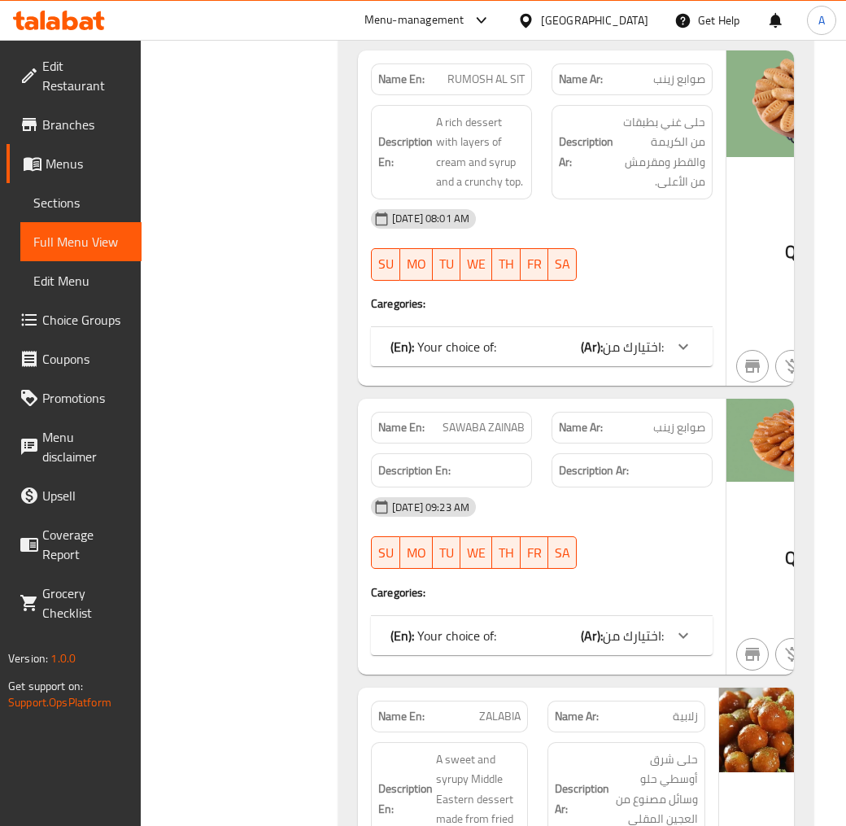
click at [608, 635] on div "(En): Your choice of: (Ar): اختيارك من:" at bounding box center [542, 635] width 342 height 39
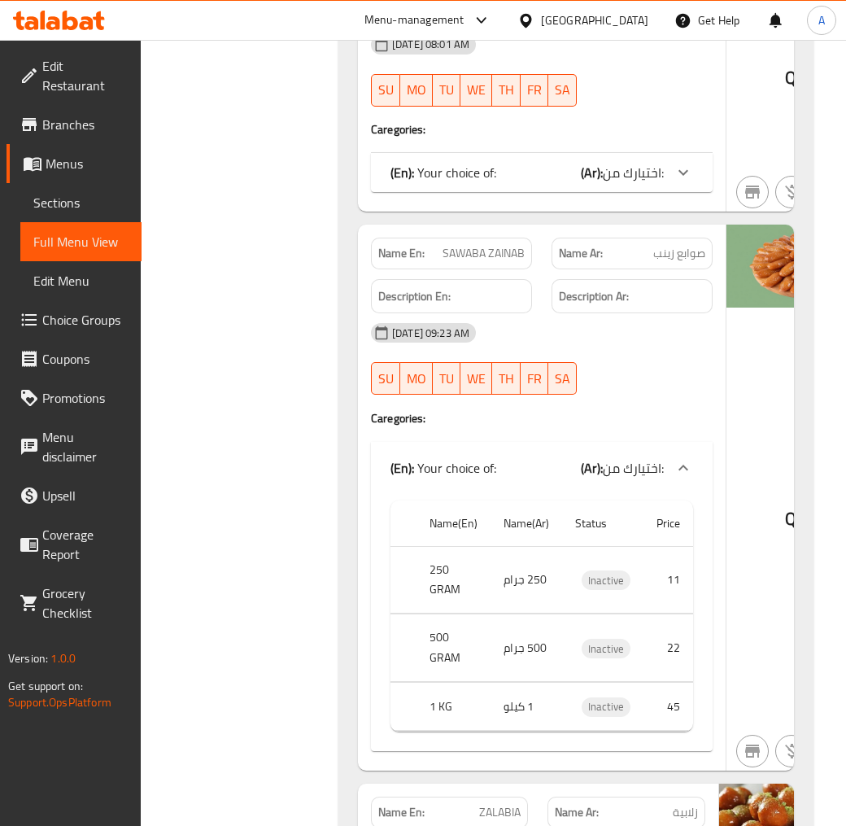
scroll to position [8202, 0]
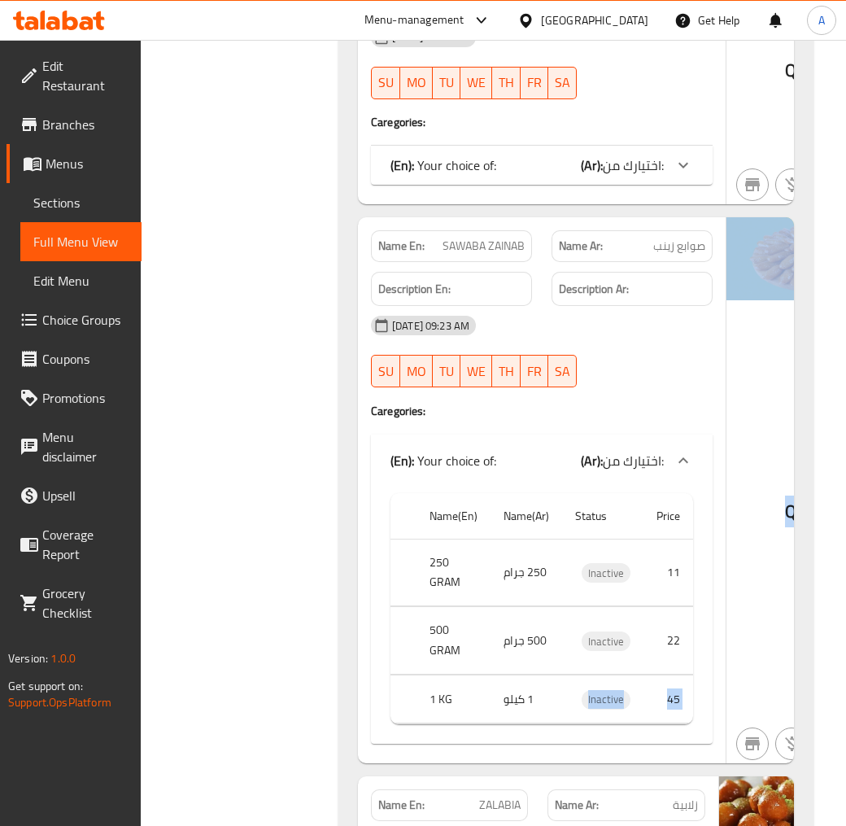
drag, startPoint x: 684, startPoint y: 676, endPoint x: 849, endPoint y: 666, distance: 166.3
click at [716, 605] on div "Name En: SAWABA ZAINAB Name Ar: صوابع زينب Description En: Description Ar: 20-0…" at bounding box center [542, 490] width 368 height 546
click at [478, 238] on span "SAWABA ZAINAB" at bounding box center [484, 246] width 82 height 17
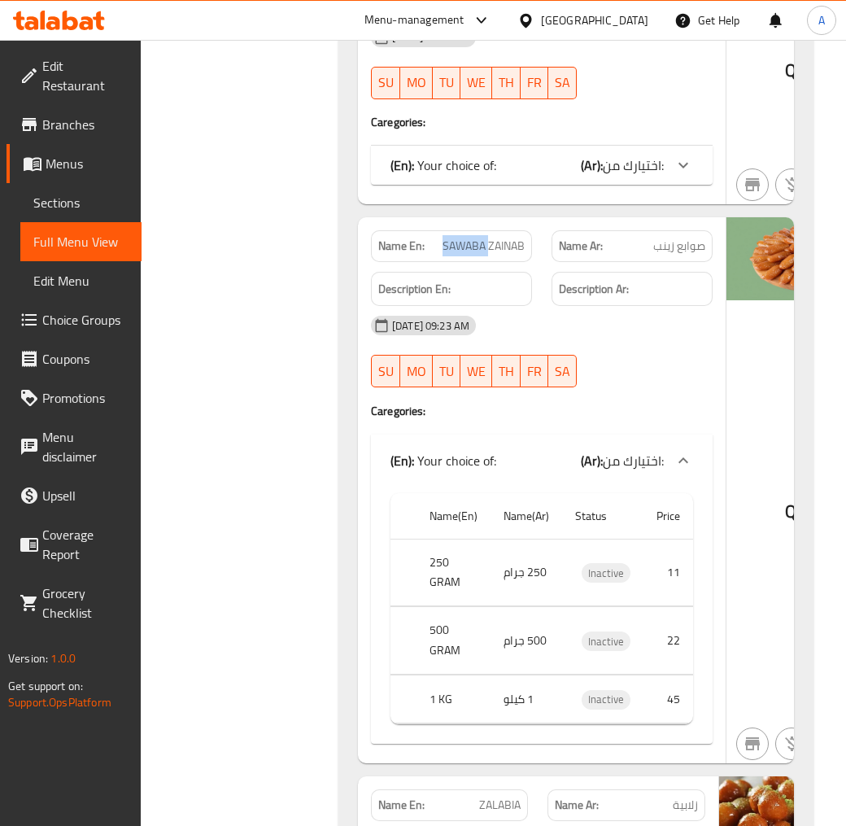
click at [478, 238] on span "SAWABA ZAINAB" at bounding box center [484, 246] width 82 height 17
copy span "SAWABA ZAINAB"
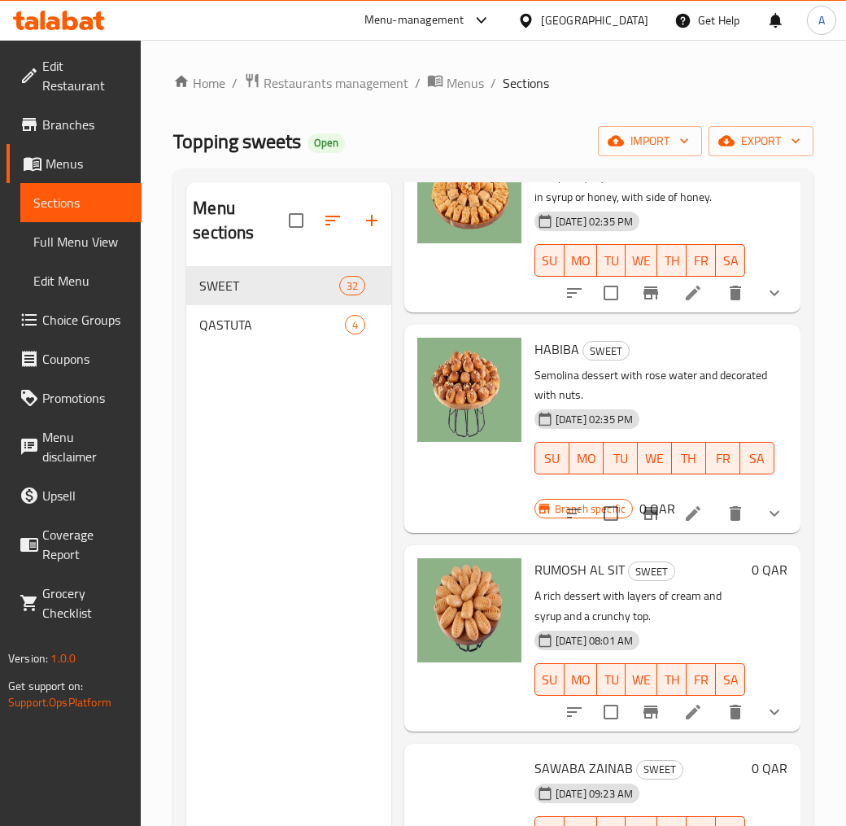
scroll to position [5011, 0]
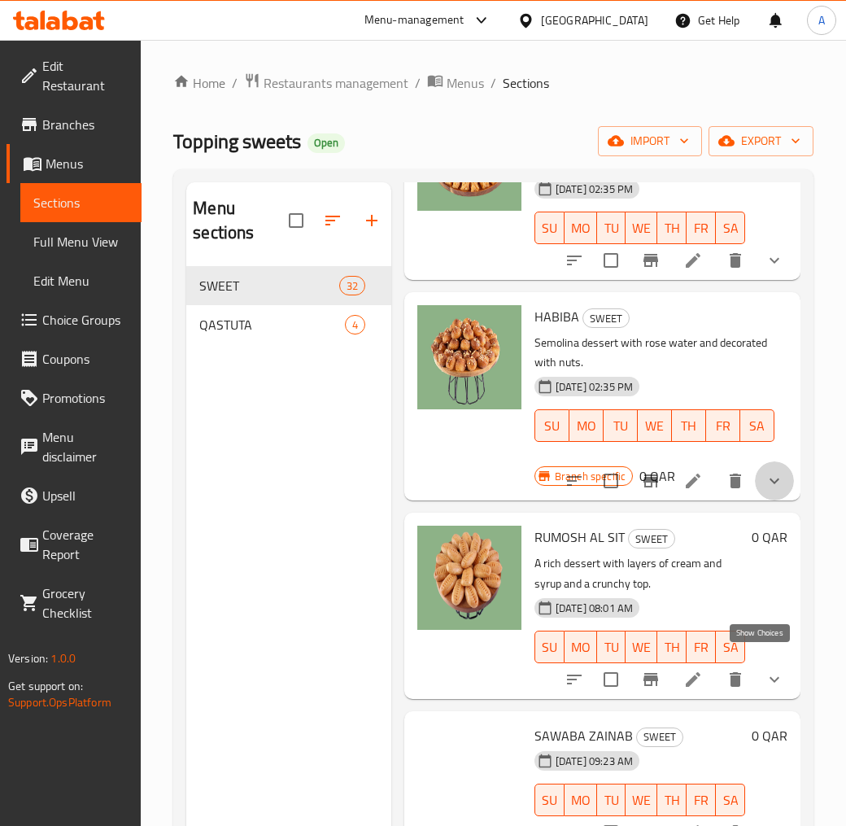
click at [765, 491] on icon "show more" at bounding box center [775, 481] width 20 height 20
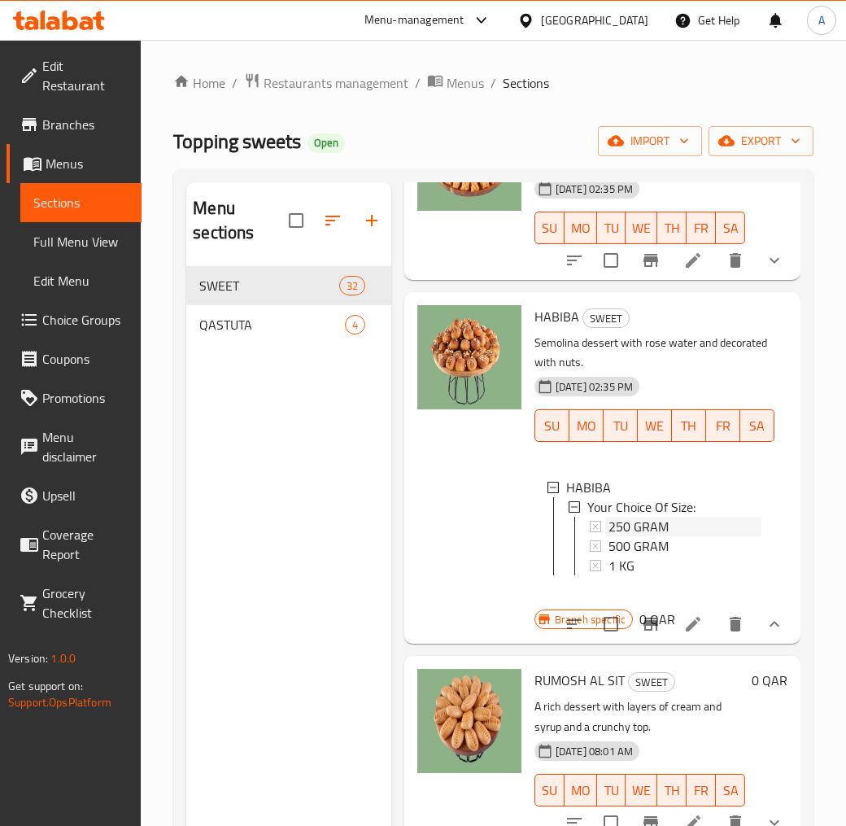
click at [663, 536] on span "250 GRAM" at bounding box center [639, 527] width 60 height 20
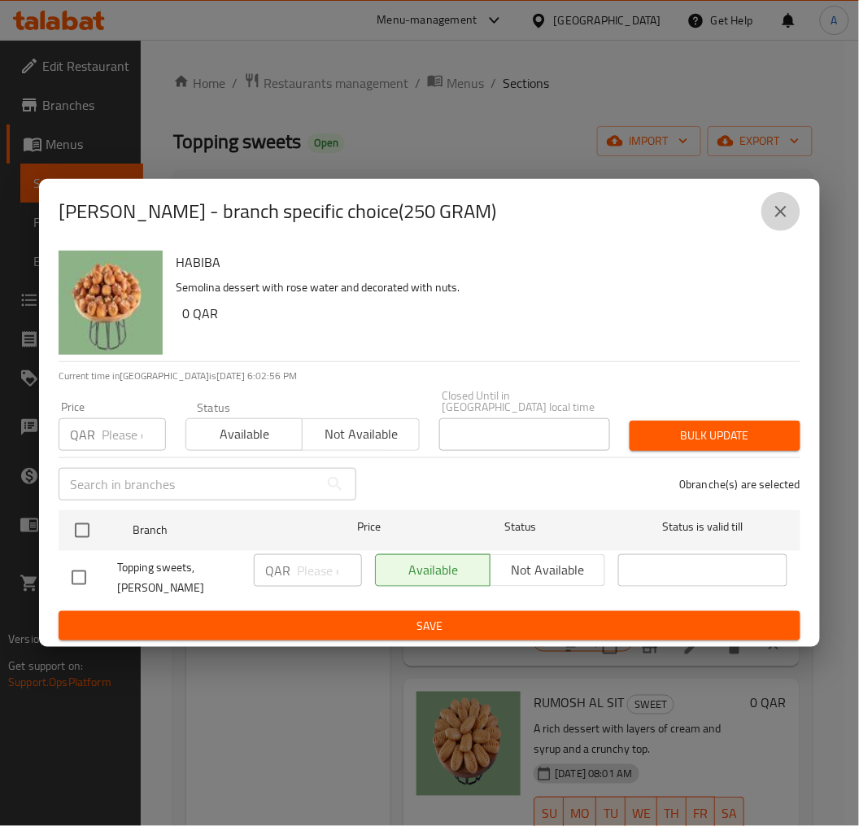
click at [791, 218] on icon "close" at bounding box center [781, 212] width 20 height 20
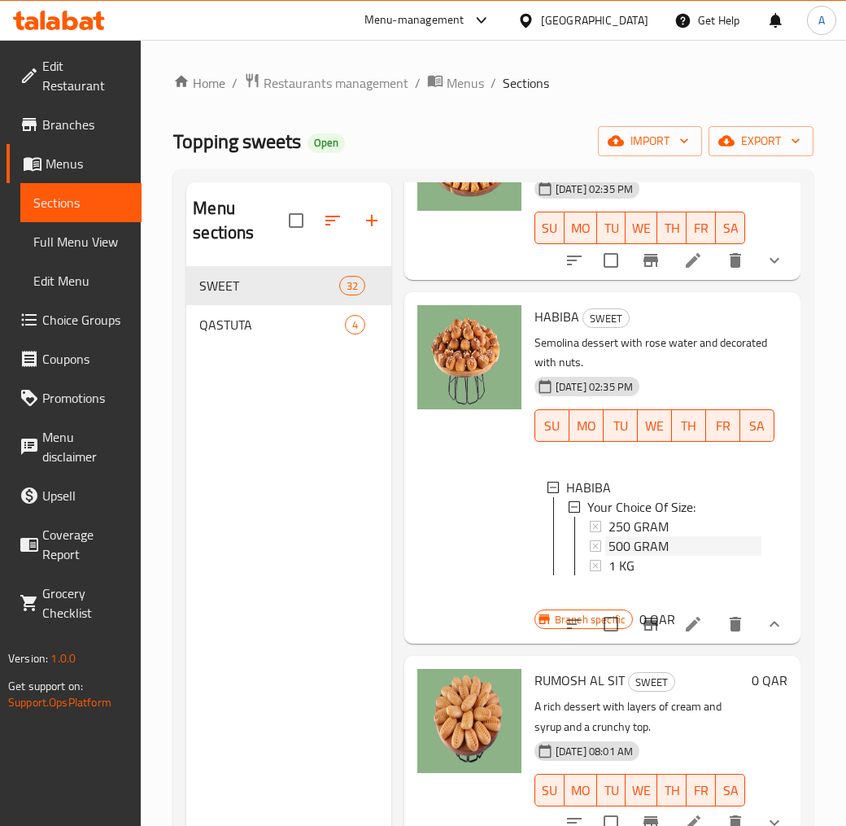
click at [662, 556] on span "500 GRAM" at bounding box center [639, 546] width 60 height 20
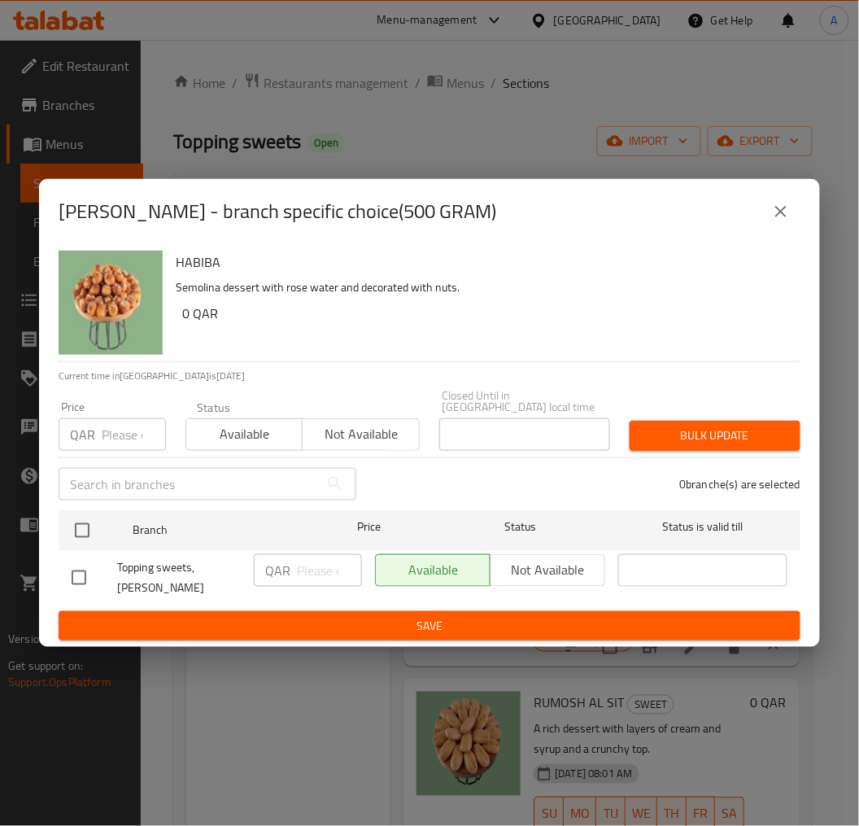
click at [771, 221] on icon "close" at bounding box center [781, 212] width 20 height 20
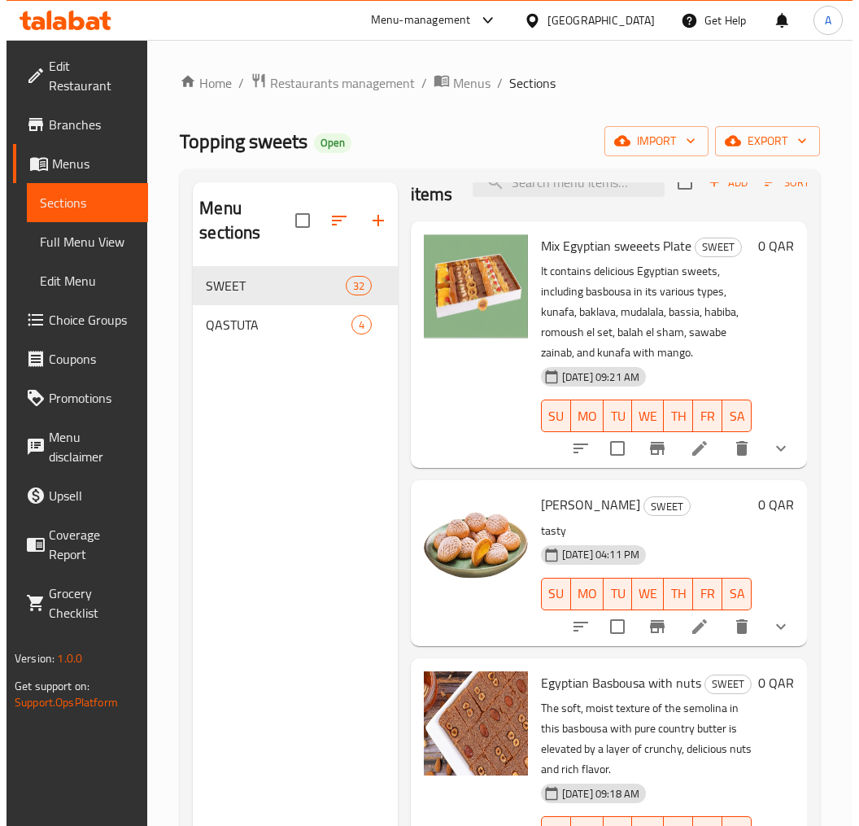
scroll to position [0, 0]
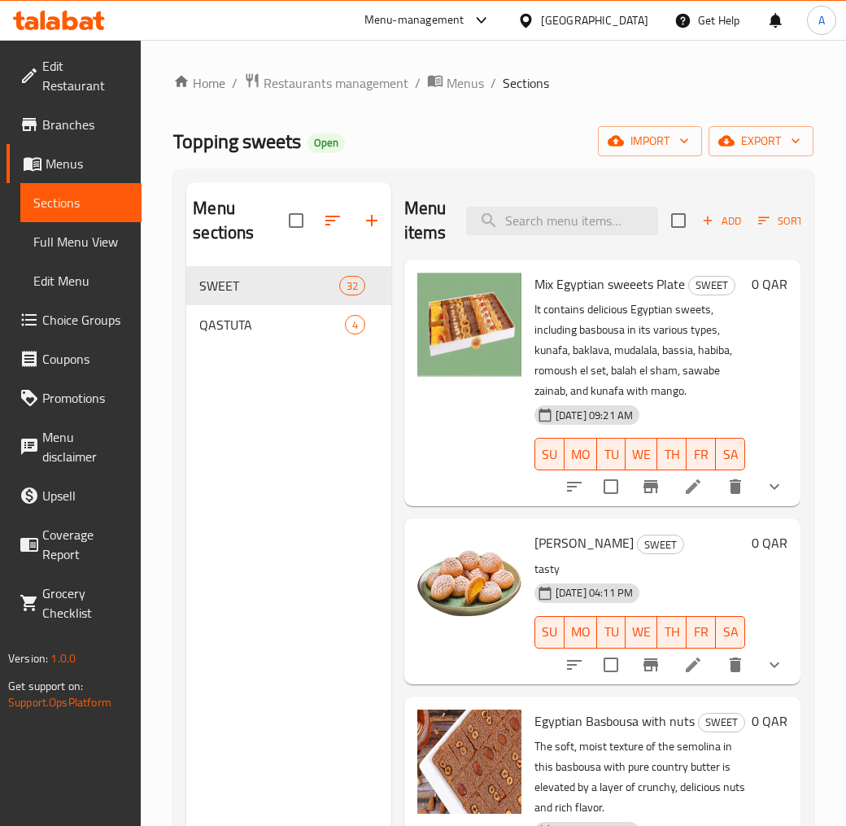
click at [762, 213] on icon "button" at bounding box center [764, 220] width 15 height 15
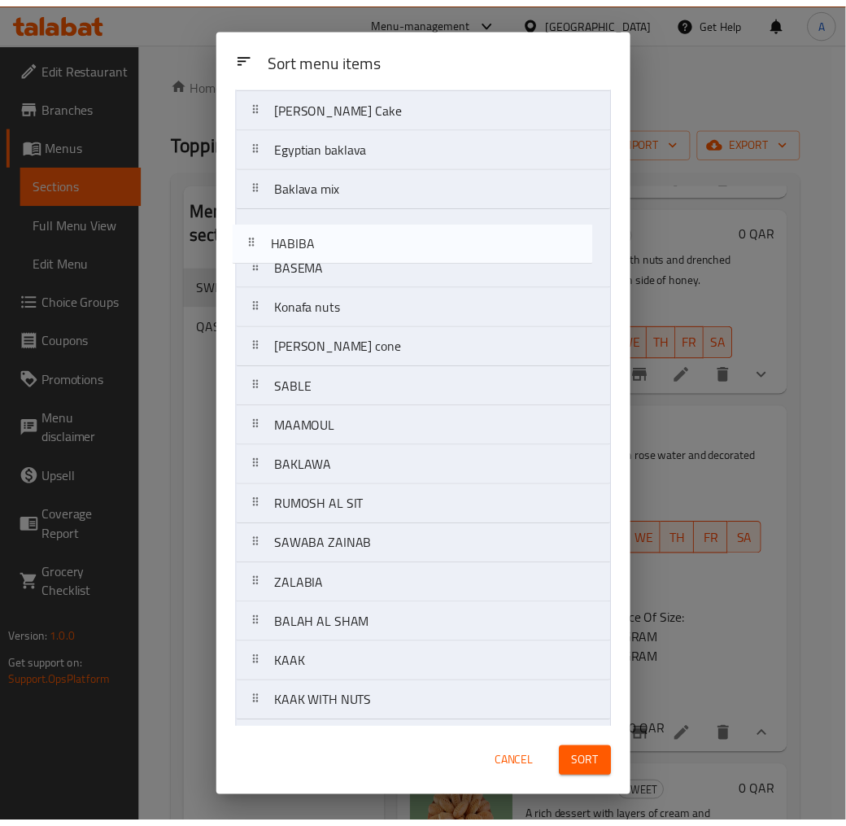
scroll to position [522, 0]
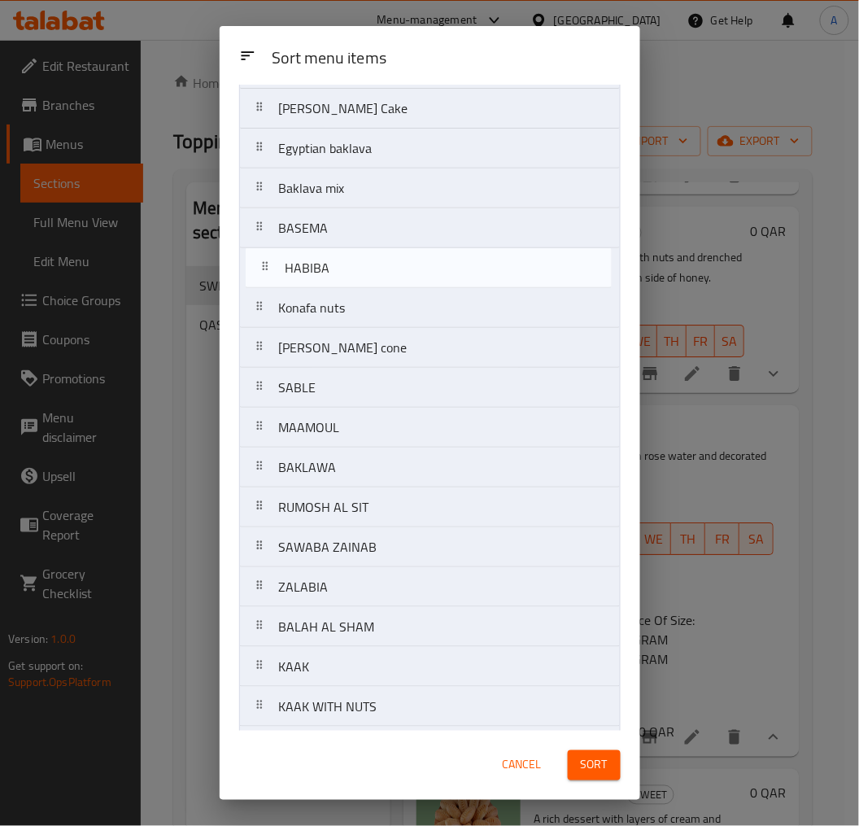
drag, startPoint x: 352, startPoint y: 405, endPoint x: 362, endPoint y: 261, distance: 144.4
click at [362, 261] on nav "Mix Egyptian sweeets Plate KAAK Malban Egyptian Basbousa with nuts Basbousa wit…" at bounding box center [430, 247] width 382 height 1277
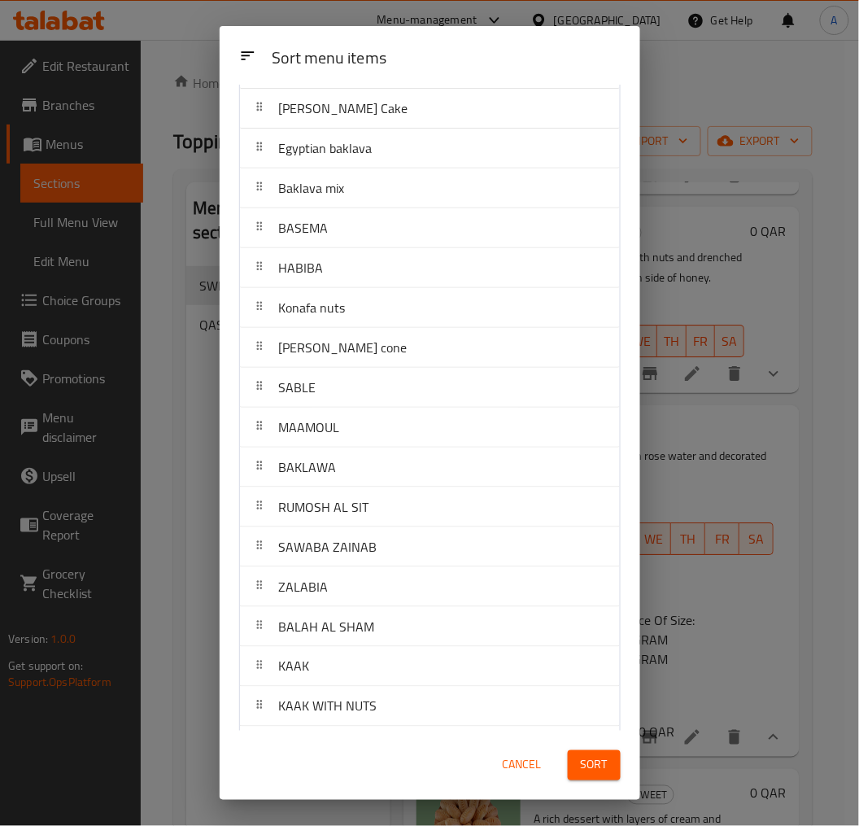
click at [606, 771] on span "Sort" at bounding box center [594, 765] width 27 height 20
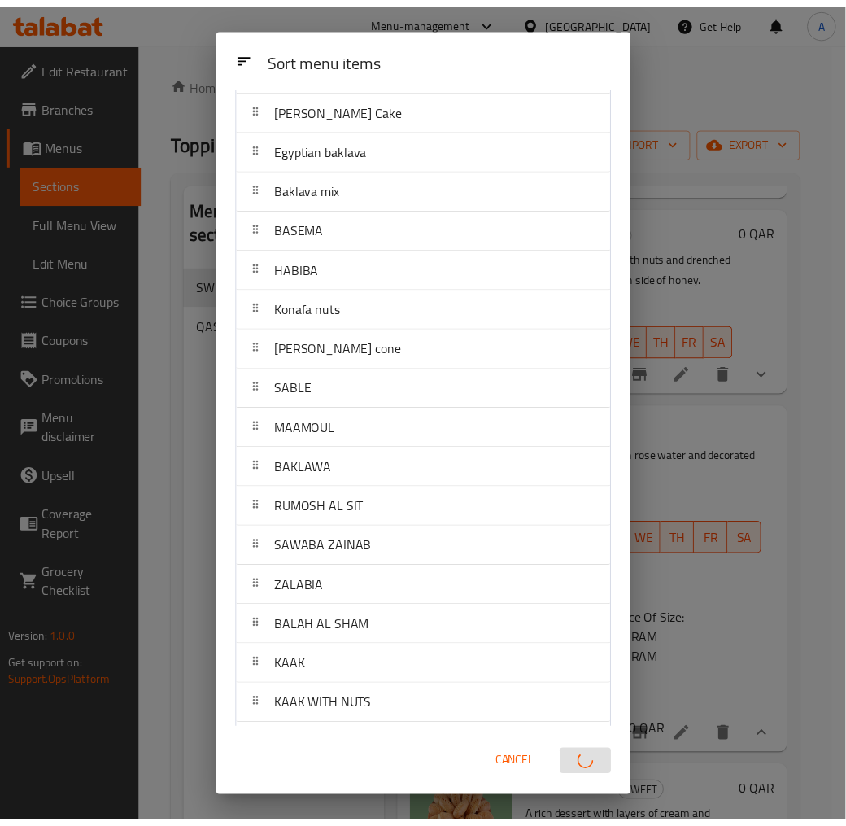
scroll to position [0, 0]
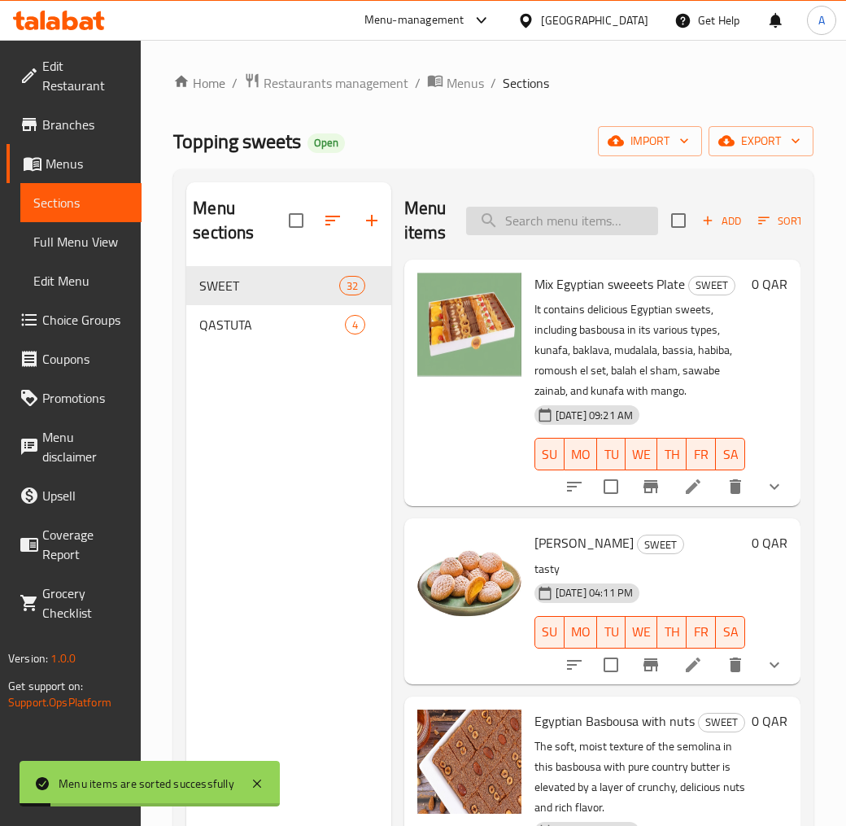
click at [557, 208] on input "search" at bounding box center [562, 221] width 192 height 28
paste input "HABIBA"
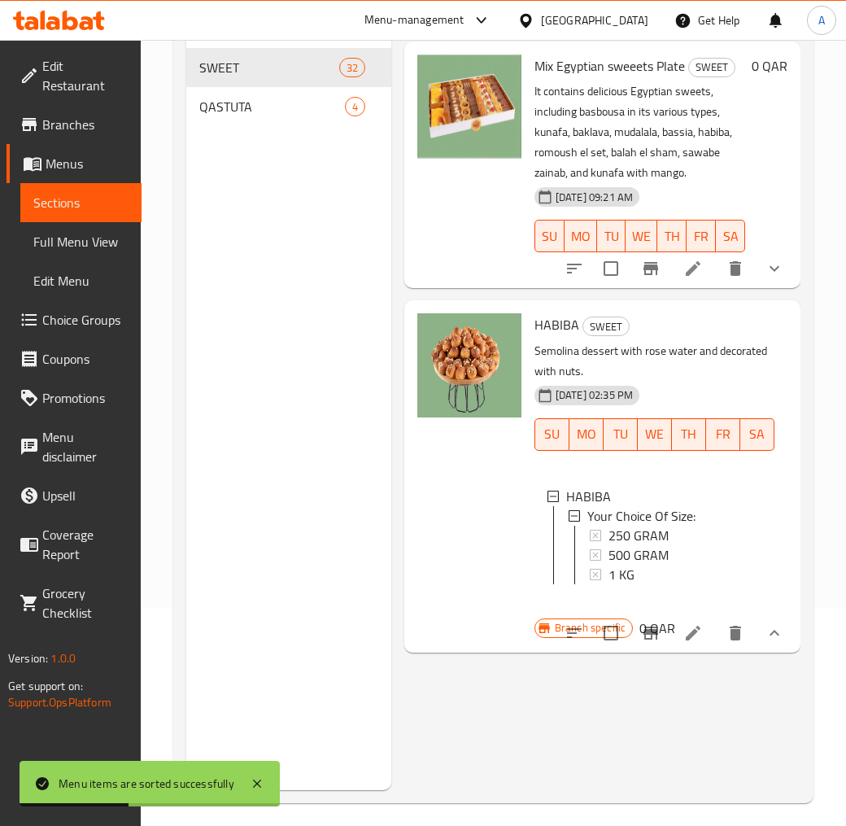
scroll to position [228, 0]
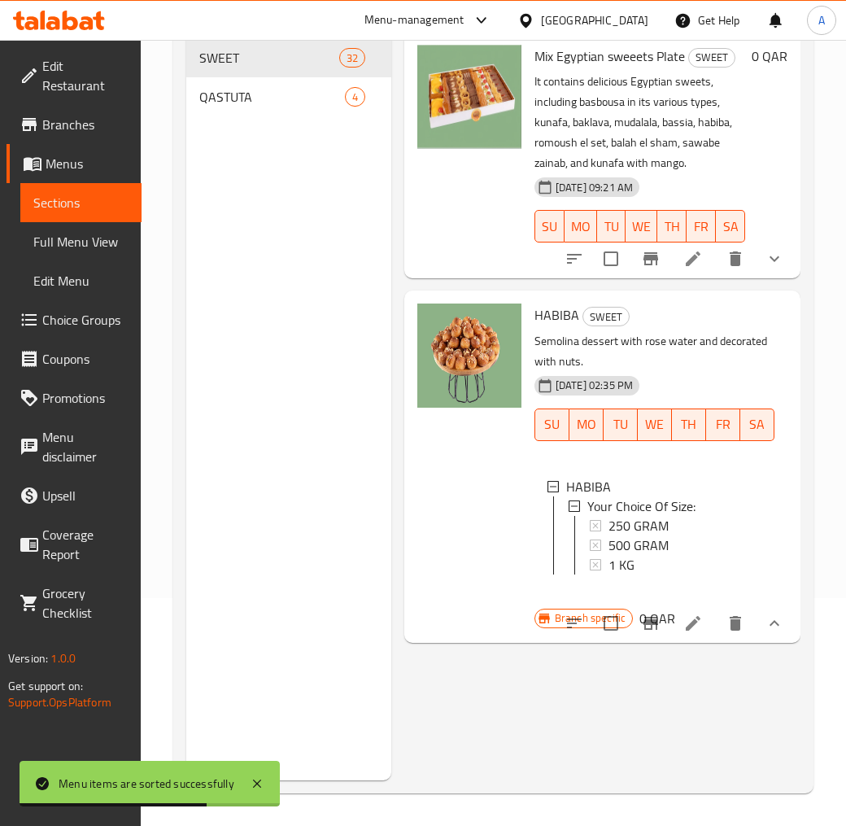
type input "HABIBA"
click at [694, 622] on li at bounding box center [693, 623] width 46 height 29
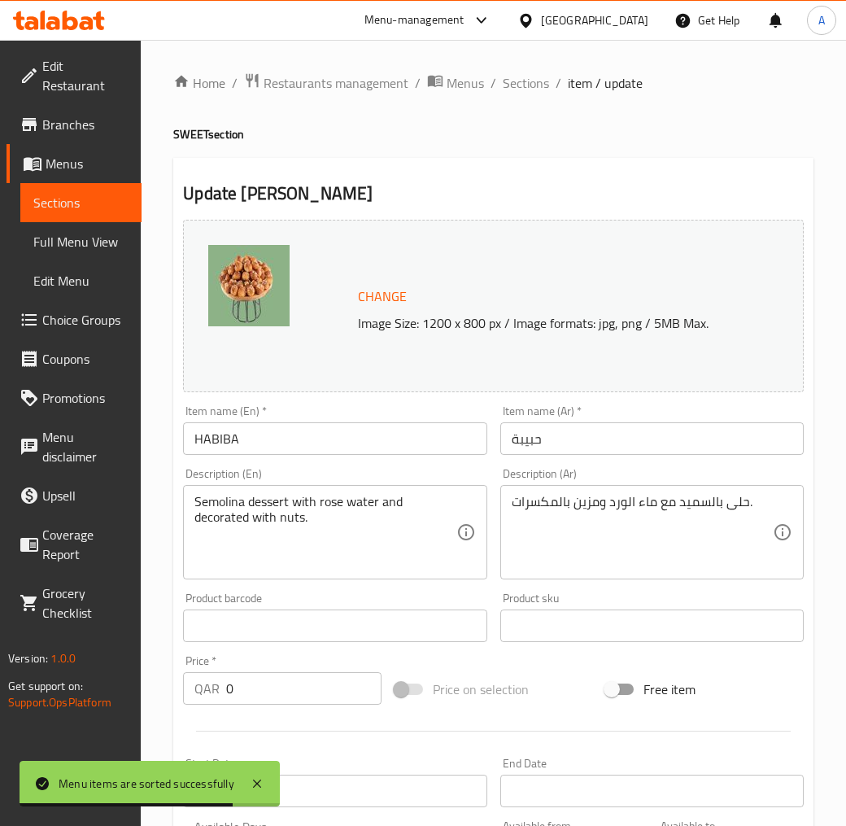
scroll to position [440, 0]
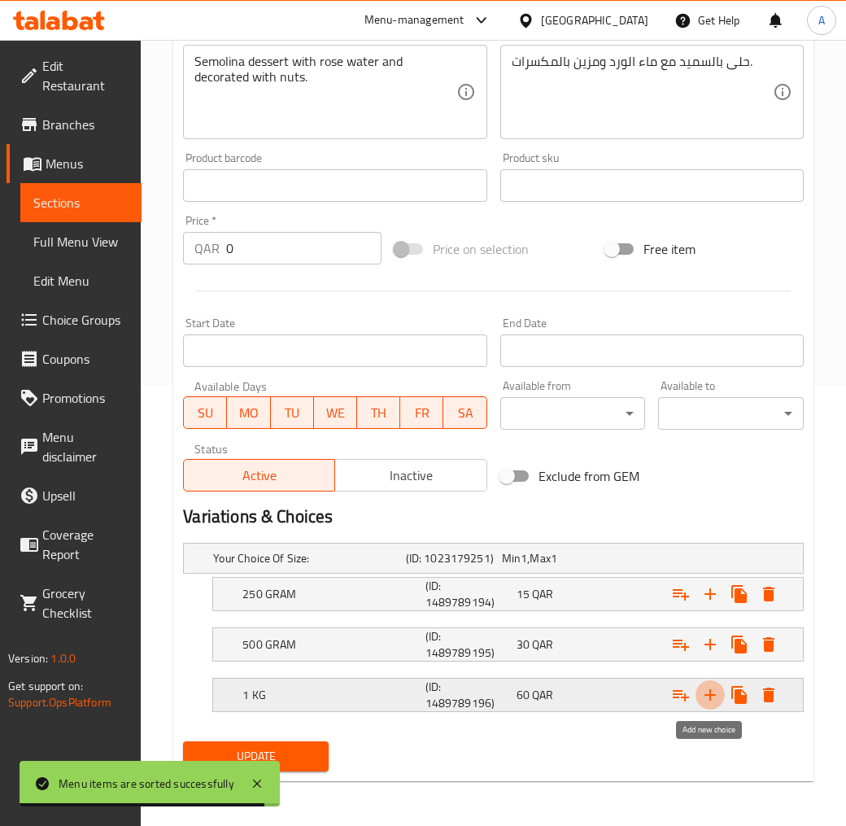
click at [705, 695] on icon "Expand" at bounding box center [710, 694] width 11 height 11
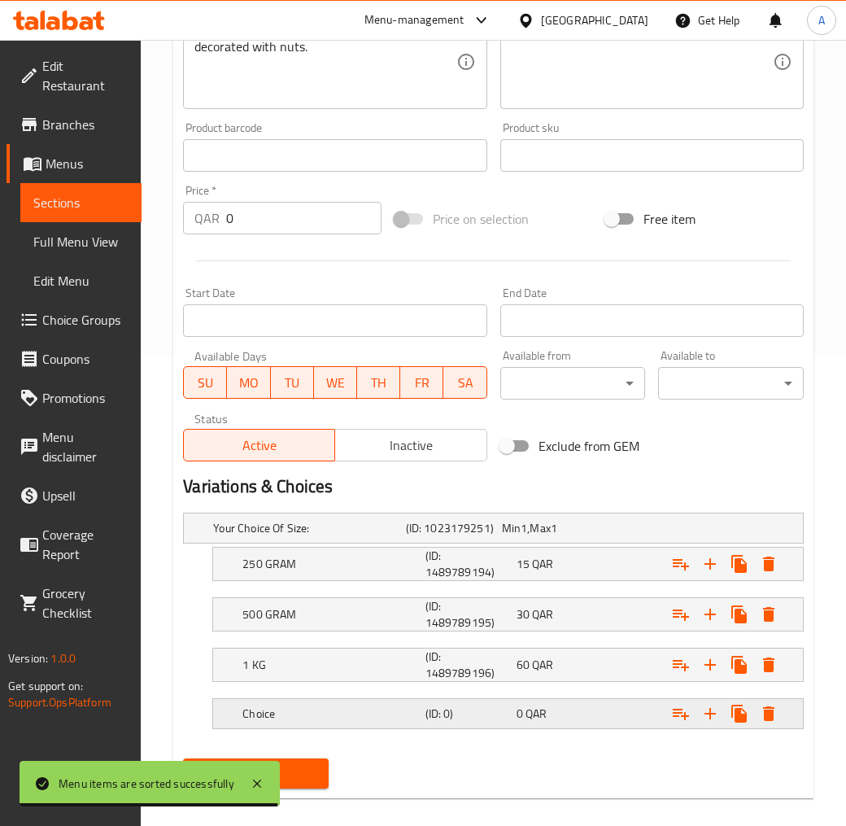
scroll to position [488, 0]
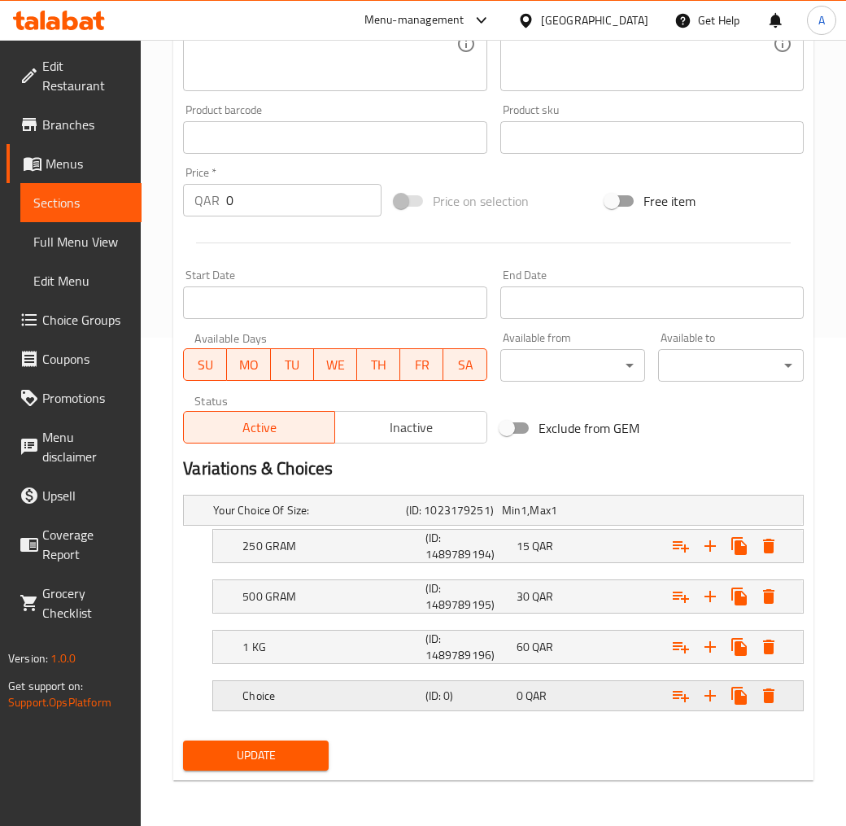
click at [545, 692] on span "QAR" at bounding box center [536, 695] width 21 height 21
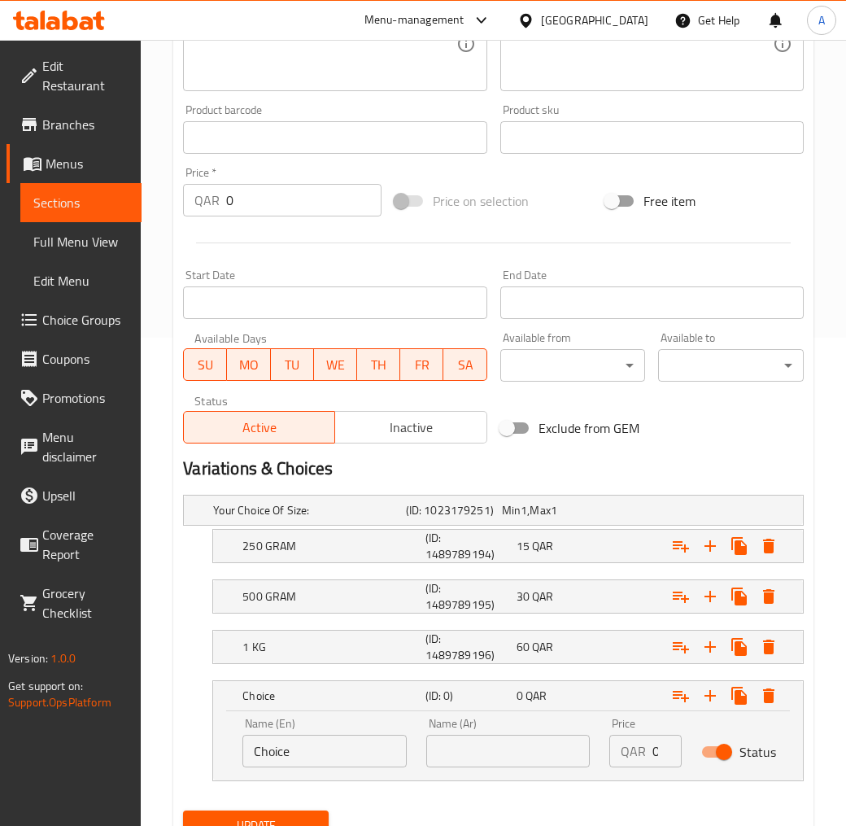
click at [533, 744] on input "text" at bounding box center [508, 751] width 164 height 33
type input "1.5 كيلو"
click at [321, 737] on input "Choice" at bounding box center [324, 751] width 164 height 33
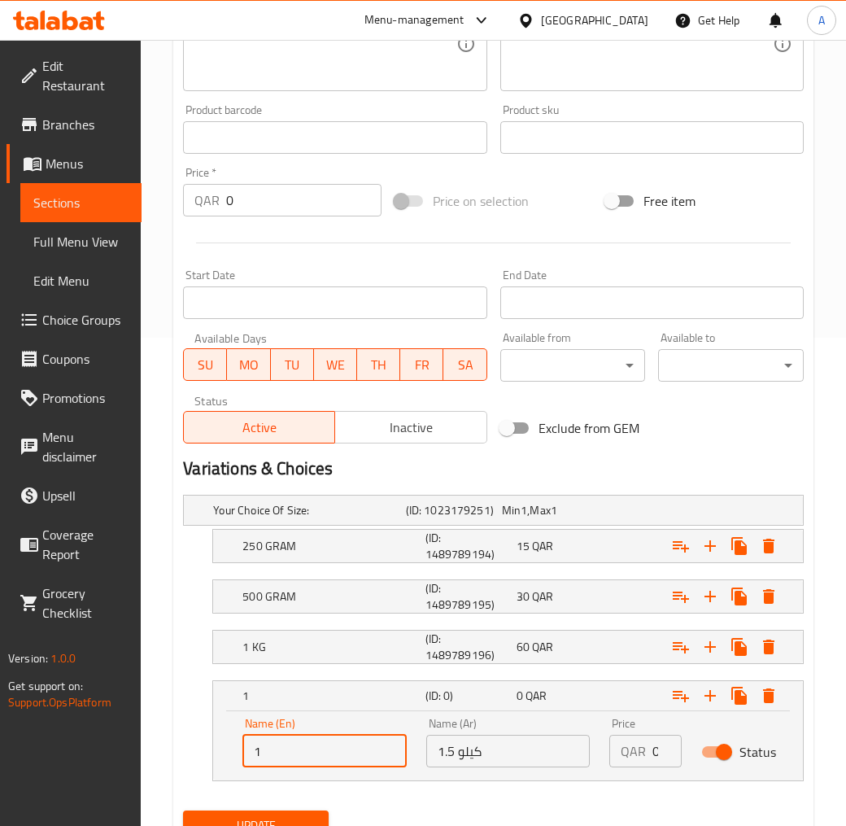
type input "1.5 KiLO"
drag, startPoint x: 659, startPoint y: 754, endPoint x: 646, endPoint y: 754, distance: 13.0
click at [653, 754] on input "0" at bounding box center [667, 751] width 29 height 33
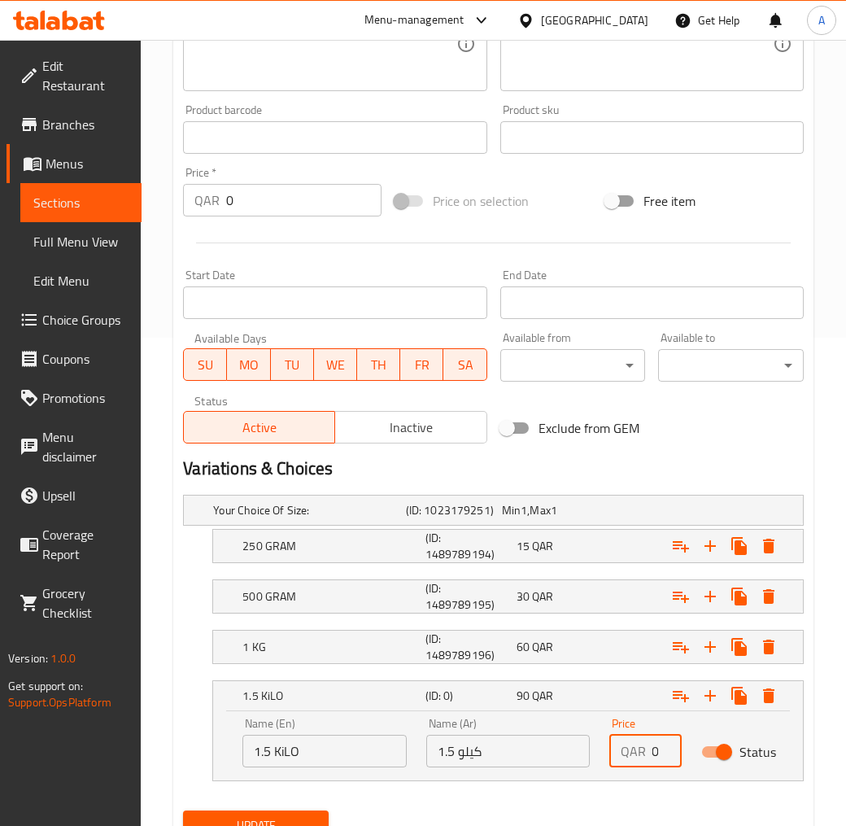
type input "90"
click at [549, 688] on span "QAR" at bounding box center [542, 695] width 21 height 21
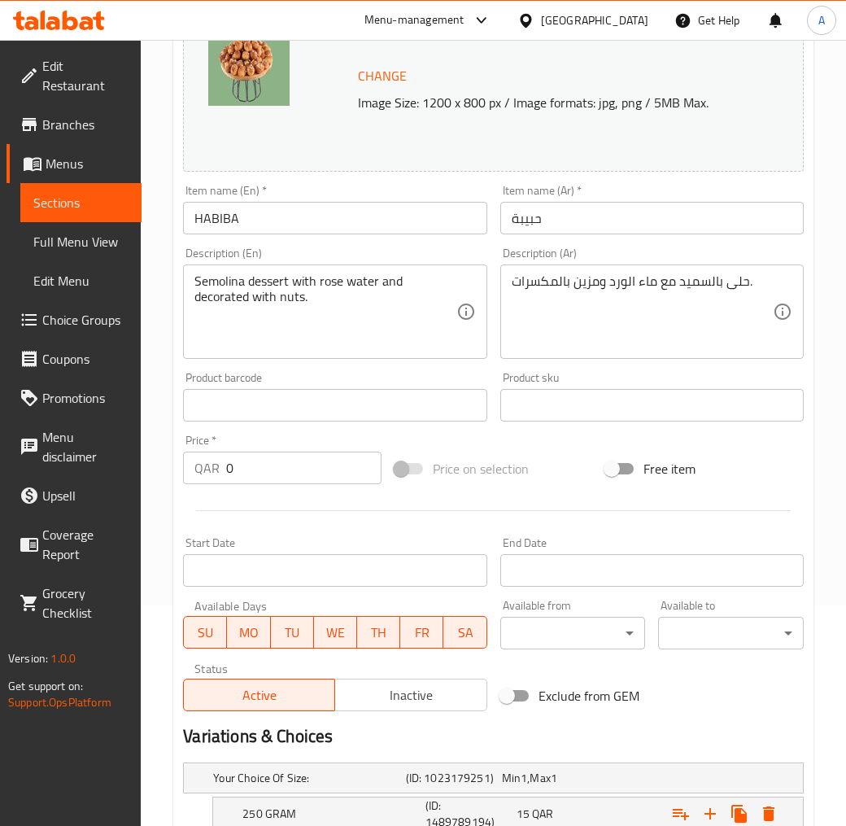
scroll to position [216, 0]
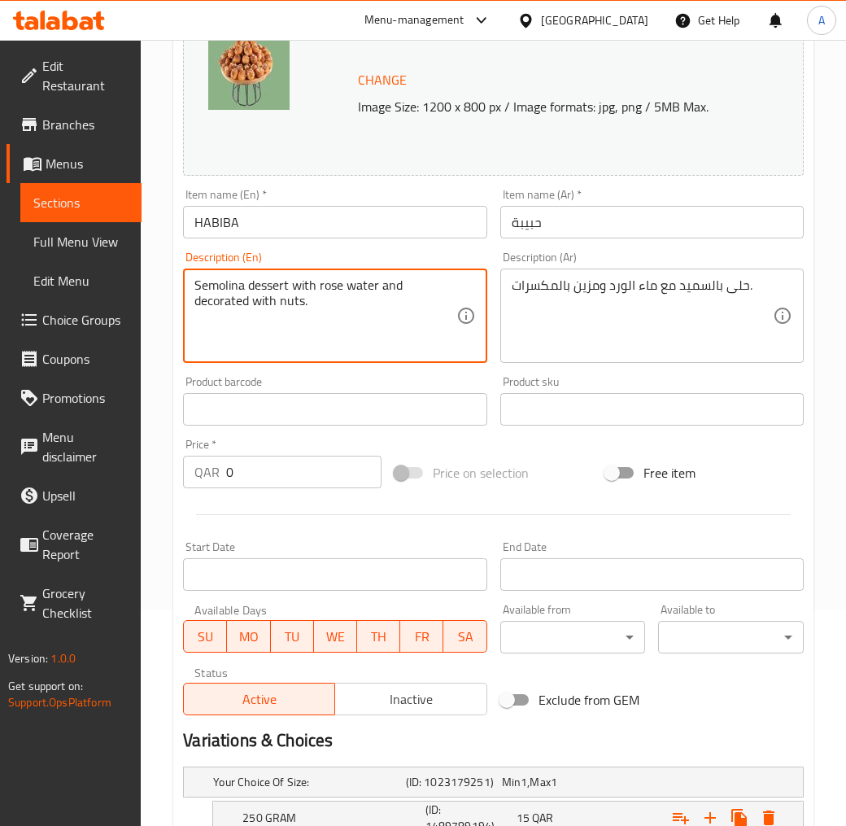
click at [299, 298] on textarea "Semolina dessert with rose water and decorated with nuts." at bounding box center [324, 315] width 261 height 77
paste textarea "Habiba balls are soft, rich-tasting pieces made of coconut, semolina, and ghee,…"
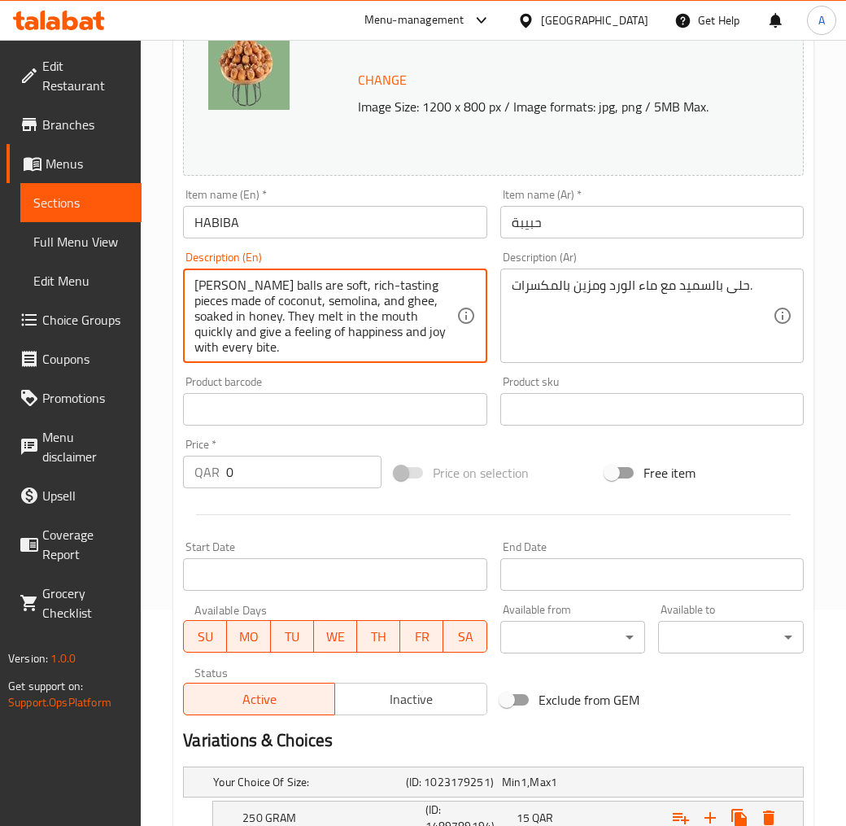
type textarea "Habiba balls are soft, rich-tasting pieces made of coconut, semolina, and ghee,…"
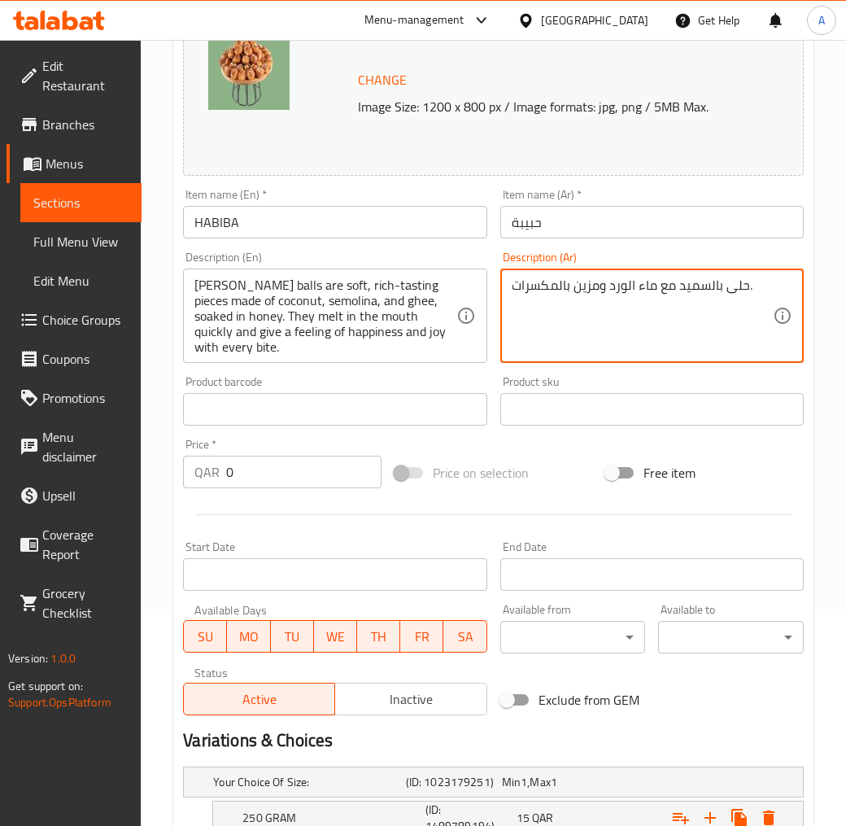
click at [527, 293] on textarea "حلى بالسميد مع ماء الورد ومزين بالمكسرات." at bounding box center [642, 315] width 261 height 77
paste textarea "كرات الحبيبة هى قطع ناعمة بطعم غنى مكونة من جوز الهند و السميد و السمن الحيوانى…"
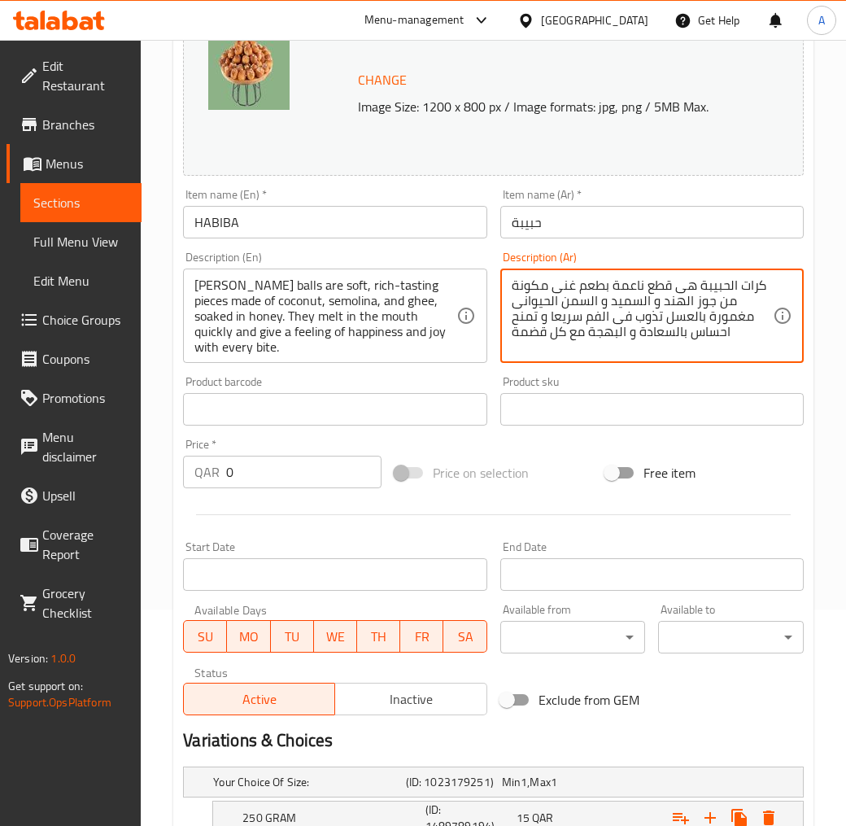
type textarea "كرات الحبيبة هى قطع ناعمة بطعم غنى مكونة من جوز الهند و السميد و السمن الحيوانى…"
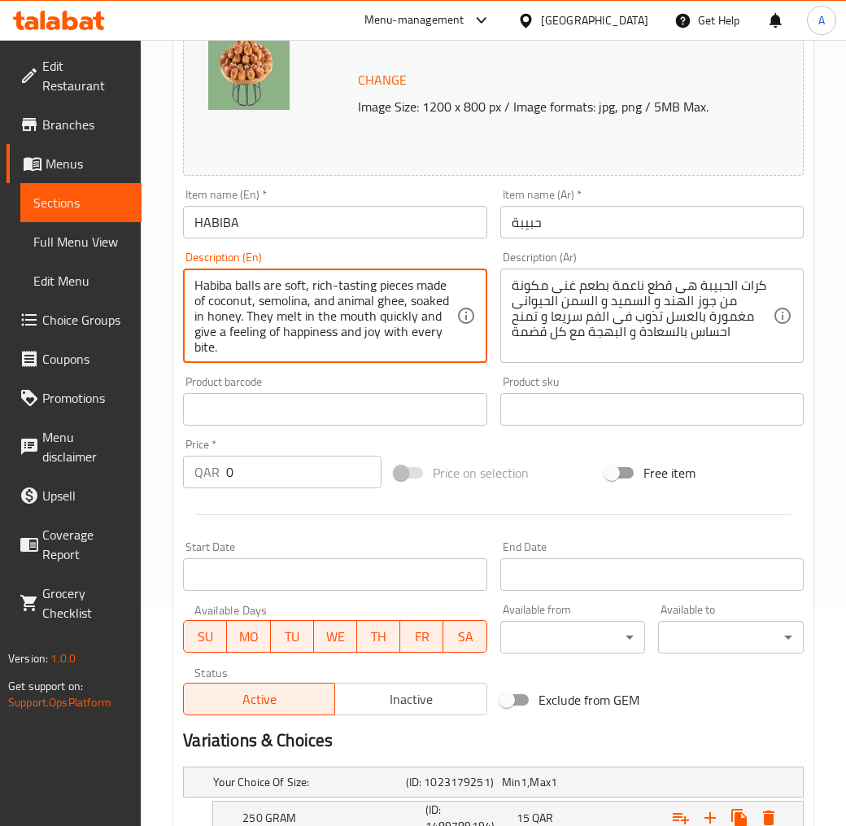
click at [320, 317] on textarea "Habiba balls are soft, rich-tasting pieces made of coconut, semolina, and anima…" at bounding box center [324, 315] width 261 height 77
click at [299, 322] on textarea "Habiba balls are soft, rich-tasting pieces made of coconut, semolina, and anima…" at bounding box center [324, 315] width 261 height 77
click at [331, 334] on textarea "Habiba balls are soft, rich-tasting pieces made of coconut, semolina, and anima…" at bounding box center [324, 315] width 261 height 77
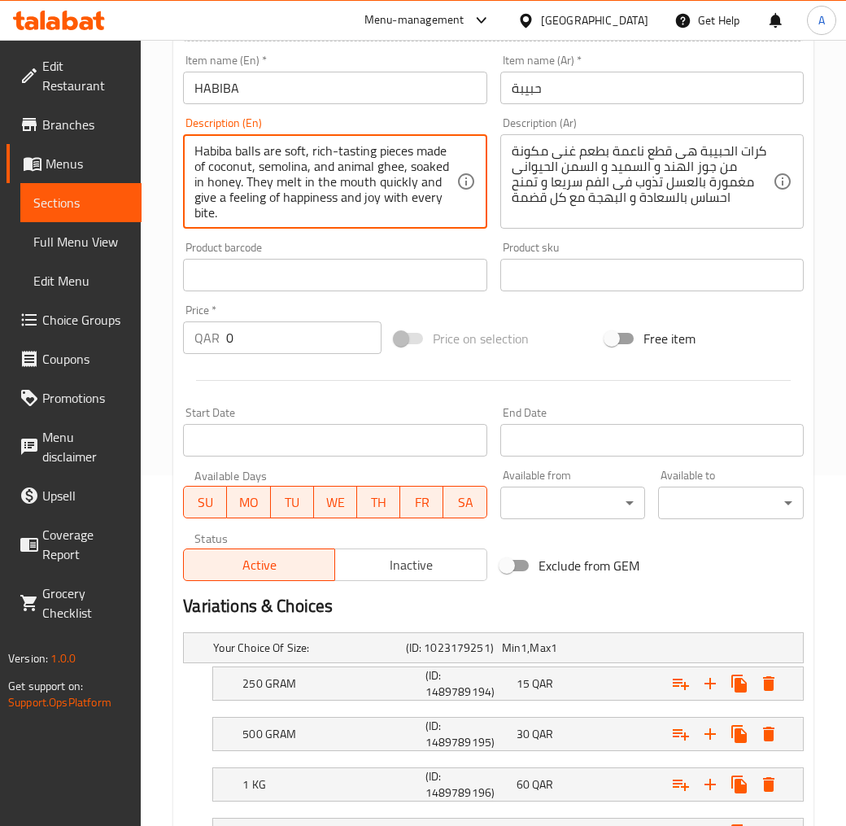
scroll to position [488, 0]
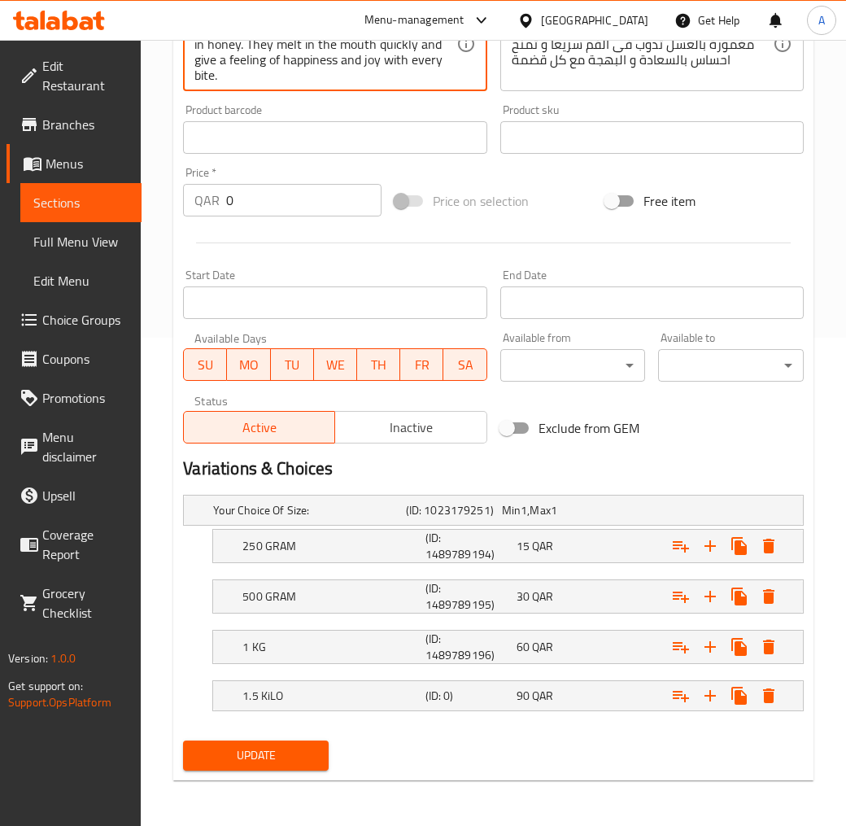
type textarea "Habiba balls are soft, rich-tasting pieces made of coconut, semolina, and anima…"
click at [265, 740] on button "Update" at bounding box center [256, 755] width 146 height 30
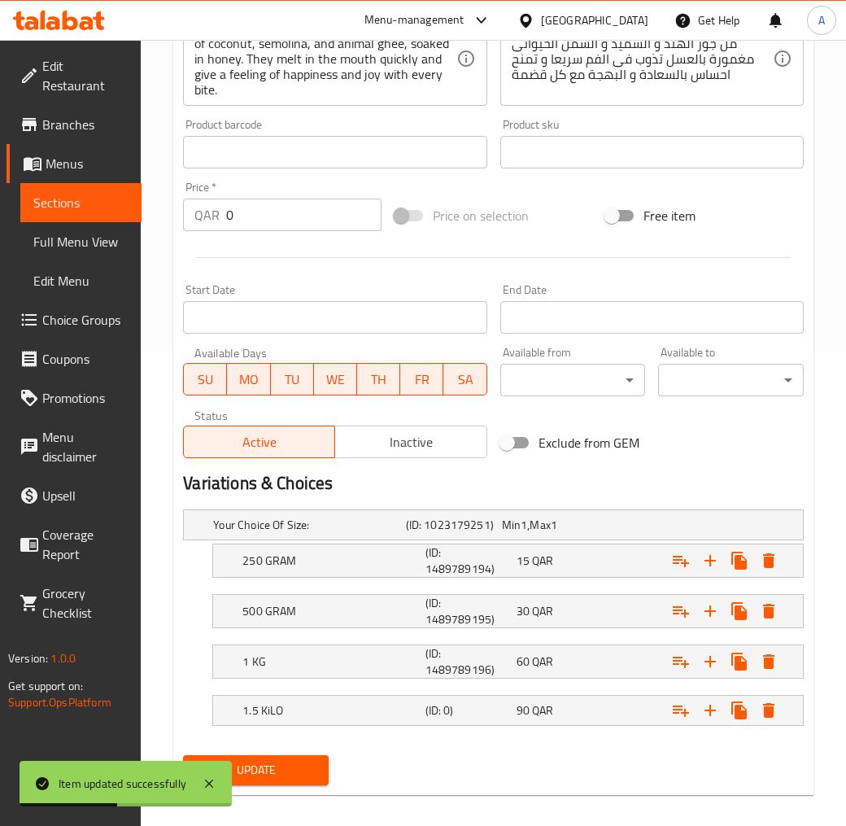
scroll to position [0, 0]
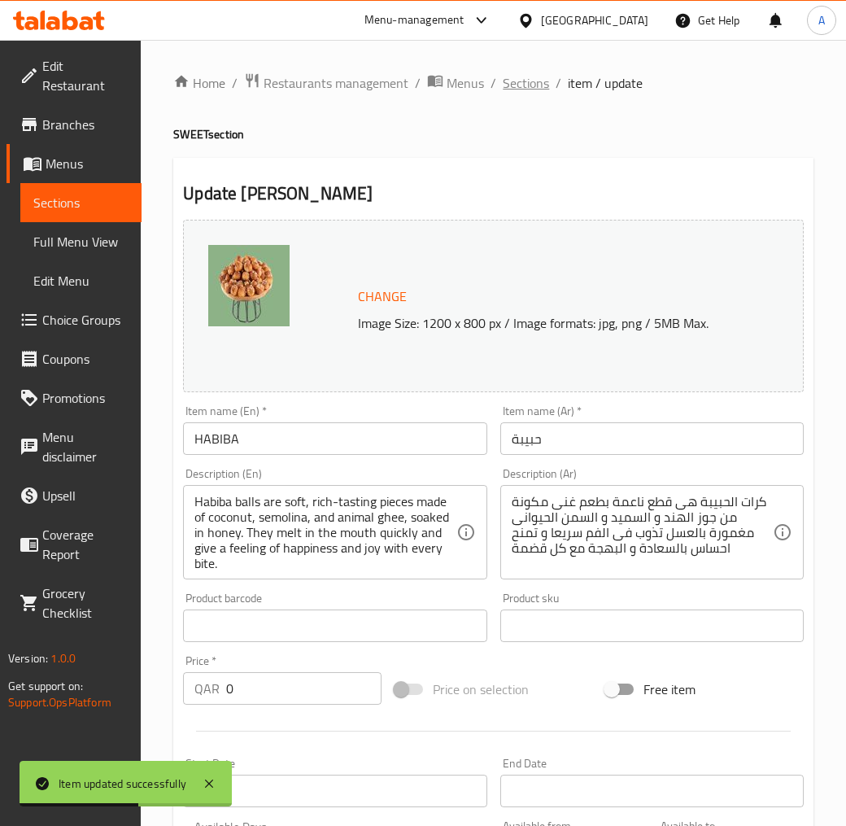
click at [531, 81] on span "Sections" at bounding box center [526, 83] width 46 height 20
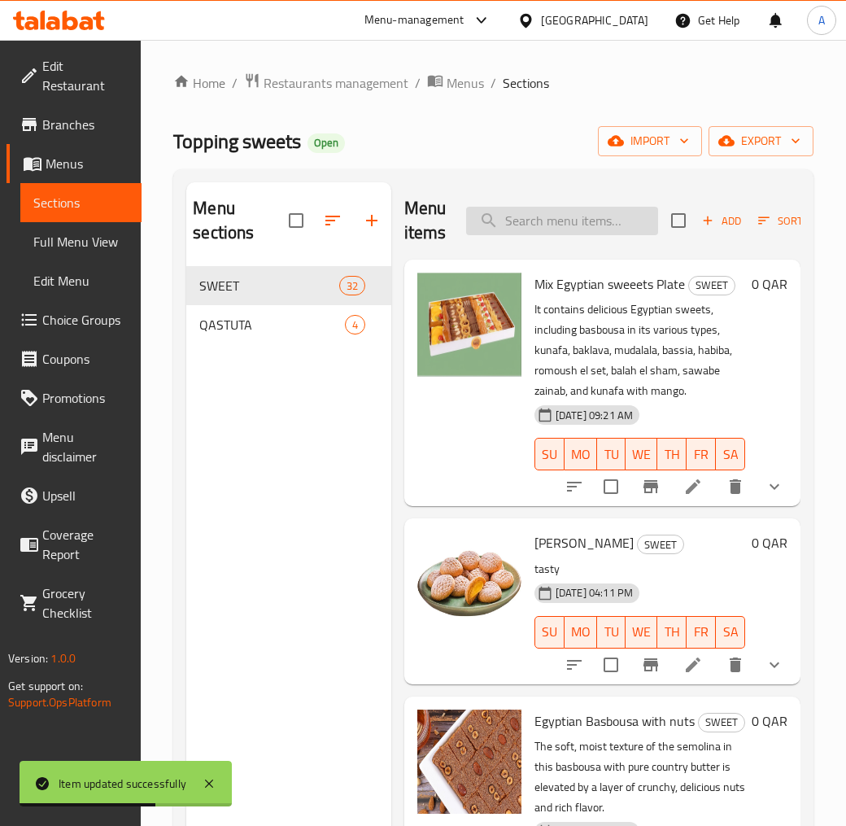
click at [513, 217] on input "search" at bounding box center [562, 221] width 192 height 28
paste input "RUMOSH AL SET"
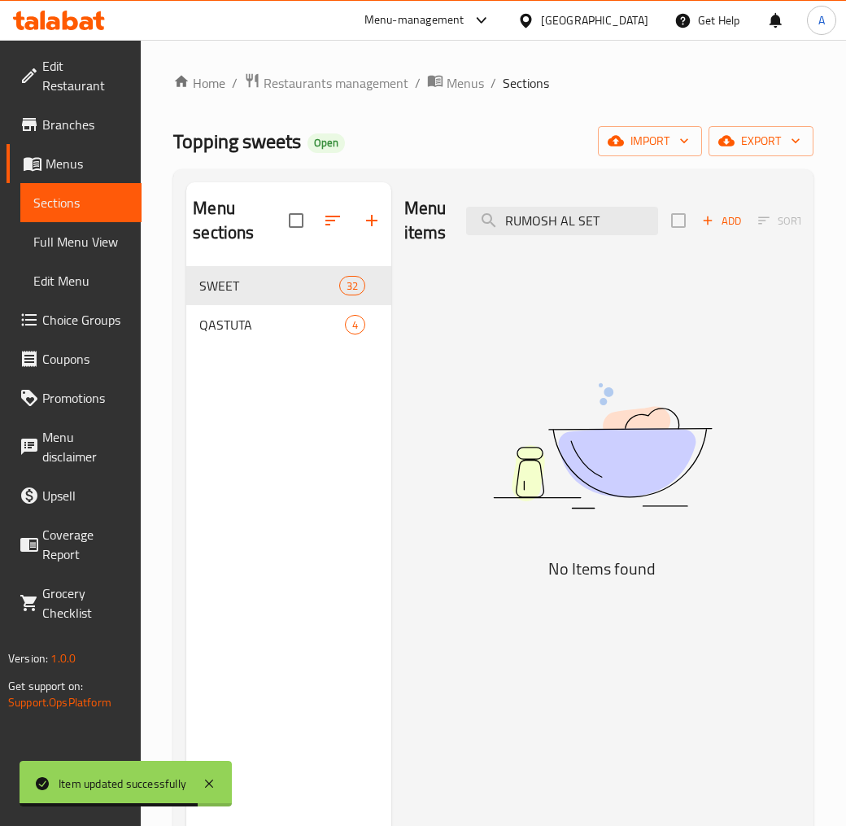
type input "RUMOSH AL SET"
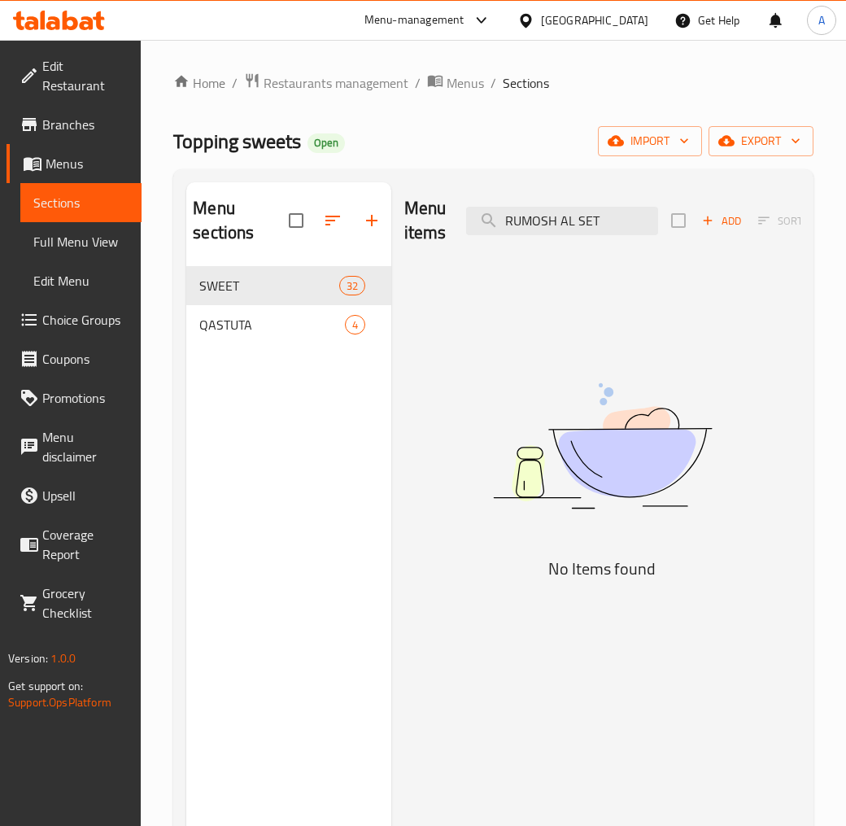
drag, startPoint x: 614, startPoint y: 222, endPoint x: 185, endPoint y: 214, distance: 428.9
click at [289, 214] on div "Menu sections SWEET 32 QASTUTA 4 Menu items RUMOSH AL SET Add Sort Manage items…" at bounding box center [493, 595] width 614 height 826
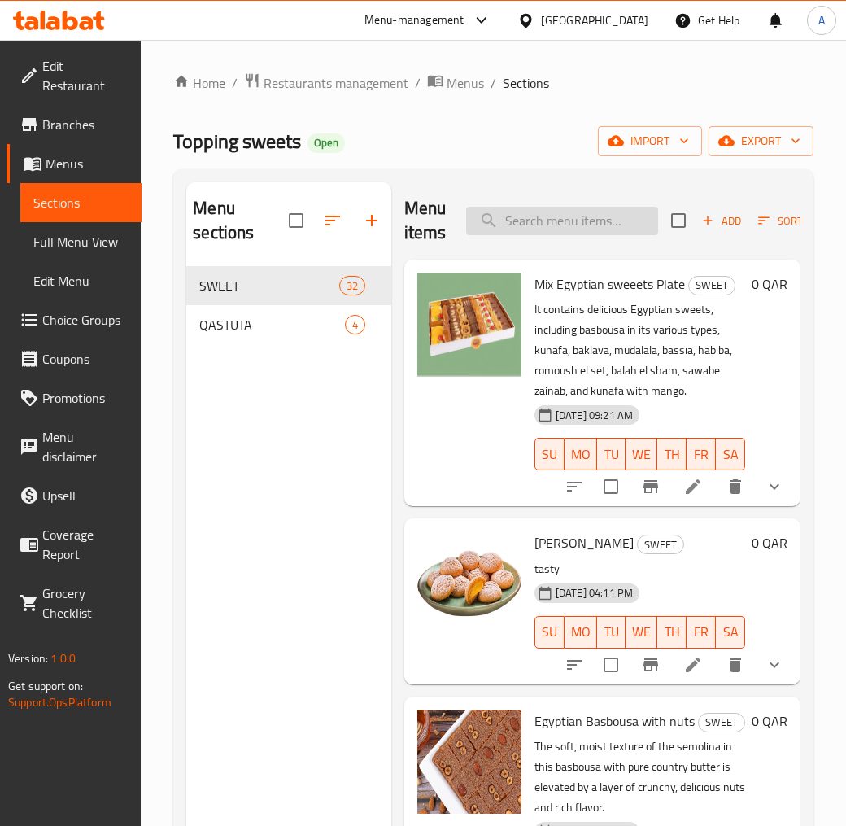
click at [541, 221] on input "search" at bounding box center [562, 221] width 192 height 28
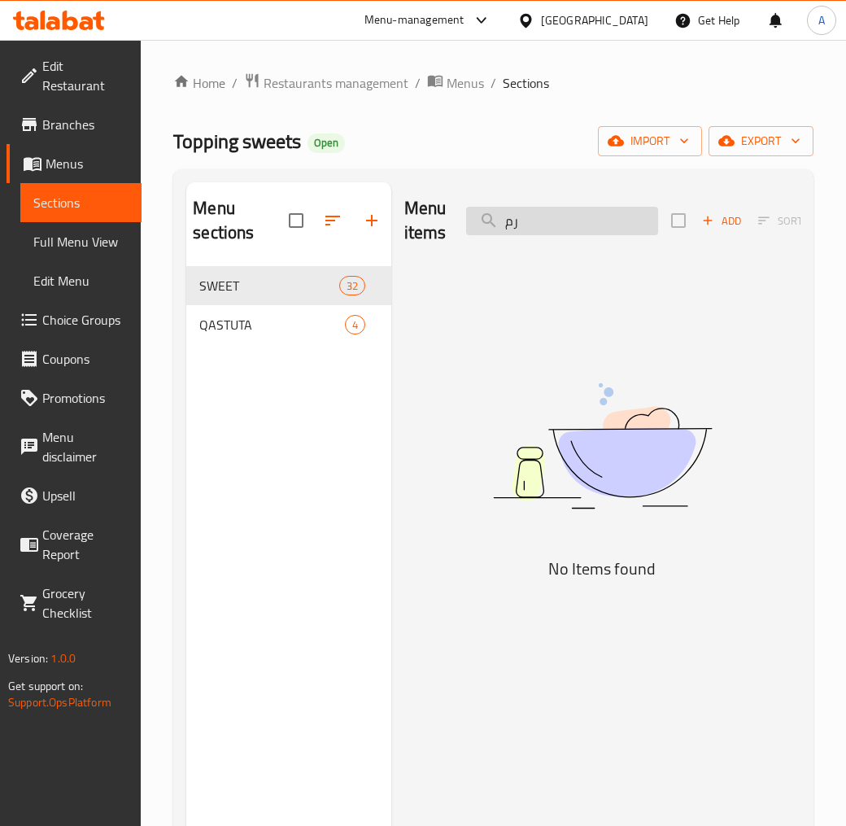
type input "ر"
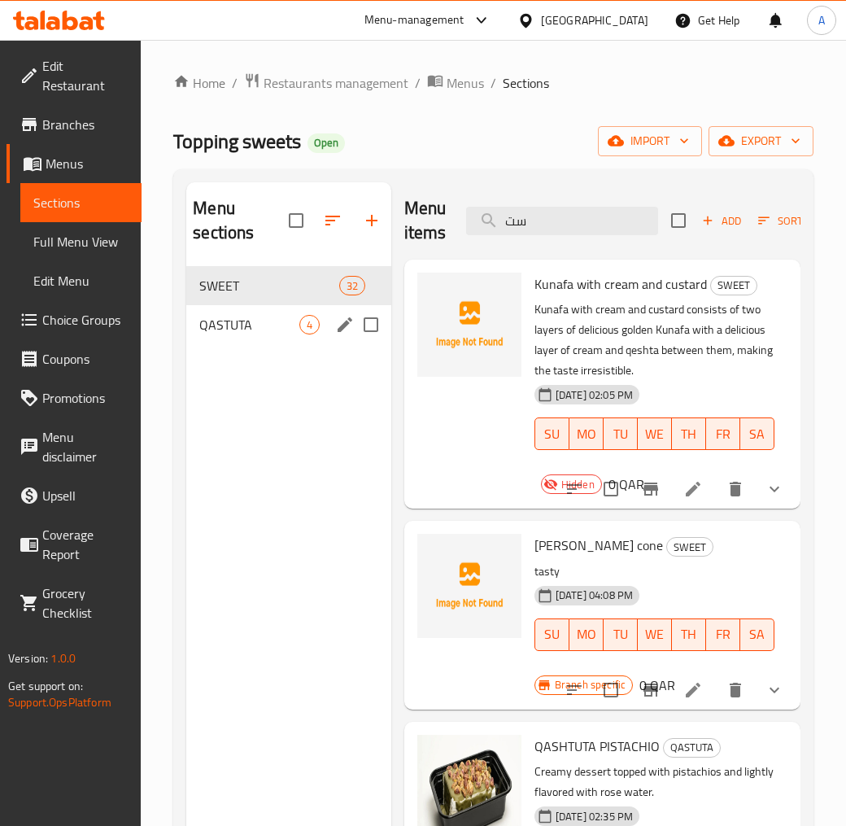
type input "ست"
click at [248, 313] on div "QASTUTA 4" at bounding box center [288, 324] width 205 height 39
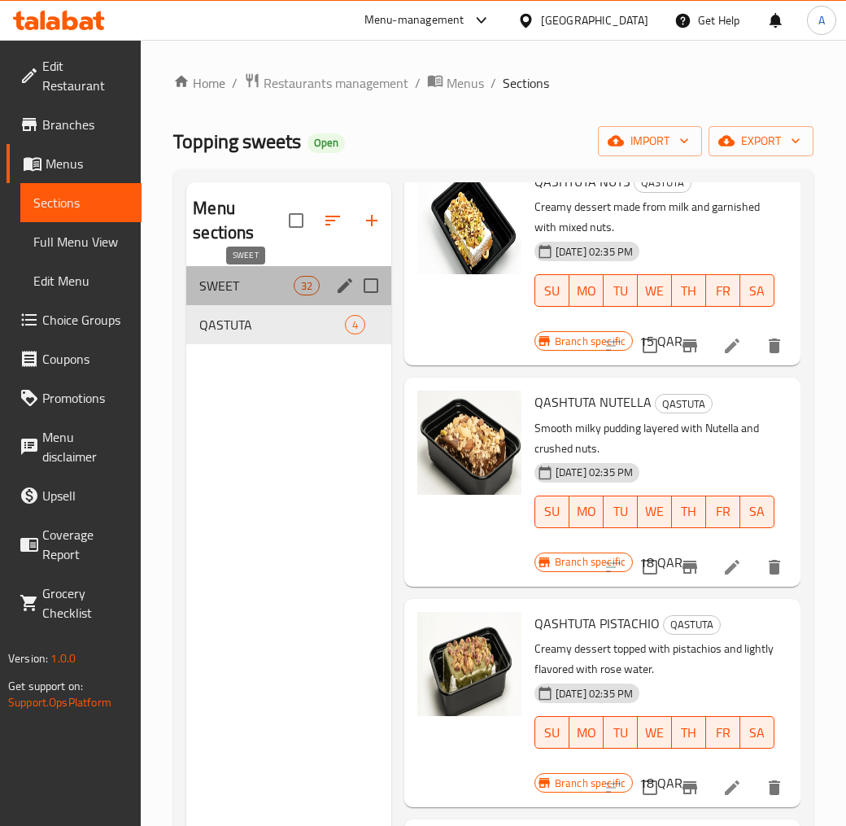
click at [260, 290] on span "SWEET" at bounding box center [246, 286] width 94 height 20
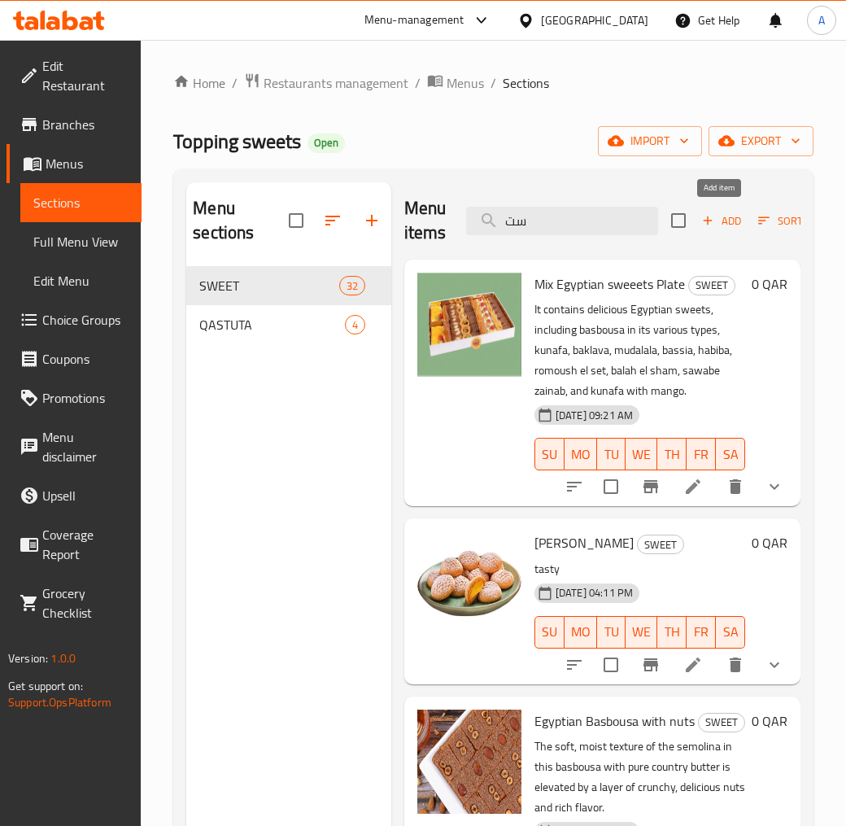
click at [712, 223] on icon "button" at bounding box center [708, 220] width 15 height 15
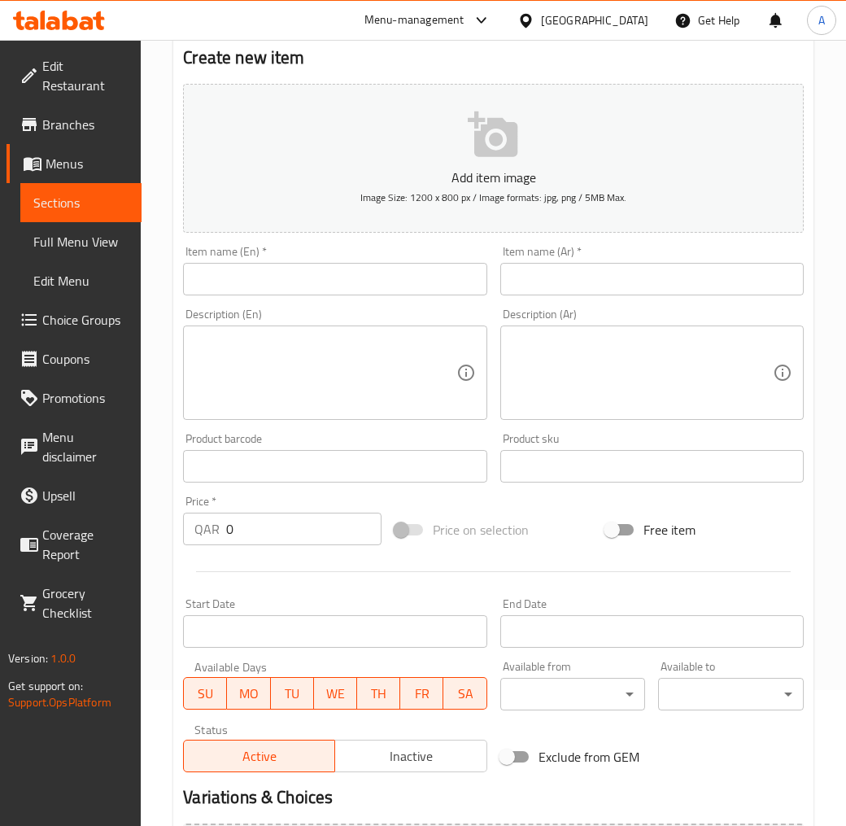
scroll to position [271, 0]
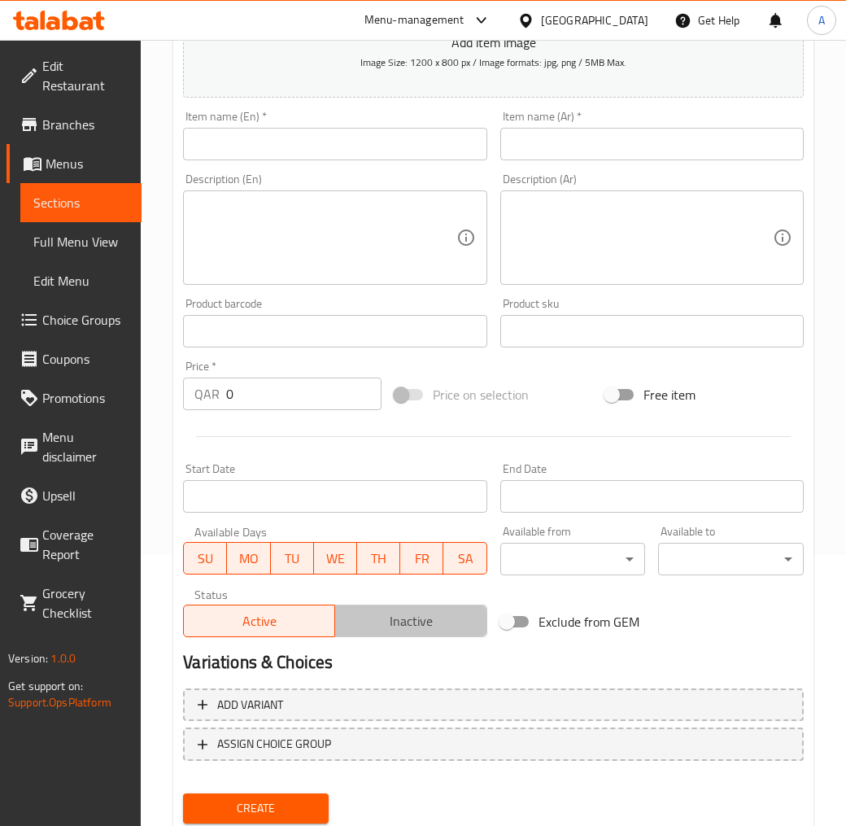
click at [400, 618] on span "Inactive" at bounding box center [411, 621] width 138 height 24
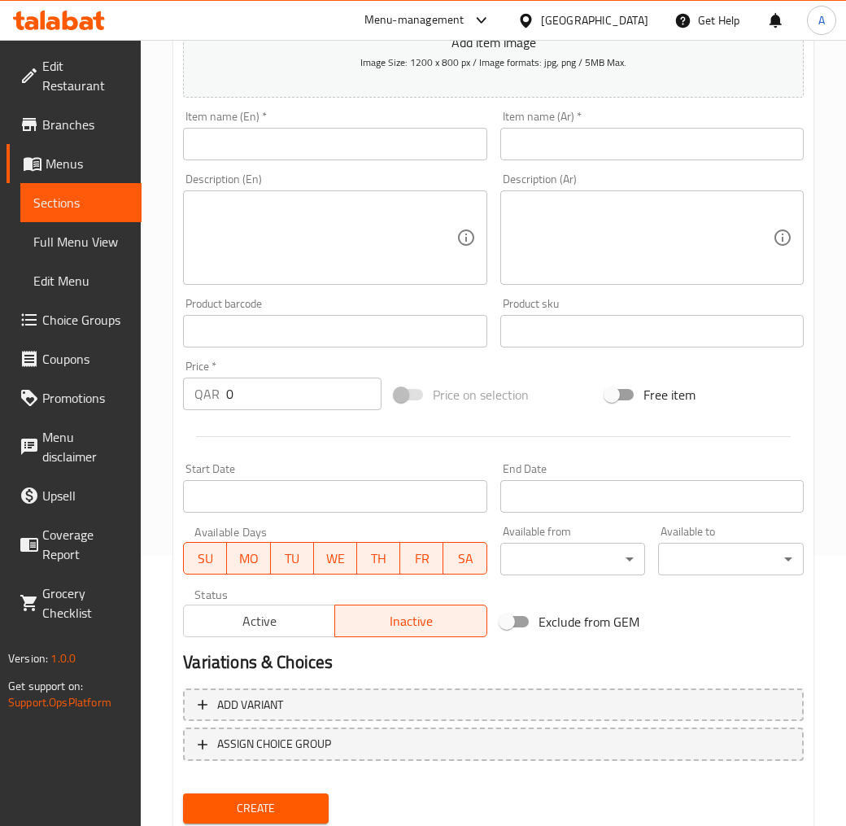
click at [301, 140] on input "text" at bounding box center [335, 144] width 304 height 33
paste input "RUMOSH AL SET"
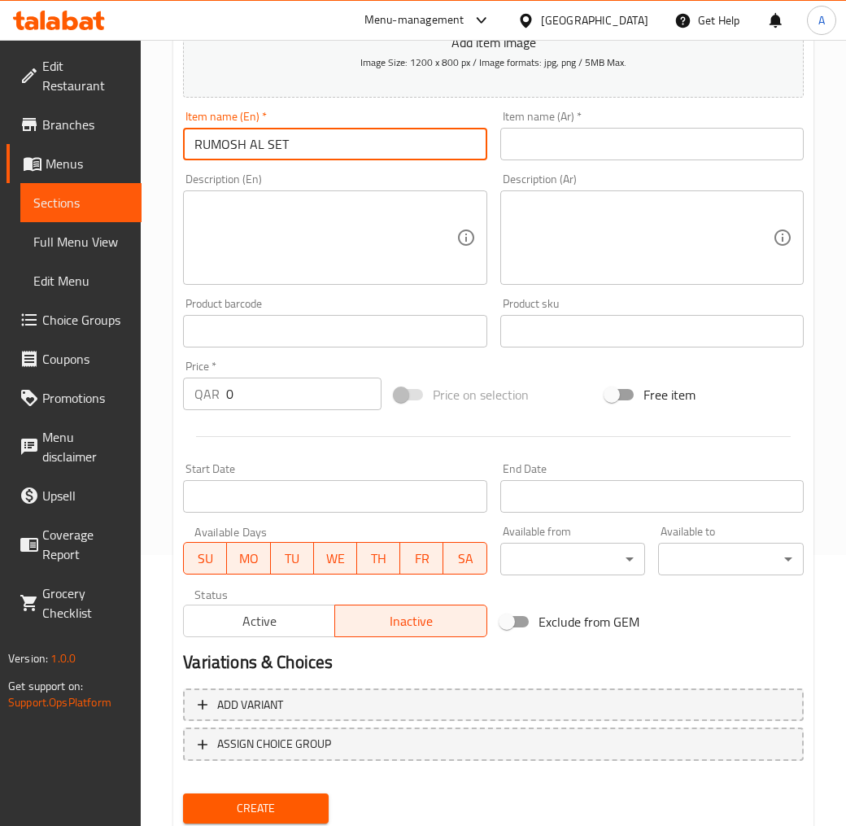
type input "RUMOSH AL SET"
click at [551, 124] on div "Item name (Ar)   * Item name (Ar) *" at bounding box center [652, 136] width 304 height 50
click at [553, 127] on div "Item name (Ar)   * Item name (Ar) *" at bounding box center [652, 136] width 304 height 50
click at [557, 133] on input "text" at bounding box center [652, 144] width 304 height 33
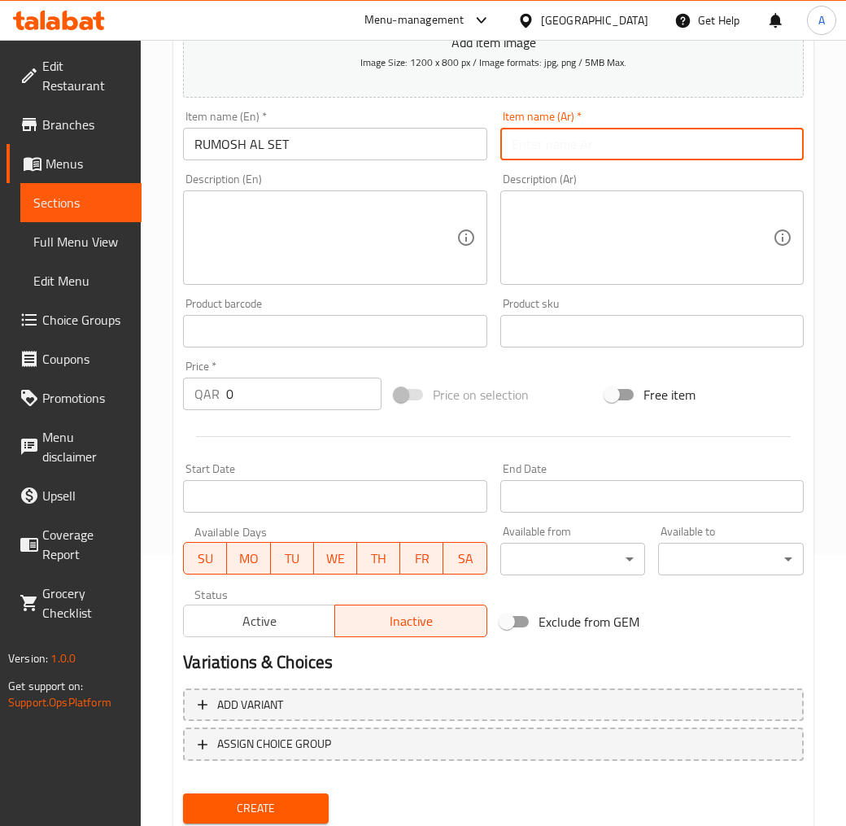
paste input "رموش الست"
type input "رموش الست"
click at [234, 234] on textarea at bounding box center [324, 237] width 261 height 77
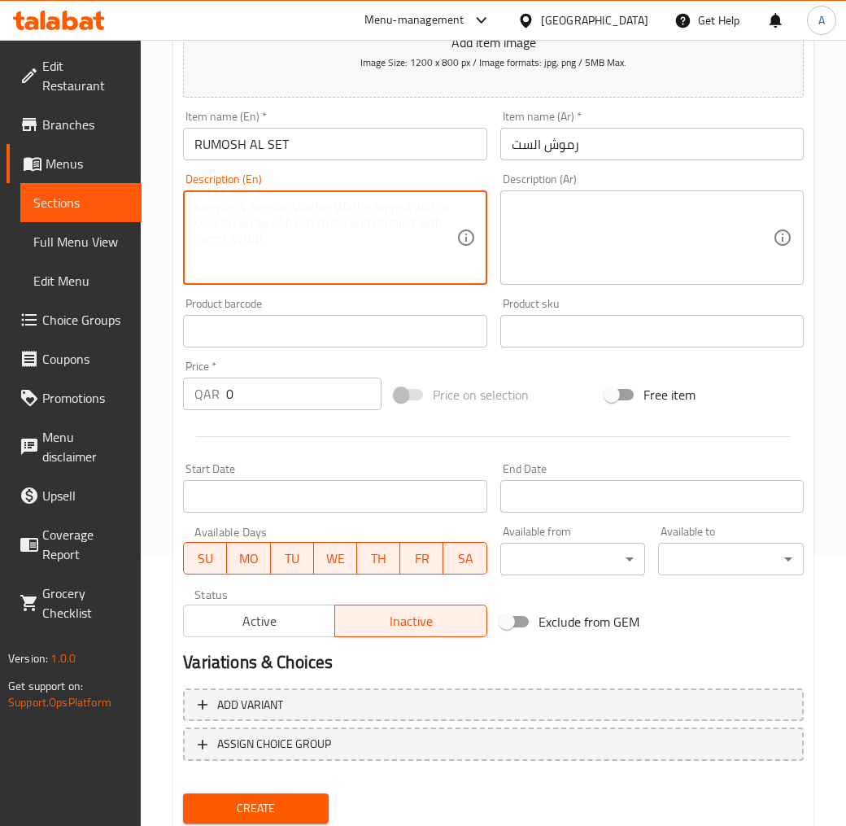
paste textarea "Ramosh El Set is a famous oriental dessert made from semolina, coconut, and but…"
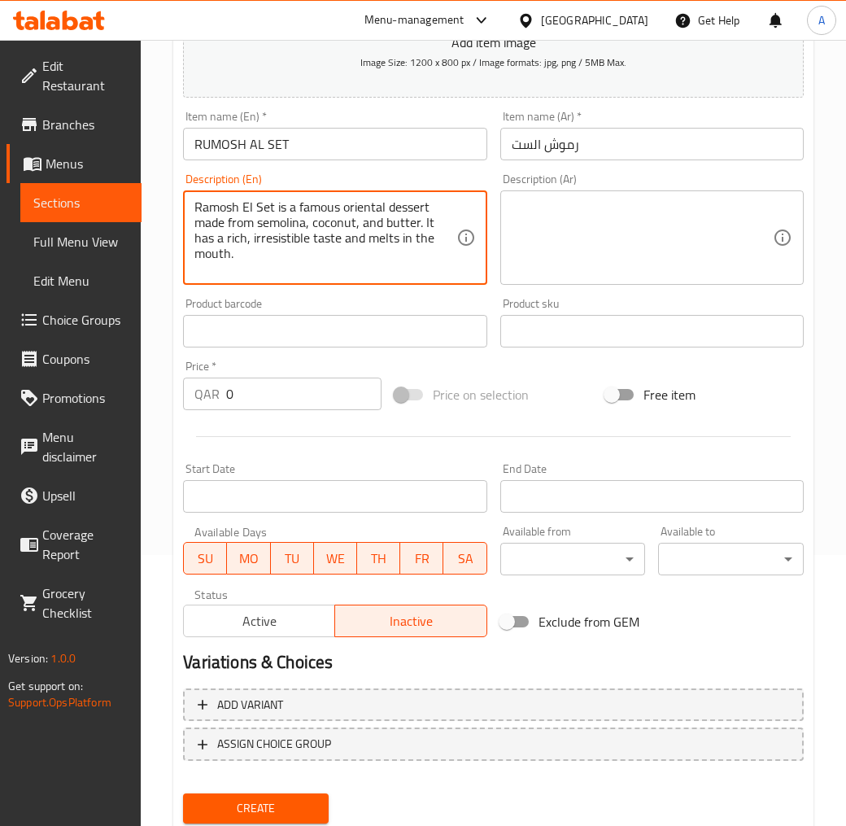
type textarea "Ramosh El Set is a famous oriental dessert made from semolina, coconut, and but…"
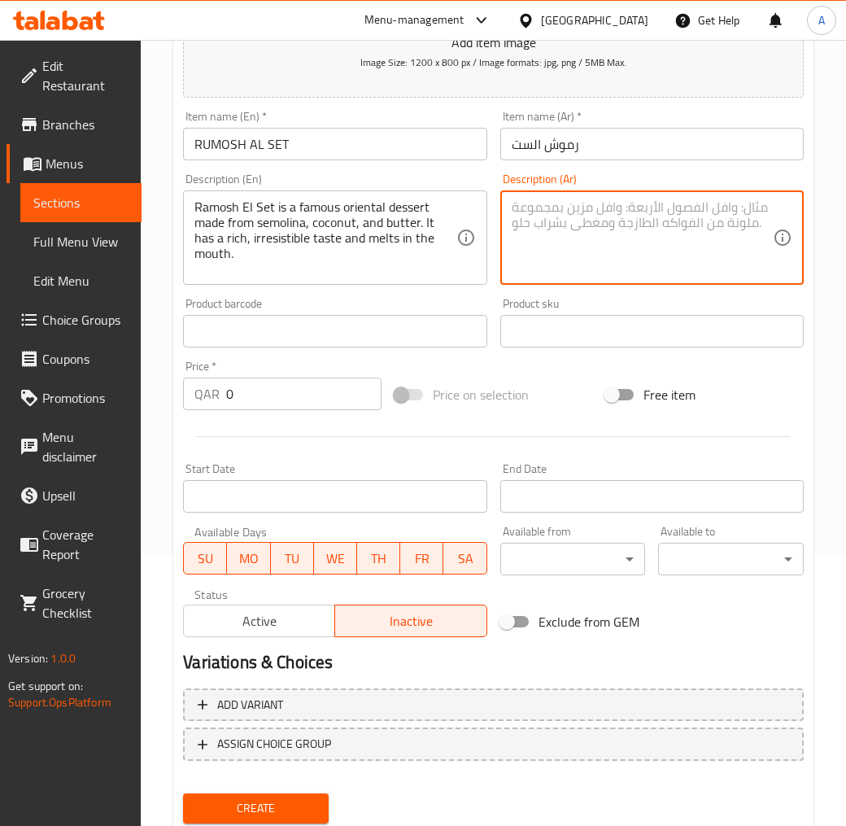
click at [582, 241] on textarea at bounding box center [642, 237] width 261 height 77
paste textarea "رموش الست من الحلويات الشرقية الشهيرة تحضر من السميد و جوز الهند و الزبدة الحيو…"
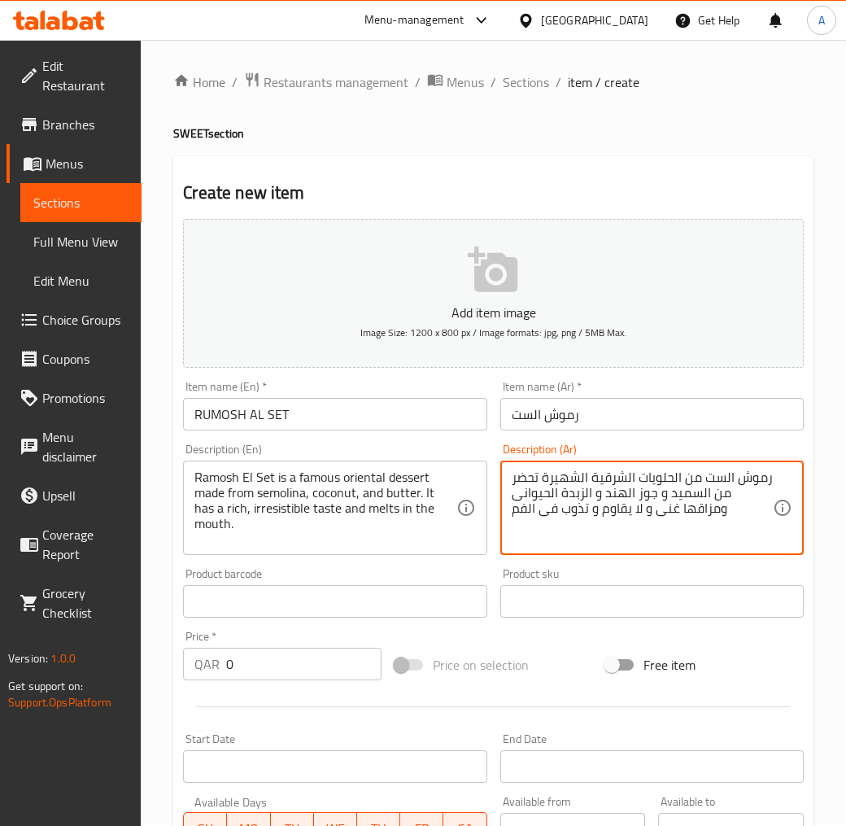
scroll to position [0, 0]
type textarea "رموش الست من الحلويات الشرقية الشهيرة تحضر من السميد و جوز الهند و الزبدة الحيو…"
click at [283, 417] on input "RUMOSH AL SET" at bounding box center [335, 415] width 304 height 33
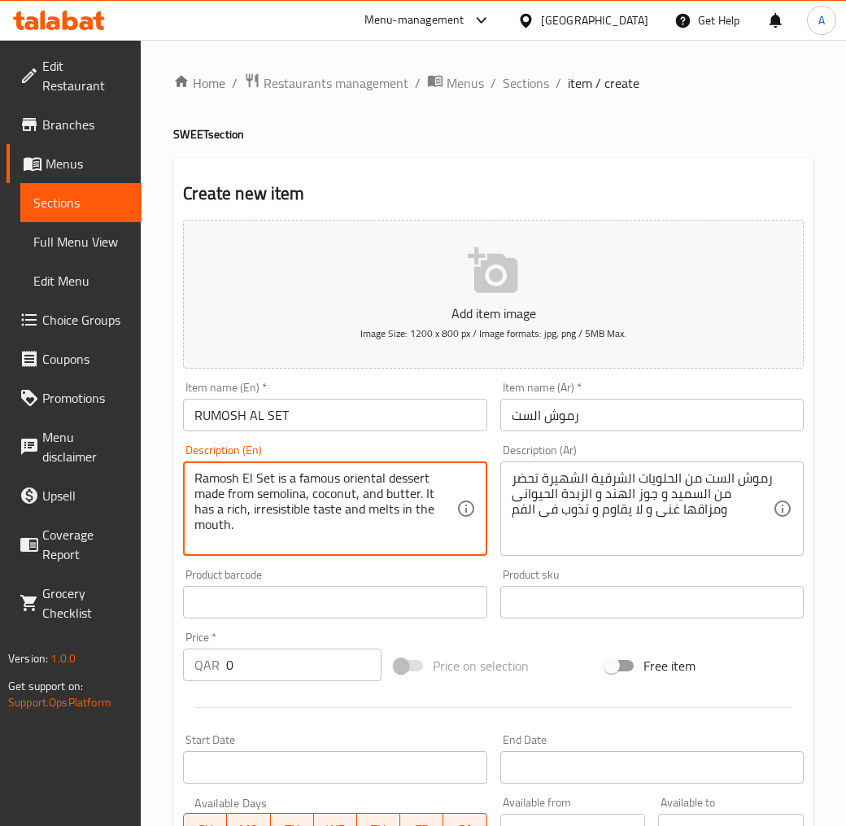
click at [385, 491] on textarea "Ramosh El Set is a famous oriental dessert made from semolina, coconut, and but…" at bounding box center [324, 508] width 261 height 77
click at [365, 506] on textarea "Ramosh El Set is a famous oriental dessert made from semolina, coconut, and ani…" at bounding box center [324, 508] width 261 height 77
type textarea "Ramosh El Set is a famous oriental dessert made from semolina, coconut, and ani…"
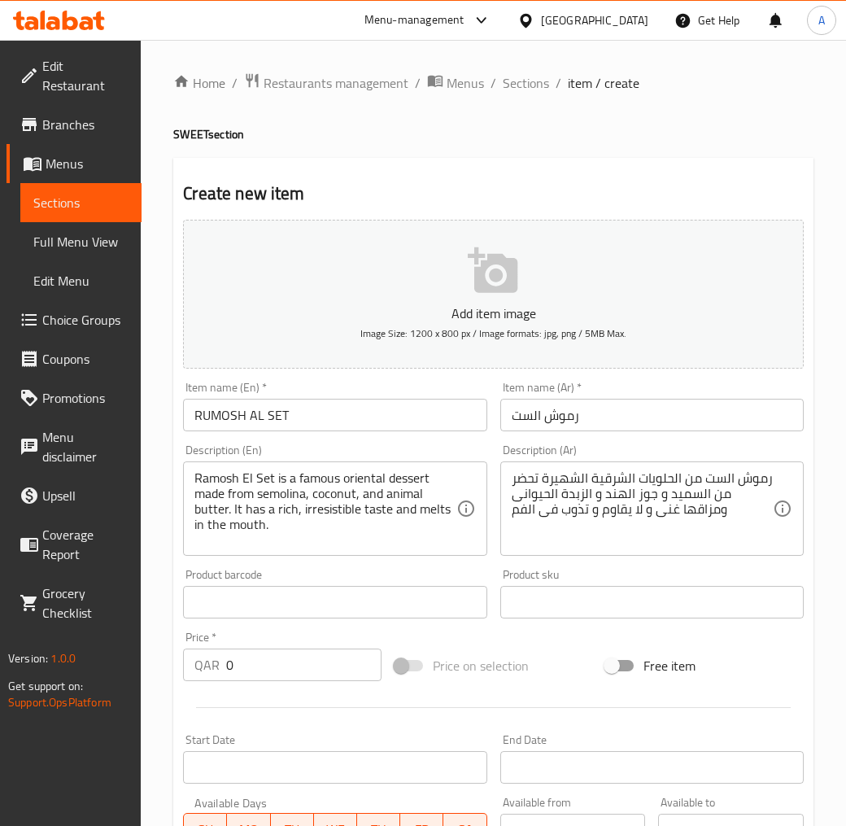
click at [269, 399] on div "Item name (En)   * RUMOSH AL SET Item name (En) *" at bounding box center [335, 407] width 304 height 50
click at [264, 404] on input "RUMOSH AL SET" at bounding box center [335, 415] width 304 height 33
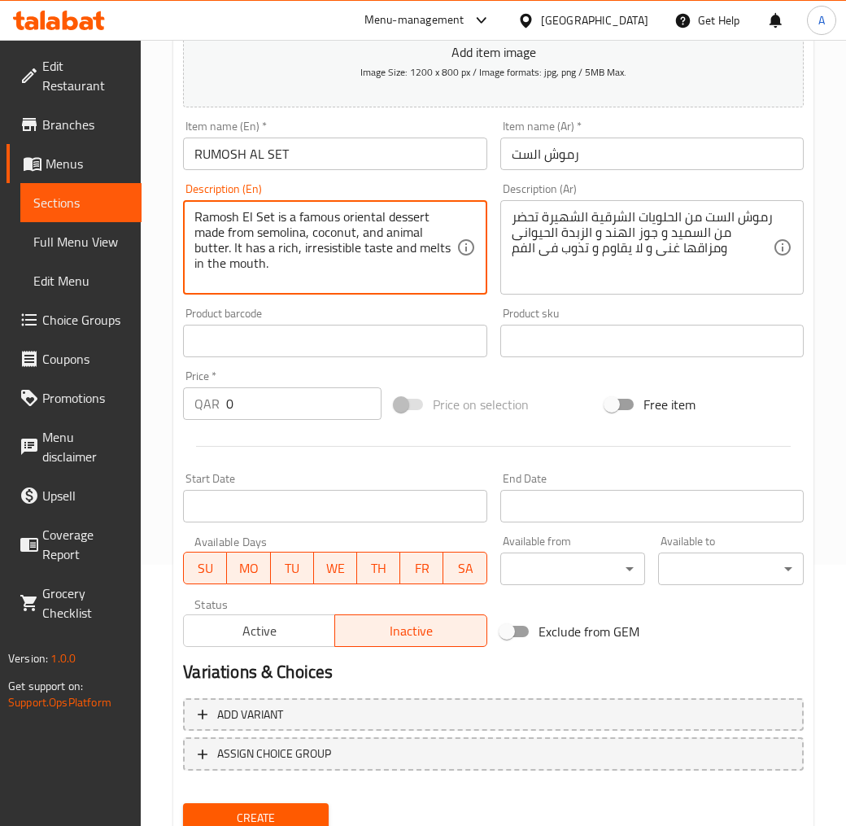
scroll to position [271, 0]
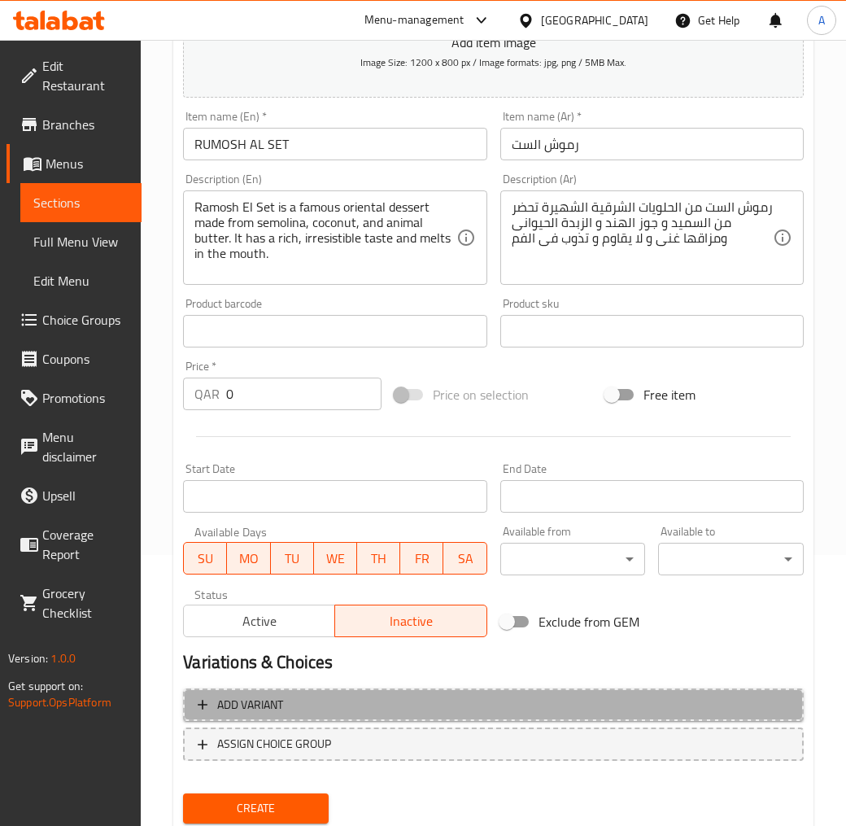
click at [308, 710] on span "Add variant" at bounding box center [494, 705] width 592 height 20
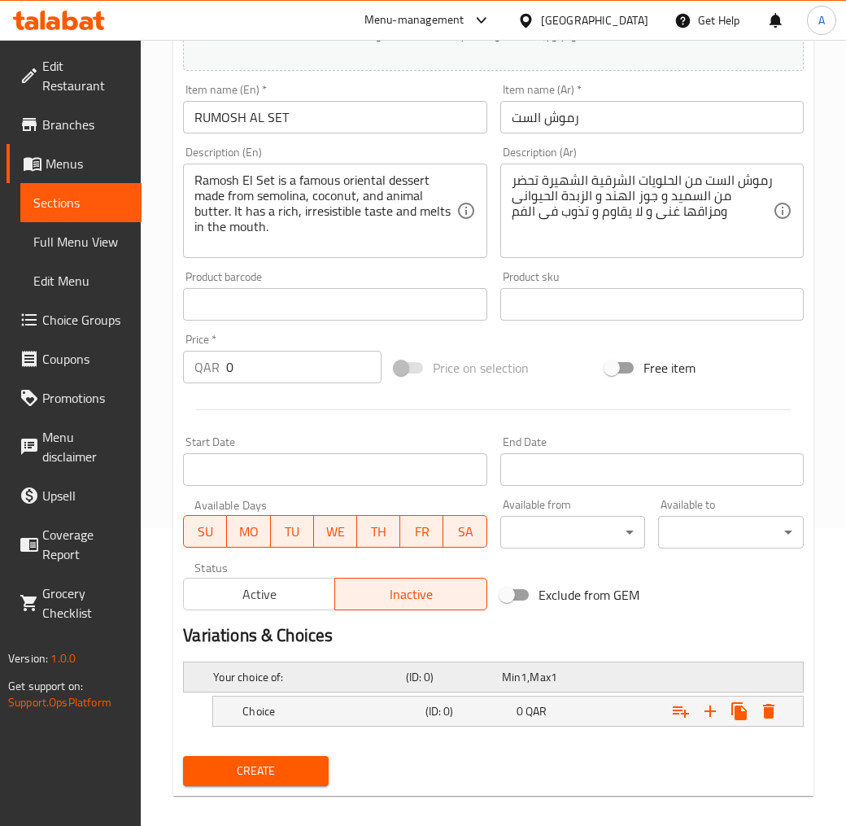
scroll to position [312, 0]
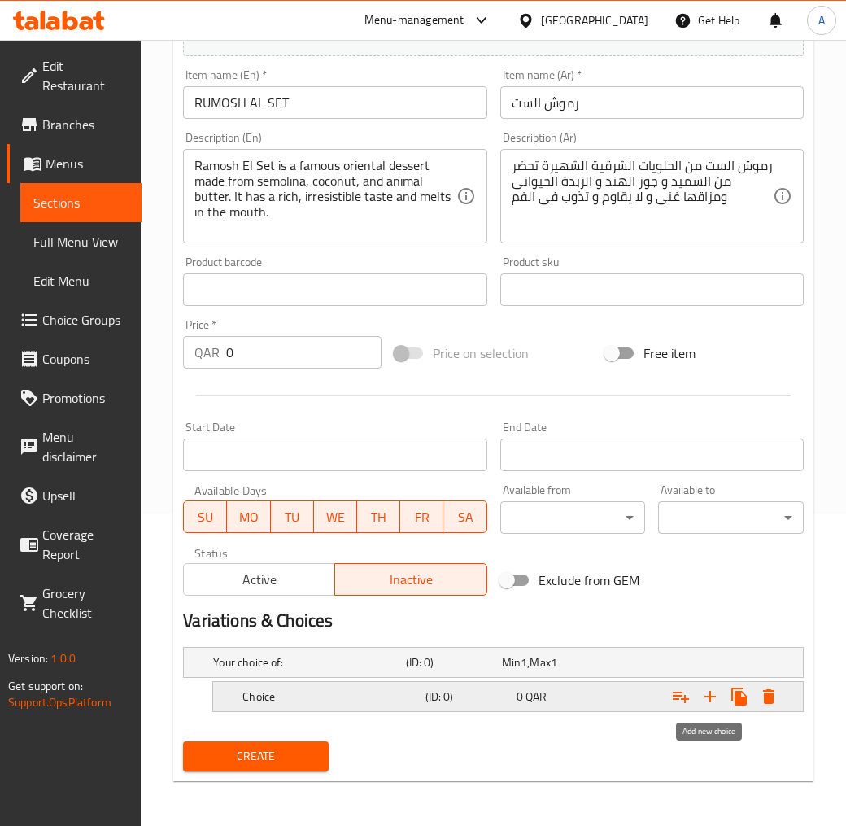
click at [711, 706] on button "Expand" at bounding box center [710, 696] width 29 height 29
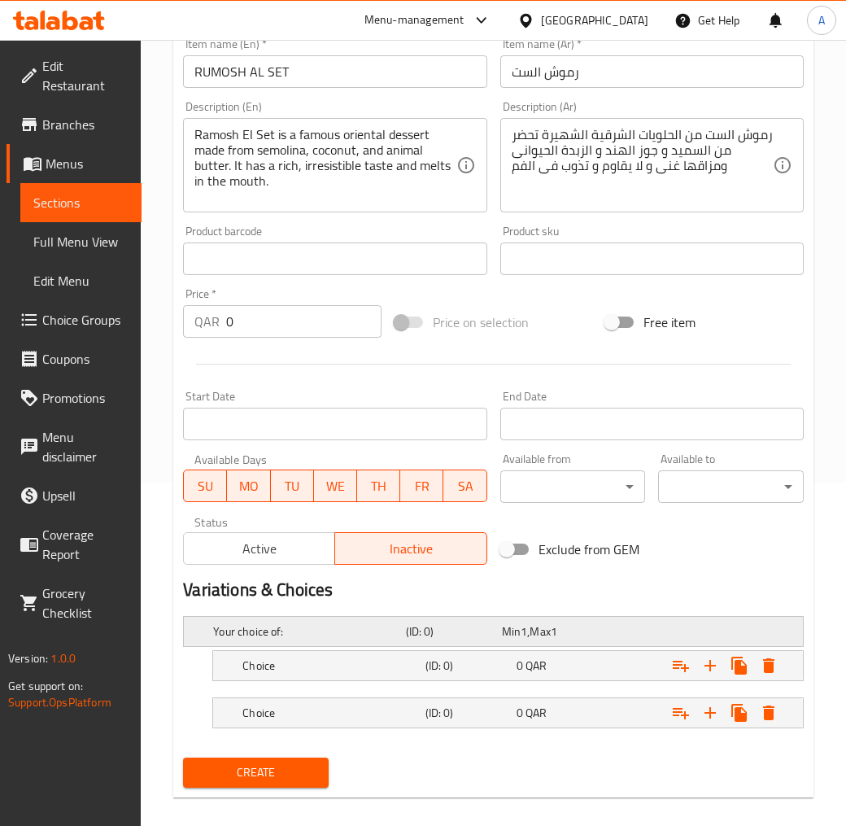
scroll to position [360, 0]
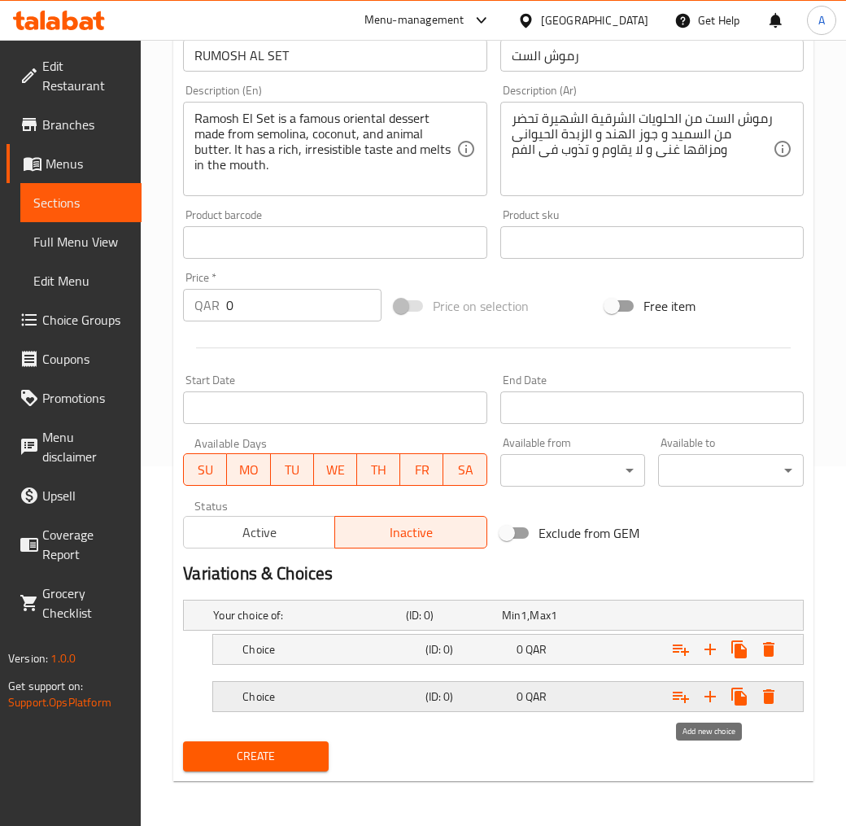
click at [706, 688] on icon "Expand" at bounding box center [711, 697] width 20 height 20
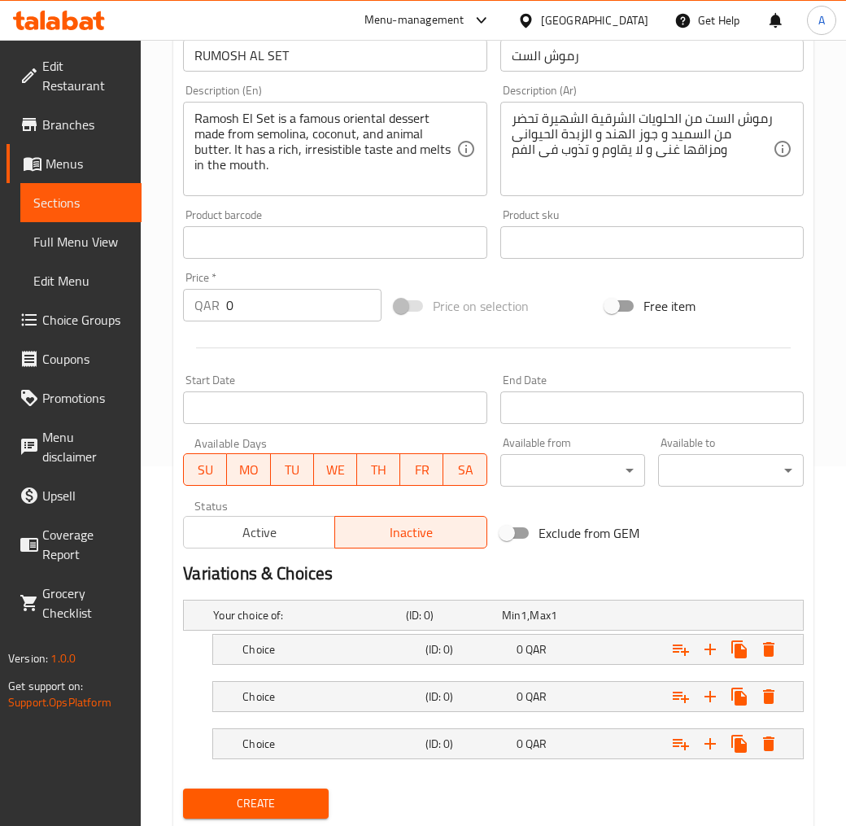
scroll to position [408, 0]
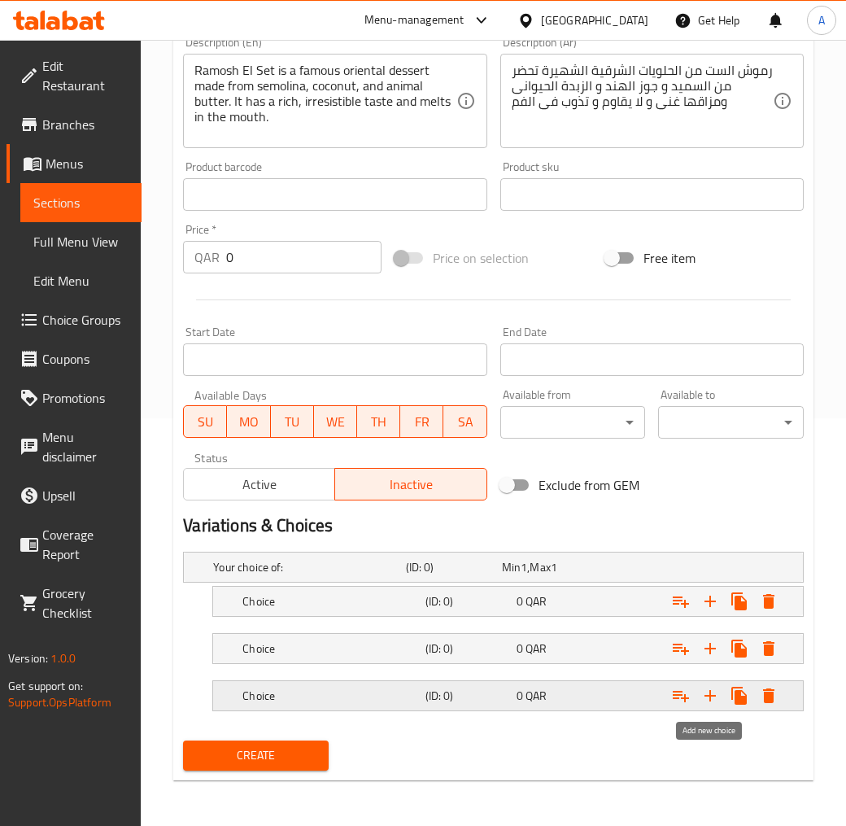
click at [717, 692] on icon "Expand" at bounding box center [711, 696] width 20 height 20
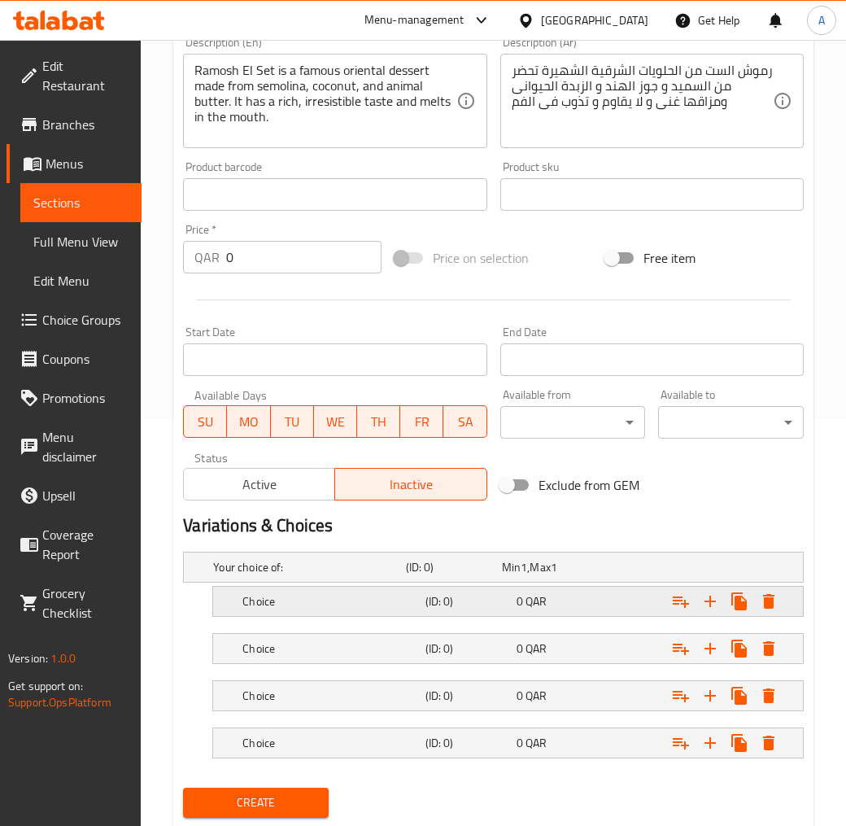
click at [403, 596] on h5 "Choice" at bounding box center [330, 601] width 176 height 16
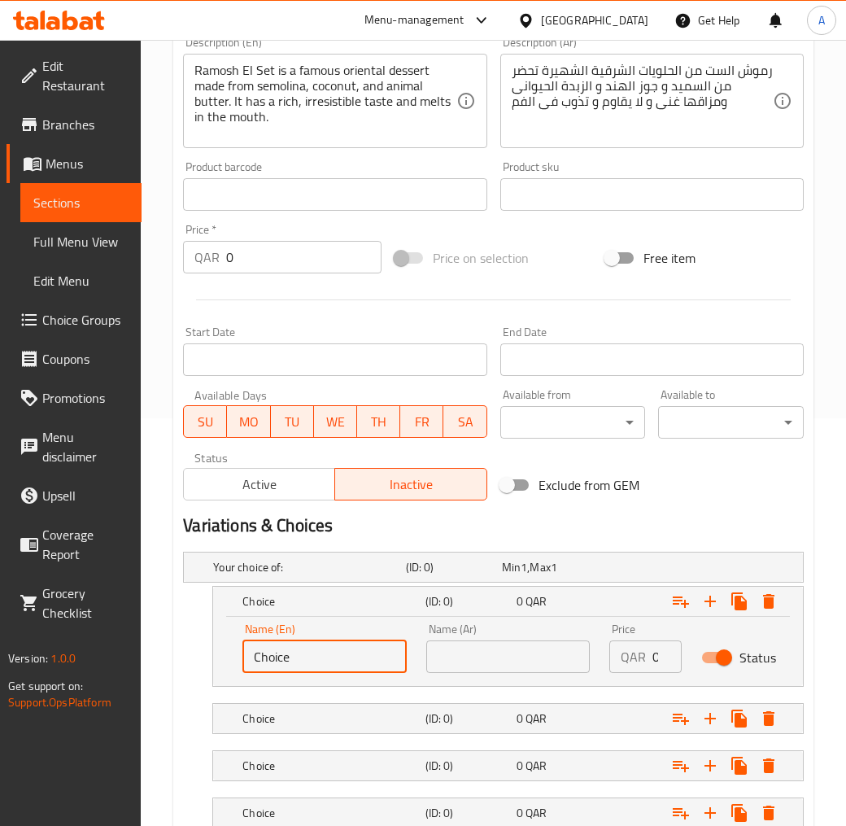
click at [316, 647] on input "Choice" at bounding box center [324, 656] width 164 height 33
type input "0.25 Kilo"
click at [469, 662] on input "text" at bounding box center [508, 656] width 164 height 33
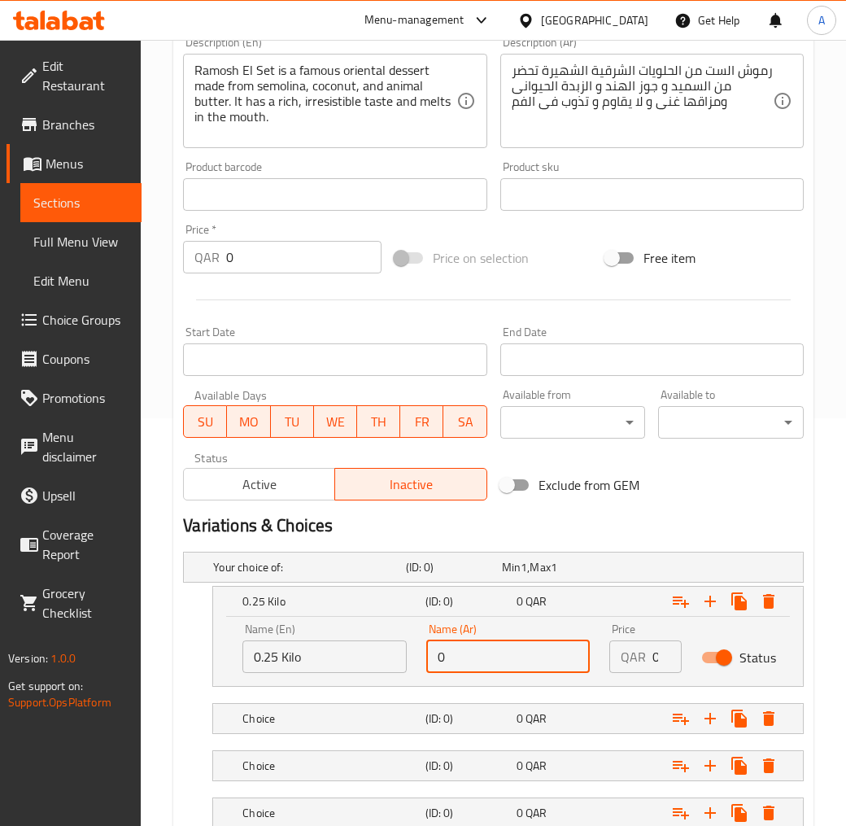
drag, startPoint x: 465, startPoint y: 663, endPoint x: 445, endPoint y: 665, distance: 20.4
click at [453, 664] on input "0" at bounding box center [508, 656] width 164 height 33
type input "0.25 كيلو"
click at [323, 718] on h5 "Choice" at bounding box center [330, 718] width 176 height 16
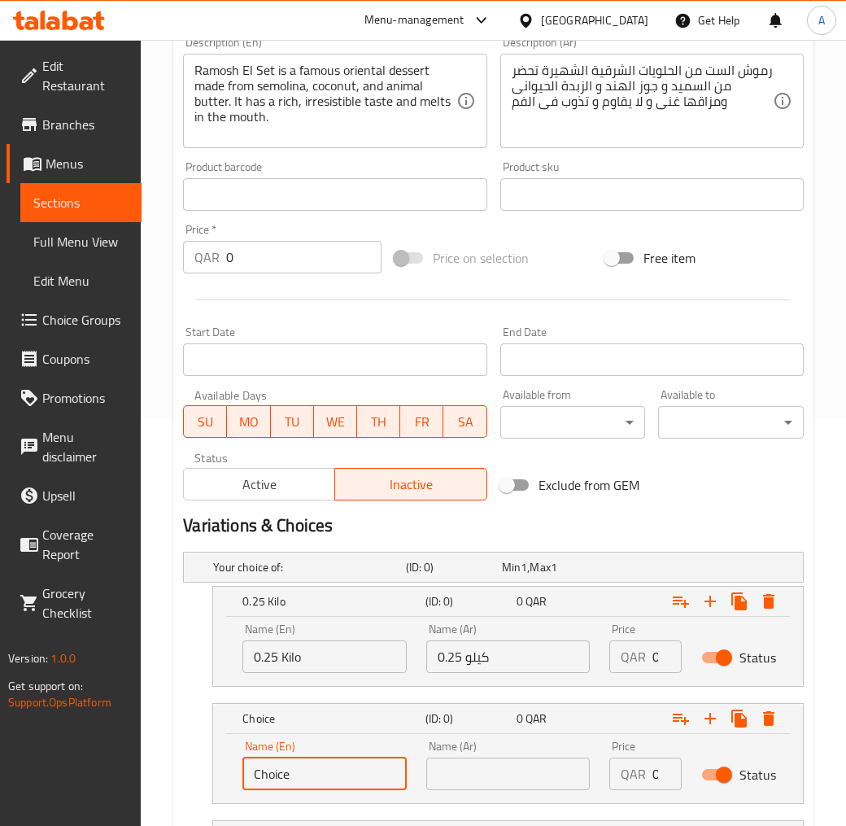
click at [287, 766] on input "Choice" at bounding box center [324, 774] width 164 height 33
type input "0.5 Kilo"
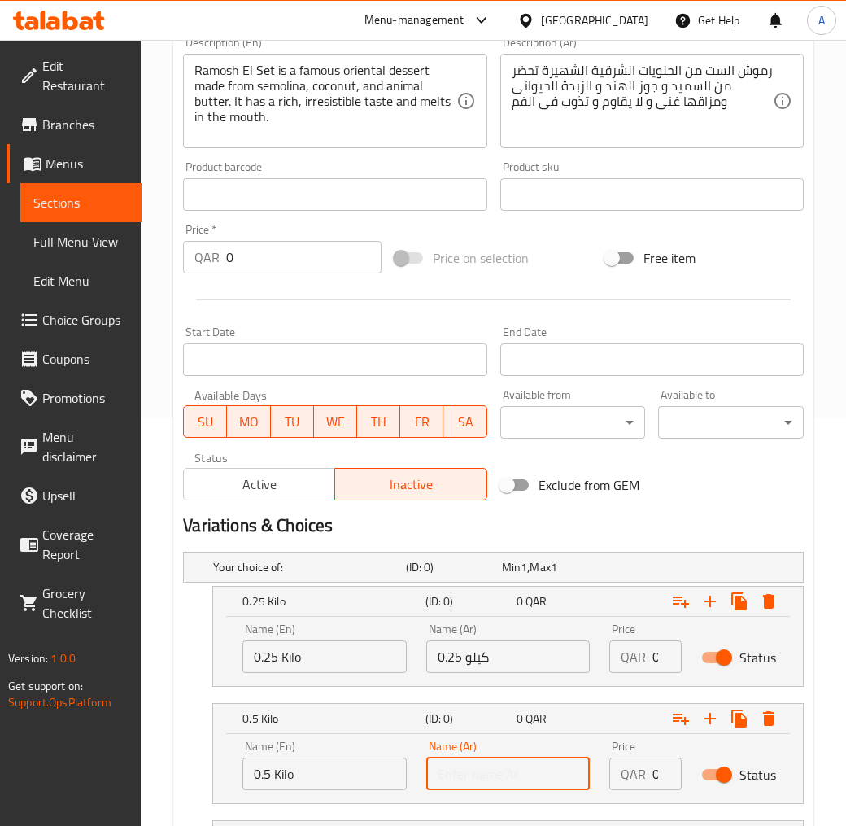
click at [491, 778] on input "text" at bounding box center [508, 774] width 164 height 33
type input "0.5 كيلو"
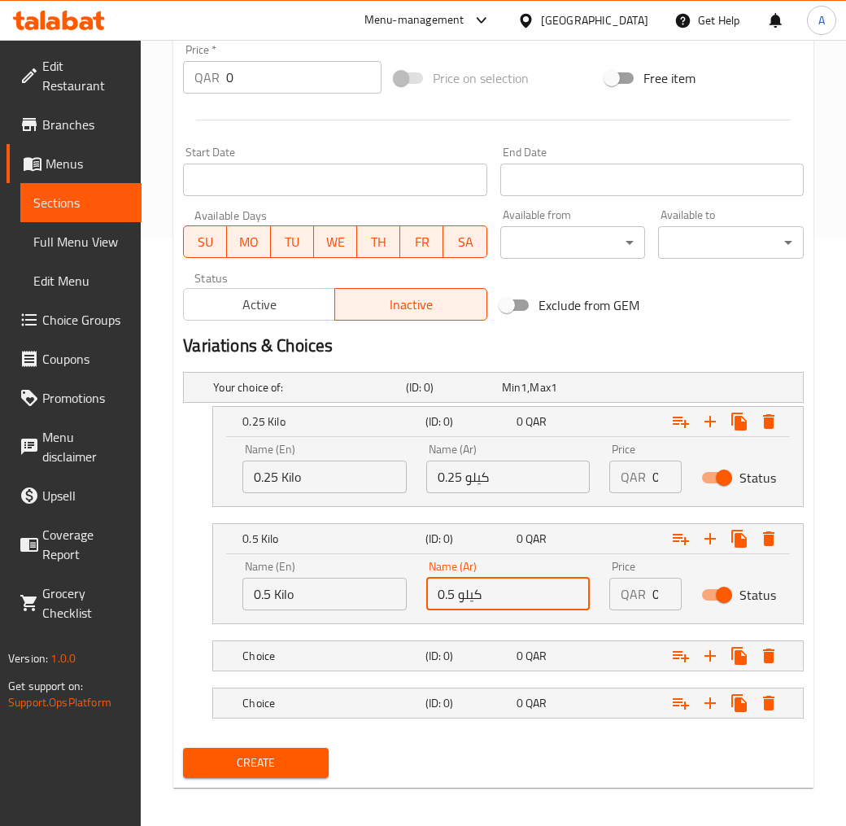
scroll to position [595, 0]
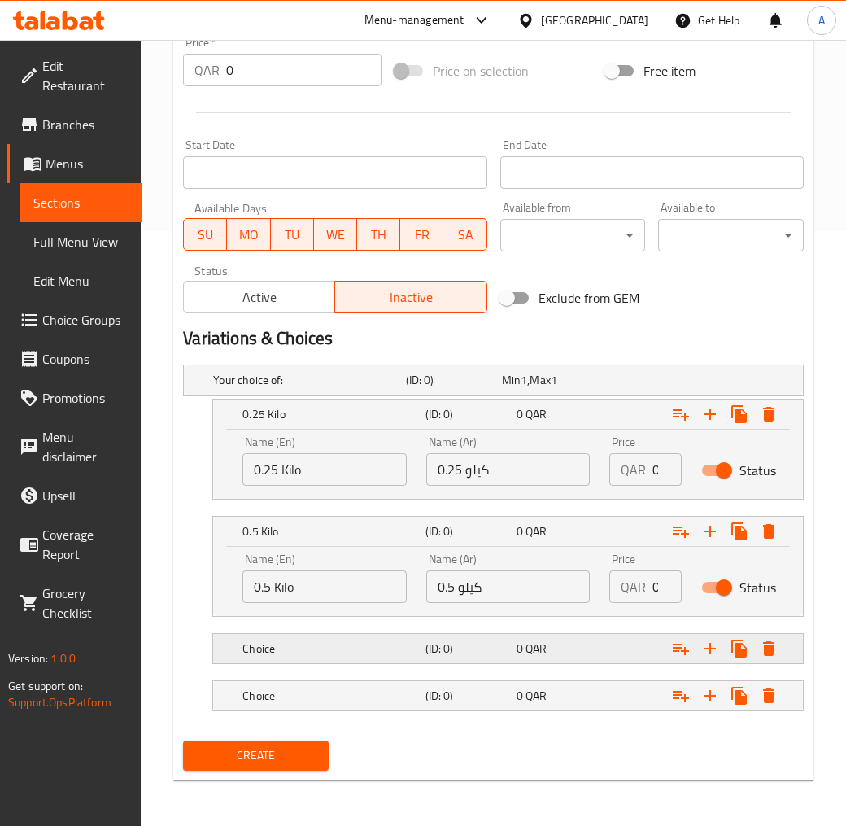
click at [282, 651] on h5 "Choice" at bounding box center [330, 648] width 176 height 16
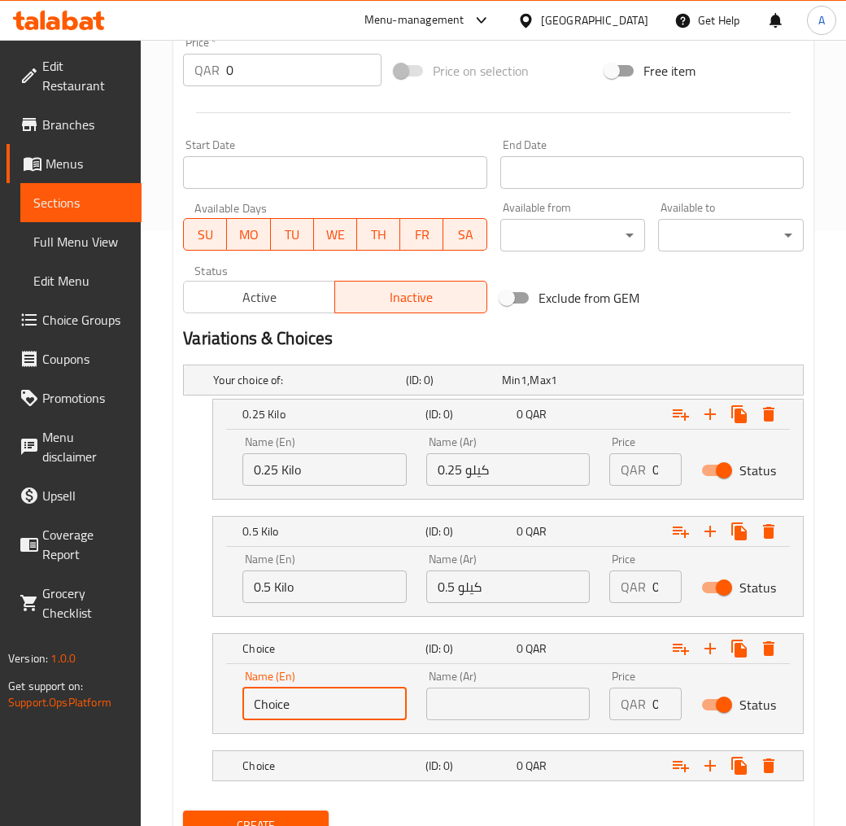
click at [338, 711] on input "Choice" at bounding box center [324, 704] width 164 height 33
type input "1 Kilo"
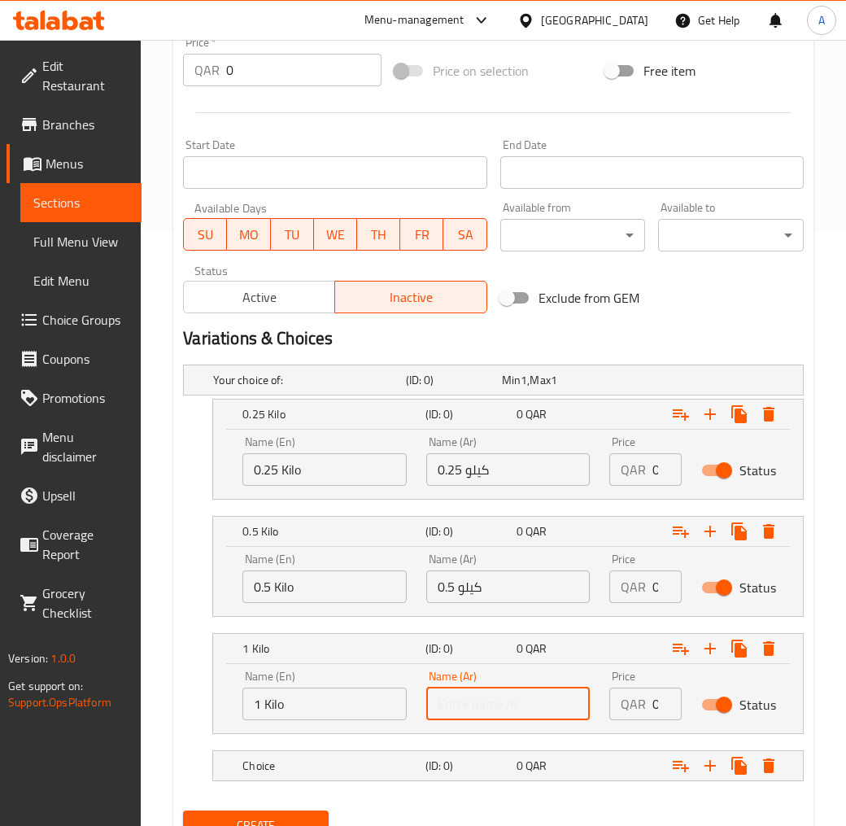
click at [492, 705] on input "text" at bounding box center [508, 704] width 164 height 33
type input "1 كيلو"
click at [291, 750] on div "Choice (ID: 0) 0 QAR" at bounding box center [513, 766] width 548 height 36
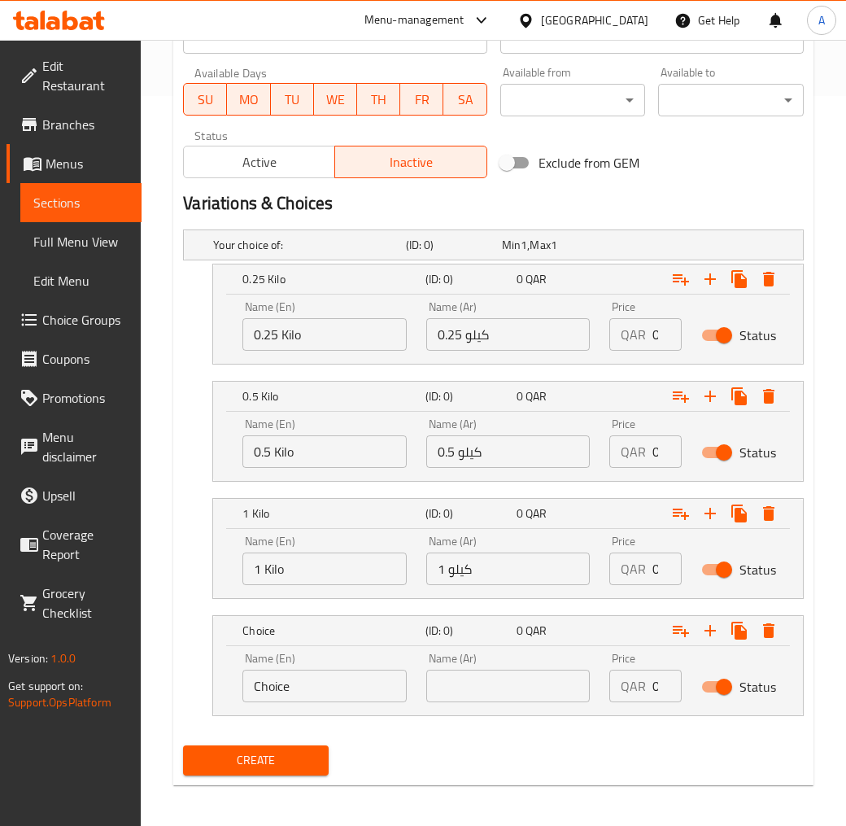
scroll to position [734, 0]
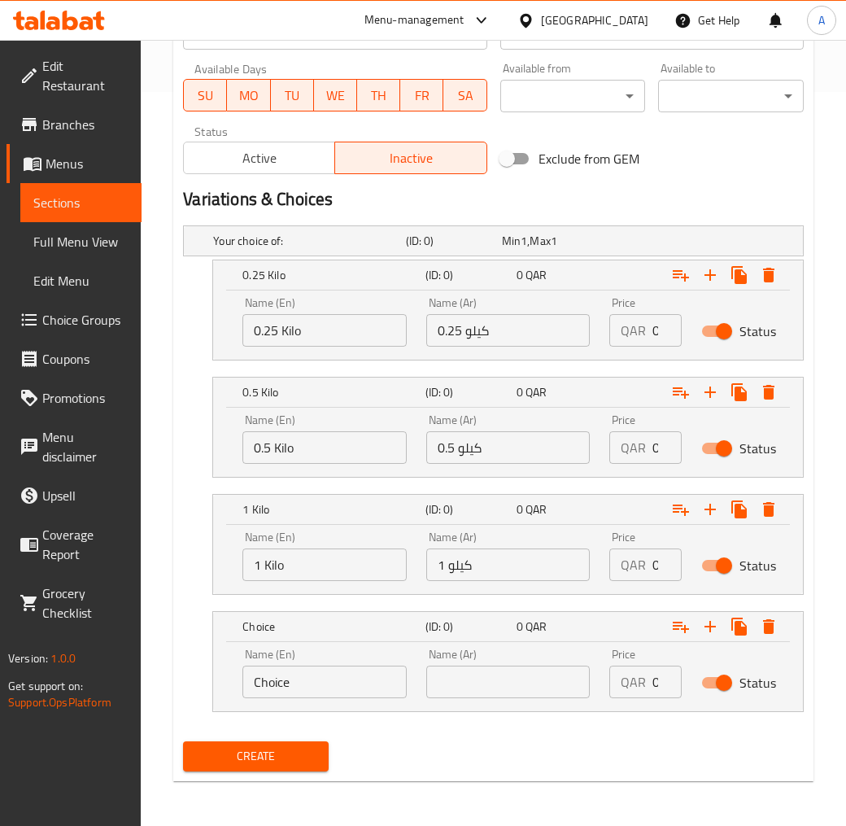
click at [287, 670] on input "Choice" at bounding box center [324, 682] width 164 height 33
click at [287, 684] on input "Choice" at bounding box center [324, 682] width 164 height 33
type input "1.5 KiLO"
click at [461, 686] on input "text" at bounding box center [508, 682] width 164 height 33
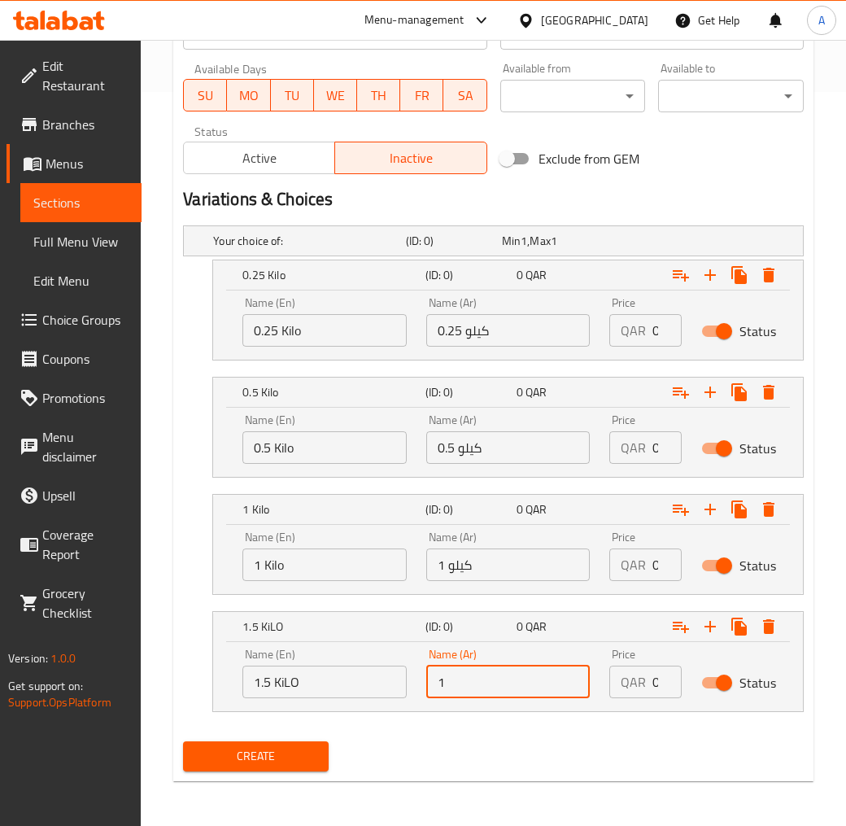
type input "1.5 كيلو"
drag, startPoint x: 649, startPoint y: 332, endPoint x: 694, endPoint y: 346, distance: 46.8
click at [692, 346] on div "Name (En) 0.25 Kilo Name (En) Name (Ar) 0.25 كيلو Name (Ar) Price QAR 0 Price S…" at bounding box center [508, 321] width 551 height 69
type input "17"
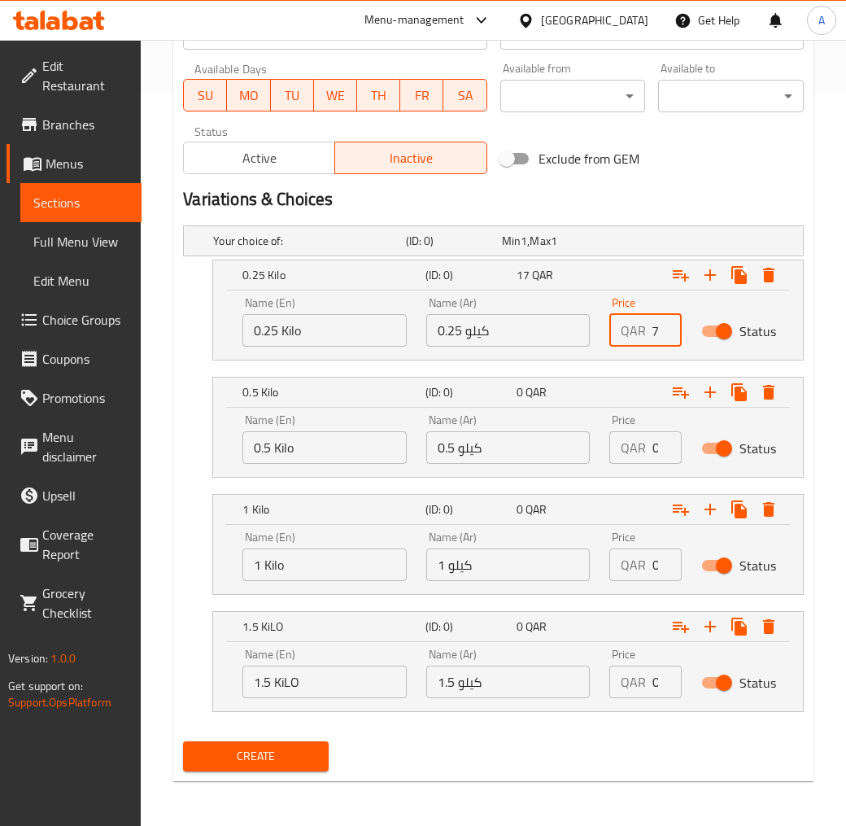
scroll to position [0, 0]
click at [657, 440] on input "0" at bounding box center [667, 447] width 29 height 33
type input "32.5"
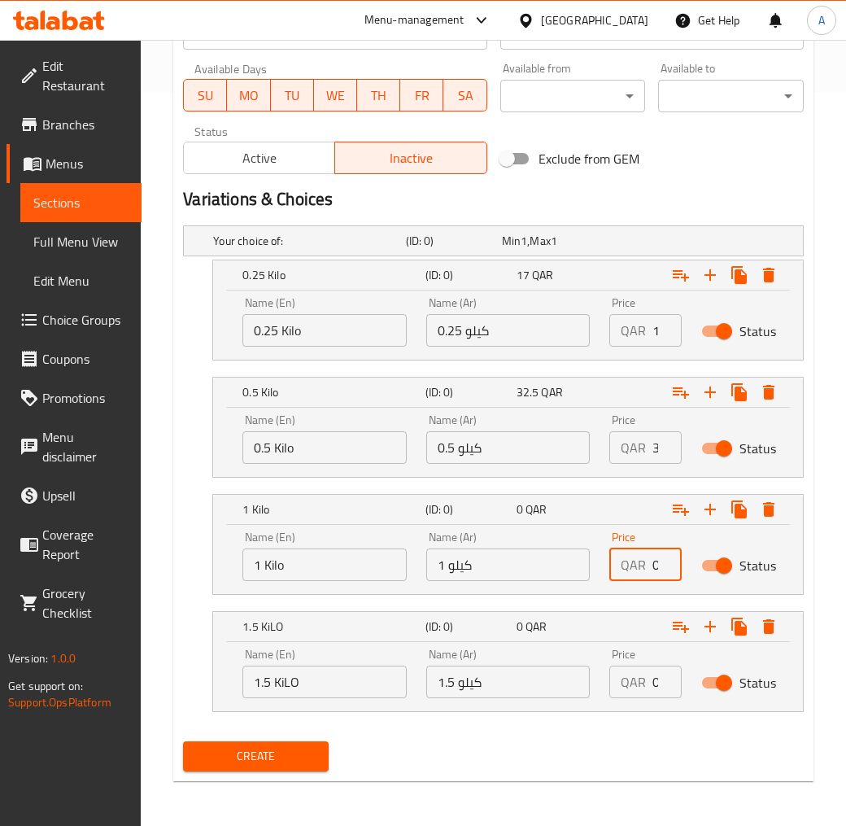
drag, startPoint x: 649, startPoint y: 561, endPoint x: 662, endPoint y: 564, distance: 12.4
click at [662, 564] on div "QAR 0 Price" at bounding box center [645, 564] width 72 height 33
type input "65"
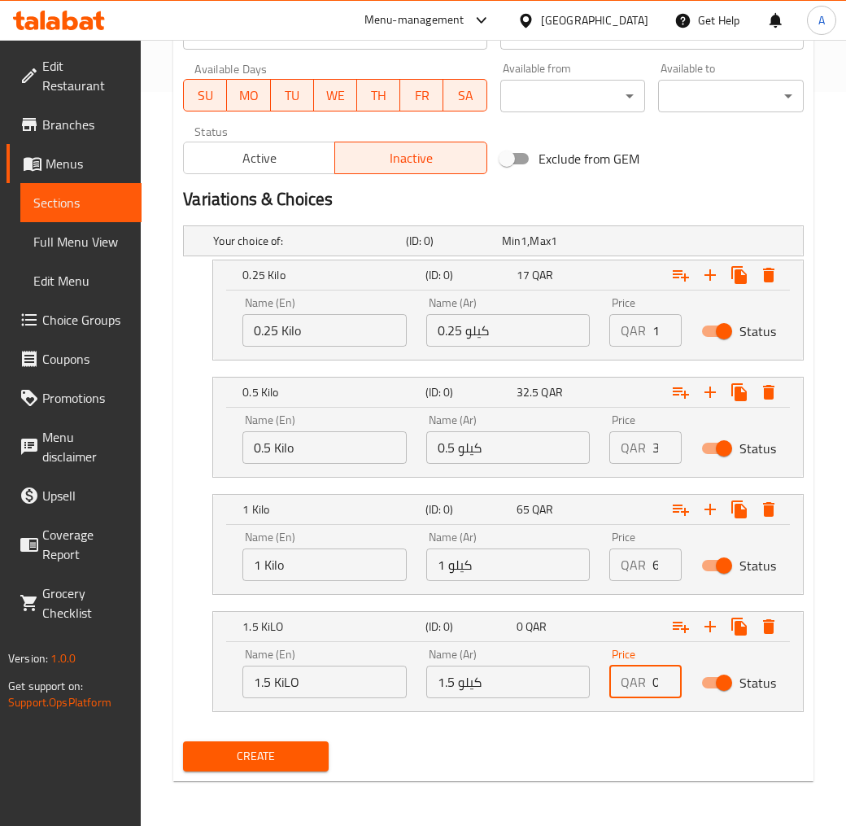
drag, startPoint x: 651, startPoint y: 673, endPoint x: 686, endPoint y: 694, distance: 40.9
click at [676, 688] on div "QAR 0 Price" at bounding box center [645, 682] width 72 height 33
type input "90"
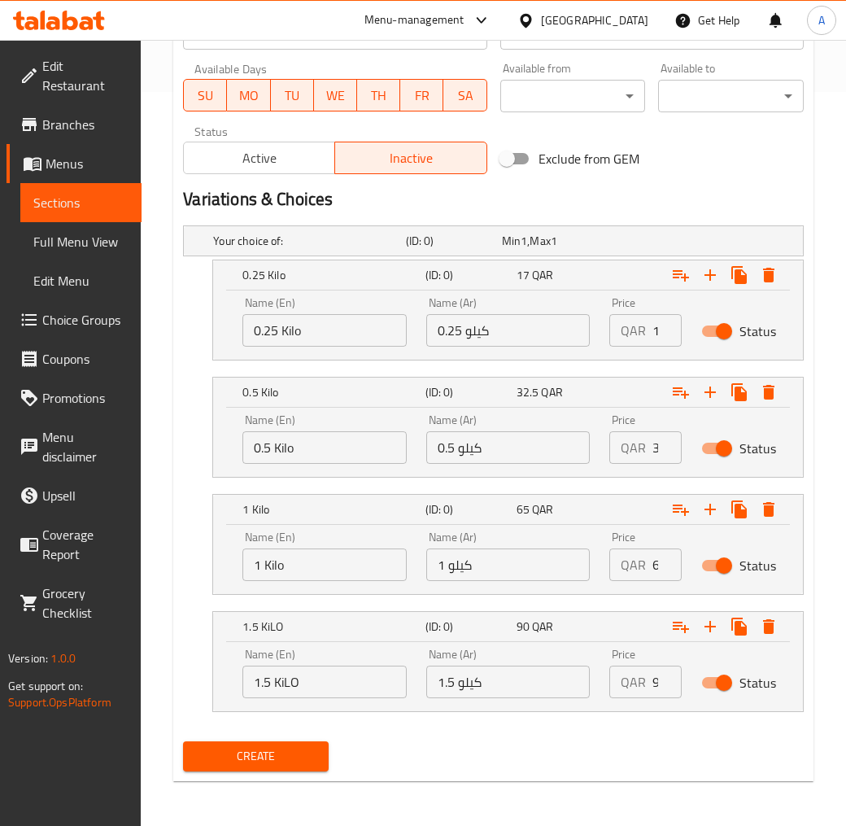
click at [493, 718] on nav at bounding box center [493, 721] width 621 height 13
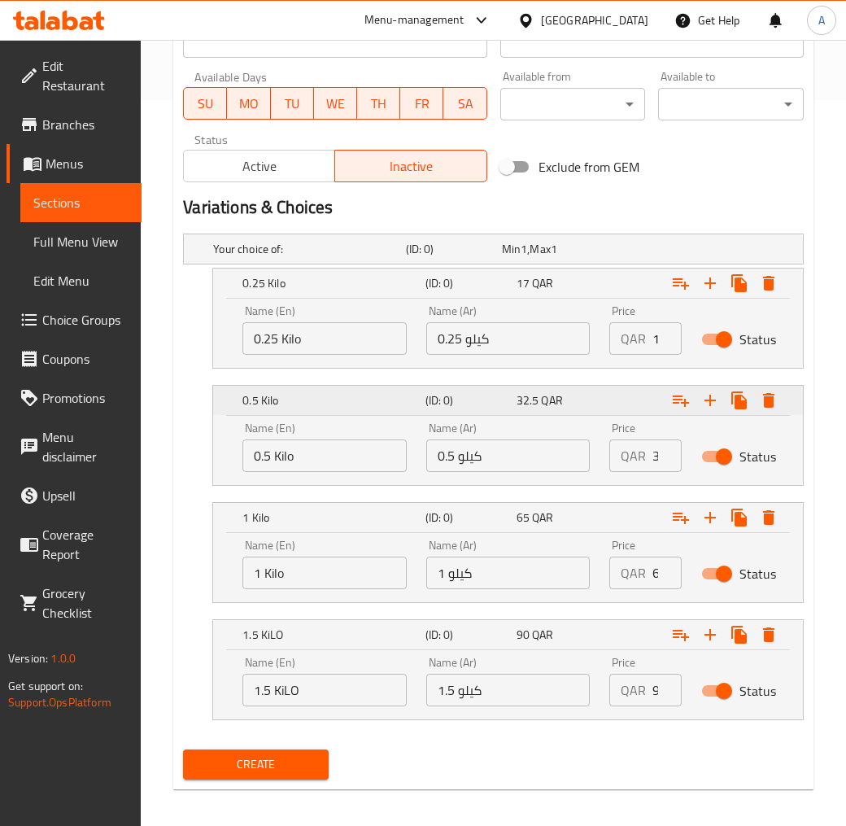
scroll to position [734, 0]
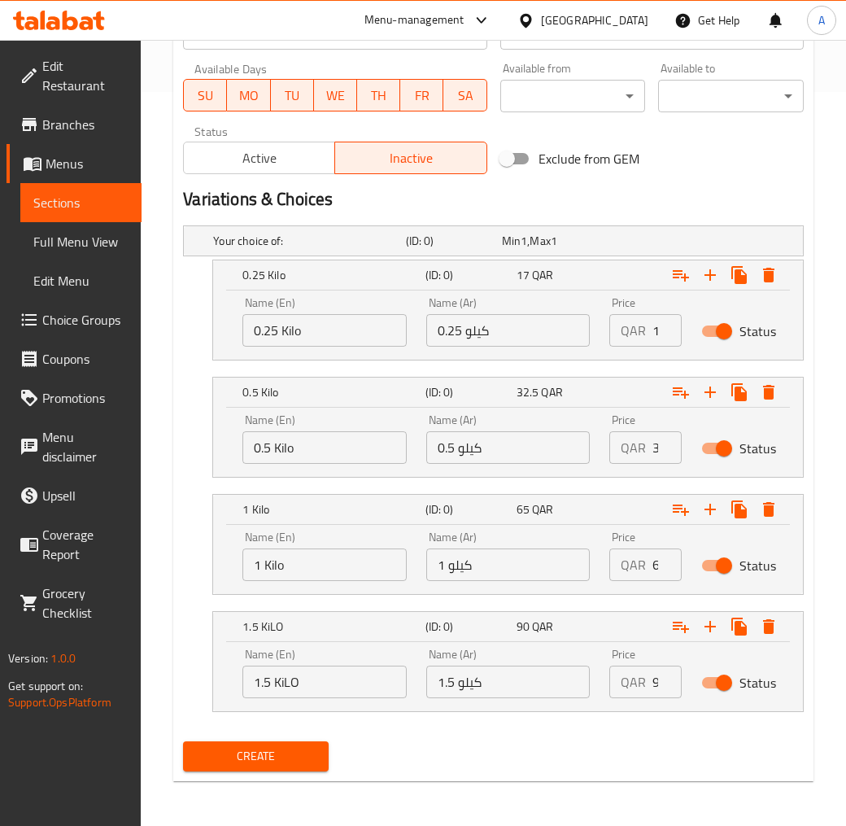
click at [293, 751] on span "Create" at bounding box center [256, 756] width 120 height 20
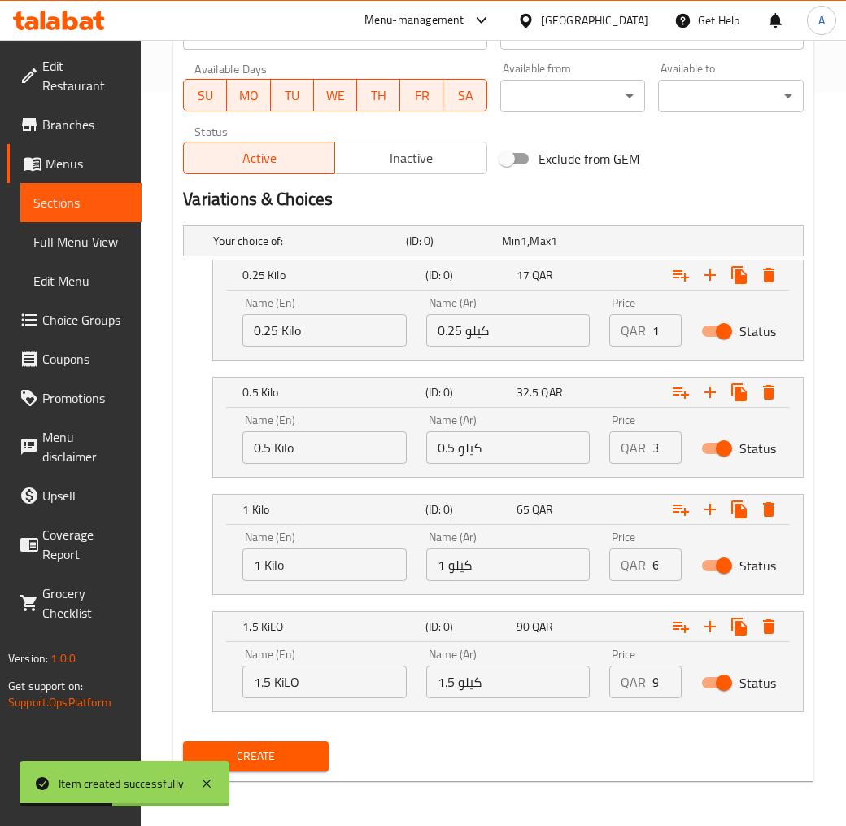
click at [701, 173] on div "Exclude from GEM" at bounding box center [600, 159] width 212 height 44
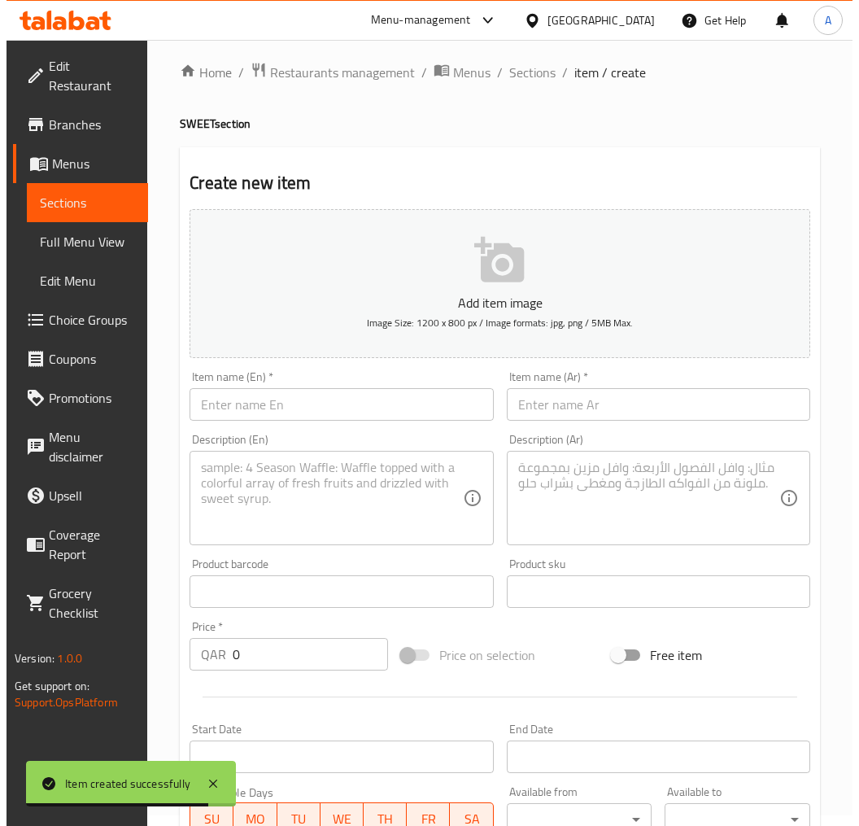
scroll to position [0, 0]
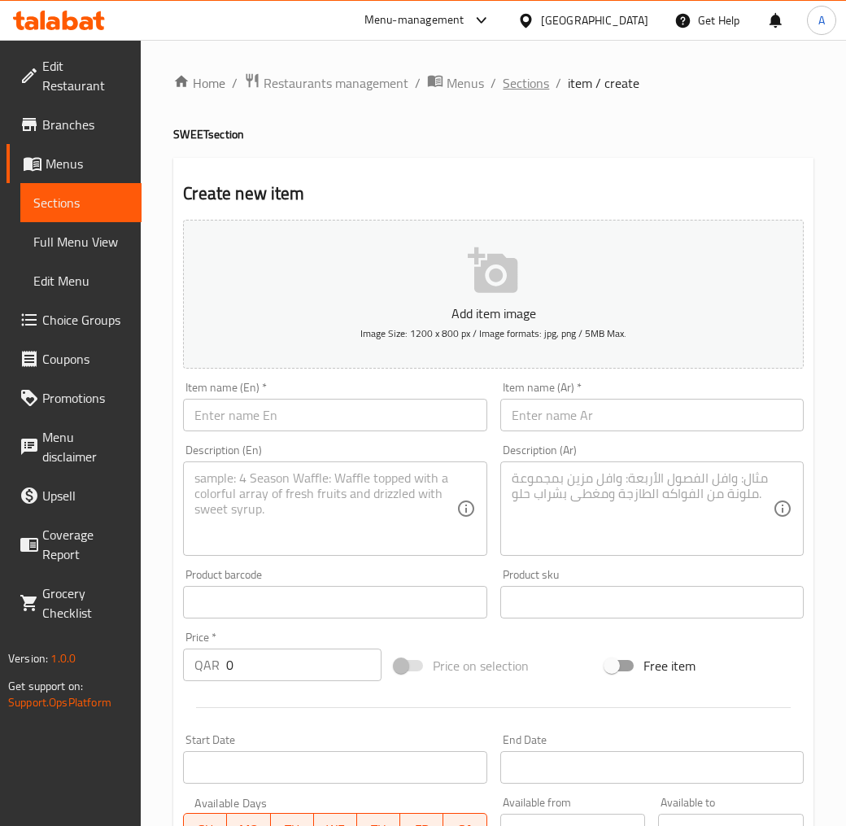
click at [522, 85] on span "Sections" at bounding box center [526, 83] width 46 height 20
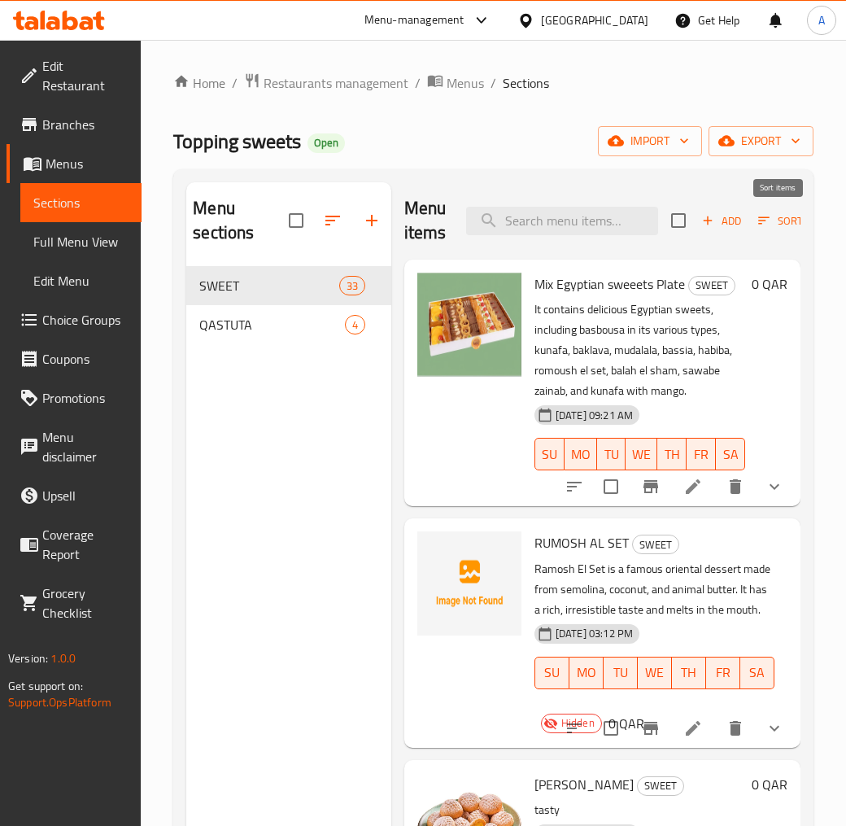
click at [765, 223] on icon "button" at bounding box center [764, 220] width 15 height 15
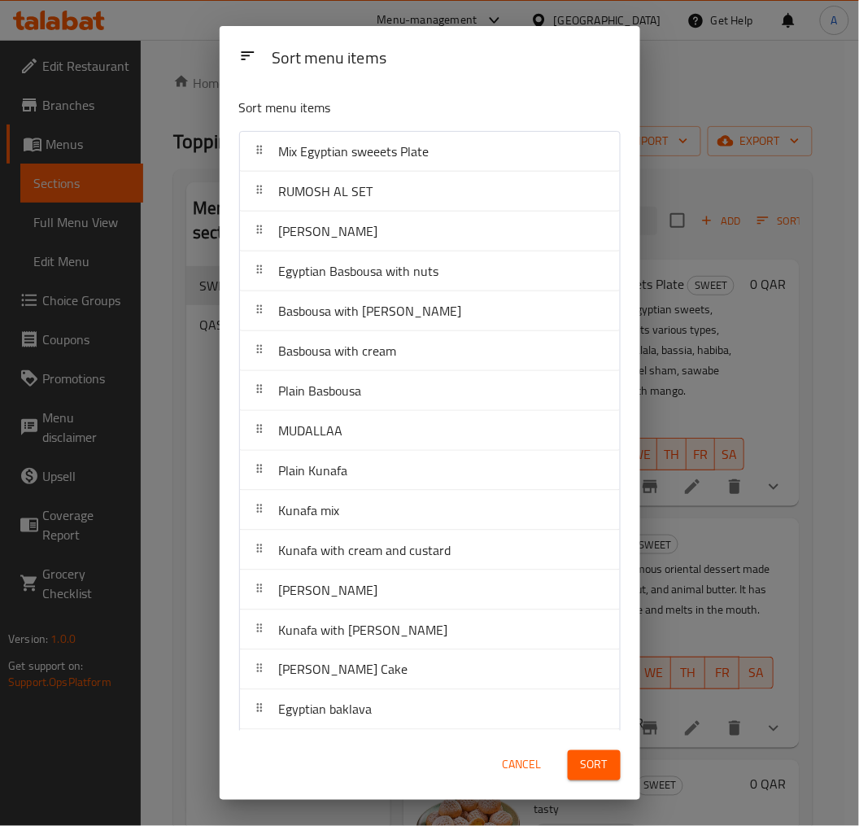
click at [727, 155] on div "Sort menu items Sort menu items Mix Egyptian sweeets Plate RUMOSH AL SET KAAK M…" at bounding box center [429, 413] width 859 height 826
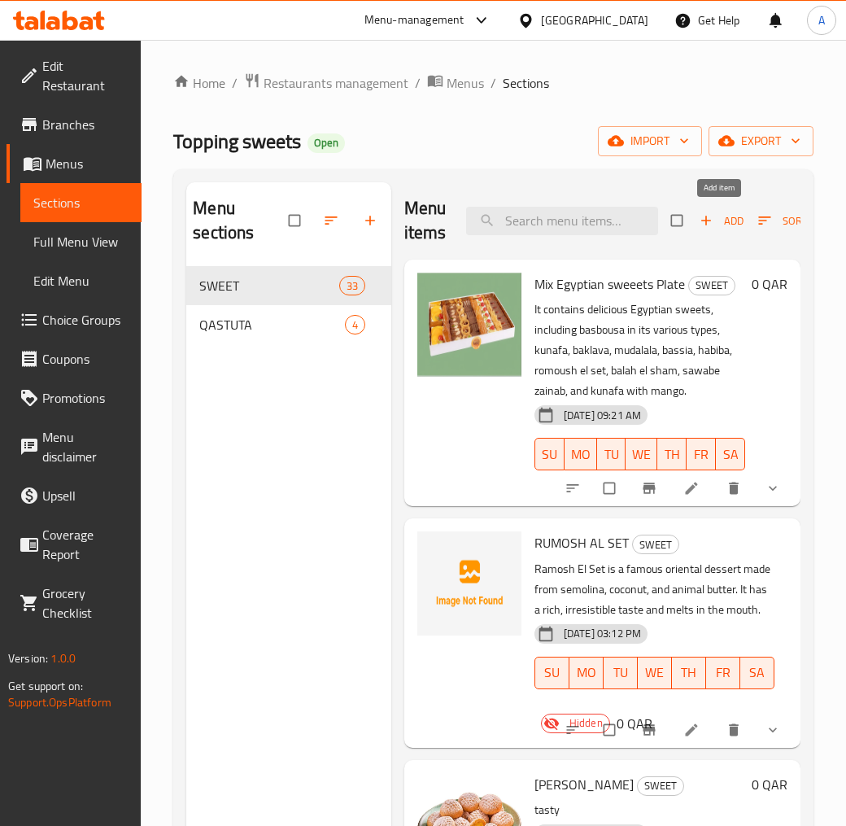
click at [720, 223] on span "Add" at bounding box center [722, 221] width 44 height 19
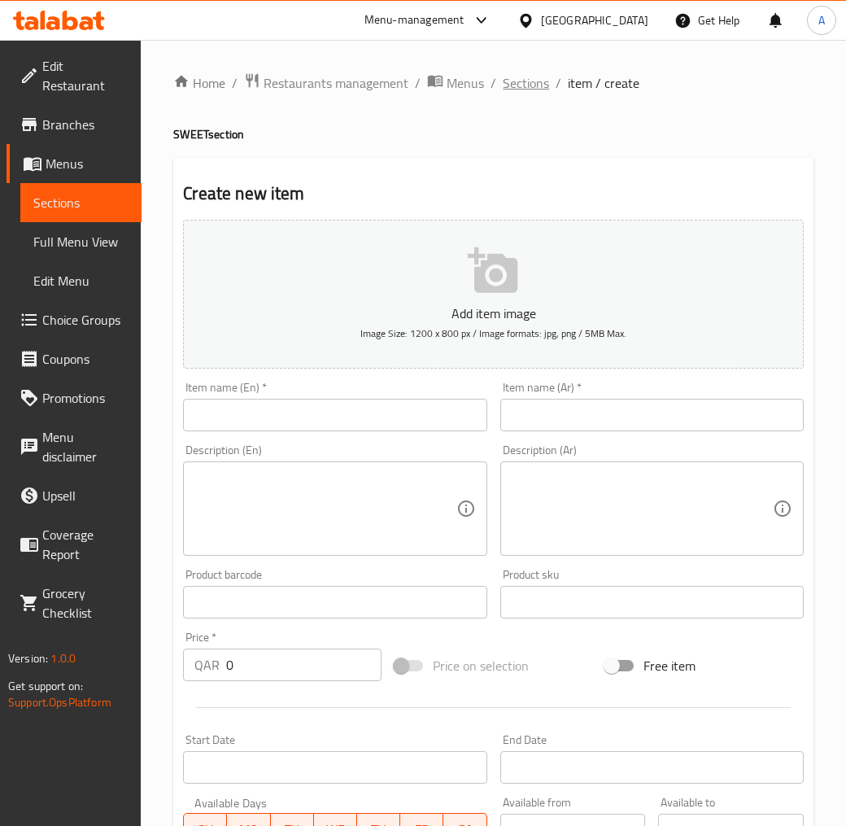
click at [544, 78] on span "Sections" at bounding box center [526, 83] width 46 height 20
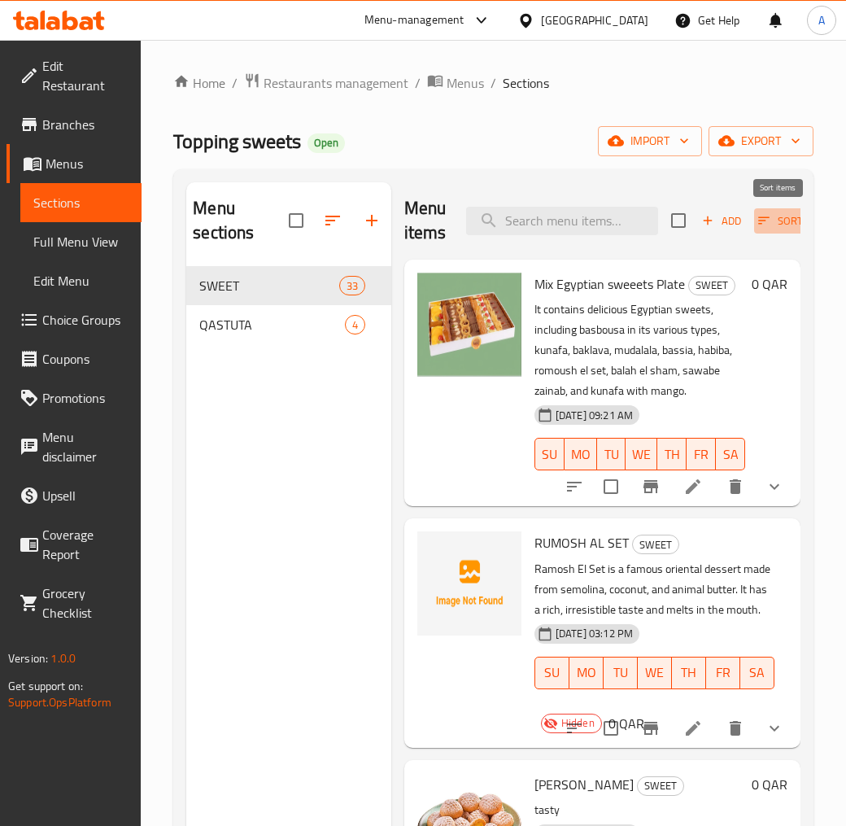
click at [778, 218] on span "Sort" at bounding box center [780, 221] width 45 height 19
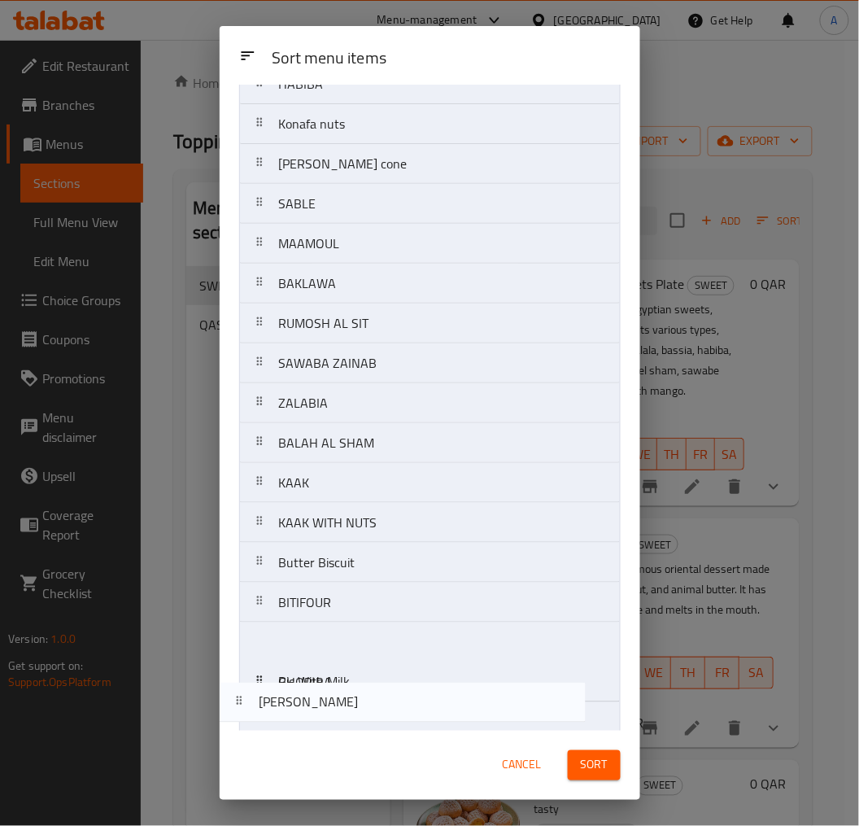
scroll to position [726, 0]
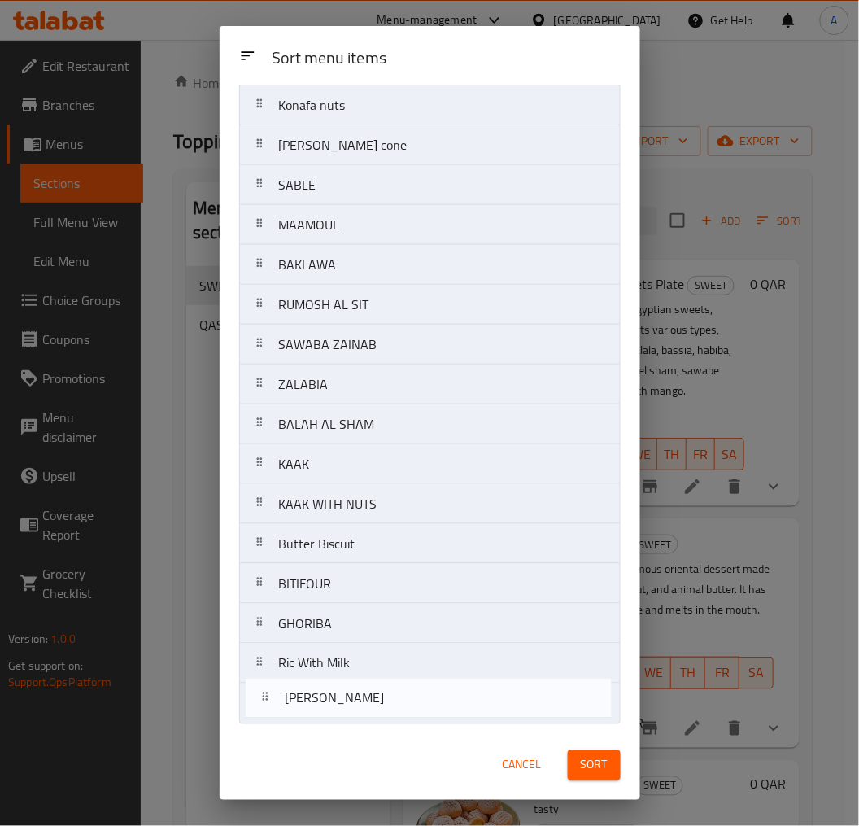
drag, startPoint x: 360, startPoint y: 234, endPoint x: 368, endPoint y: 709, distance: 475.3
click at [368, 709] on nav "Mix Egyptian sweeets Plate RUMOSH AL SET KAAK Malban Egyptian Basbousa with nut…" at bounding box center [430, 65] width 382 height 1317
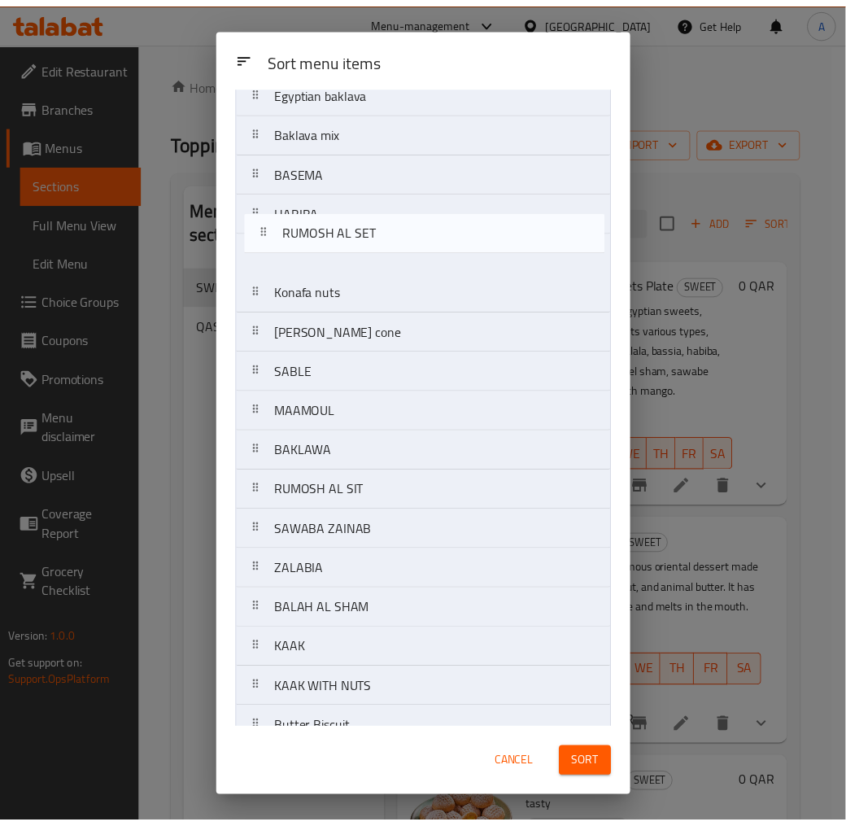
scroll to position [533, 0]
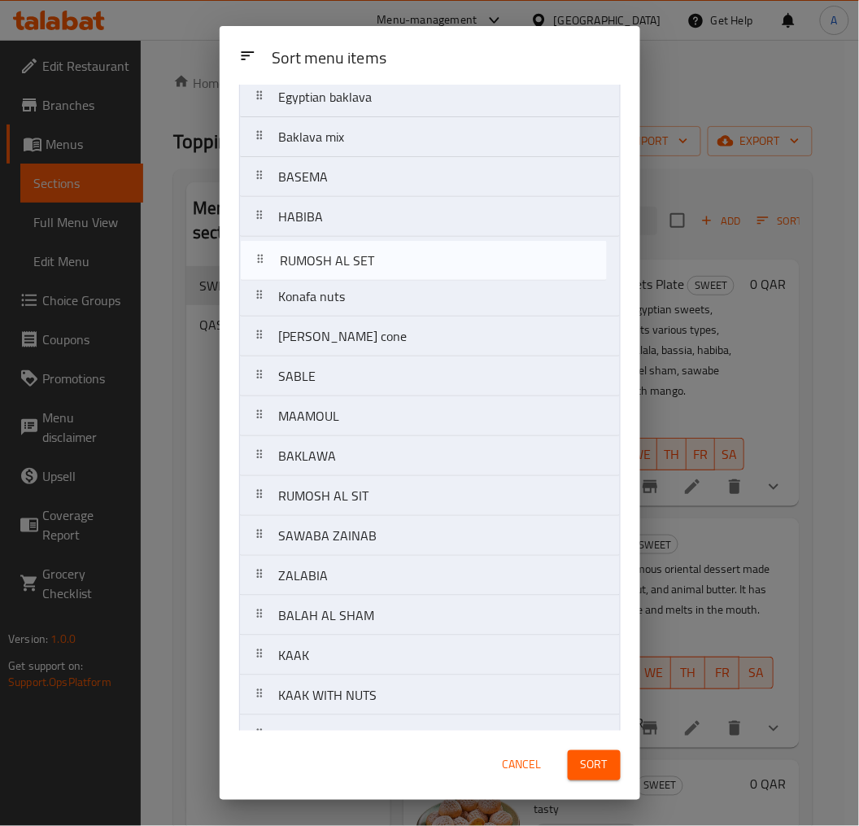
drag, startPoint x: 391, startPoint y: 204, endPoint x: 392, endPoint y: 279, distance: 74.9
click at [392, 279] on nav "Mix Egyptian sweeets Plate RUMOSH AL SET Egyptian Basbousa with nuts Basbousa w…" at bounding box center [430, 256] width 382 height 1317
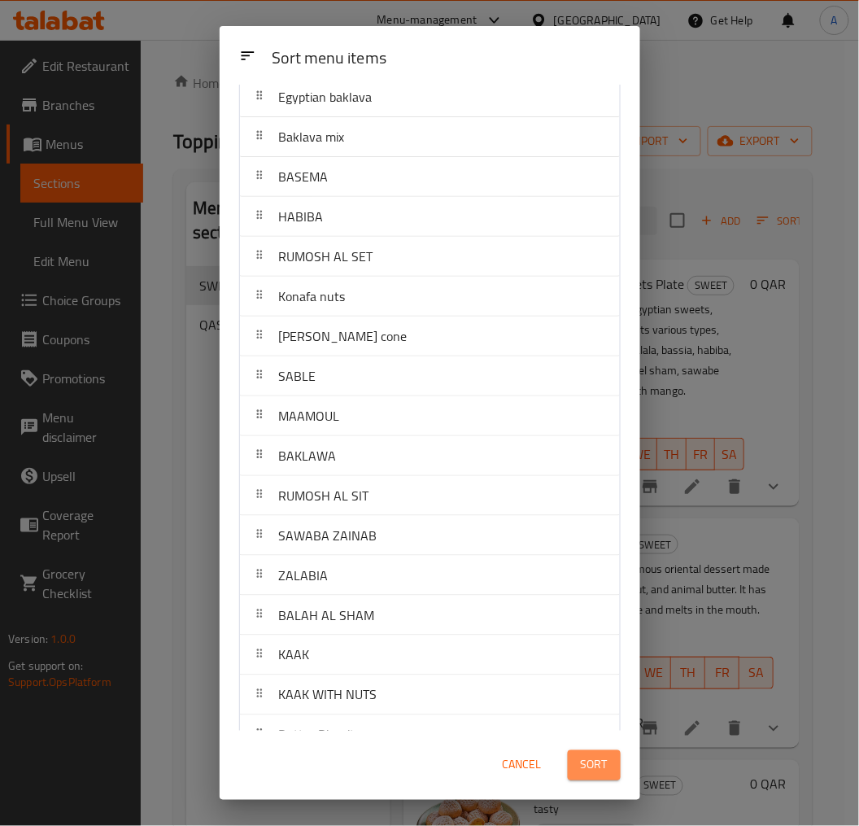
click at [584, 769] on span "Sort" at bounding box center [594, 765] width 27 height 20
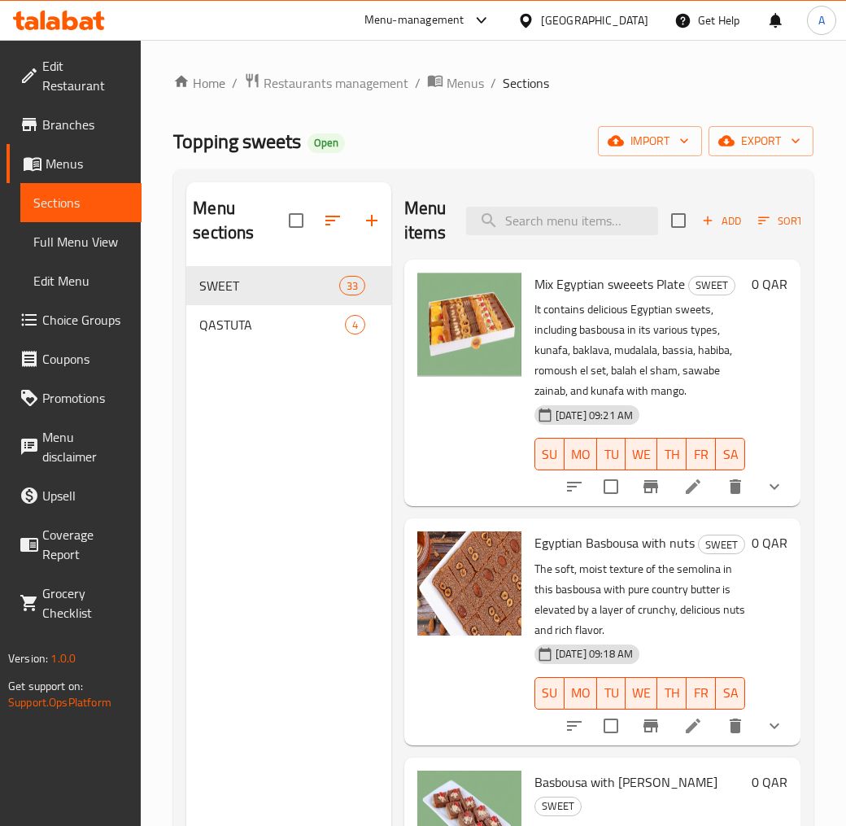
click at [529, 138] on div "Topping sweets Open import export" at bounding box center [493, 141] width 640 height 30
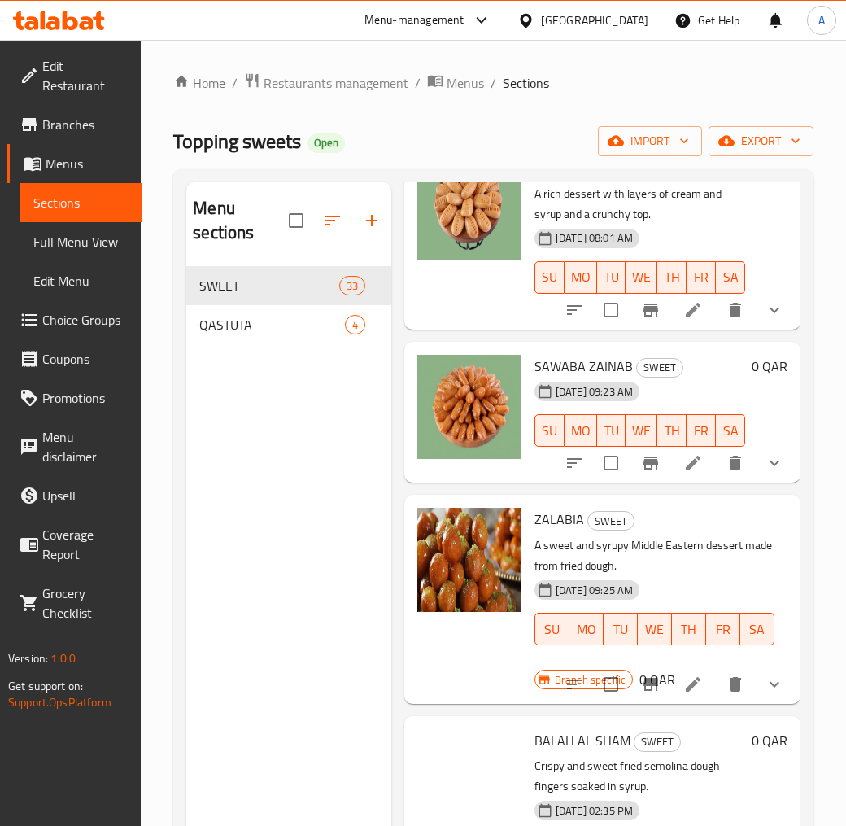
click at [599, 378] on span "SAWABA ZAINAB" at bounding box center [584, 366] width 98 height 24
copy h6 "SAWABA ZAINAB"
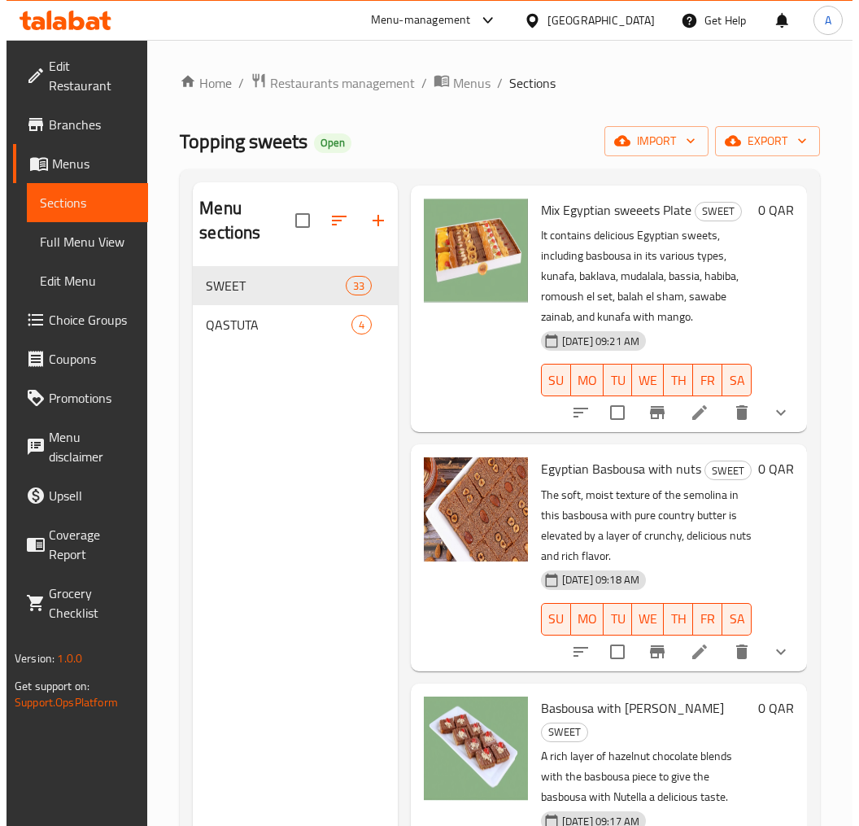
scroll to position [0, 0]
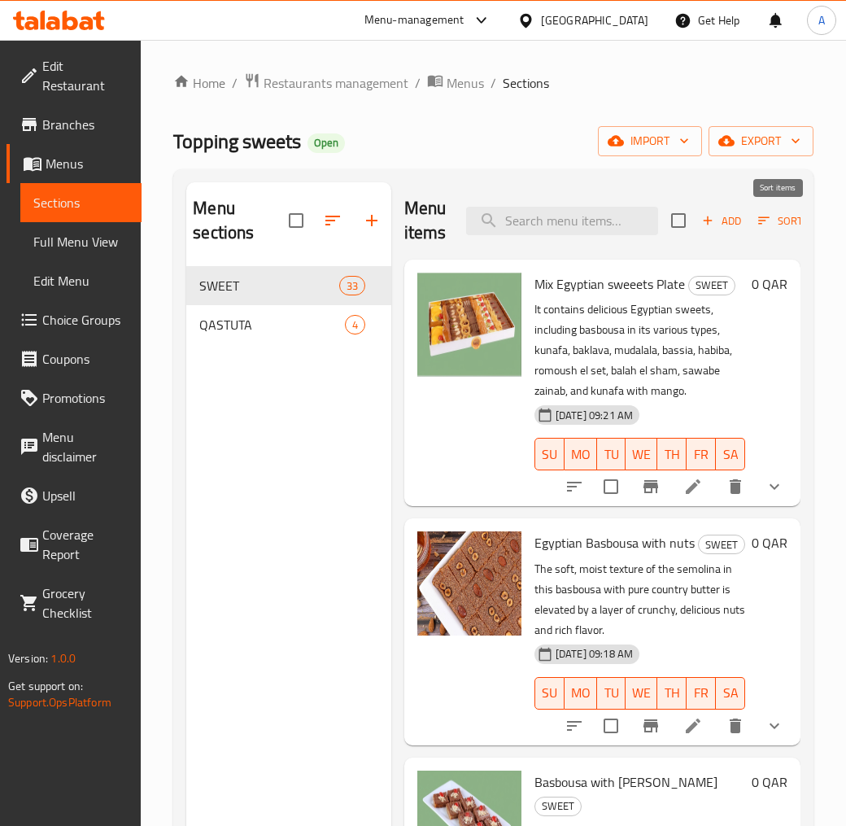
click at [762, 224] on icon "button" at bounding box center [764, 220] width 15 height 15
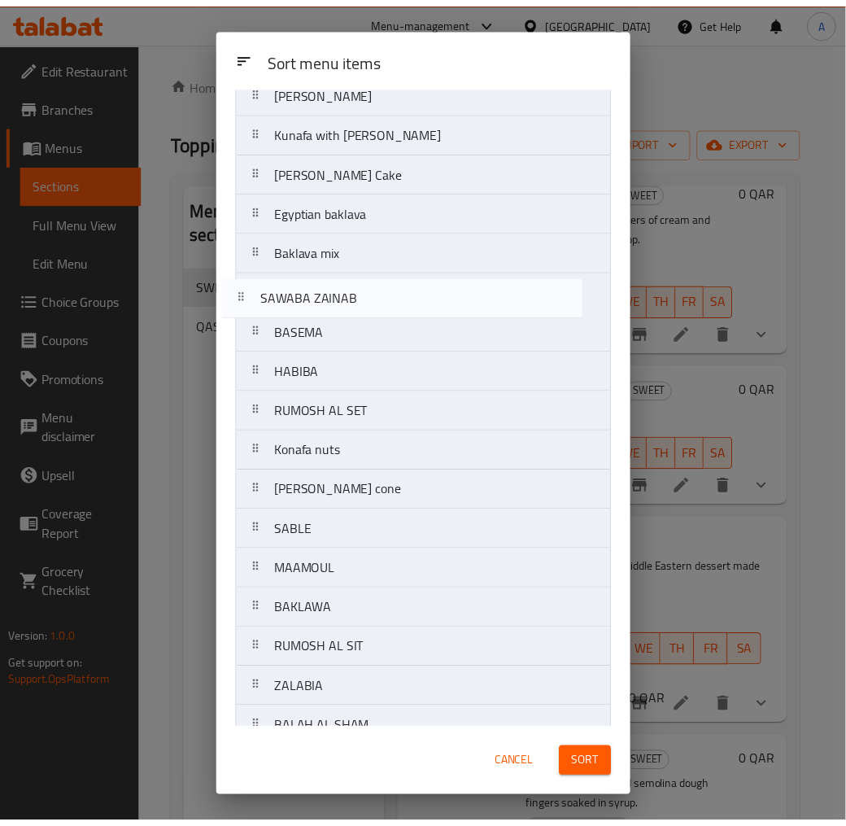
scroll to position [418, 0]
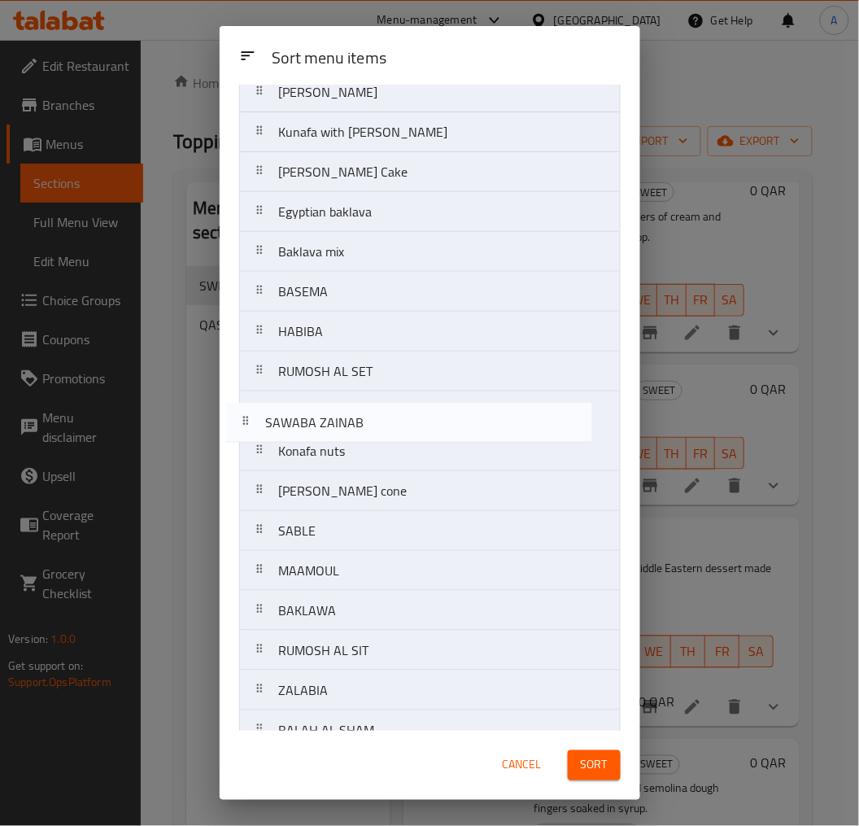
drag, startPoint x: 418, startPoint y: 421, endPoint x: 404, endPoint y: 426, distance: 15.2
click at [404, 426] on nav "Mix Egyptian sweeets Plate Egyptian Basbousa with nuts Basbousa with Nutella Ba…" at bounding box center [430, 371] width 382 height 1317
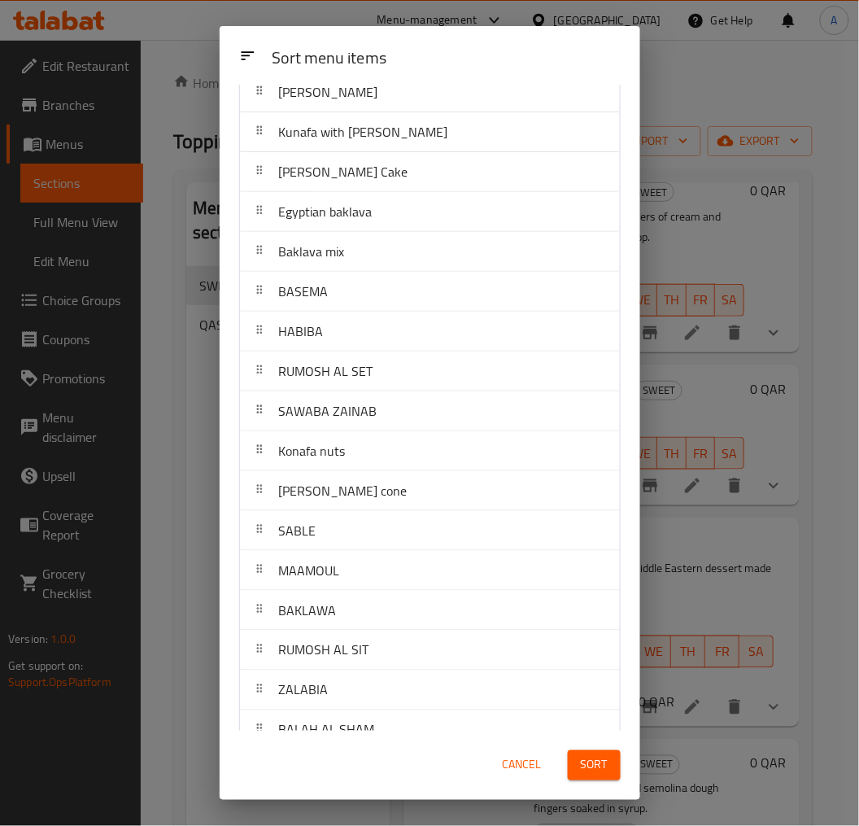
click at [610, 766] on button "Sort" at bounding box center [594, 765] width 53 height 30
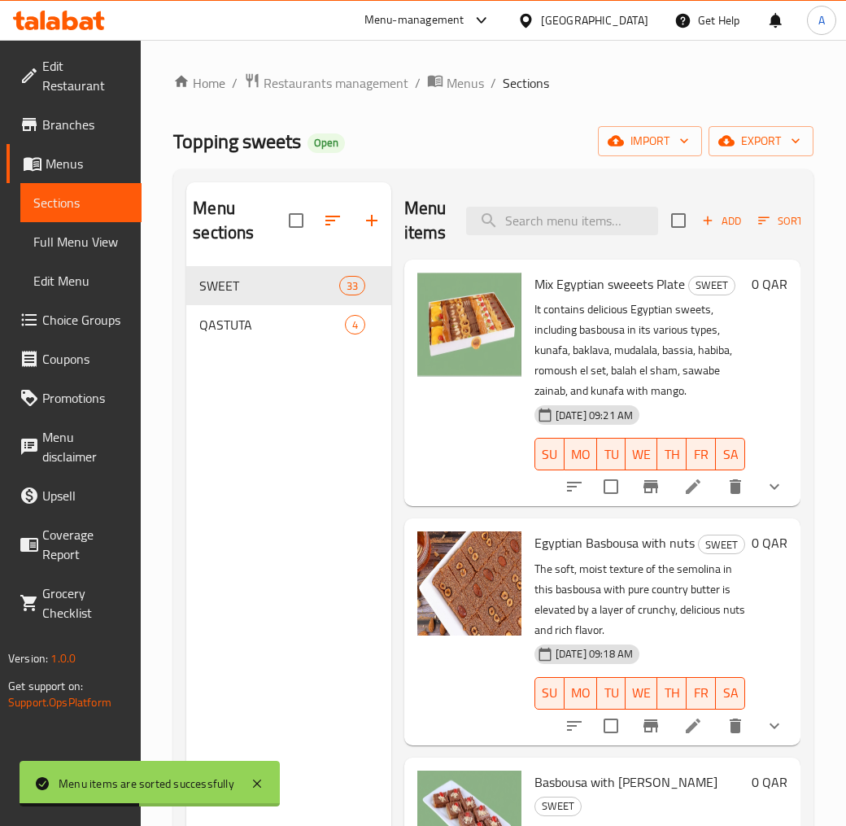
scroll to position [4241, 0]
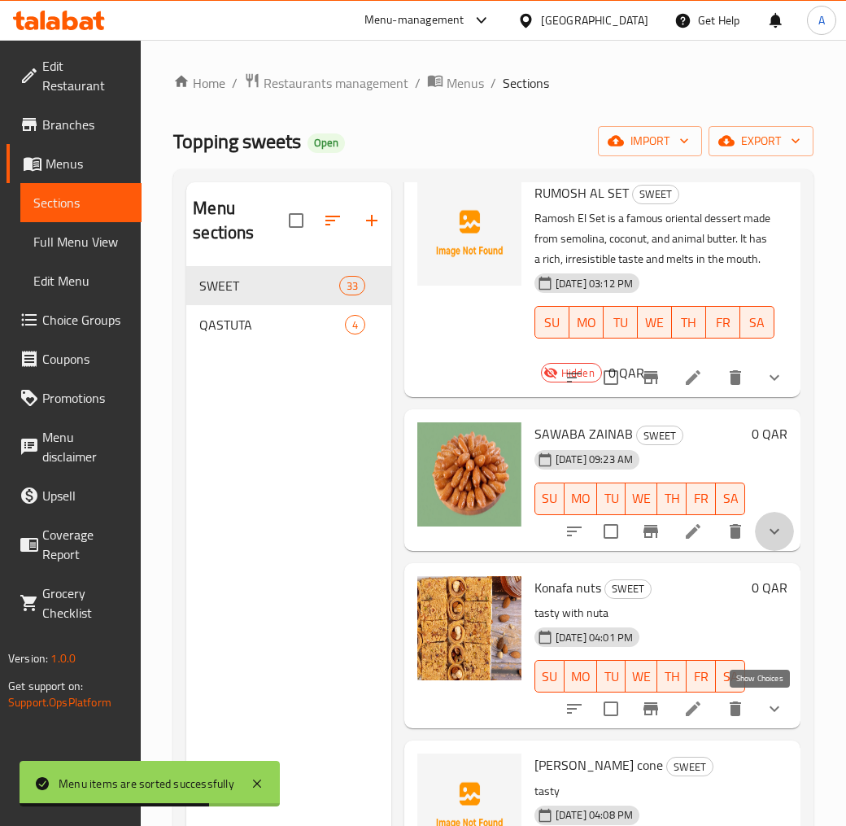
click at [765, 541] on icon "show more" at bounding box center [775, 532] width 20 height 20
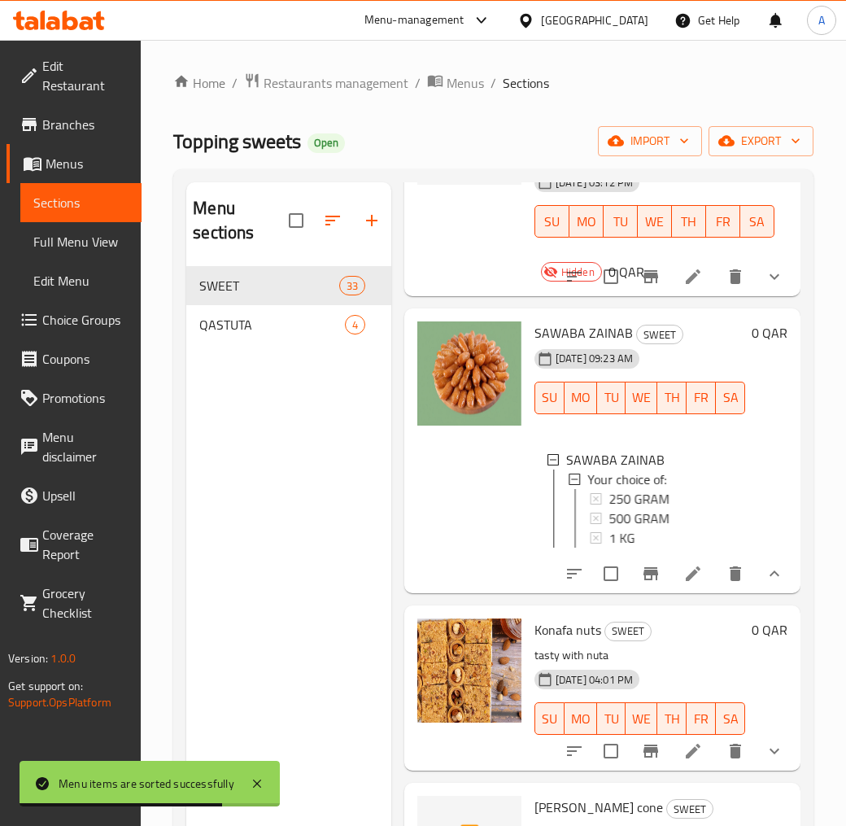
scroll to position [4602, 0]
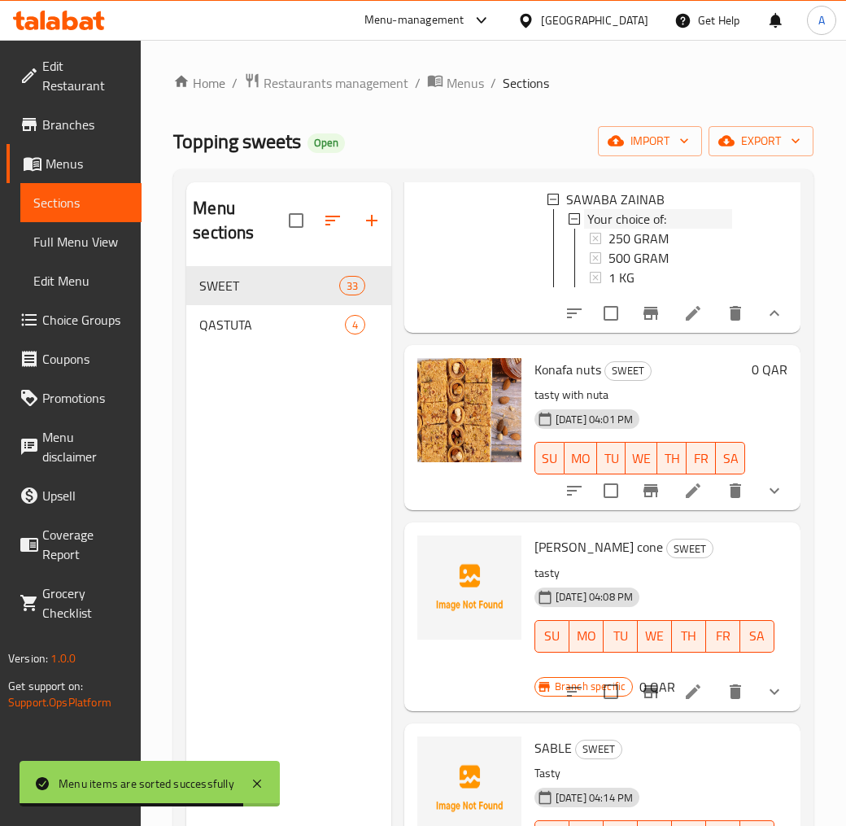
click at [640, 229] on span "Your choice of:" at bounding box center [626, 219] width 79 height 20
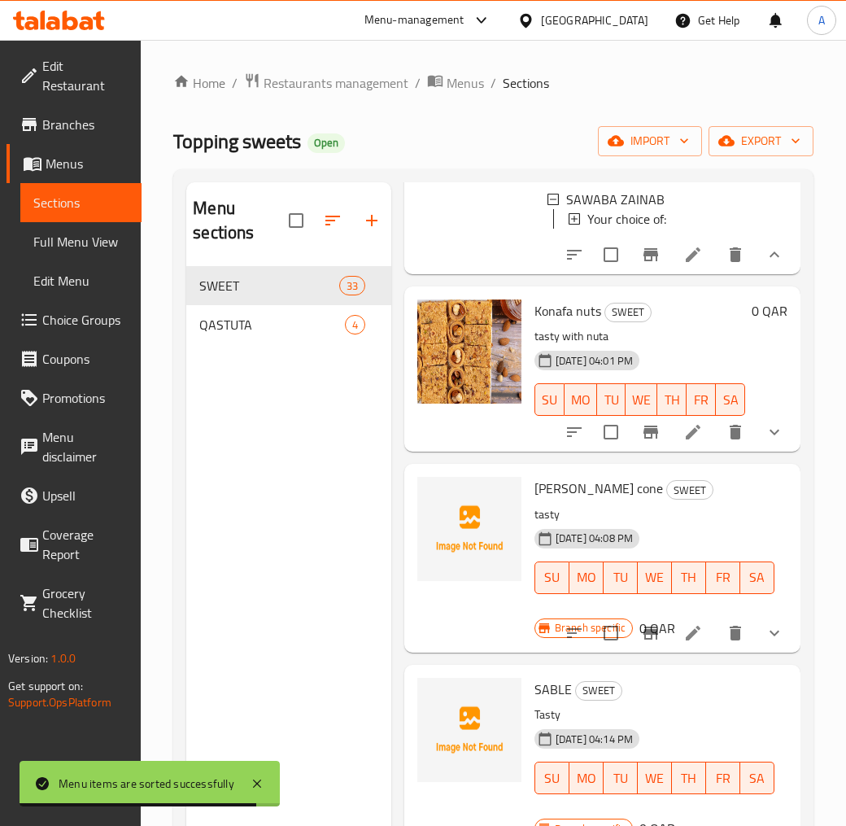
click at [641, 229] on span "Your choice of:" at bounding box center [626, 219] width 79 height 20
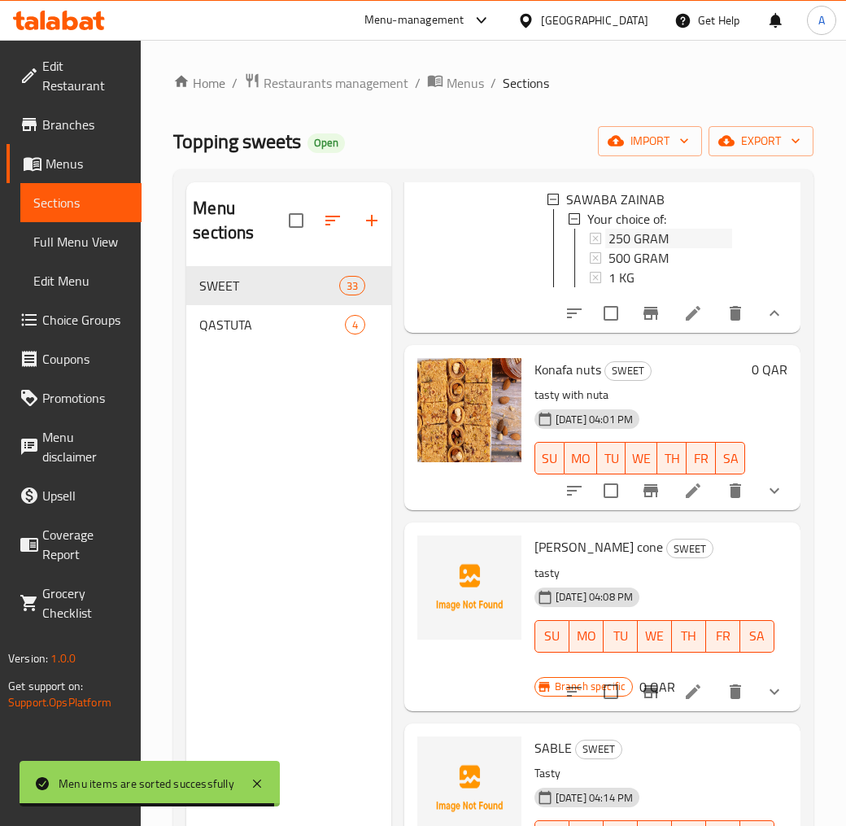
click at [648, 248] on span "250 GRAM" at bounding box center [639, 239] width 60 height 20
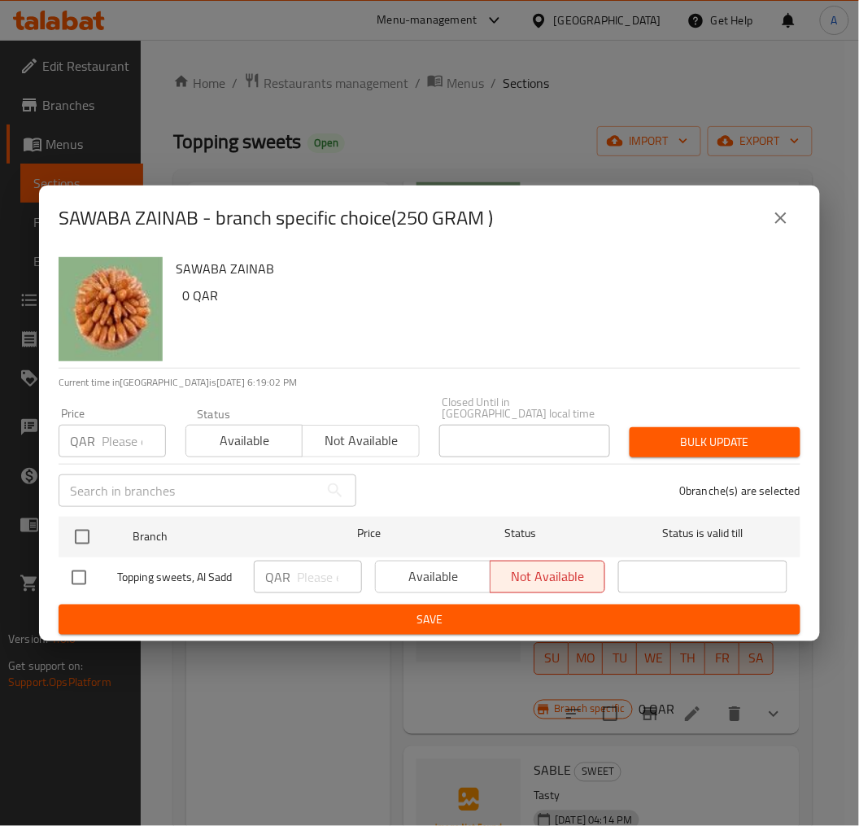
click at [776, 215] on icon "close" at bounding box center [781, 218] width 20 height 20
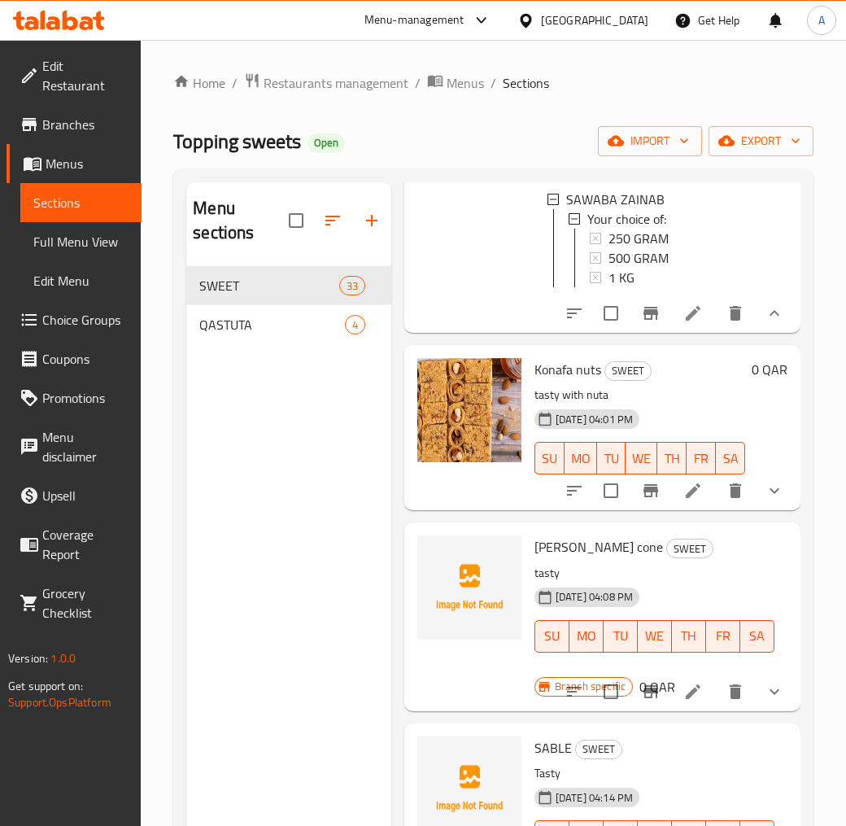
click at [664, 248] on span "250 GRAM" at bounding box center [639, 239] width 60 height 20
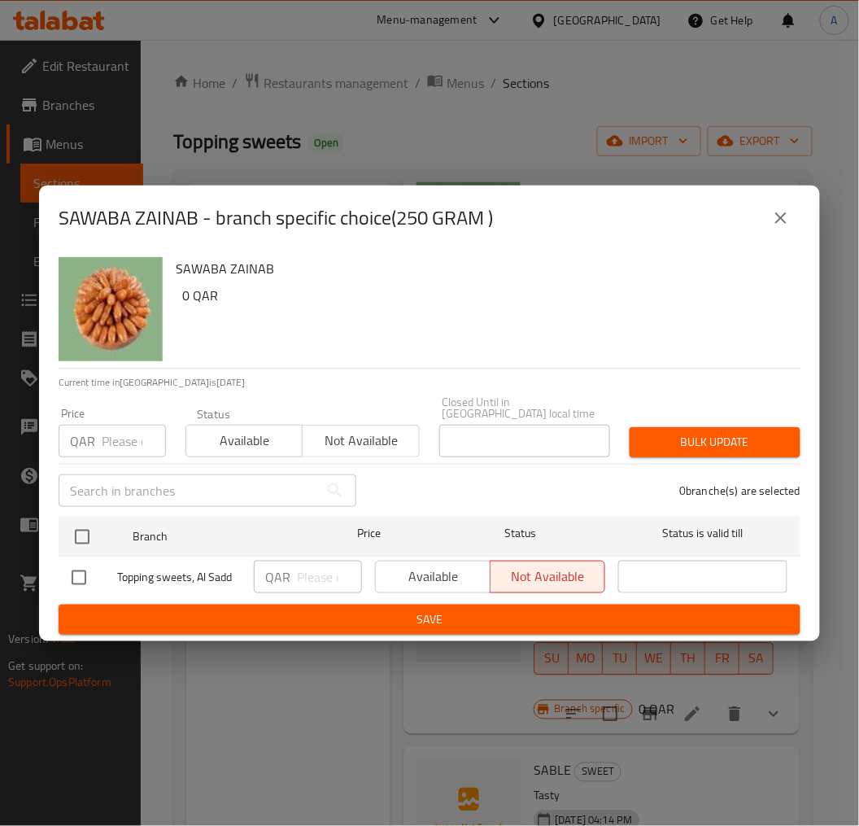
click at [356, 710] on div "SAWABA ZAINAB - branch specific choice(250 GRAM ) SAWABA ZAINAB 0 QAR Current t…" at bounding box center [429, 413] width 859 height 826
click at [486, 680] on div "SAWABA ZAINAB - branch specific choice(250 GRAM ) SAWABA ZAINAB 0 QAR Current t…" at bounding box center [429, 413] width 859 height 826
click at [793, 203] on div "SAWABA ZAINAB - branch specific choice(250 GRAM )" at bounding box center [430, 218] width 742 height 39
click at [786, 213] on icon "close" at bounding box center [781, 218] width 20 height 20
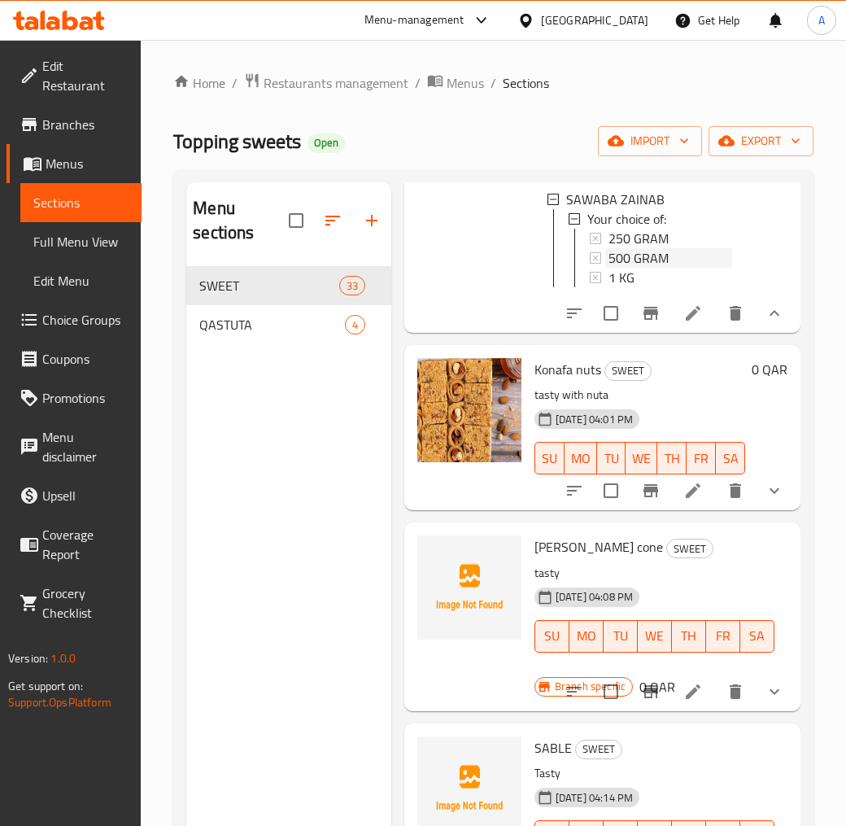
click at [653, 268] on span "500 GRAM" at bounding box center [639, 258] width 60 height 20
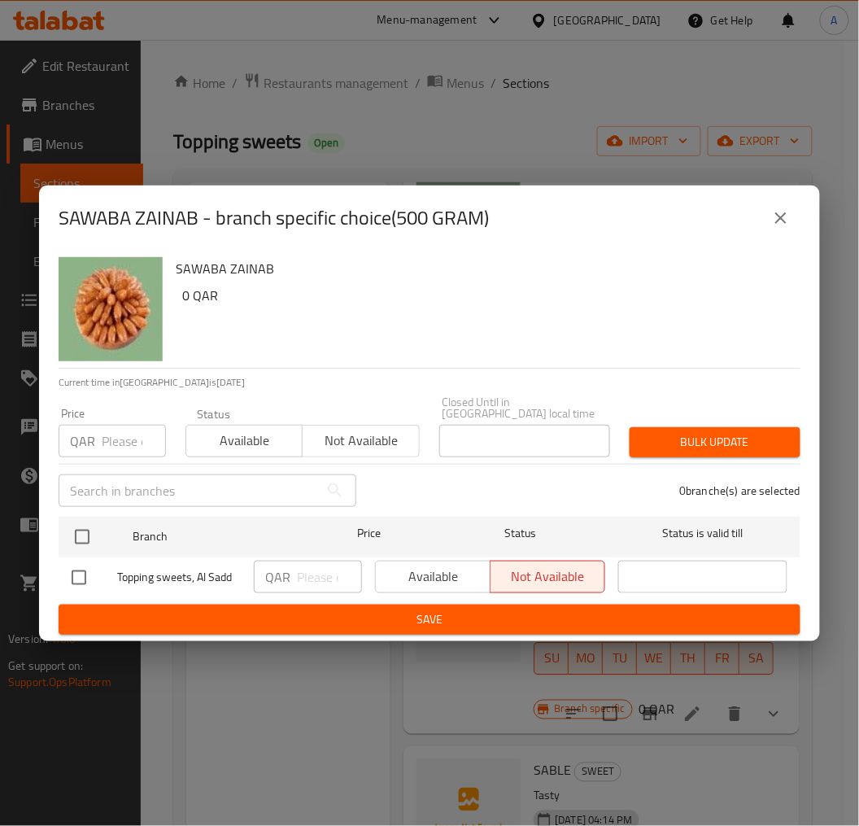
click at [236, 692] on div "SAWABA ZAINAB - branch specific choice(500 GRAM) SAWABA ZAINAB 0 QAR Current ti…" at bounding box center [429, 413] width 859 height 826
click at [793, 193] on div "SAWABA ZAINAB - branch specific choice(500 GRAM)" at bounding box center [429, 218] width 781 height 65
click at [790, 203] on div "SAWABA ZAINAB - branch specific choice(500 GRAM)" at bounding box center [430, 218] width 742 height 39
click at [789, 214] on icon "close" at bounding box center [781, 218] width 20 height 20
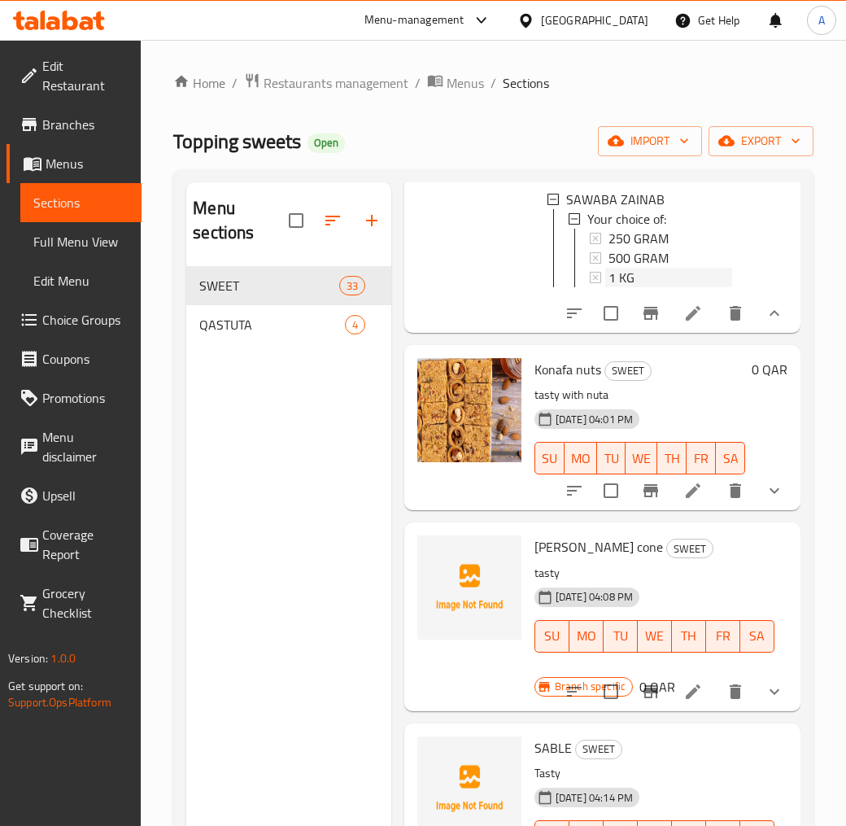
click at [661, 287] on div "1 KG" at bounding box center [671, 278] width 124 height 20
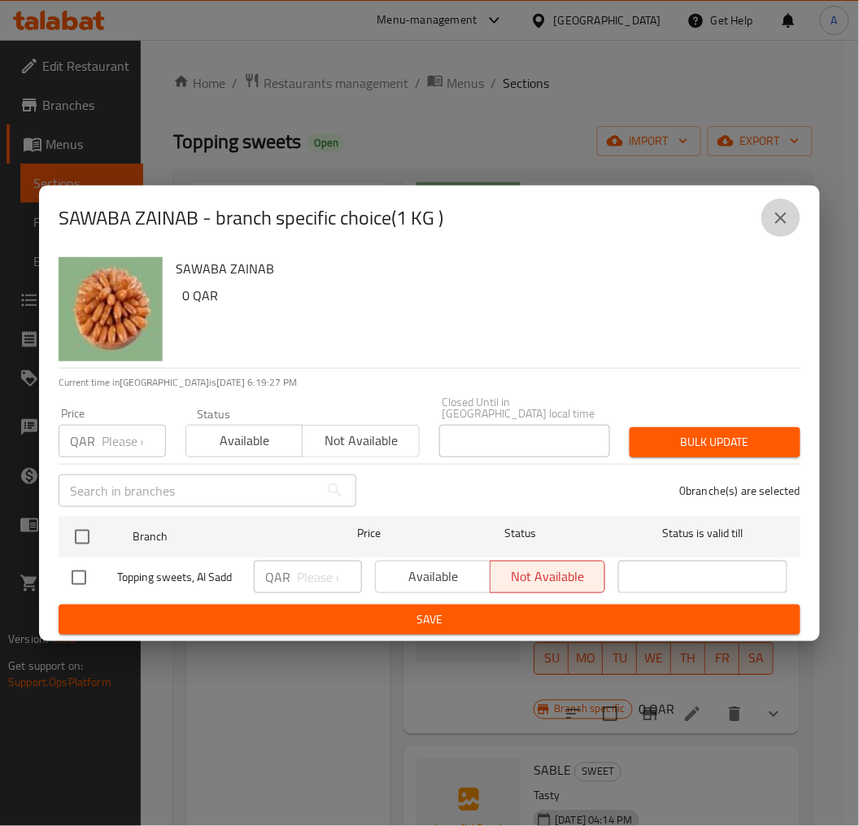
click at [778, 228] on icon "close" at bounding box center [781, 218] width 20 height 20
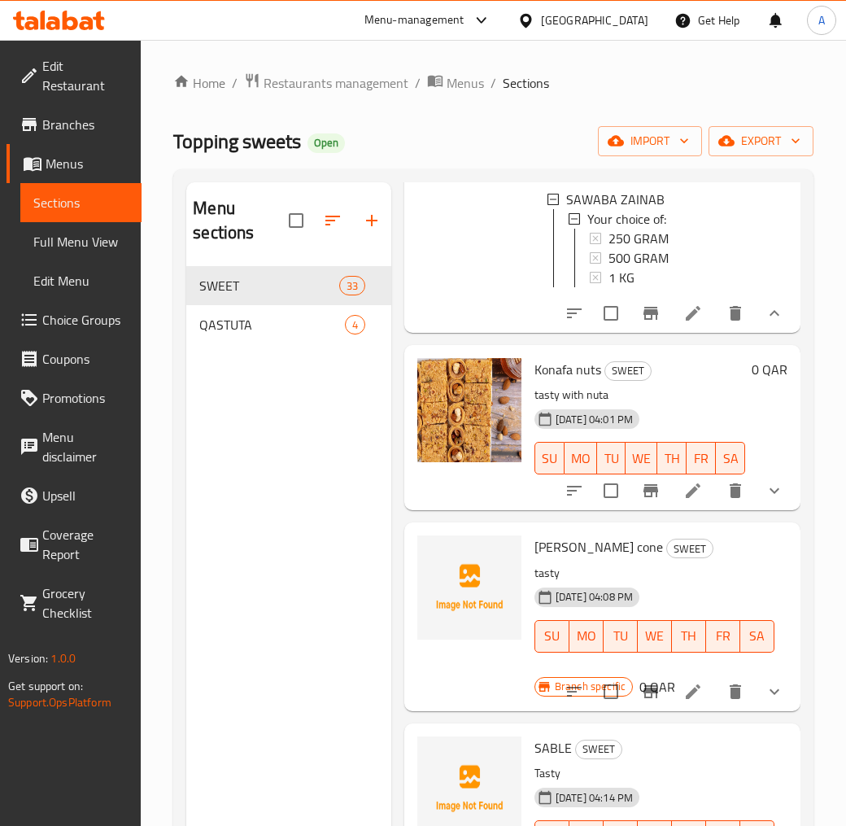
click at [690, 328] on li at bounding box center [693, 313] width 46 height 29
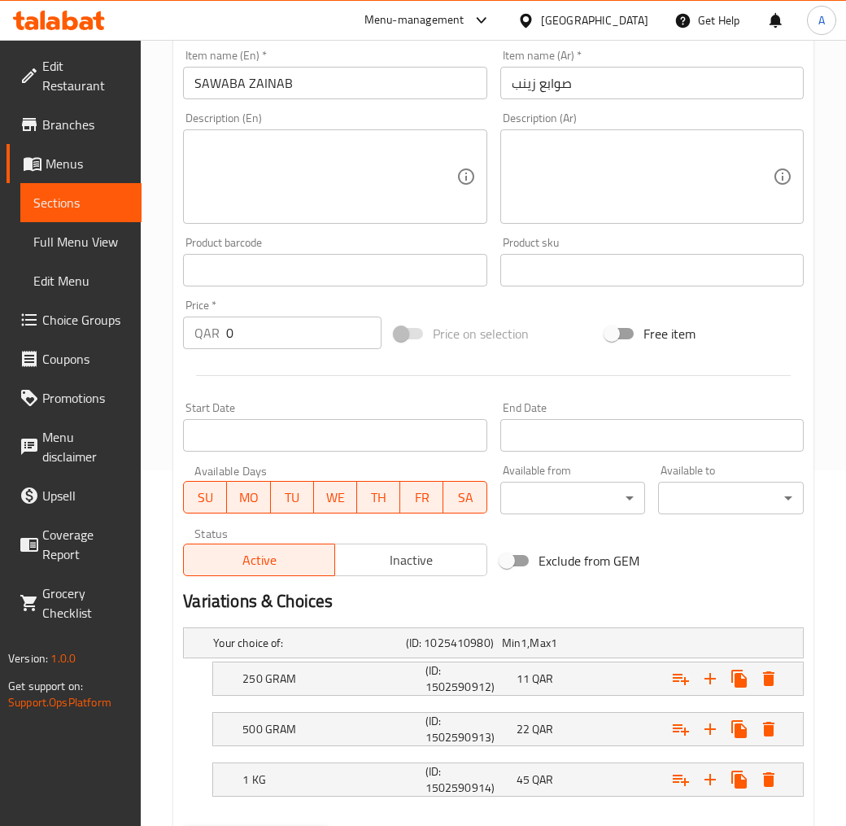
scroll to position [440, 0]
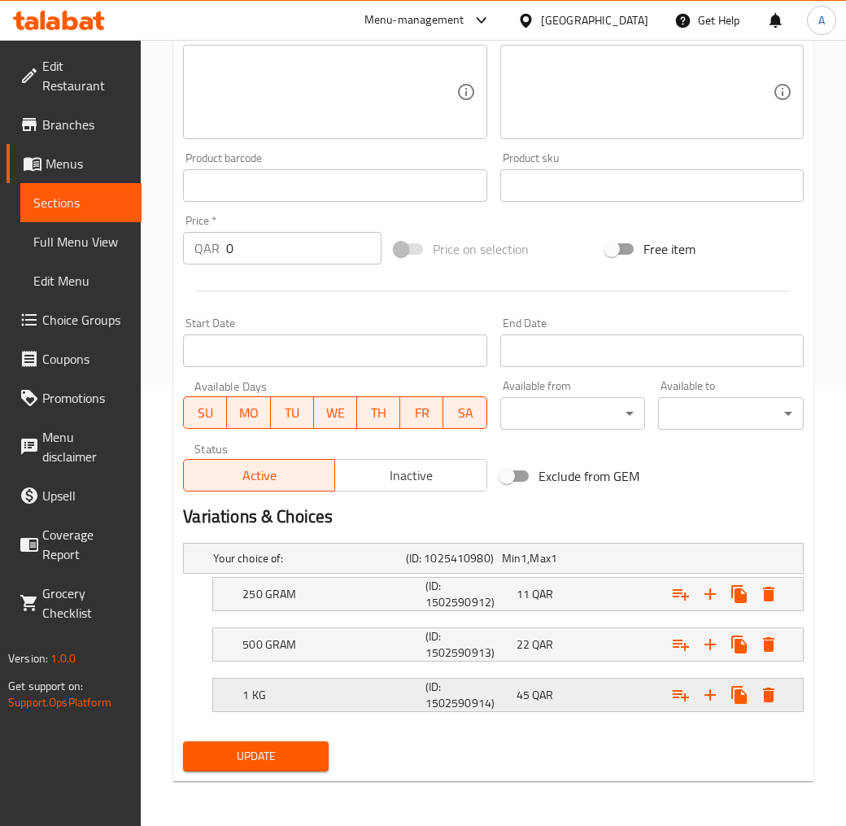
click at [548, 712] on div "1 KG (ID: 1502590914) 45 QAR" at bounding box center [513, 694] width 548 height 39
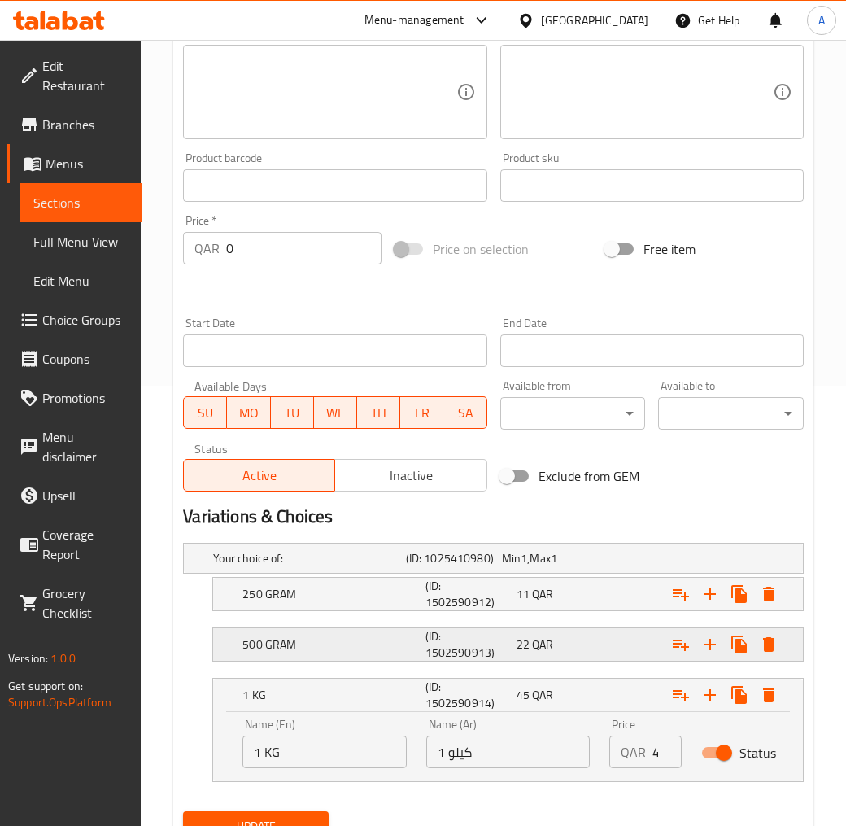
click at [570, 649] on div "22 QAR" at bounding box center [559, 644] width 85 height 16
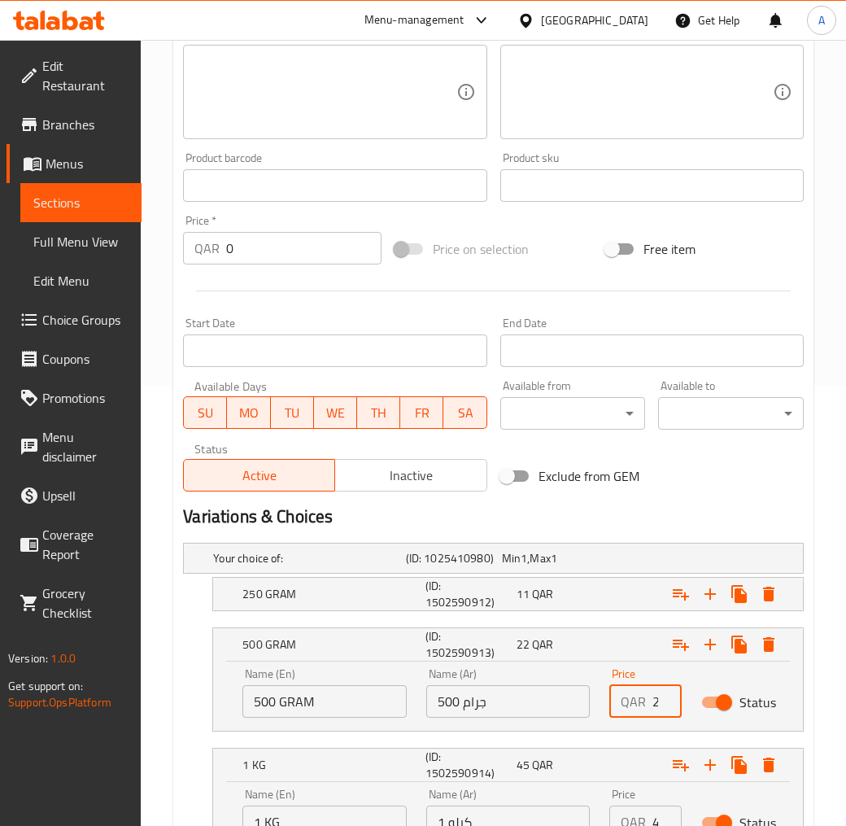
drag, startPoint x: 652, startPoint y: 700, endPoint x: 738, endPoint y: 712, distance: 87.1
click at [736, 712] on div "Name (En) 500 GRAM Name (En) Name (Ar) 500 جرام Name (Ar) Price QAR 22 Price St…" at bounding box center [508, 692] width 551 height 69
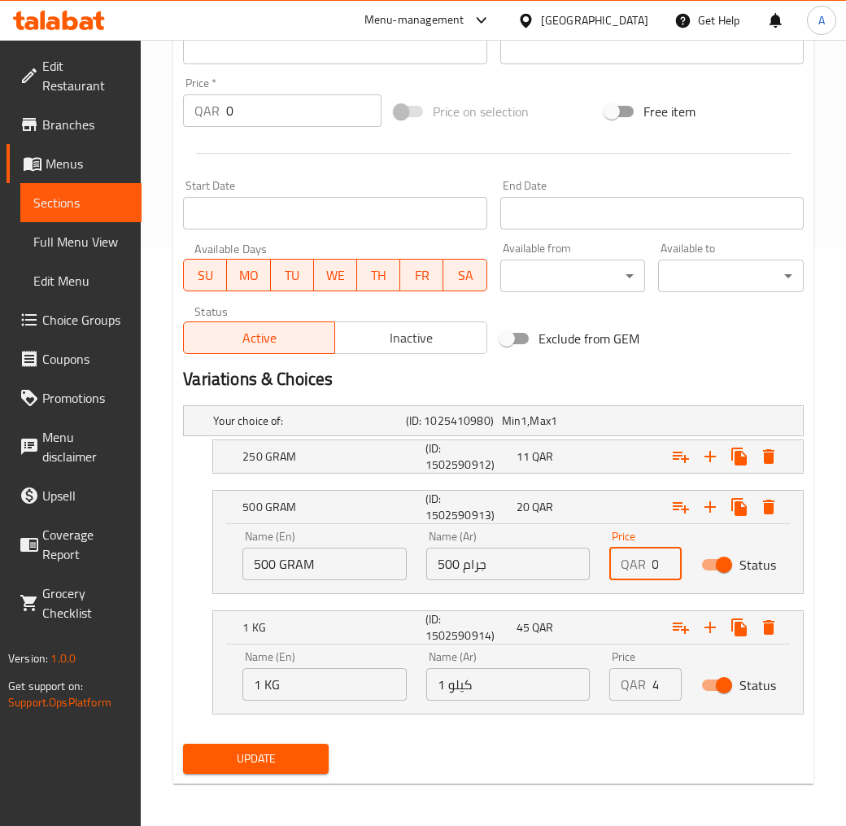
scroll to position [580, 0]
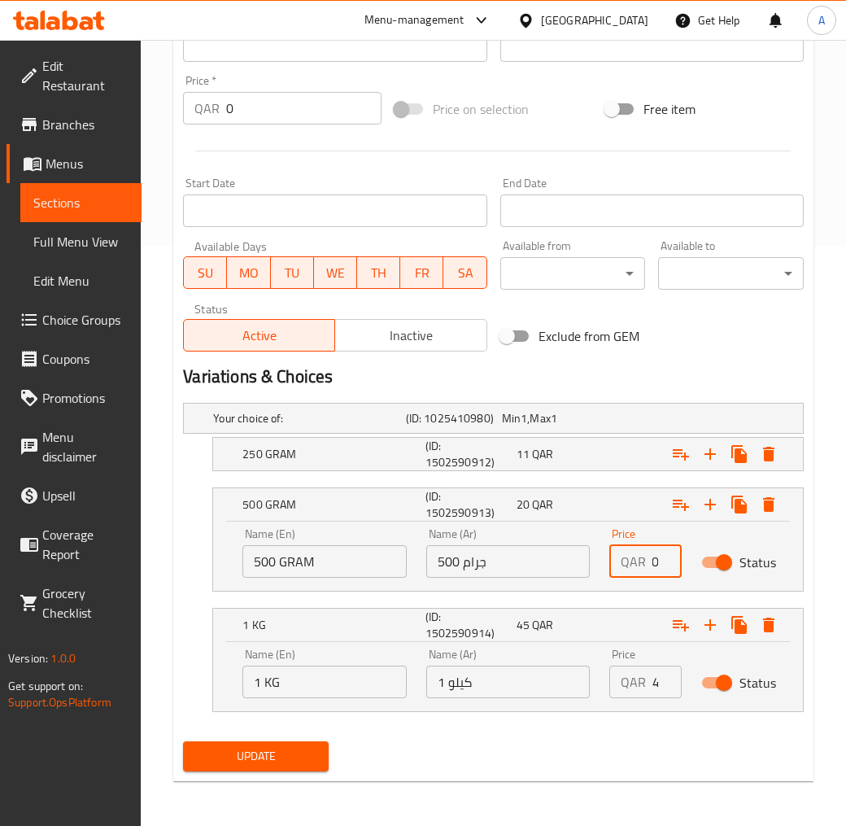
type input "20"
drag, startPoint x: 654, startPoint y: 688, endPoint x: 737, endPoint y: 711, distance: 86.1
click at [730, 710] on div "Name (En) 1 KG Name (En) Name (Ar) 1 كيلو Name (Ar) Price QAR 45 Price Status" at bounding box center [508, 676] width 590 height 69
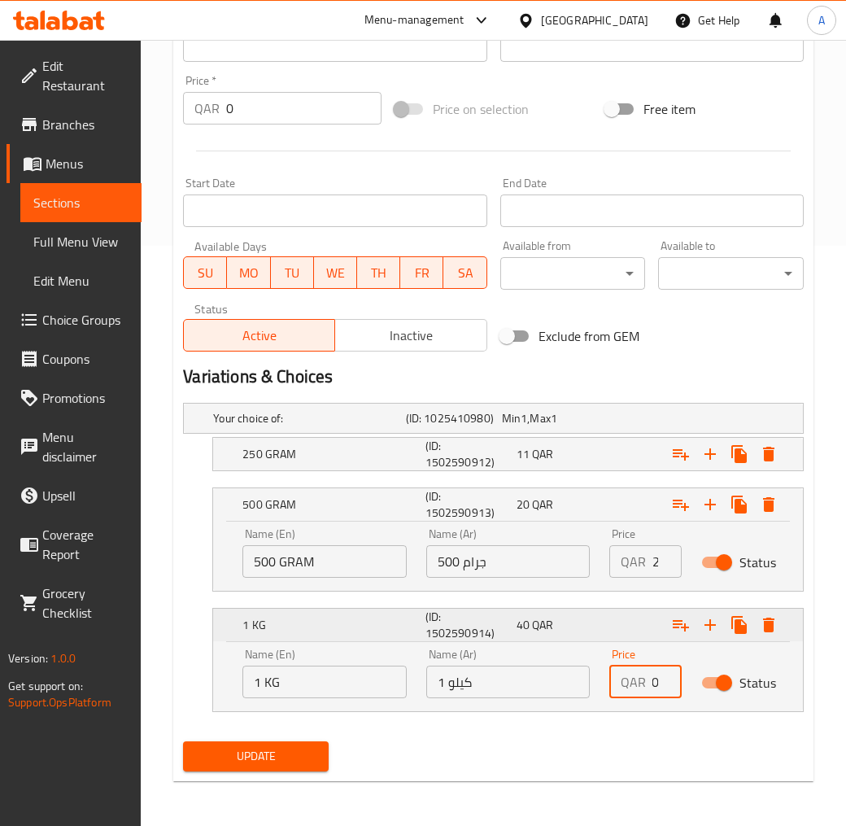
type input "40"
click at [717, 631] on icon "Expand" at bounding box center [711, 625] width 20 height 20
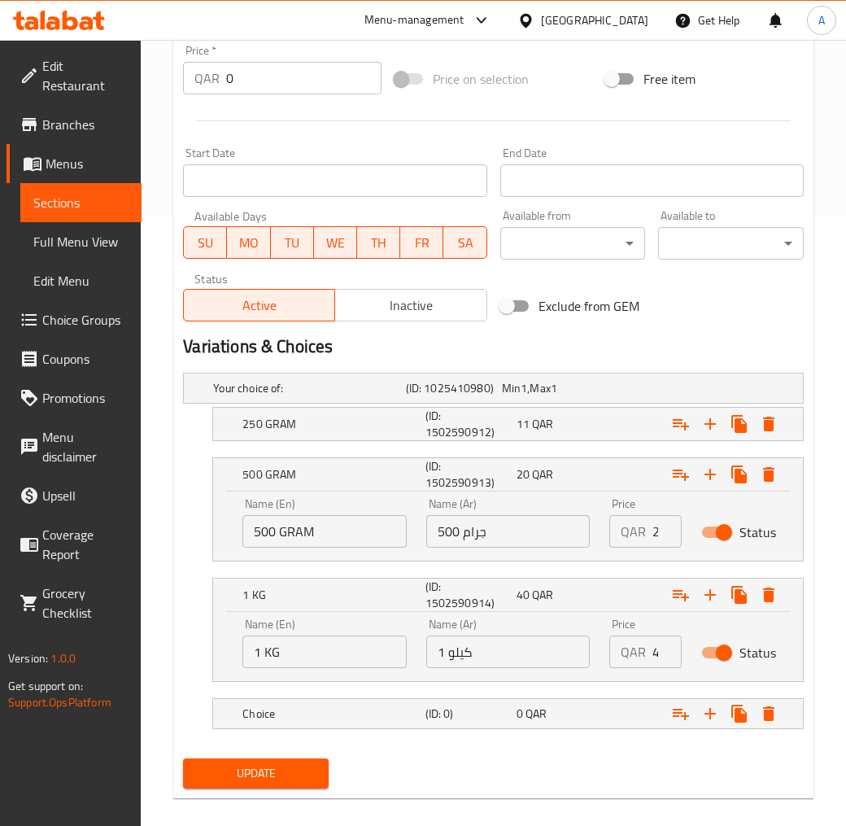
scroll to position [627, 0]
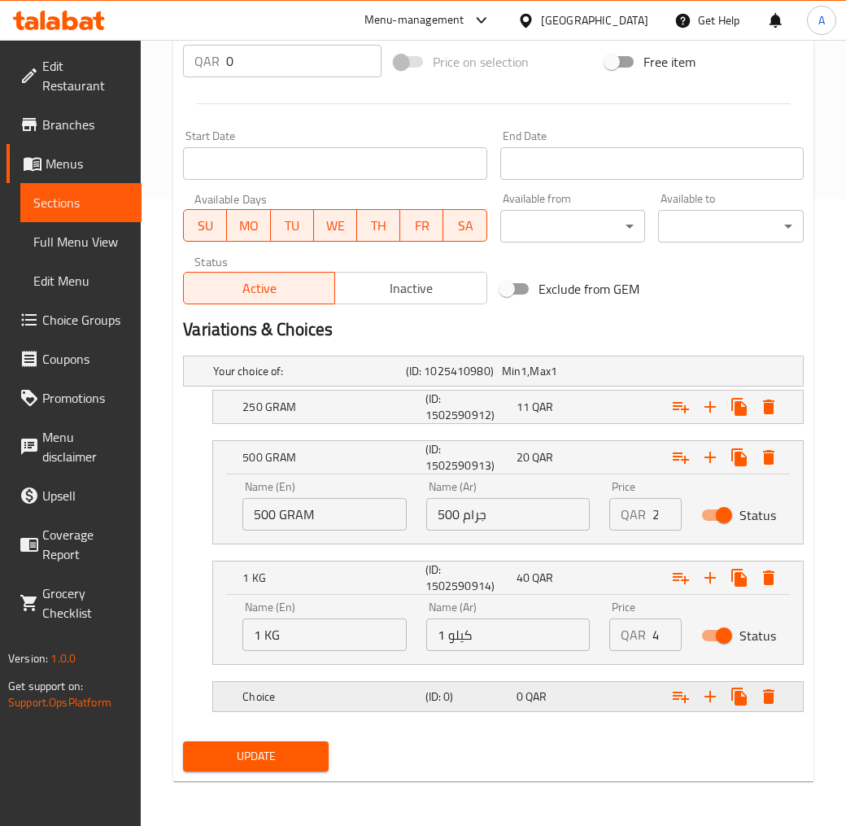
click at [469, 695] on h5 "(ID: 0)" at bounding box center [468, 696] width 85 height 16
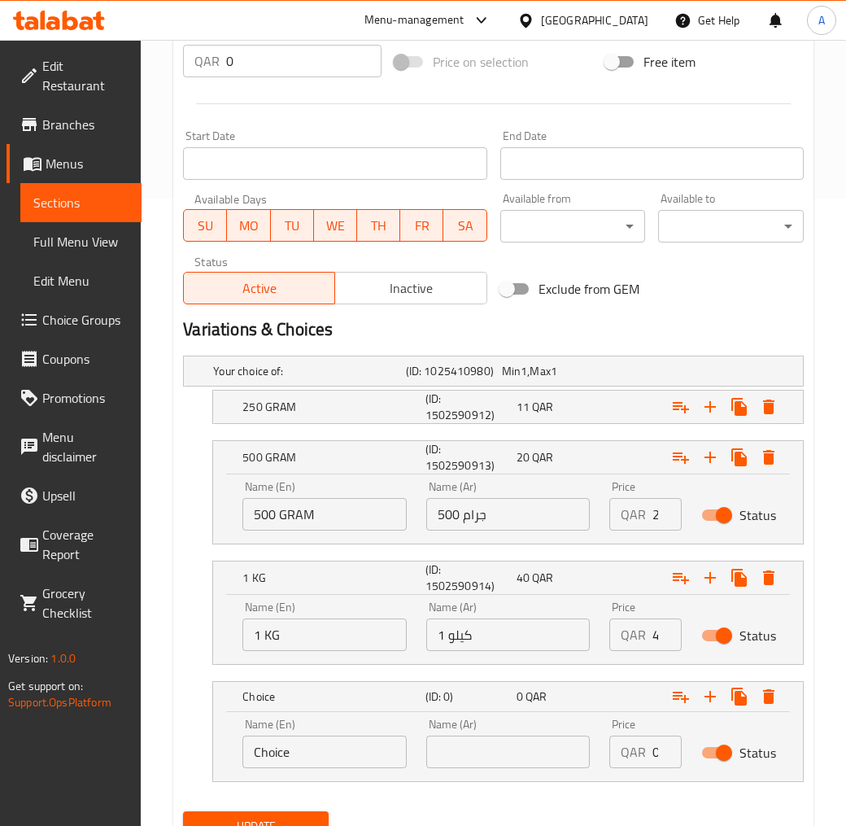
click at [514, 758] on input "text" at bounding box center [508, 752] width 164 height 33
type input "1.5 كيلو"
click at [317, 742] on input "Choice" at bounding box center [324, 752] width 164 height 33
click at [317, 742] on input "Choice1" at bounding box center [324, 752] width 164 height 33
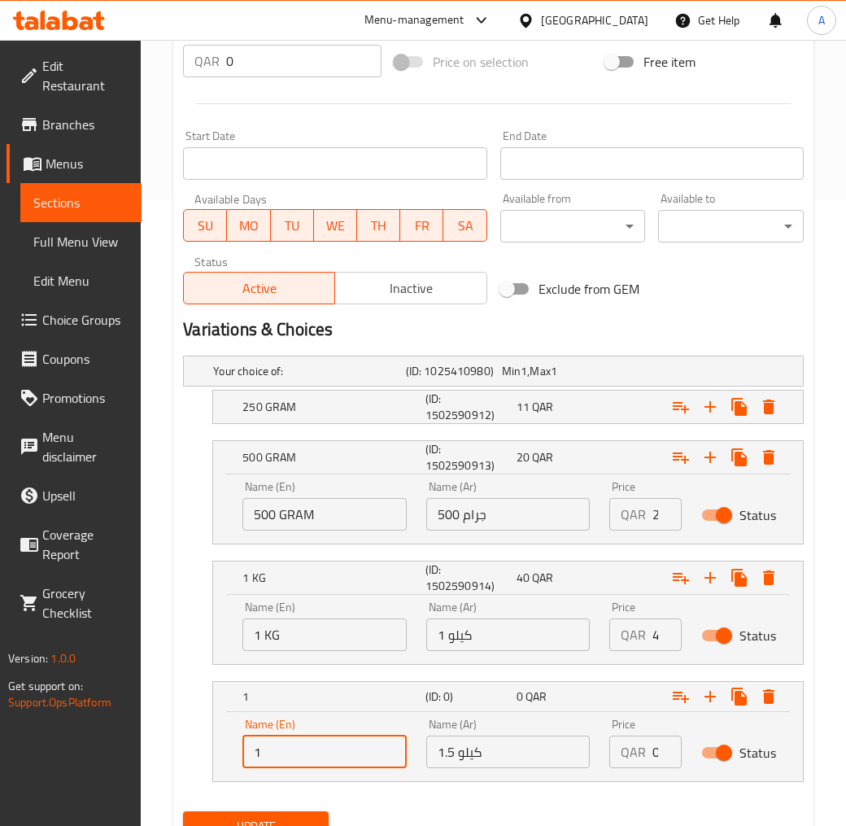
type input "1.5 KiLO"
drag, startPoint x: 649, startPoint y: 752, endPoint x: 672, endPoint y: 758, distance: 24.3
click at [661, 753] on div "QAR 0 Price" at bounding box center [645, 752] width 72 height 33
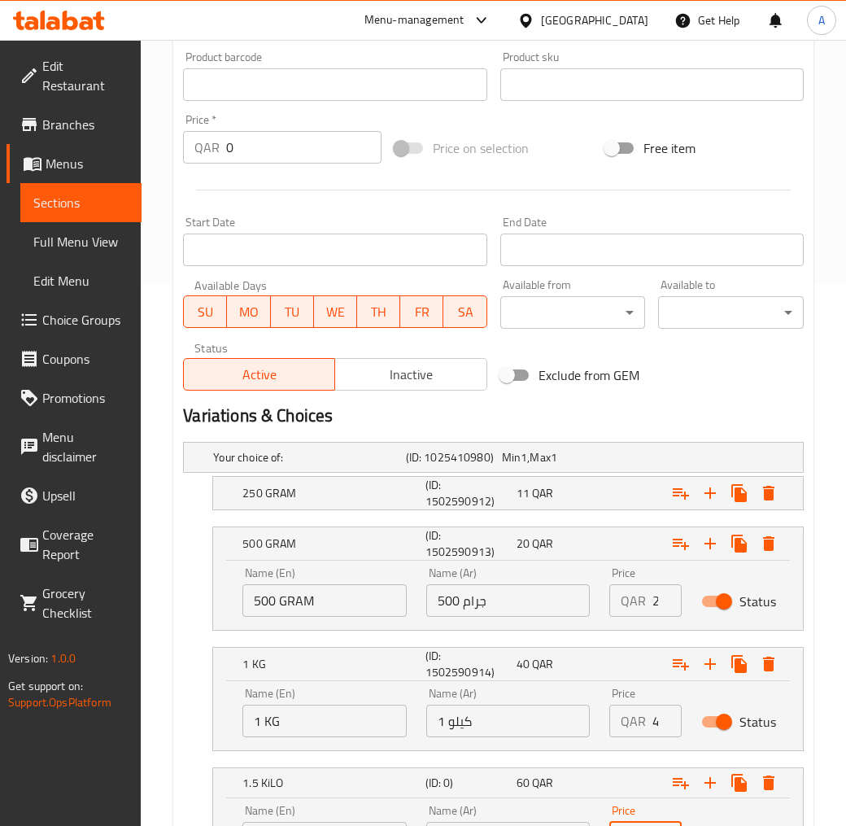
scroll to position [697, 0]
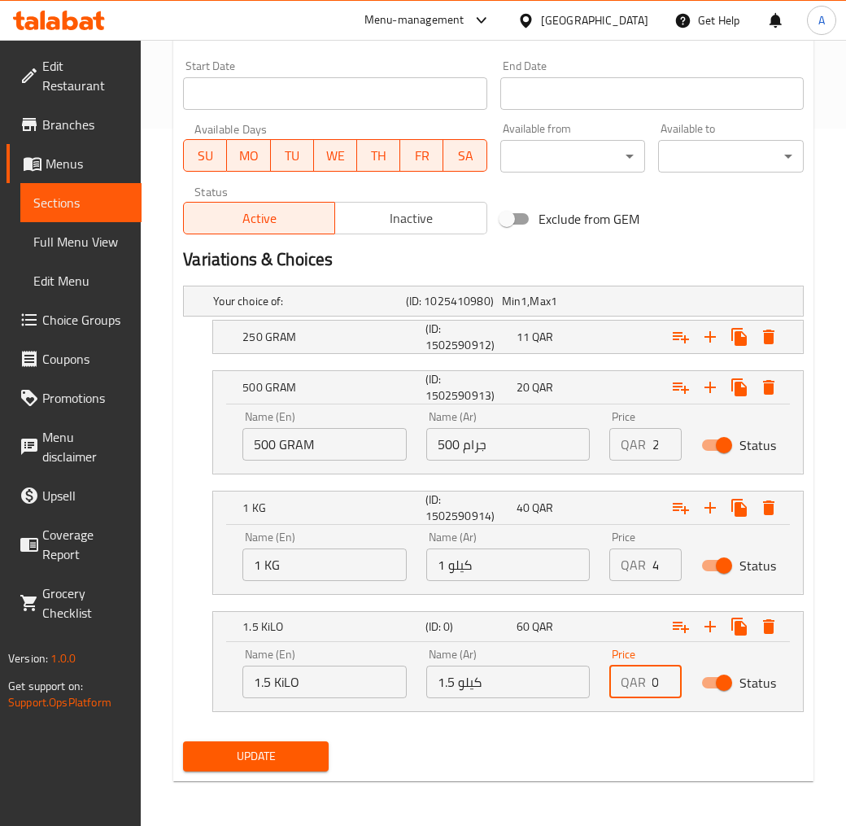
type input "60"
click at [263, 770] on button "Update" at bounding box center [256, 756] width 146 height 30
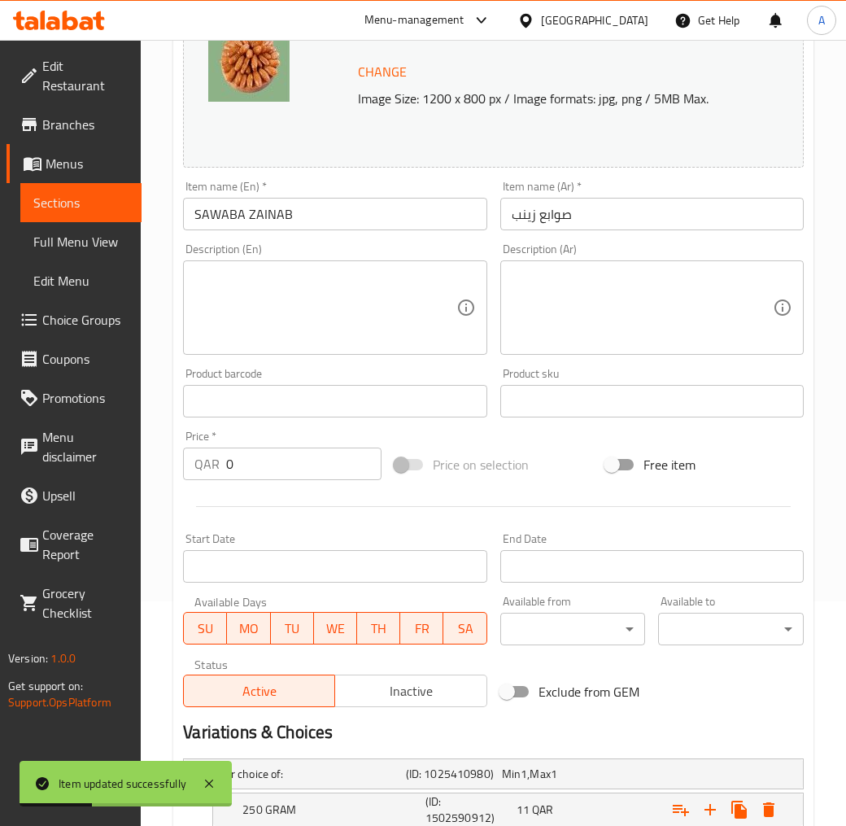
scroll to position [65, 0]
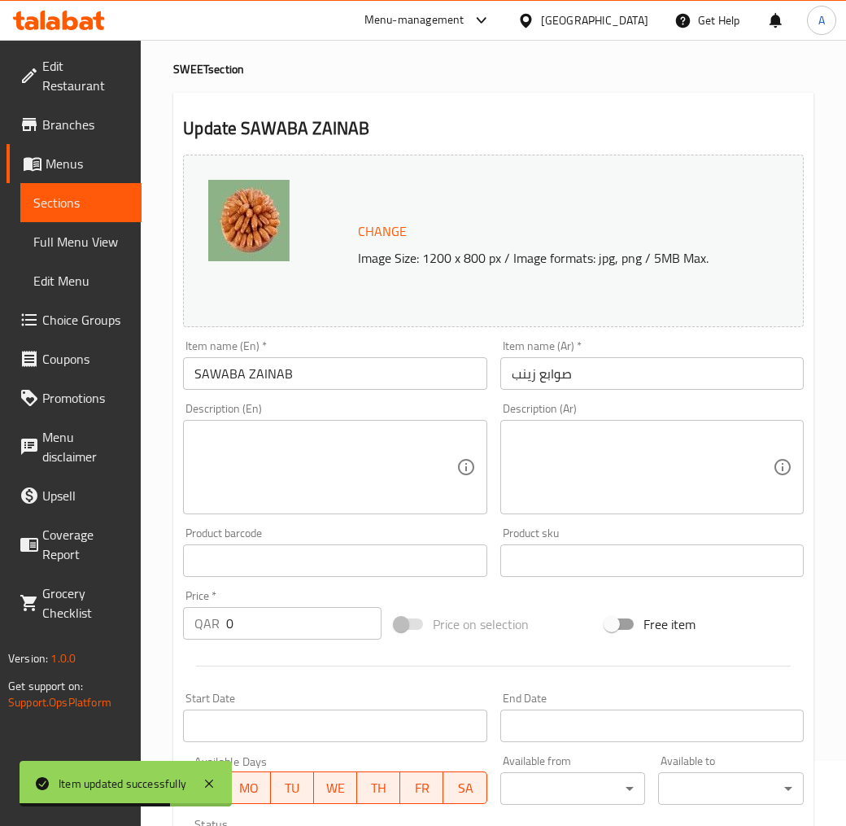
click at [277, 379] on input "SAWABA ZAINAB" at bounding box center [335, 373] width 304 height 33
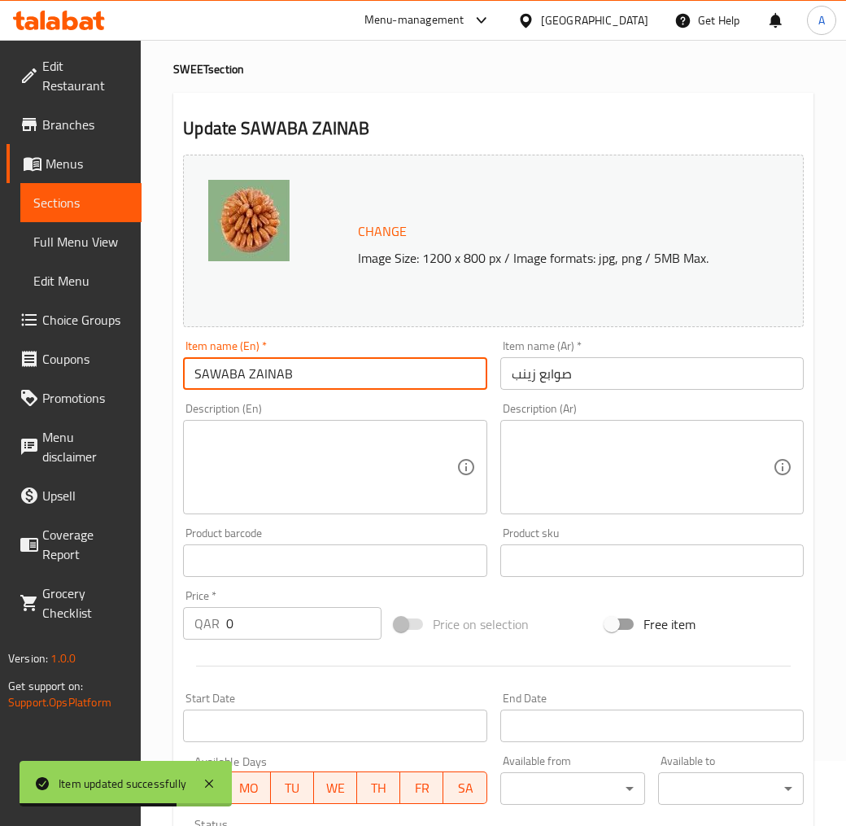
click at [277, 379] on input "SAWABA ZAINAB" at bounding box center [335, 373] width 304 height 33
paste input "[PERSON_NAME]"
type input "[PERSON_NAME]"
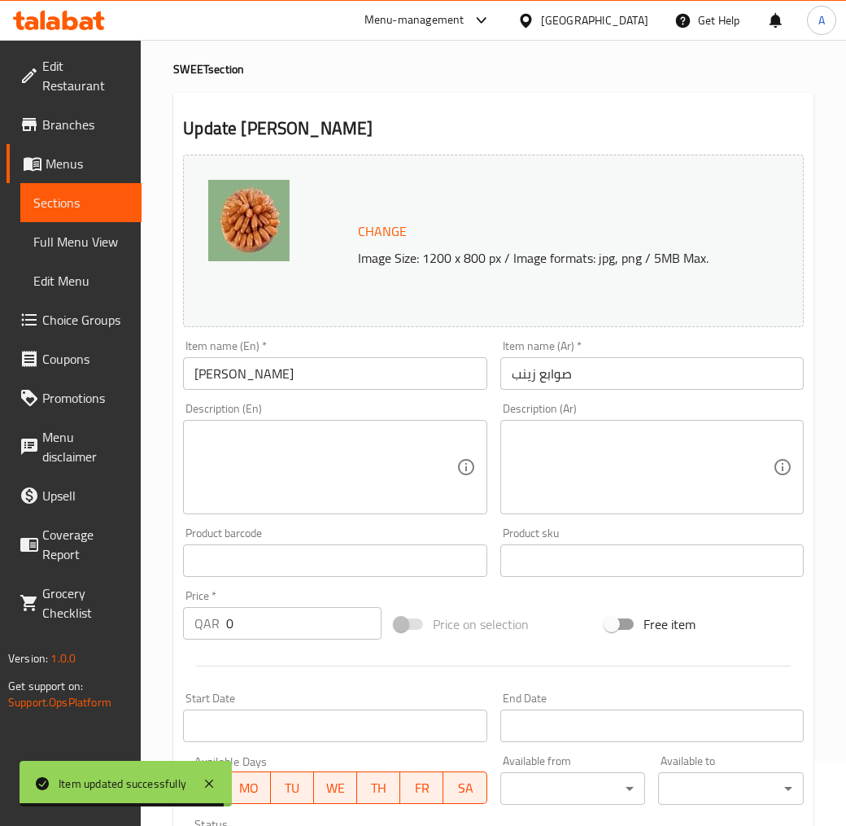
click at [555, 364] on input "صوابع زينب" at bounding box center [652, 373] width 304 height 33
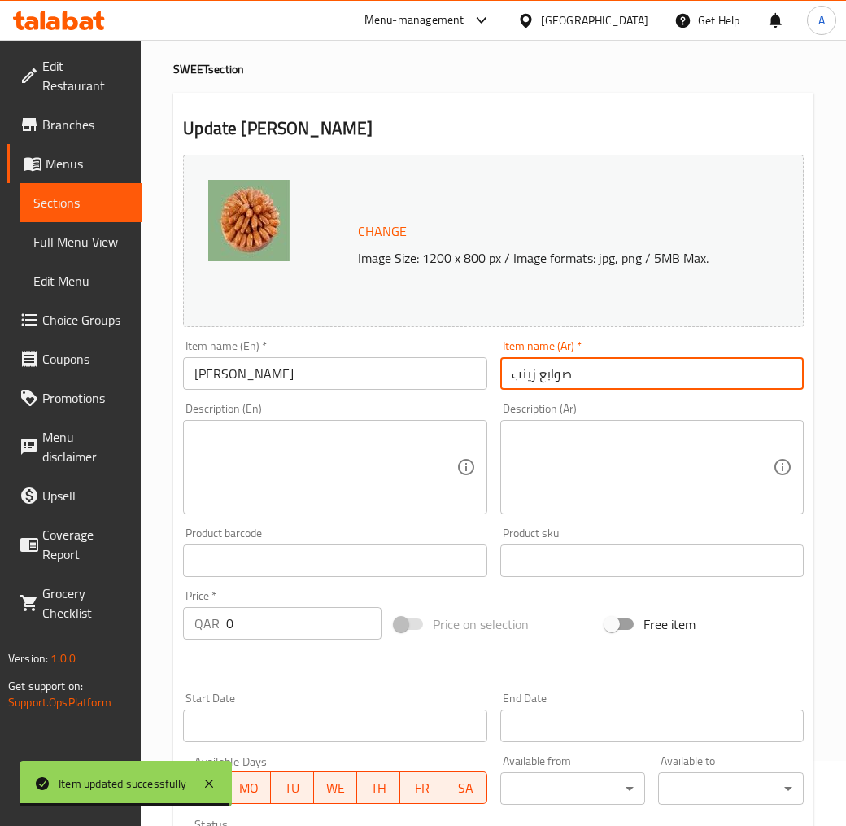
click at [555, 364] on input "صوابع زينب" at bounding box center [652, 373] width 304 height 33
paste input "text"
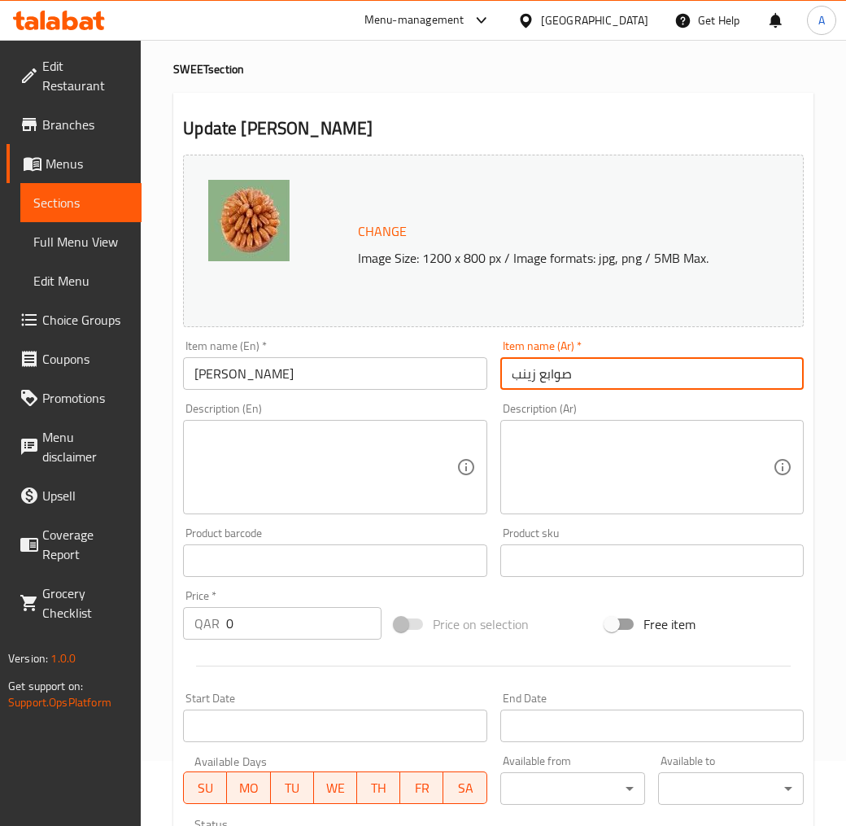
type input "صوابع زينب"
click at [355, 494] on textarea at bounding box center [324, 467] width 261 height 77
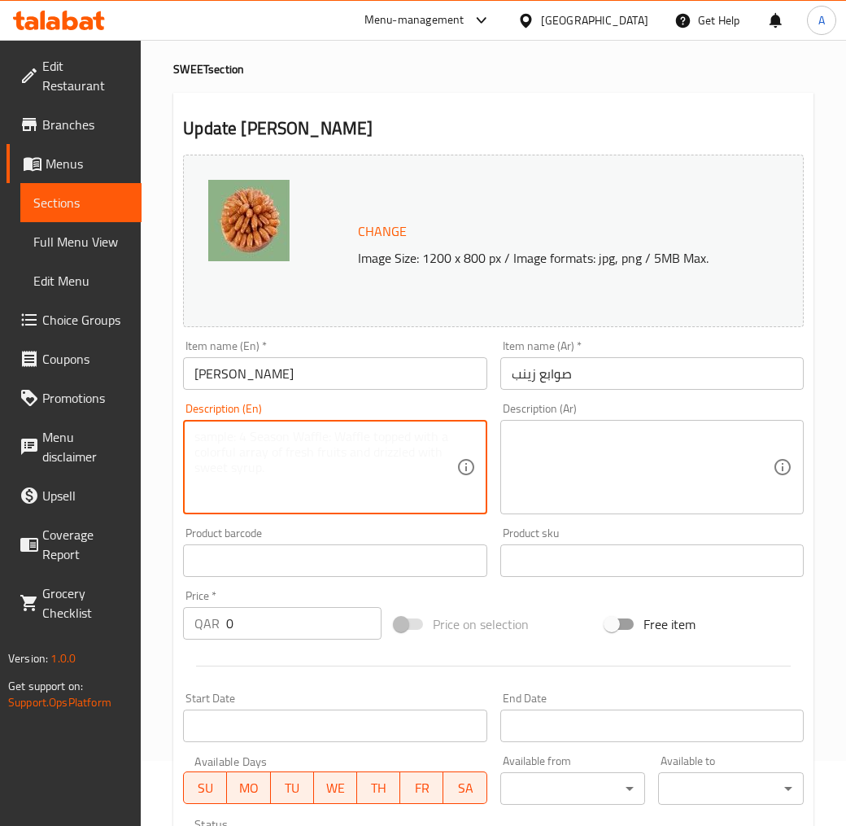
paste textarea "sawabie zaynab are a traditional oriental dessert made from flour and semolina.…"
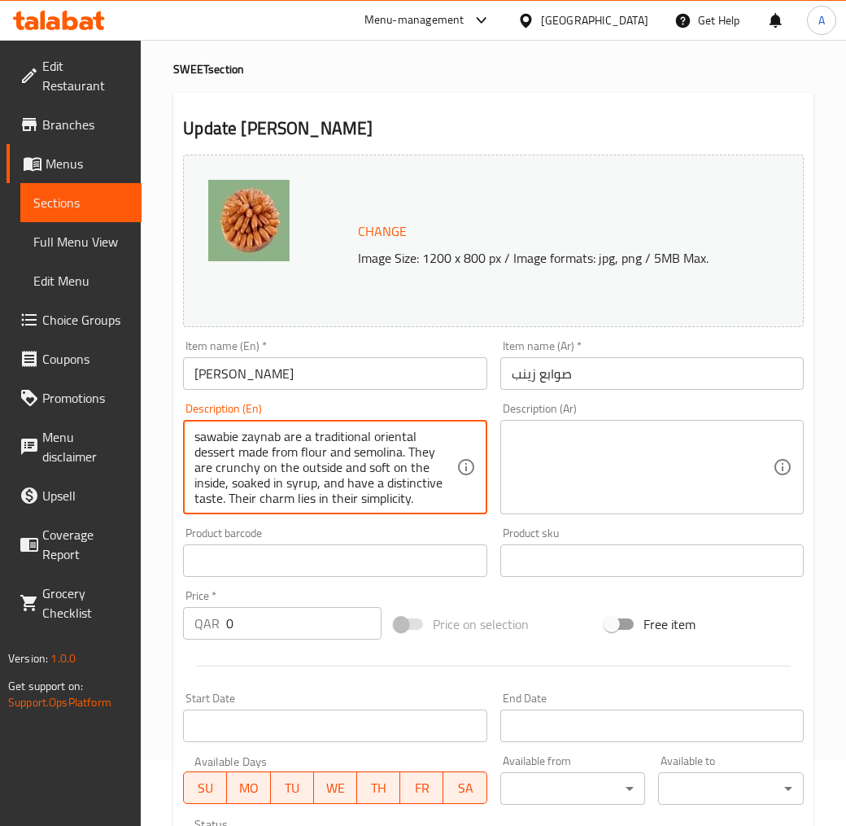
scroll to position [4, 0]
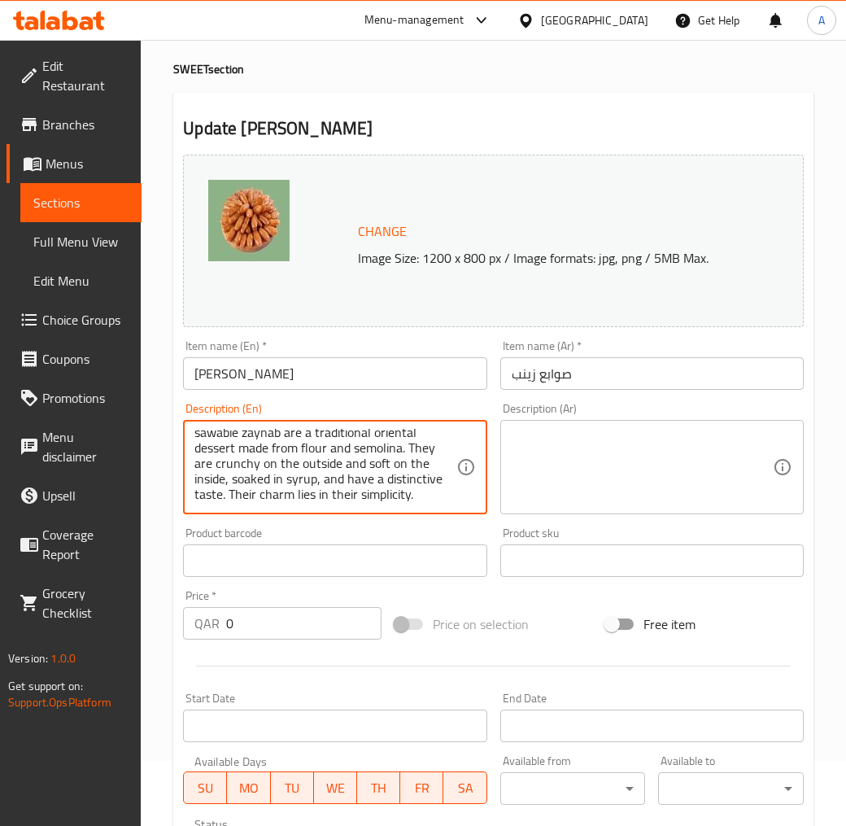
type textarea "sawabie zaynab are a traditional oriental dessert made from flour and semolina.…"
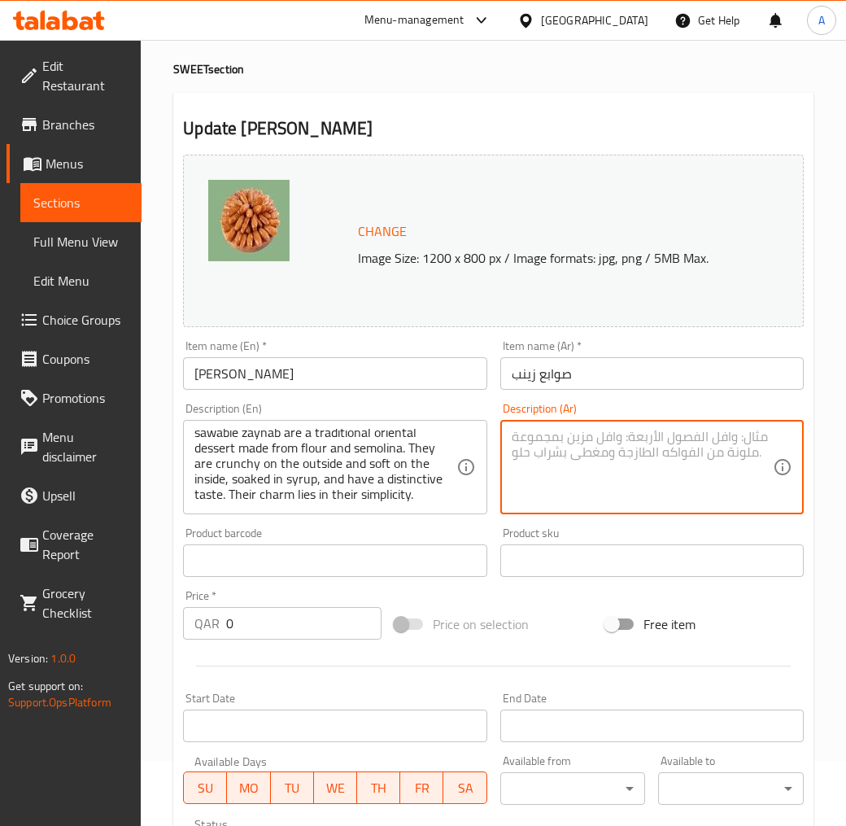
click at [515, 478] on textarea at bounding box center [642, 467] width 261 height 77
paste textarea "صوابع زينب من الجلويات الشرقية التقليدية مكونة من الطحين و السميد و و تكون مقرم…"
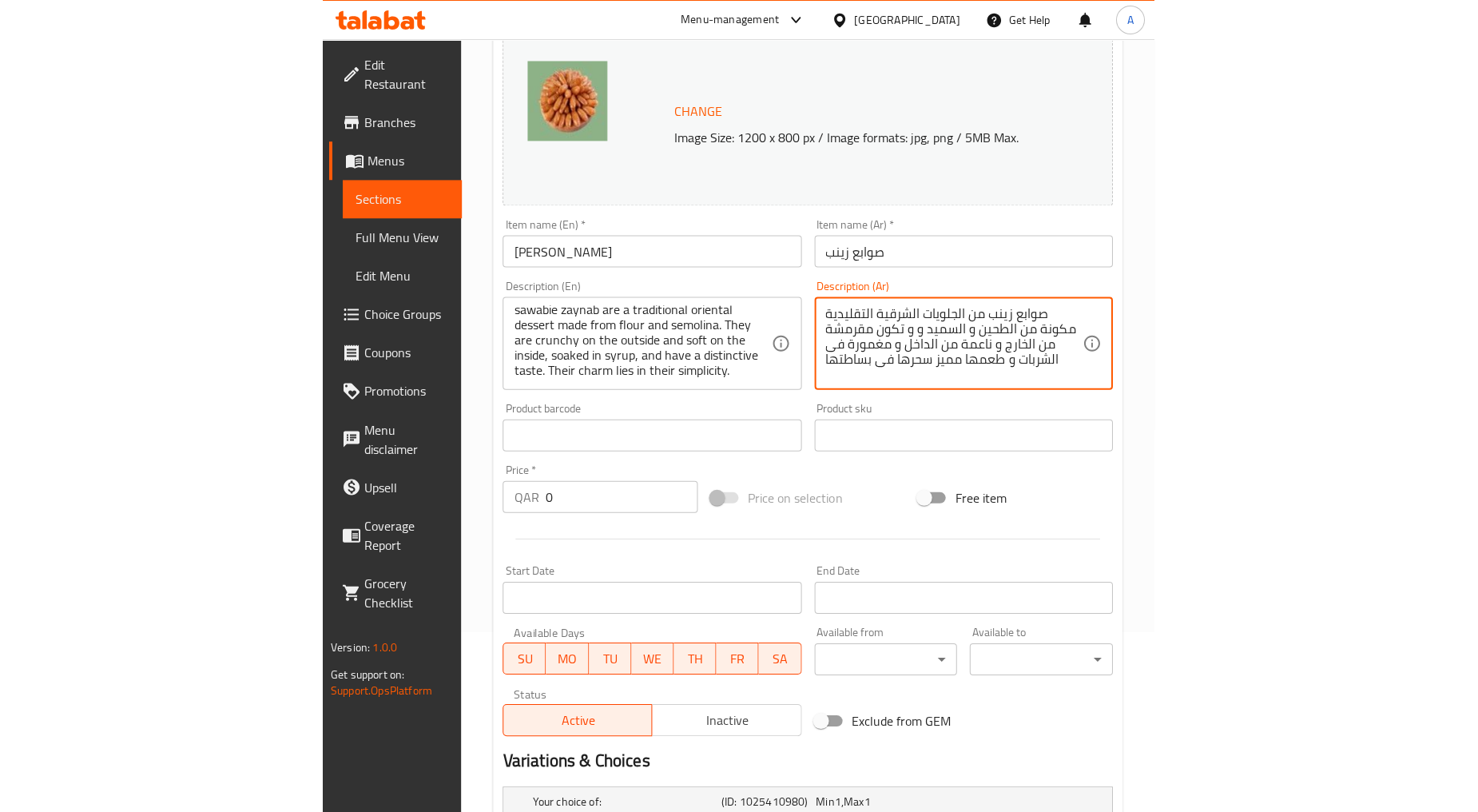
scroll to position [152, 0]
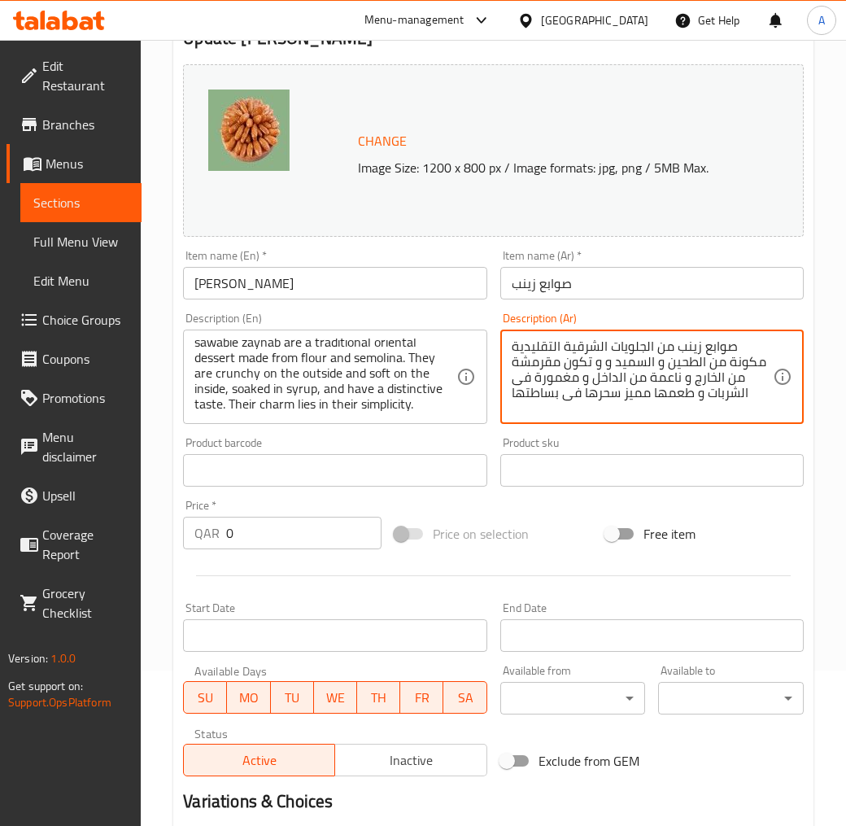
type textarea "صوابع زينب من الجلويات الشرقية التقليدية مكونة من الطحين و السميد و و تكون مقرم…"
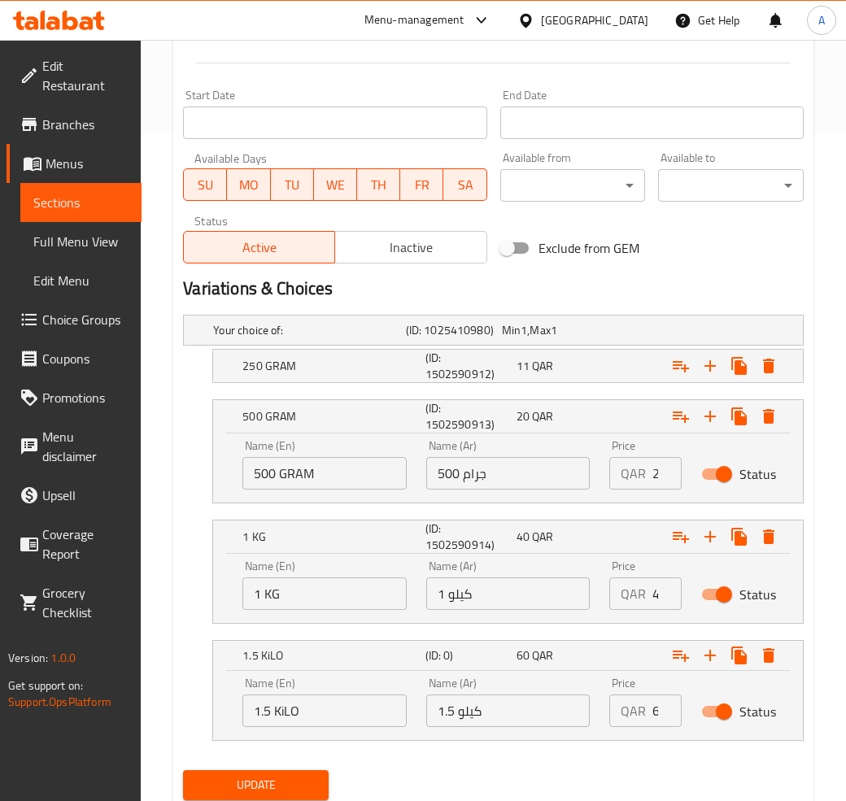
scroll to position [722, 0]
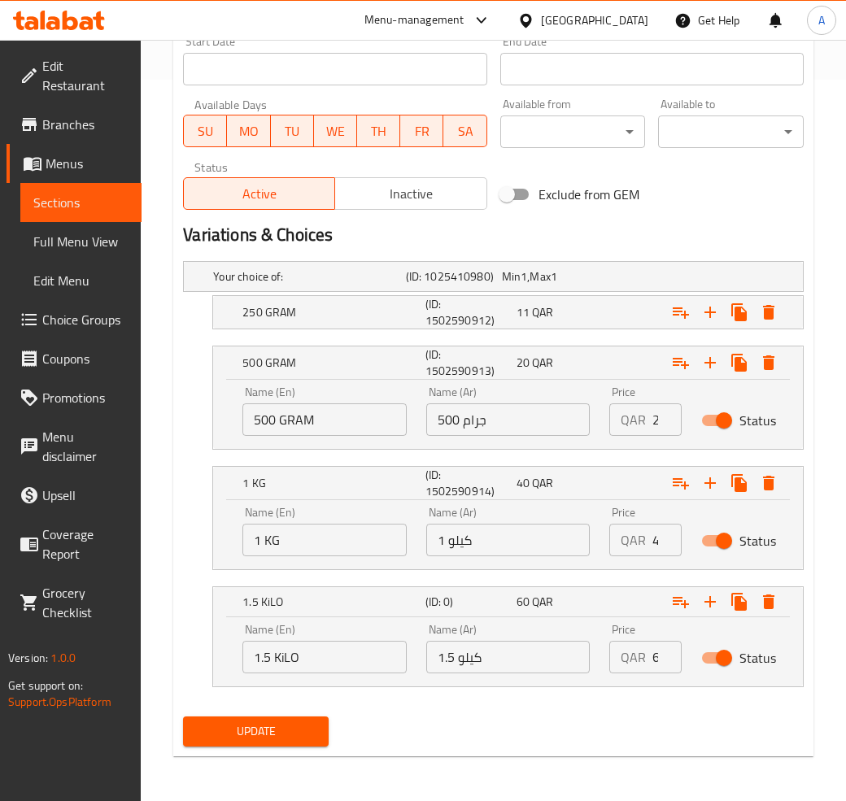
drag, startPoint x: 297, startPoint y: 732, endPoint x: 327, endPoint y: 690, distance: 51.9
click at [297, 732] on span "Update" at bounding box center [256, 732] width 120 height 20
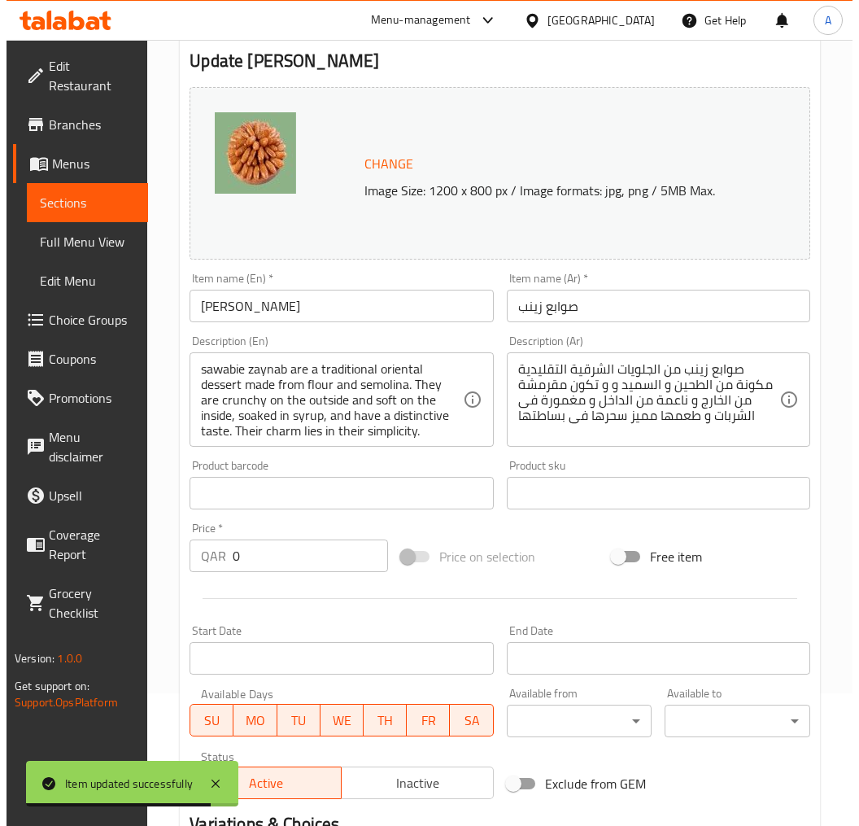
scroll to position [0, 0]
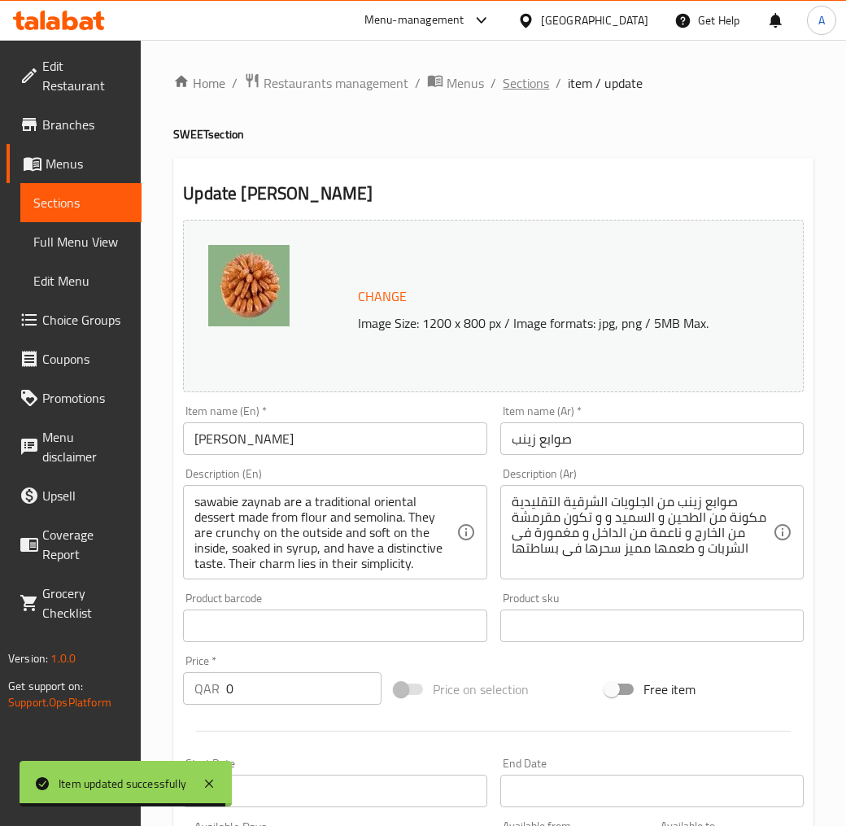
click at [542, 81] on span "Sections" at bounding box center [526, 83] width 46 height 20
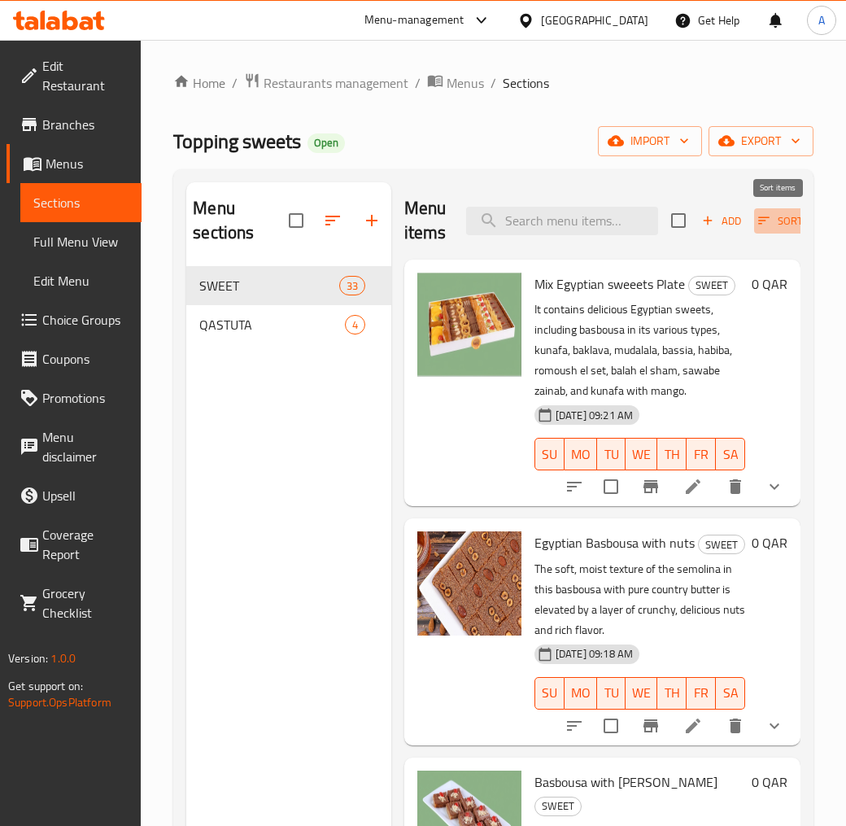
click at [763, 215] on icon "button" at bounding box center [764, 220] width 15 height 15
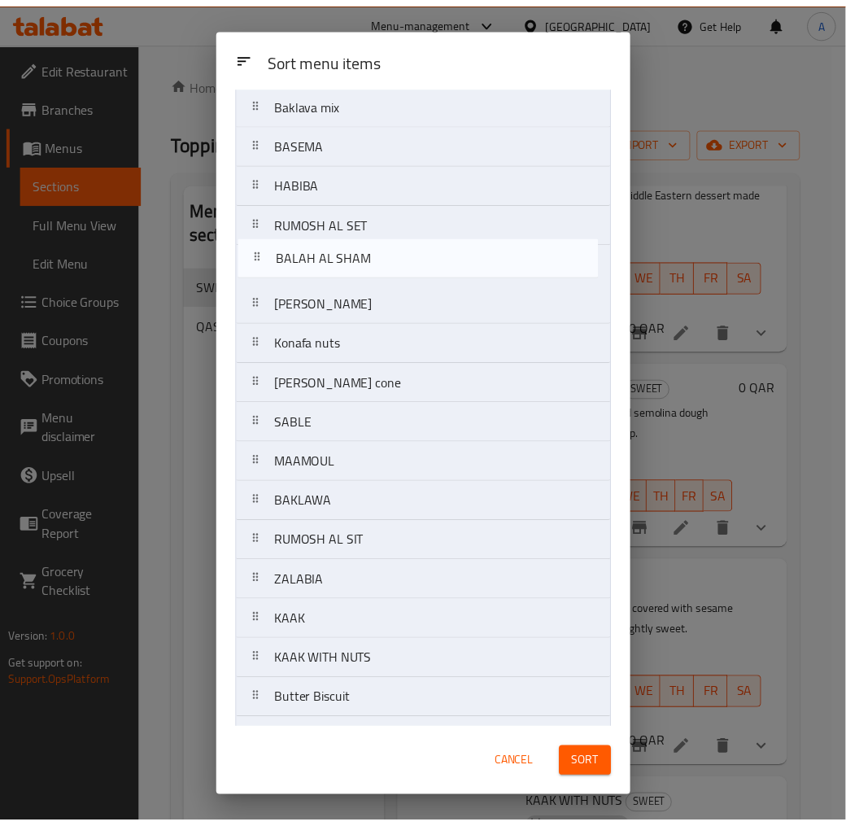
scroll to position [566, 0]
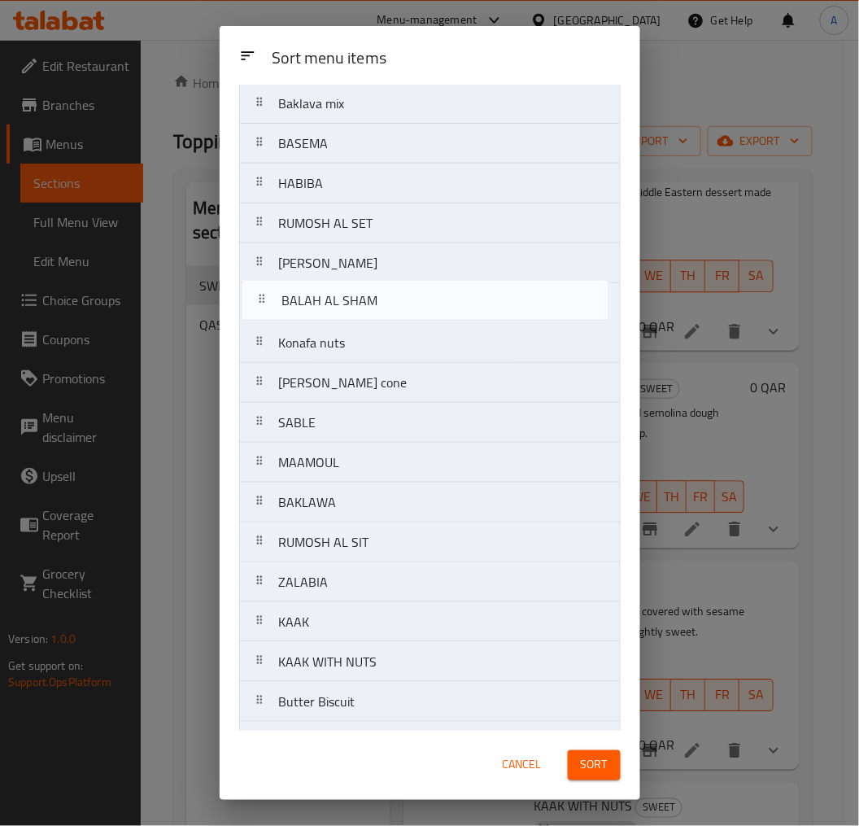
drag, startPoint x: 366, startPoint y: 436, endPoint x: 369, endPoint y: 306, distance: 130.2
click at [369, 306] on nav "Mix Egyptian sweeets Plate Egyptian Basbousa with nuts Basbousa with Nutella Ba…" at bounding box center [430, 223] width 382 height 1317
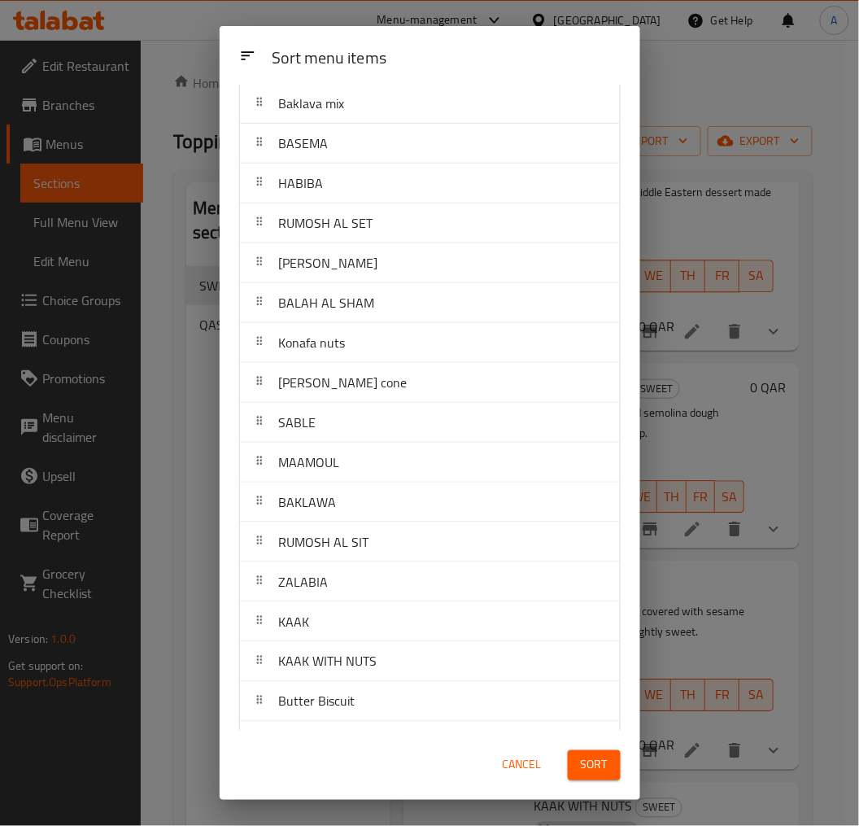
click at [598, 766] on span "Sort" at bounding box center [594, 765] width 27 height 20
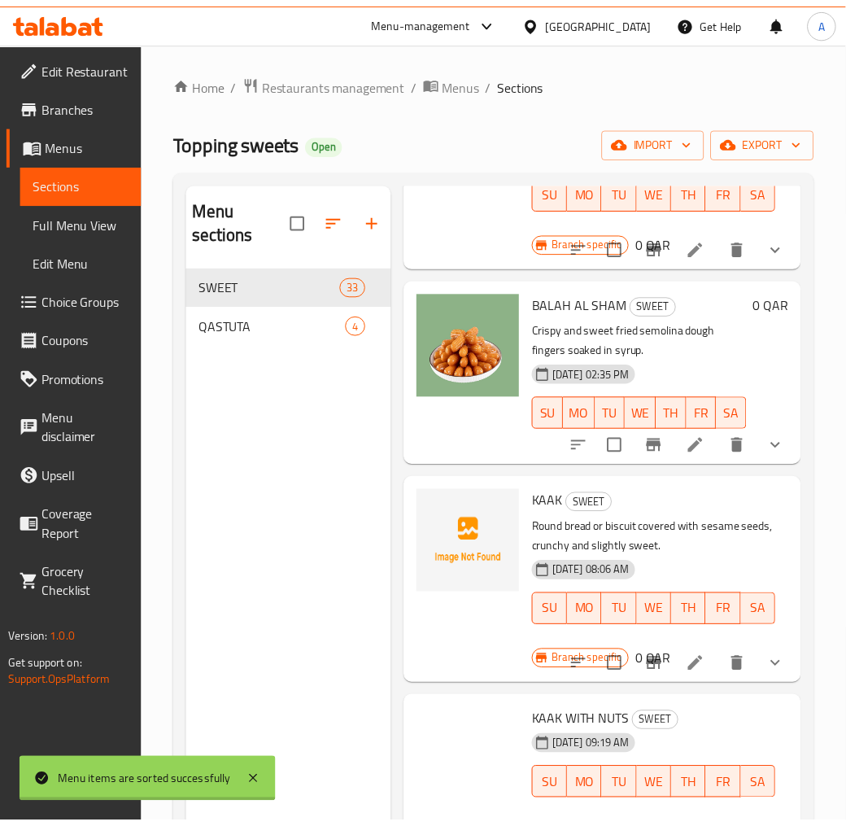
scroll to position [0, 0]
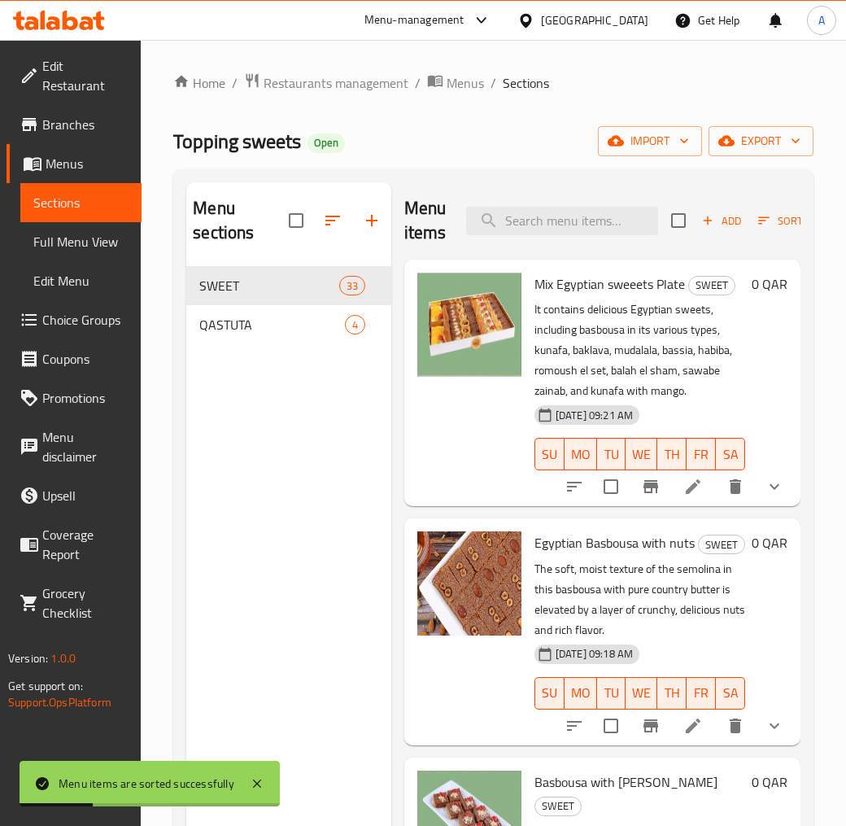
click at [86, 232] on span "Full Menu View" at bounding box center [80, 242] width 95 height 20
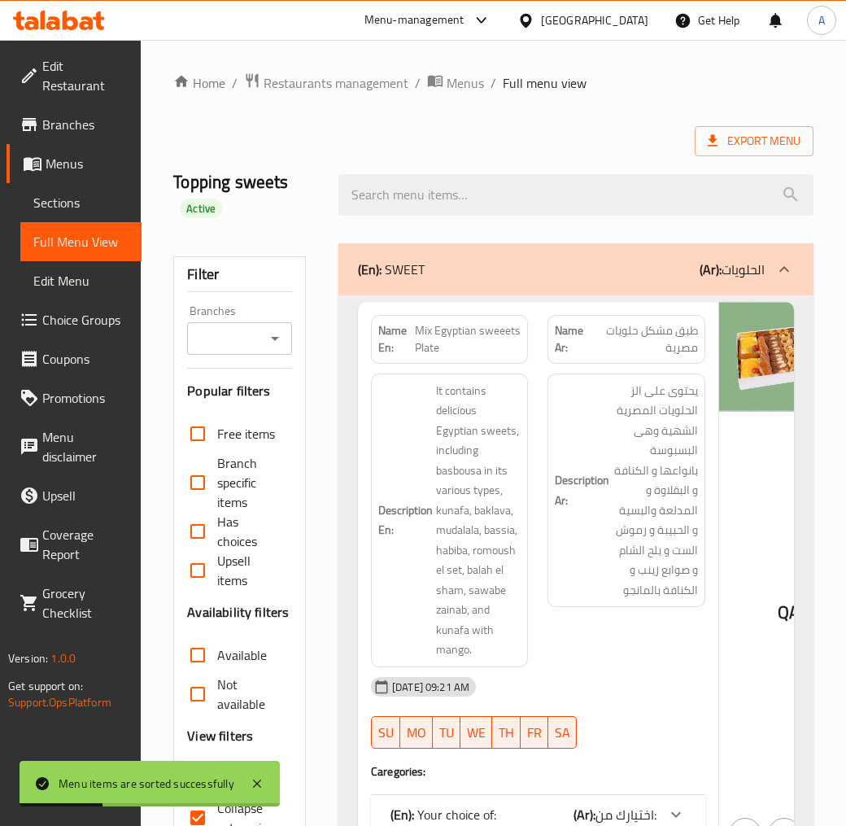
click at [92, 193] on link "Sections" at bounding box center [80, 202] width 121 height 39
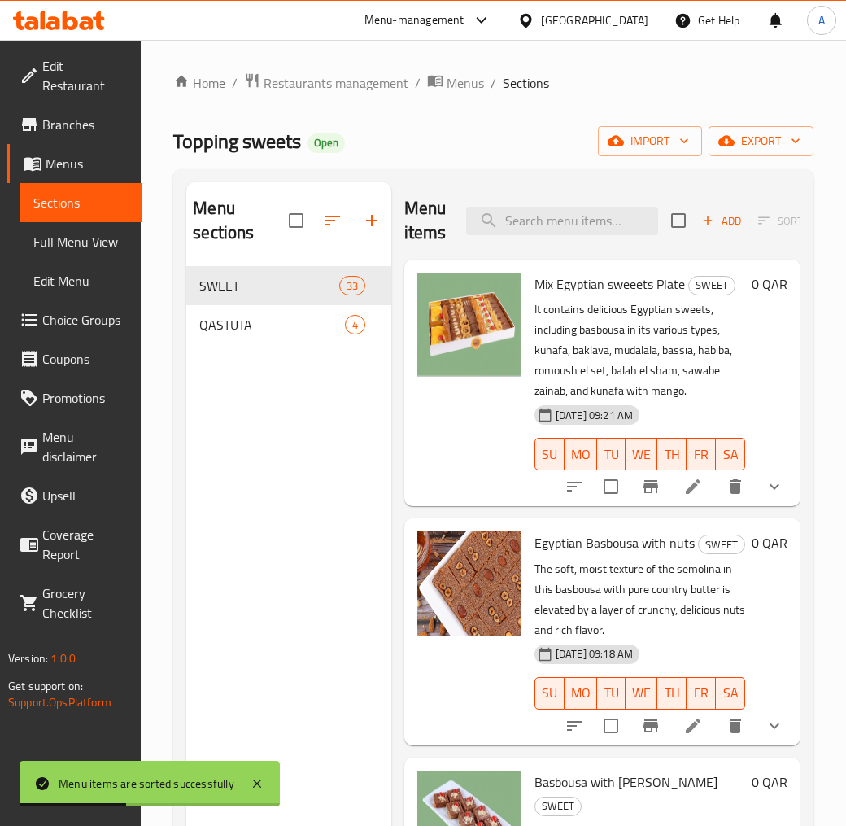
click at [265, 404] on div "Menu sections SWEET 33 QASTUTA 4" at bounding box center [288, 595] width 205 height 826
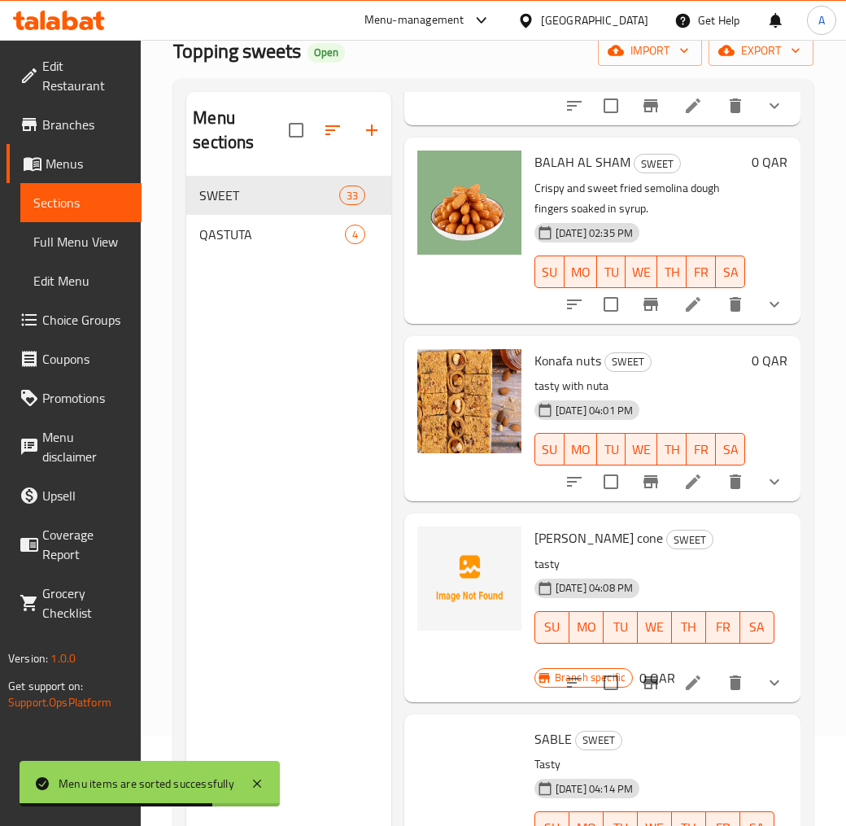
scroll to position [4704, 0]
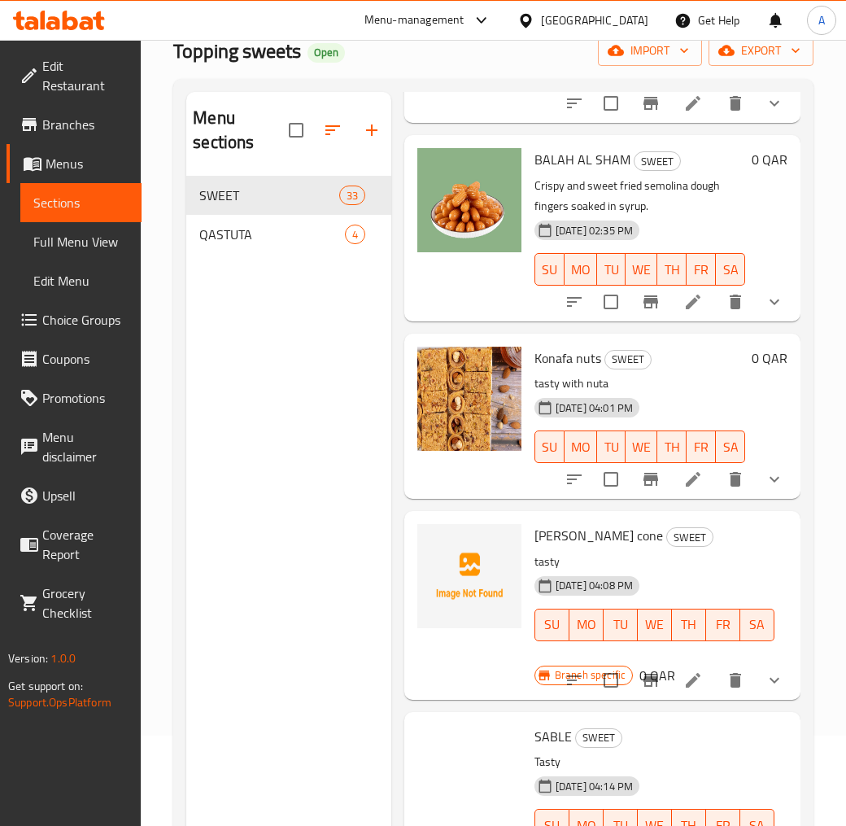
click at [694, 317] on li at bounding box center [693, 301] width 46 height 29
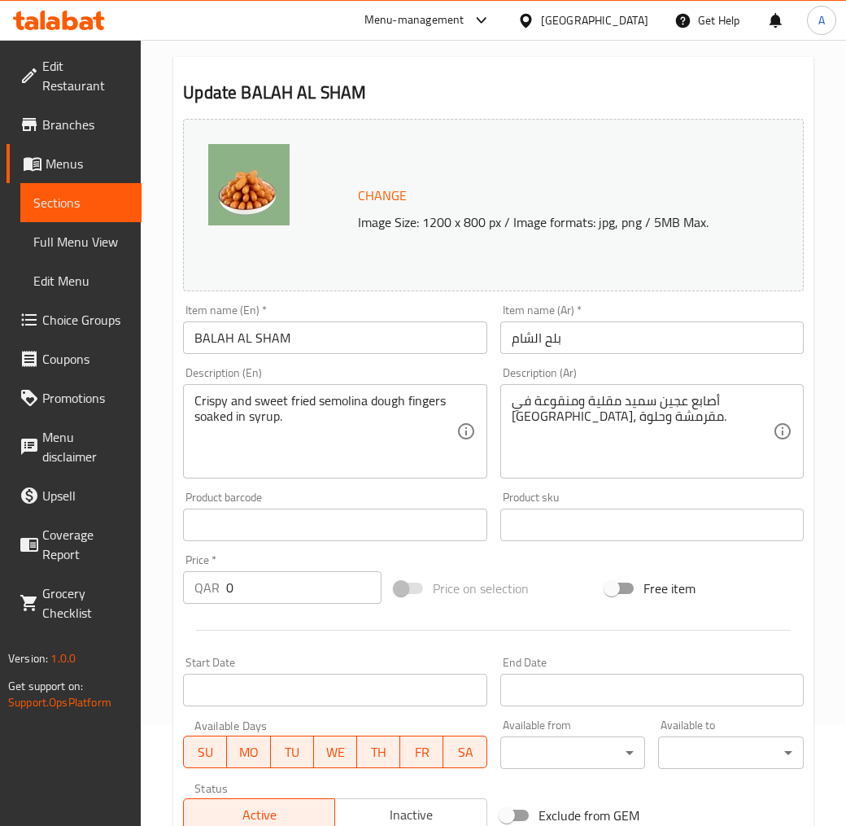
scroll to position [440, 0]
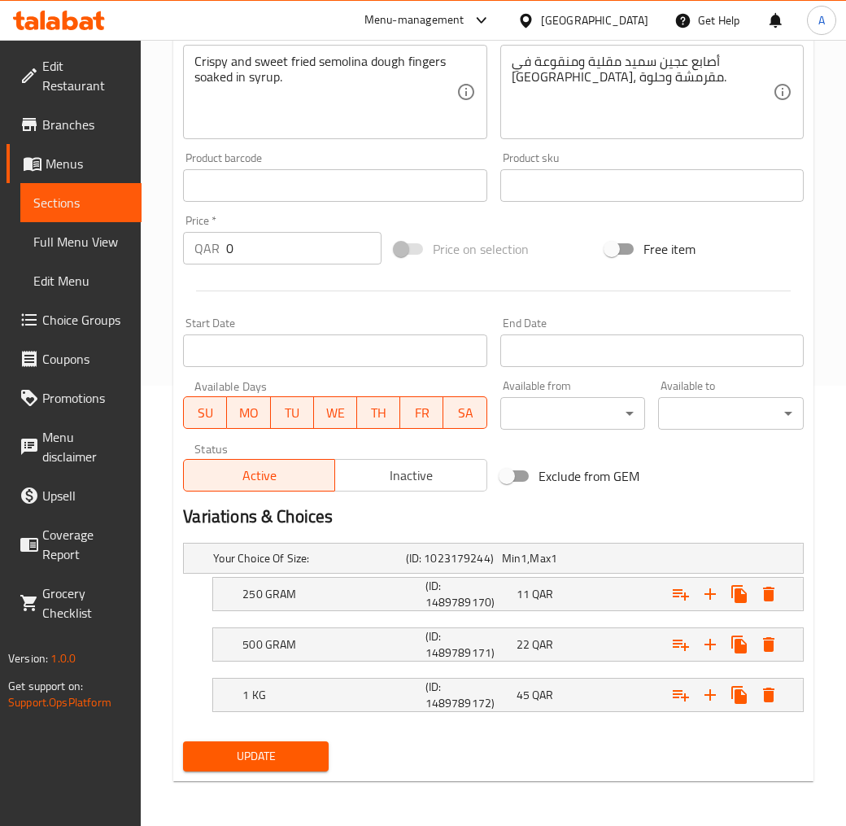
click at [516, 715] on nav at bounding box center [493, 721] width 621 height 13
click at [543, 679] on div "1 KG (ID: 1489789172) 45 QAR" at bounding box center [513, 694] width 548 height 39
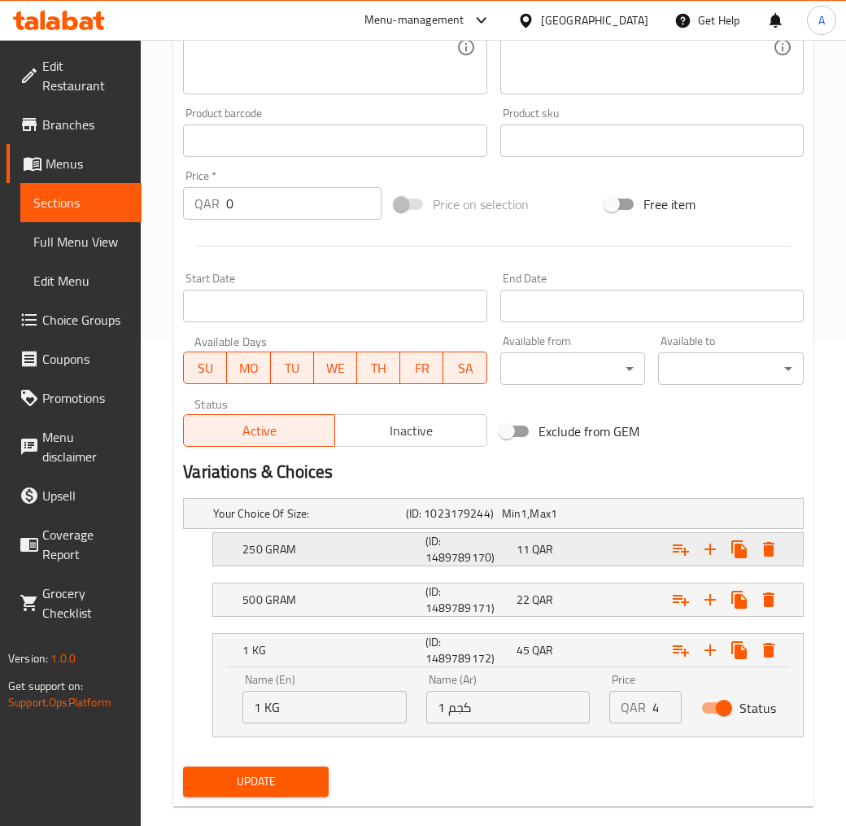
scroll to position [510, 0]
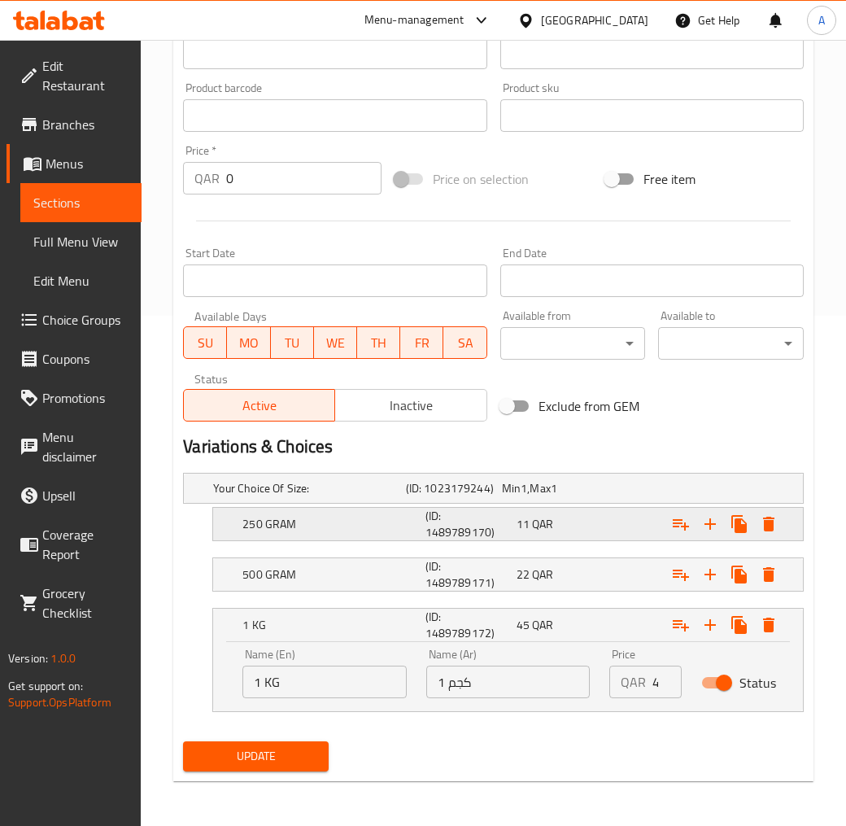
click at [563, 516] on div "11 QAR" at bounding box center [559, 524] width 85 height 16
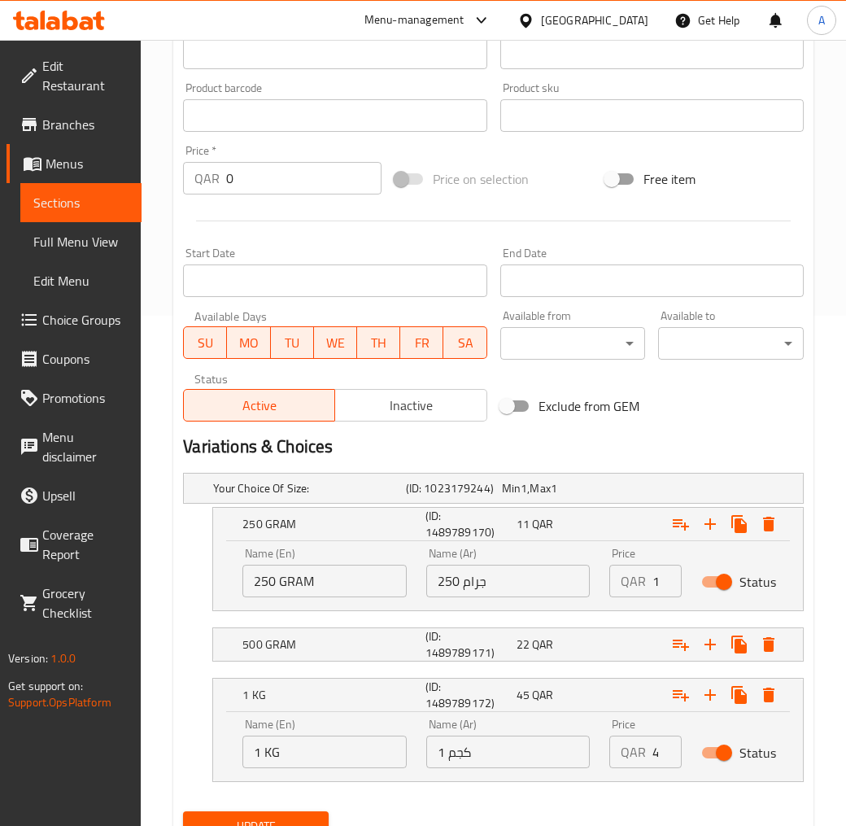
drag, startPoint x: 363, startPoint y: 583, endPoint x: 163, endPoint y: 597, distance: 200.6
click at [181, 596] on div "Your Choice Of Size: (ID: 1023179244) Min 1 , Max 1 Name (En) Your Choice Of Si…" at bounding box center [494, 635] width 634 height 338
type input "0.25 Kilo"
drag, startPoint x: 503, startPoint y: 576, endPoint x: 267, endPoint y: 581, distance: 236.0
click at [326, 578] on div "Name (En) 0.25 Kilo Name (En) Name (Ar) 250 جرام Name (Ar) Price QAR 11 Price S…" at bounding box center [508, 572] width 551 height 69
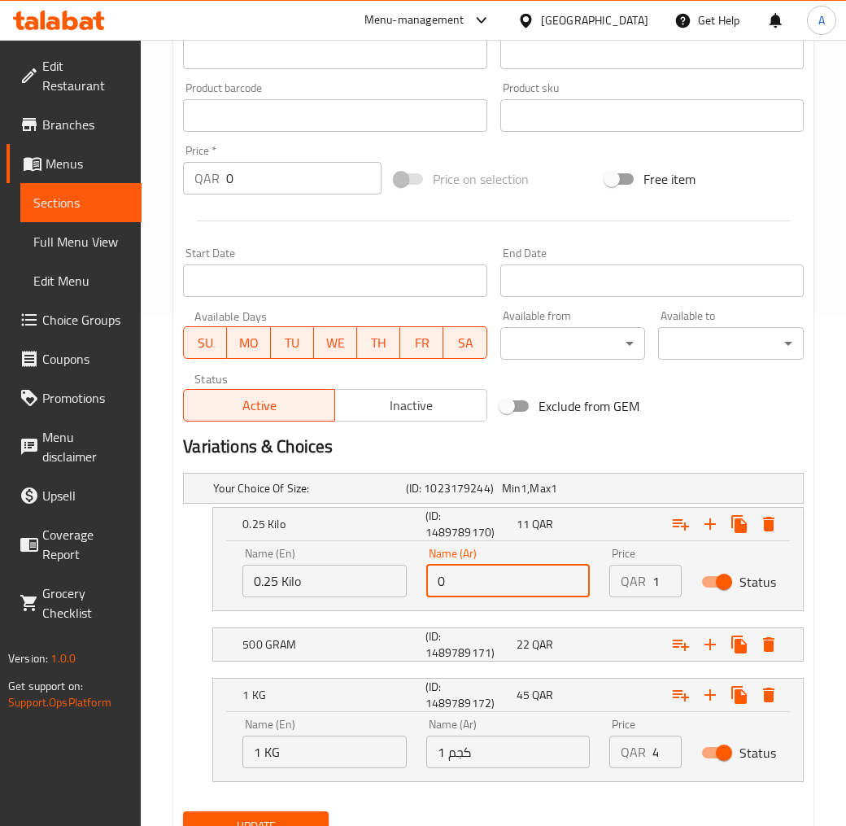
type input "0.25 كيلو"
click at [327, 648] on h5 "500 GRAM" at bounding box center [330, 644] width 176 height 16
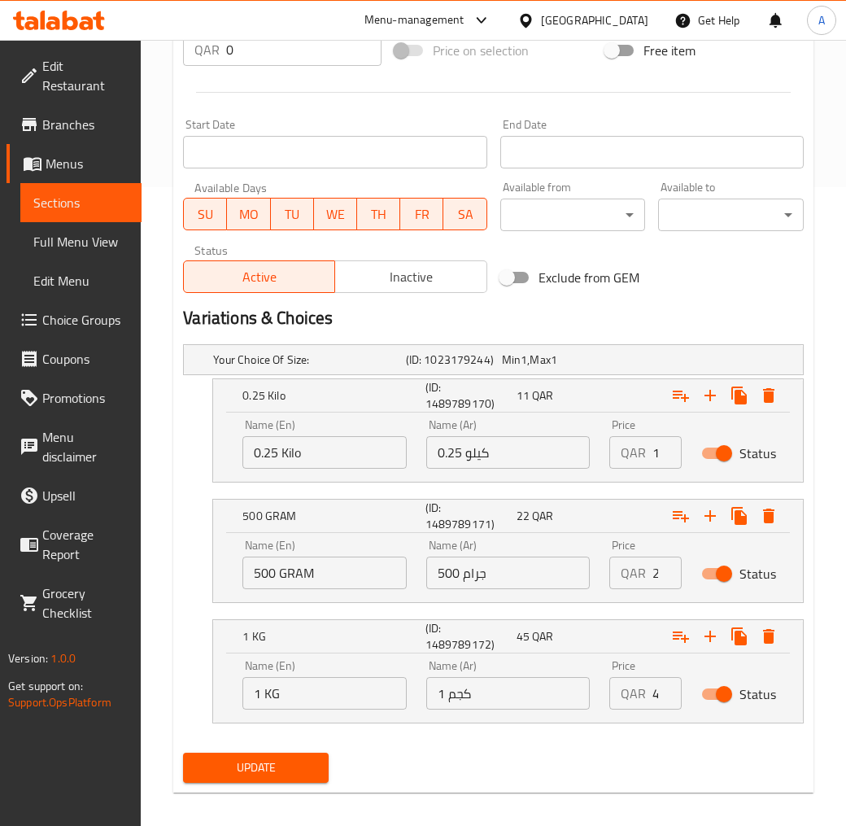
scroll to position [649, 0]
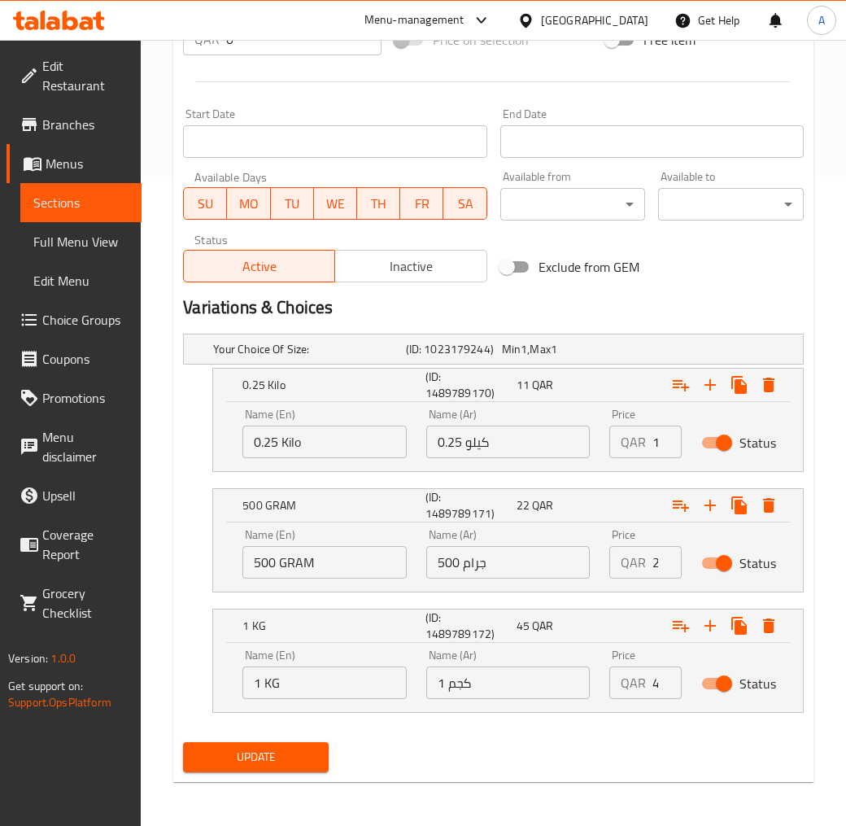
drag, startPoint x: 236, startPoint y: 566, endPoint x: 8, endPoint y: 575, distance: 228.0
click at [28, 574] on div "Edit Restaurant Branches Menus Sections Full Menu View Edit Menu Choice Groups …" at bounding box center [423, 109] width 846 height 1437
type input "0.5 Kilo"
drag, startPoint x: 501, startPoint y: 564, endPoint x: 199, endPoint y: 580, distance: 302.3
click at [269, 579] on div "Name (En) 0.5 Kilo Name (En) Name (Ar) 500 جرام Name (Ar) Price QAR 22 Price St…" at bounding box center [508, 553] width 551 height 69
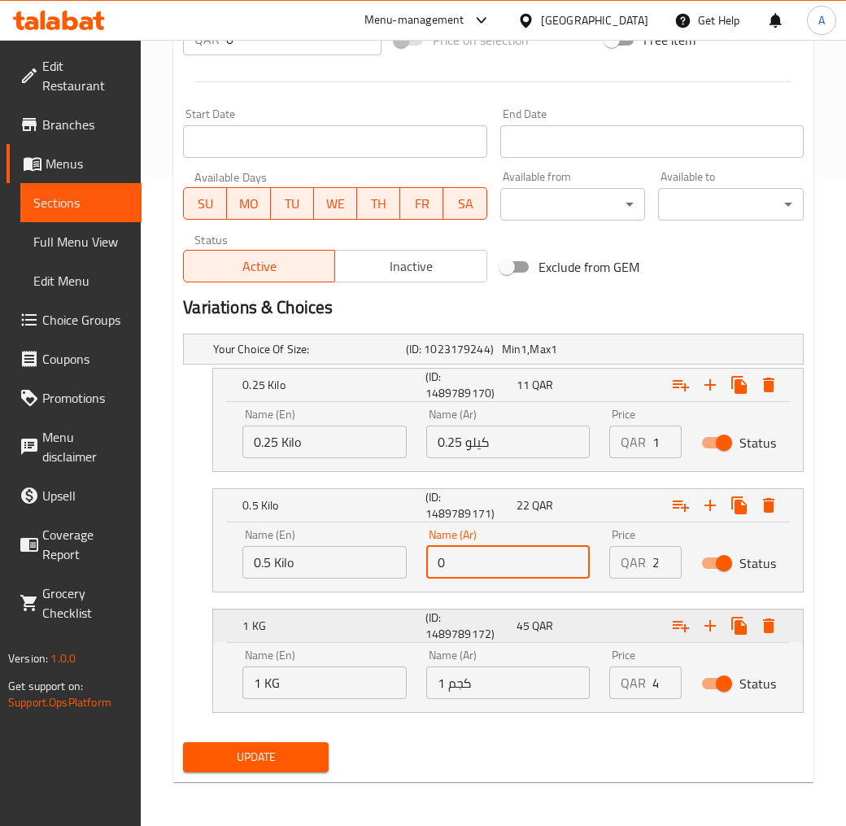
type input "0.5 كيلو"
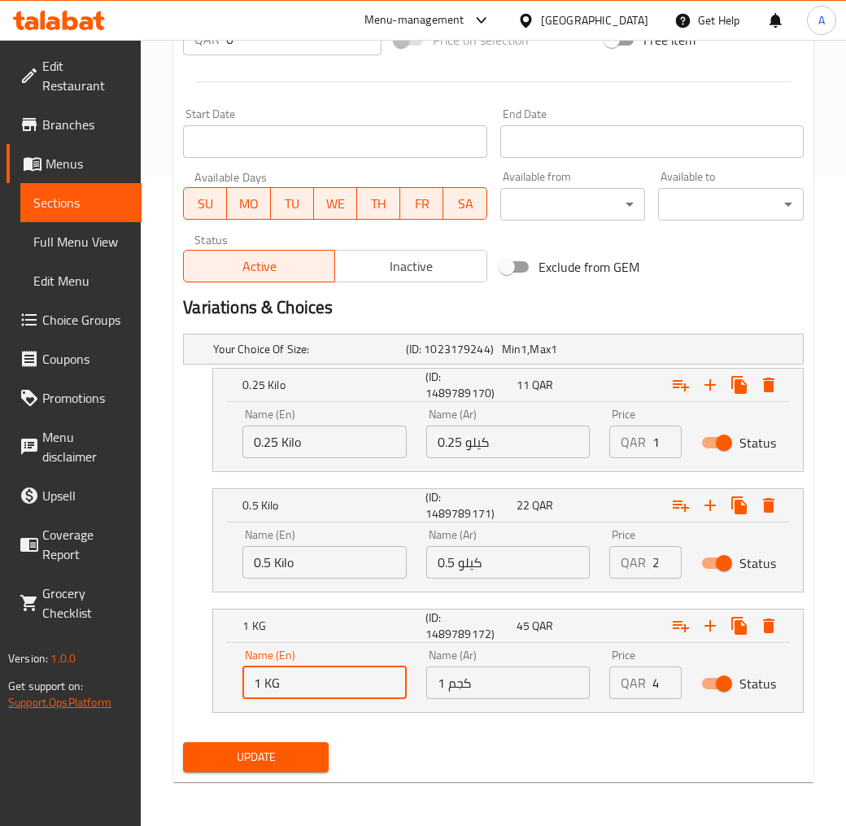
drag, startPoint x: 331, startPoint y: 682, endPoint x: 73, endPoint y: 688, distance: 258.0
click at [81, 688] on div "Edit Restaurant Branches Menus Sections Full Menu View Edit Menu Choice Groups …" at bounding box center [423, 109] width 846 height 1437
type input "1 Kilo"
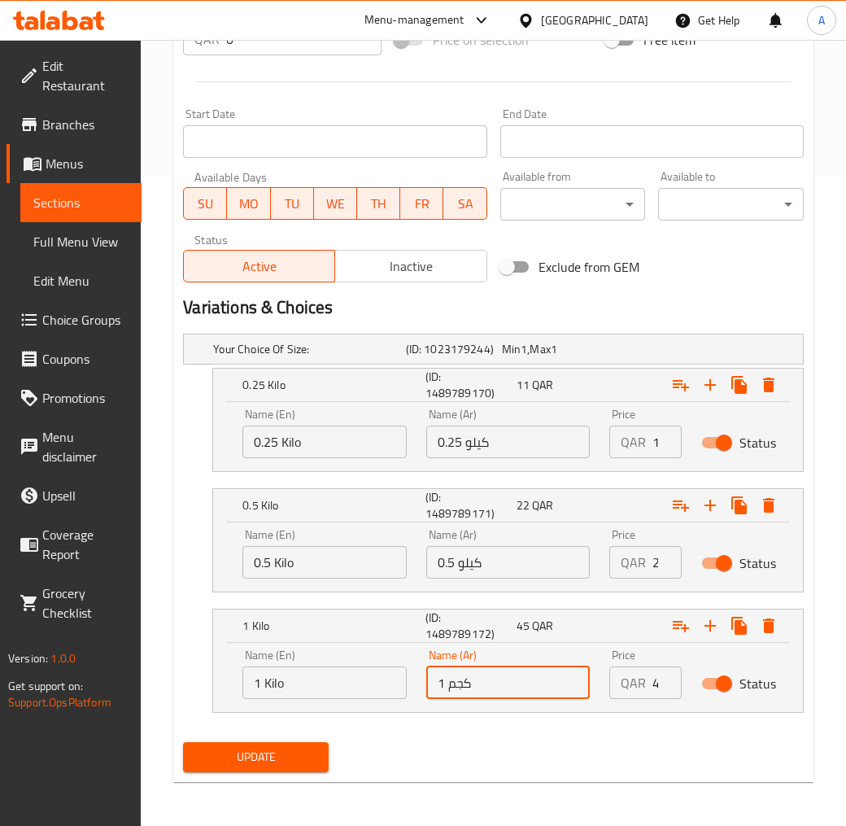
drag, startPoint x: 467, startPoint y: 679, endPoint x: 340, endPoint y: 686, distance: 127.1
click at [377, 687] on div "Name (En) 1 Kilo Name (En) Name (Ar) 1 كجم Name (Ar) Price QAR 45 Price Status" at bounding box center [508, 674] width 551 height 69
click at [498, 685] on input "1 كجم" at bounding box center [508, 682] width 164 height 33
drag, startPoint x: 400, startPoint y: 684, endPoint x: 262, endPoint y: 686, distance: 138.3
click at [265, 686] on div "Name (En) 1 Kilo Name (En) Name (Ar) 1 كجم Name (Ar) Price QAR 45 Price Status" at bounding box center [508, 674] width 551 height 69
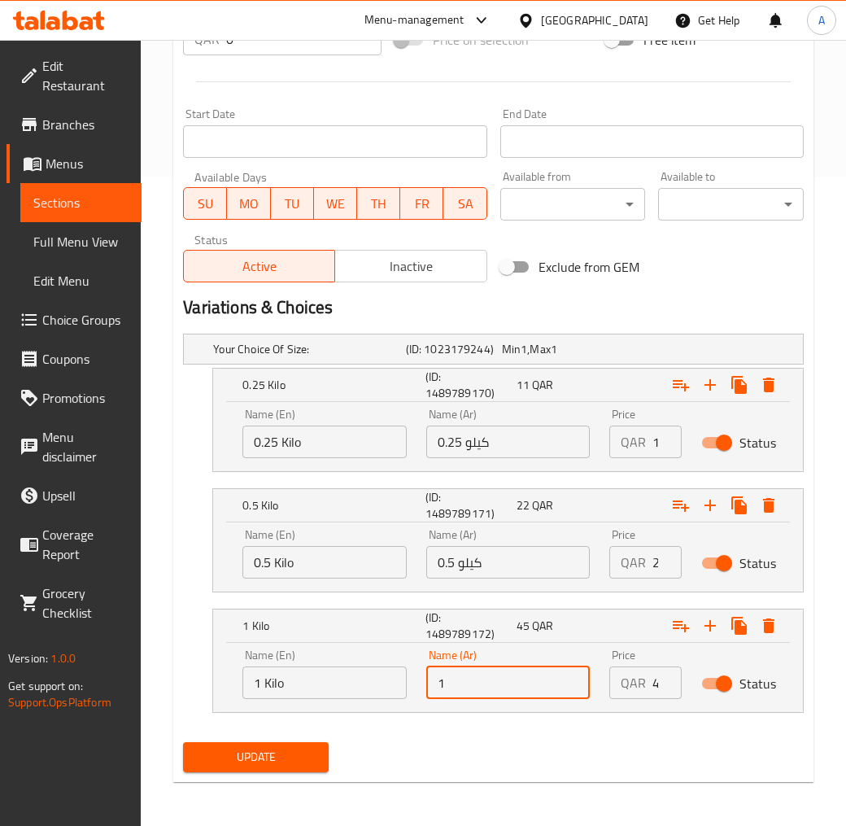
type input "1 كيلو"
click at [713, 621] on icon "Expand" at bounding box center [711, 626] width 20 height 20
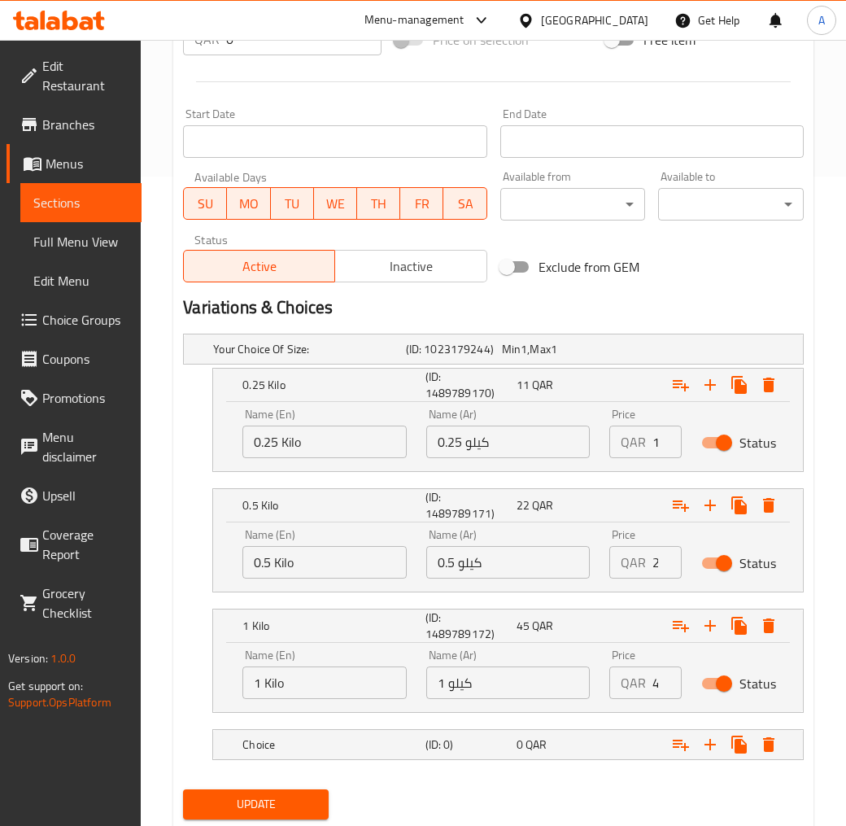
scroll to position [697, 0]
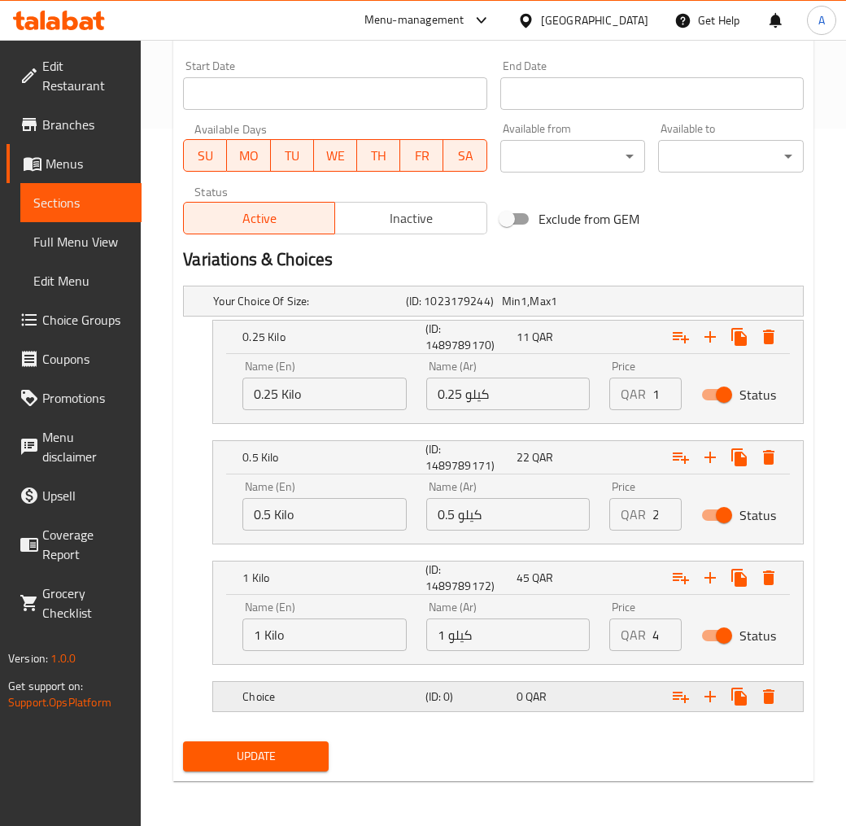
click at [456, 710] on div "Choice (ID: 0) 0 QAR" at bounding box center [513, 697] width 548 height 36
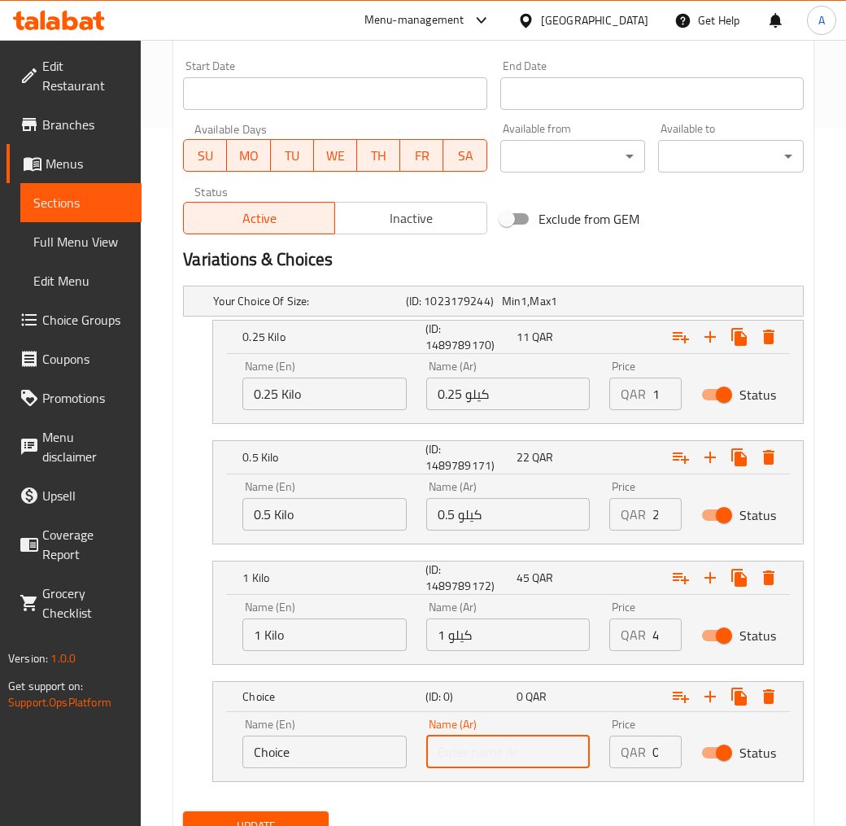
click at [509, 745] on input "text" at bounding box center [508, 752] width 164 height 33
type input "1.5 كيلو"
click at [327, 740] on input "Choice" at bounding box center [324, 752] width 164 height 33
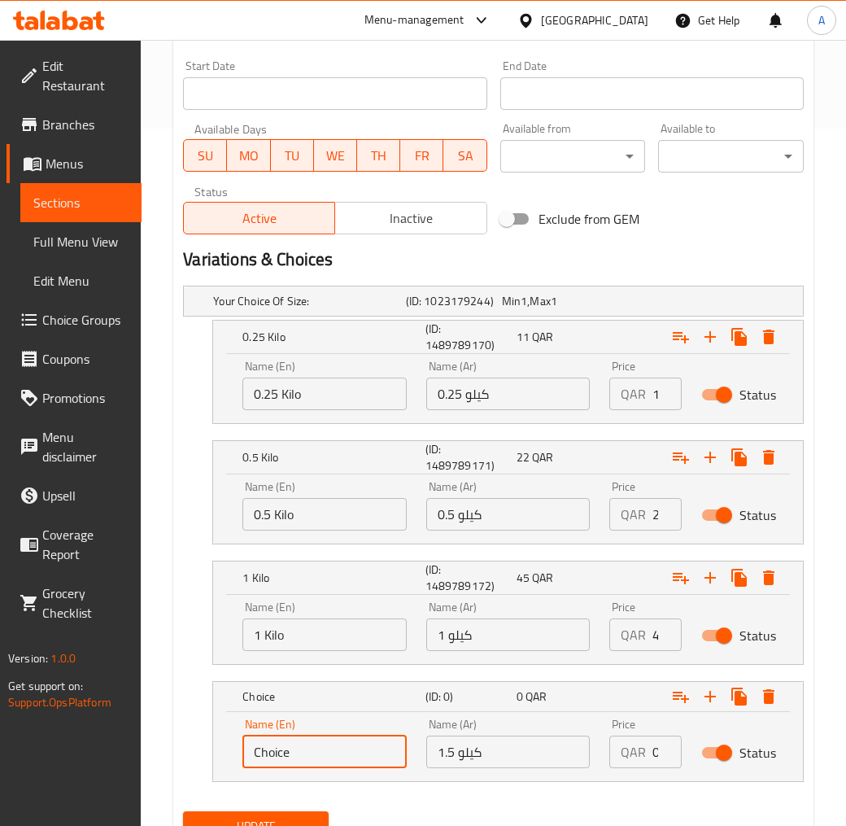
click at [327, 740] on input "Choice" at bounding box center [324, 752] width 164 height 33
type input "1.5 KiLO"
drag, startPoint x: 654, startPoint y: 510, endPoint x: 807, endPoint y: 525, distance: 153.7
click at [736, 519] on div "Name (En) 0.5 Kilo Name (En) Name (Ar) 0.5 كيلو Name (Ar) Price QAR 22 Price St…" at bounding box center [508, 505] width 551 height 69
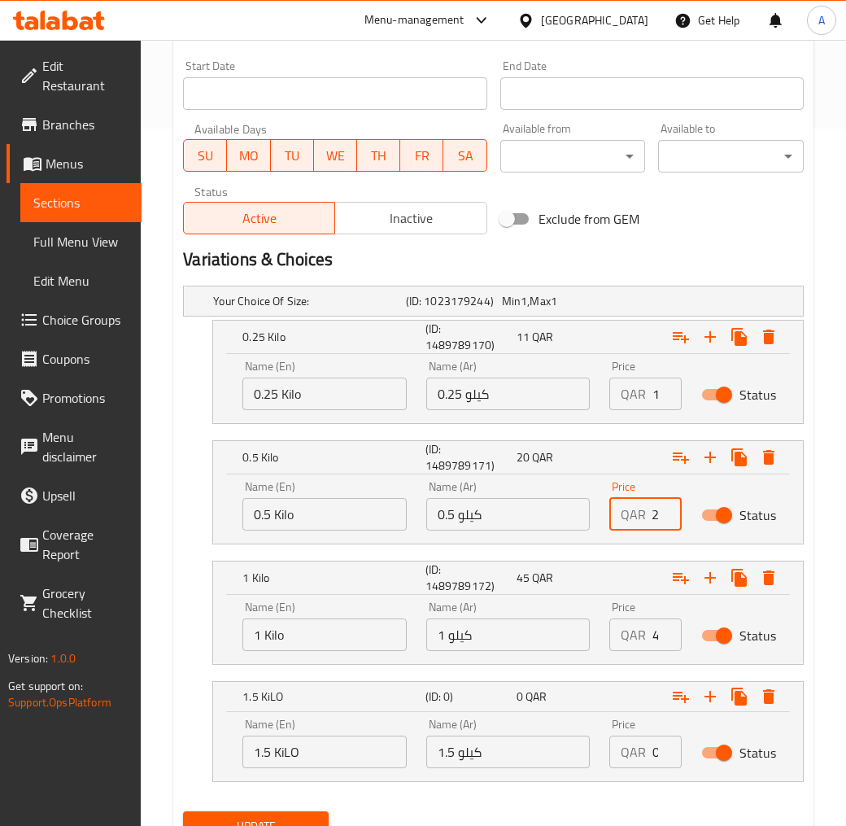
scroll to position [0, 8]
type input "20"
drag, startPoint x: 652, startPoint y: 643, endPoint x: 740, endPoint y: 653, distance: 89.3
click at [720, 653] on div "Name (En) 1 Kilo Name (En) Name (Ar) 1 كيلو Name (Ar) Price QAR 45 Price Status" at bounding box center [508, 626] width 551 height 69
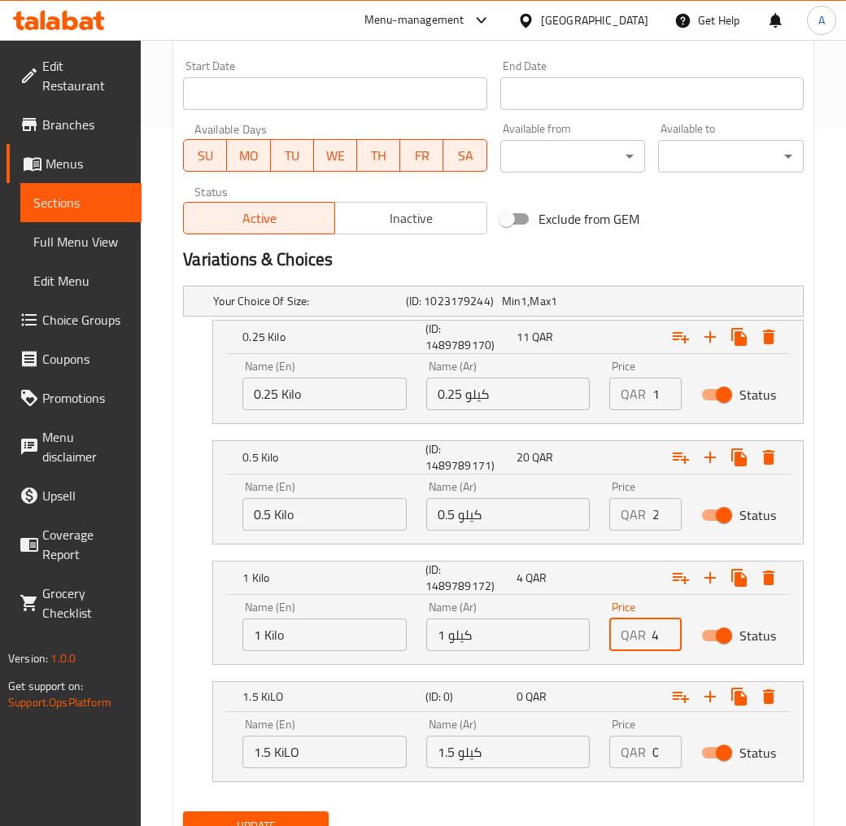
scroll to position [0, 8]
type input "40"
drag, startPoint x: 655, startPoint y: 749, endPoint x: 825, endPoint y: 760, distance: 170.4
click at [784, 754] on div "Name (En) 1.5 KiLO Name (En) Name (Ar) 1.5 كيلو Name (Ar) Price QAR 0 Price Sta…" at bounding box center [508, 743] width 551 height 69
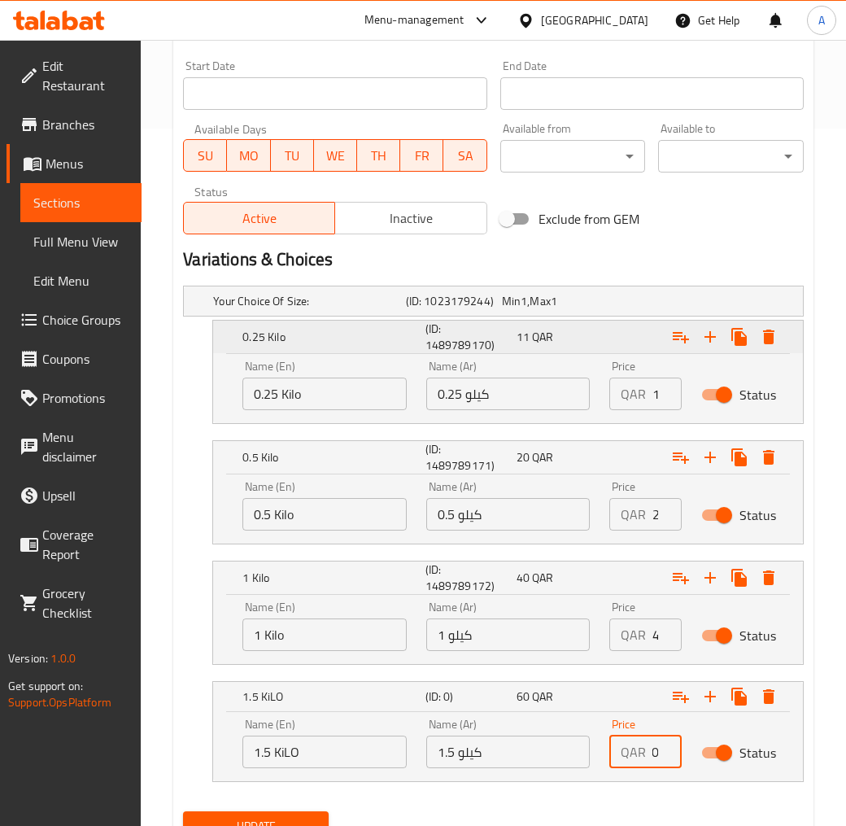
scroll to position [246, 0]
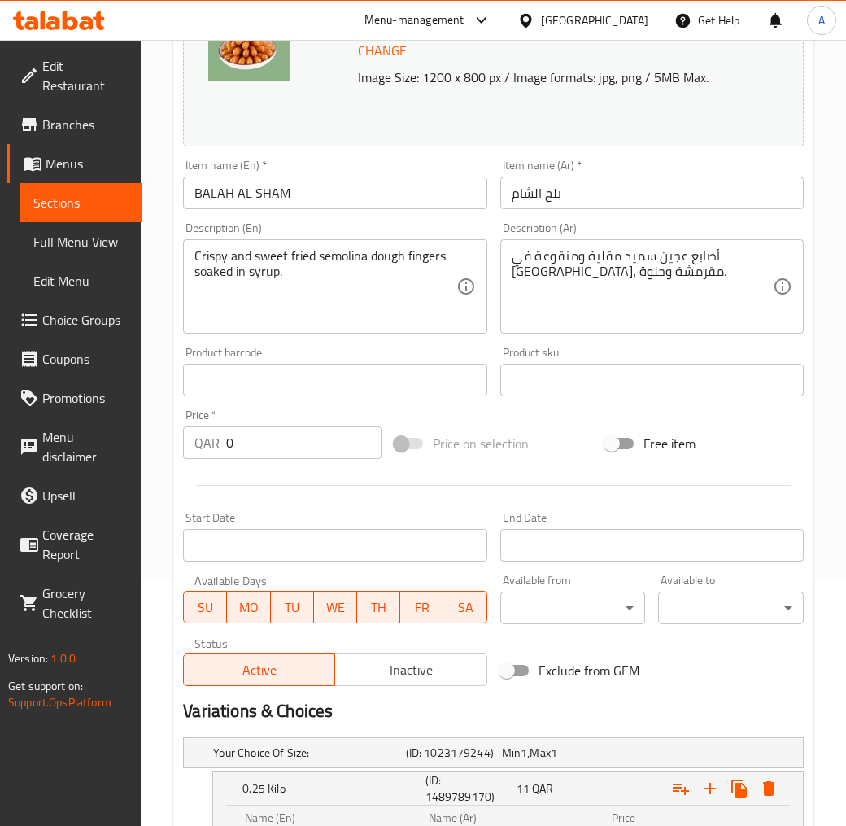
type input "60"
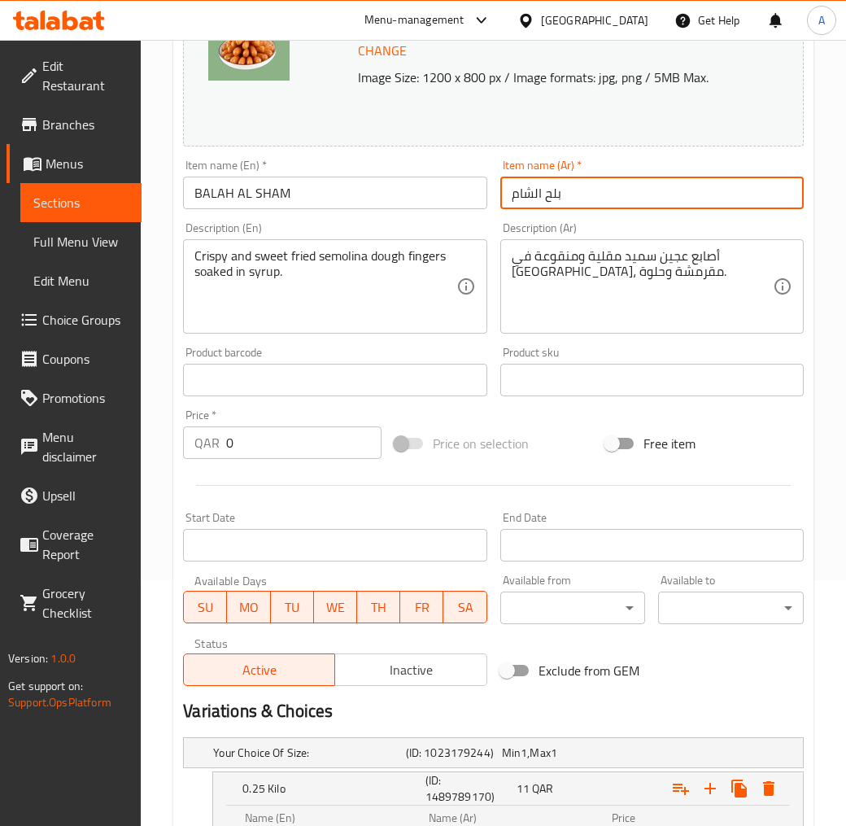
click at [522, 190] on input "بلح الشام" at bounding box center [652, 193] width 304 height 33
paste input "text"
type input "بلح الشام"
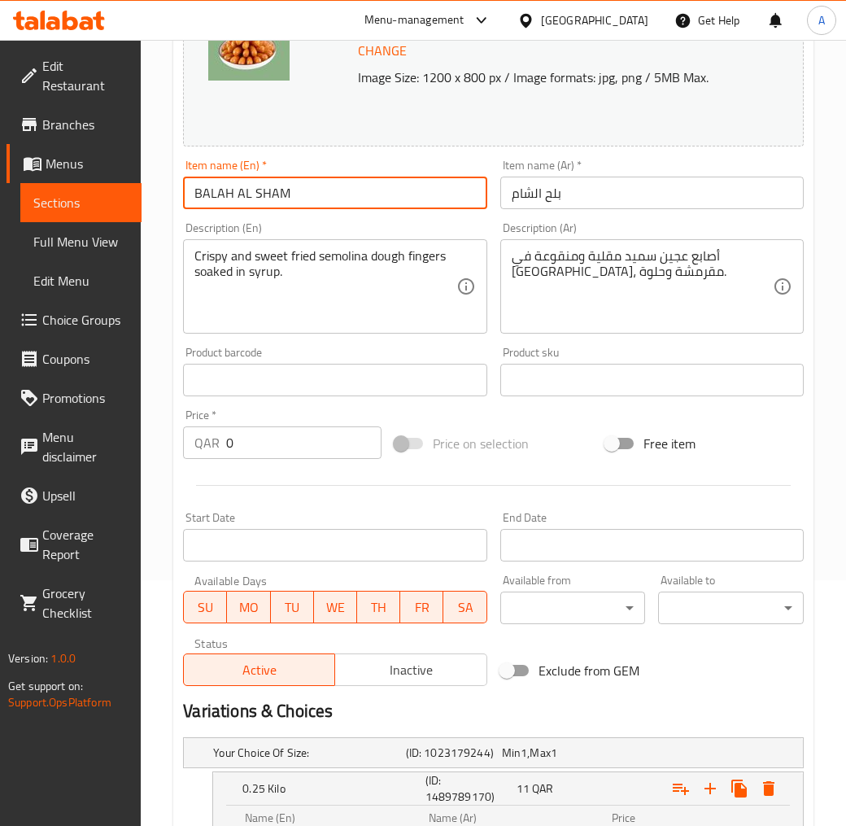
click at [247, 204] on input "BALAH AL SHAM" at bounding box center [335, 193] width 304 height 33
paste input "balah al sham"
type input "balah al sham"
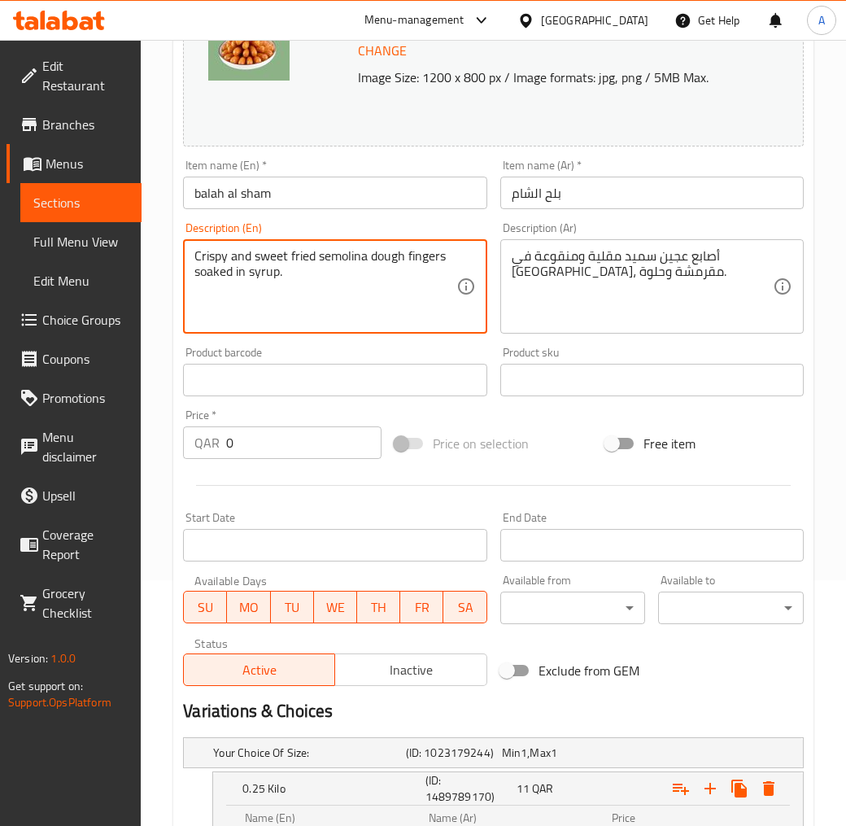
click at [247, 269] on textarea "Crispy and sweet fried semolina dough fingers soaked in syrup." at bounding box center [324, 286] width 261 height 77
paste textarea "Balah Al Sham is an oriental sweet that is crunchy on the outside and soft on t…"
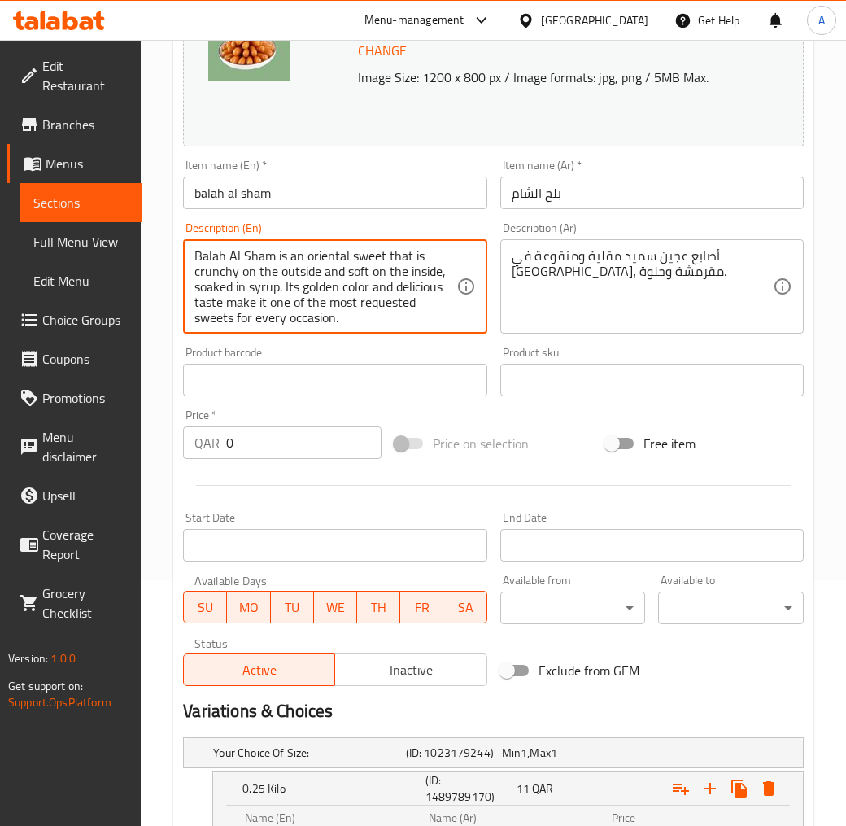
scroll to position [4, 0]
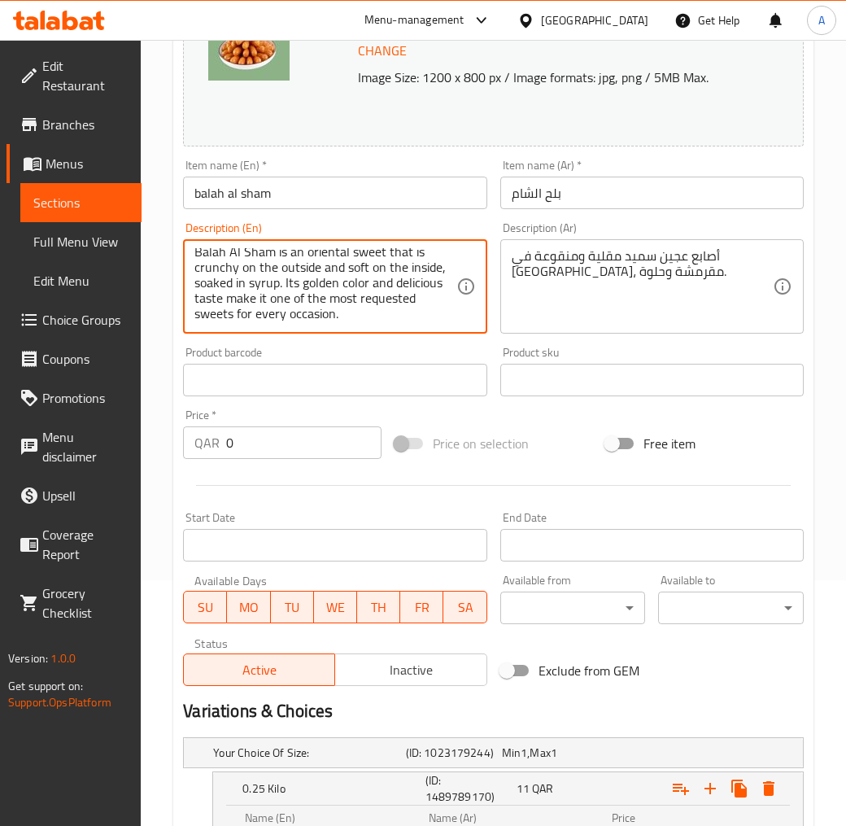
type textarea "Balah Al Sham is an oriental sweet that is crunchy on the outside and soft on t…"
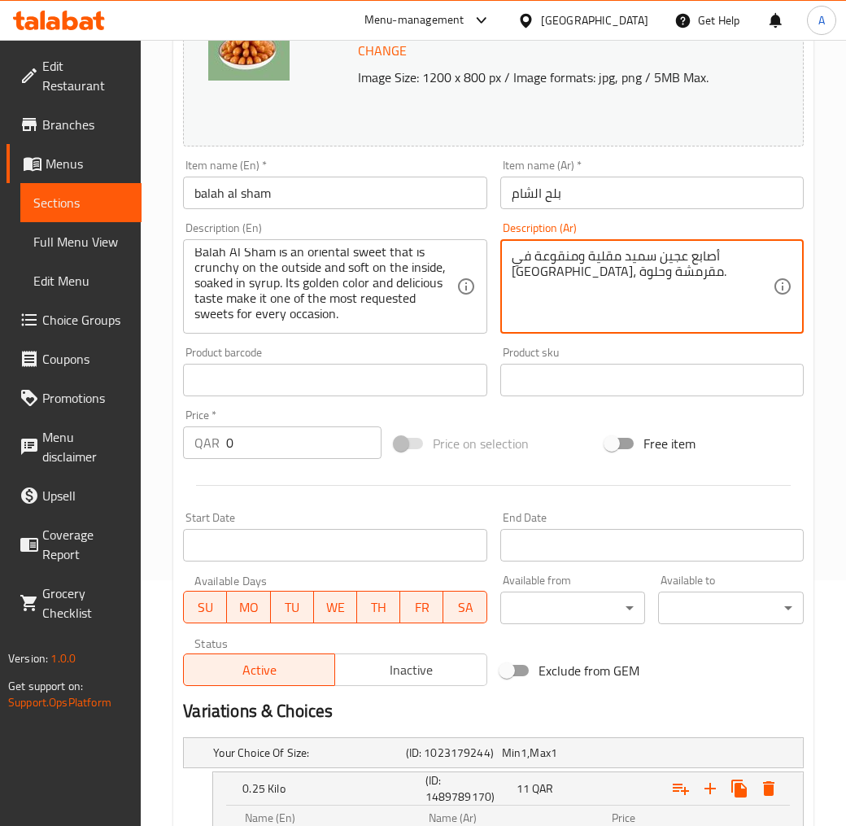
click at [539, 267] on textarea "أصابع عجين سميد مقلية ومنقوعة في قطر، مقرمشة وحلوة." at bounding box center [642, 286] width 261 height 77
paste textarea "لح الشام حلوى شرقية مقرمشة من الخارج و طريقة من الداخل مغموسة بالشربات لونها ال…"
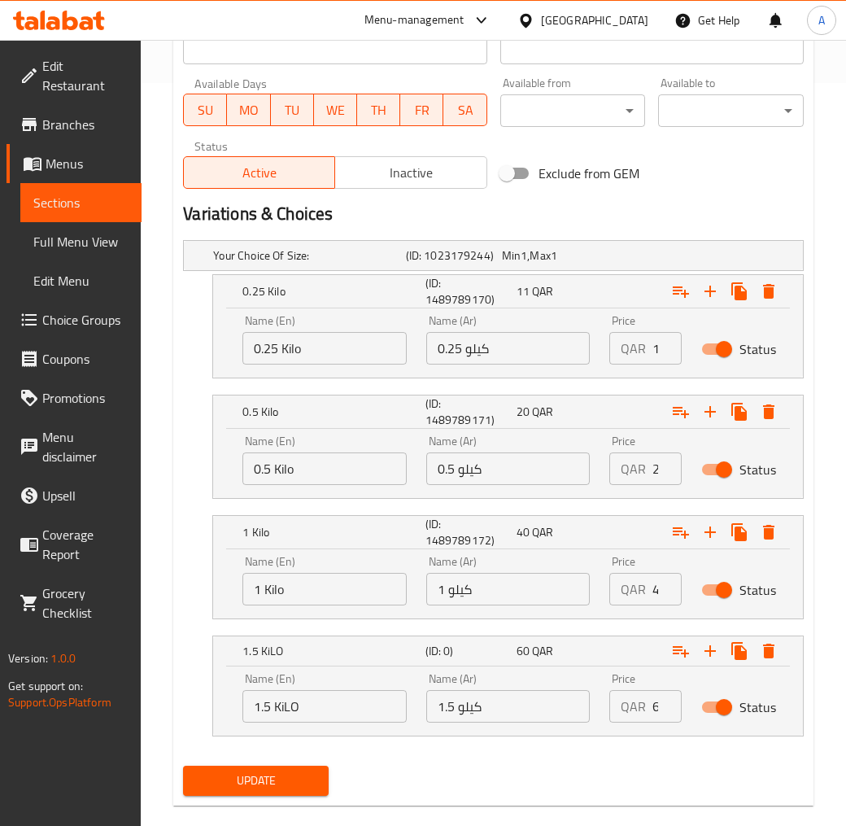
scroll to position [767, 0]
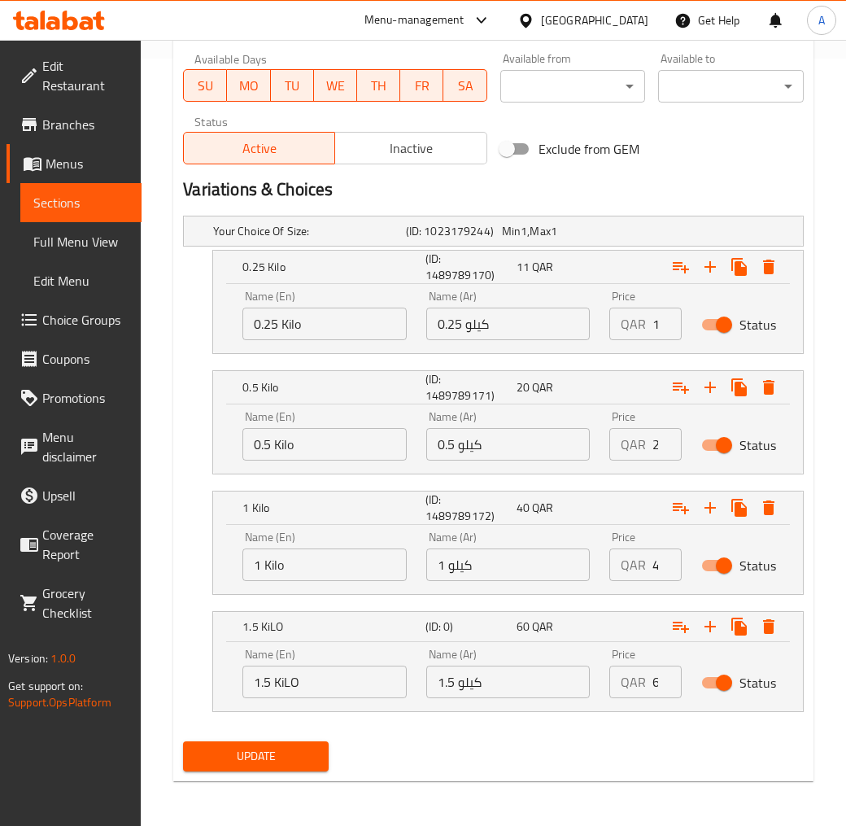
type textarea "بلح الشام حلوى شرقية مقرمشة من الخارج و طريقة من الداخل مغموسة بالشربات لونها ا…"
click at [312, 759] on span "Update" at bounding box center [256, 756] width 120 height 20
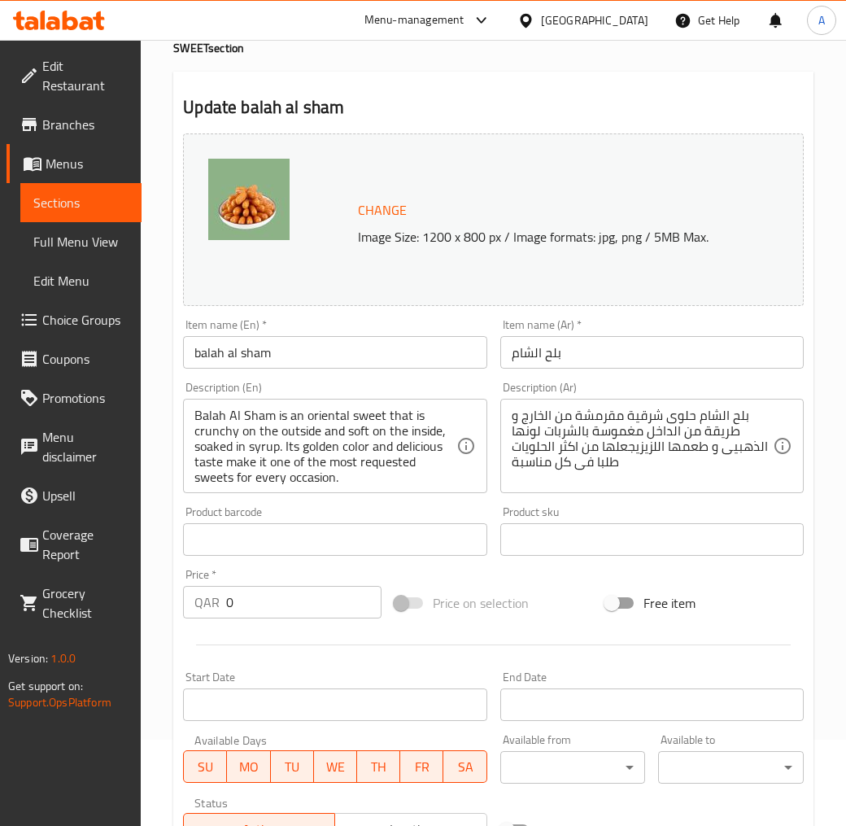
scroll to position [0, 0]
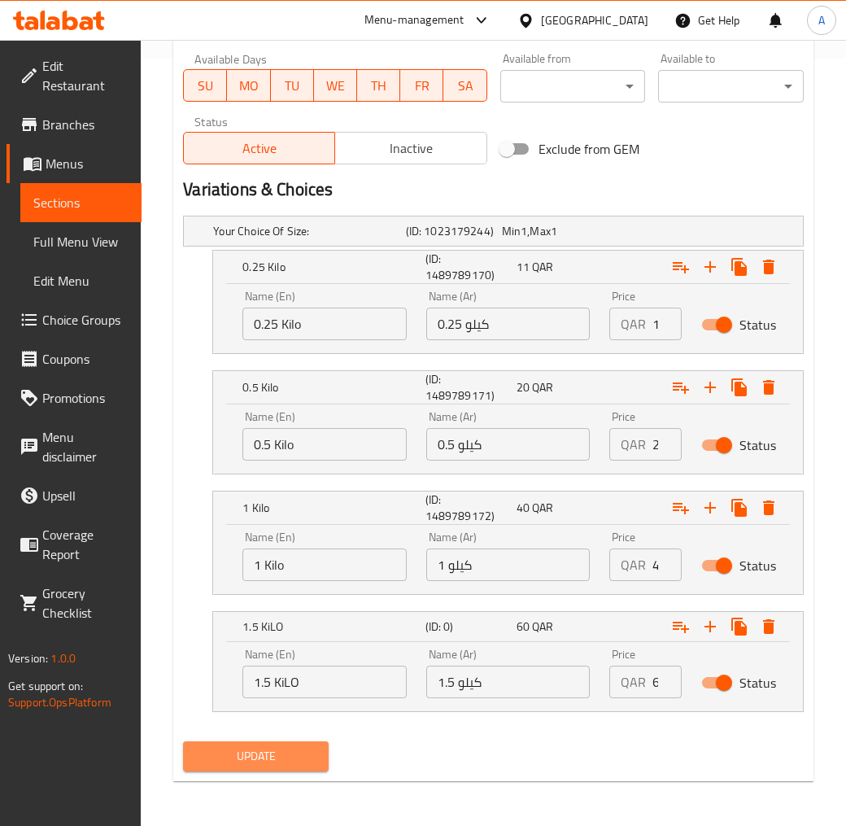
click at [236, 761] on span "Update" at bounding box center [256, 756] width 120 height 20
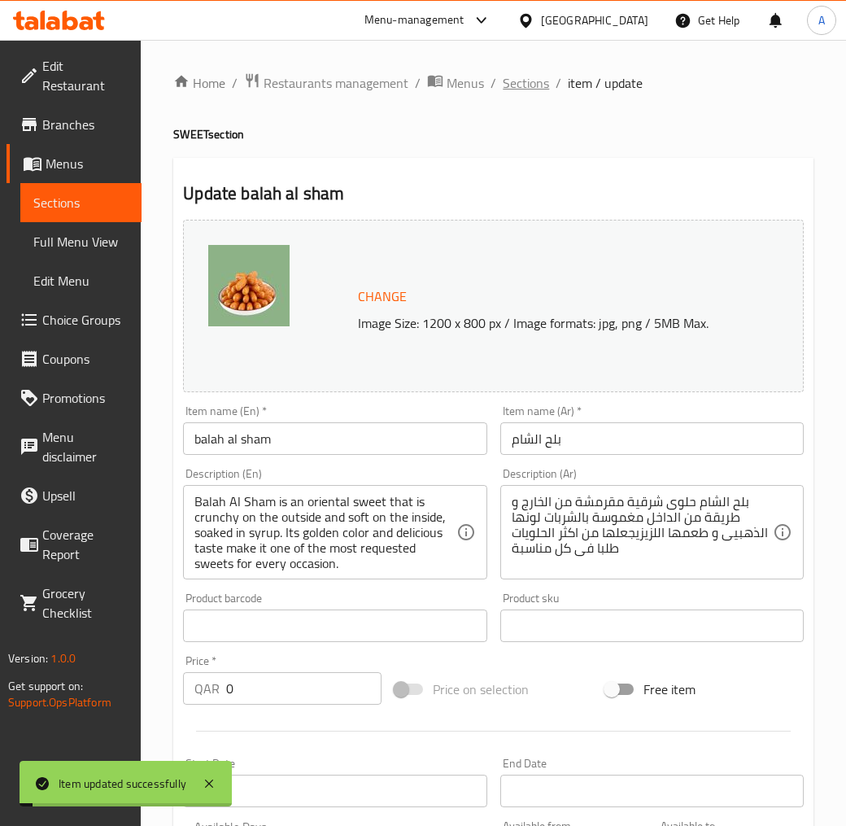
click at [529, 85] on span "Sections" at bounding box center [526, 83] width 46 height 20
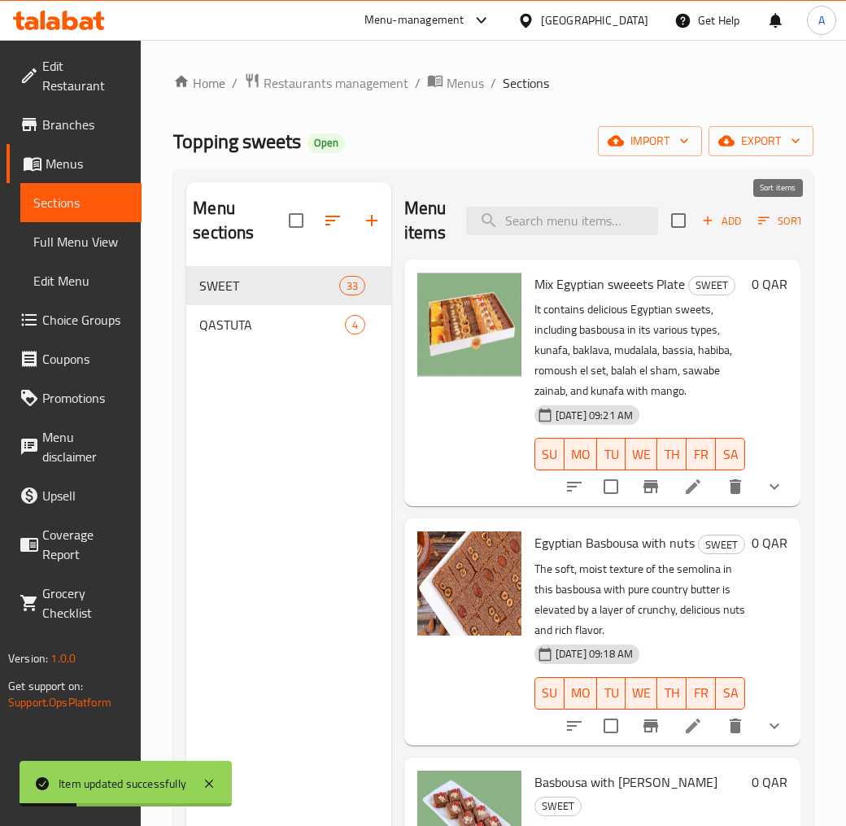
click at [780, 220] on span "Sort" at bounding box center [780, 221] width 45 height 19
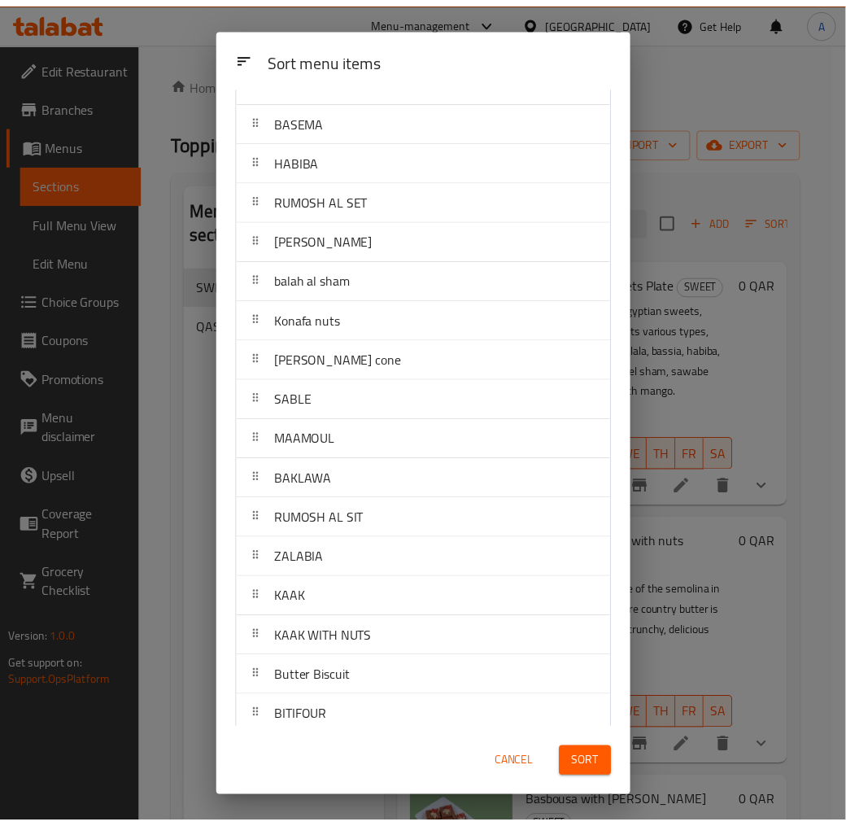
scroll to position [545, 0]
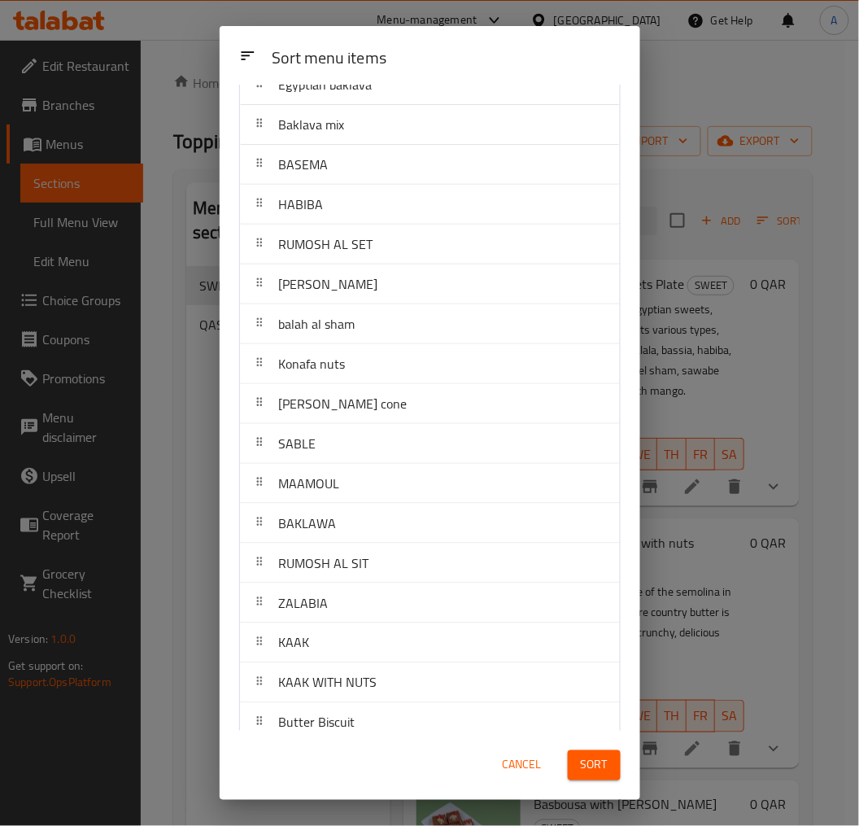
click at [810, 435] on div "Sort menu items Sort menu items Mix Egyptian sweeets Plate Egyptian Basbousa wi…" at bounding box center [429, 413] width 859 height 826
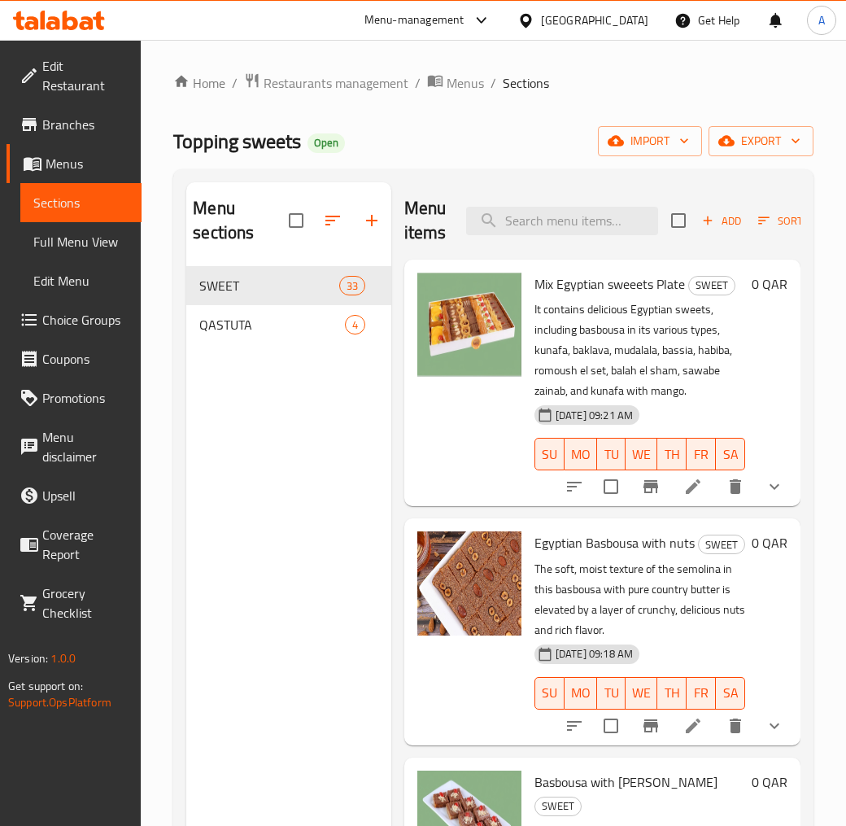
click at [86, 232] on span "Full Menu View" at bounding box center [80, 242] width 95 height 20
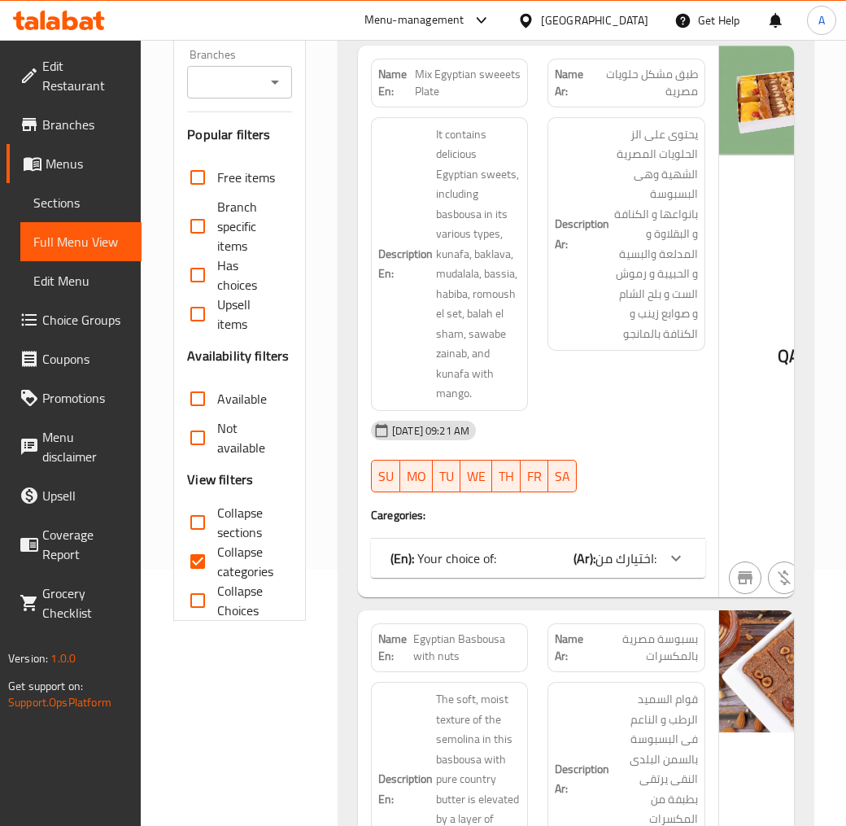
scroll to position [90, 0]
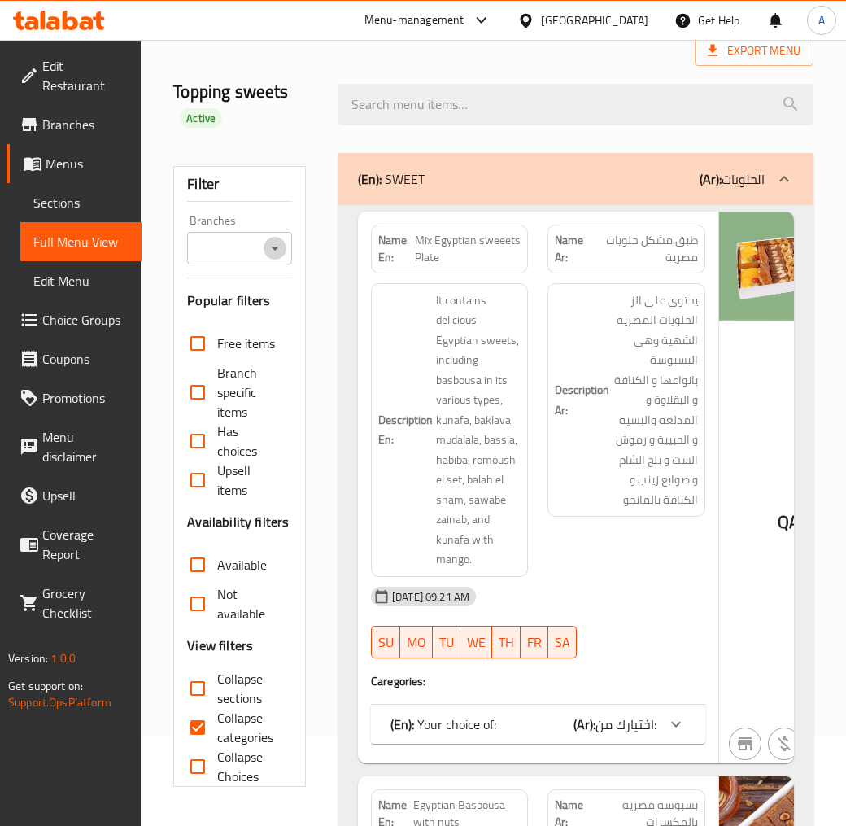
click at [279, 253] on icon "Open" at bounding box center [275, 248] width 20 height 20
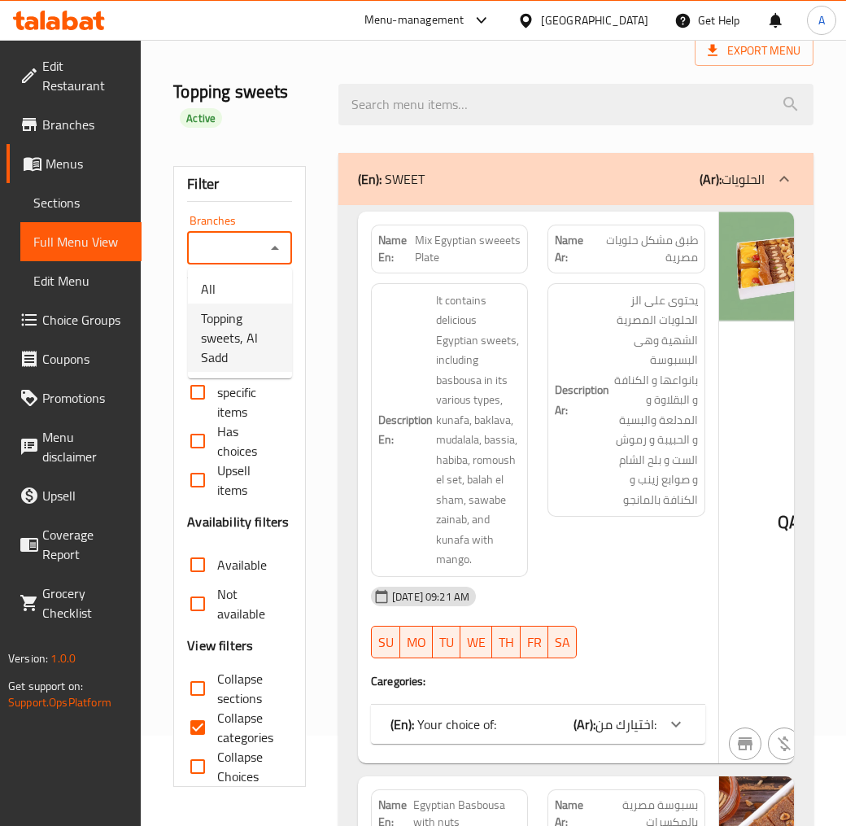
click at [244, 325] on span "Topping sweets, Al Sadd" at bounding box center [240, 337] width 78 height 59
type input "Topping sweets, Al Sadd"
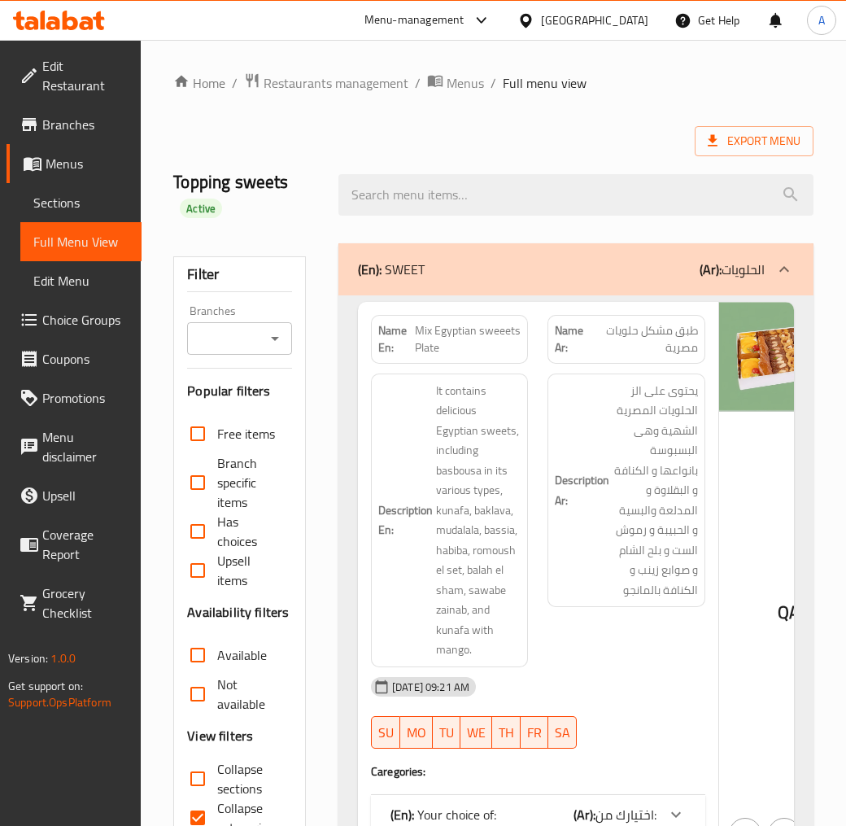
click at [269, 347] on icon "Open" at bounding box center [275, 339] width 20 height 20
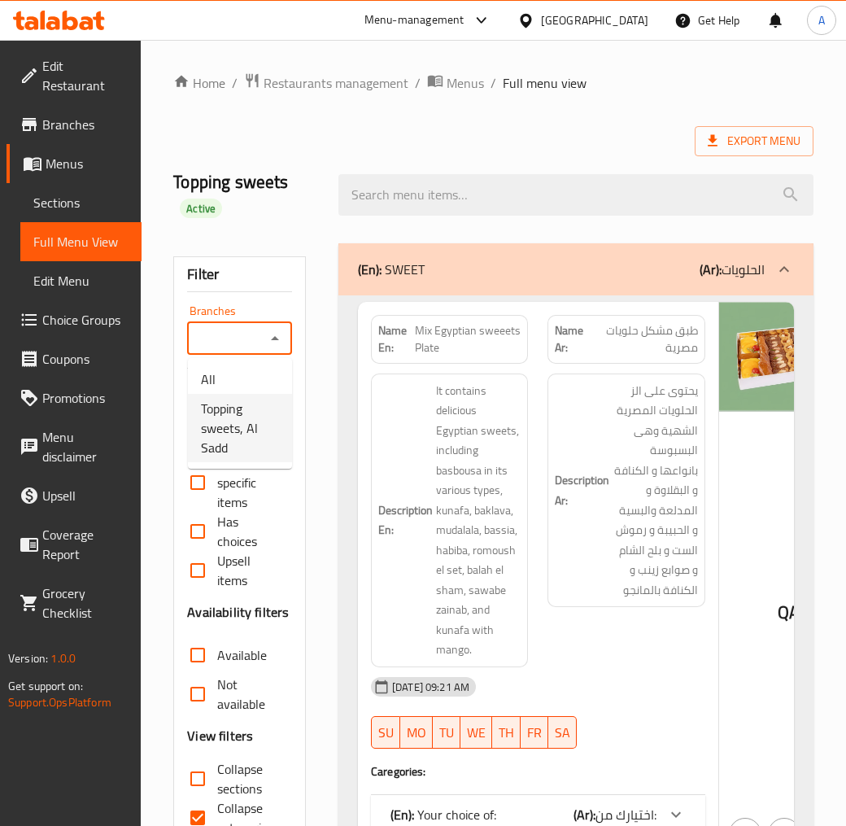
click at [255, 405] on span "Topping sweets, Al Sadd" at bounding box center [240, 428] width 78 height 59
type input "Topping sweets, Al Sadd"
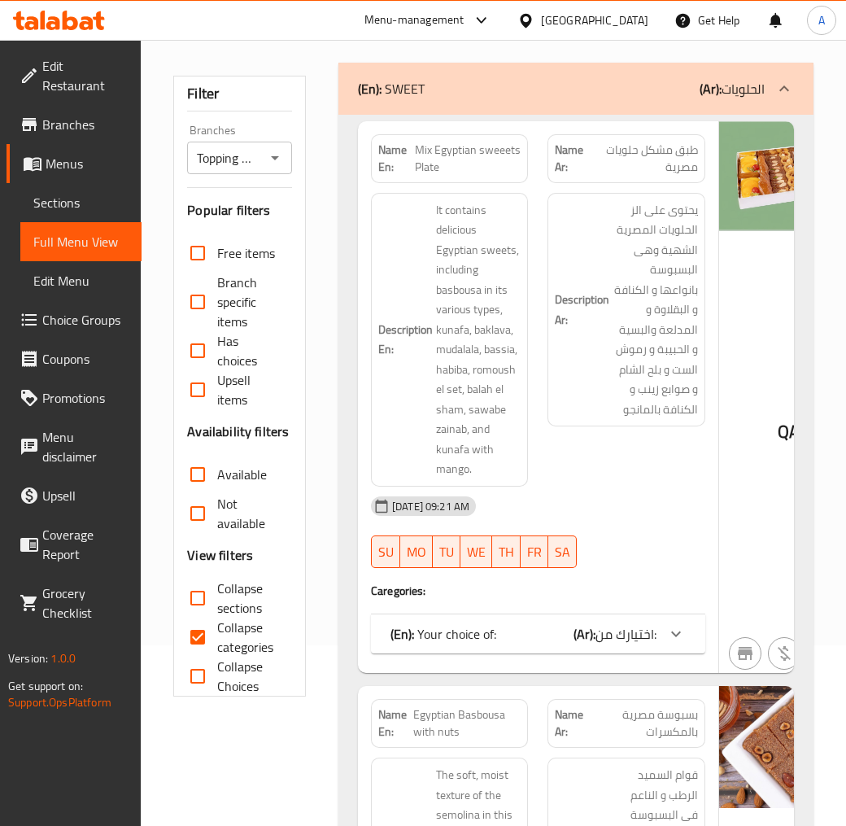
scroll to position [8718, 0]
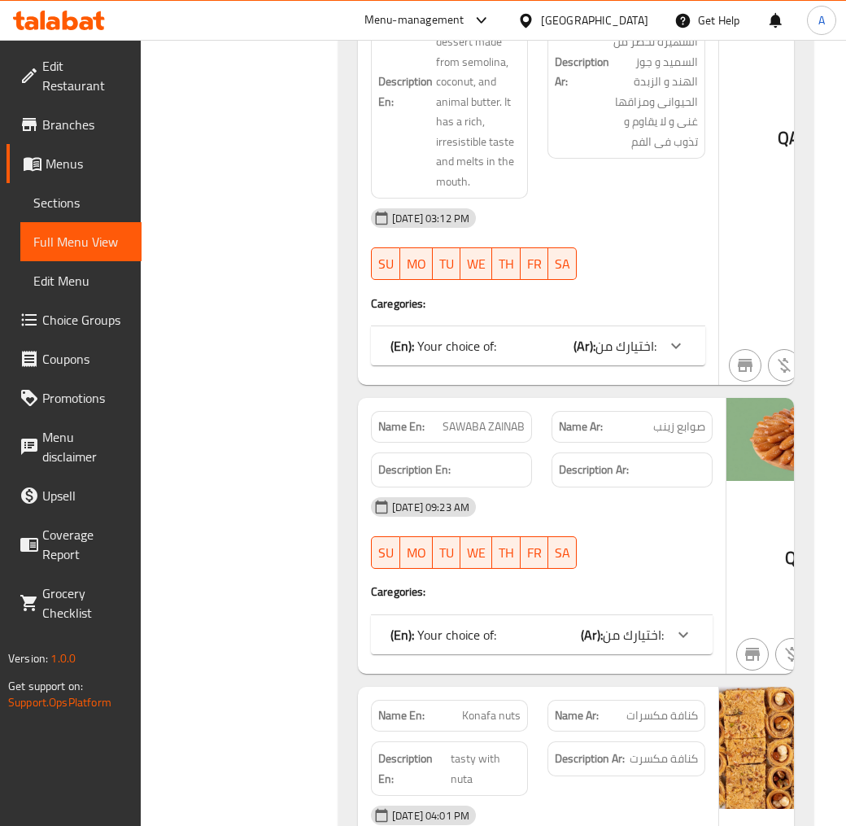
click at [649, 622] on span "اختيارك من:" at bounding box center [633, 634] width 61 height 24
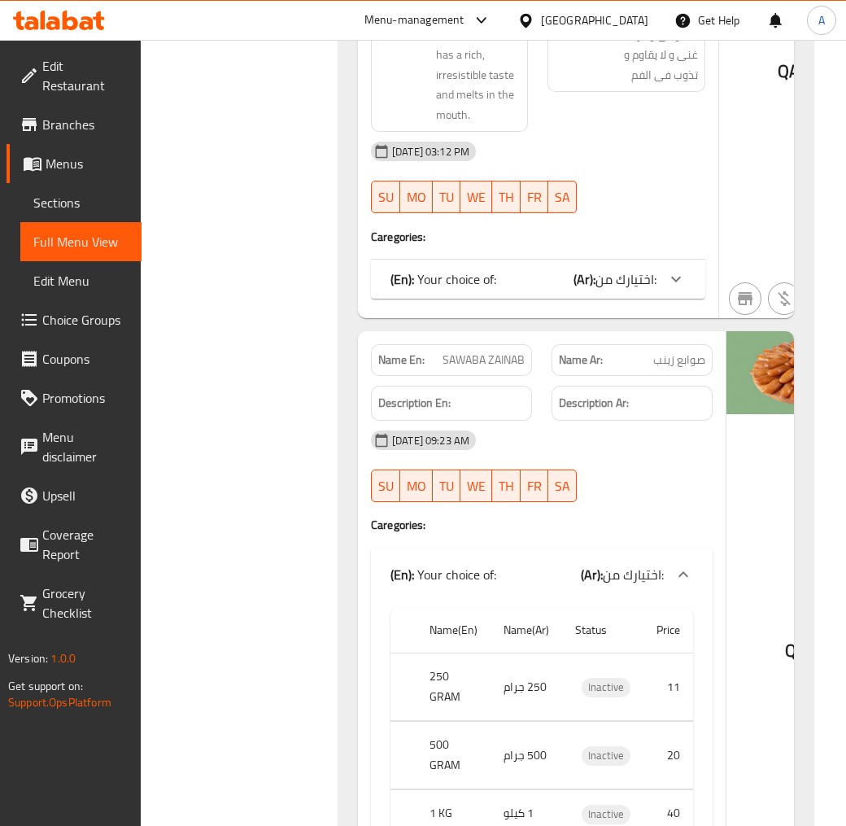
scroll to position [8899, 0]
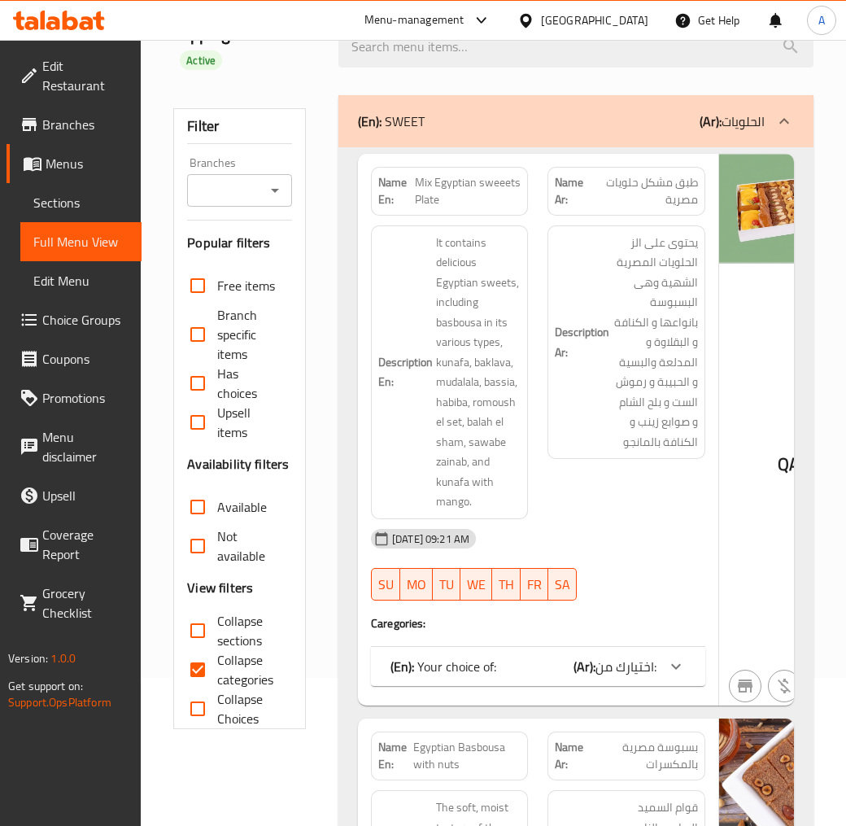
scroll to position [181, 0]
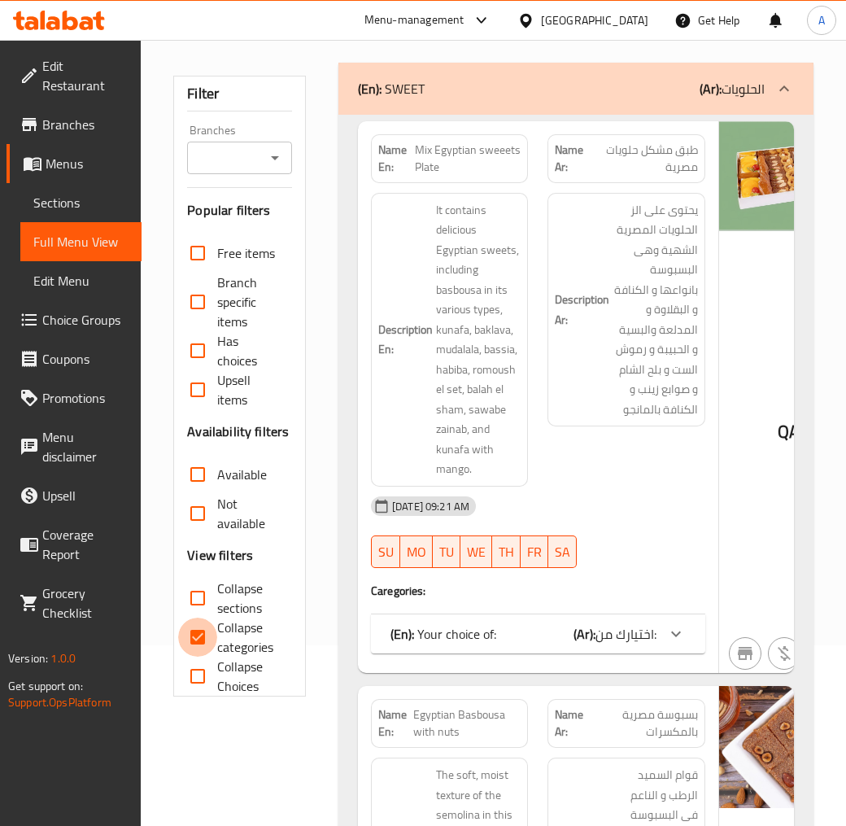
click at [203, 636] on input "Collapse categories" at bounding box center [197, 637] width 39 height 39
checkbox input "false"
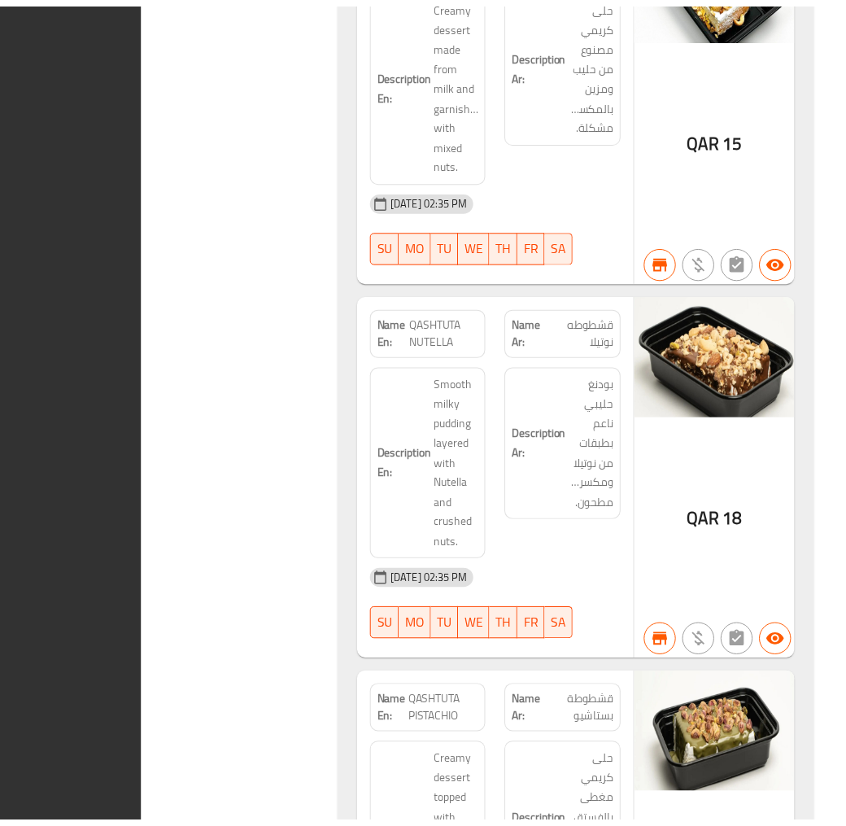
scroll to position [25689, 0]
